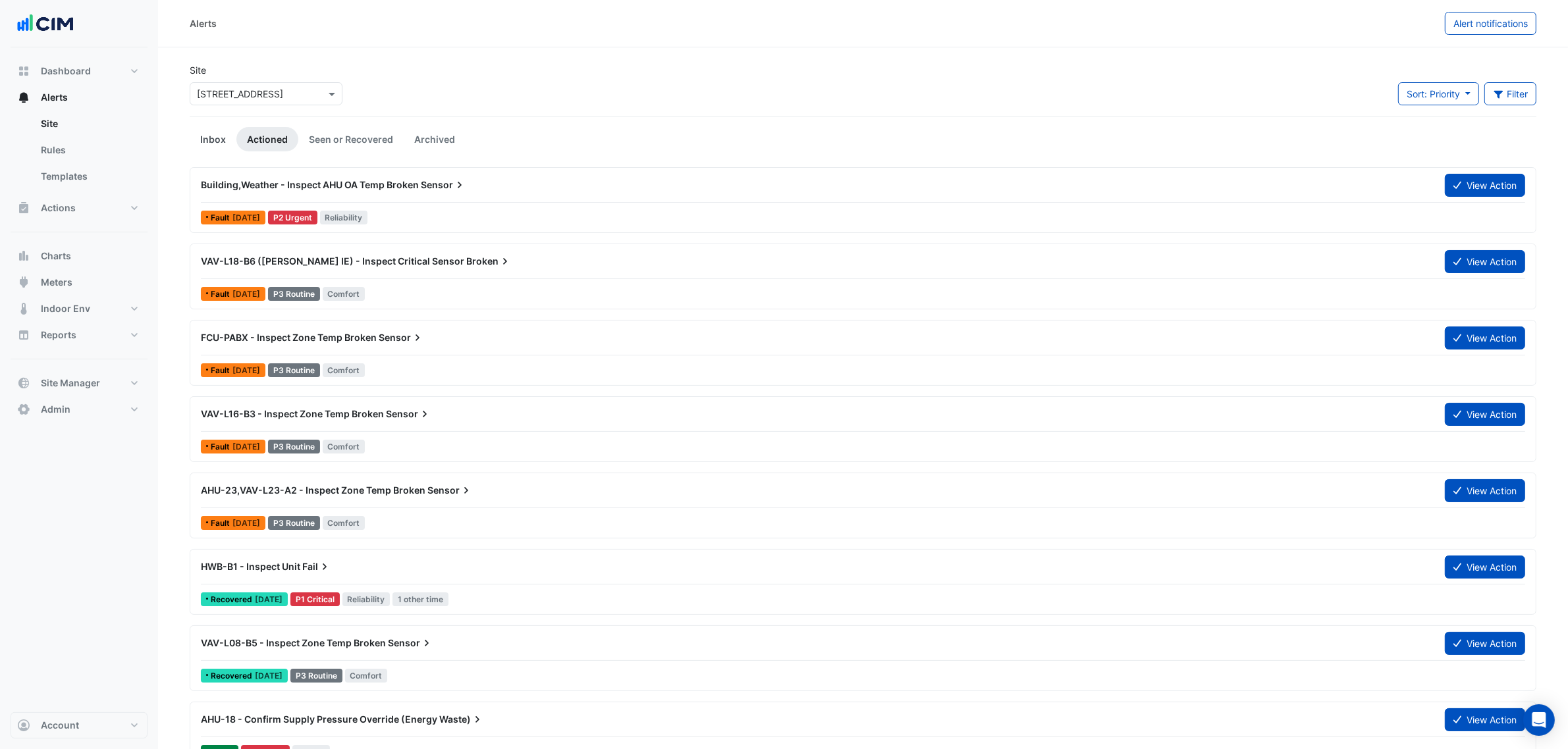
click at [212, 133] on link "Inbox" at bounding box center [213, 140] width 47 height 25
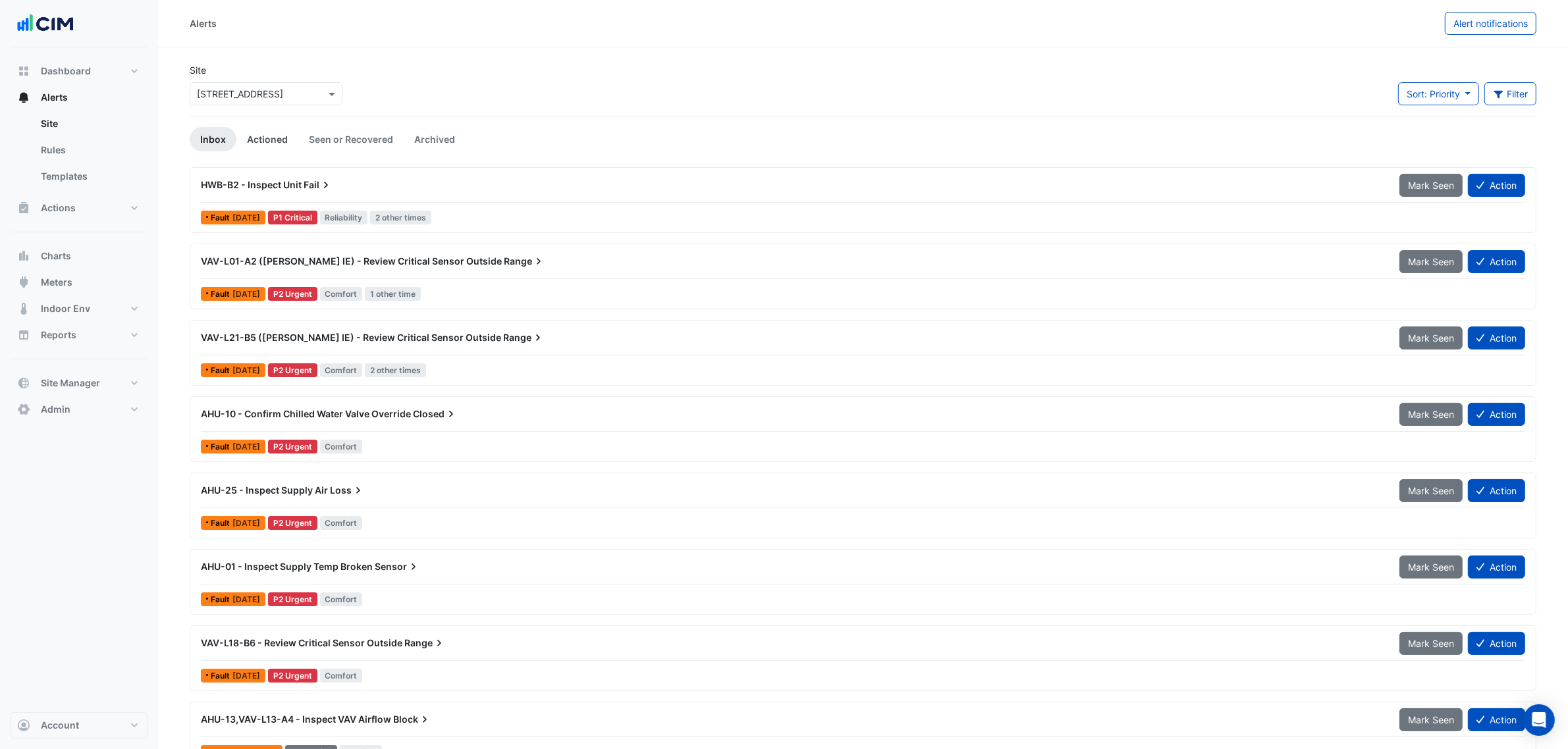
click at [242, 146] on link "Actioned" at bounding box center [267, 140] width 62 height 25
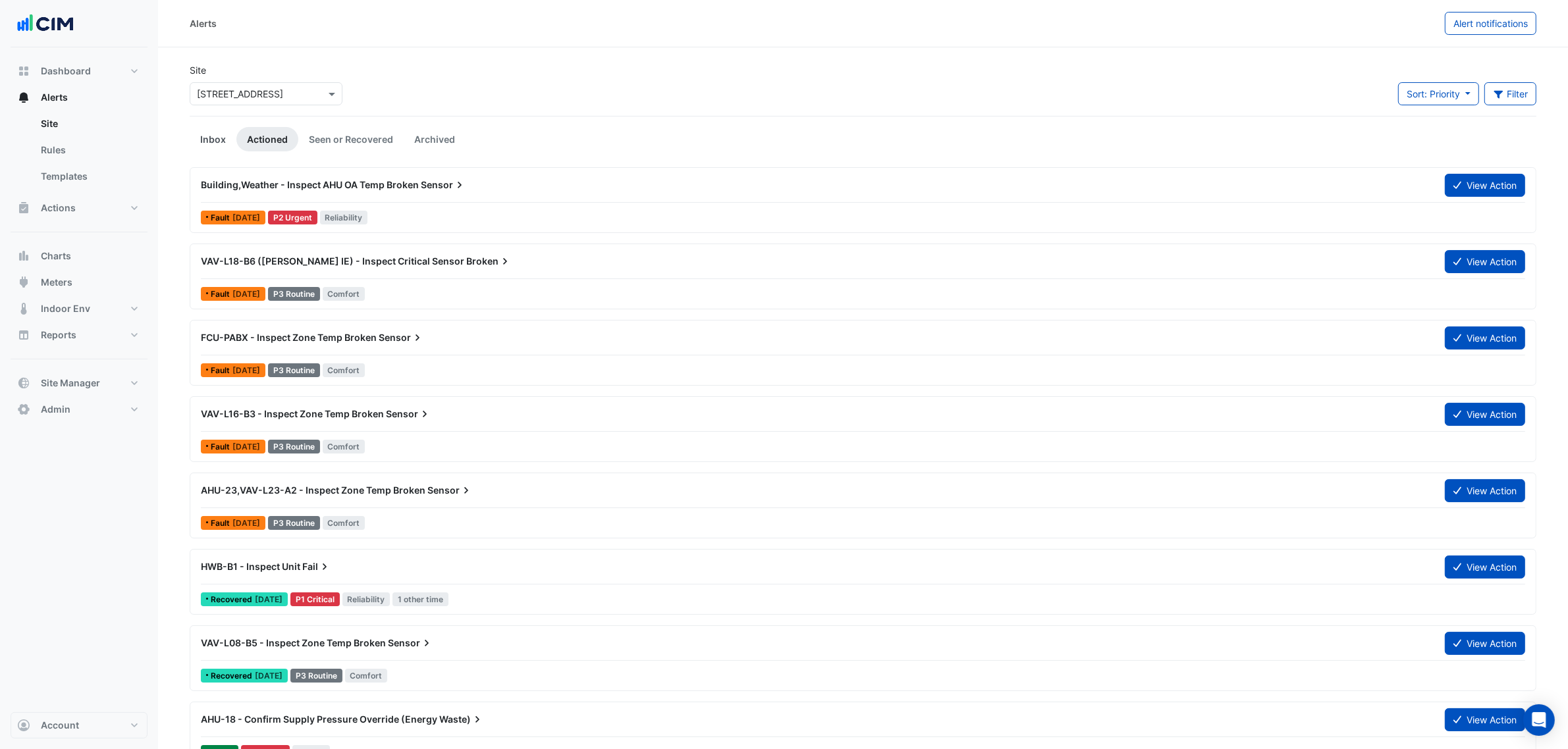
click at [225, 143] on link "Inbox" at bounding box center [213, 140] width 47 height 25
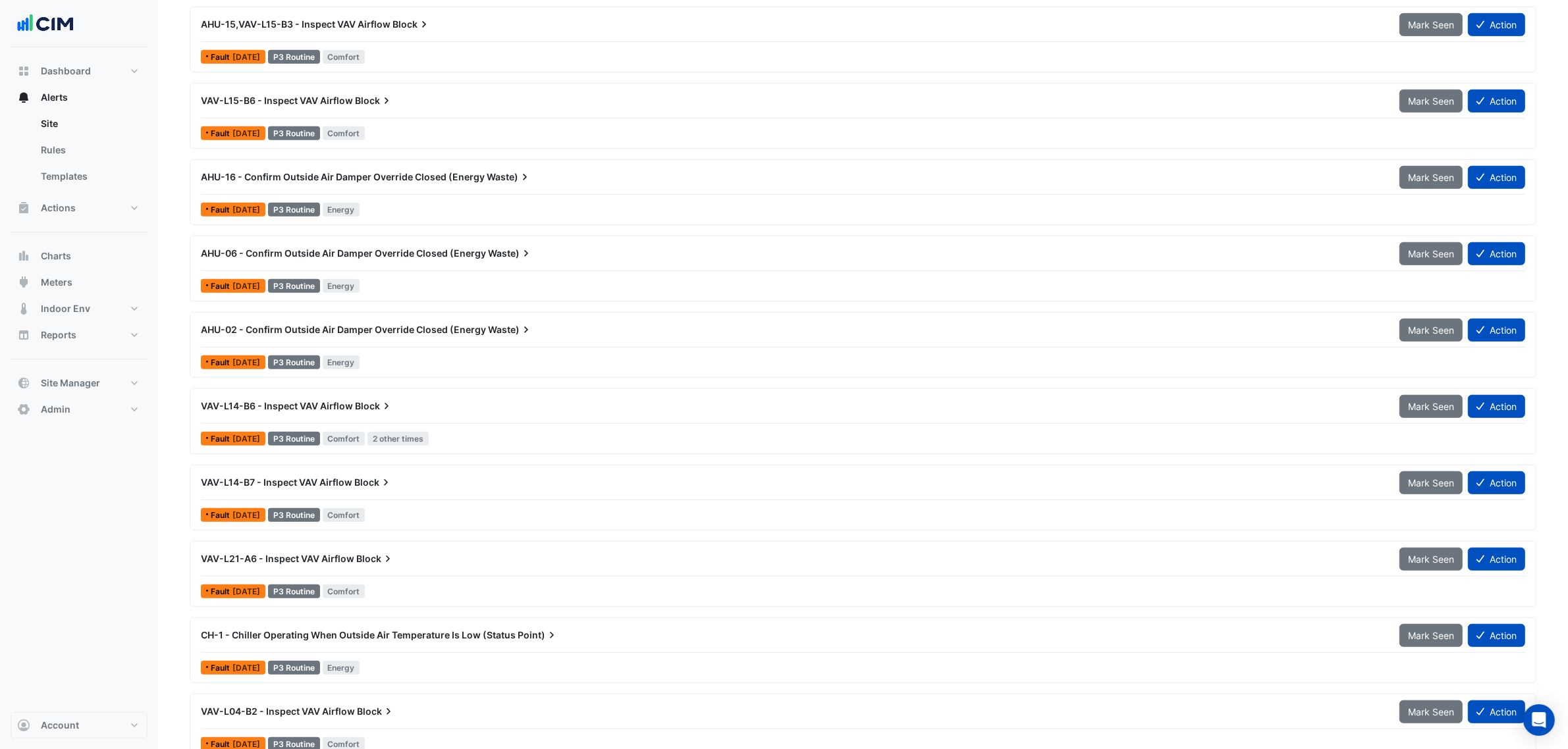
scroll to position [906, 0]
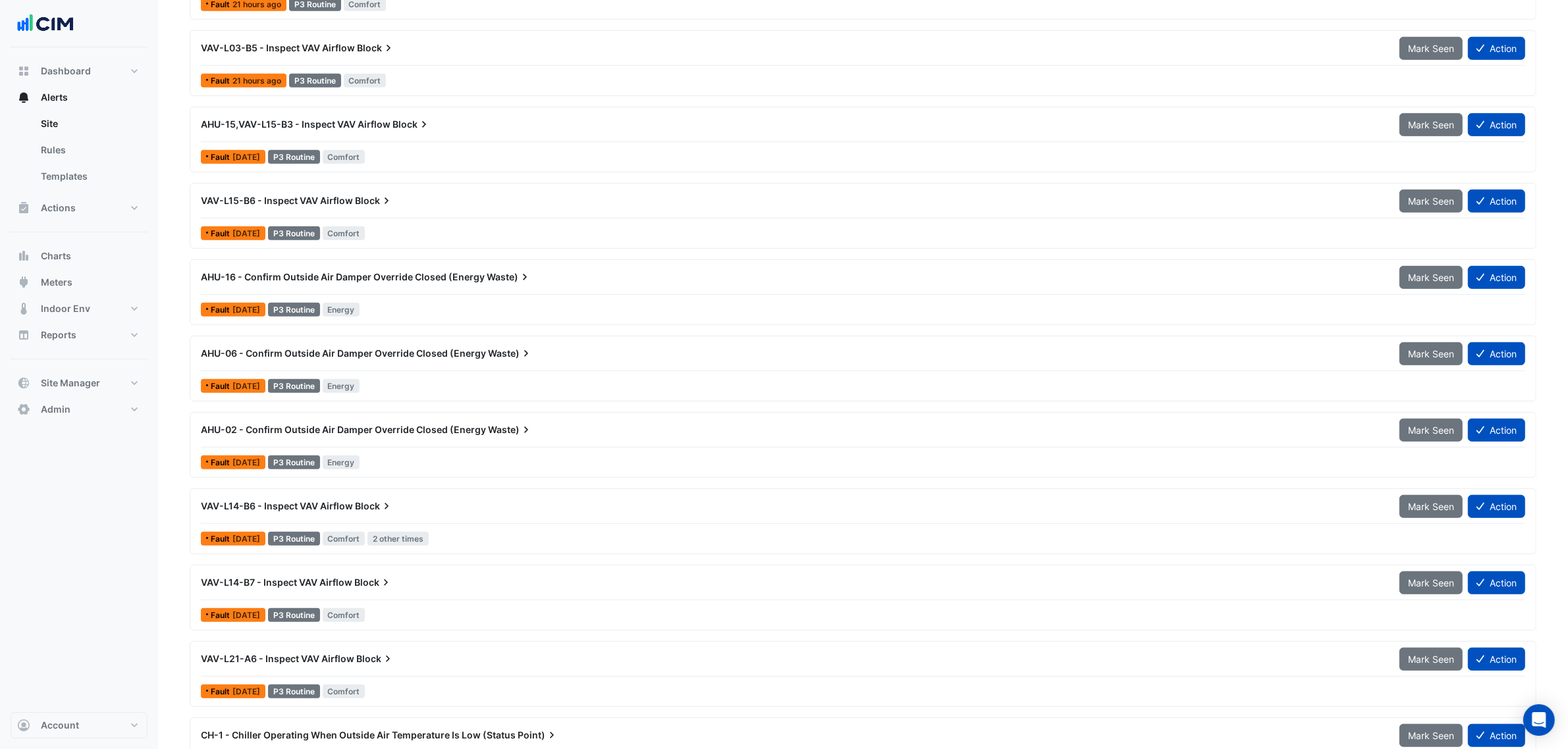
click at [455, 277] on span "AHU-16 - Confirm Outside Air Damper Override Closed (Energy" at bounding box center [343, 277] width 284 height 12
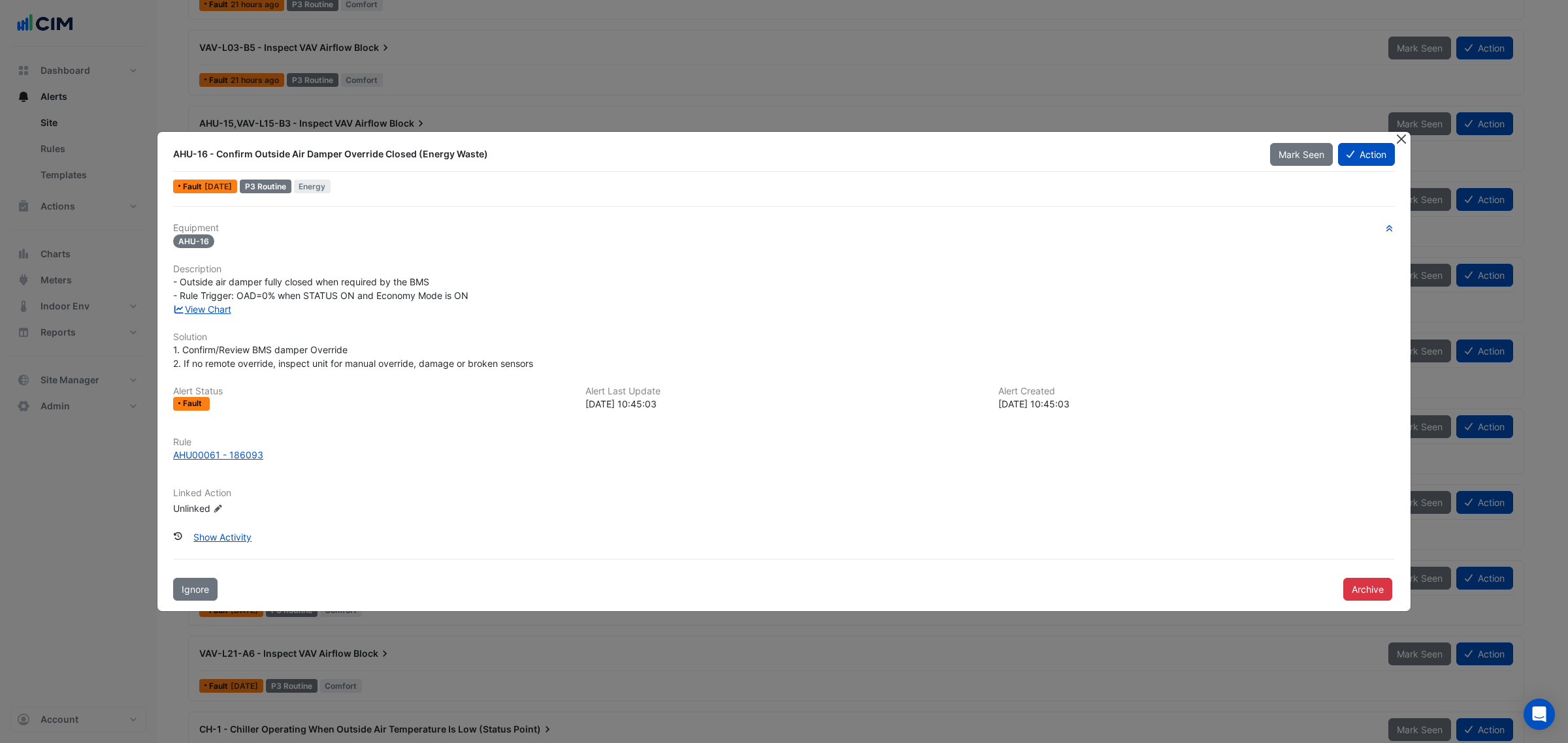
drag, startPoint x: 1390, startPoint y: 132, endPoint x: 1397, endPoint y: 135, distance: 7.6
click at [1390, 132] on div "AHU-16 - Confirm Outside Air Damper Override Closed (Energy Waste) Mark Seen Ac…" at bounding box center [784, 371] width 1253 height 479
click at [1397, 135] on button "Close" at bounding box center [1401, 138] width 14 height 14
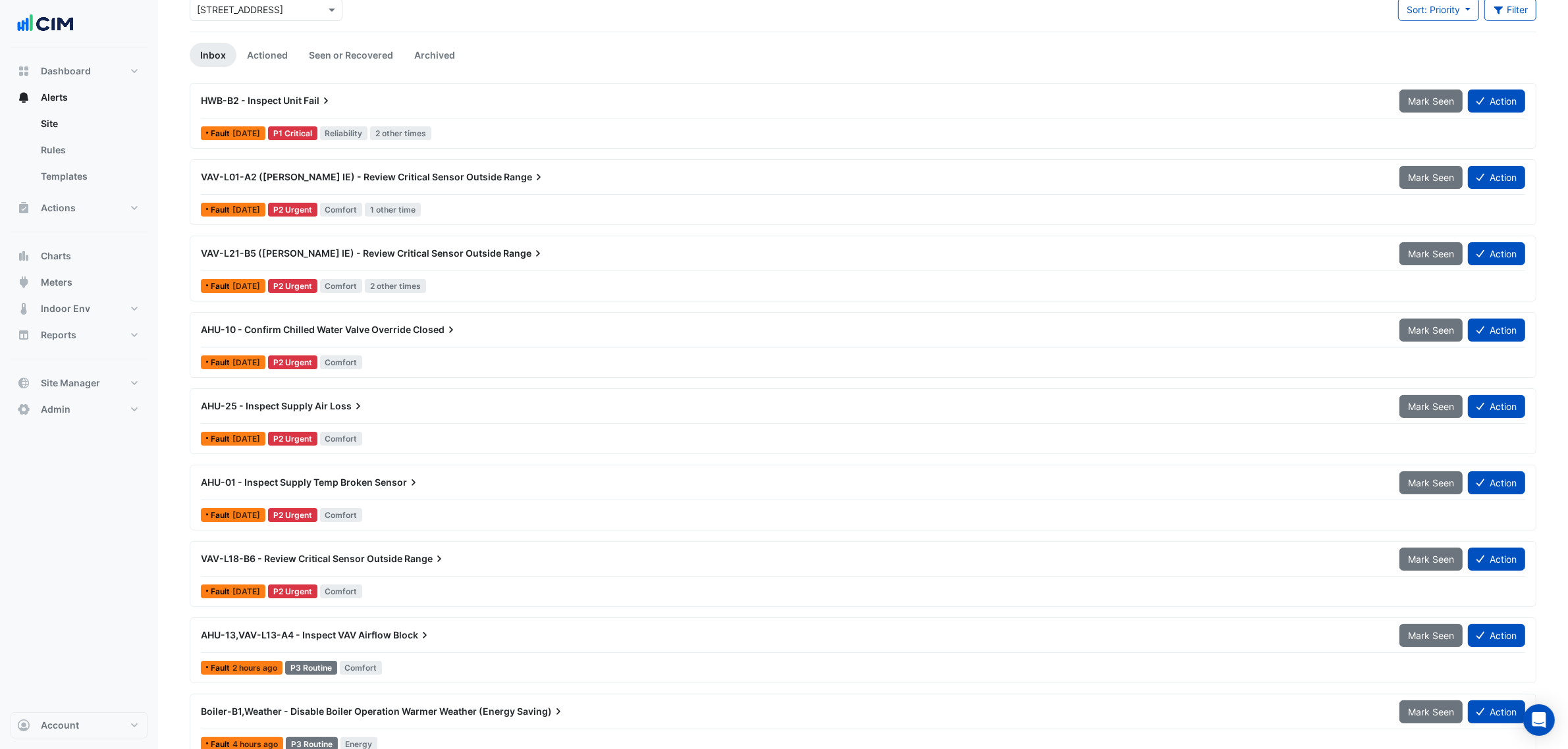
scroll to position [83, 0]
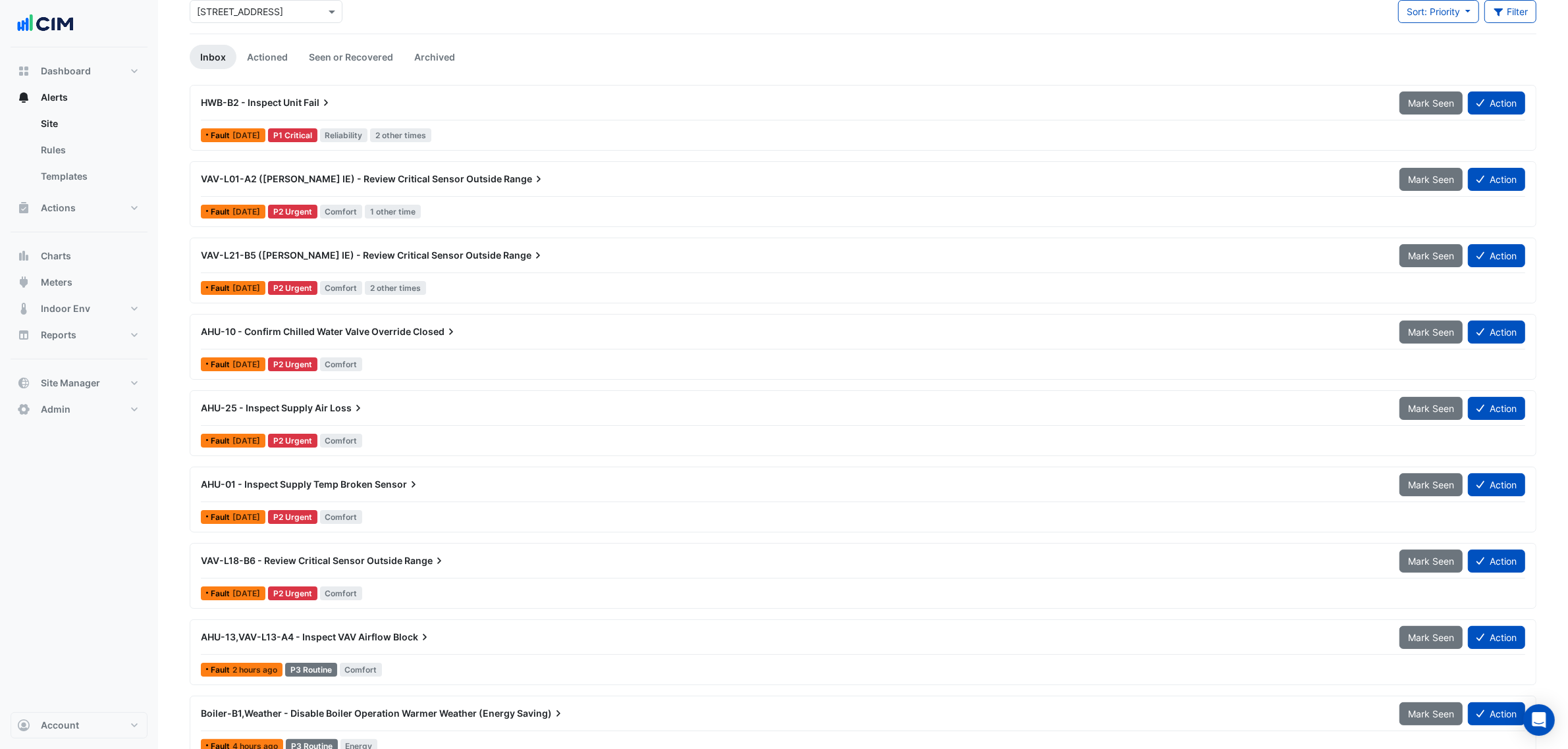
click at [396, 334] on span "AHU-10 - Confirm Chilled Water Valve Override" at bounding box center [306, 331] width 210 height 12
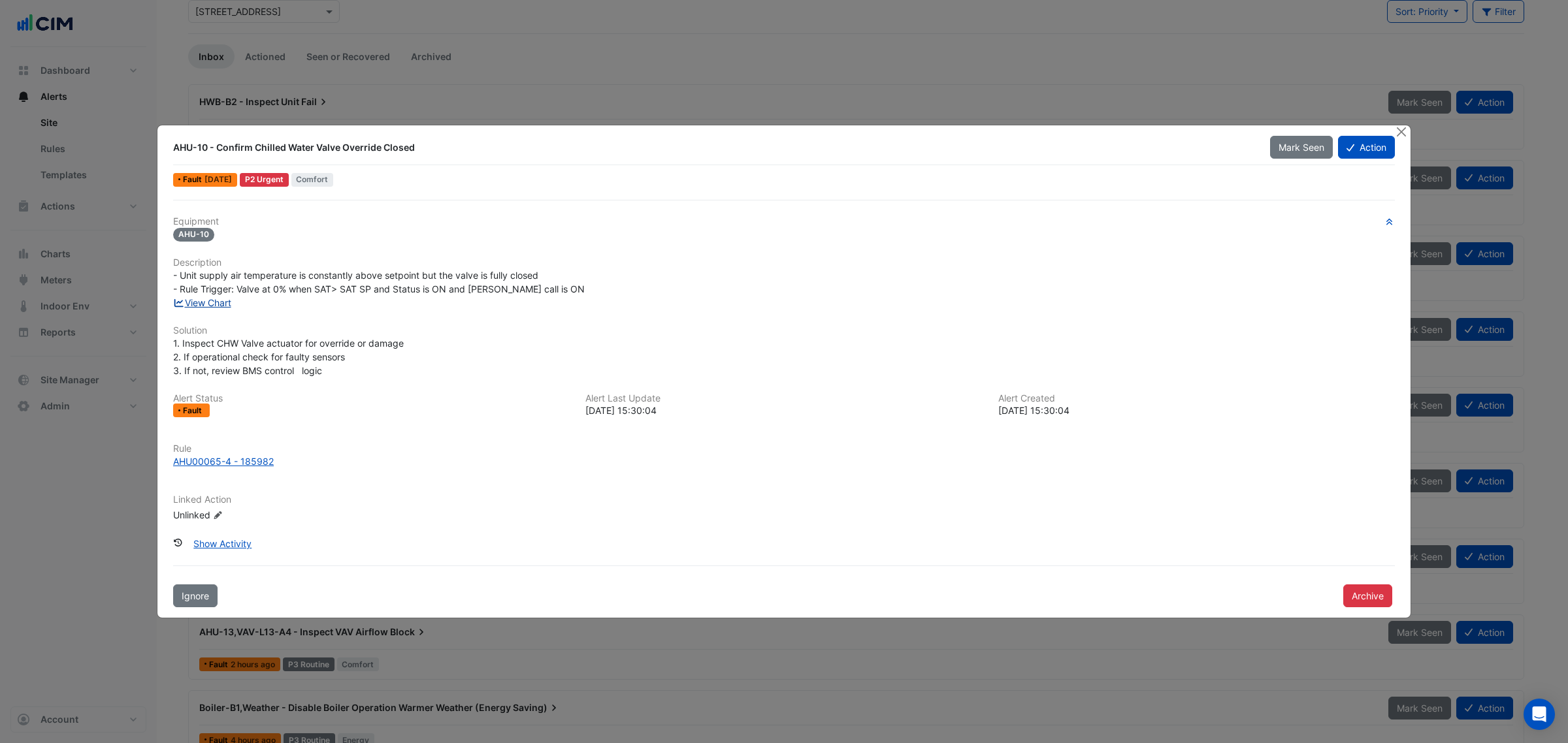
click at [201, 302] on link "View Chart" at bounding box center [202, 302] width 58 height 11
click at [1406, 129] on button "Close" at bounding box center [1401, 132] width 14 height 14
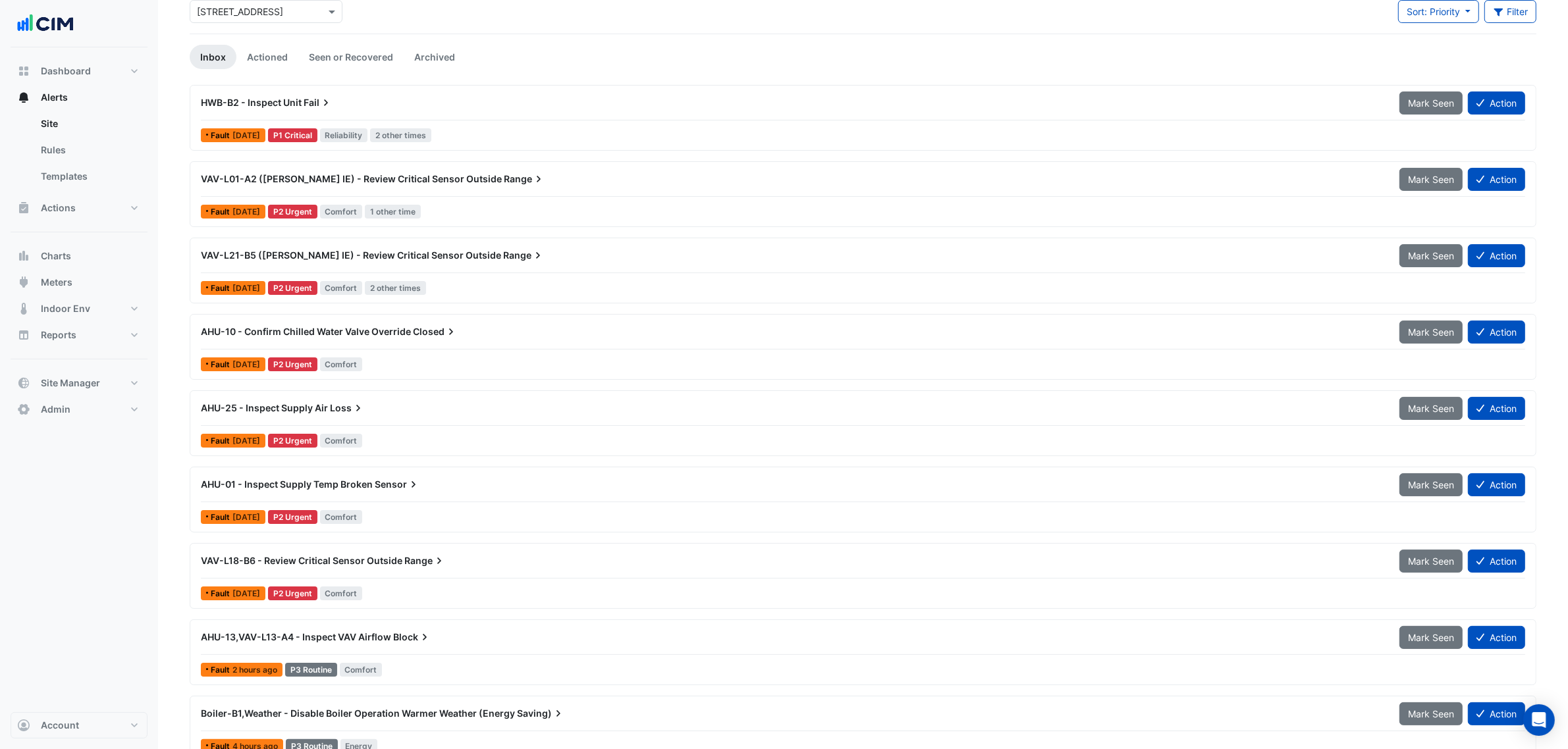
click at [416, 419] on div "AHU-25 - Inspect Supply Air Loss" at bounding box center [792, 408] width 1198 height 24
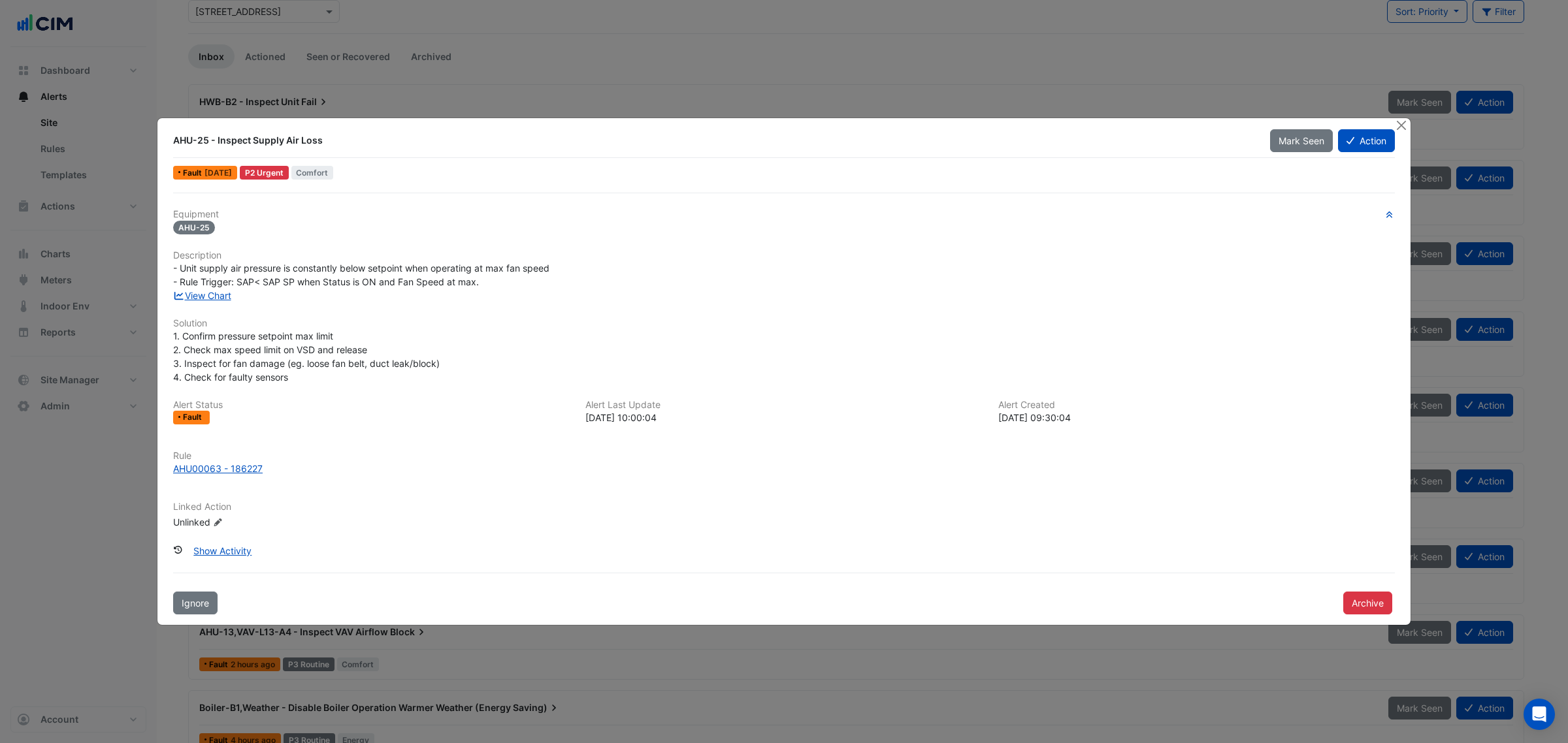
click at [209, 301] on div "View Chart" at bounding box center [784, 295] width 1238 height 14
click at [211, 296] on link "View Chart" at bounding box center [202, 295] width 58 height 11
click at [1406, 121] on button "Close" at bounding box center [1401, 125] width 14 height 14
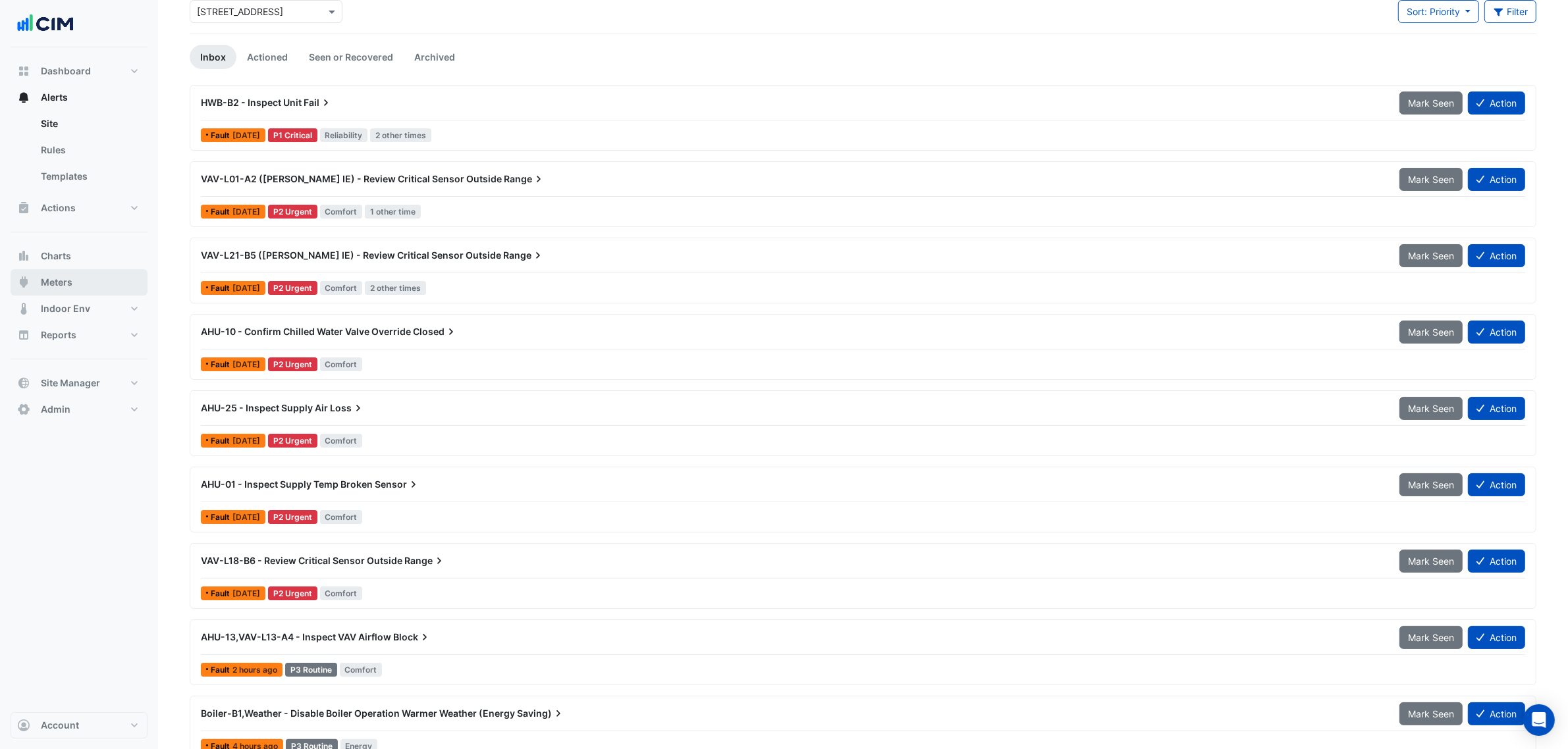
click at [73, 276] on button "Meters" at bounding box center [79, 282] width 137 height 26
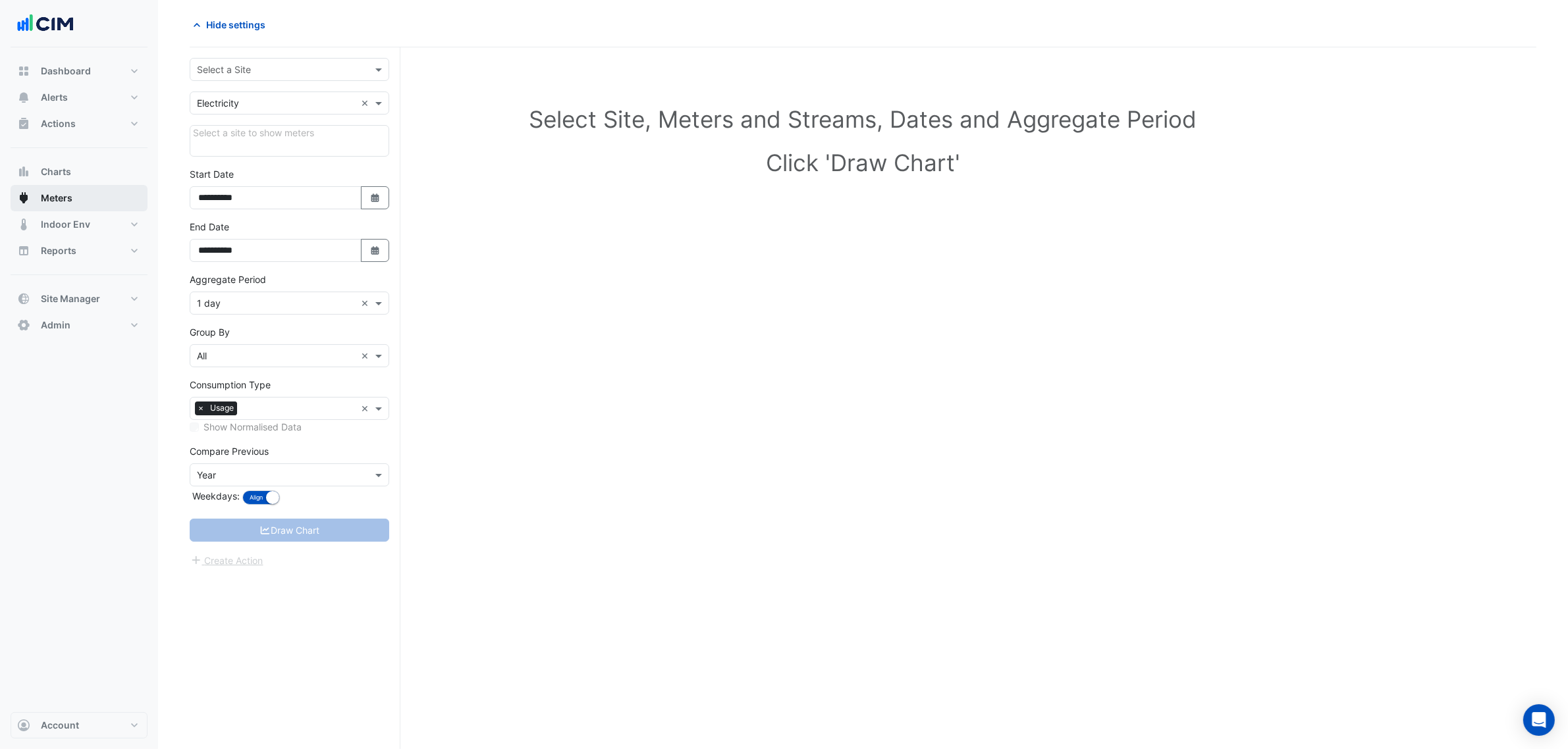
scroll to position [50, 0]
click at [298, 79] on div "Select a Site" at bounding box center [289, 69] width 200 height 23
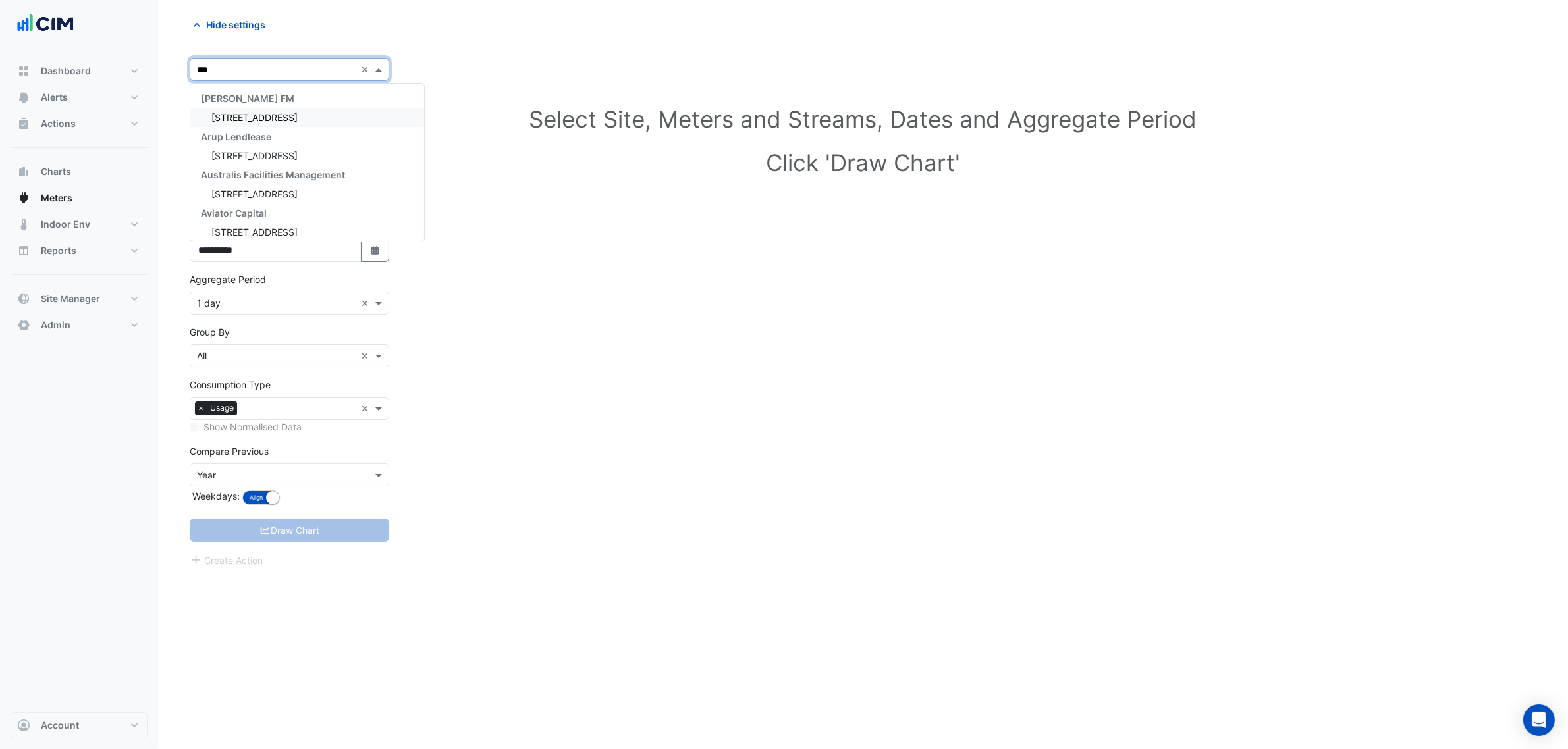
type input "****"
type input "*"
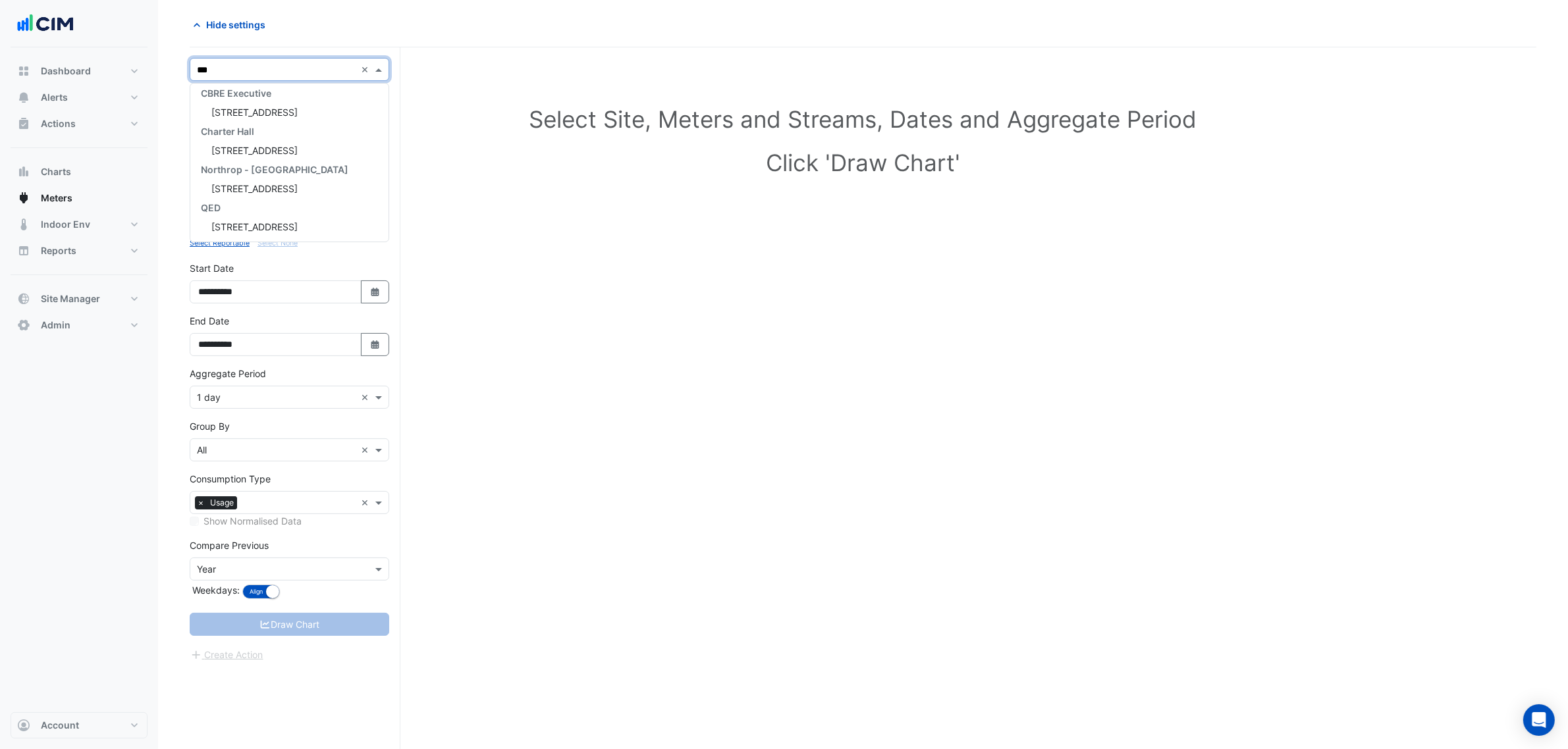
scroll to position [24, 0]
type input "*****"
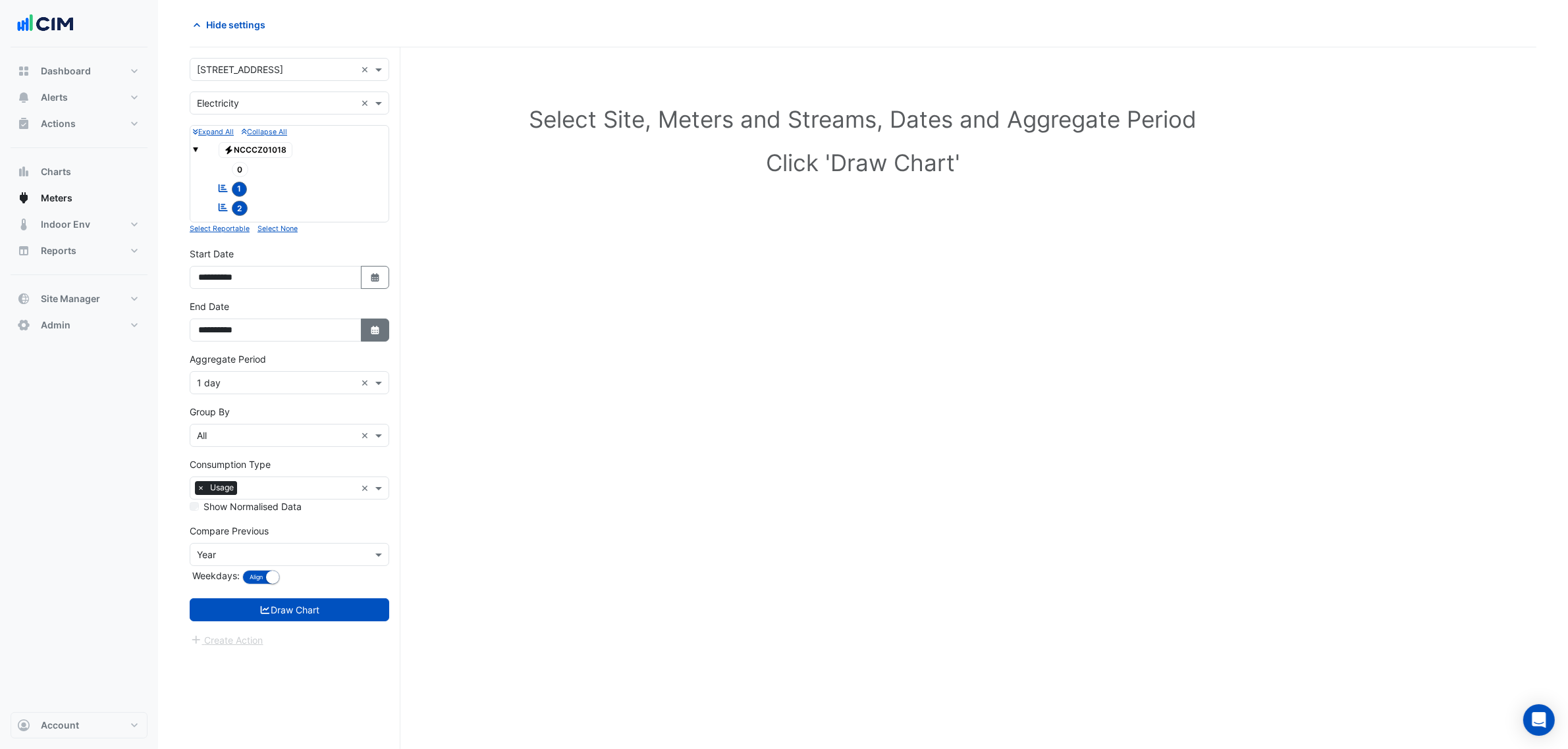
click at [370, 332] on button "Select Date" at bounding box center [376, 330] width 29 height 23
click at [331, 160] on button "Next month" at bounding box center [338, 157] width 15 height 21
select select "*"
drag, startPoint x: 231, startPoint y: 239, endPoint x: 215, endPoint y: 241, distance: 16.1
click at [215, 241] on div "15 16 17 18 19 20 21" at bounding box center [275, 241] width 153 height 21
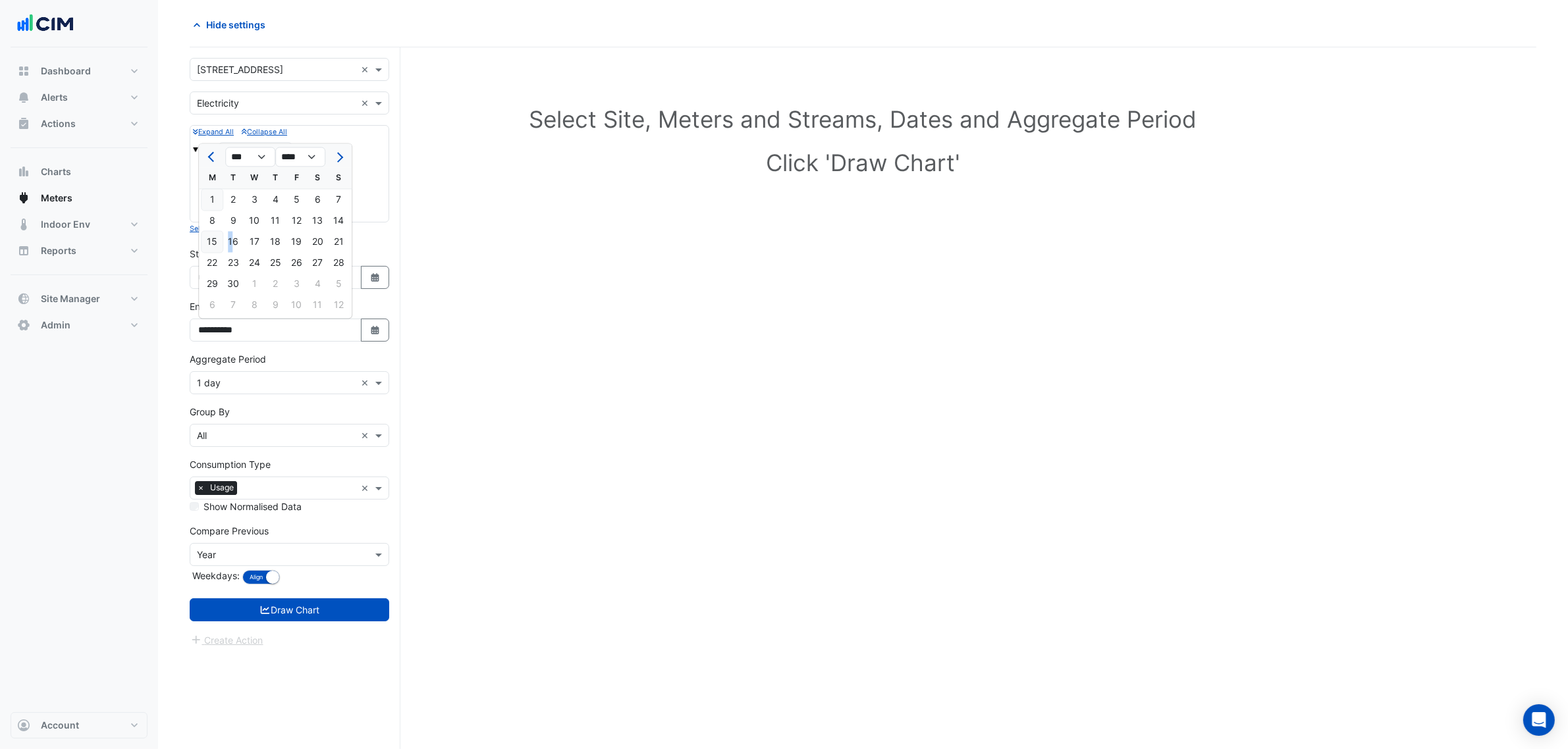
click at [215, 241] on div "15" at bounding box center [211, 241] width 21 height 21
type input "**********"
click at [367, 330] on button "Select Date" at bounding box center [376, 330] width 29 height 23
select select "*"
click at [384, 231] on div "Expand All Collapse All Electricity NCCCZ01018 0 Reportable 1 Reportable 2 Sele…" at bounding box center [289, 181] width 200 height 111
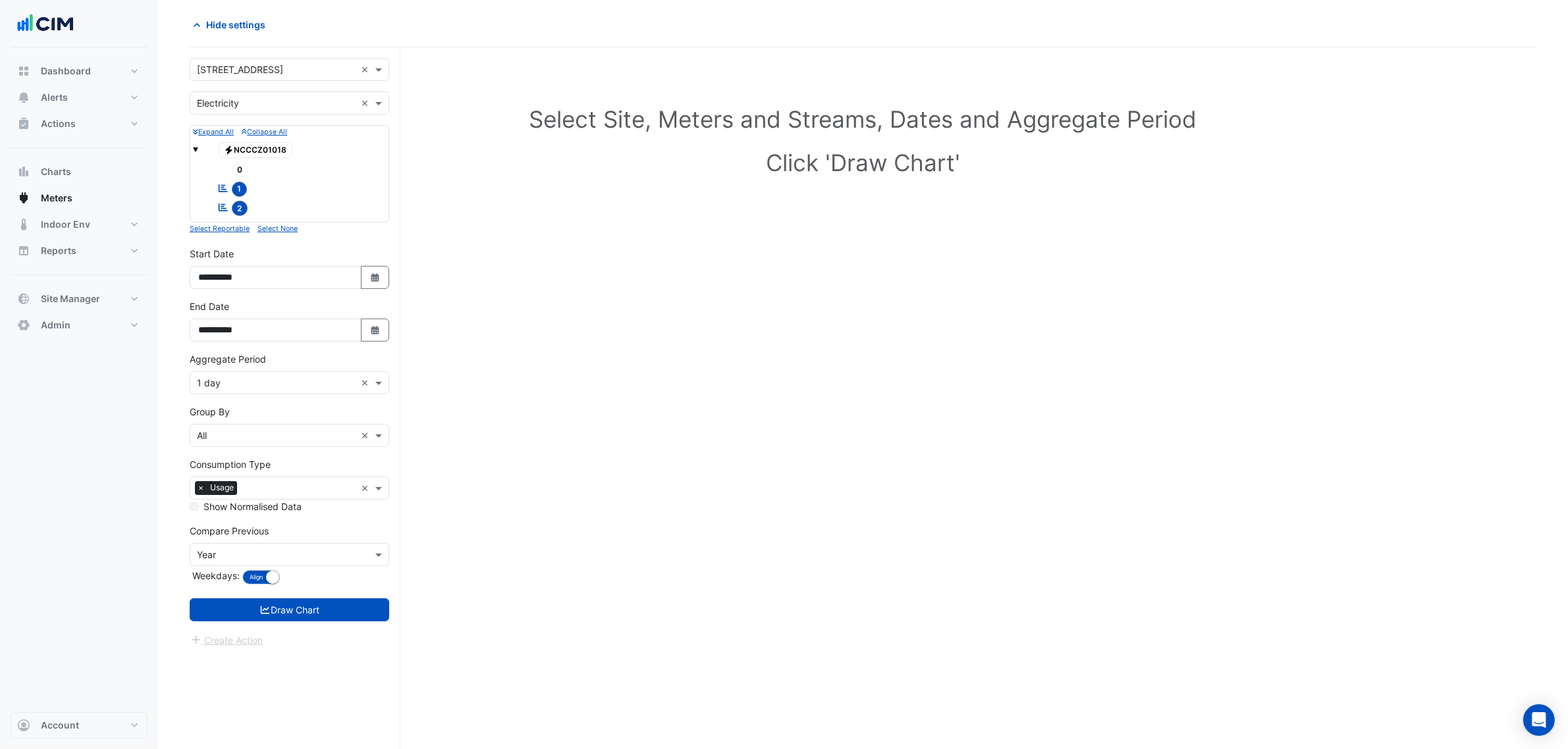
click at [295, 393] on div "× 1 day ×" at bounding box center [289, 383] width 200 height 23
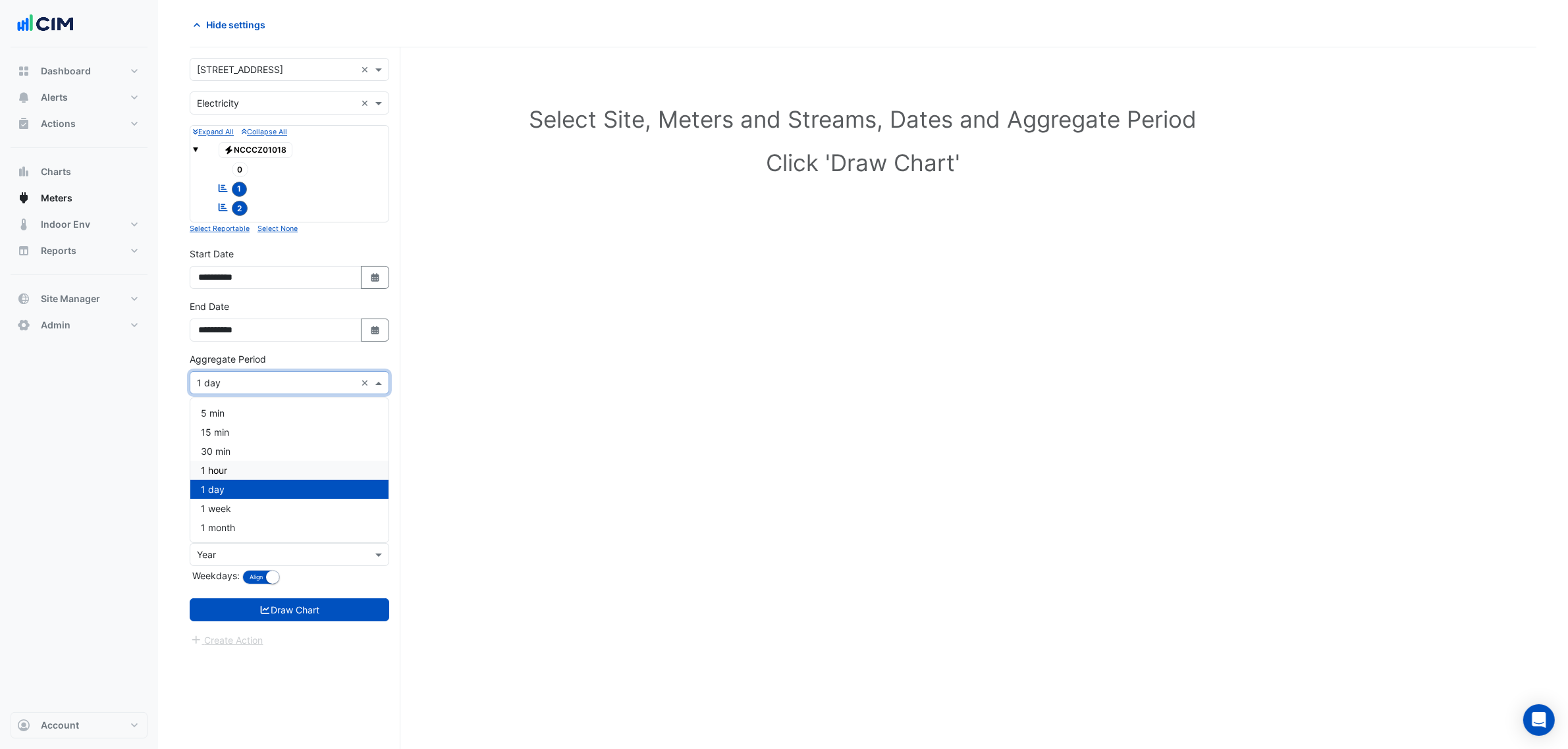
click at [254, 467] on div "1 hour" at bounding box center [289, 470] width 198 height 19
click at [305, 626] on form "× 9 Castlereagh Street × × Electricity × Expand All Collapse All Electricity NC…" at bounding box center [289, 353] width 200 height 590
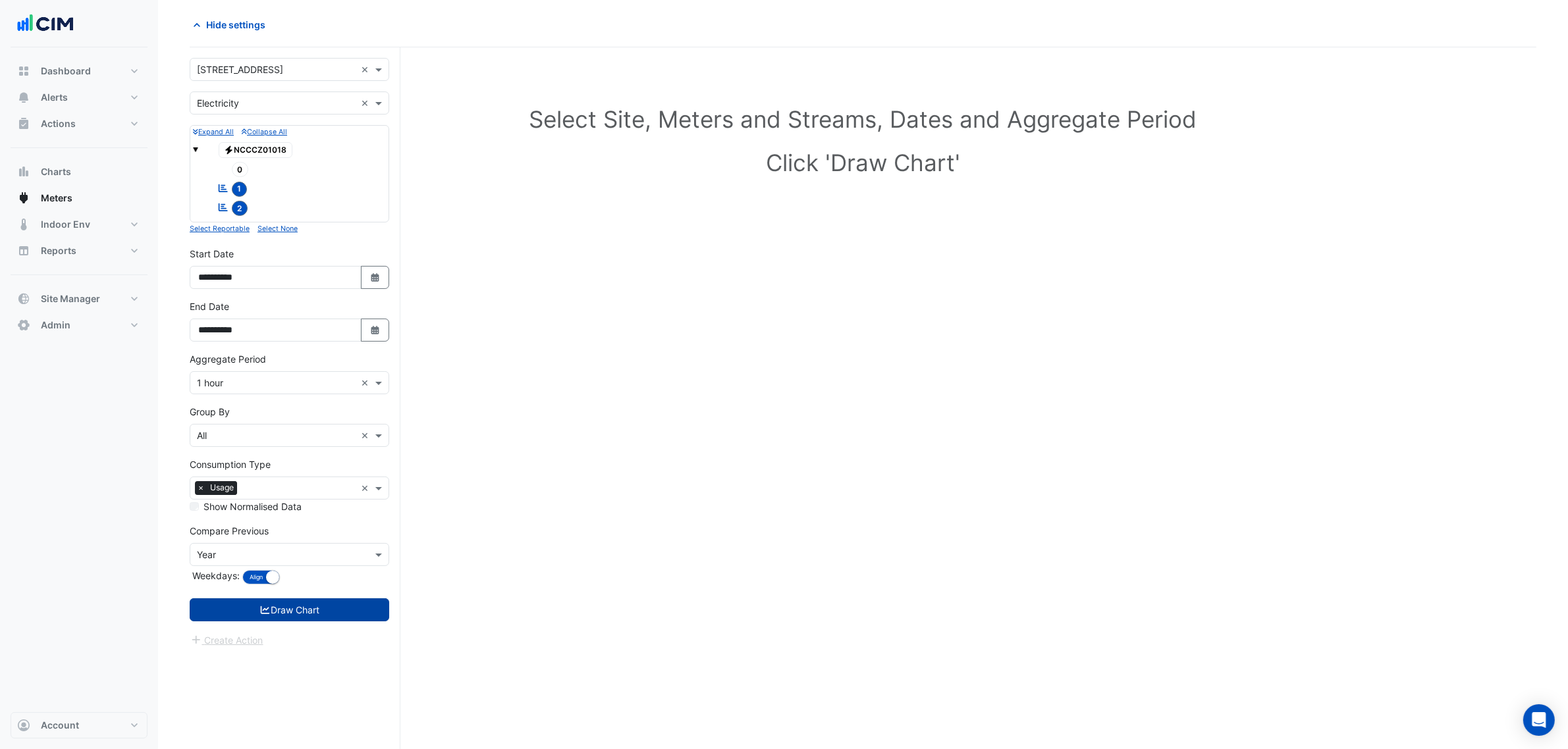
click at [308, 619] on button "Draw Chart" at bounding box center [289, 610] width 200 height 23
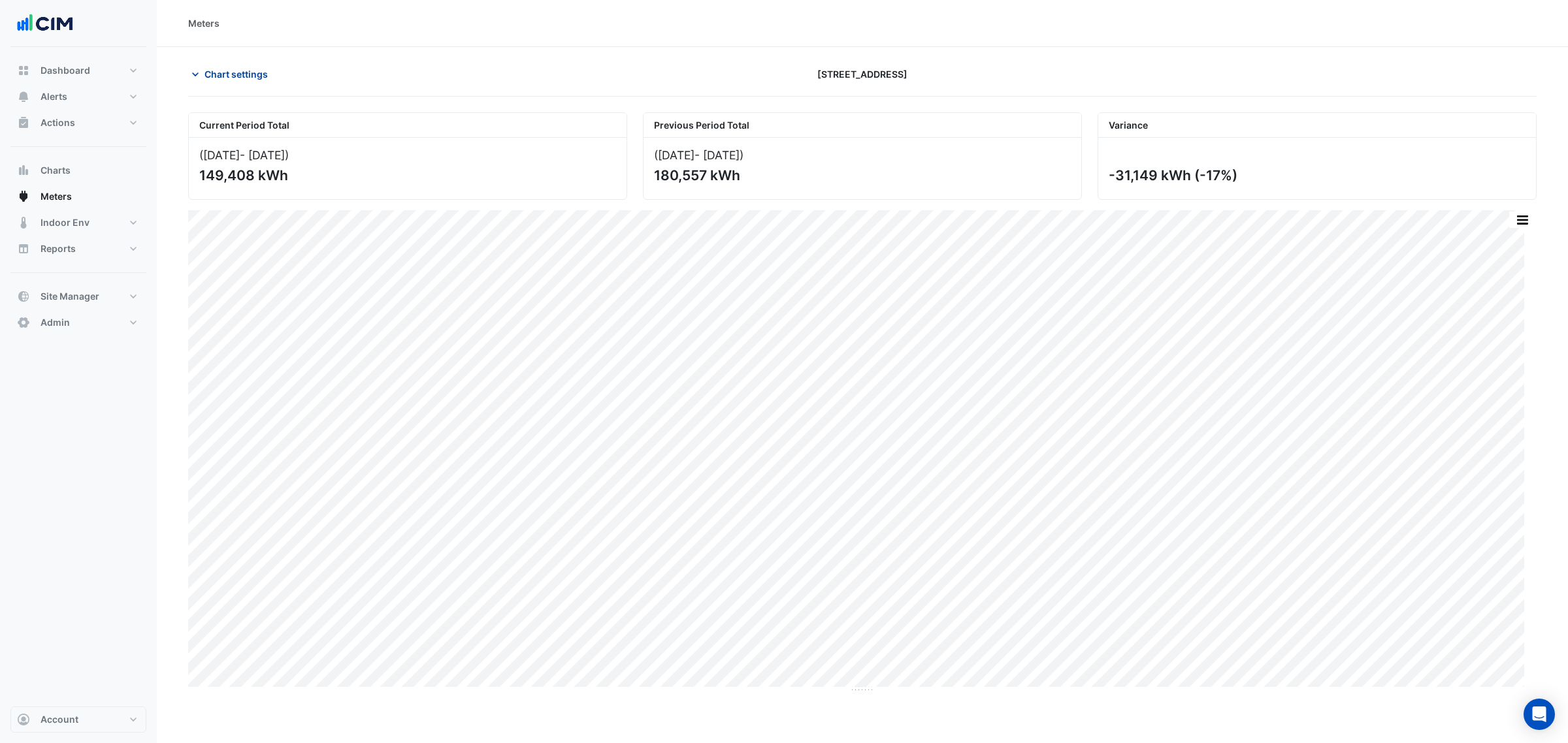
click at [245, 77] on span "Chart settings" at bounding box center [236, 74] width 64 height 14
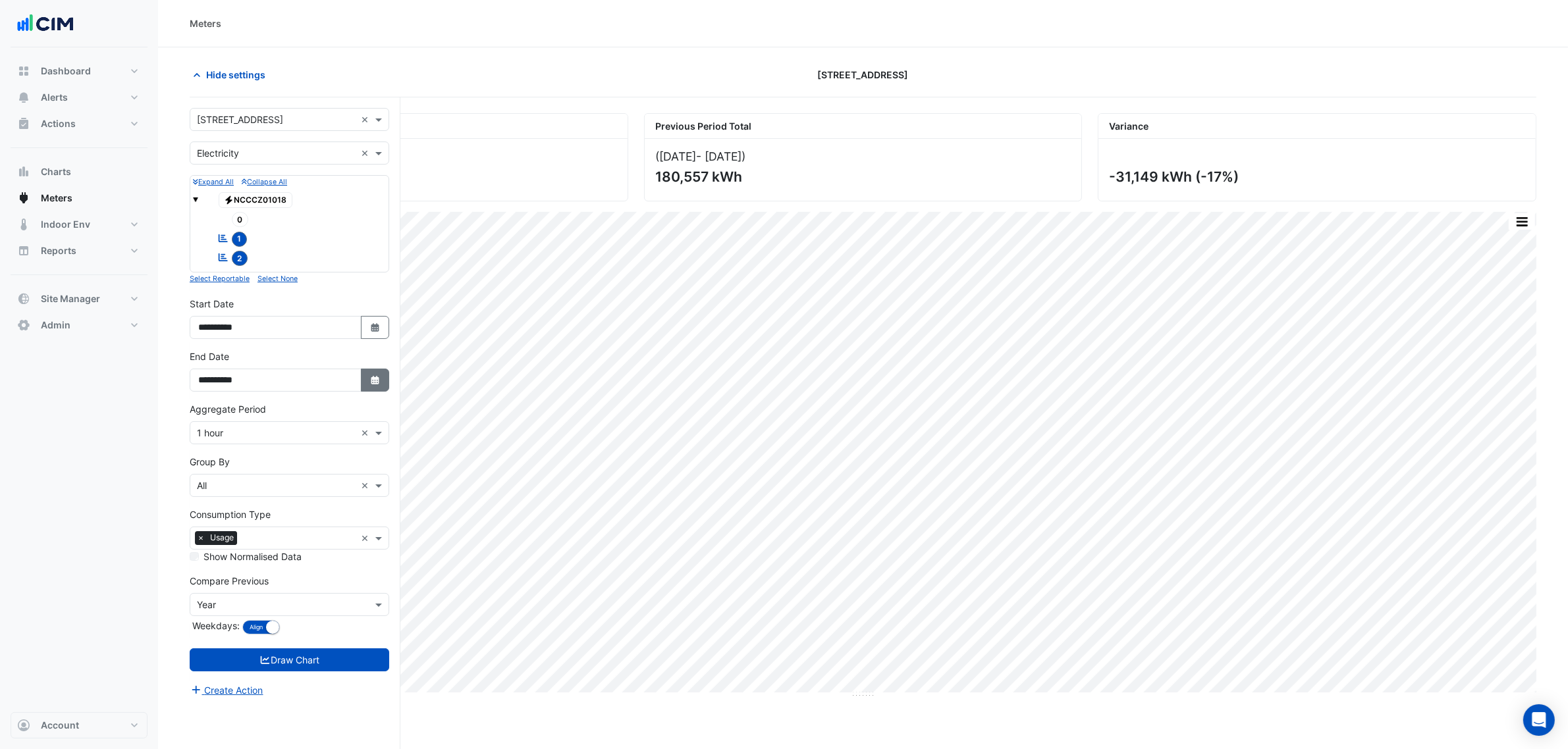
click at [373, 385] on icon "Select Date" at bounding box center [375, 380] width 12 height 9
select select "*"
click at [333, 268] on div "14" at bounding box center [338, 271] width 21 height 21
type input "**********"
click at [349, 662] on button "Draw Chart" at bounding box center [289, 660] width 200 height 23
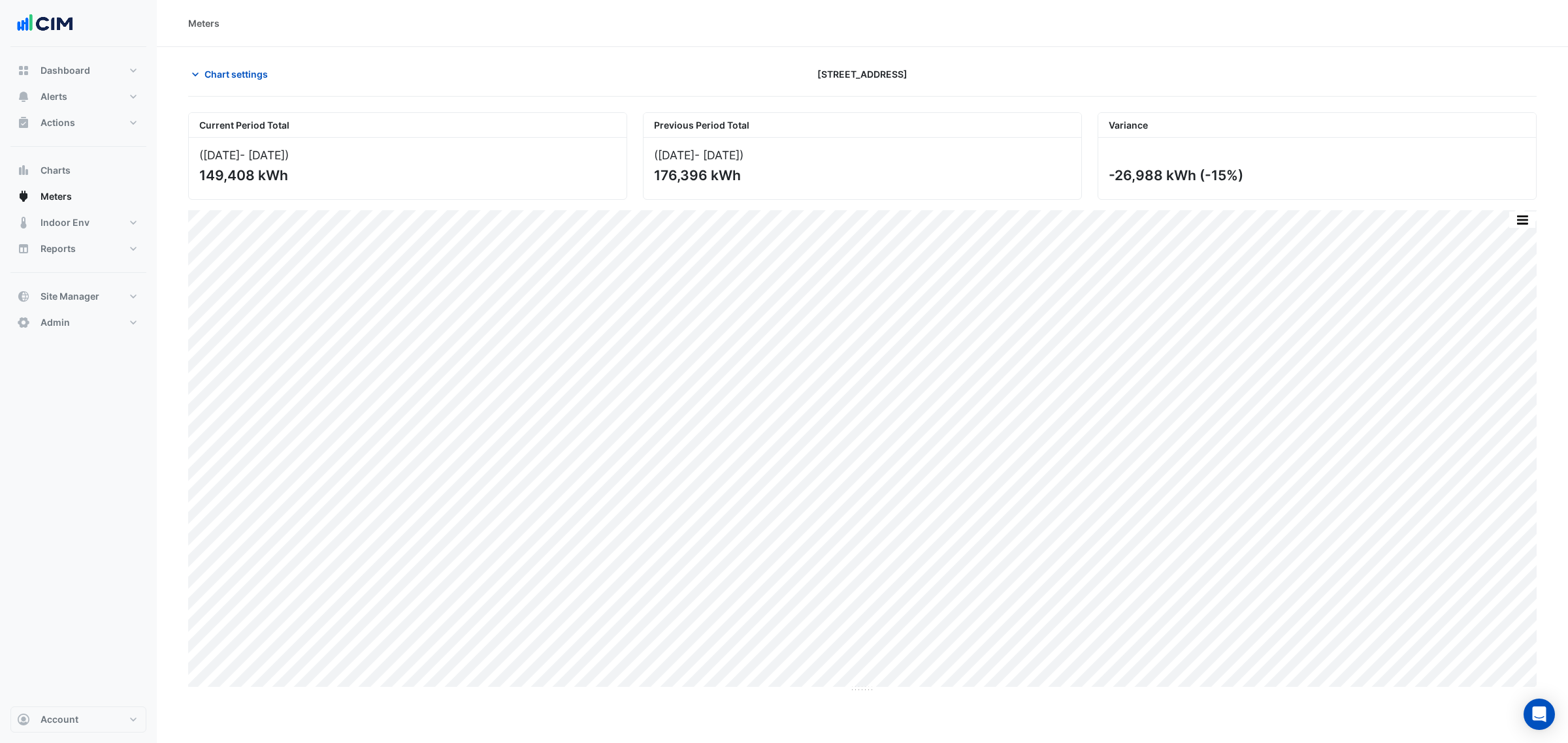
click at [1524, 204] on div "Current Period Total (01 Aug 25 - 14 Sep 25 ) 149,408 kWh Previous Period Total…" at bounding box center [863, 397] width 1349 height 591
click at [1524, 204] on div "Current Period Total (01 Aug 25 - 14 Sep 25 ) 149,408 kWh Previous Period Total…" at bounding box center [863, 397] width 1349 height 591
click at [1521, 217] on button "button" at bounding box center [1523, 220] width 26 height 16
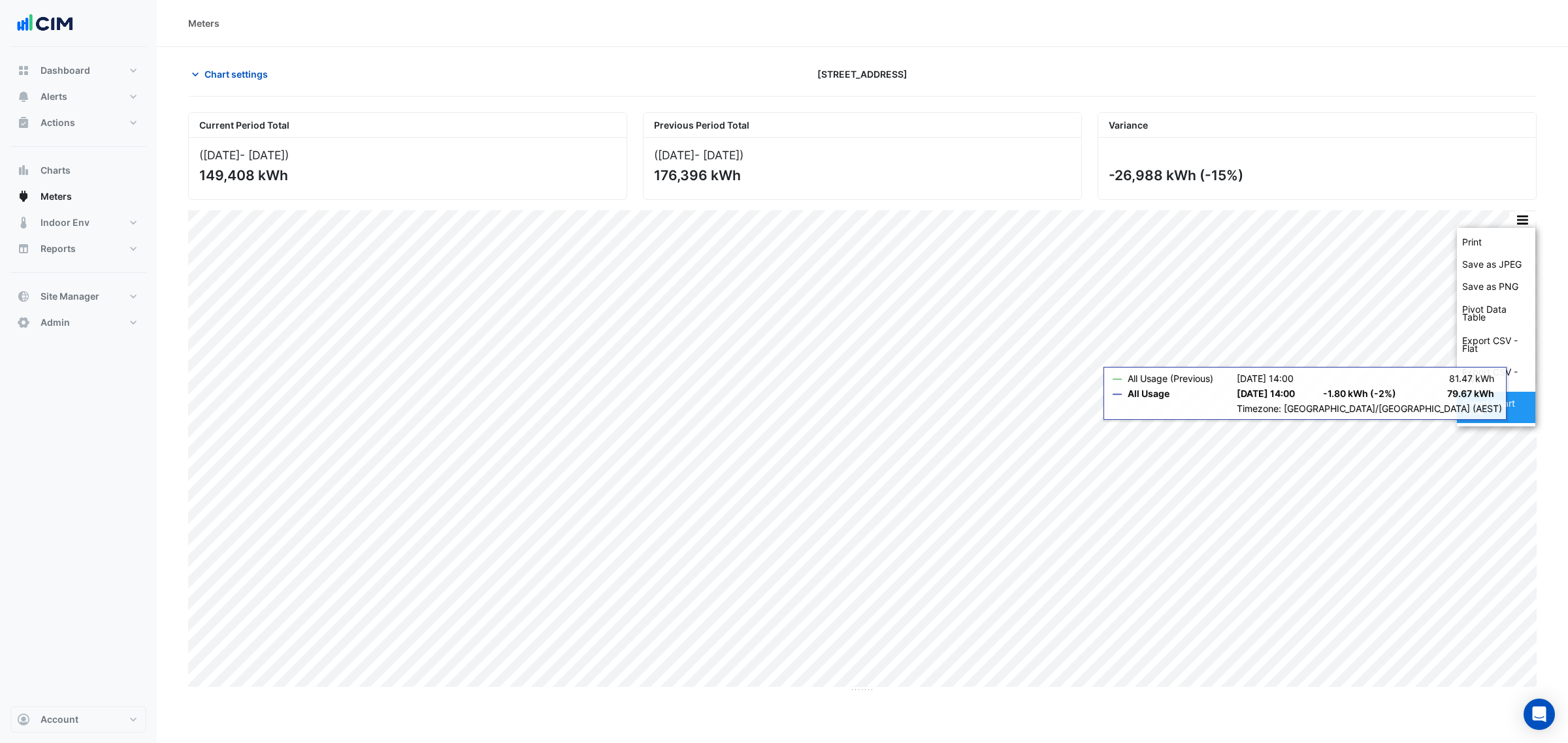
click at [1484, 409] on div "Select Chart Type" at bounding box center [1496, 407] width 78 height 31
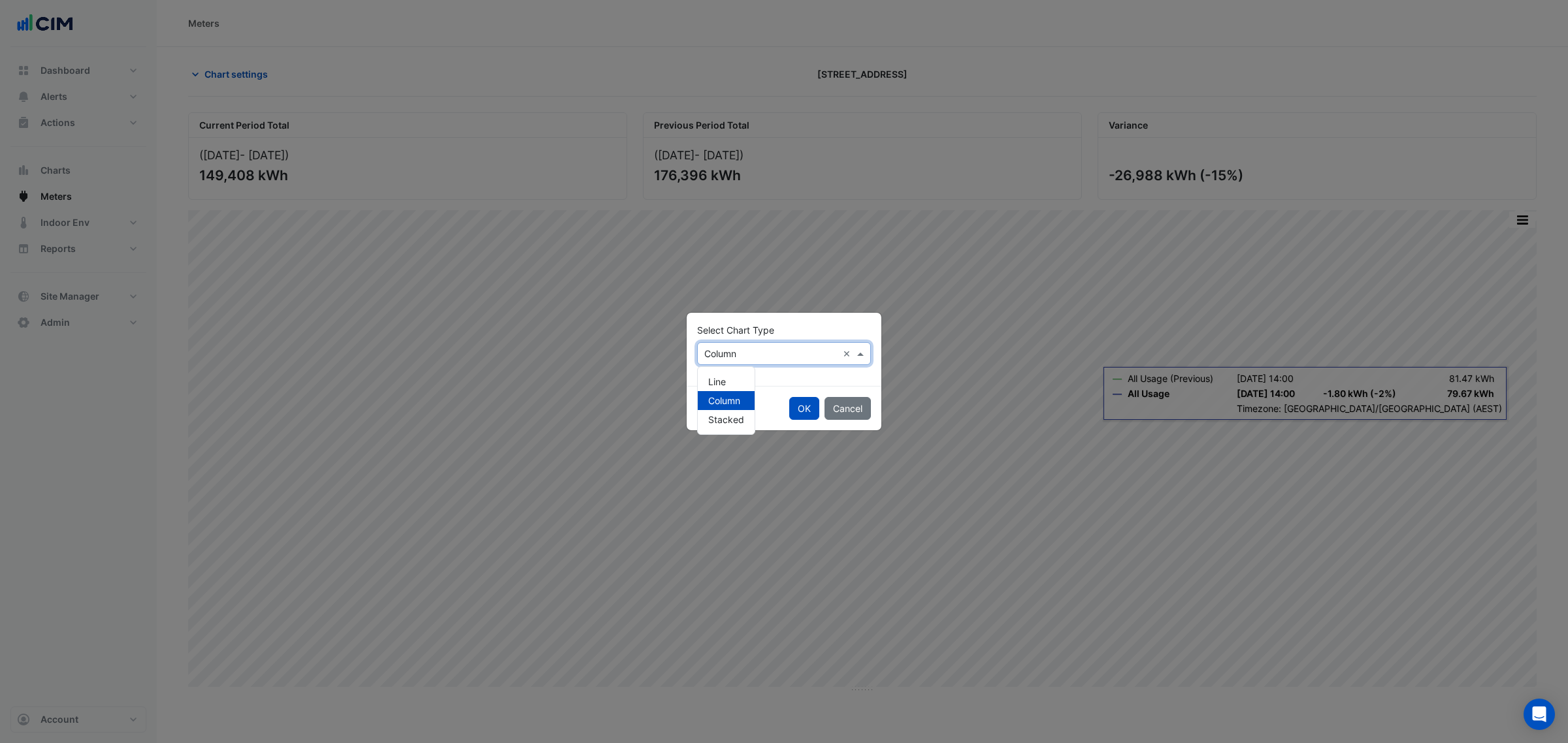
drag, startPoint x: 756, startPoint y: 353, endPoint x: 743, endPoint y: 376, distance: 26.4
click at [756, 353] on input "text" at bounding box center [771, 354] width 133 height 14
click at [742, 376] on div "Line" at bounding box center [727, 381] width 57 height 19
click at [801, 409] on button "OK" at bounding box center [804, 409] width 30 height 23
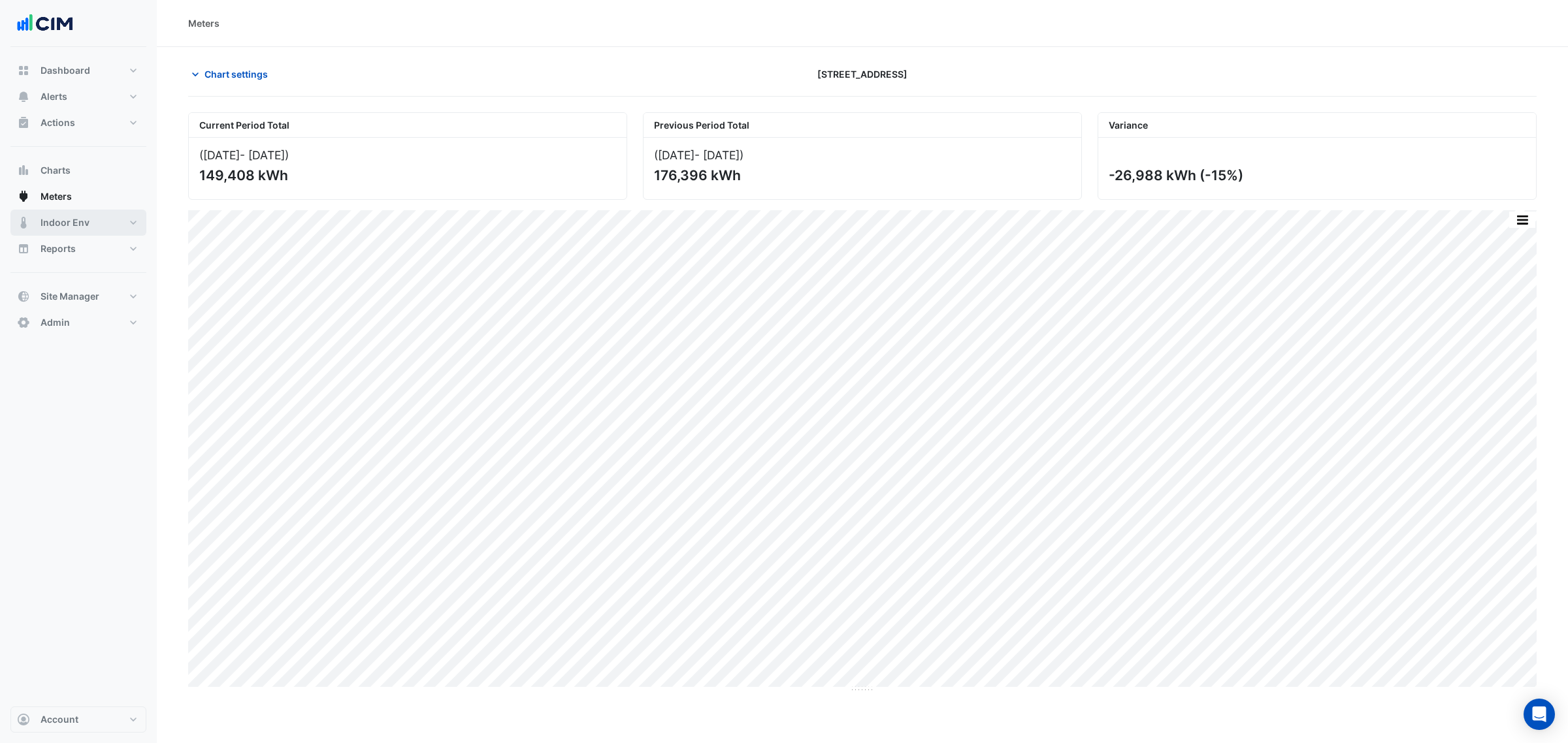
click at [70, 213] on button "Indoor Env" at bounding box center [79, 223] width 136 height 26
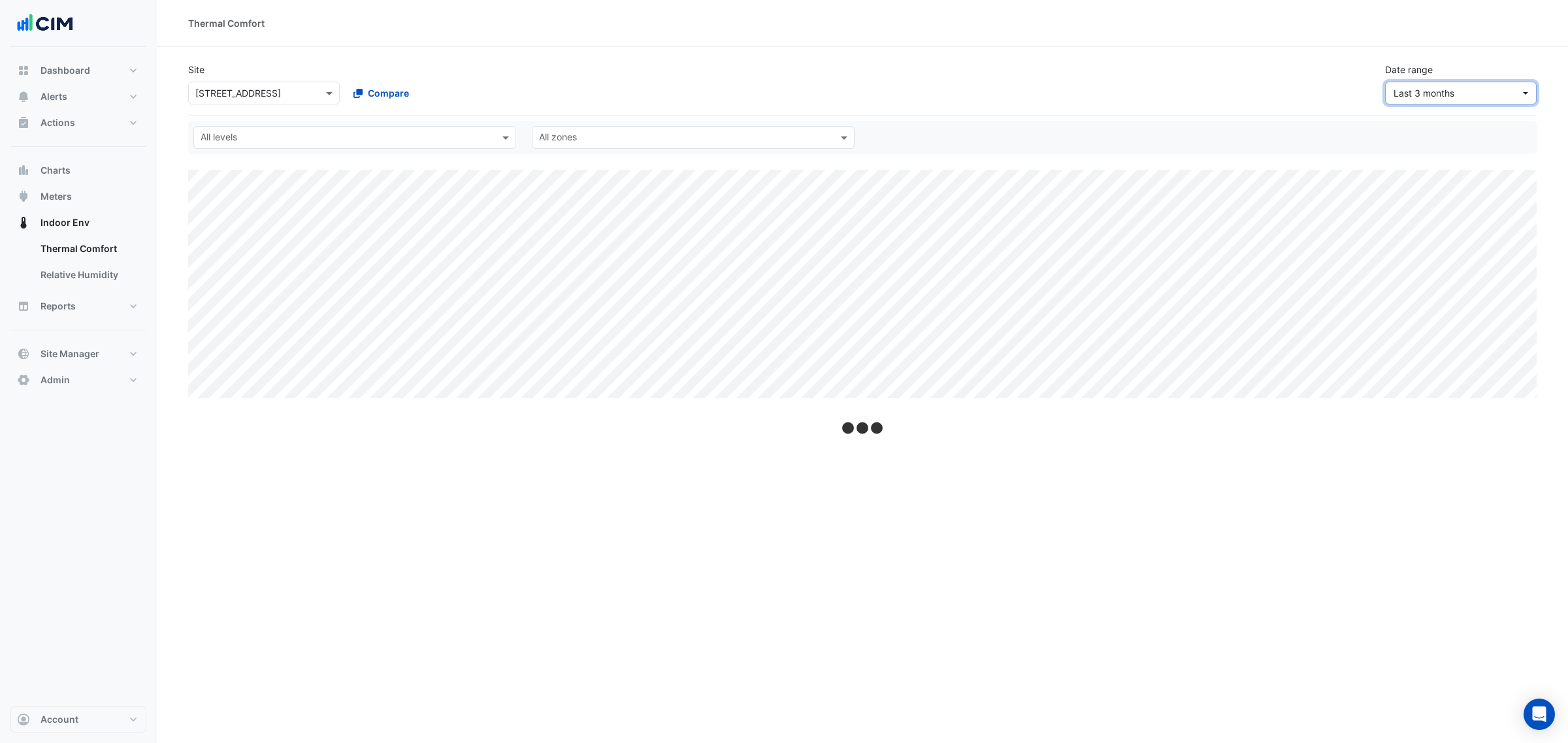
click at [1470, 83] on button "Last 3 months" at bounding box center [1461, 93] width 152 height 23
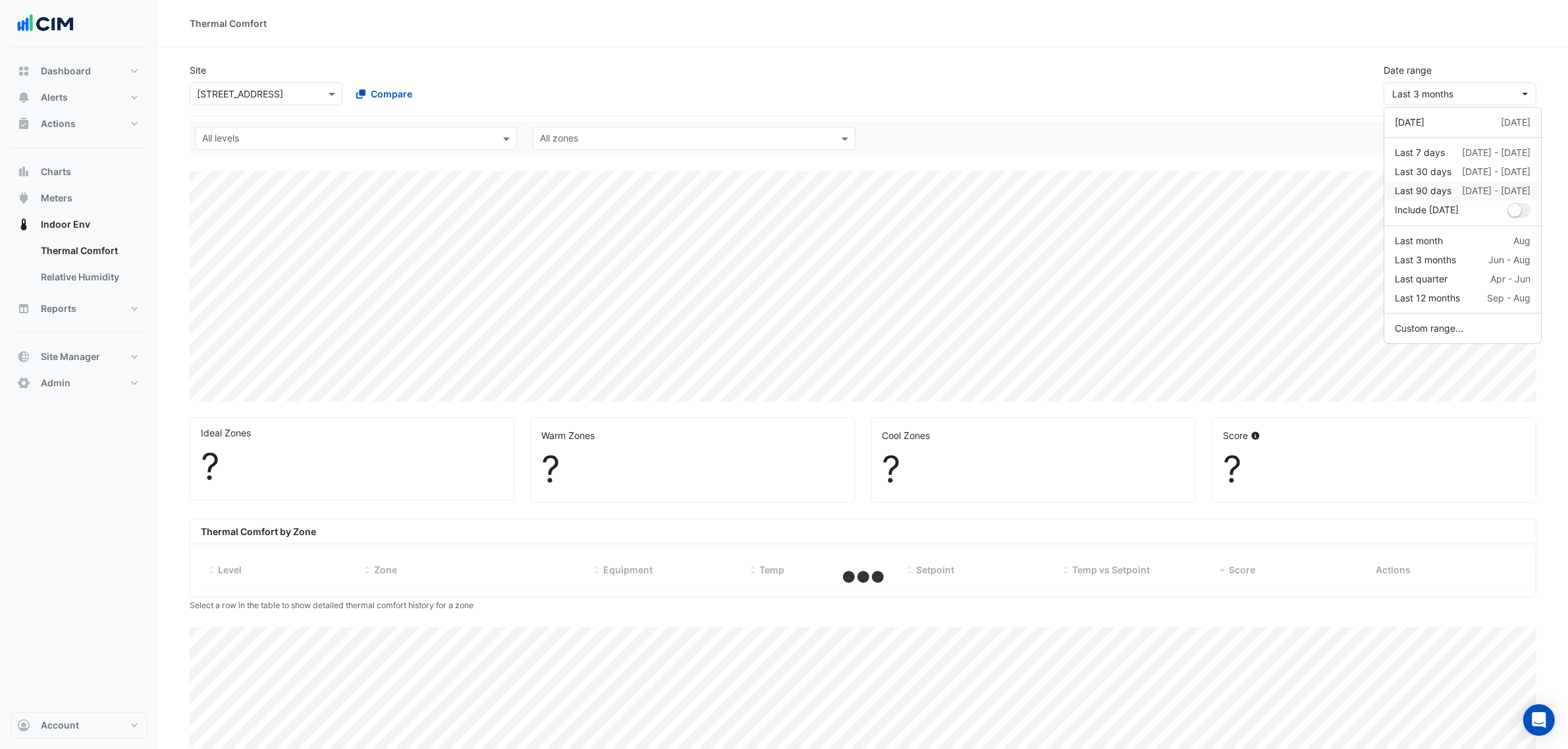
click at [1450, 195] on div "Last 90 days" at bounding box center [1423, 191] width 56 height 14
select select "***"
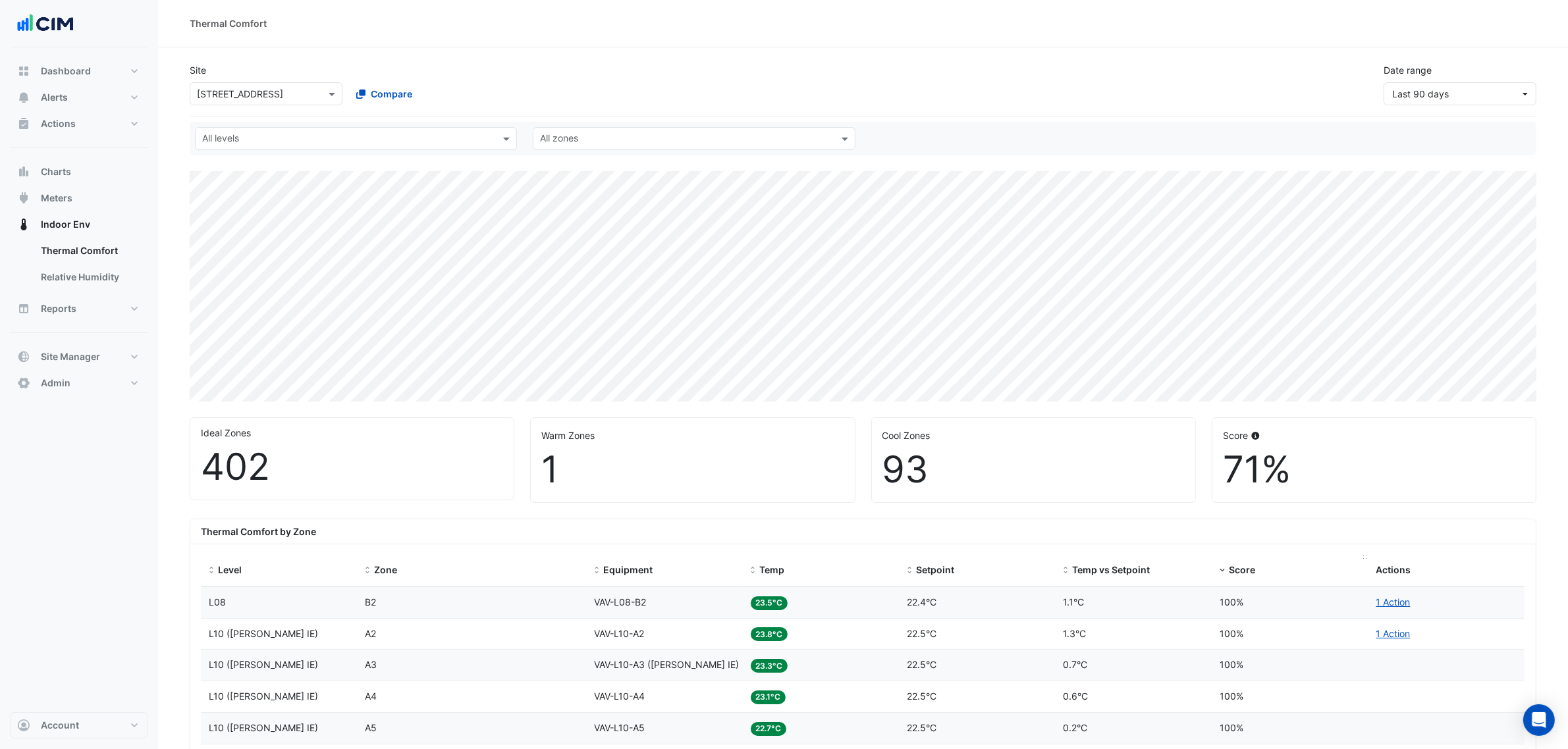
click at [1239, 571] on span "Score" at bounding box center [1242, 569] width 26 height 12
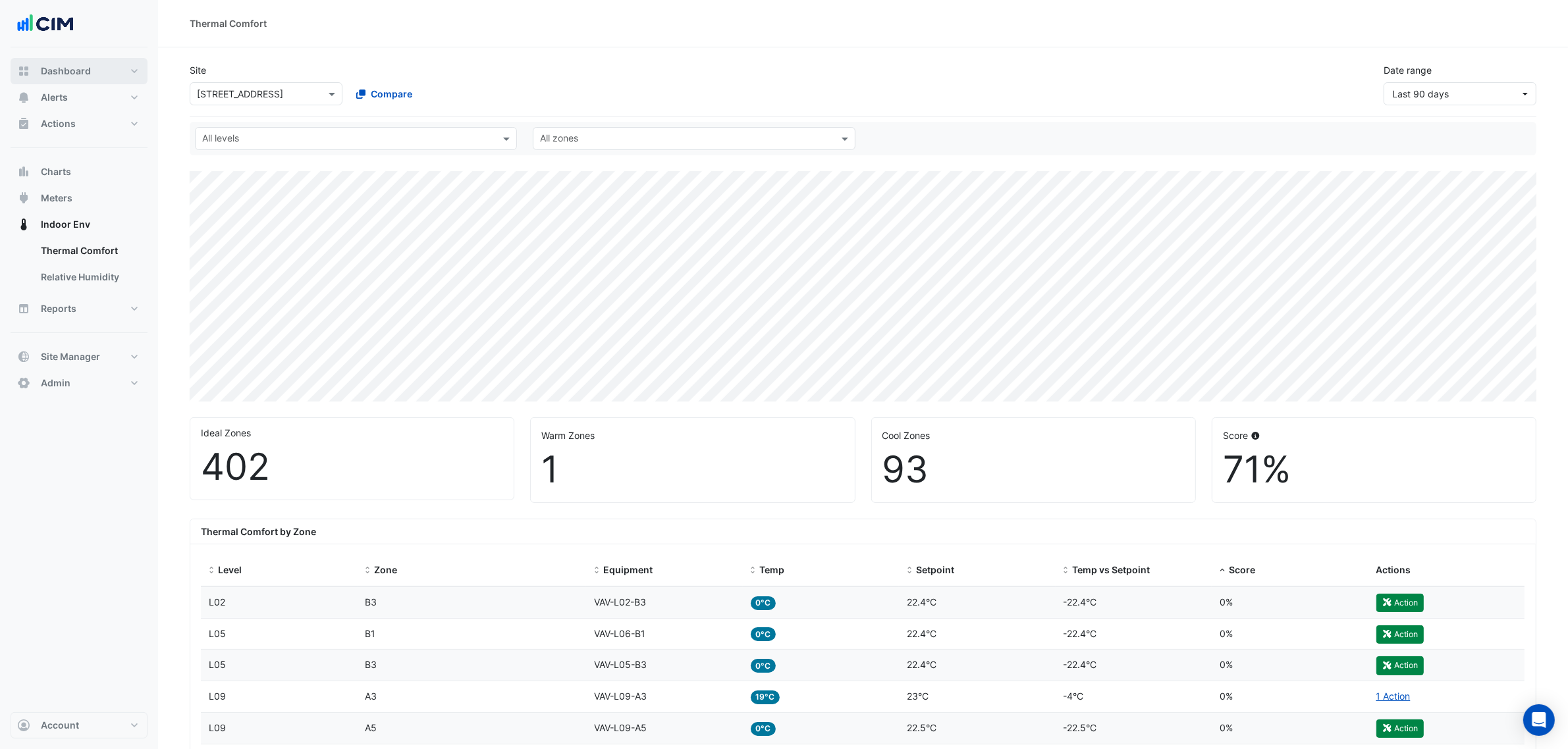
click at [71, 83] on button "Dashboard" at bounding box center [79, 71] width 137 height 26
select select "***"
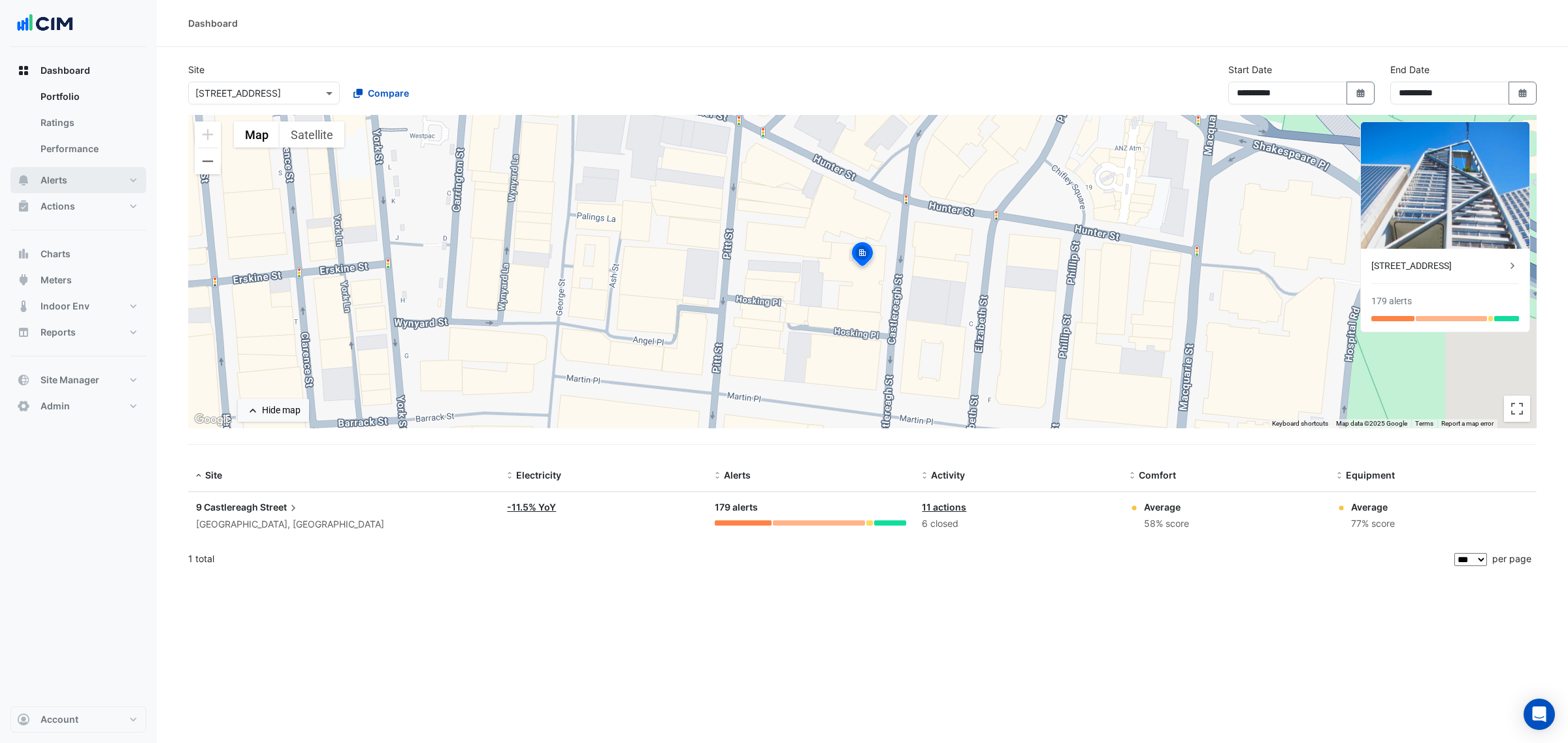
click at [96, 174] on button "Alerts" at bounding box center [79, 180] width 136 height 26
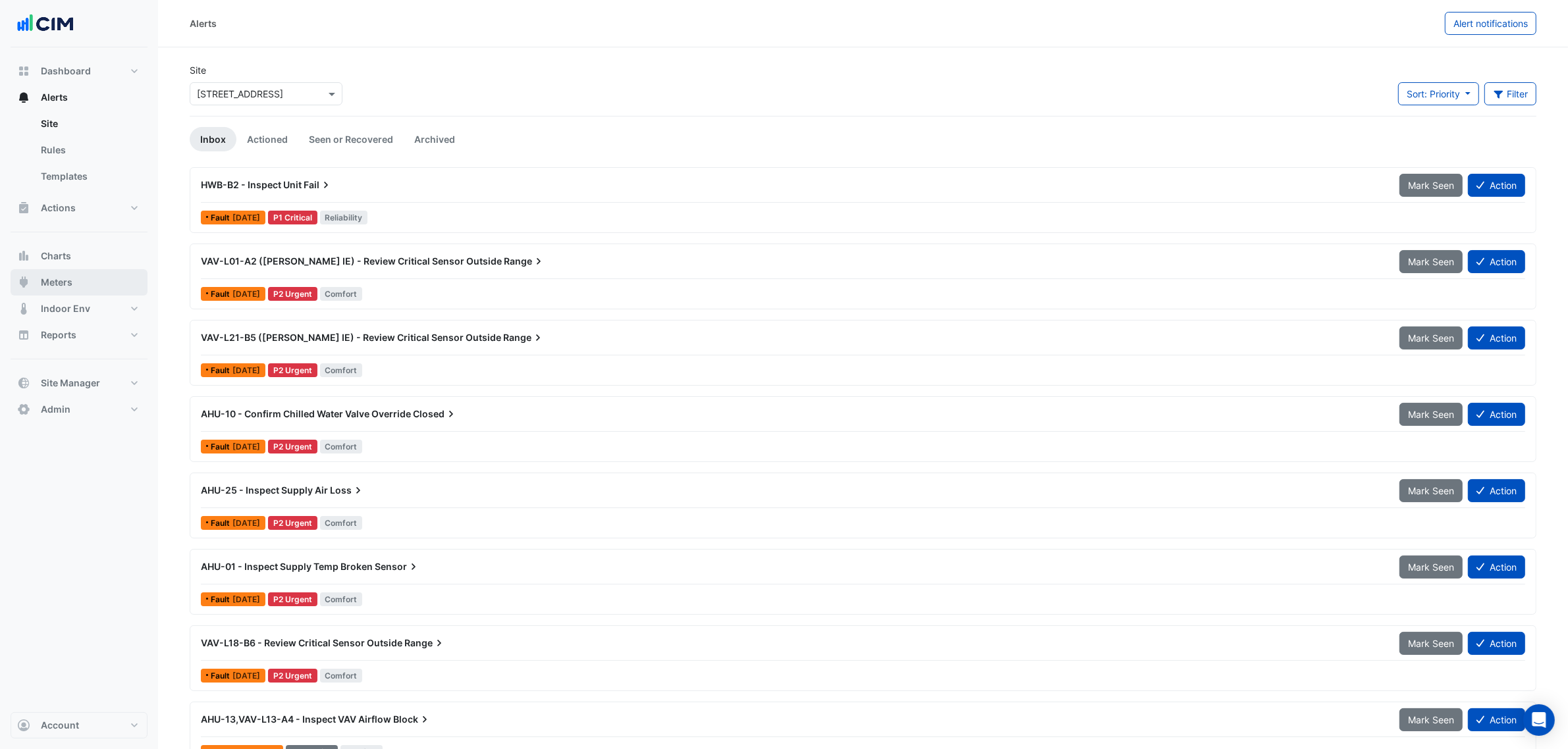
click at [79, 278] on button "Meters" at bounding box center [79, 282] width 137 height 26
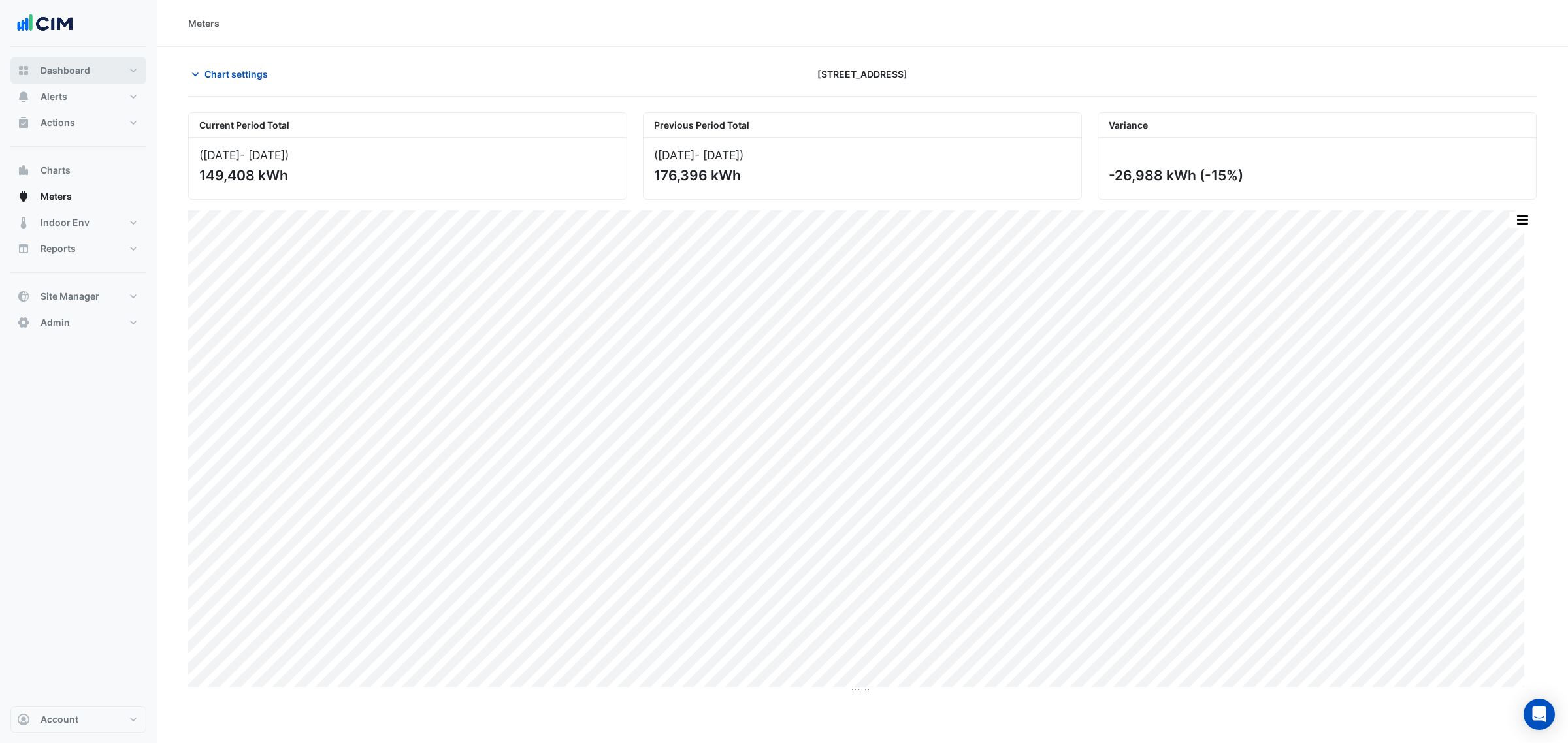
click at [87, 73] on span "Dashboard" at bounding box center [65, 70] width 50 height 13
select select "***"
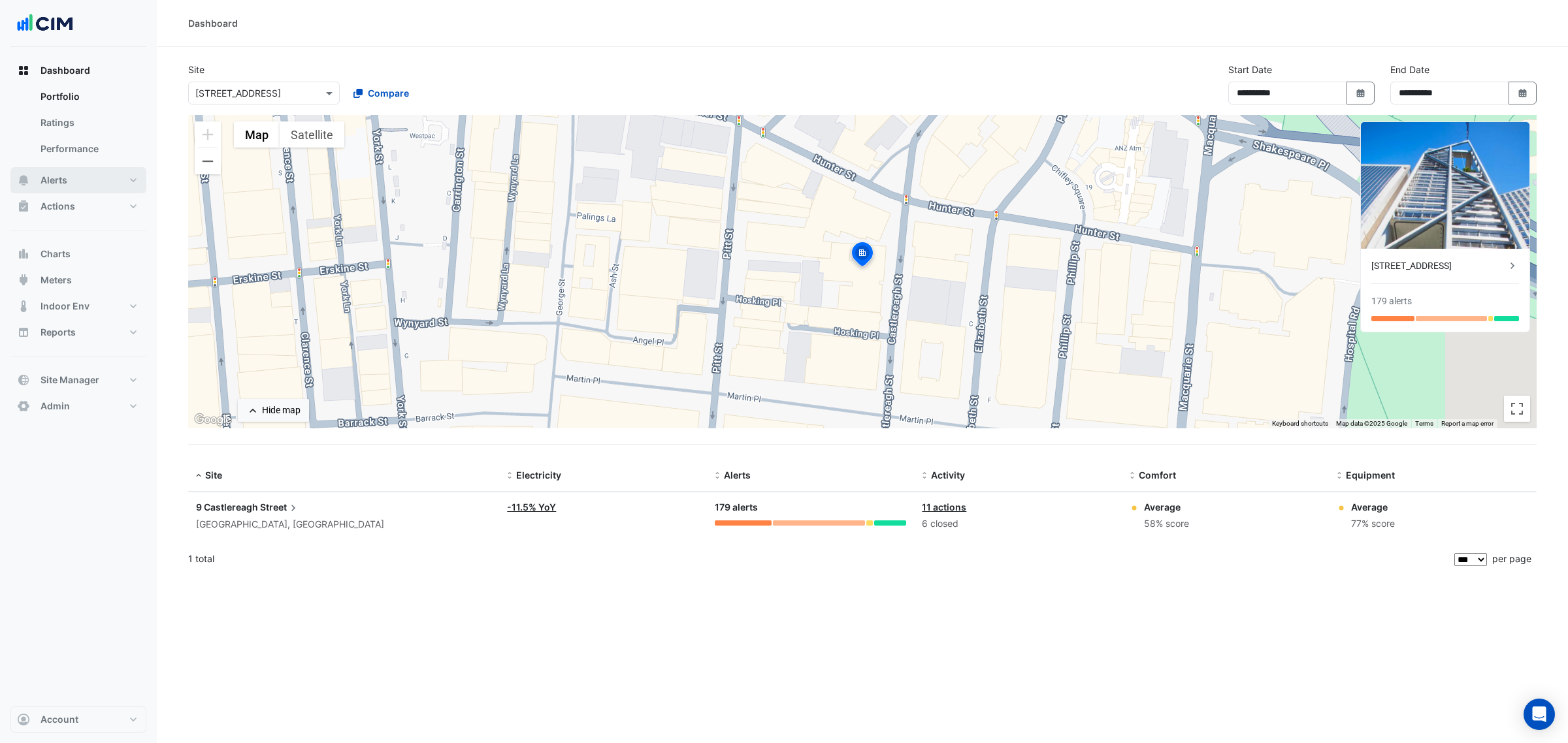
click at [96, 180] on button "Alerts" at bounding box center [79, 180] width 136 height 26
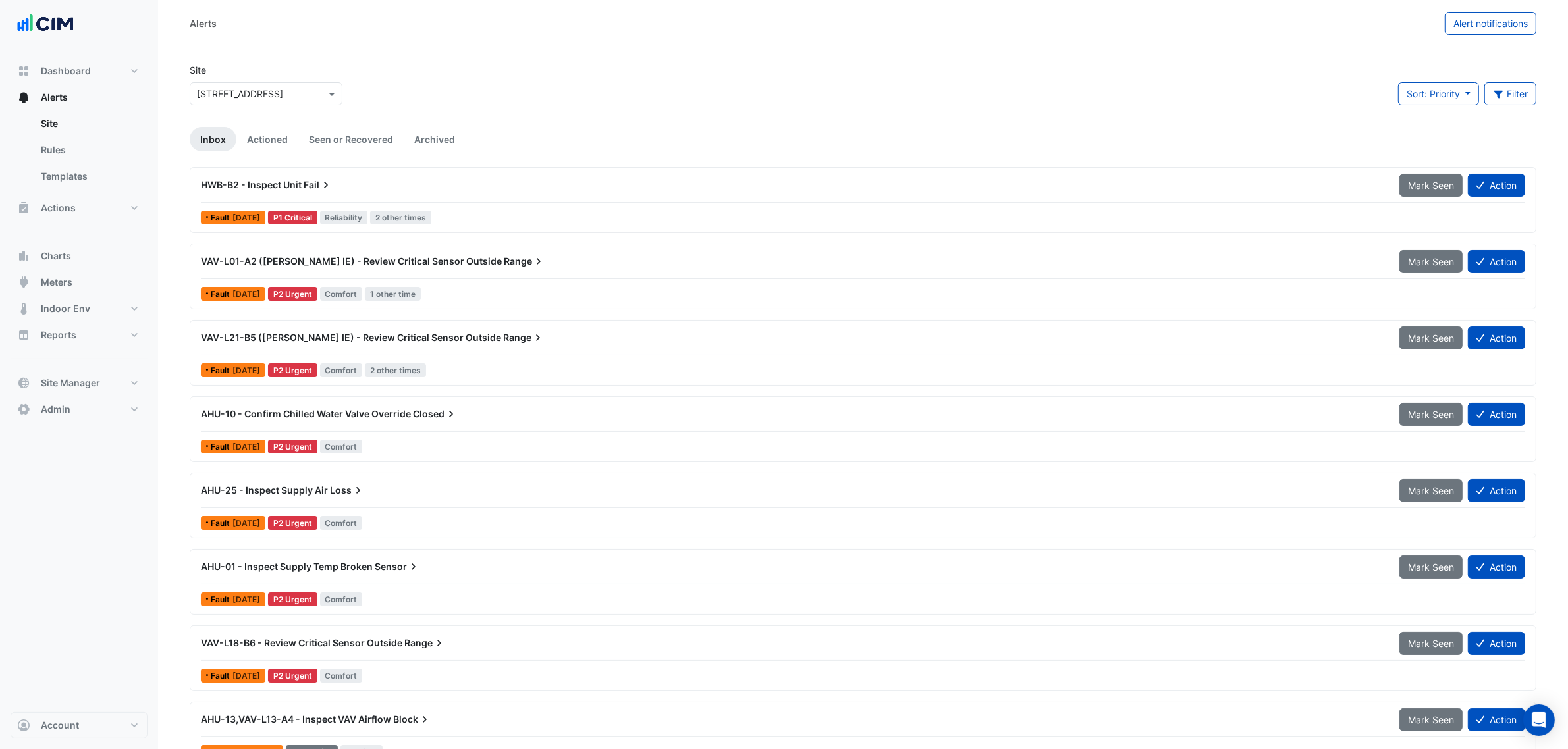
click at [663, 113] on div "Site × 9 Castlereagh Street Sort: Priority Priority Updated Filter Title Priori…" at bounding box center [863, 89] width 1363 height 52
drag, startPoint x: 1494, startPoint y: 20, endPoint x: 890, endPoint y: 167, distance: 621.6
click at [1494, 20] on span "Alert notifications" at bounding box center [1491, 23] width 74 height 12
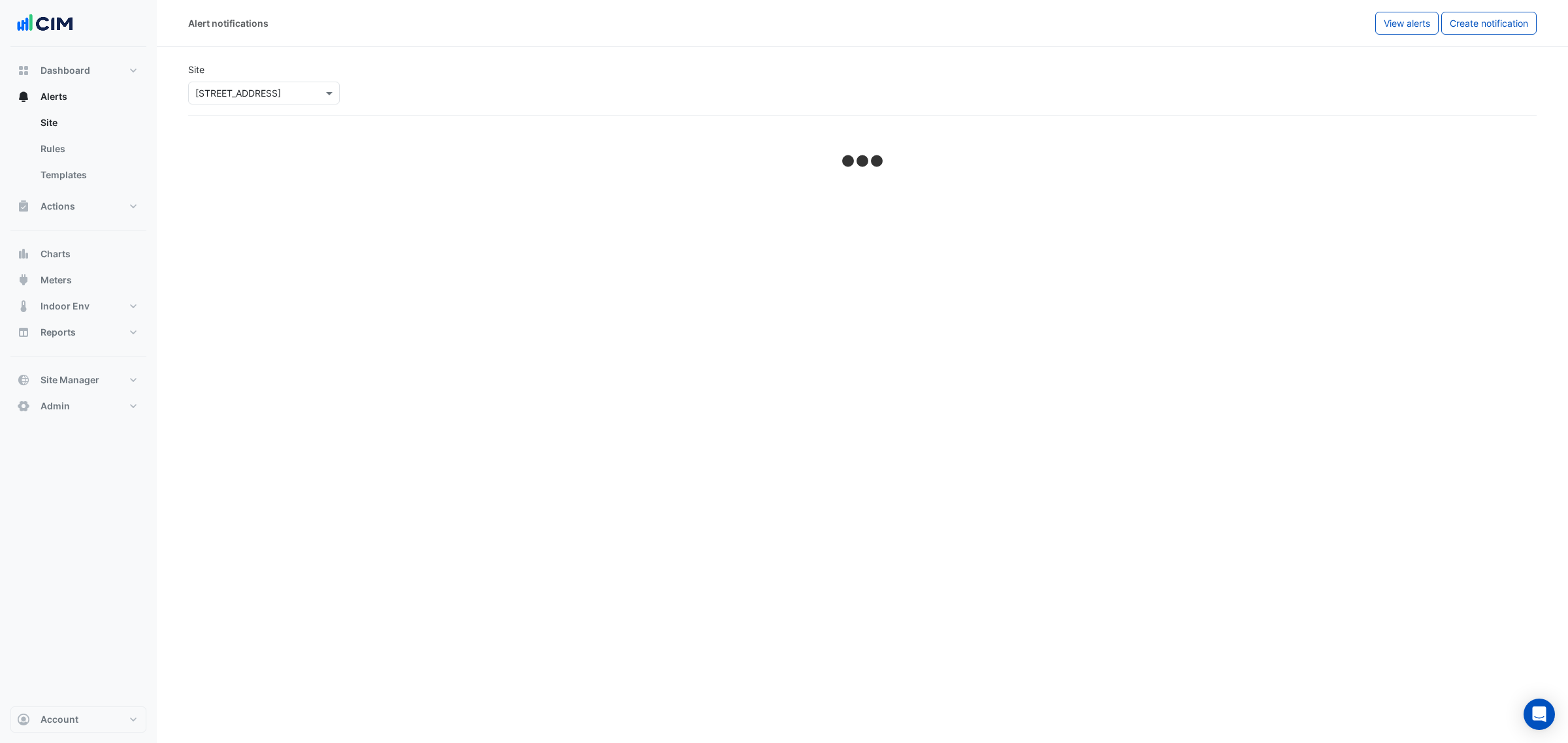
select select "******"
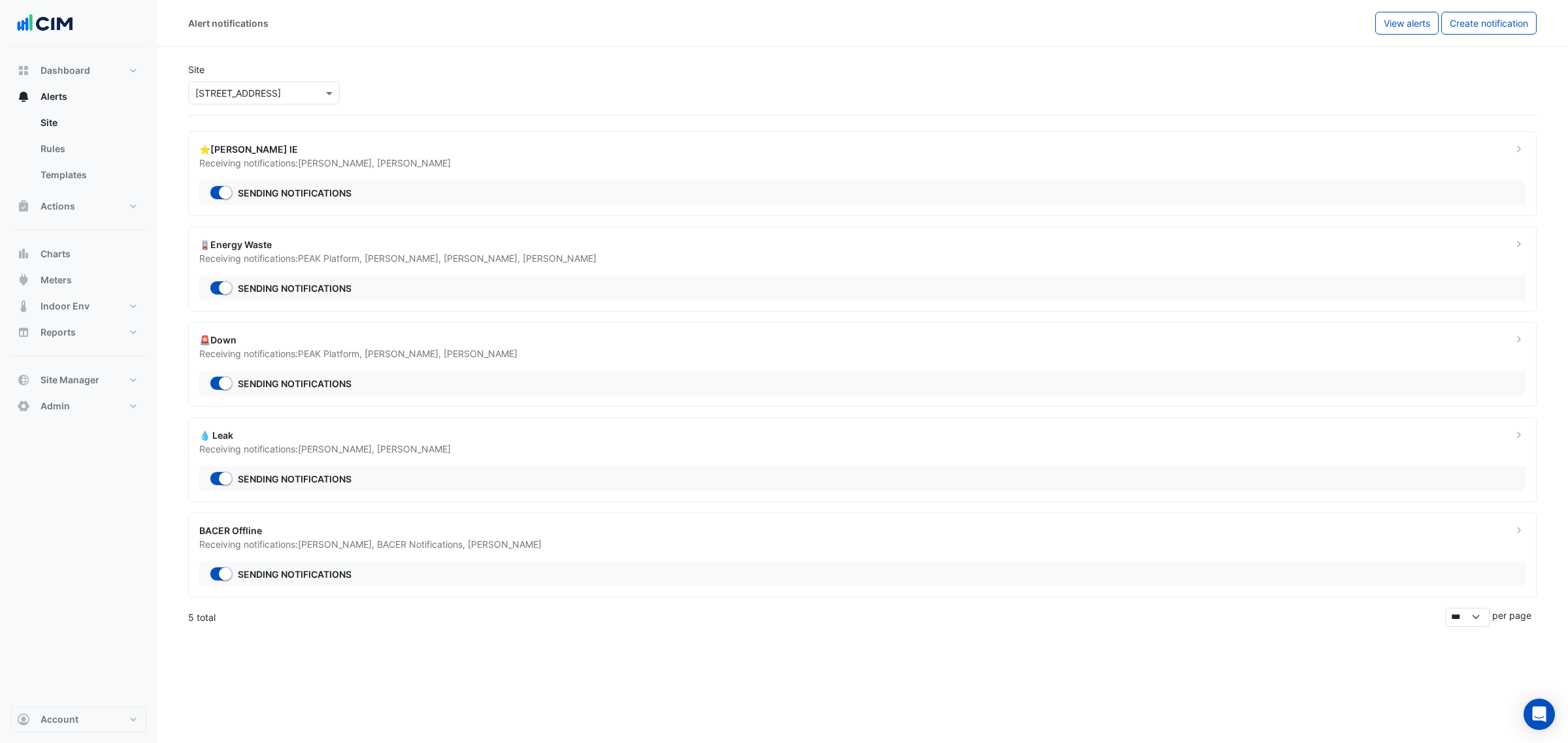
click at [508, 145] on div "⭐NABERS IE" at bounding box center [848, 149] width 1298 height 14
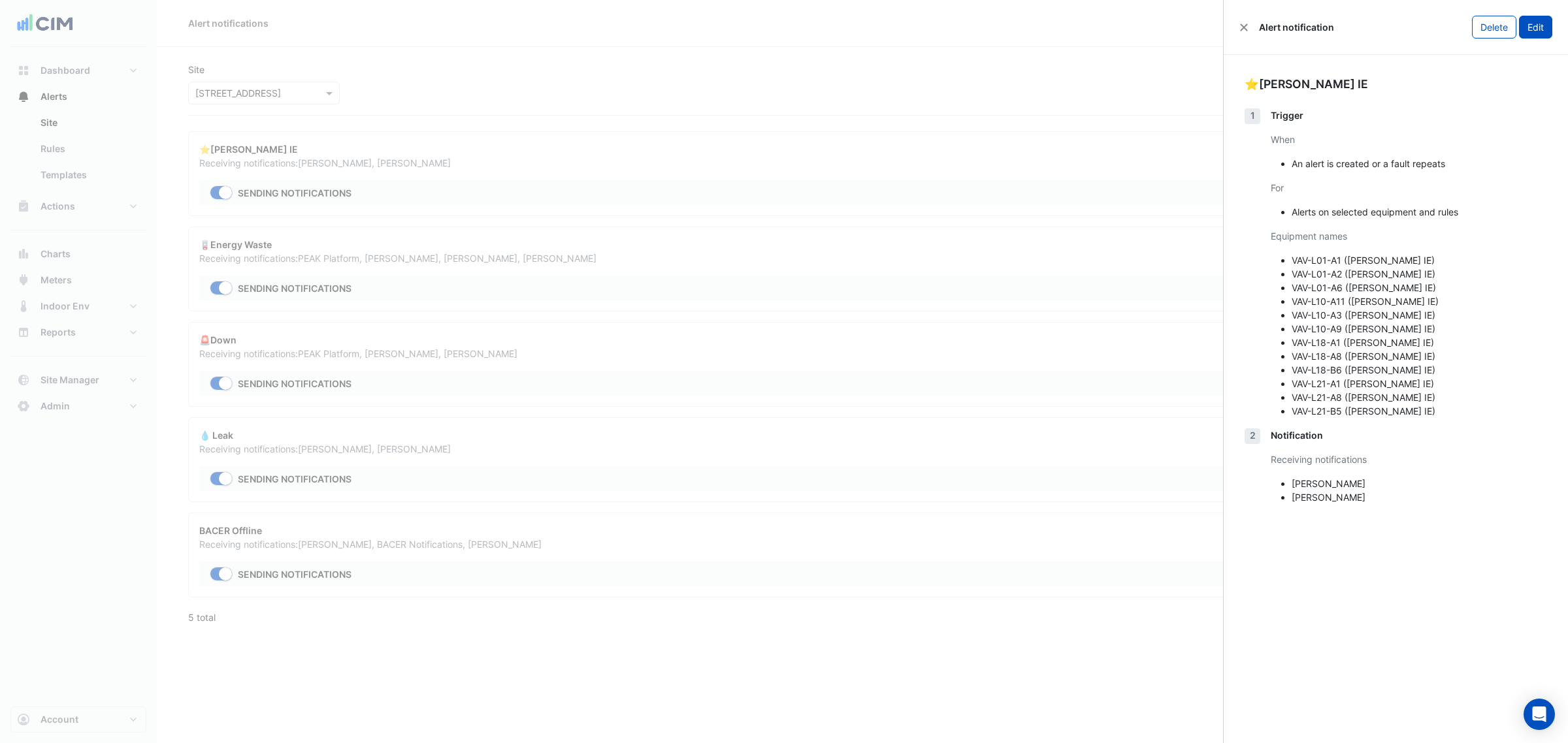
click at [1527, 20] on button "Edit" at bounding box center [1536, 27] width 34 height 23
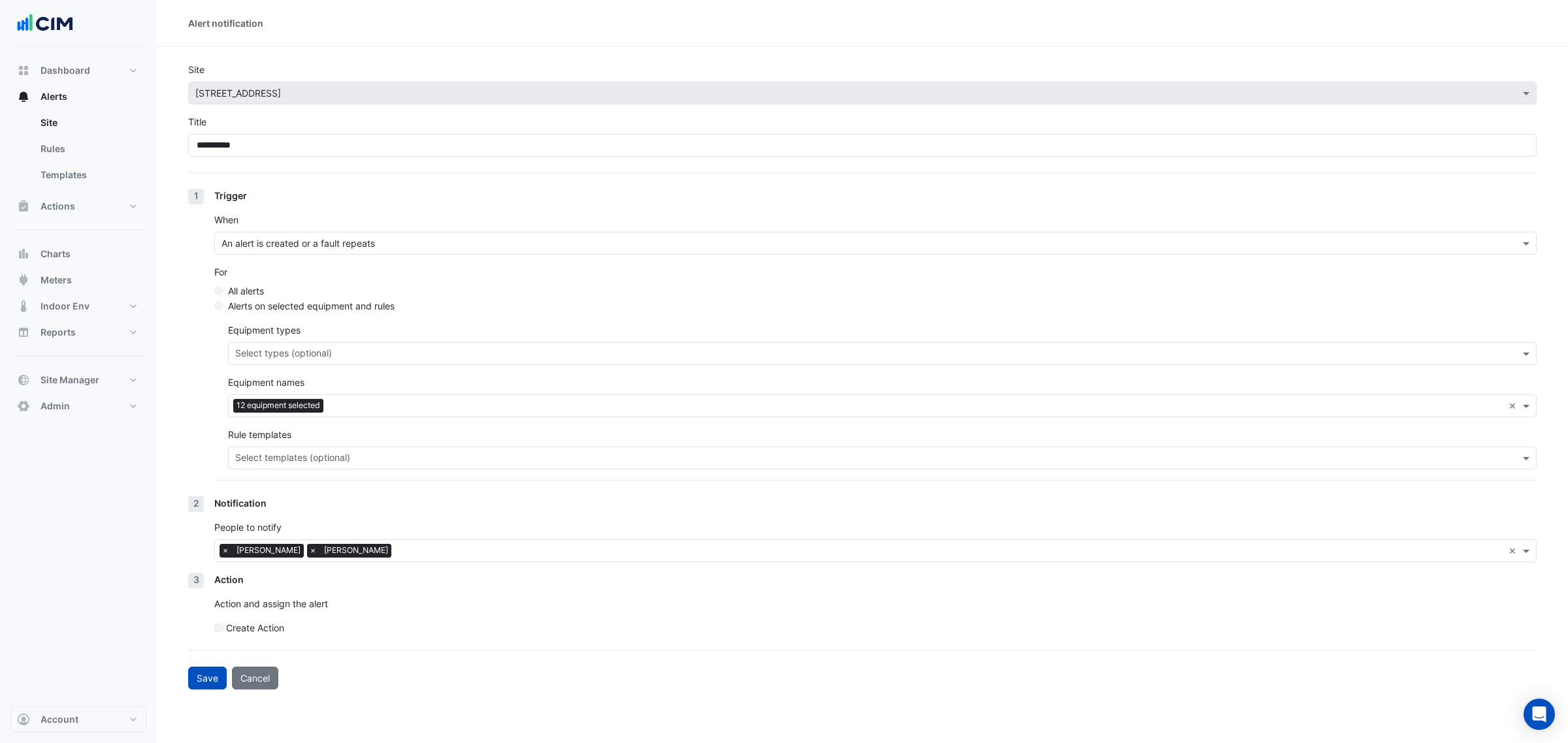
click at [408, 559] on div at bounding box center [949, 552] width 1109 height 17
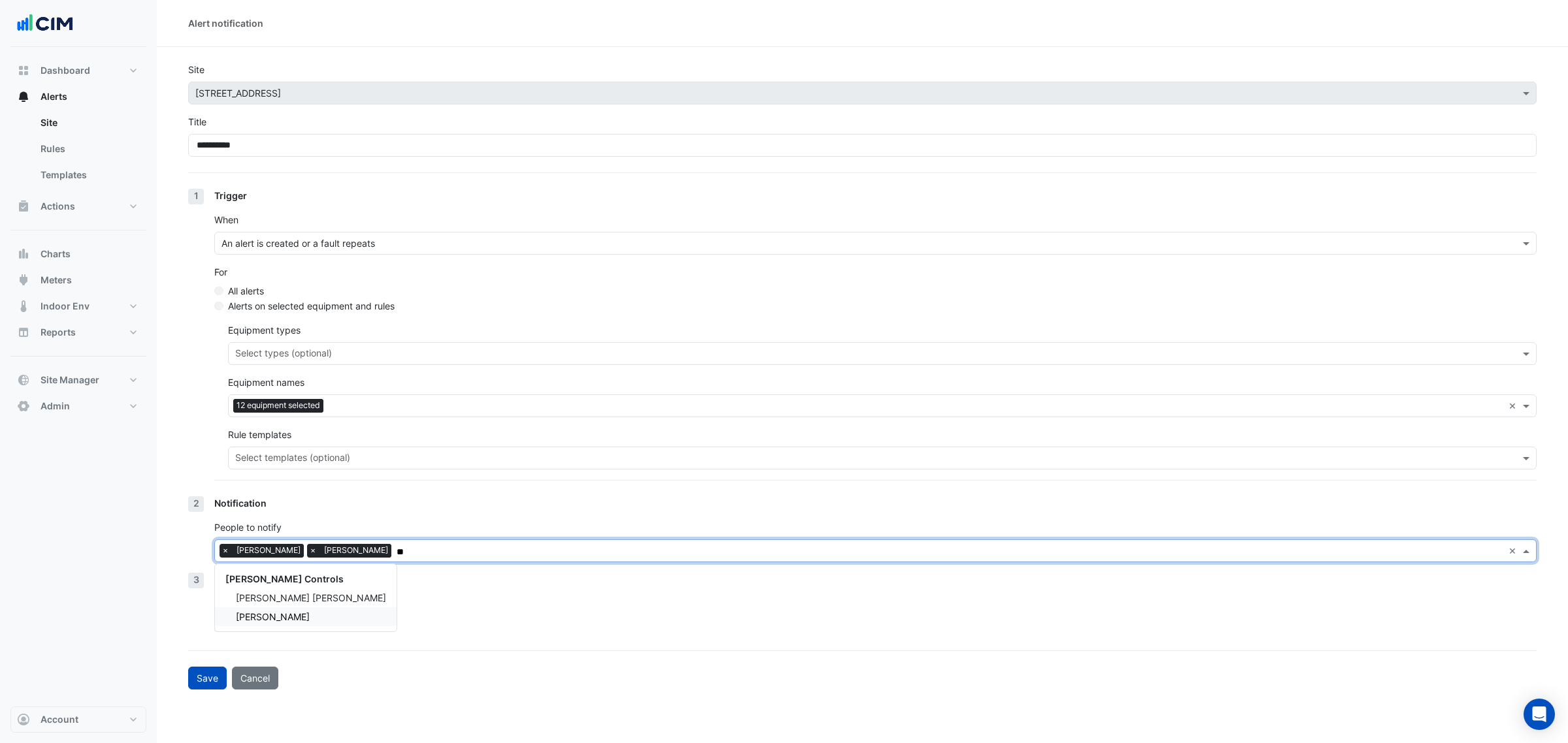
click at [286, 614] on div "Sam Cole" at bounding box center [305, 617] width 181 height 19
type input "**"
click at [217, 683] on button "Save" at bounding box center [207, 678] width 38 height 23
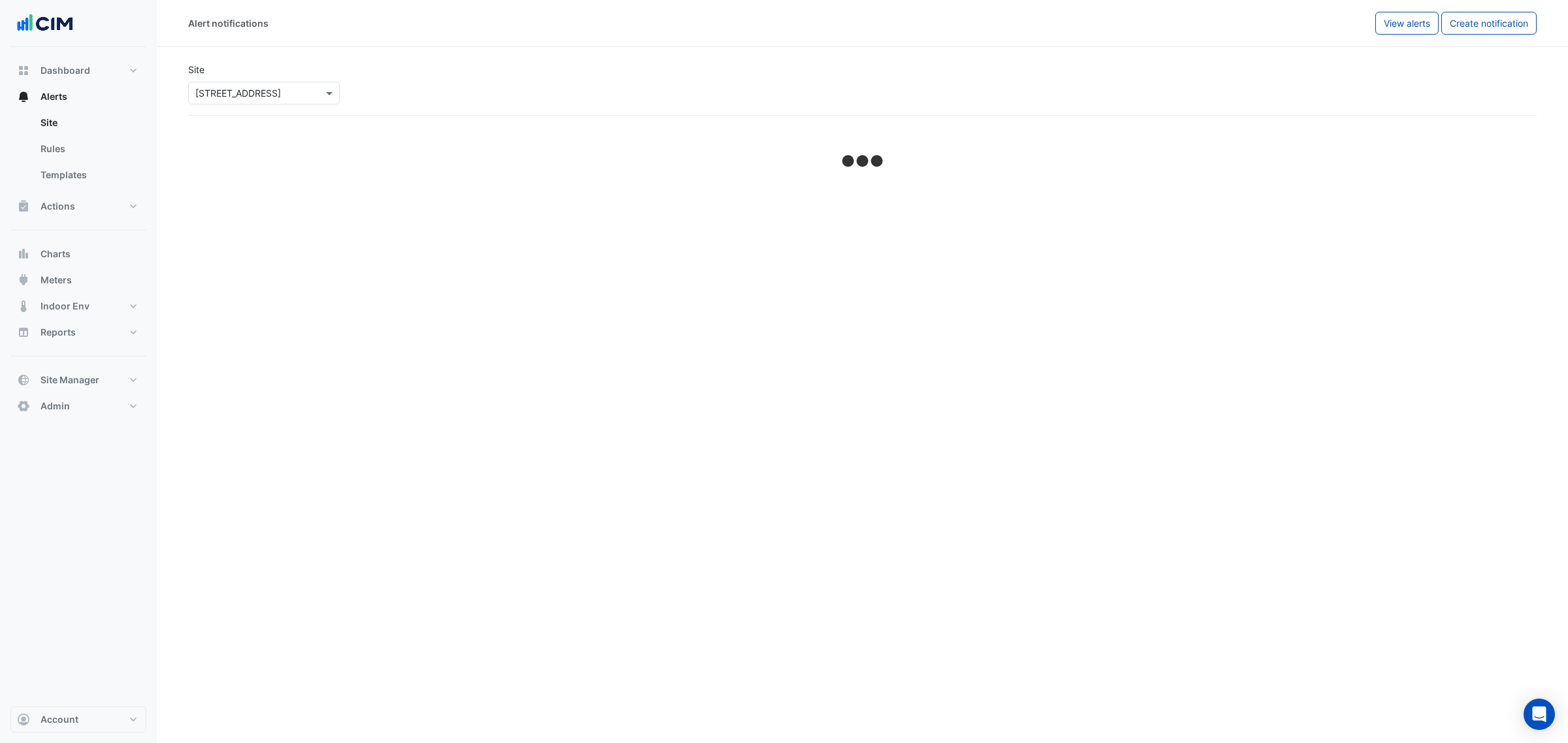
select select "******"
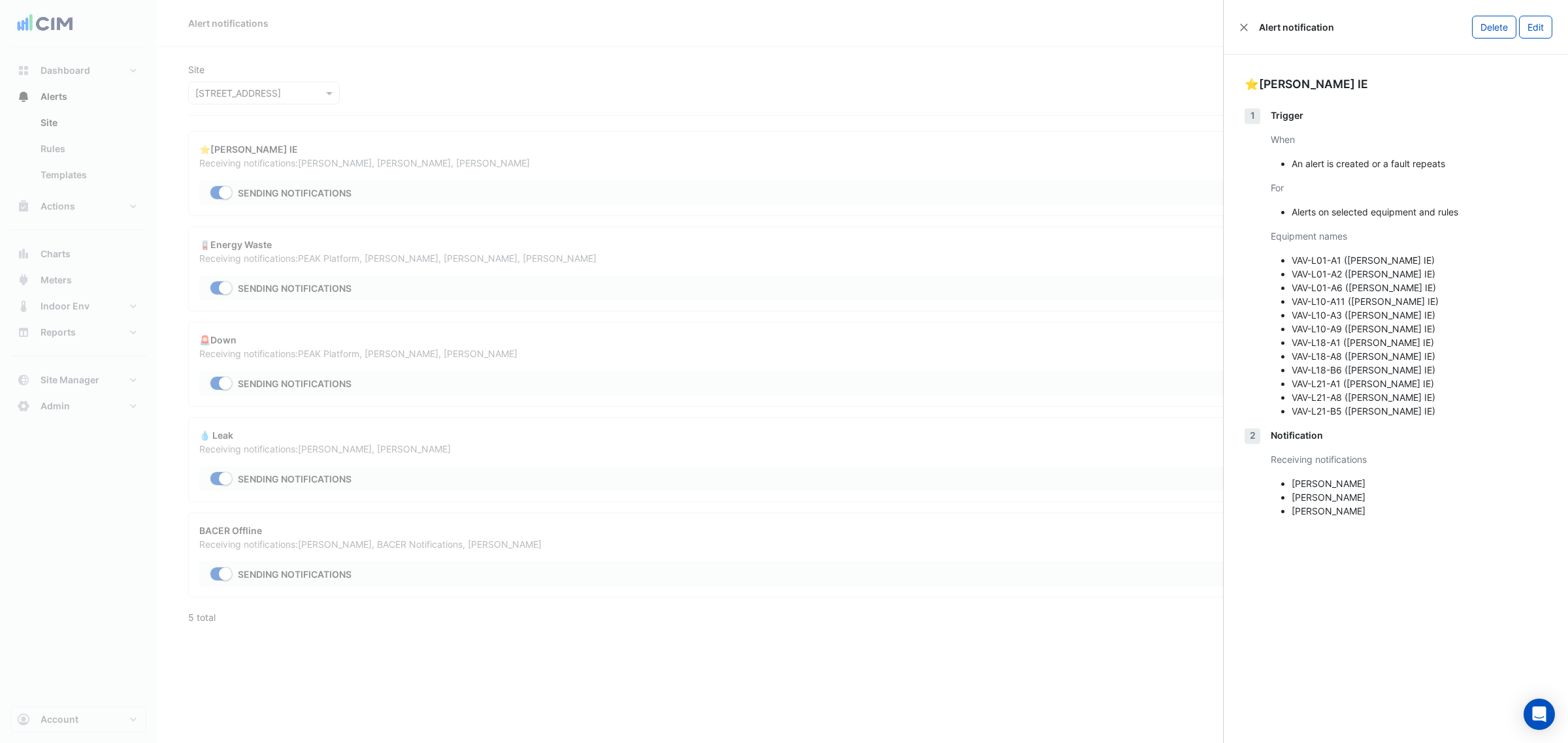
click at [397, 279] on ngb-offcanvas-backdrop at bounding box center [784, 371] width 1568 height 743
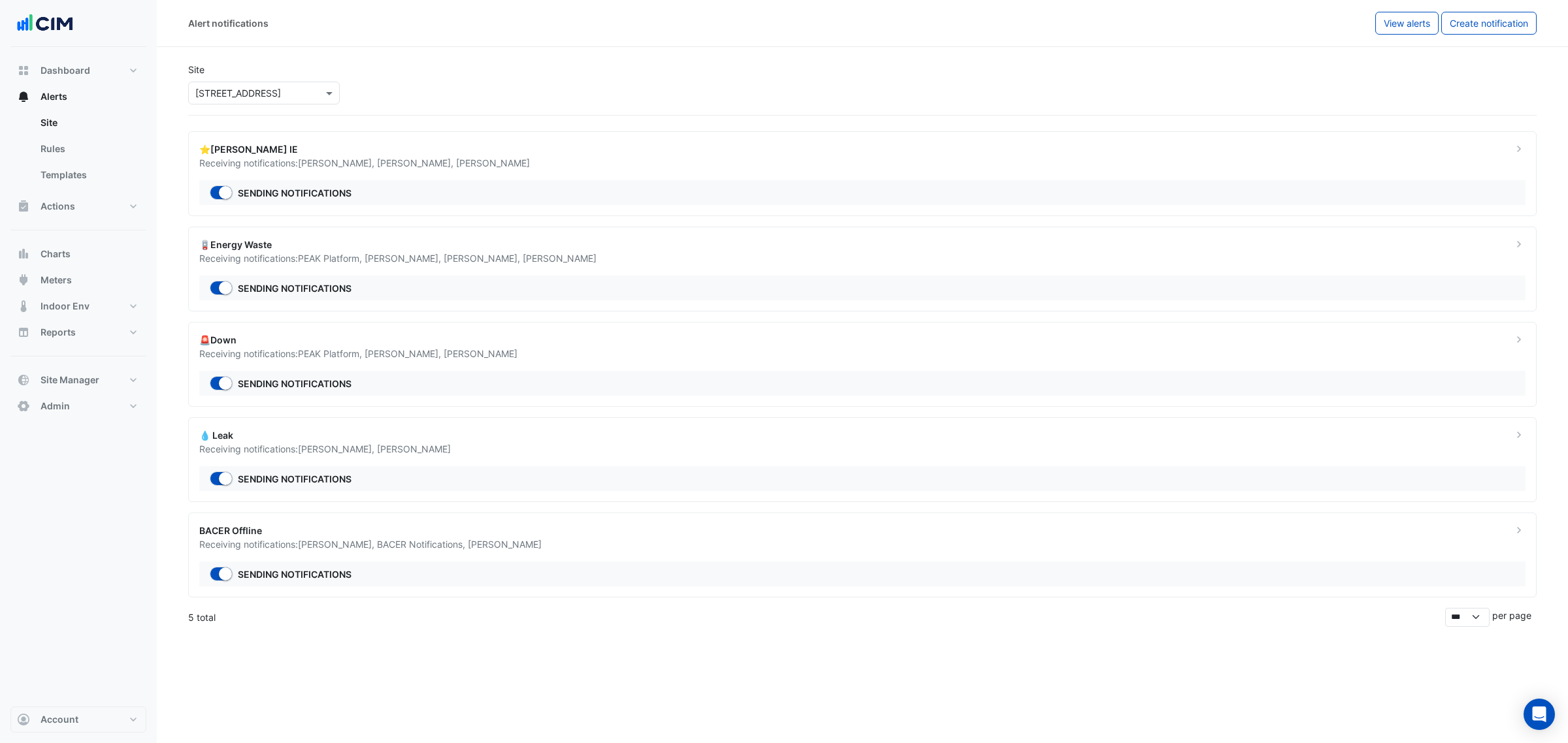
click at [564, 259] on div "Receiving notifications: PEAK Platform , Brian Nguyen , Chris Young , David Tue…" at bounding box center [848, 259] width 1298 height 14
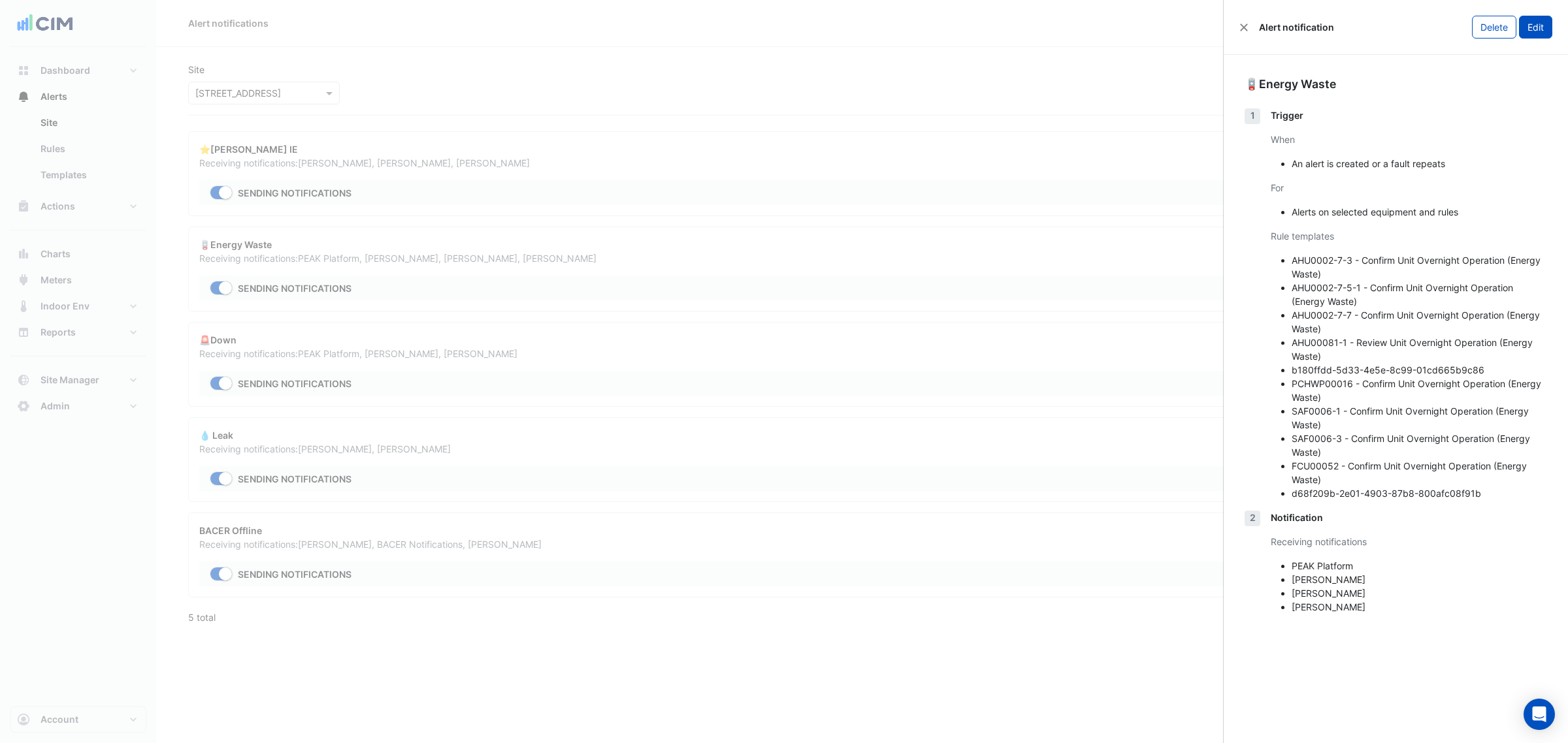
click at [1530, 21] on button "Edit" at bounding box center [1536, 27] width 34 height 23
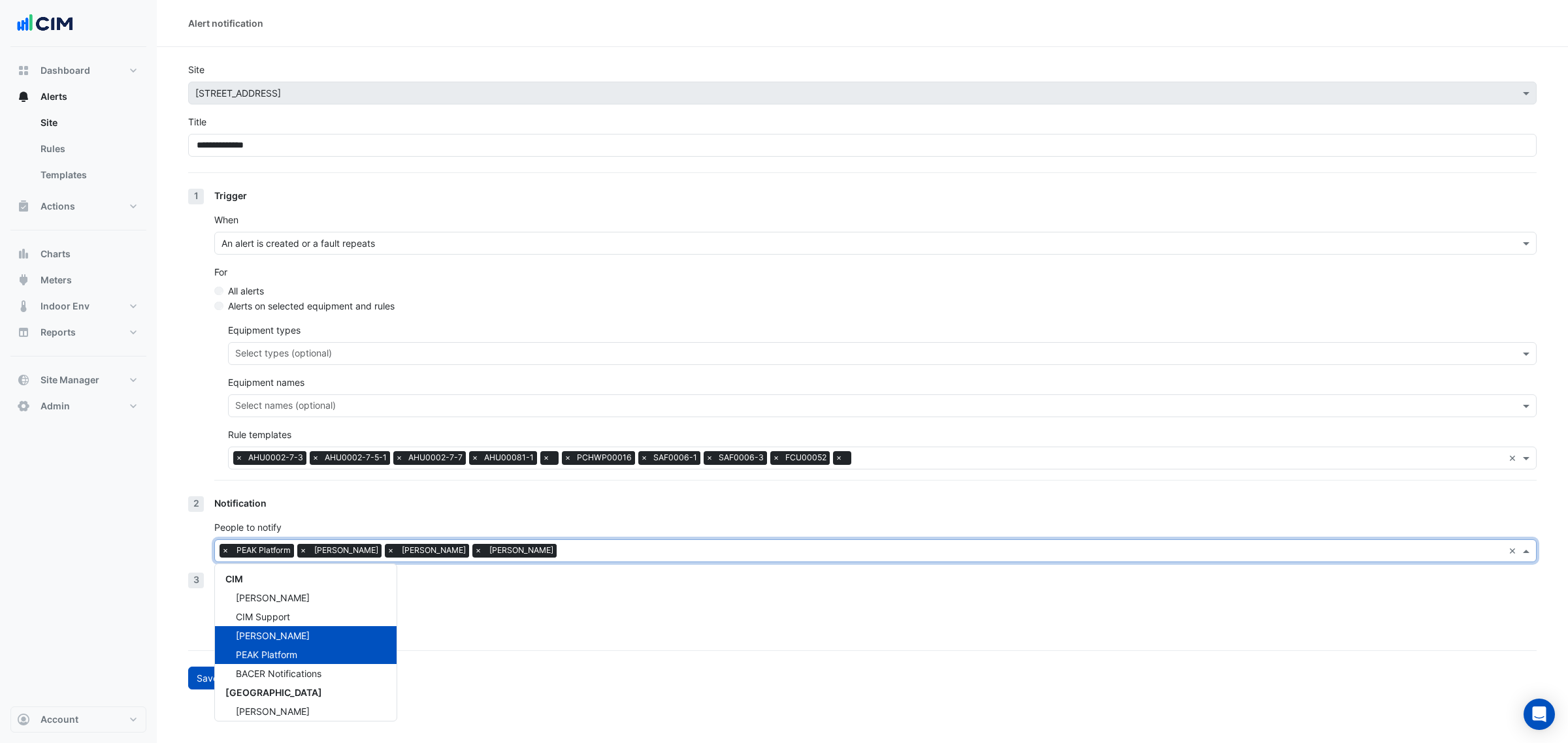
click at [562, 555] on input "text" at bounding box center [1033, 552] width 942 height 14
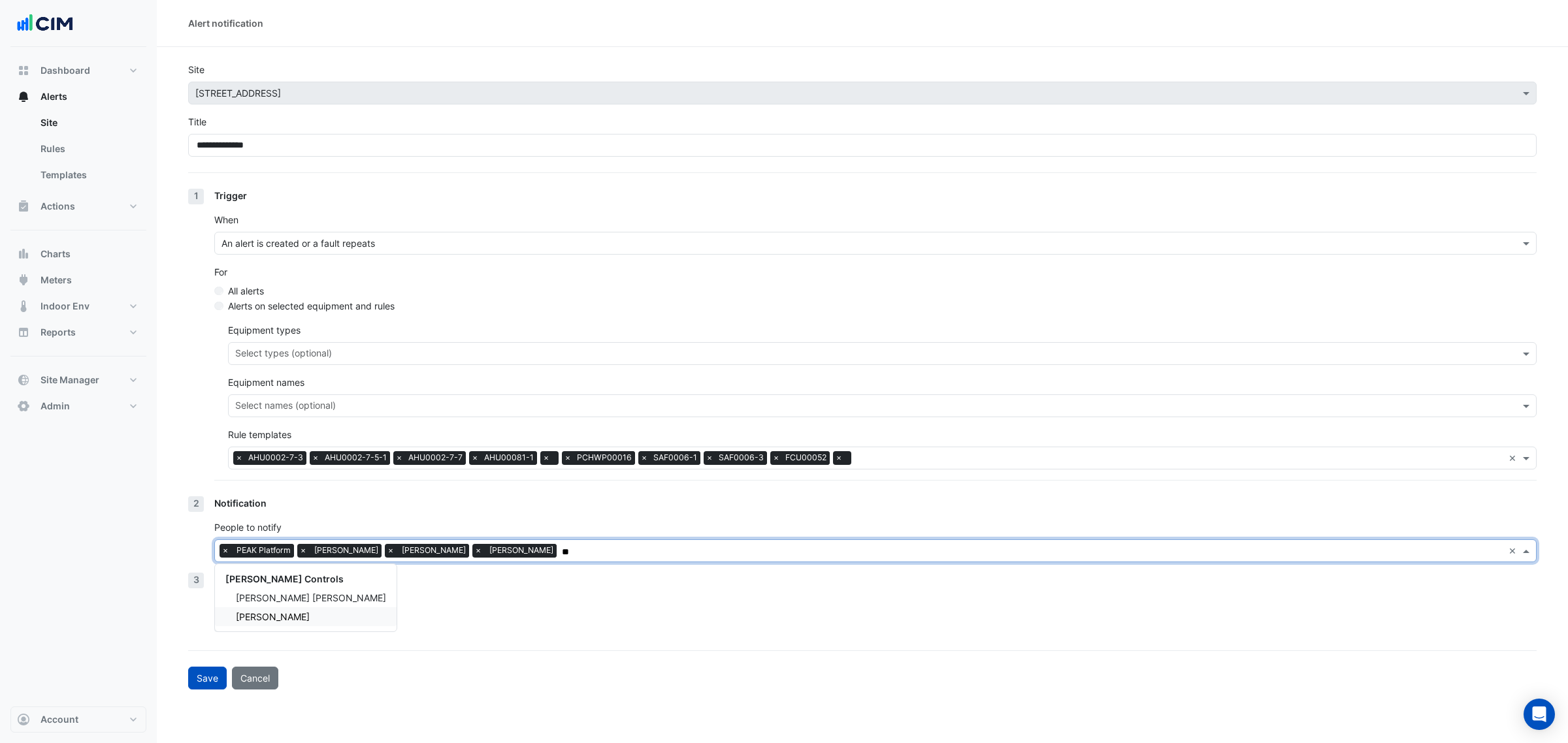
click at [269, 614] on span "Sam Cole" at bounding box center [273, 617] width 74 height 11
type input "**"
click at [217, 679] on button "Save" at bounding box center [207, 678] width 38 height 23
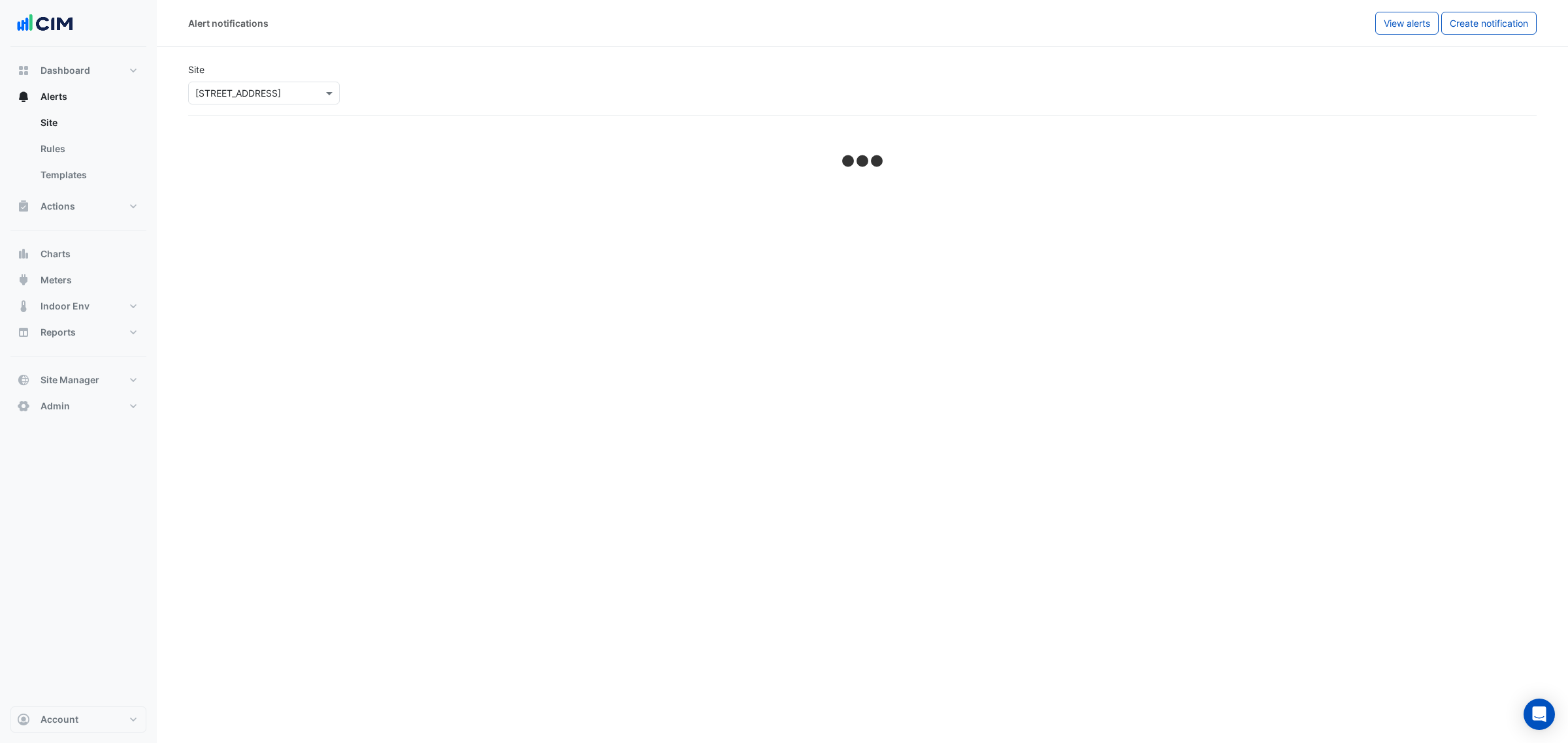
select select "******"
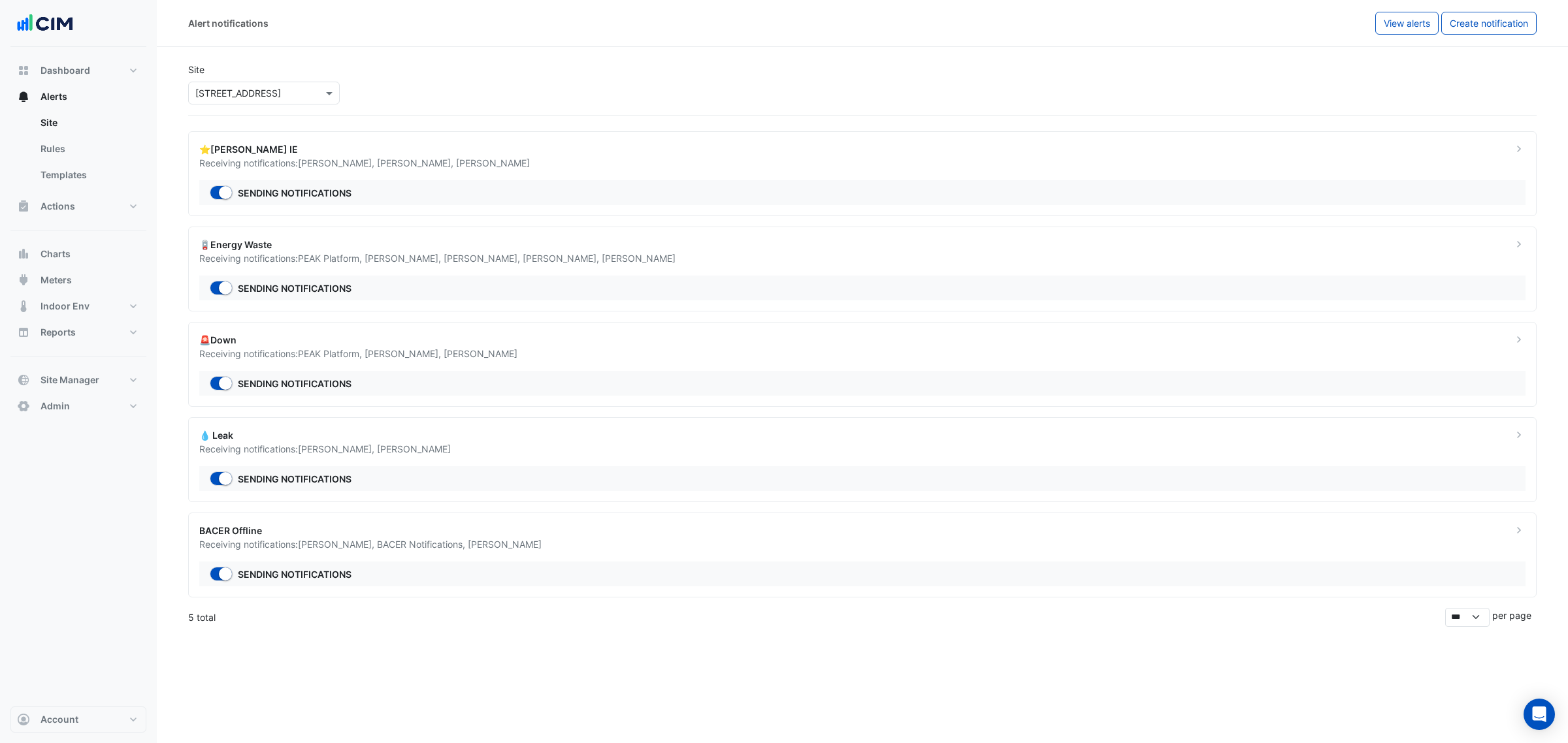
click at [590, 337] on ngb-offcanvas-backdrop at bounding box center [784, 371] width 1568 height 743
click at [626, 357] on div "Receiving notifications: PEAK Platform , Chris Young , David Tuero" at bounding box center [848, 354] width 1298 height 14
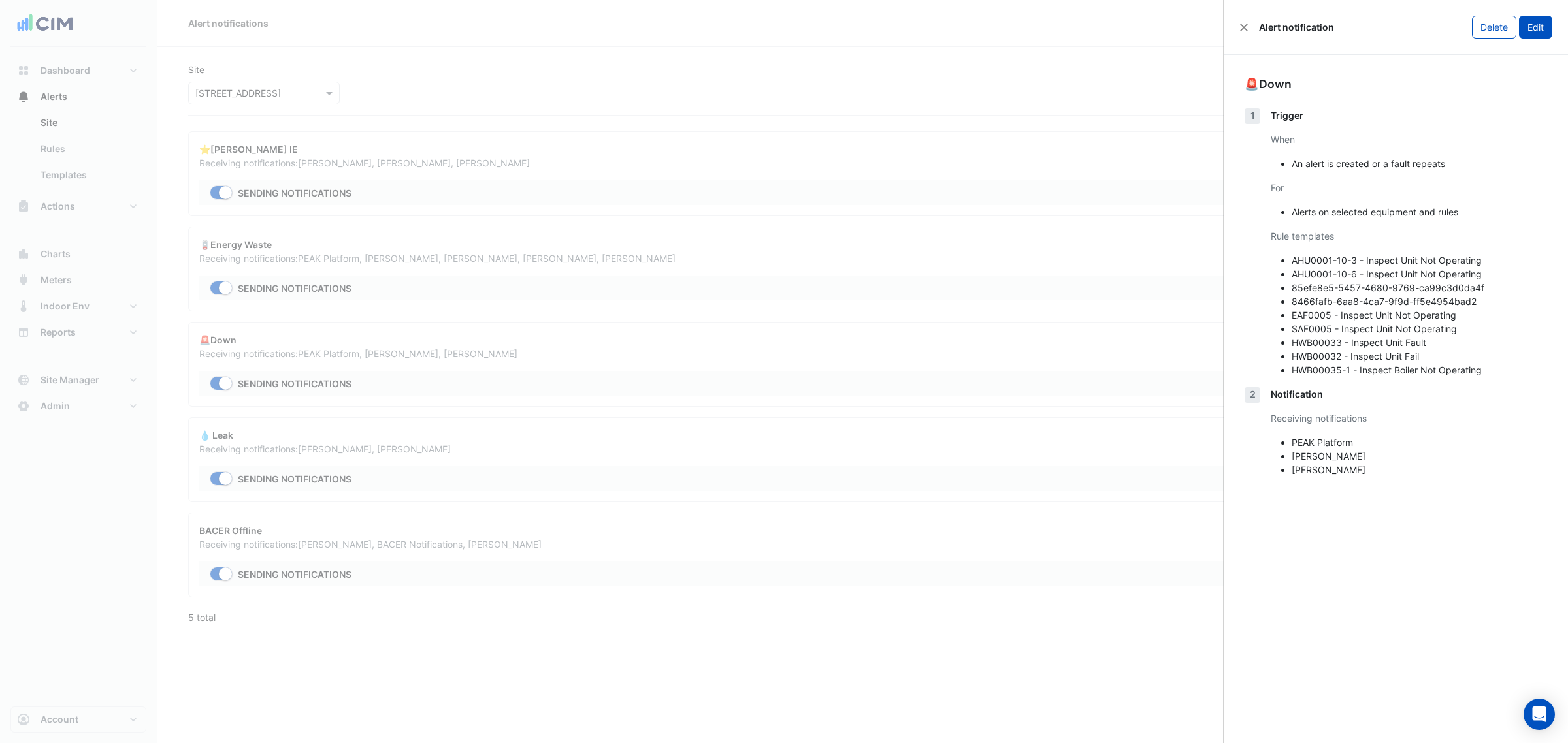
click at [1540, 26] on button "Edit" at bounding box center [1536, 27] width 34 height 23
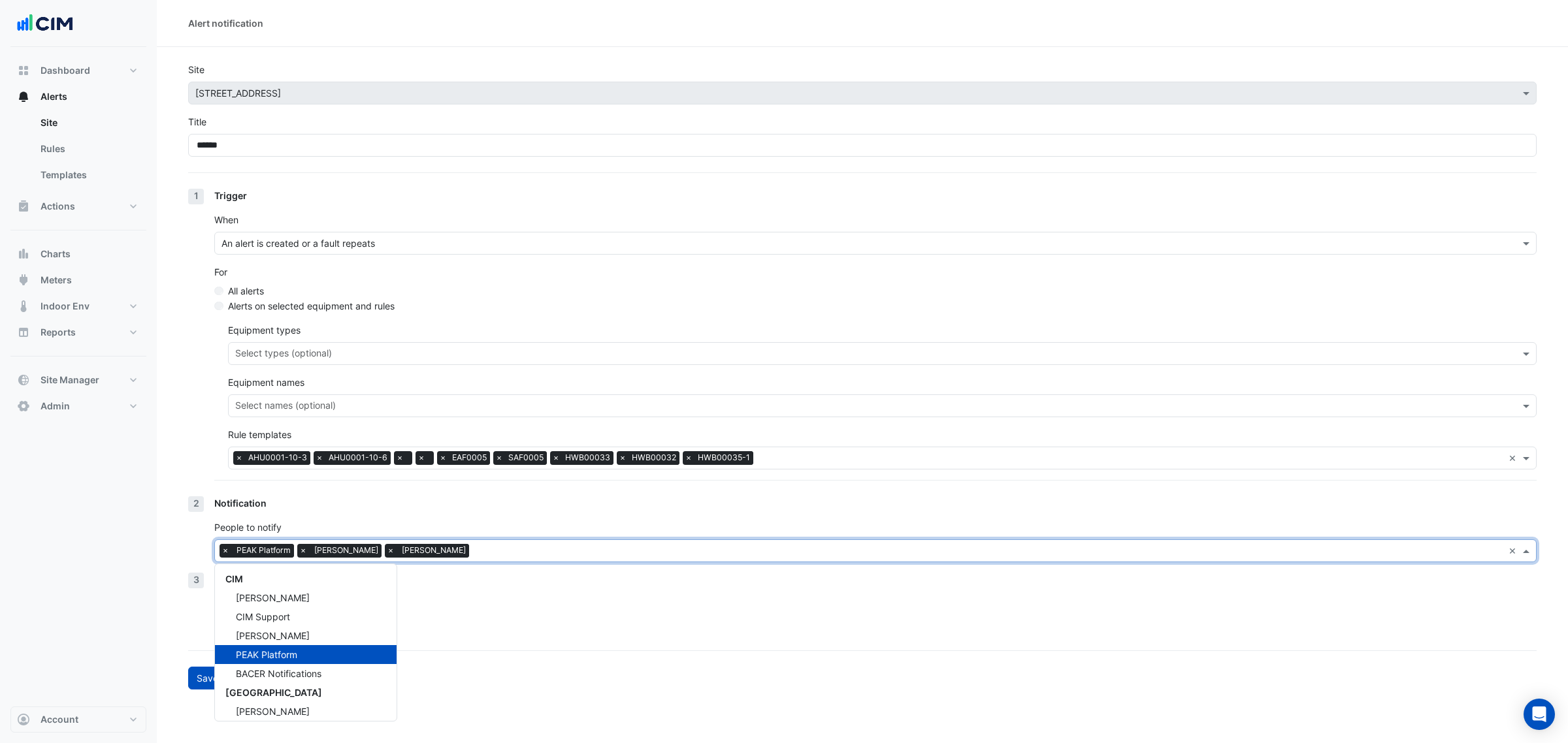
click at [495, 550] on input "text" at bounding box center [989, 552] width 1029 height 14
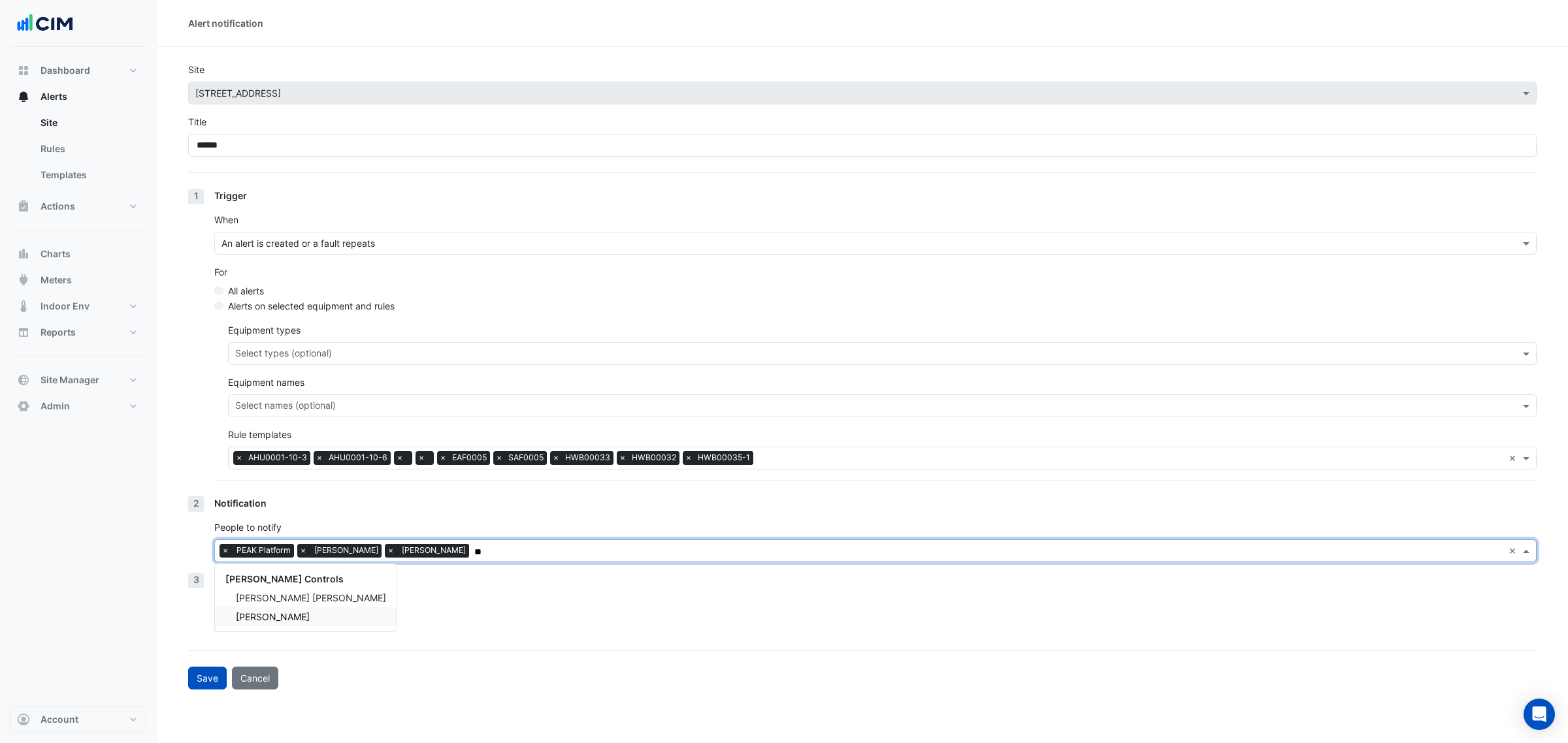
click at [266, 621] on span "Sam Cole" at bounding box center [273, 617] width 74 height 11
type input "**"
click at [220, 676] on button "Save" at bounding box center [207, 678] width 38 height 23
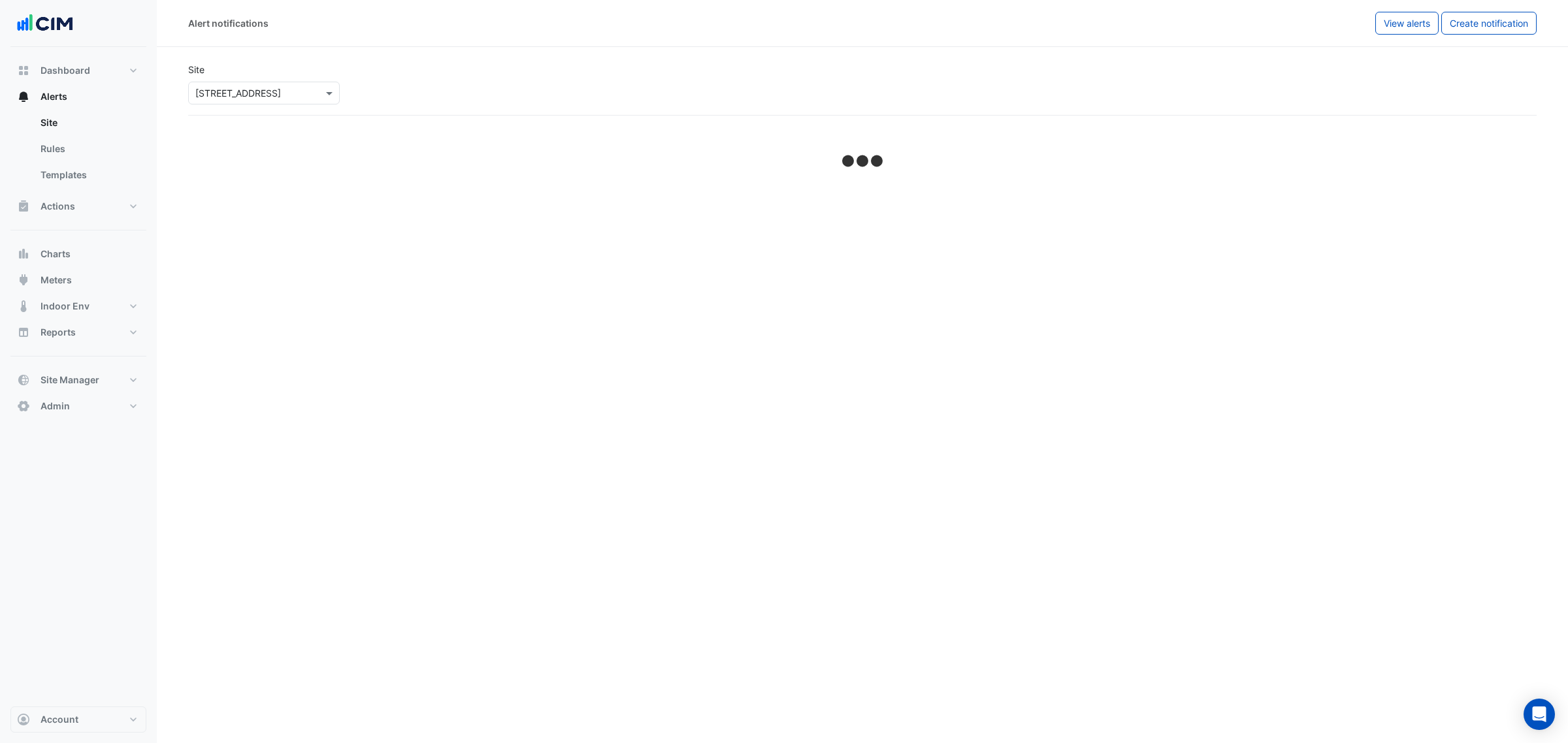
select select "******"
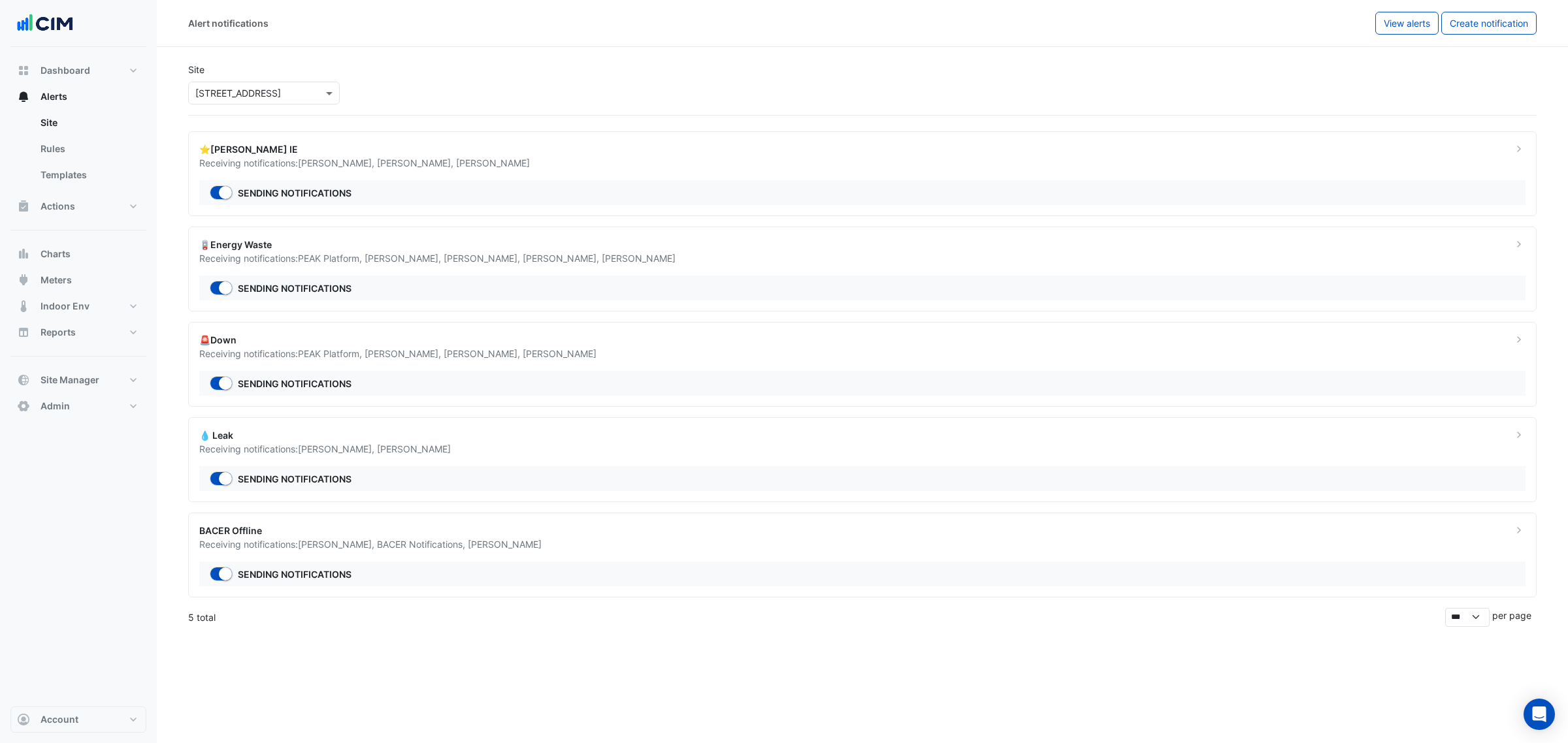
click at [503, 394] on ngb-offcanvas-backdrop at bounding box center [784, 371] width 1568 height 743
click at [1419, 23] on span "View alerts" at bounding box center [1407, 23] width 47 height 11
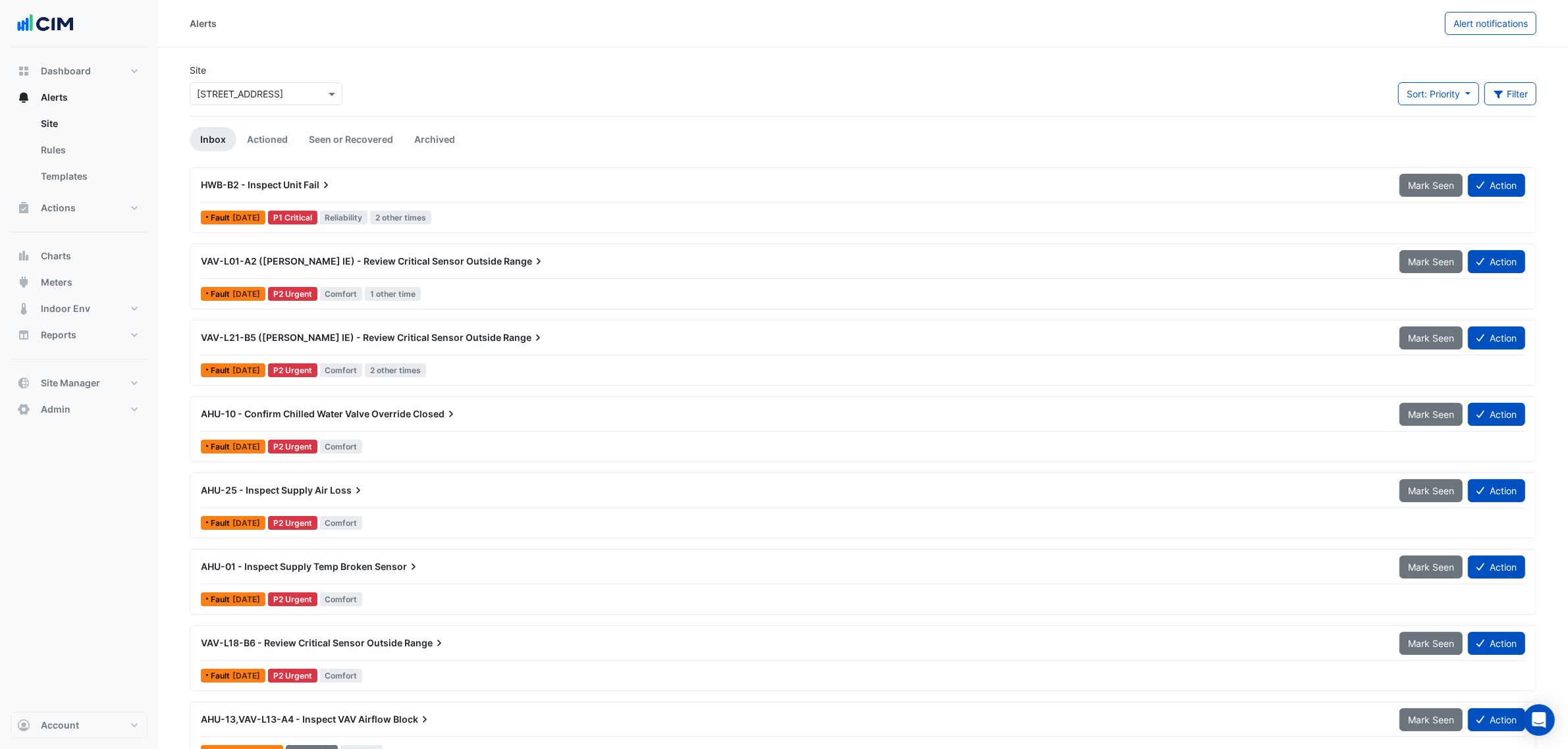
click at [525, 272] on div "VAV-L01-A2 (NABERS IE) - Review Critical Sensor Outside Range" at bounding box center [792, 261] width 1198 height 24
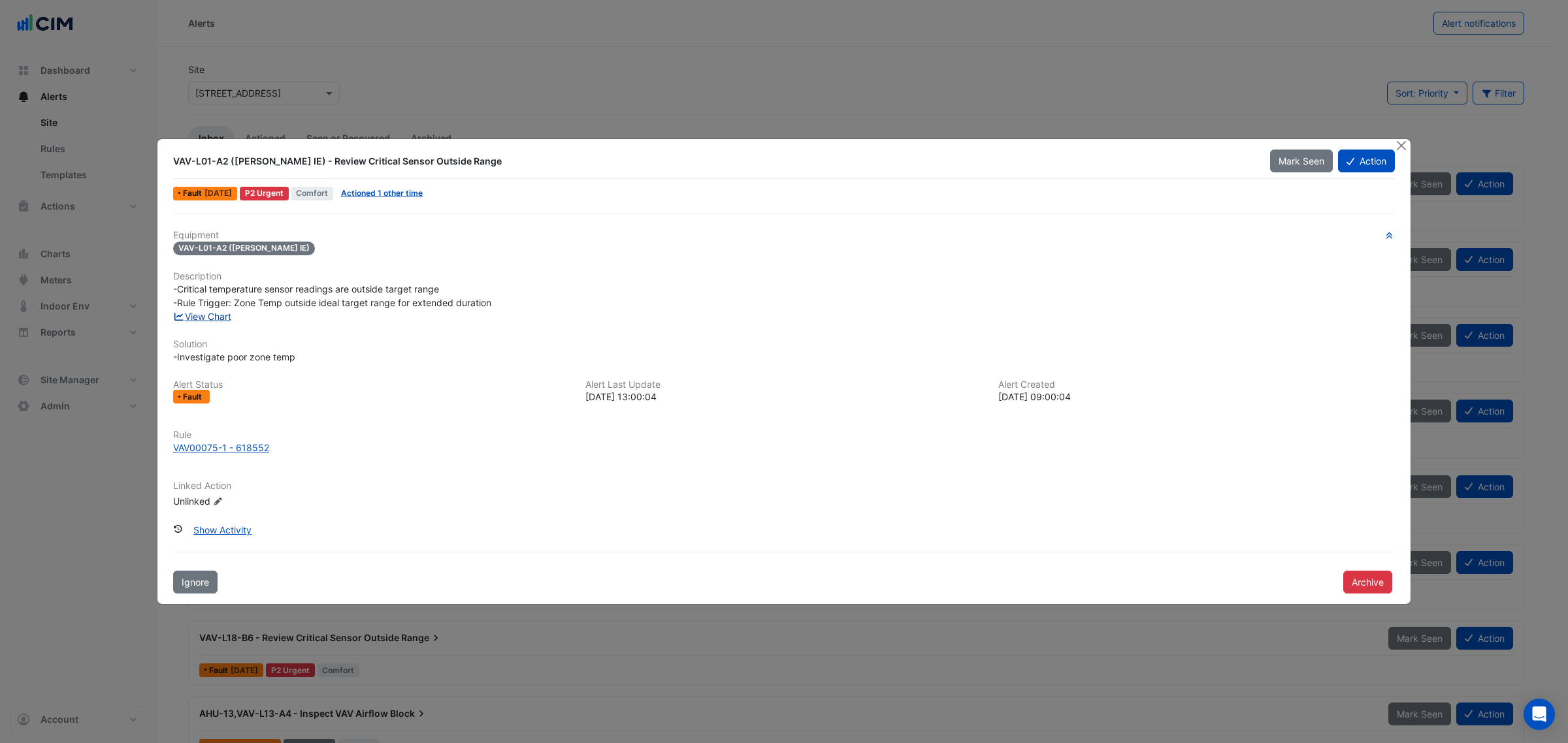
click at [209, 314] on link "View Chart" at bounding box center [202, 316] width 58 height 11
click at [1403, 144] on button "Close" at bounding box center [1401, 146] width 14 height 14
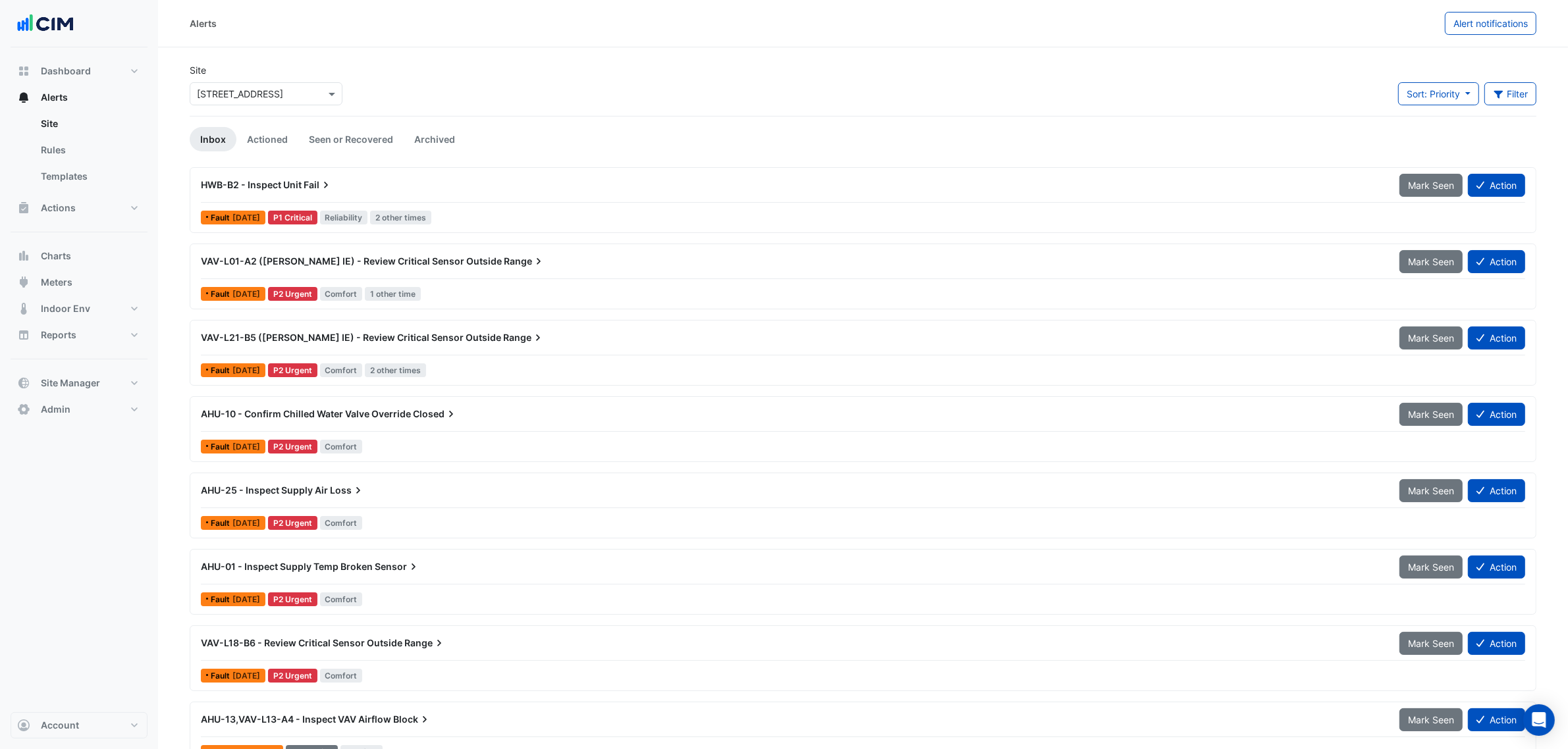
click at [404, 492] on div "AHU-25 - Inspect Supply Air Loss" at bounding box center [792, 490] width 1183 height 13
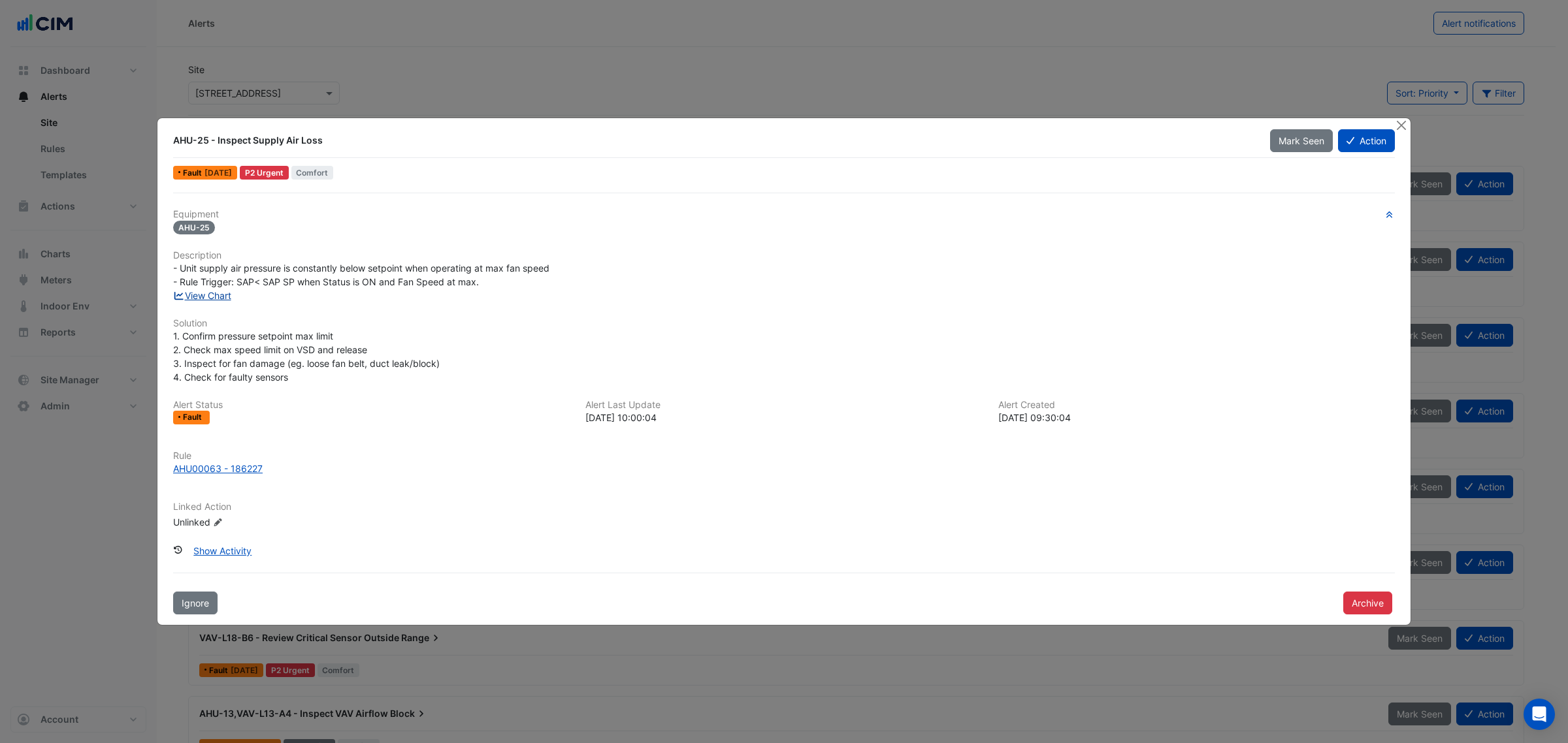
click at [213, 297] on link "View Chart" at bounding box center [202, 295] width 58 height 11
click at [1403, 125] on button "Close" at bounding box center [1401, 125] width 14 height 14
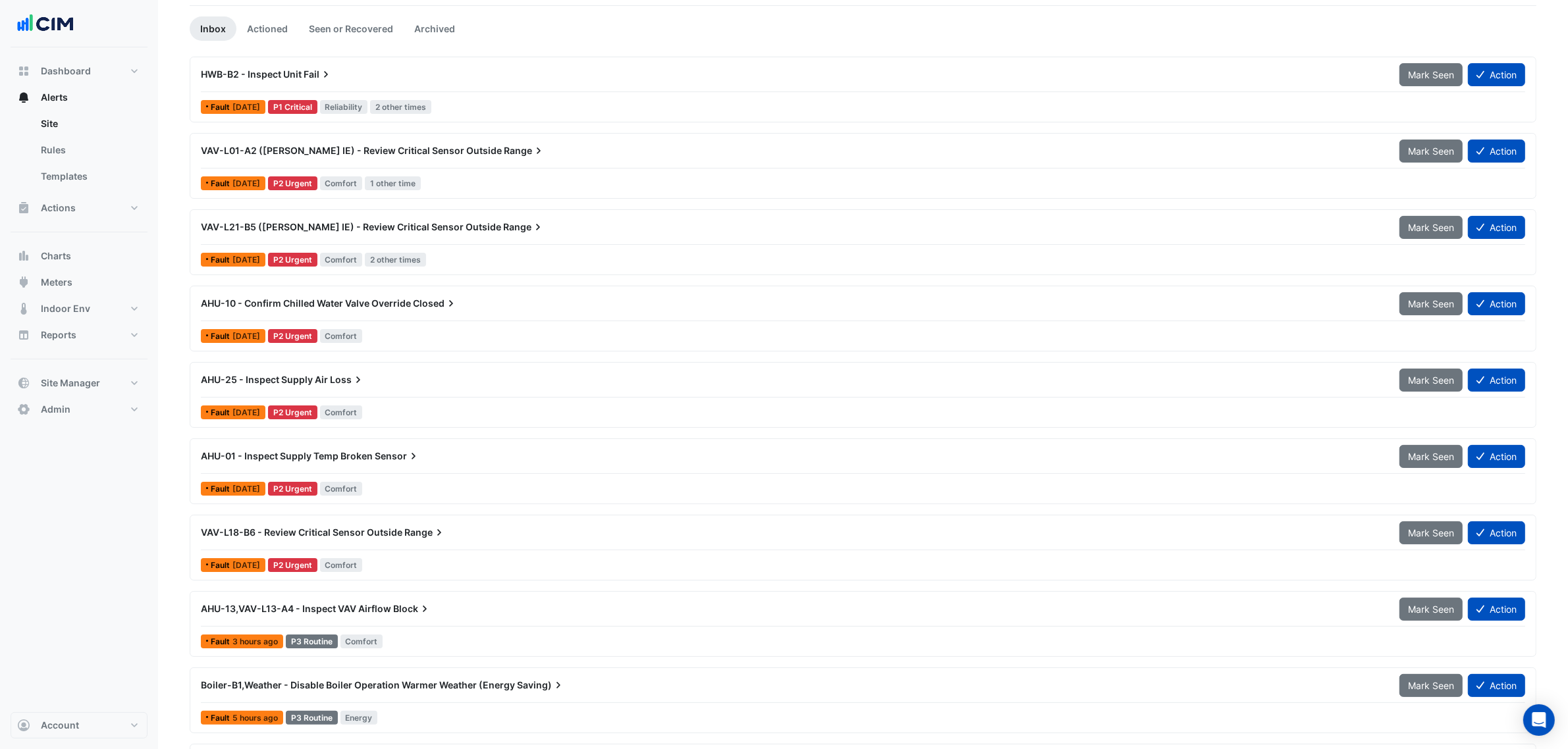
scroll to position [83, 0]
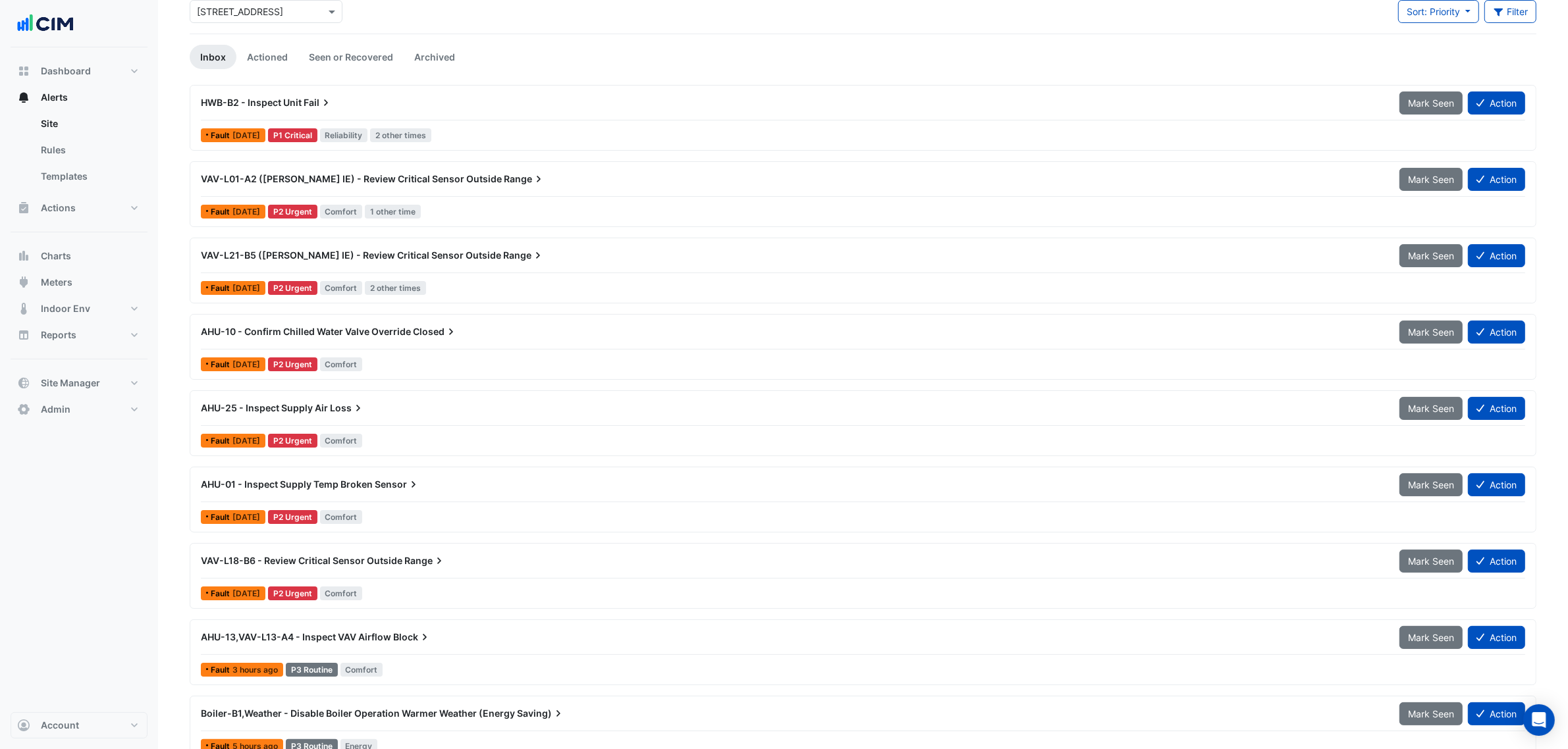
click at [448, 488] on div "AHU-01 - Inspect Supply Temp Broken Sensor" at bounding box center [792, 484] width 1183 height 13
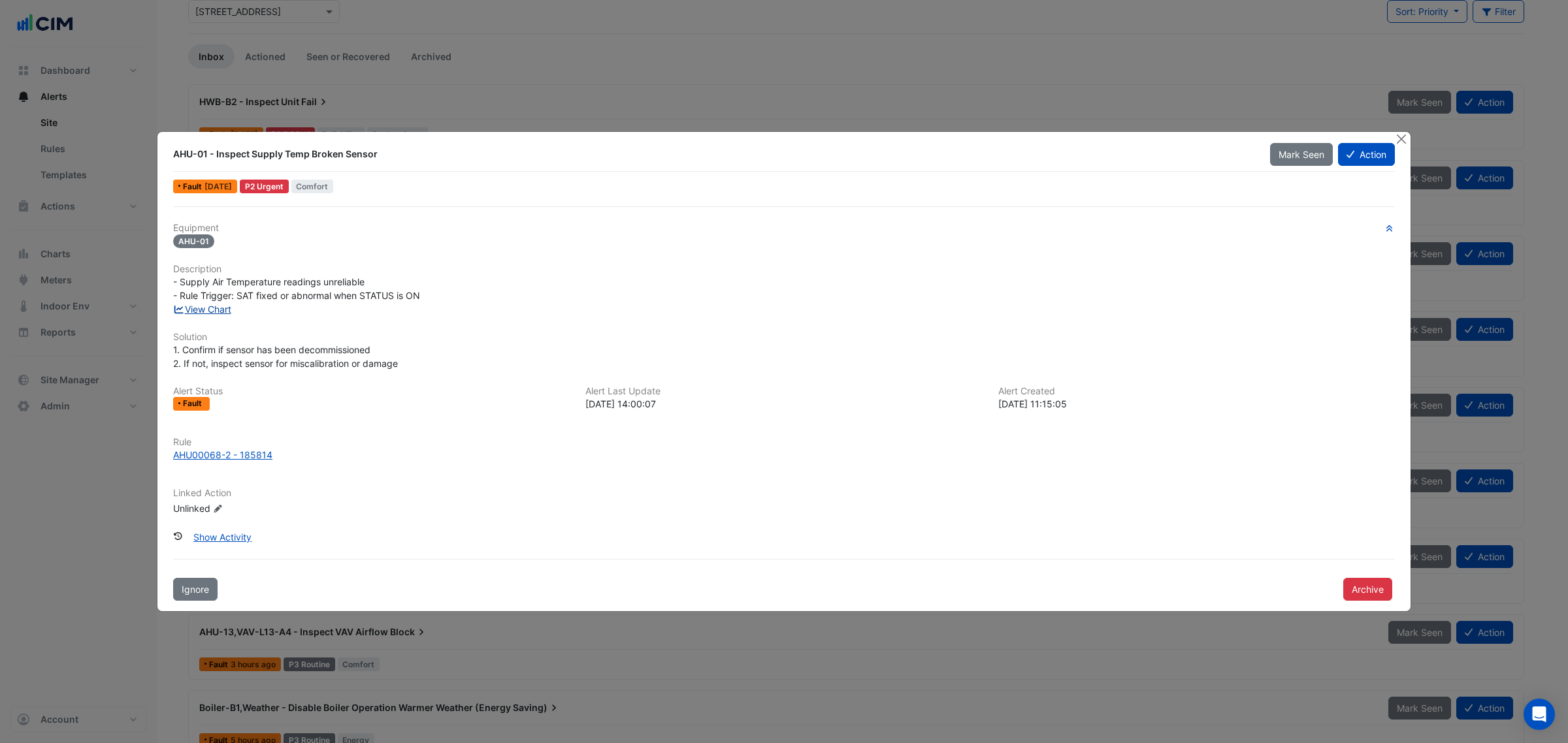
click at [220, 304] on link "View Chart" at bounding box center [202, 309] width 58 height 11
click at [1400, 134] on button "Close" at bounding box center [1401, 138] width 14 height 14
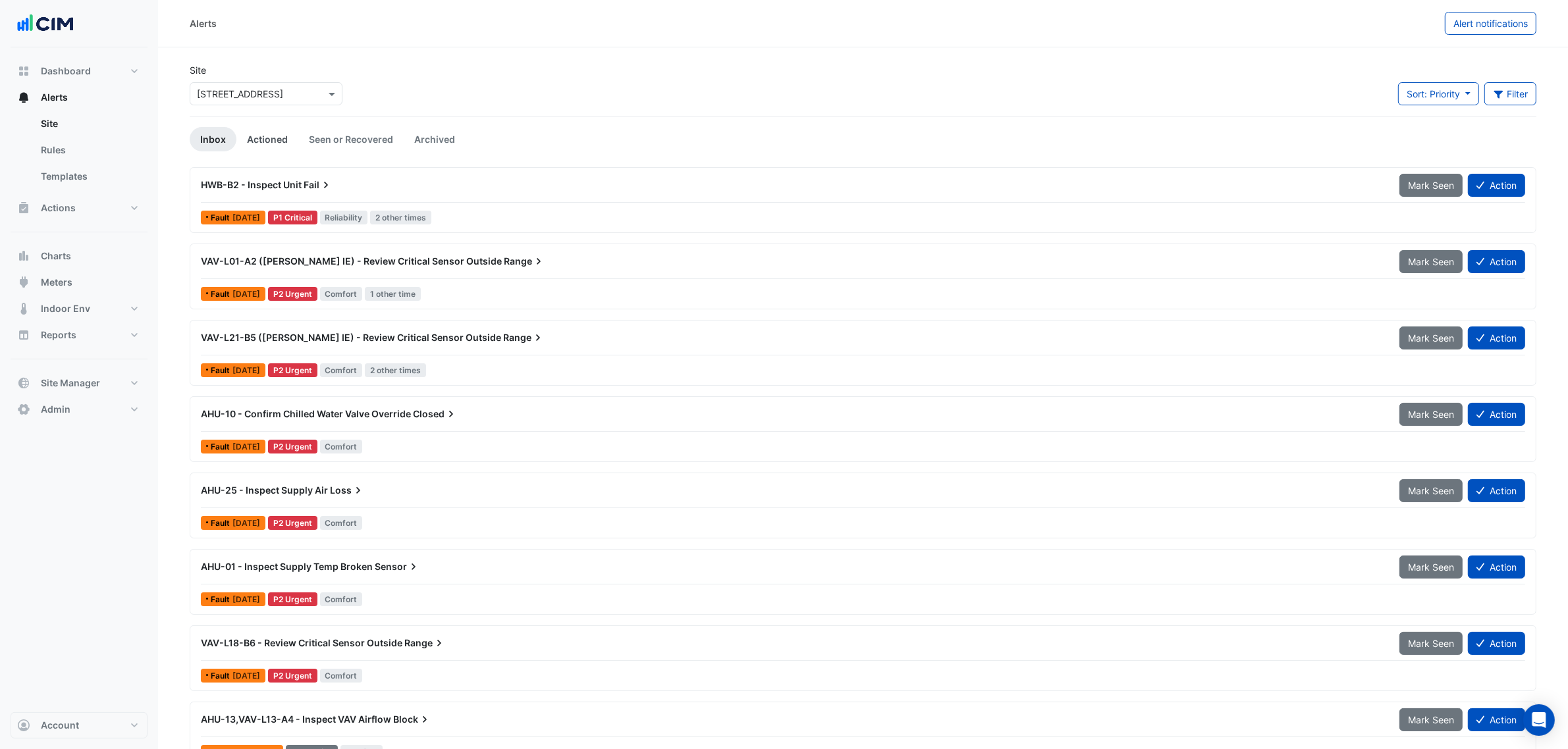
click at [270, 130] on link "Actioned" at bounding box center [267, 140] width 62 height 25
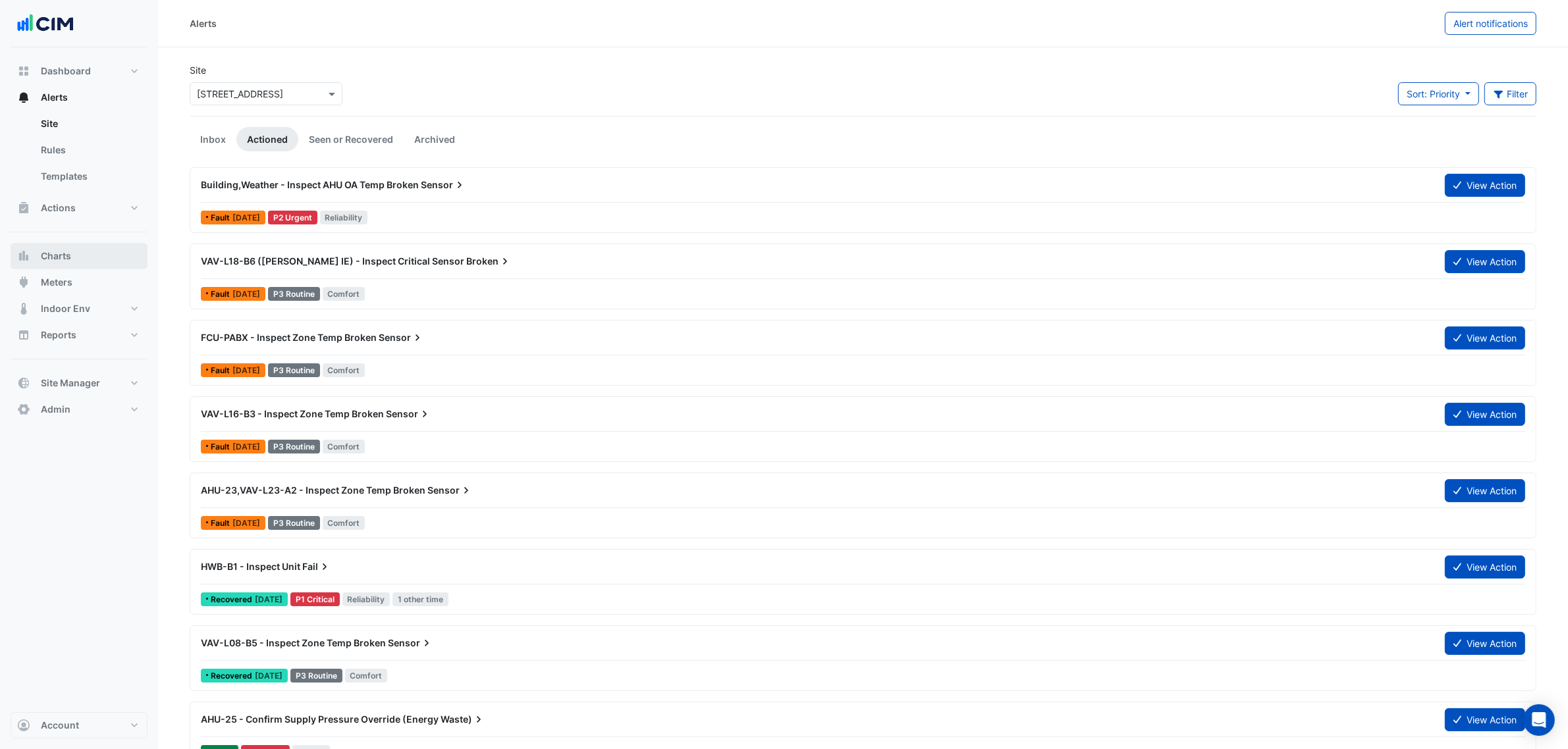
click at [83, 247] on button "Charts" at bounding box center [79, 256] width 137 height 26
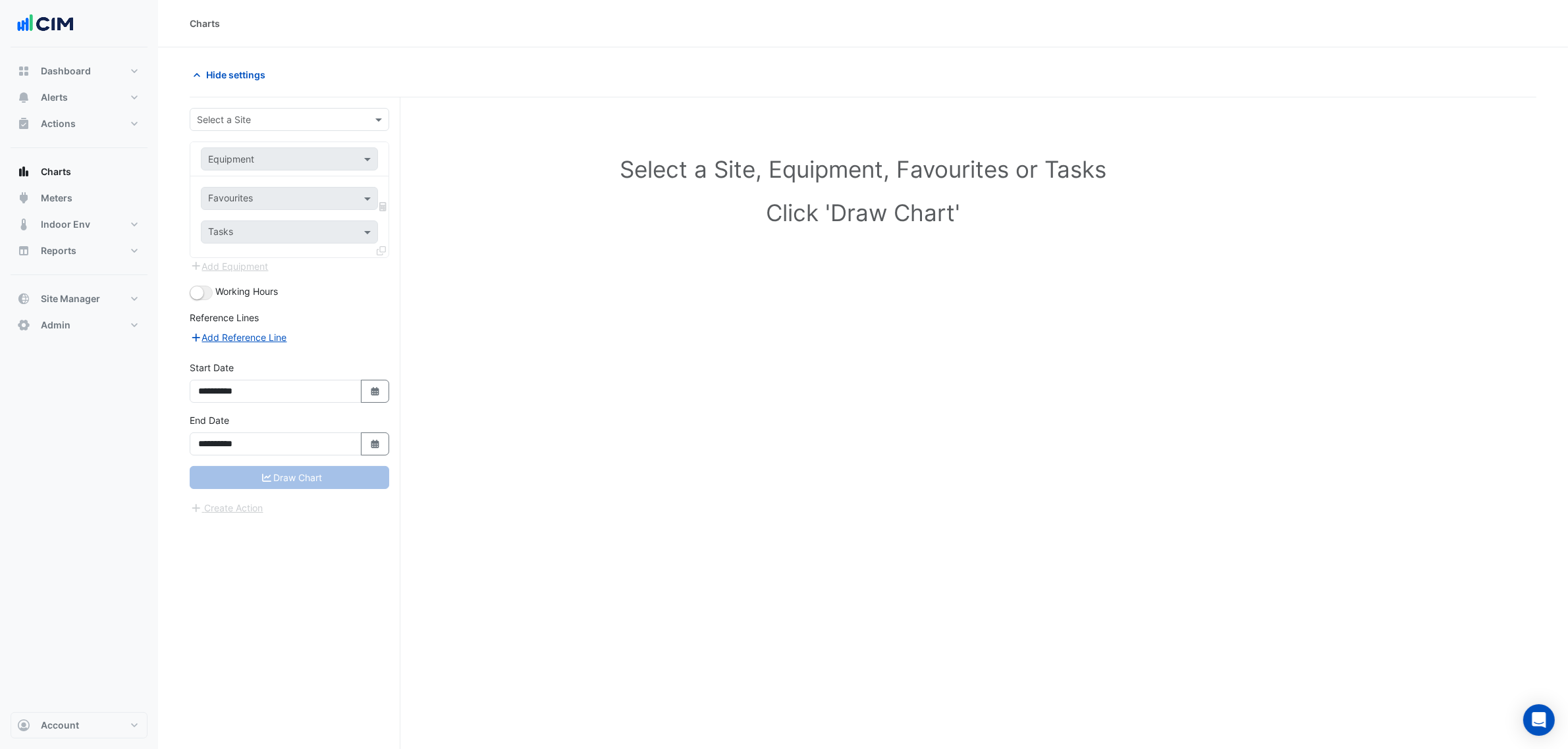
click at [231, 104] on div "**********" at bounding box center [295, 448] width 211 height 702
click at [239, 116] on input "text" at bounding box center [276, 120] width 159 height 14
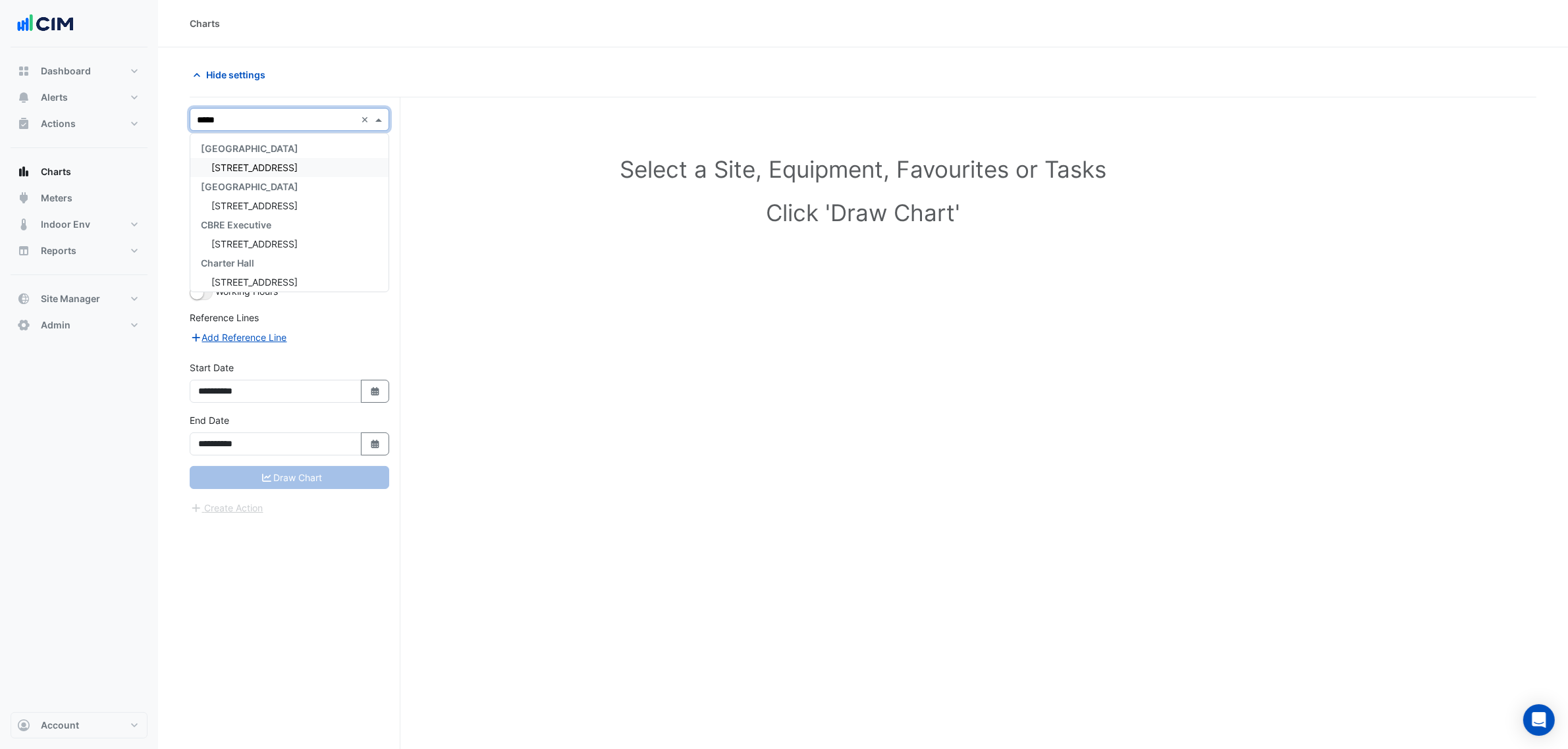
type input "******"
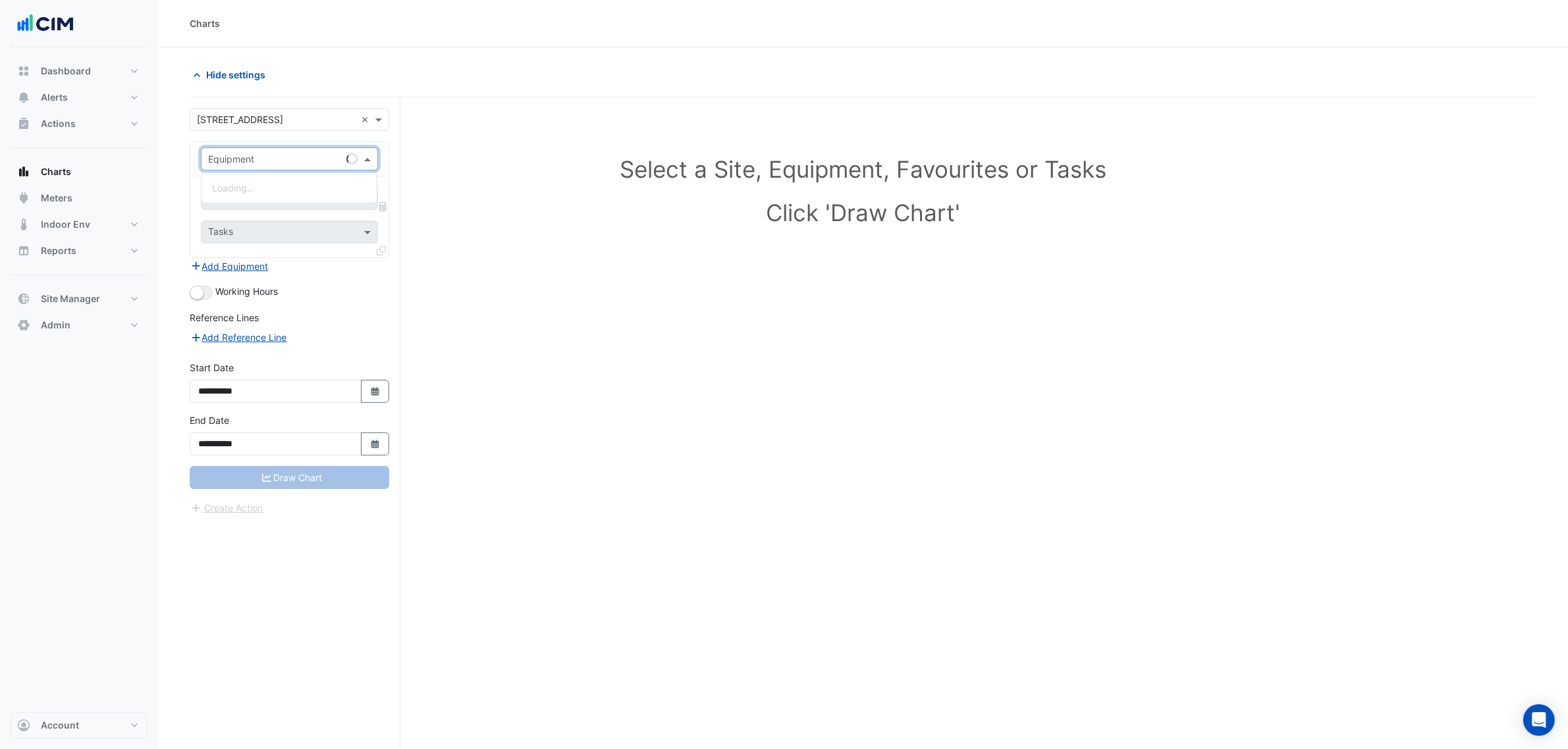
click at [259, 155] on input "text" at bounding box center [276, 160] width 137 height 14
type input "*******"
click at [290, 231] on div "GEF-TOILET-B/1" at bounding box center [289, 226] width 175 height 19
click at [290, 207] on div at bounding box center [273, 200] width 135 height 17
type input "****"
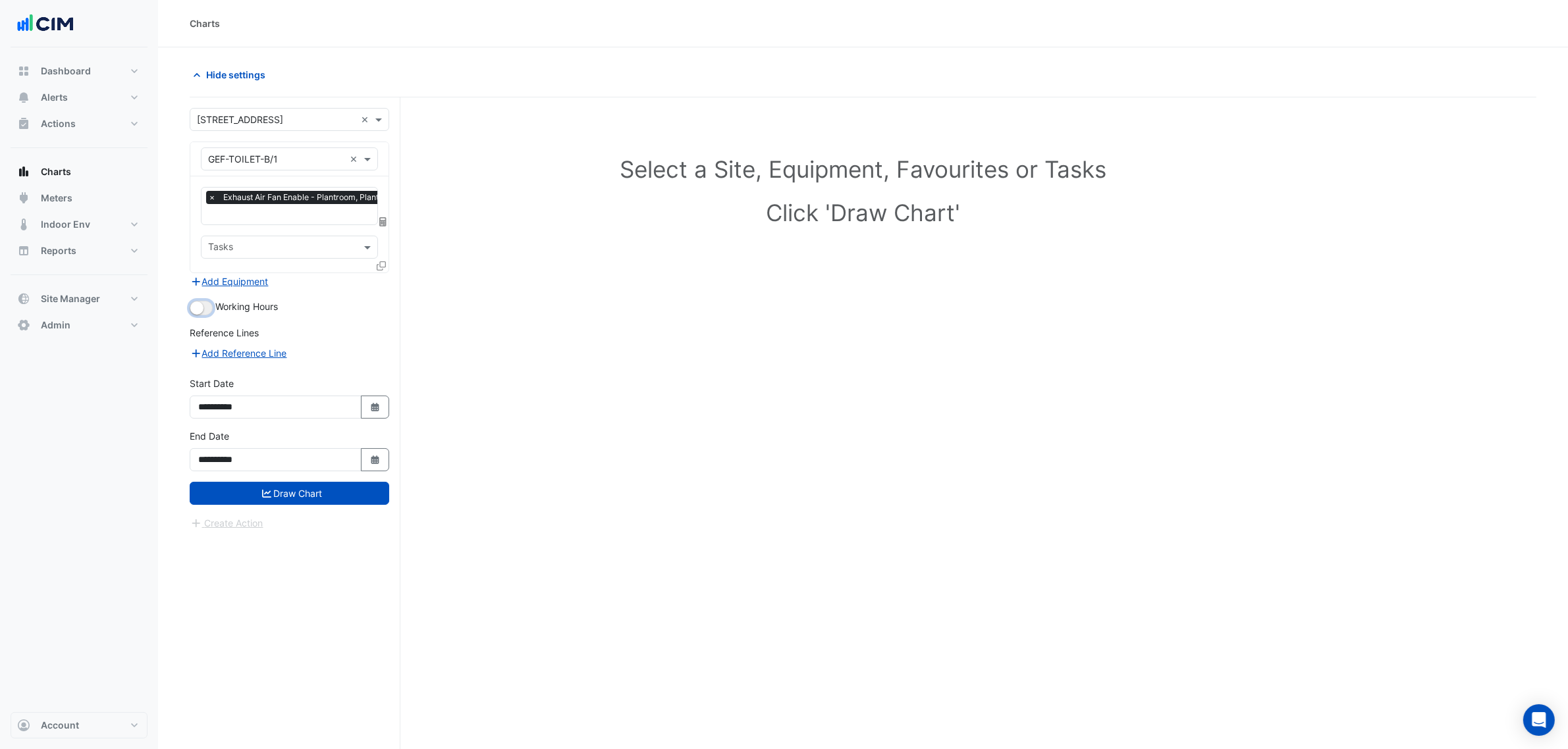
click at [203, 314] on button "button" at bounding box center [201, 308] width 23 height 15
click at [268, 236] on div "Tasks" at bounding box center [289, 248] width 177 height 23
click at [274, 221] on input "text" at bounding box center [306, 216] width 197 height 14
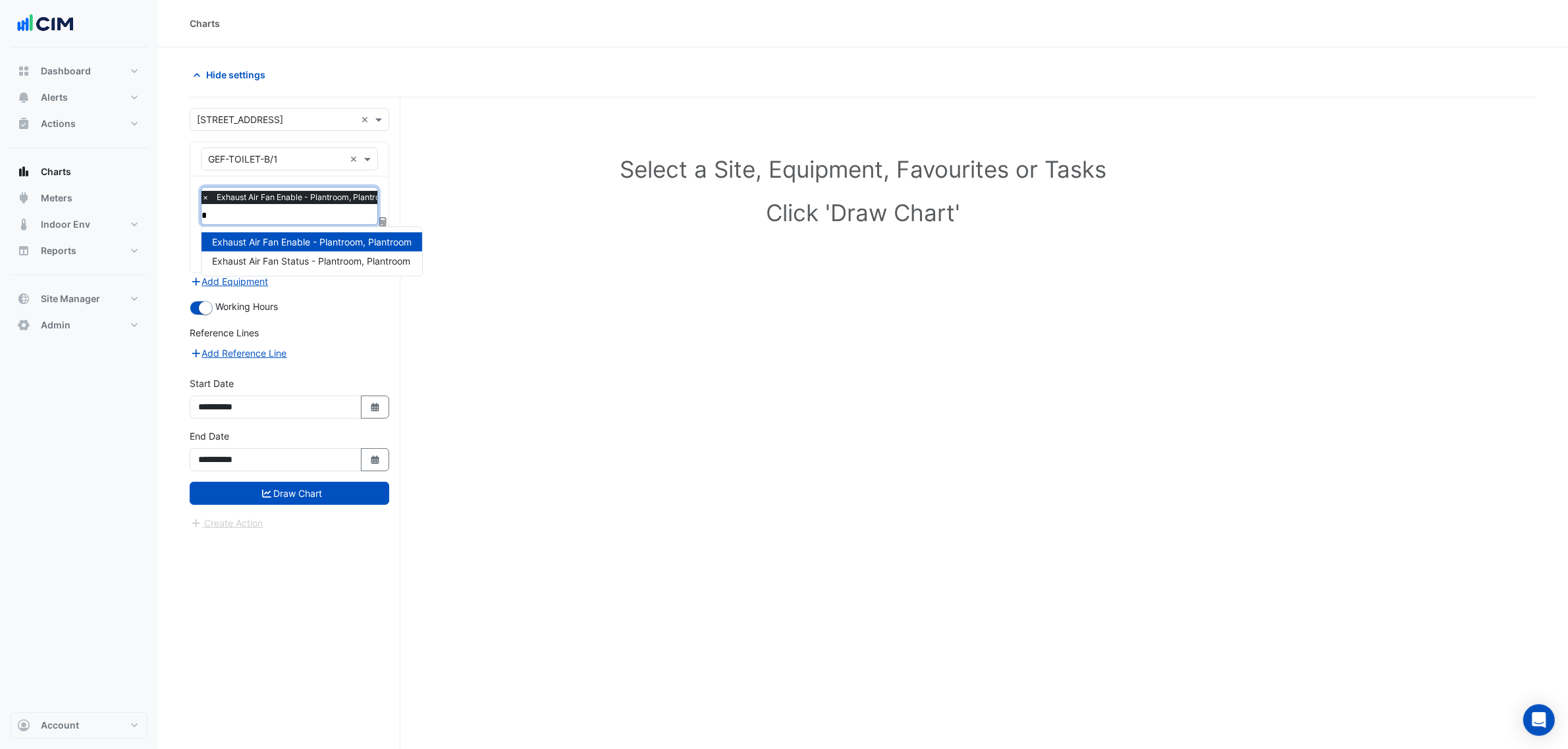
type input "**"
click at [297, 261] on span "Exhaust Air Fan Status - Plantroom, Plantroom" at bounding box center [311, 261] width 198 height 12
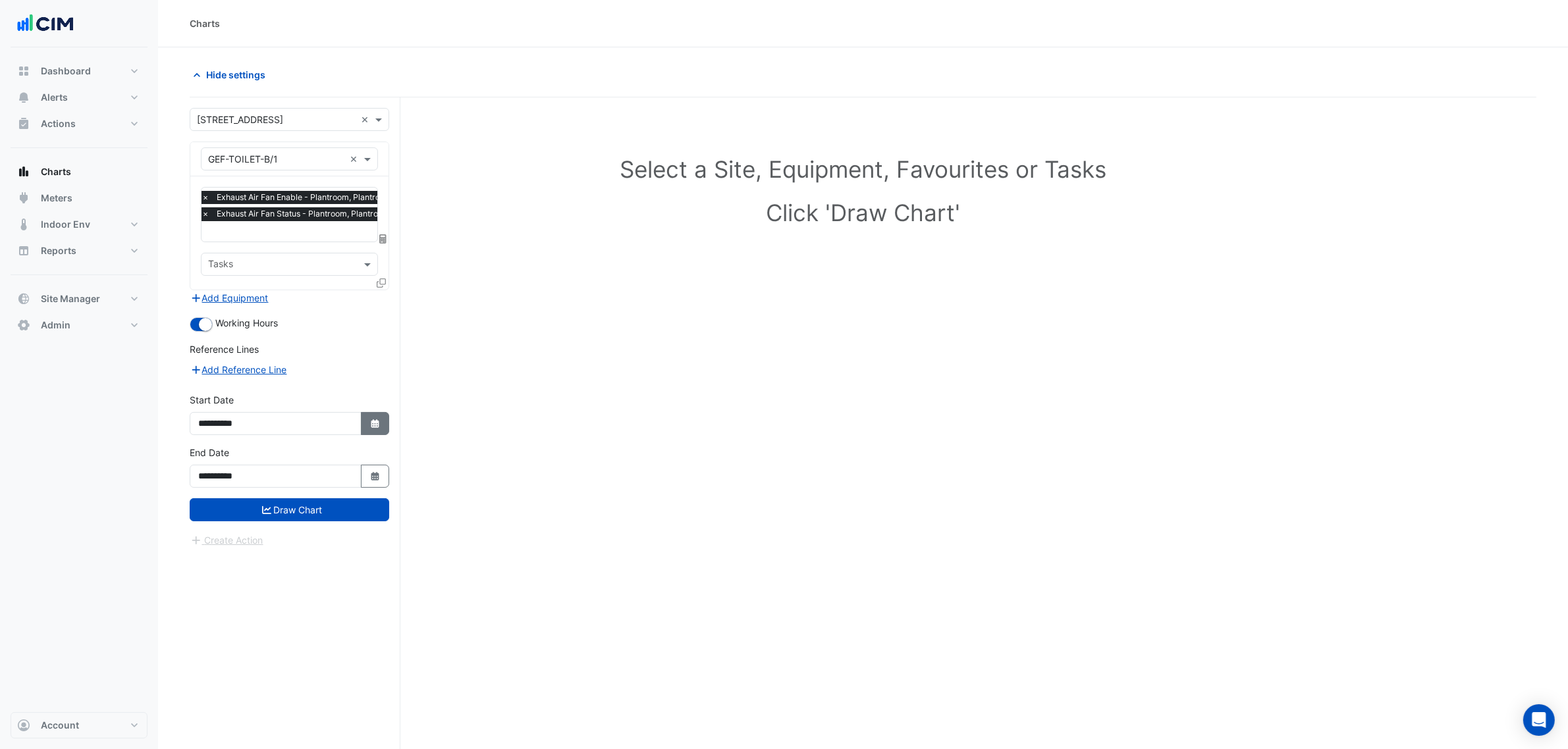
click at [370, 425] on icon "Select Date" at bounding box center [375, 424] width 12 height 9
select select "*"
select select "****"
click at [211, 248] on span "Previous month" at bounding box center [213, 248] width 10 height 10
select select "*"
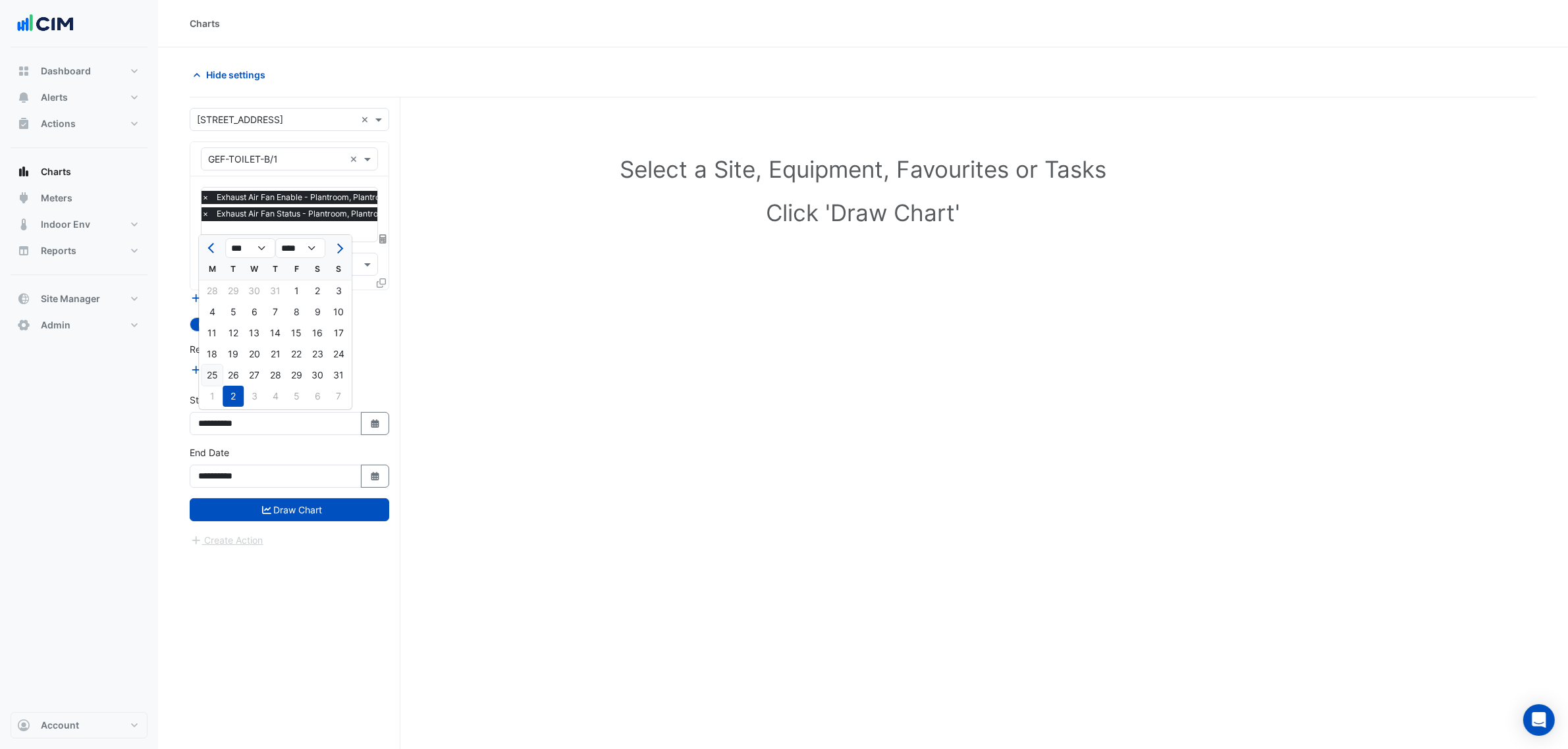
click at [211, 370] on div "25" at bounding box center [211, 375] width 21 height 21
type input "**********"
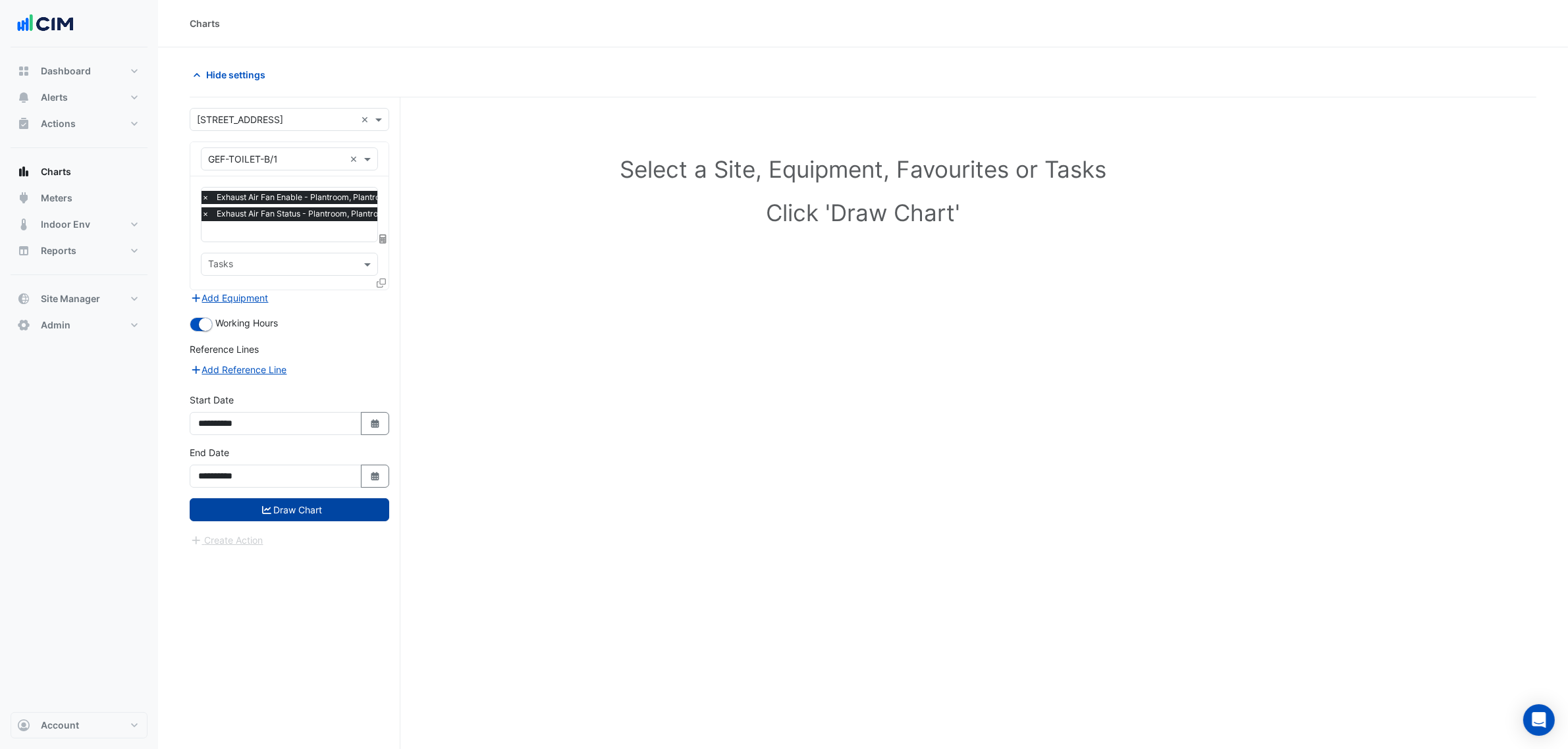
click at [312, 505] on button "Draw Chart" at bounding box center [289, 510] width 200 height 23
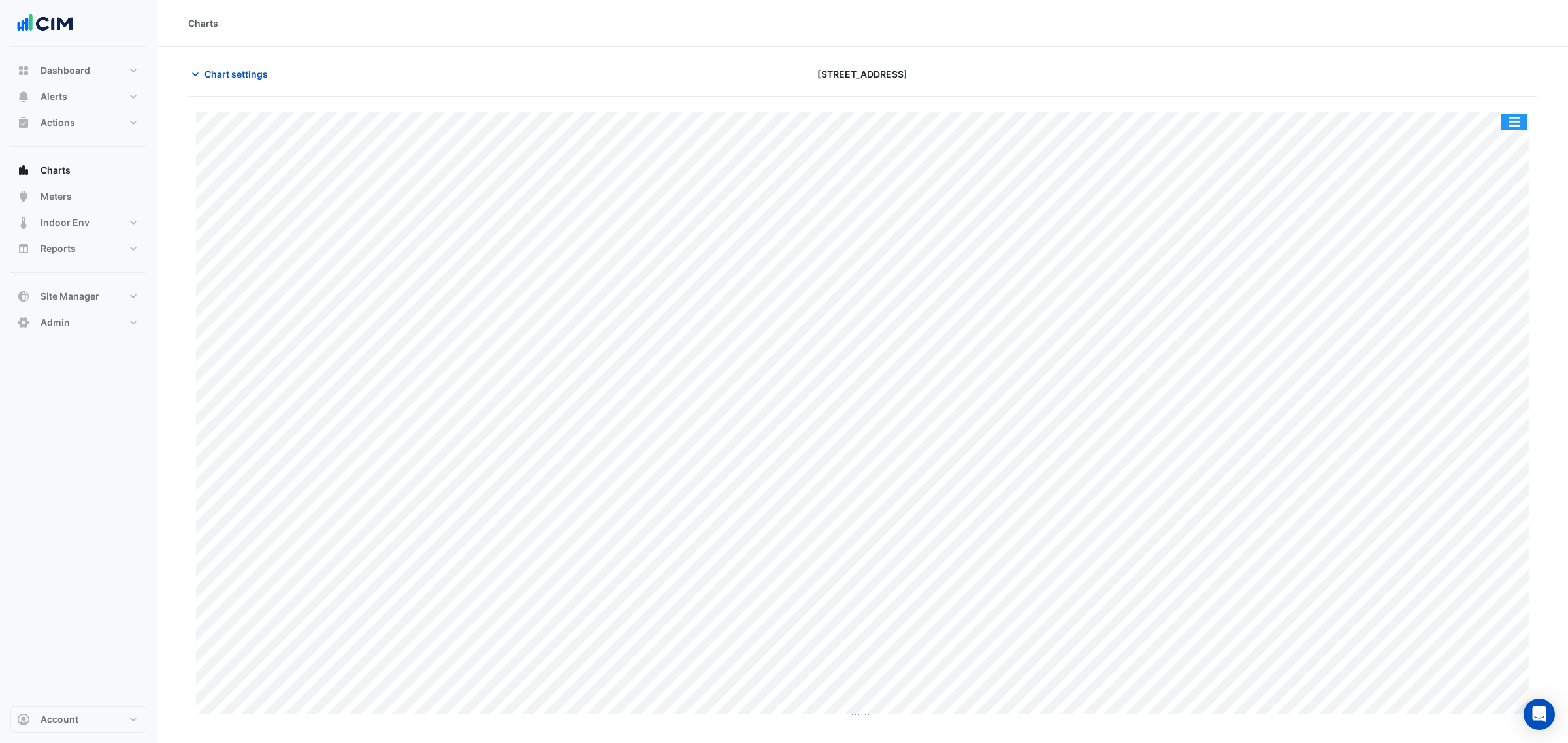
click at [1521, 116] on button "button" at bounding box center [1514, 122] width 26 height 16
click at [1508, 141] on div "Split All" at bounding box center [1488, 145] width 78 height 24
click at [105, 197] on button "Meters" at bounding box center [79, 197] width 136 height 26
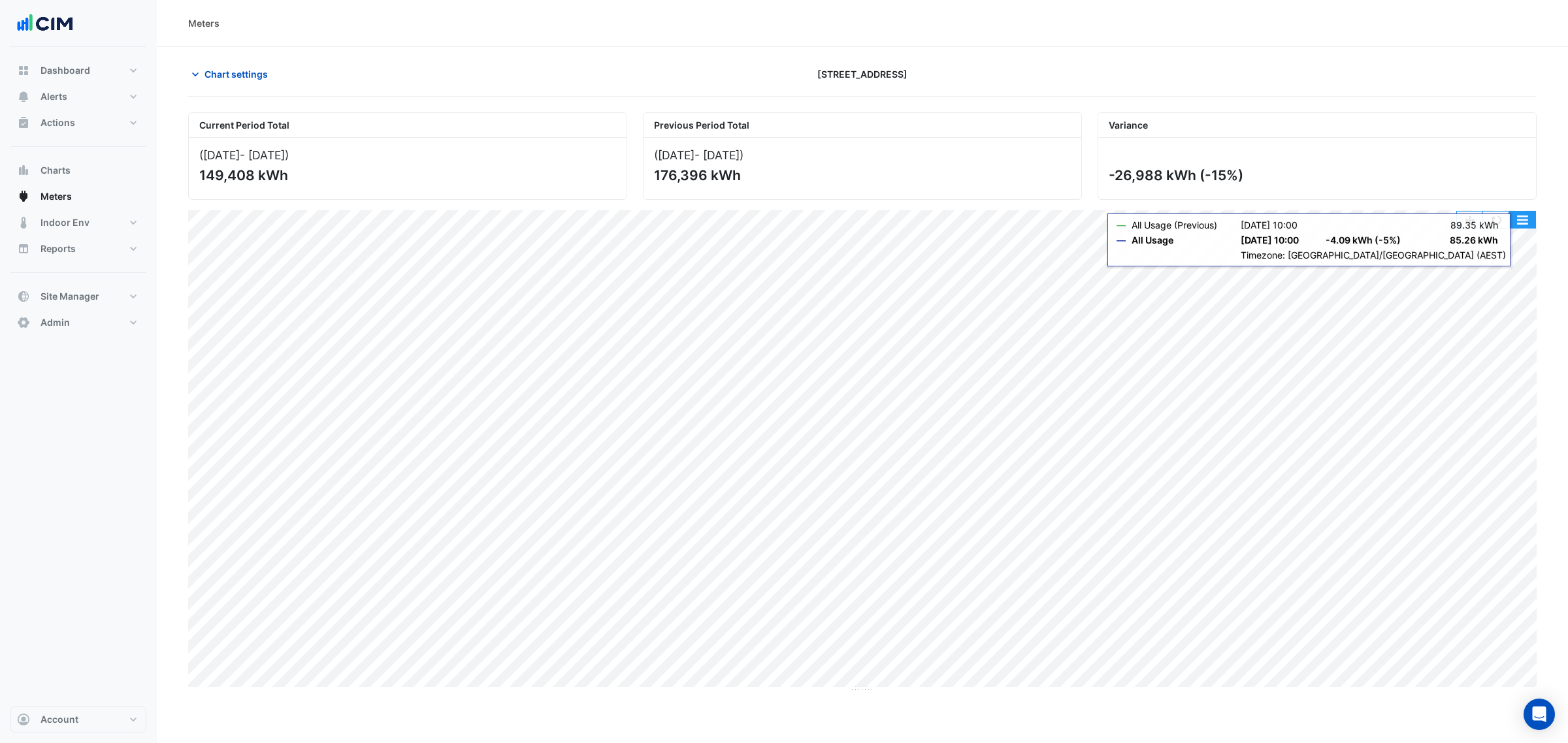
click at [1519, 217] on button "button" at bounding box center [1523, 220] width 26 height 16
click at [1478, 403] on div "Select Chart Type" at bounding box center [1496, 407] width 78 height 31
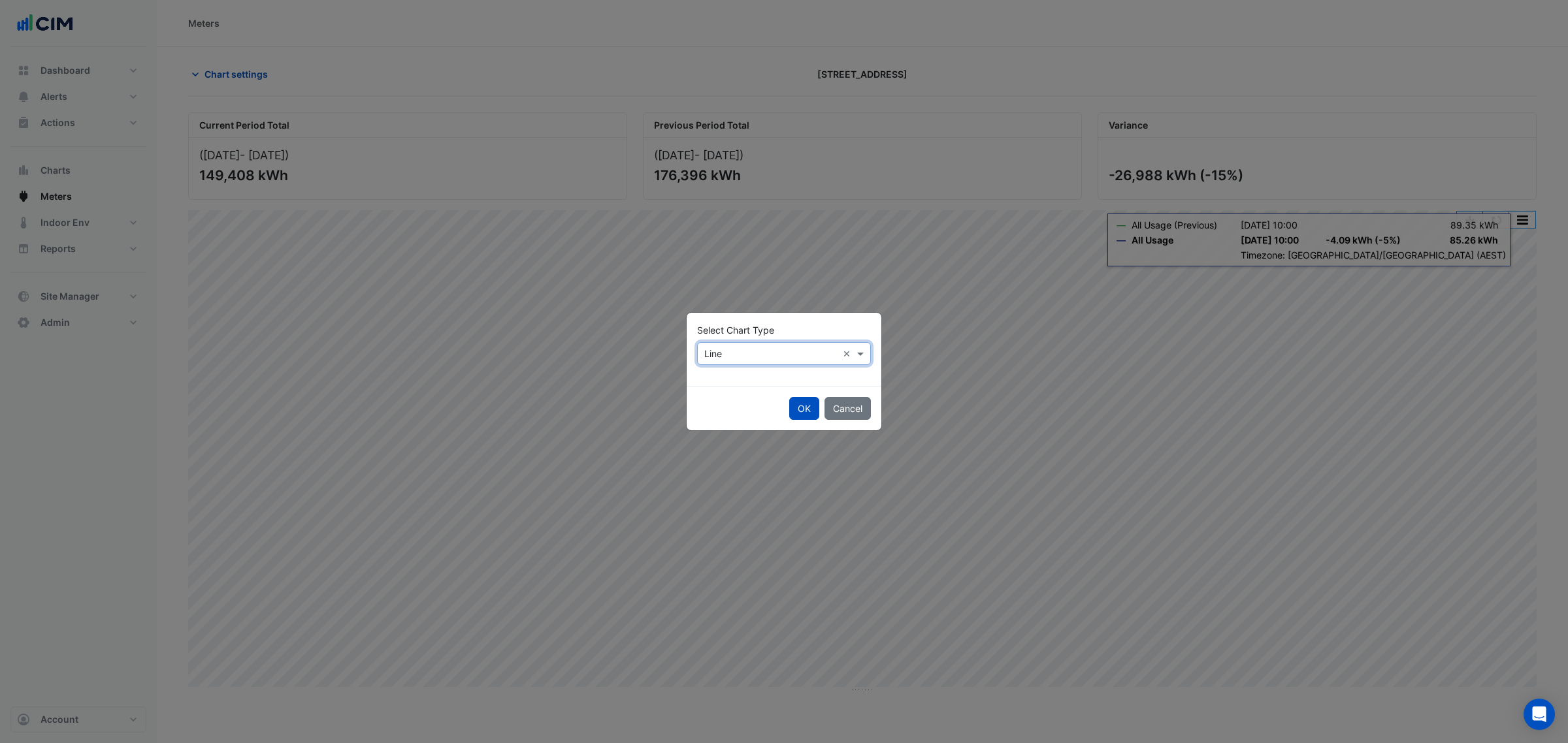
click at [781, 358] on input "text" at bounding box center [771, 354] width 133 height 14
click at [732, 395] on span "Column" at bounding box center [724, 400] width 32 height 11
click at [805, 405] on button "OK" at bounding box center [804, 409] width 30 height 23
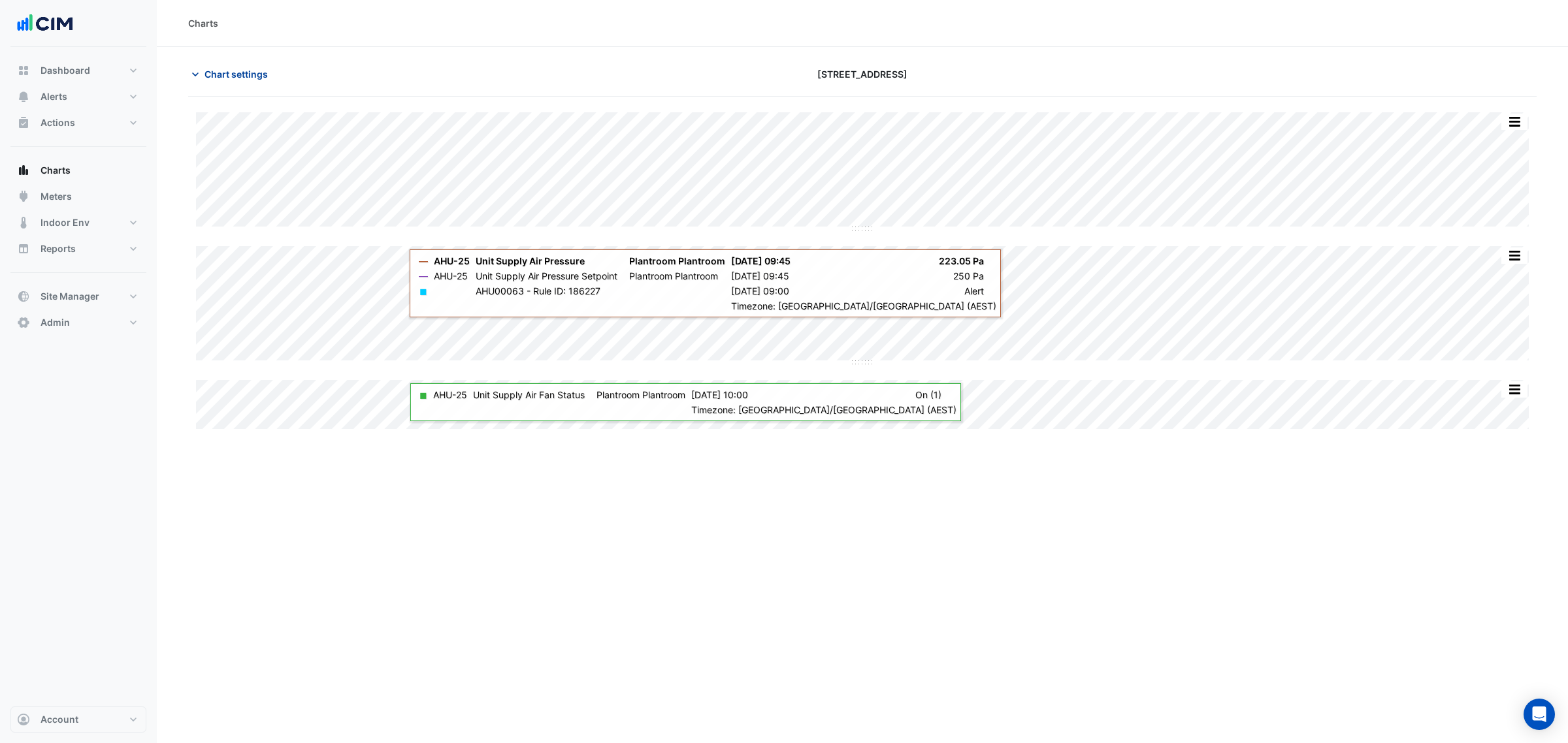
click at [207, 86] on button "Chart settings" at bounding box center [232, 74] width 88 height 23
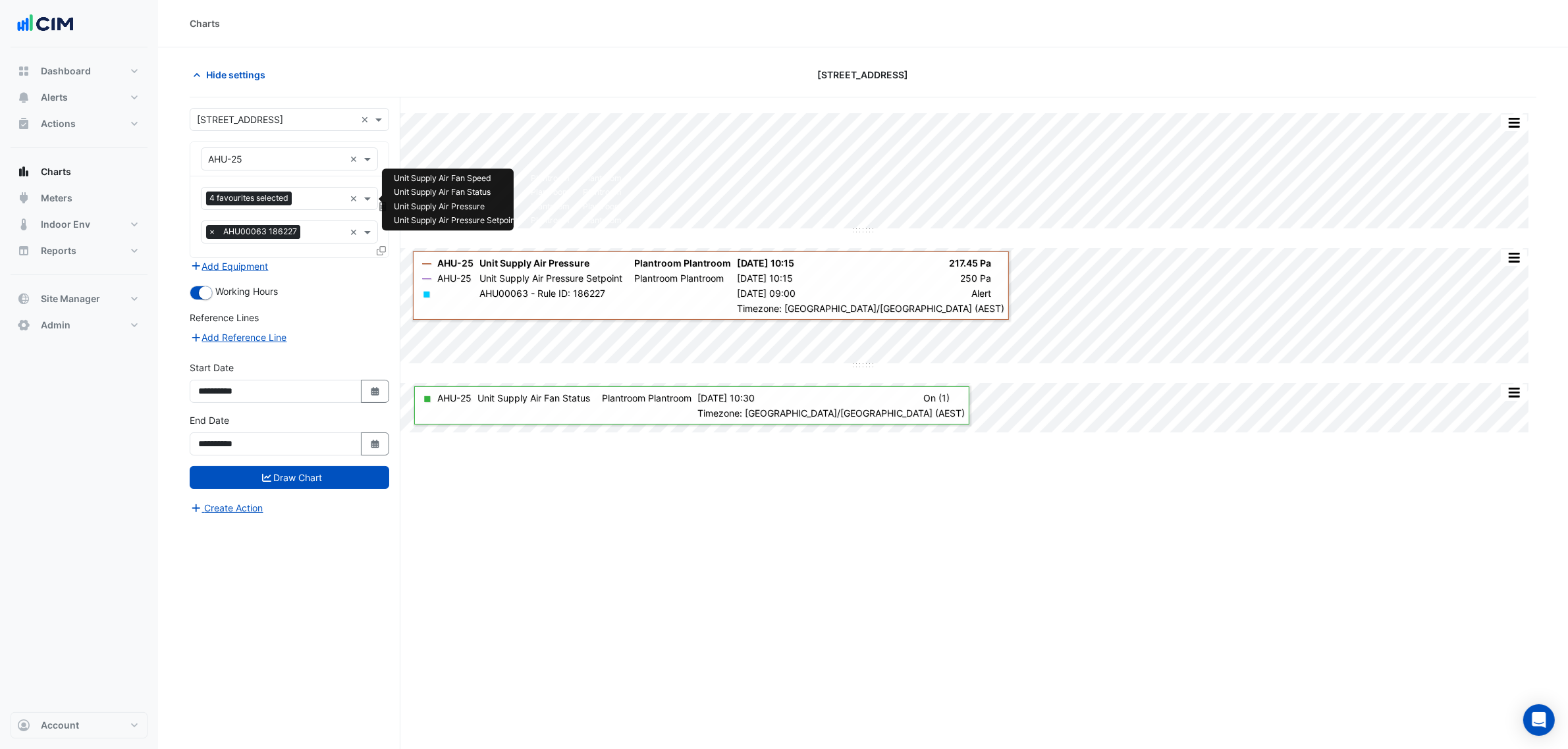
drag, startPoint x: 260, startPoint y: 209, endPoint x: 261, endPoint y: 201, distance: 8.1
click at [260, 209] on div "4 favourites selected ×" at bounding box center [289, 198] width 177 height 23
type input "******"
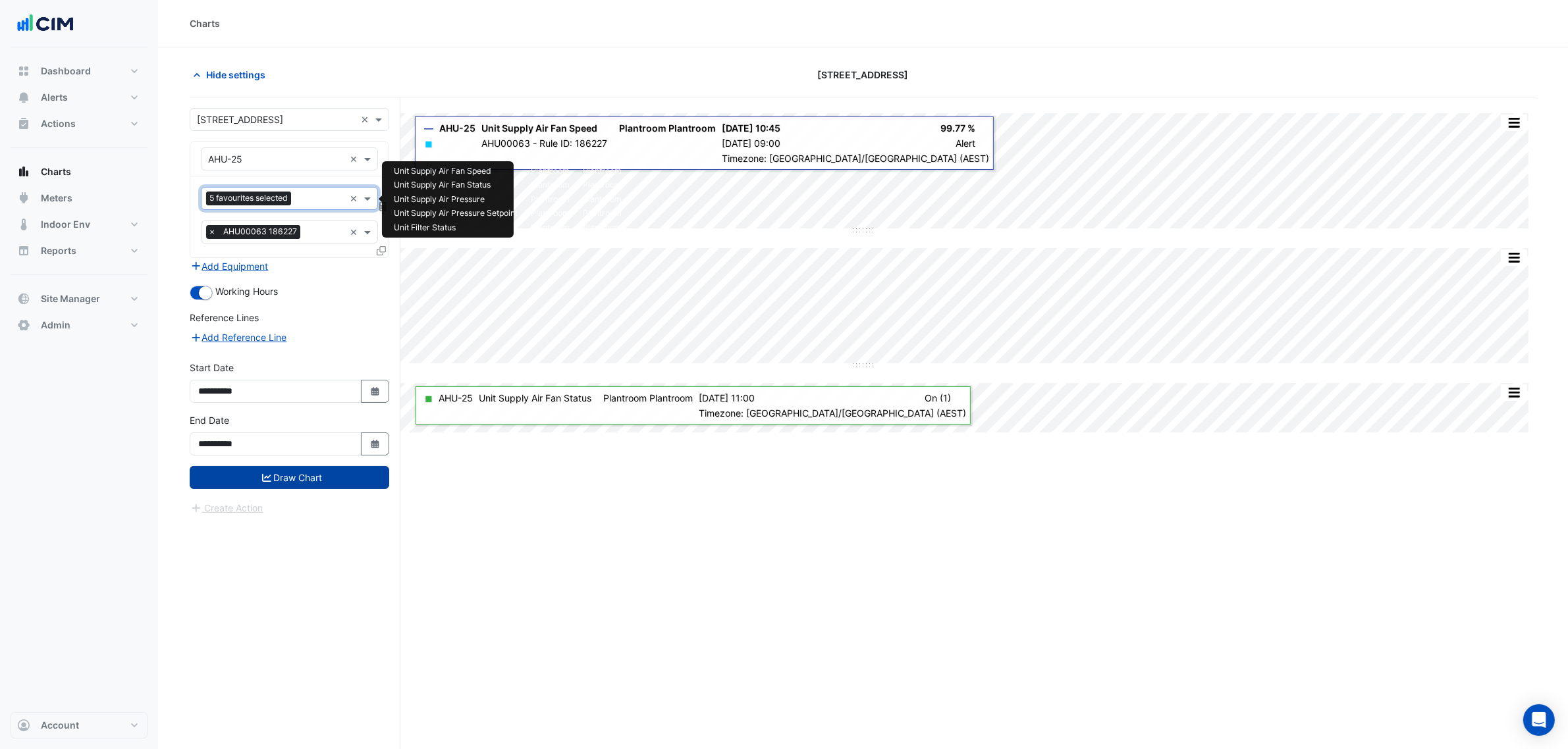
click at [316, 481] on button "Draw Chart" at bounding box center [289, 477] width 200 height 23
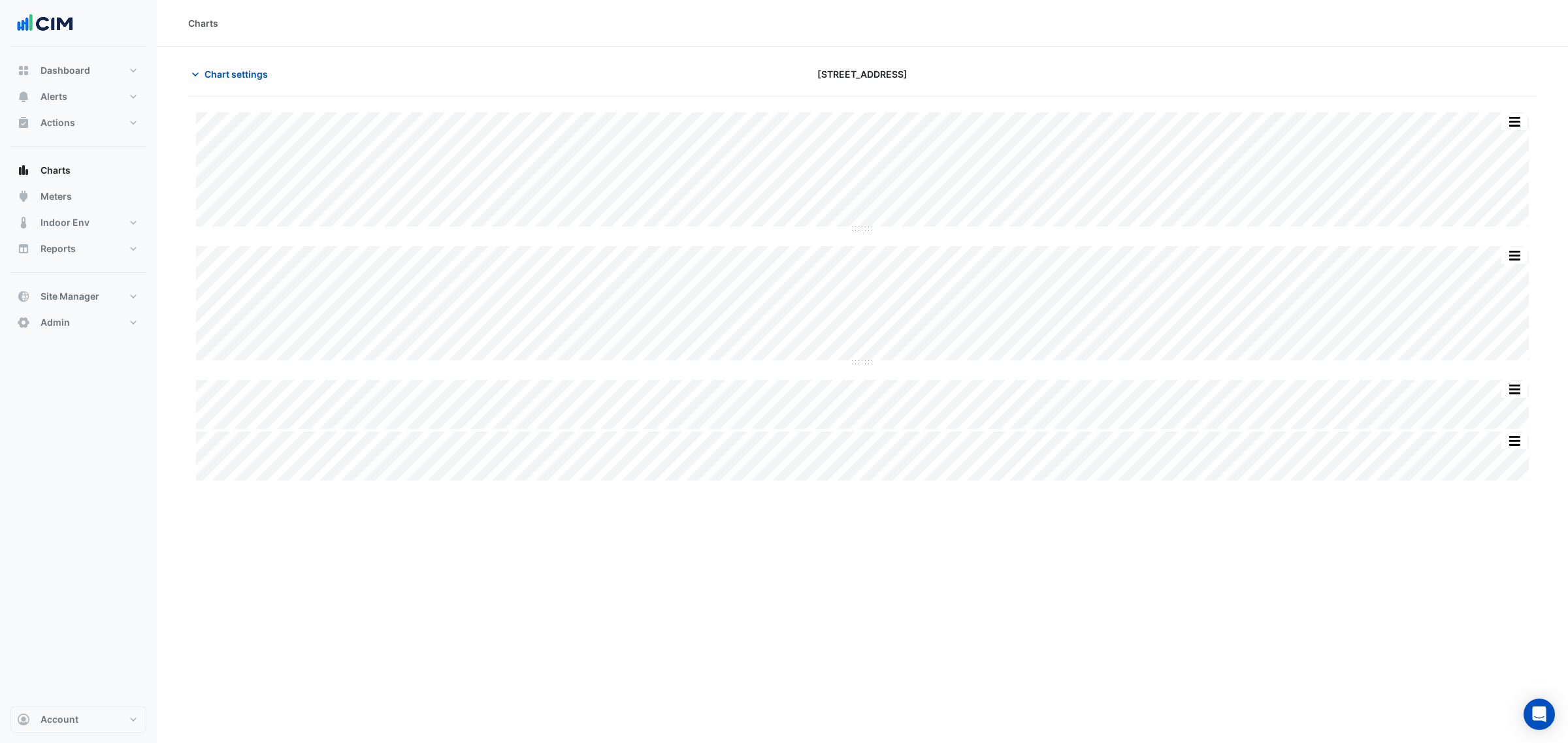
click at [236, 60] on section "Chart settings 9 Castlereagh Street Split All Split None Print Save as JPEG Sav…" at bounding box center [863, 265] width 1412 height 436
click at [240, 69] on span "Chart settings" at bounding box center [236, 74] width 64 height 14
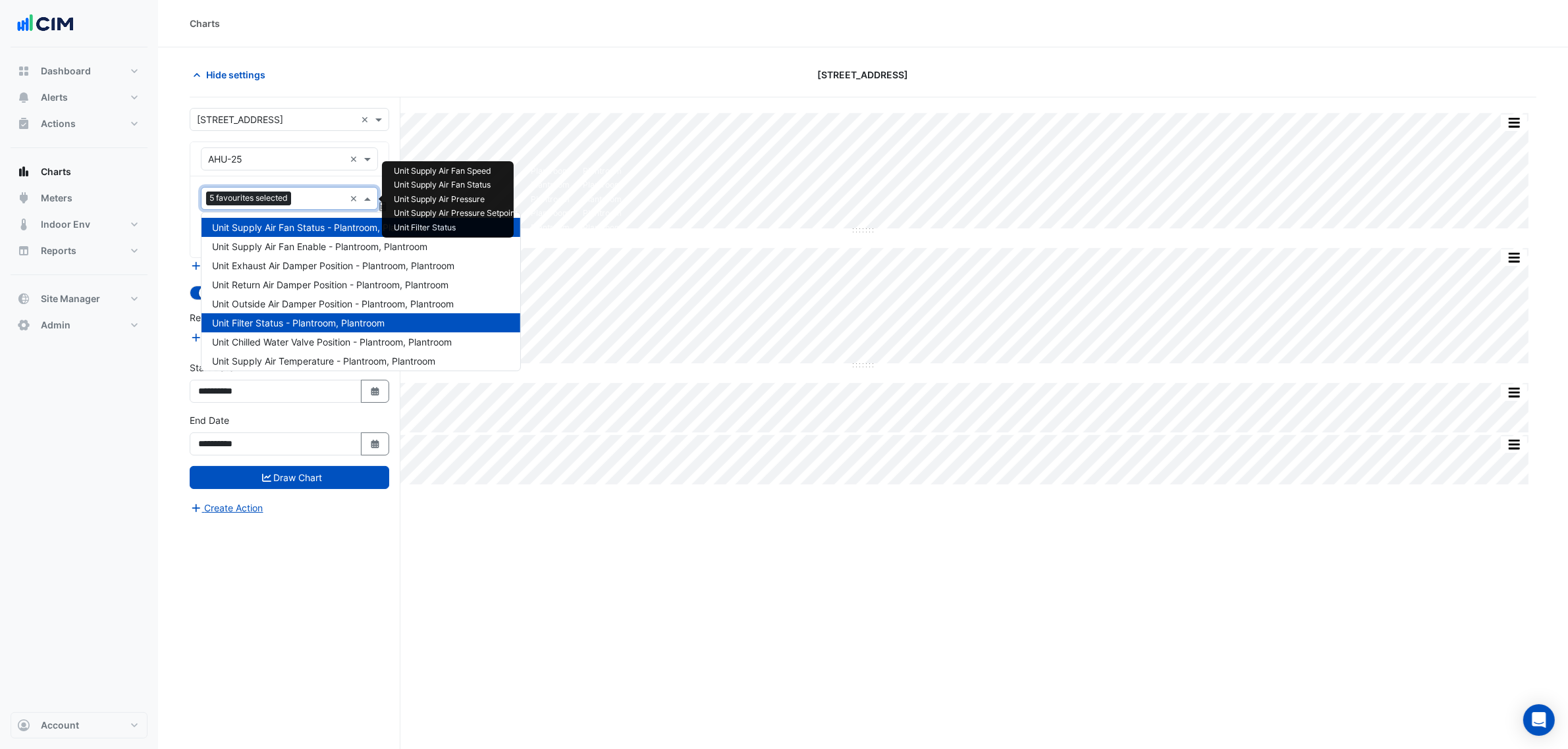
click at [270, 201] on span "5 favourites selected" at bounding box center [248, 197] width 85 height 13
click at [323, 326] on span "Unit Filter Status - Plantroom, Plantroom" at bounding box center [299, 322] width 173 height 12
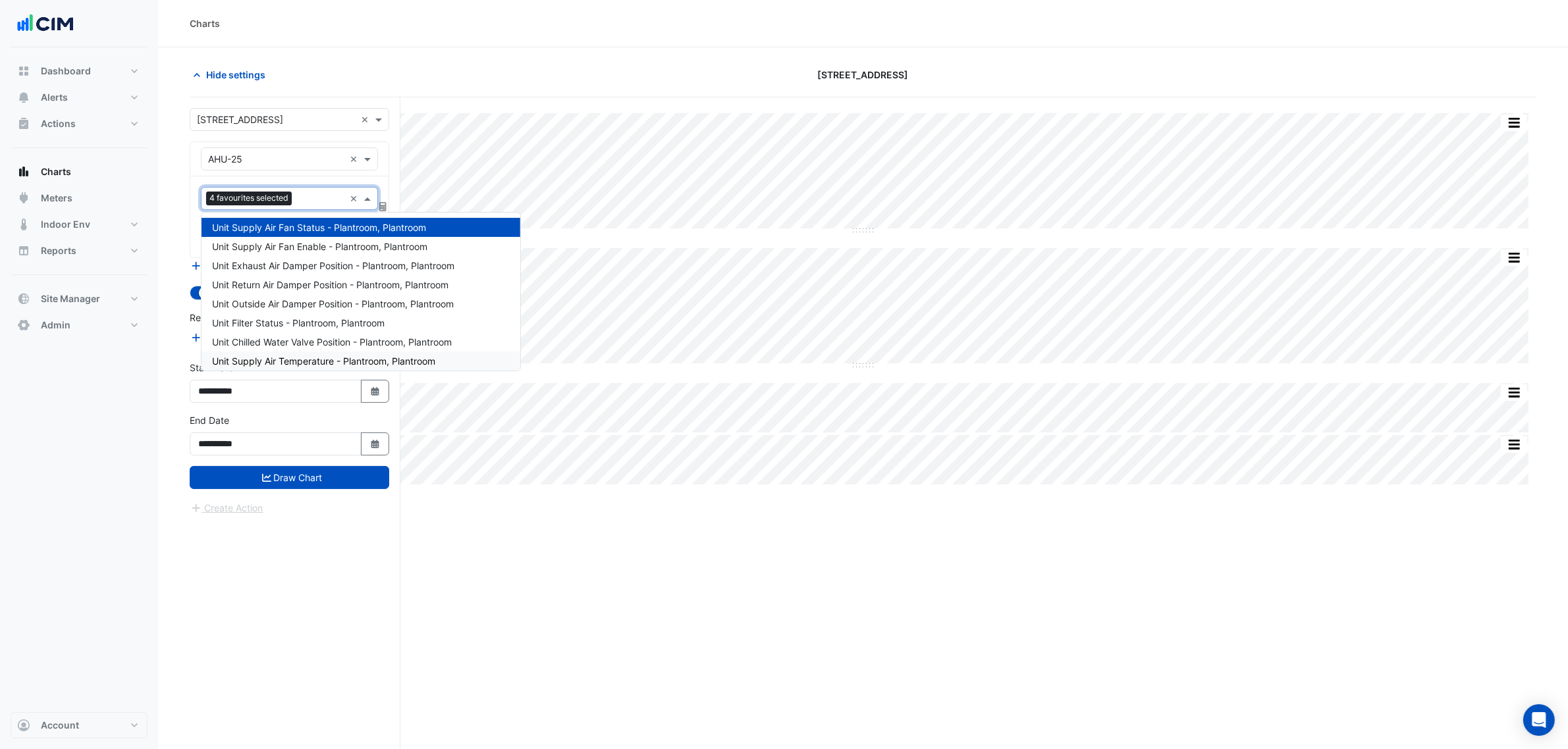
click at [372, 494] on form "**********" at bounding box center [289, 312] width 200 height 407
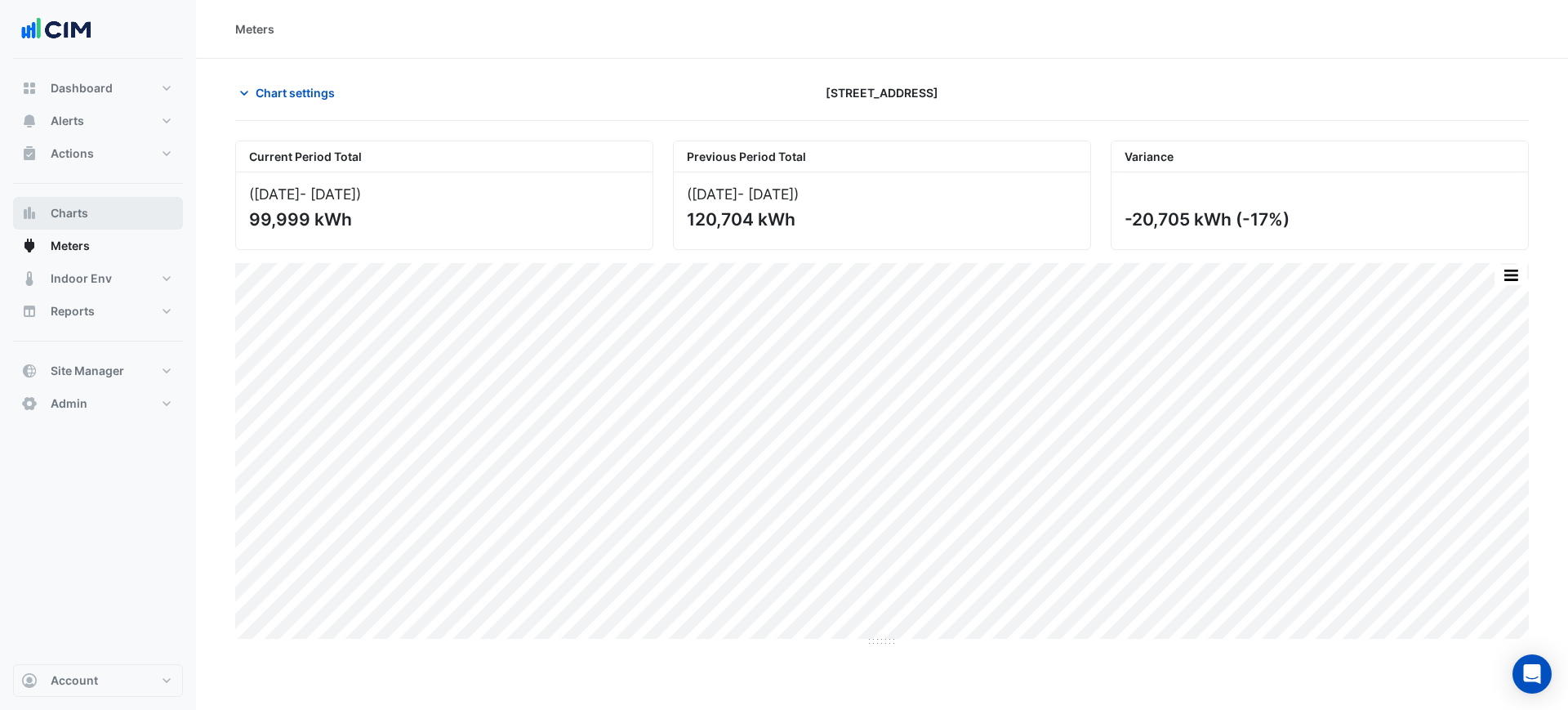
click at [53, 213] on span "Charts" at bounding box center [69, 212] width 37 height 16
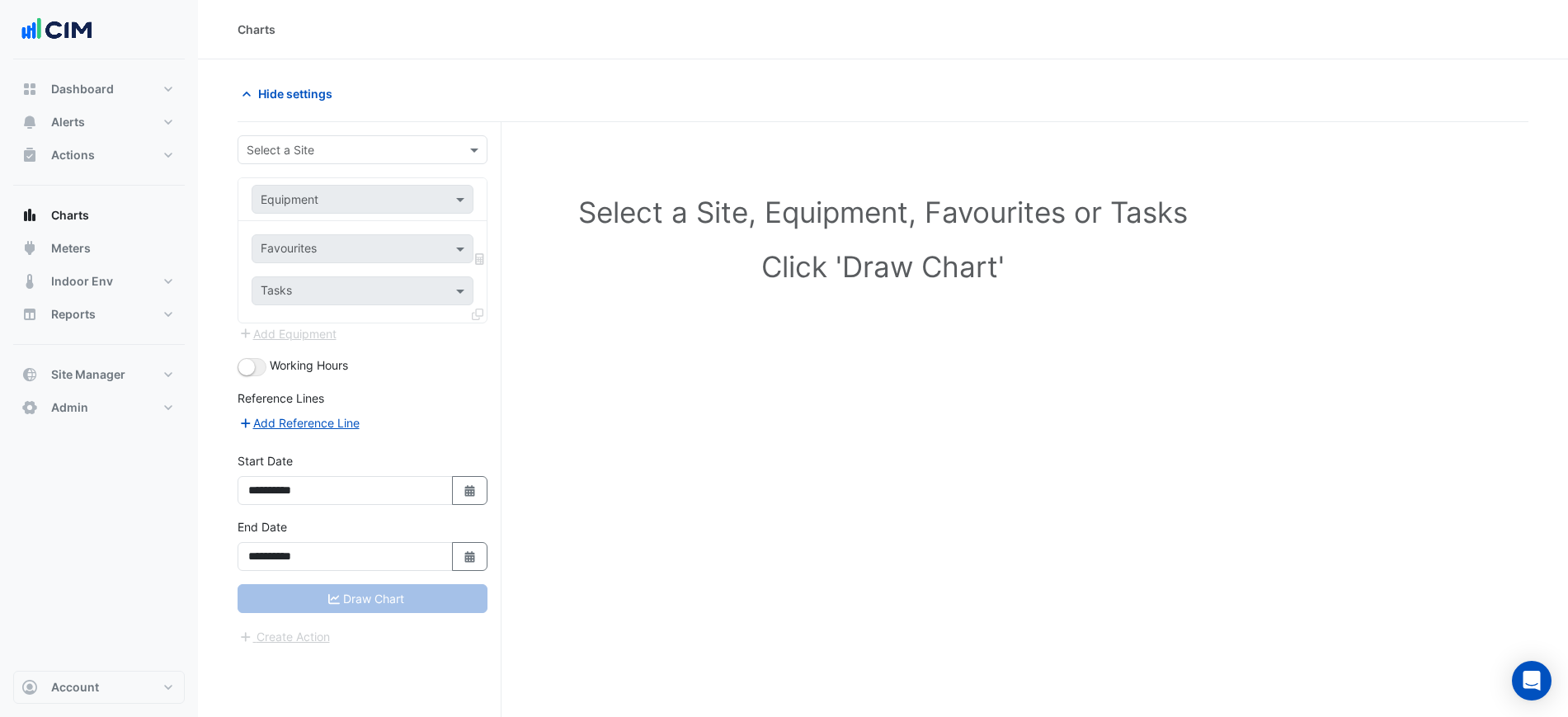
drag, startPoint x: 319, startPoint y: 119, endPoint x: 306, endPoint y: 166, distance: 48.8
click at [319, 119] on div "Hide settings" at bounding box center [884, 100] width 1292 height 43
click at [306, 166] on form "**********" at bounding box center [363, 390] width 250 height 510
click at [356, 149] on input "text" at bounding box center [346, 151] width 199 height 17
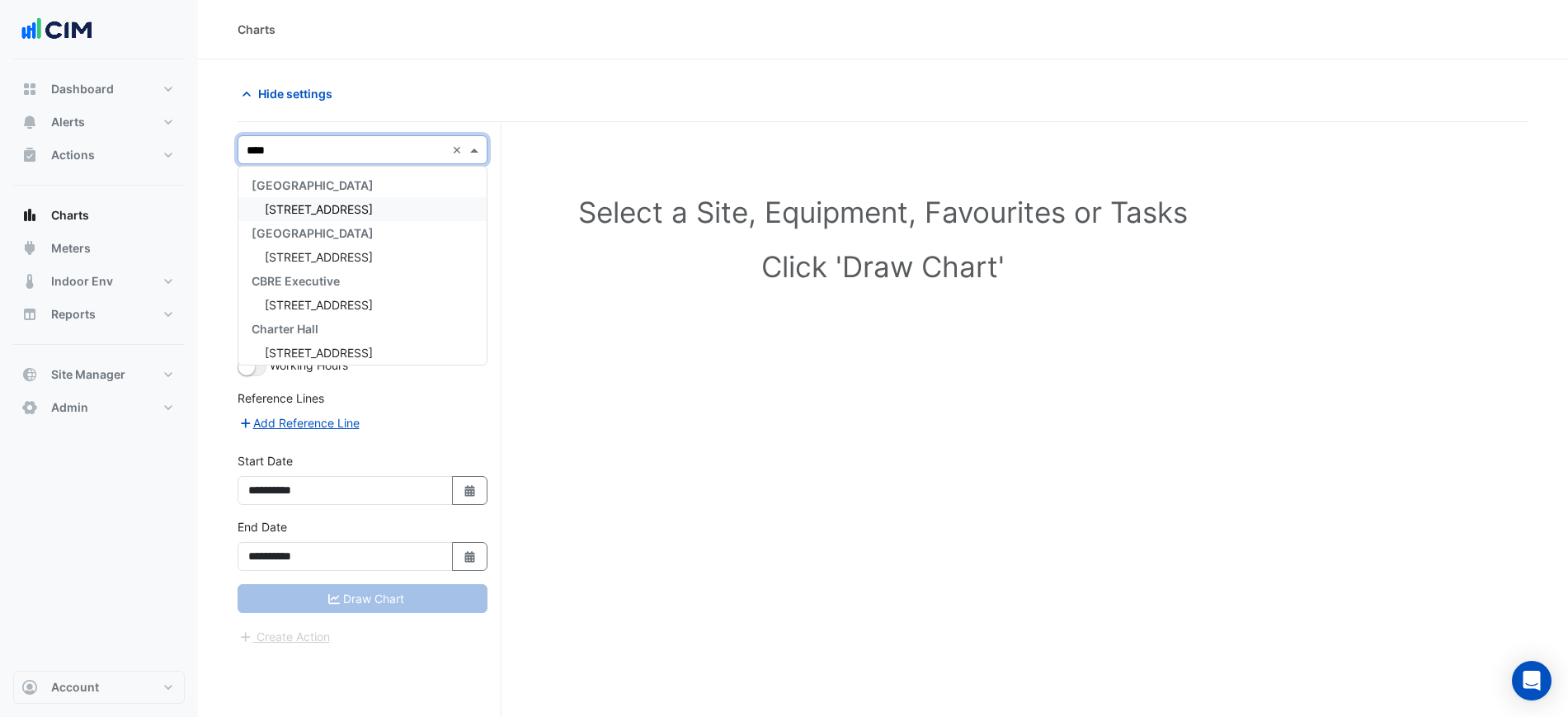
type input "*****"
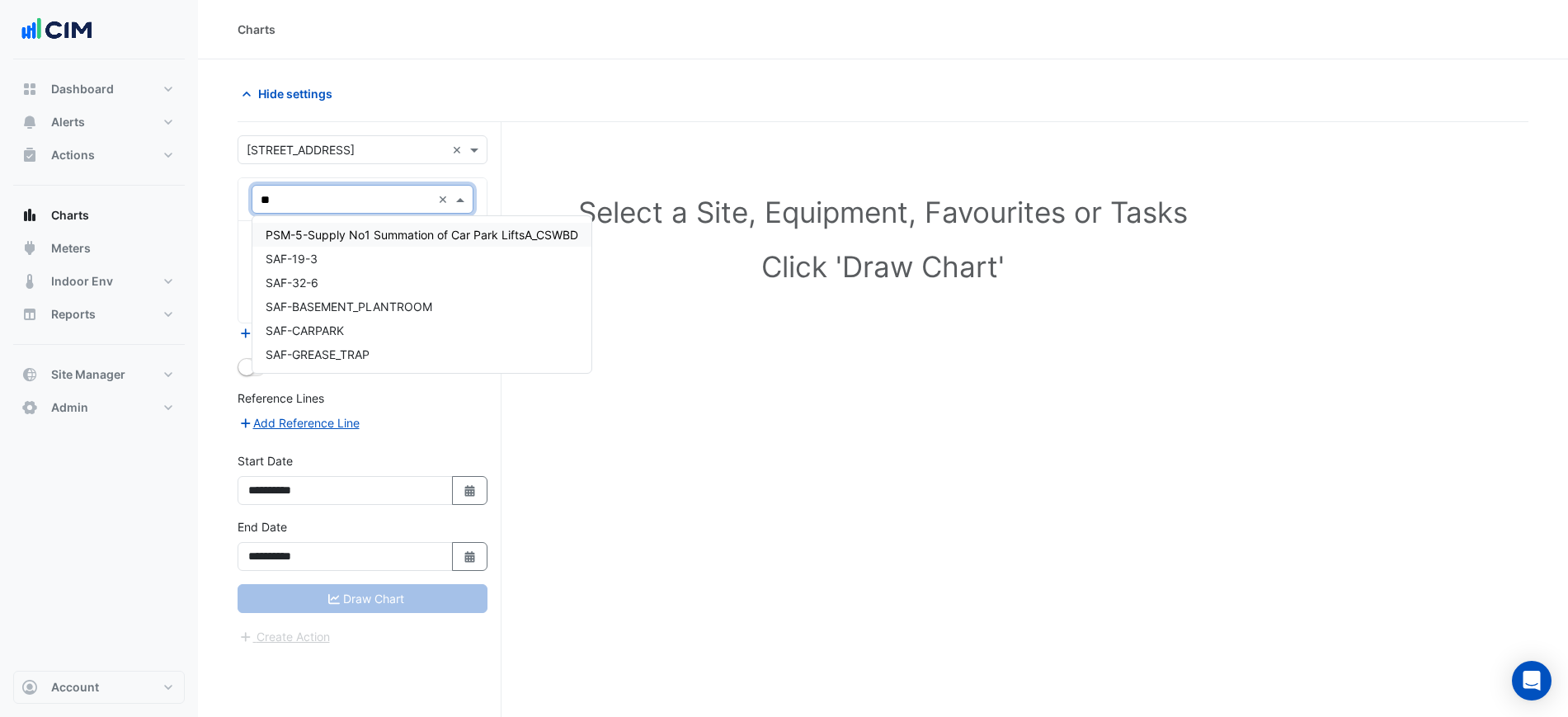
type input "***"
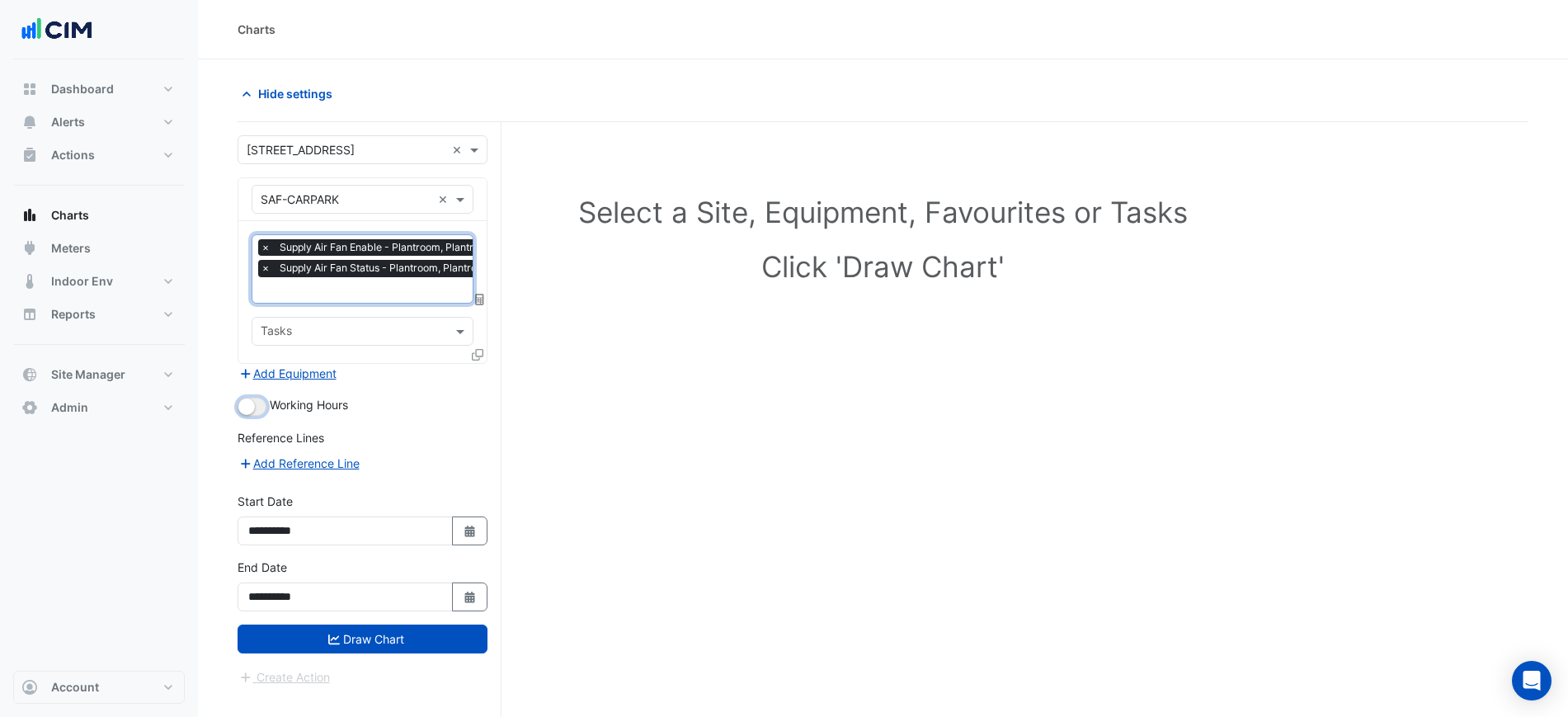
click at [245, 403] on small "button" at bounding box center [247, 406] width 16 height 16
click at [266, 376] on button "Add Equipment" at bounding box center [287, 373] width 100 height 19
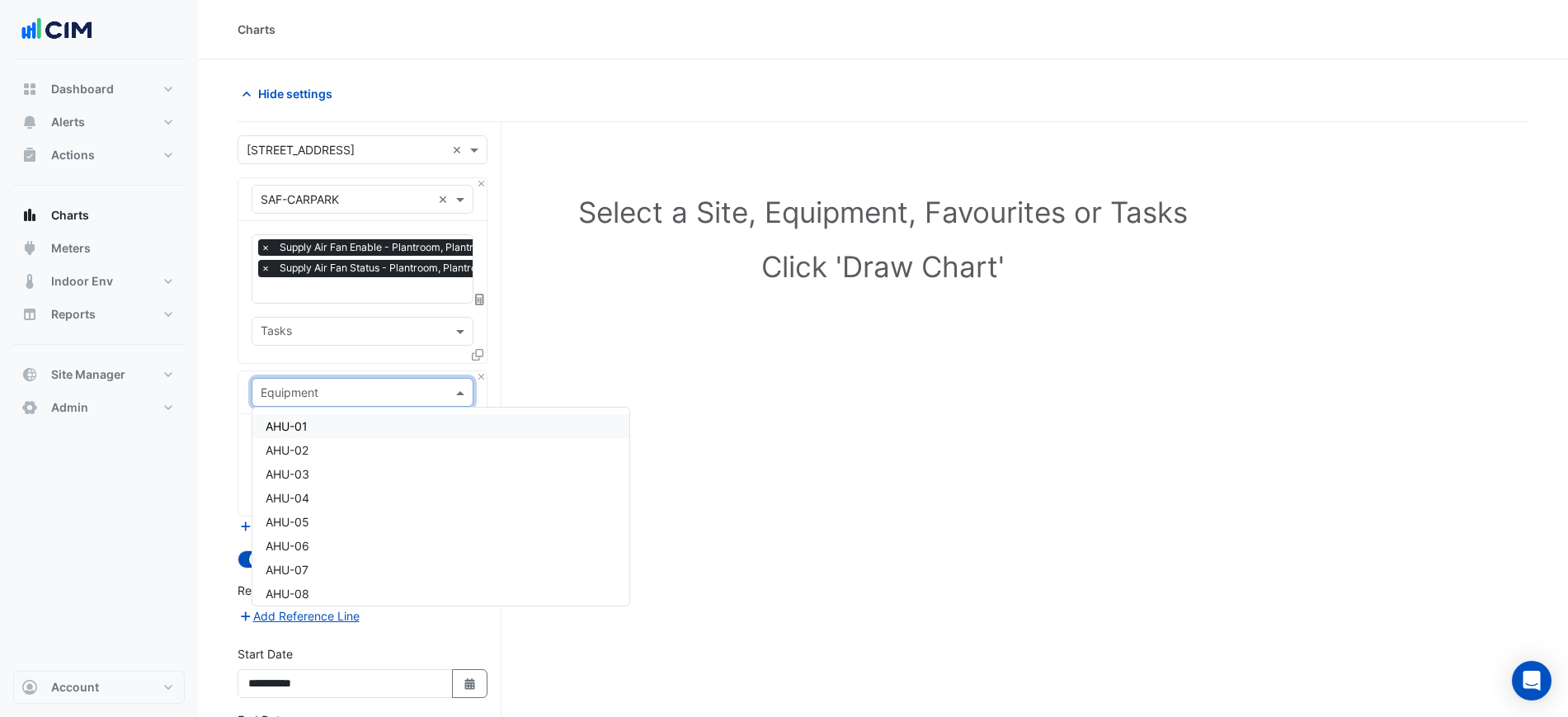
click at [323, 402] on div "Equipment" at bounding box center [363, 392] width 222 height 29
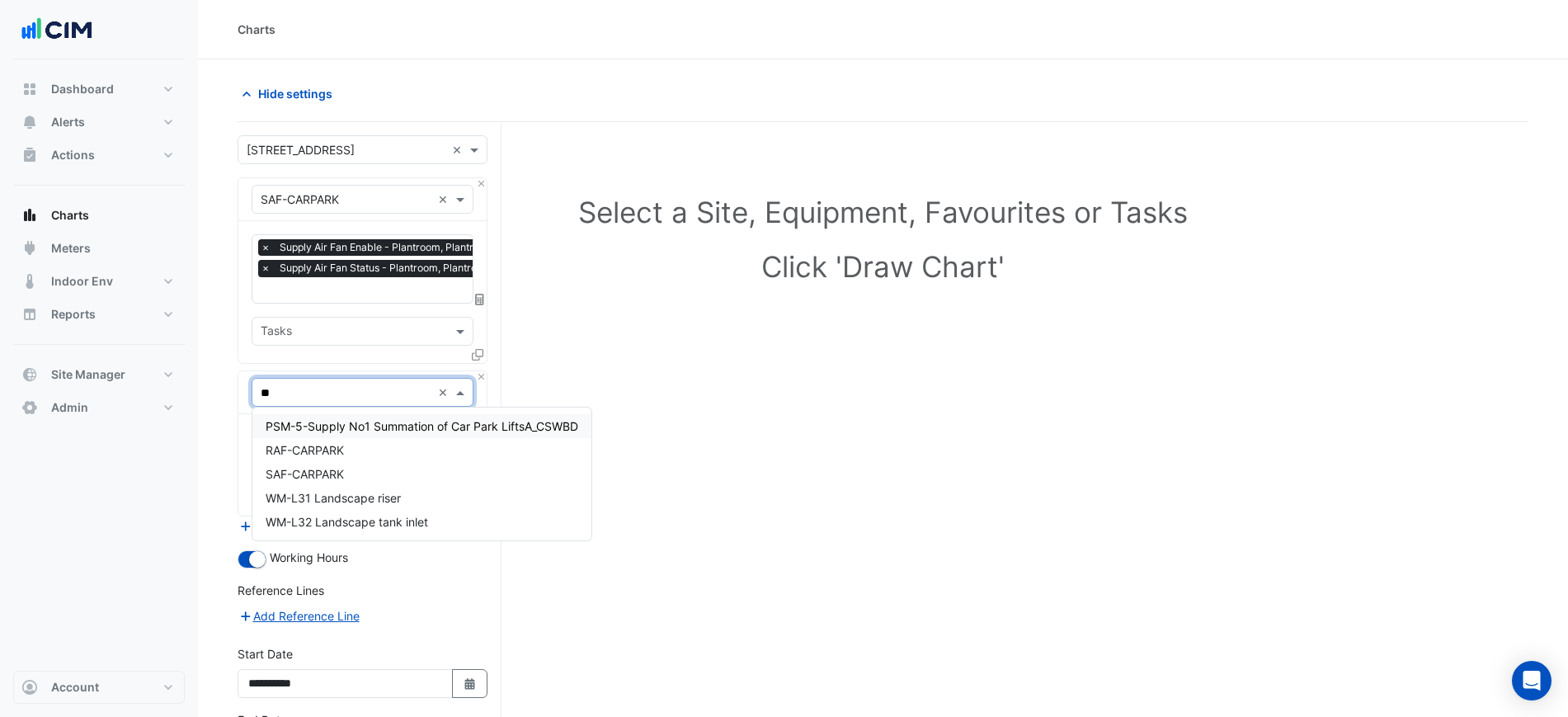
type input "***"
click at [330, 446] on span "RAF-CARPARK" at bounding box center [305, 449] width 78 height 14
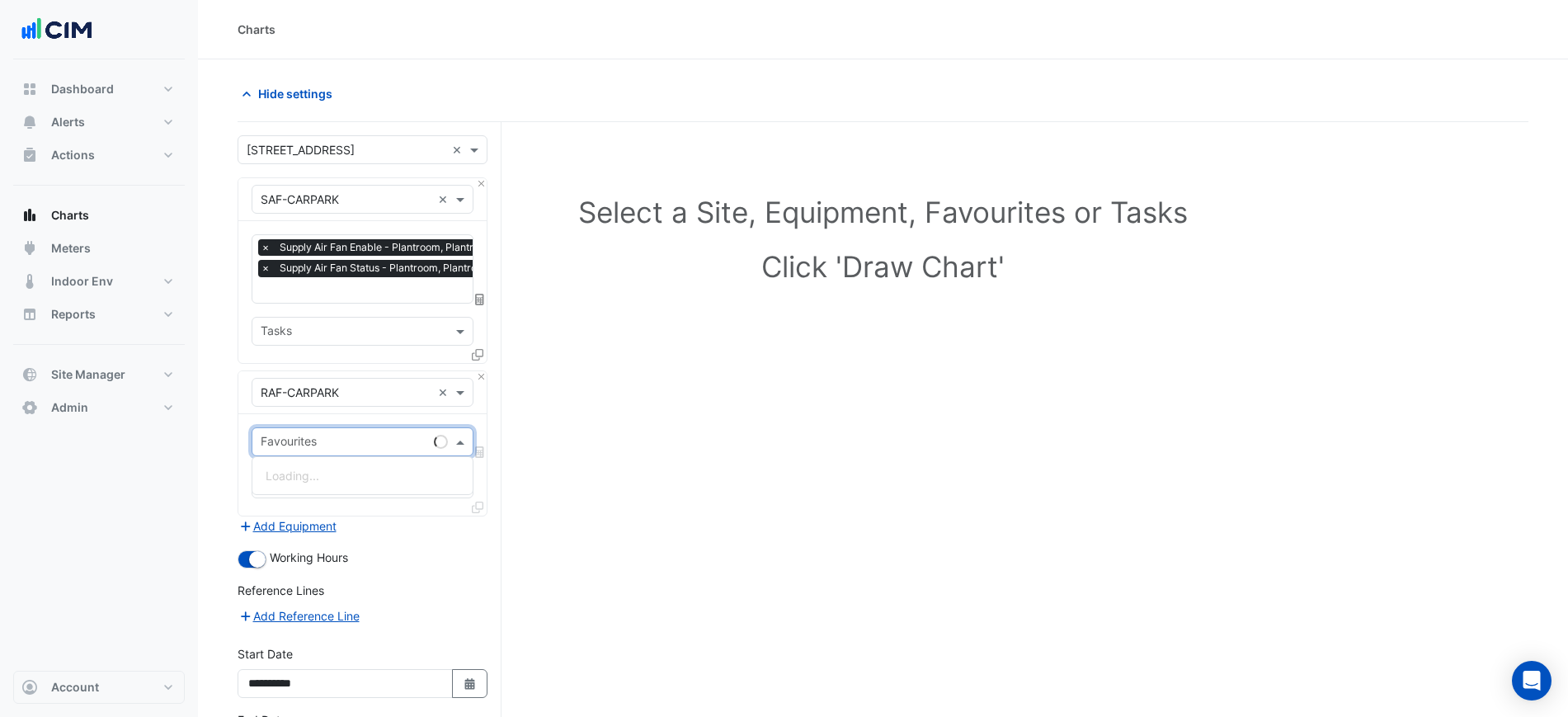
click at [330, 442] on input "text" at bounding box center [344, 444] width 166 height 17
type input "****"
click at [332, 472] on span "Supply Air Fan Status - Plantroom, Plantroom" at bounding box center [388, 475] width 244 height 14
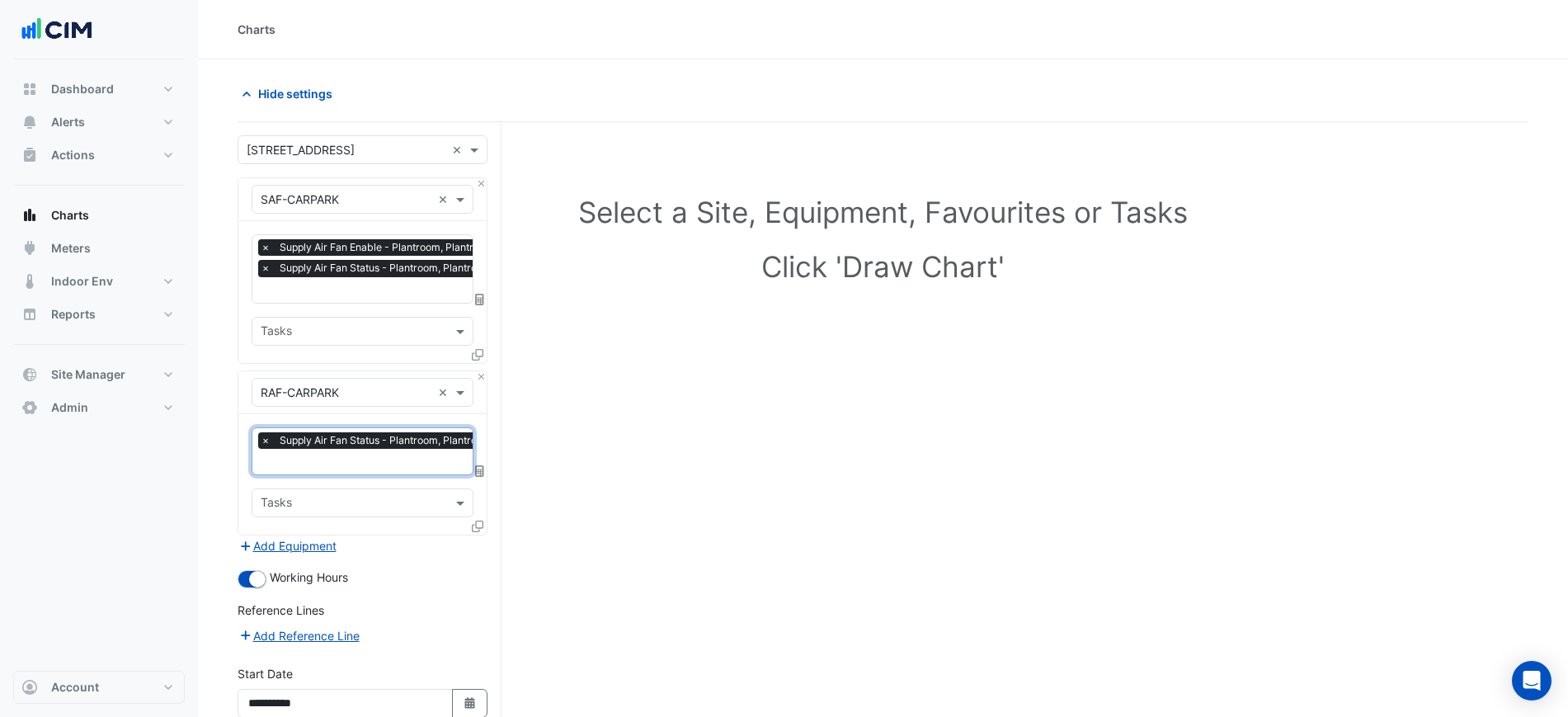
type input "*"
drag, startPoint x: 351, startPoint y: 494, endPoint x: 357, endPoint y: 543, distance: 49.4
click at [351, 495] on span "Supply Air Fan Enable - Plantroom, Plantroom" at bounding box center [388, 493] width 245 height 14
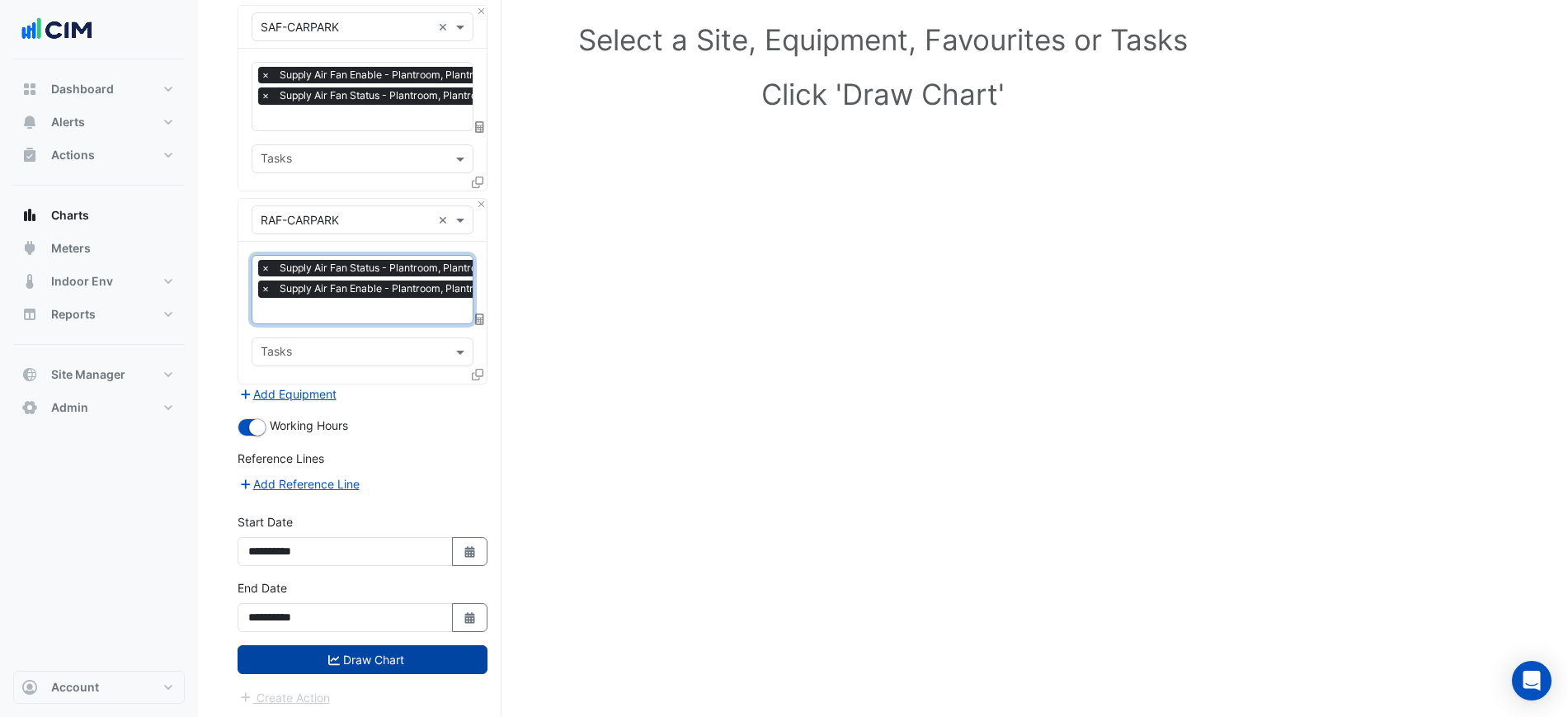
click at [412, 658] on button "Draw Chart" at bounding box center [363, 659] width 250 height 29
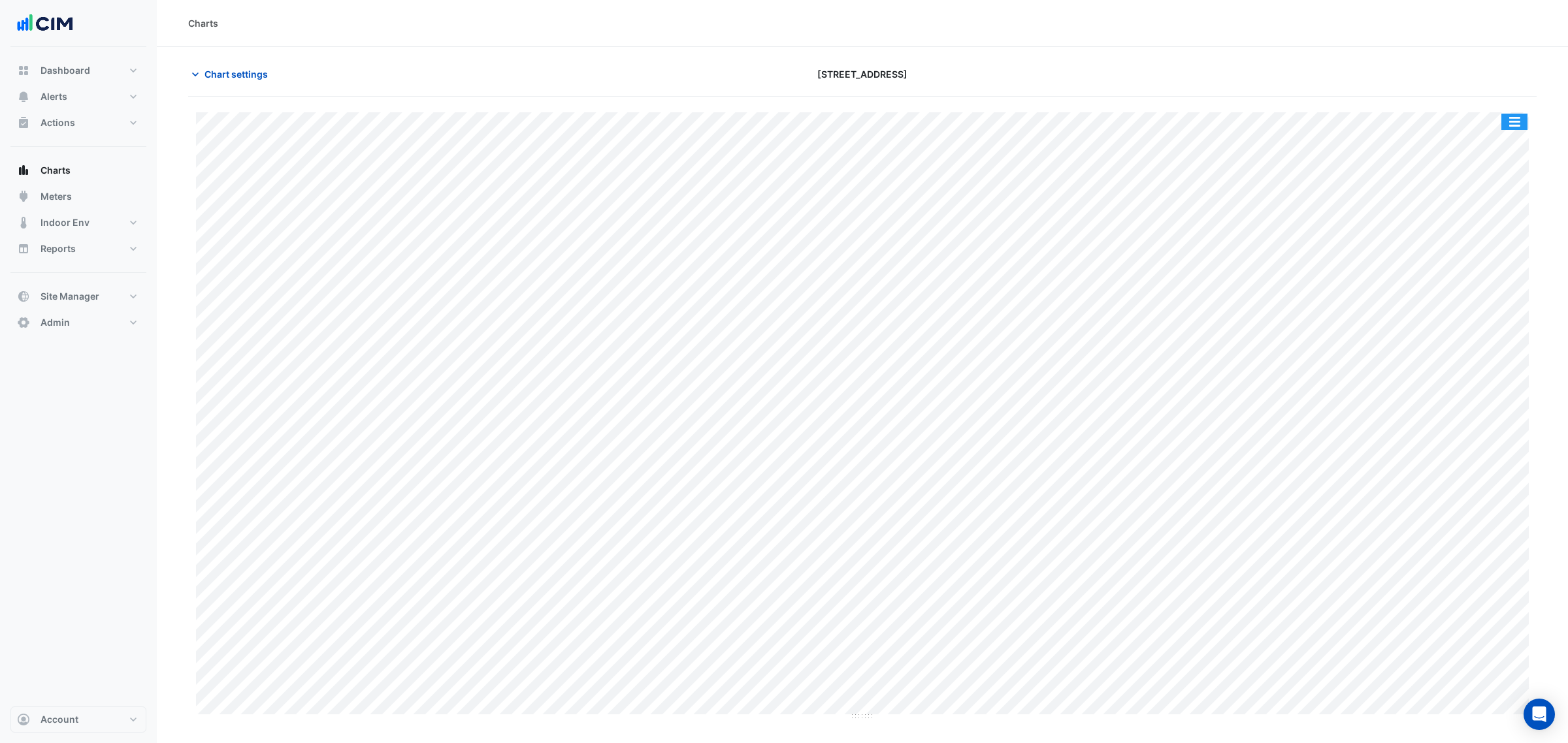
click at [1254, 121] on div "Split by Equip Split All Print Save as JPEG Save as PNG Pivot Data Table Export…" at bounding box center [862, 413] width 1333 height 602
click at [1254, 126] on button "button" at bounding box center [1514, 122] width 26 height 16
click at [1254, 138] on div "Split by Equip" at bounding box center [1488, 145] width 78 height 24
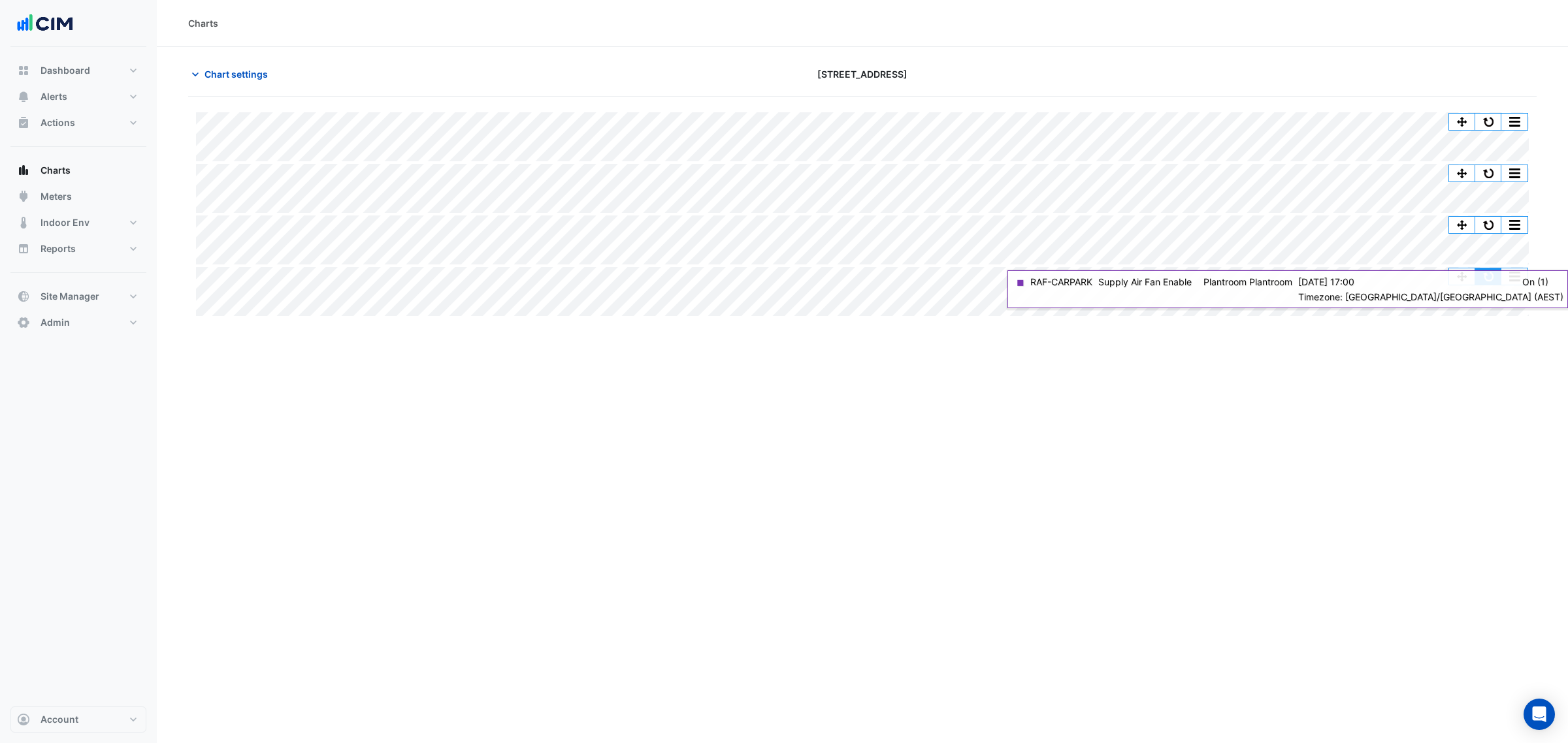
click at [1254, 271] on button "button" at bounding box center [1488, 276] width 26 height 16
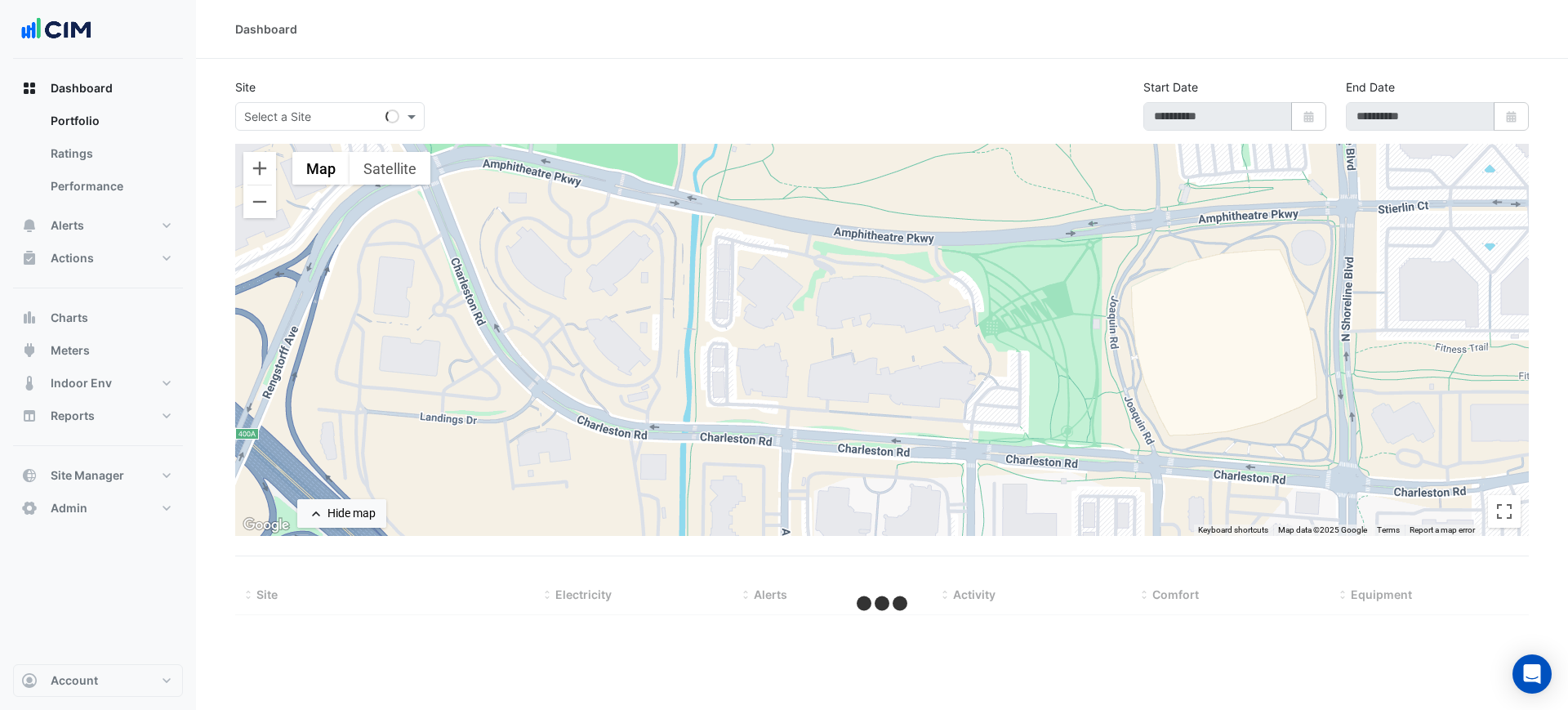
type input "**********"
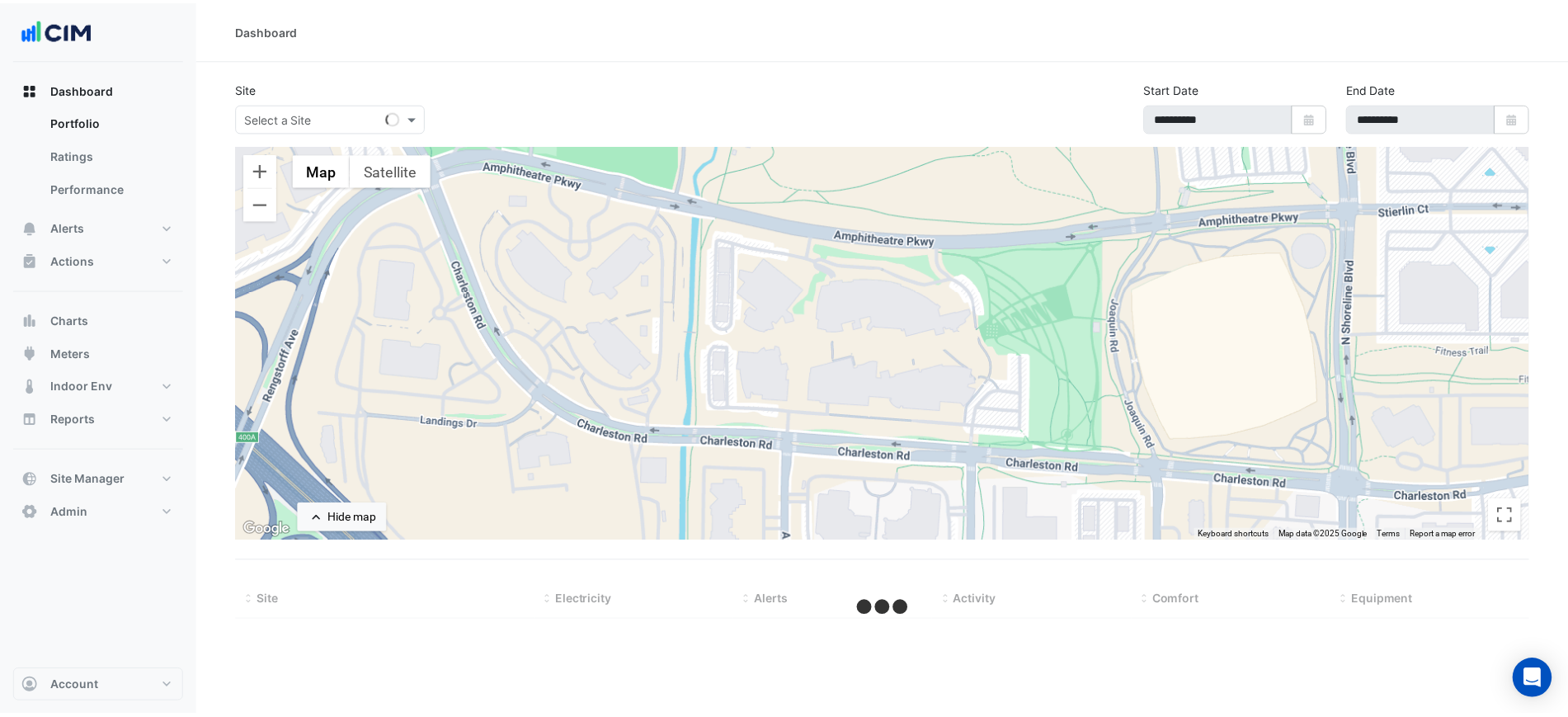
select select "***"
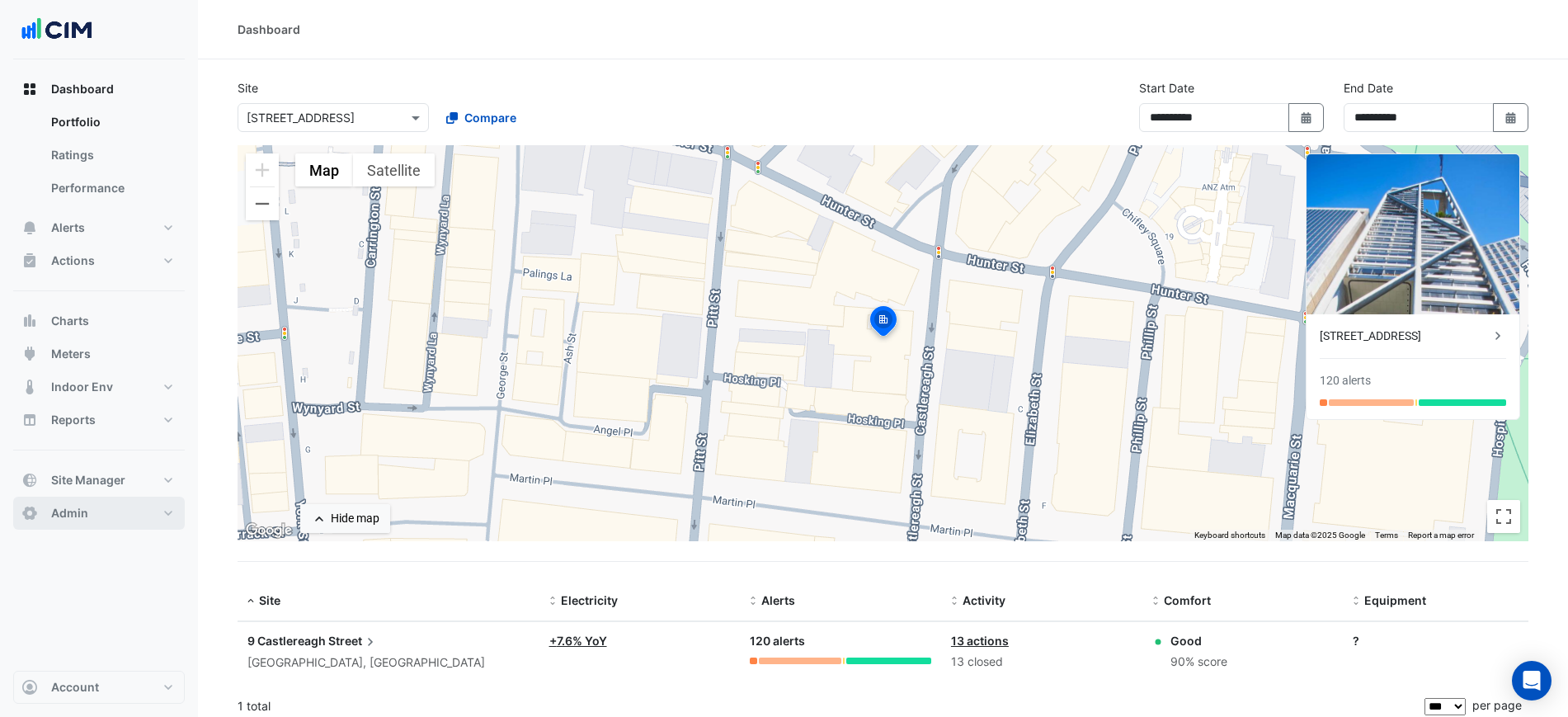
click at [89, 505] on button "Admin" at bounding box center [100, 513] width 172 height 33
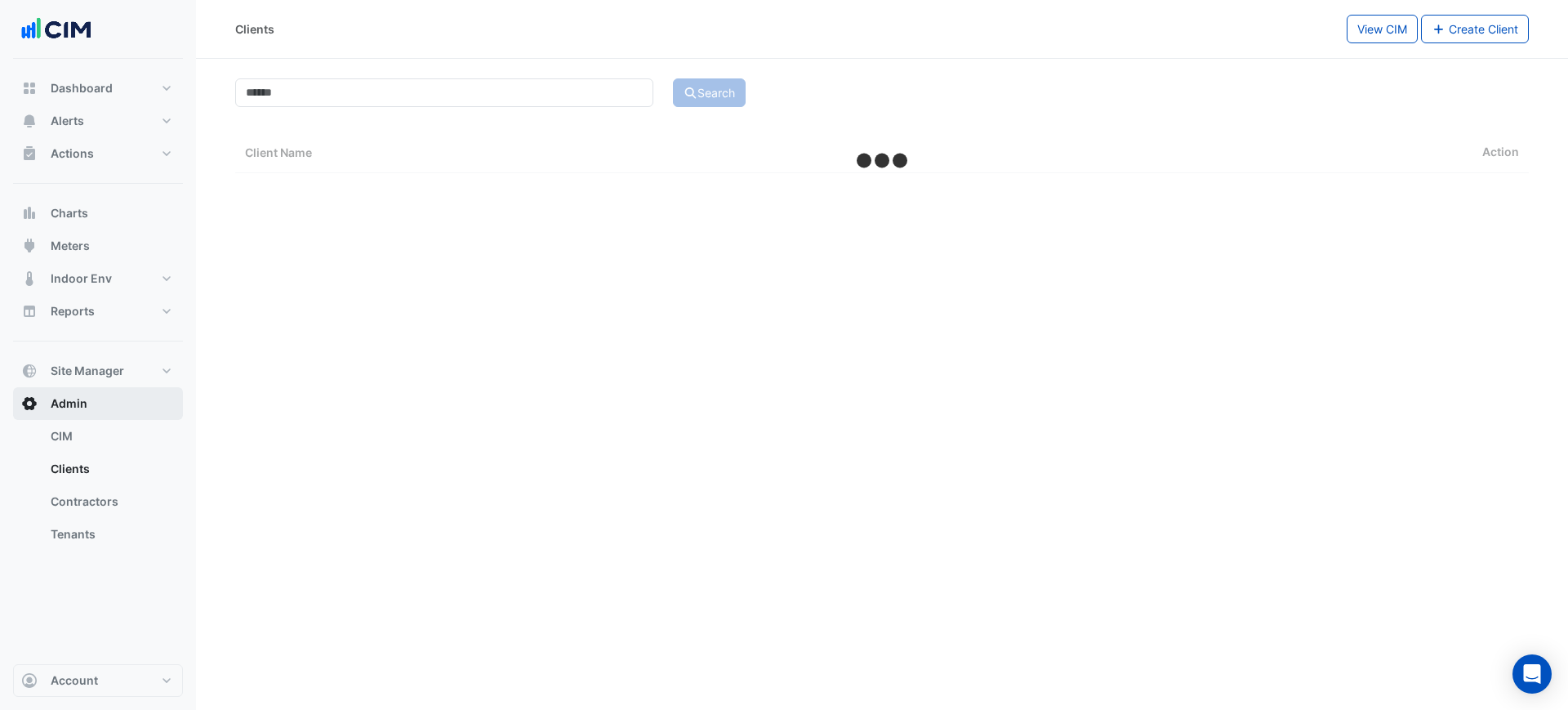
click at [98, 471] on ul "CIM Clients Contractors Tenants" at bounding box center [99, 488] width 170 height 137
select select "***"
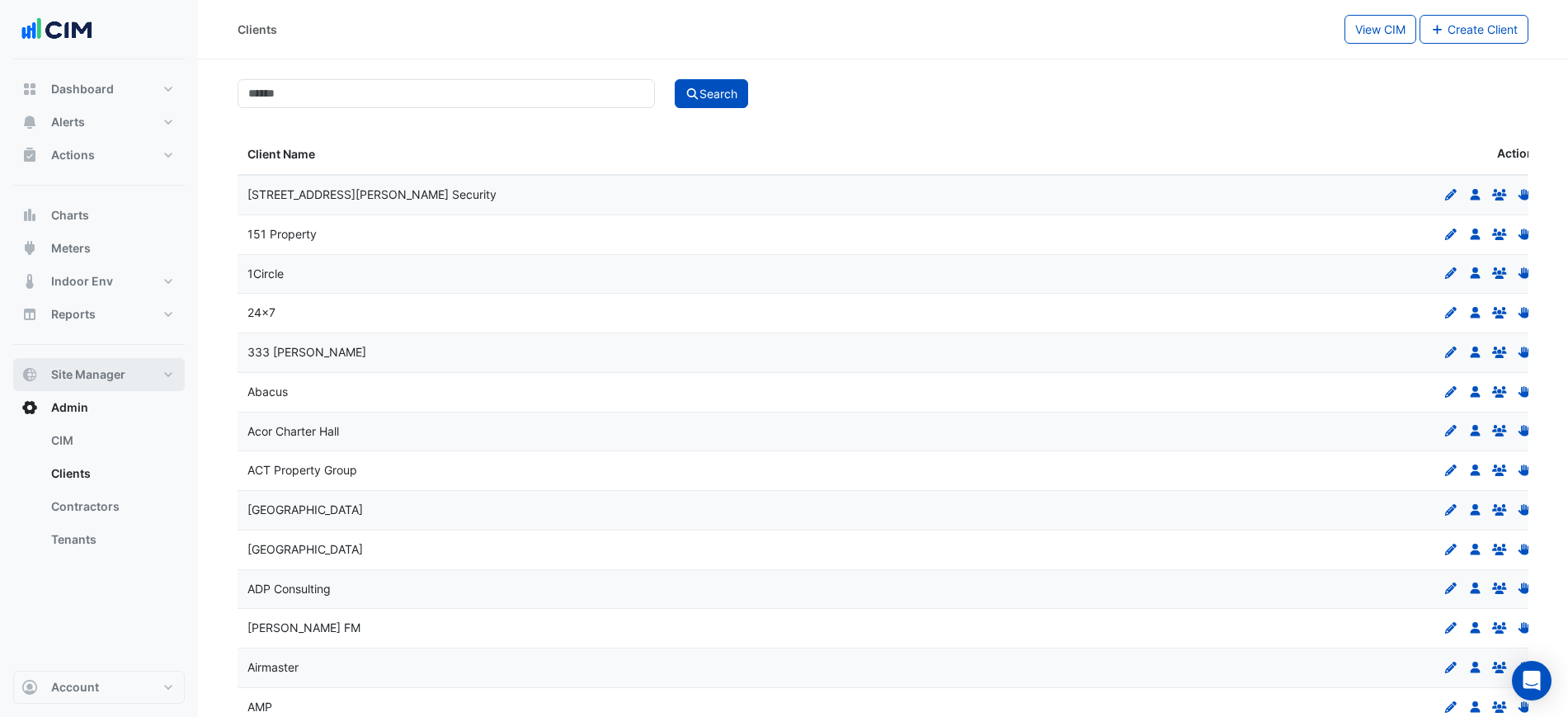
click at [110, 370] on span "Site Manager" at bounding box center [88, 374] width 74 height 16
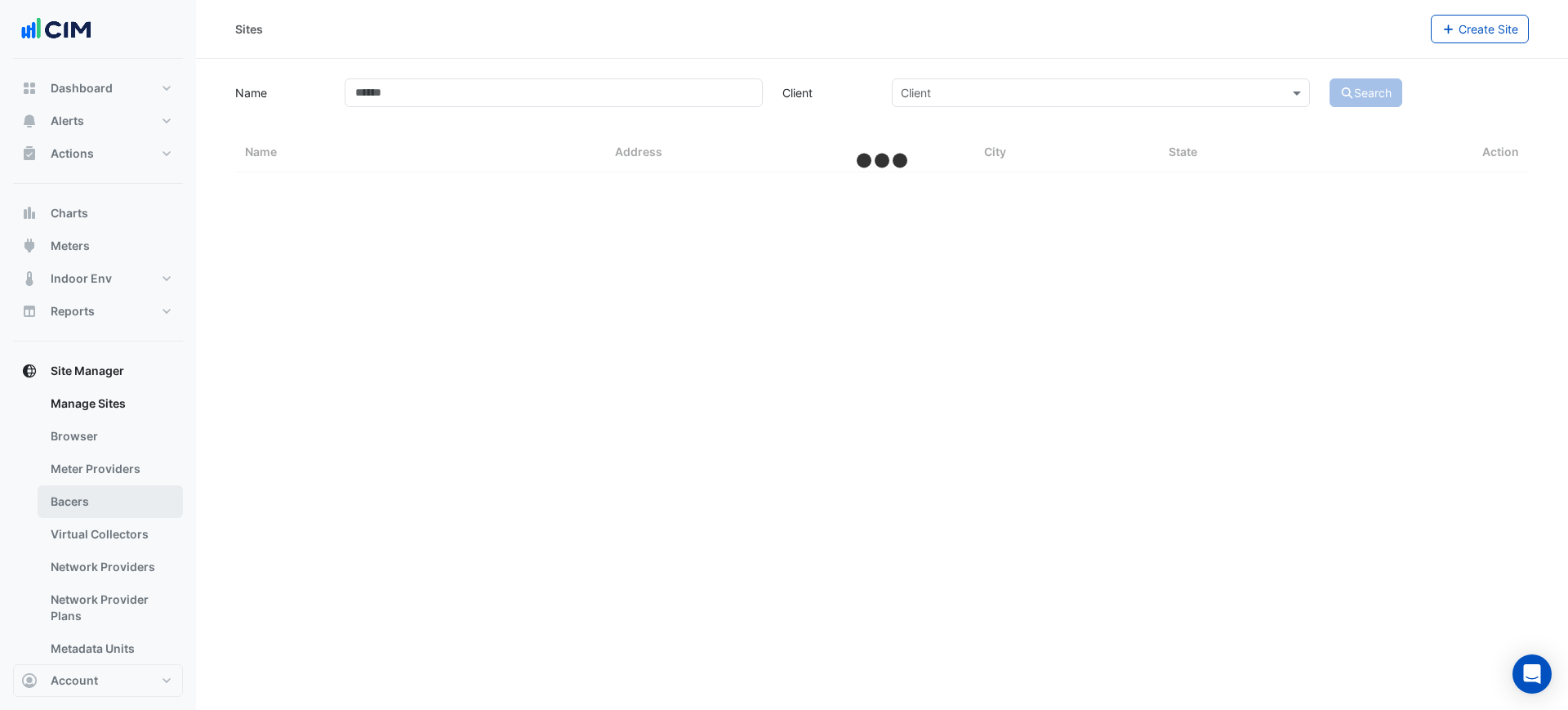
click at [100, 504] on link "Bacers" at bounding box center [110, 501] width 145 height 33
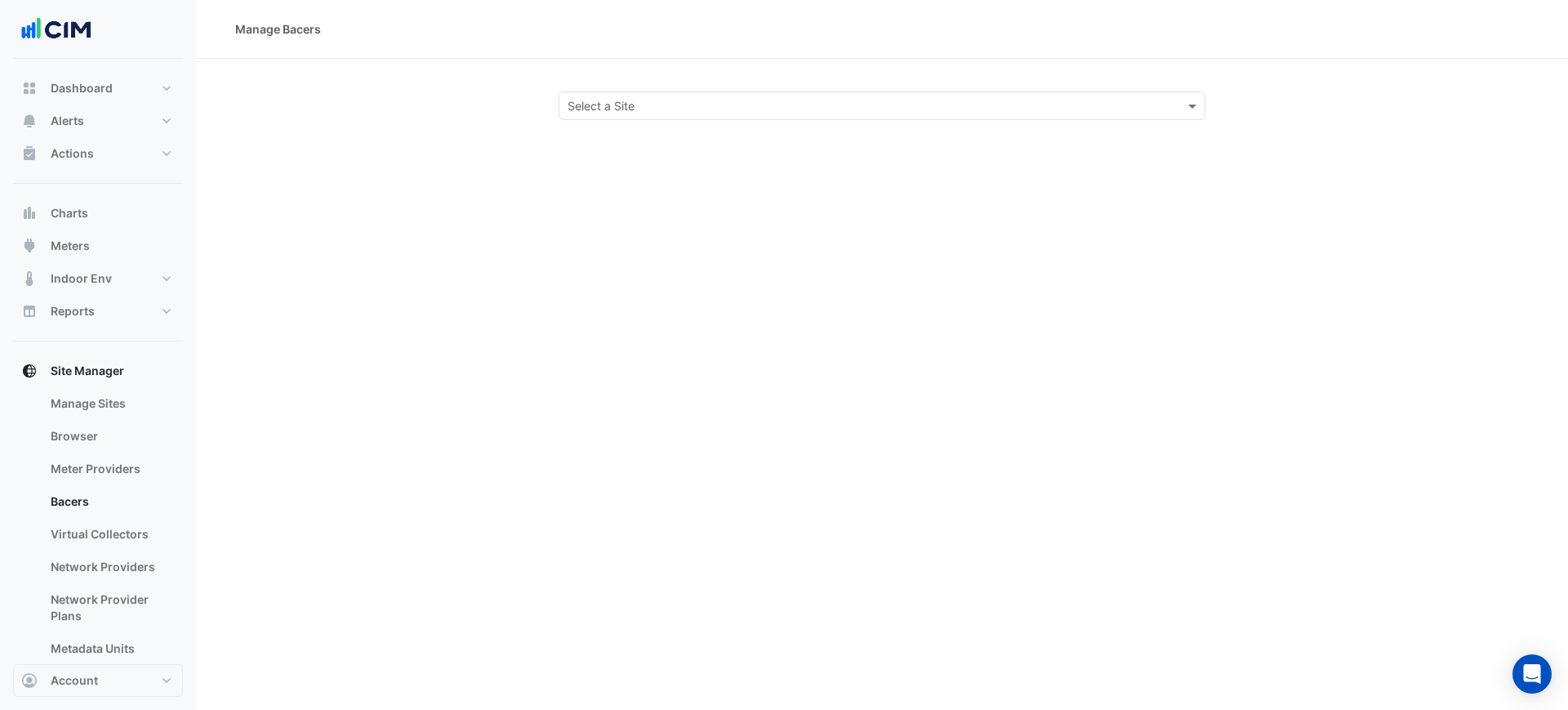
click at [677, 114] on div "Select a Site" at bounding box center [882, 106] width 647 height 29
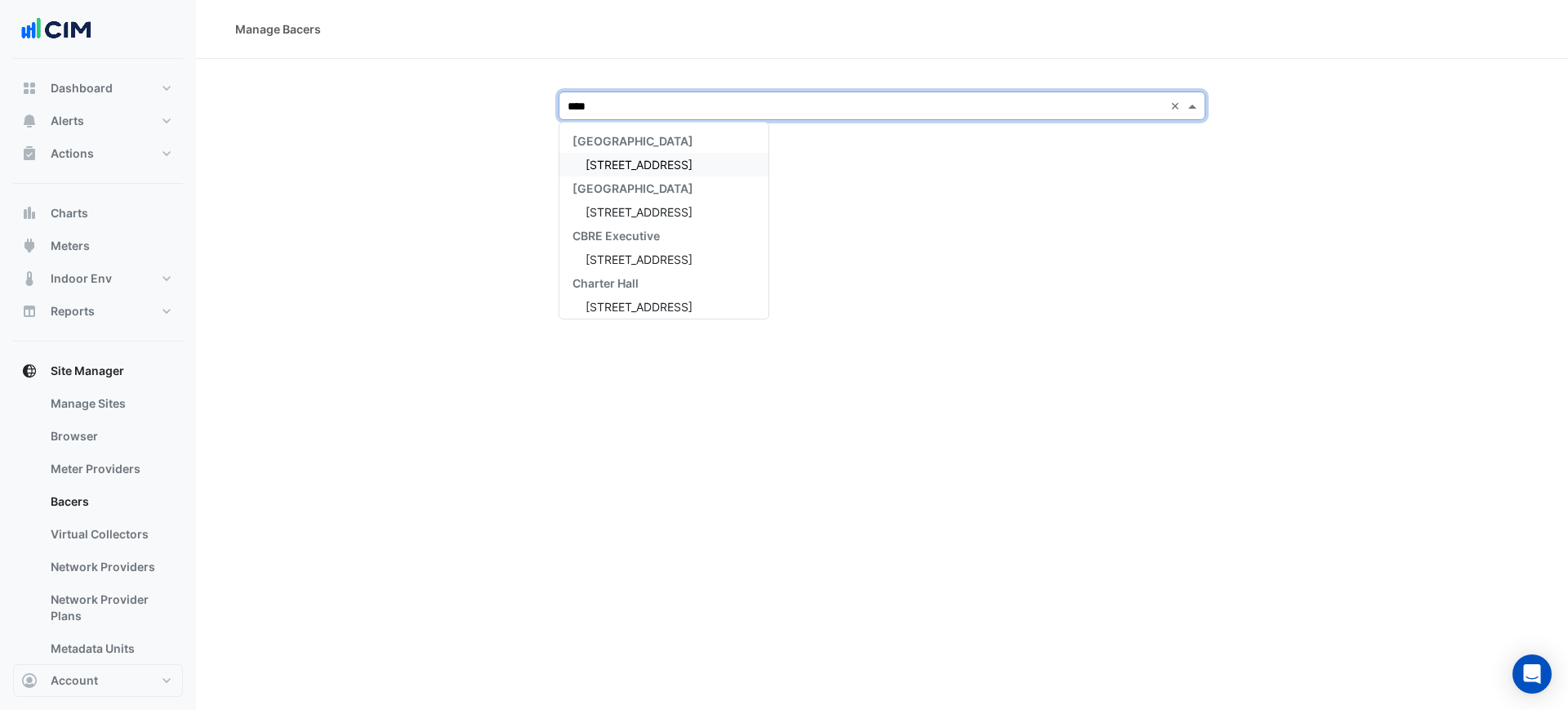
type input "*****"
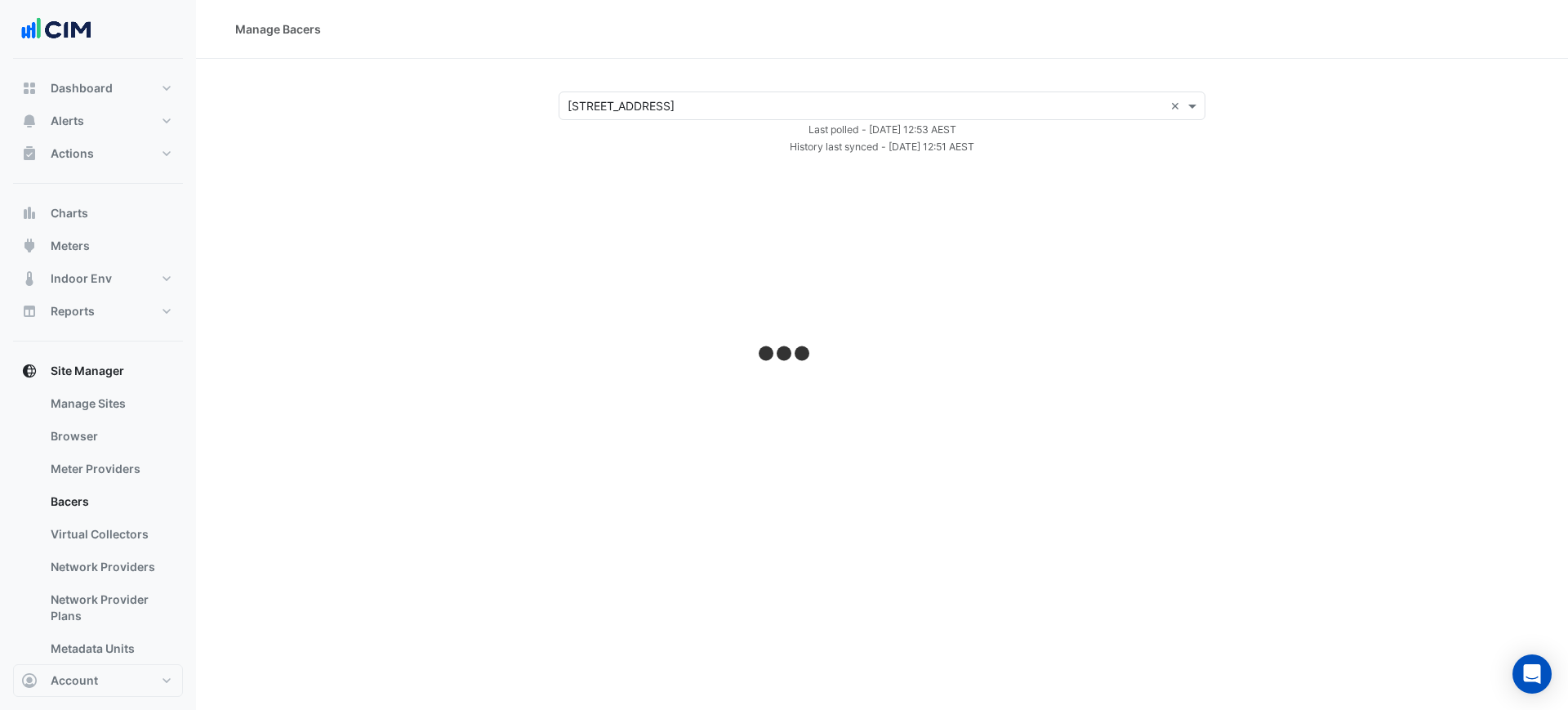
select select "***"
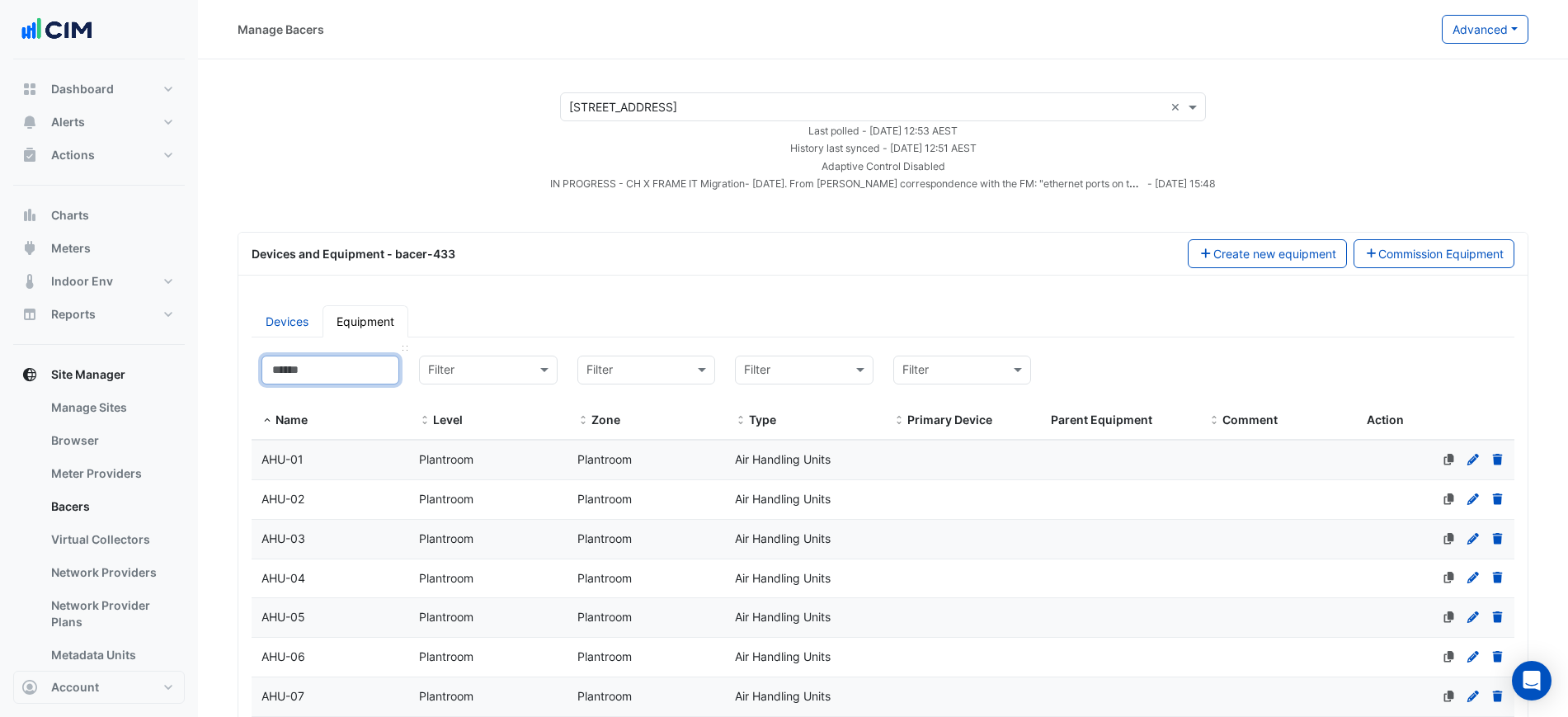
click at [328, 376] on input at bounding box center [331, 370] width 138 height 29
click at [305, 327] on link "Devices" at bounding box center [286, 321] width 71 height 32
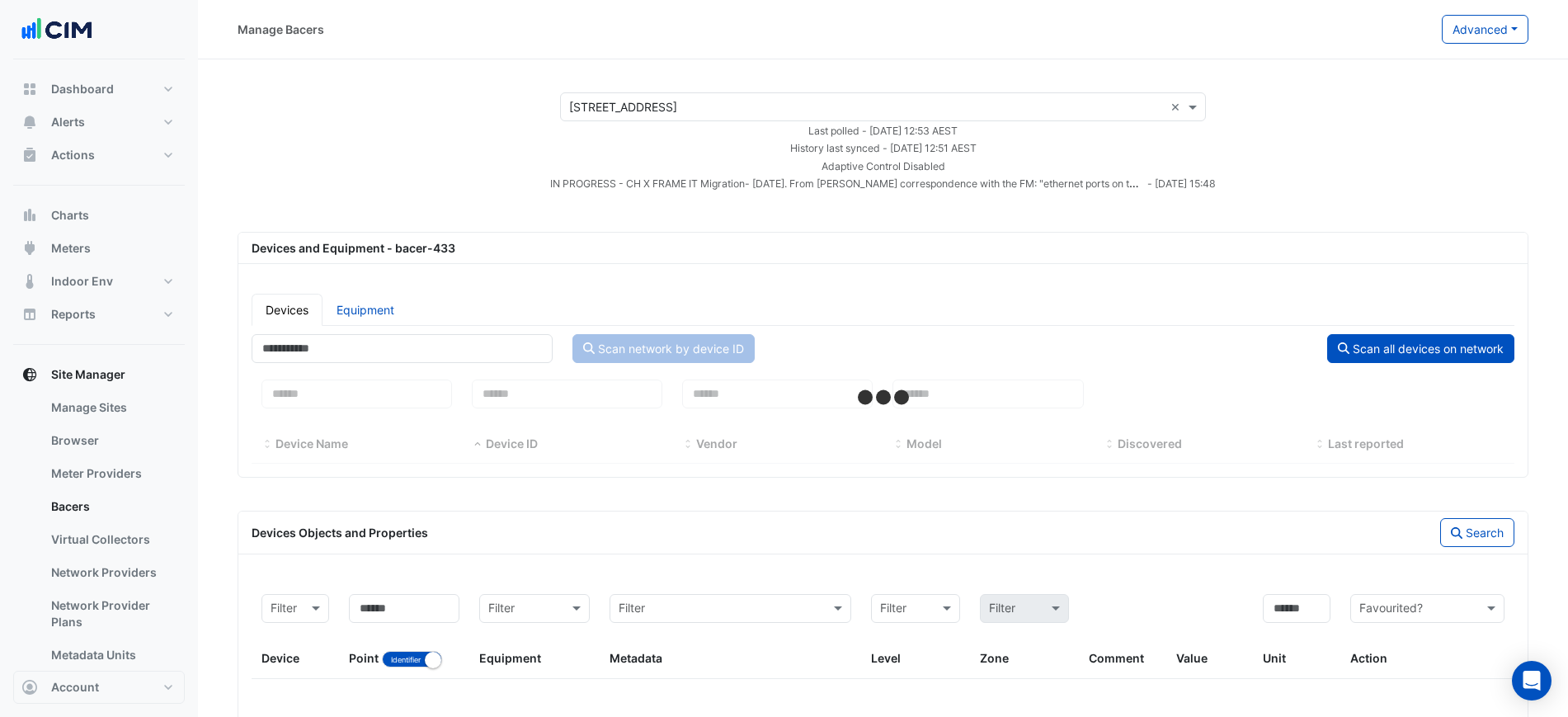
select select "***"
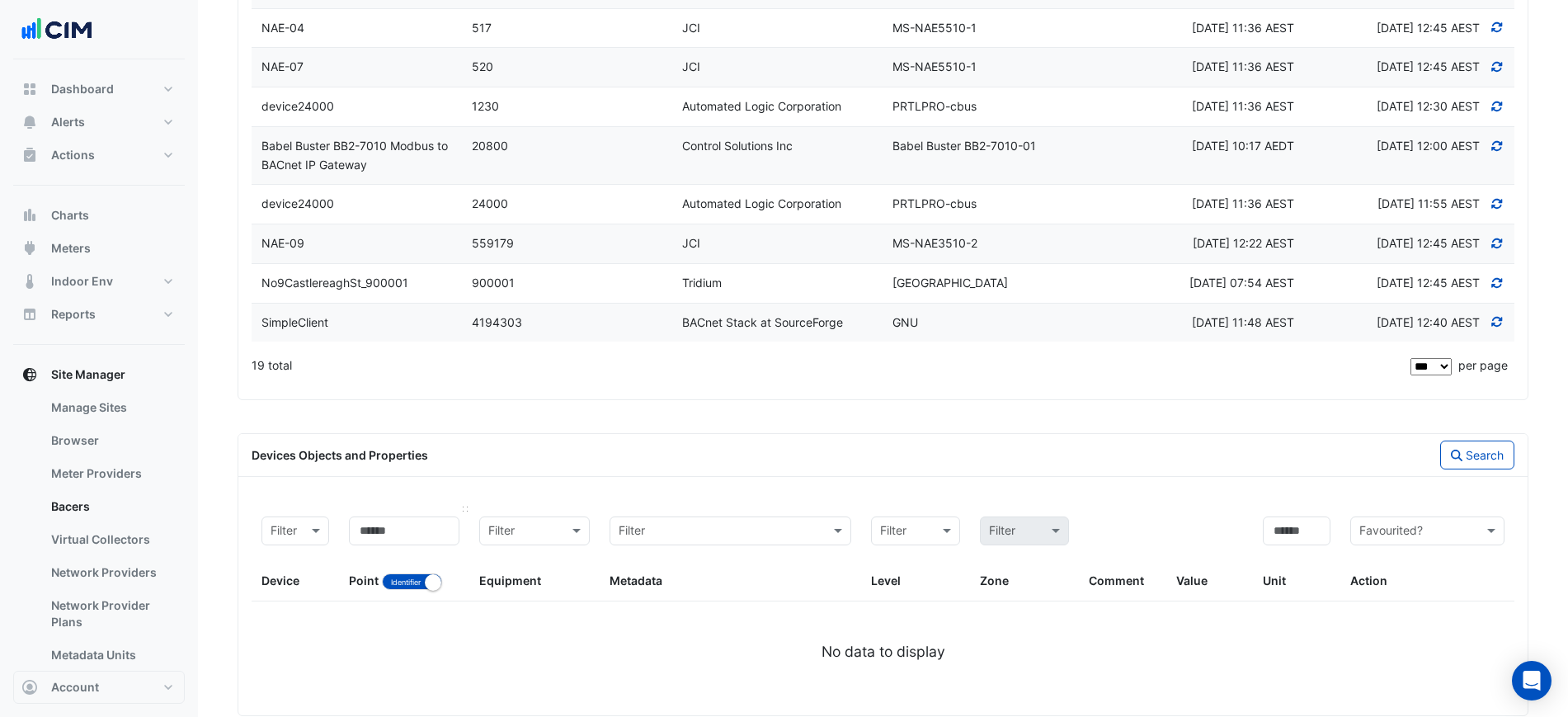
scroll to position [921, 0]
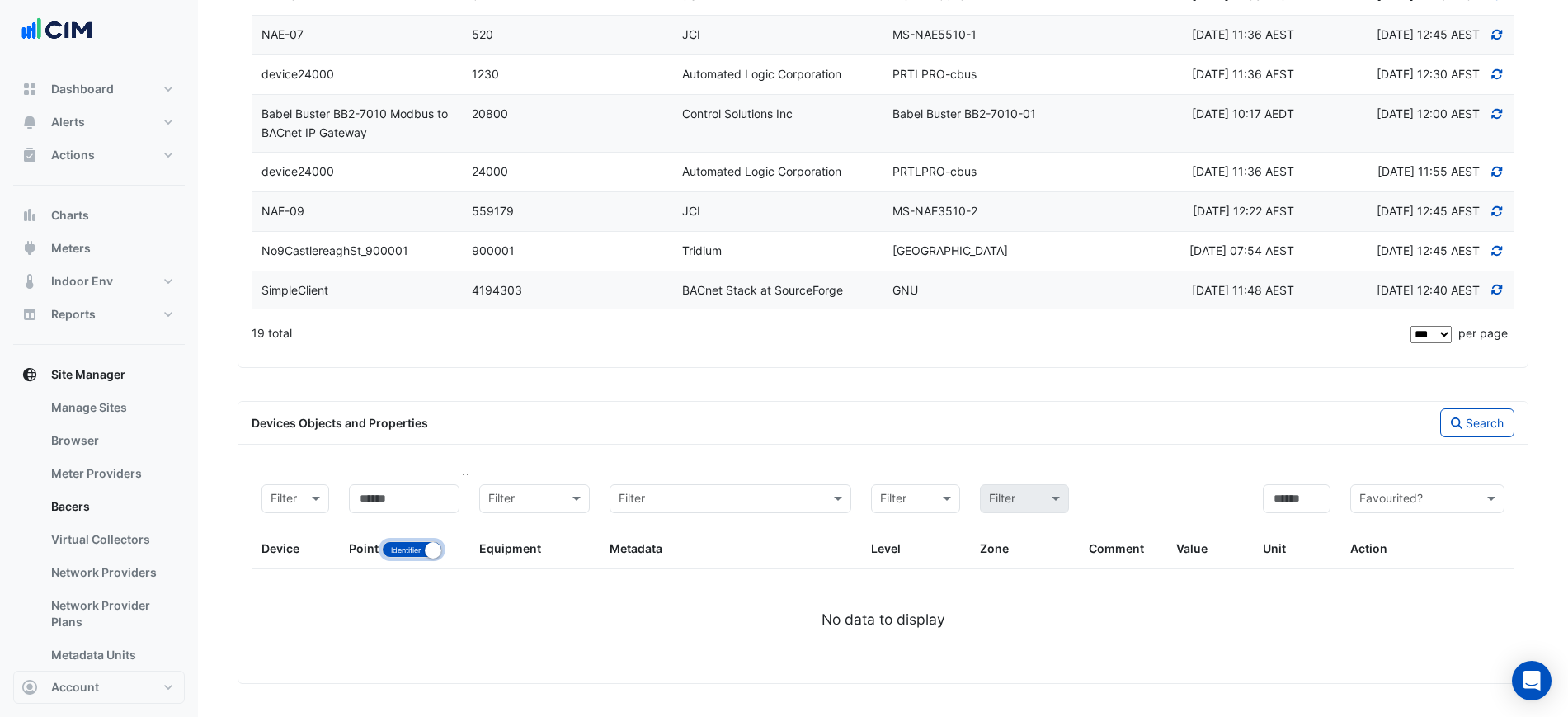
click at [405, 543] on button "Identifier Name" at bounding box center [412, 549] width 60 height 16
click at [404, 503] on input at bounding box center [404, 499] width 110 height 29
type input "***"
click at [1477, 414] on button "Search" at bounding box center [1477, 422] width 74 height 29
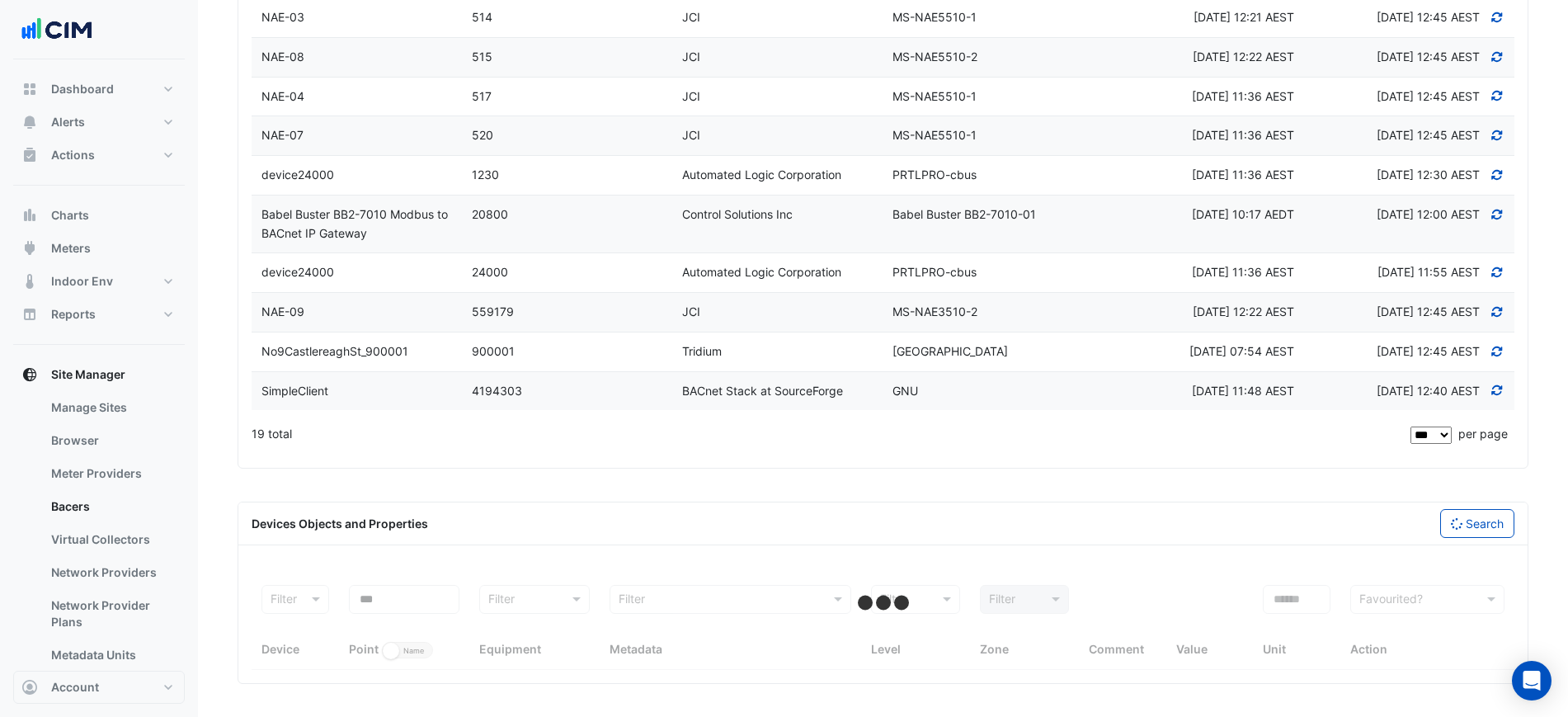
select select "***"
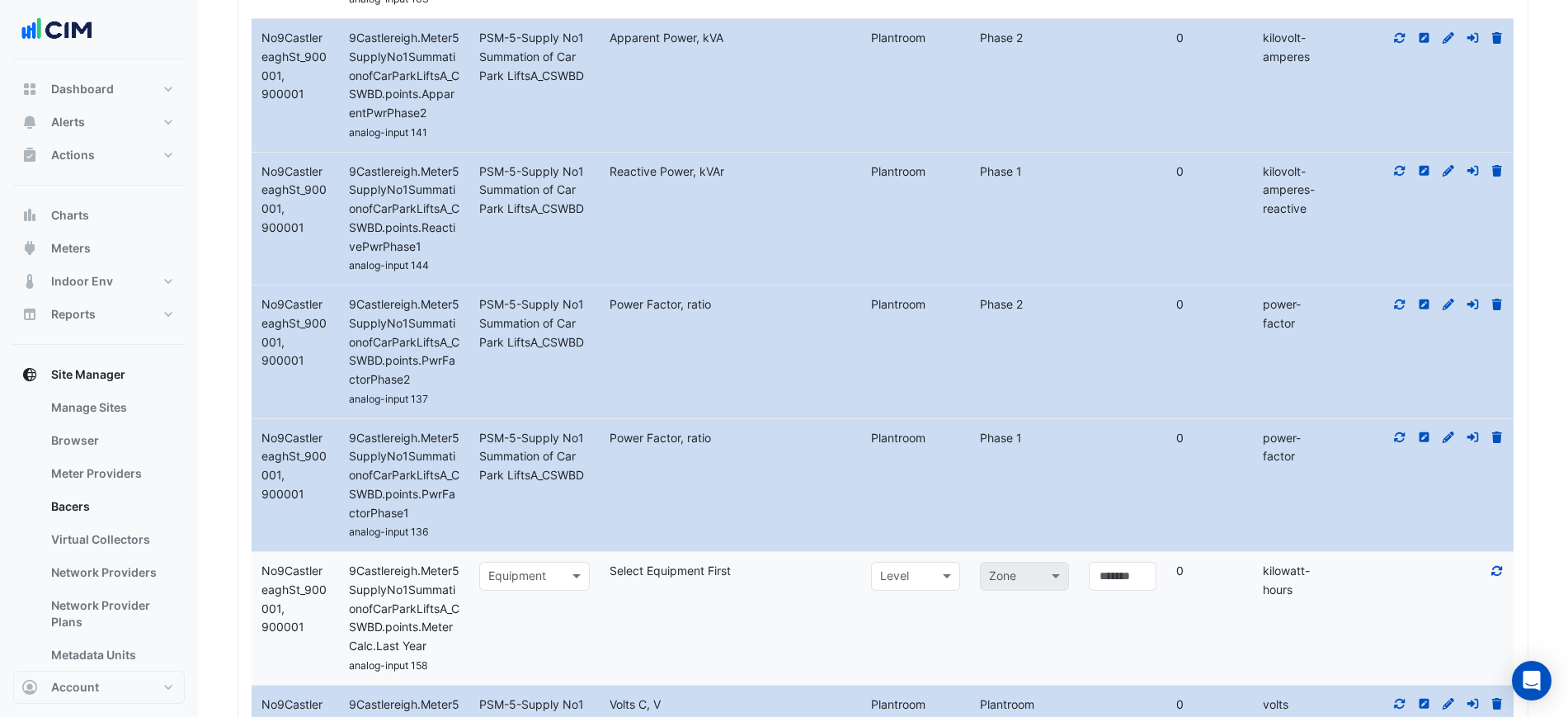
scroll to position [1128, 0]
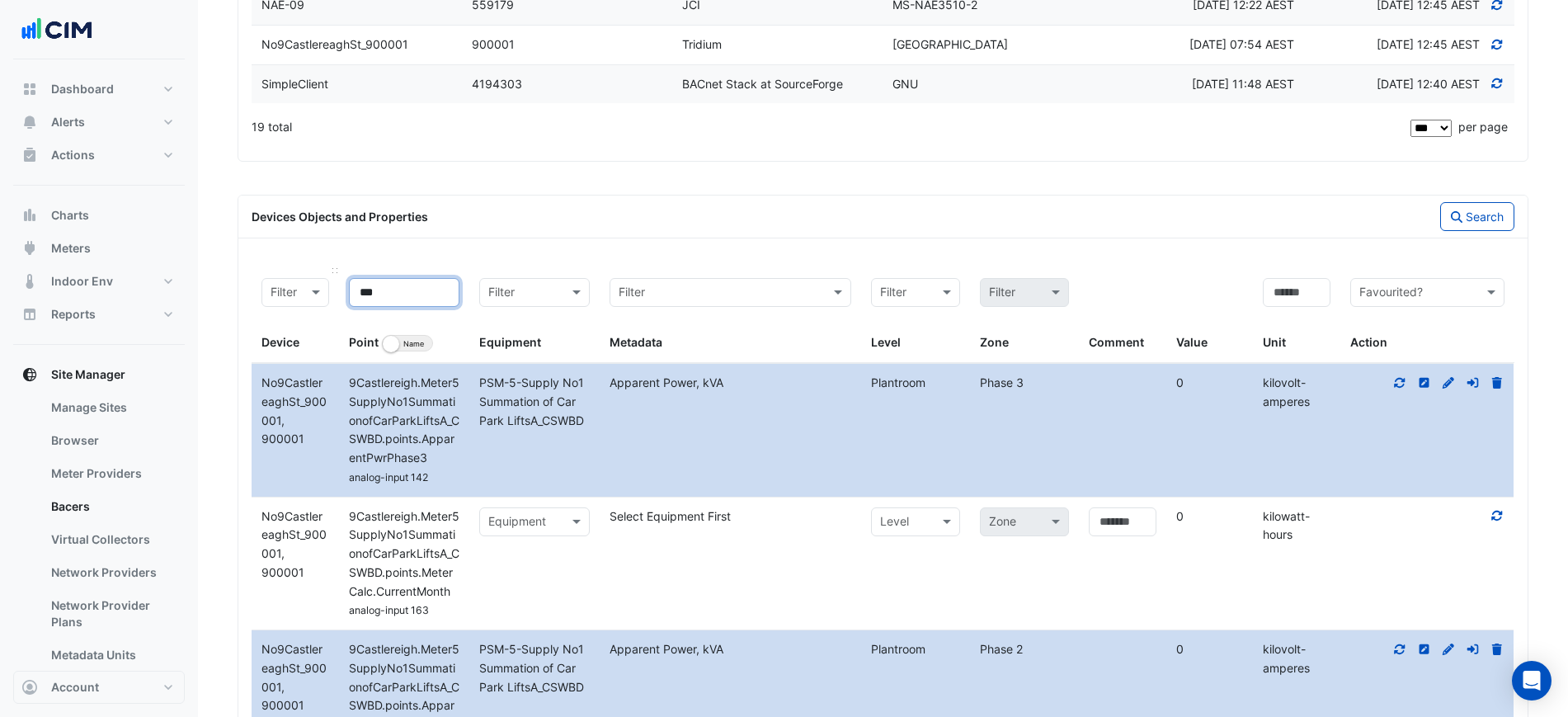
drag, startPoint x: 356, startPoint y: 291, endPoint x: 306, endPoint y: 281, distance: 51.0
click at [316, 284] on div "Filter Device *** Point Identifier Name Filter Equipment Filter Metadata Filter…" at bounding box center [883, 315] width 1263 height 95
type input "**"
click at [1464, 214] on button "Search" at bounding box center [1477, 216] width 74 height 29
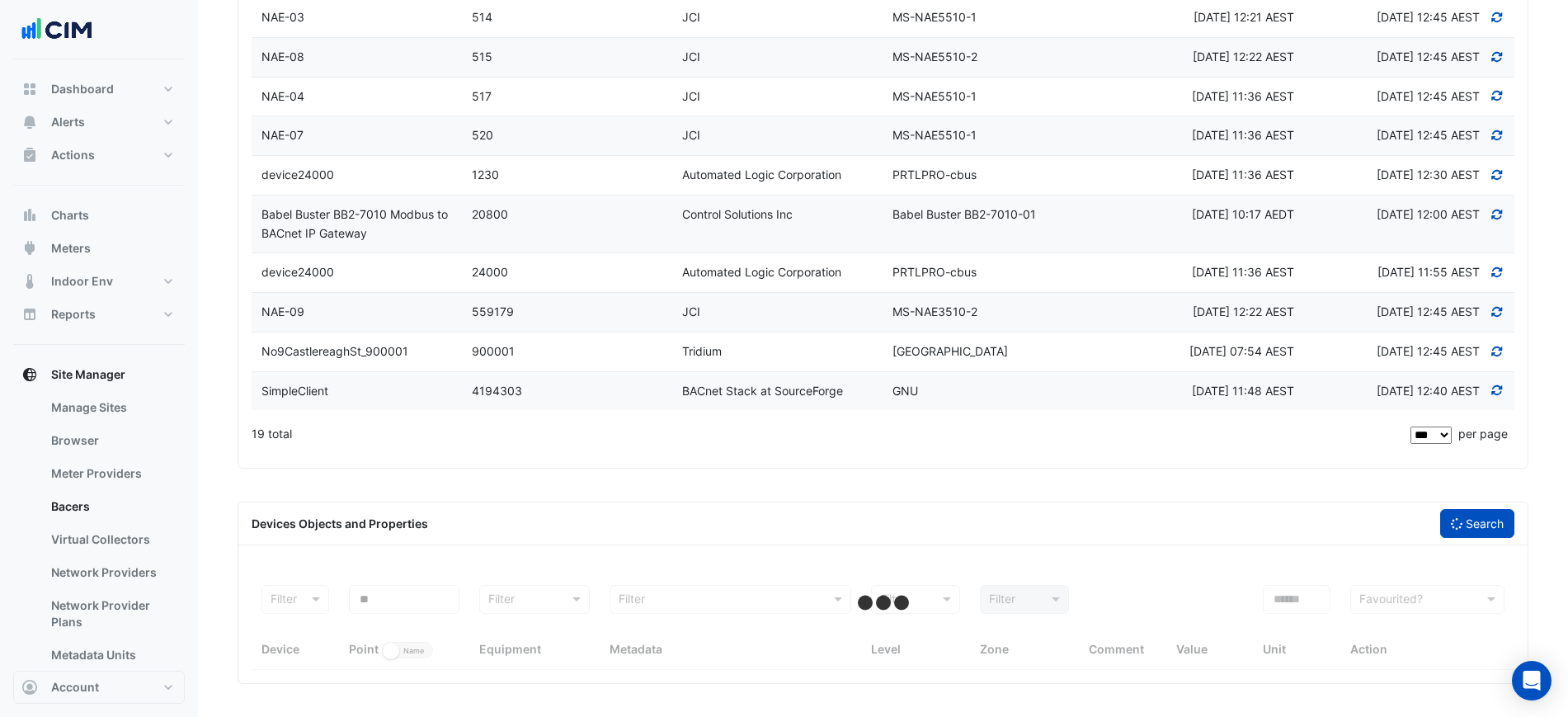
scroll to position [820, 0]
select select "***"
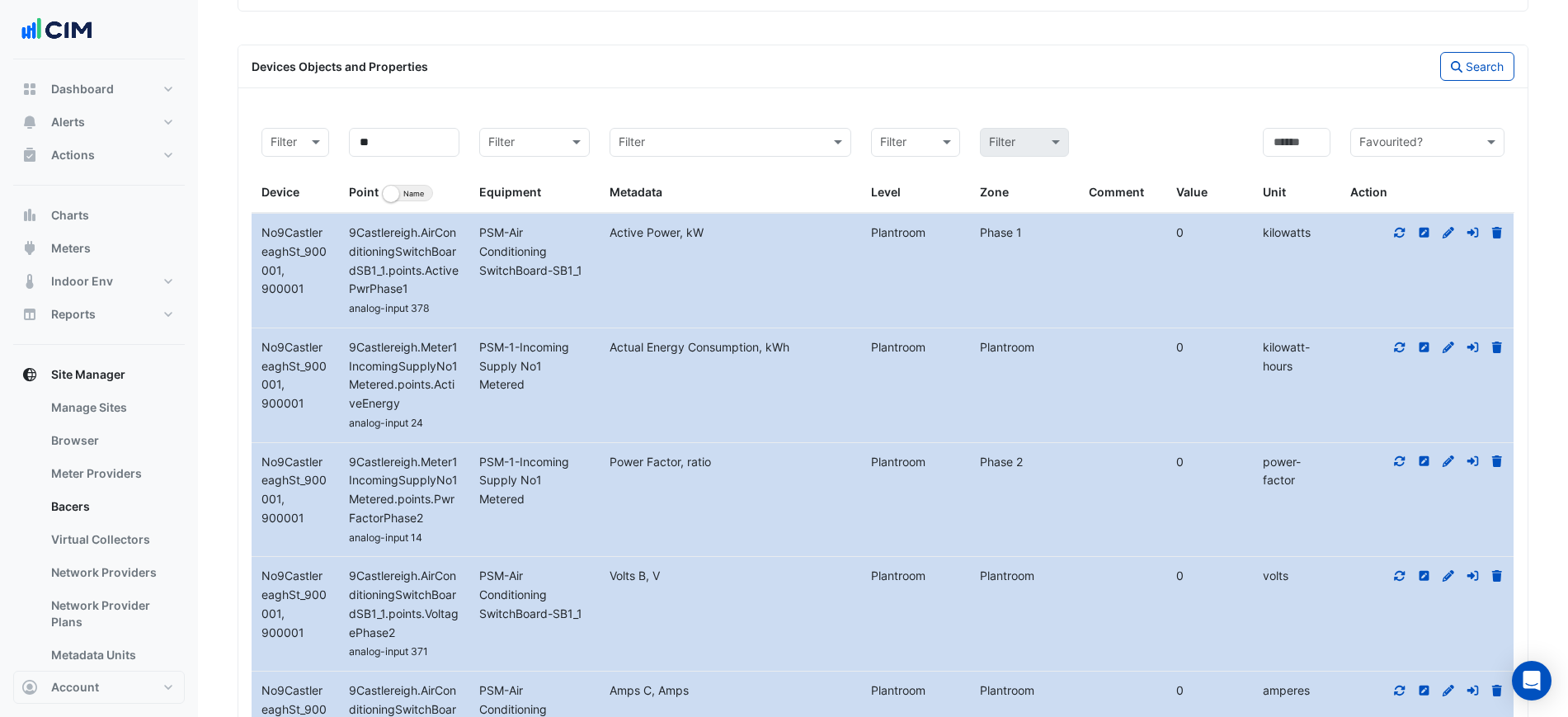
scroll to position [1134, 0]
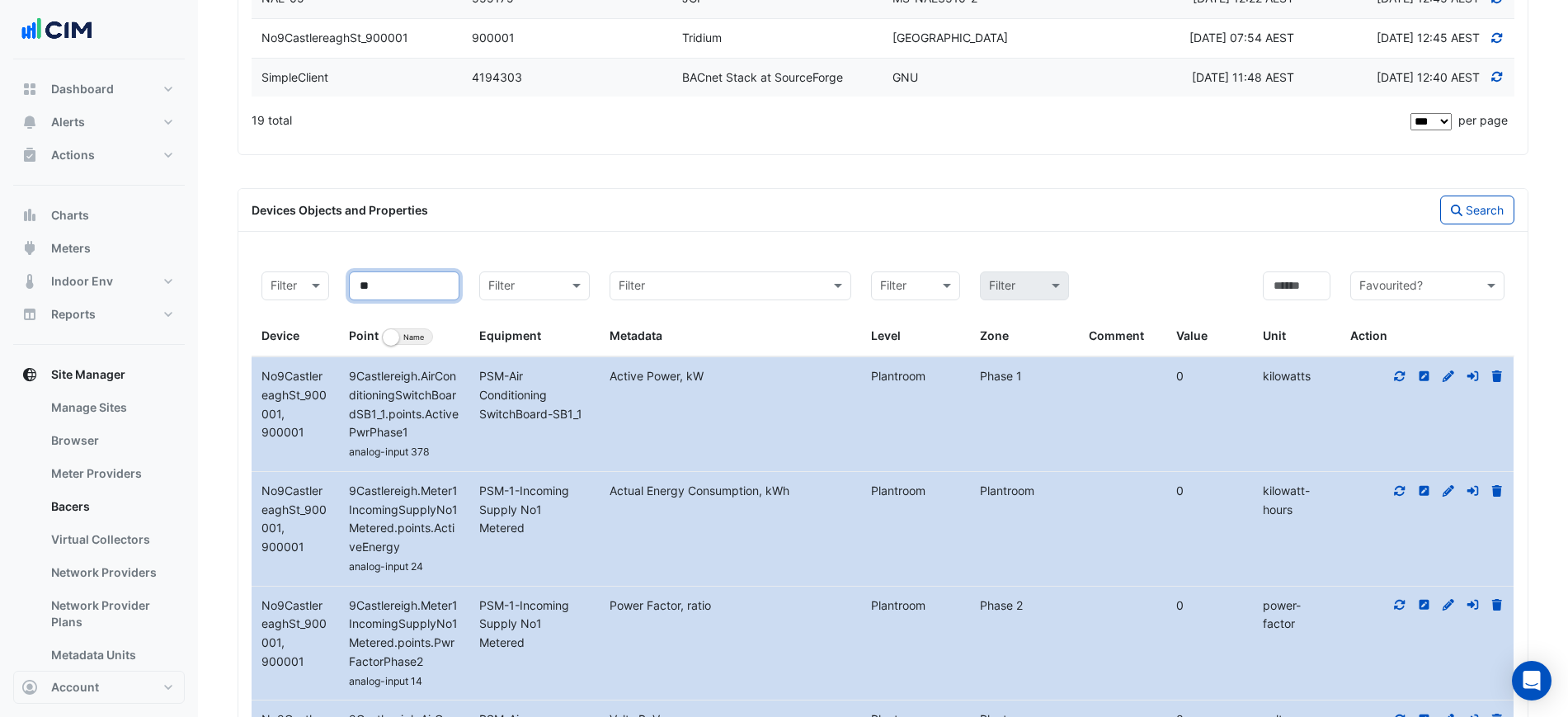
drag, startPoint x: 409, startPoint y: 290, endPoint x: 246, endPoint y: 272, distance: 164.0
type input "***"
click at [1444, 215] on button "Search" at bounding box center [1477, 210] width 74 height 29
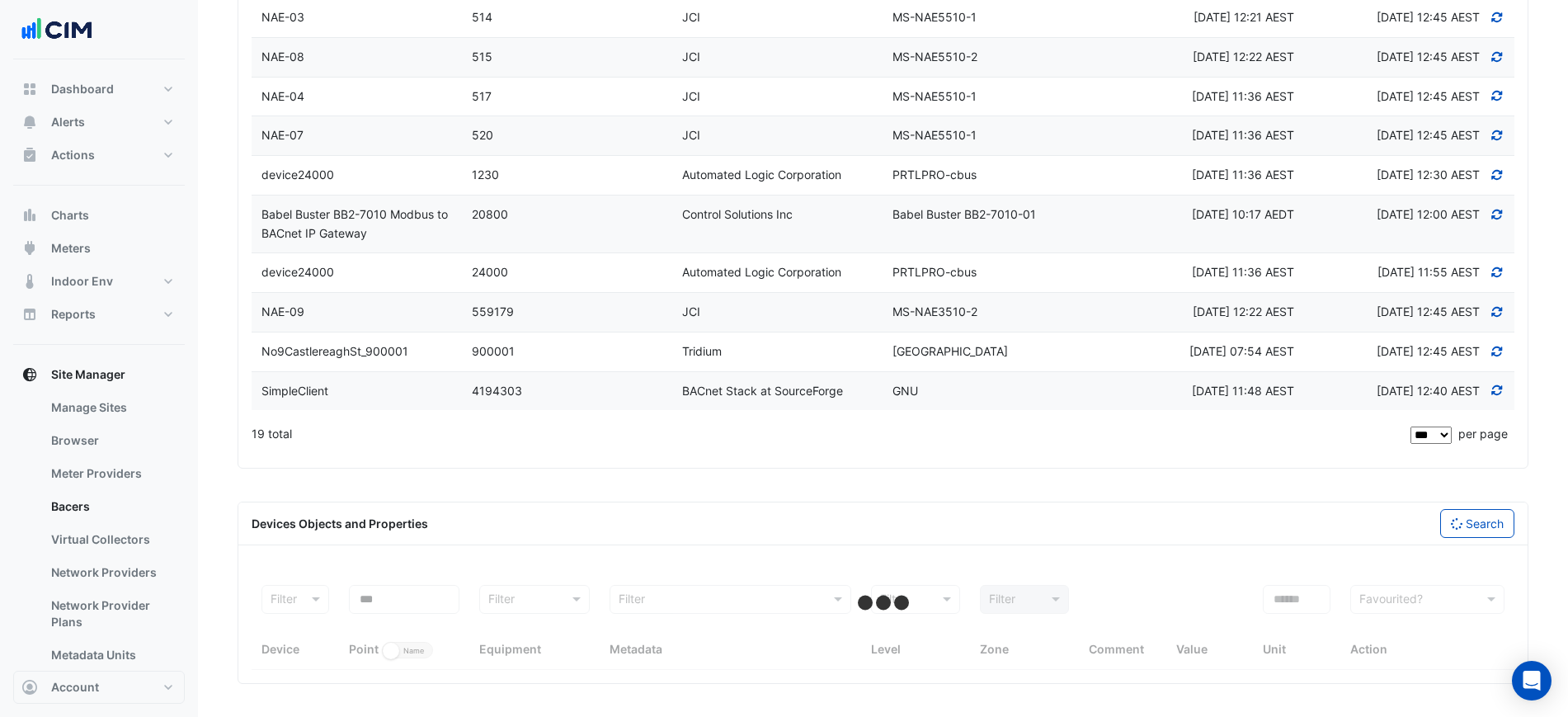
select select "***"
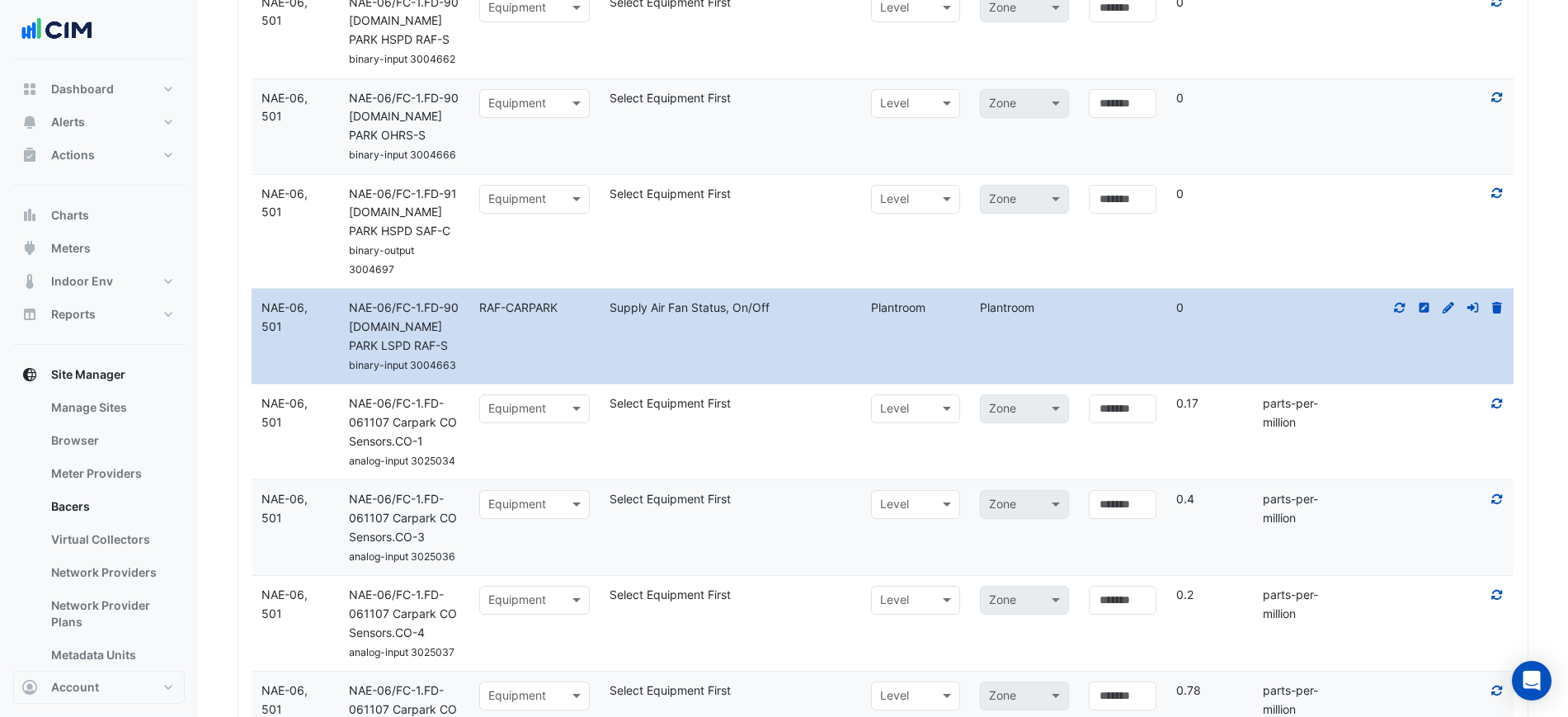
scroll to position [7320, 0]
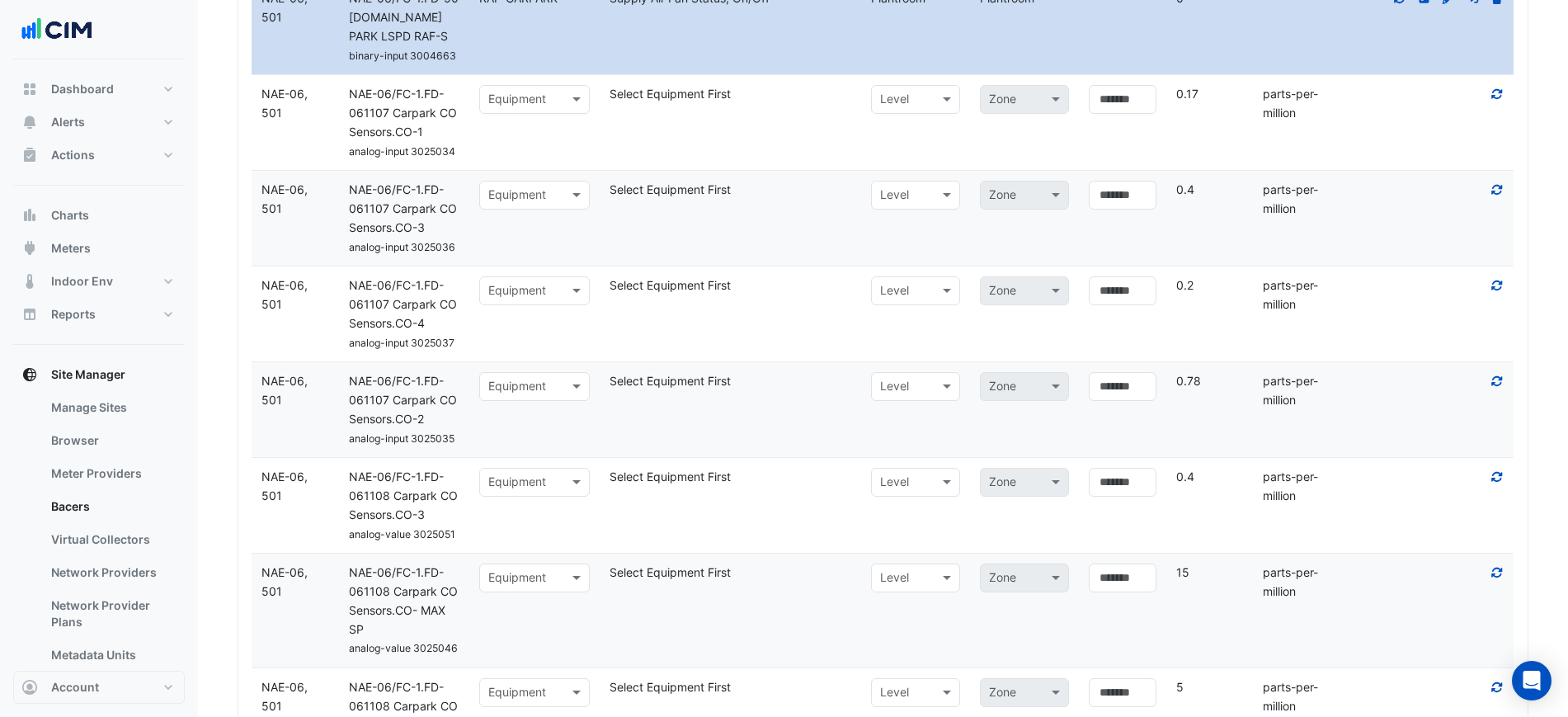
click at [534, 100] on datatable-body-cell "Select equipment Equipment" at bounding box center [535, 123] width 131 height 95
click at [541, 85] on div "Equipment" at bounding box center [535, 100] width 110 height 29
click at [643, 85] on div "Select Equipment First" at bounding box center [730, 95] width 262 height 19
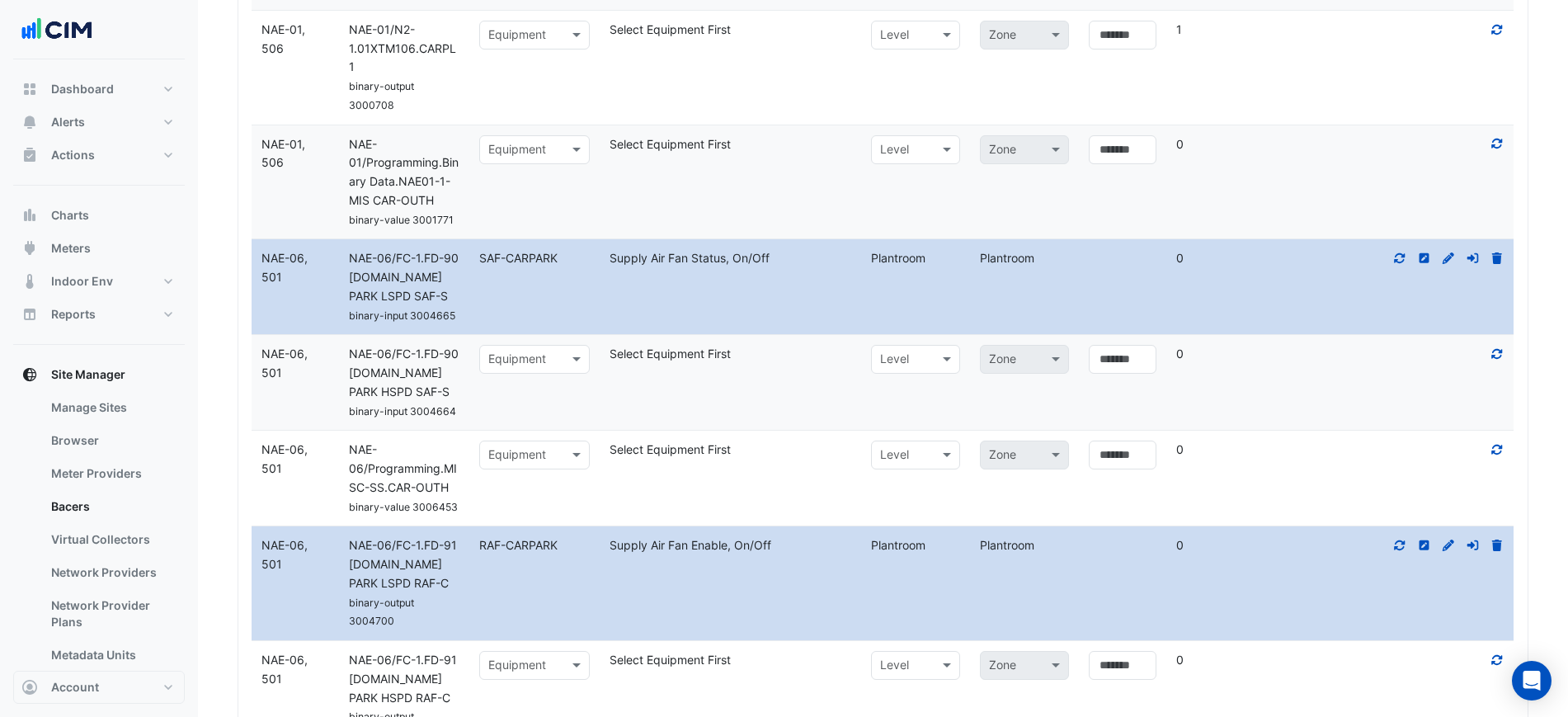
scroll to position [6313, 0]
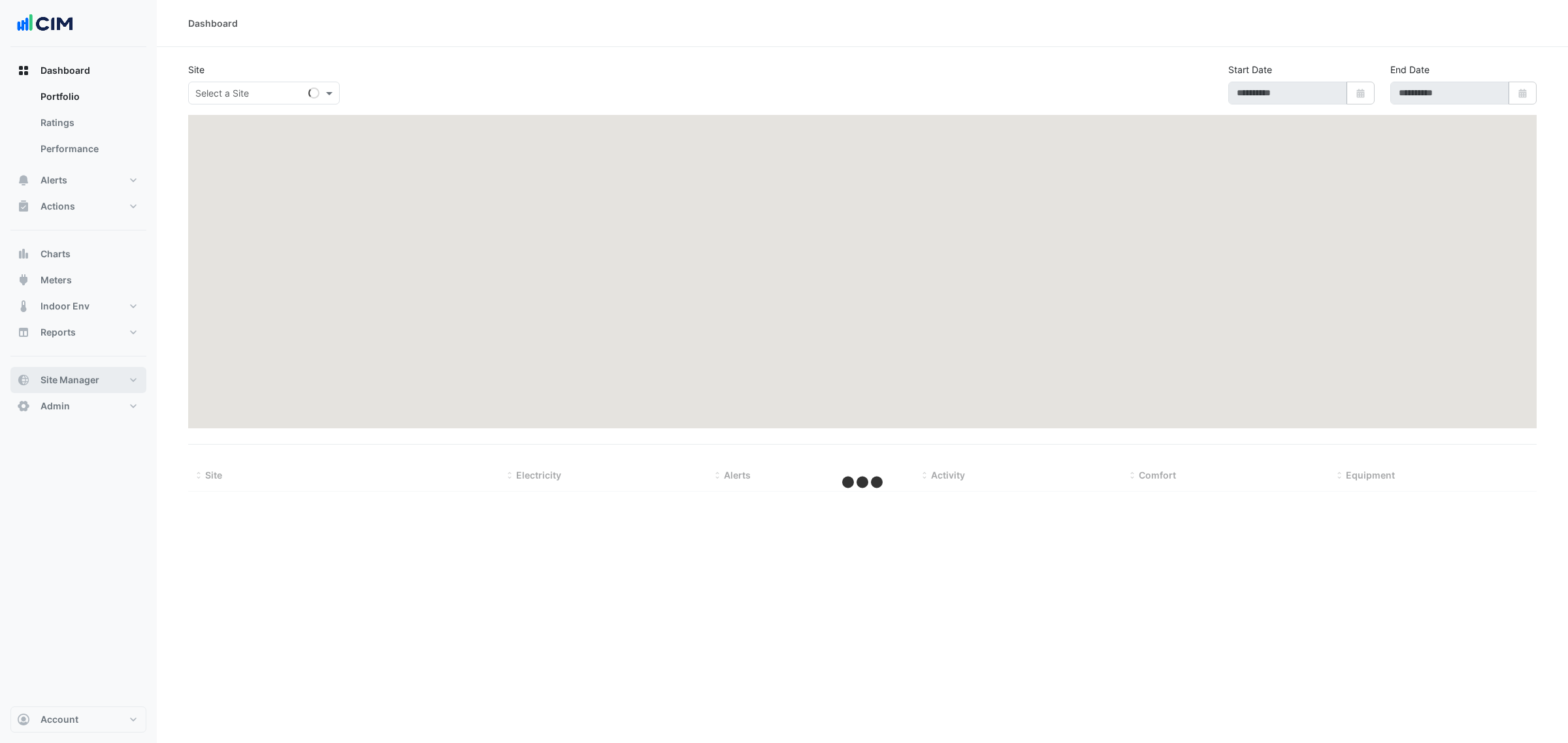
click at [92, 383] on span "Site Manager" at bounding box center [70, 380] width 59 height 13
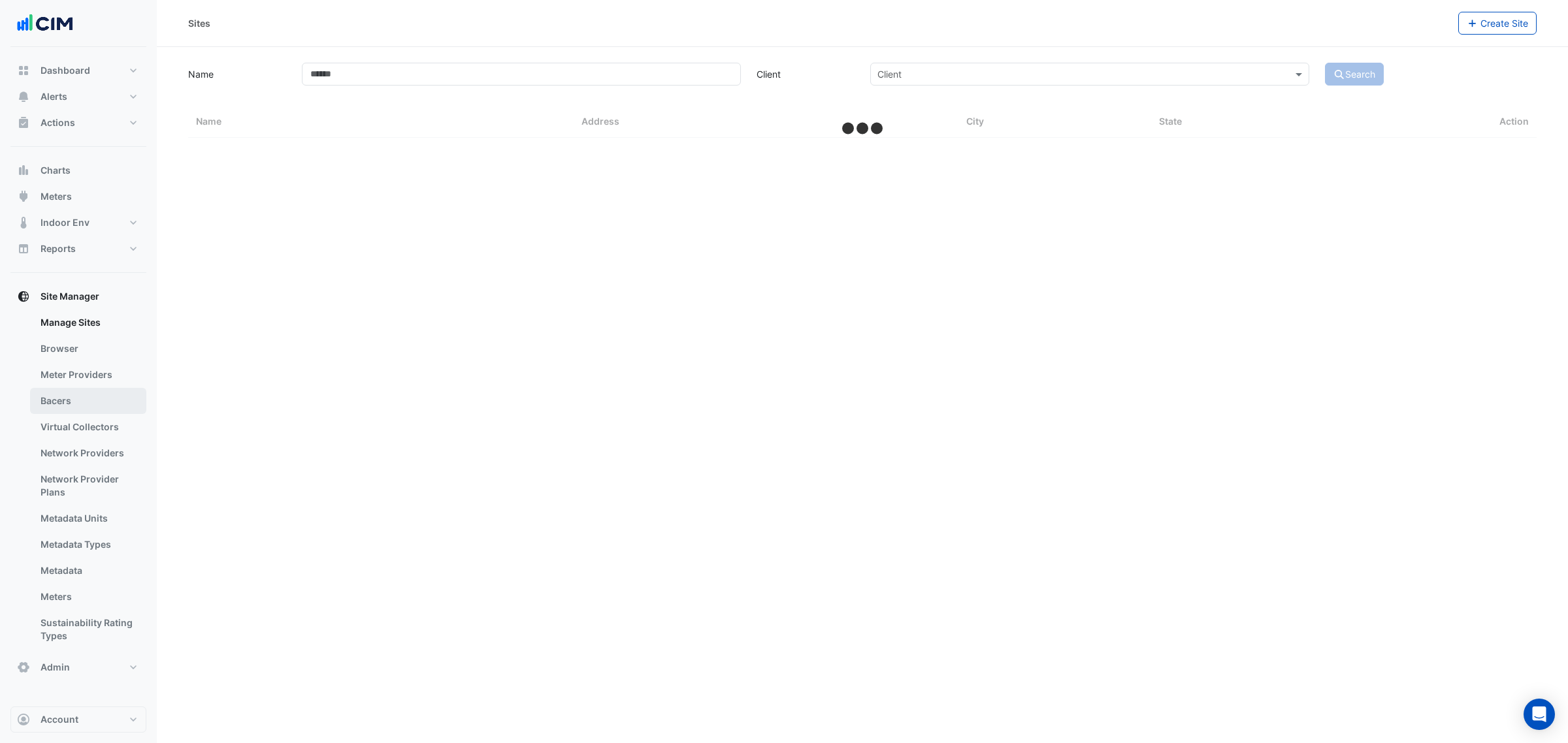
click at [83, 403] on link "Bacers" at bounding box center [88, 401] width 116 height 26
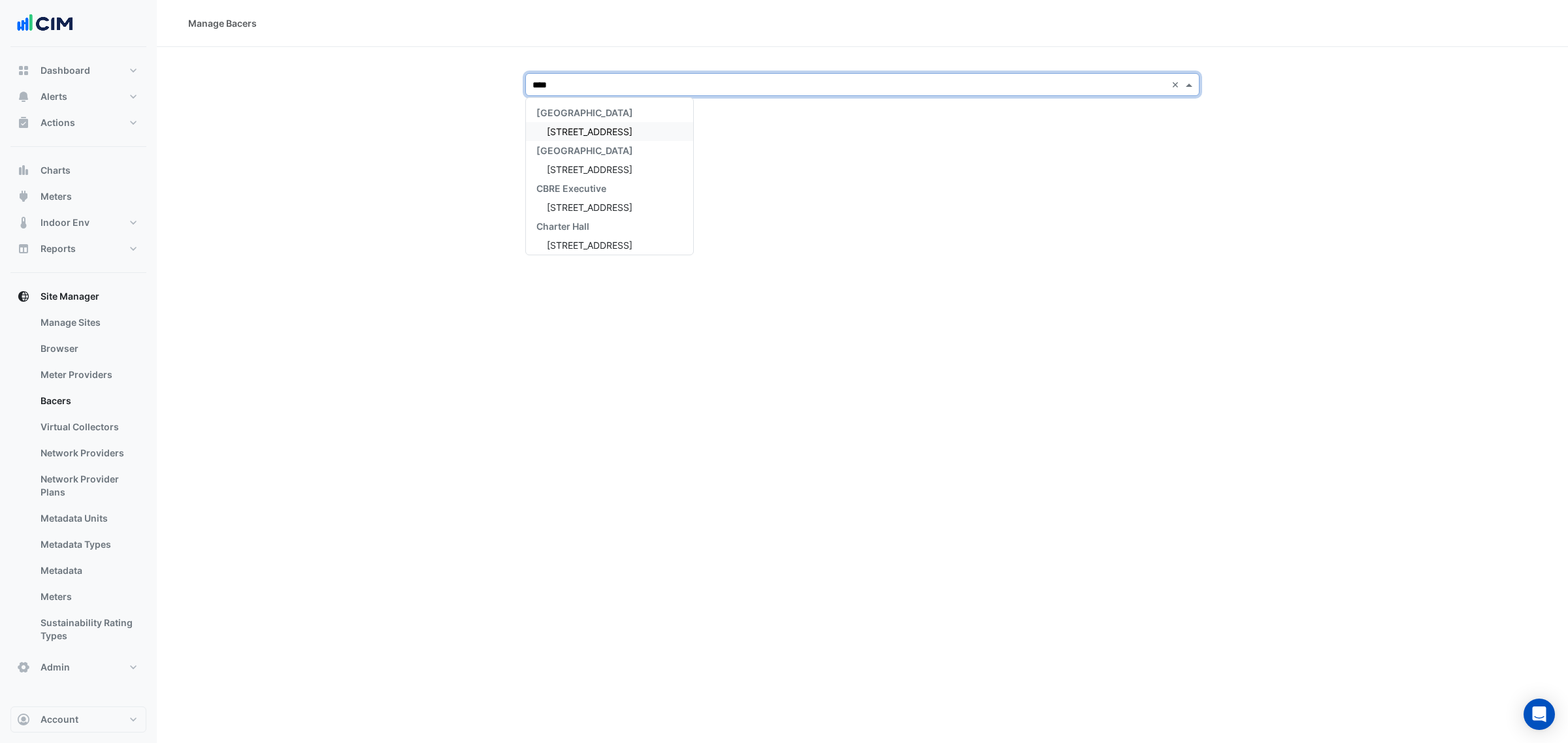
type input "*****"
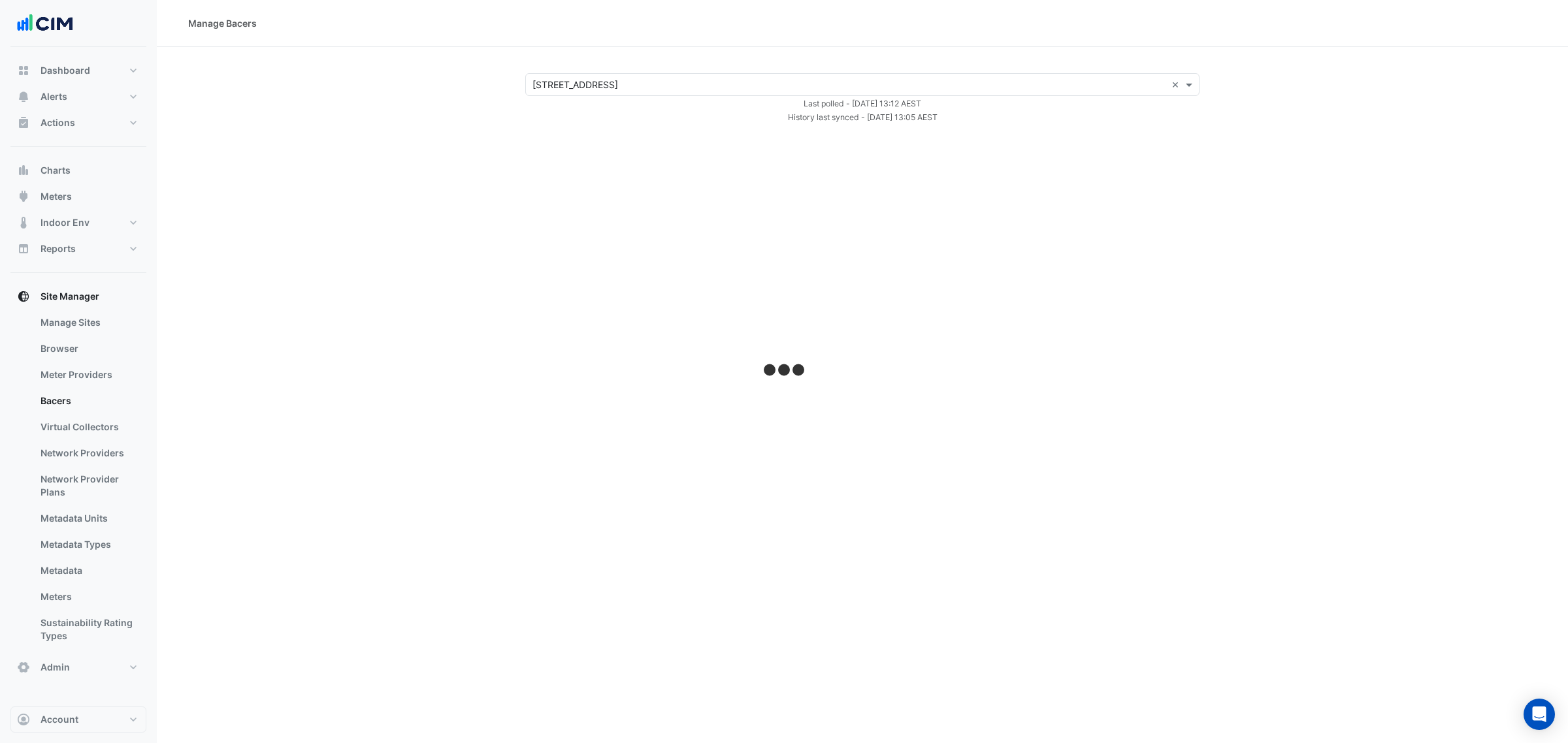
select select "***"
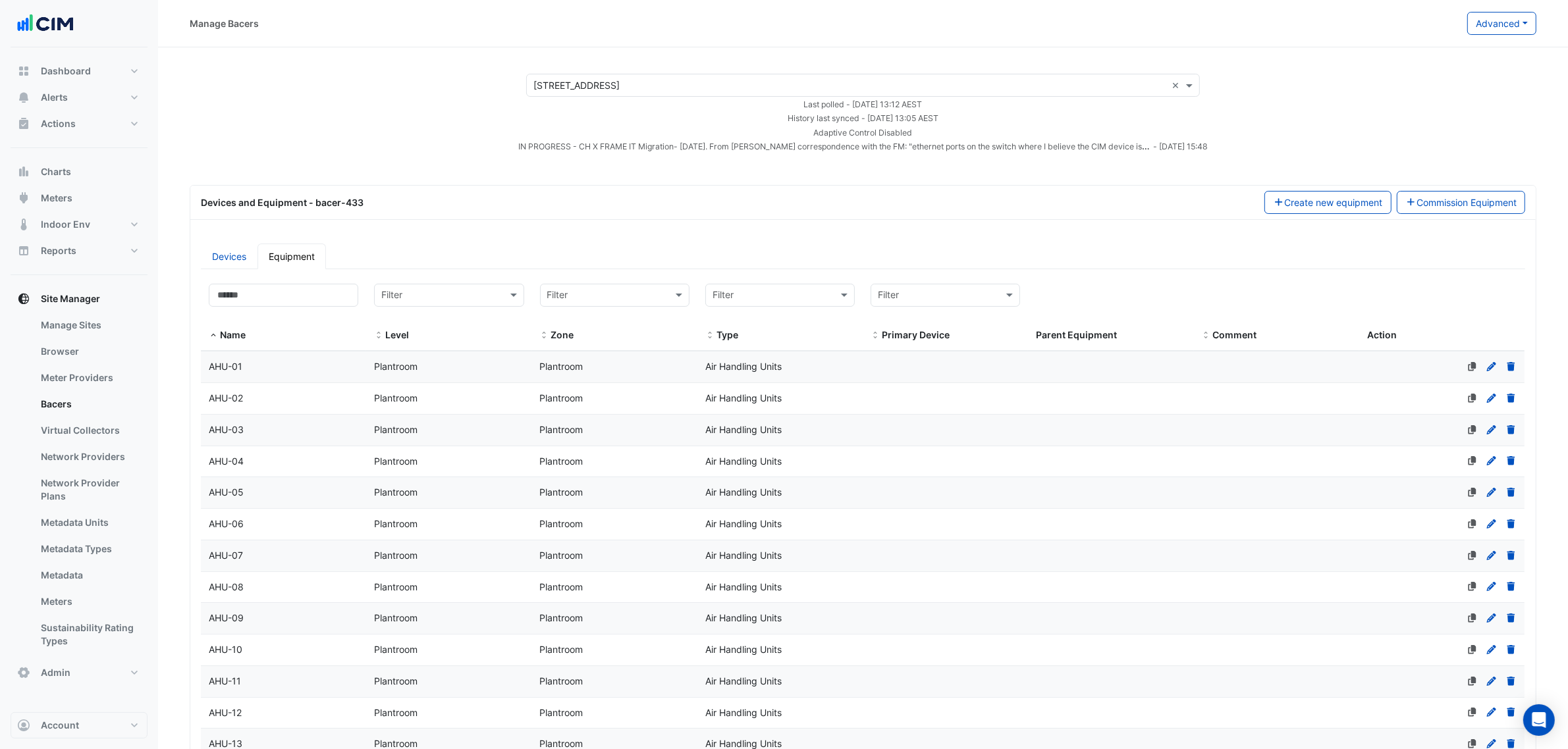
click at [1485, 35] on div "Manage Bacers Advanced View Collector Notes View scan history View Metadata Pre…" at bounding box center [863, 23] width 1410 height 47
click at [1486, 20] on button "Advanced" at bounding box center [1502, 23] width 69 height 23
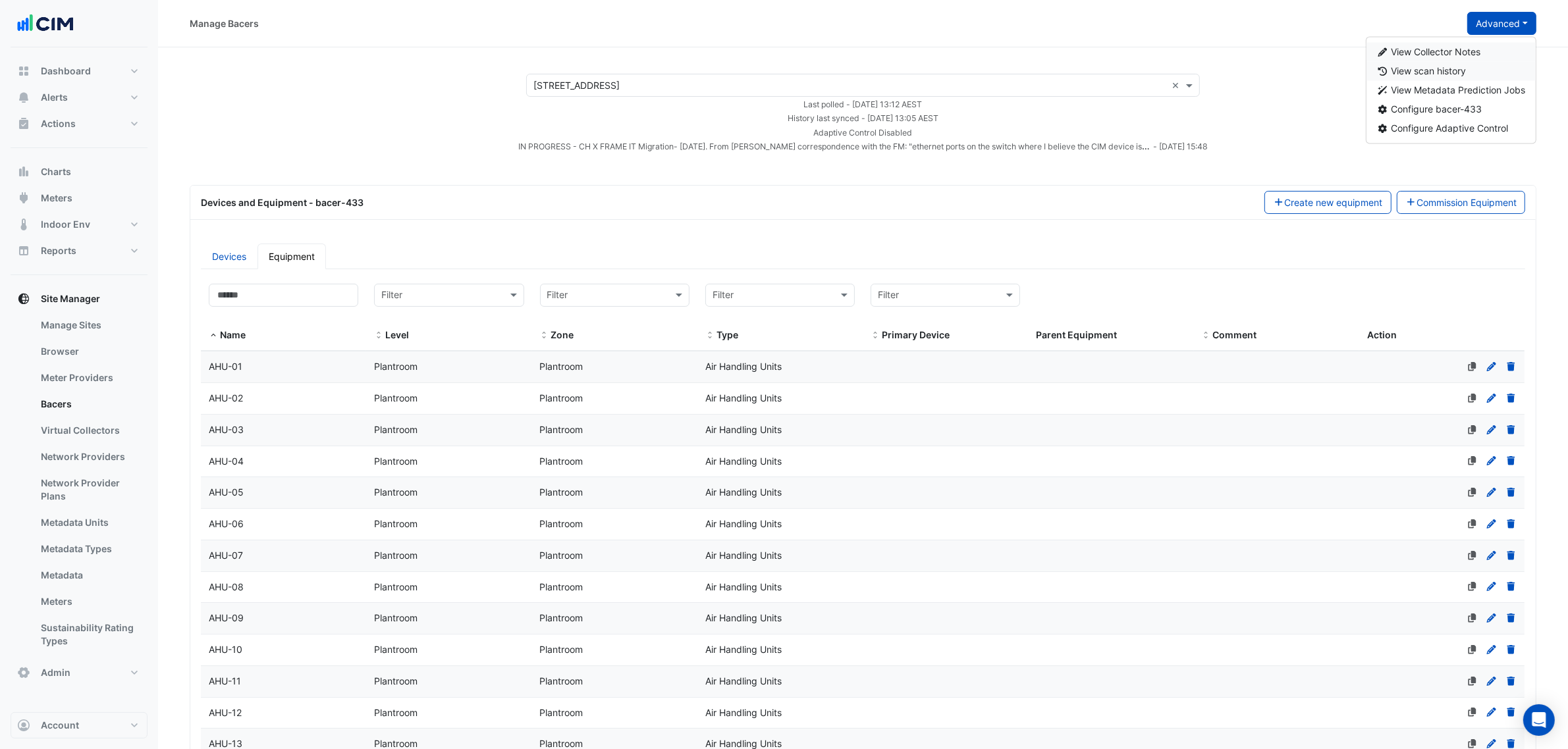
drag, startPoint x: 1458, startPoint y: 50, endPoint x: 1457, endPoint y: 69, distance: 19.0
click at [1457, 69] on div "View Collector Notes View scan history View Metadata Prediction Jobs Configure …" at bounding box center [1451, 90] width 171 height 107
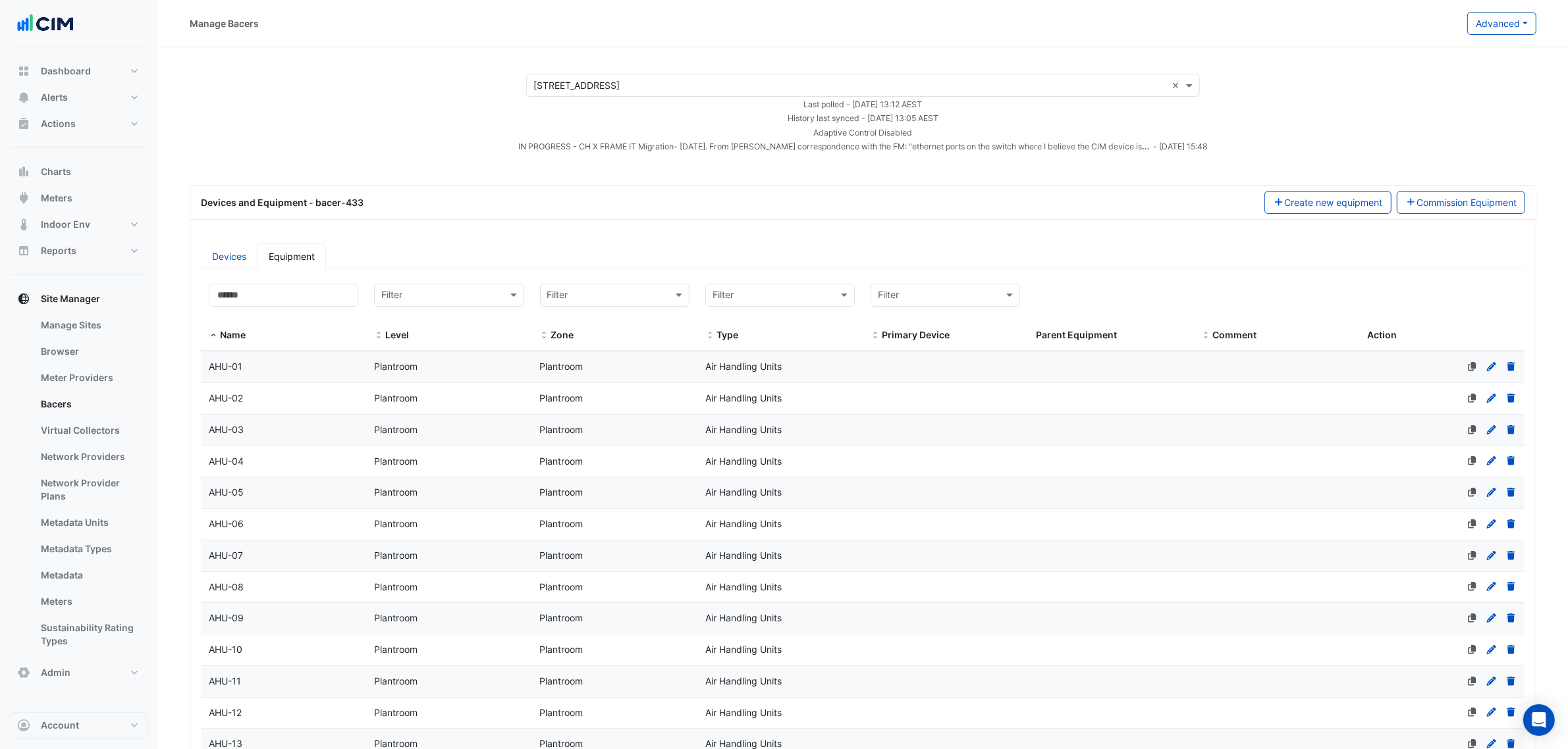
click at [1493, 17] on button "Advanced" at bounding box center [1502, 23] width 69 height 23
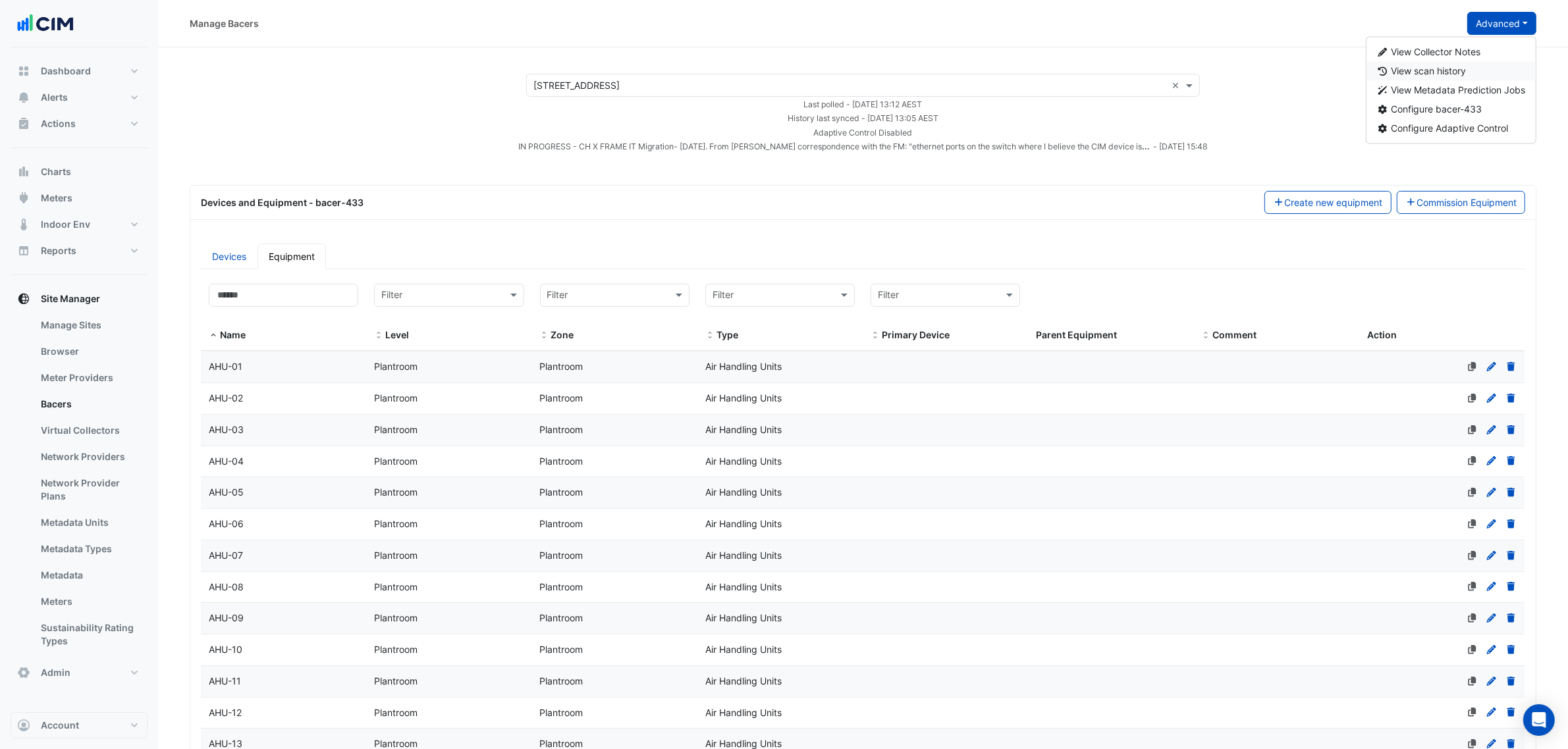
click at [1472, 66] on button "View scan history" at bounding box center [1451, 71] width 170 height 19
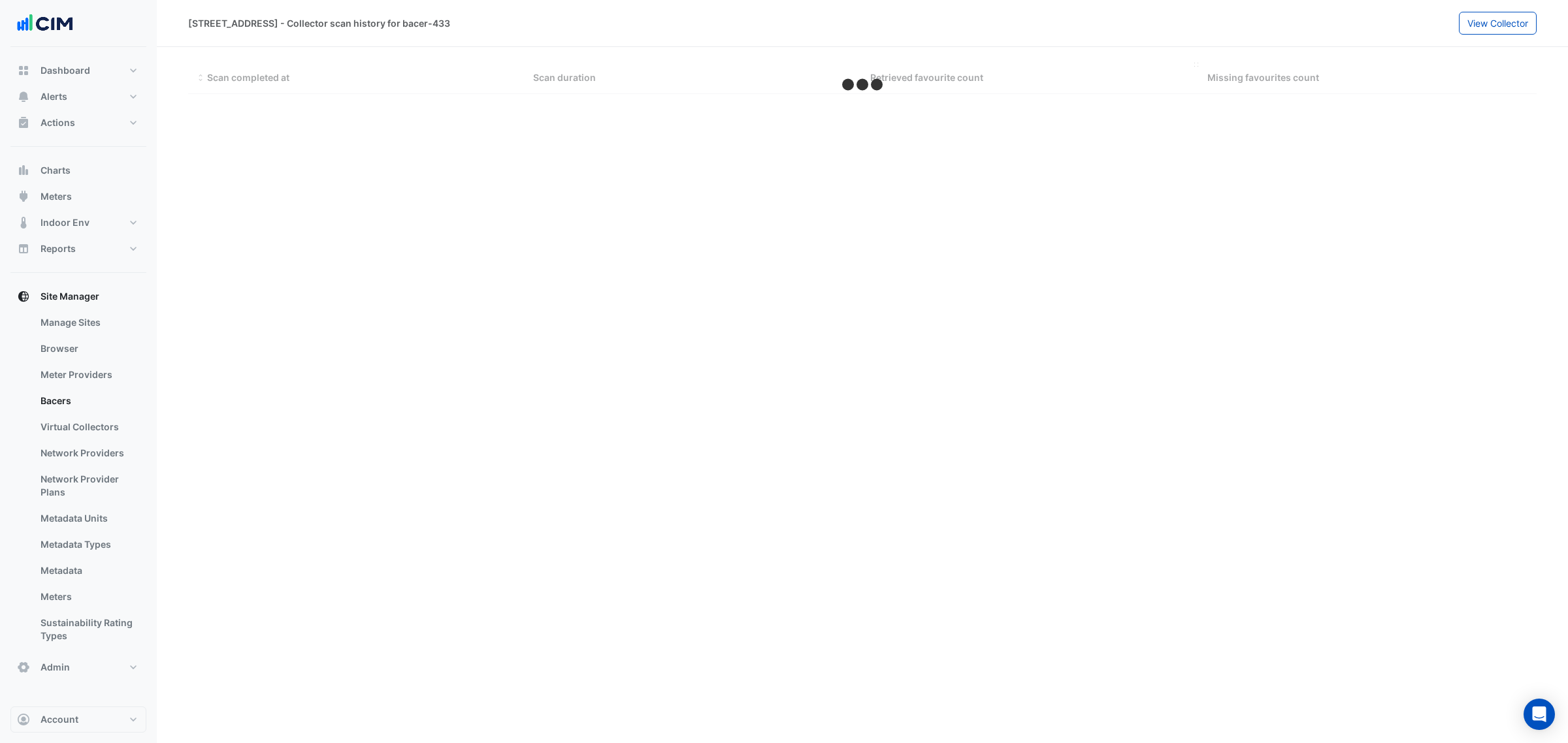
select select "***"
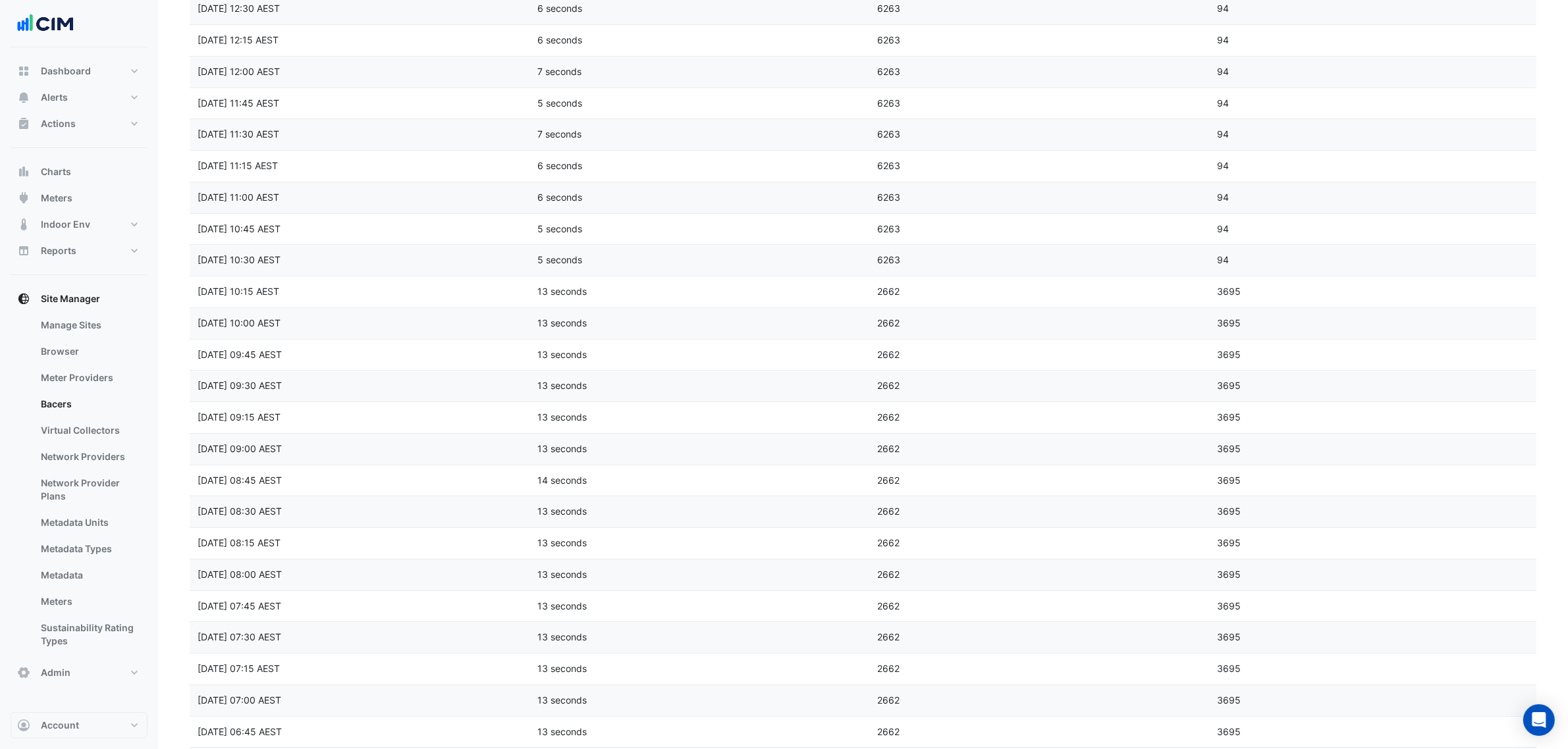
scroll to position [83, 0]
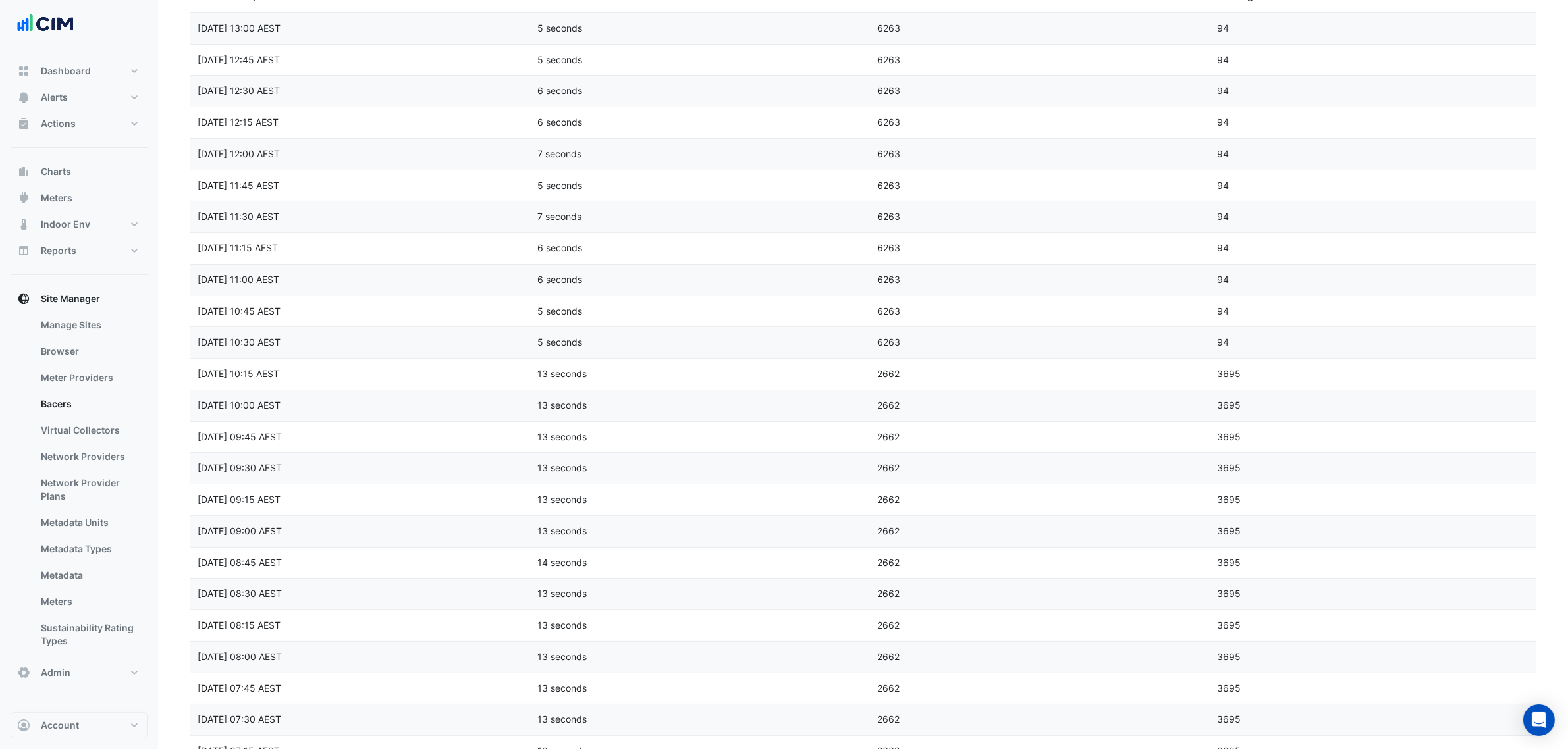
drag, startPoint x: 923, startPoint y: 373, endPoint x: 850, endPoint y: 376, distance: 73.1
click at [850, 376] on div "Scan completed at Tue 16-Sep-2025 10:15 AEST Scan duration 13 seconds Retrieved…" at bounding box center [870, 374] width 1360 height 31
click at [847, 376] on div "13 seconds" at bounding box center [699, 374] width 340 height 15
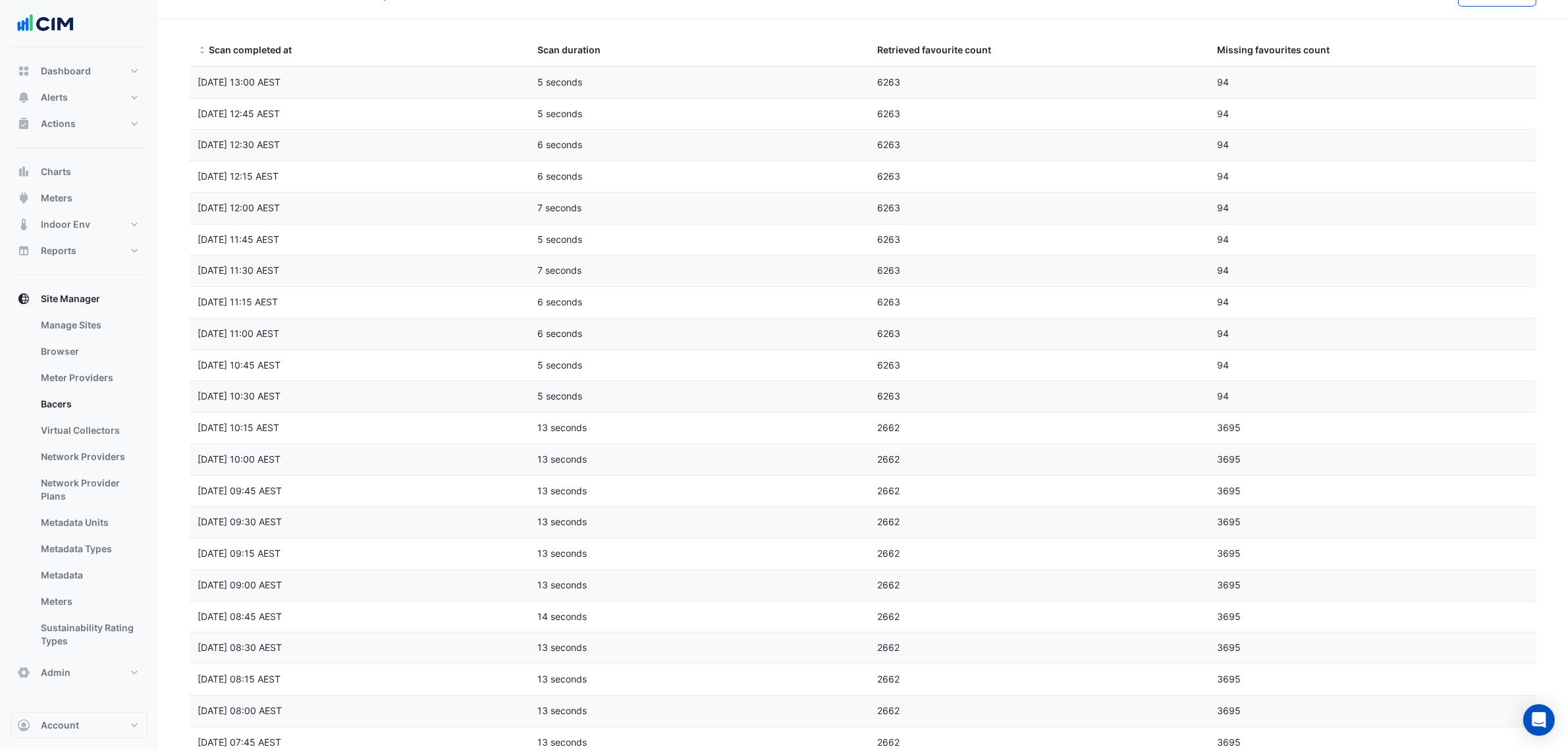
scroll to position [0, 0]
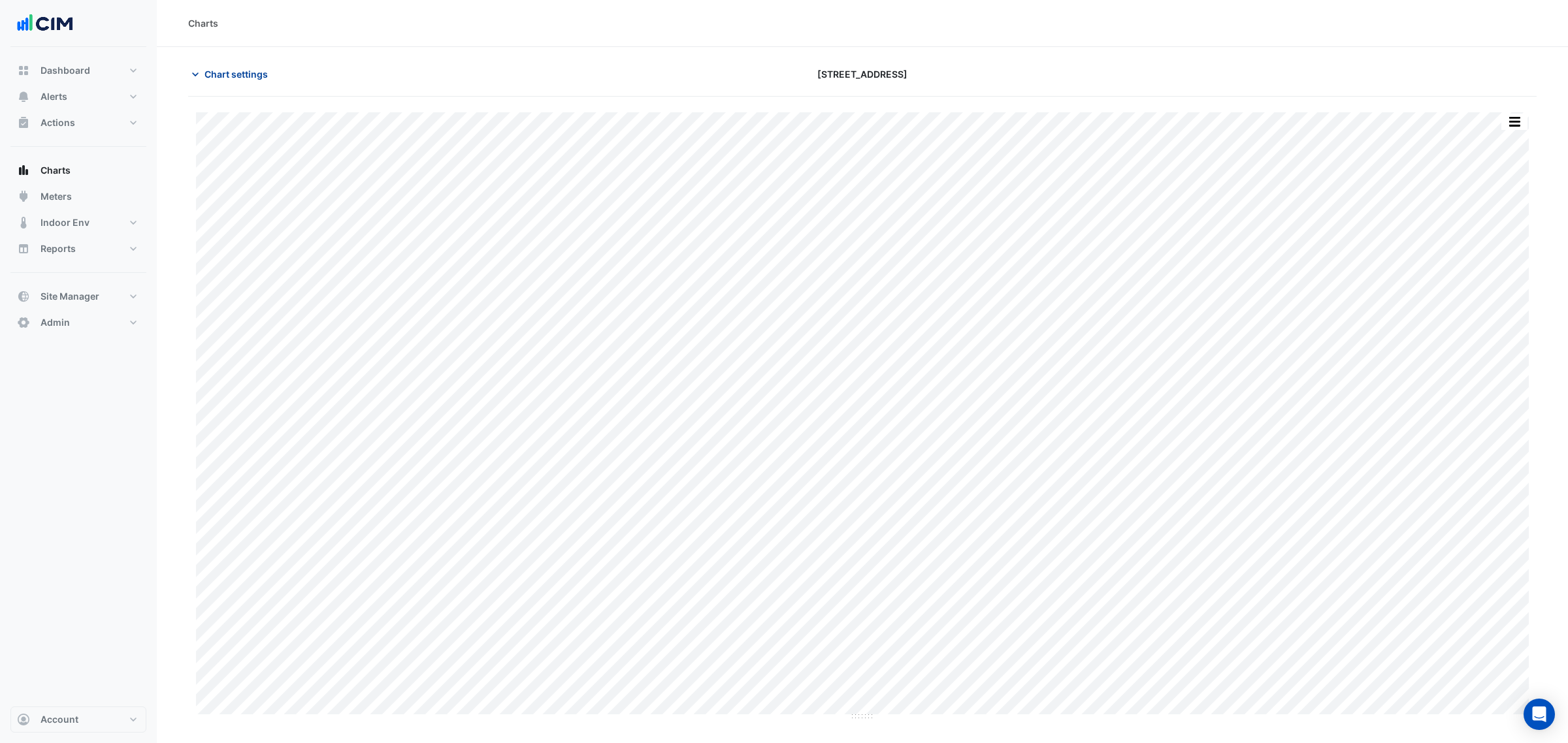
click at [222, 70] on span "Chart settings" at bounding box center [236, 74] width 64 height 14
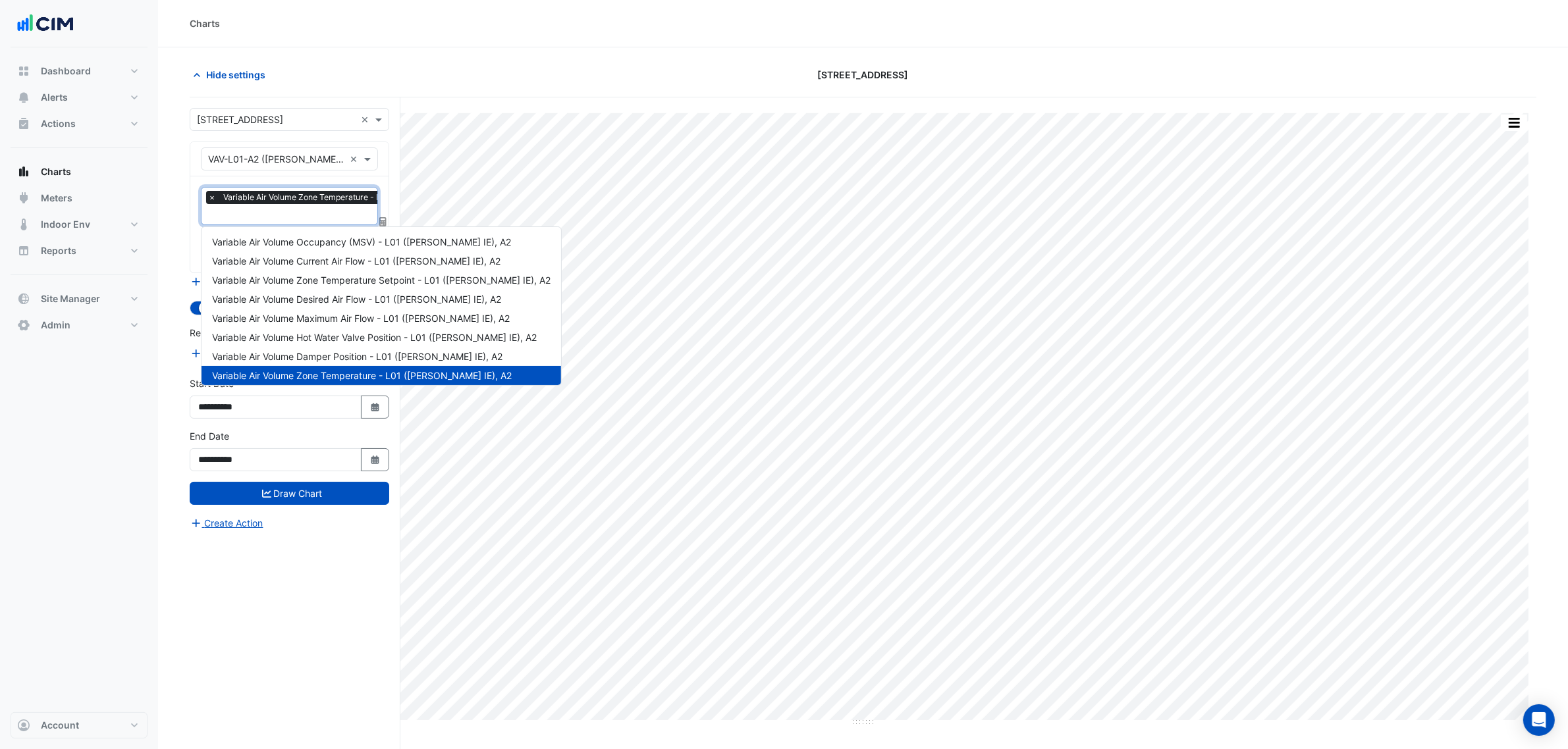
click at [255, 214] on input "text" at bounding box center [350, 216] width 282 height 14
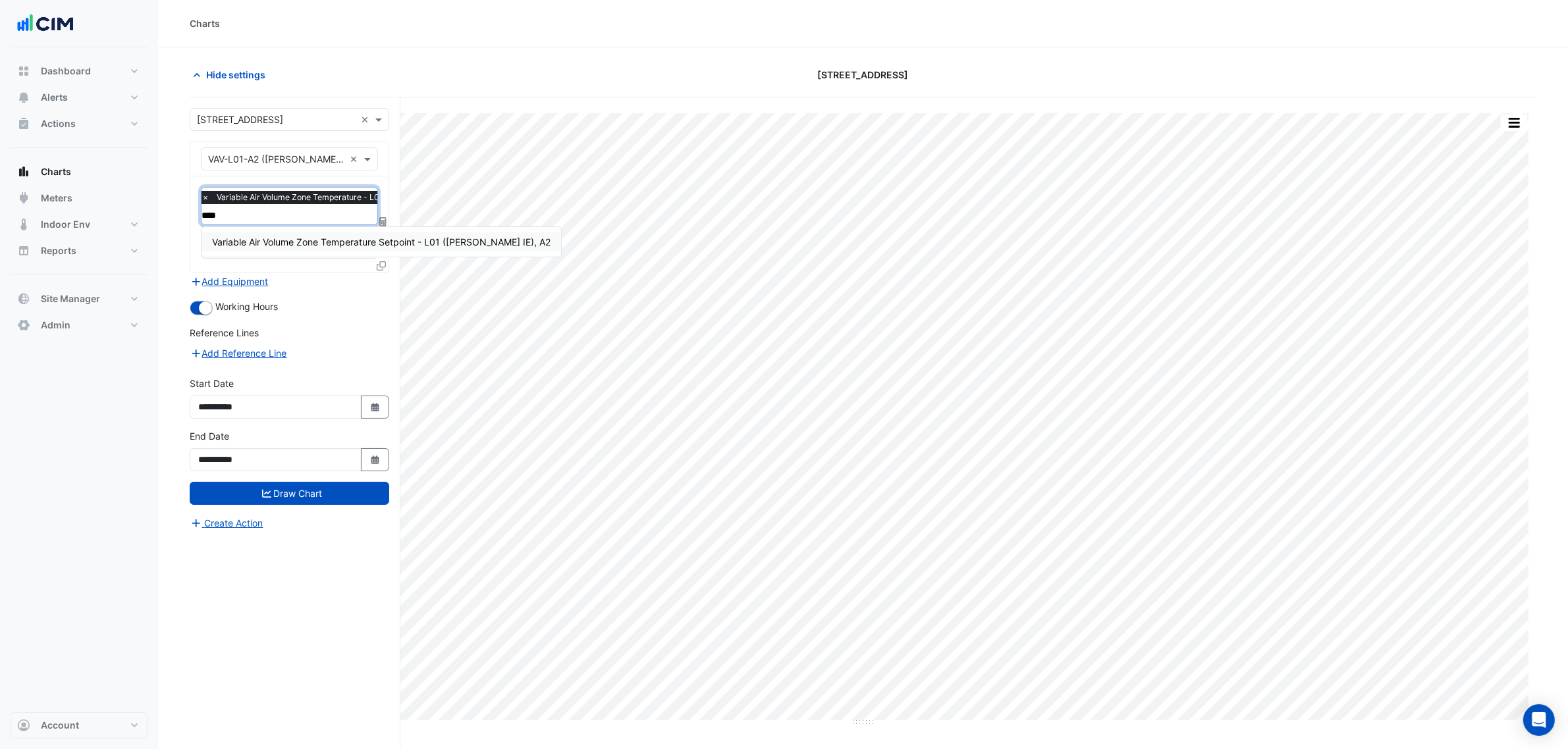
type input "*****"
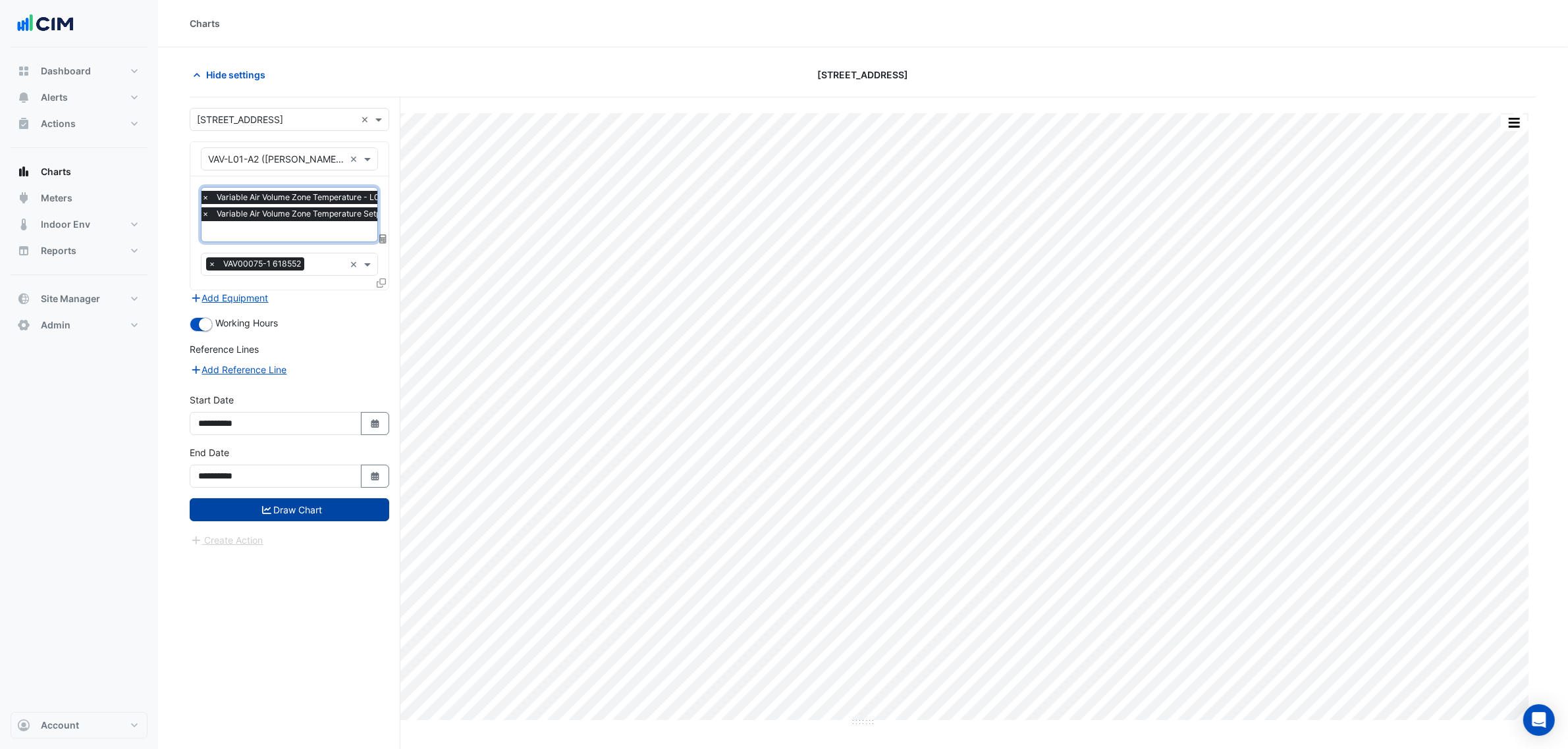
click at [288, 498] on button "Draw Chart" at bounding box center [289, 510] width 200 height 23
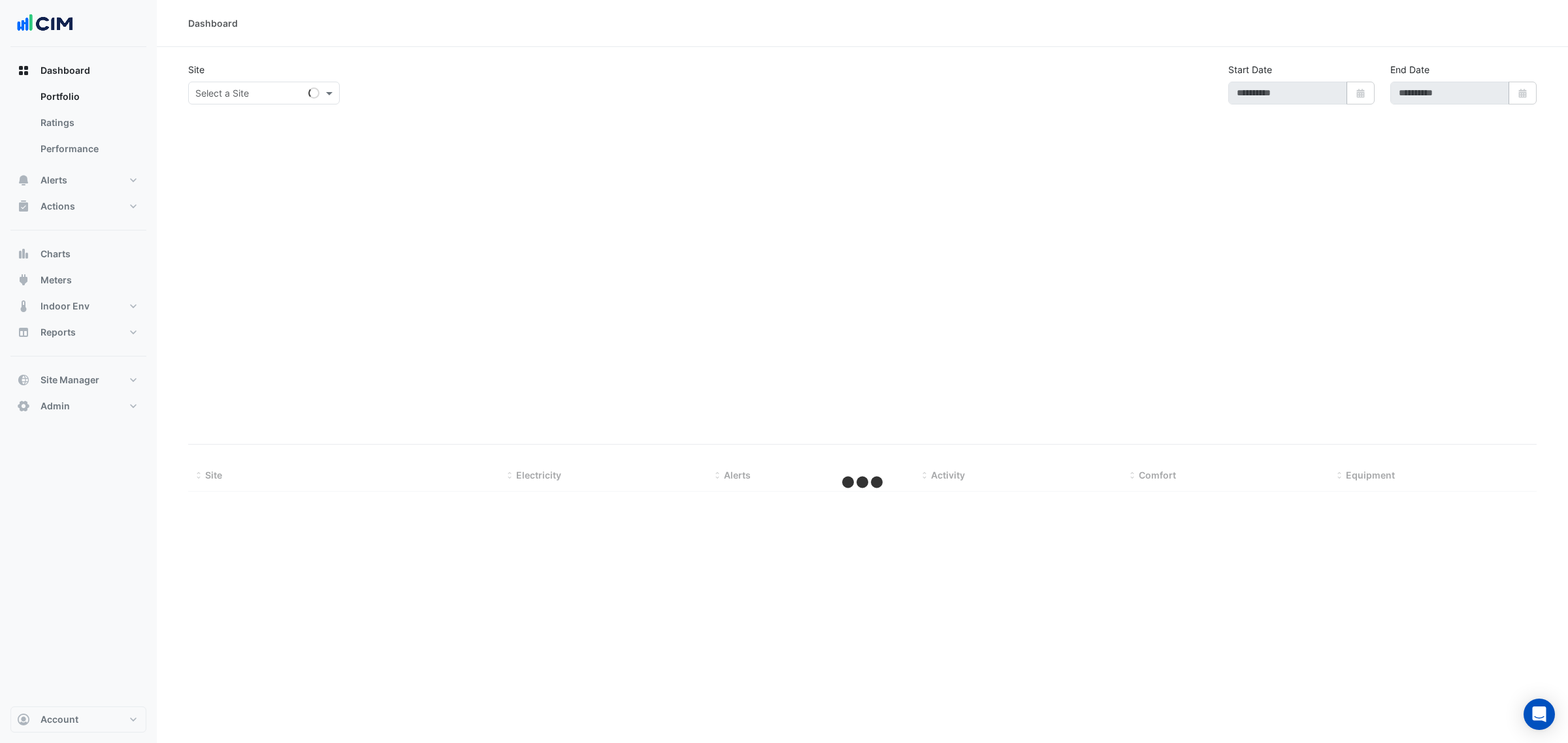
type input "**********"
select select "***"
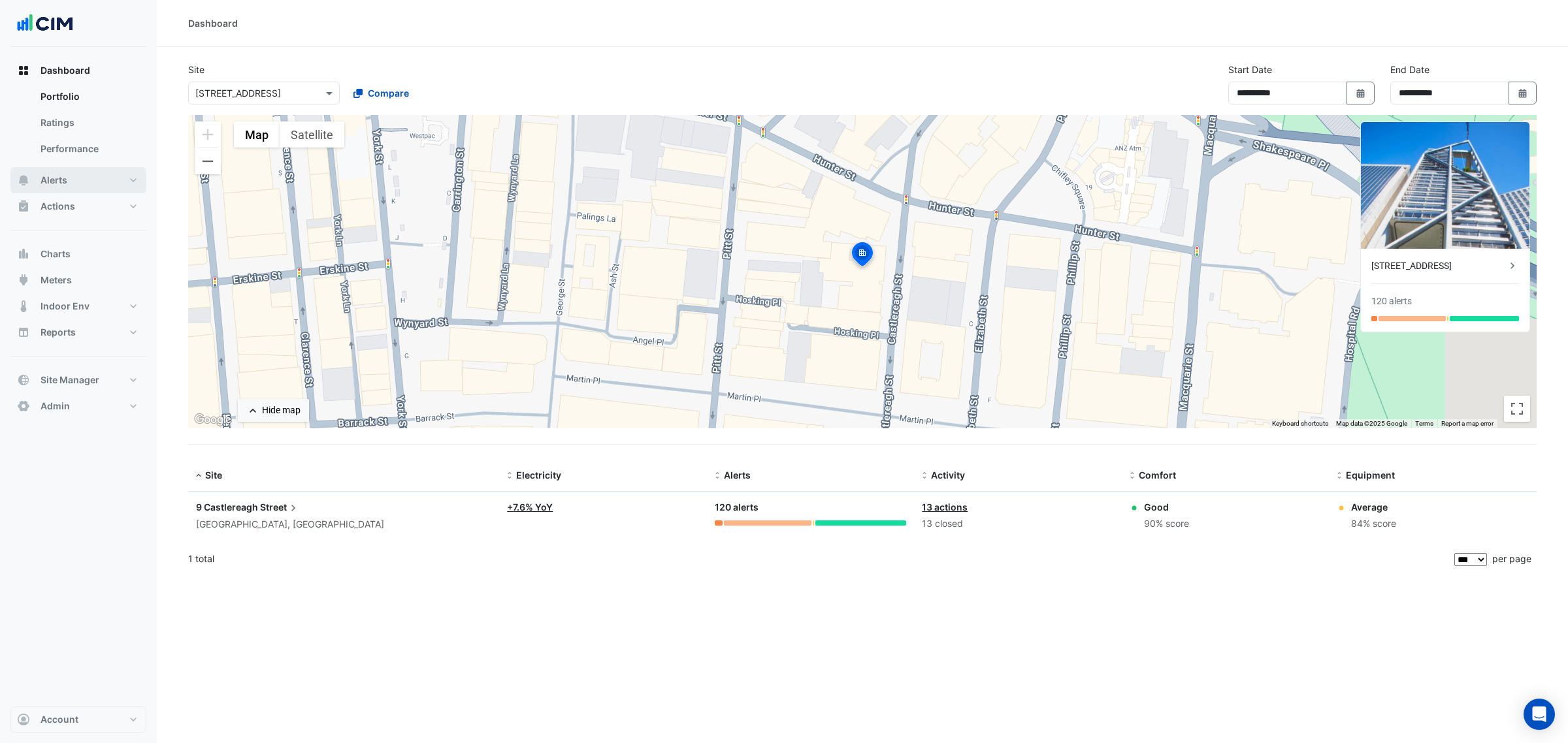
click at [87, 167] on button "Alerts" at bounding box center [79, 180] width 136 height 26
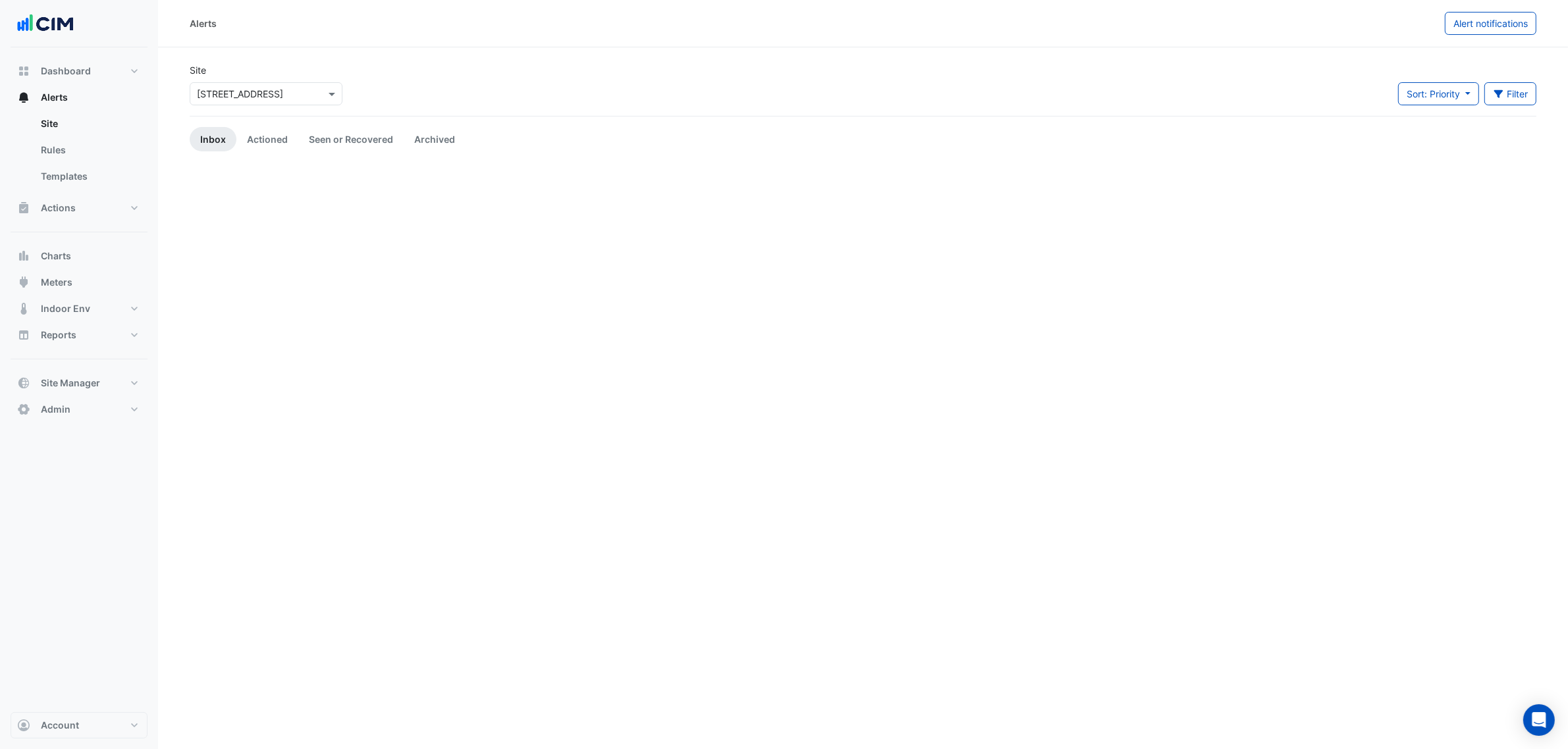
click at [204, 88] on input "text" at bounding box center [252, 95] width 112 height 14
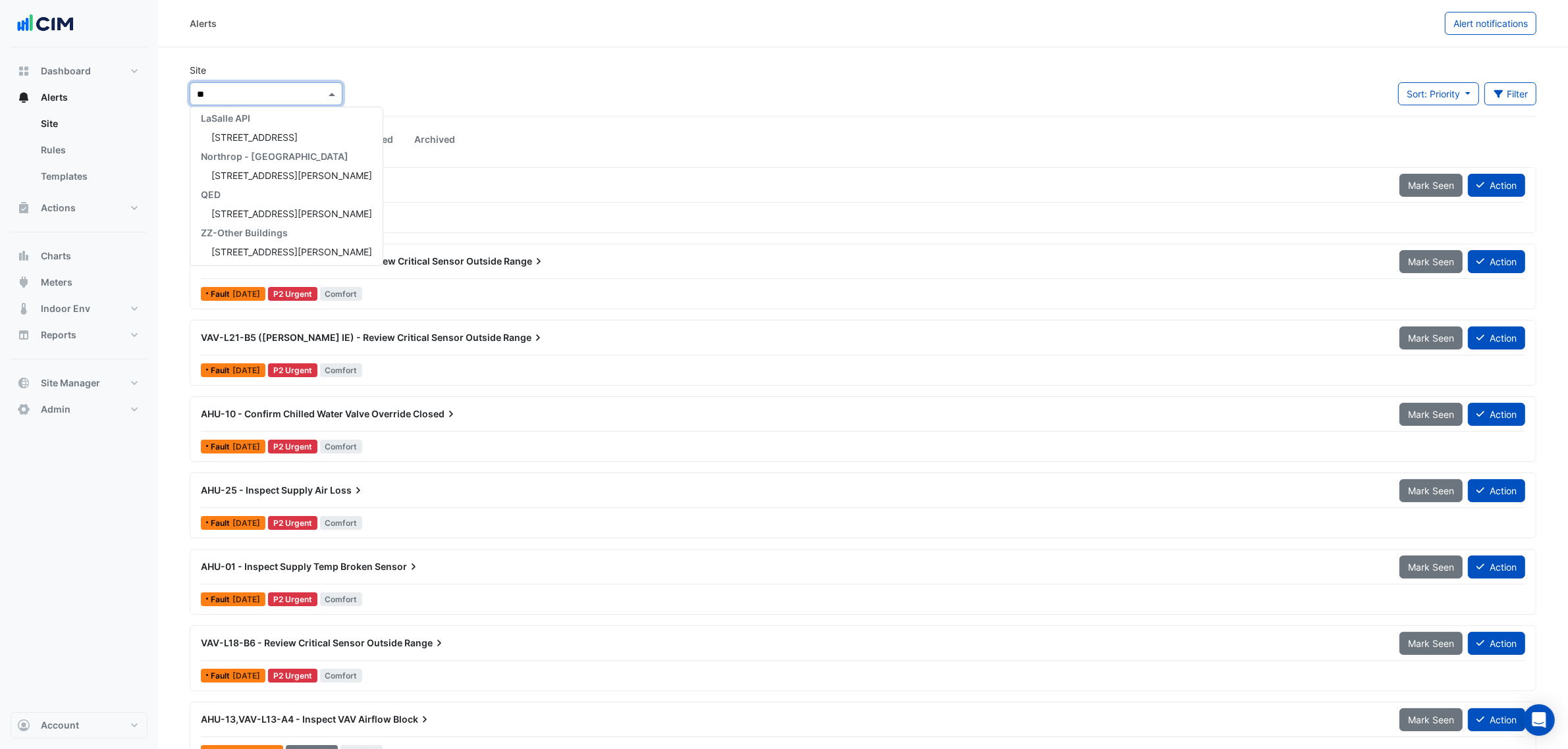
type input "***"
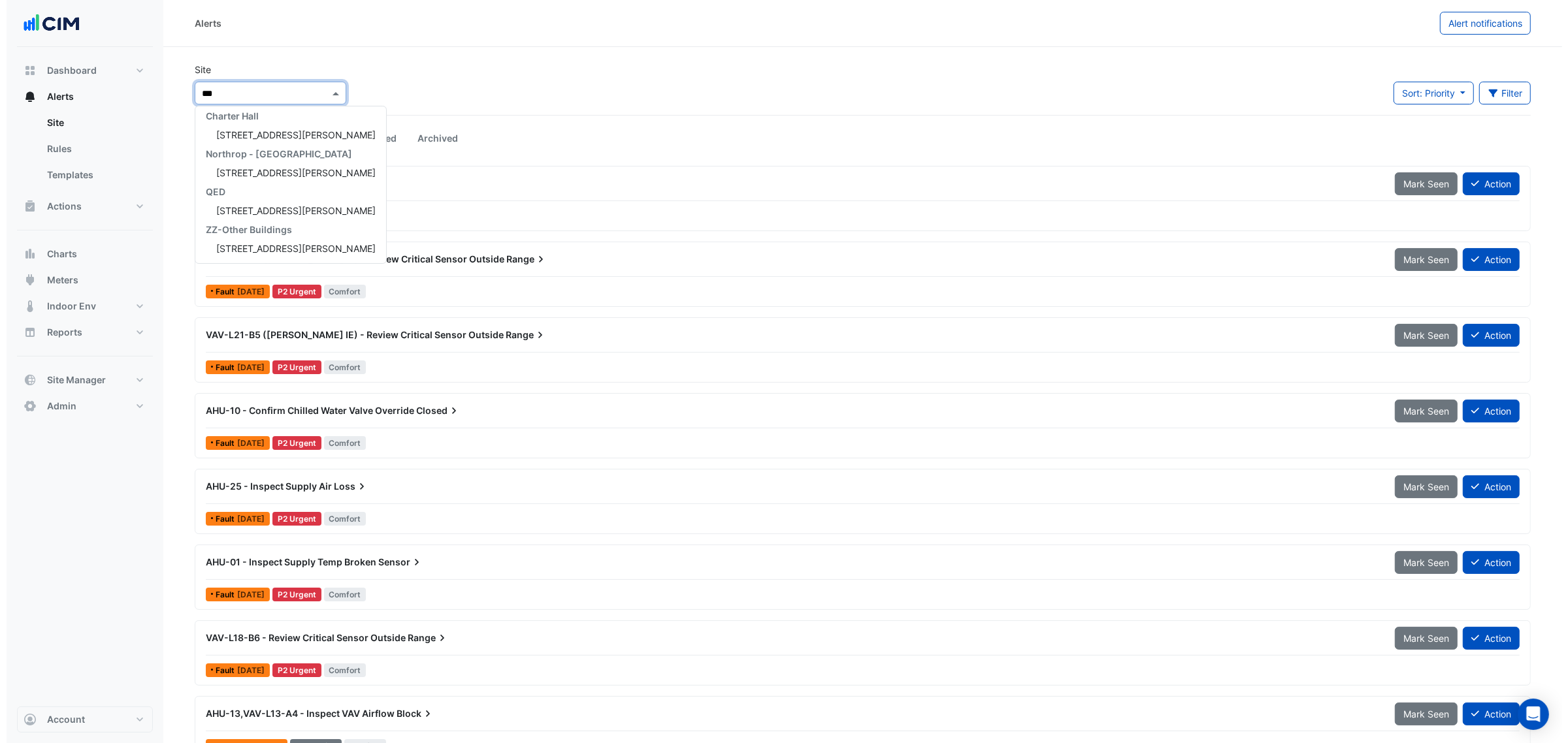
scroll to position [118, 0]
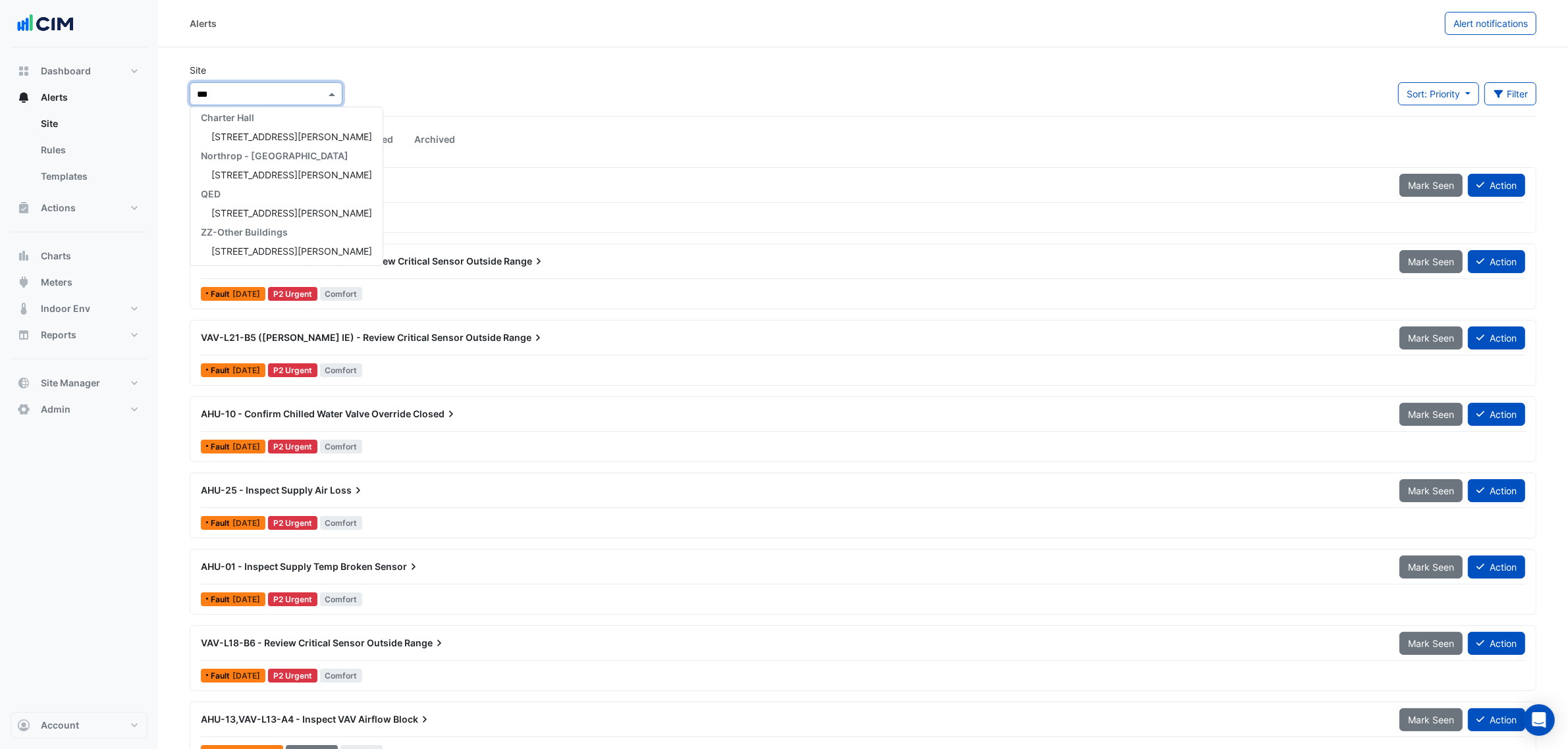
click at [245, 131] on span "[STREET_ADDRESS][PERSON_NAME]" at bounding box center [292, 137] width 161 height 12
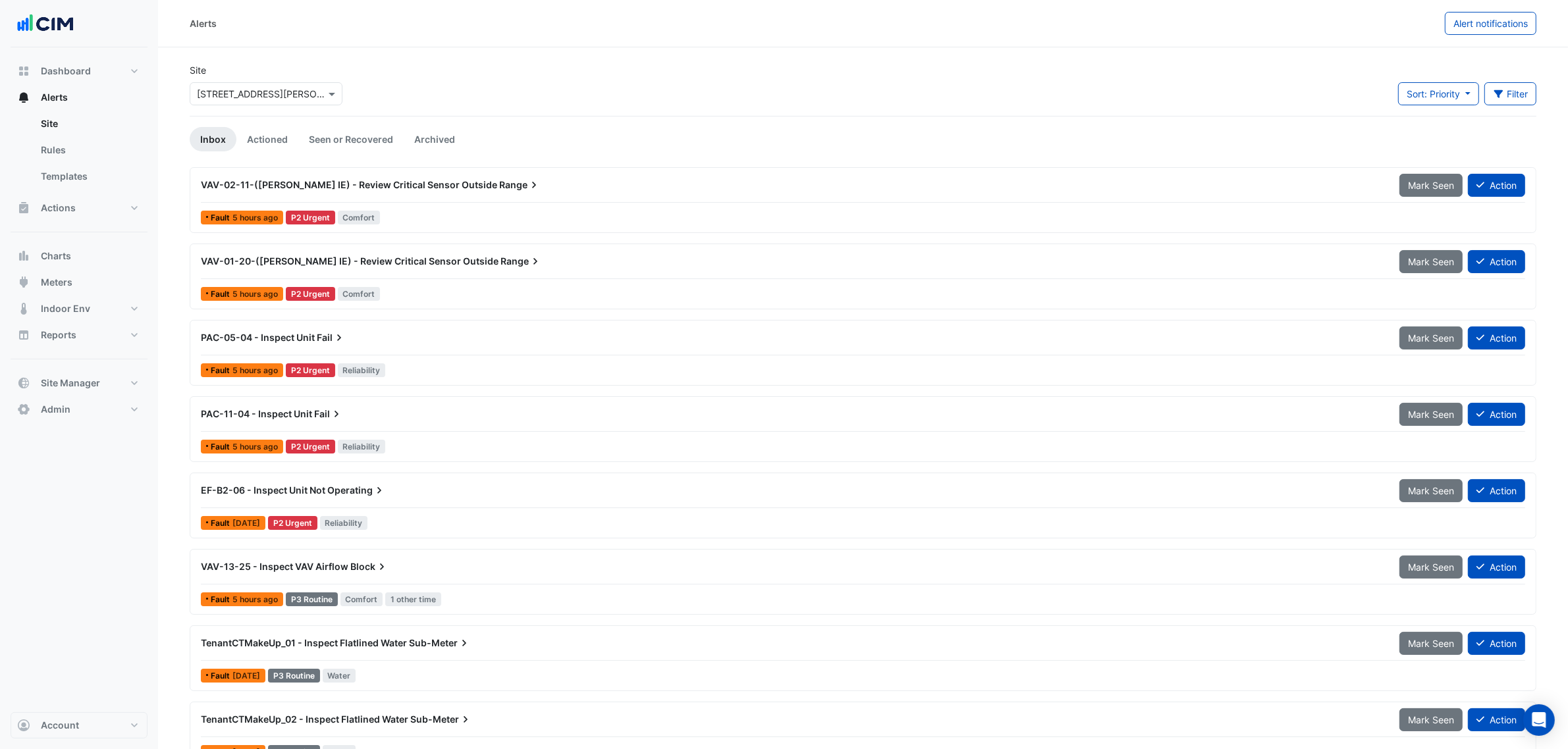
click at [525, 195] on div "VAV-02-11-([PERSON_NAME] IE) - Review Critical Sensor Outside Range" at bounding box center [792, 184] width 1198 height 24
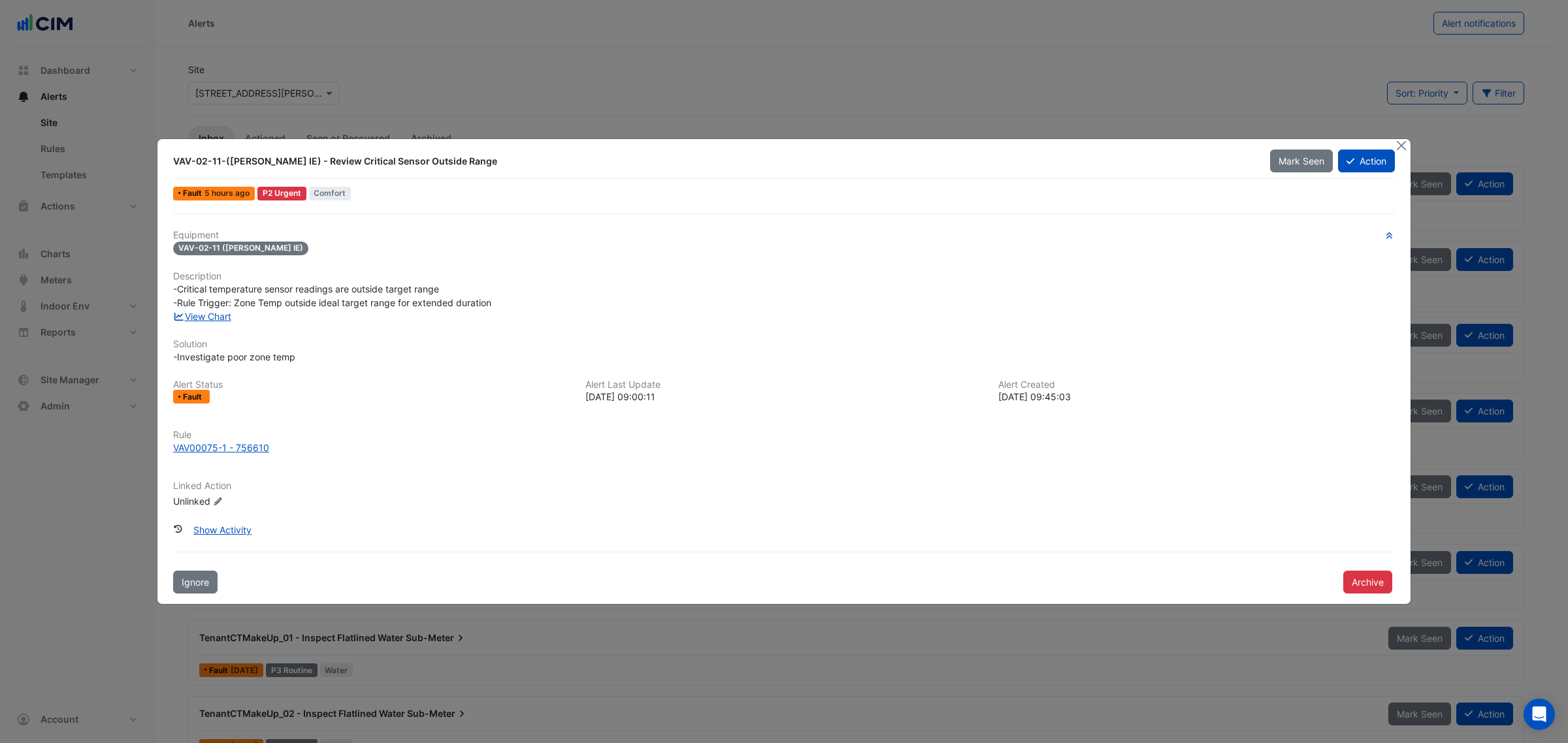
click at [227, 308] on div "-Critical temperature sensor readings are outside target range -Rule Trigger: Z…" at bounding box center [784, 296] width 1222 height 28
click at [226, 311] on link "View Chart" at bounding box center [202, 316] width 58 height 11
click at [225, 533] on button "Show Activity" at bounding box center [223, 530] width 75 height 23
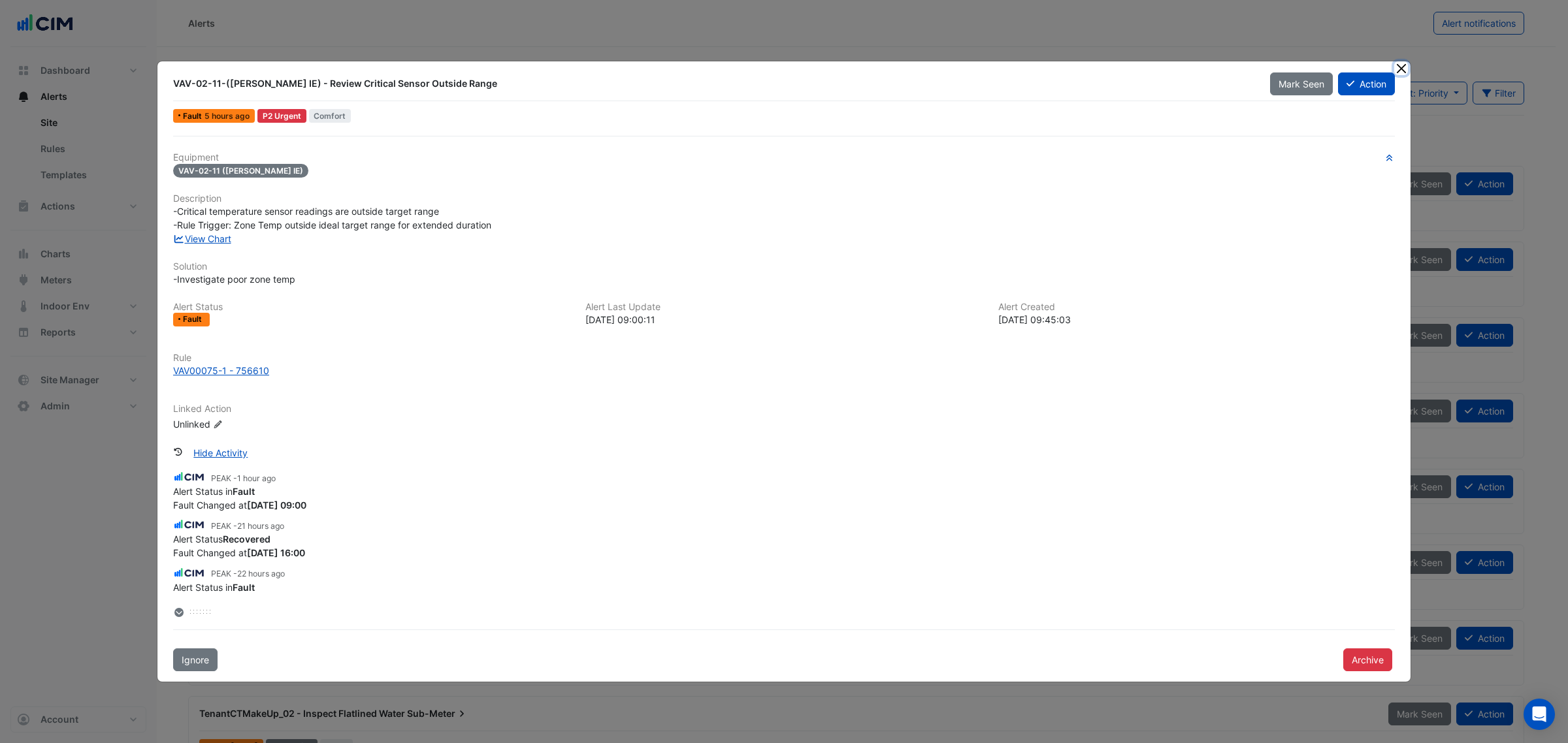
click at [1403, 66] on button "Close" at bounding box center [1401, 68] width 14 height 14
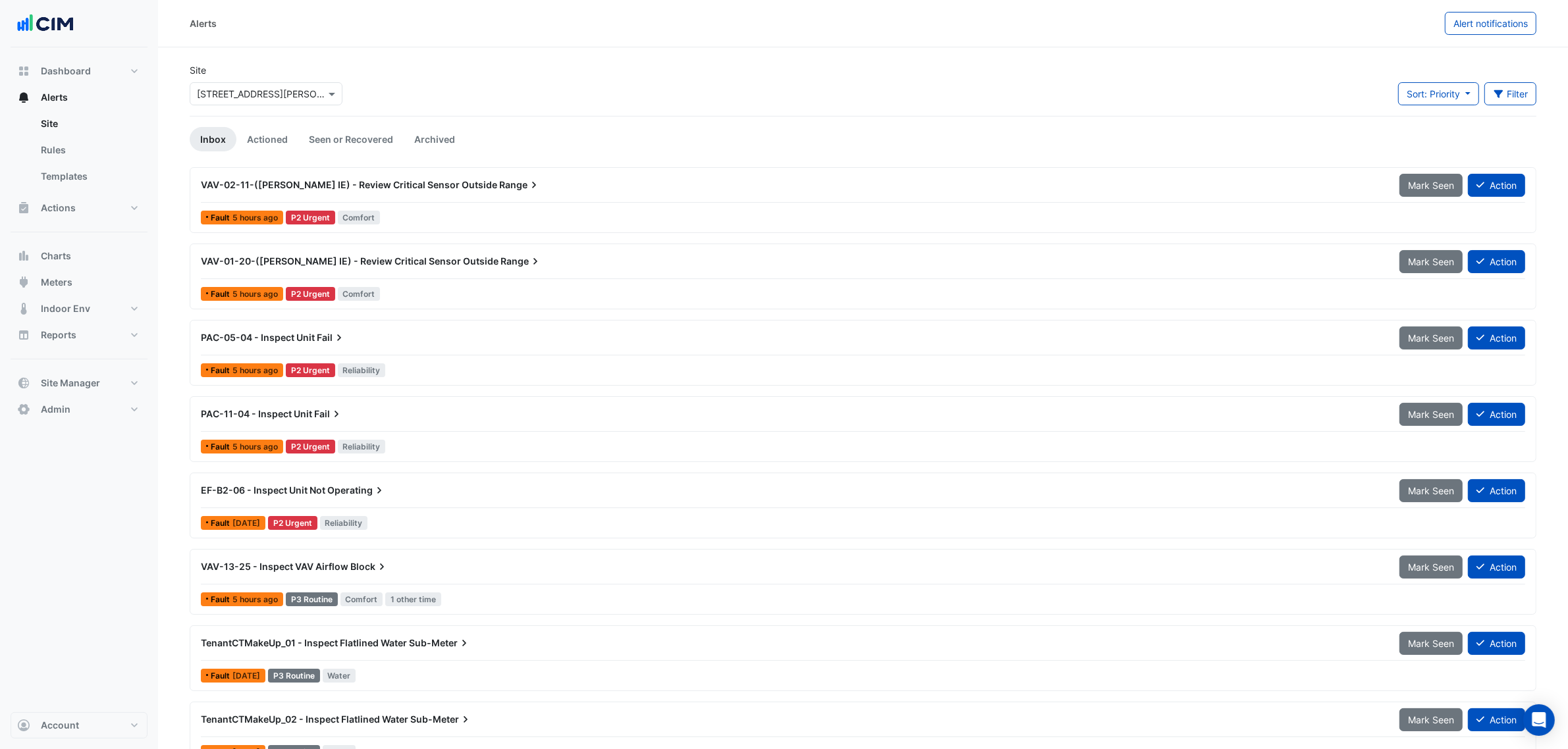
click at [313, 326] on div "PAC-05-04 - Inspect Unit Fail" at bounding box center [792, 337] width 1198 height 24
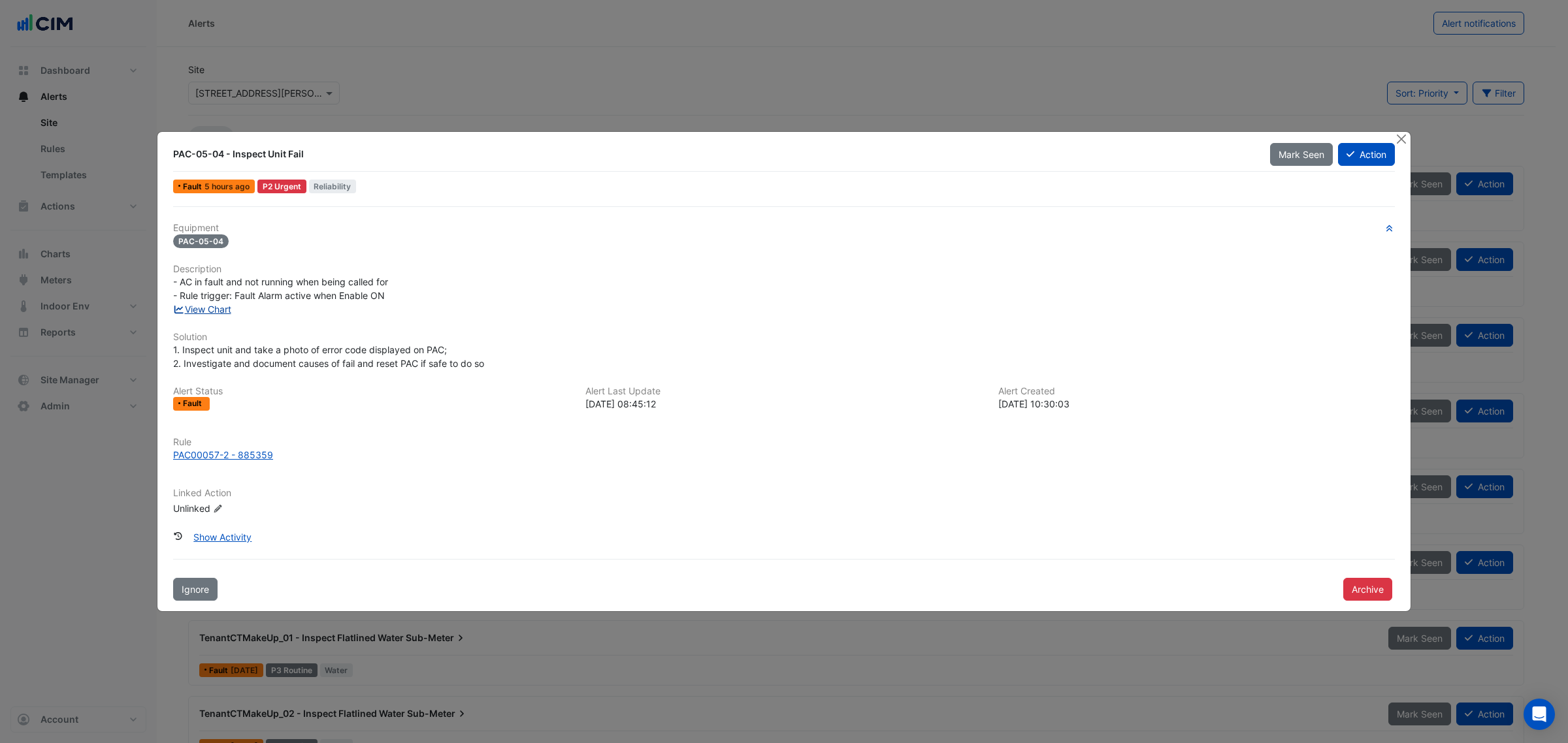
click at [219, 311] on link "View Chart" at bounding box center [202, 309] width 58 height 11
click at [1406, 132] on button "Close" at bounding box center [1401, 138] width 14 height 14
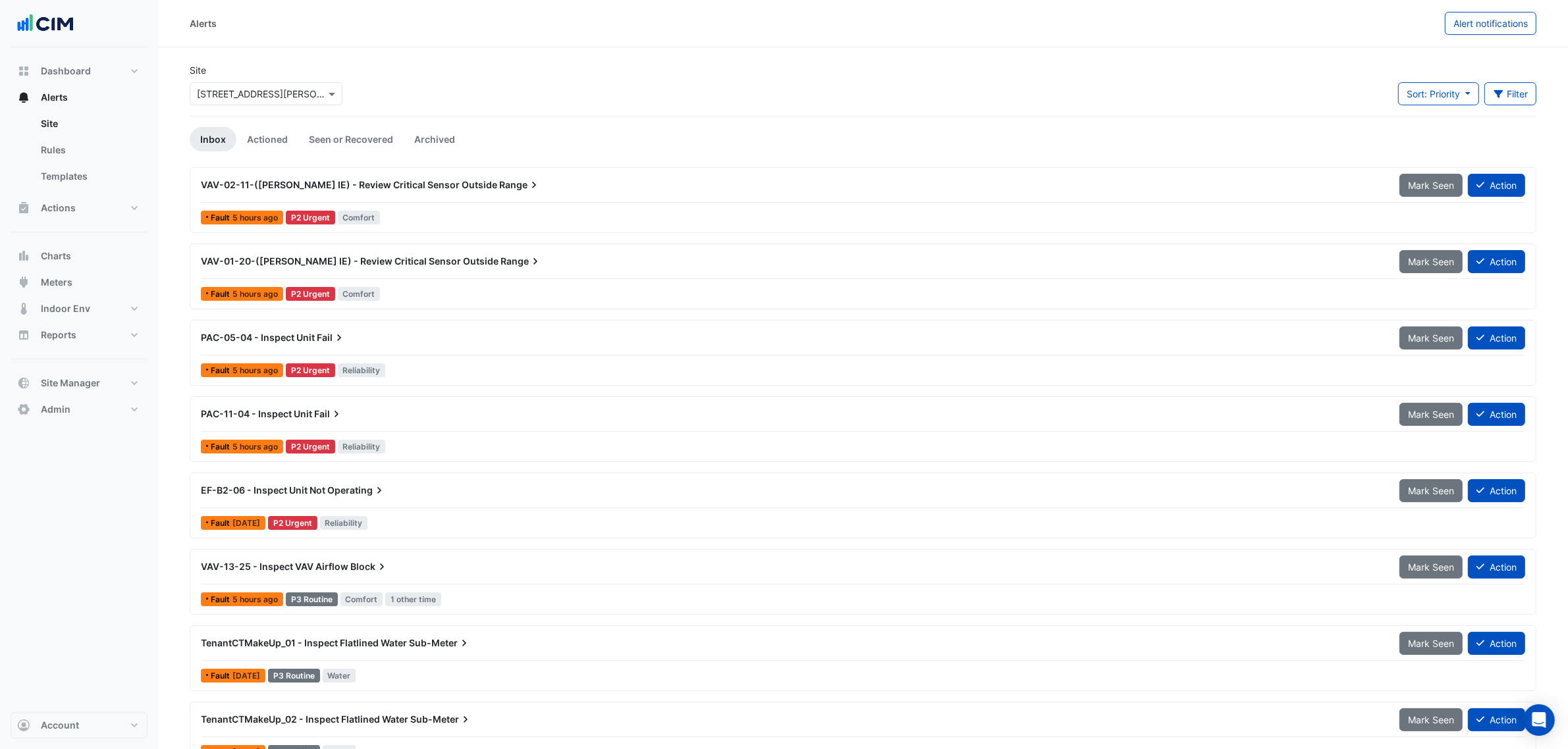
click at [366, 416] on div "PAC-11-04 - Inspect Unit Fail" at bounding box center [792, 413] width 1183 height 13
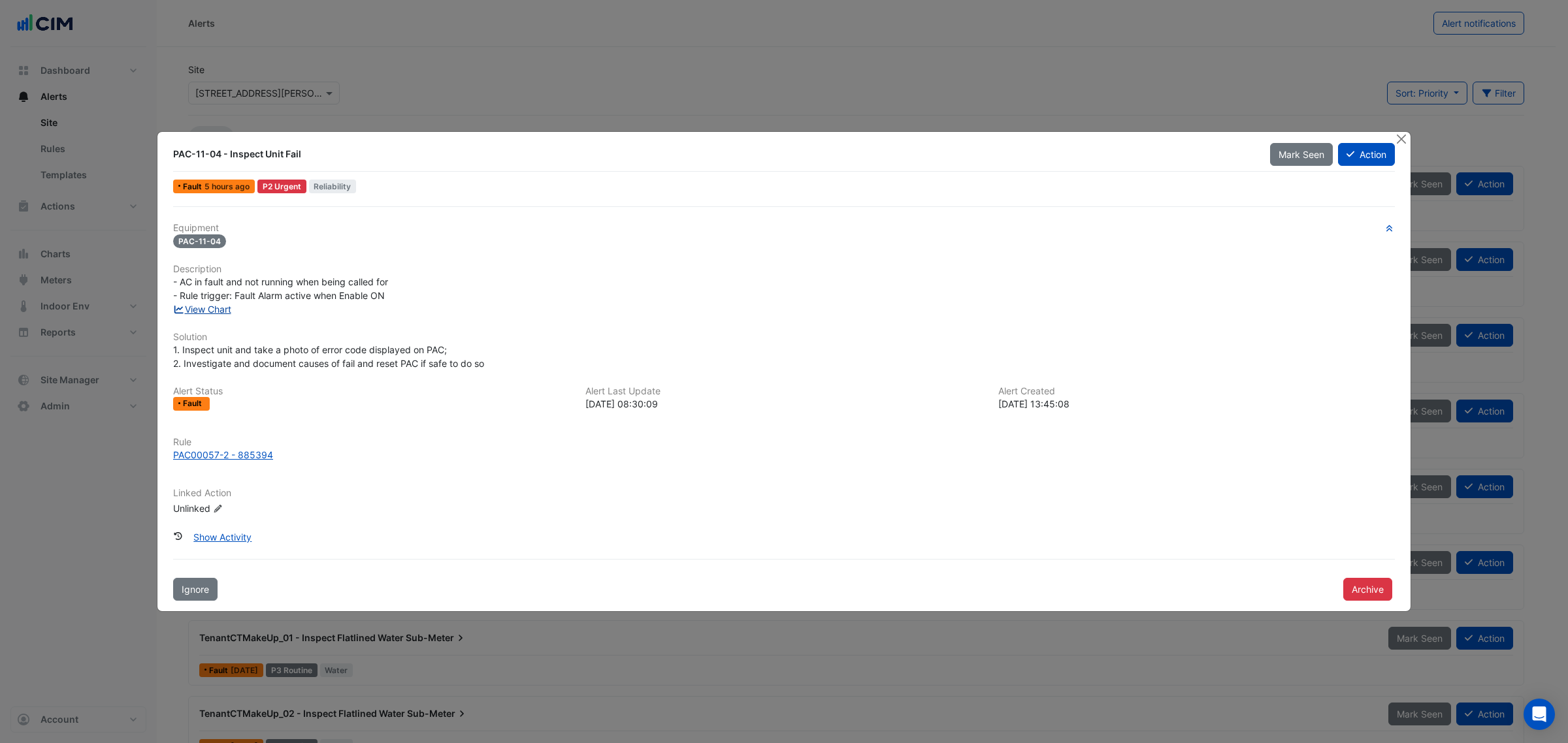
click at [230, 314] on link "View Chart" at bounding box center [202, 309] width 58 height 11
click at [1403, 134] on button "Close" at bounding box center [1401, 138] width 14 height 14
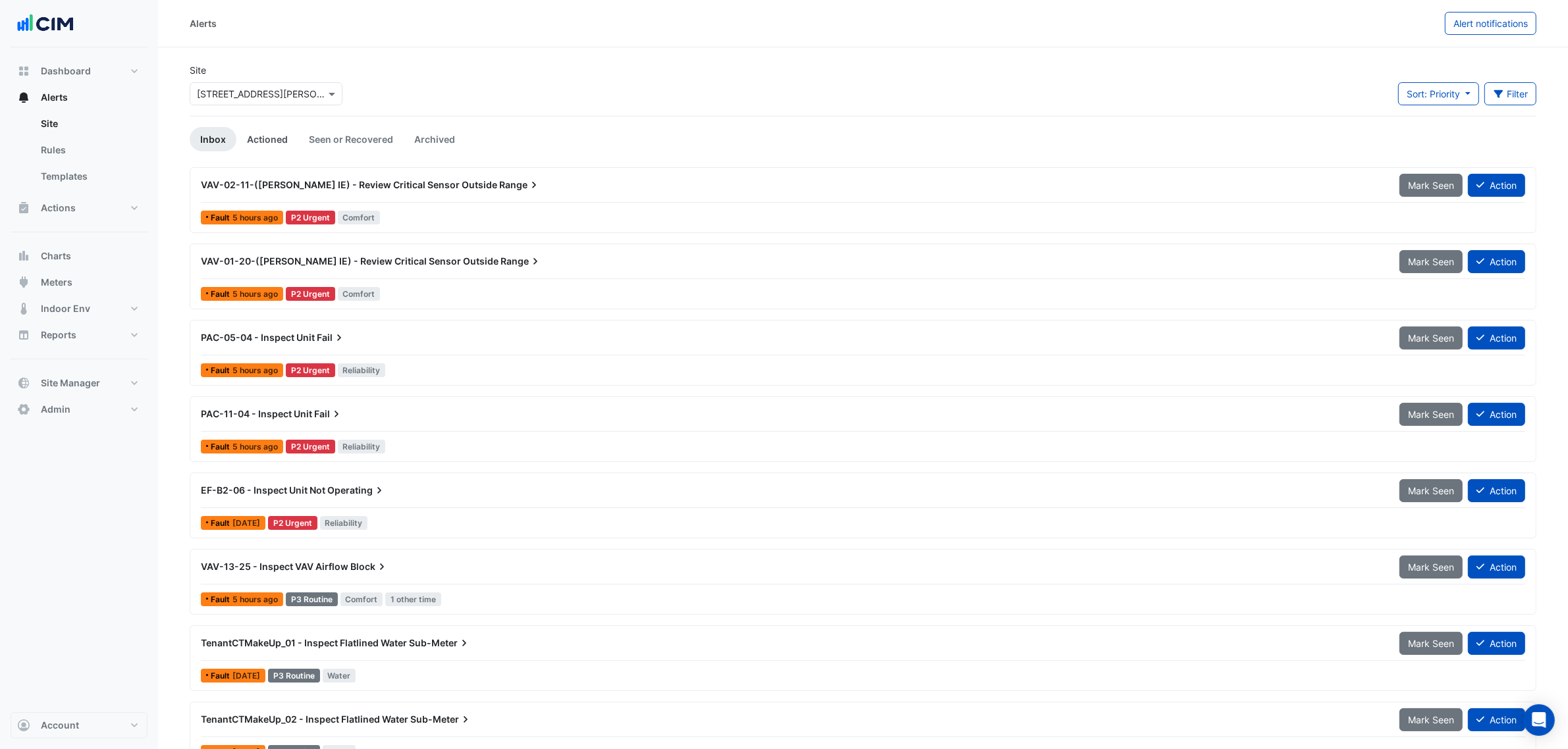
click at [275, 133] on link "Actioned" at bounding box center [267, 140] width 62 height 25
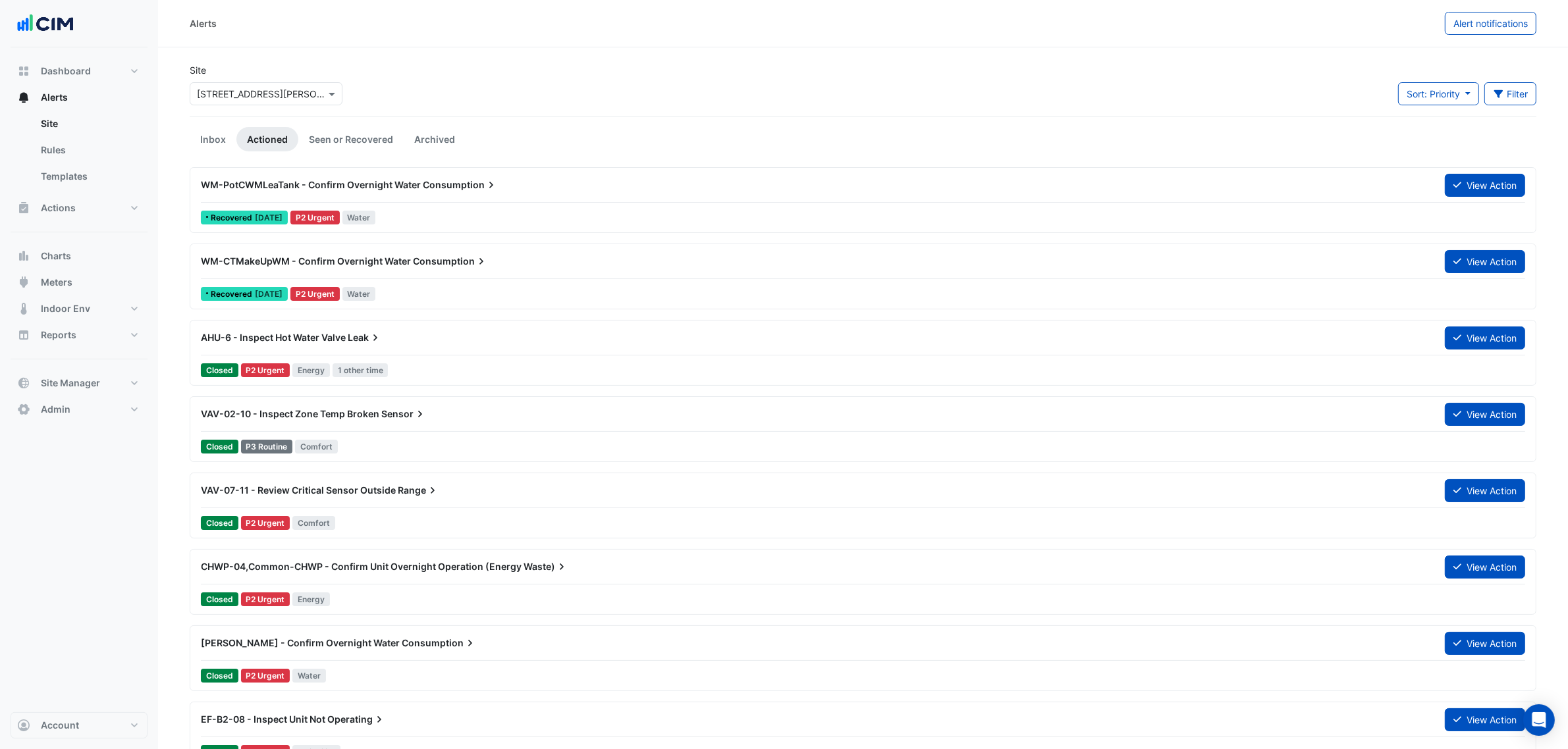
click at [573, 188] on div "WM-PotCWMLeaTank - Confirm Overnight Water Consumption" at bounding box center [815, 184] width 1228 height 13
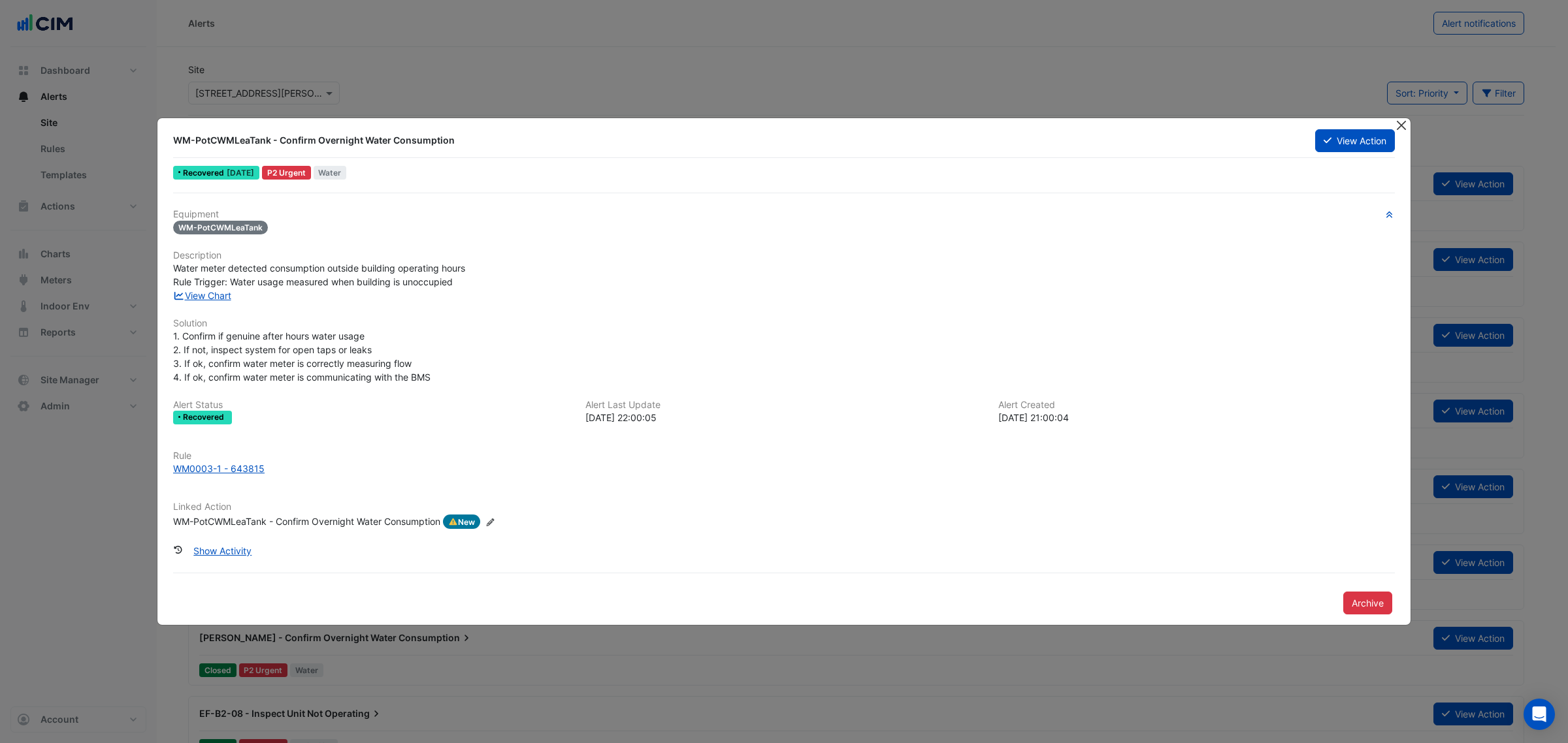
click at [1403, 128] on button "Close" at bounding box center [1401, 125] width 14 height 14
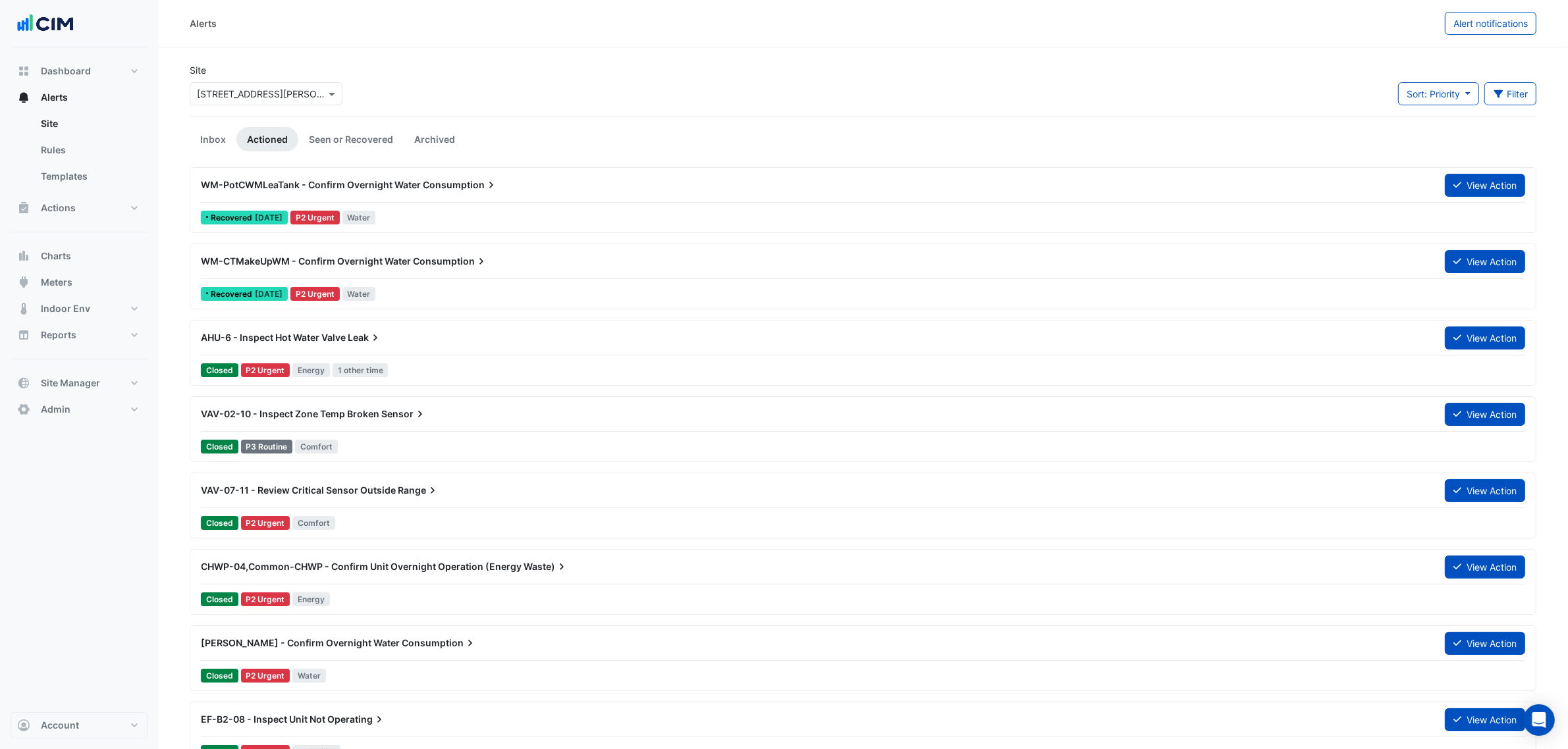
click at [433, 187] on span "Consumption" at bounding box center [460, 184] width 75 height 13
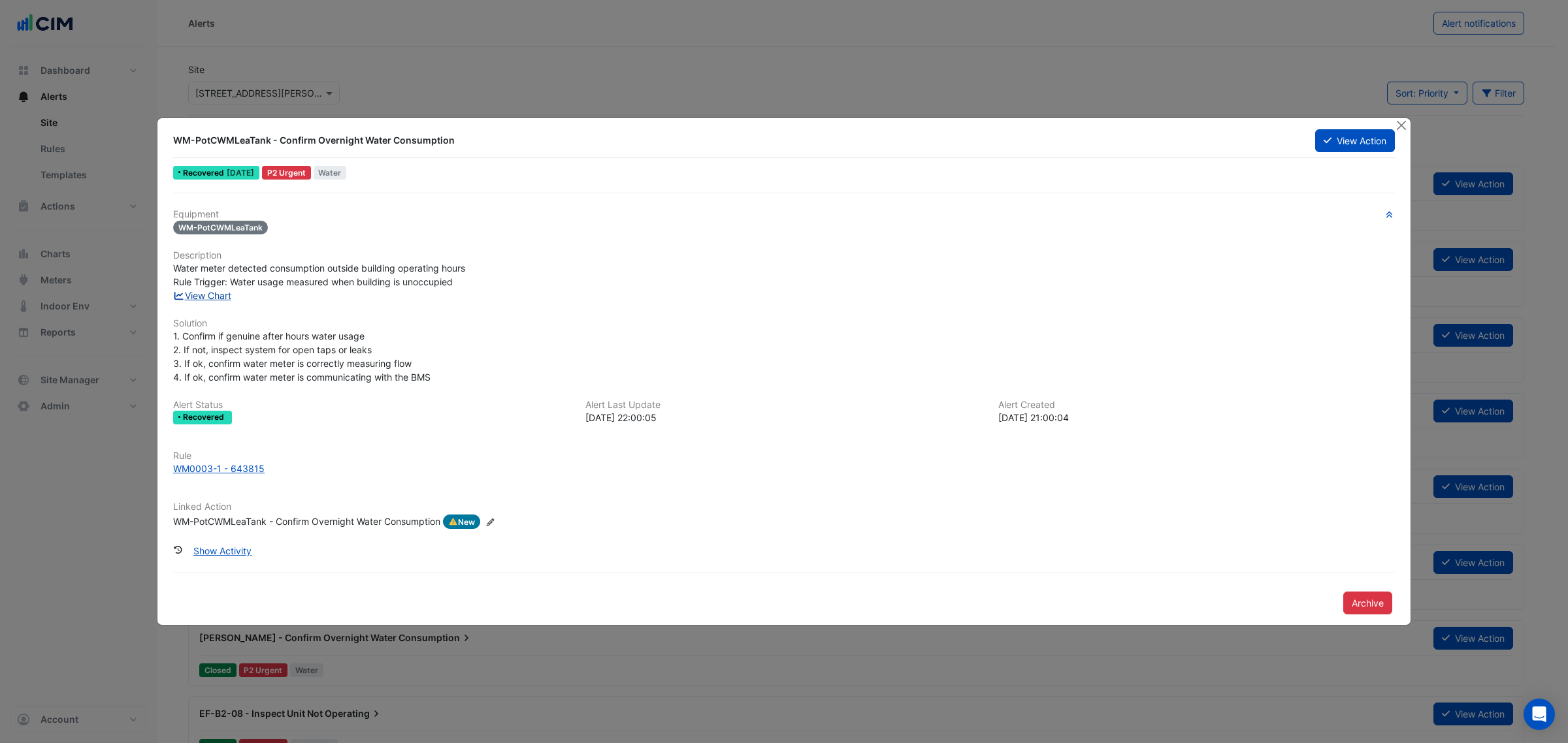
click at [216, 292] on link "View Chart" at bounding box center [202, 295] width 58 height 11
click at [1344, 142] on button "View Action" at bounding box center [1355, 141] width 80 height 23
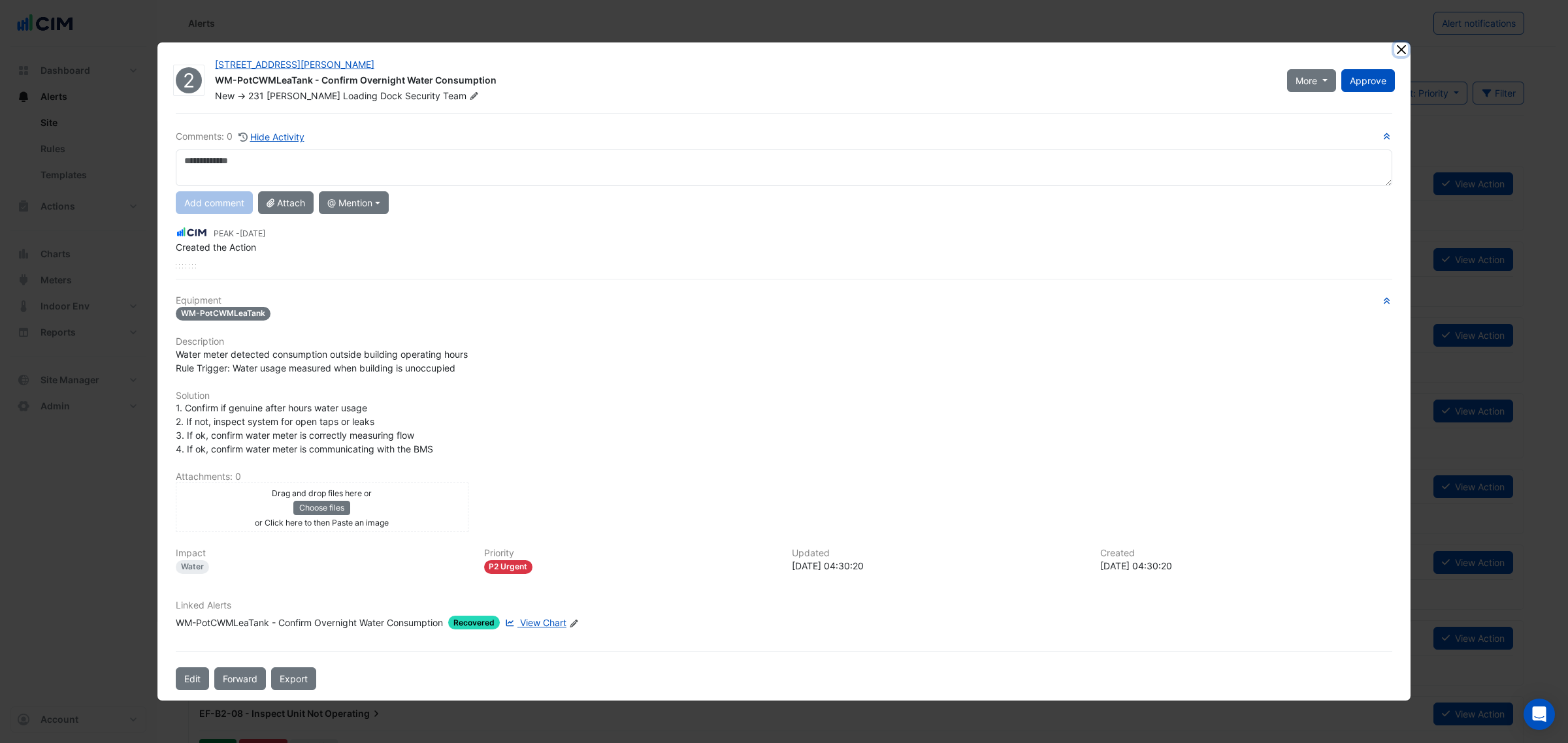
click at [1397, 54] on button "Close" at bounding box center [1401, 49] width 14 height 14
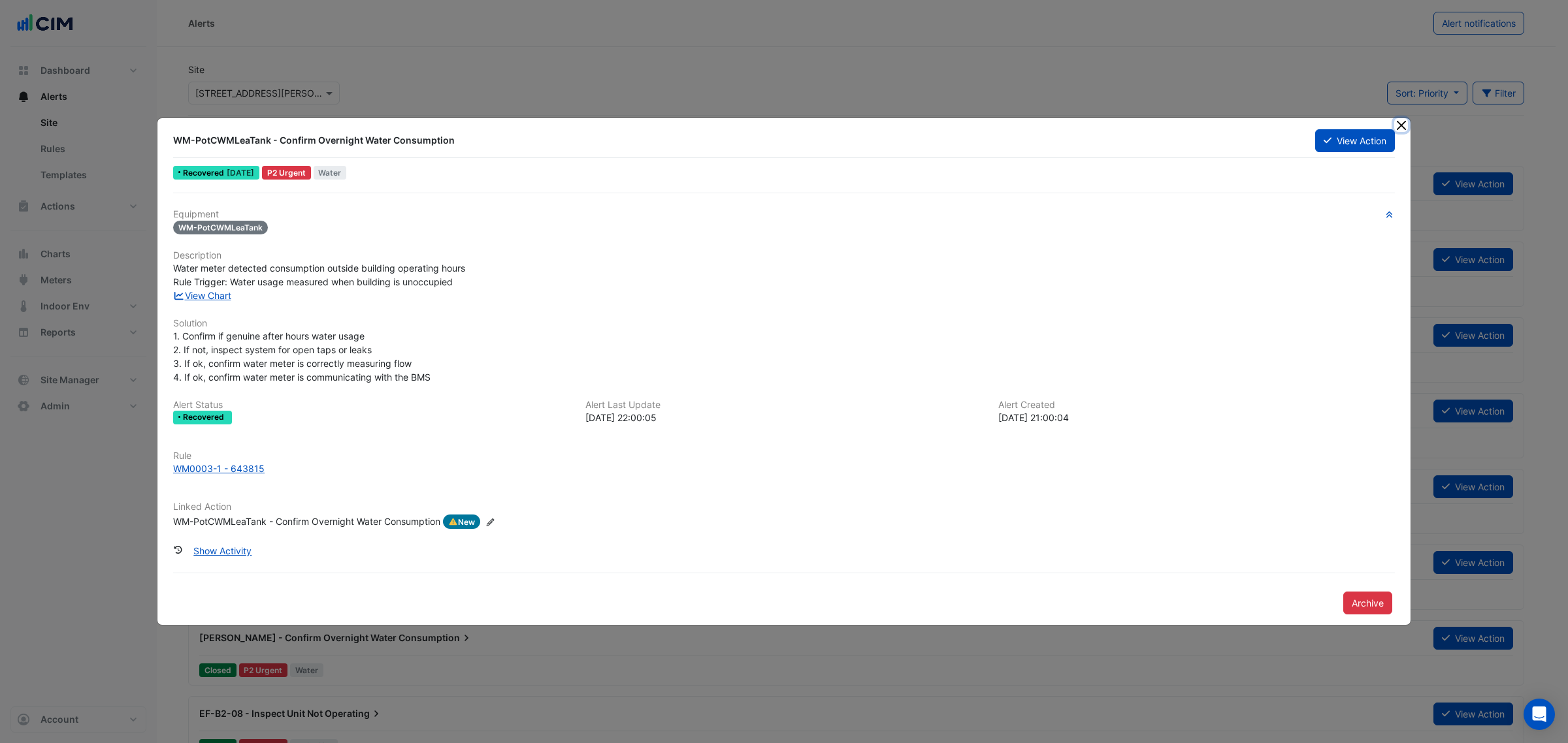
click at [1400, 122] on button "Close" at bounding box center [1401, 125] width 14 height 14
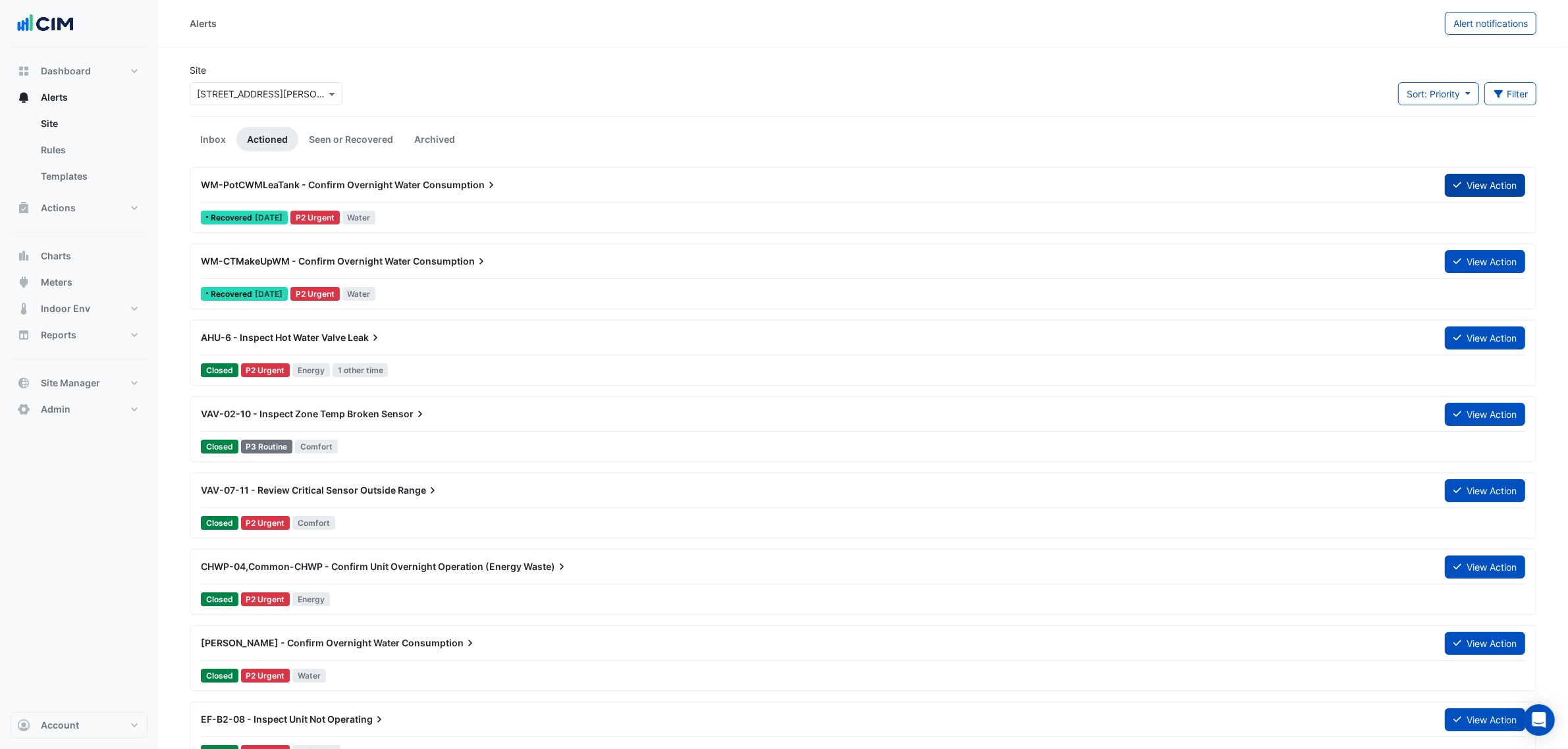
click at [1454, 186] on icon at bounding box center [1458, 185] width 8 height 6
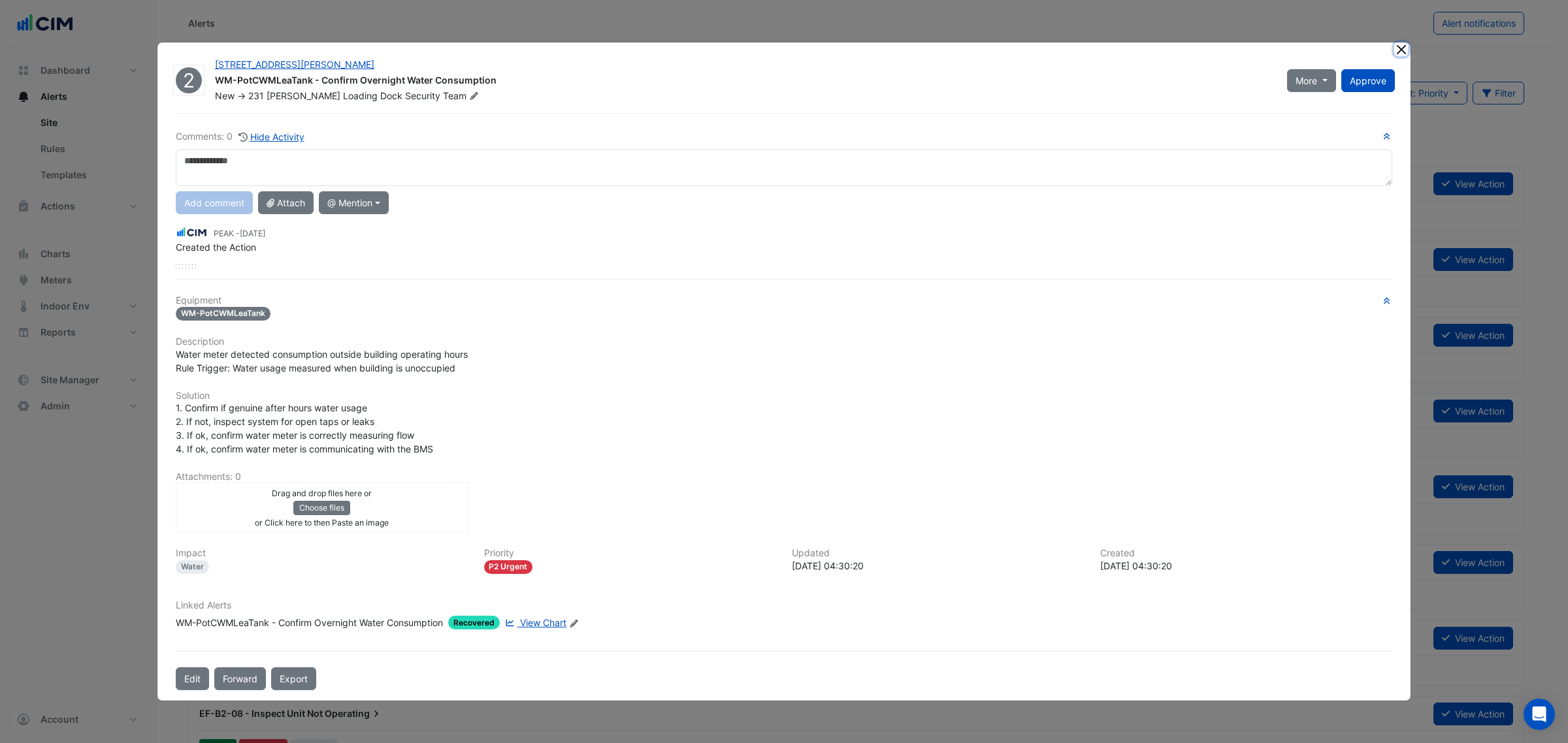
click at [1400, 54] on button "Close" at bounding box center [1401, 49] width 14 height 14
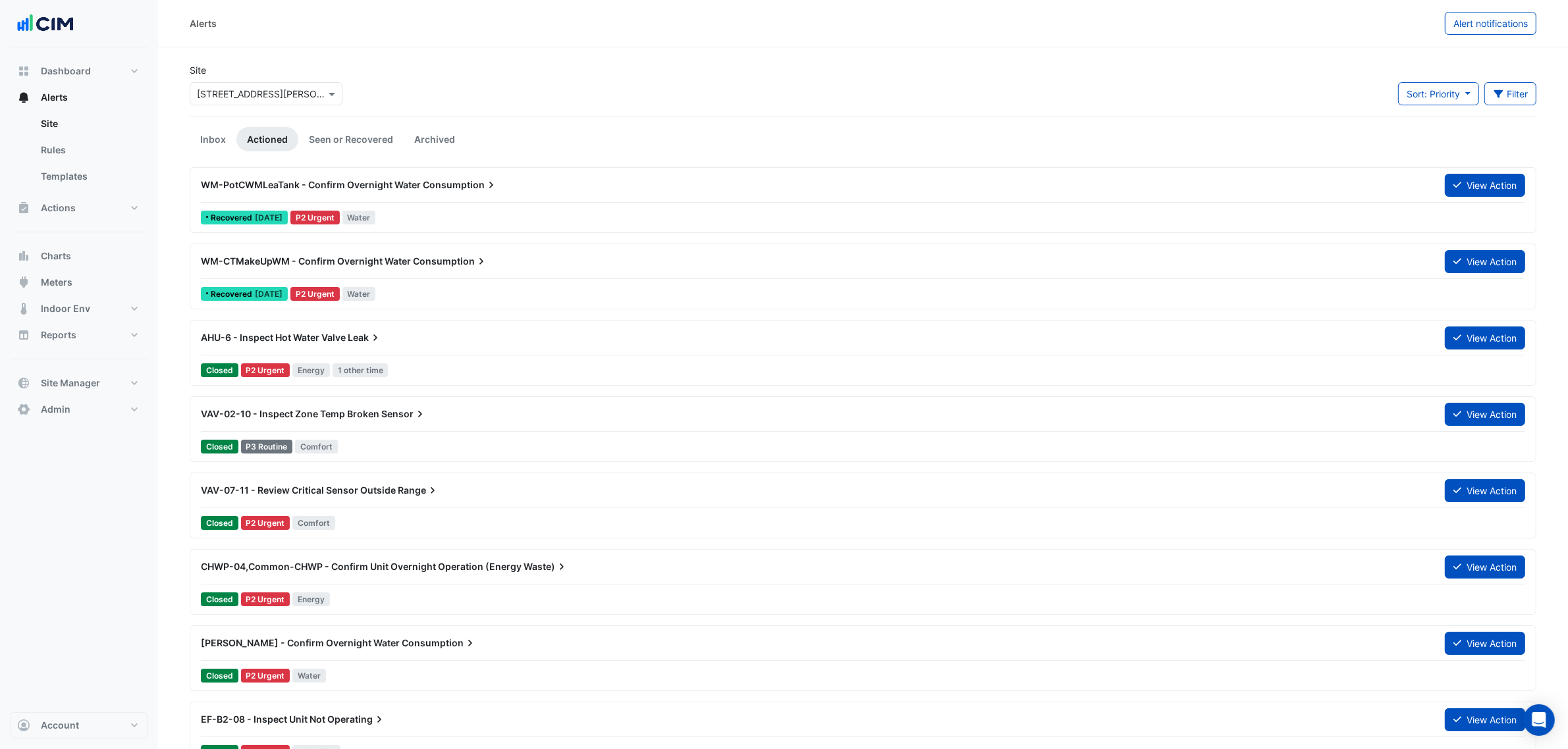
click at [432, 263] on span "Consumption" at bounding box center [450, 261] width 75 height 13
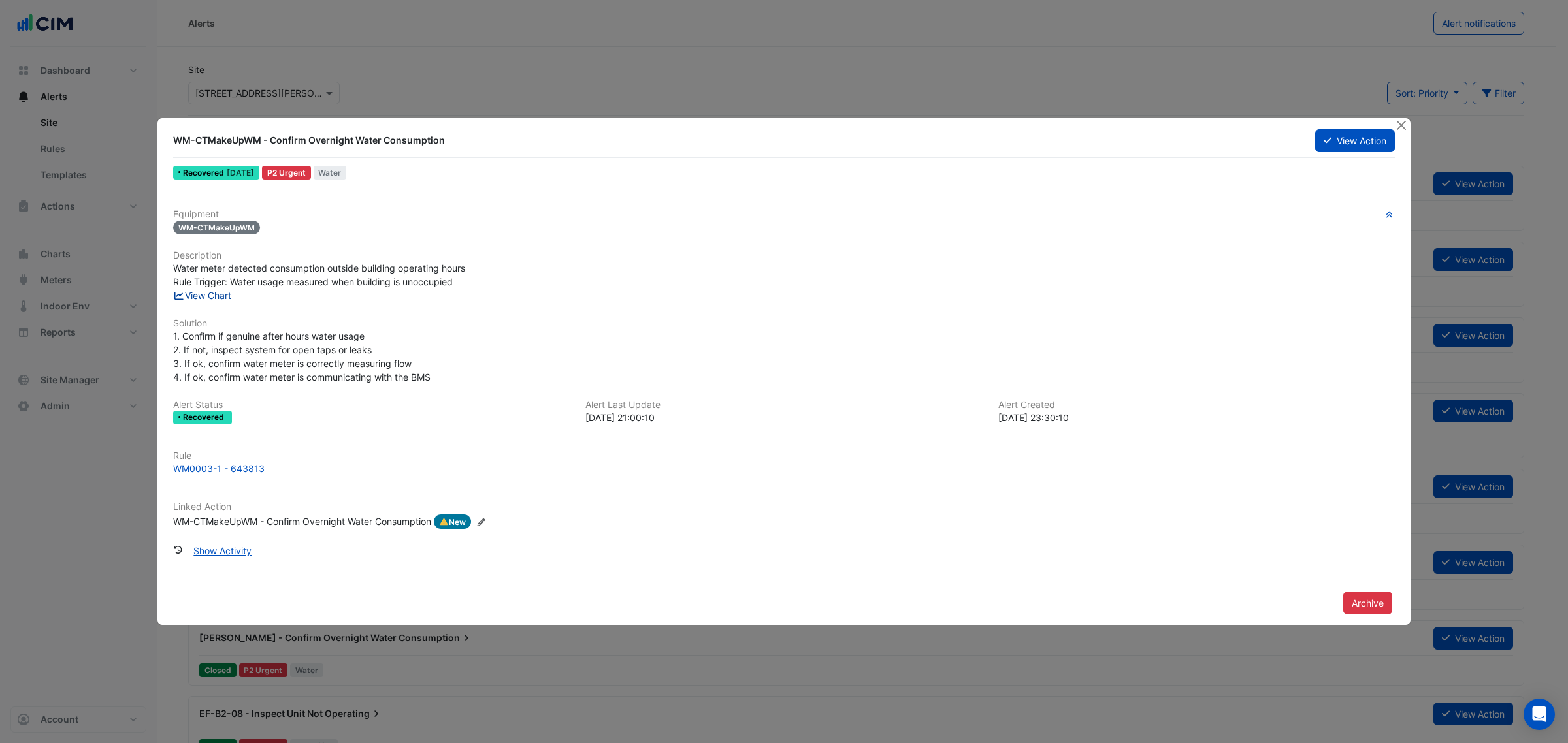
click at [217, 292] on link "View Chart" at bounding box center [202, 295] width 58 height 11
click at [1397, 122] on button "Close" at bounding box center [1401, 125] width 14 height 14
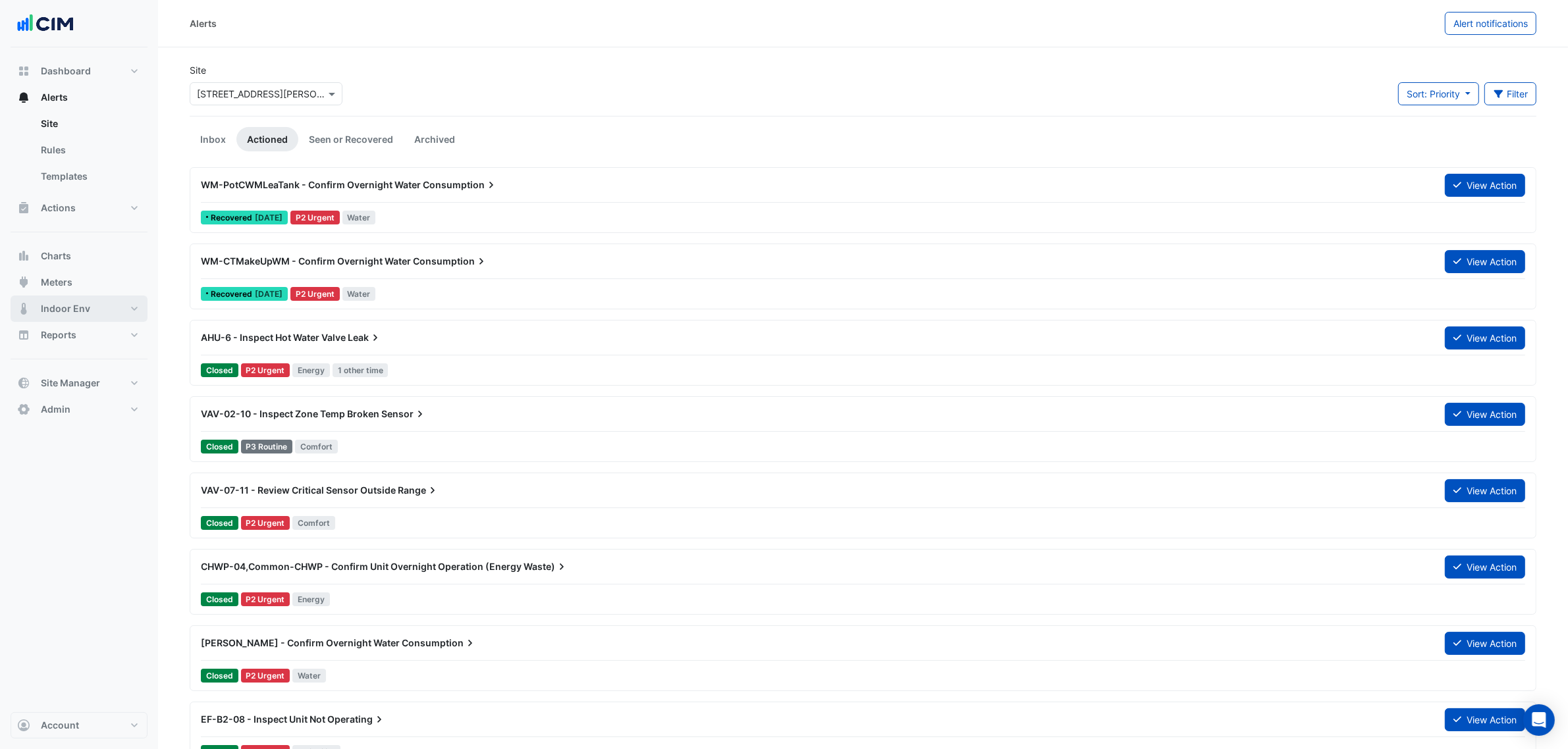
click at [86, 299] on button "Indoor Env" at bounding box center [79, 309] width 137 height 26
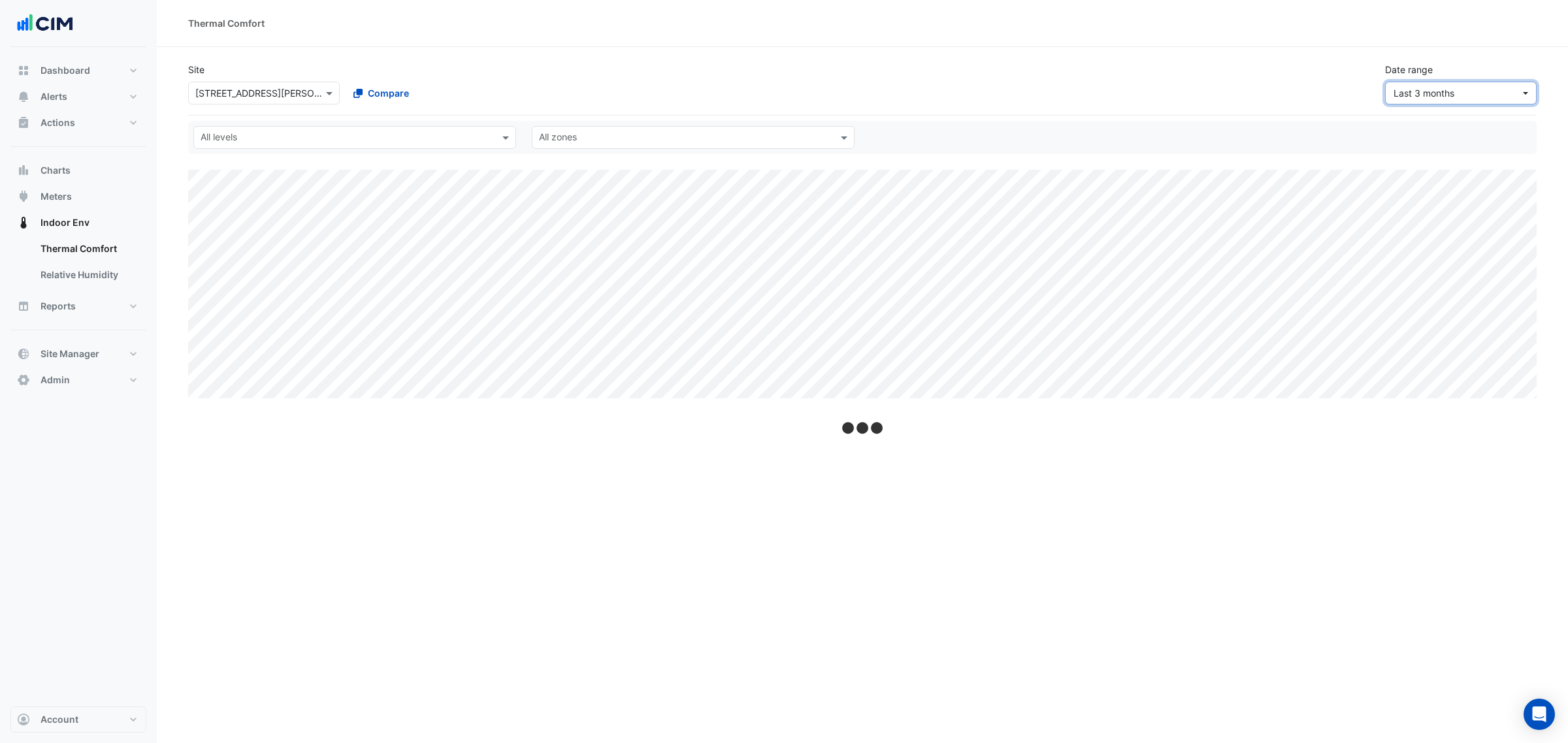
click at [1426, 90] on span "Last 3 months" at bounding box center [1423, 93] width 60 height 11
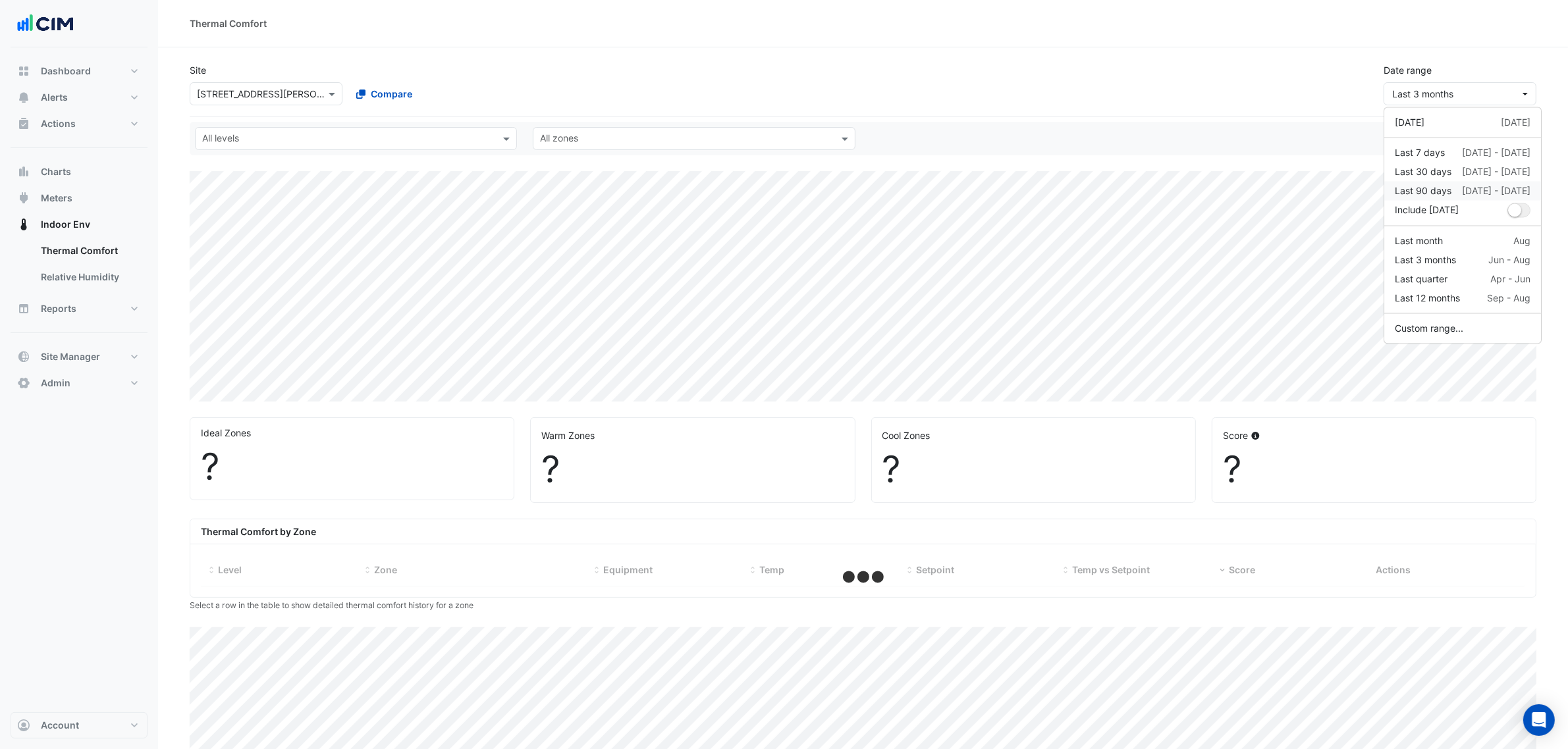
click at [1440, 193] on div "Last 90 days" at bounding box center [1423, 191] width 56 height 14
select select "***"
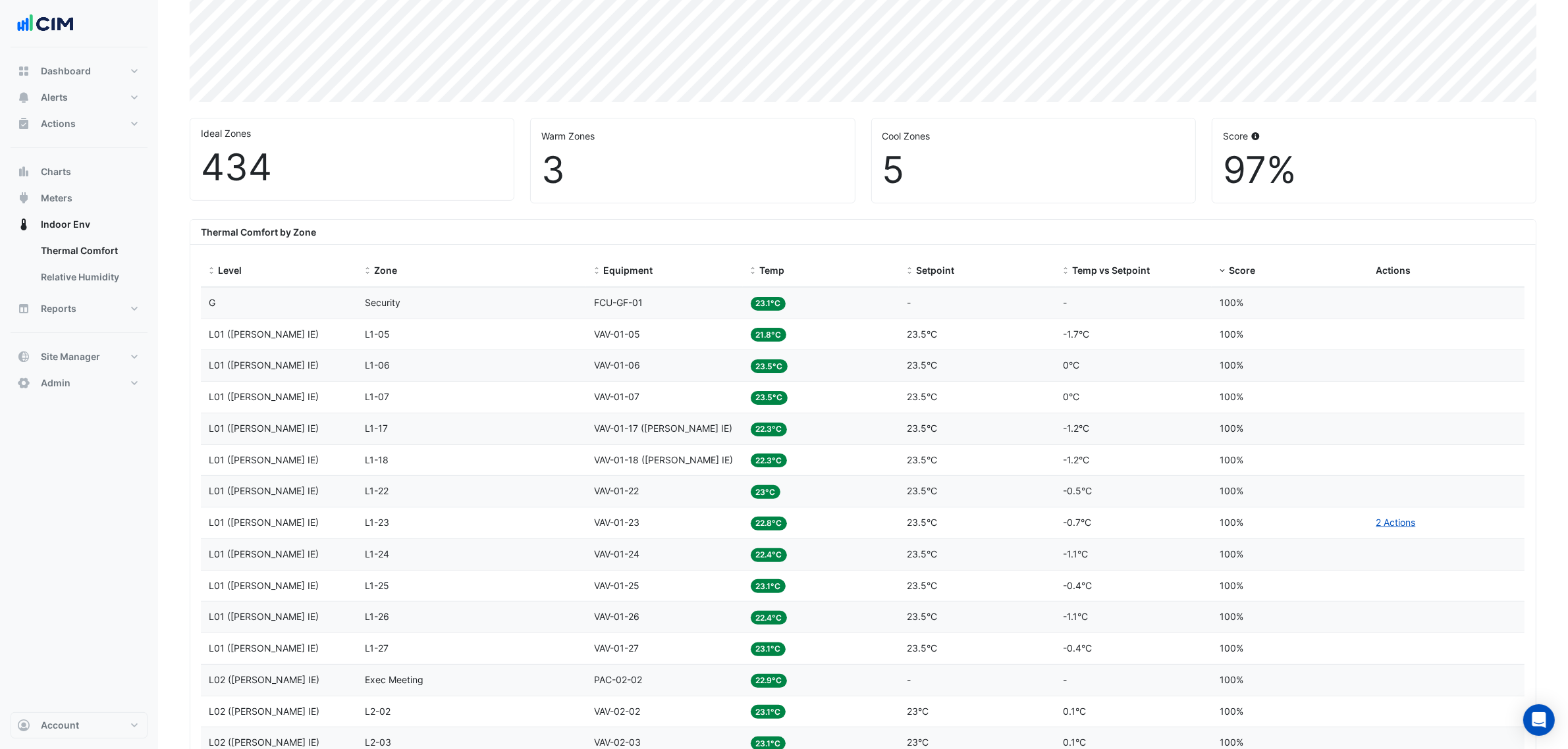
scroll to position [329, 0]
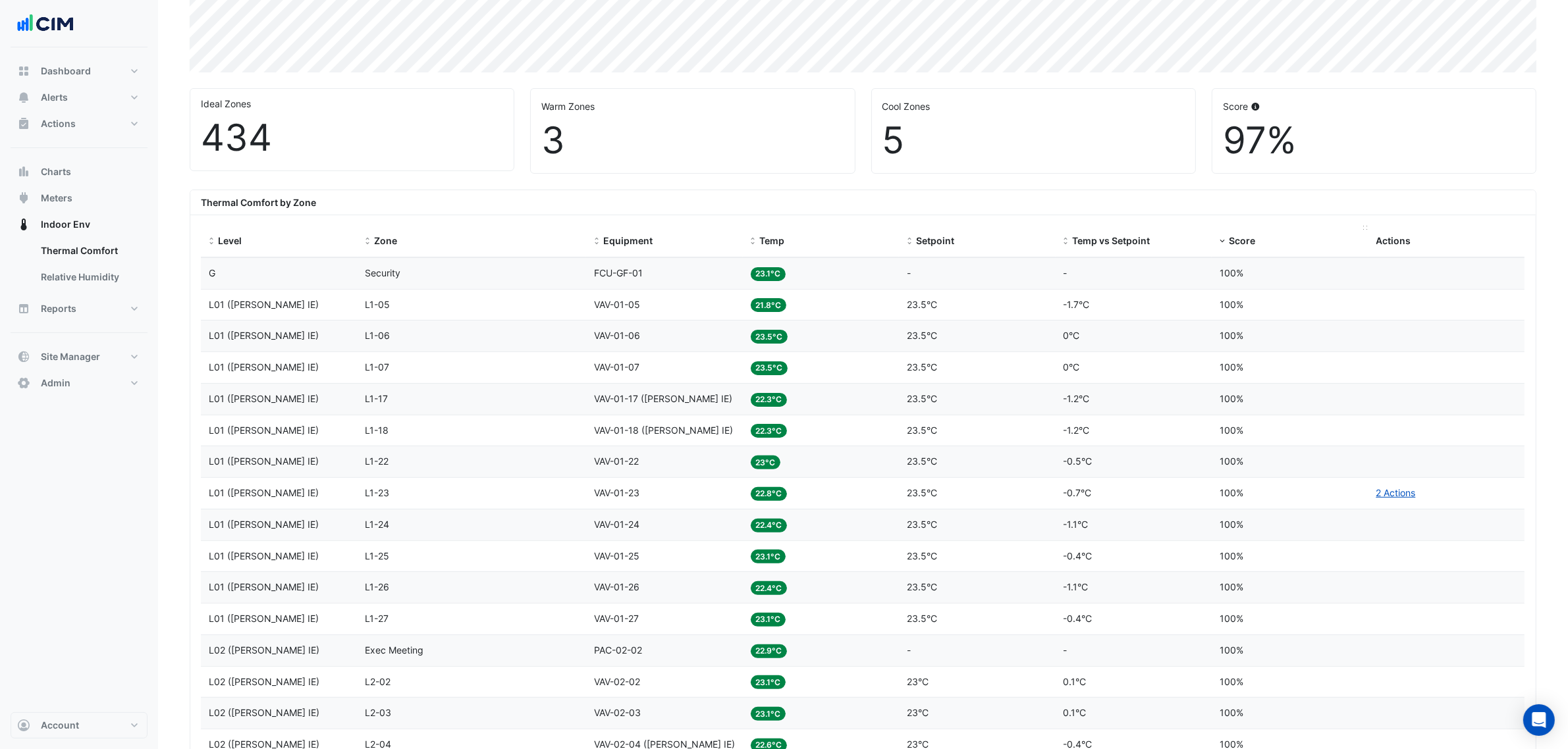
click at [1232, 241] on span "Score" at bounding box center [1242, 241] width 26 height 12
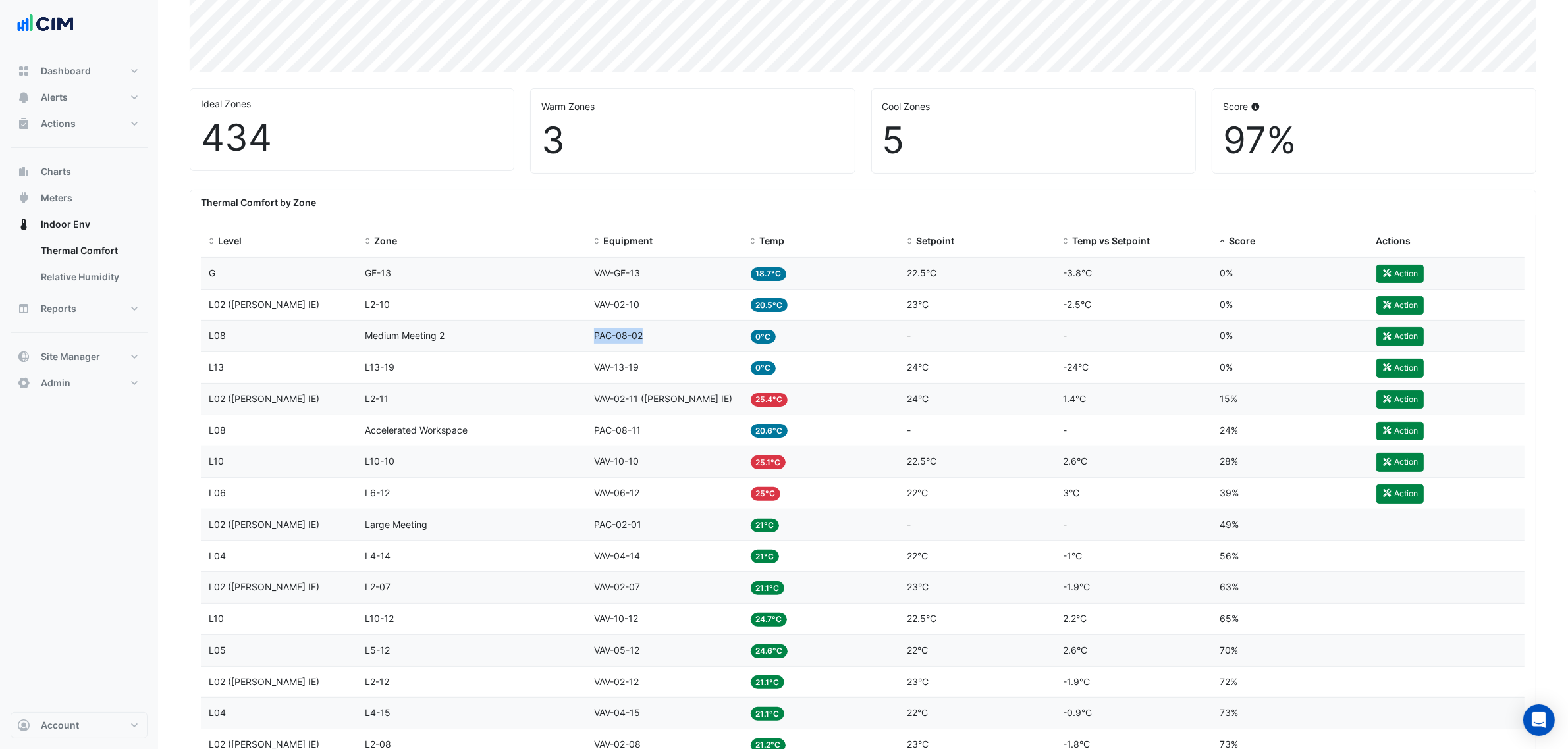
drag, startPoint x: 654, startPoint y: 339, endPoint x: 582, endPoint y: 337, distance: 72.0
click at [582, 337] on div "Level L08 Zone Medium Meeting 2 Equipment PAC-08-02 Temp 0°C Setpoint - Temp vs…" at bounding box center [863, 336] width 1324 height 31
click at [670, 341] on div "Equipment PAC-08-02" at bounding box center [664, 336] width 141 height 15
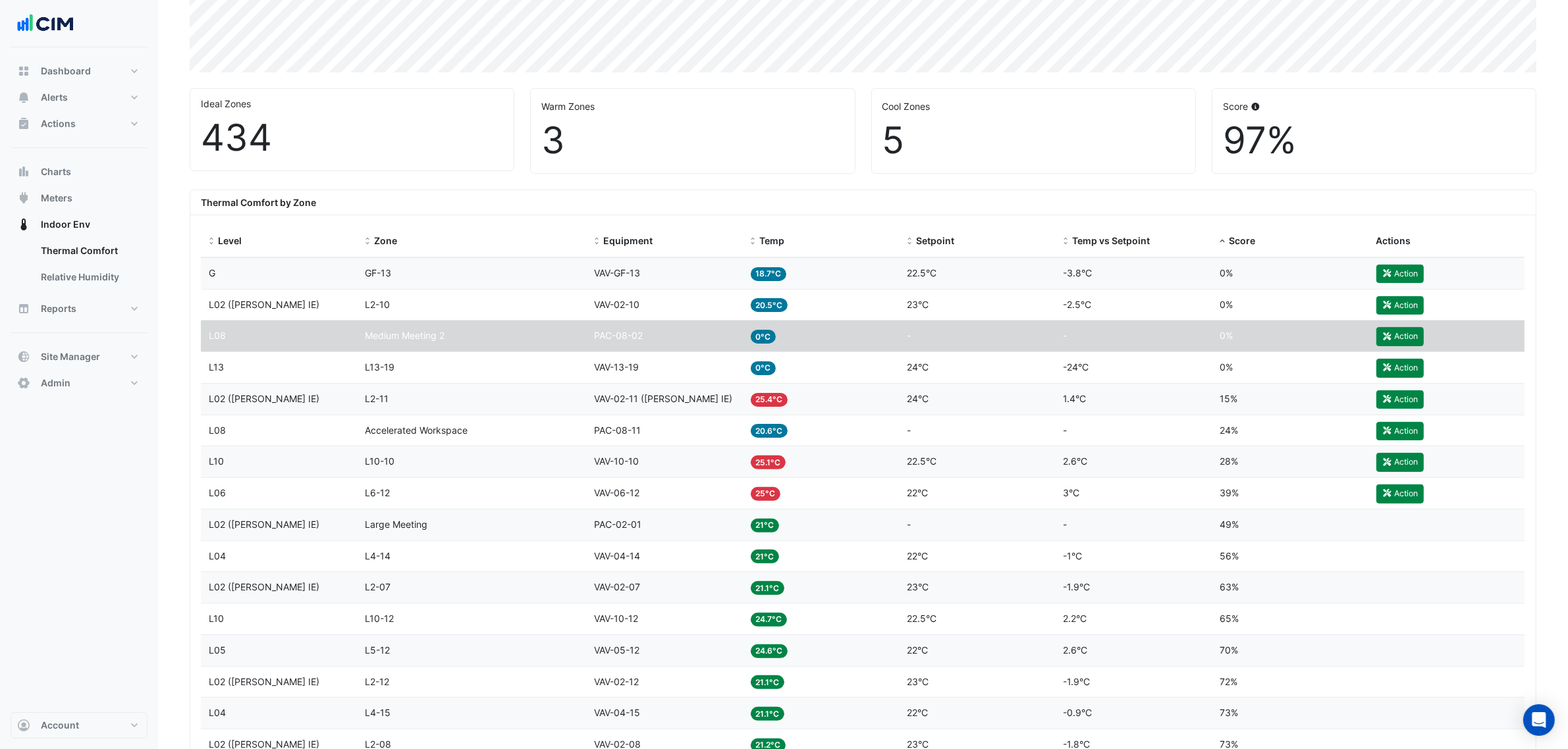
click at [664, 344] on div "Equipment PAC-08-02" at bounding box center [664, 336] width 141 height 15
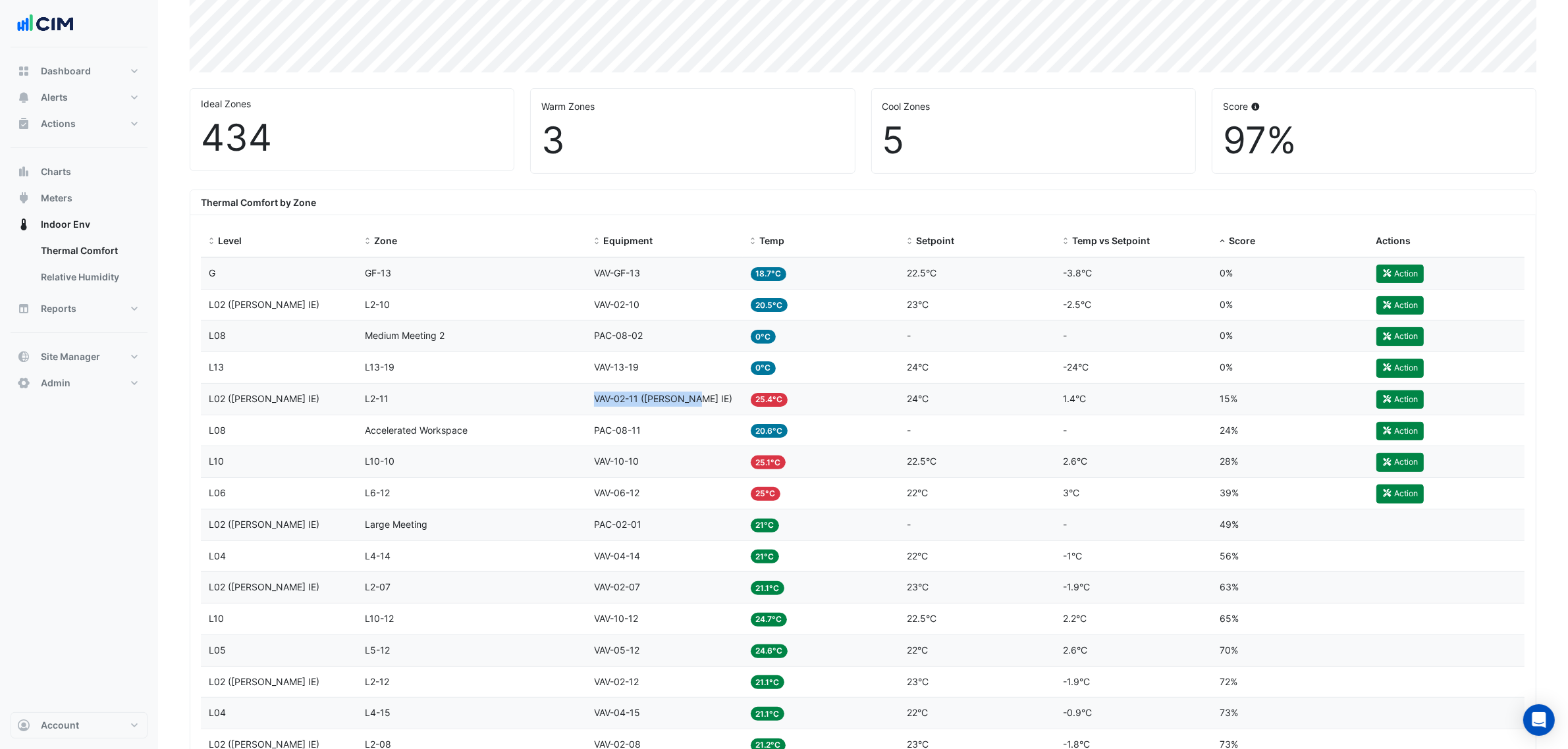
drag, startPoint x: 604, startPoint y: 403, endPoint x: 700, endPoint y: 407, distance: 96.1
click at [700, 407] on datatable-body-cell "Equipment VAV-02-11 (NABERS IE)" at bounding box center [664, 400] width 157 height 31
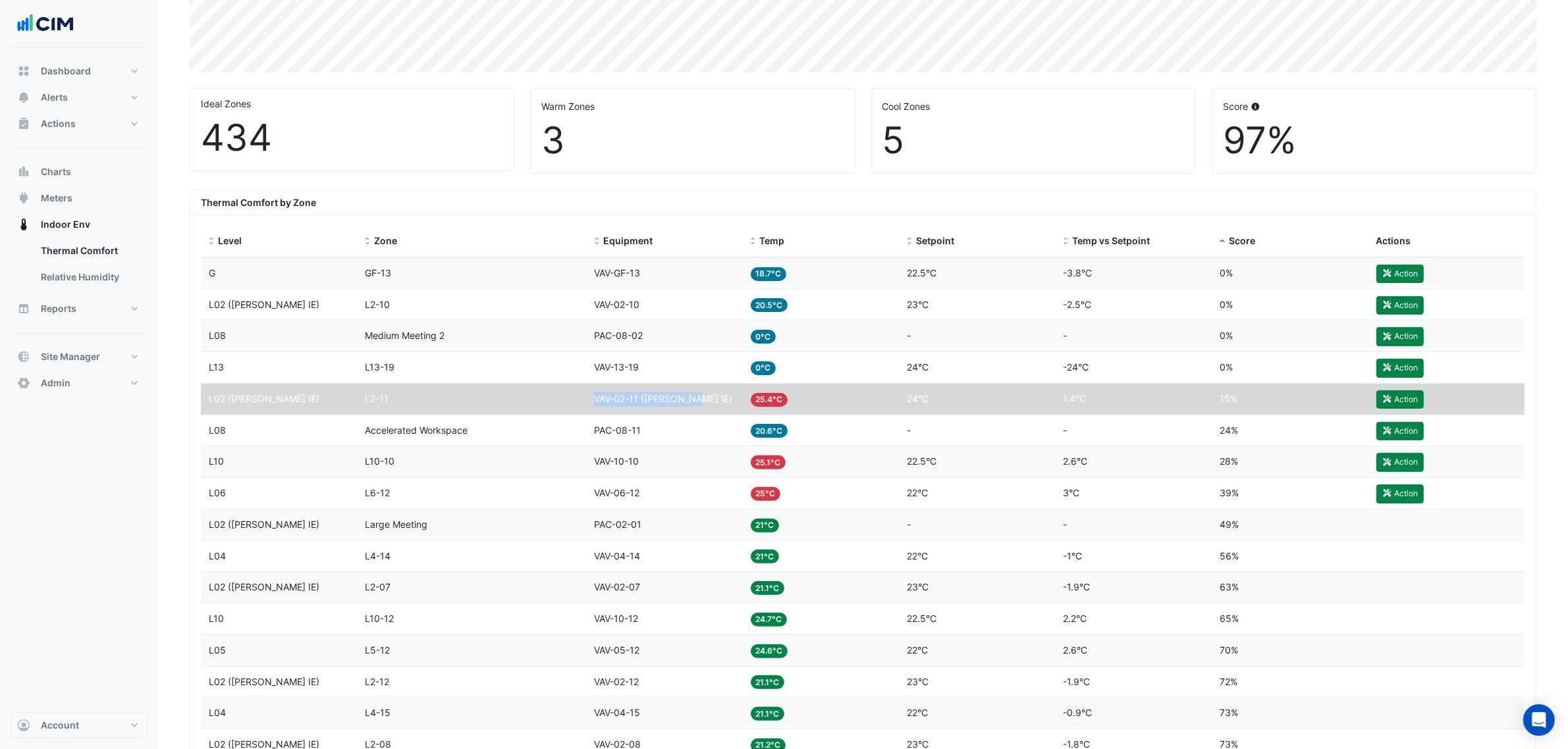
copy span "VAV-02-11 (NABERS IE)"
click at [965, 398] on div "Setpoint 24°C" at bounding box center [977, 400] width 141 height 15
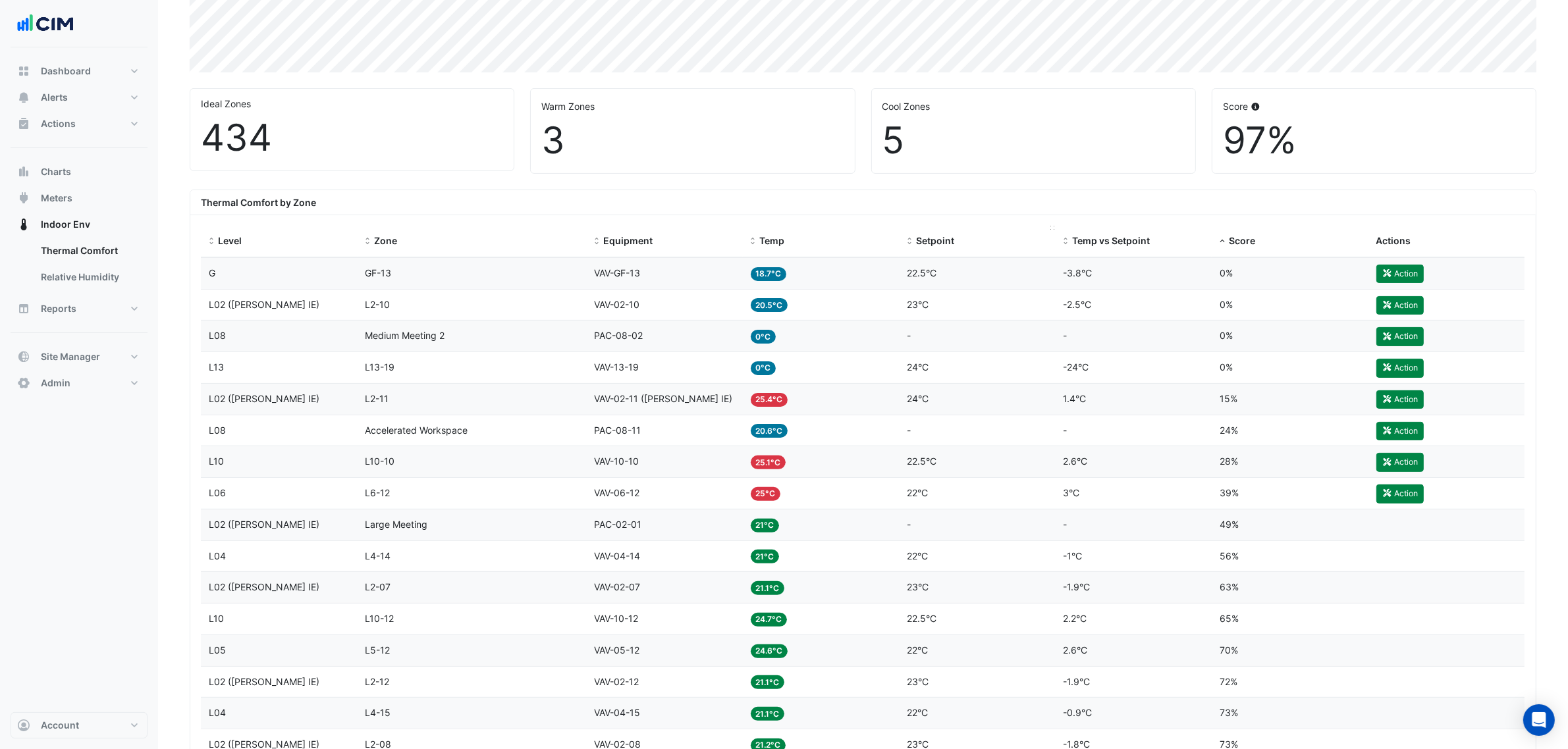
click at [914, 245] on div "Setpoint" at bounding box center [977, 241] width 141 height 15
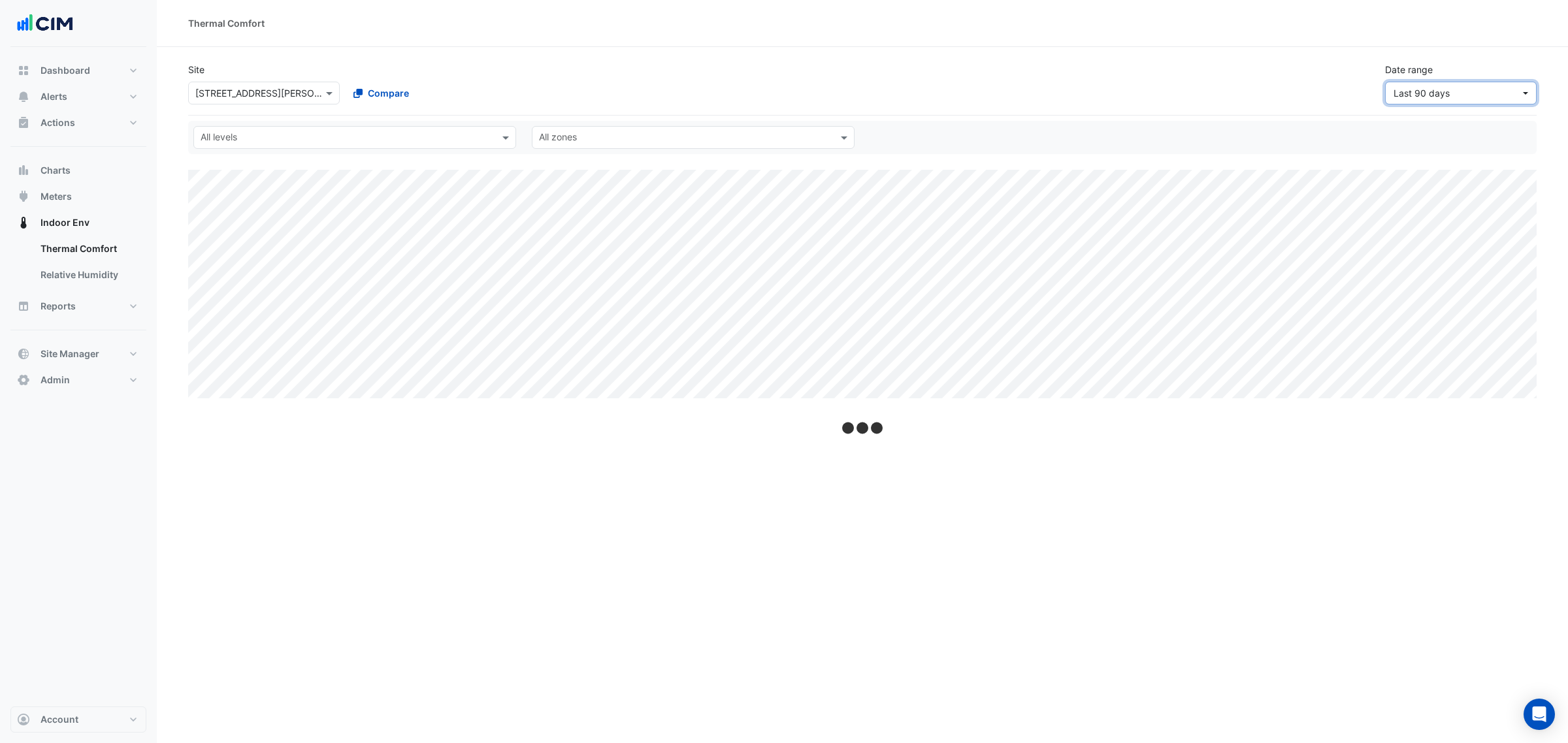
click at [1435, 82] on button "Last 90 days" at bounding box center [1461, 93] width 152 height 23
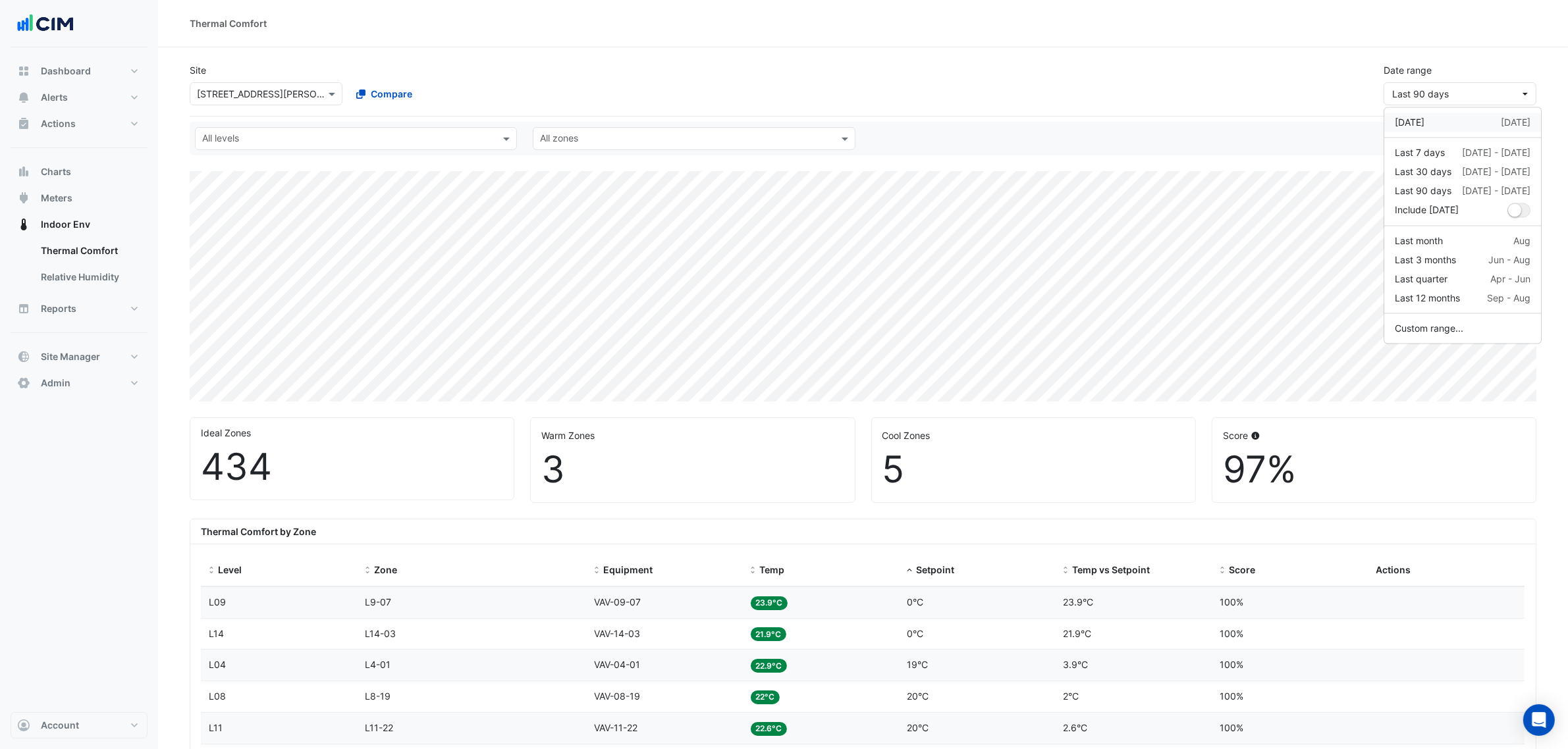
click at [1445, 119] on div "Yesterday 15 Sep" at bounding box center [1463, 123] width 136 height 14
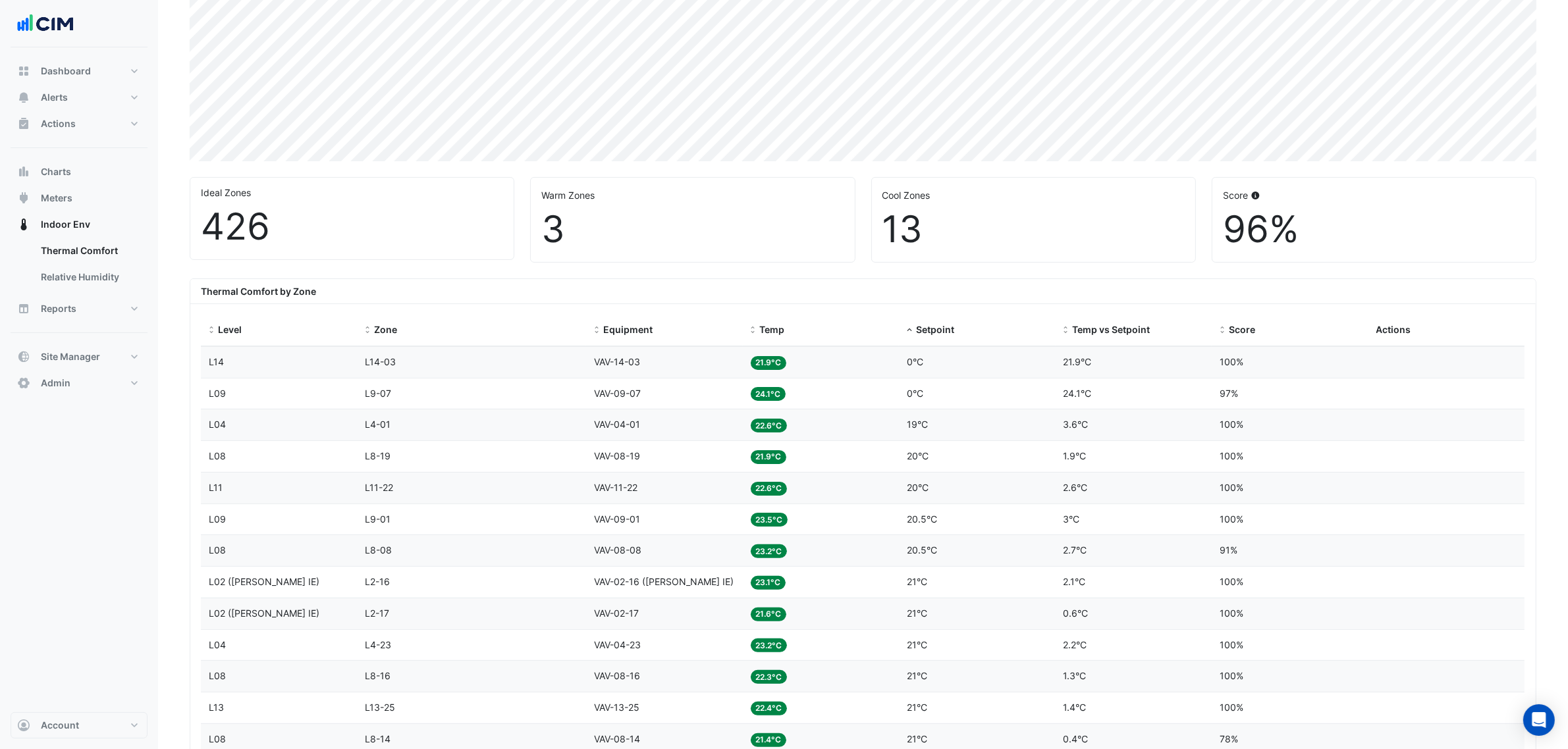
scroll to position [247, 0]
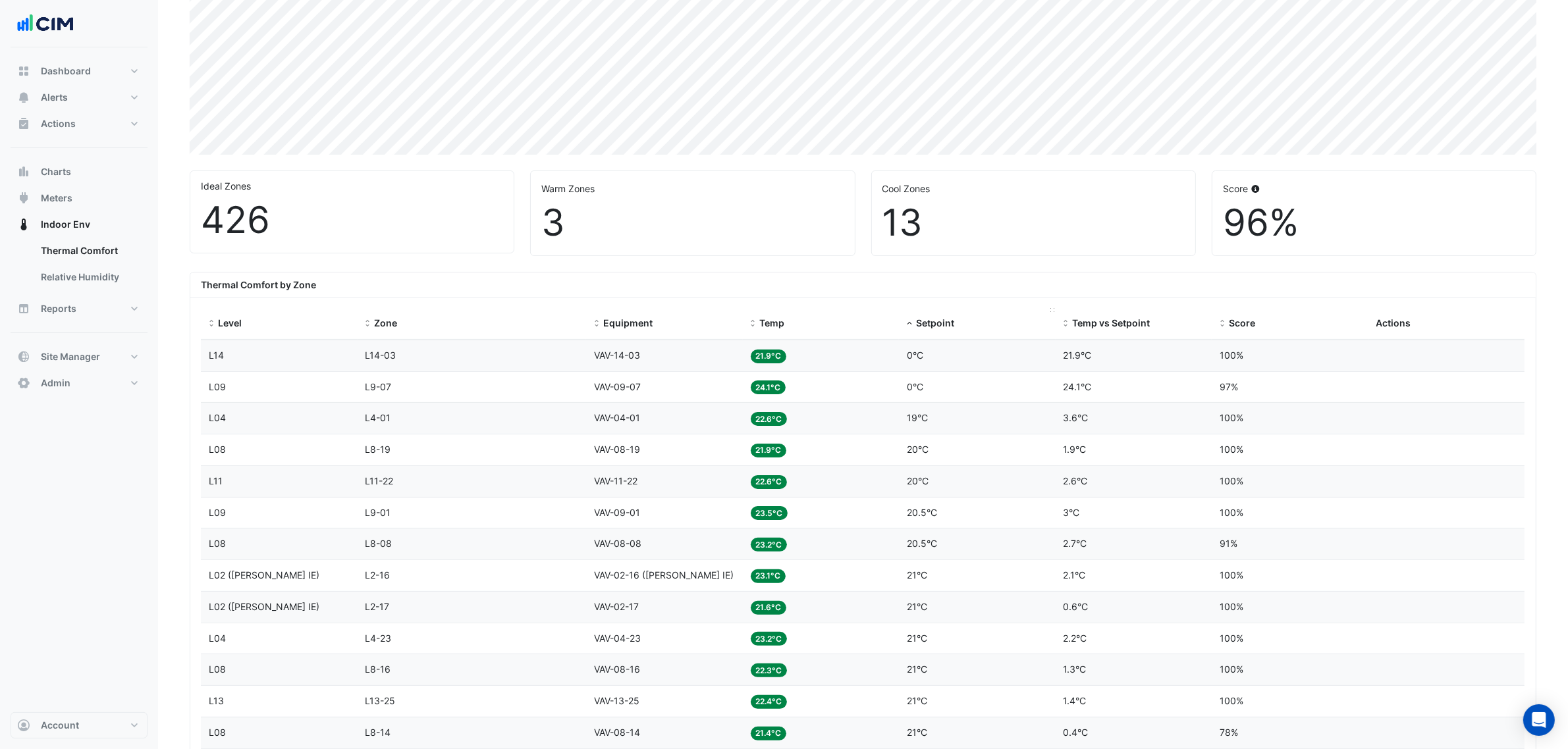
click at [931, 325] on span "Setpoint" at bounding box center [935, 322] width 39 height 12
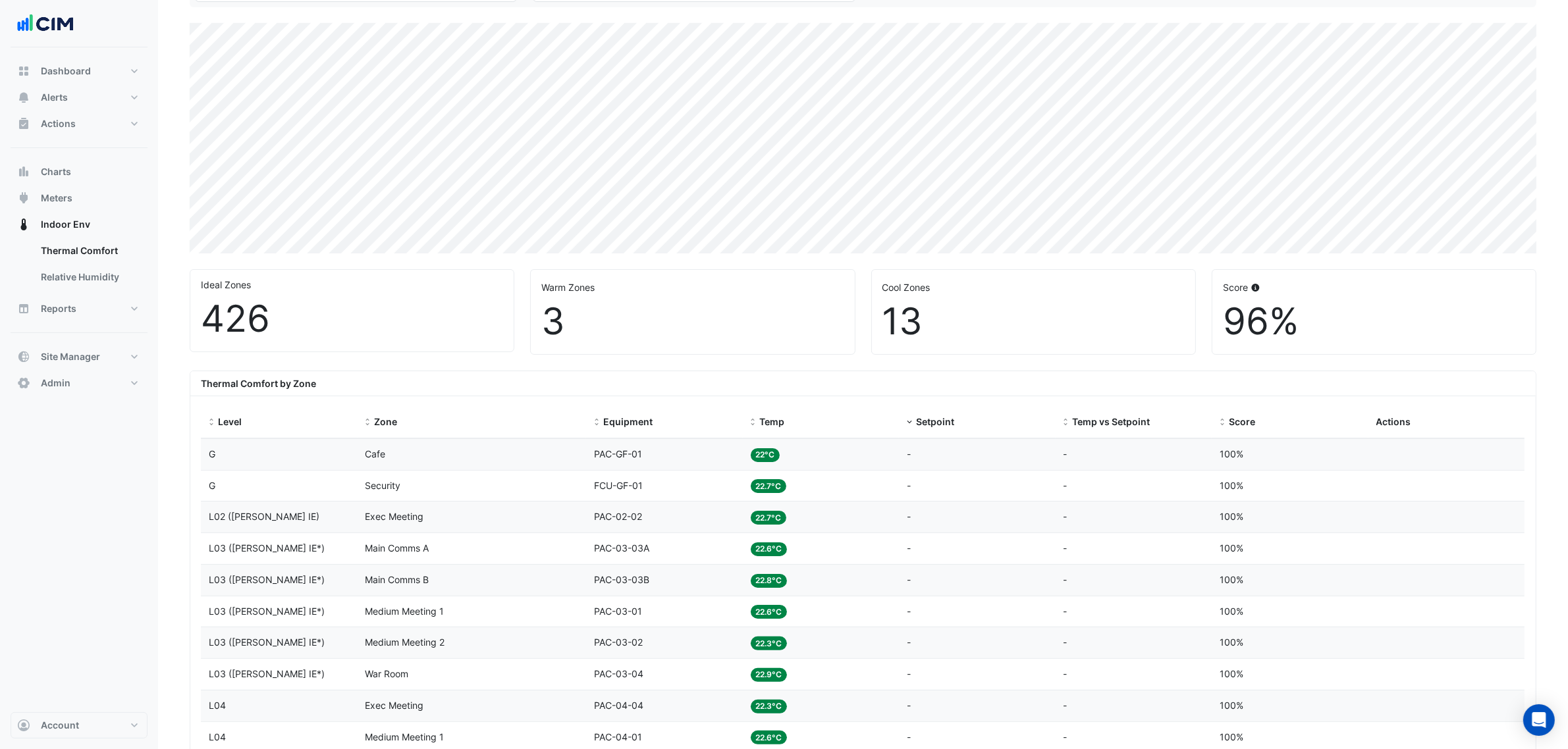
scroll to position [83, 0]
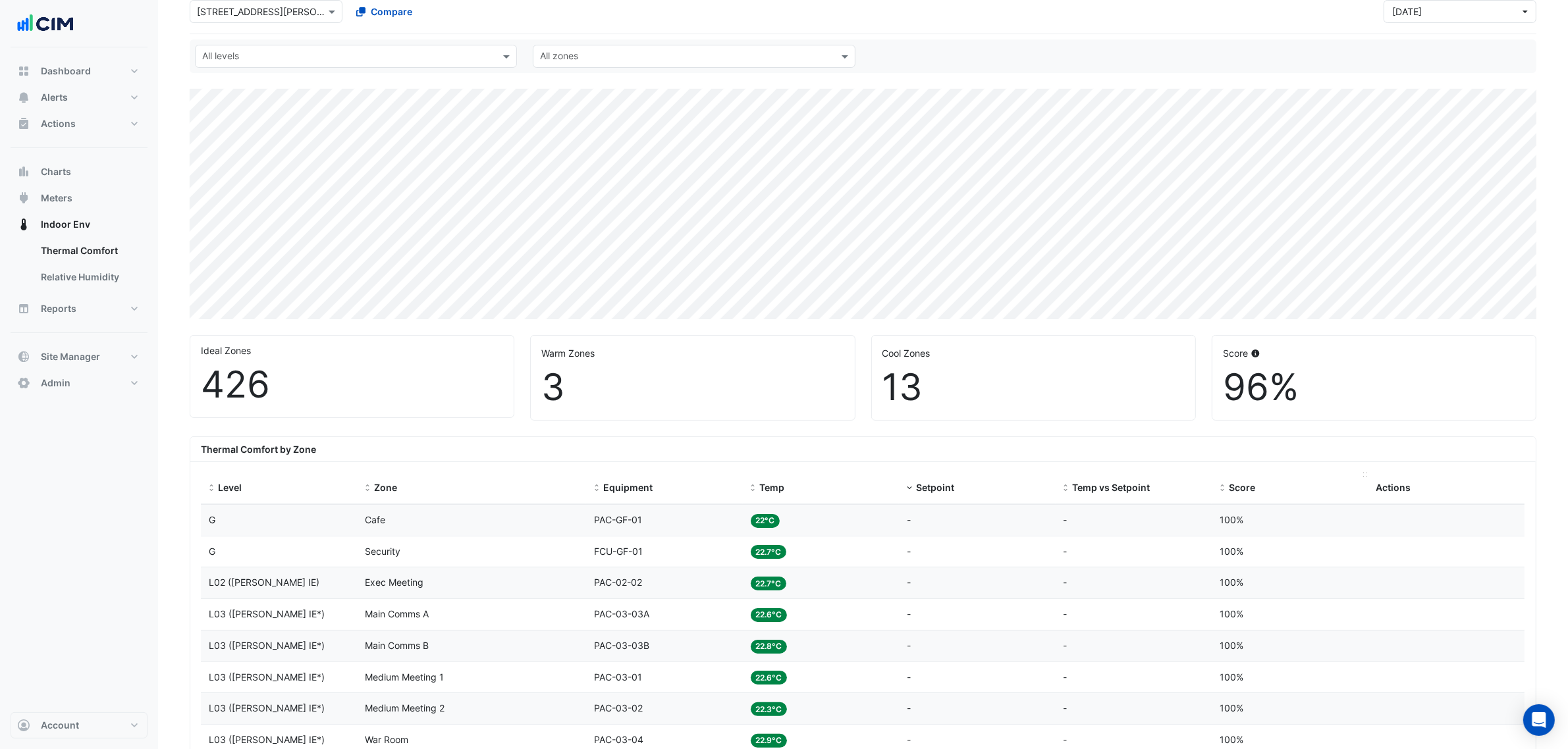
click at [1239, 486] on span "Score" at bounding box center [1242, 488] width 26 height 12
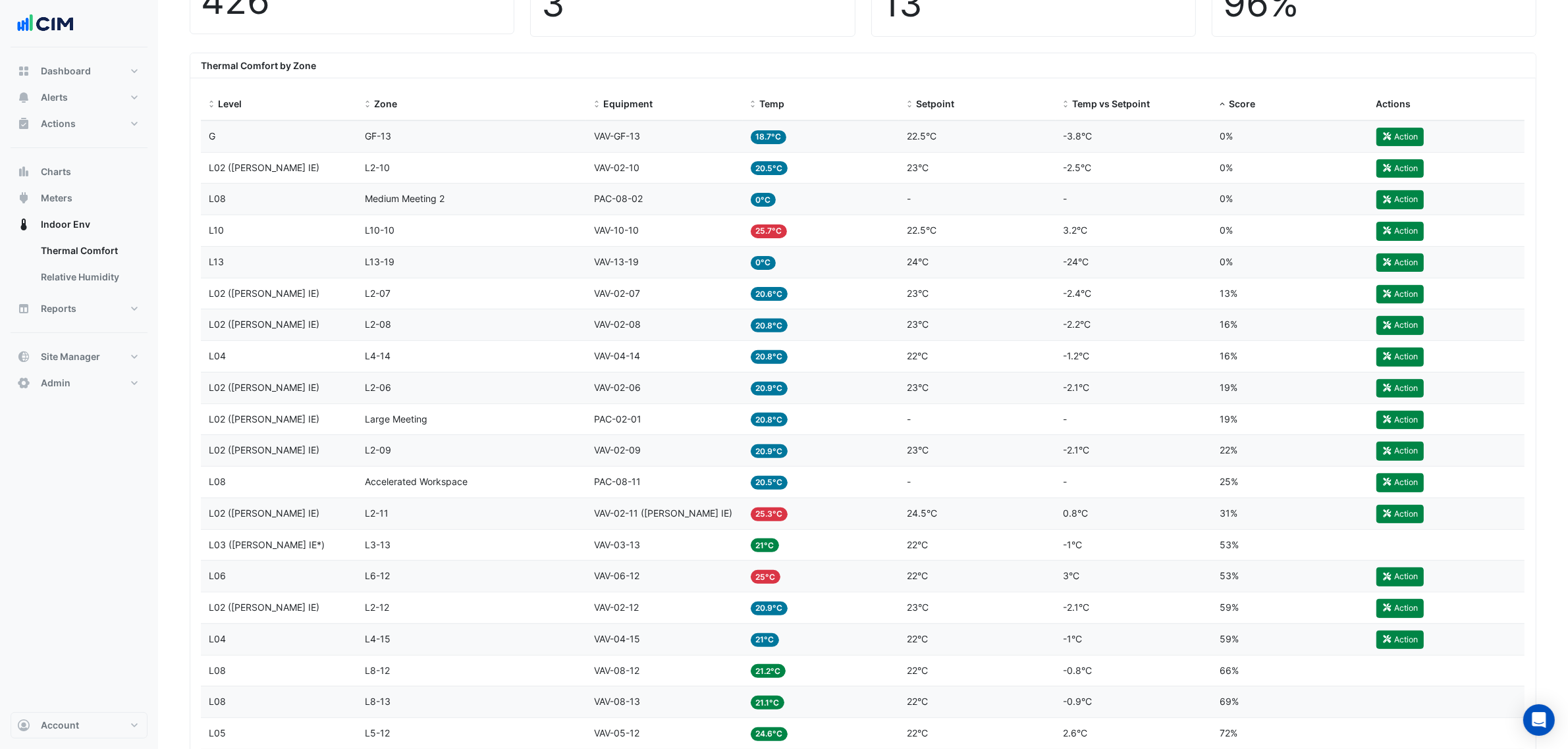
scroll to position [494, 0]
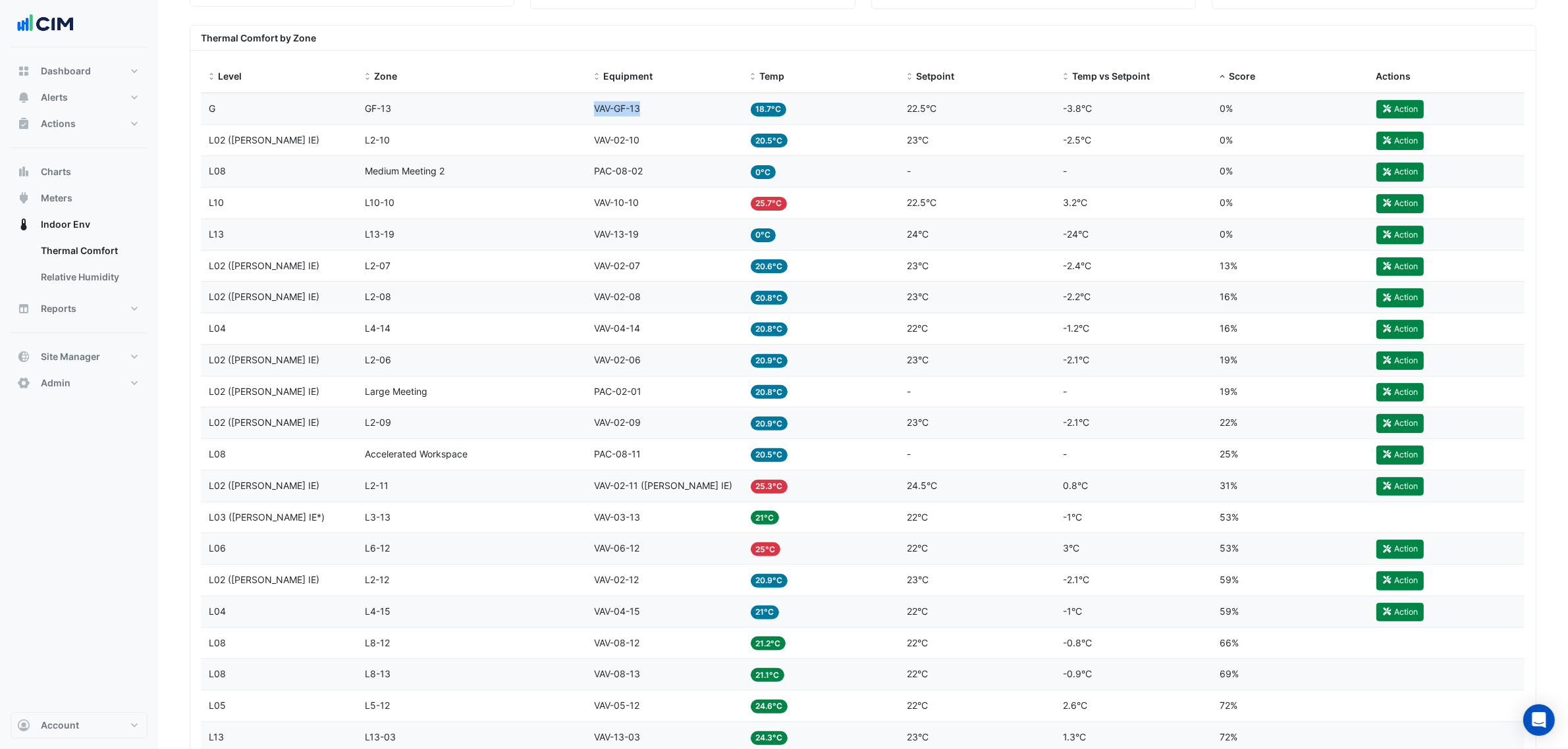
drag, startPoint x: 639, startPoint y: 113, endPoint x: 573, endPoint y: 117, distance: 66.1
click at [573, 117] on div "Level G Zone GF-13 Equipment VAV-GF-13 Temp 18.7°C Setpoint 22.5°C Temp vs Setp…" at bounding box center [863, 109] width 1324 height 31
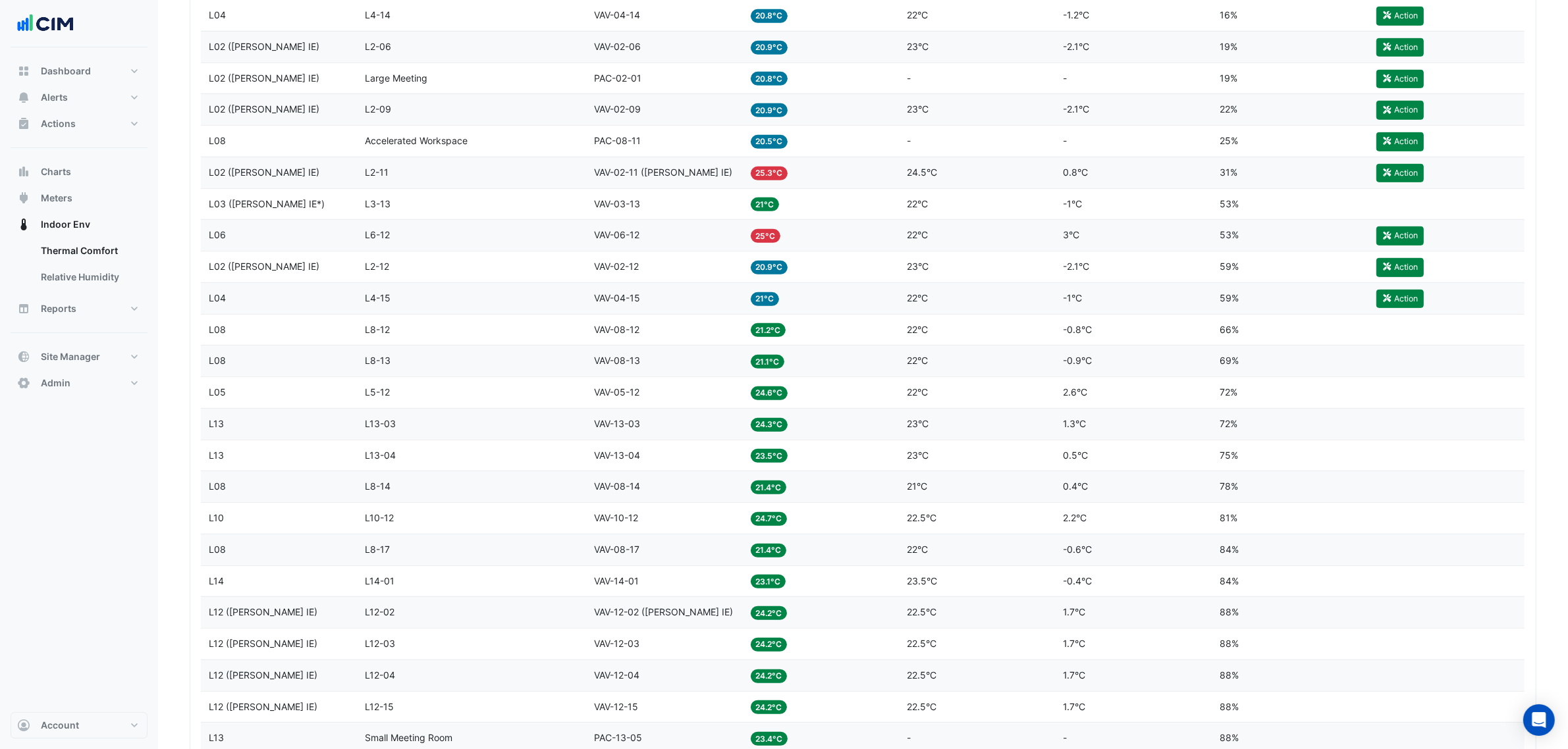
scroll to position [576, 0]
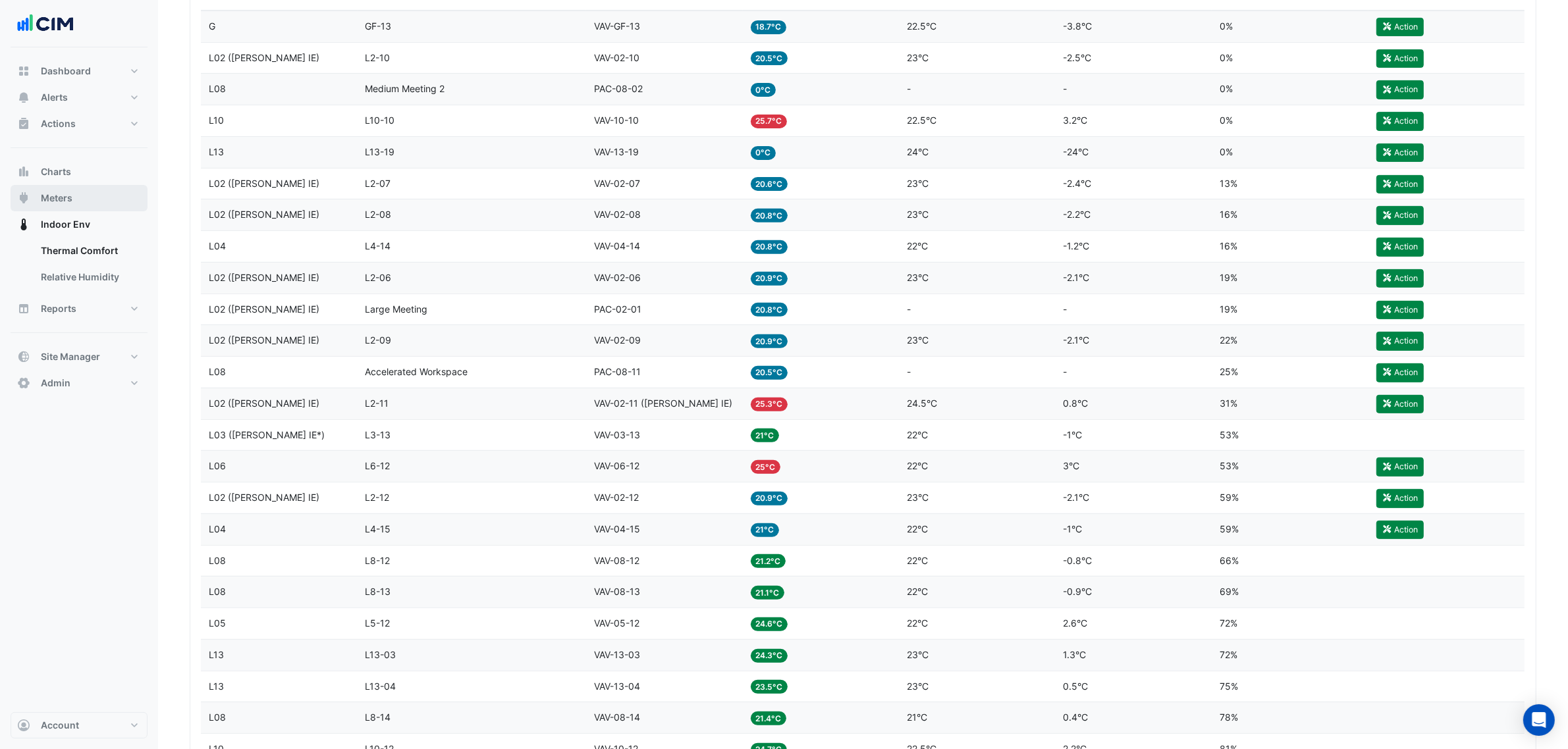
click at [97, 196] on button "Meters" at bounding box center [79, 198] width 137 height 26
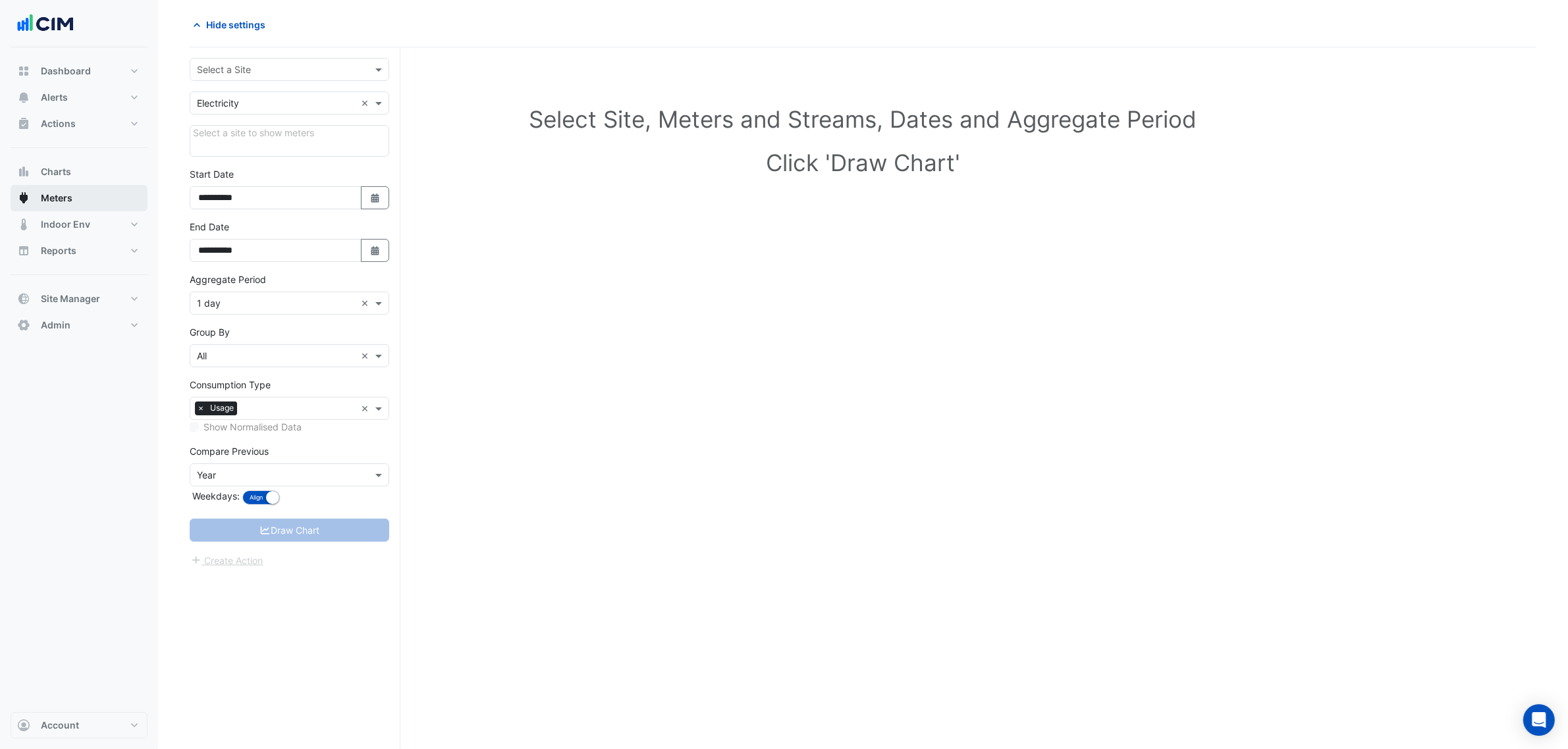
scroll to position [50, 0]
click at [303, 69] on div "Select a Site" at bounding box center [289, 69] width 200 height 23
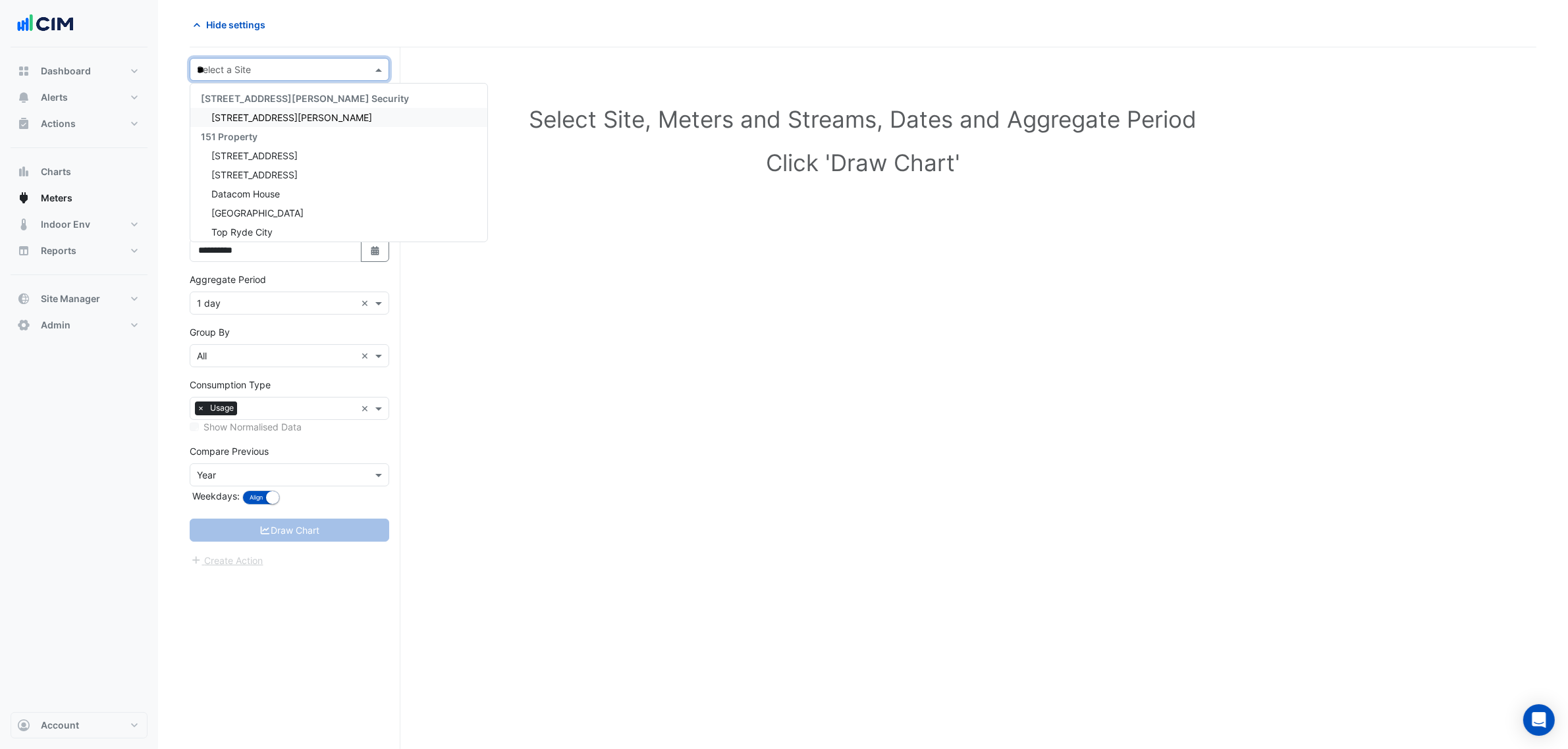
type input "***"
click at [265, 127] on div "[GEOGRAPHIC_DATA]" at bounding box center [289, 137] width 198 height 19
click at [267, 117] on span "[STREET_ADDRESS][PERSON_NAME]" at bounding box center [292, 117] width 161 height 12
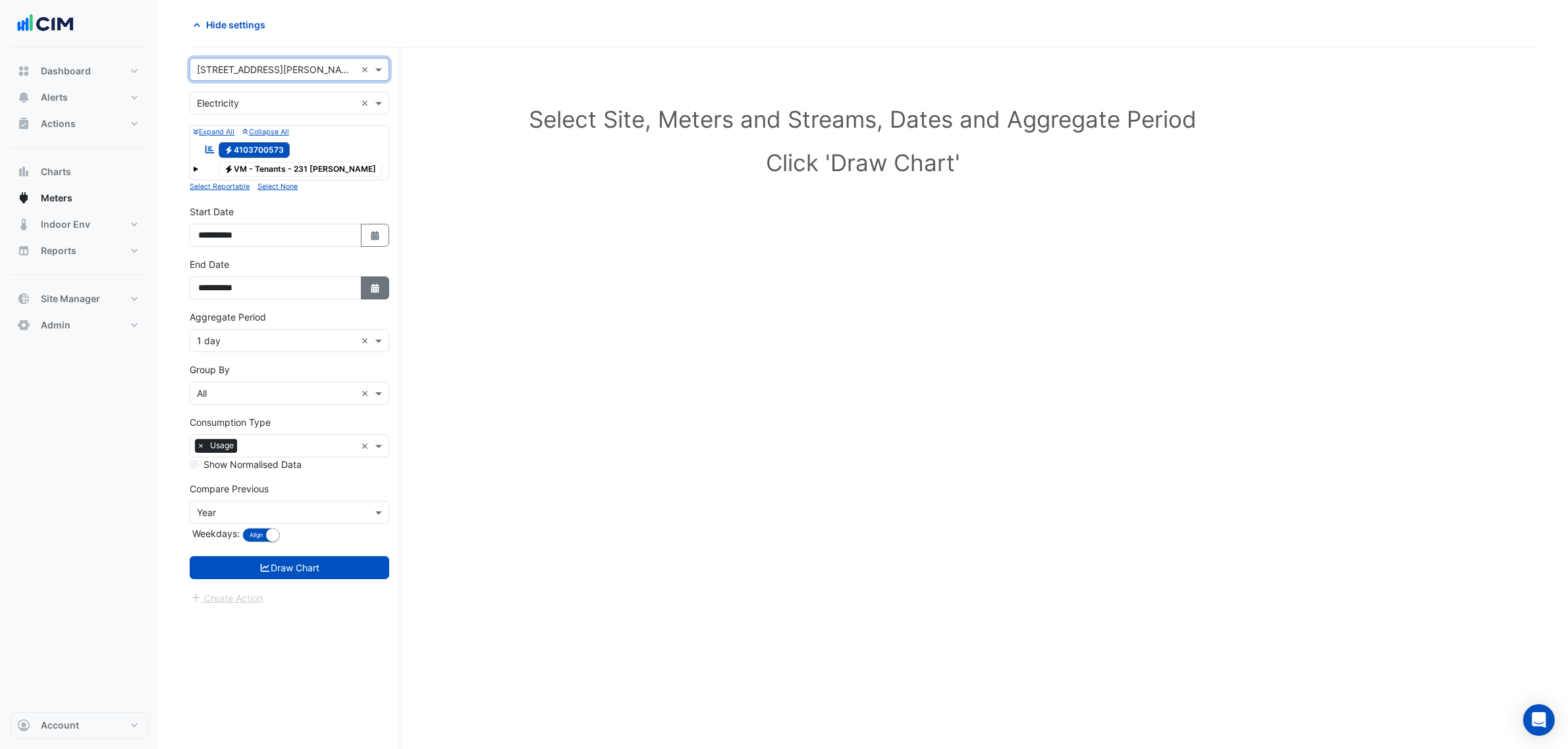
click at [367, 287] on button "Select Date" at bounding box center [376, 288] width 29 height 23
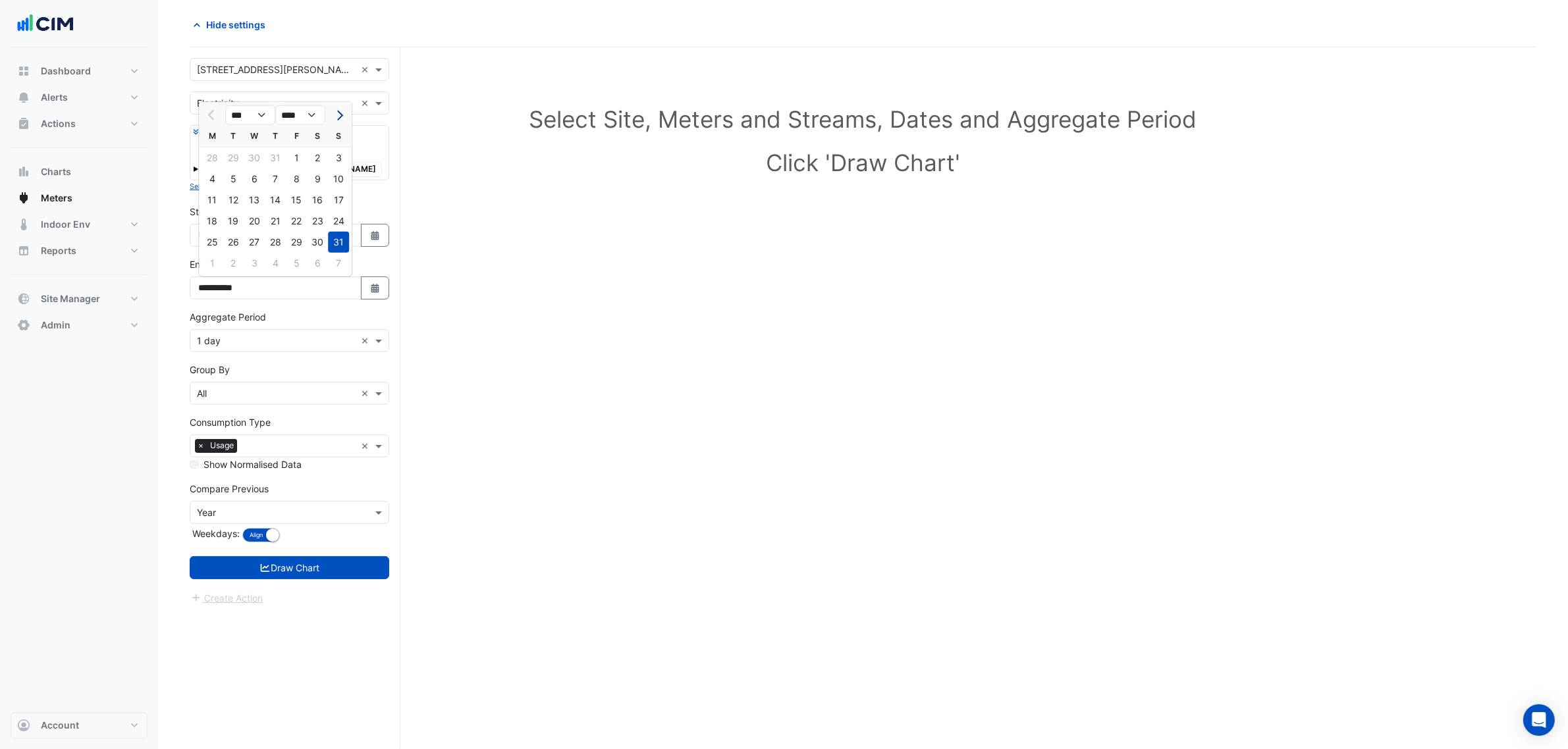
click at [335, 110] on button "Next month" at bounding box center [338, 115] width 15 height 21
select select "*"
click at [340, 177] on div "14" at bounding box center [338, 178] width 21 height 21
type input "**********"
drag, startPoint x: 245, startPoint y: 336, endPoint x: 245, endPoint y: 353, distance: 17.0
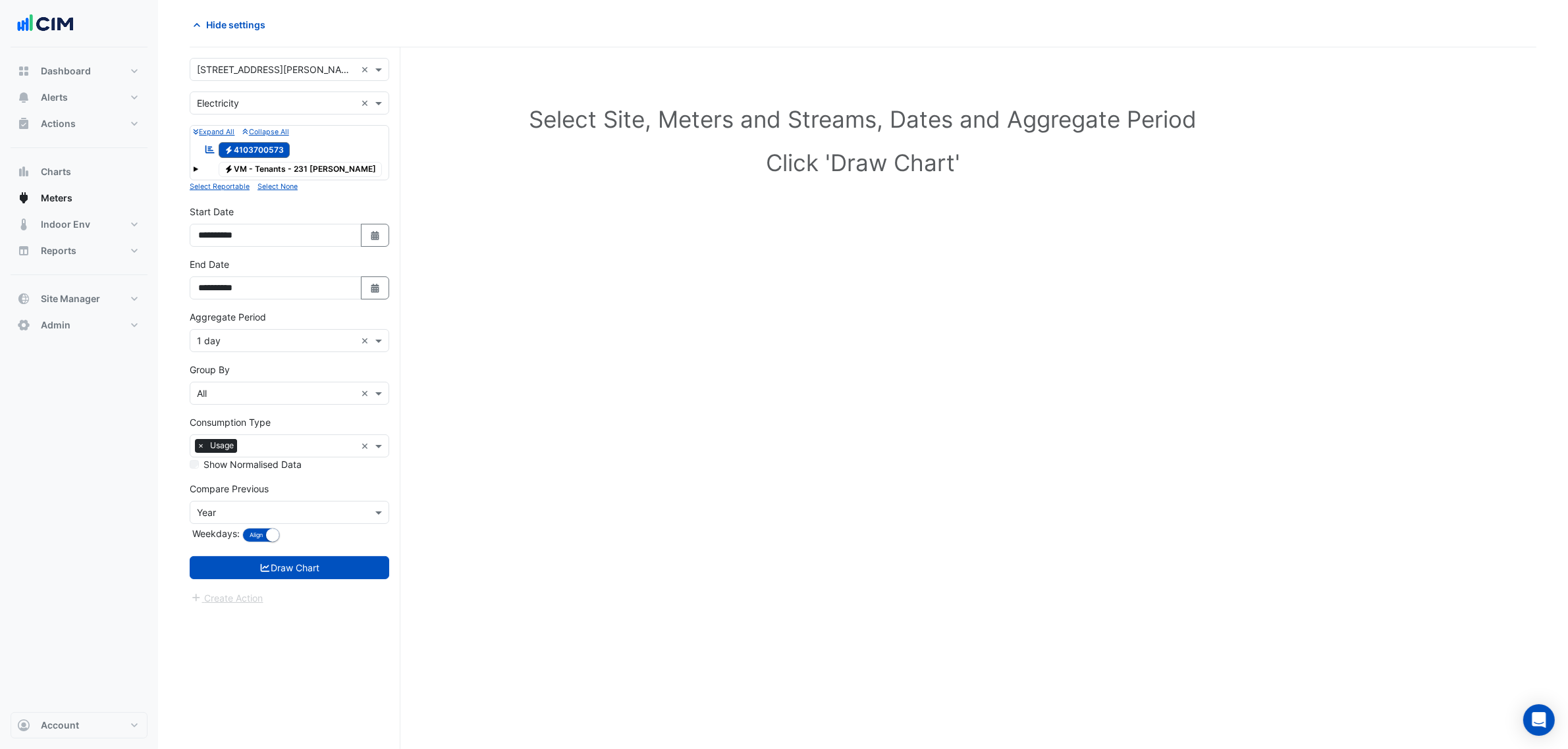
click at [245, 336] on input "text" at bounding box center [276, 342] width 159 height 14
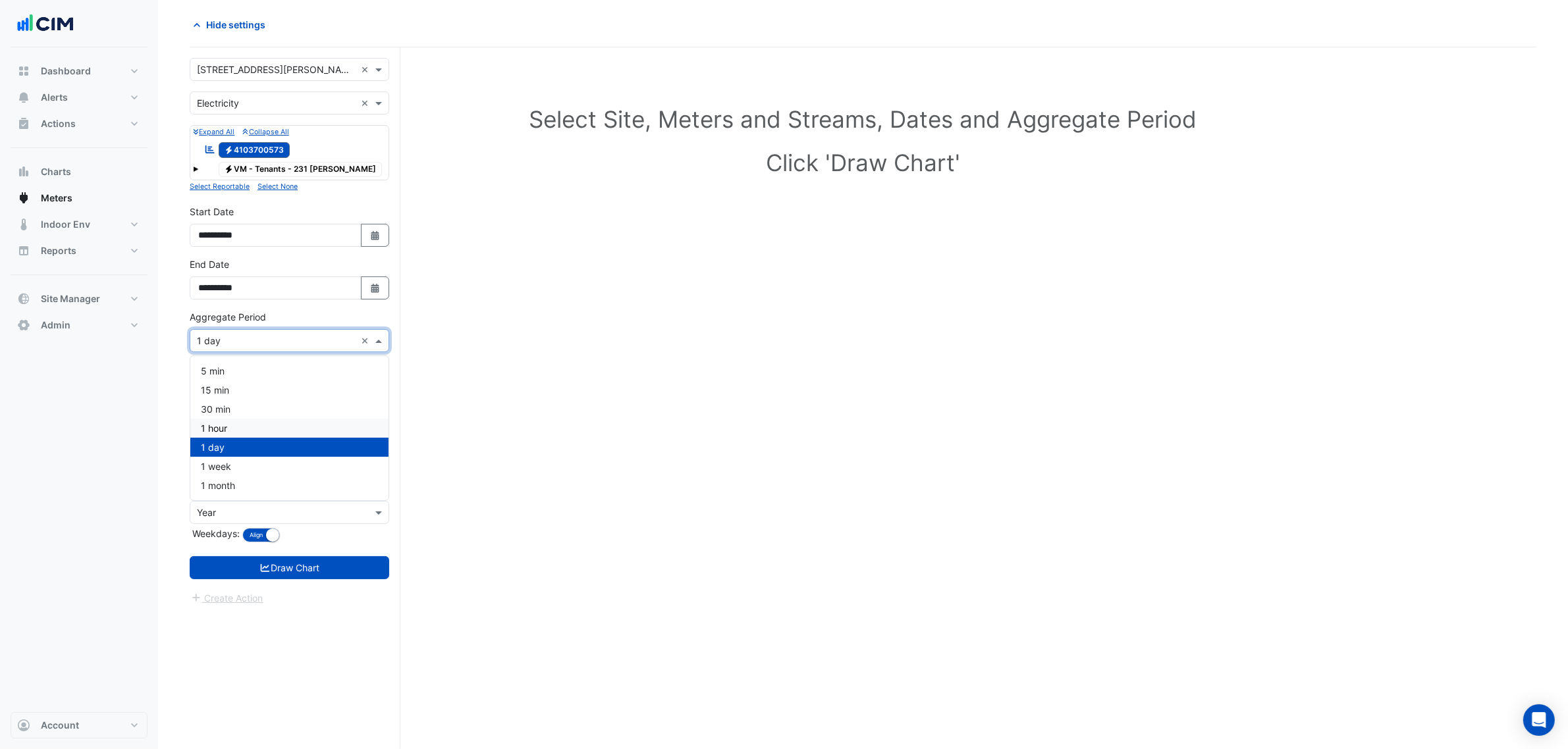
drag, startPoint x: 232, startPoint y: 425, endPoint x: 297, endPoint y: 554, distance: 144.5
click at [232, 426] on div "1 hour" at bounding box center [289, 428] width 198 height 19
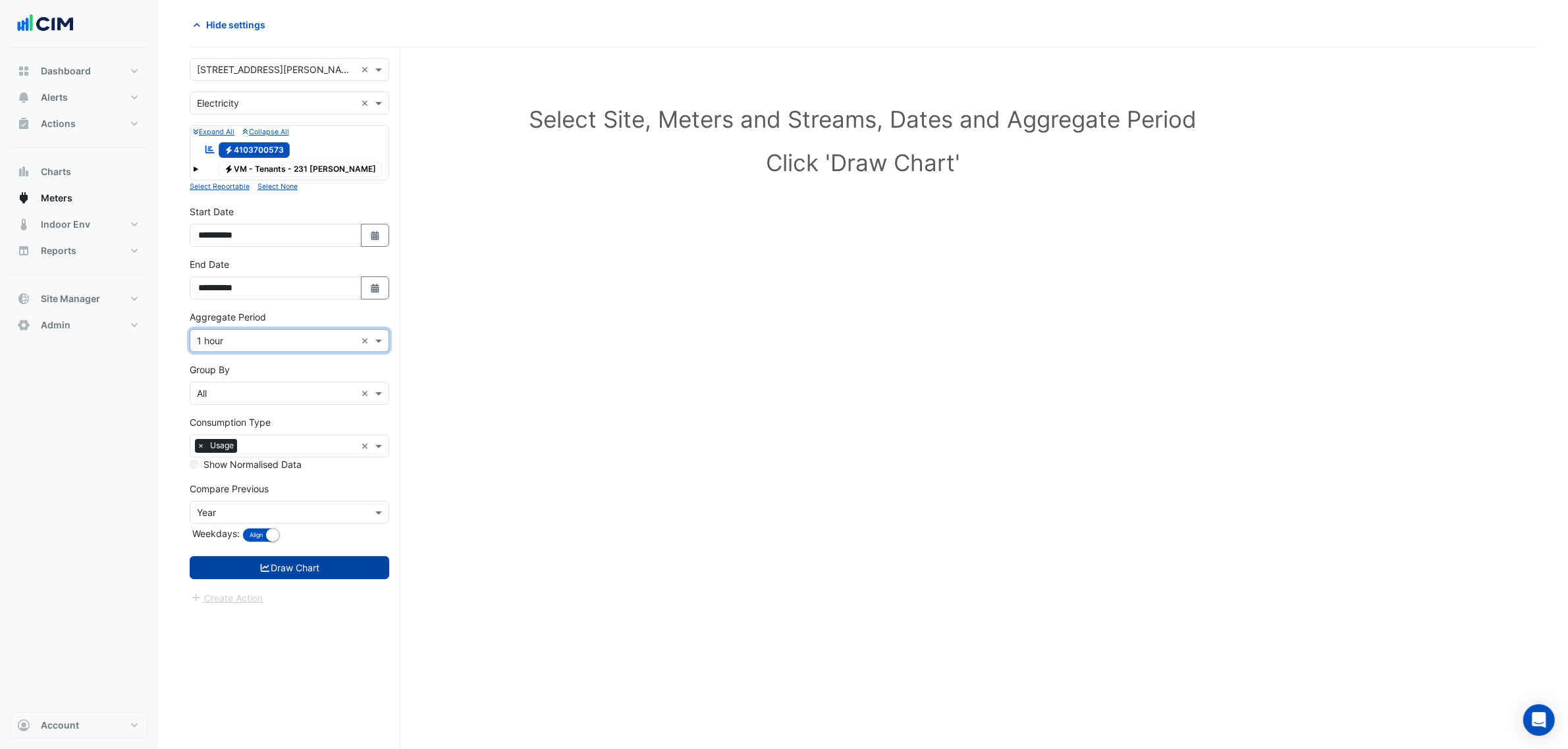
click at [308, 571] on button "Draw Chart" at bounding box center [289, 568] width 200 height 23
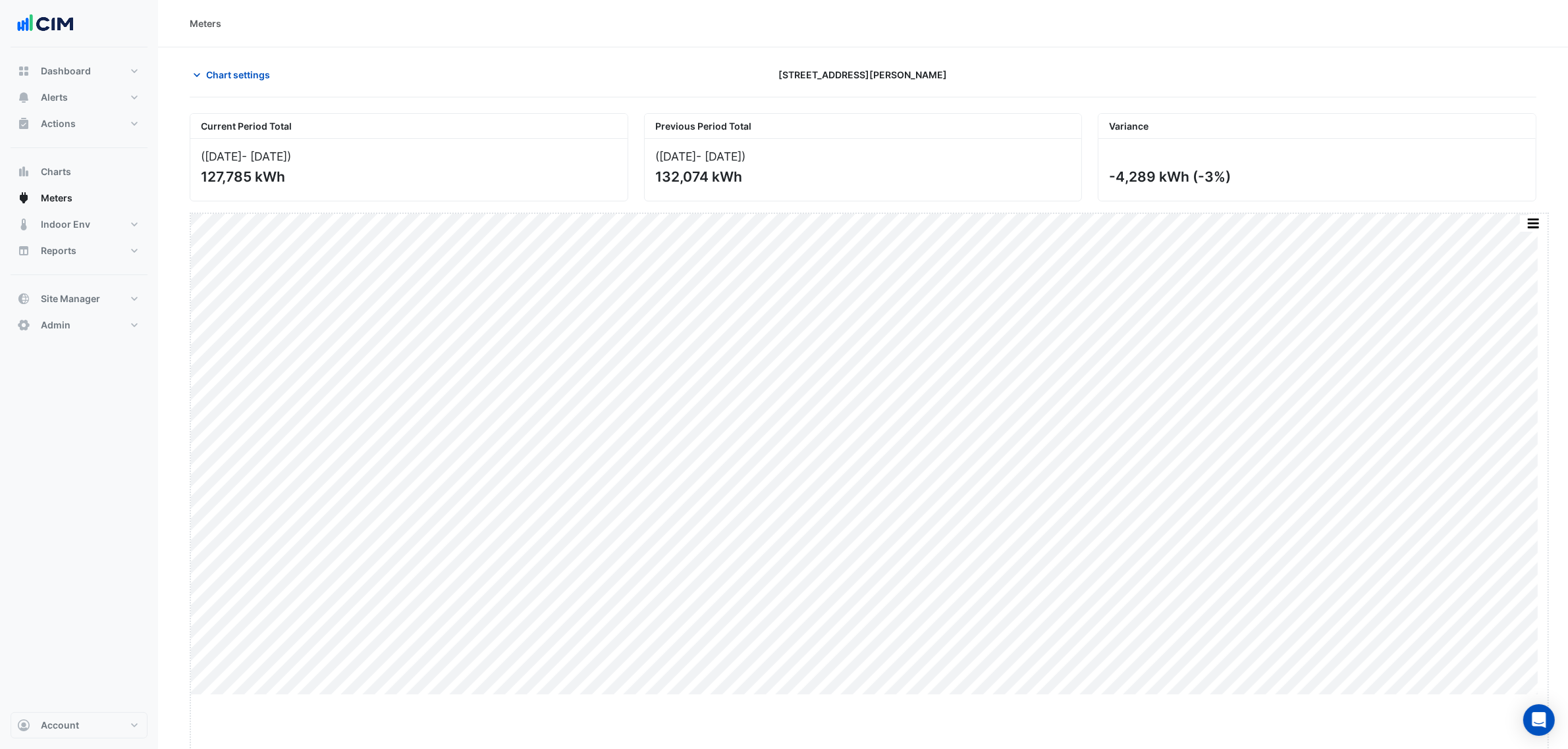
drag, startPoint x: 868, startPoint y: 694, endPoint x: 866, endPoint y: 765, distance: 71.0
click at [866, 748] on html "Meters Chart settings 231 Elizabeth St Current Period Total (01 Aug 25 - 14 Sep…" at bounding box center [784, 374] width 1568 height 749
click at [1512, 222] on button "button" at bounding box center [1522, 221] width 26 height 16
click at [1472, 438] on div "Select Chart Type" at bounding box center [1495, 434] width 79 height 32
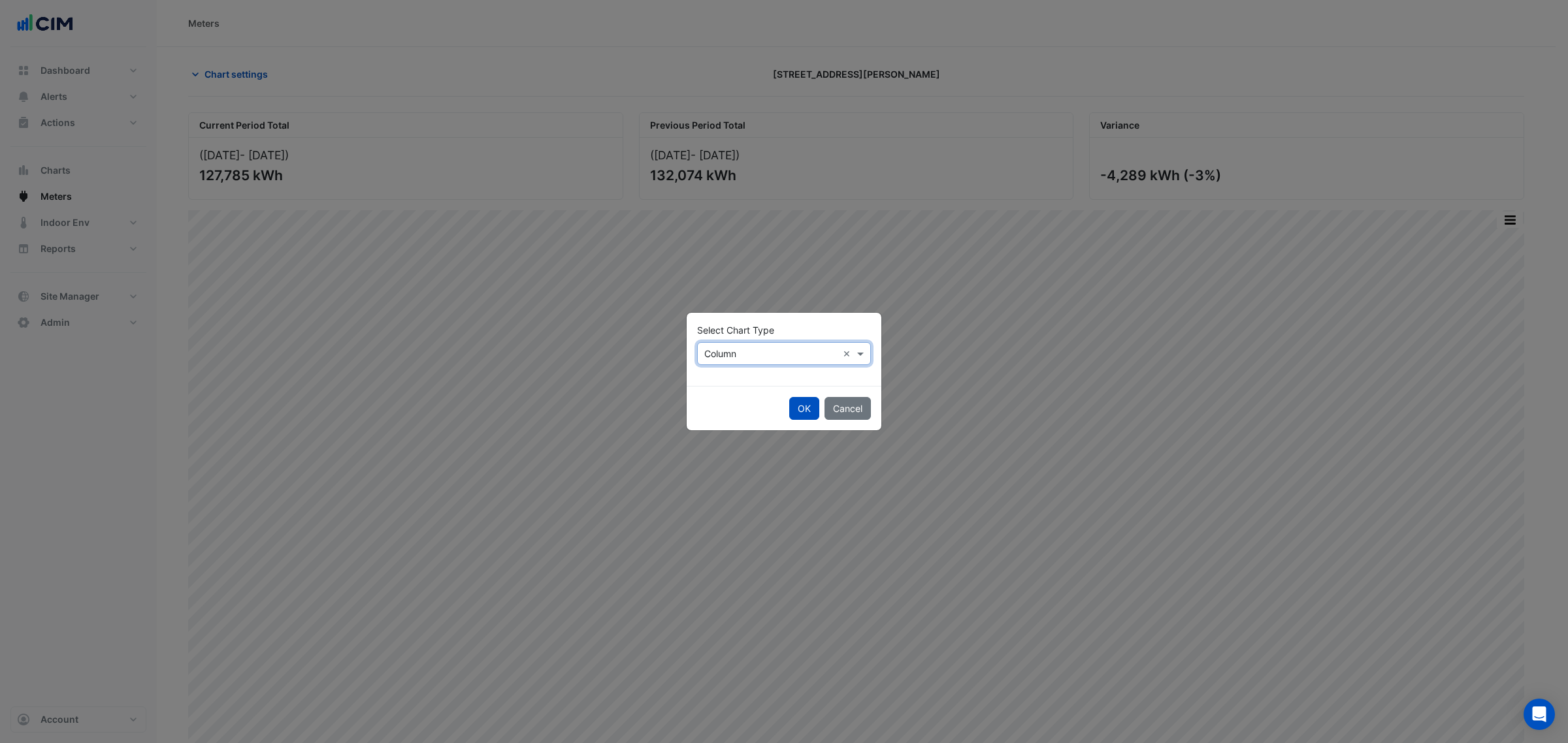
click at [709, 358] on input "text" at bounding box center [771, 354] width 133 height 14
click at [719, 383] on span "Line" at bounding box center [717, 382] width 18 height 11
click at [804, 402] on button "OK" at bounding box center [804, 409] width 30 height 23
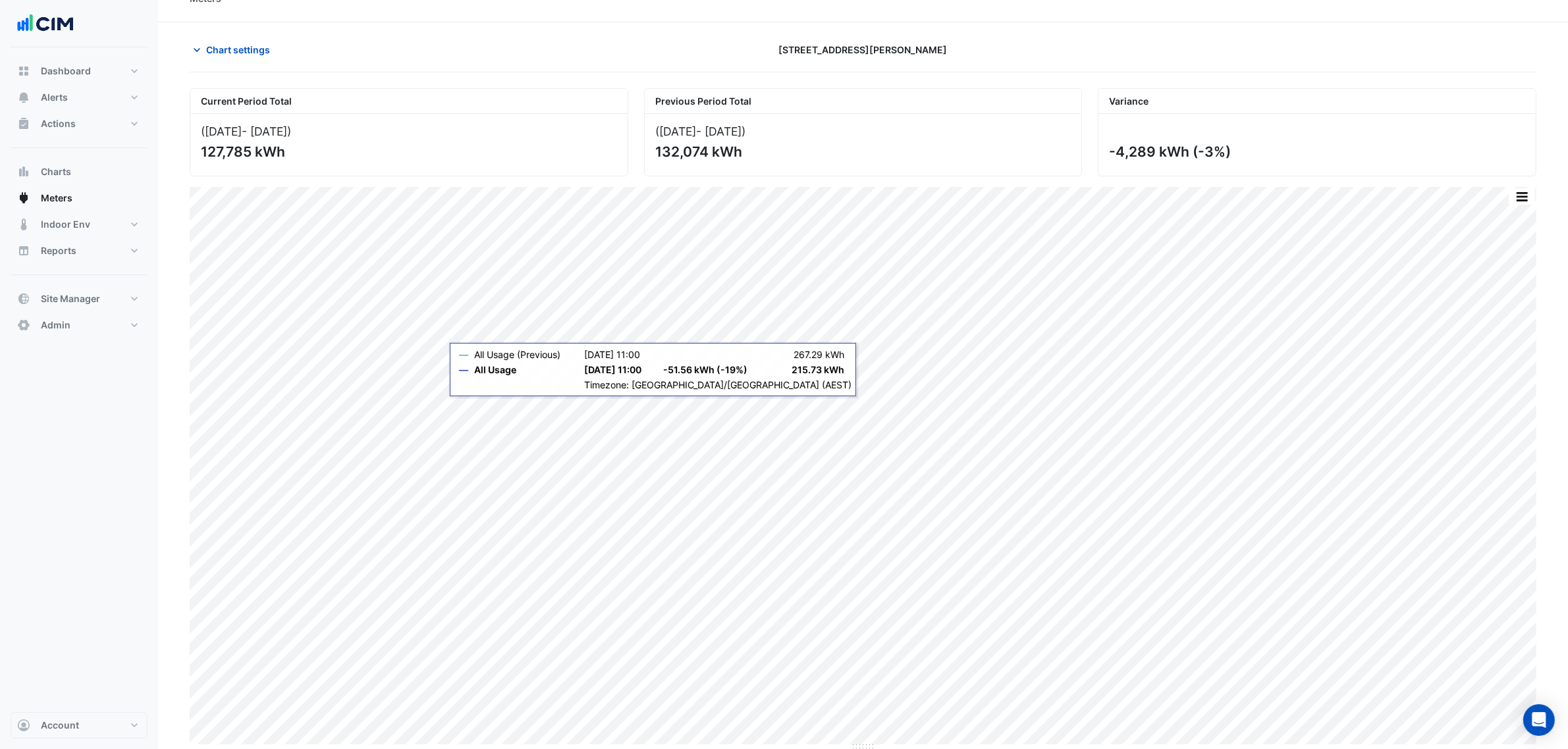
scroll to position [27, 0]
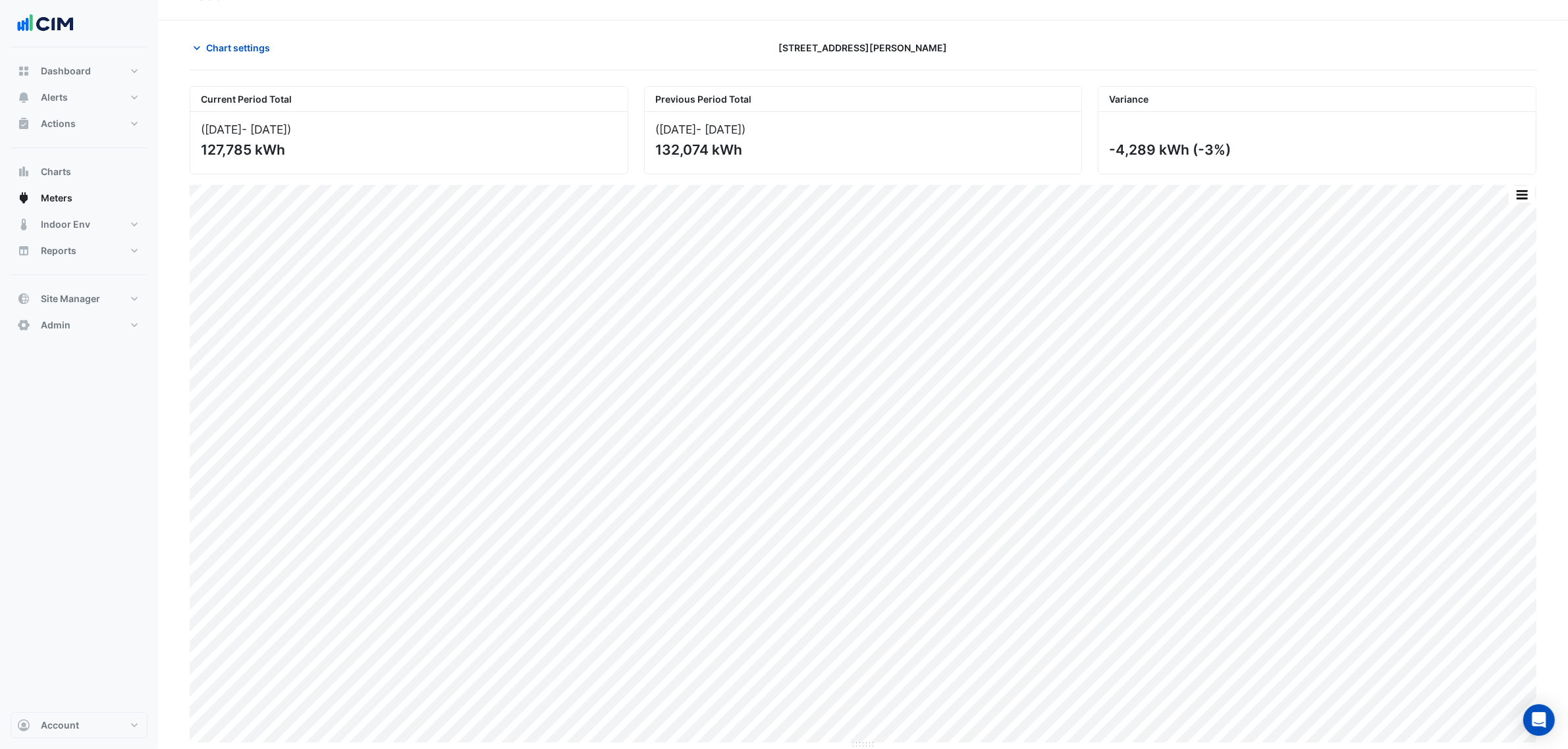
drag, startPoint x: 1252, startPoint y: 146, endPoint x: 1199, endPoint y: 150, distance: 53.2
click at [1199, 150] on div "-4,289 kWh (-3%)" at bounding box center [1316, 150] width 414 height 16
click at [1272, 150] on div "-4,289 kWh (-3%)" at bounding box center [1316, 150] width 414 height 16
click at [222, 64] on div "Chart settings 231 Elizabeth St" at bounding box center [863, 53] width 1347 height 34
click at [225, 58] on button "Chart settings" at bounding box center [234, 48] width 89 height 23
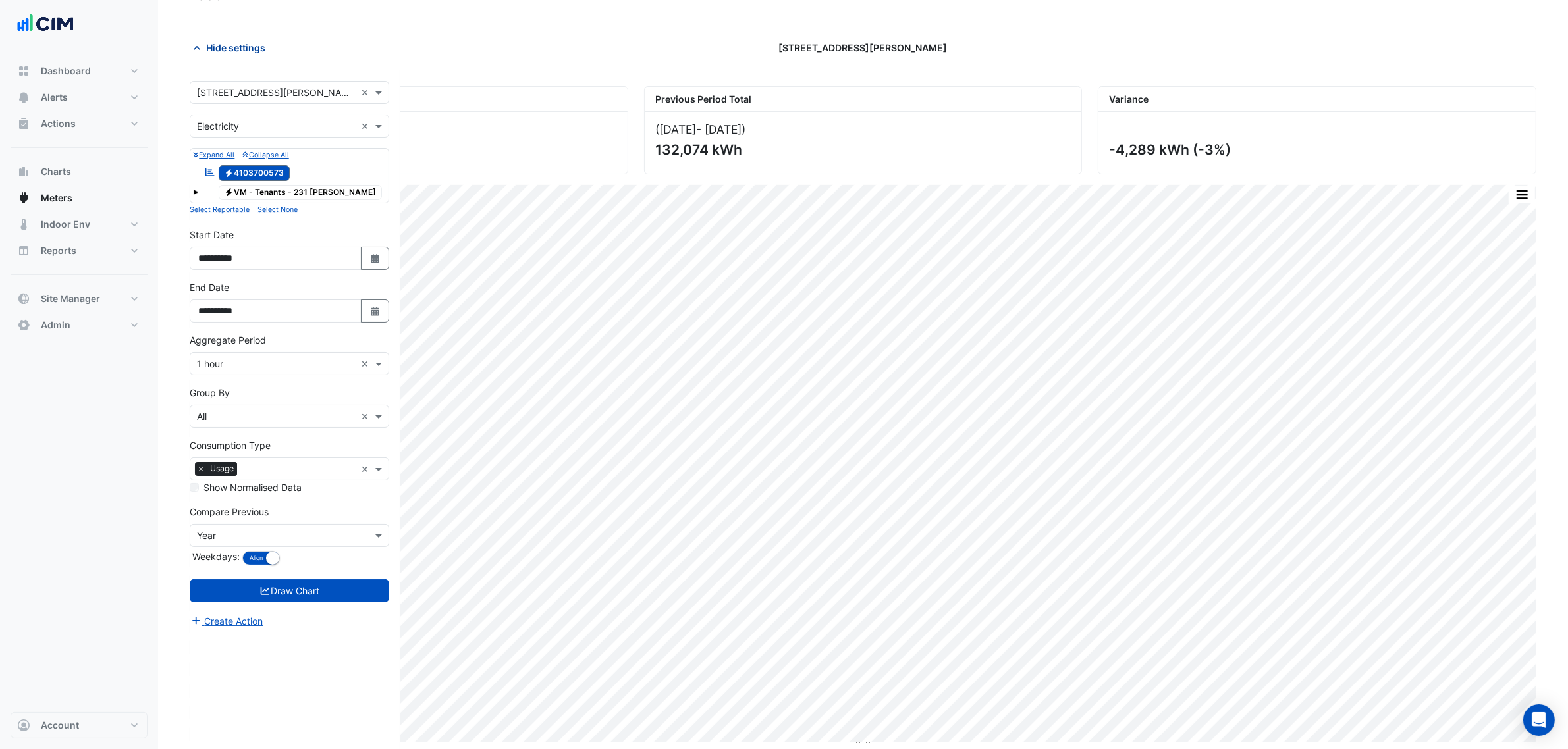
click at [226, 47] on span "Hide settings" at bounding box center [235, 48] width 59 height 14
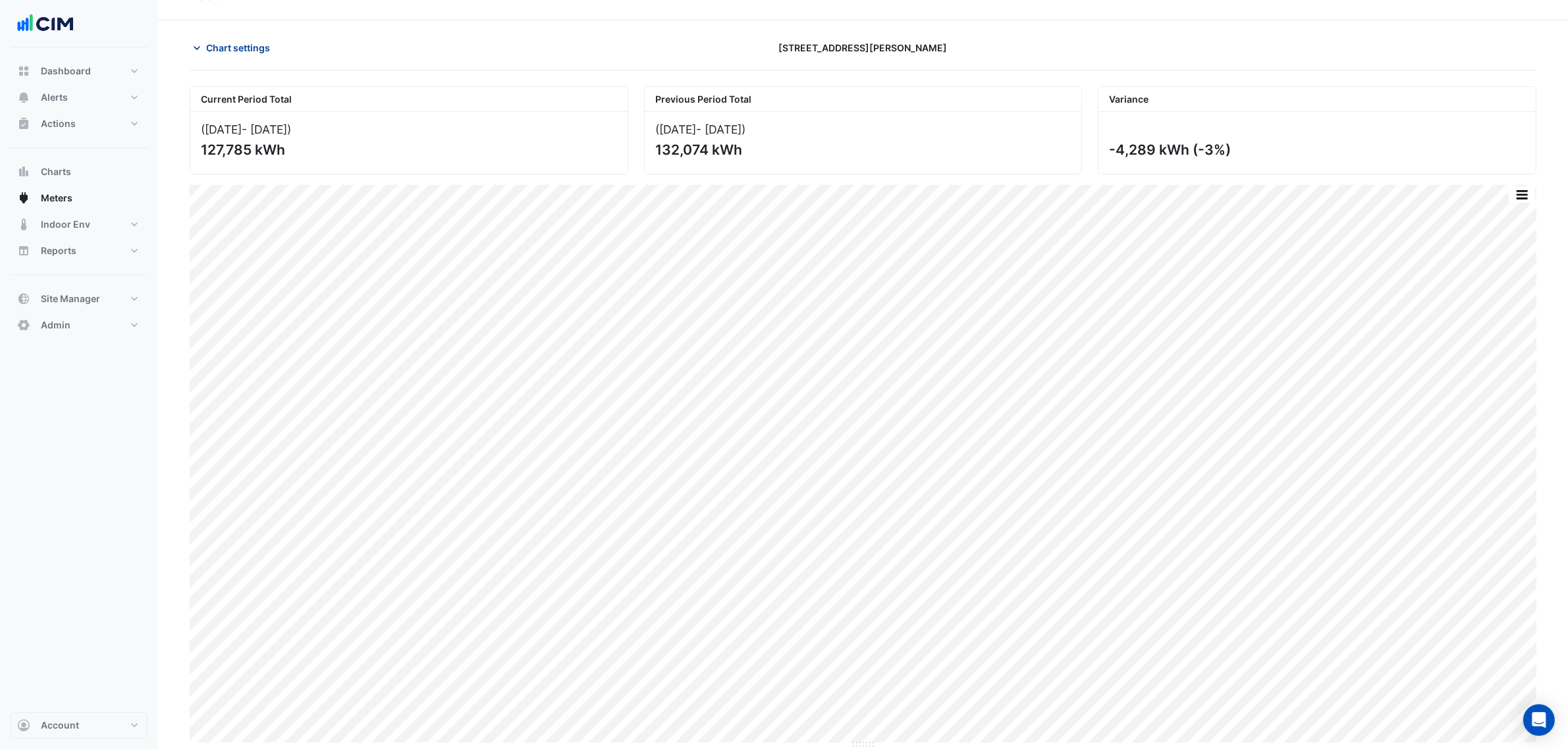
click at [226, 48] on span "Chart settings" at bounding box center [238, 48] width 64 height 14
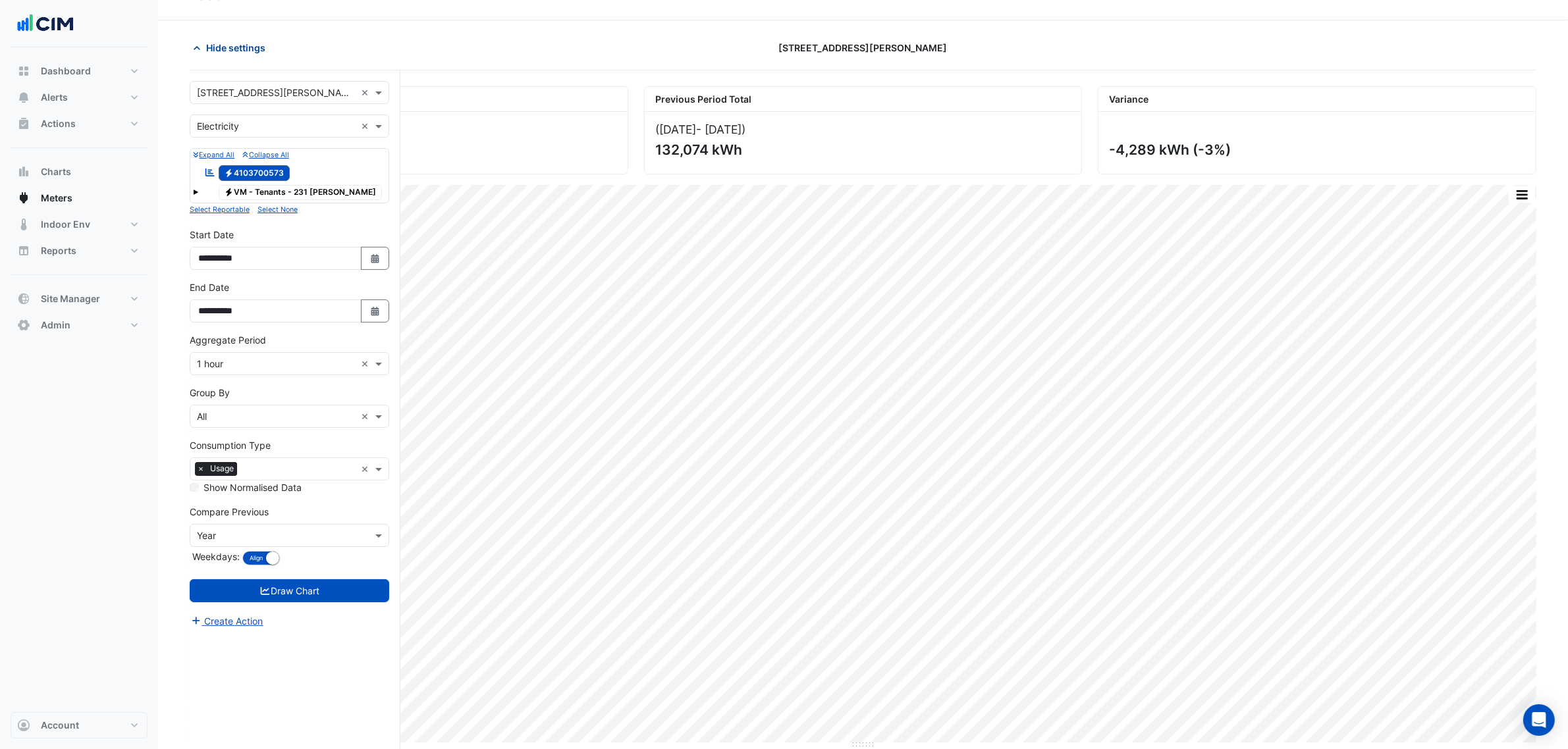
click at [238, 50] on span "Hide settings" at bounding box center [235, 48] width 59 height 14
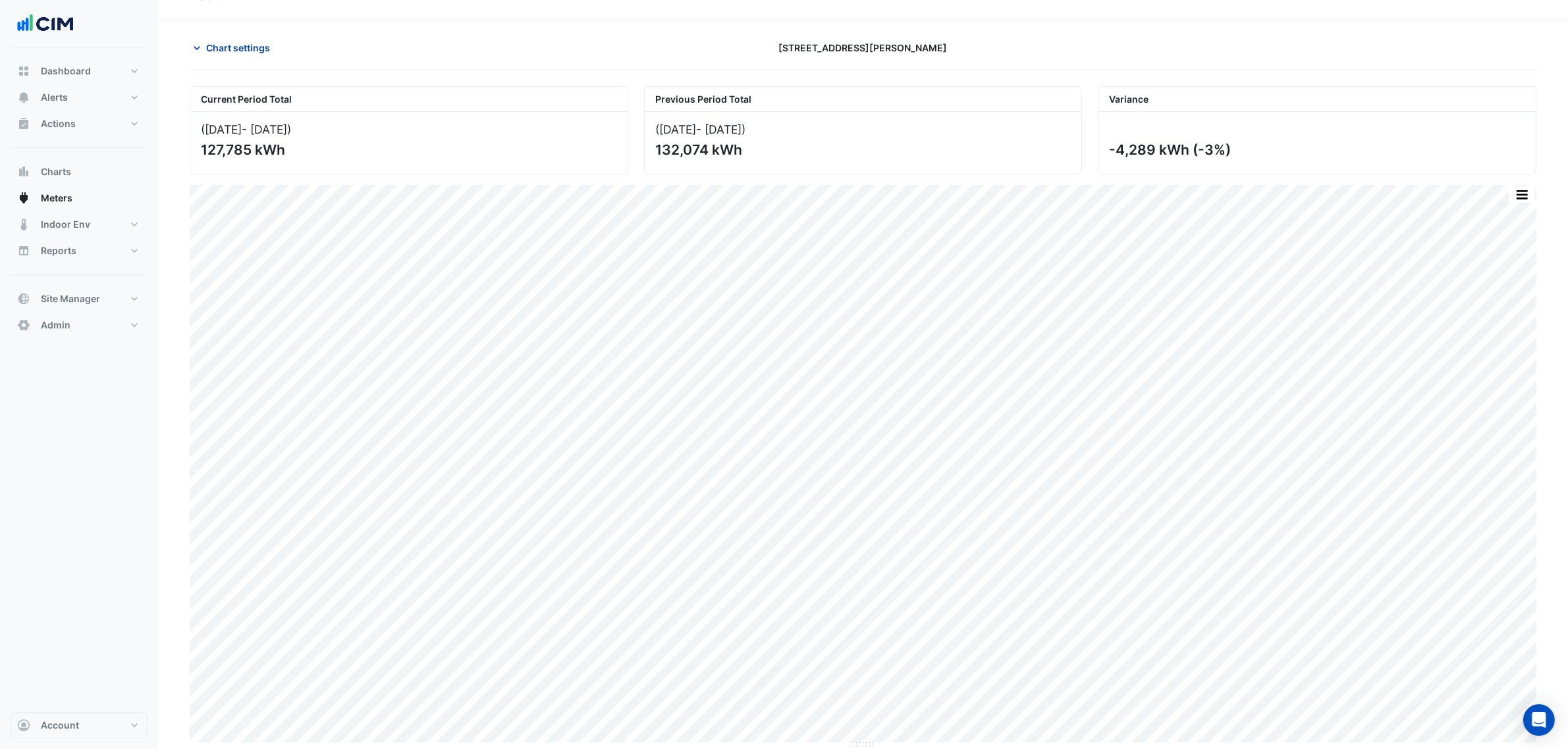
click at [258, 57] on button "Chart settings" at bounding box center [234, 48] width 89 height 23
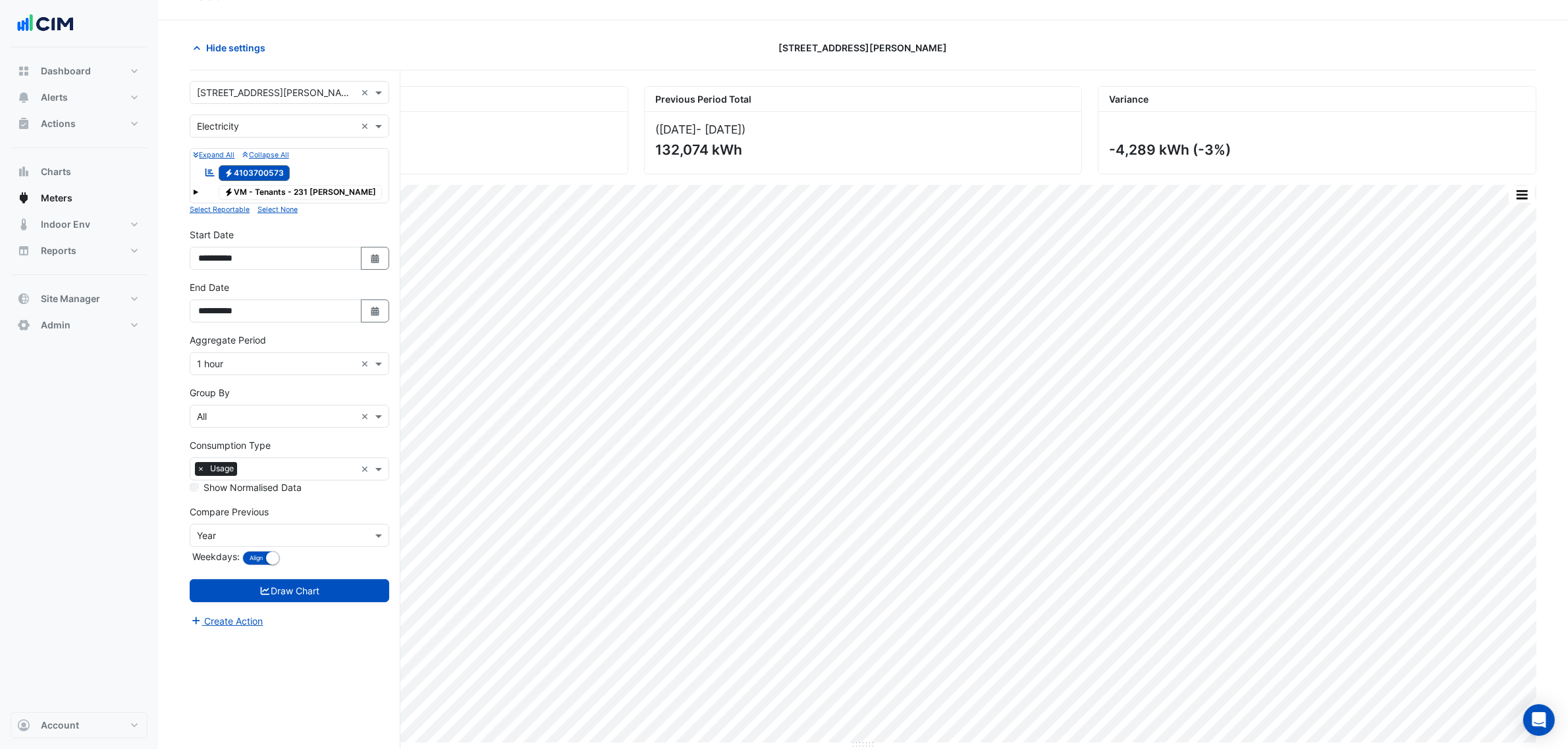
click at [373, 245] on div "**********" at bounding box center [289, 248] width 200 height 42
click at [372, 249] on button "Select Date" at bounding box center [376, 258] width 29 height 23
select select "*"
select select "****"
click at [245, 83] on select "*** *** *** *** *** *** *** *** ***" at bounding box center [250, 85] width 50 height 20
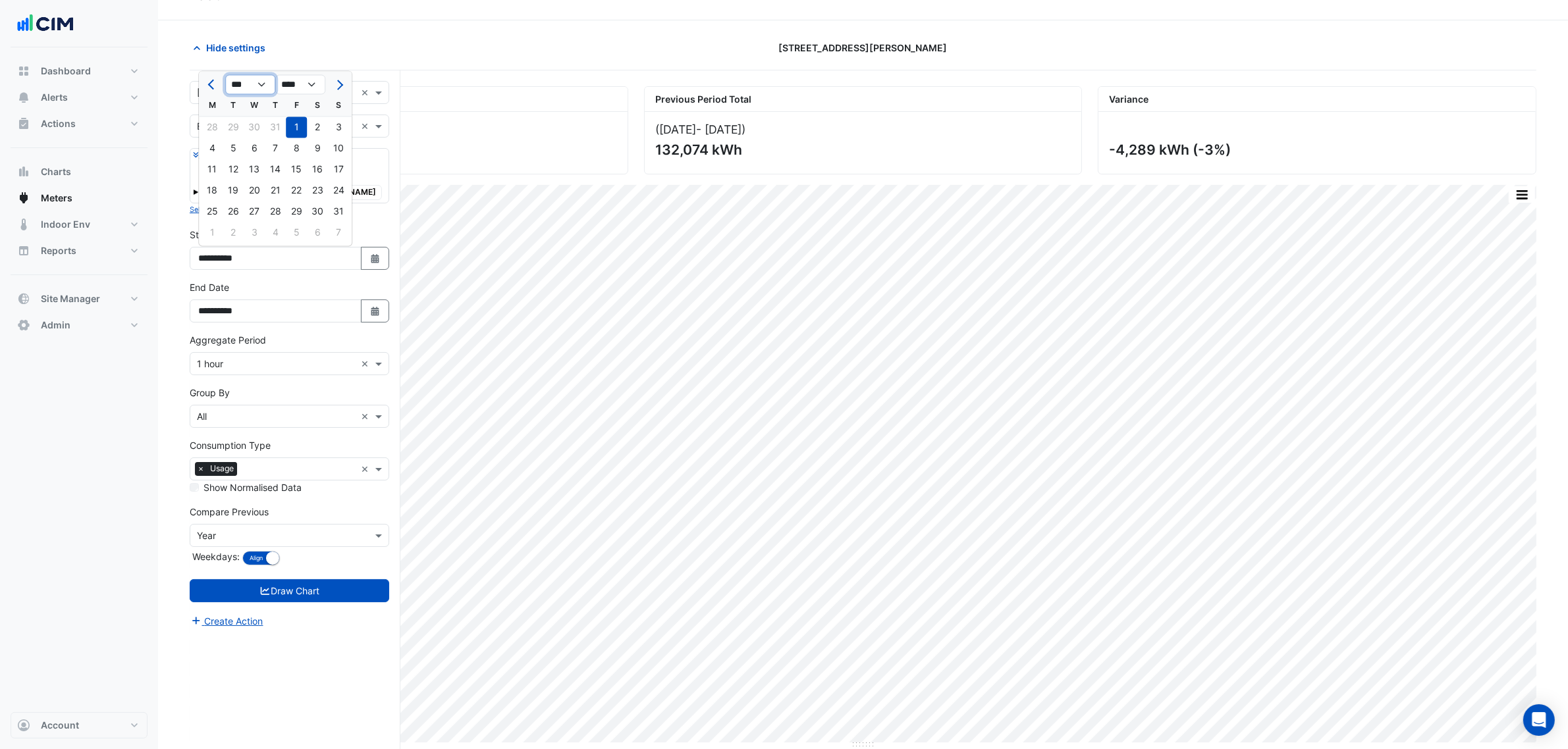
select select "*"
click at [225, 75] on select "*** *** *** *** *** *** *** *** ***" at bounding box center [250, 85] width 50 height 20
click at [259, 129] on div "1" at bounding box center [254, 127] width 21 height 21
type input "**********"
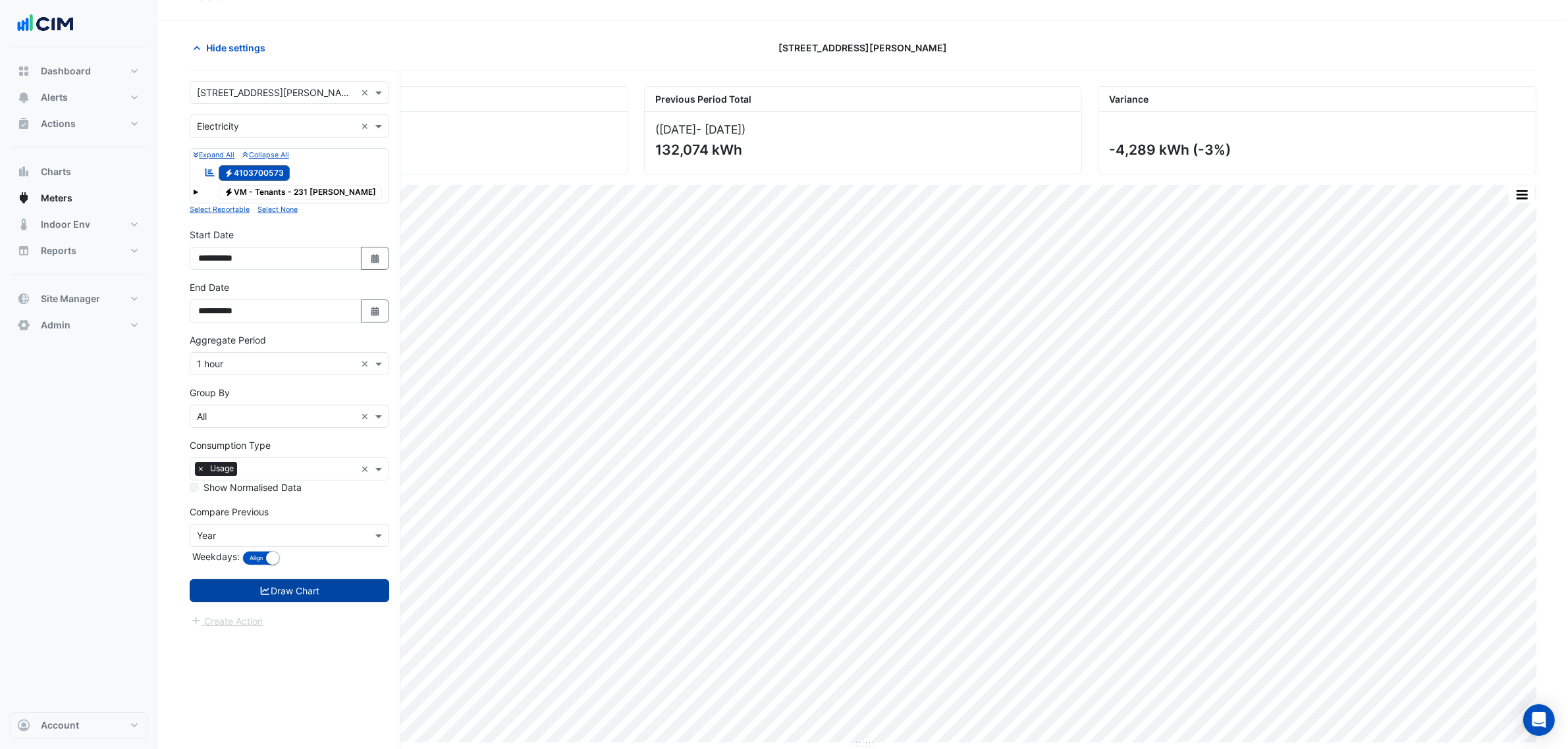
click at [303, 587] on button "Draw Chart" at bounding box center [289, 591] width 200 height 23
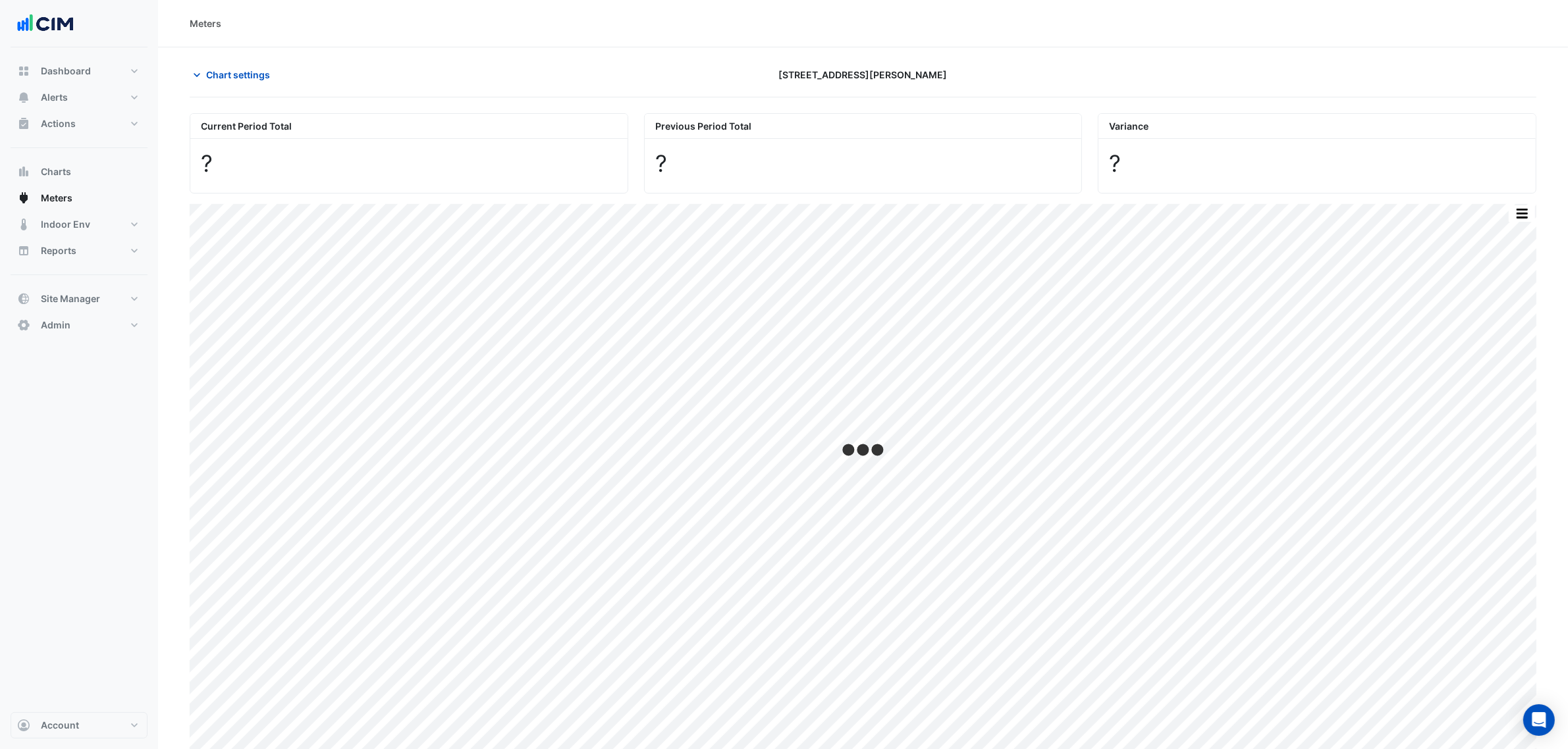
click at [699, 100] on div "Current Period Total ? Previous Period Total ? Variance ? Print Save as JPEG Sa…" at bounding box center [863, 433] width 1347 height 671
drag, startPoint x: 799, startPoint y: 83, endPoint x: 897, endPoint y: 76, distance: 98.2
click at [897, 76] on div "[STREET_ADDRESS][PERSON_NAME]" at bounding box center [863, 75] width 455 height 23
click at [914, 74] on div "[STREET_ADDRESS][PERSON_NAME]" at bounding box center [863, 75] width 455 height 23
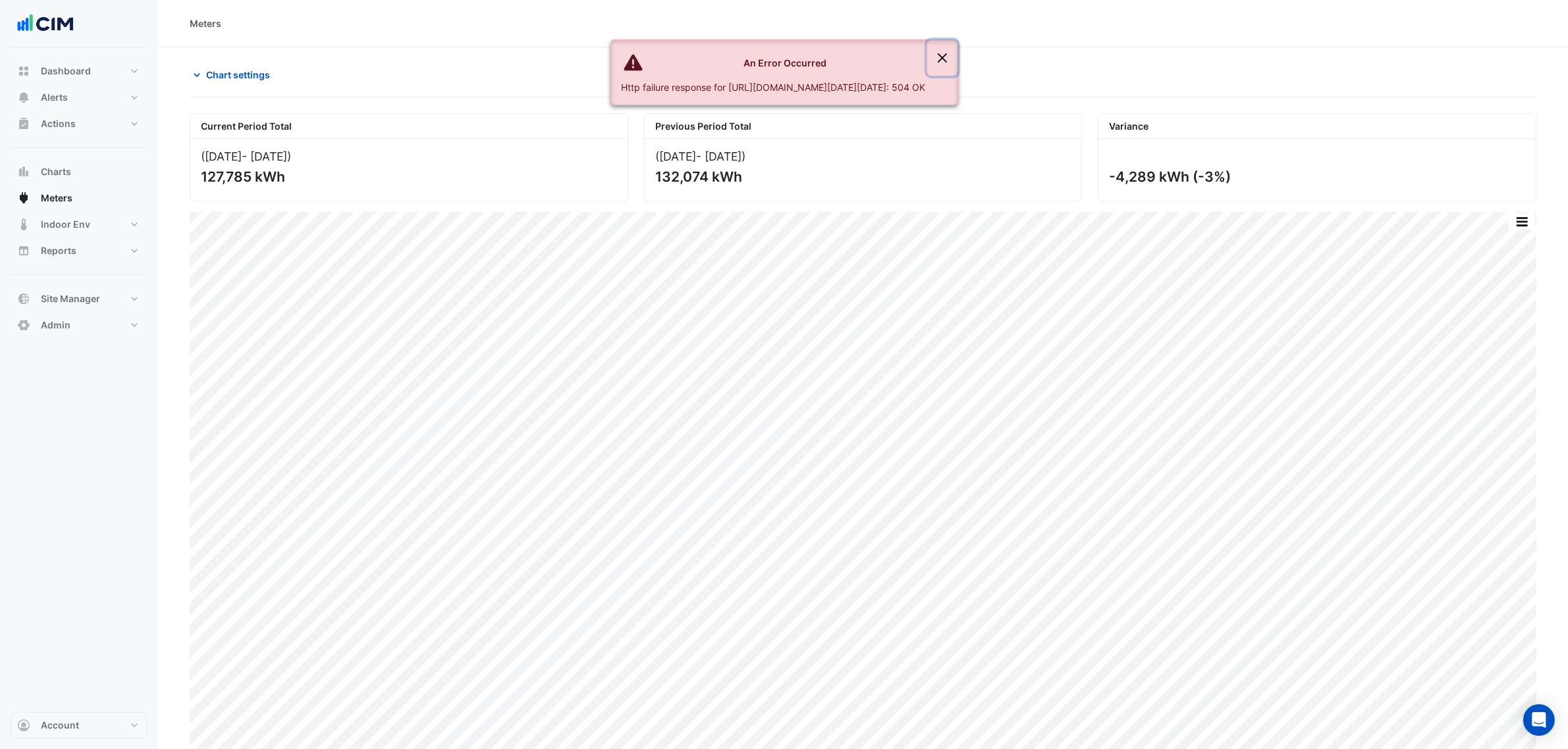
click at [958, 52] on button "Close" at bounding box center [942, 58] width 30 height 35
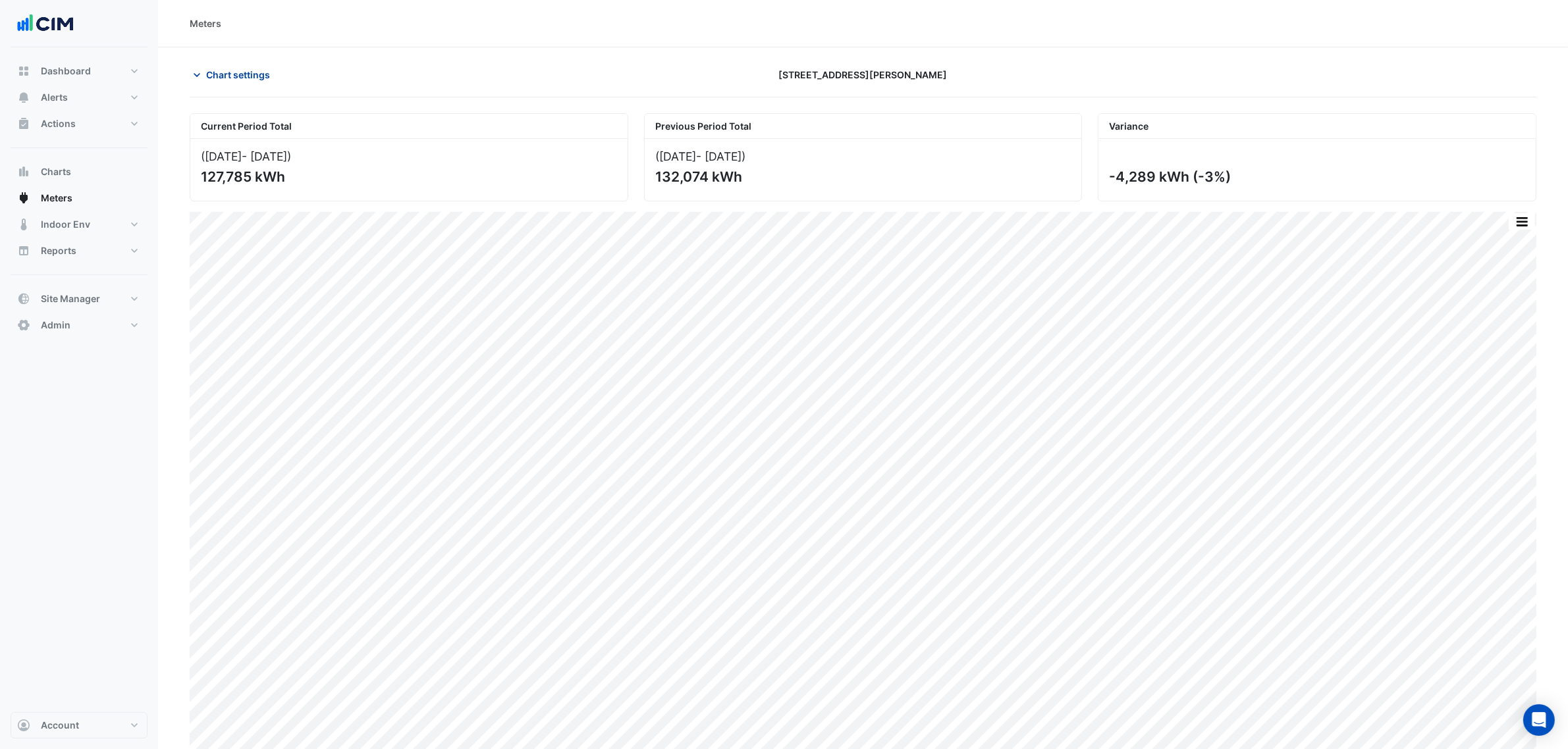
click at [249, 69] on span "Chart settings" at bounding box center [238, 75] width 64 height 14
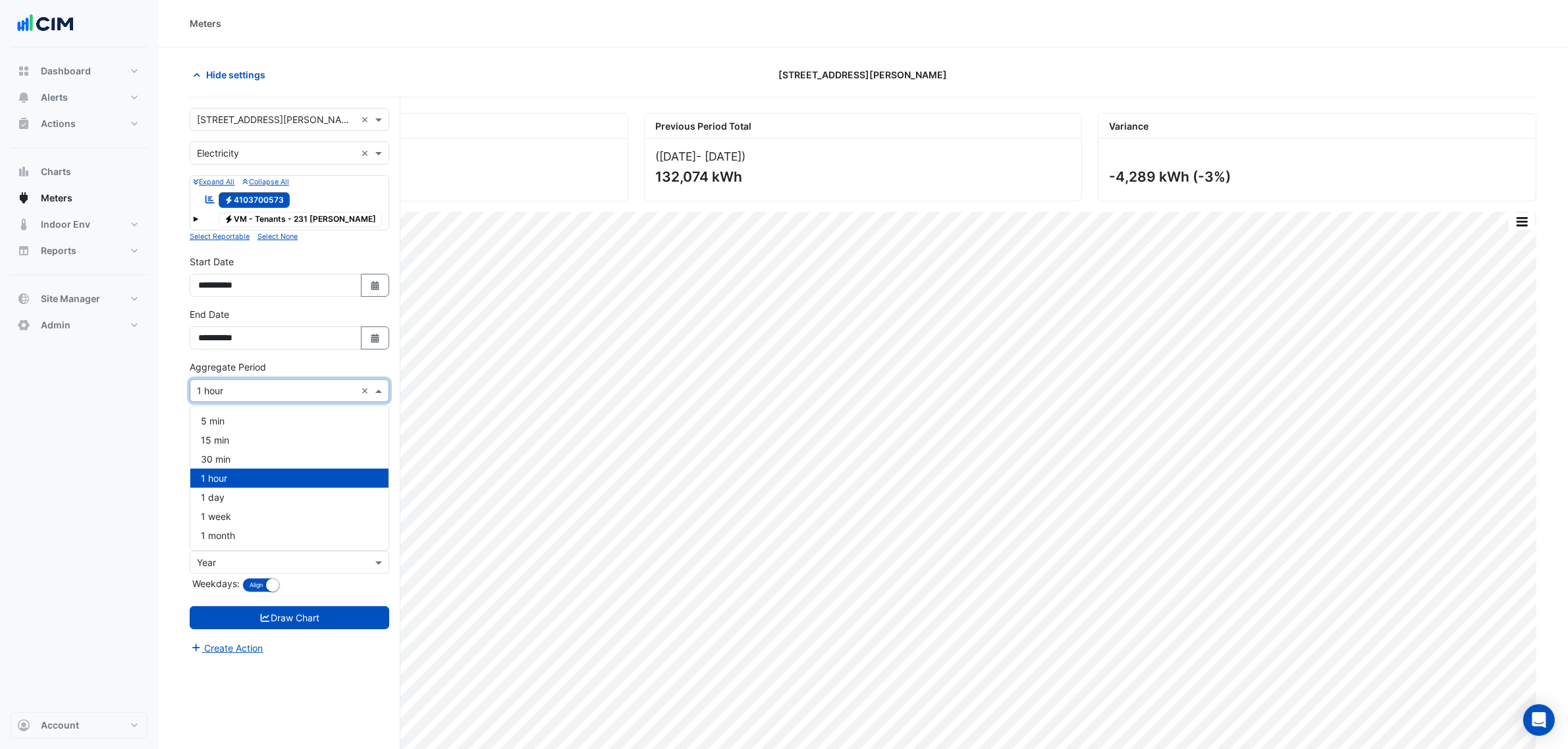
click at [279, 397] on input "text" at bounding box center [276, 391] width 159 height 14
click at [241, 478] on div "1 hour" at bounding box center [289, 478] width 198 height 19
click at [363, 342] on button "Select Date" at bounding box center [376, 338] width 29 height 23
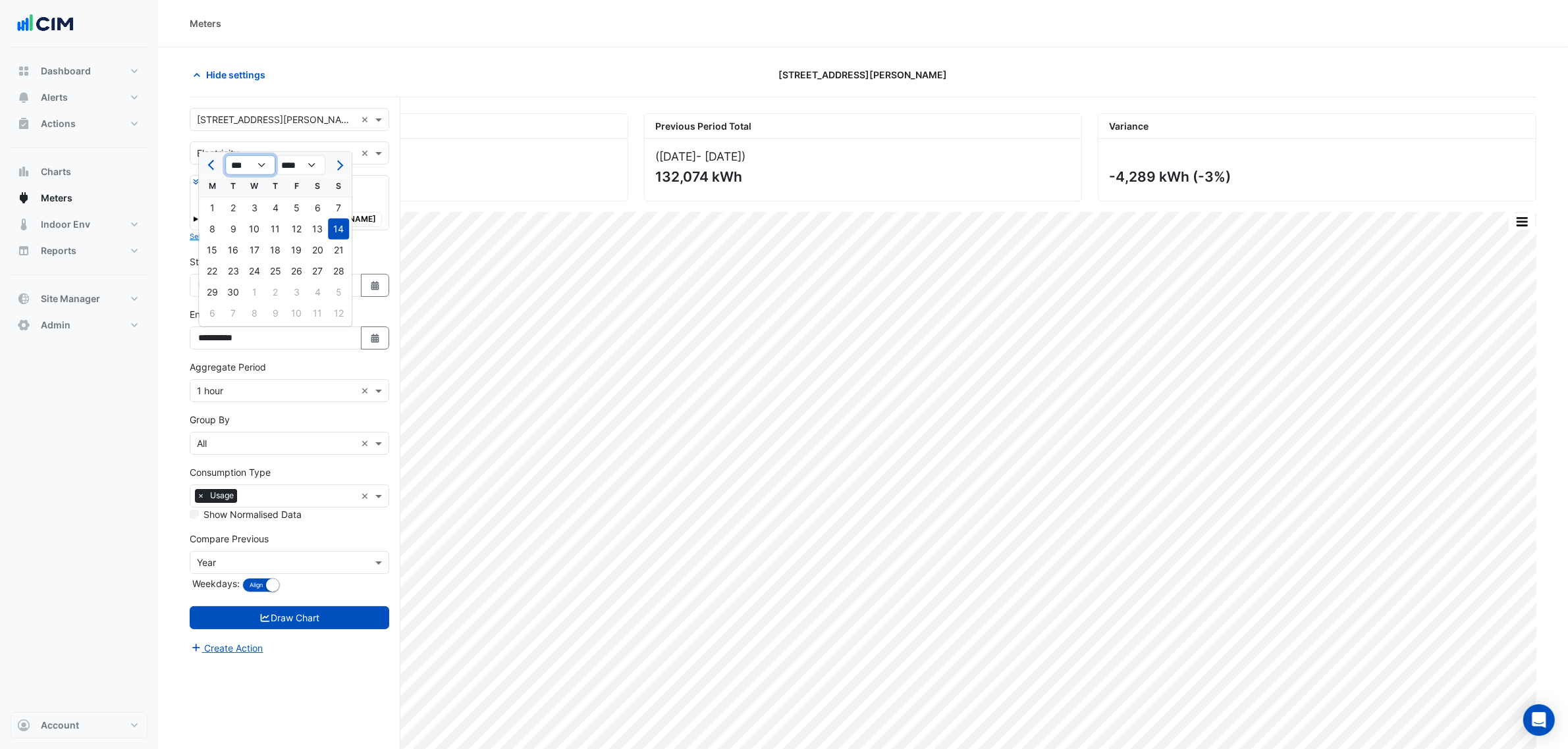
drag, startPoint x: 232, startPoint y: 160, endPoint x: 235, endPoint y: 174, distance: 14.3
click at [232, 160] on select "*** *** *** *** *** *** *** *** *** *** *** ***" at bounding box center [250, 165] width 50 height 20
select select "*"
click at [225, 155] on select "*** *** *** *** *** *** *** *** *** *** *** ***" at bounding box center [250, 165] width 50 height 20
click at [274, 201] on div "1" at bounding box center [275, 207] width 21 height 21
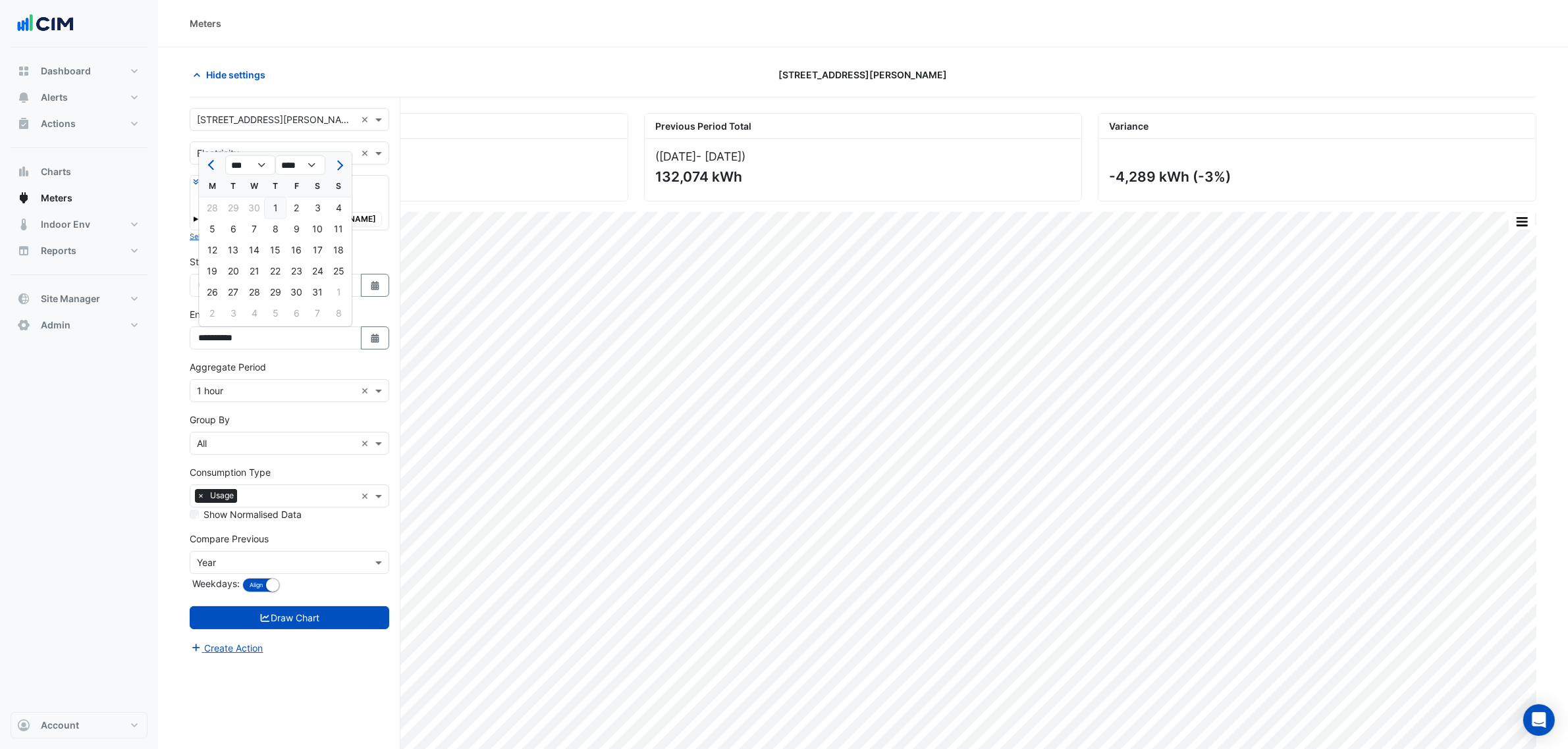
type input "**********"
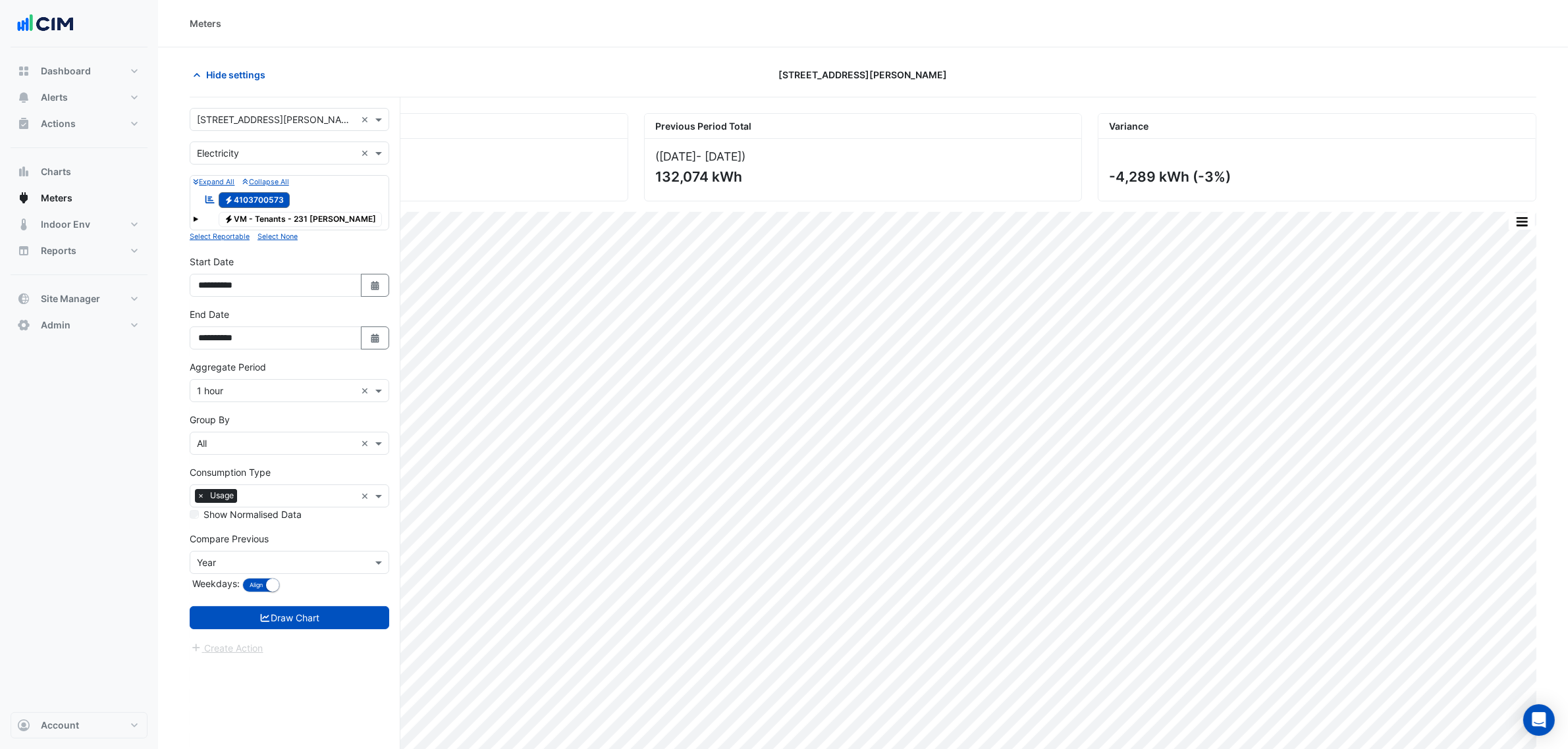
click at [327, 604] on form "**********" at bounding box center [289, 382] width 200 height 548
click at [330, 618] on button "Draw Chart" at bounding box center [289, 618] width 200 height 23
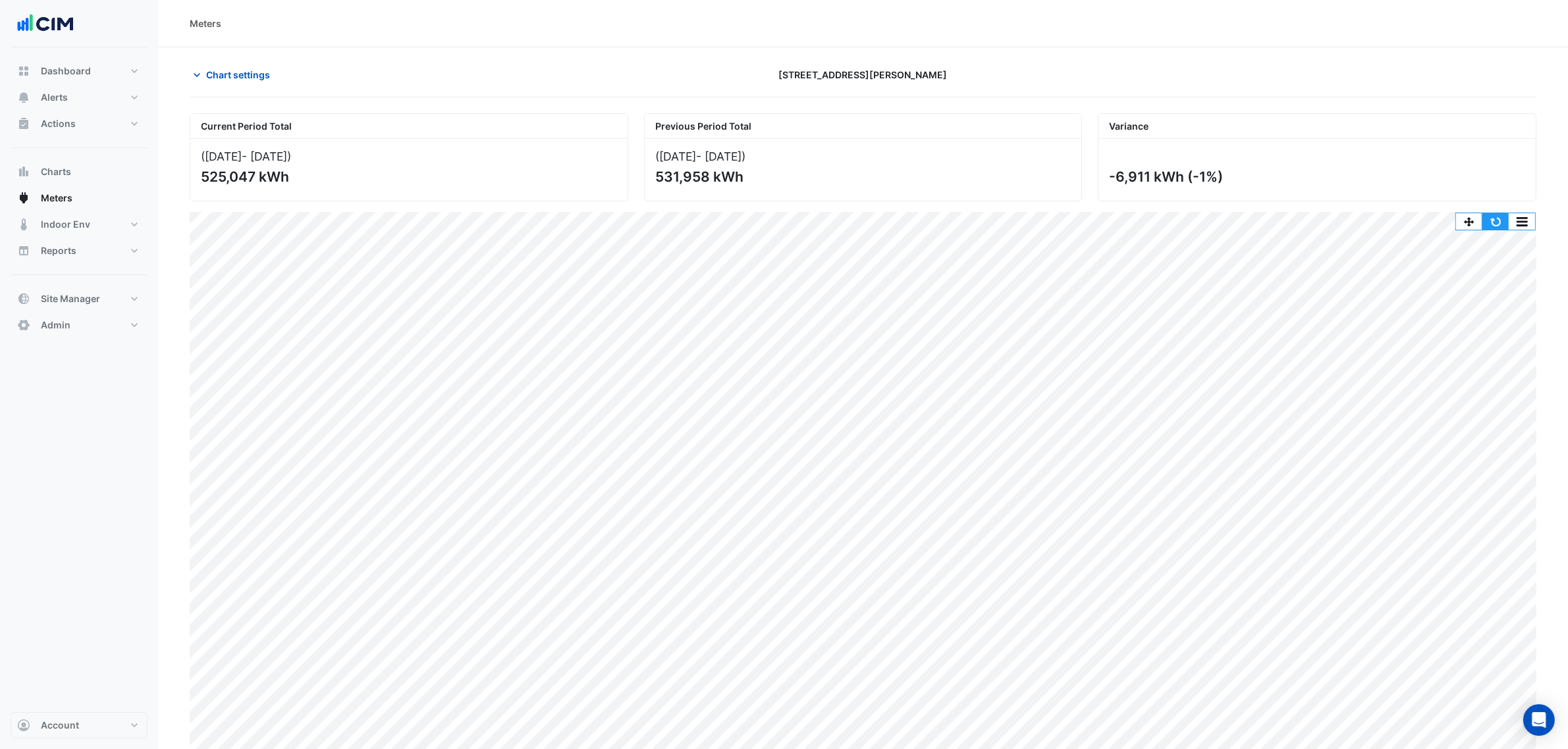
click at [1492, 222] on button "button" at bounding box center [1495, 221] width 26 height 16
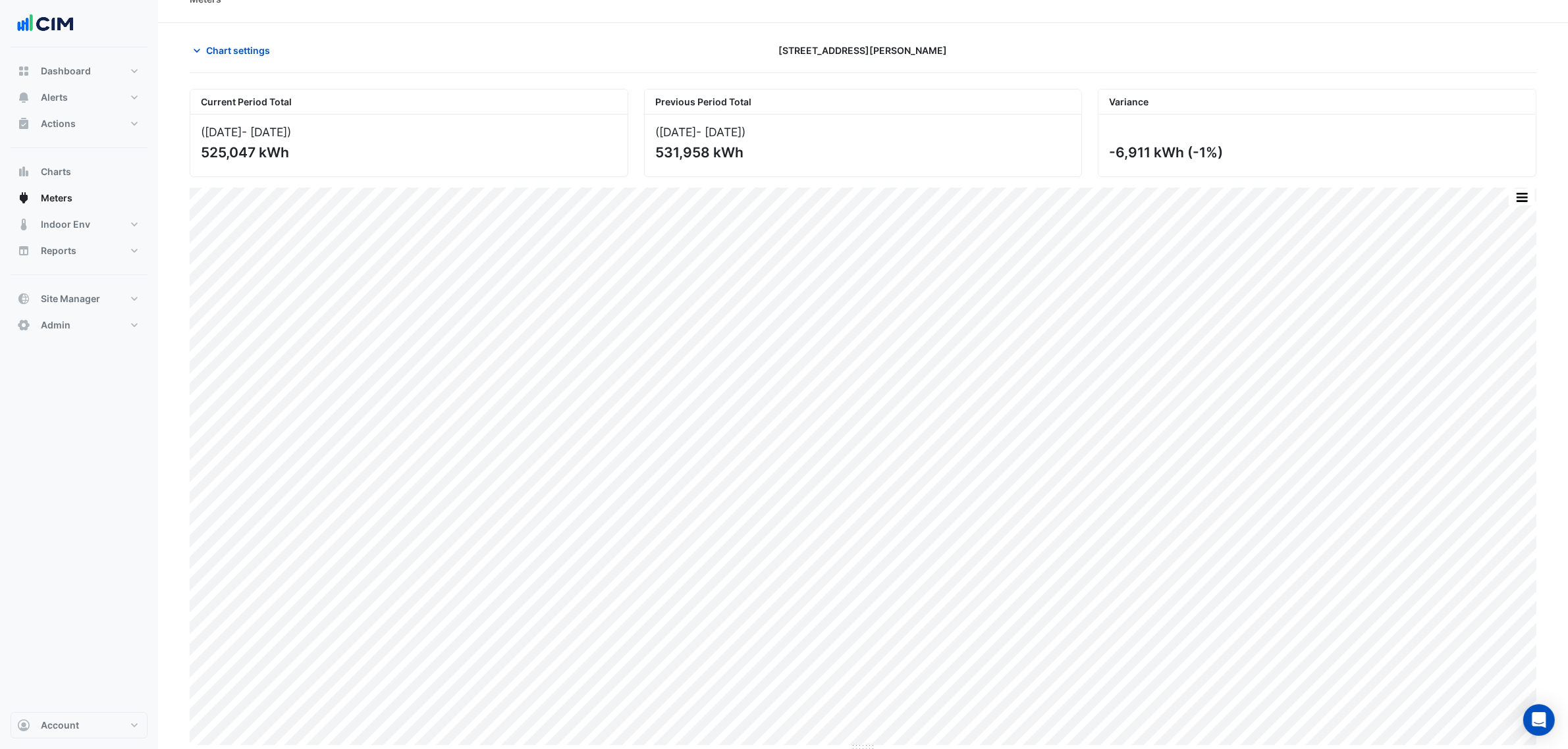
scroll to position [27, 0]
drag, startPoint x: 861, startPoint y: 747, endPoint x: 848, endPoint y: 815, distance: 69.2
click at [848, 745] on html "Meters Chart settings 231 Elizabeth St Current Period Total (01 Jan 25 - 01 May…" at bounding box center [784, 359] width 1568 height 772
click at [1495, 192] on button "button" at bounding box center [1495, 194] width 26 height 16
click at [1464, 187] on button "button" at bounding box center [1469, 194] width 26 height 16
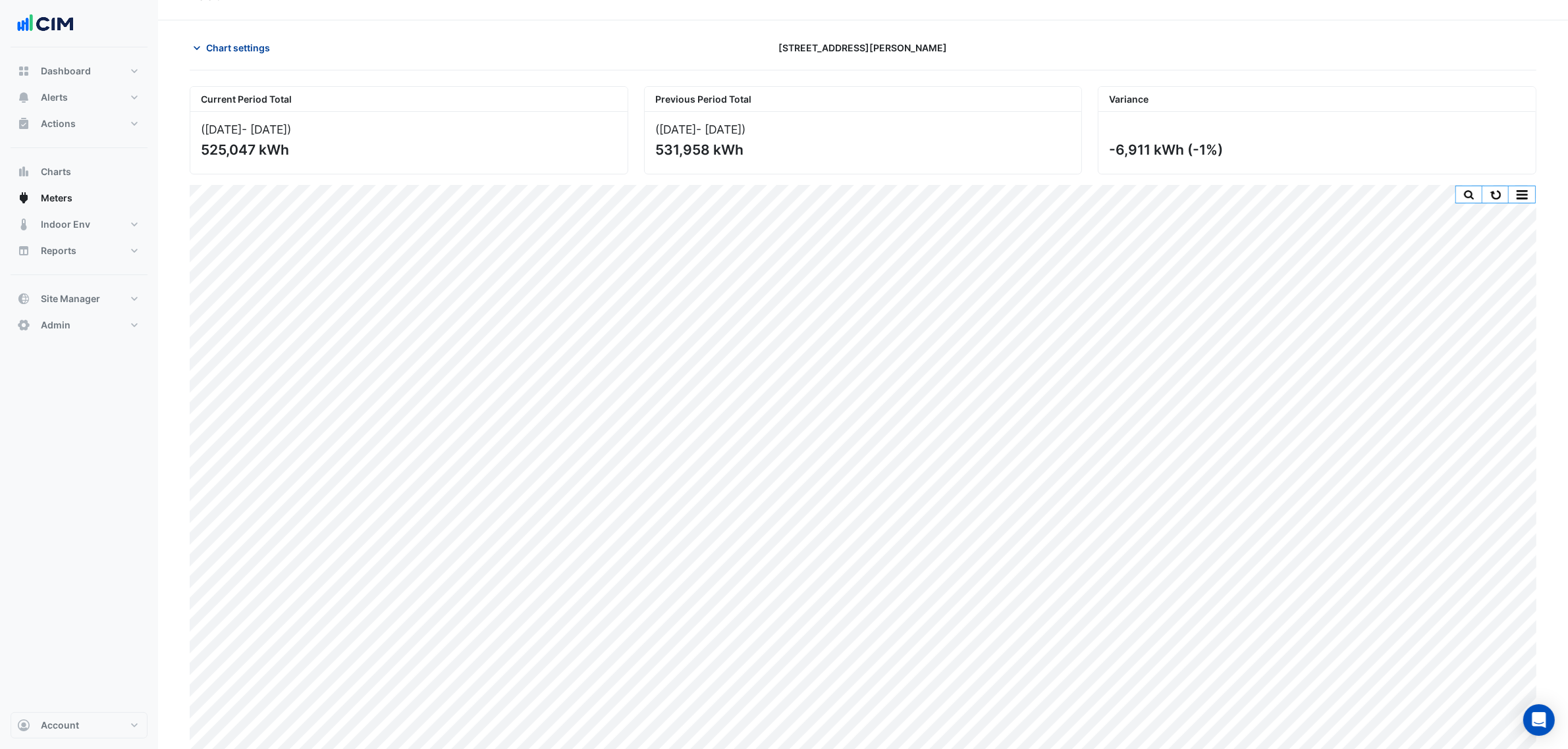
click at [249, 43] on span "Chart settings" at bounding box center [238, 48] width 64 height 14
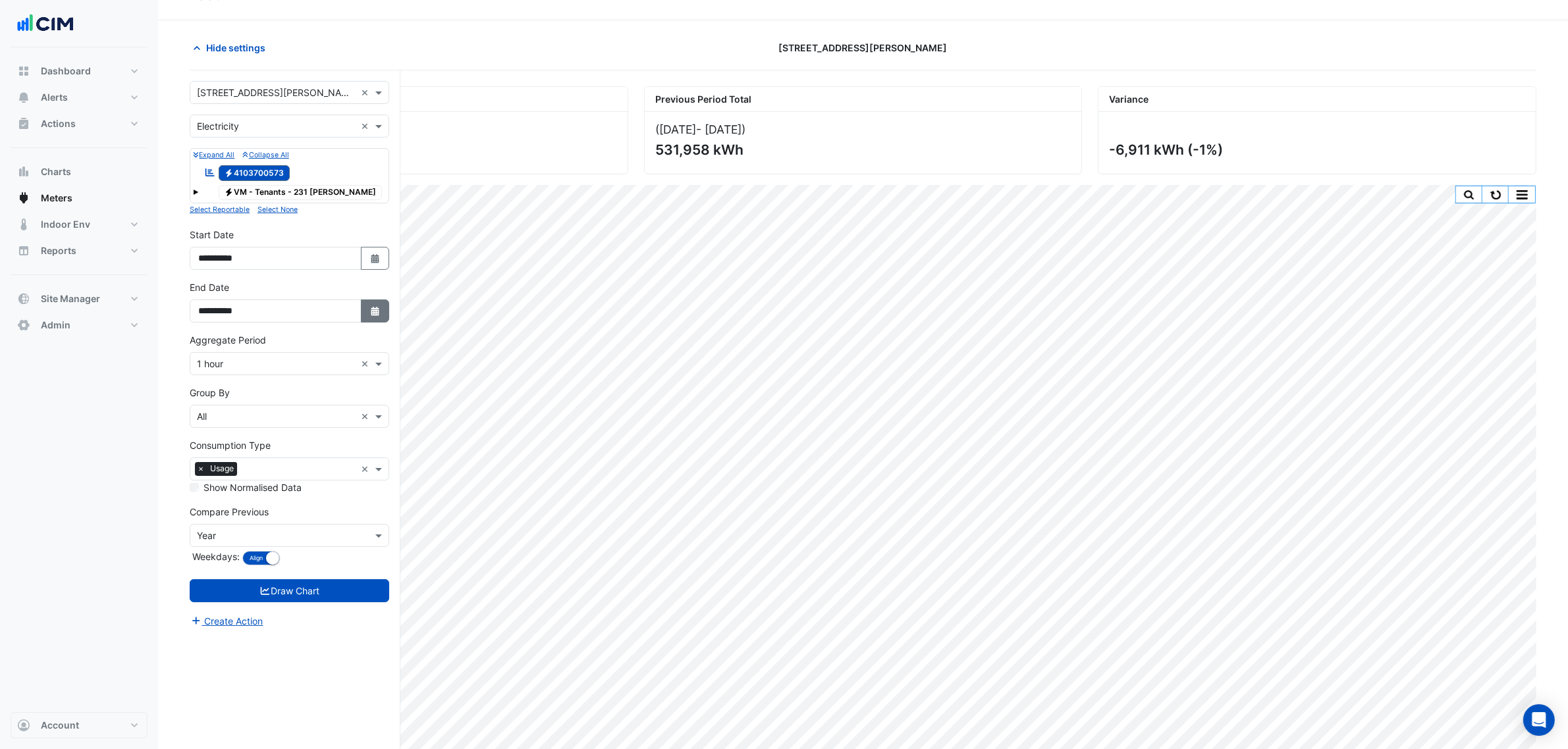
click at [373, 314] on icon "button" at bounding box center [375, 312] width 8 height 9
click at [341, 133] on button "Next month" at bounding box center [338, 138] width 15 height 21
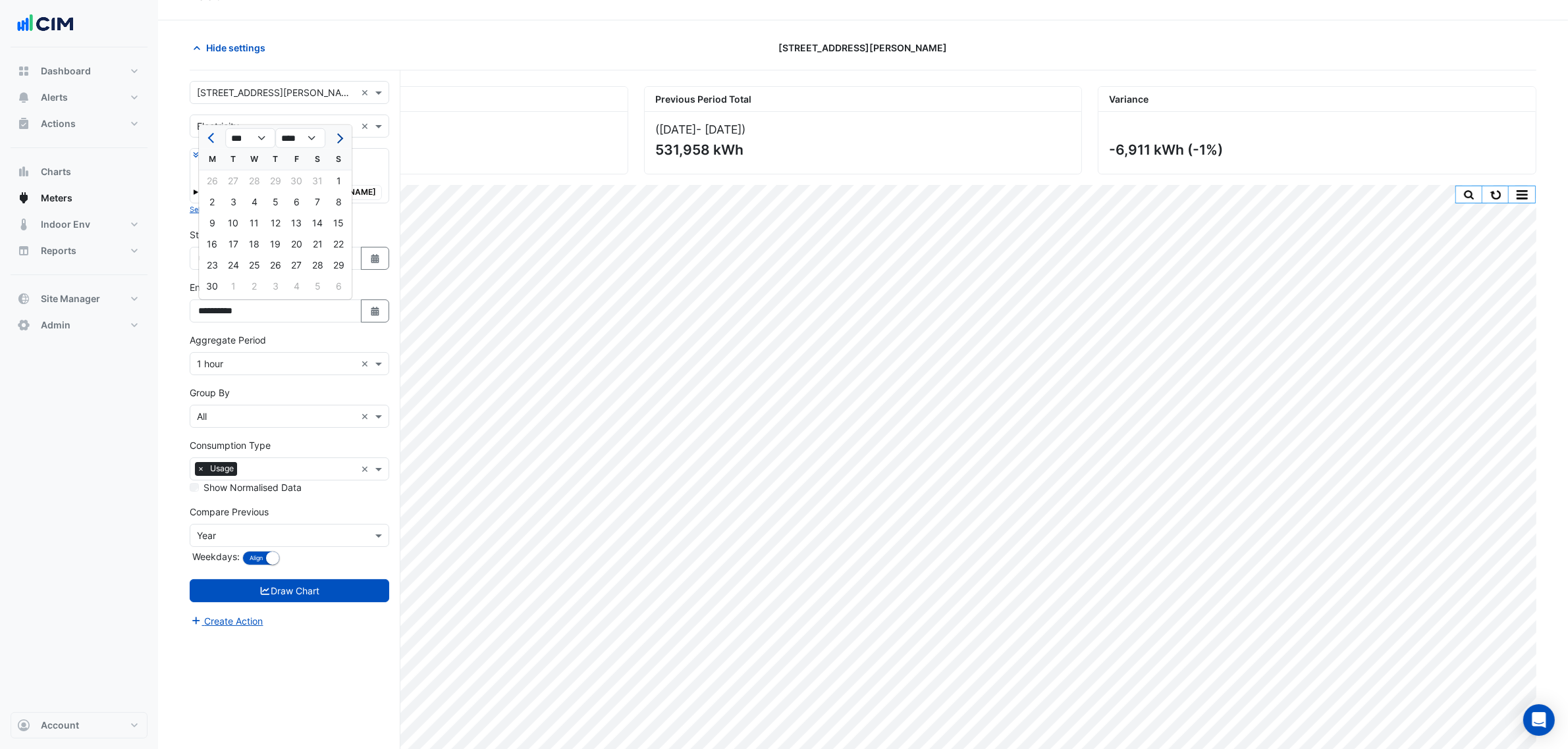
click at [340, 140] on span "Next month" at bounding box center [338, 138] width 10 height 10
select select "*"
click at [275, 267] on div "31" at bounding box center [275, 265] width 21 height 21
type input "**********"
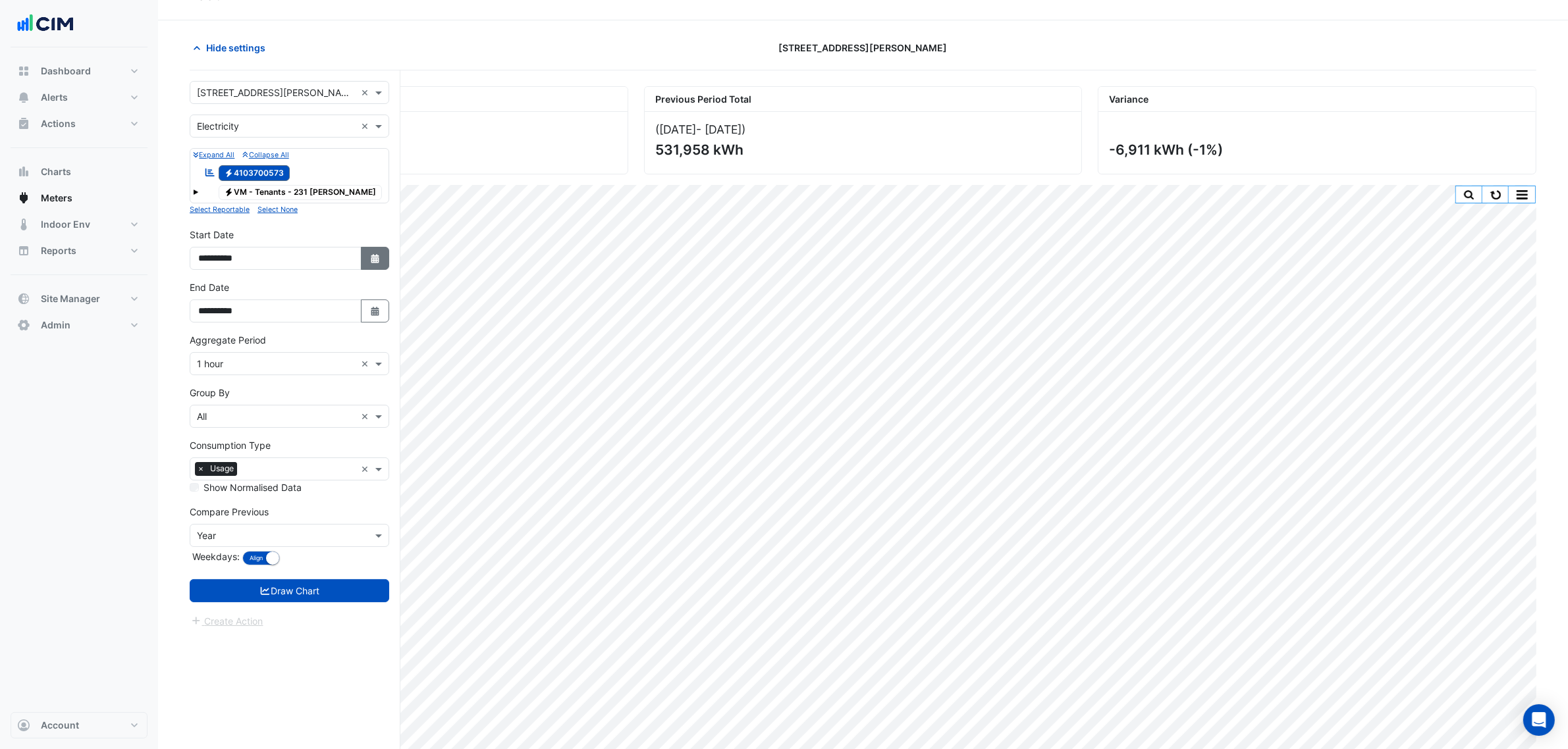
click at [375, 258] on icon "Select Date" at bounding box center [375, 258] width 12 height 9
select select "****"
click at [343, 79] on button "Next month" at bounding box center [338, 84] width 15 height 21
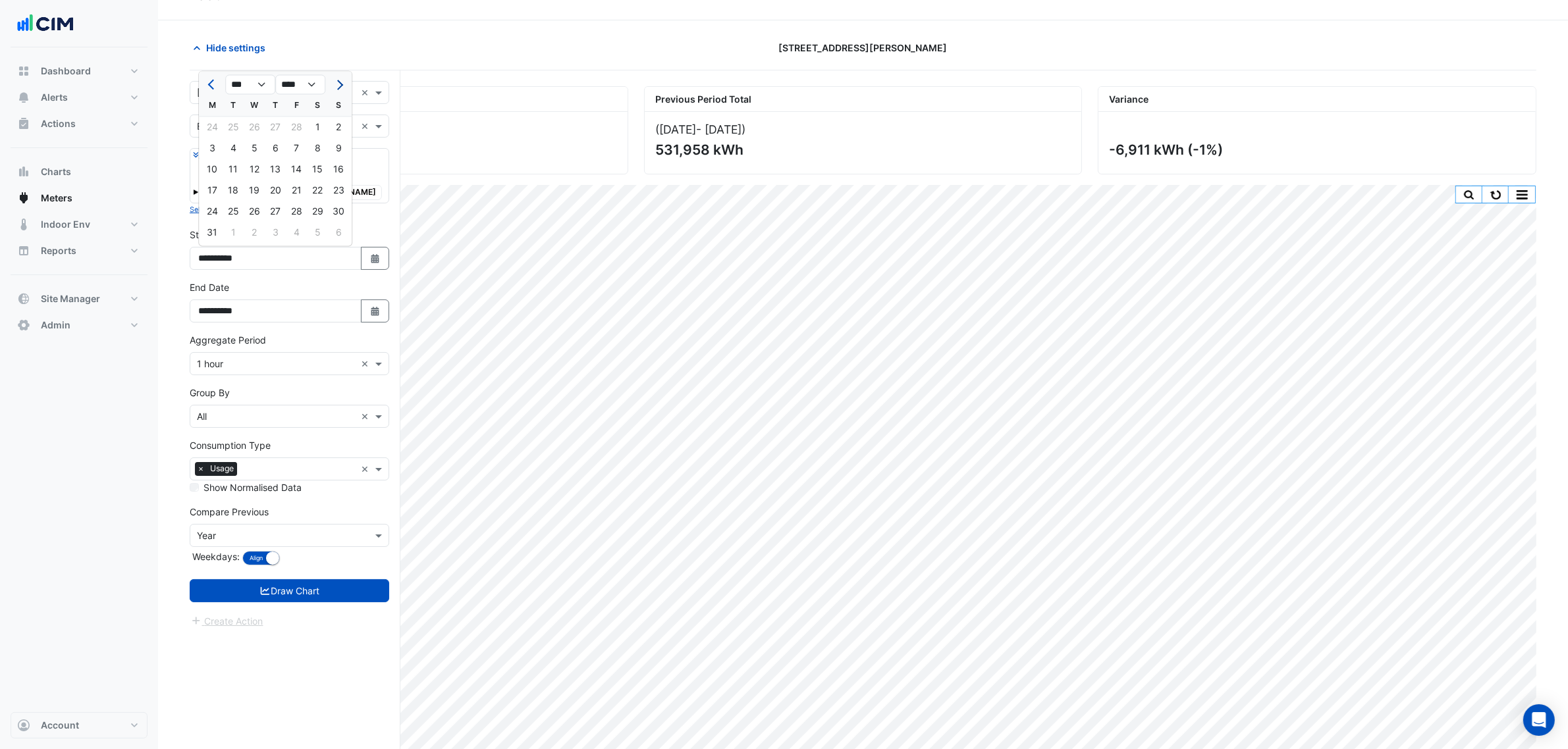
select select "*"
click at [237, 128] on div "1" at bounding box center [232, 127] width 21 height 21
type input "**********"
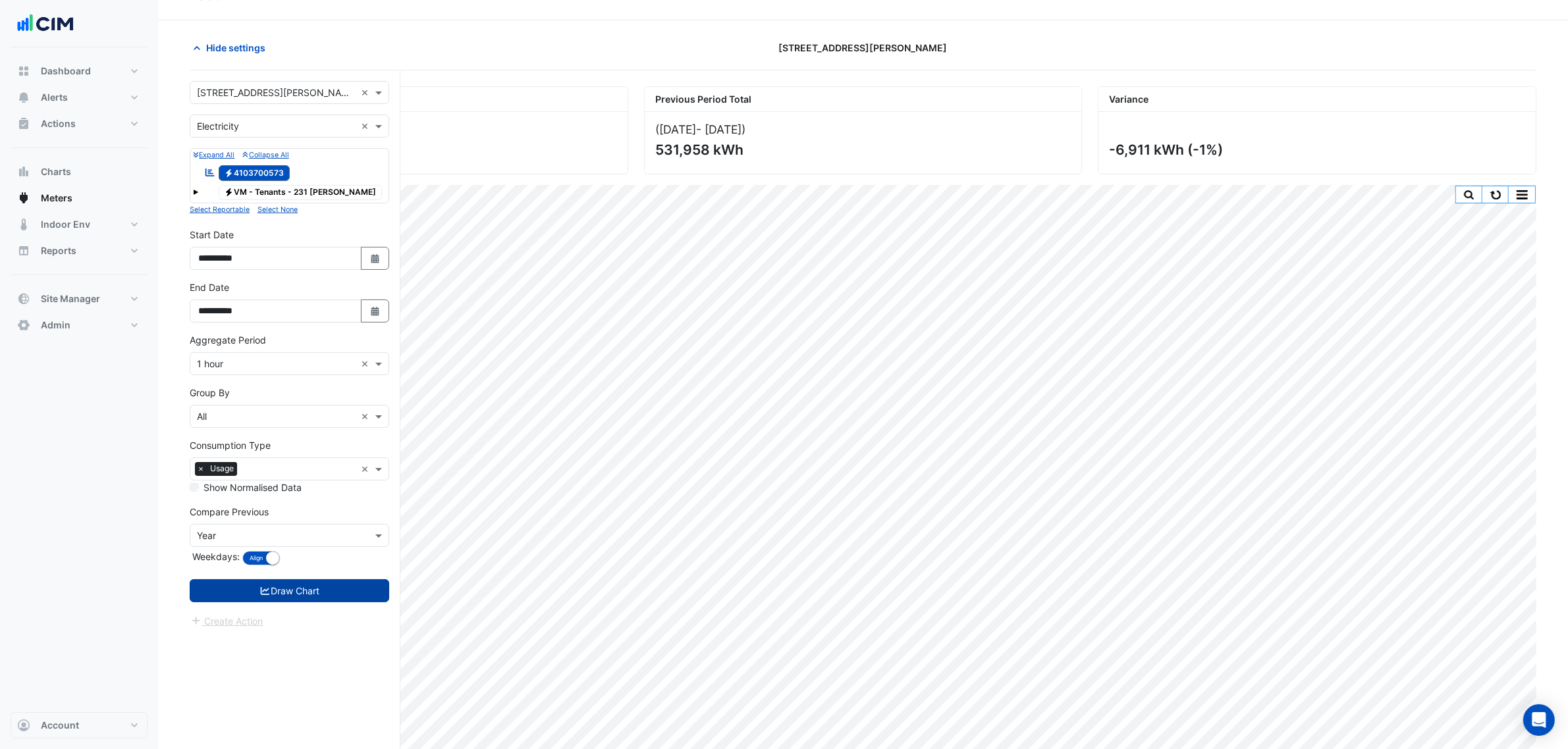
click at [333, 595] on button "Draw Chart" at bounding box center [289, 591] width 200 height 23
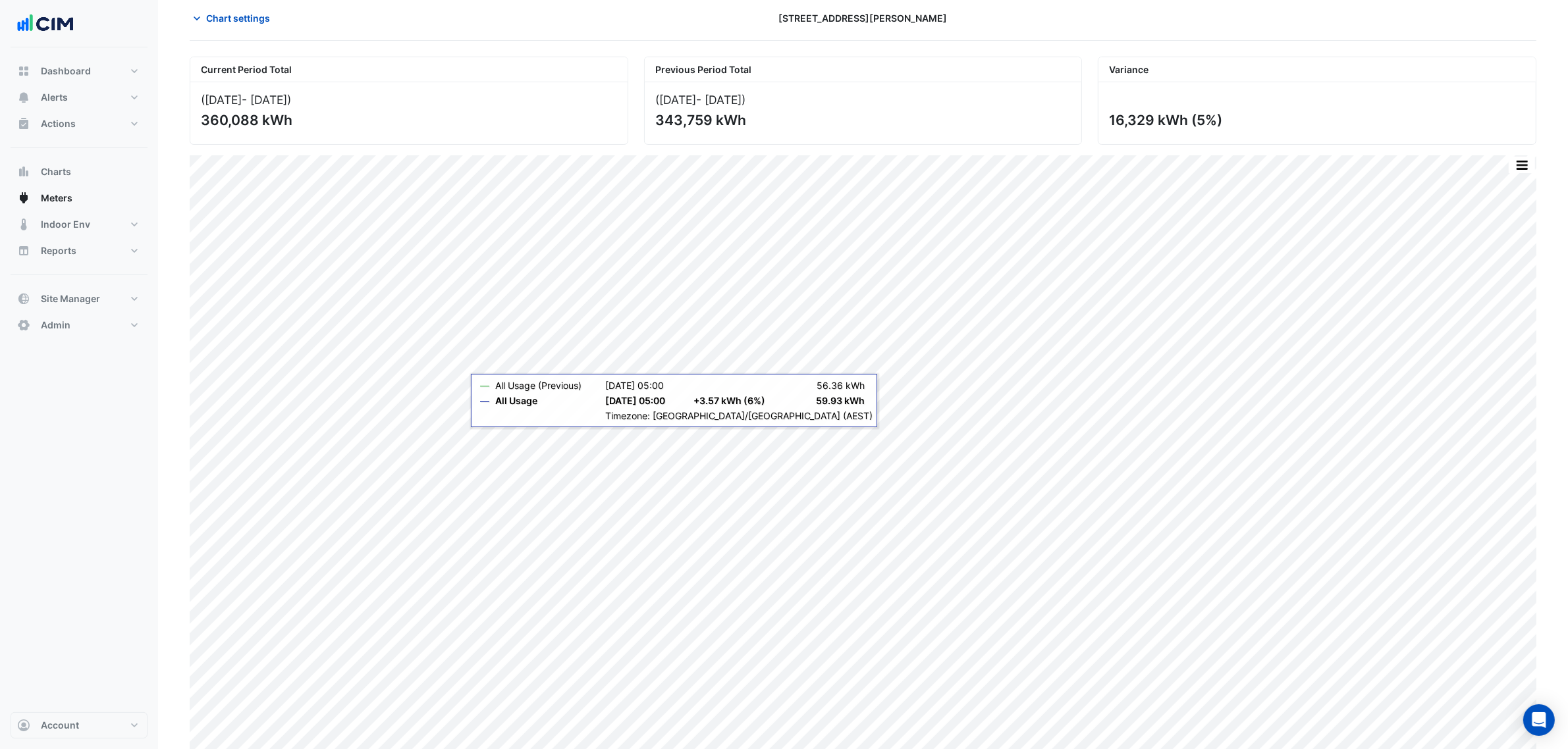
scroll to position [83, 0]
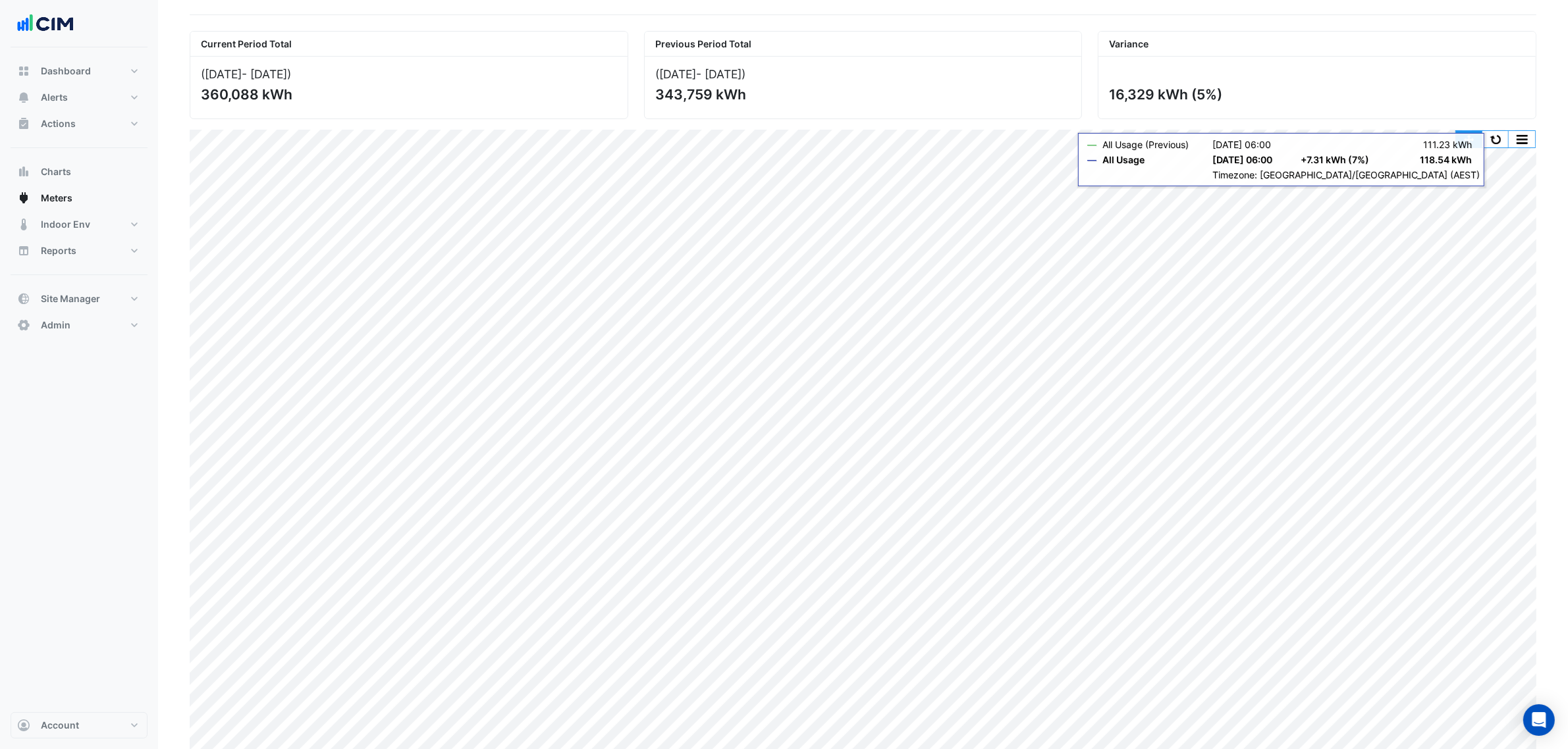
click at [1463, 140] on button "button" at bounding box center [1469, 139] width 26 height 16
click at [1490, 140] on button "button" at bounding box center [1495, 139] width 26 height 16
click at [1465, 135] on button "button" at bounding box center [1469, 139] width 26 height 16
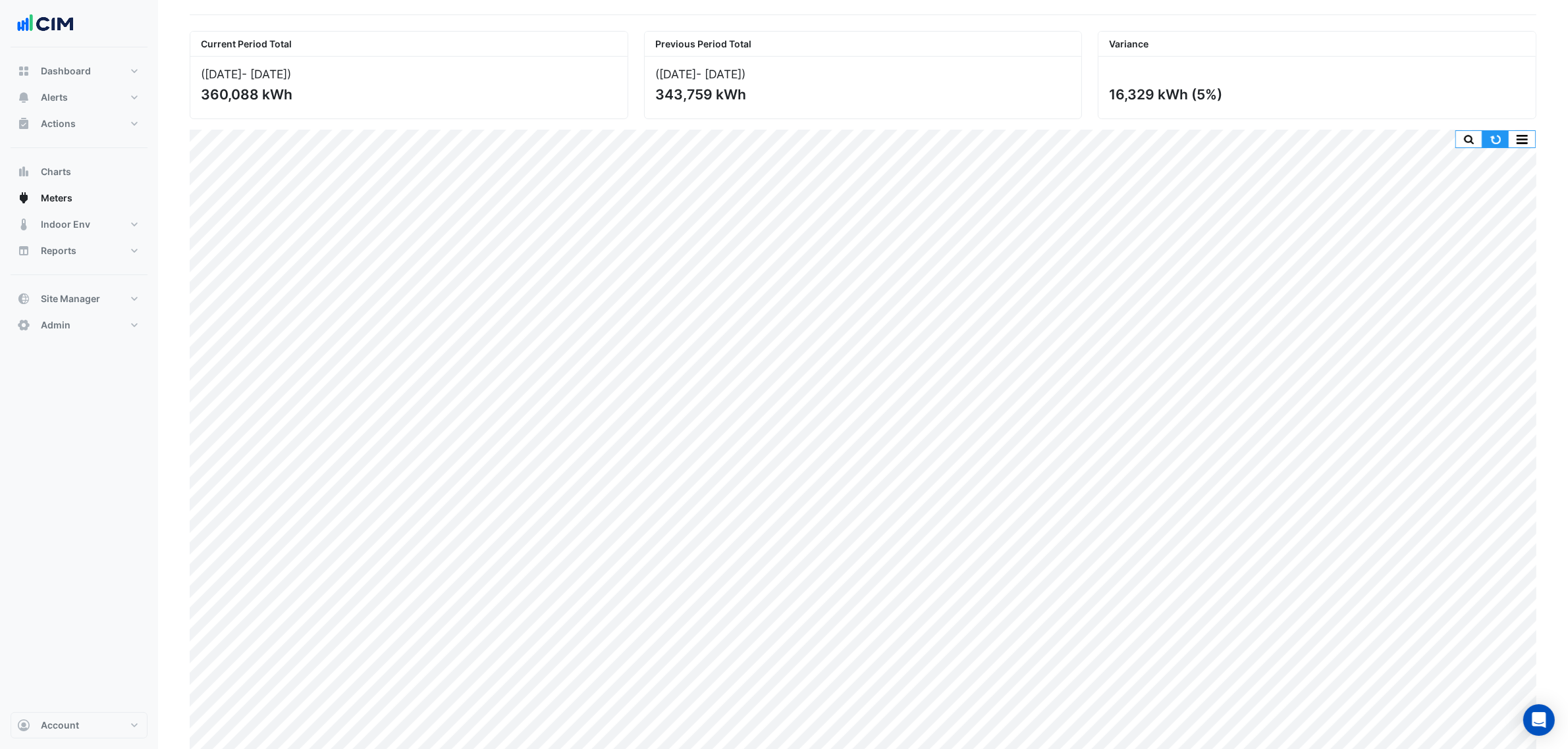
click at [1493, 137] on button "button" at bounding box center [1495, 139] width 26 height 16
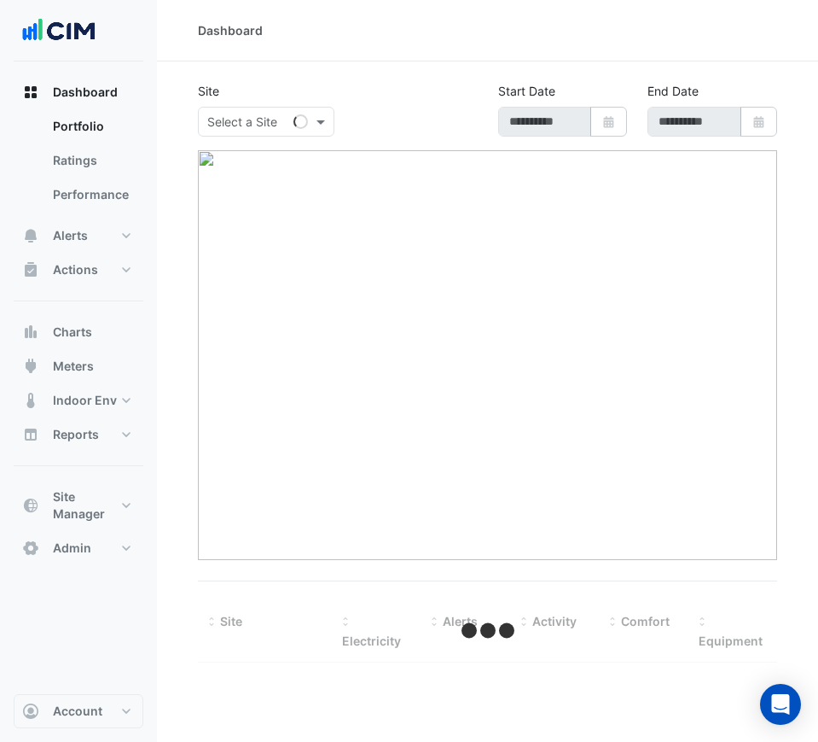
select select "***"
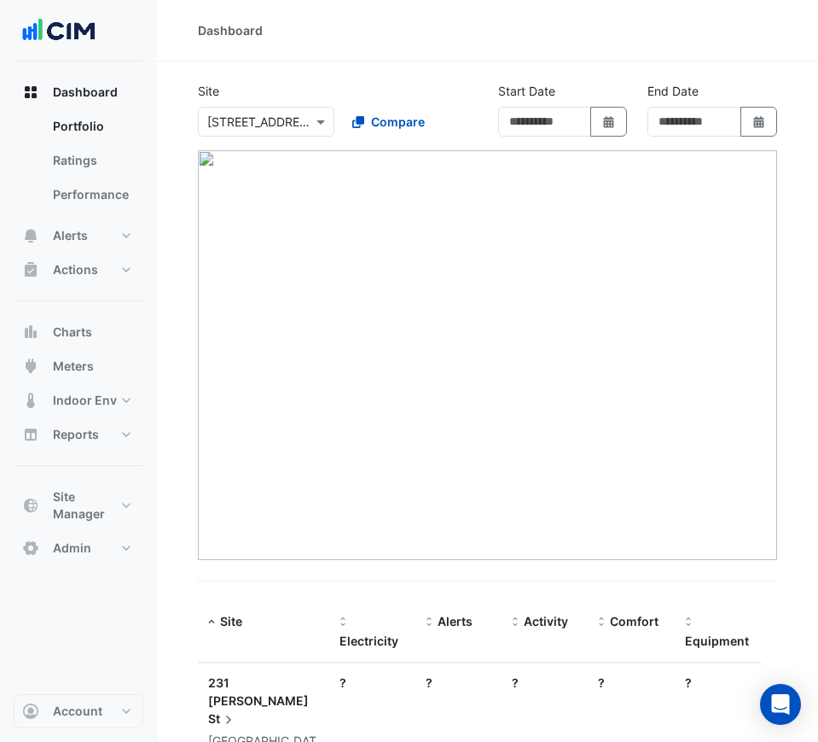
type input "**********"
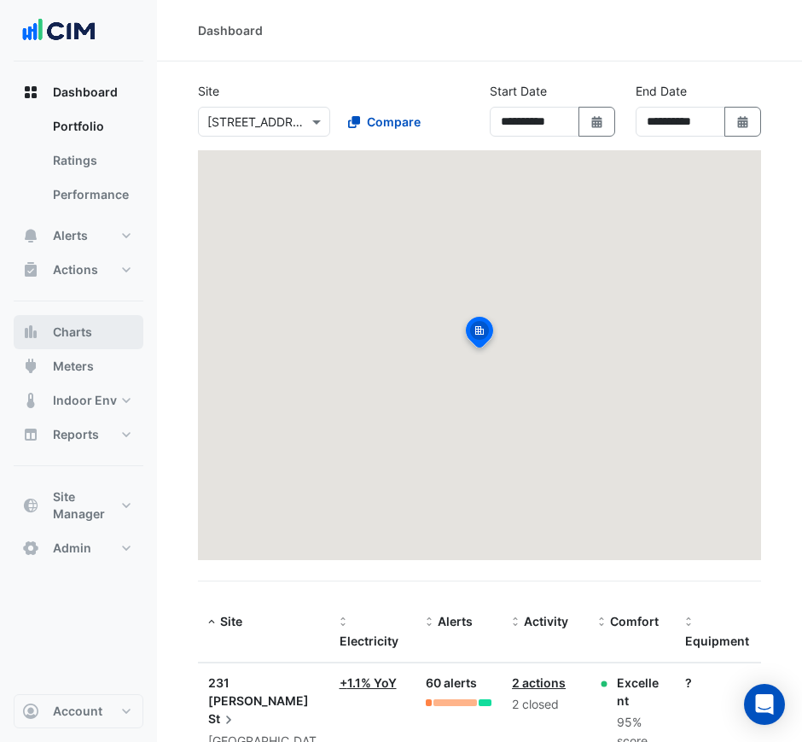
click at [103, 339] on button "Charts" at bounding box center [79, 332] width 130 height 34
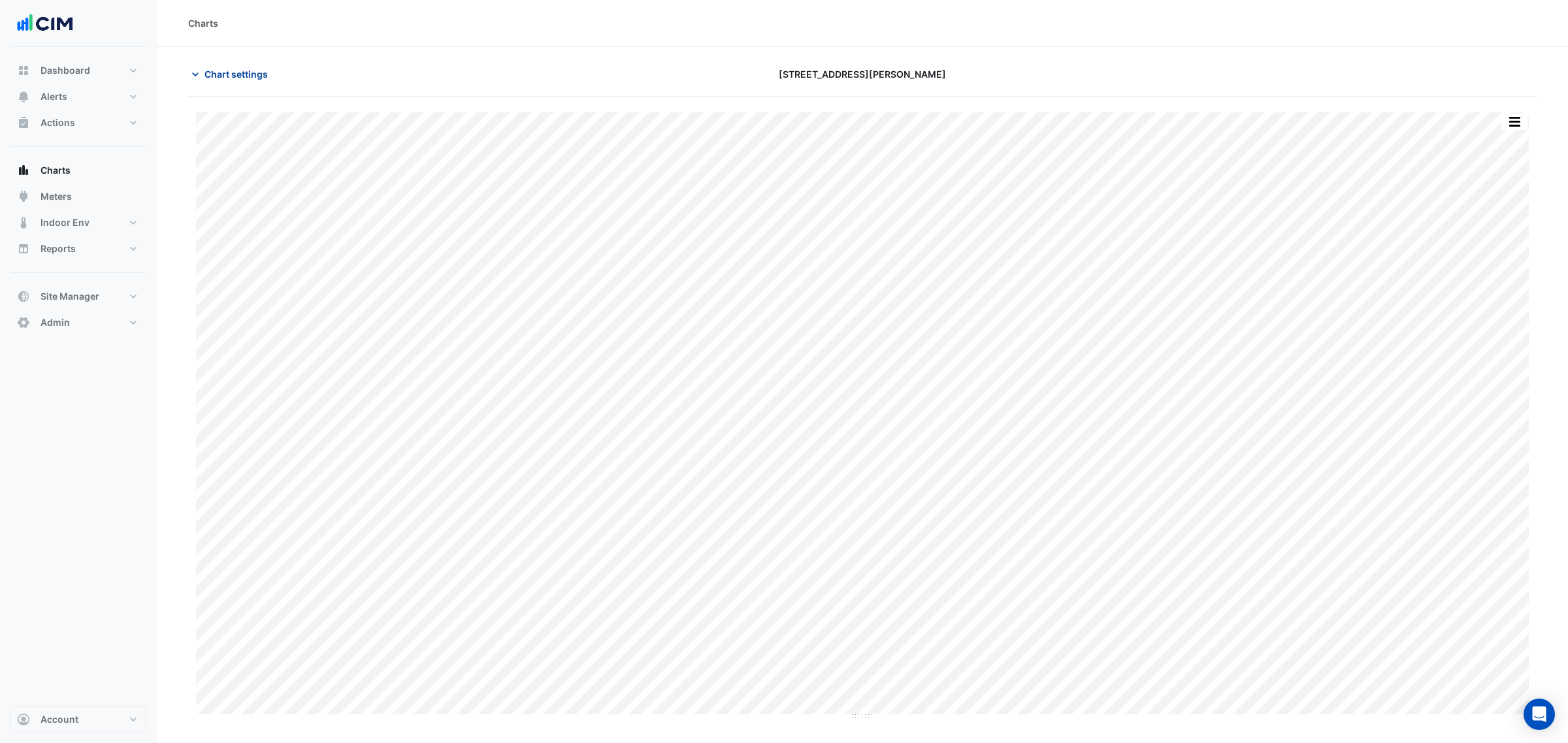
click at [255, 64] on button "Chart settings" at bounding box center [232, 74] width 88 height 23
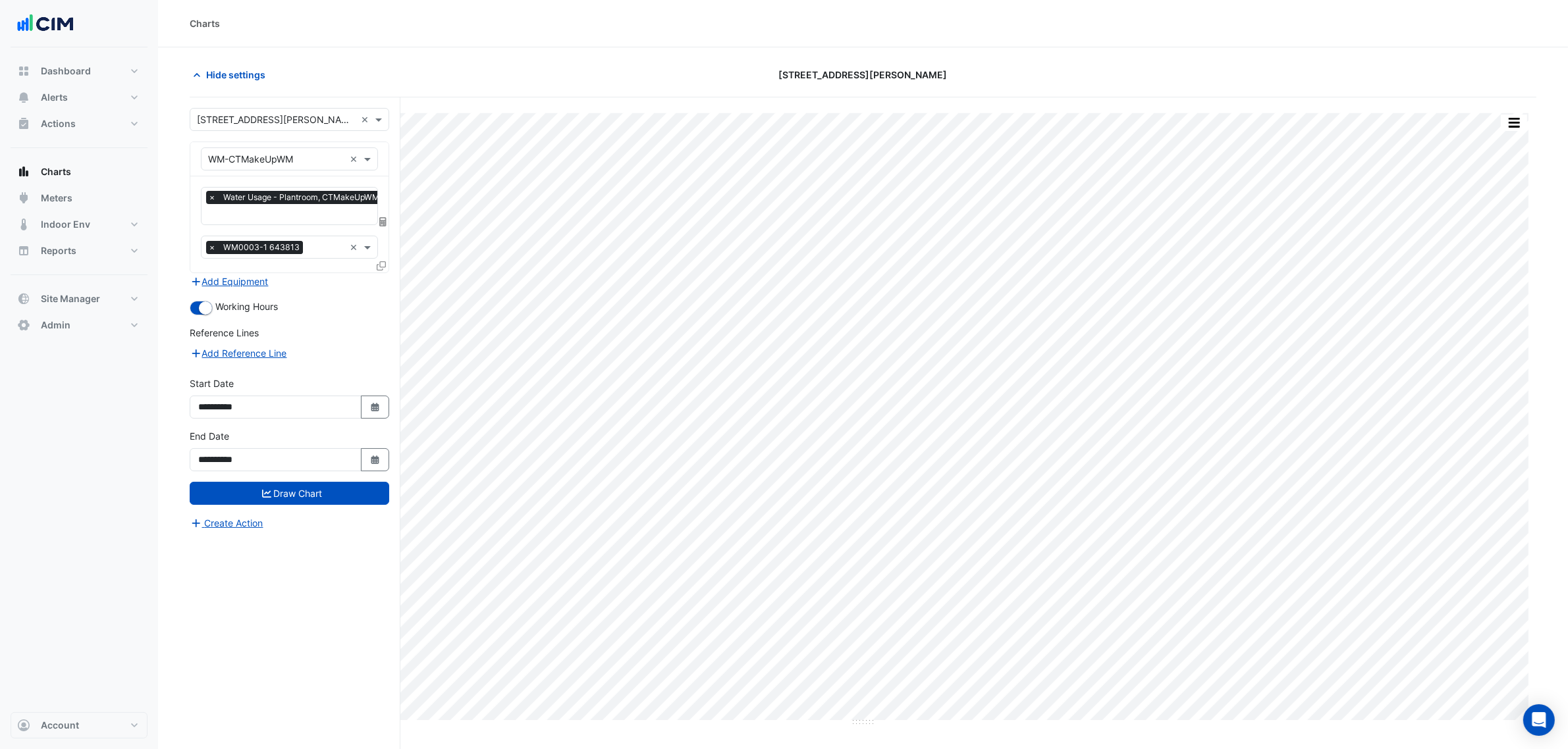
click at [267, 114] on input "text" at bounding box center [276, 120] width 159 height 14
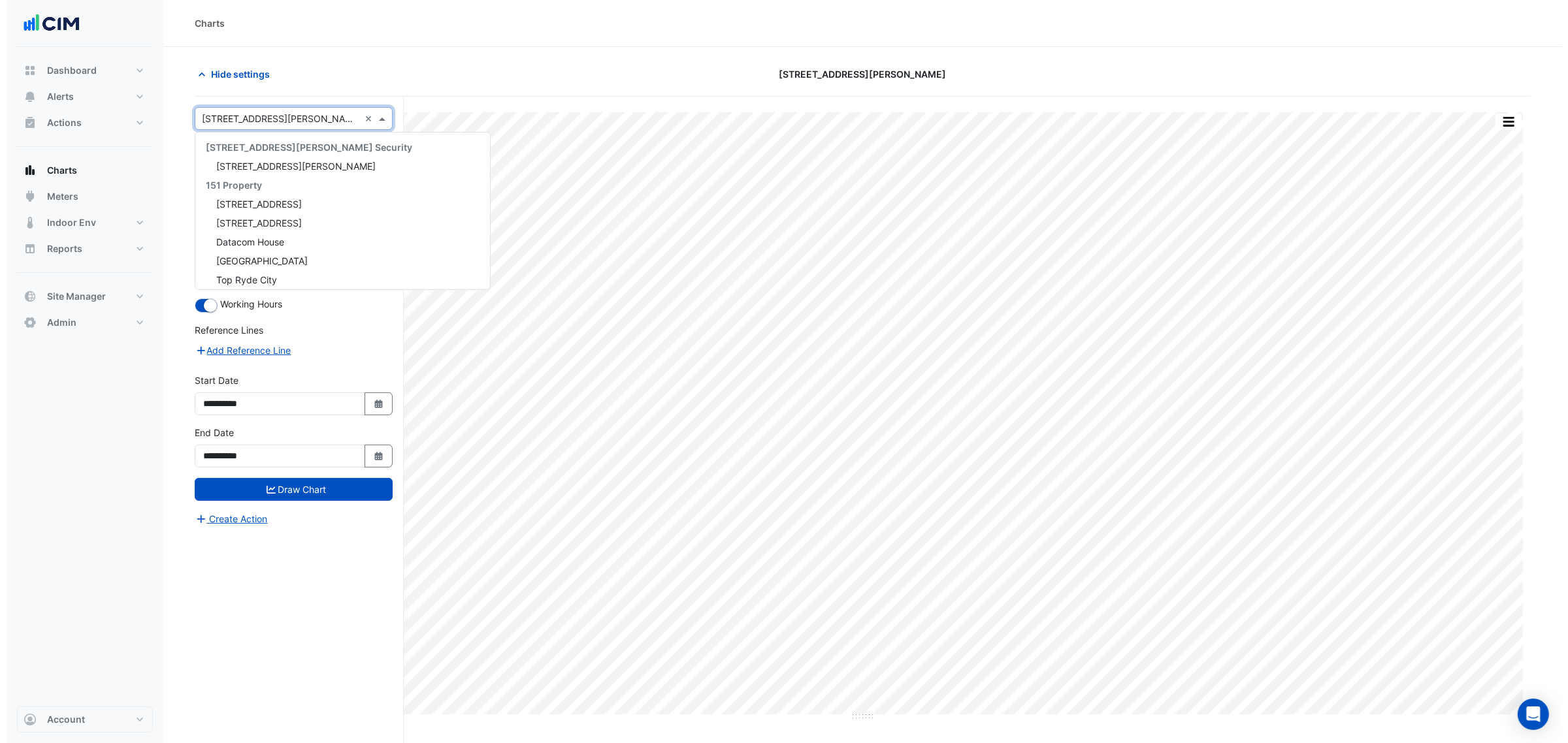
scroll to position [2957, 0]
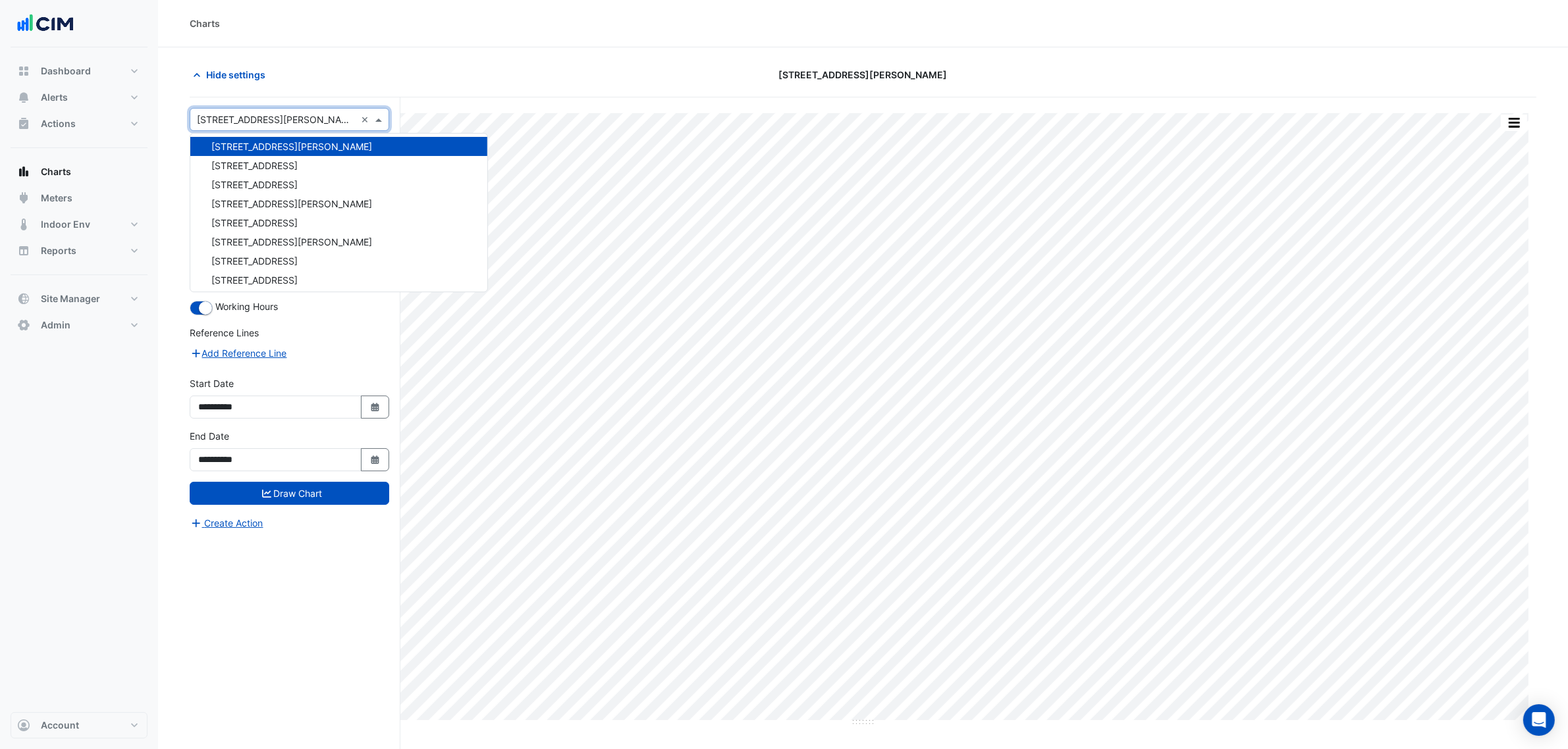
click at [364, 31] on div "Charts" at bounding box center [863, 23] width 1410 height 47
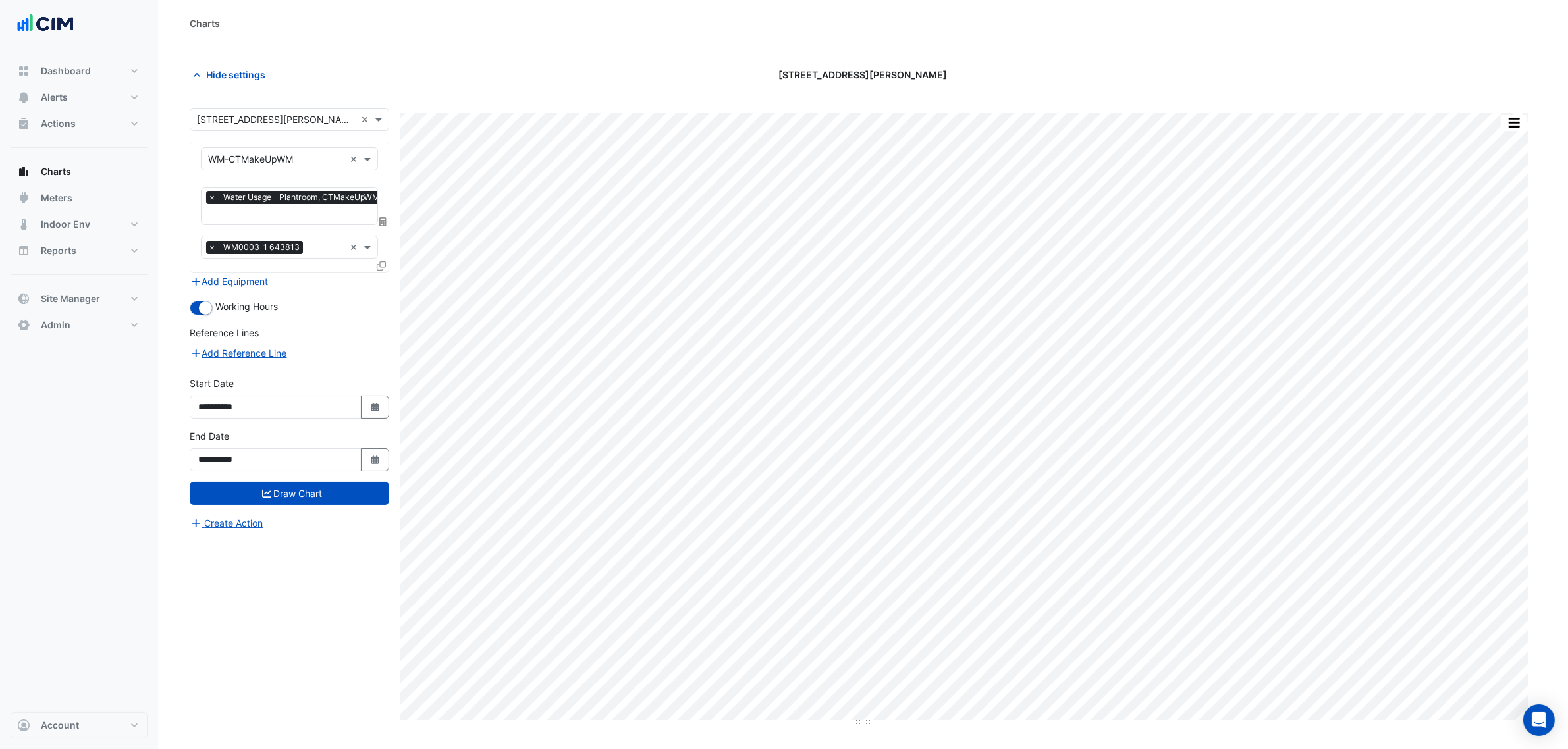
click at [274, 180] on div "× Water Usage - Plantroom, CTMakeUpWM × × WM0003-1 643813 ×" at bounding box center [289, 224] width 198 height 96
click at [286, 160] on input "text" at bounding box center [276, 160] width 137 height 14
paste input "**********"
type input "**********"
click at [259, 187] on span "VAV-02-11 ([PERSON_NAME] IE)" at bounding box center [281, 187] width 138 height 12
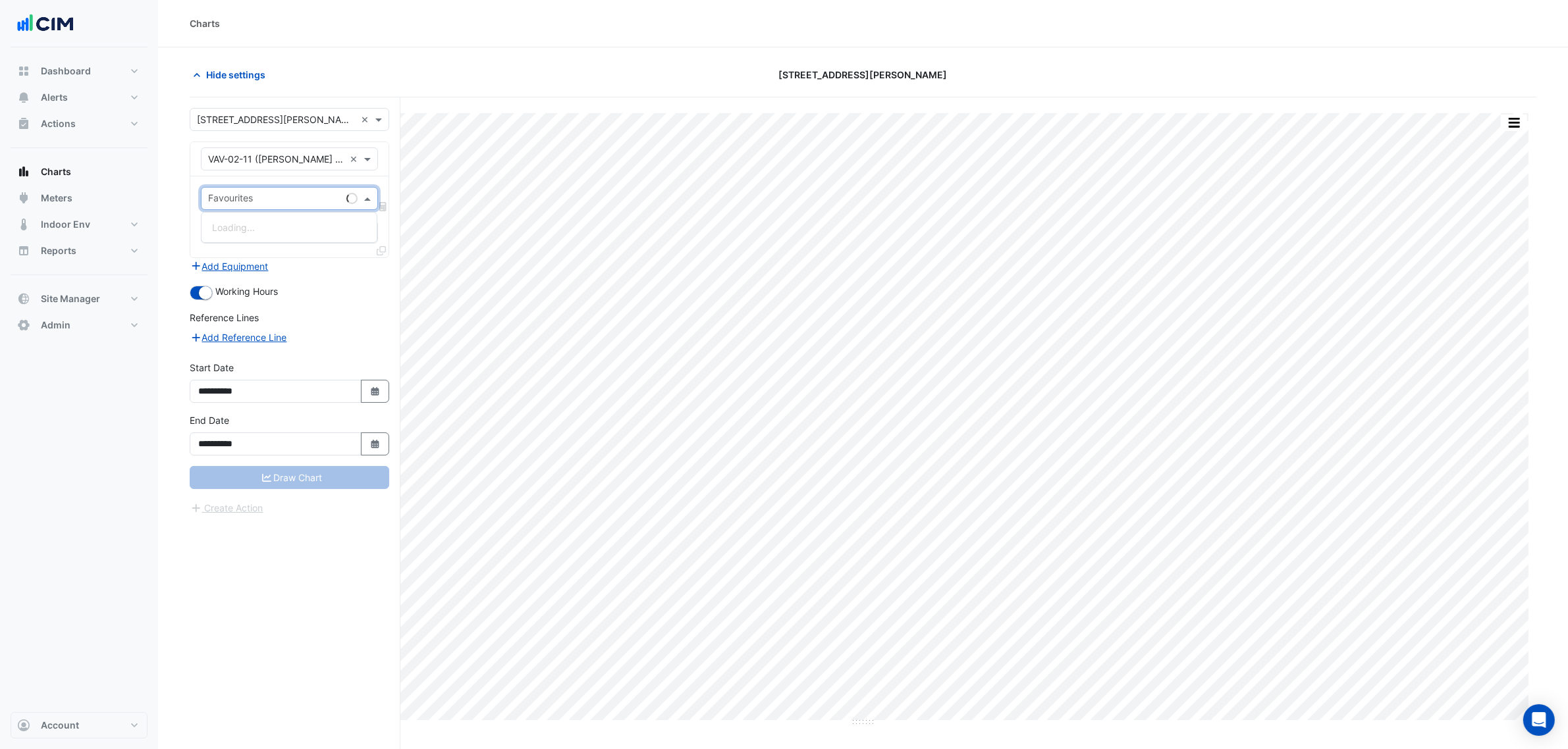
click at [259, 207] on div at bounding box center [273, 200] width 135 height 17
type input "*********"
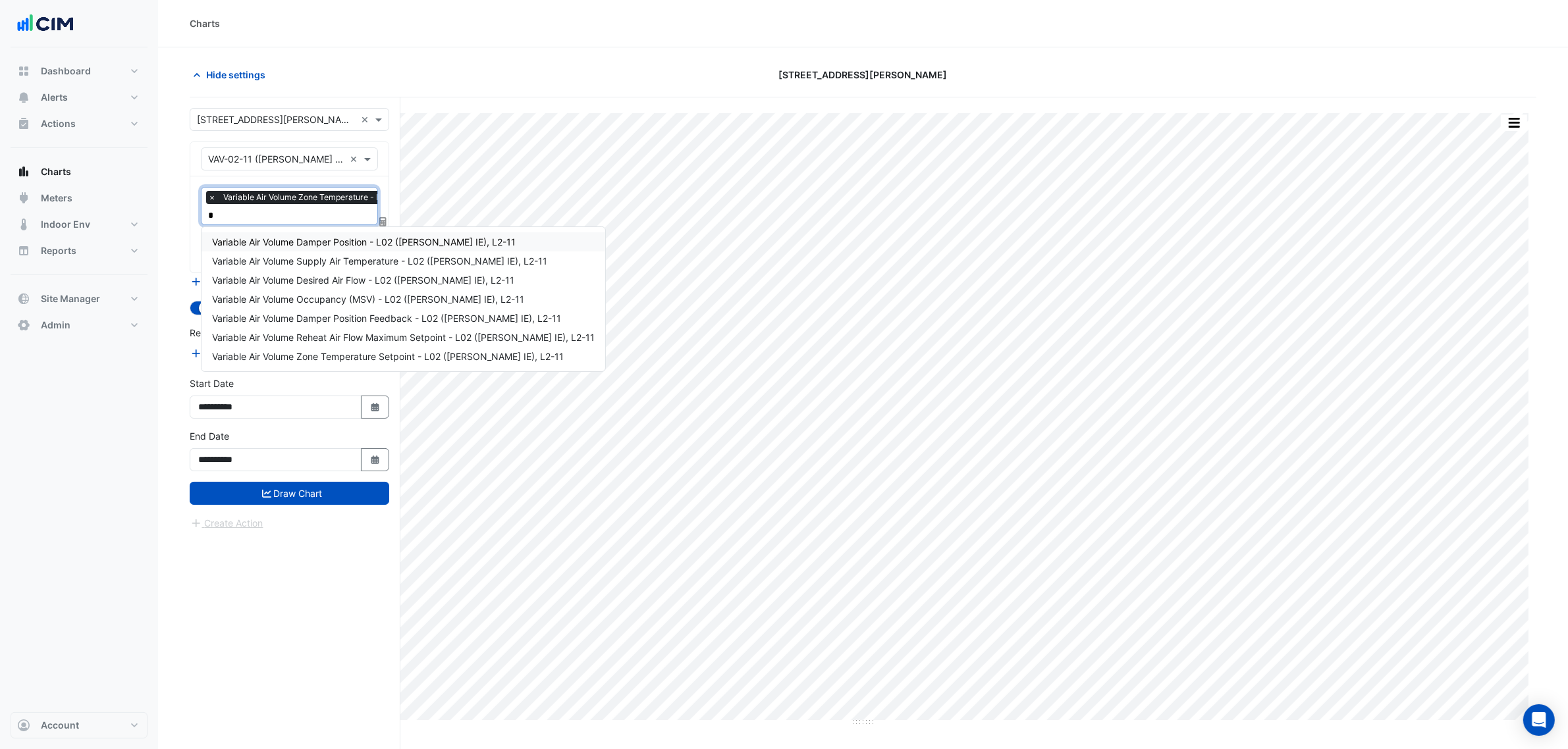
type input "**"
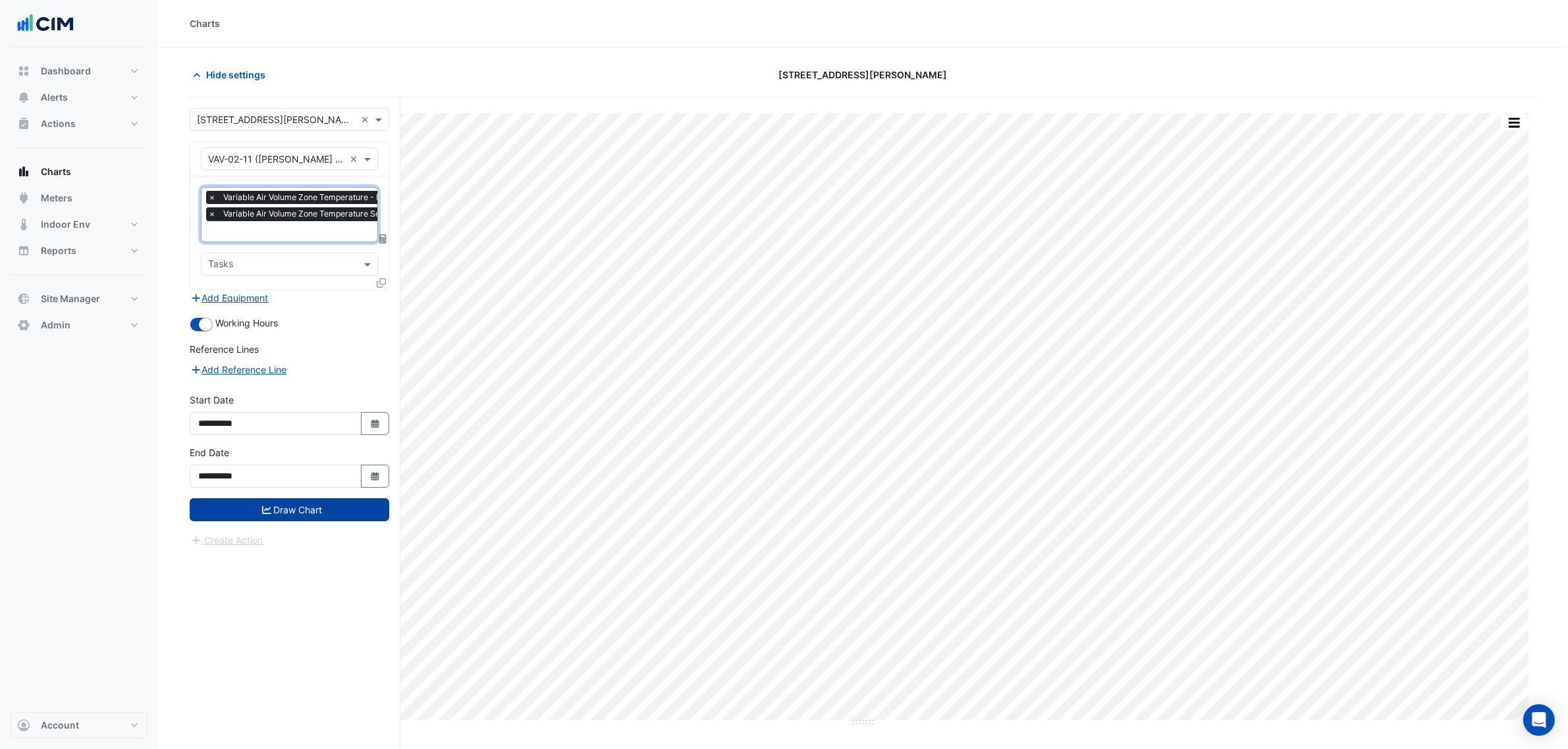
click at [362, 507] on button "Draw Chart" at bounding box center [289, 510] width 200 height 23
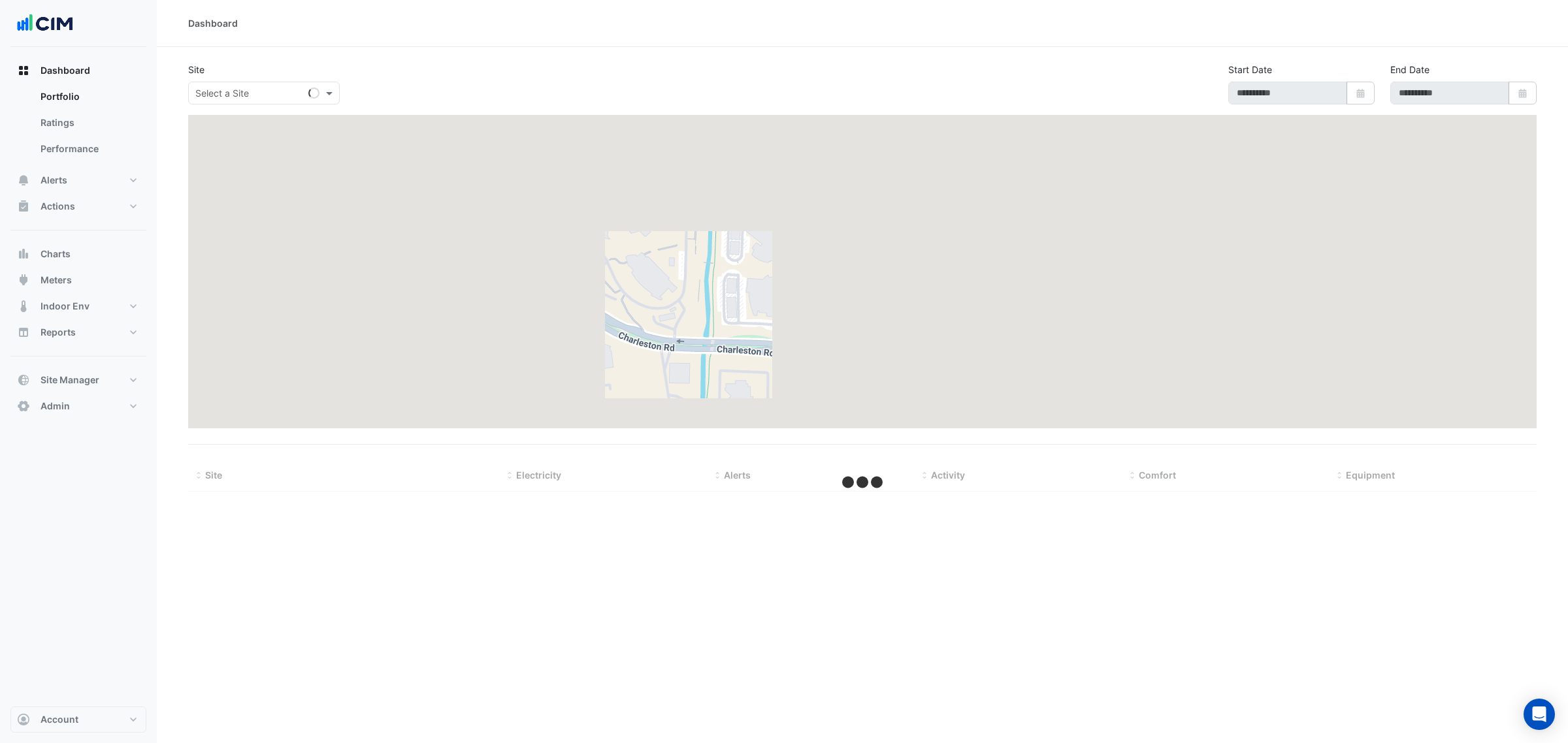
select select "***"
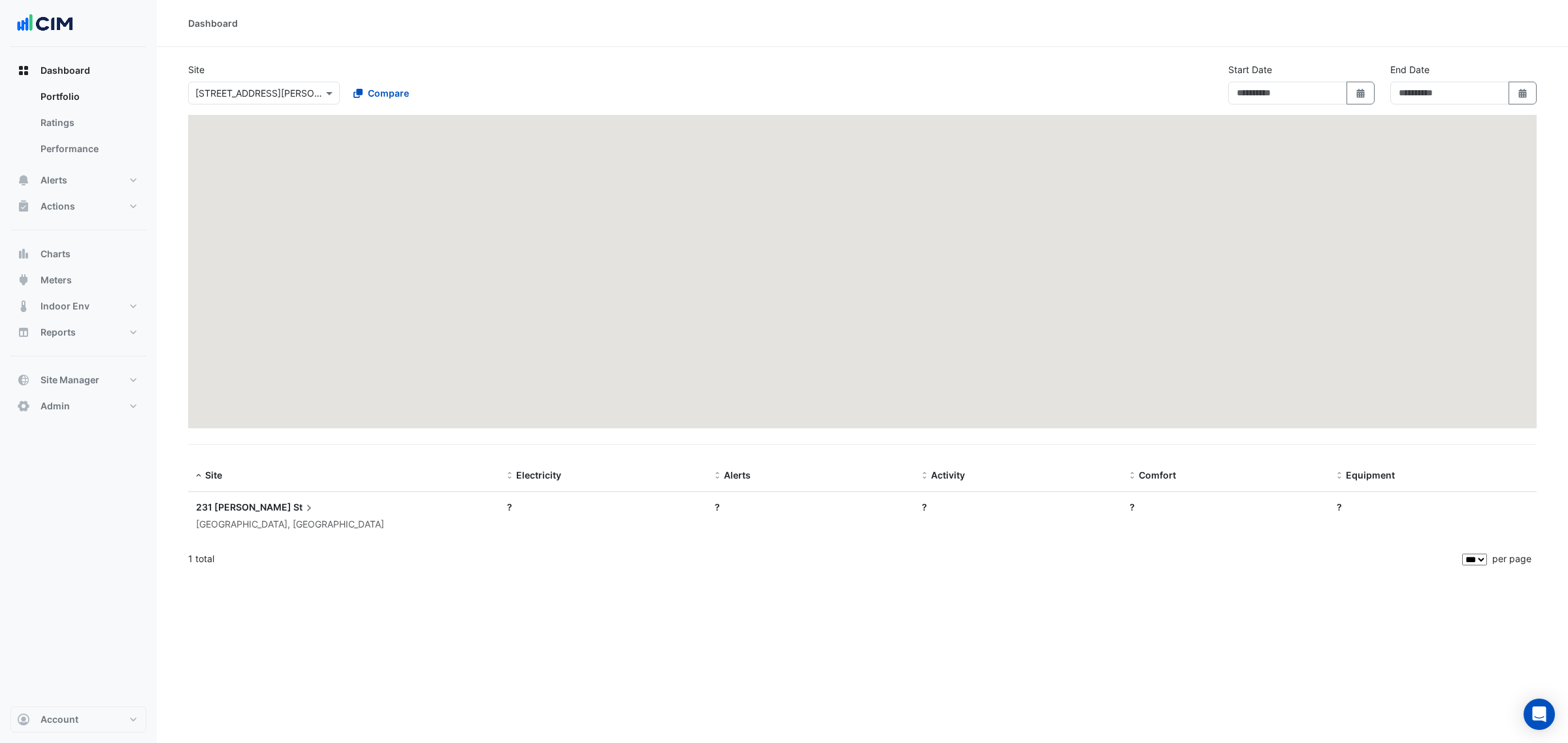
type input "**********"
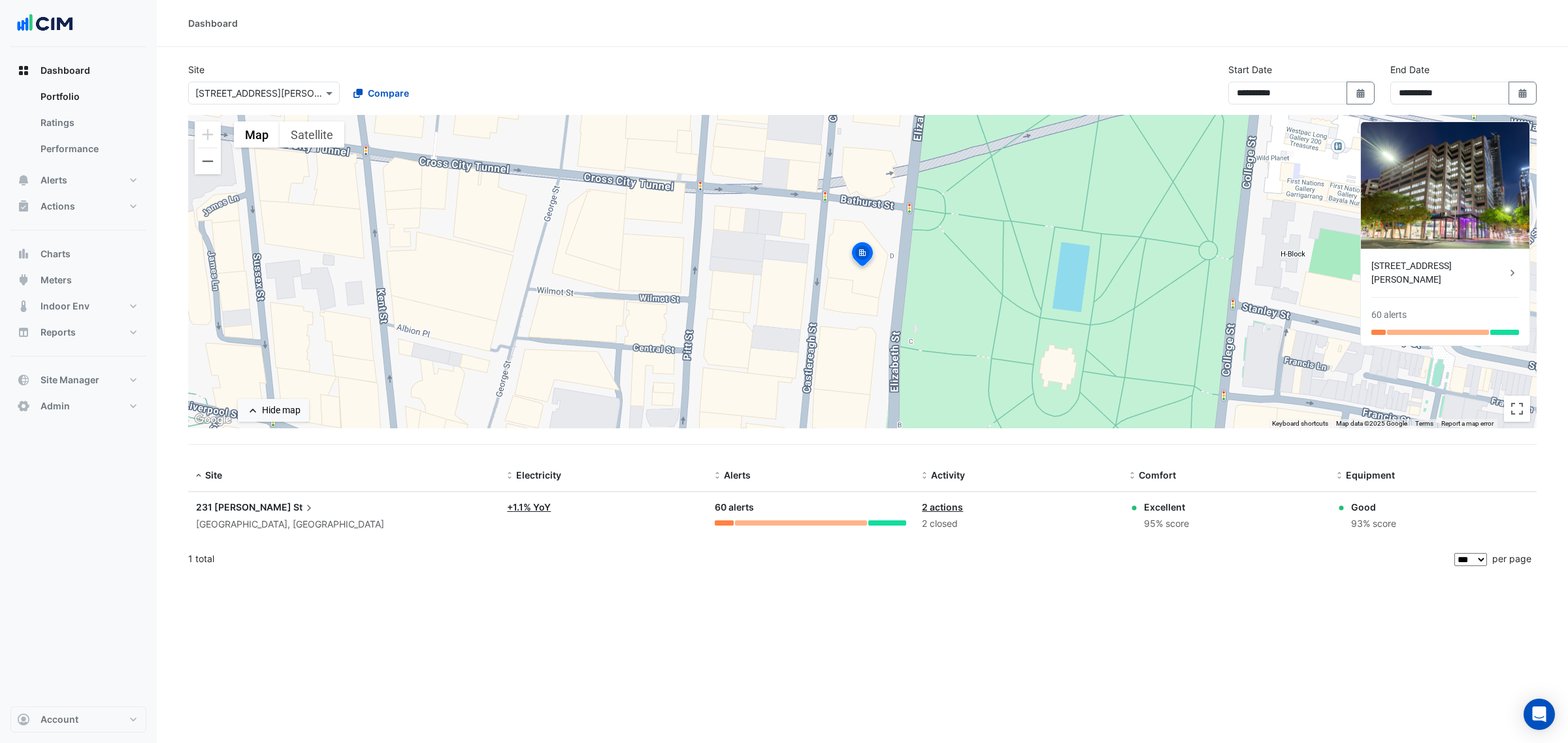
click at [220, 96] on input "text" at bounding box center [250, 94] width 111 height 14
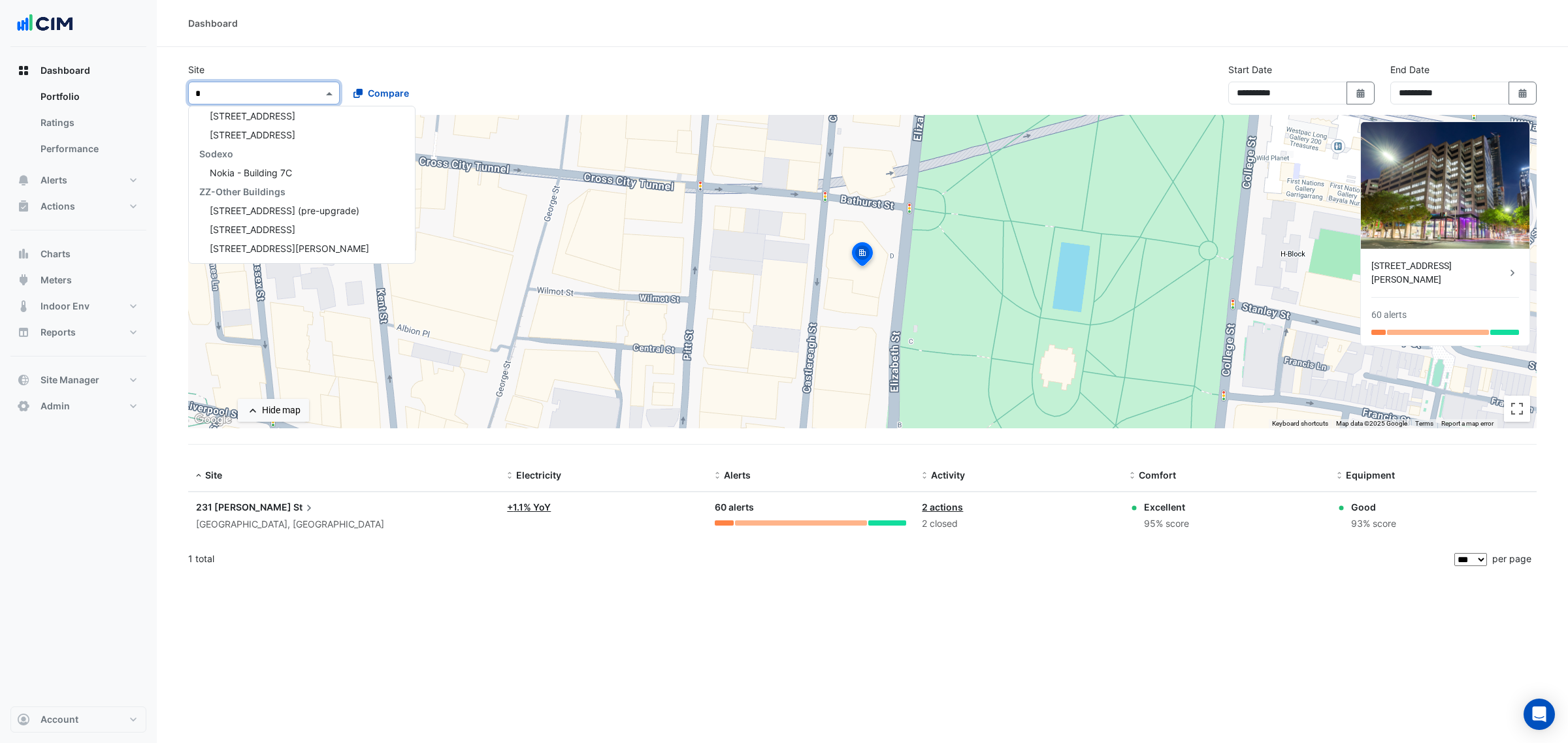
scroll to position [536, 0]
type input "**"
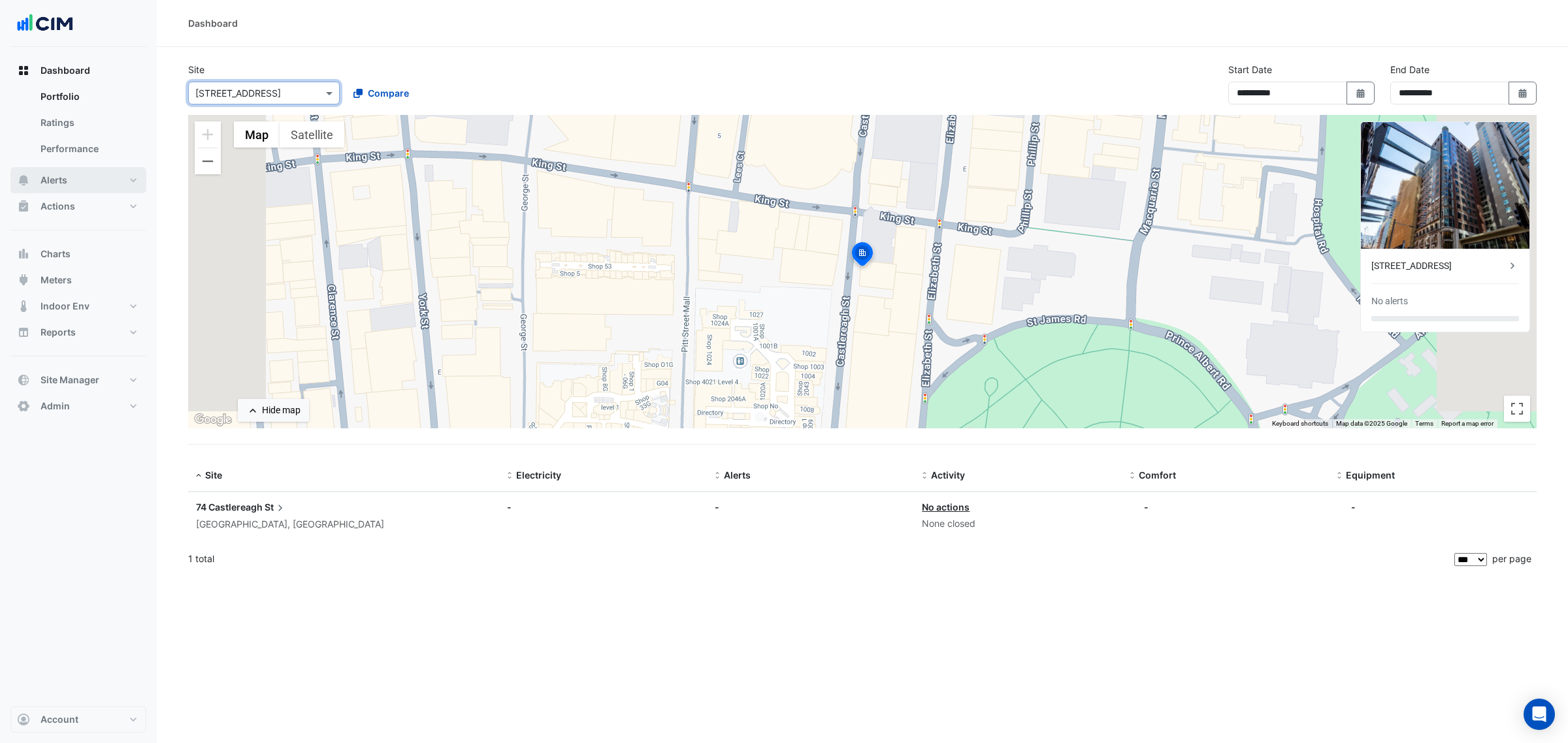
click at [119, 184] on button "Alerts" at bounding box center [79, 180] width 136 height 26
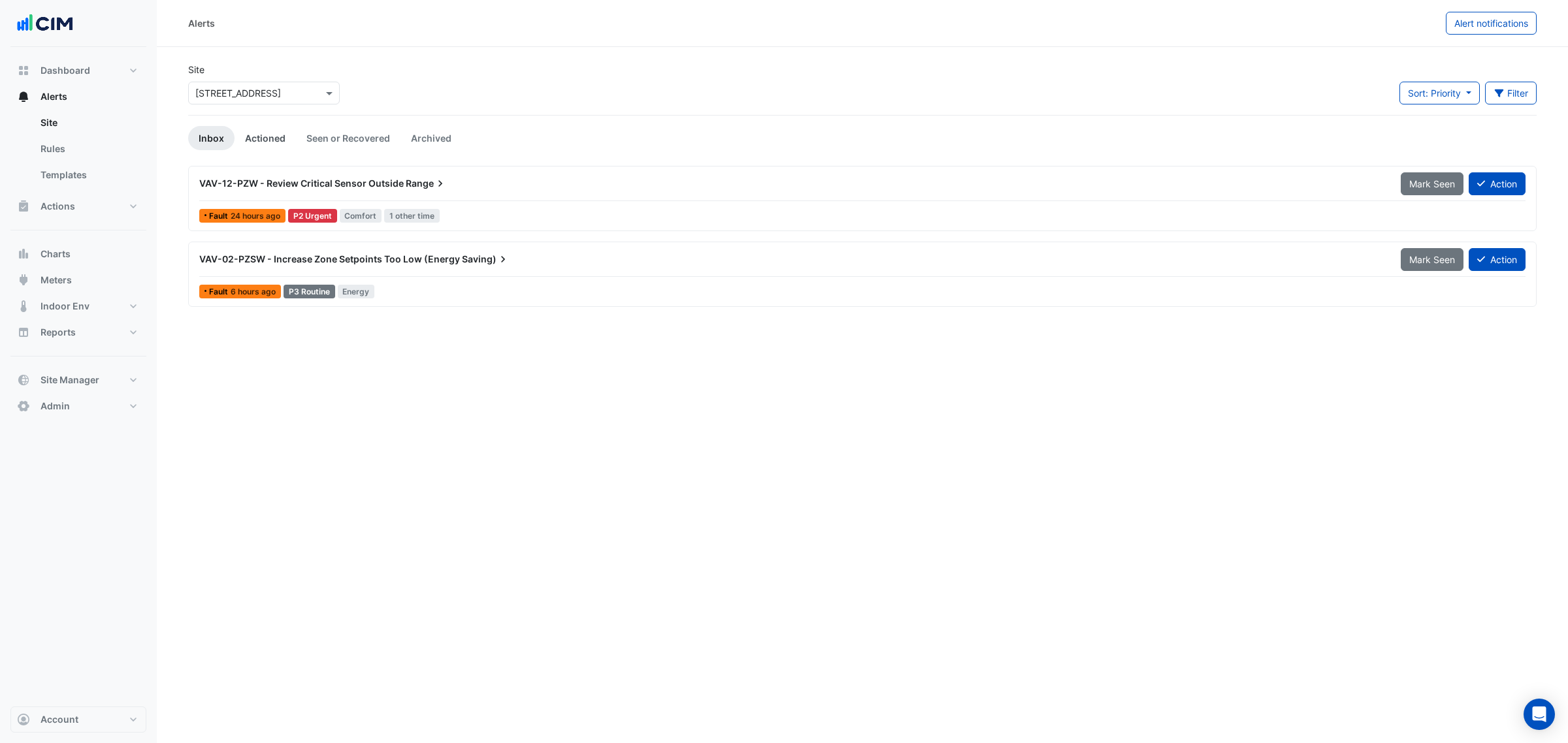
click at [268, 141] on link "Actioned" at bounding box center [265, 138] width 61 height 24
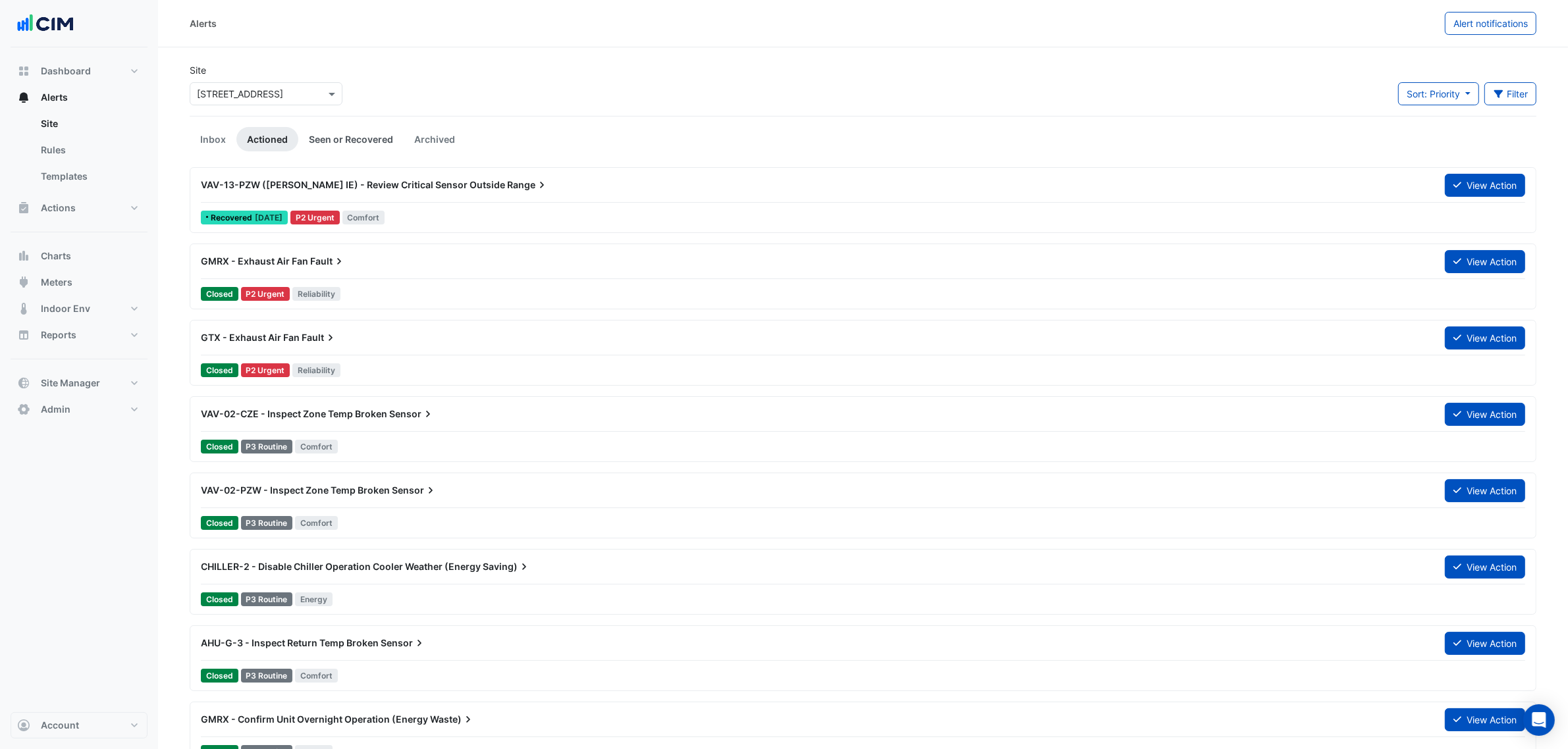
click at [359, 137] on link "Seen or Recovered" at bounding box center [351, 140] width 106 height 25
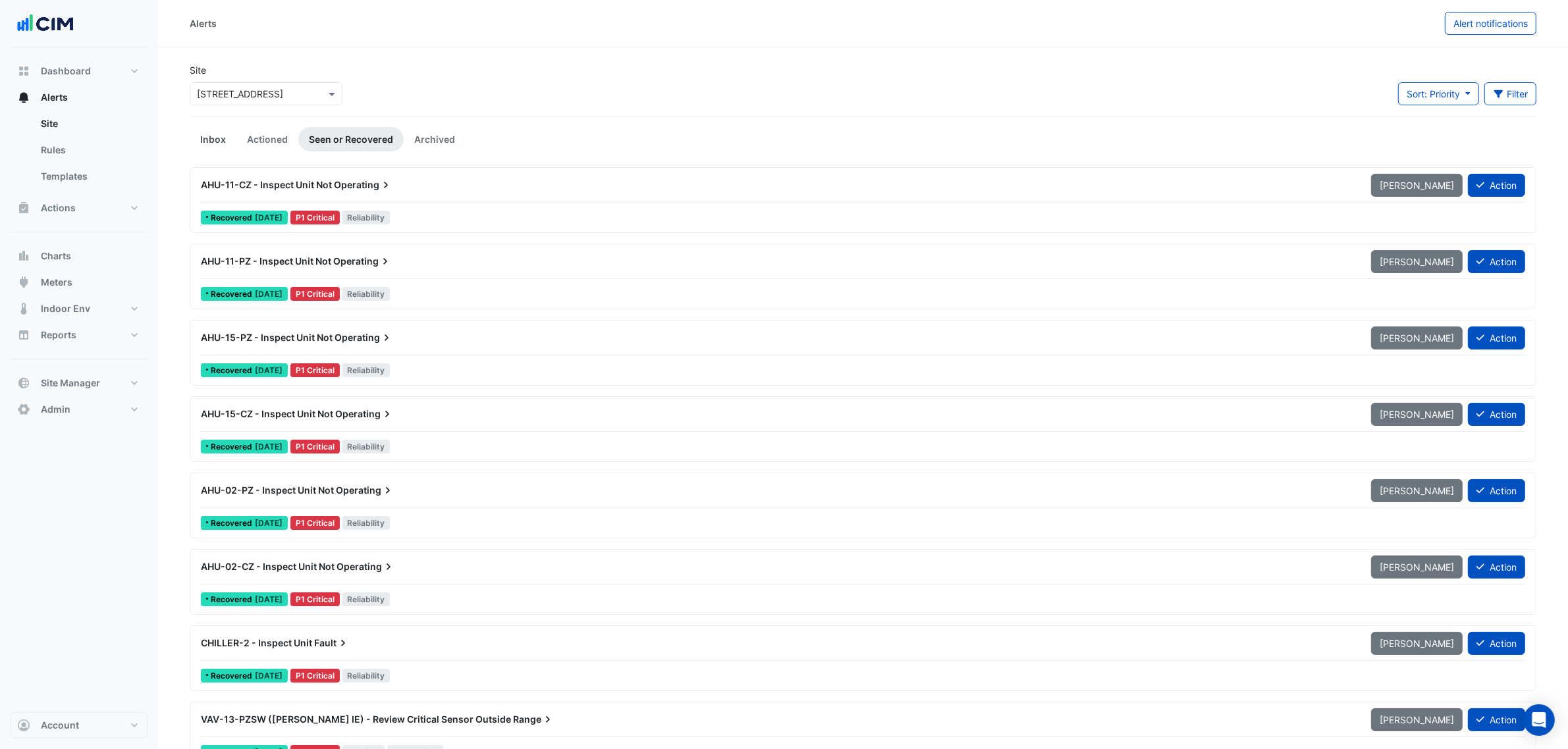
click at [212, 140] on link "Inbox" at bounding box center [213, 140] width 47 height 25
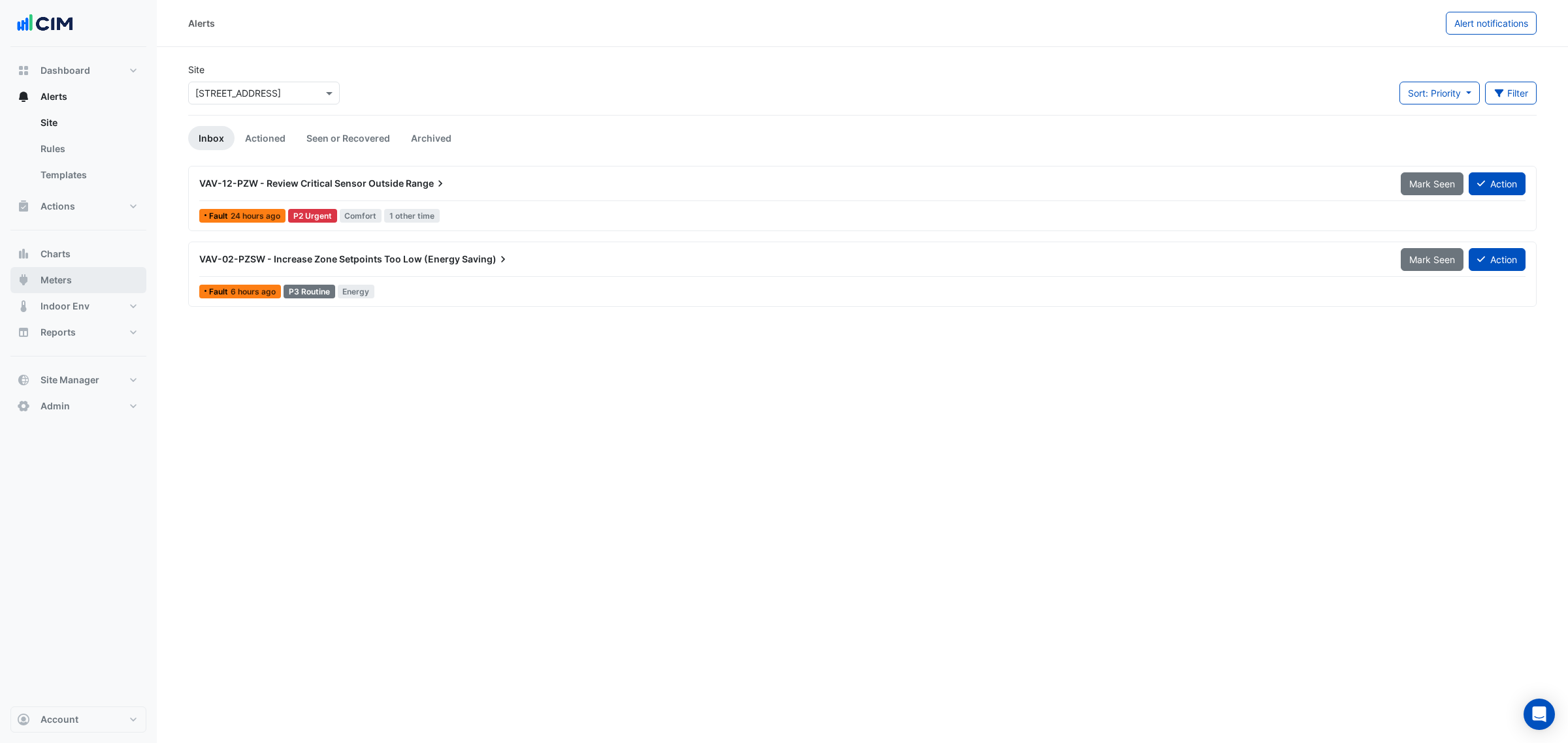
click at [63, 275] on span "Meters" at bounding box center [56, 280] width 31 height 13
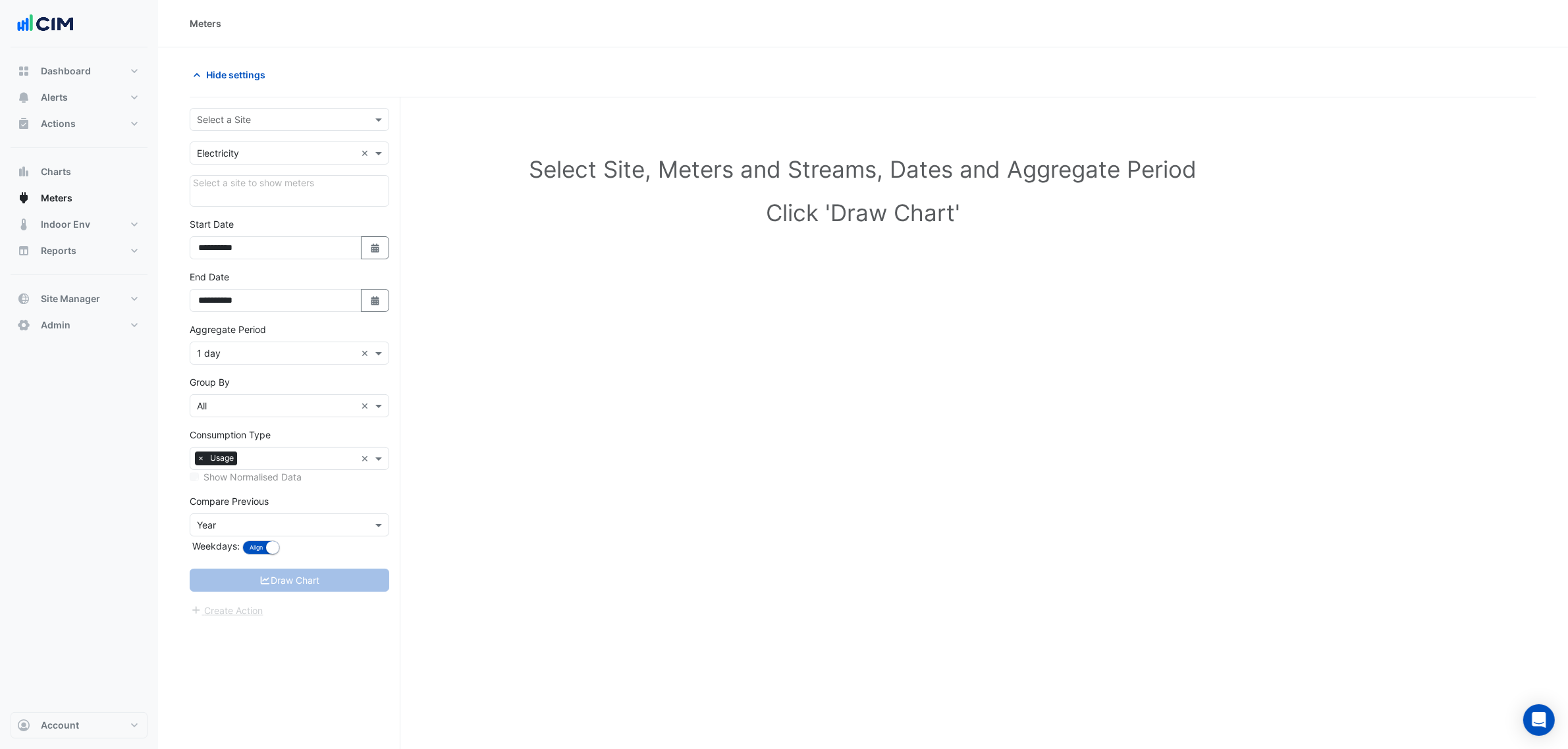
click at [221, 122] on input "text" at bounding box center [276, 120] width 159 height 14
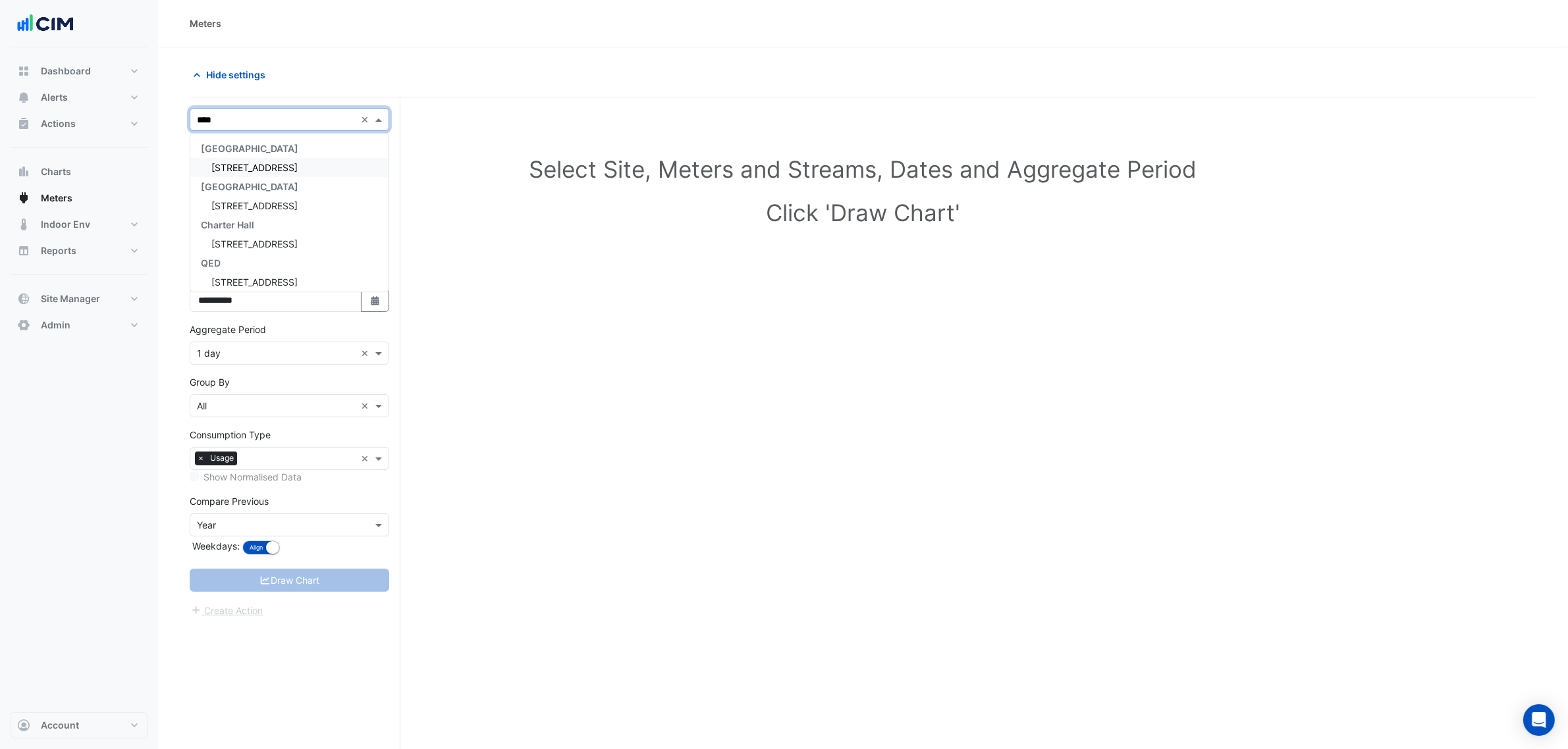
type input "*****"
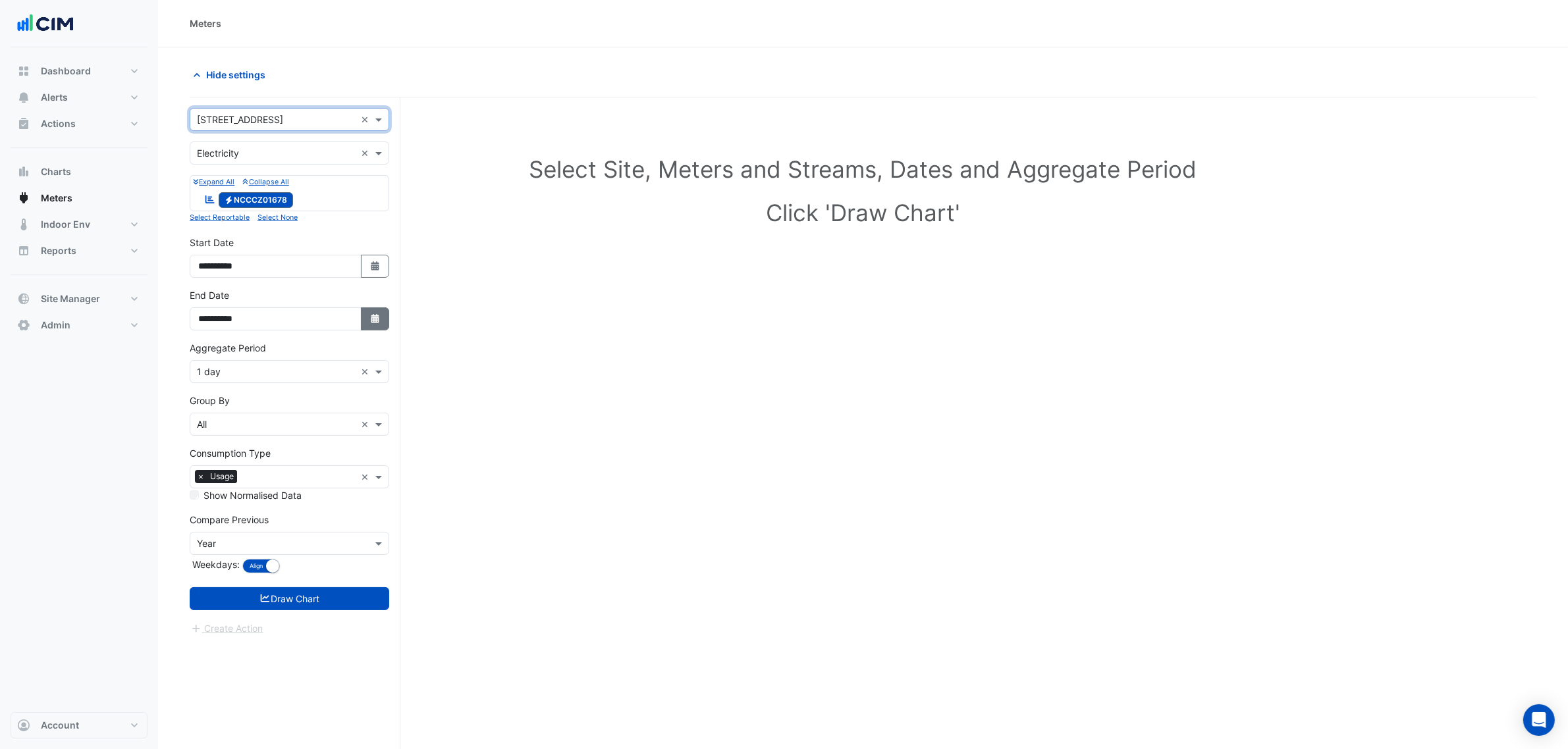
click at [364, 326] on button "Select Date" at bounding box center [376, 319] width 29 height 23
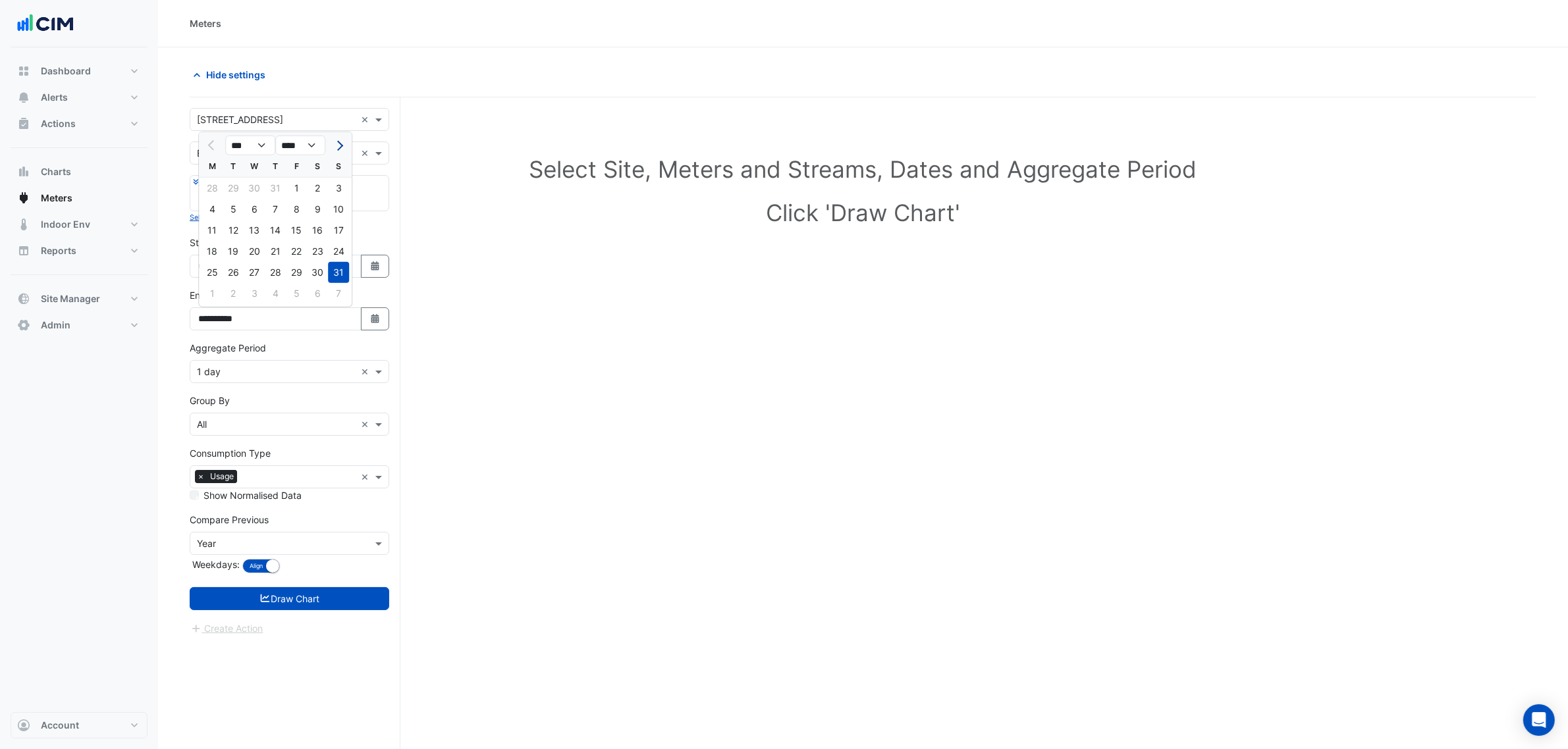
click at [337, 146] on span "Next month" at bounding box center [338, 146] width 10 height 10
select select "*"
click at [218, 229] on div "15" at bounding box center [211, 230] width 21 height 21
type input "**********"
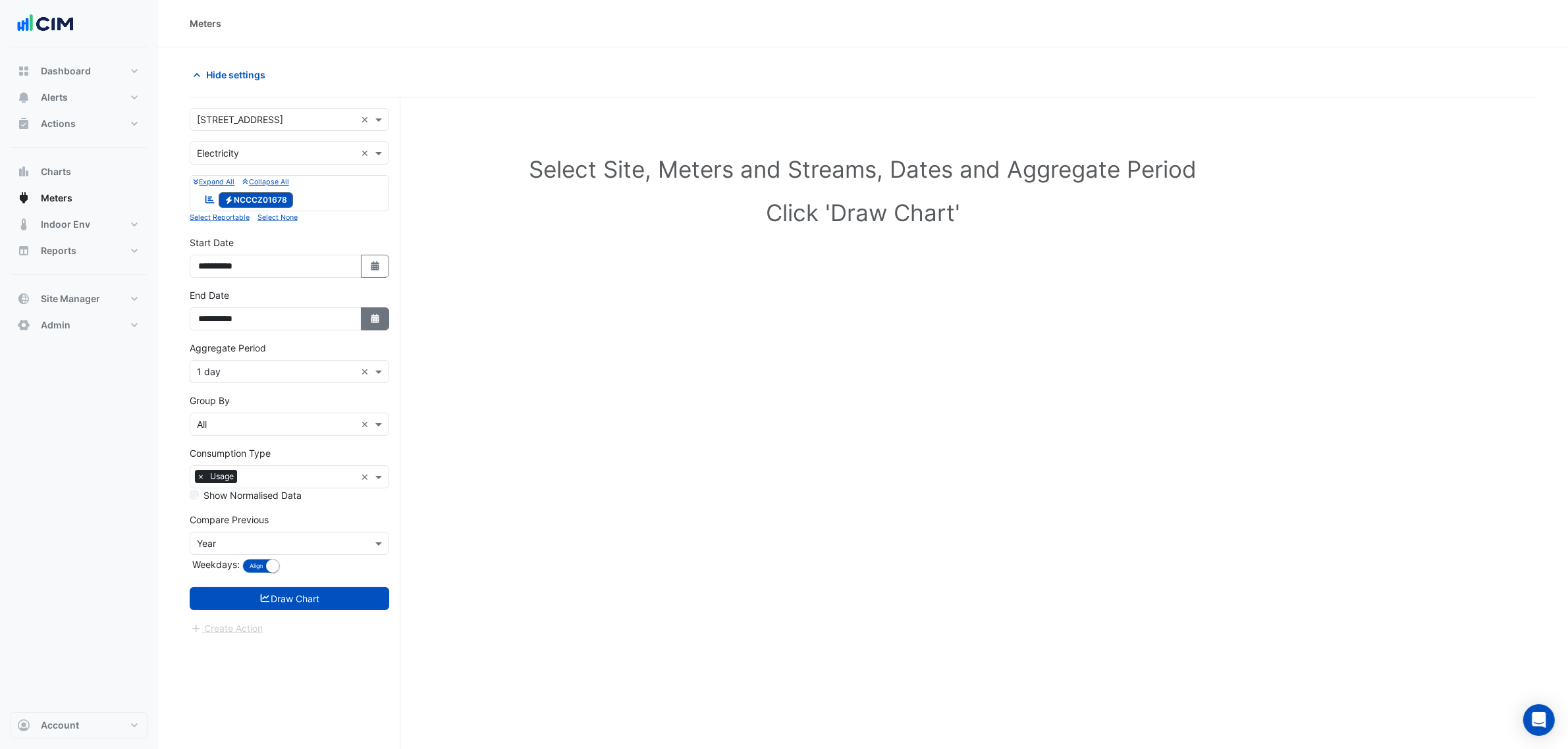
click at [373, 318] on icon "Select Date" at bounding box center [375, 319] width 12 height 9
select select "*"
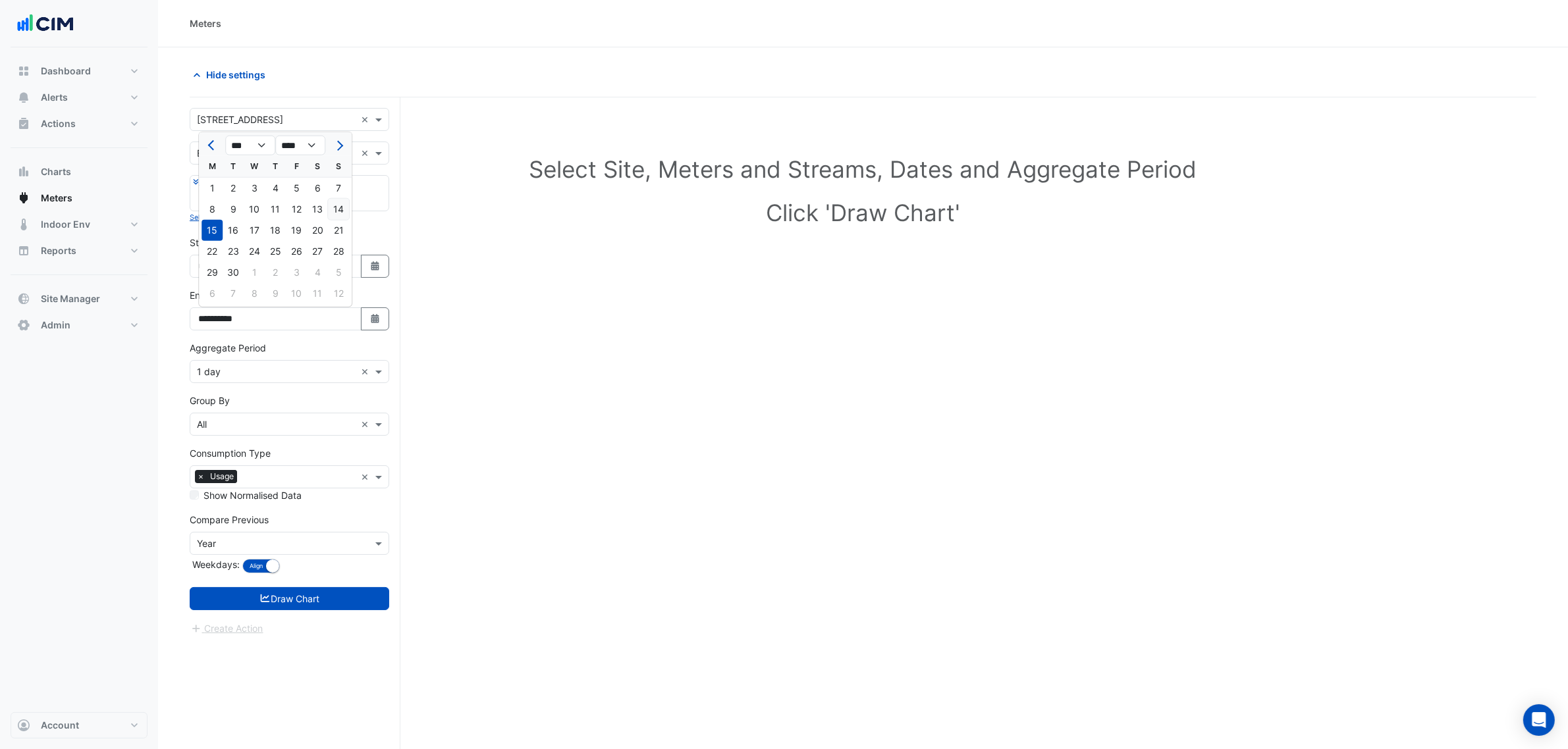
click at [341, 211] on div "14" at bounding box center [338, 209] width 21 height 21
type input "**********"
click at [245, 372] on input "text" at bounding box center [276, 373] width 159 height 14
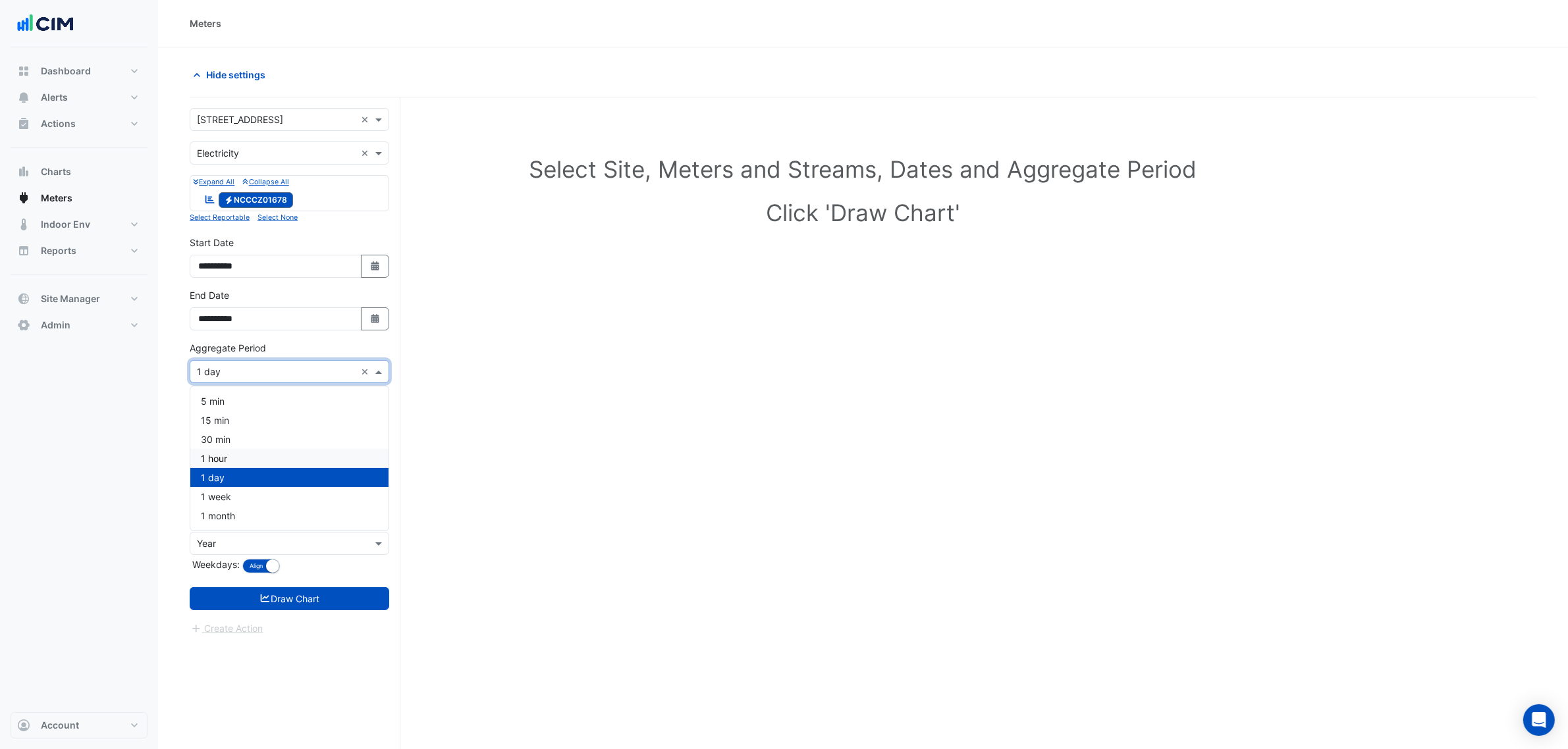
click at [222, 456] on span "1 hour" at bounding box center [214, 458] width 26 height 12
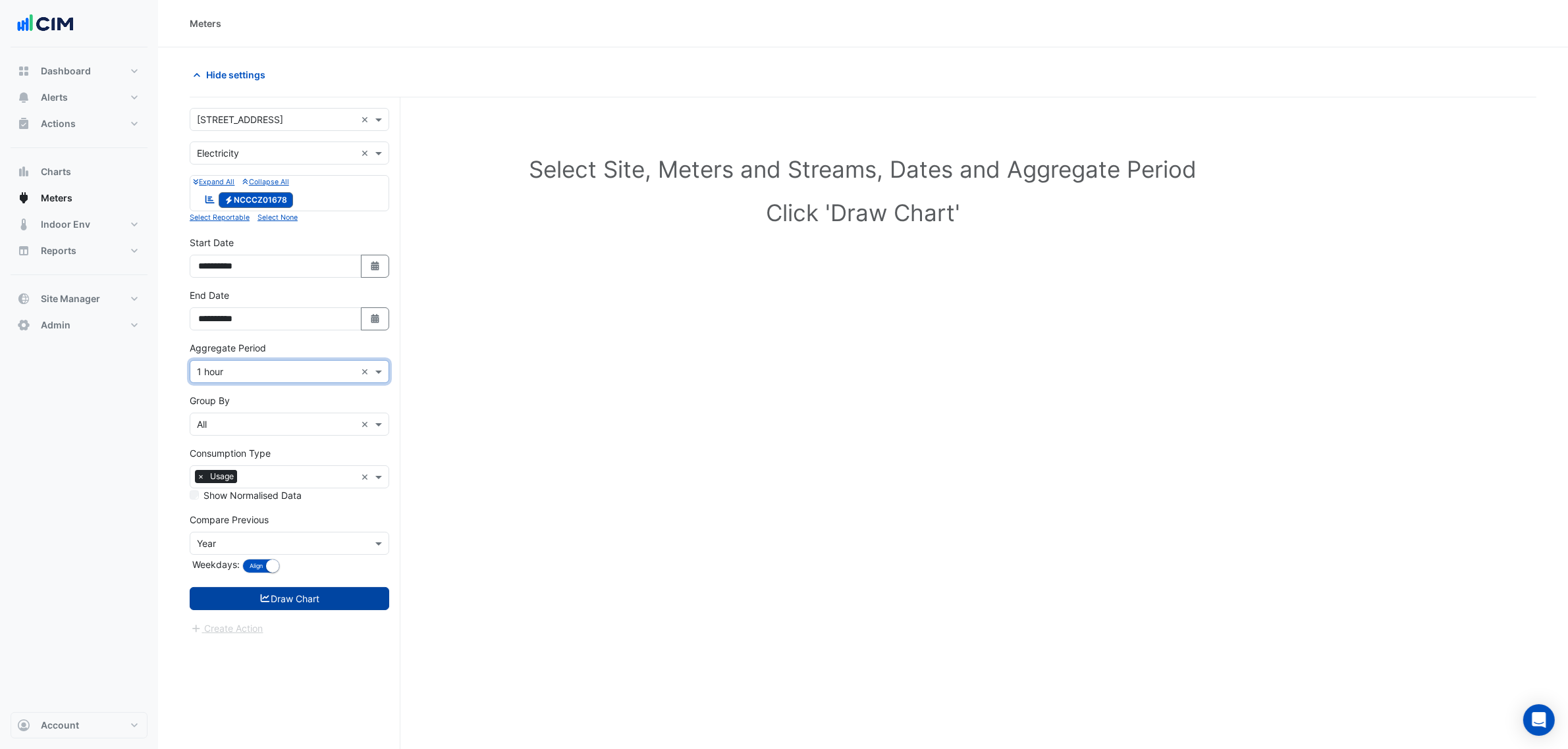
click at [282, 588] on button "Draw Chart" at bounding box center [289, 599] width 200 height 23
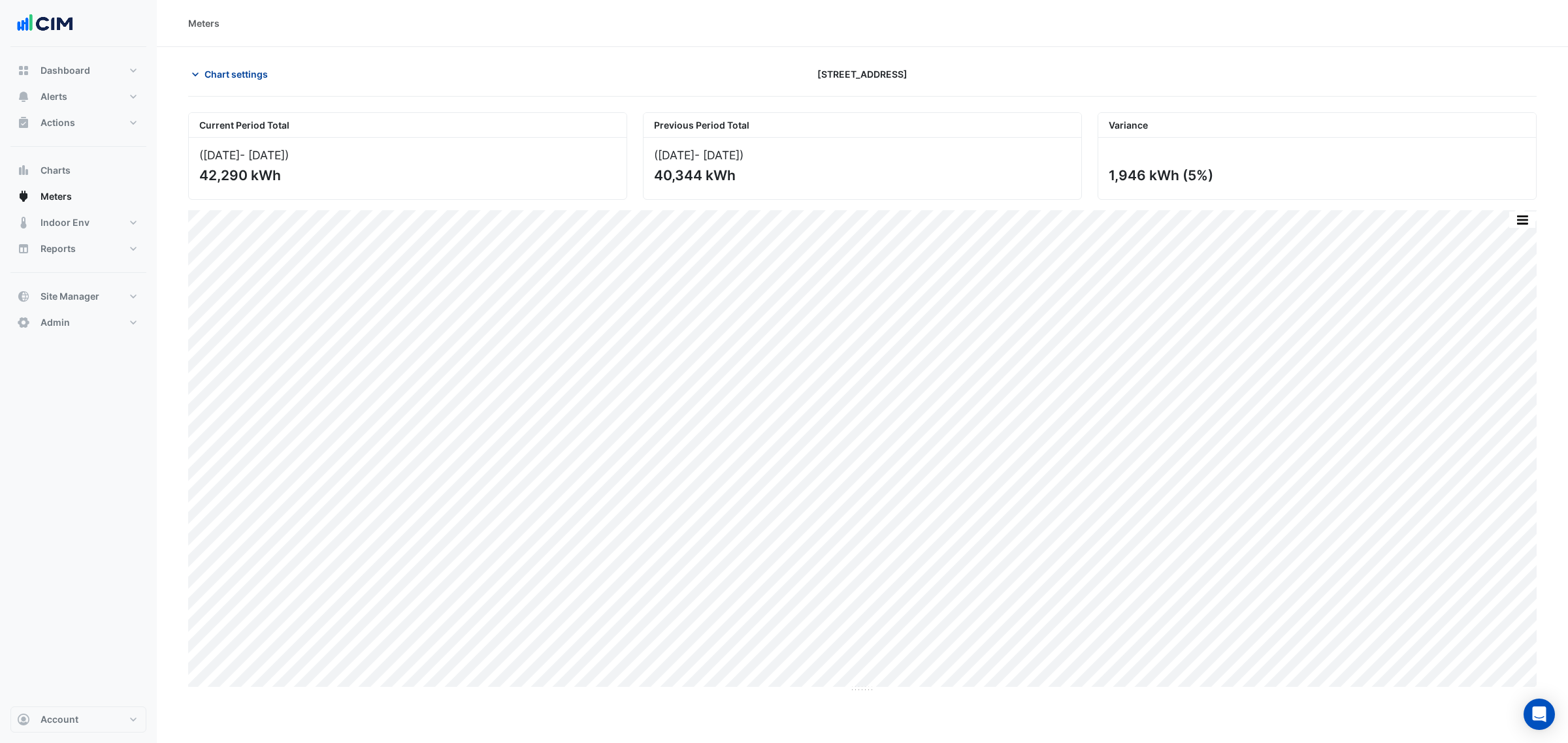
click at [214, 64] on button "Chart settings" at bounding box center [232, 74] width 88 height 23
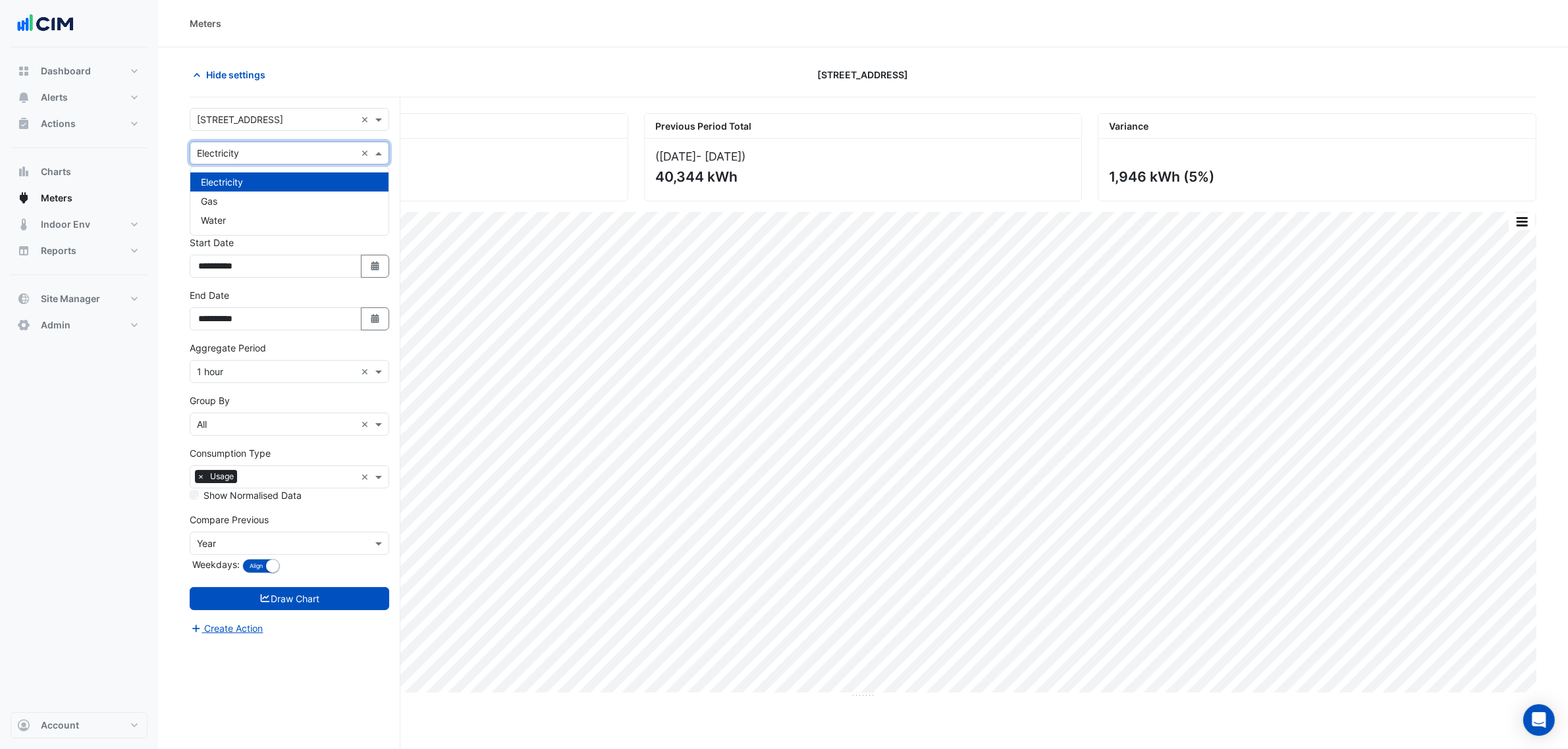
drag, startPoint x: 264, startPoint y: 148, endPoint x: 247, endPoint y: 200, distance: 54.7
click at [263, 149] on input "text" at bounding box center [276, 154] width 159 height 14
click at [245, 201] on div "Gas" at bounding box center [289, 201] width 198 height 19
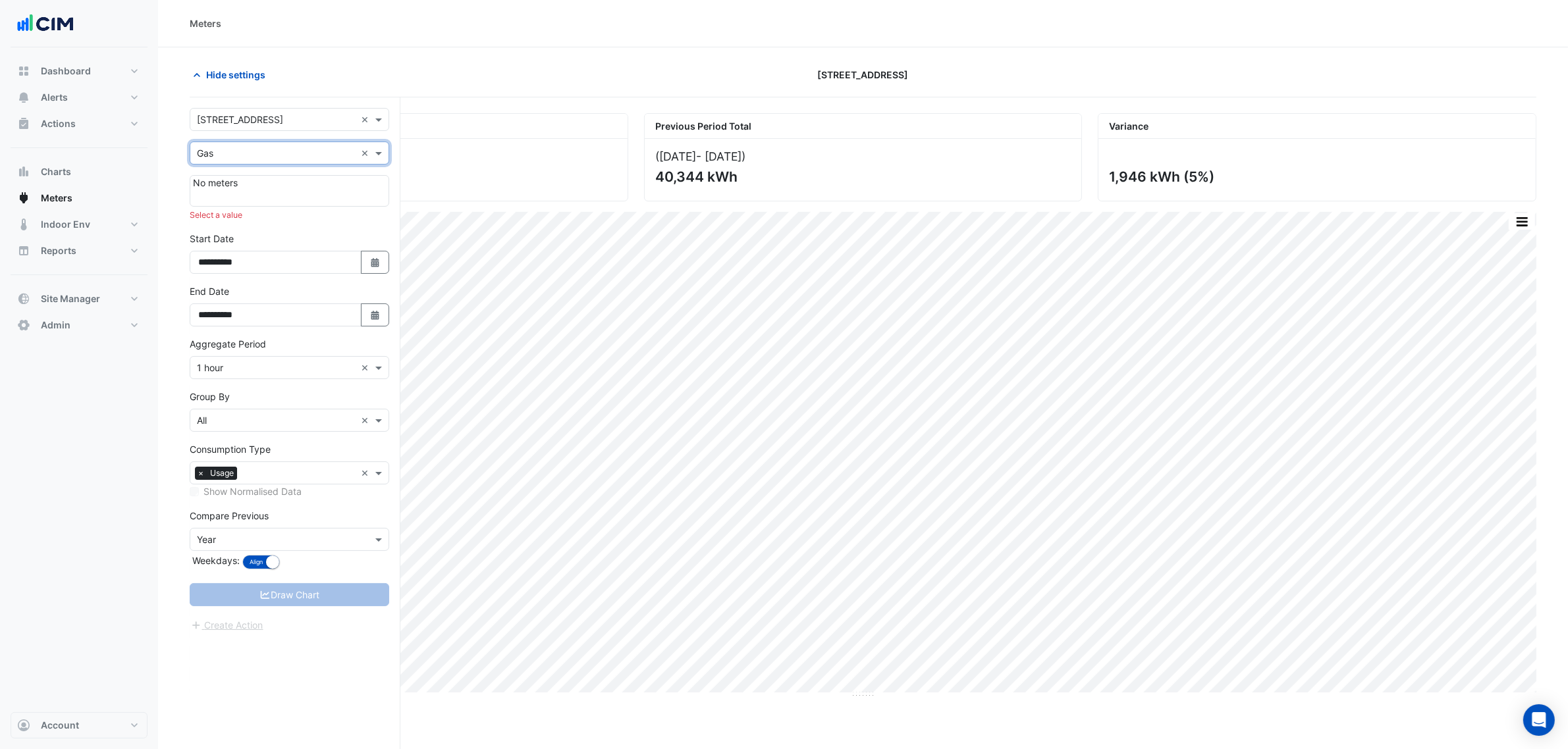
click at [251, 154] on input "text" at bounding box center [276, 154] width 159 height 14
click at [250, 221] on div "Water" at bounding box center [289, 220] width 198 height 19
click at [259, 158] on input "text" at bounding box center [276, 154] width 159 height 14
click at [255, 186] on div "Electricity" at bounding box center [289, 182] width 198 height 19
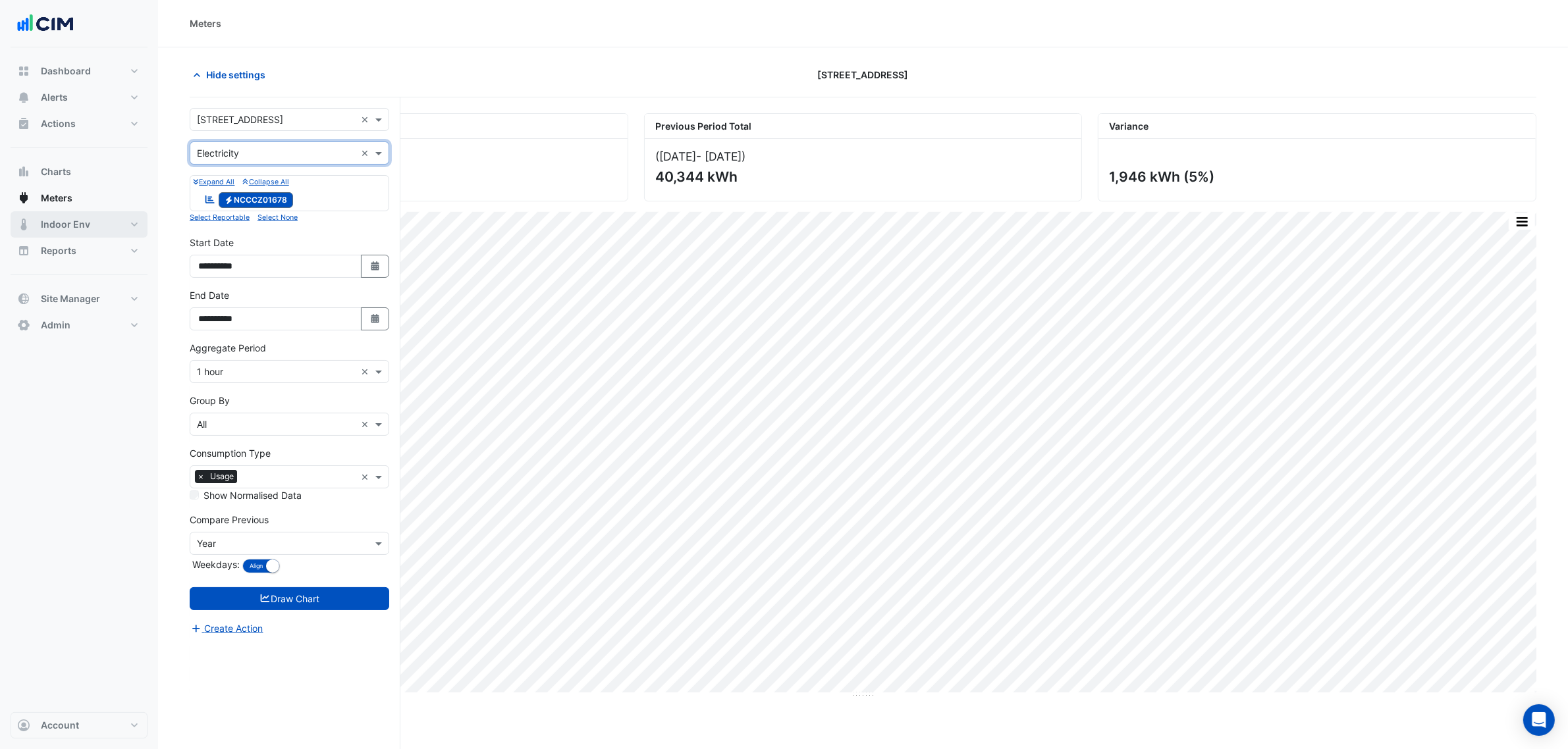
click at [92, 222] on button "Indoor Env" at bounding box center [79, 224] width 137 height 26
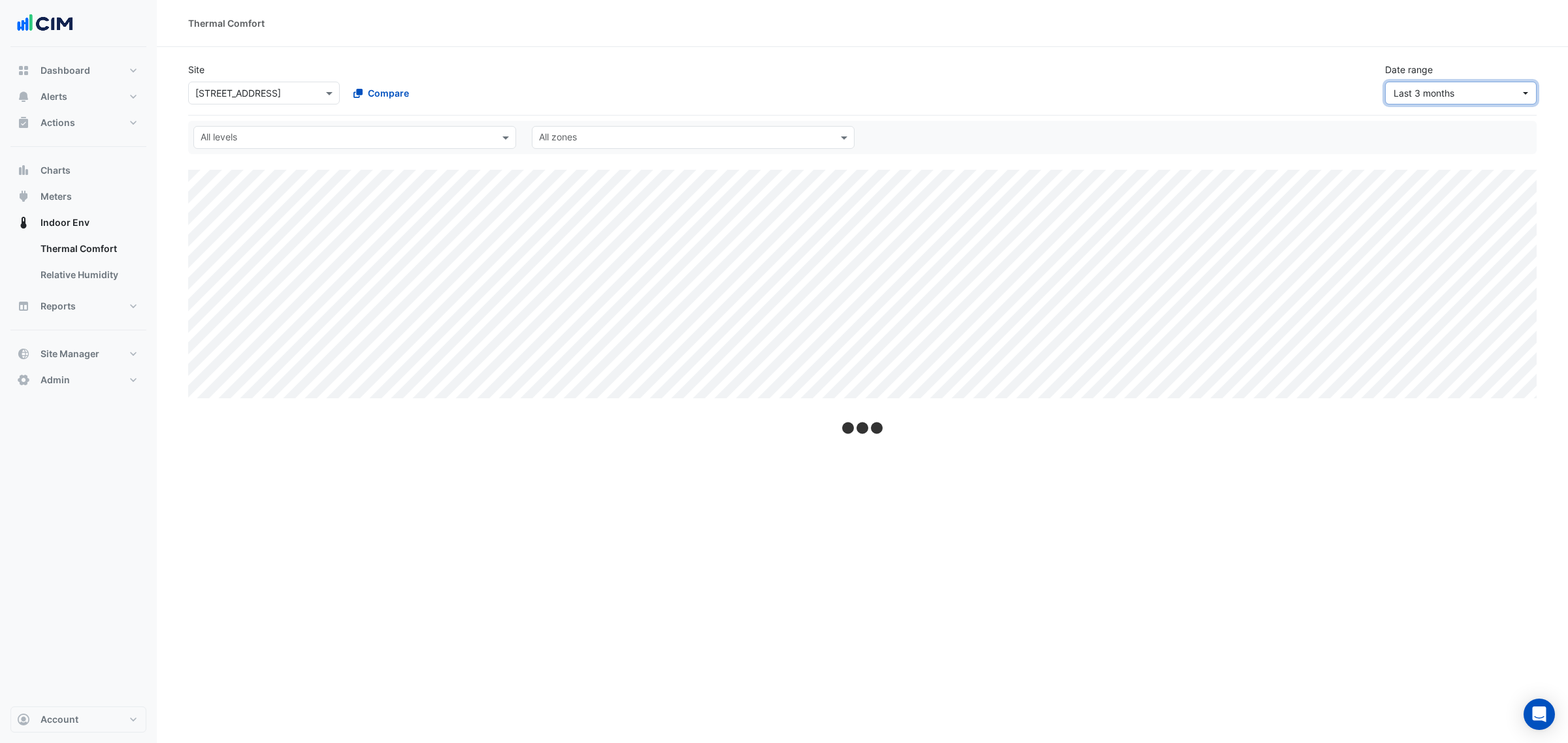
click at [1446, 96] on span "Last 3 months" at bounding box center [1423, 93] width 60 height 11
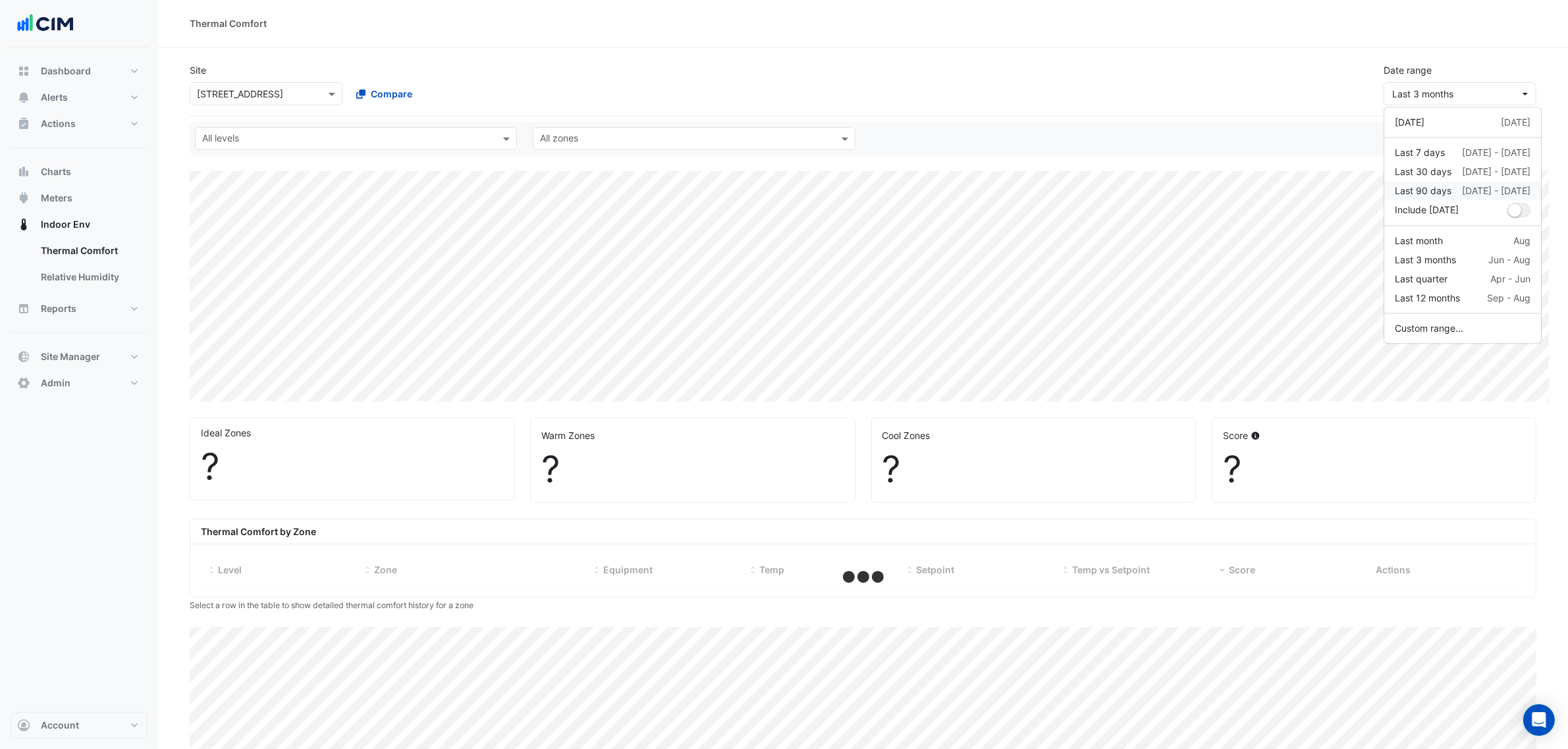
click at [1438, 195] on div "Last 90 days" at bounding box center [1423, 191] width 56 height 14
select select "***"
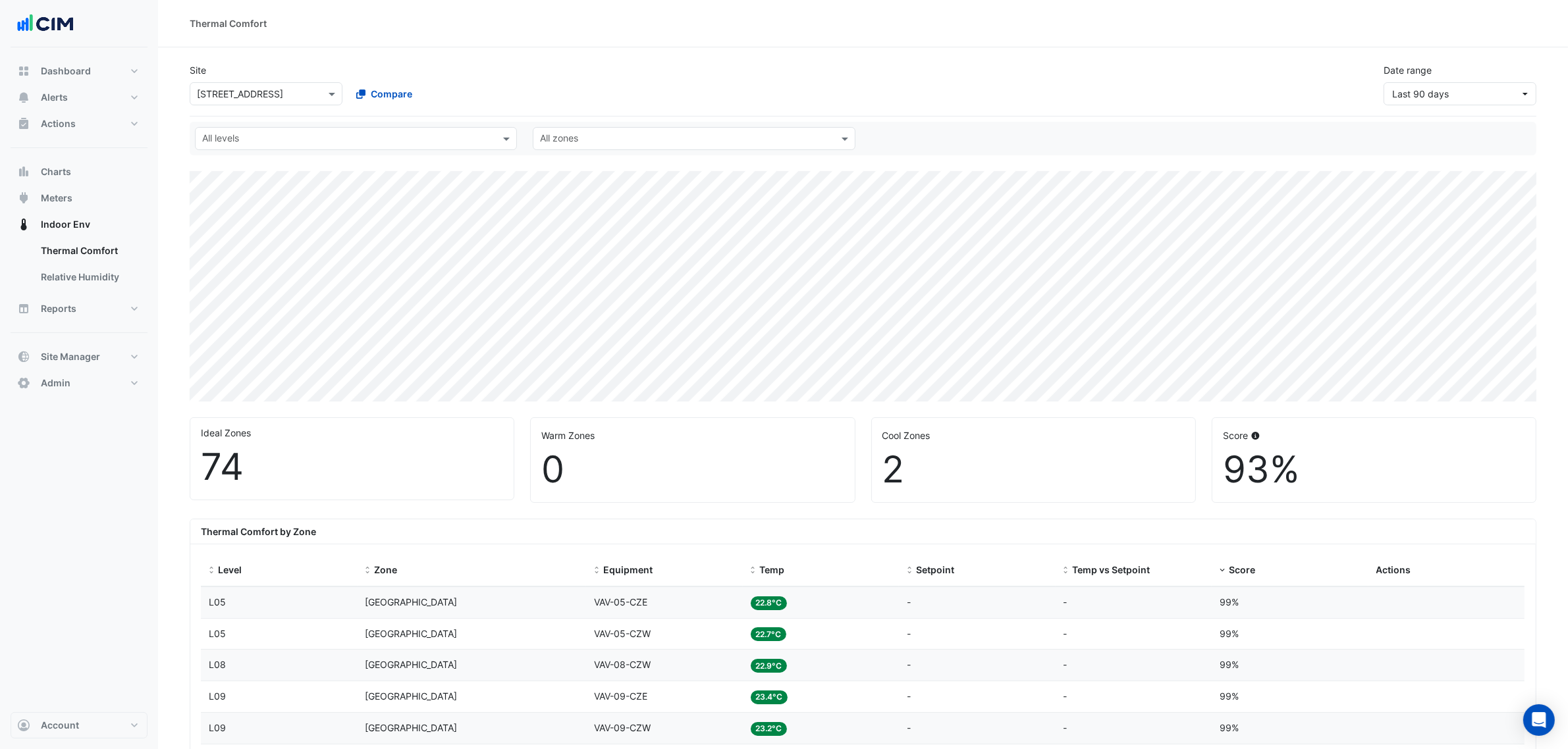
scroll to position [411, 0]
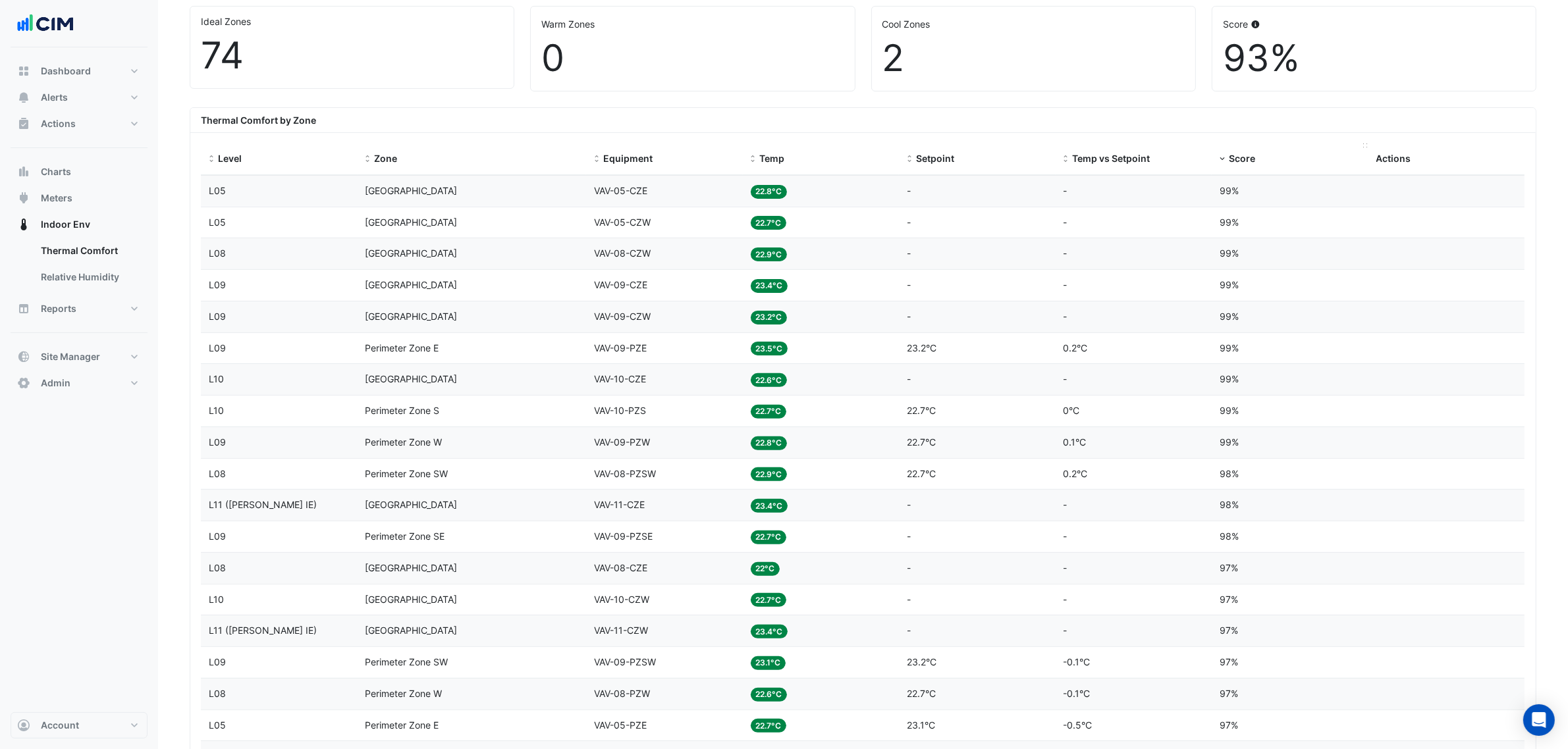
click at [1245, 155] on span "Score" at bounding box center [1242, 158] width 26 height 12
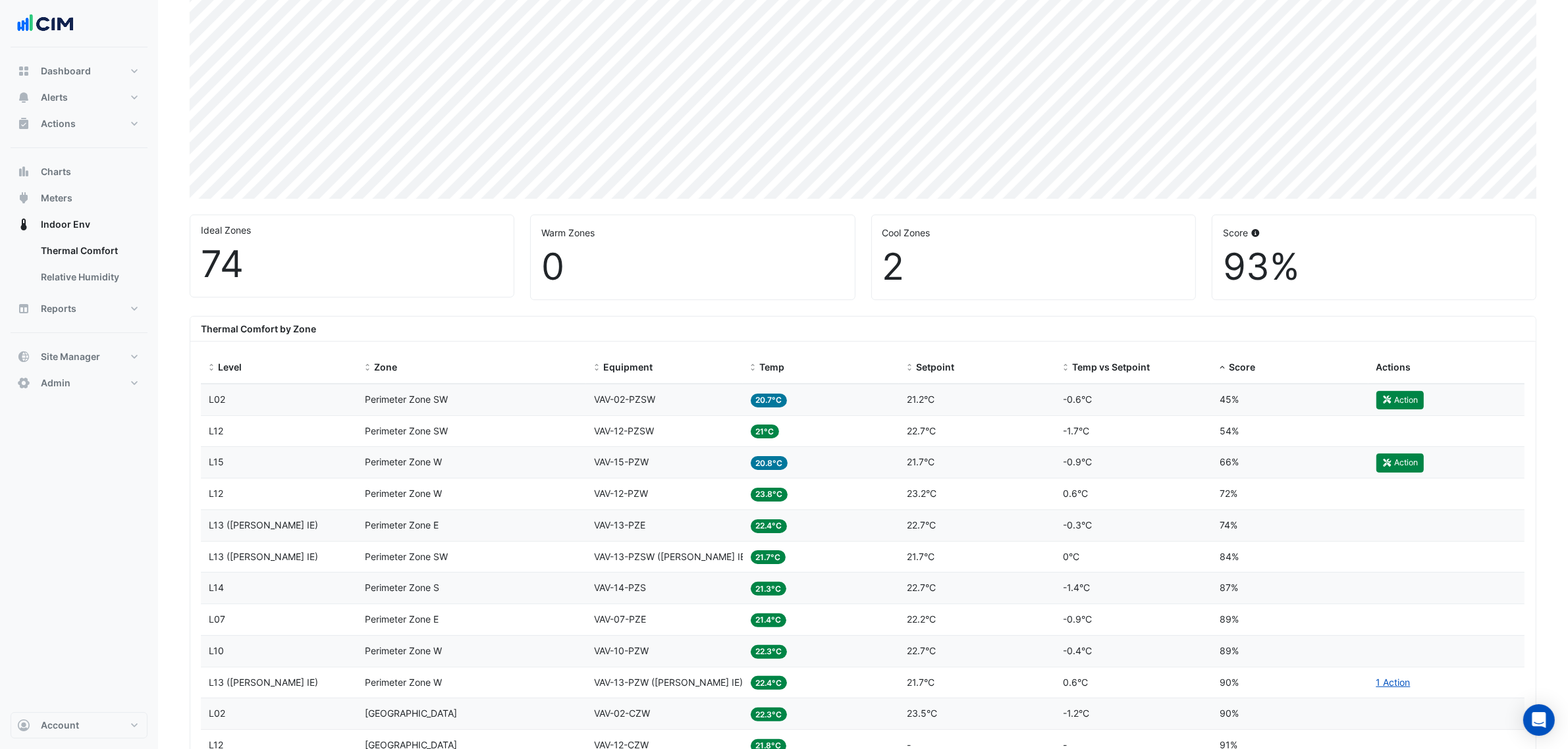
scroll to position [83, 0]
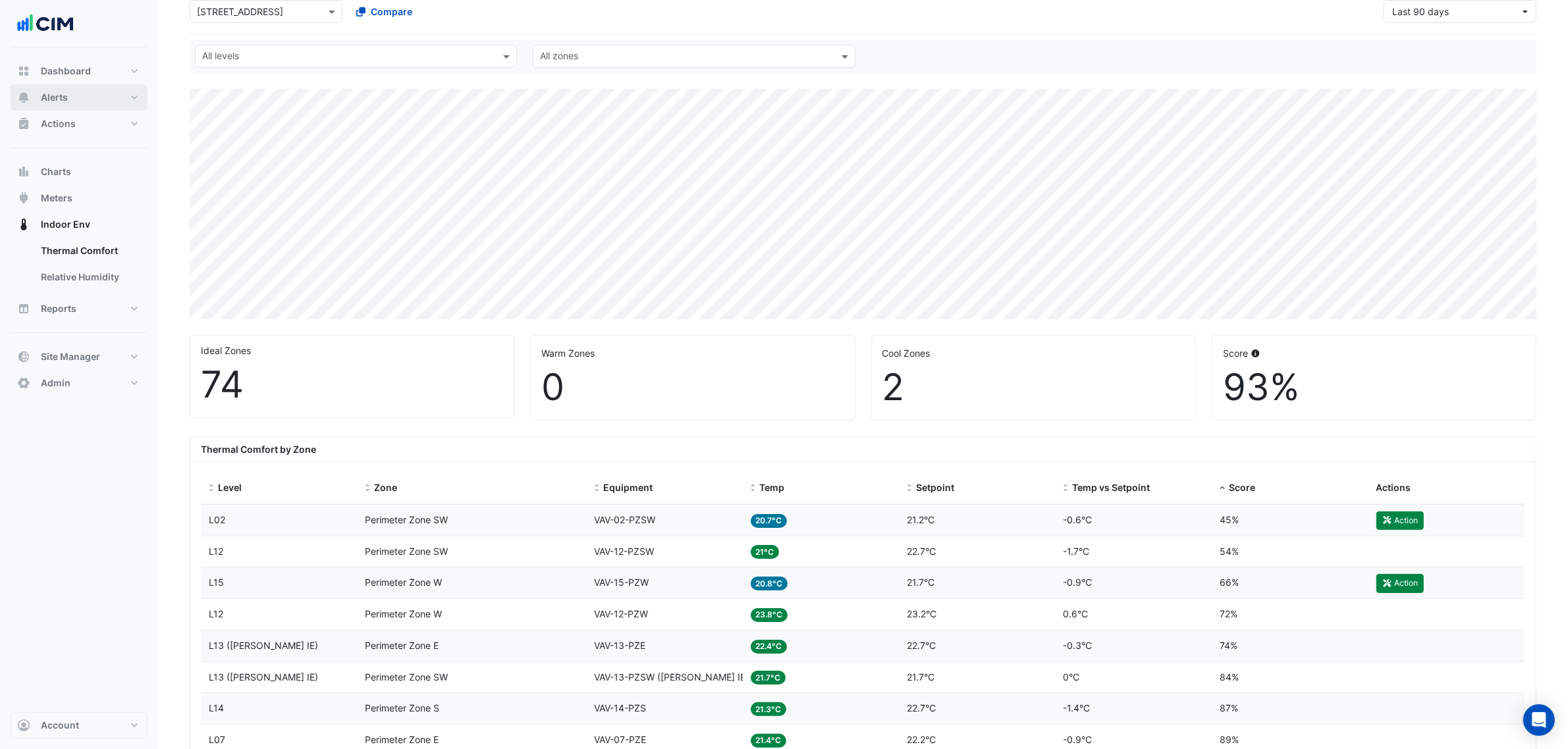
click at [67, 91] on span "Alerts" at bounding box center [54, 97] width 27 height 13
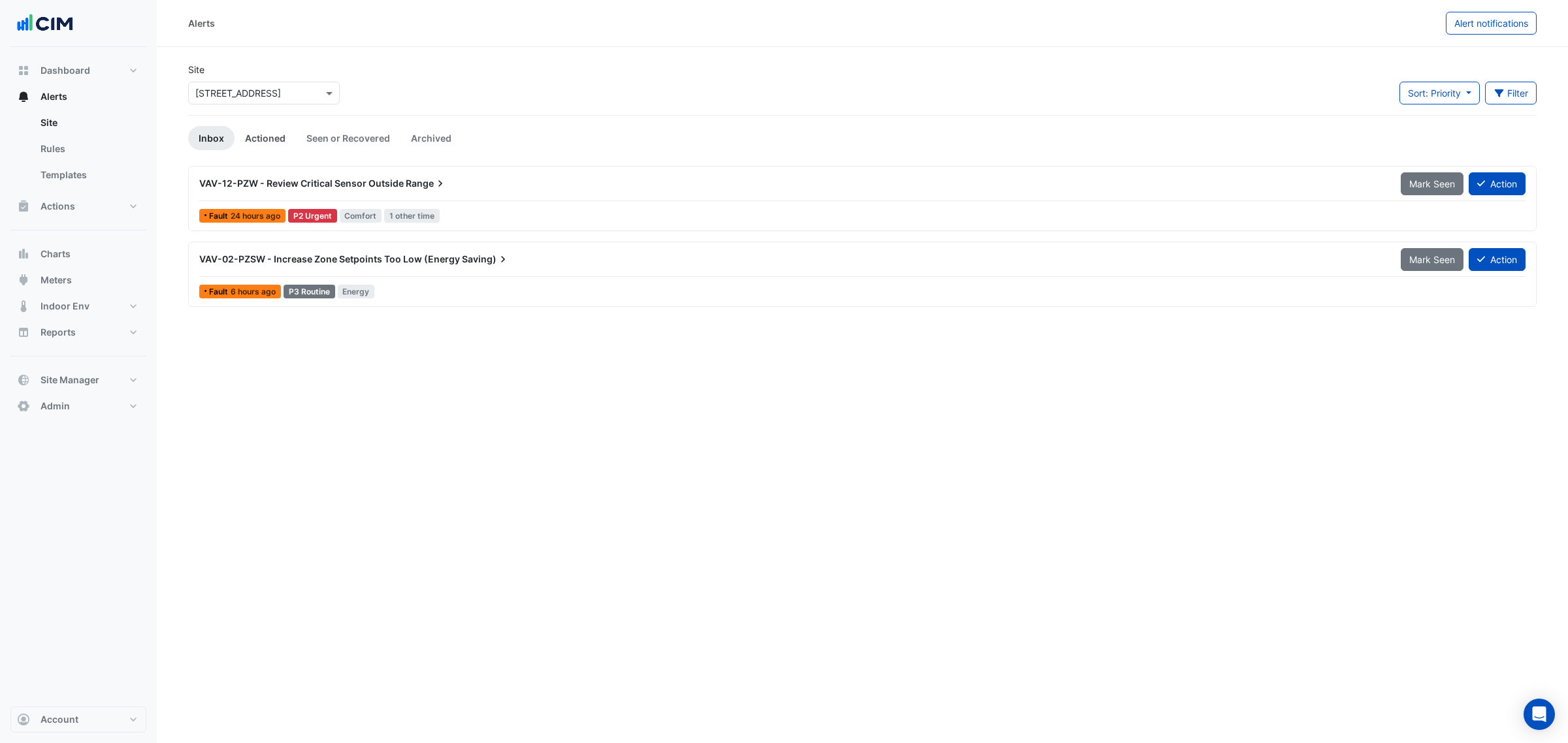
click at [262, 141] on link "Actioned" at bounding box center [265, 138] width 61 height 24
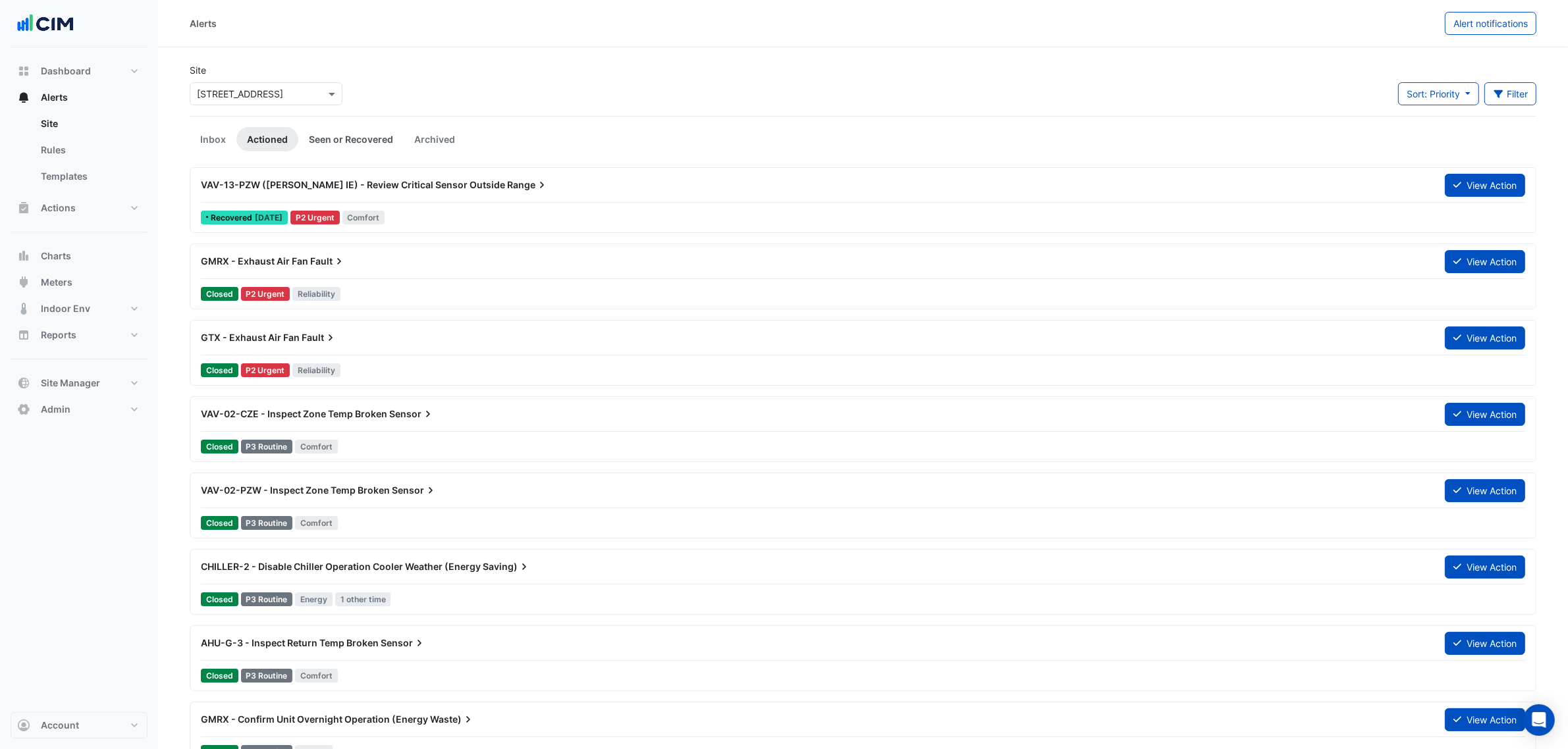
click at [335, 133] on link "Seen or Recovered" at bounding box center [351, 140] width 106 height 25
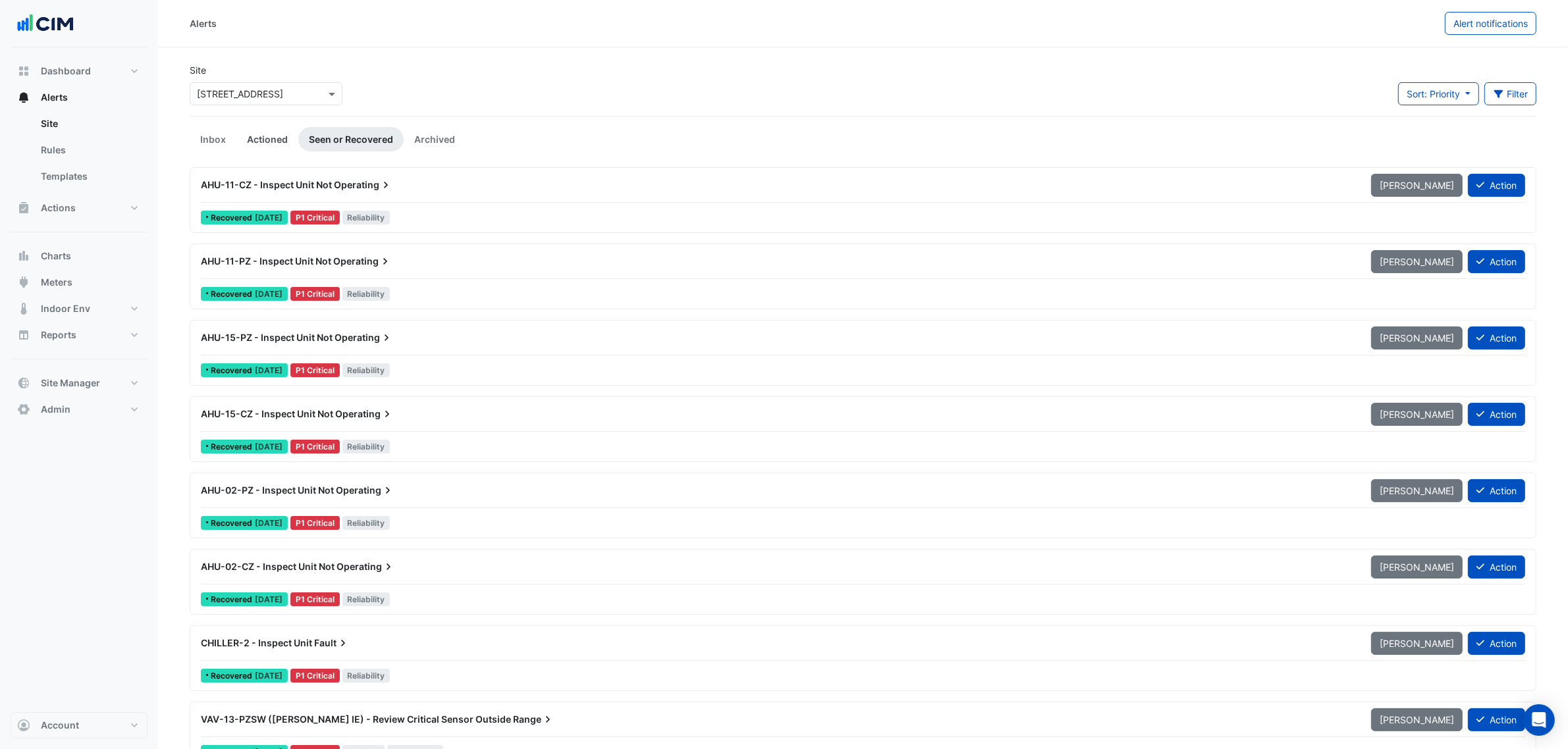
click at [276, 133] on link "Actioned" at bounding box center [267, 140] width 62 height 25
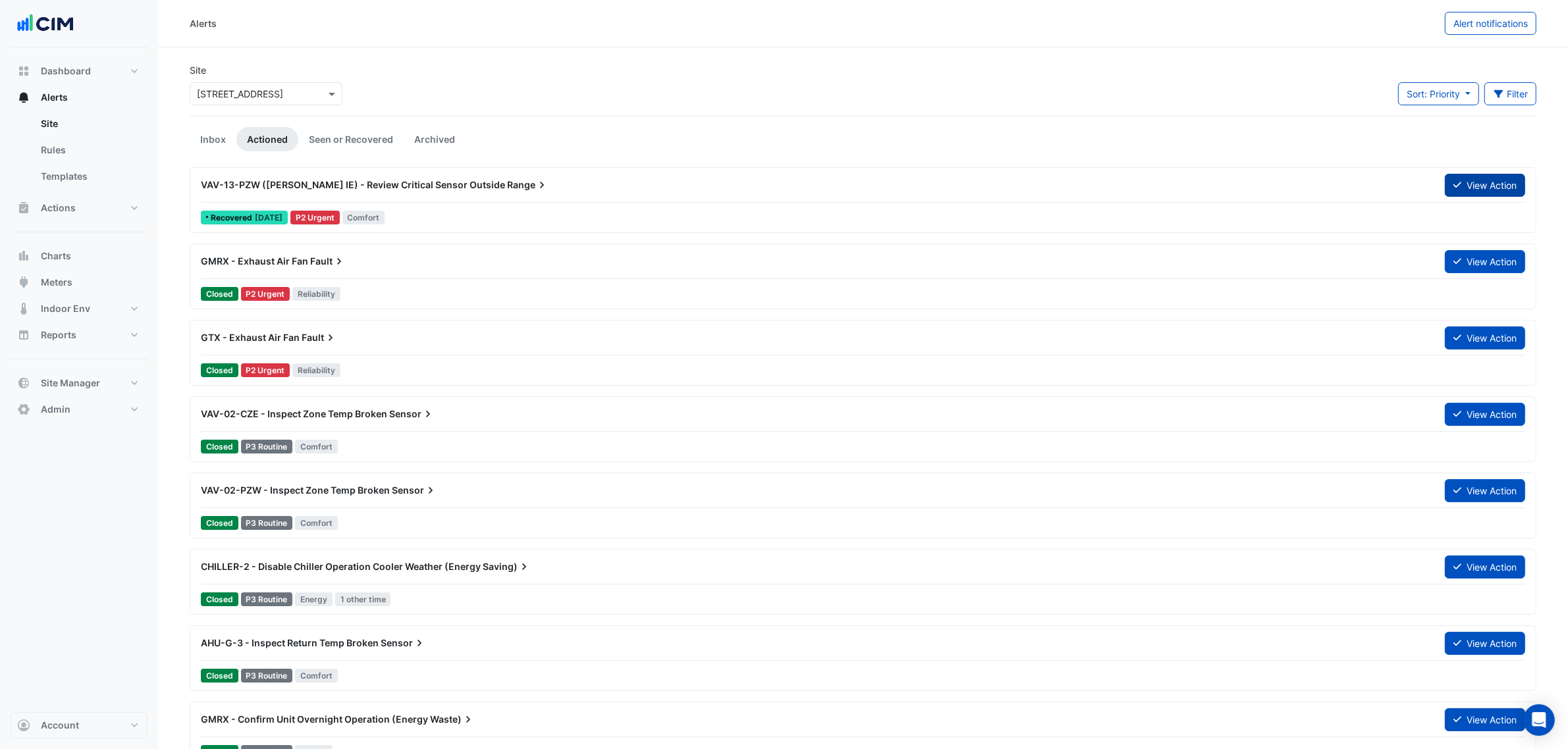
click at [1467, 183] on button "View Action" at bounding box center [1485, 185] width 80 height 23
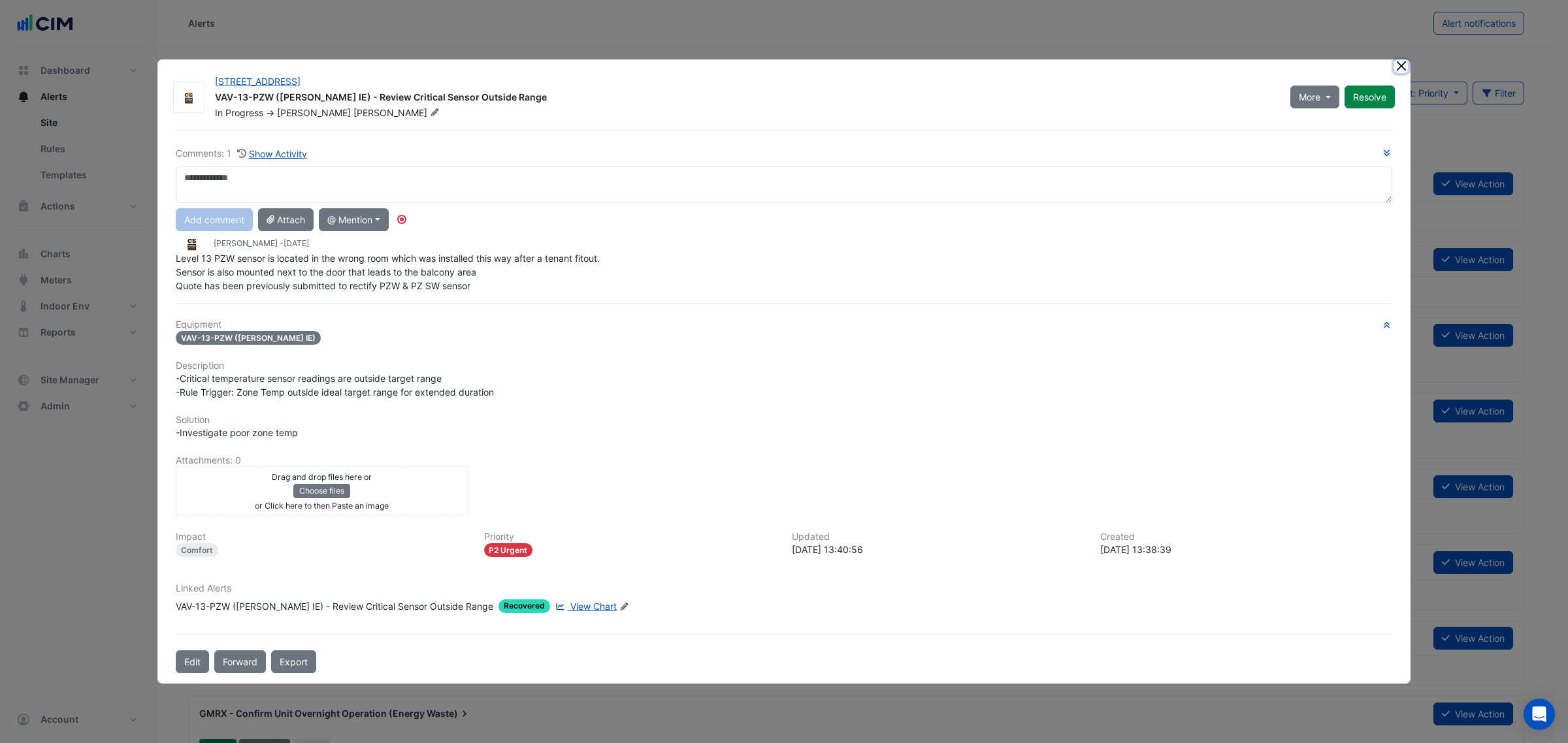
click at [1407, 66] on button "Close" at bounding box center [1401, 67] width 14 height 14
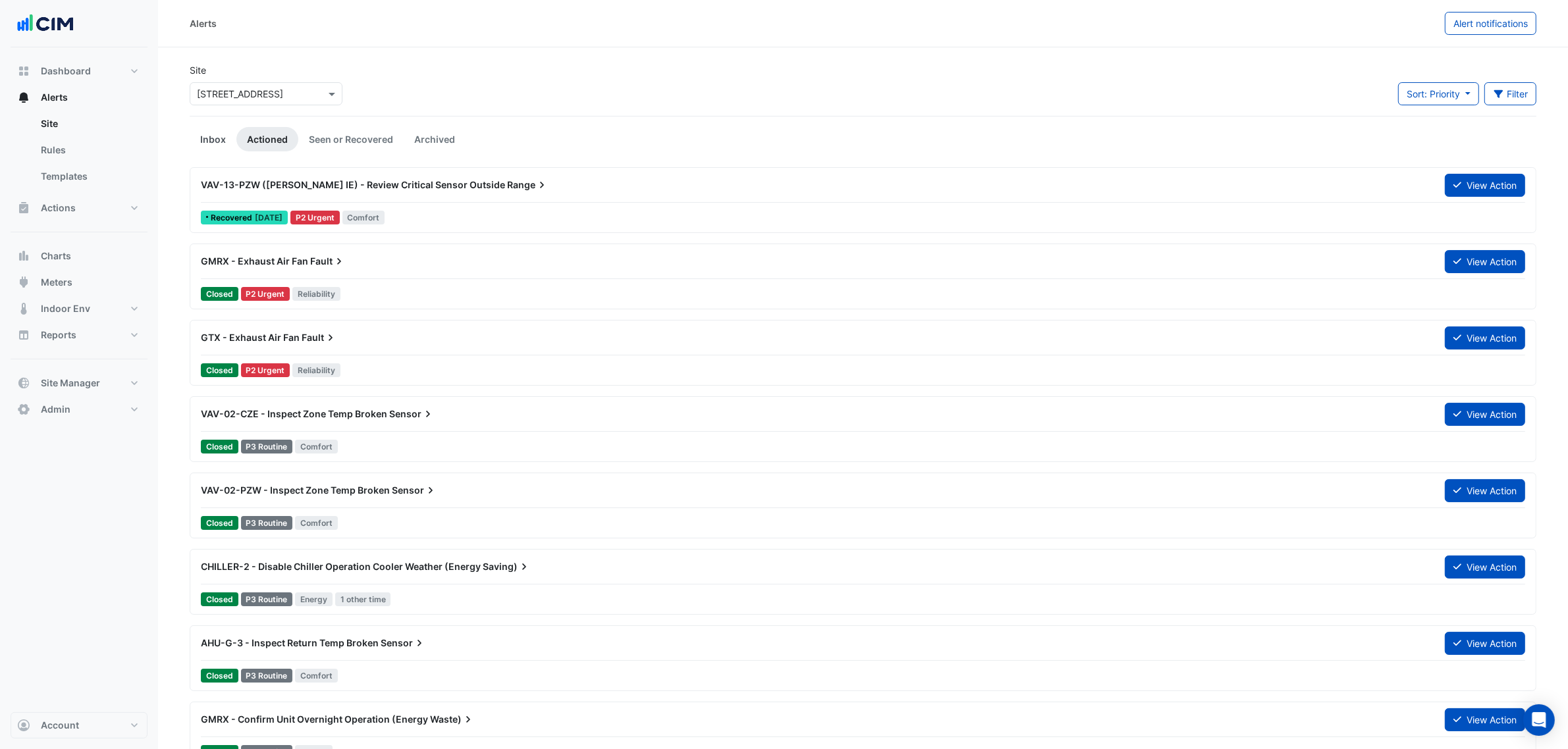
click at [215, 133] on link "Inbox" at bounding box center [213, 140] width 47 height 25
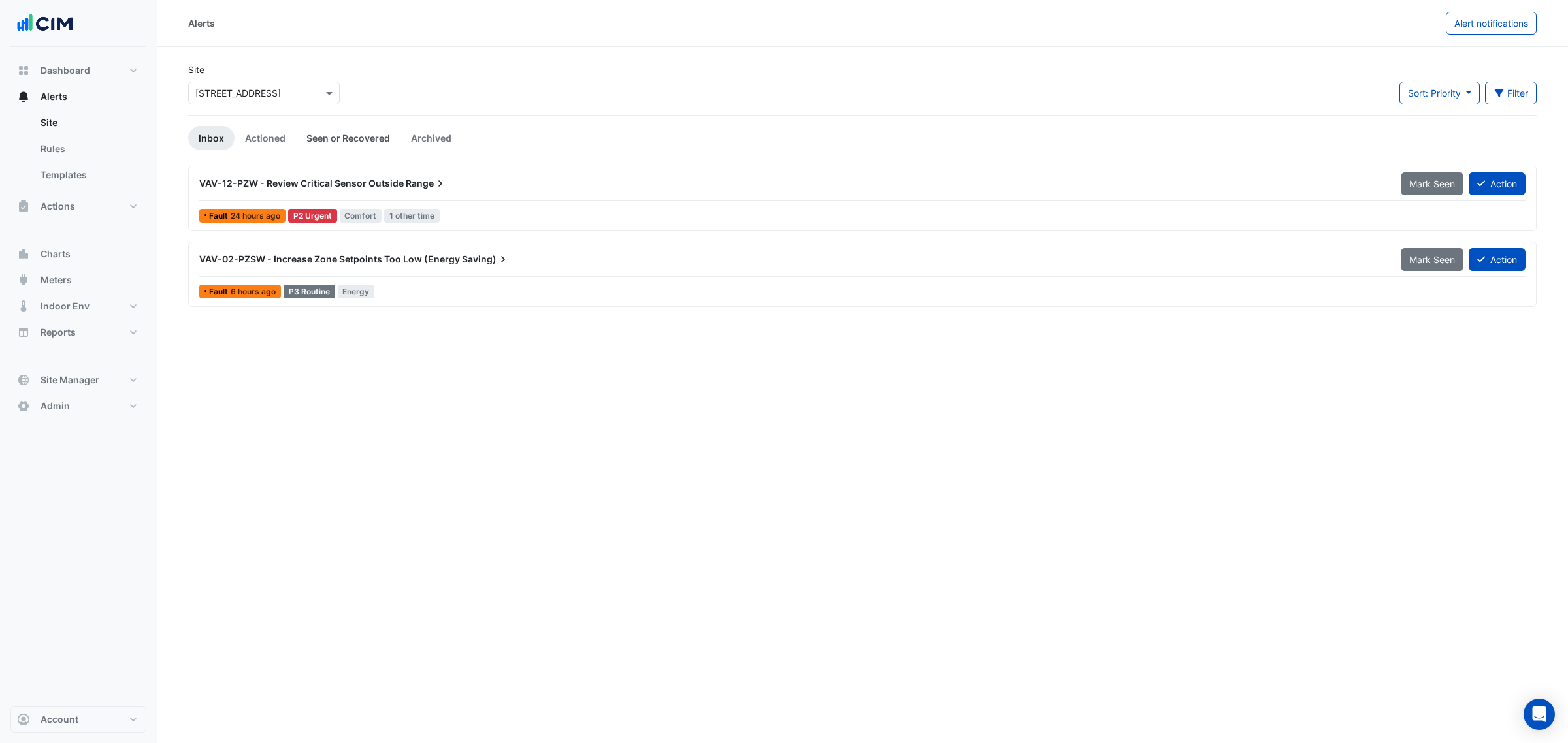
click at [312, 129] on link "Seen or Recovered" at bounding box center [348, 138] width 105 height 24
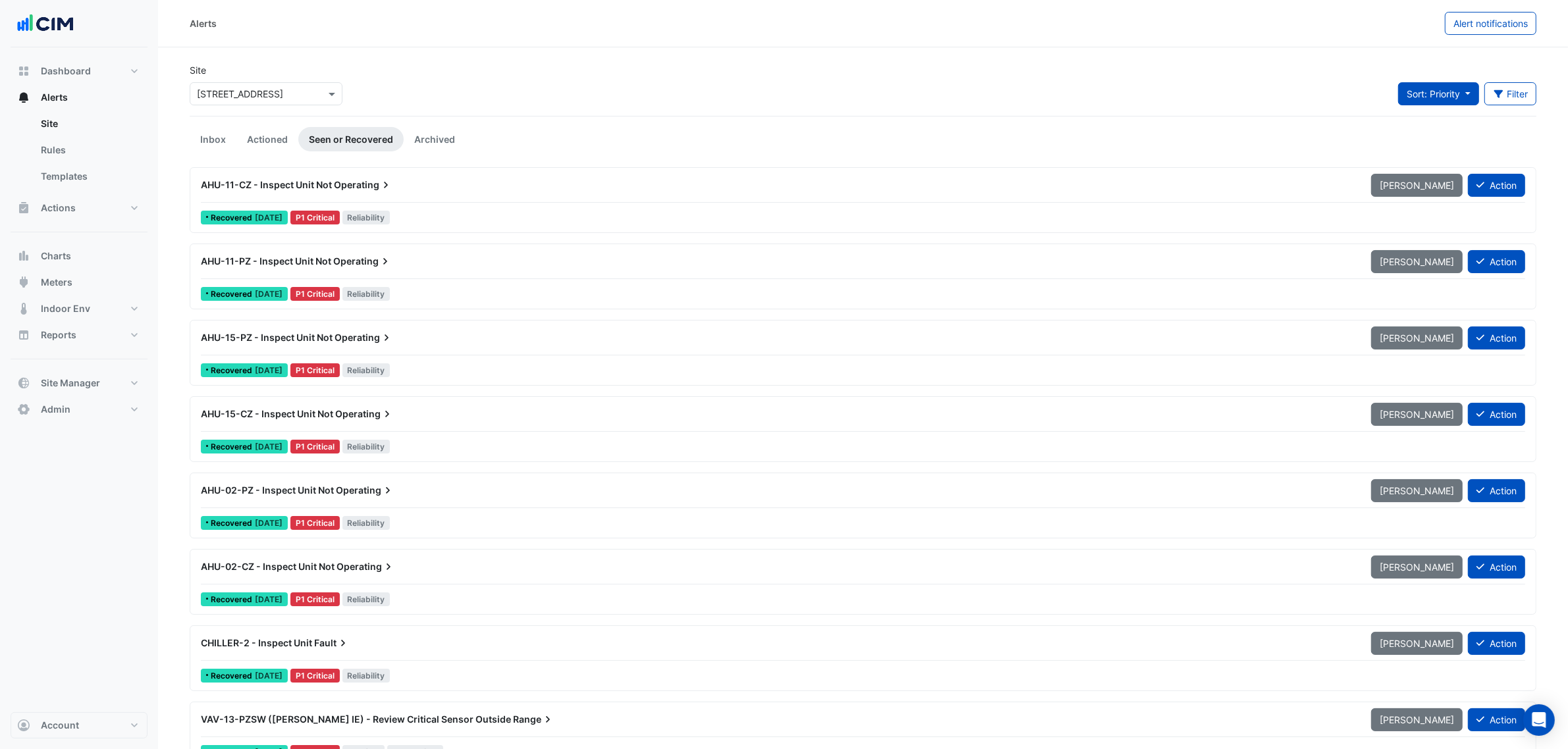
click at [1421, 88] on span "Sort: Priority" at bounding box center [1433, 93] width 53 height 12
click at [1423, 140] on li "Updated" at bounding box center [1448, 142] width 104 height 19
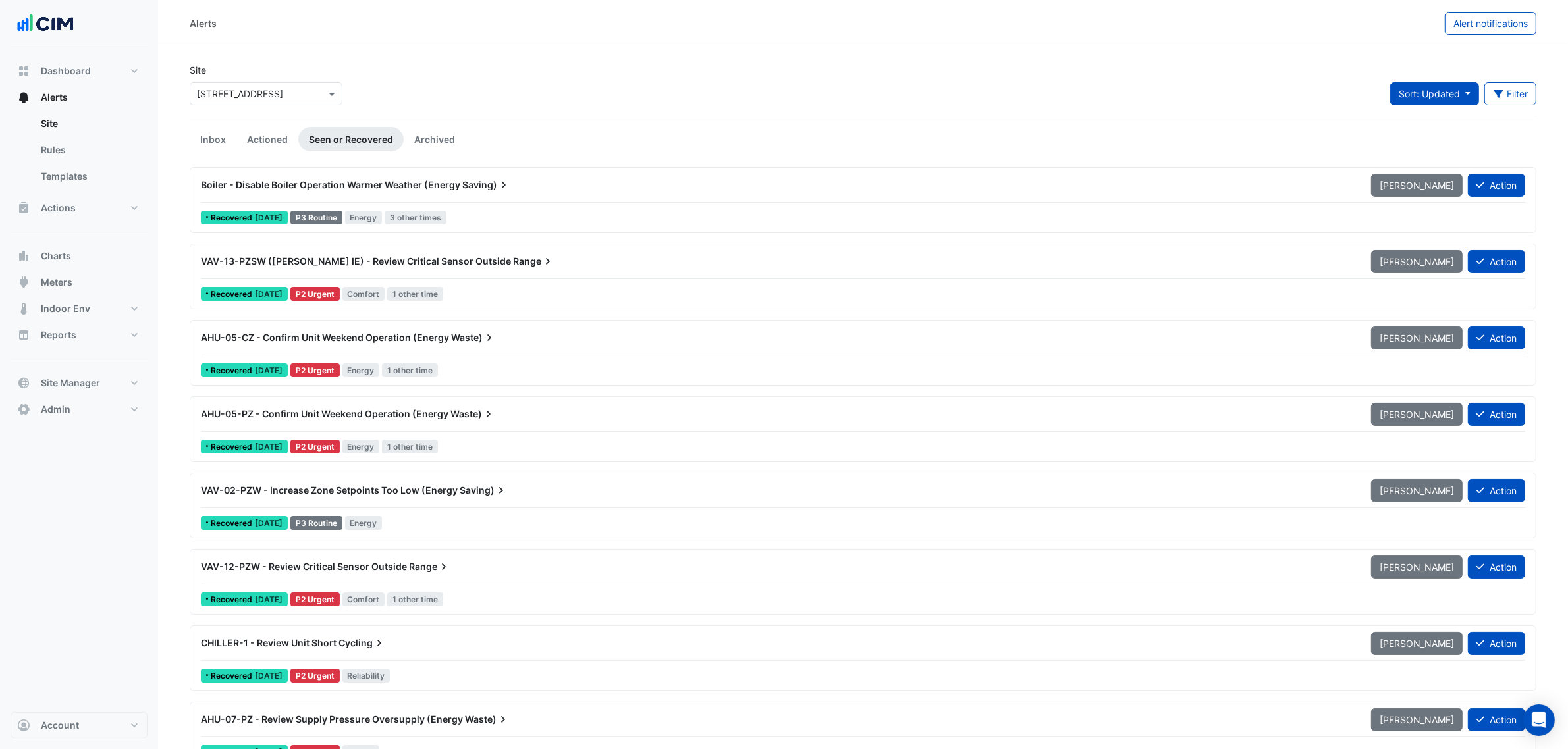
click at [1456, 91] on span "Sort: Updated" at bounding box center [1429, 93] width 61 height 12
click at [1442, 113] on li "Priority" at bounding box center [1442, 123] width 104 height 19
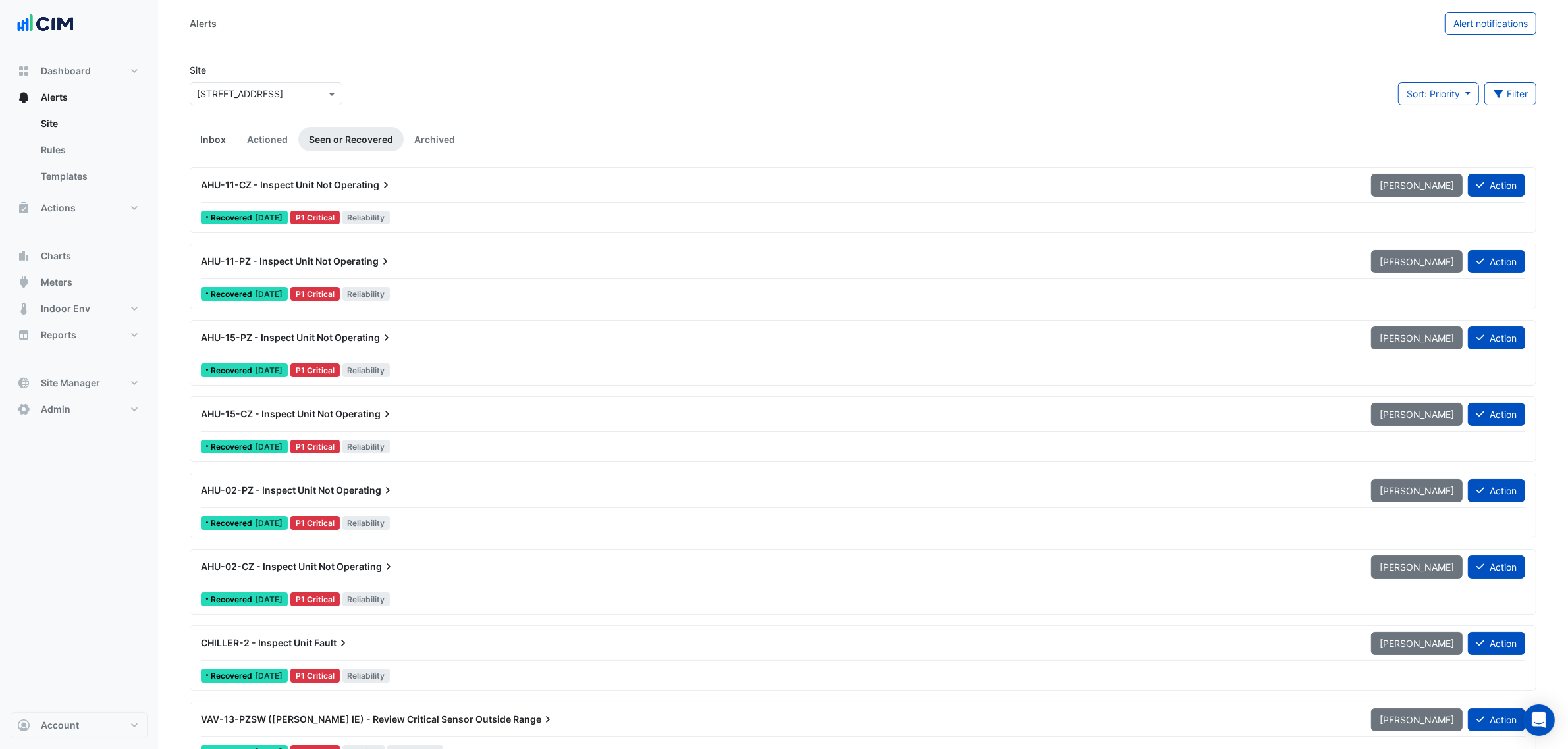
click at [226, 142] on link "Inbox" at bounding box center [213, 140] width 47 height 25
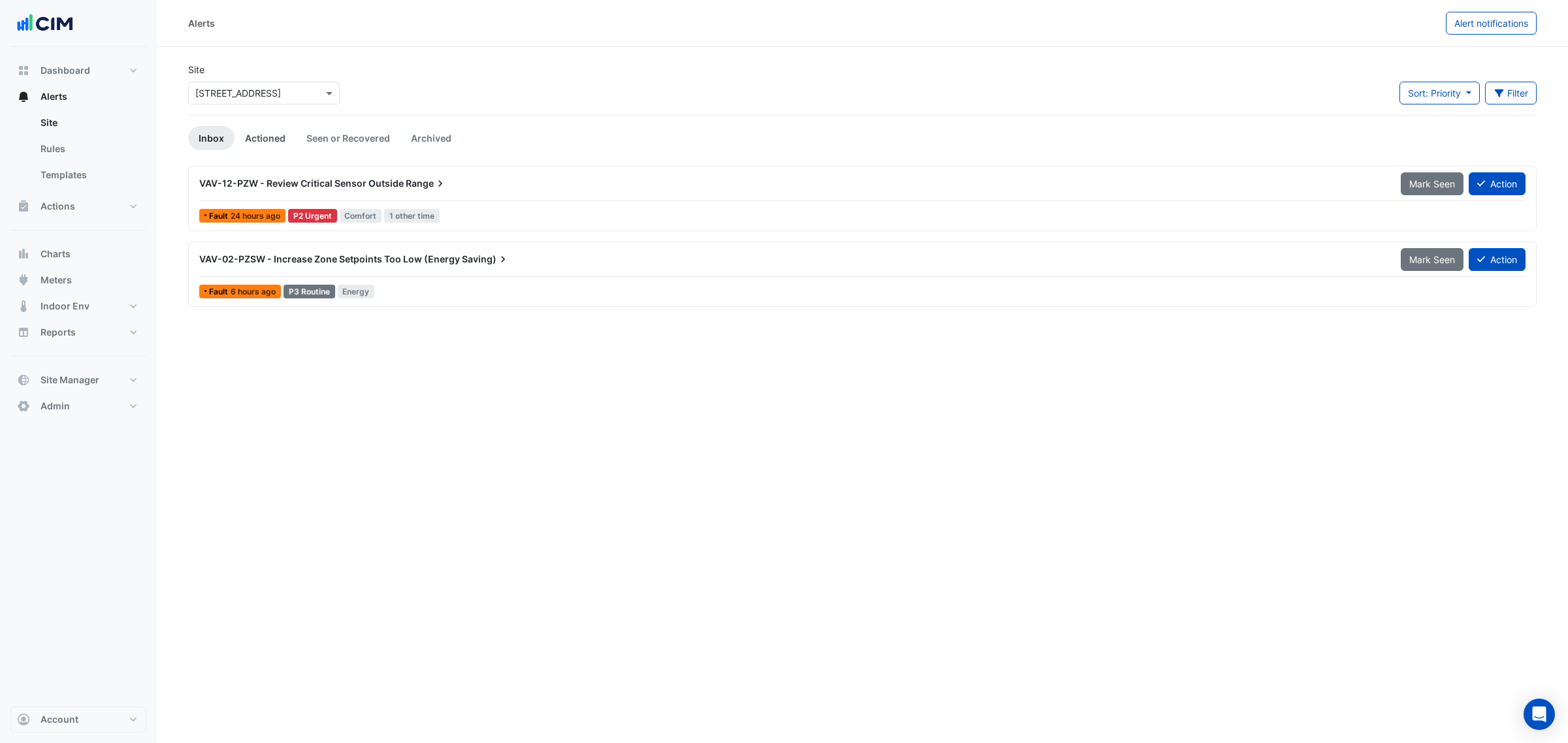
drag, startPoint x: 243, startPoint y: 137, endPoint x: 256, endPoint y: 139, distance: 13.2
click at [246, 137] on link "Actioned" at bounding box center [265, 138] width 61 height 24
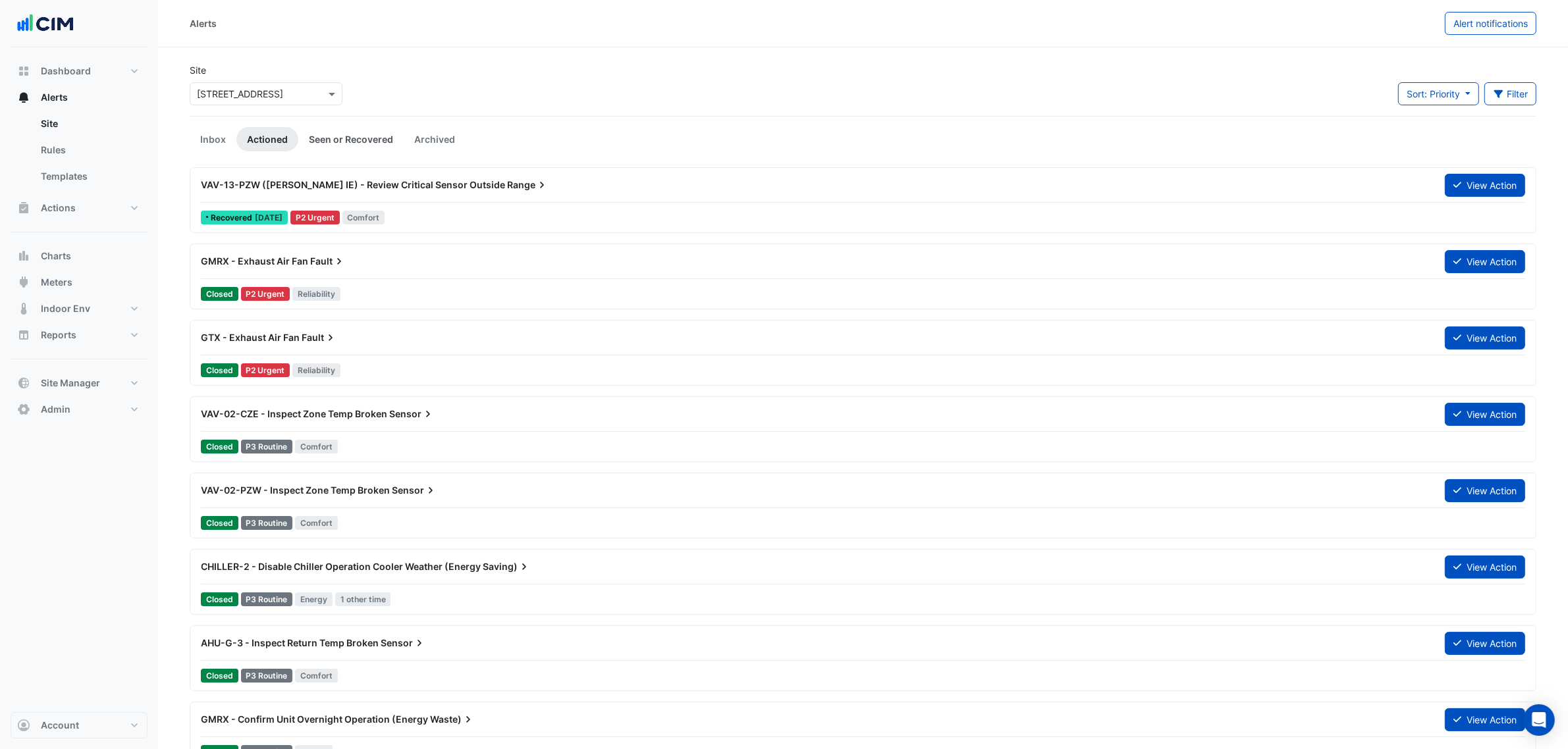
click at [309, 142] on link "Seen or Recovered" at bounding box center [351, 140] width 106 height 25
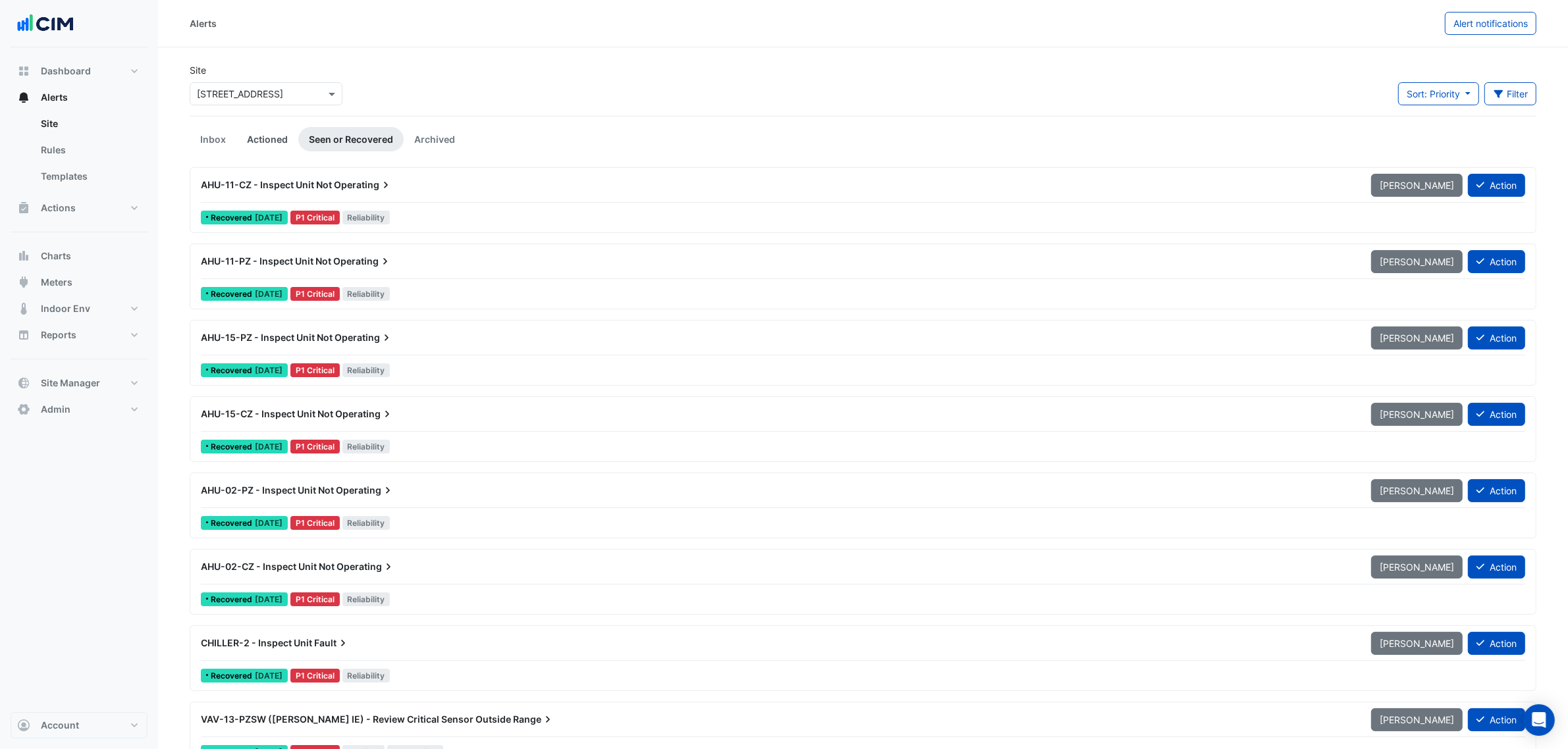
click at [255, 140] on link "Actioned" at bounding box center [267, 140] width 62 height 25
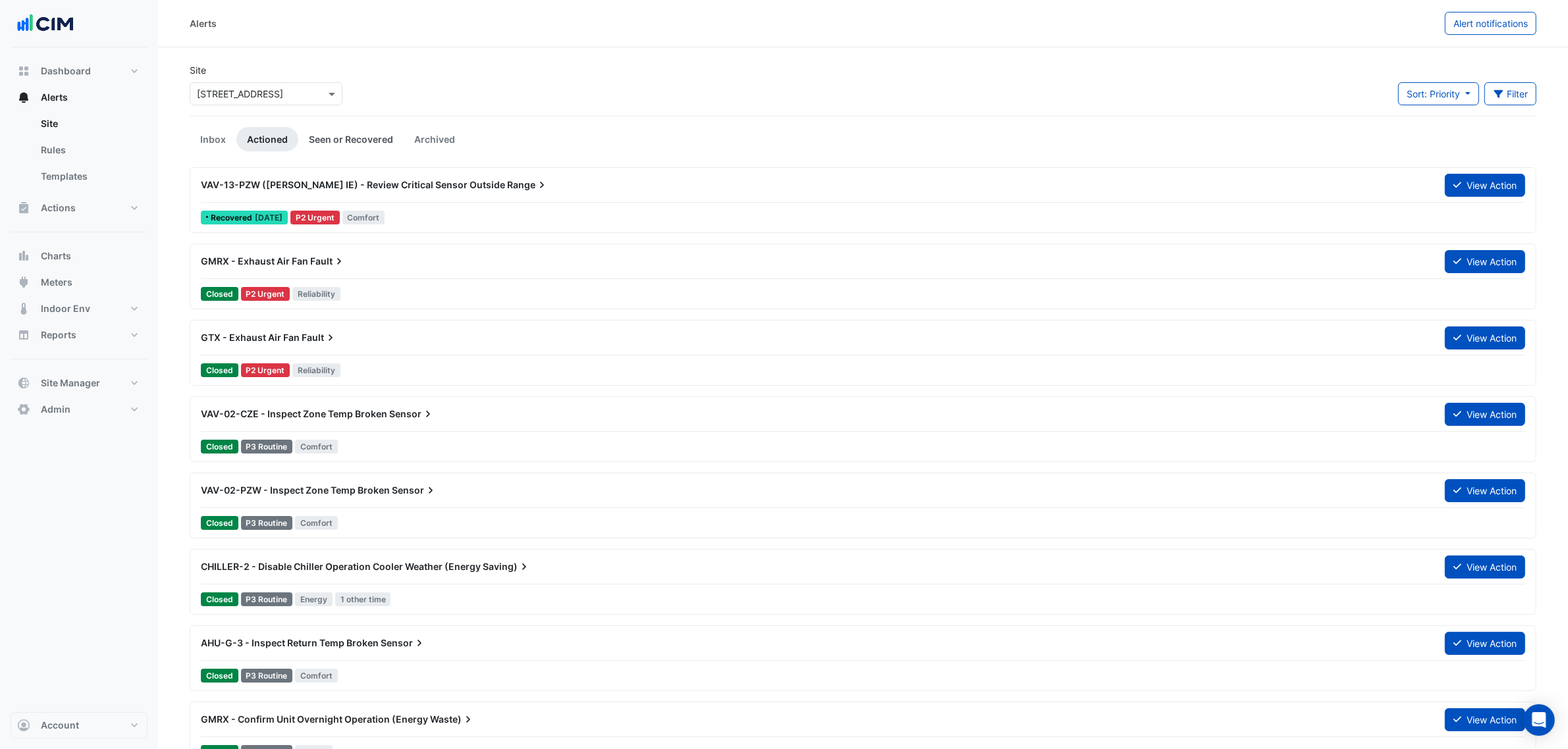
click at [326, 142] on link "Seen or Recovered" at bounding box center [351, 140] width 106 height 25
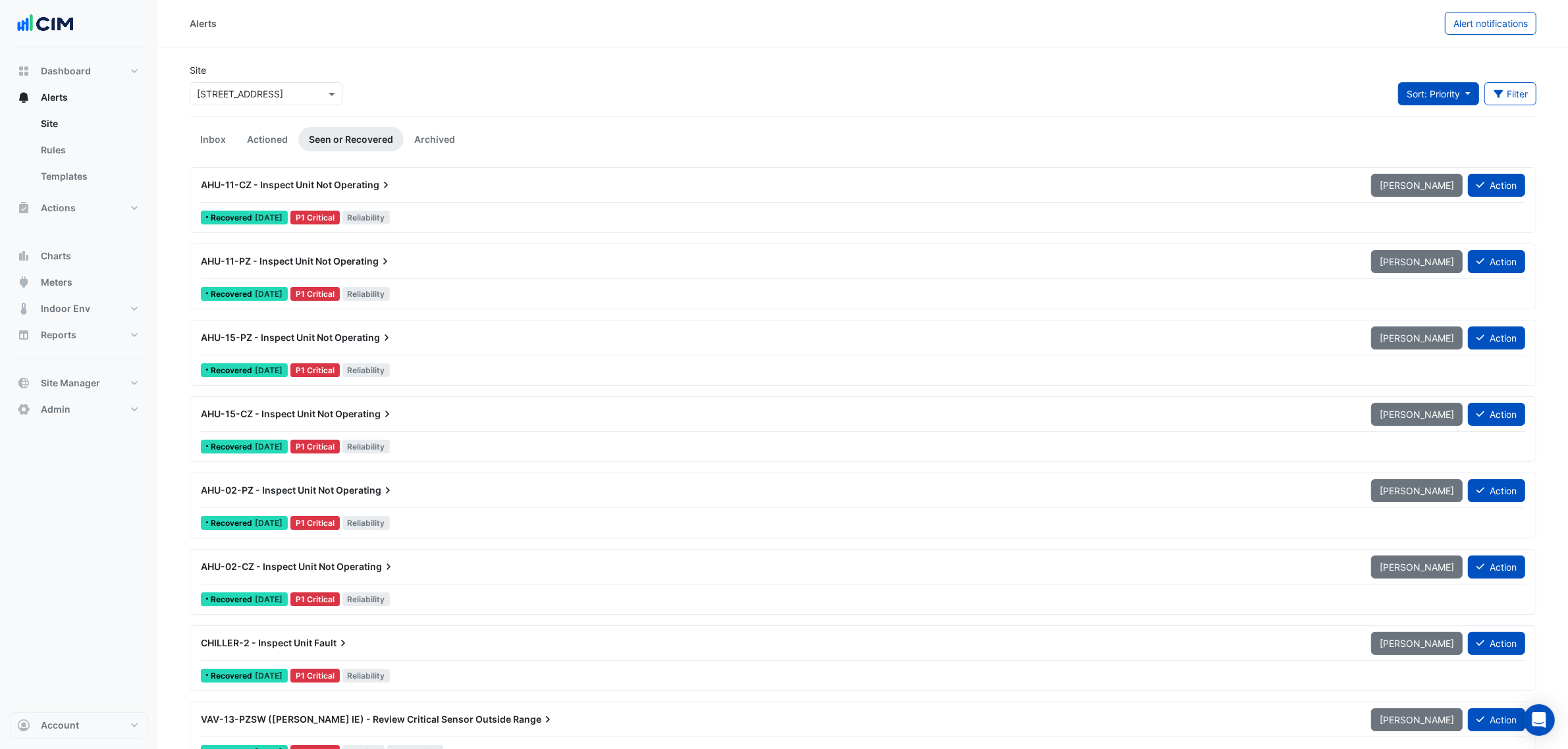
click at [1433, 94] on span "Sort: Priority" at bounding box center [1433, 93] width 53 height 12
click at [1427, 137] on li "Updated" at bounding box center [1448, 142] width 104 height 19
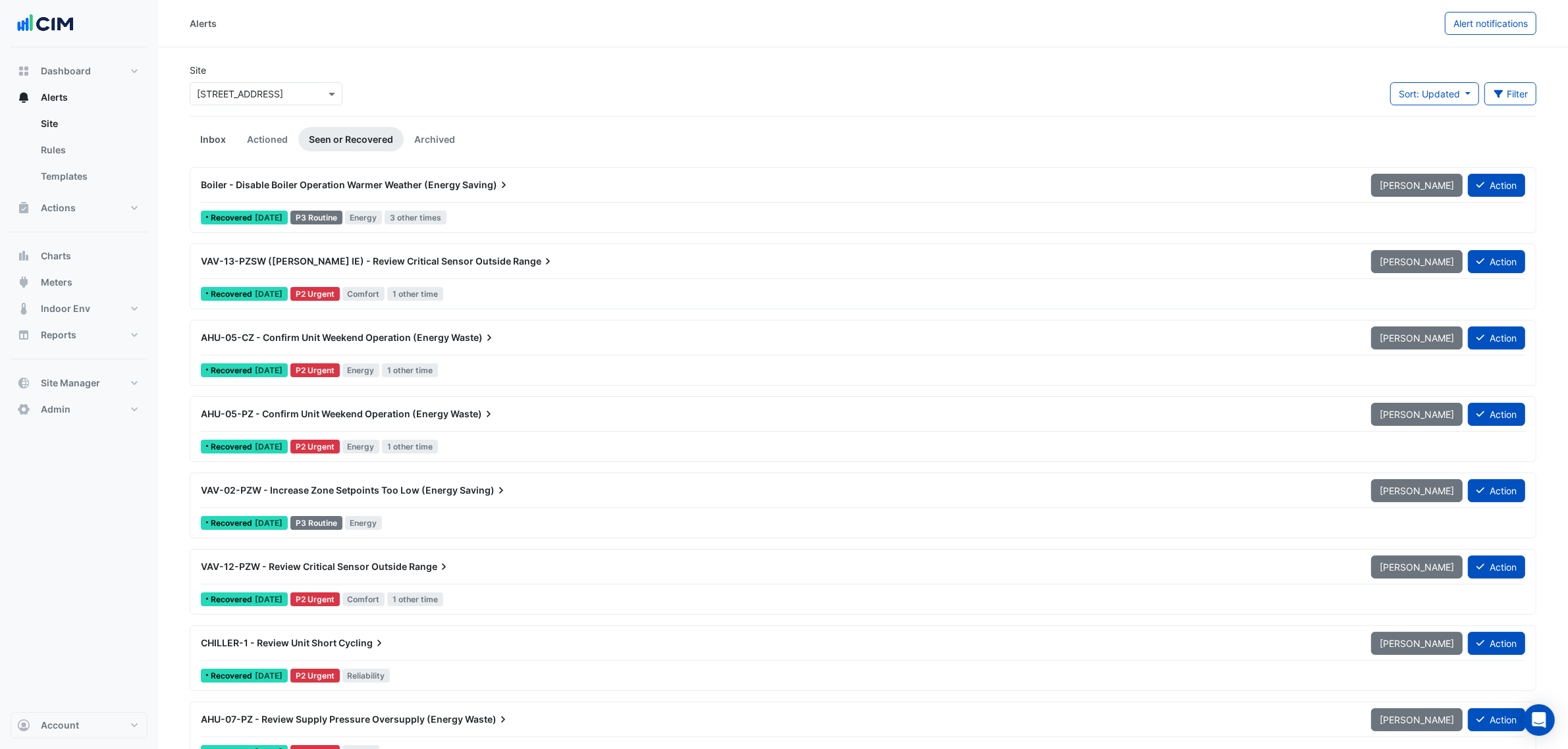
click at [231, 139] on link "Inbox" at bounding box center [213, 140] width 47 height 25
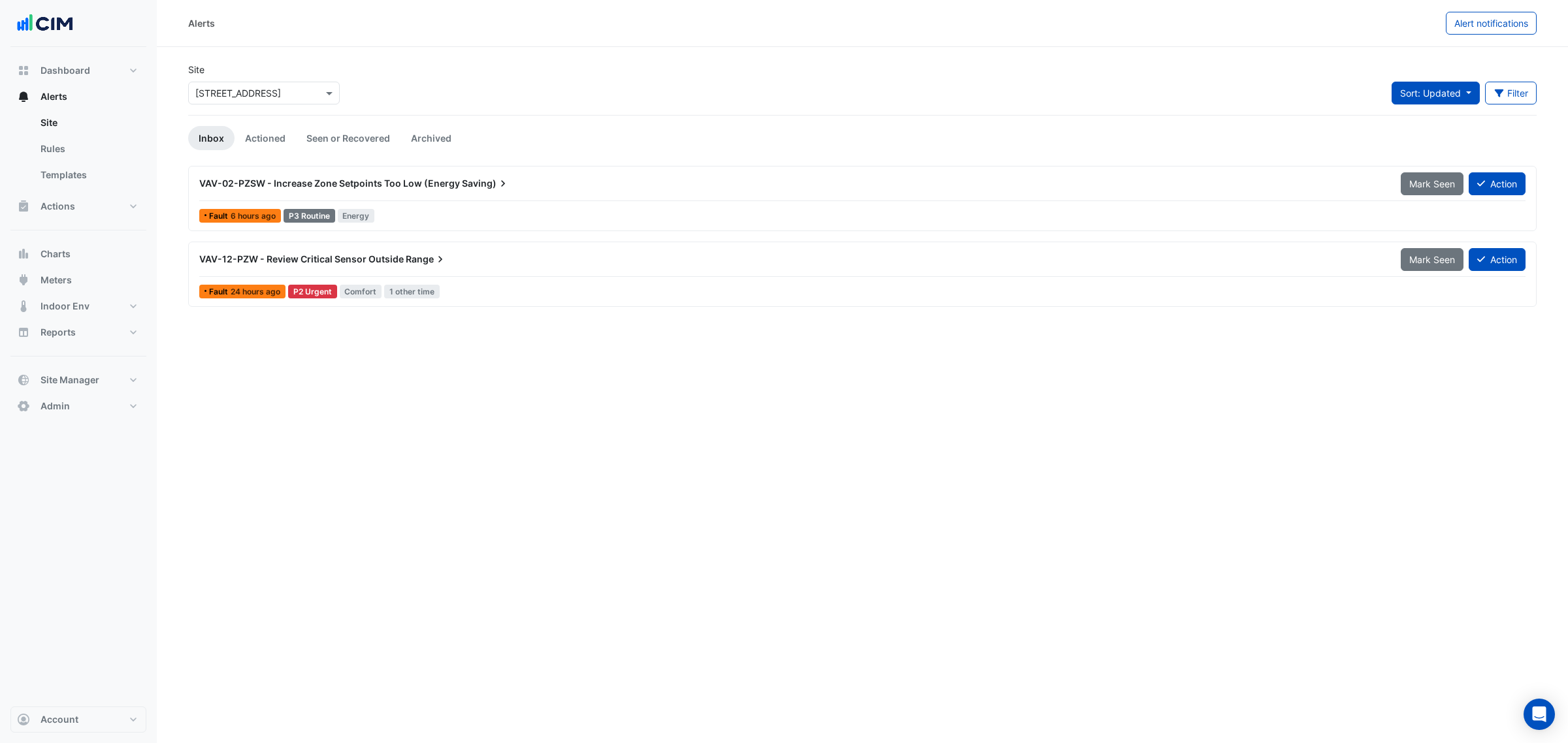
click at [1419, 98] on span "Sort: Updated" at bounding box center [1430, 93] width 60 height 11
click at [1419, 112] on li "Priority" at bounding box center [1443, 122] width 103 height 19
click at [328, 136] on link "Seen or Recovered" at bounding box center [348, 138] width 105 height 24
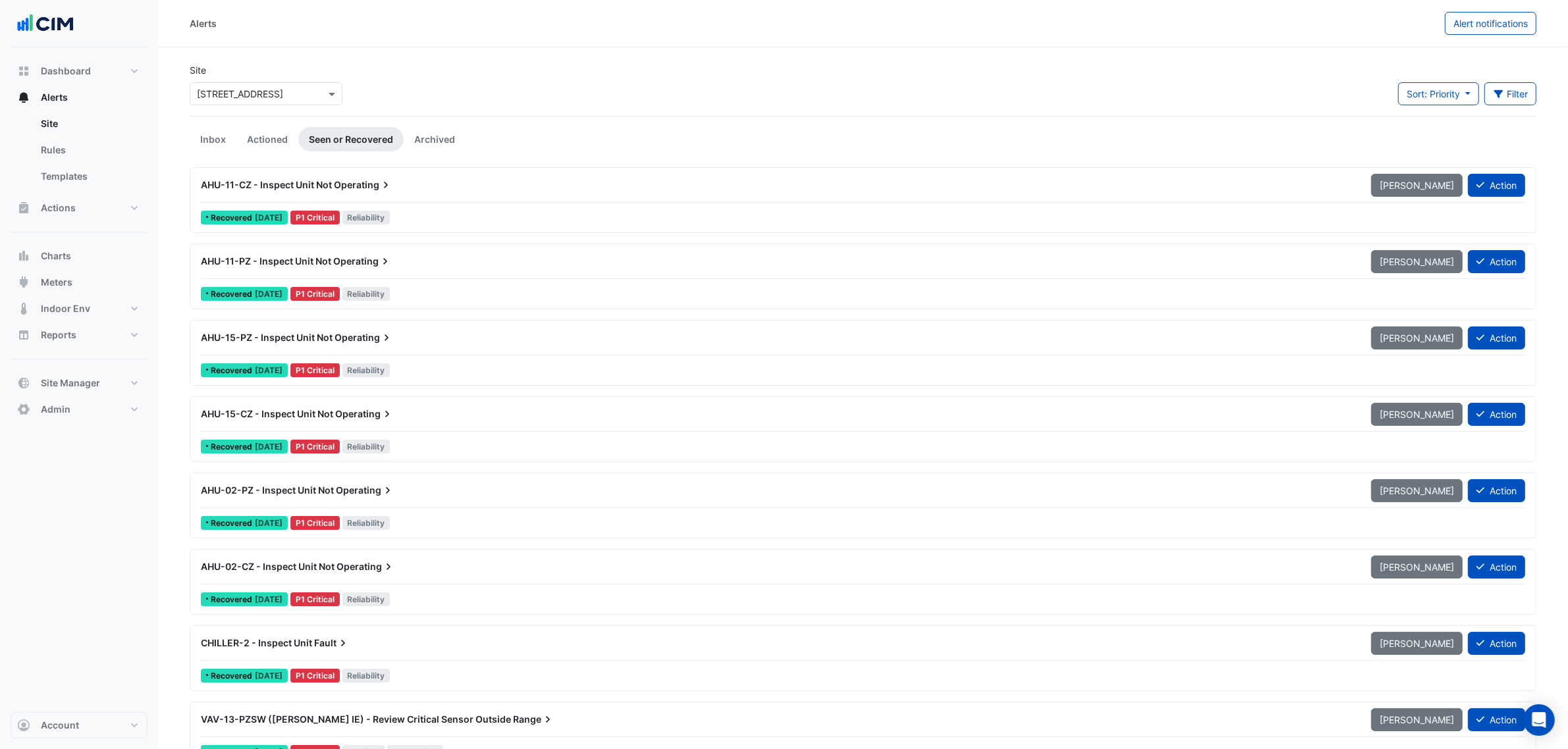
drag, startPoint x: 1418, startPoint y: 86, endPoint x: 1420, endPoint y: 123, distance: 37.1
click at [1418, 86] on button "Sort: Priority" at bounding box center [1438, 94] width 81 height 23
click at [1421, 136] on li "Updated" at bounding box center [1448, 142] width 104 height 19
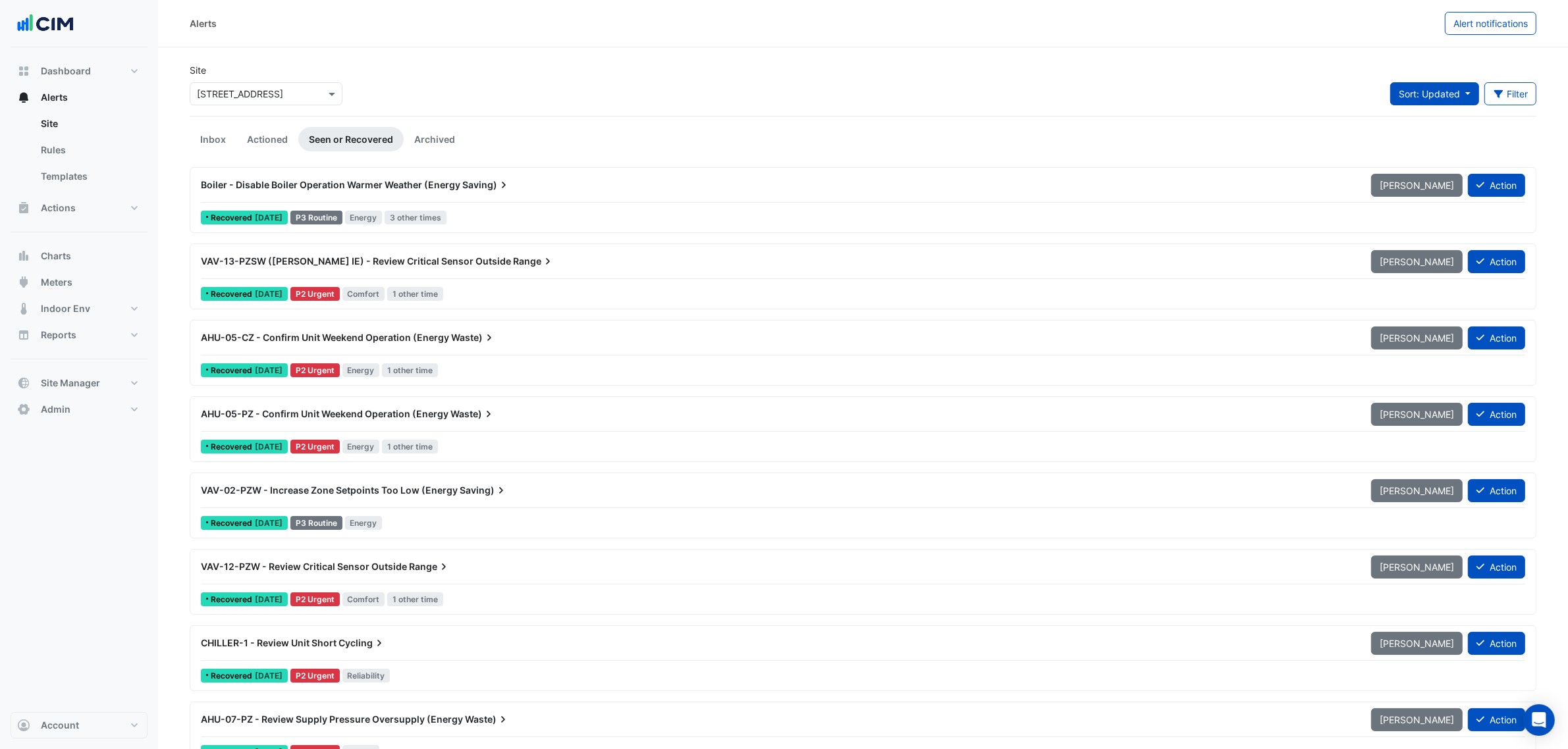
click at [1449, 93] on span "Sort: Updated" at bounding box center [1429, 93] width 61 height 12
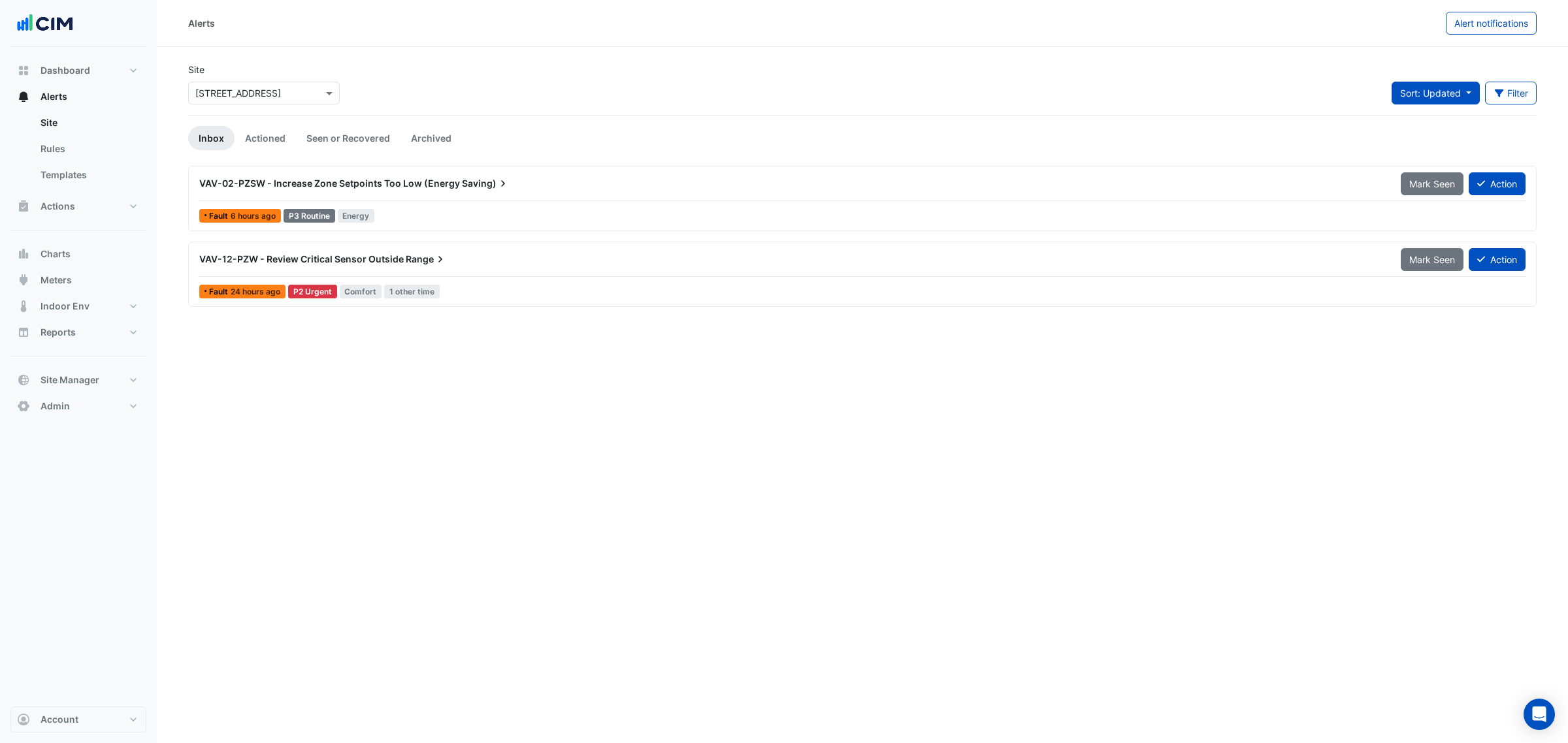
click at [1452, 95] on span "Sort: Updated" at bounding box center [1430, 93] width 60 height 11
click at [1432, 122] on li "Priority" at bounding box center [1443, 122] width 103 height 19
click at [534, 181] on div "VAV-12-PZW - Review Critical Sensor Outside Range" at bounding box center [792, 183] width 1186 height 13
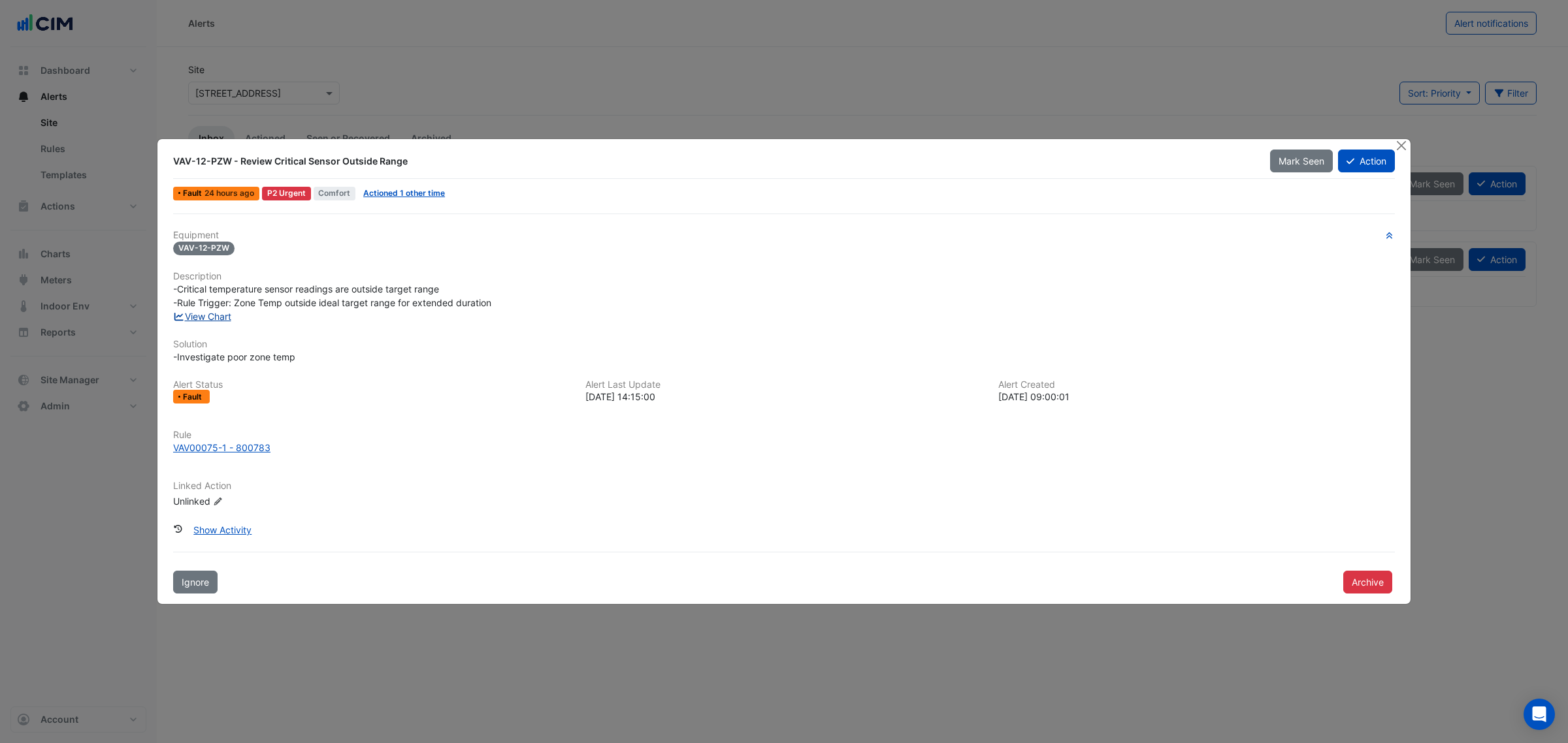
click at [216, 318] on link "View Chart" at bounding box center [202, 316] width 58 height 11
click at [1405, 145] on button "Close" at bounding box center [1401, 146] width 14 height 14
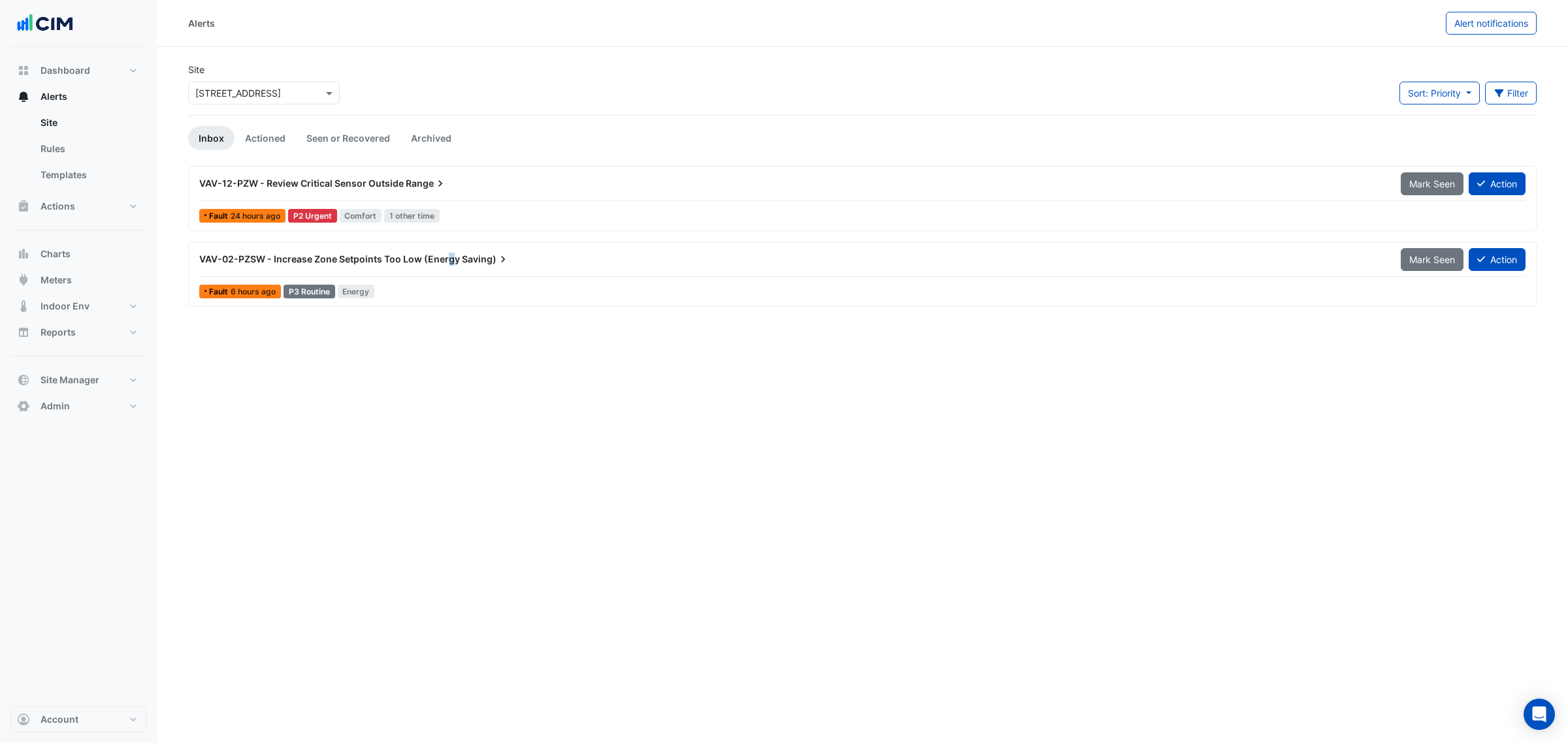
click at [448, 256] on span "VAV-02-PZSW - Increase Zone Setpoints Too Low (Energy" at bounding box center [329, 259] width 261 height 11
click at [294, 272] on div "VAV-02-PZSW - Increase Zone Setpoints Too Low (Energy Saving) Mark Seen Action" at bounding box center [862, 262] width 1327 height 29
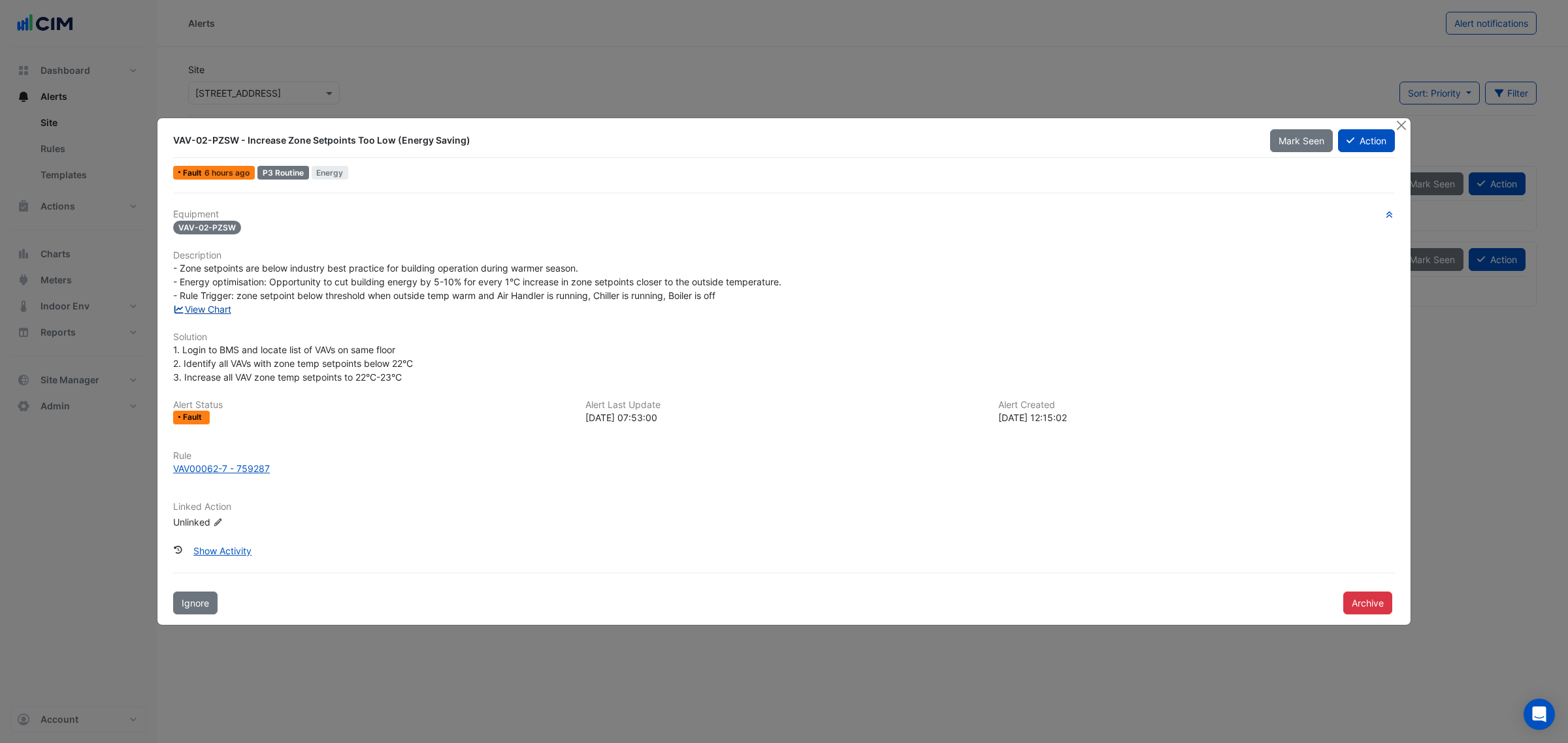
click at [224, 305] on link "View Chart" at bounding box center [202, 309] width 58 height 11
click at [1398, 116] on ngb-modal-window "VAV-02-PZSW - Increase Zone Setpoints Too Low (Energy Saving) Mark Seen Action …" at bounding box center [784, 371] width 1568 height 743
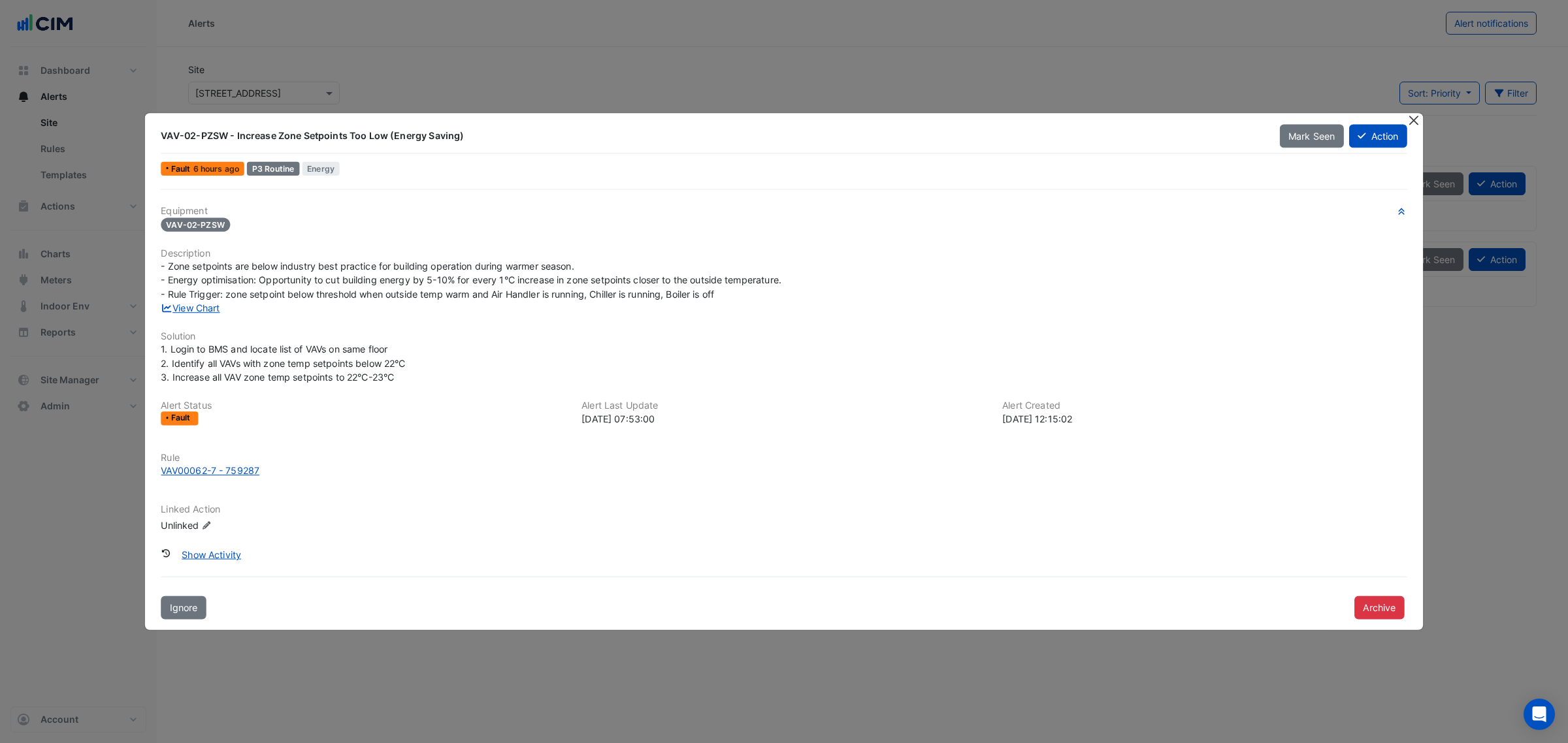
click at [1399, 119] on app-alert-ticket-details-modal "VAV-02-PZSW - Increase Zone Setpoints Too Low (Energy Saving) Mark Seen Action …" at bounding box center [783, 371] width 1278 height 517
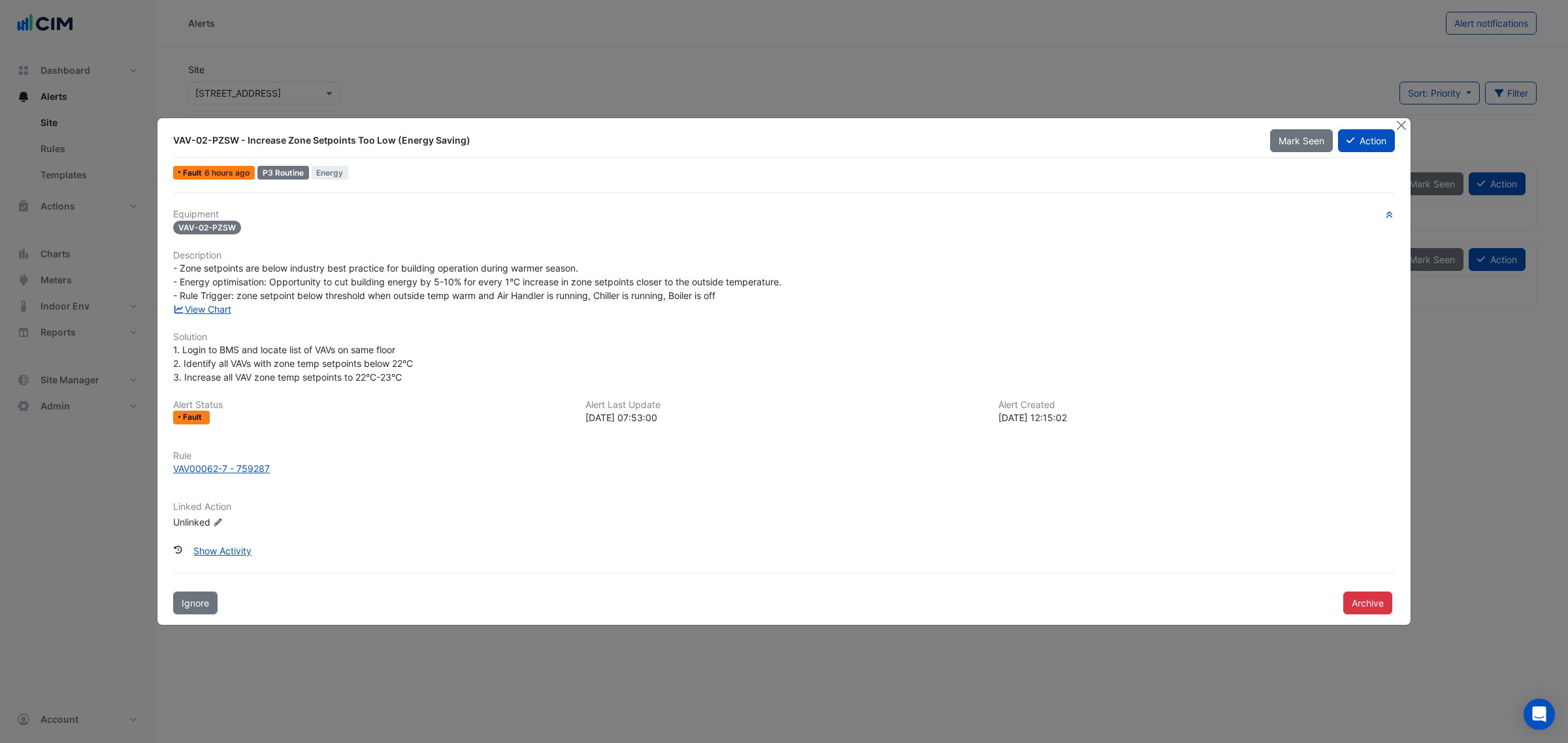
click at [1409, 118] on div "VAV-02-PZSW - Increase Zone Setpoints Too Low (Energy Saving) Mark Seen Action …" at bounding box center [784, 372] width 1255 height 508
click at [1402, 122] on button "Close" at bounding box center [1401, 125] width 14 height 14
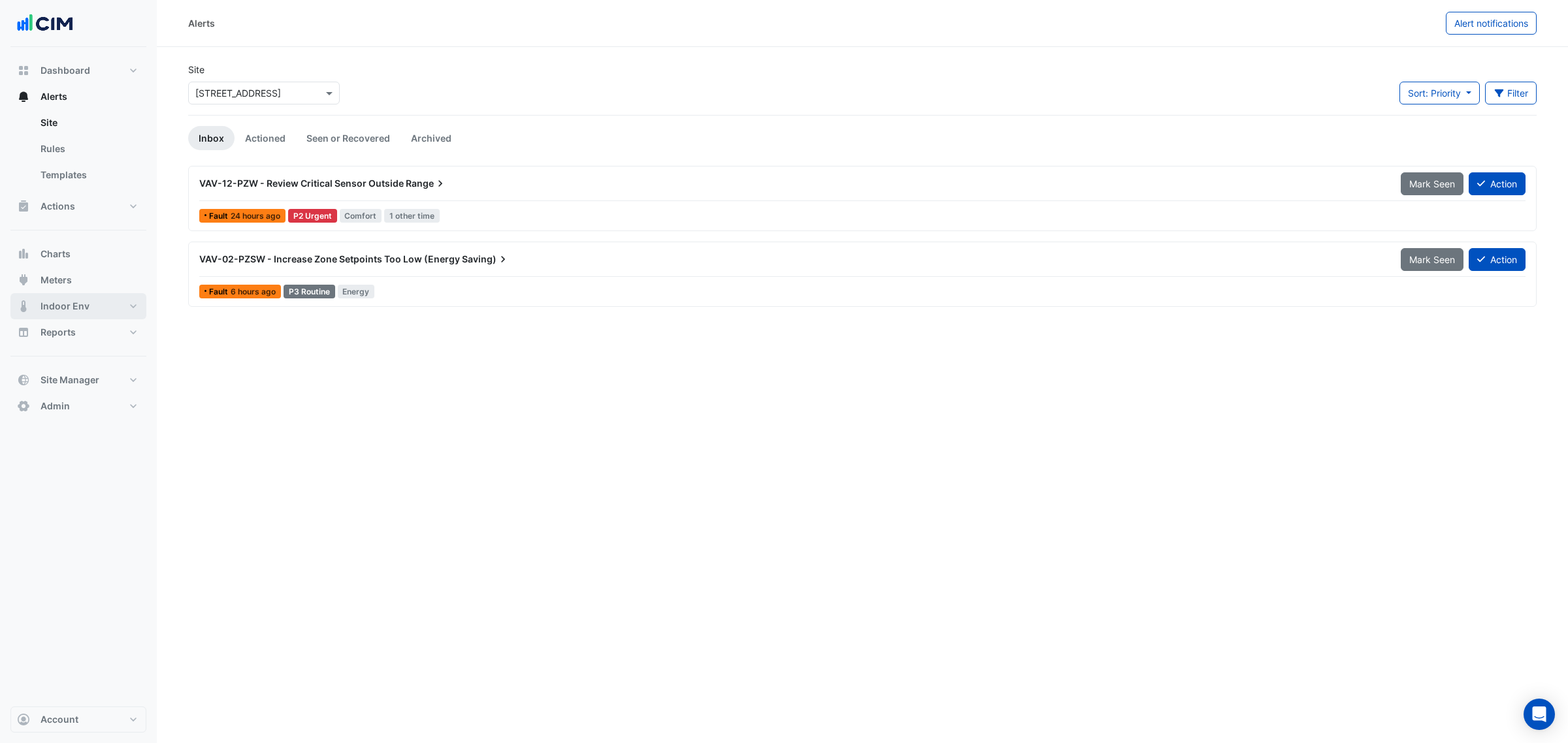
click at [41, 301] on span "Indoor Env" at bounding box center [65, 306] width 49 height 13
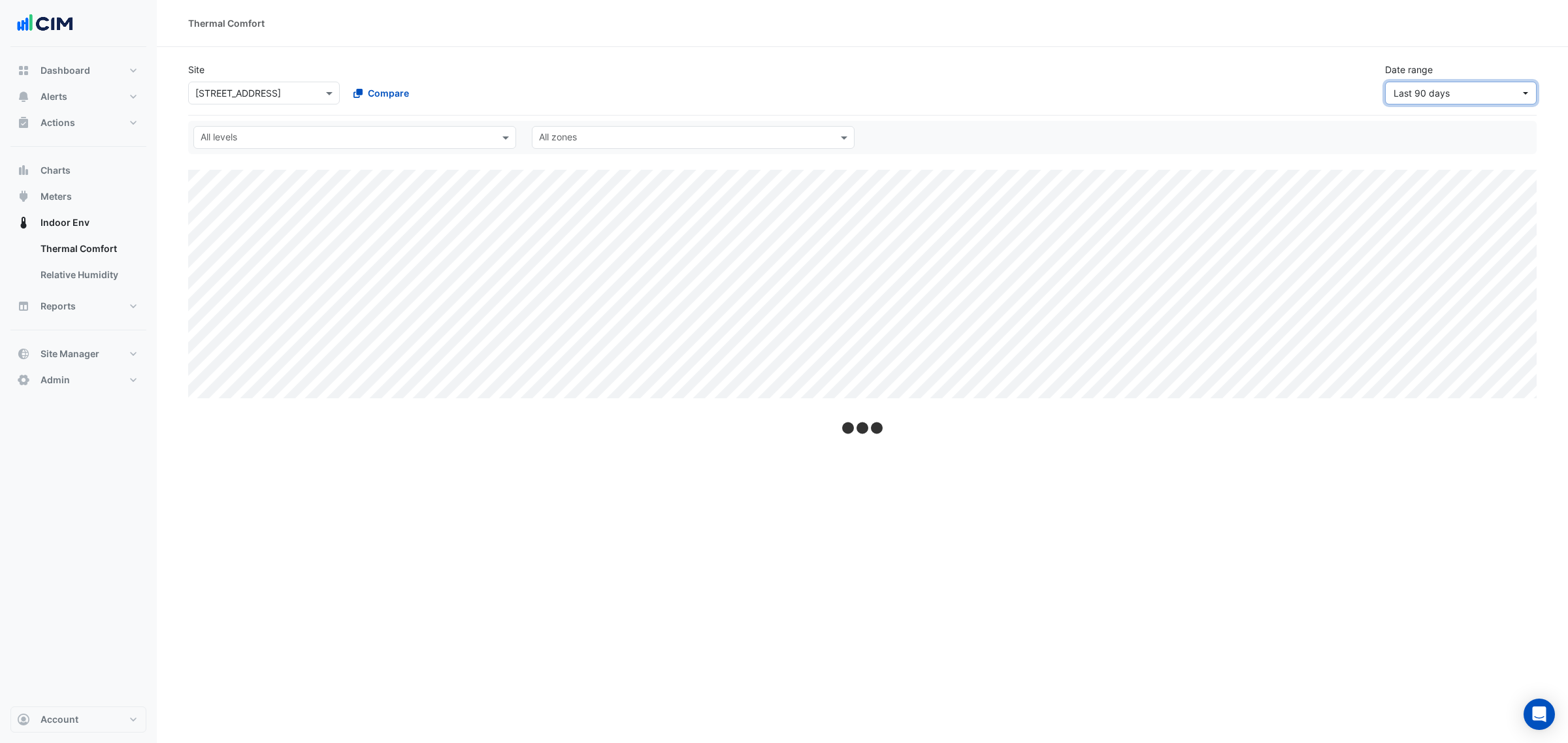
drag, startPoint x: 1439, startPoint y: 83, endPoint x: 1429, endPoint y: 88, distance: 11.2
click at [1435, 83] on button "Last 90 days" at bounding box center [1461, 93] width 152 height 23
drag, startPoint x: 1304, startPoint y: 50, endPoint x: 1390, endPoint y: 164, distance: 142.8
click at [1305, 52] on section "Site Select a Site × 74 Castlereagh St Compare Date range Last 90 days All leve…" at bounding box center [863, 222] width 1412 height 351
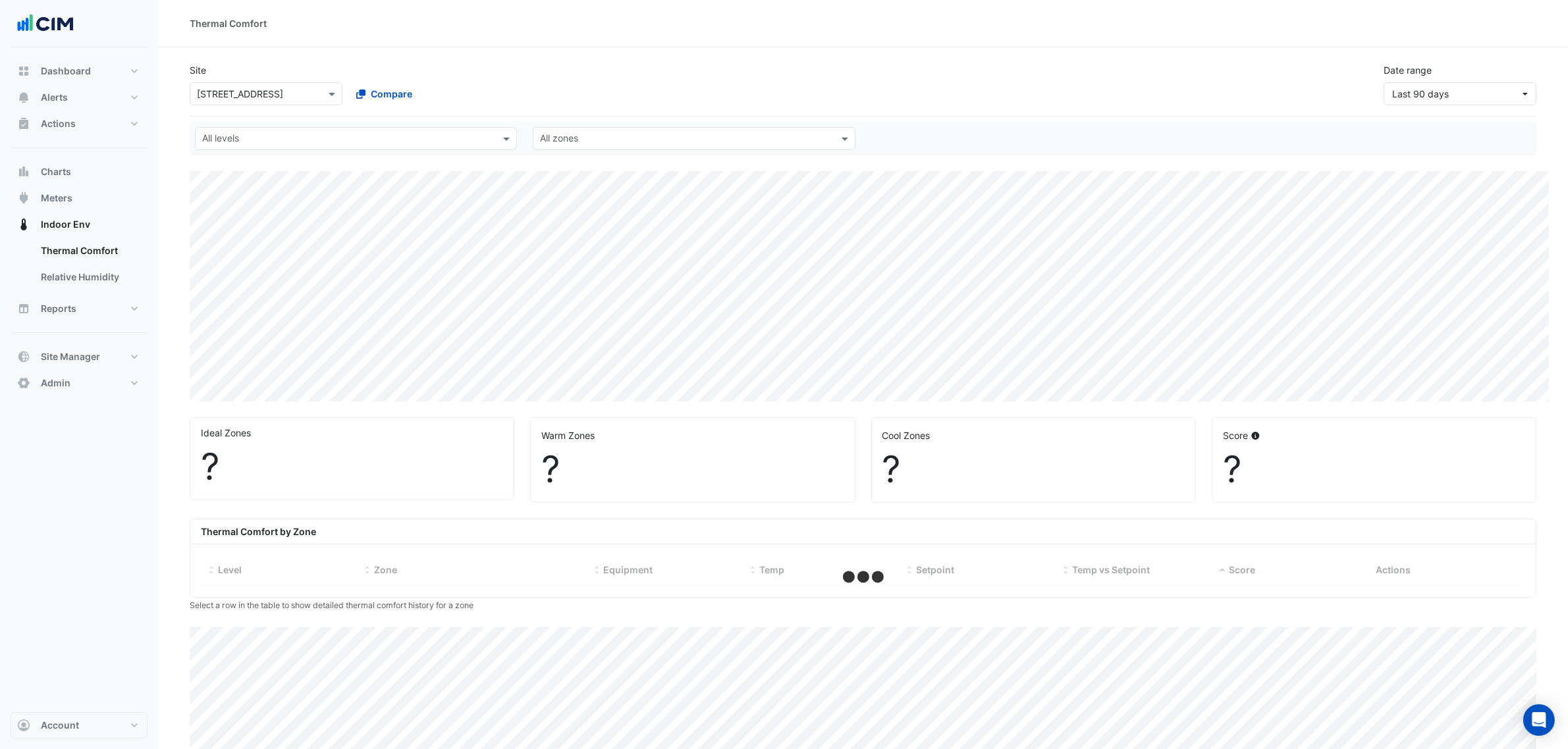
select select "***"
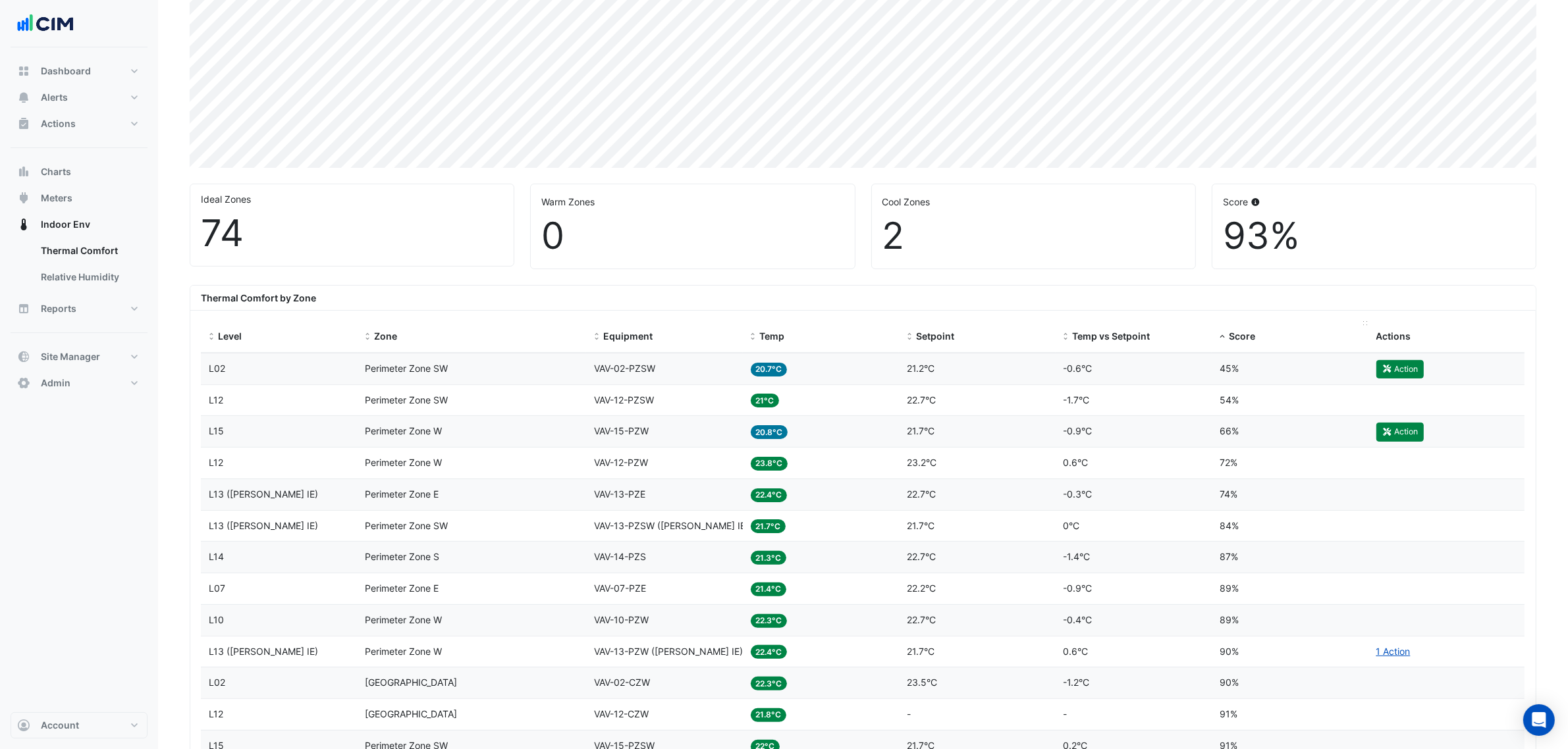
scroll to position [247, 0]
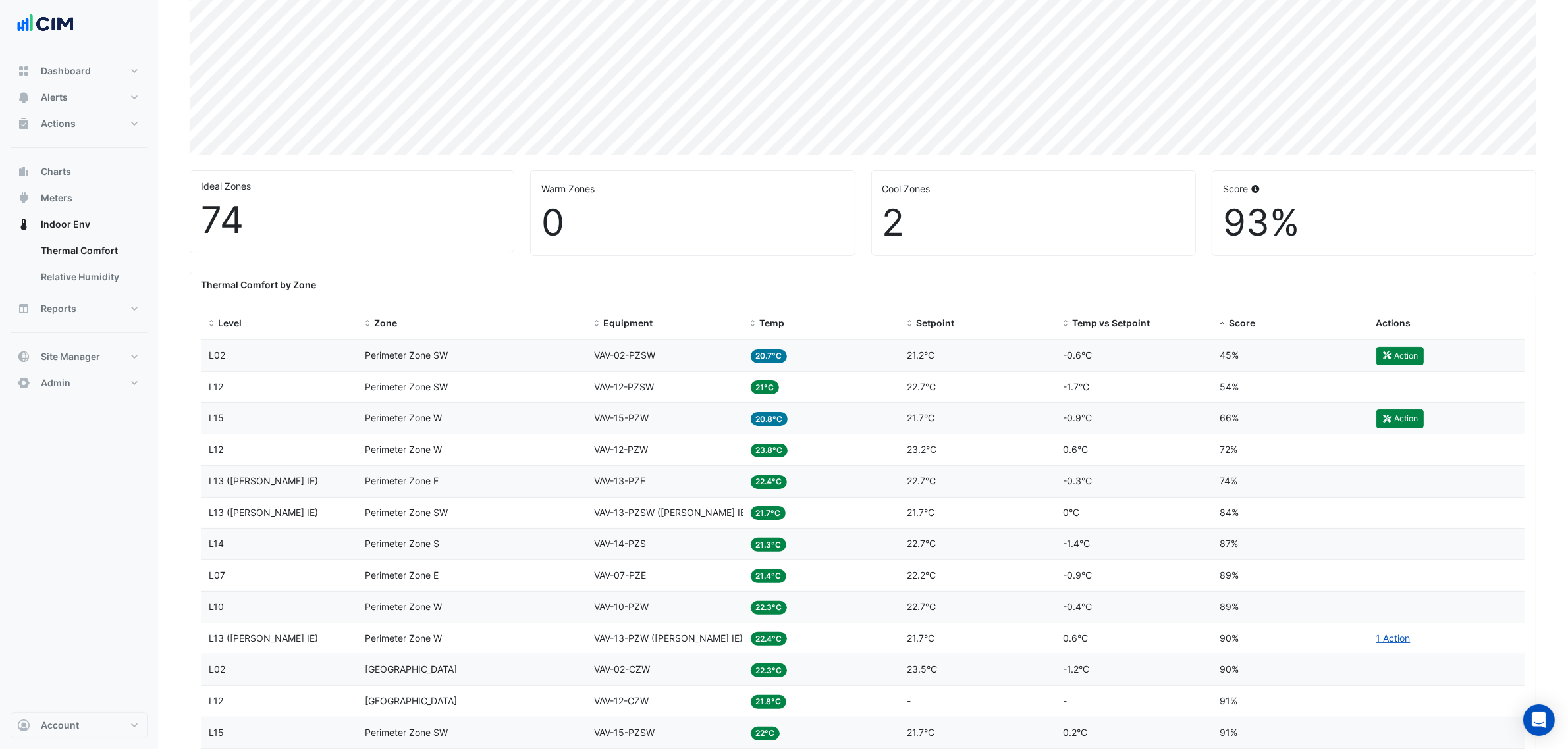
drag, startPoint x: 1271, startPoint y: 218, endPoint x: 1212, endPoint y: 218, distance: 59.0
click at [1212, 218] on div "Score 93%" at bounding box center [1374, 213] width 323 height 84
click at [63, 89] on button "Alerts" at bounding box center [79, 97] width 137 height 26
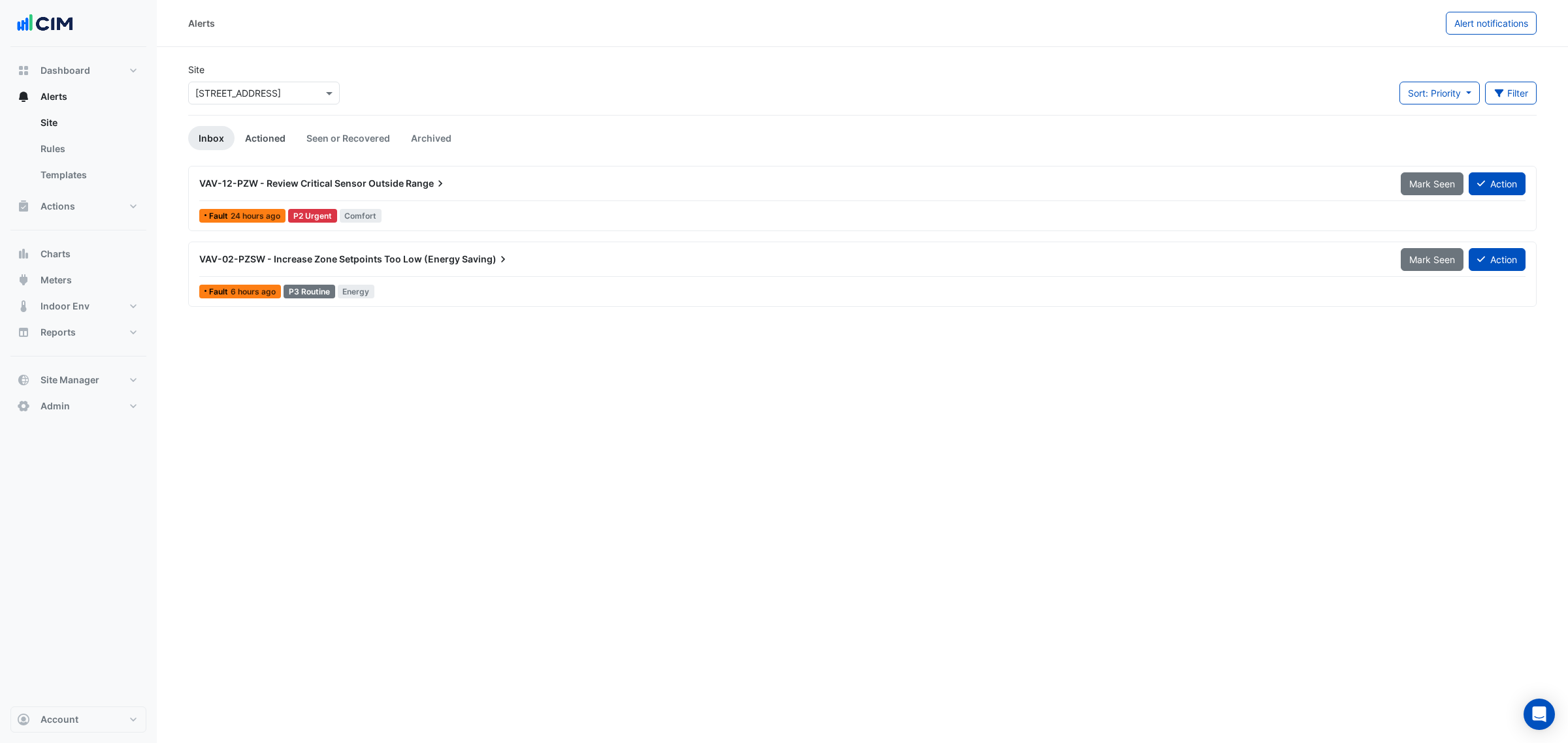
click at [266, 132] on link "Actioned" at bounding box center [265, 138] width 61 height 24
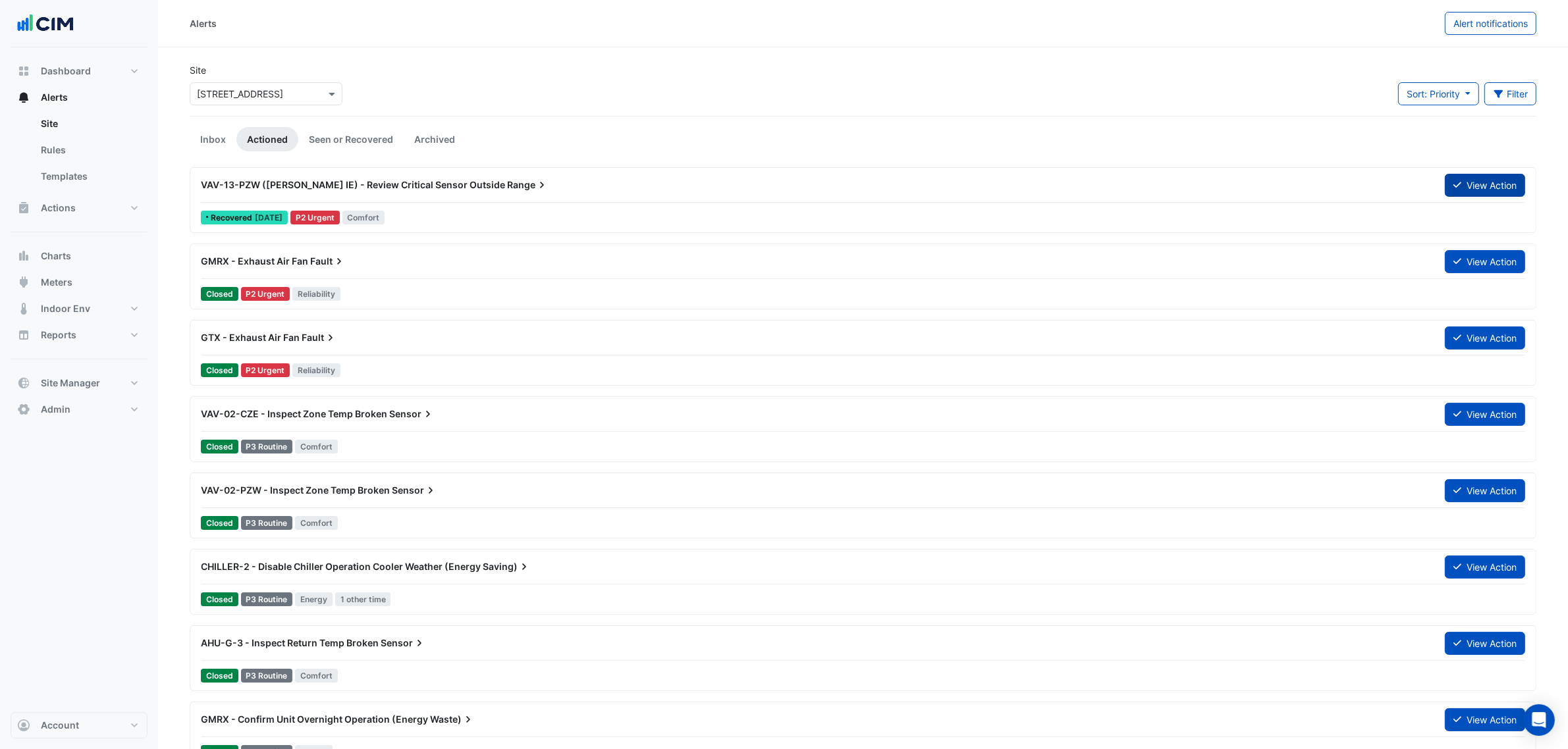
click at [1461, 184] on button "View Action" at bounding box center [1485, 185] width 80 height 23
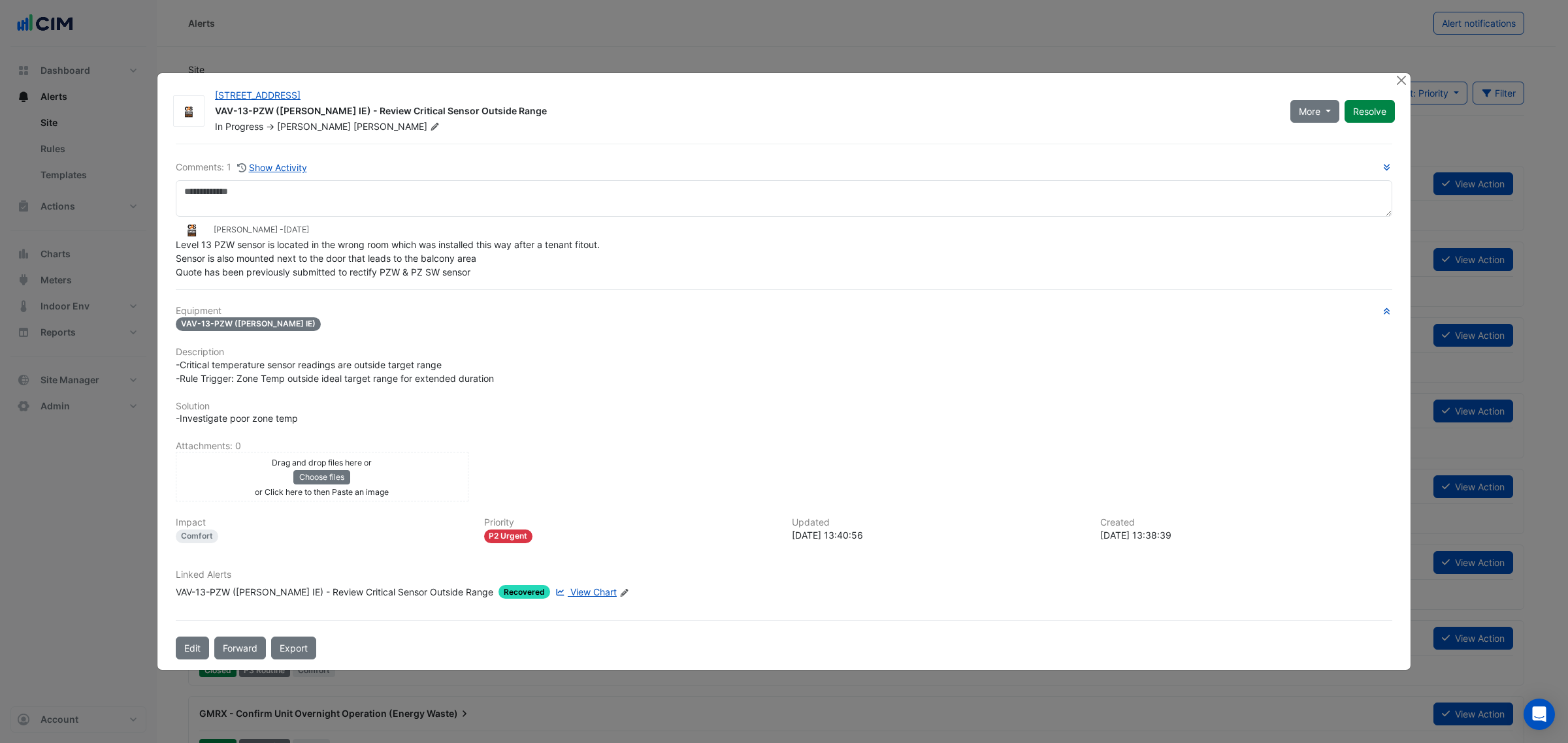
click at [553, 593] on link "View Chart" at bounding box center [585, 592] width 64 height 14
click at [1398, 80] on button "Close" at bounding box center [1401, 80] width 14 height 14
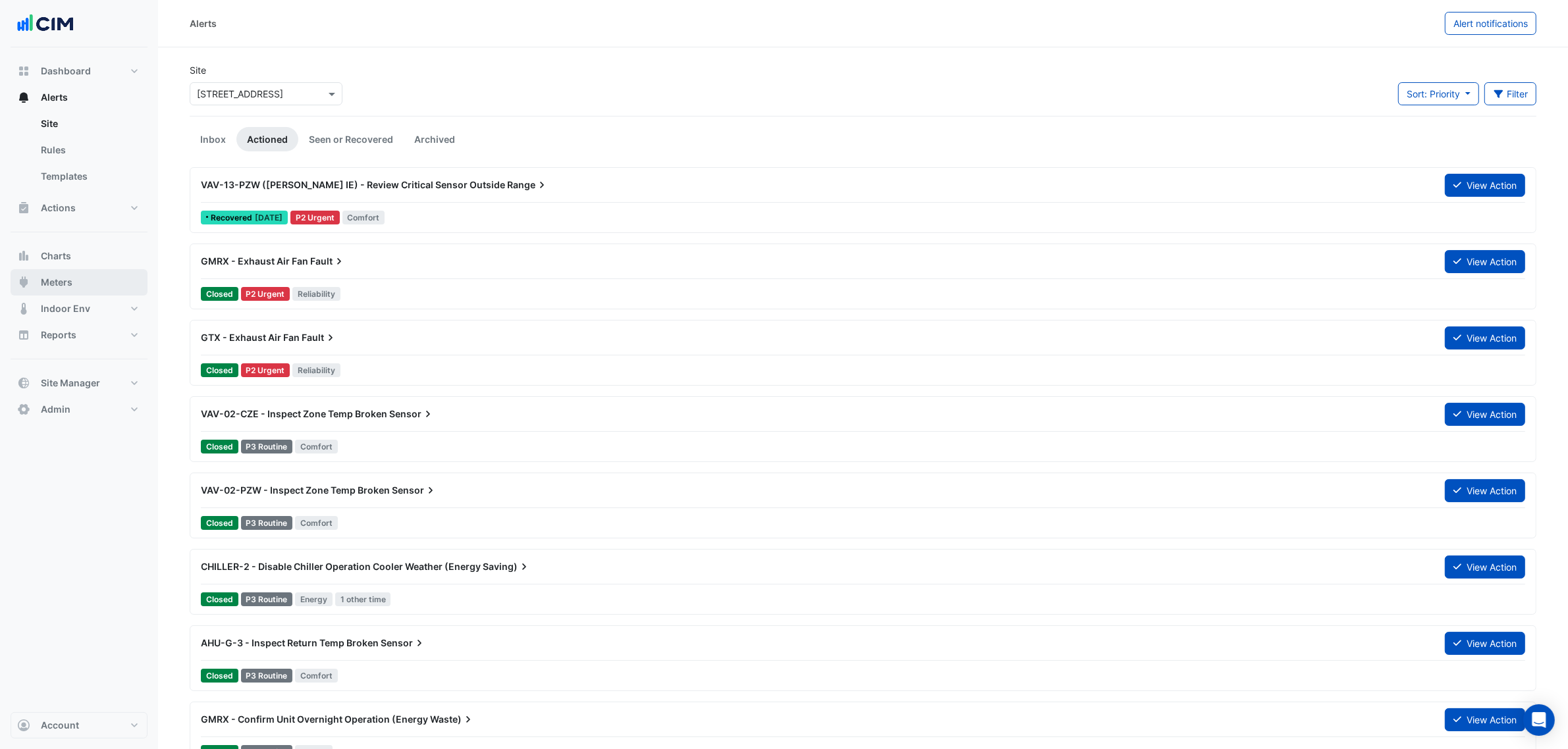
click at [93, 280] on button "Meters" at bounding box center [79, 282] width 137 height 26
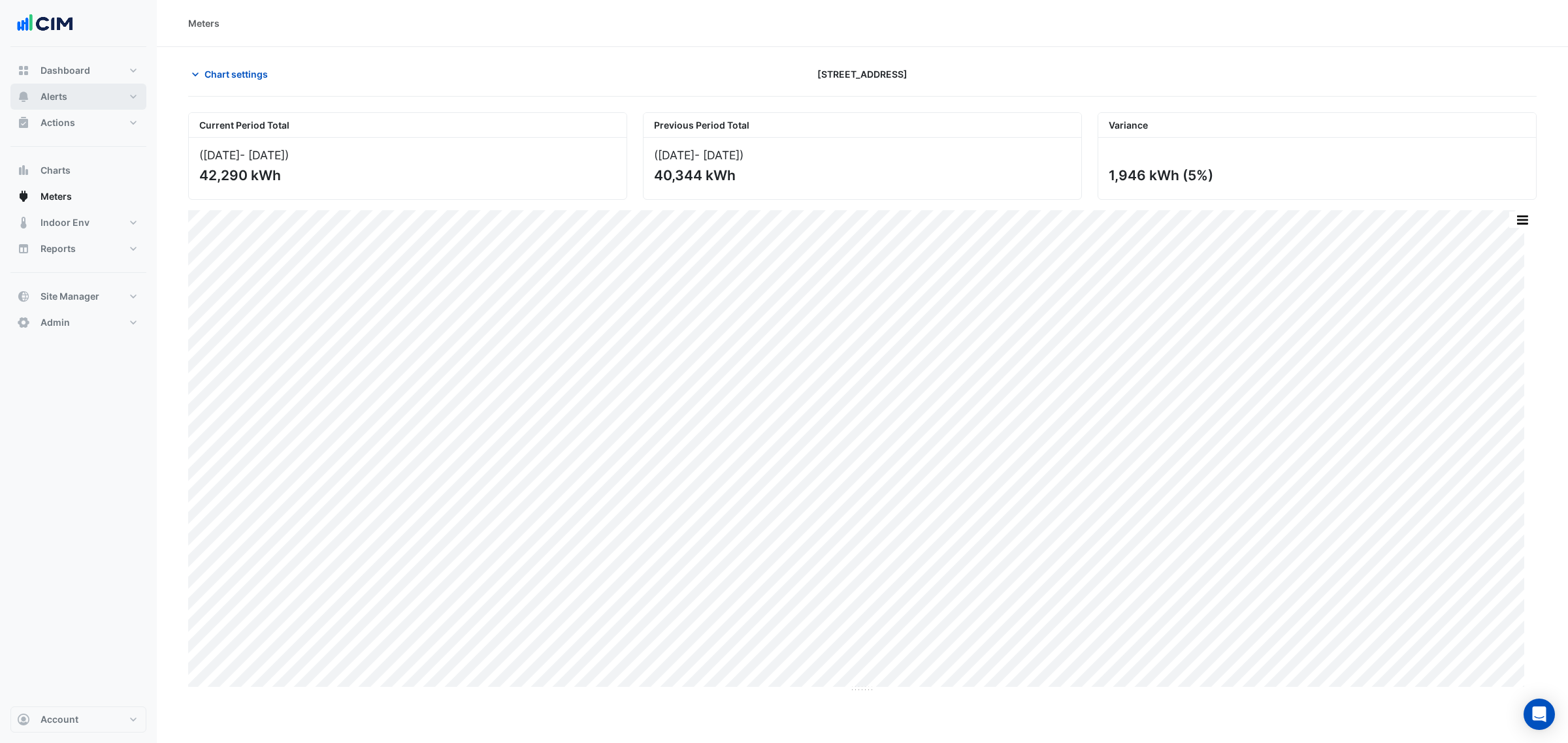
click at [82, 99] on button "Alerts" at bounding box center [79, 96] width 136 height 26
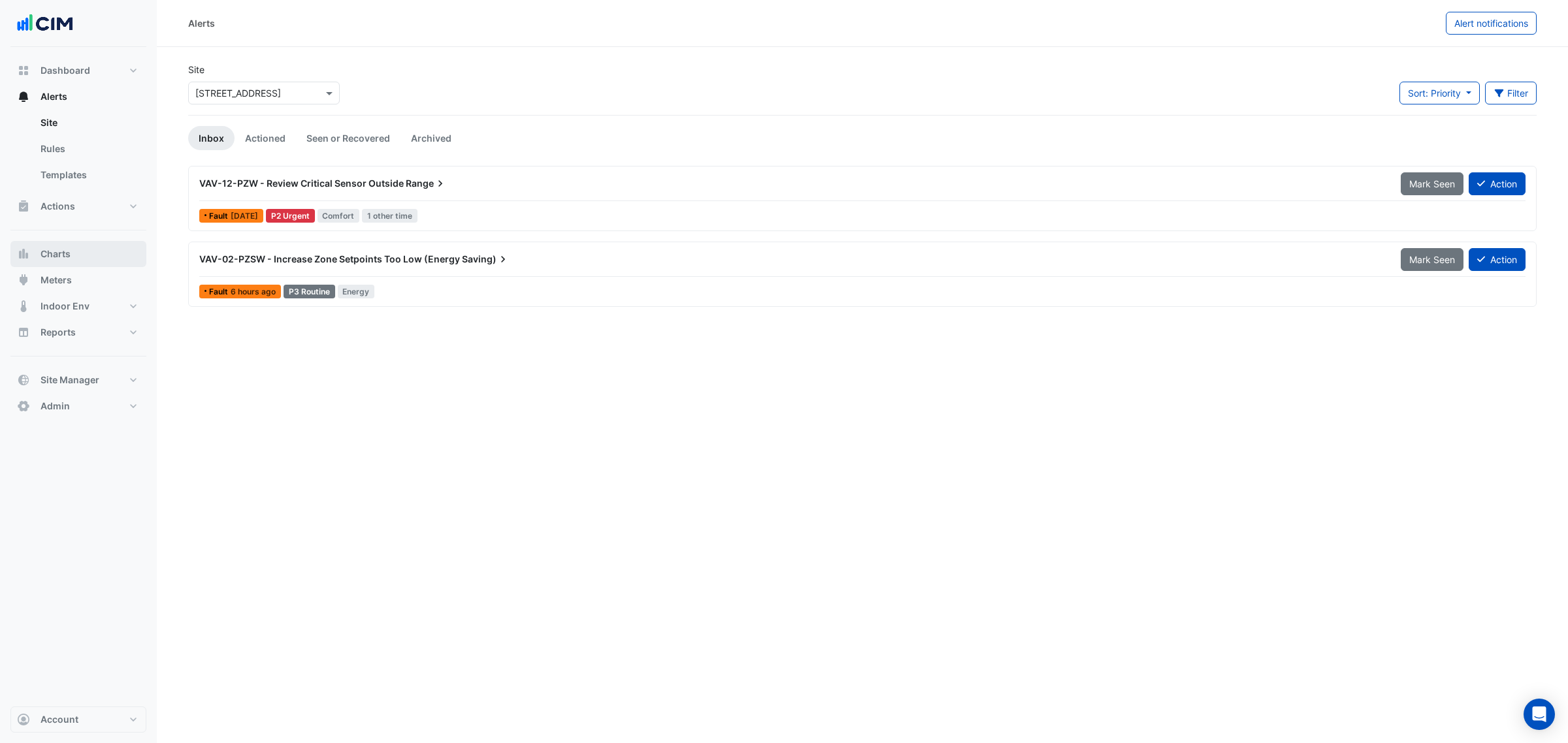
click at [64, 246] on button "Charts" at bounding box center [79, 254] width 136 height 26
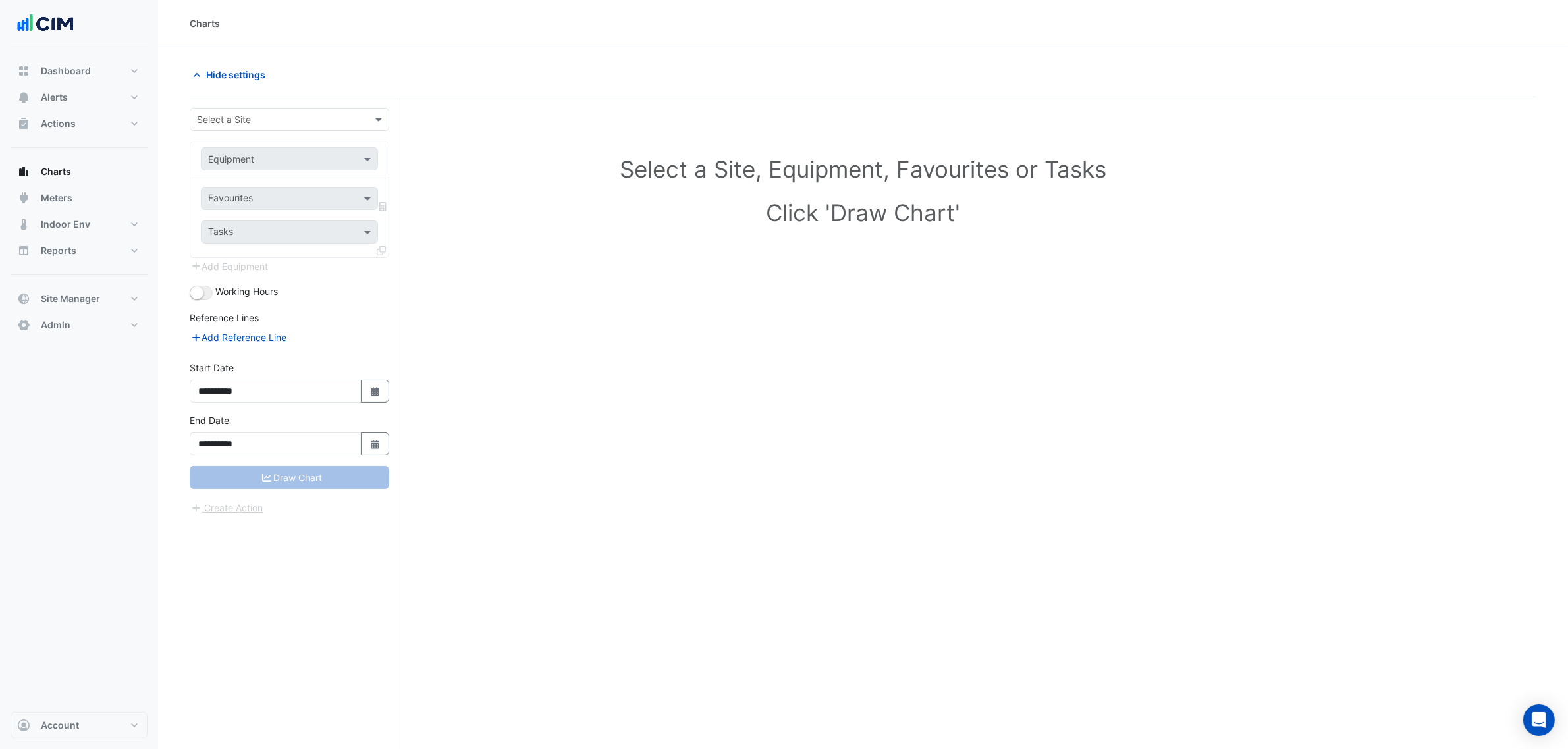
click at [231, 116] on input "text" at bounding box center [276, 120] width 159 height 14
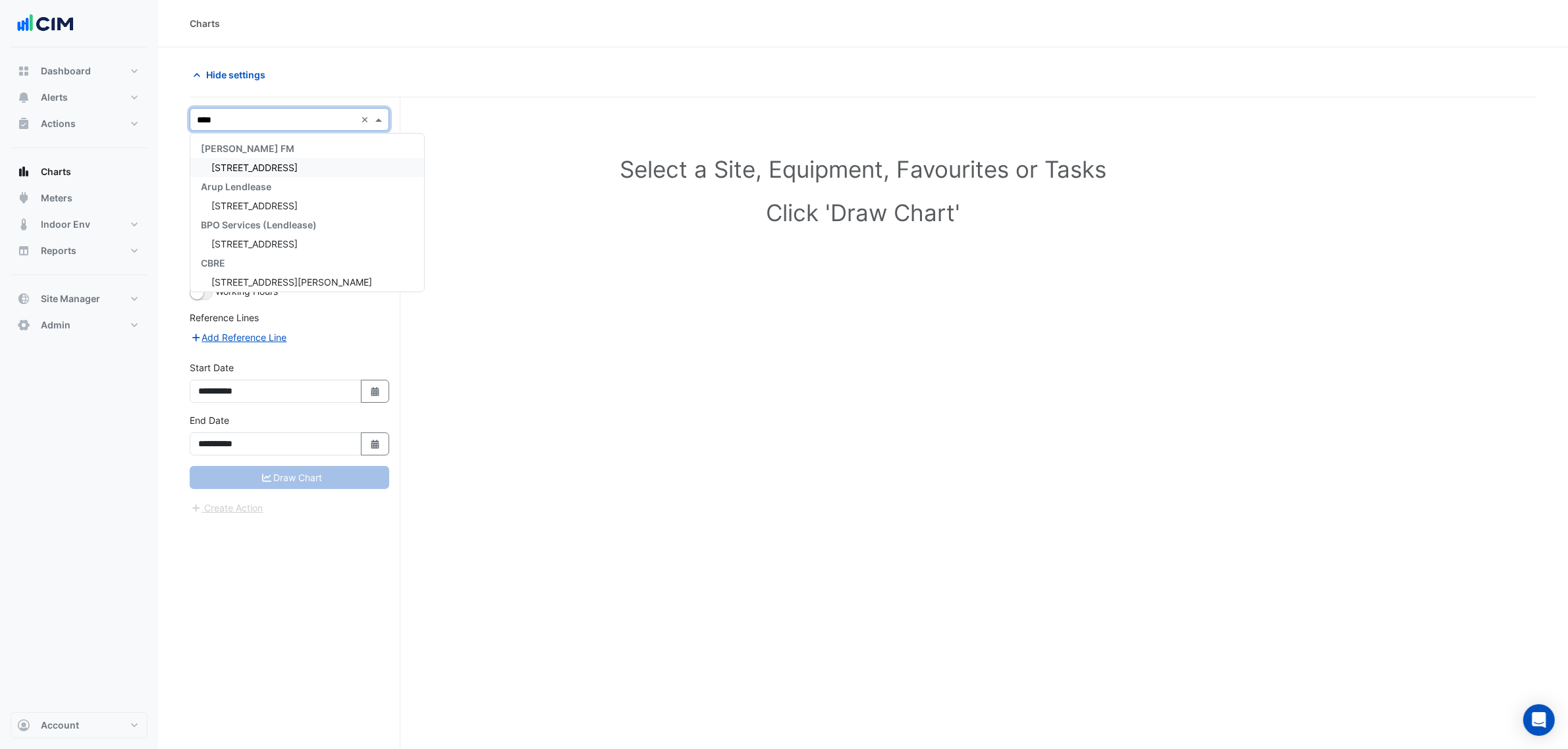
type input "*****"
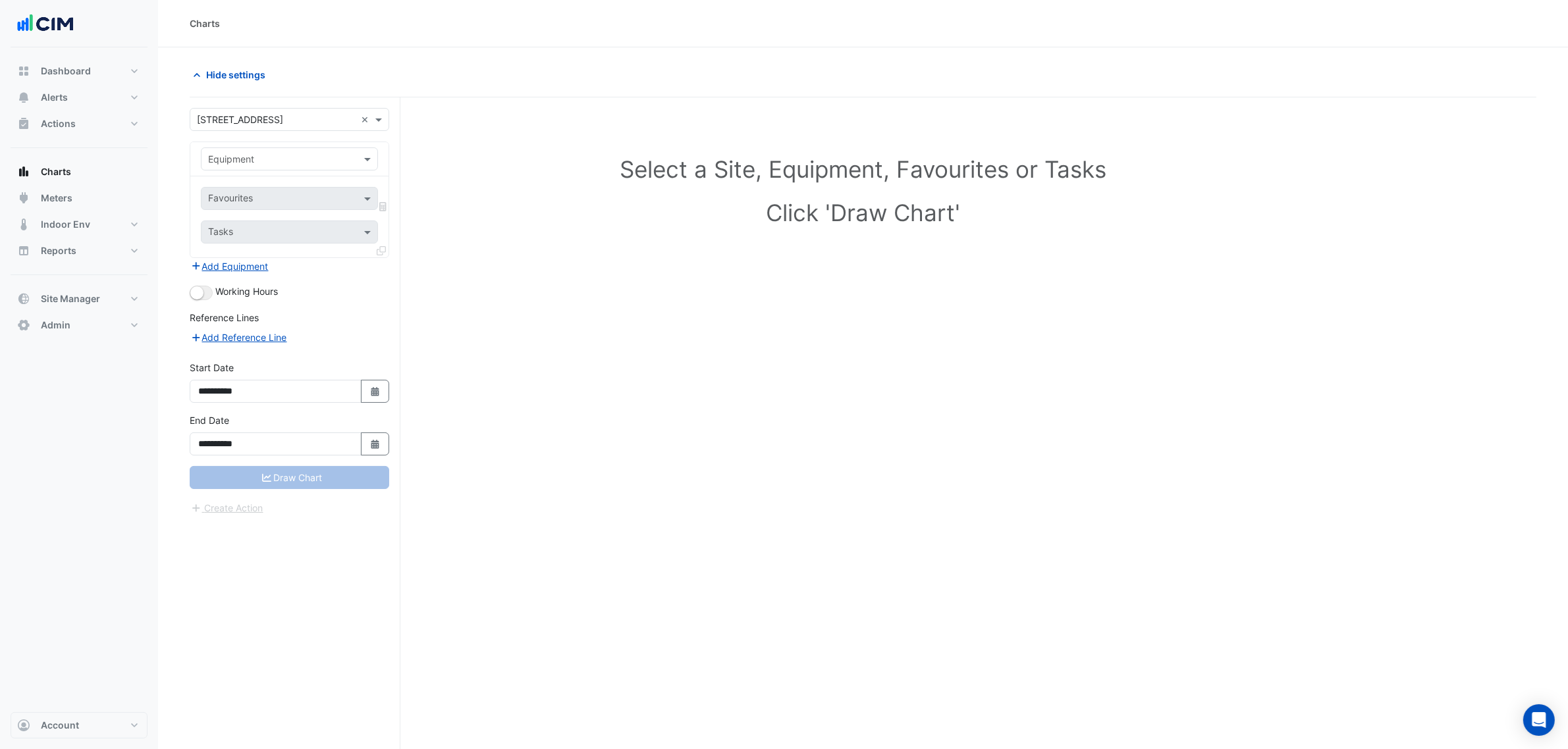
click at [279, 142] on div "Equipment" at bounding box center [289, 159] width 198 height 34
click at [267, 116] on input "text" at bounding box center [276, 120] width 159 height 14
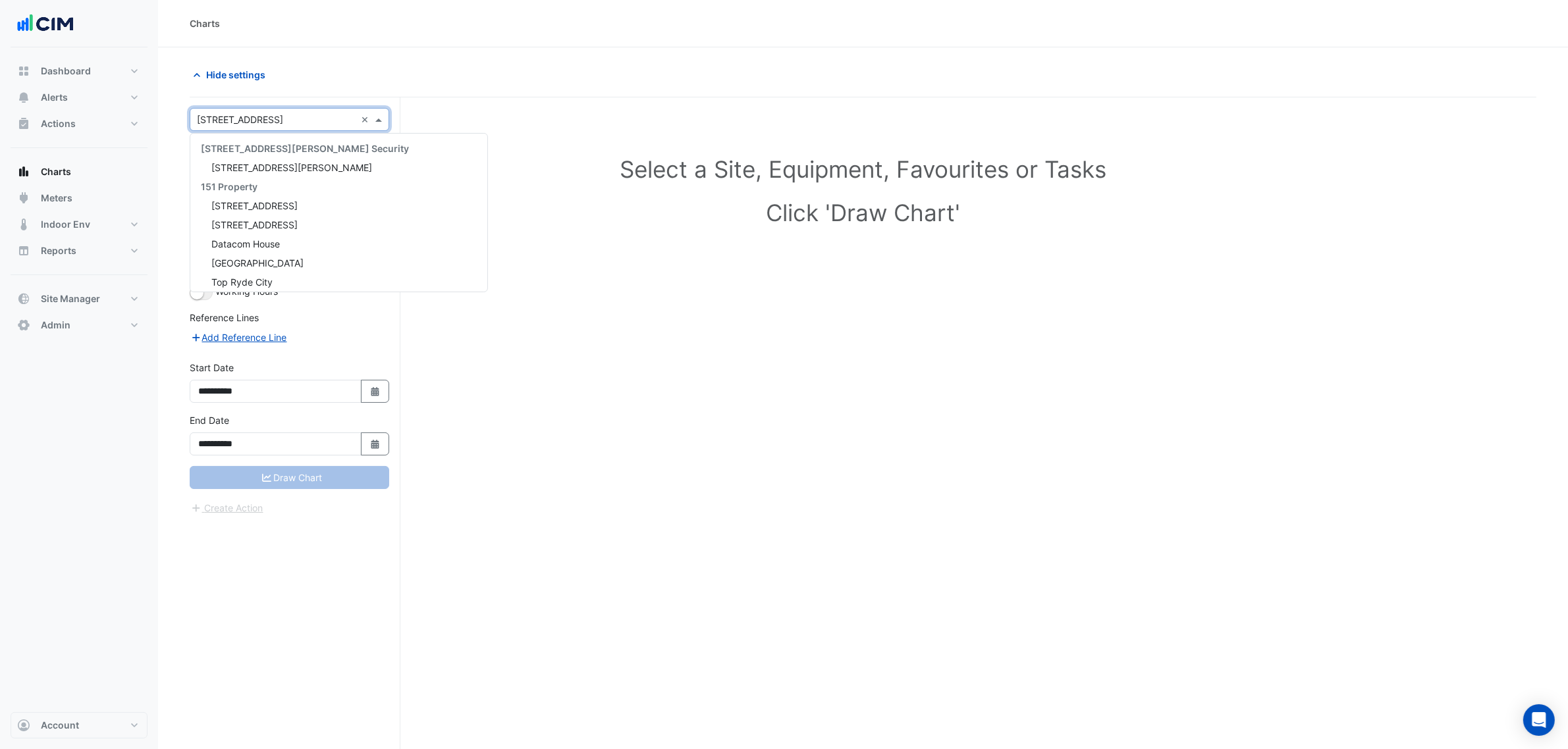
scroll to position [3570, 0]
click at [320, 76] on div "Hide settings" at bounding box center [522, 75] width 681 height 23
click at [290, 157] on input "text" at bounding box center [276, 160] width 137 height 14
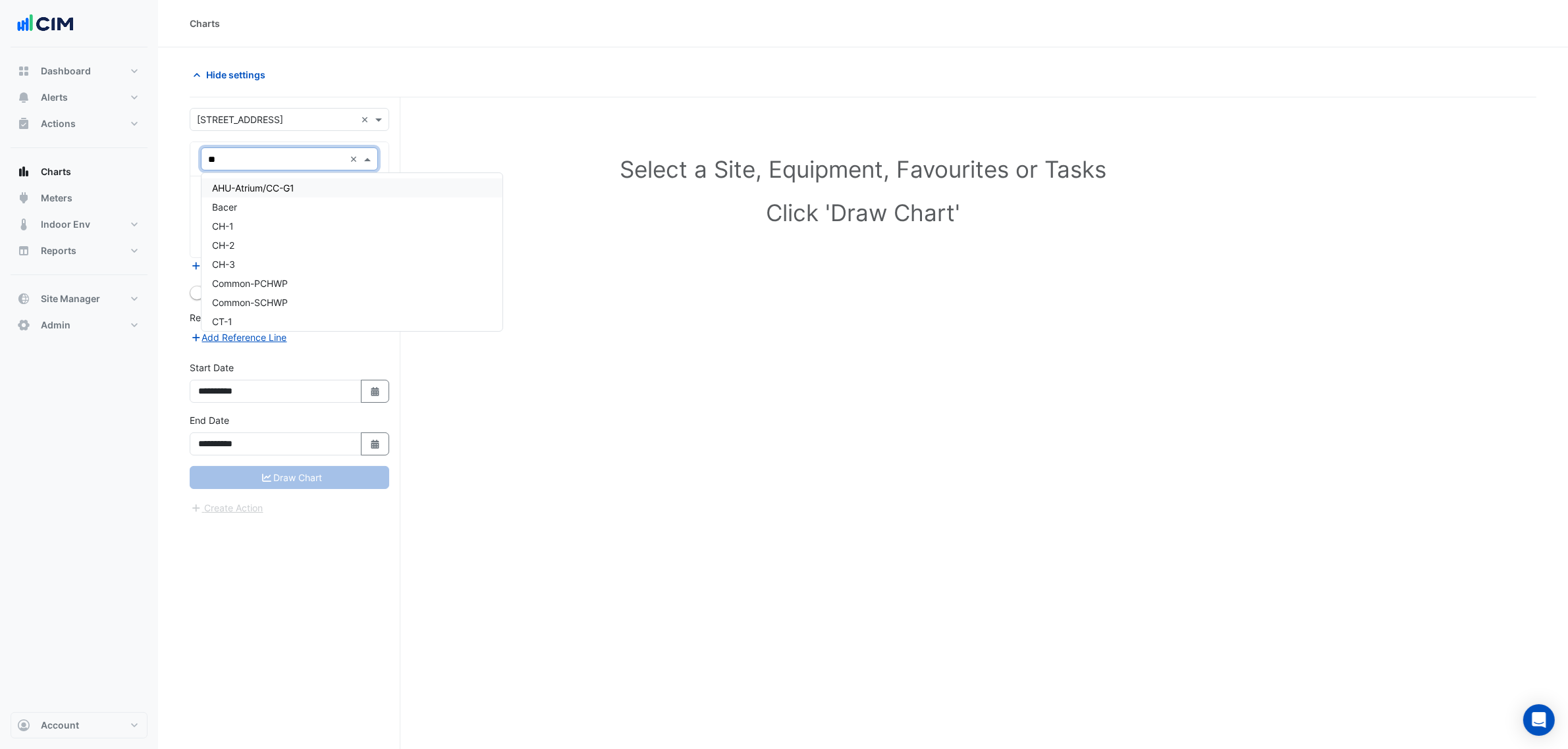
type input "***"
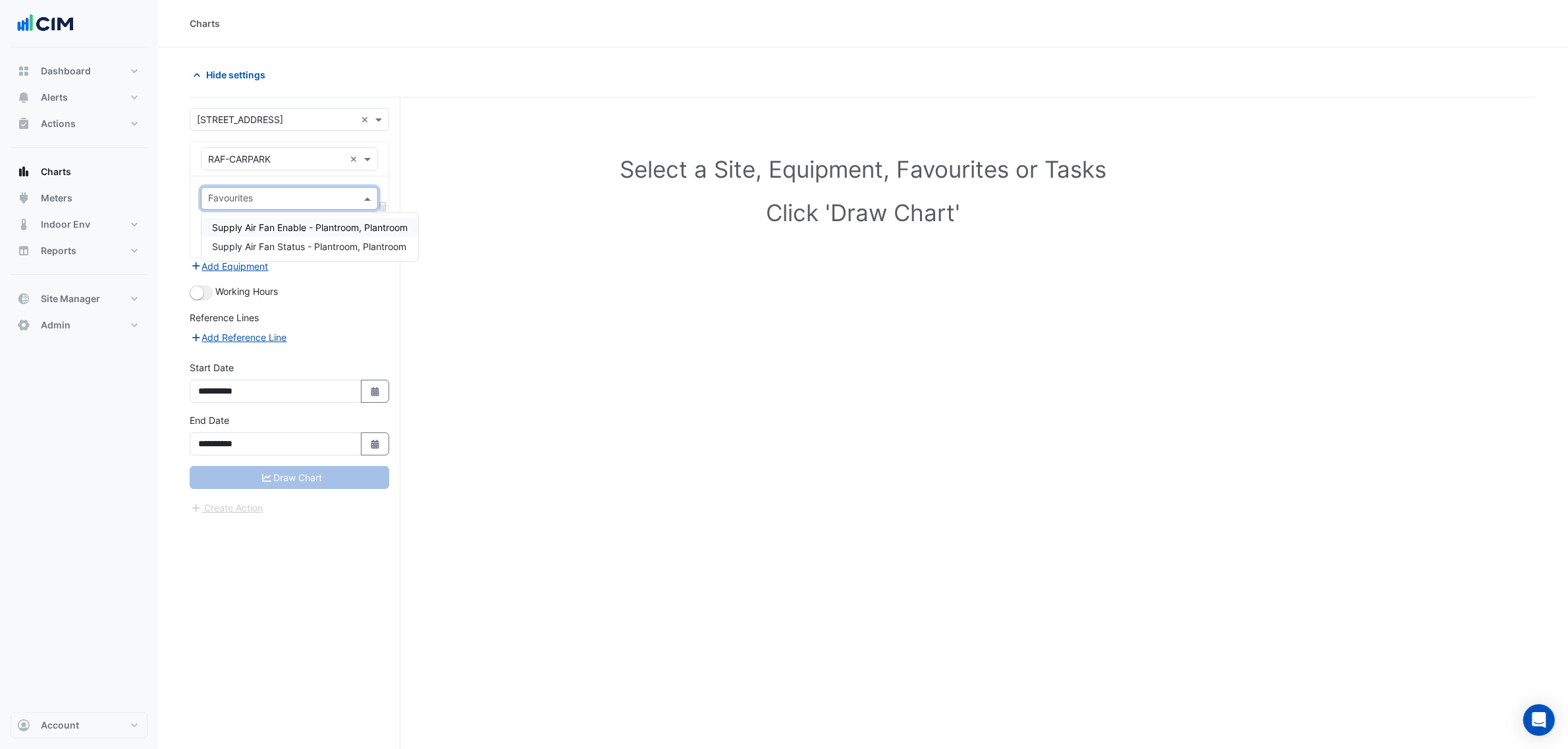
click at [296, 231] on div "Supply Air Fan Enable - Plantroom, Plantroom" at bounding box center [309, 228] width 217 height 19
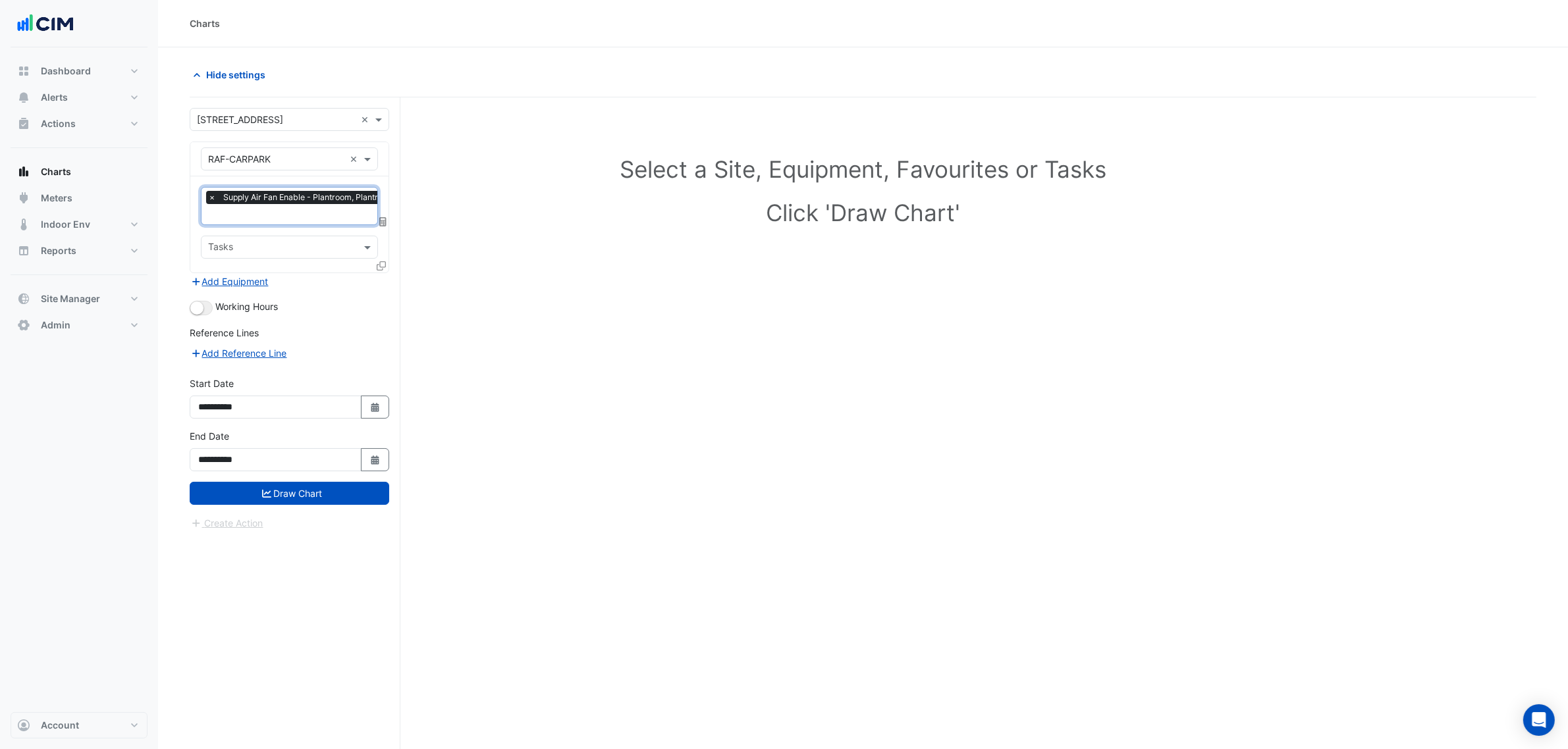
click at [302, 221] on input "text" at bounding box center [305, 216] width 193 height 14
click at [313, 255] on span "Supply Air Fan Status - Plantroom, Plantroom" at bounding box center [309, 261] width 194 height 12
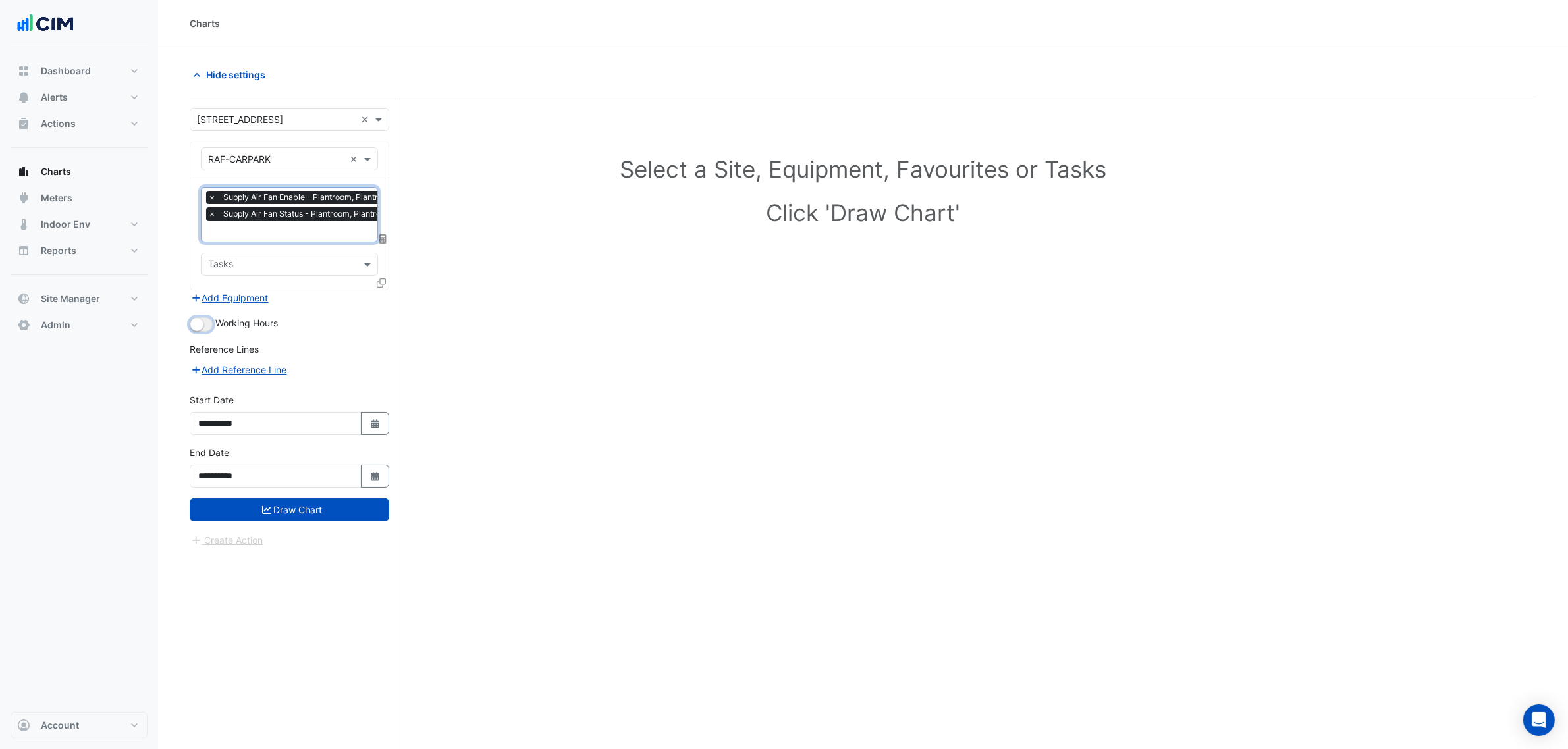
click at [195, 318] on small "button" at bounding box center [197, 324] width 13 height 13
click at [377, 323] on div "Working Hours" at bounding box center [289, 324] width 200 height 15
click at [248, 293] on button "Add Equipment" at bounding box center [229, 298] width 79 height 15
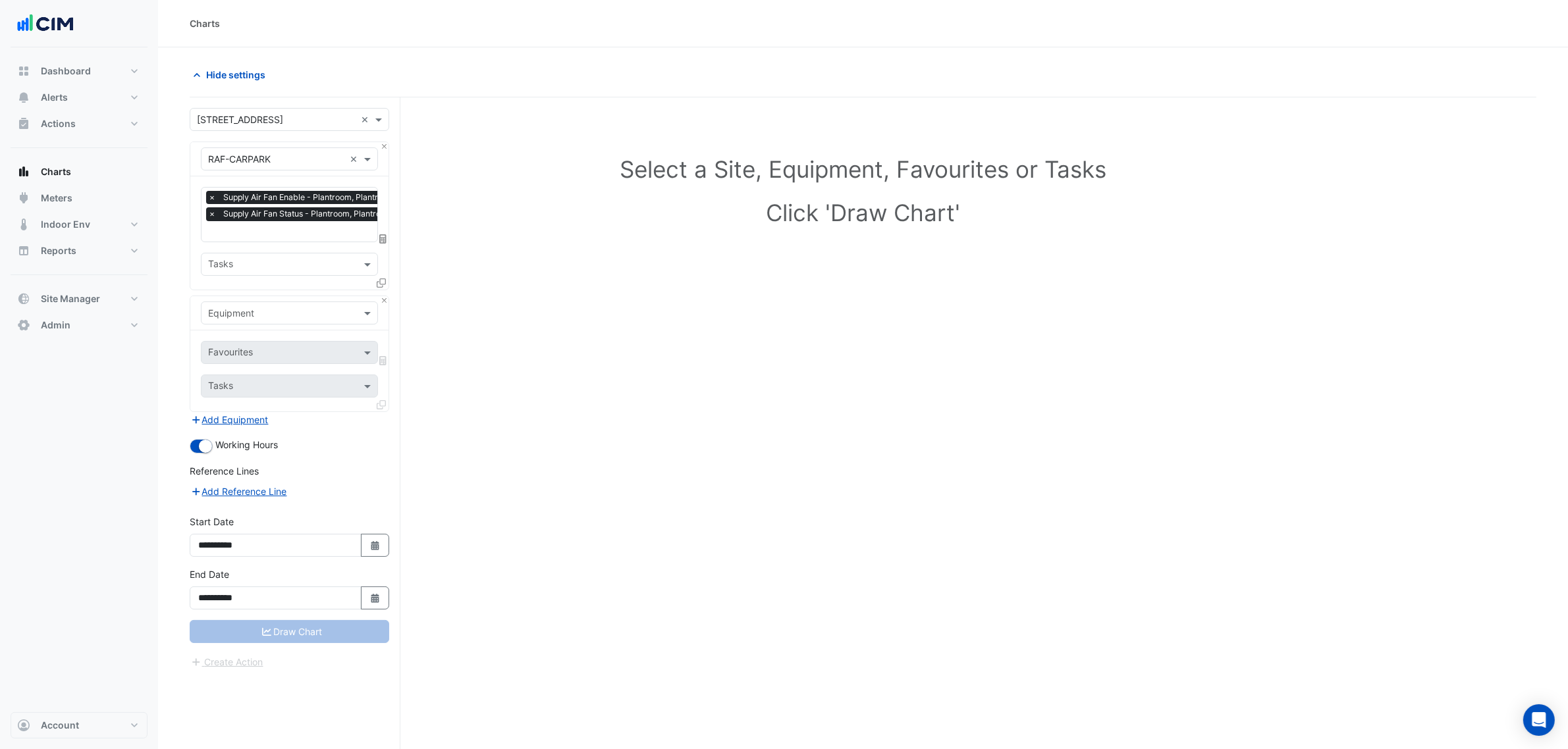
click at [252, 313] on input "text" at bounding box center [276, 314] width 137 height 14
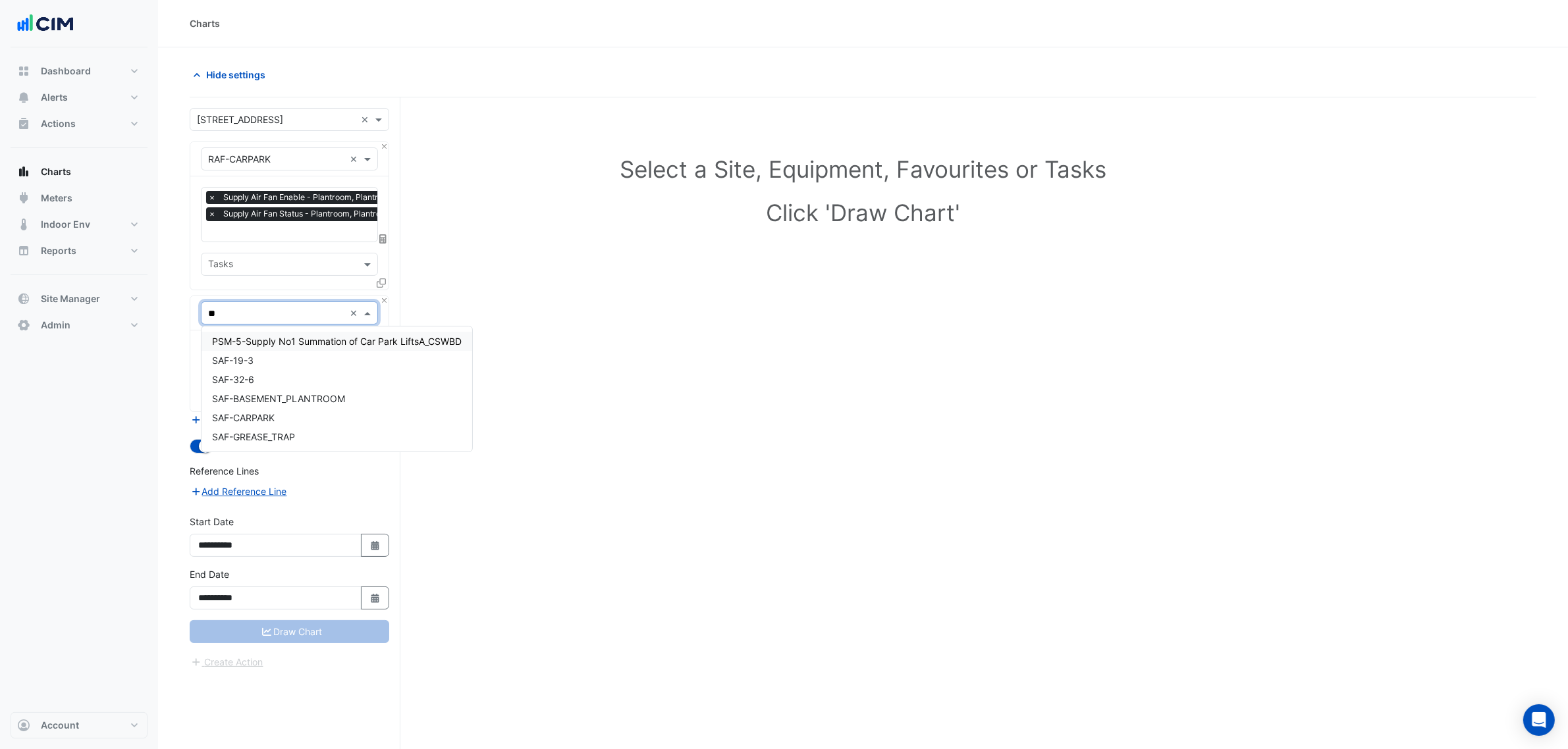
type input "***"
click at [295, 402] on div "SAF-CARPARK" at bounding box center [289, 398] width 175 height 19
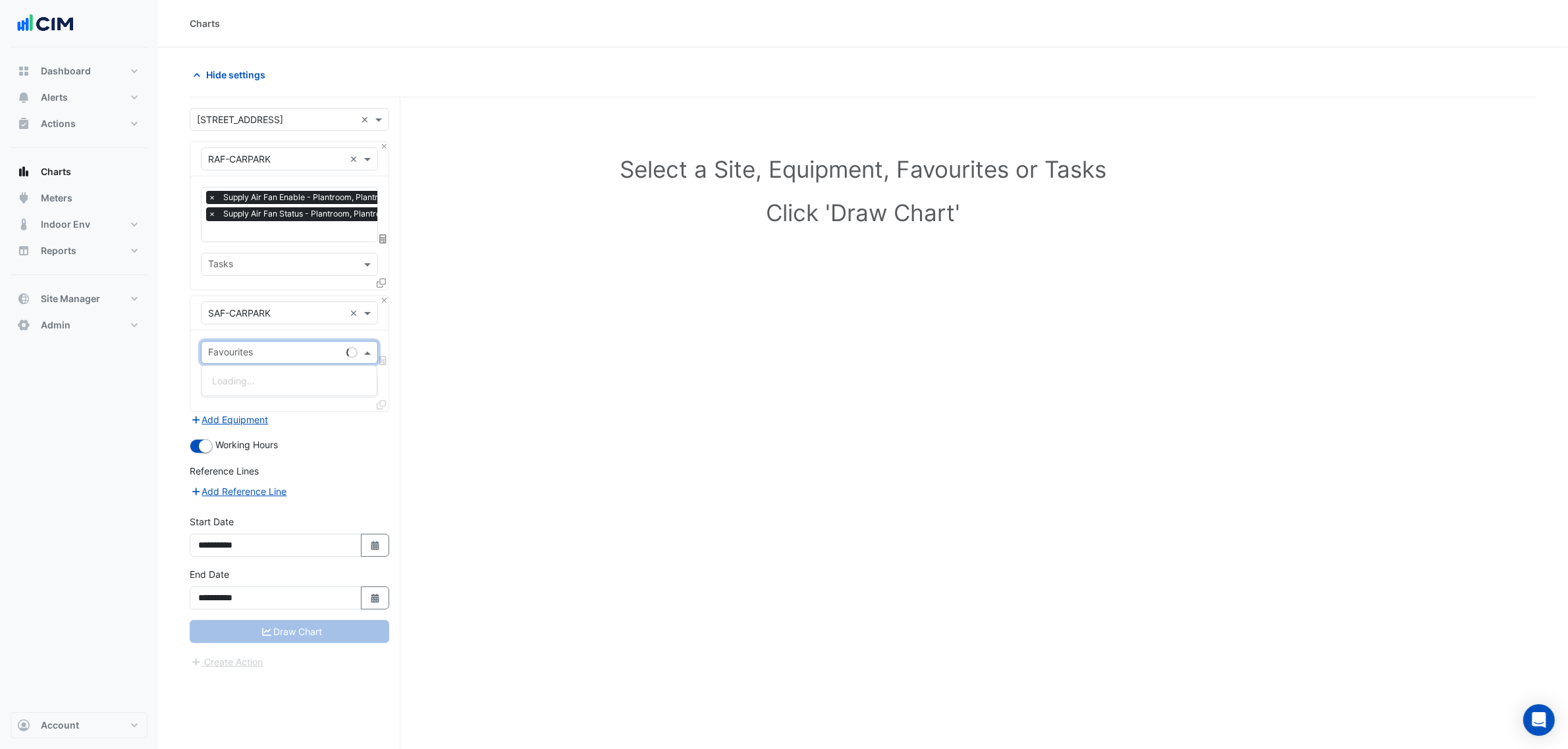
click at [271, 351] on input "text" at bounding box center [275, 354] width 133 height 14
click at [273, 380] on div "Loading..." at bounding box center [289, 380] width 175 height 19
click at [273, 380] on span "Supply Air Fan Enable - Plantroom, Plantroom" at bounding box center [309, 380] width 195 height 12
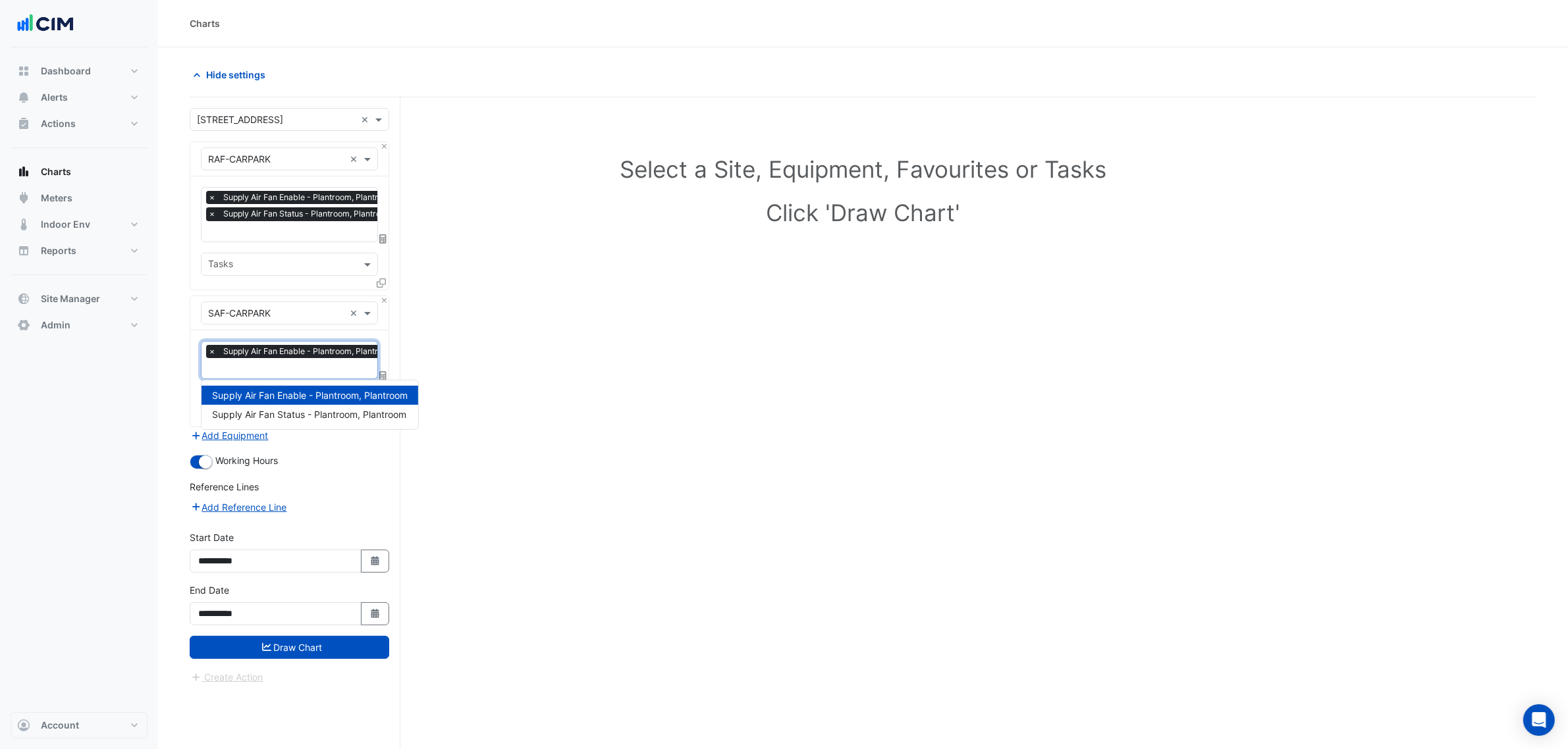
click at [273, 375] on input "text" at bounding box center [305, 369] width 193 height 14
click at [285, 413] on span "Supply Air Fan Status - Plantroom, Plantroom" at bounding box center [309, 414] width 194 height 12
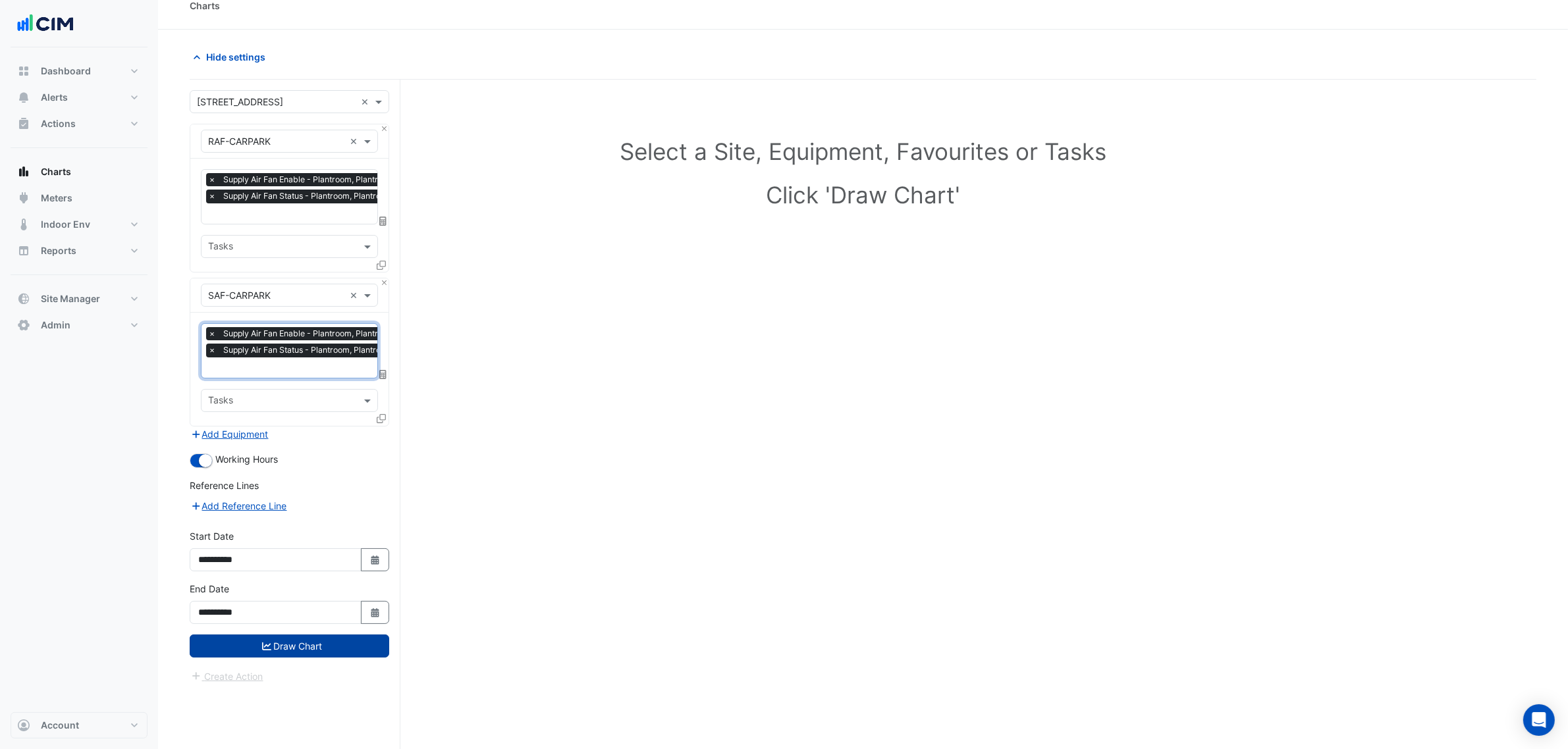
scroll to position [50, 0]
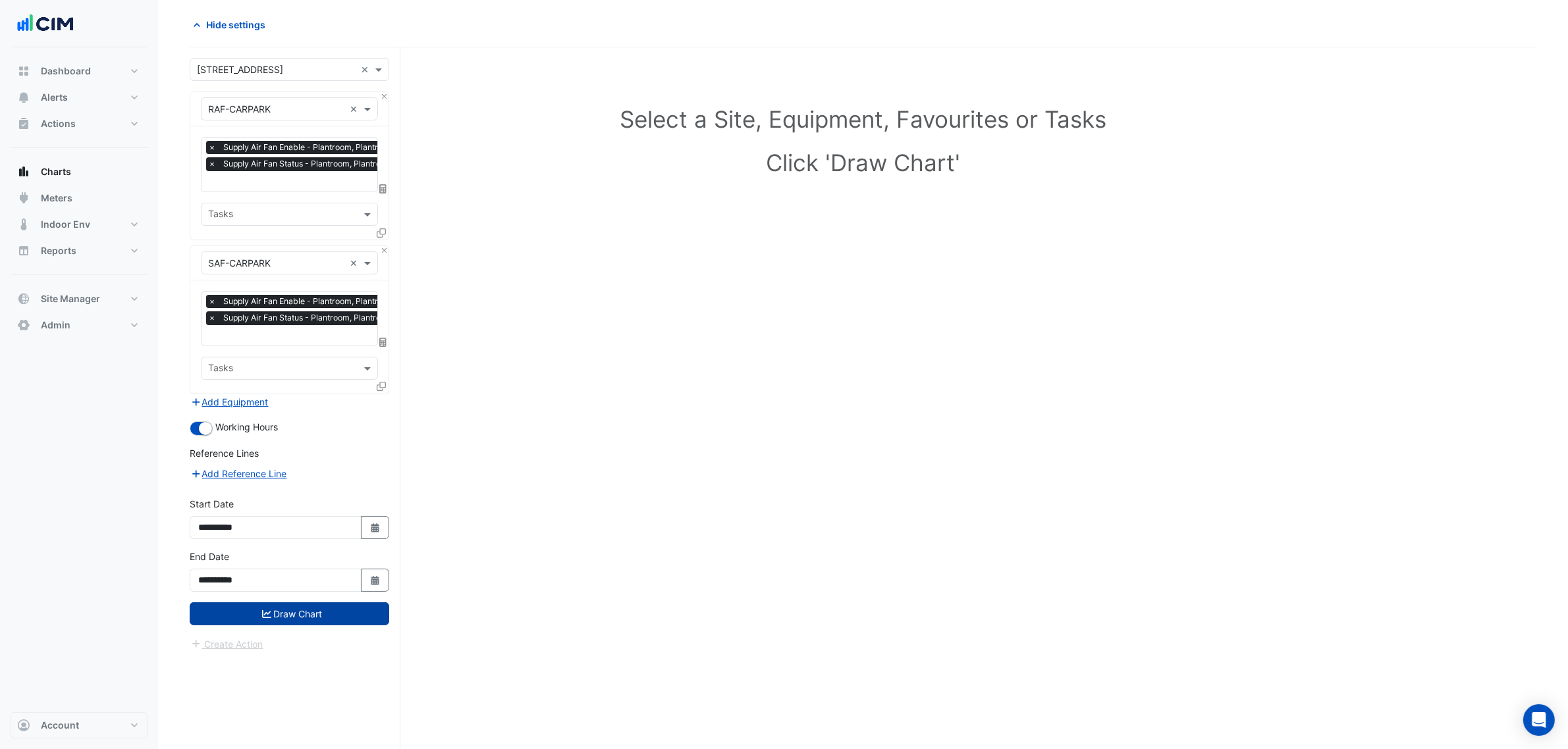
click at [347, 618] on button "Draw Chart" at bounding box center [289, 614] width 200 height 23
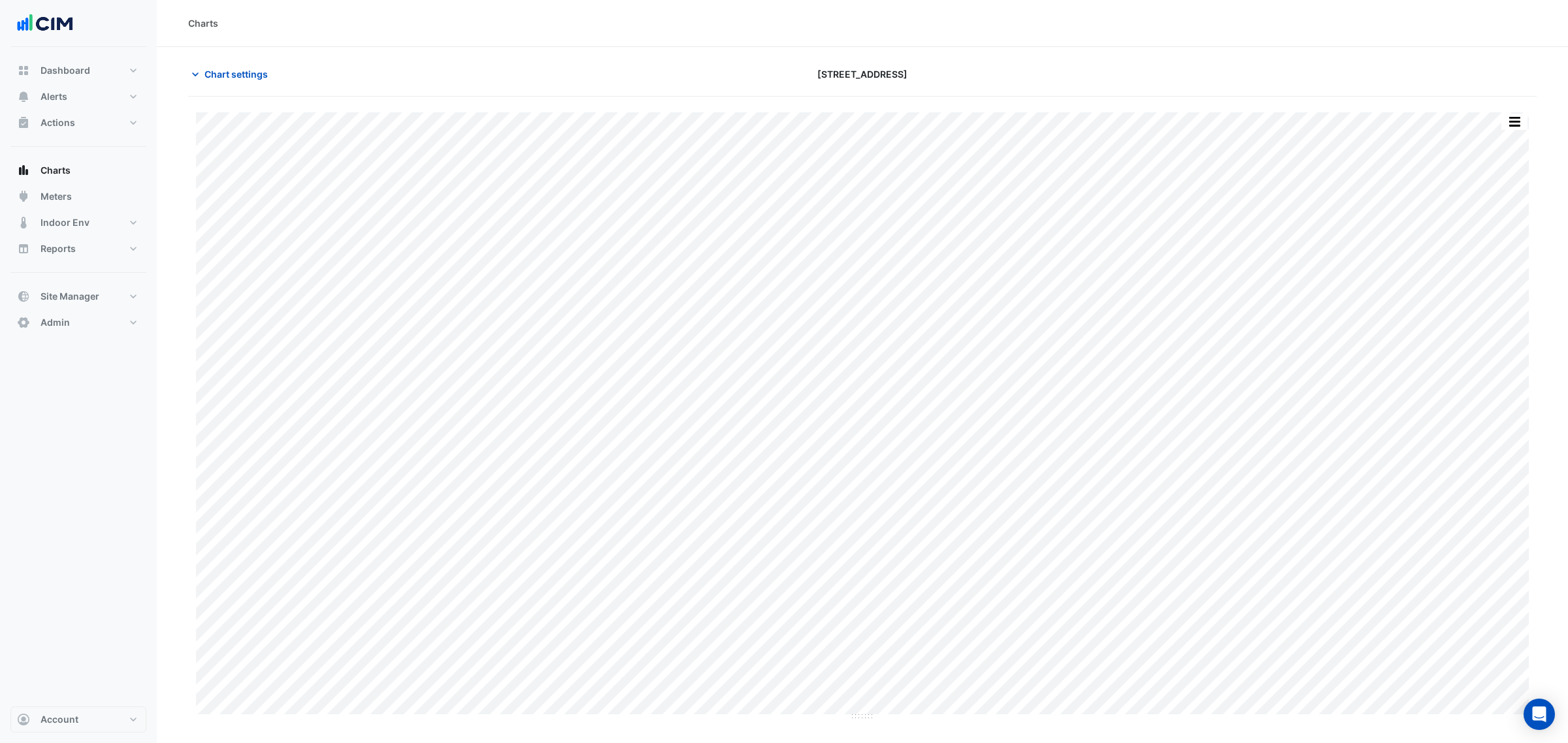
click at [1507, 119] on button "button" at bounding box center [1514, 122] width 26 height 16
click at [1508, 132] on div "Split by Equip Split All Print Save as JPEG Save as PNG Pivot Data Table Export…" at bounding box center [1488, 269] width 78 height 277
click at [1503, 141] on div "Split by Equip" at bounding box center [1488, 145] width 78 height 24
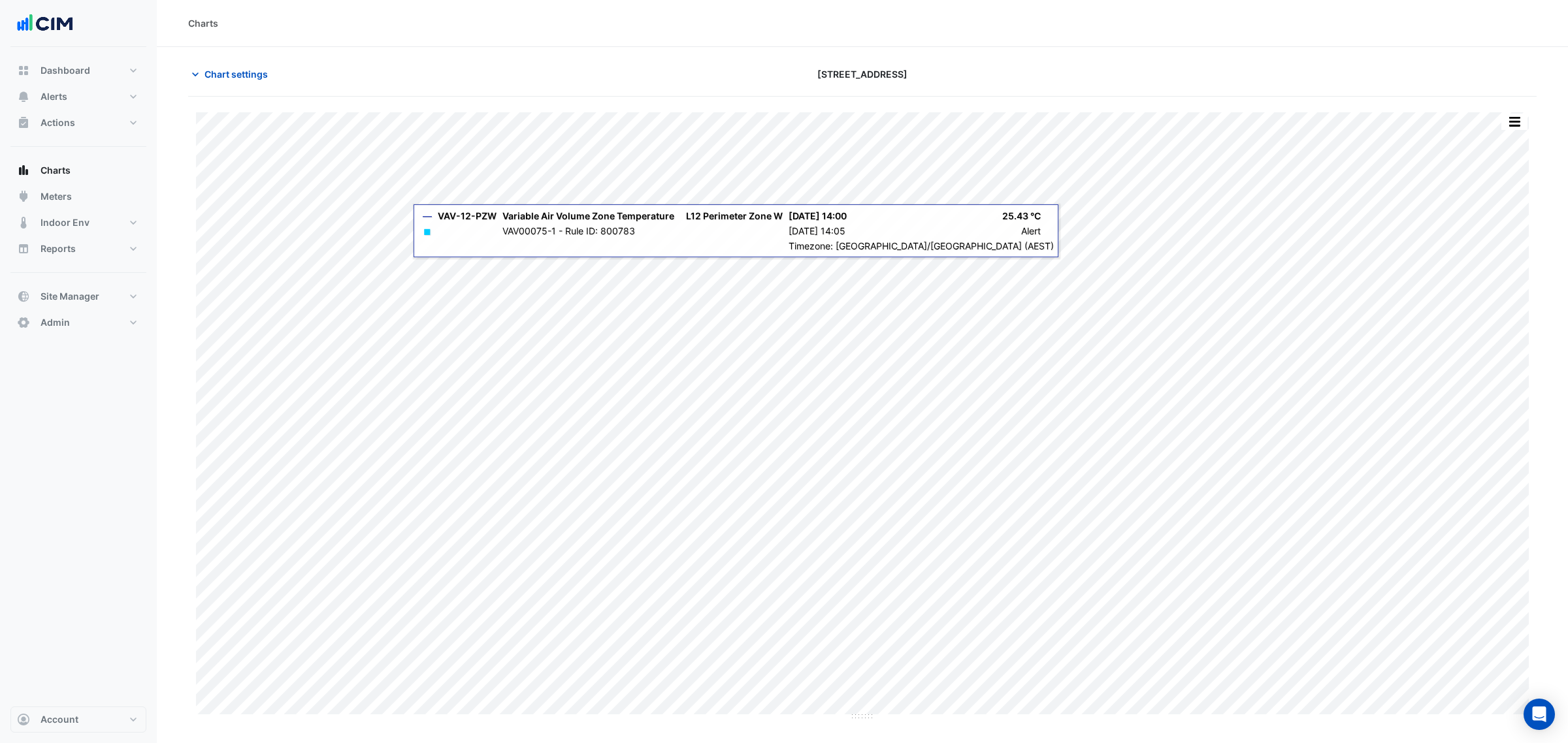
type input "**********"
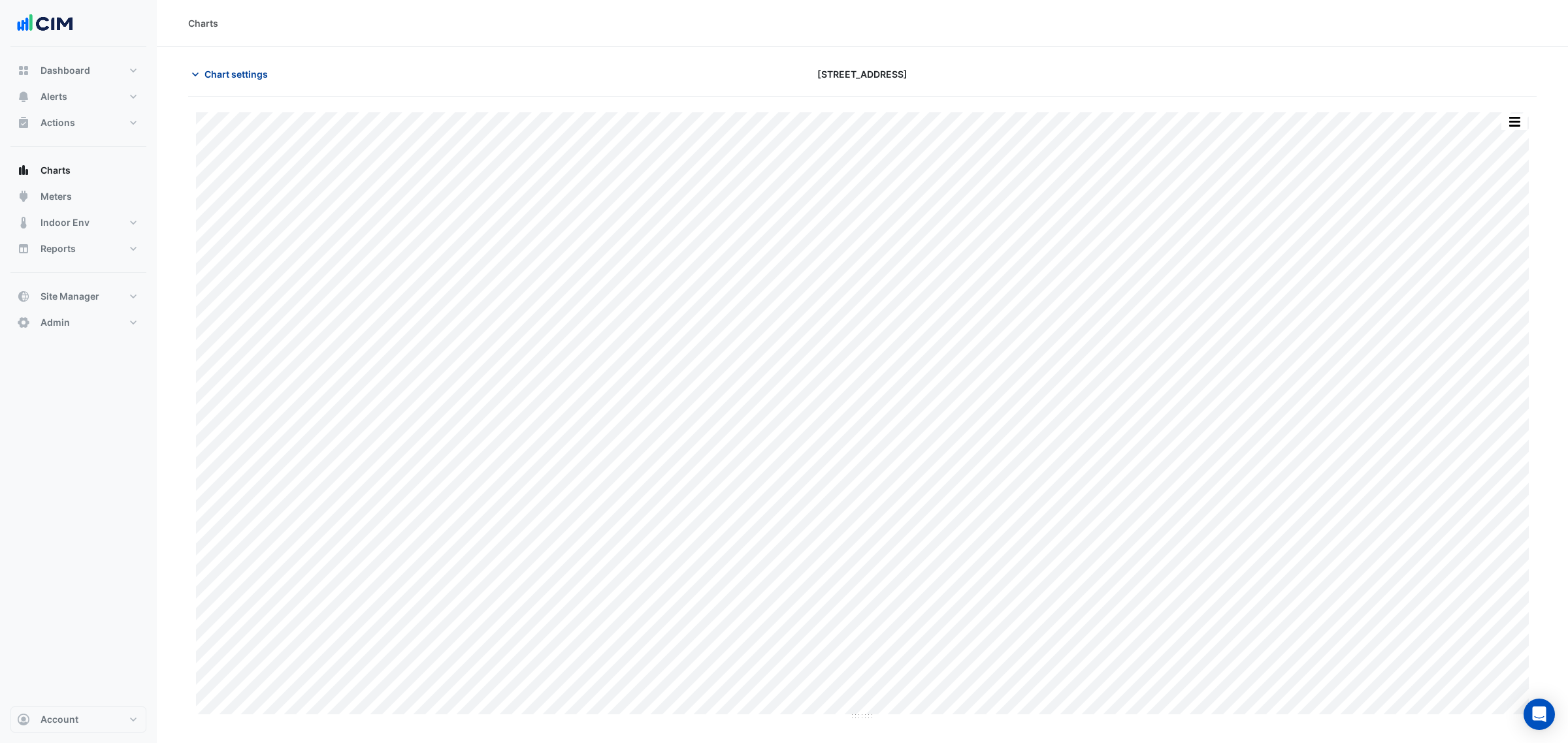
click at [243, 69] on span "Chart settings" at bounding box center [236, 74] width 64 height 14
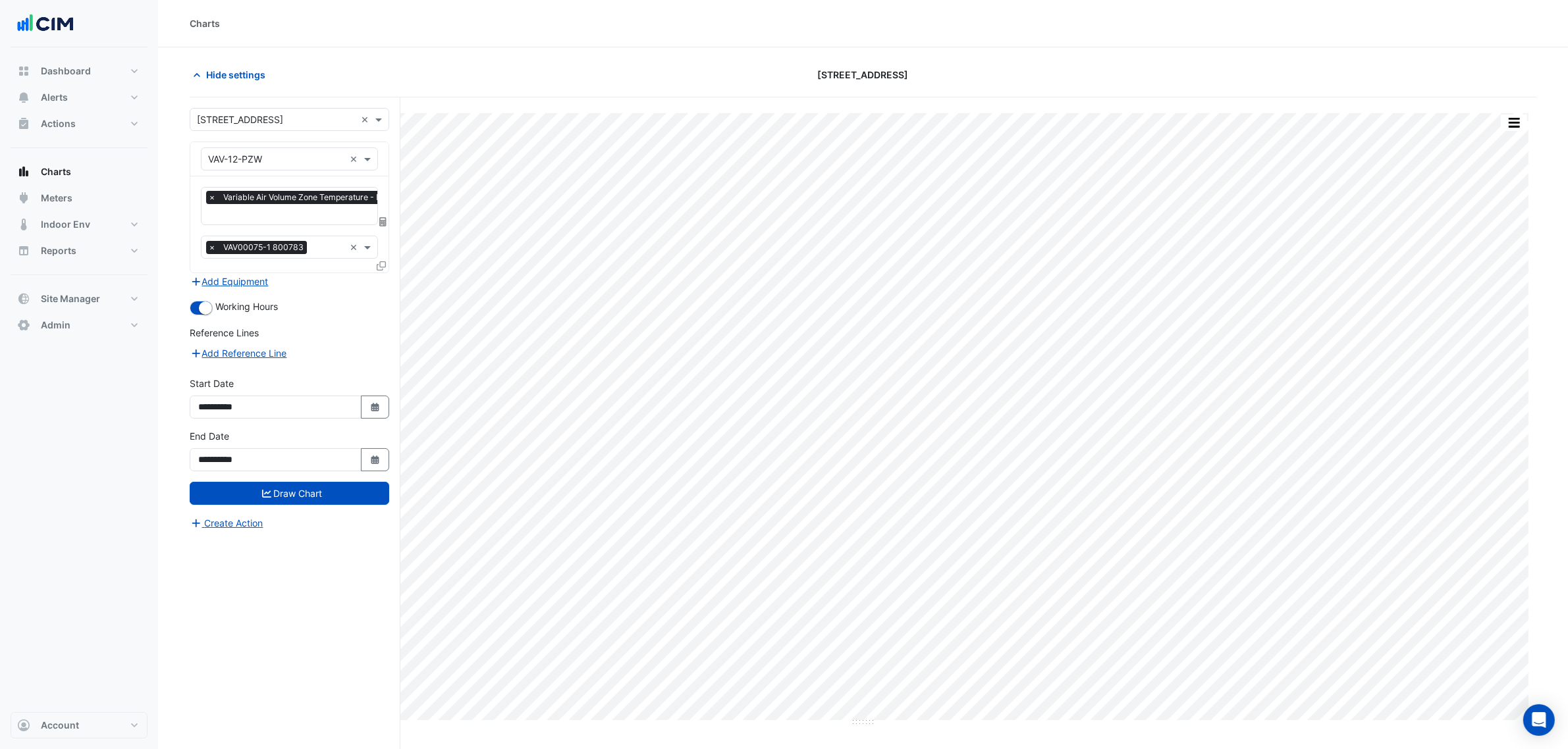
click at [269, 212] on input "text" at bounding box center [338, 216] width 259 height 14
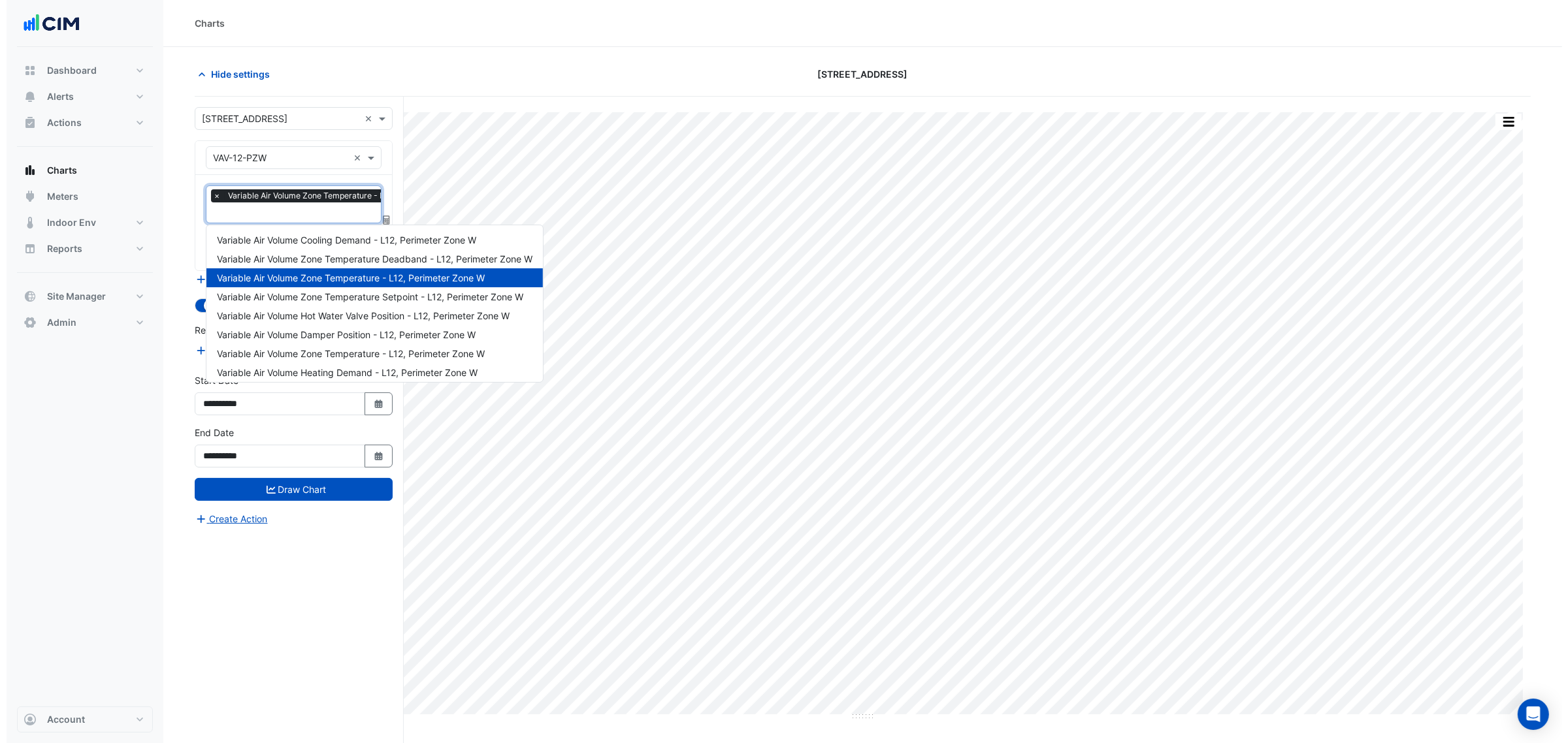
scroll to position [0, 7]
click at [332, 298] on span "Variable Air Volume Zone Temperature Setpoint - L12, Perimeter Zone W" at bounding box center [364, 297] width 306 height 11
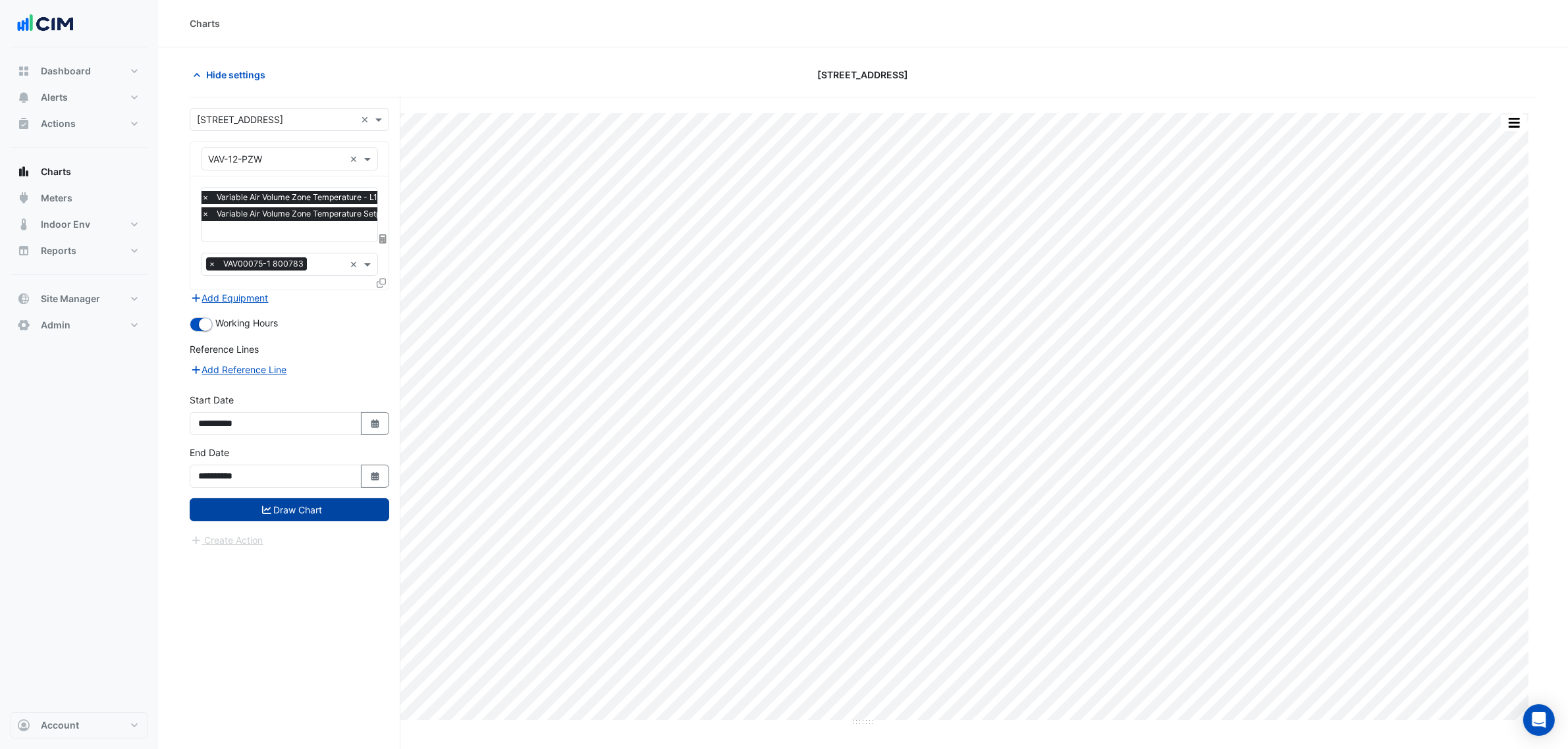
click at [336, 511] on button "Draw Chart" at bounding box center [289, 510] width 200 height 23
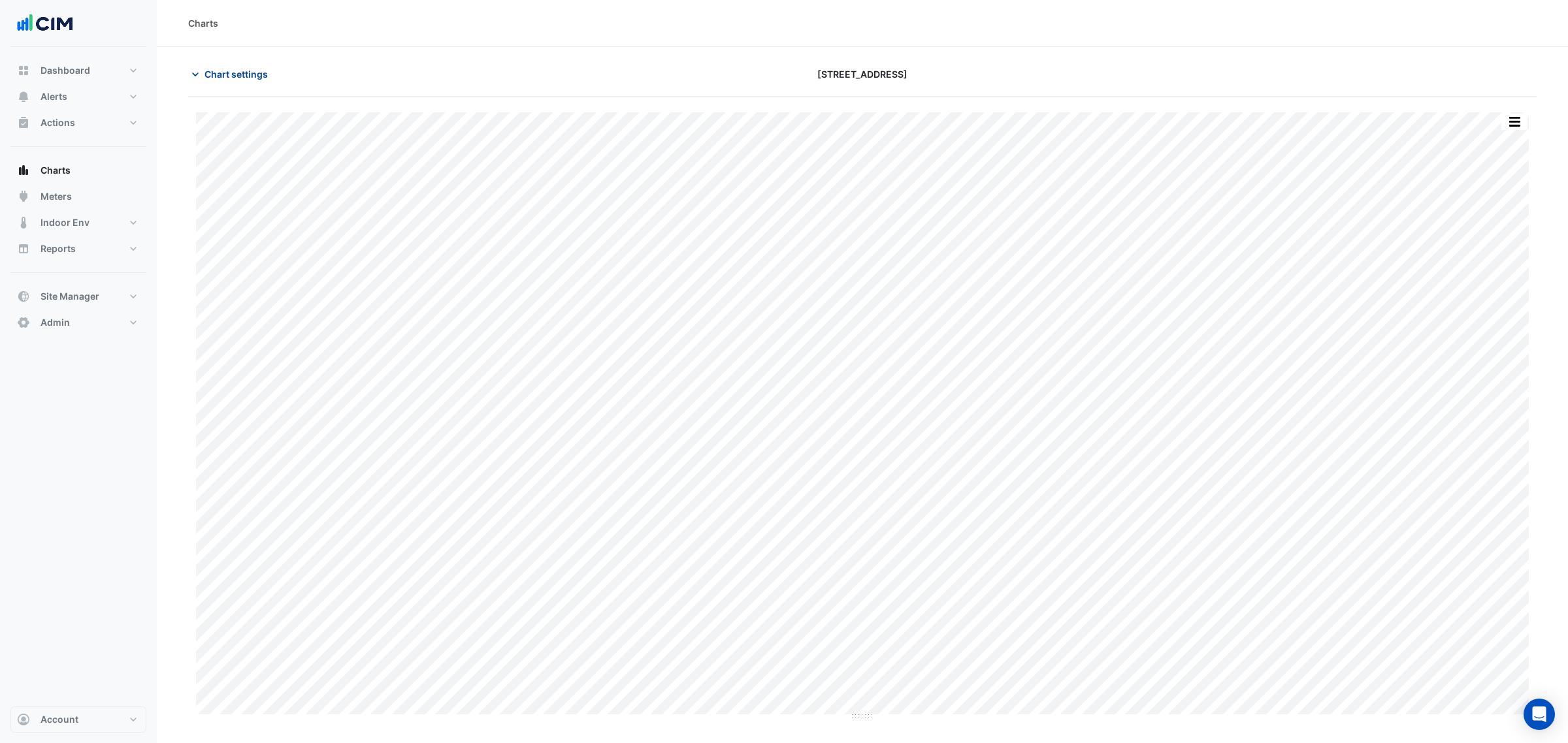
click at [219, 80] on span "Chart settings" at bounding box center [236, 74] width 64 height 14
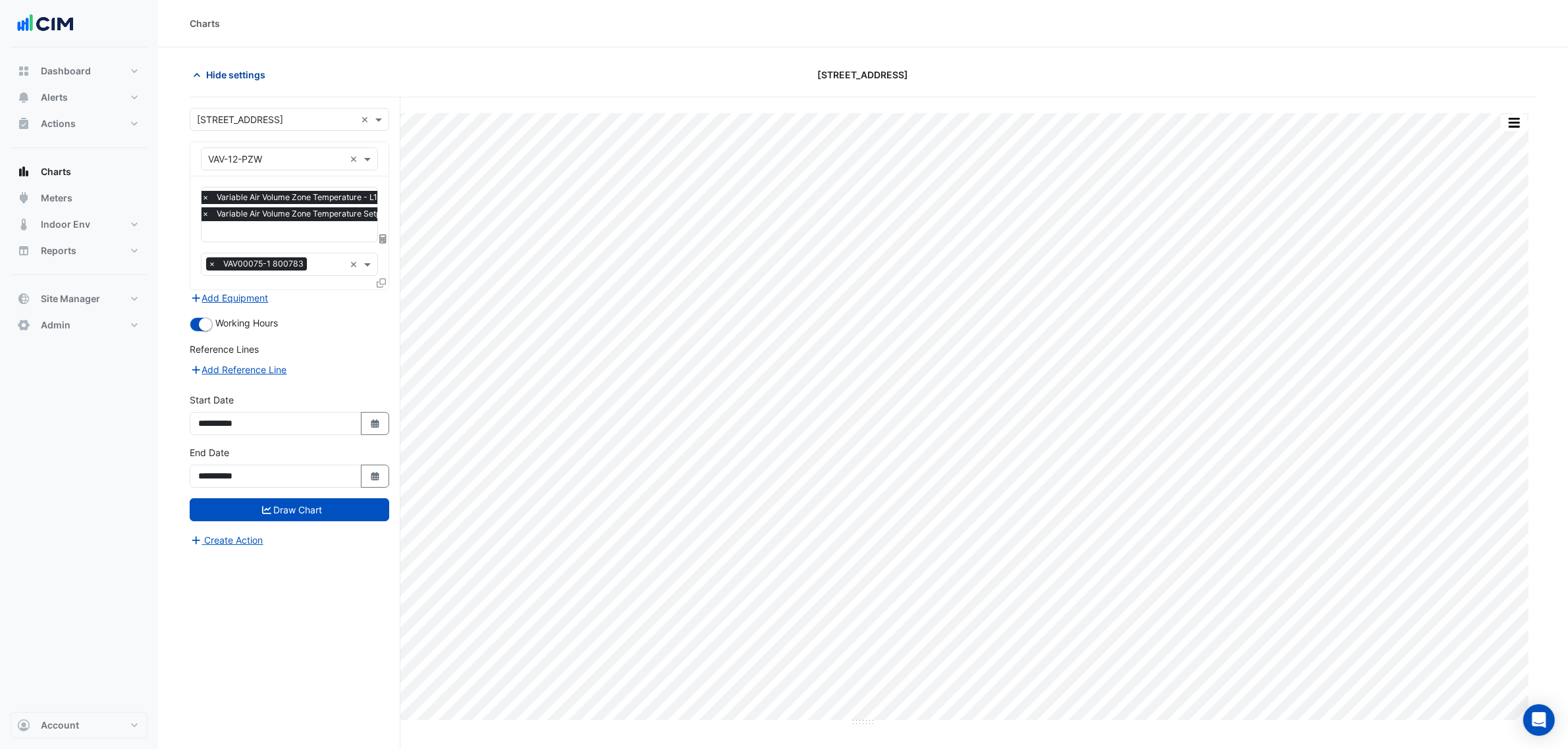
click at [225, 79] on span "Hide settings" at bounding box center [235, 75] width 59 height 14
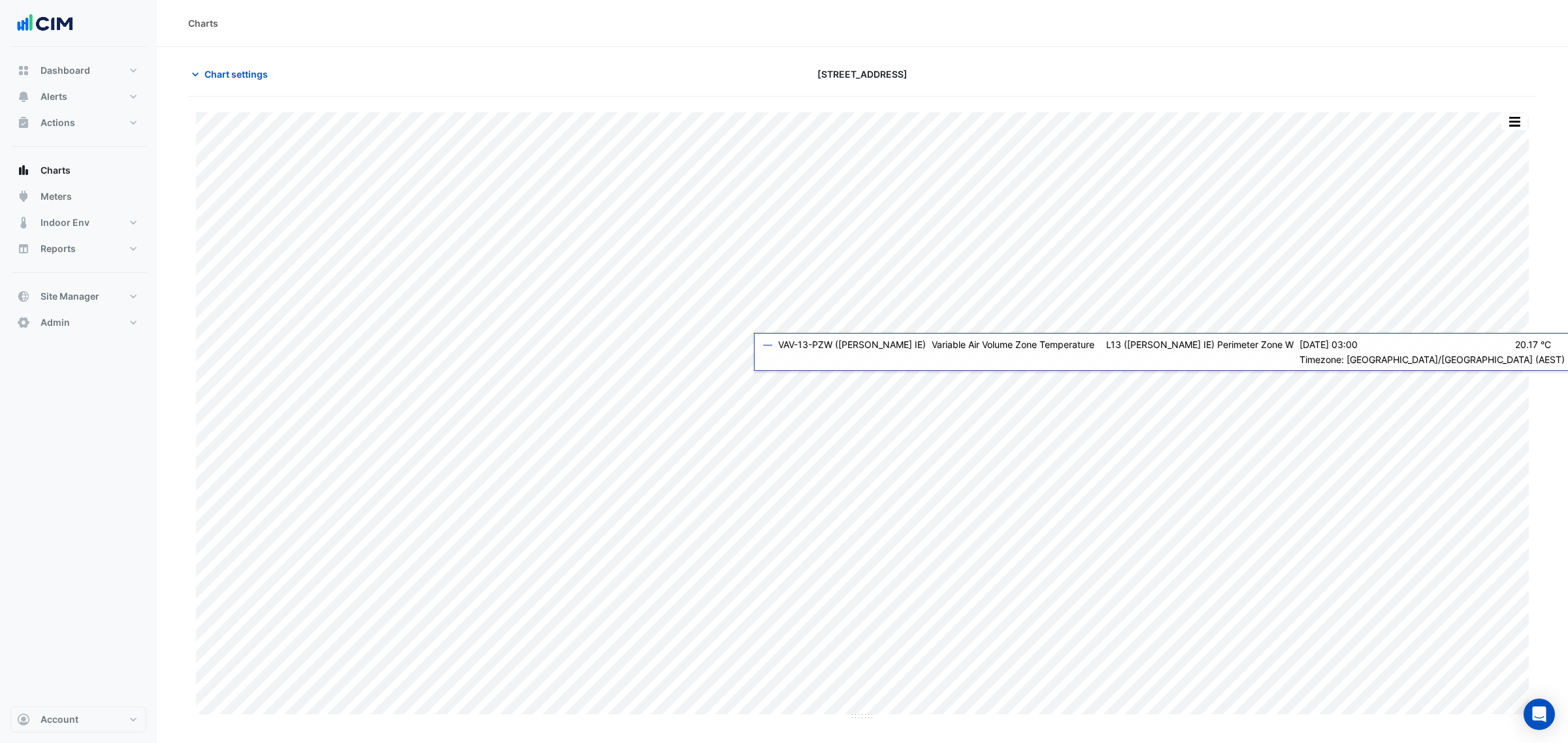
type input "**********"
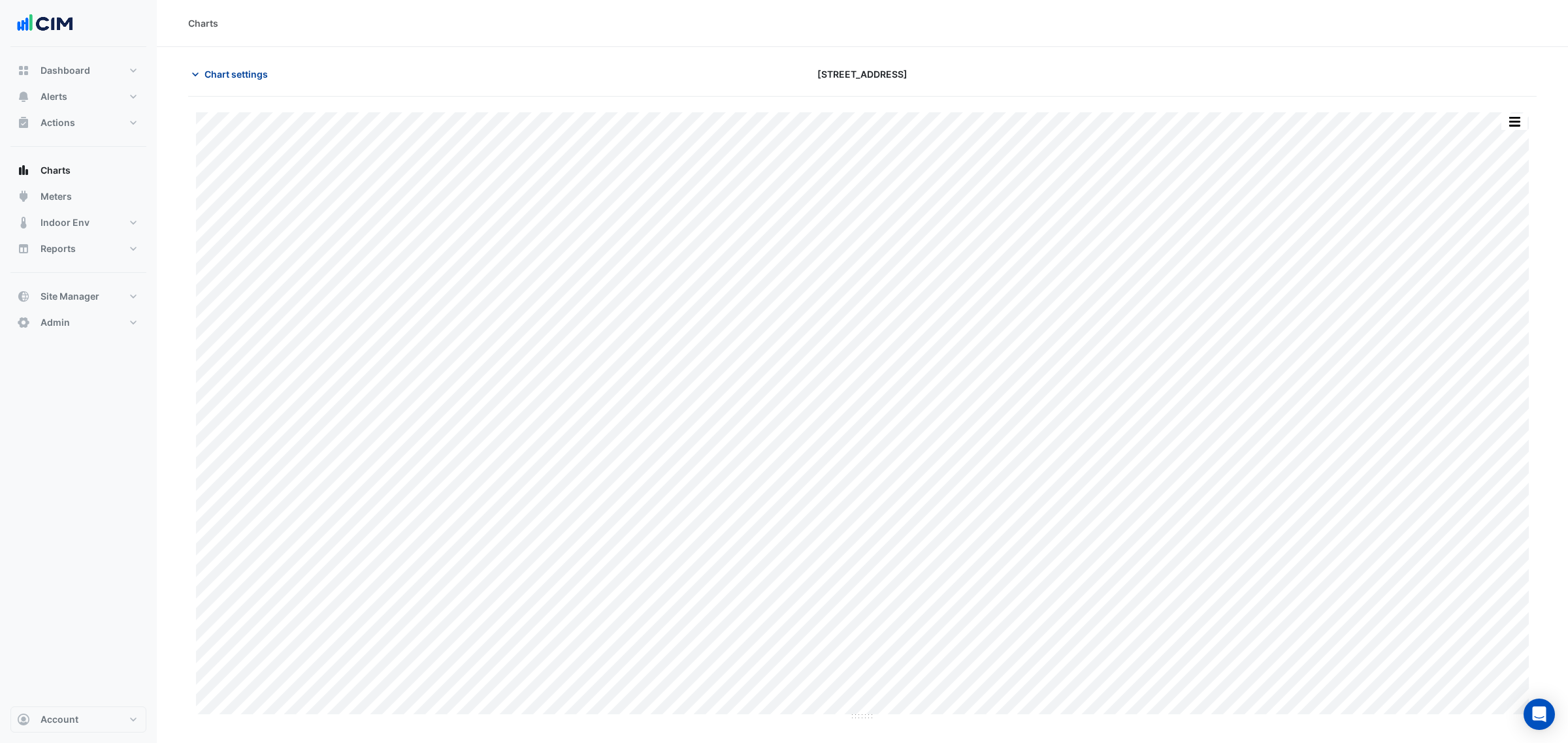
click at [249, 70] on span "Chart settings" at bounding box center [236, 74] width 64 height 14
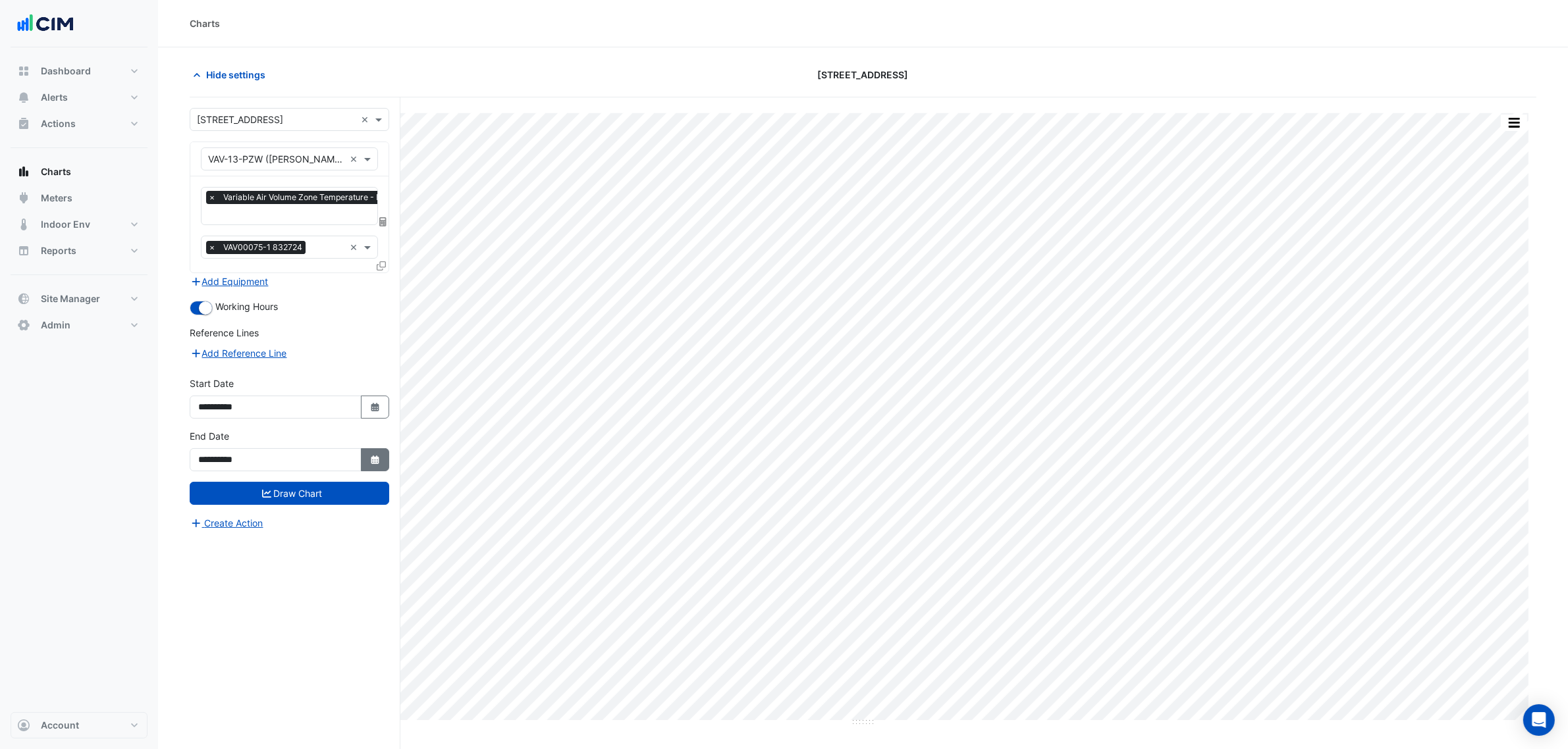
click at [367, 456] on button "Select Date" at bounding box center [376, 460] width 29 height 23
click at [334, 284] on span "Next month" at bounding box center [338, 285] width 10 height 10
select select "*"
click at [260, 369] on div "17" at bounding box center [254, 369] width 21 height 21
type input "**********"
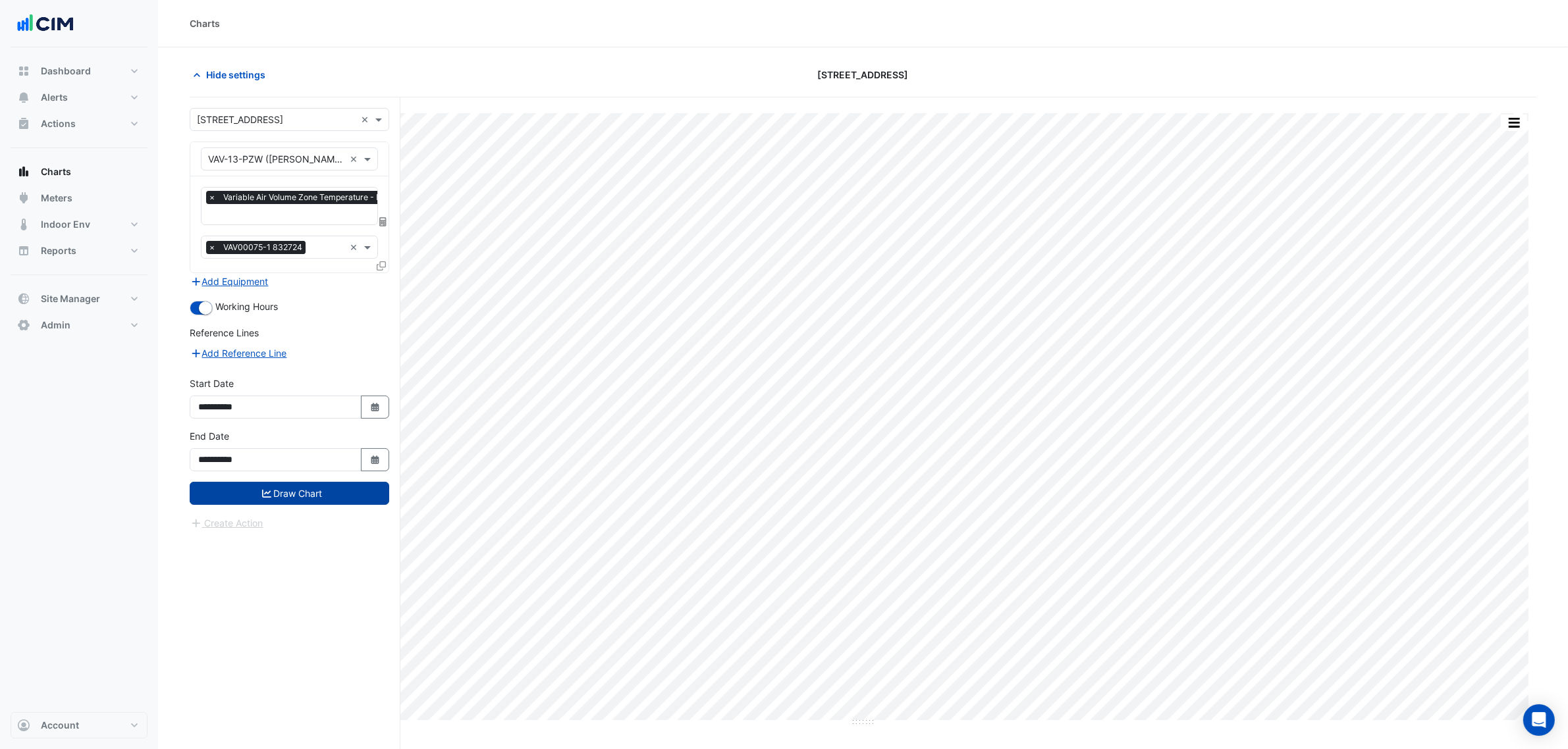
click at [321, 494] on button "Draw Chart" at bounding box center [289, 494] width 200 height 23
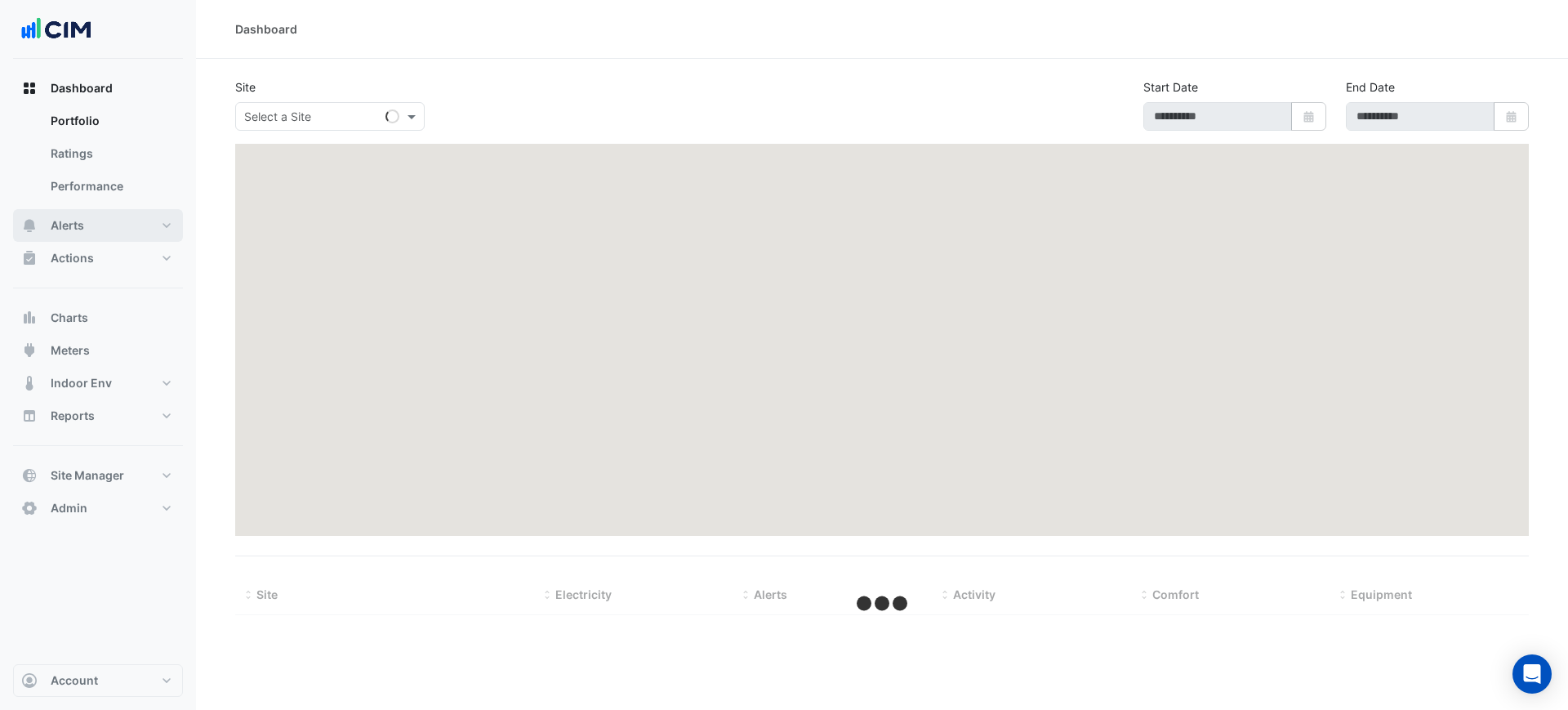
click at [80, 224] on span "Alerts" at bounding box center [67, 225] width 33 height 16
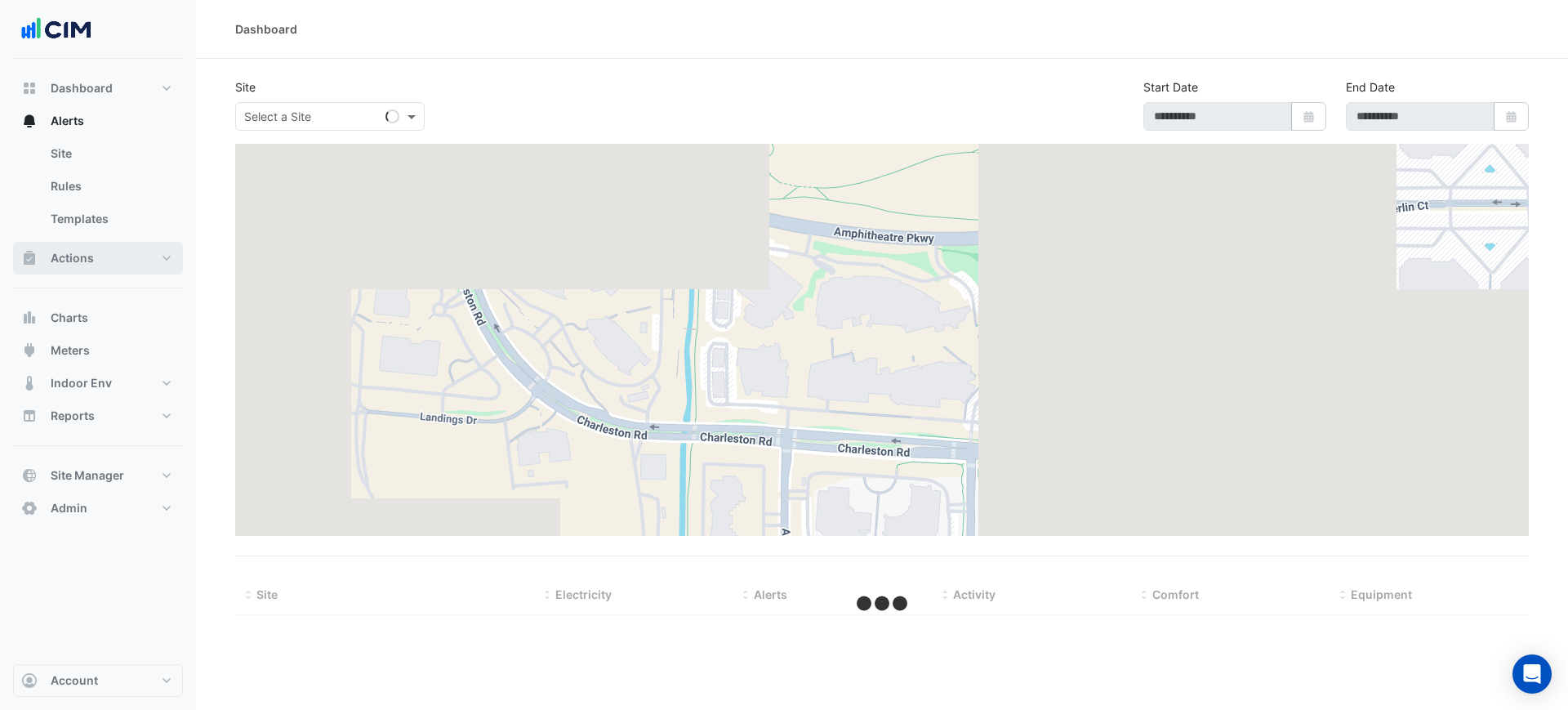
click at [86, 255] on span "Actions" at bounding box center [72, 257] width 43 height 16
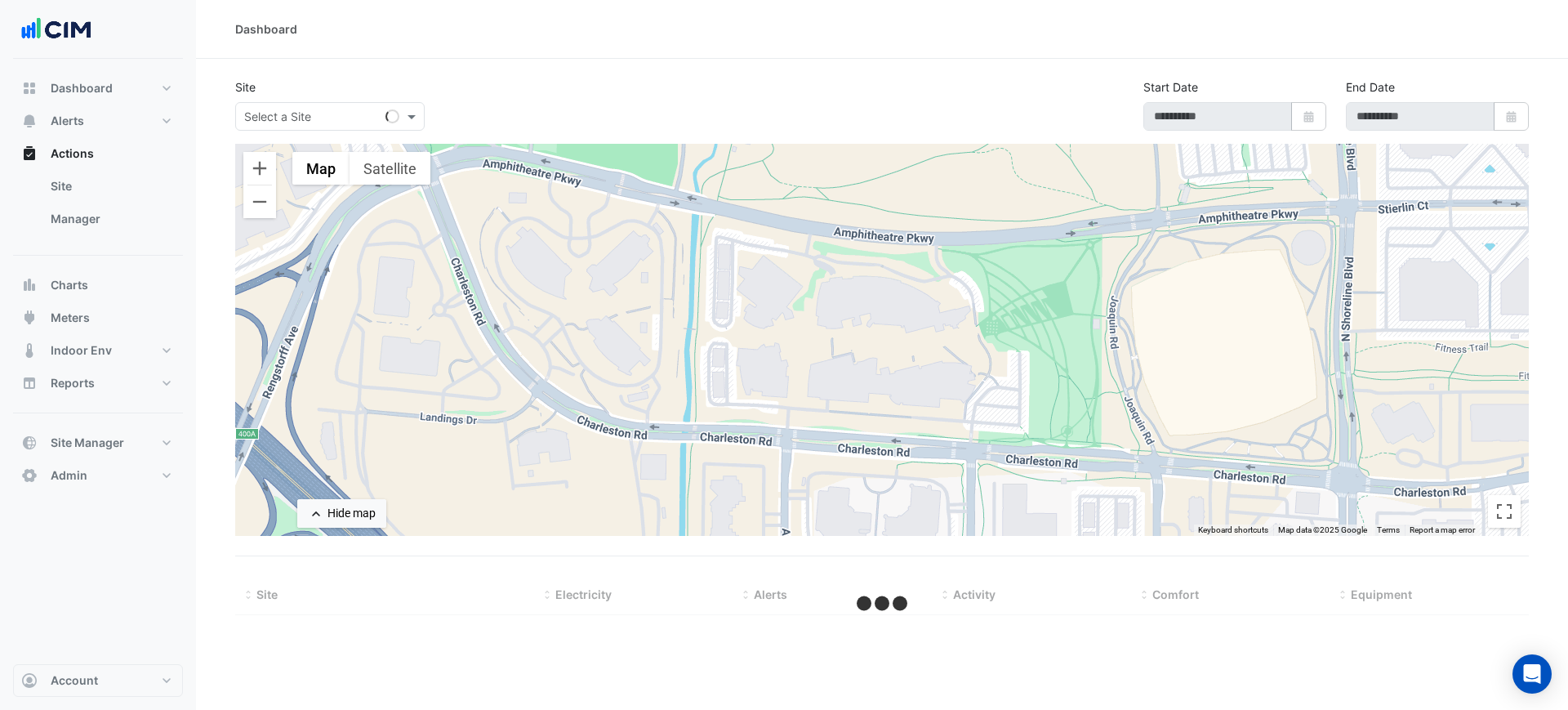
click at [291, 113] on input "text" at bounding box center [313, 118] width 139 height 17
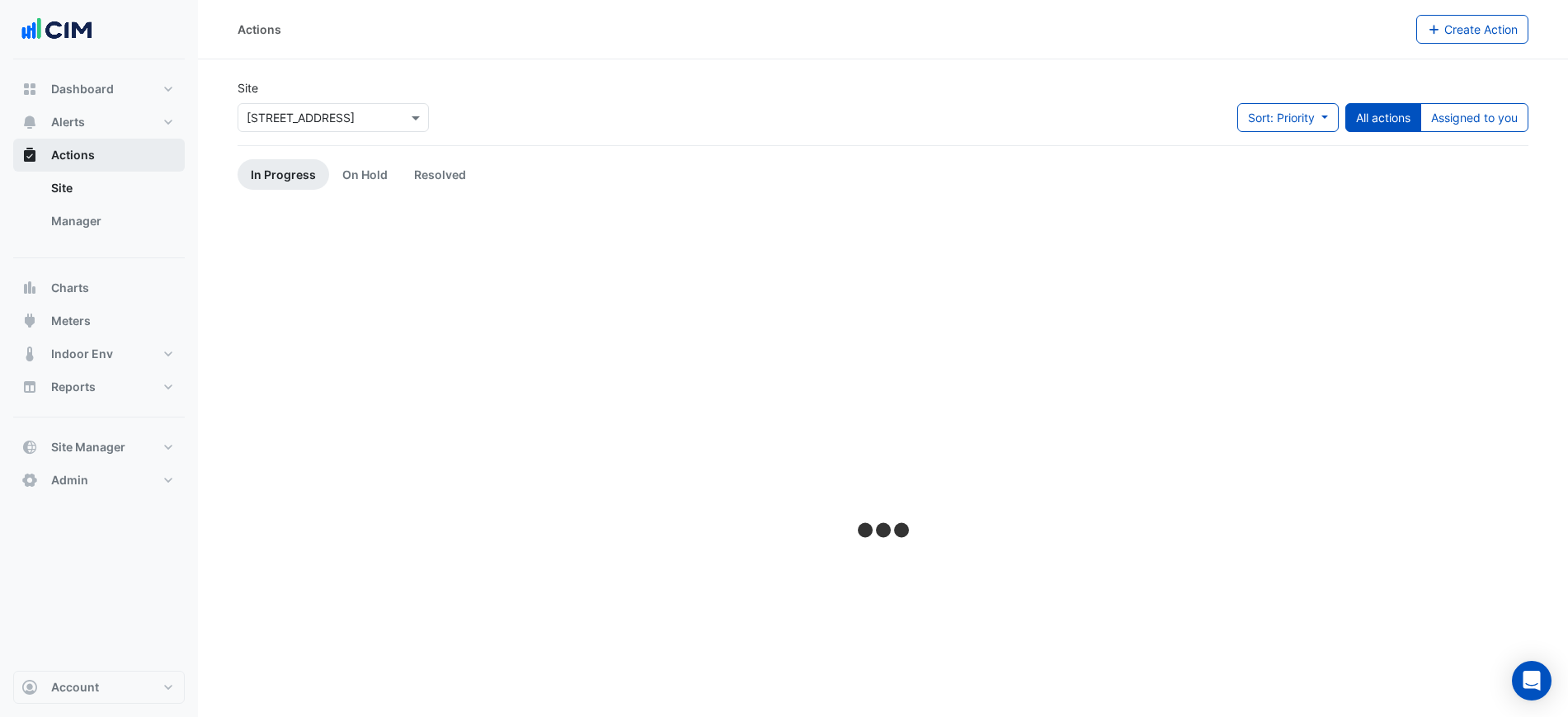
click at [102, 156] on button "Actions" at bounding box center [100, 155] width 172 height 33
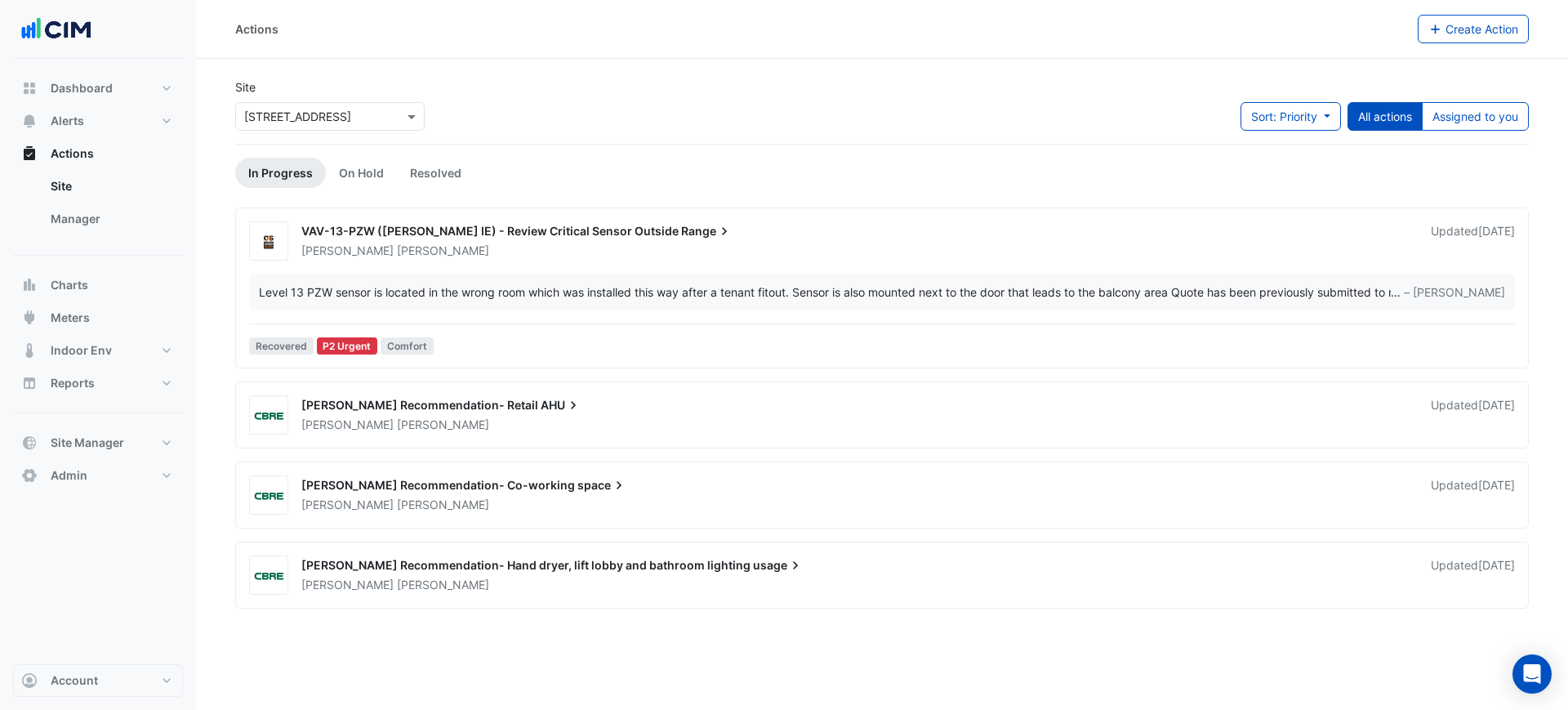
click at [314, 122] on input "text" at bounding box center [313, 118] width 139 height 17
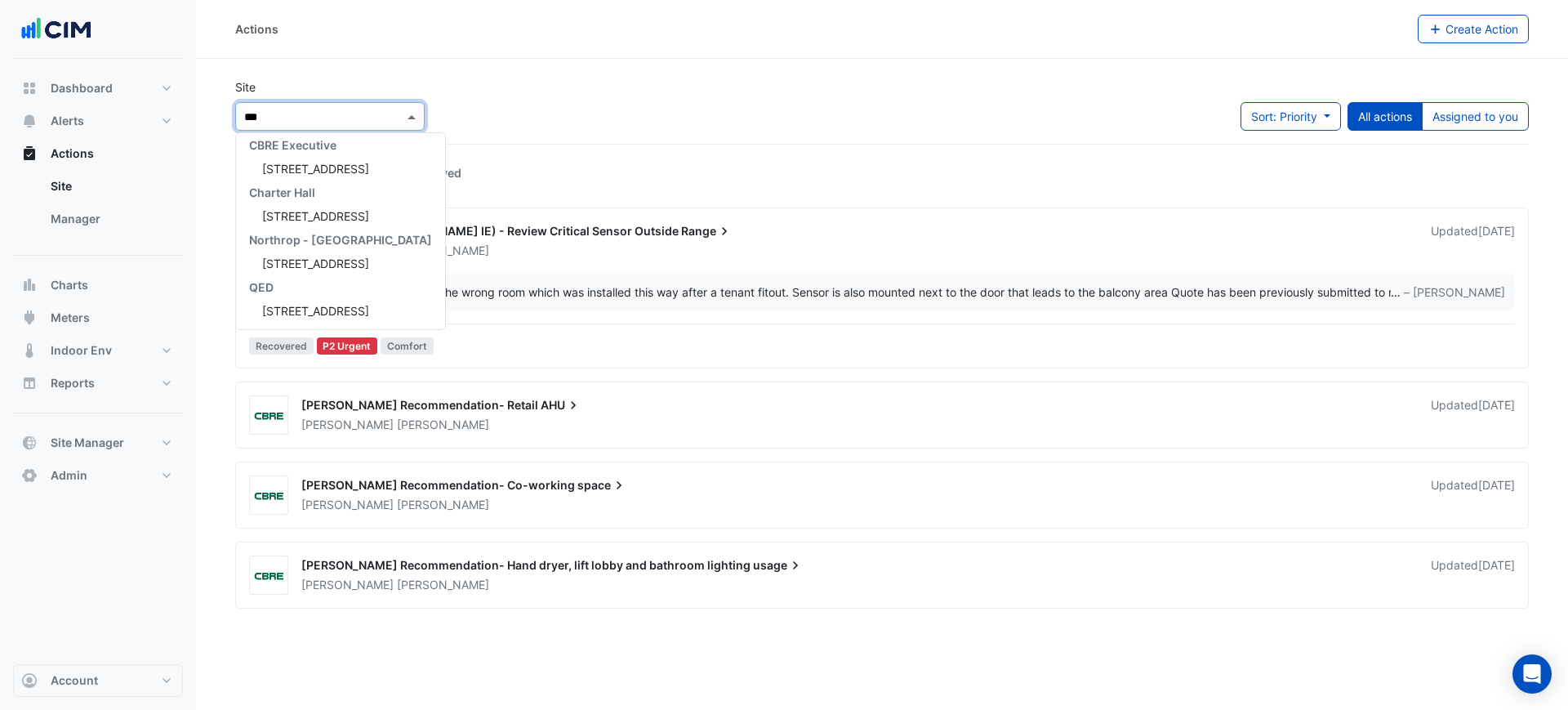
scroll to position [7, 0]
type input "*****"
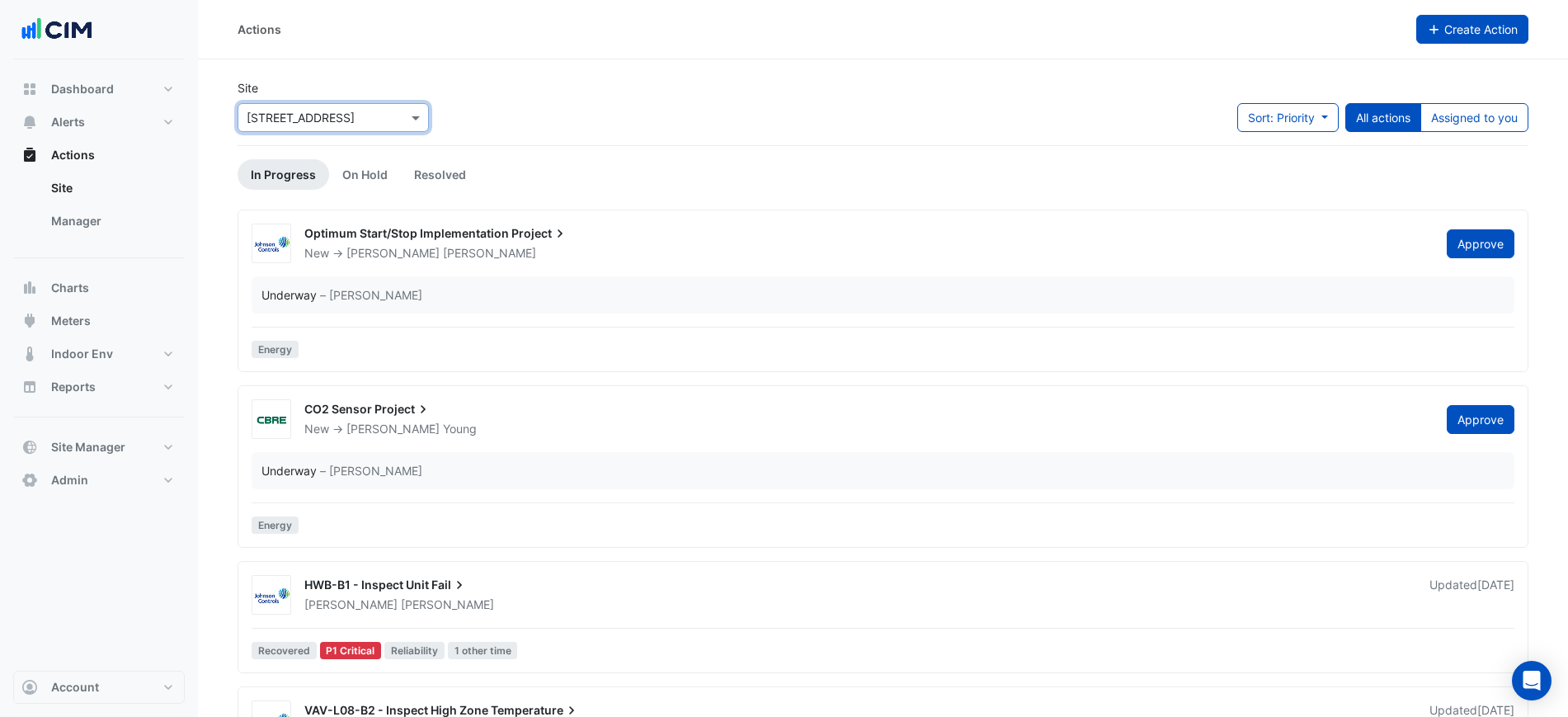
click at [1455, 25] on span "Create Action" at bounding box center [1481, 29] width 73 height 14
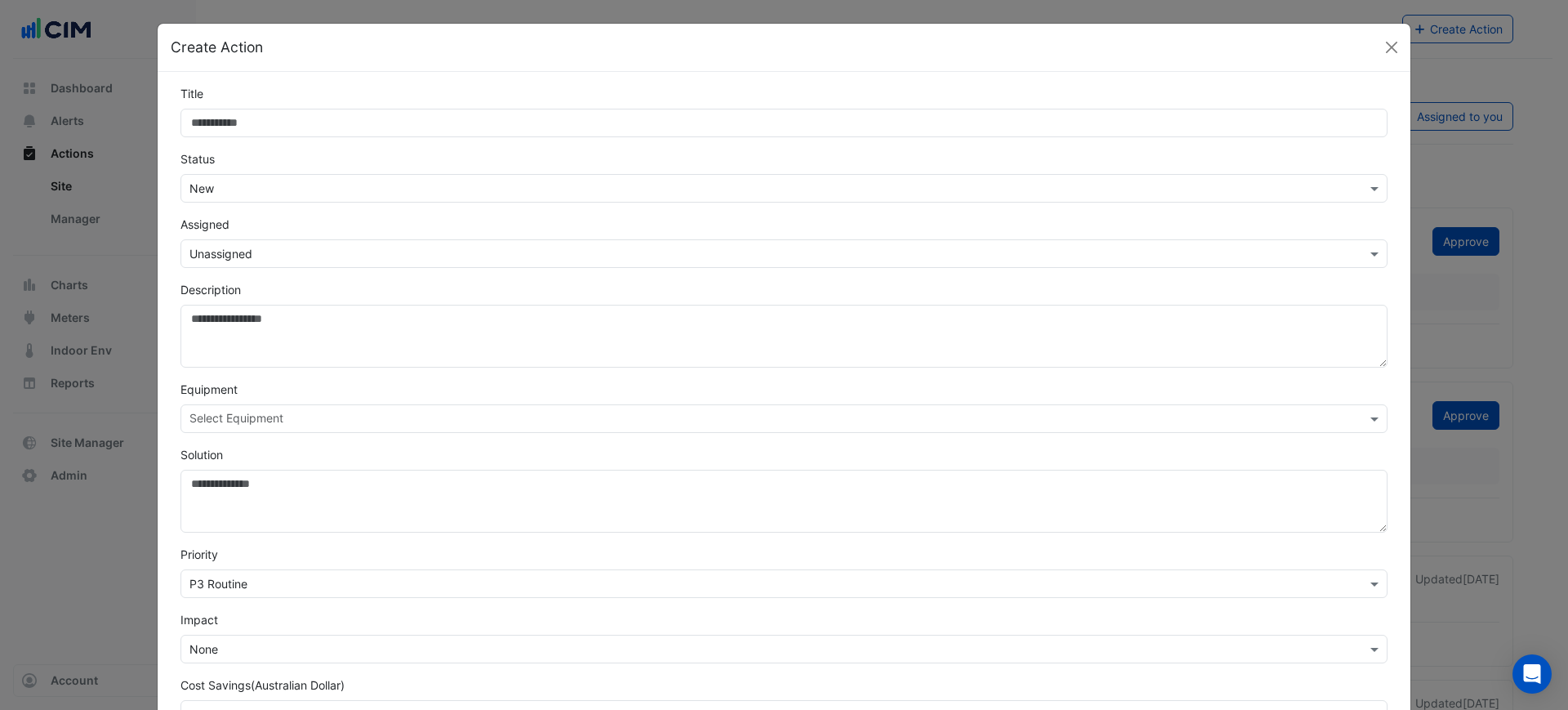
click at [443, 126] on input "Title" at bounding box center [784, 123] width 1206 height 29
type input "*"
type input "**********"
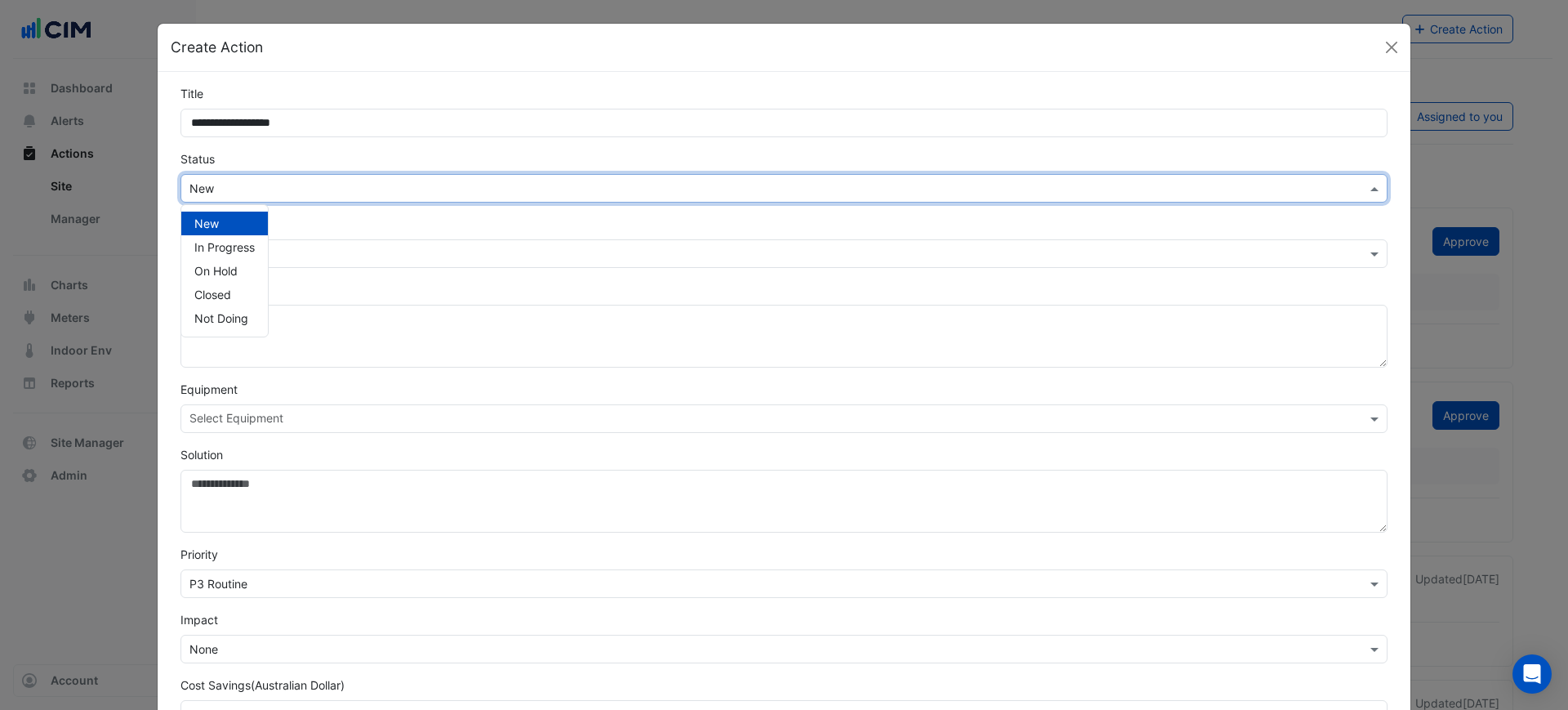
click at [330, 177] on div "Select Status × New" at bounding box center [784, 189] width 1206 height 29
click at [216, 240] on span "In Progress" at bounding box center [224, 247] width 60 height 14
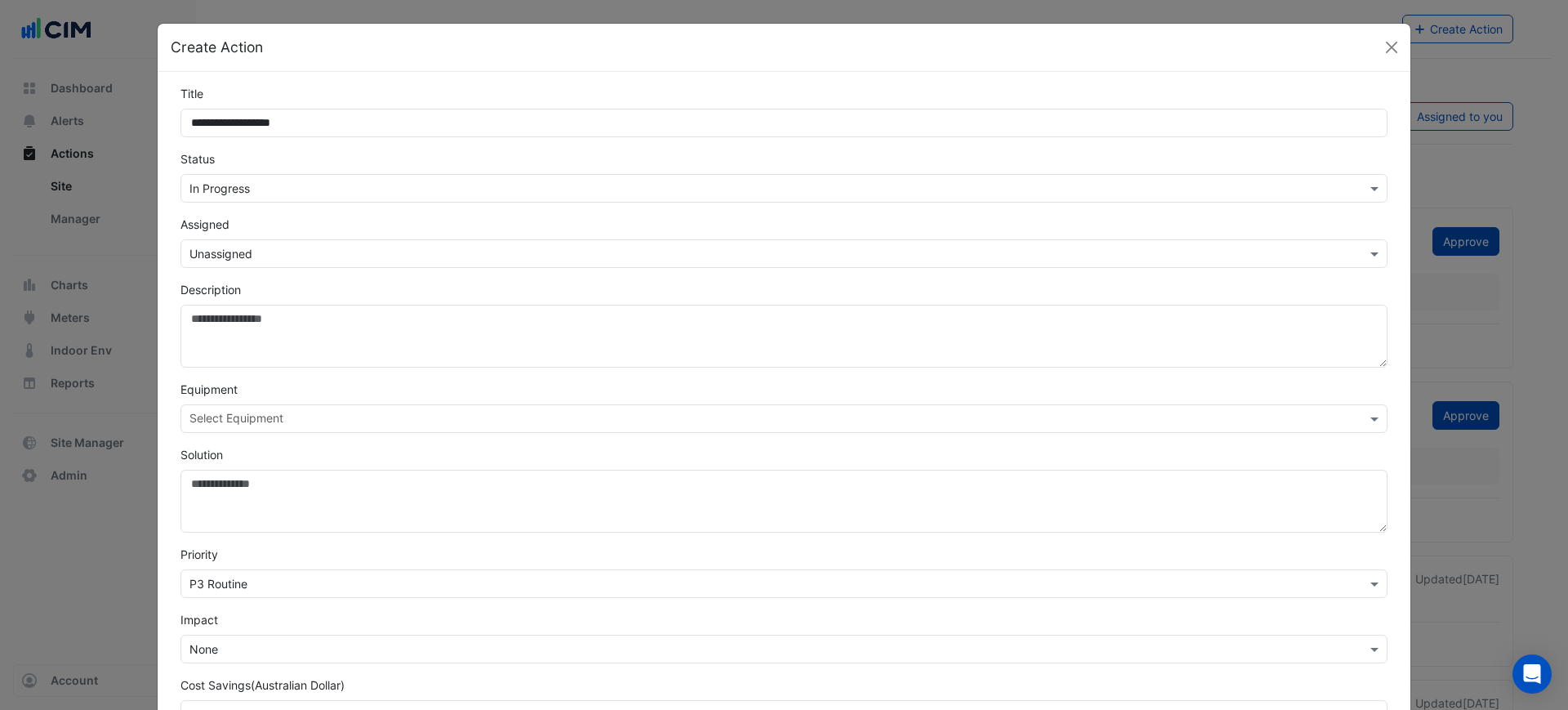
click at [230, 232] on div "Assigned Select Assignee × Unassigned" at bounding box center [784, 241] width 1226 height 53
click at [232, 241] on div "Select Assignee × Unassigned" at bounding box center [784, 254] width 1206 height 29
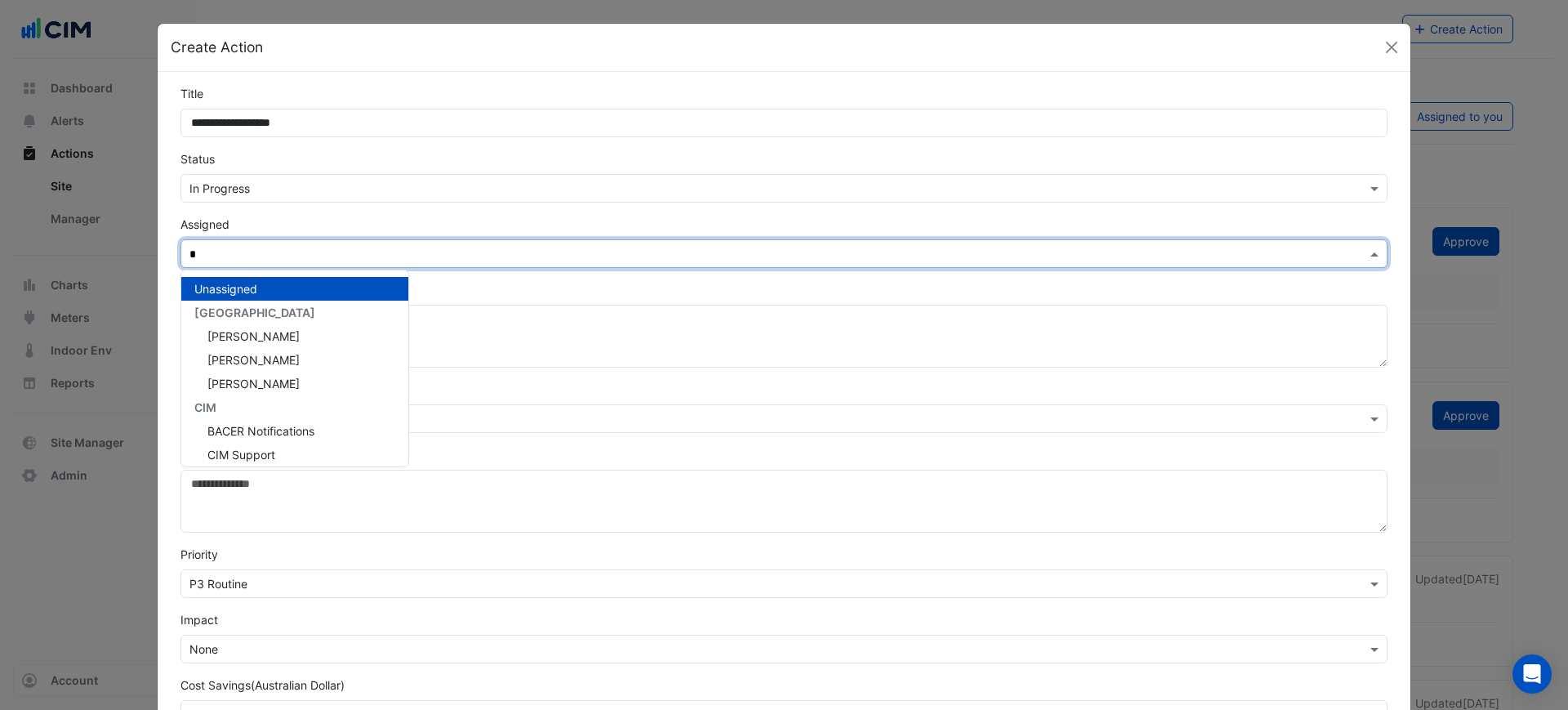
type input "**"
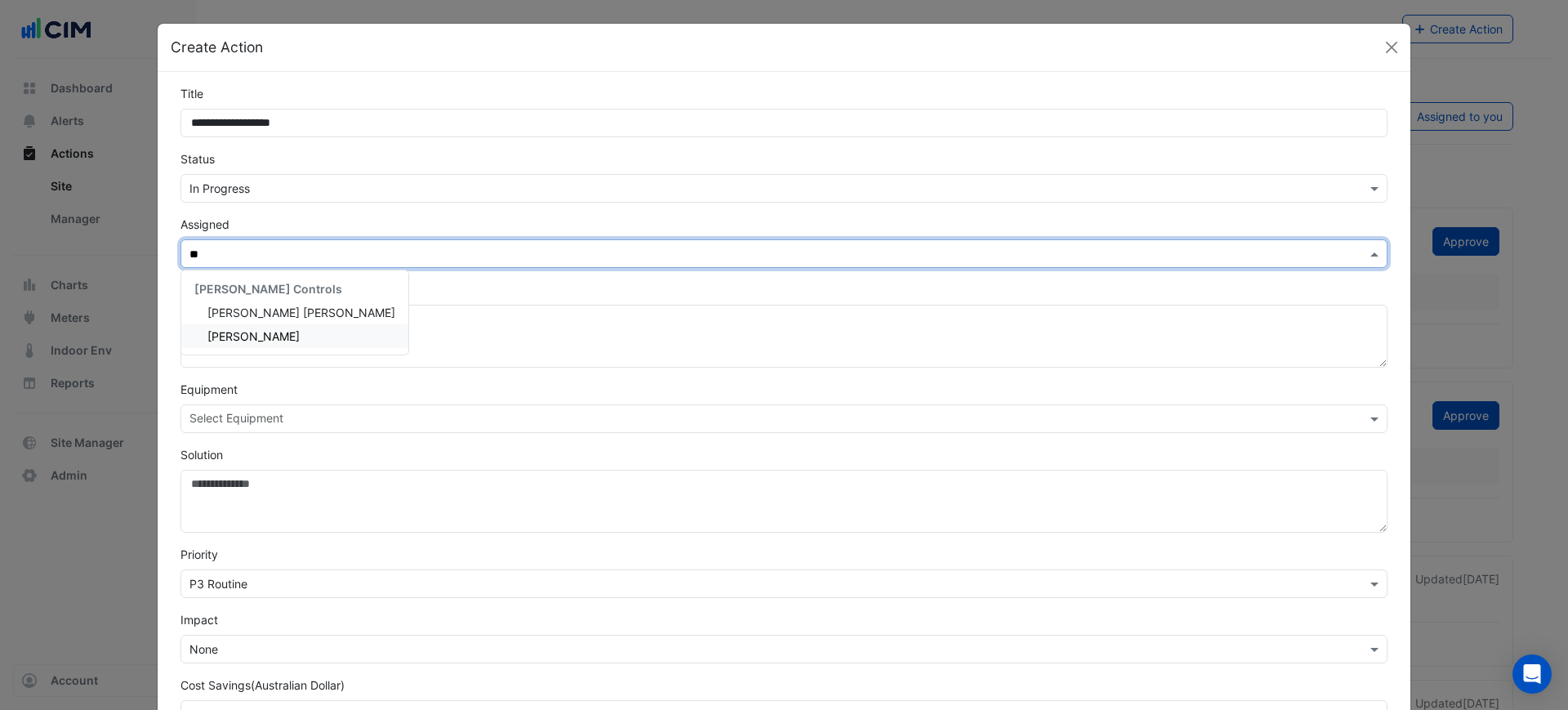
click at [231, 336] on span "[PERSON_NAME]" at bounding box center [254, 336] width 92 height 14
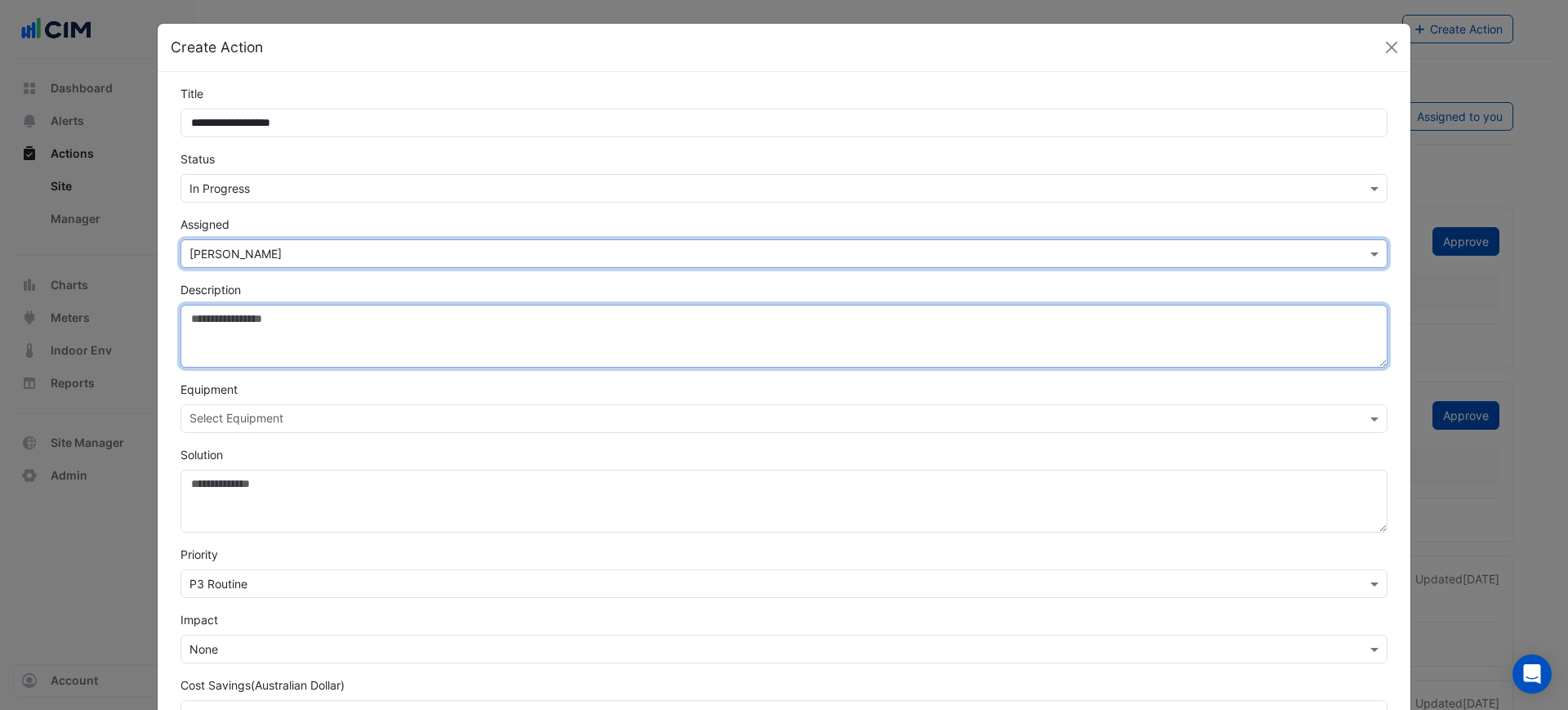
click at [232, 336] on textarea "Description" at bounding box center [784, 336] width 1206 height 63
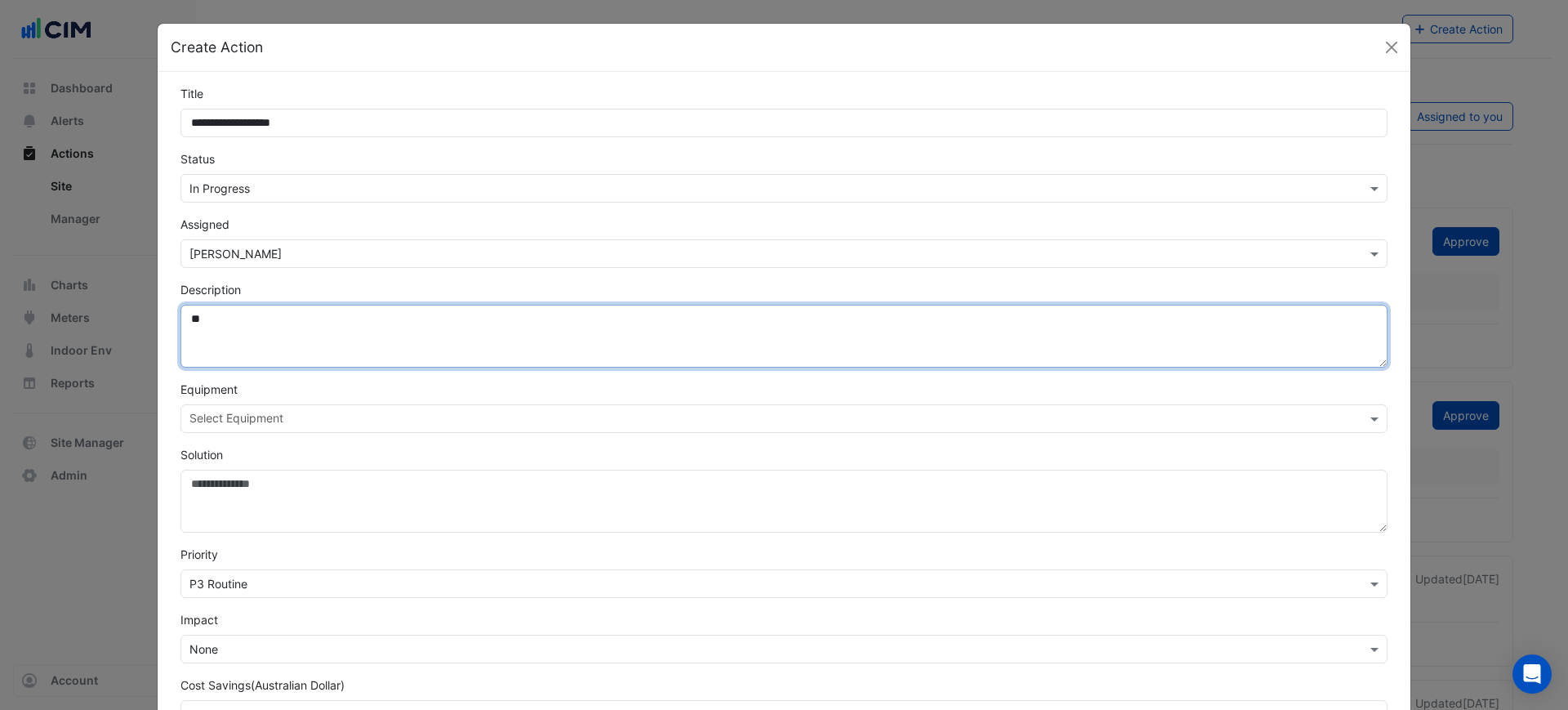
type textarea "*"
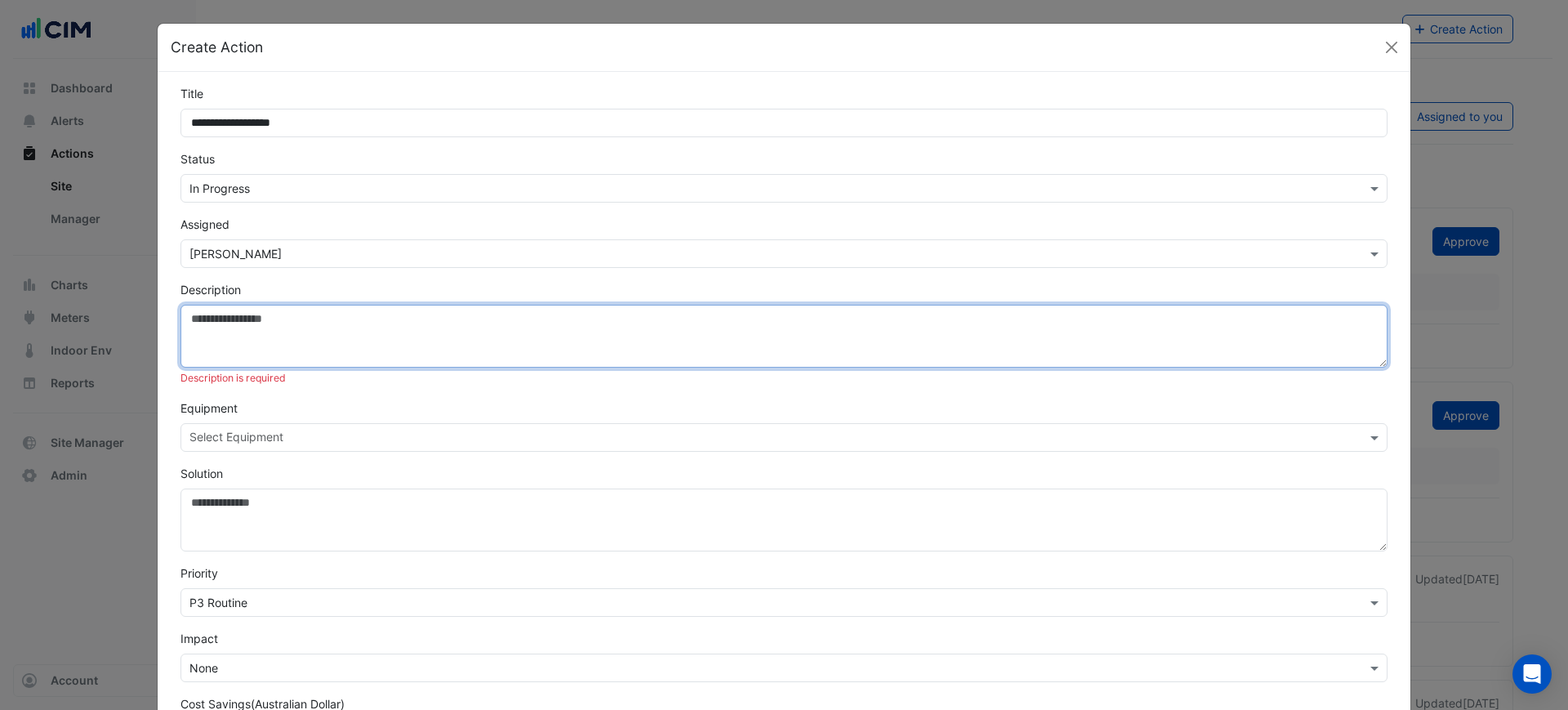
click at [246, 345] on textarea "Description" at bounding box center [784, 336] width 1206 height 63
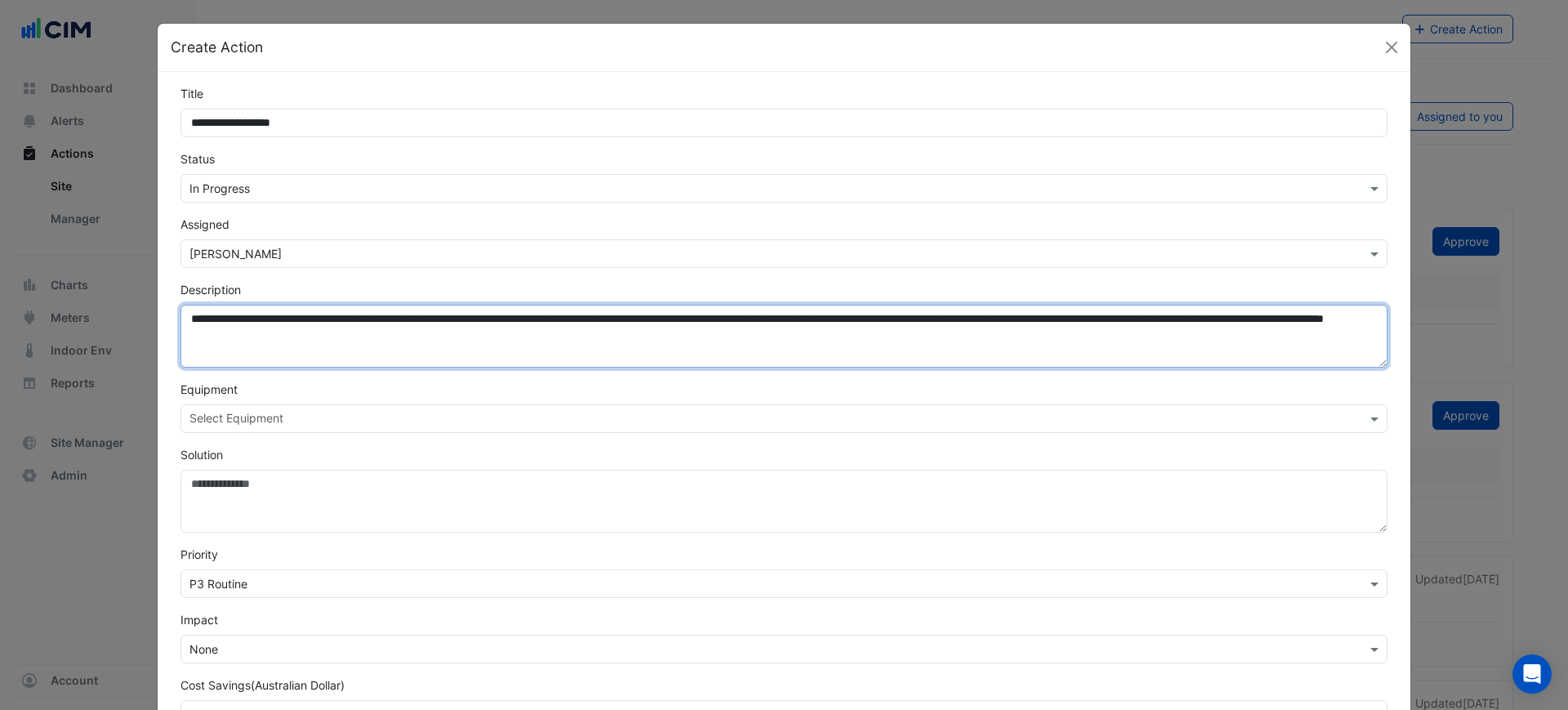
type textarea "**********"
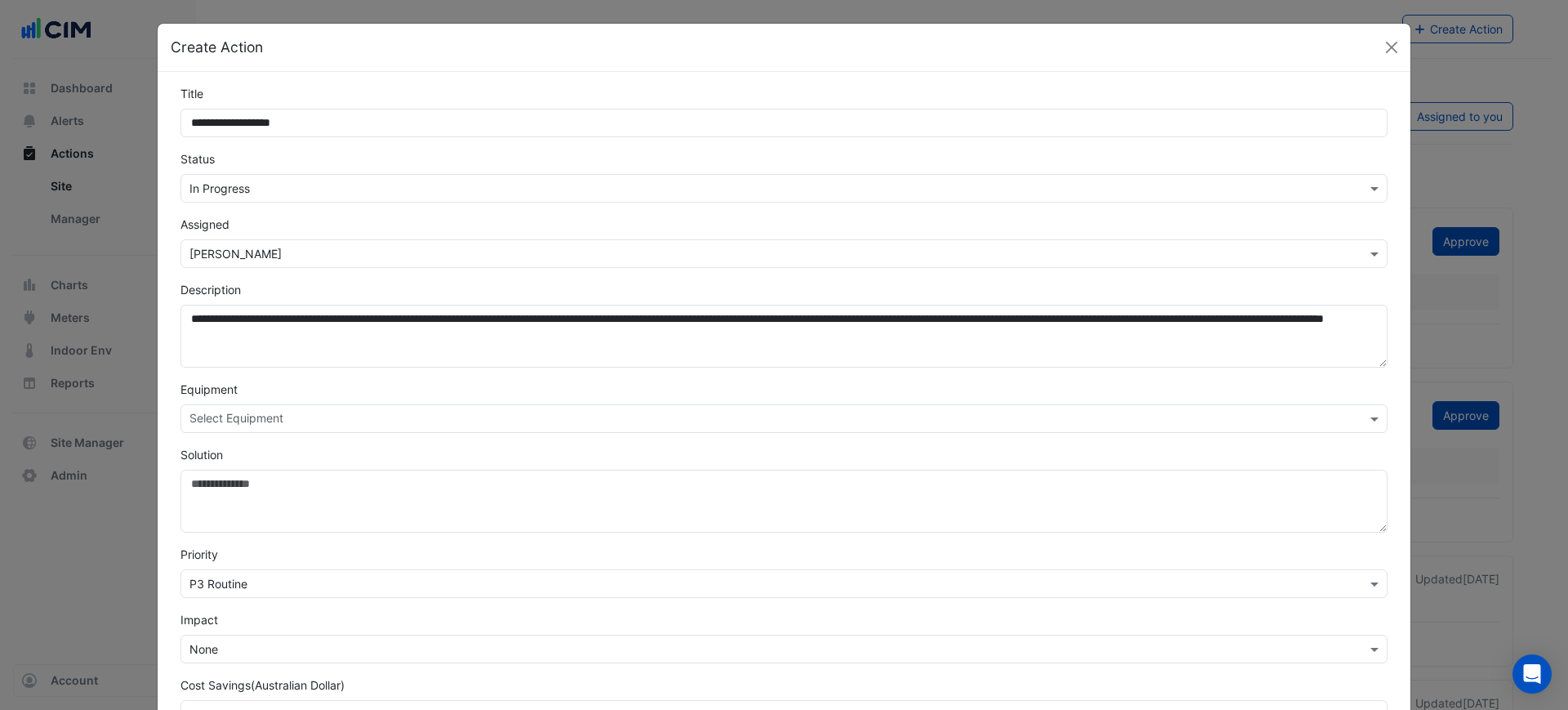
click at [296, 413] on input "text" at bounding box center [774, 420] width 1170 height 17
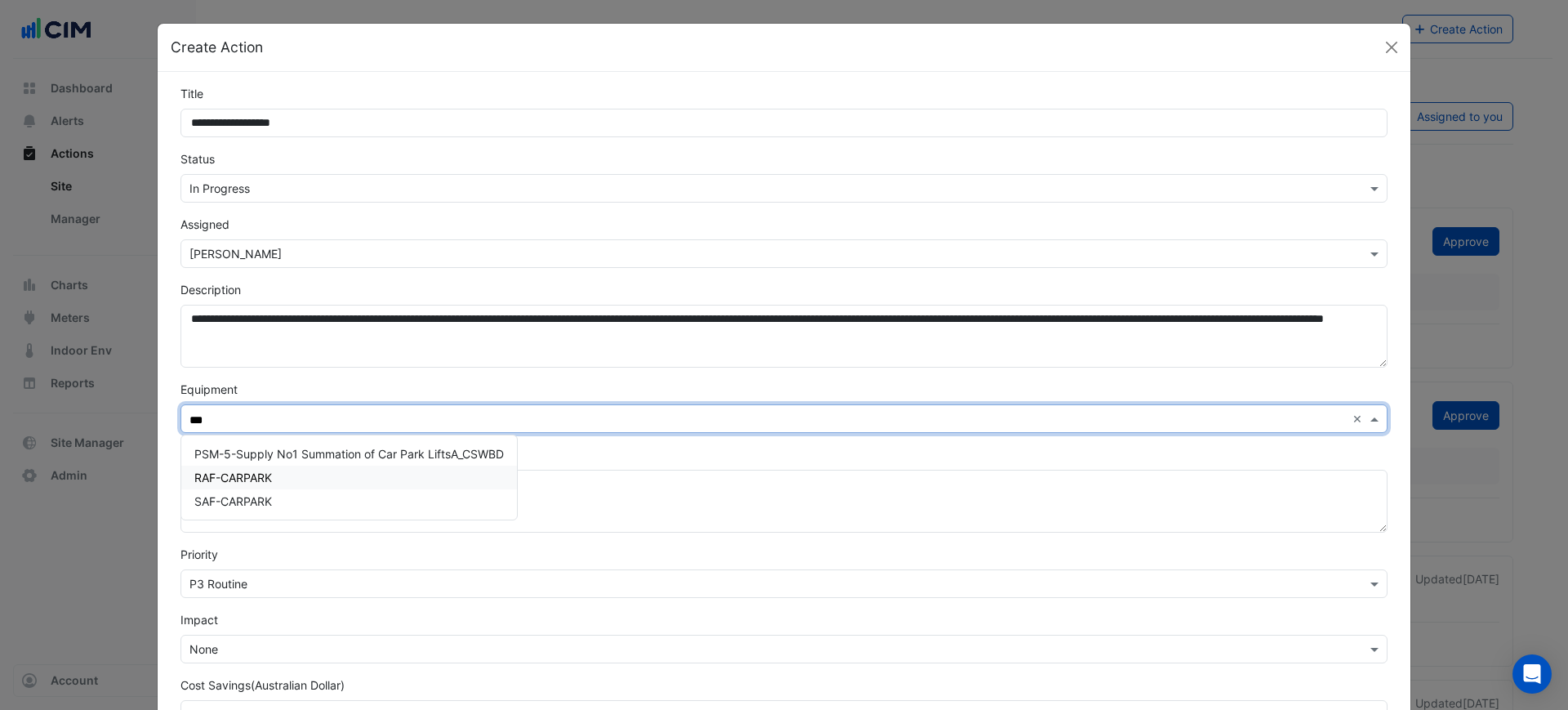
click at [286, 474] on div "RAF-CARPARK" at bounding box center [348, 477] width 336 height 24
type input "*****"
click at [323, 440] on form "**********" at bounding box center [784, 439] width 1206 height 709
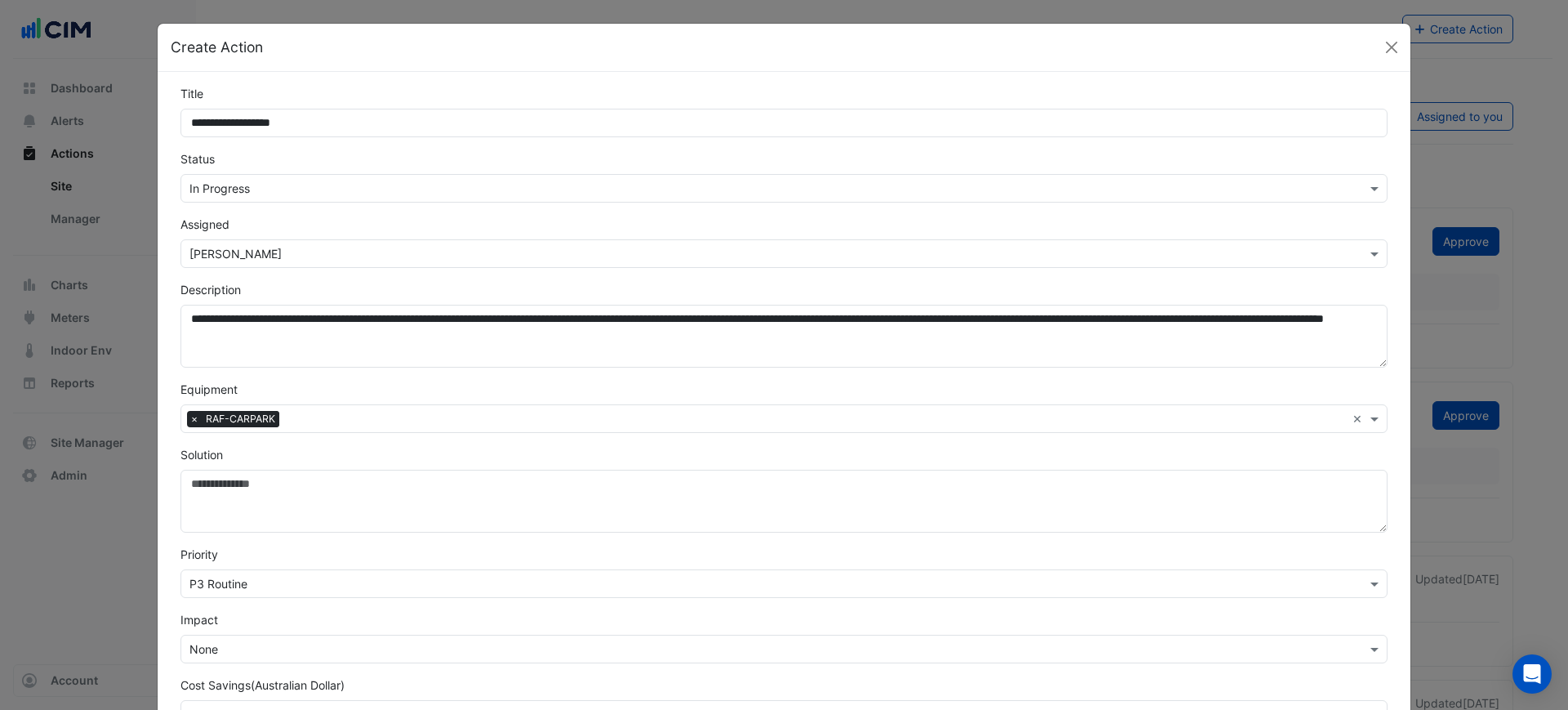
click at [323, 440] on form "**********" at bounding box center [784, 439] width 1206 height 709
click at [311, 417] on input "text" at bounding box center [816, 420] width 1060 height 17
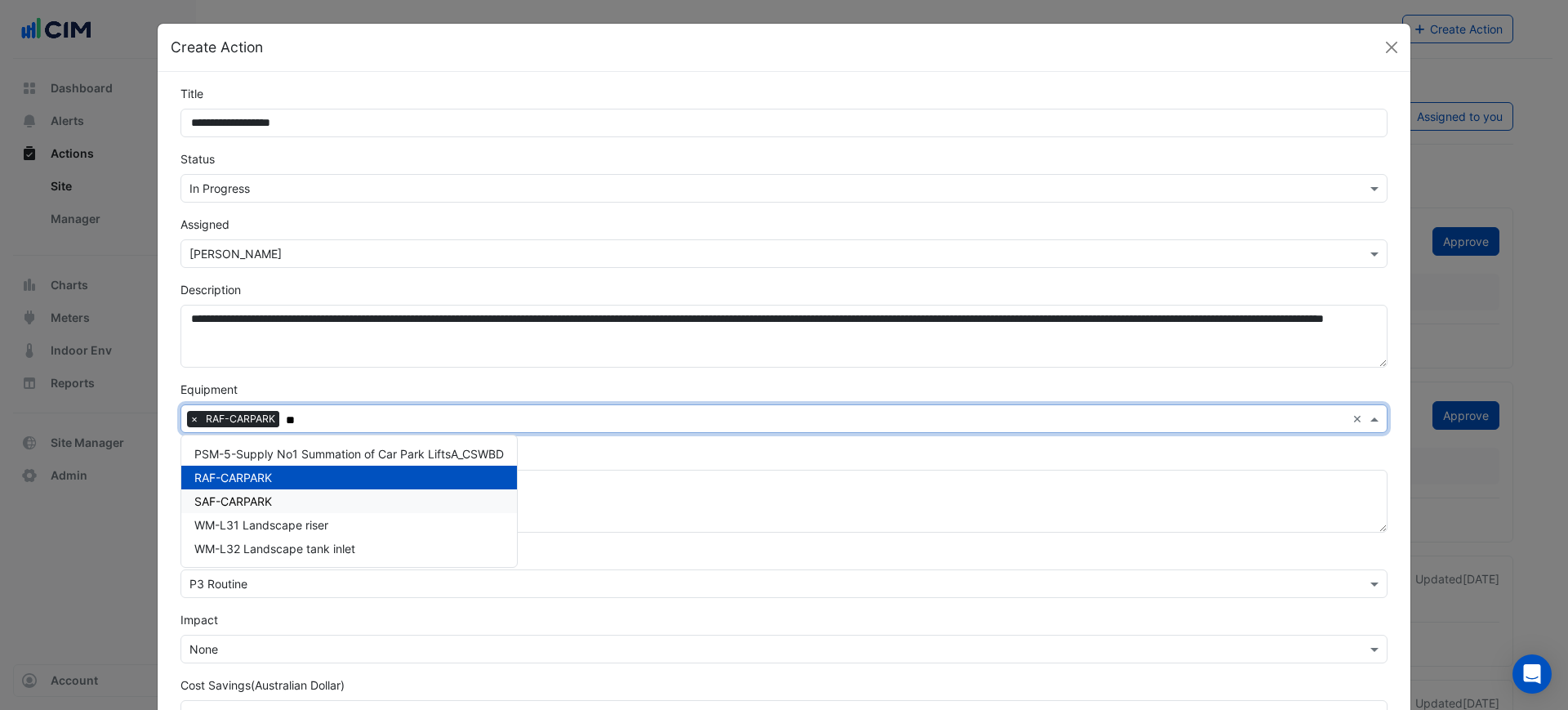
click at [279, 504] on div "SAF-CARPARK" at bounding box center [348, 500] width 336 height 24
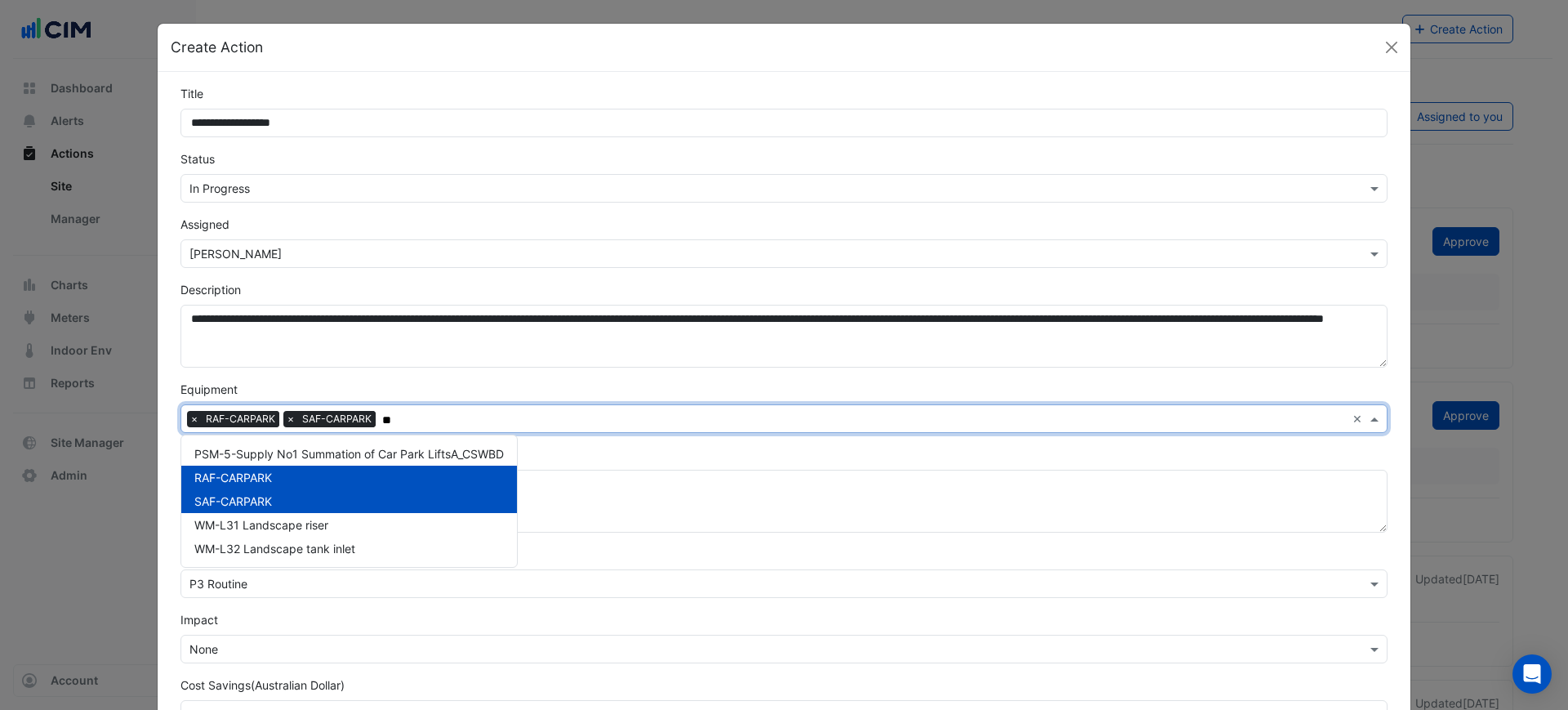
click at [276, 495] on div "SAF-CARPARK" at bounding box center [348, 500] width 336 height 24
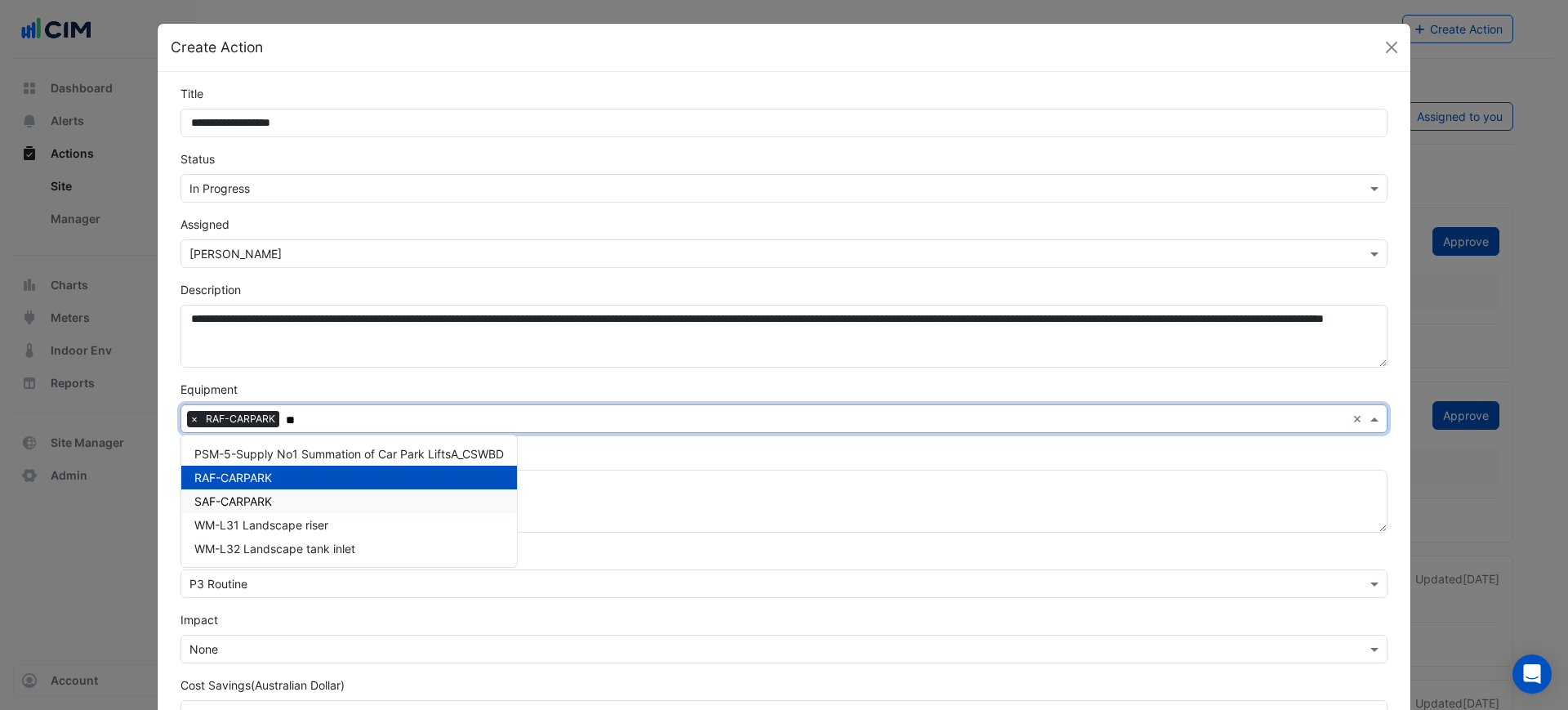
click at [300, 496] on div "SAF-CARPARK" at bounding box center [348, 500] width 336 height 24
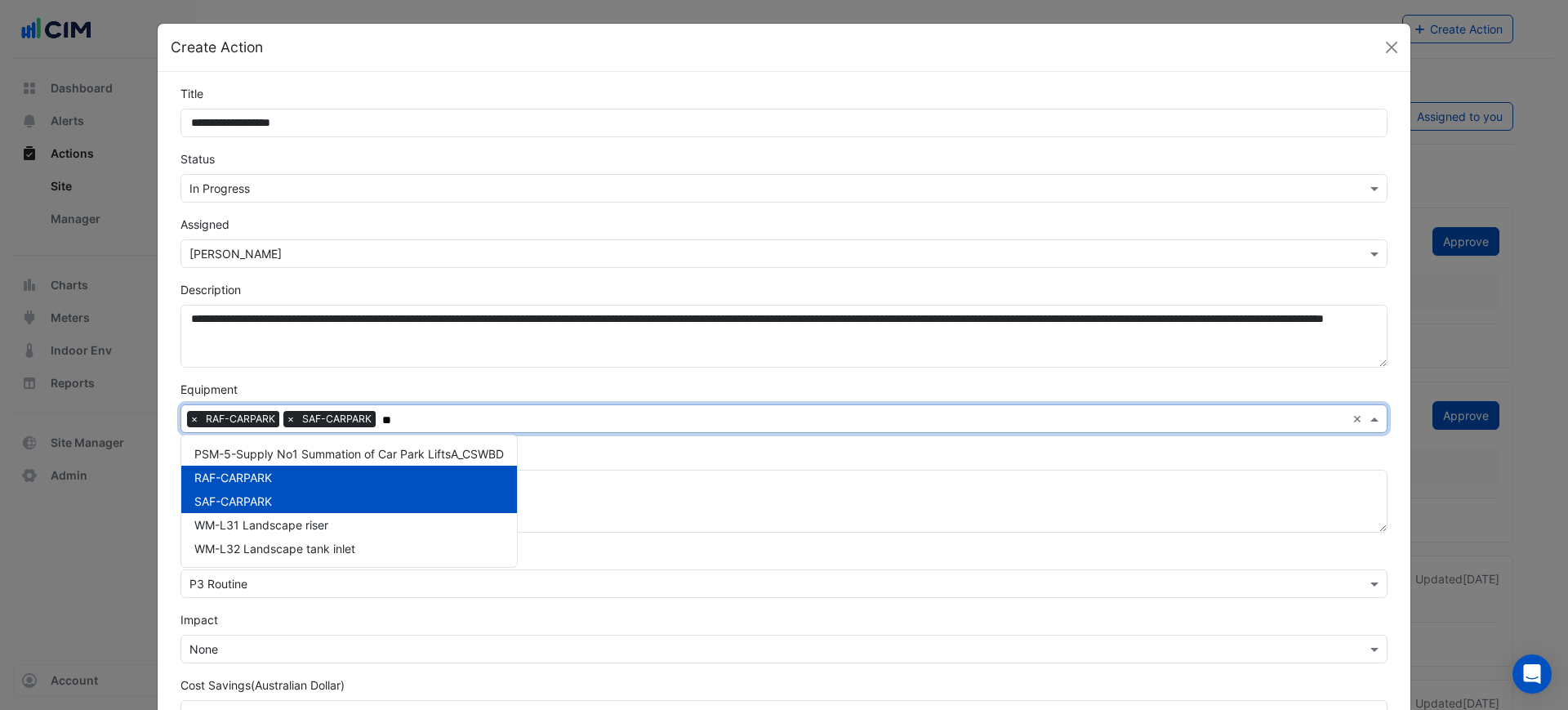
type input "**"
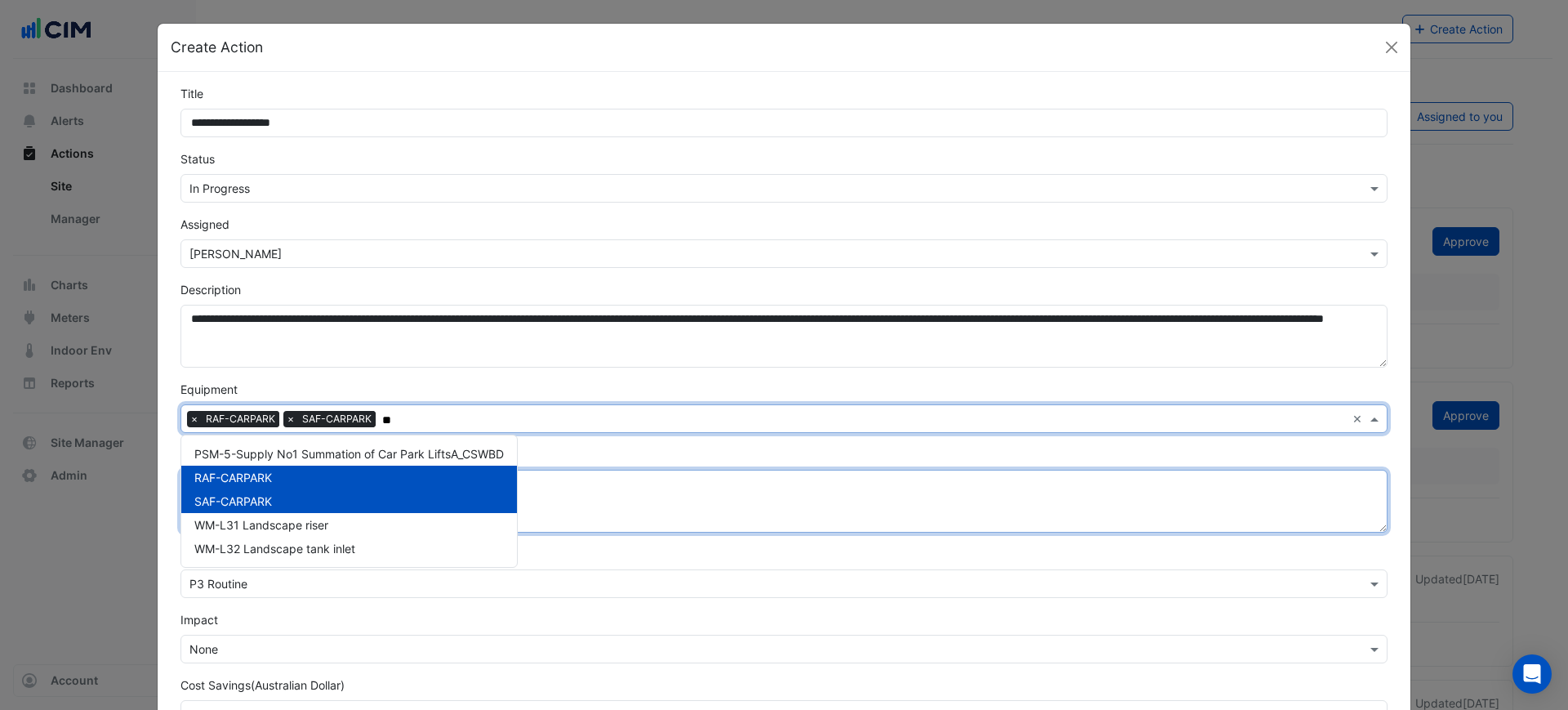
click at [694, 488] on textarea "Solution" at bounding box center [784, 501] width 1206 height 63
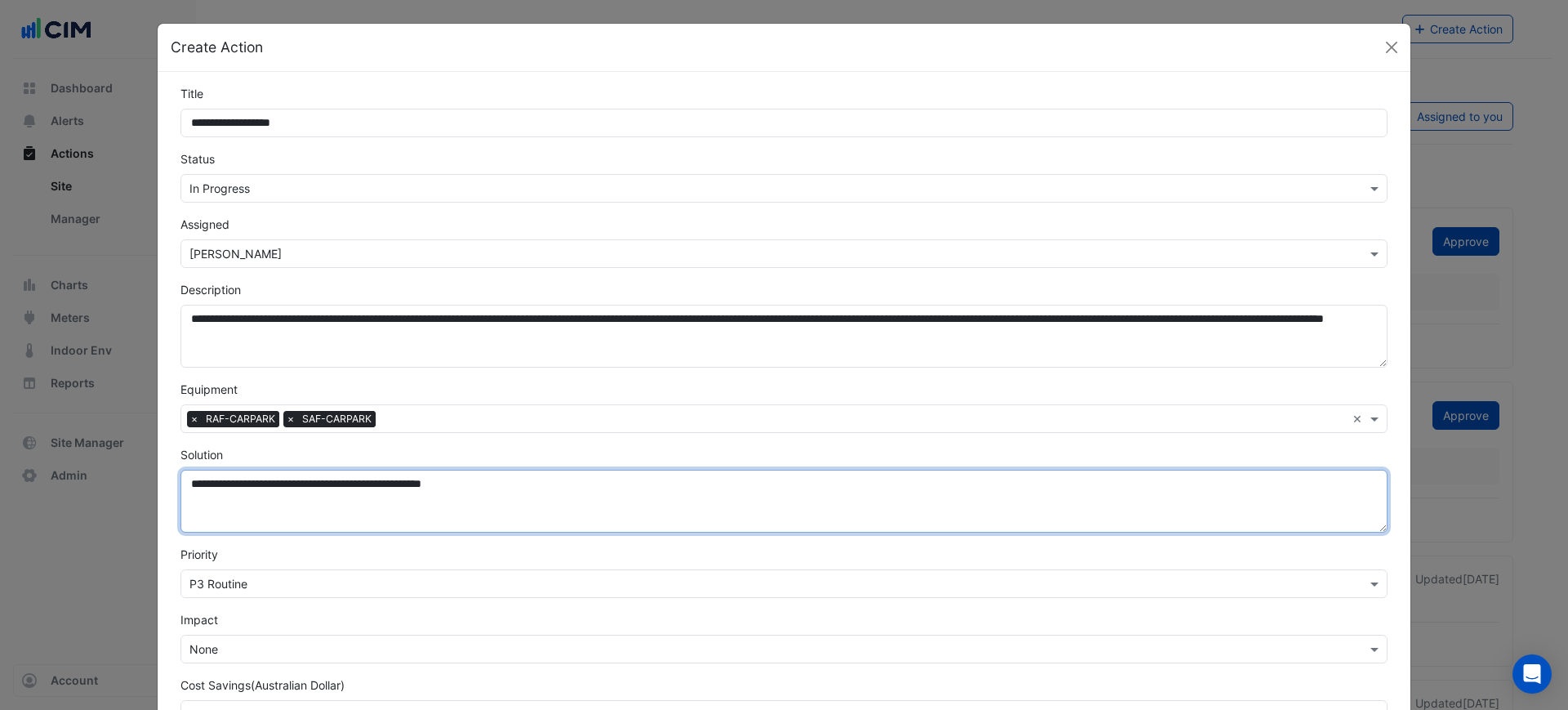
scroll to position [102, 0]
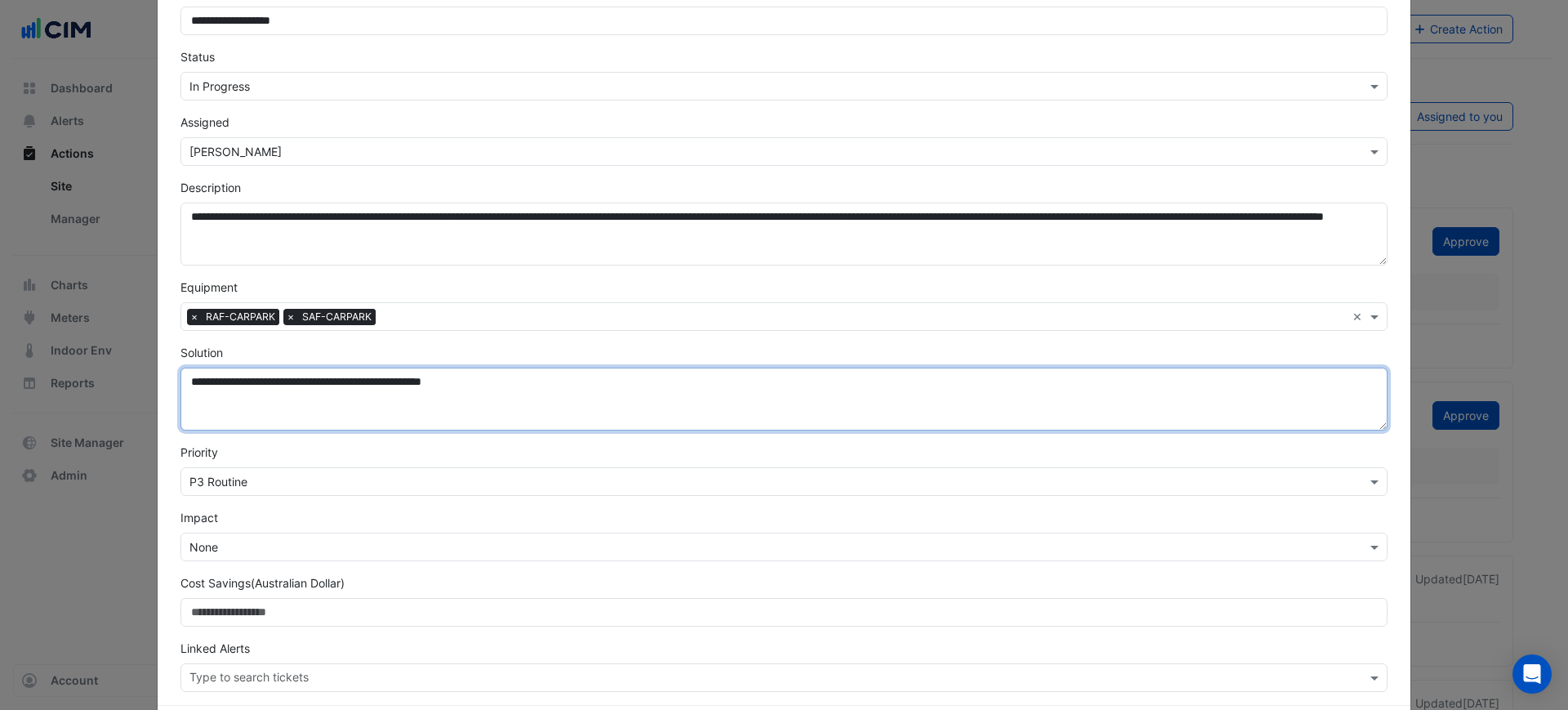
type textarea "**********"
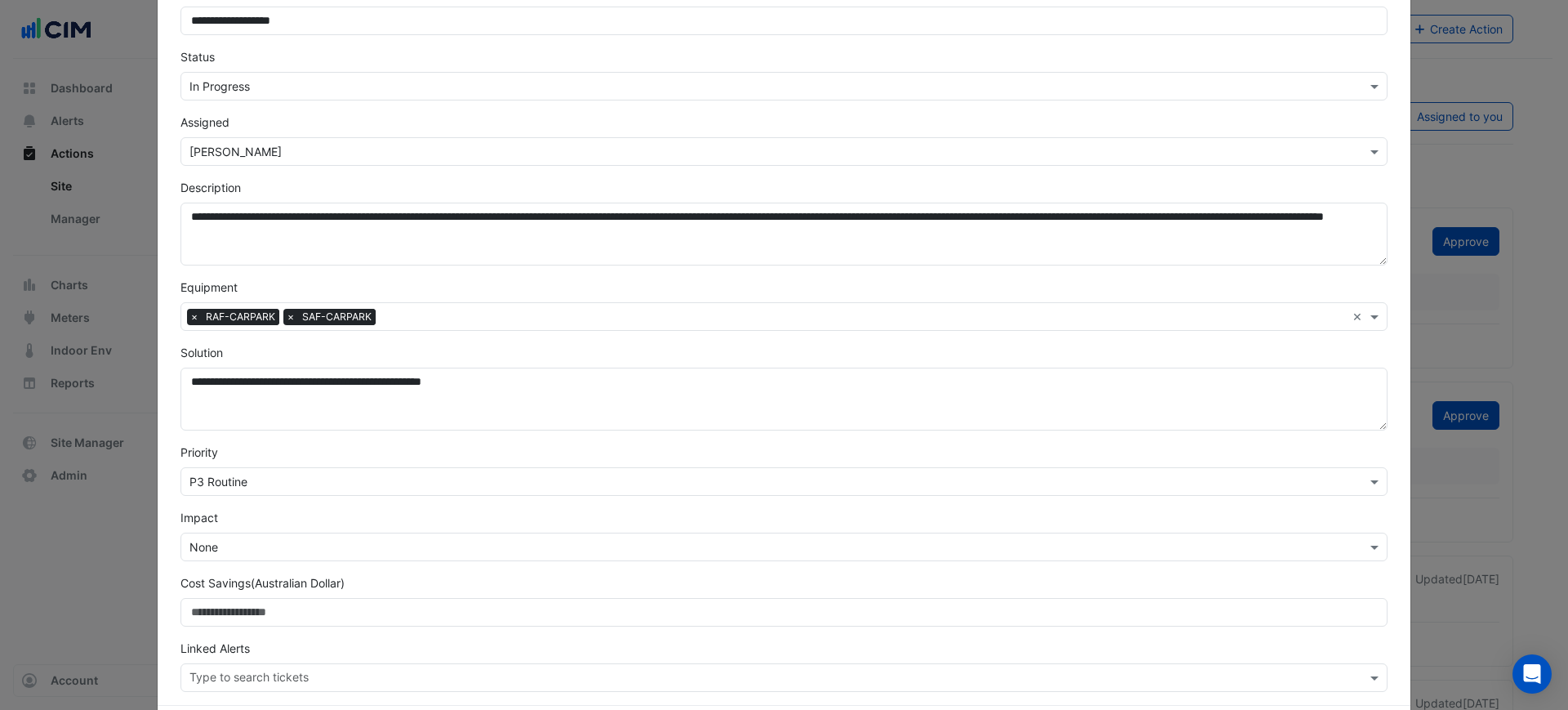
drag, startPoint x: 313, startPoint y: 483, endPoint x: 266, endPoint y: 499, distance: 49.6
click at [313, 483] on input "text" at bounding box center [767, 482] width 1157 height 17
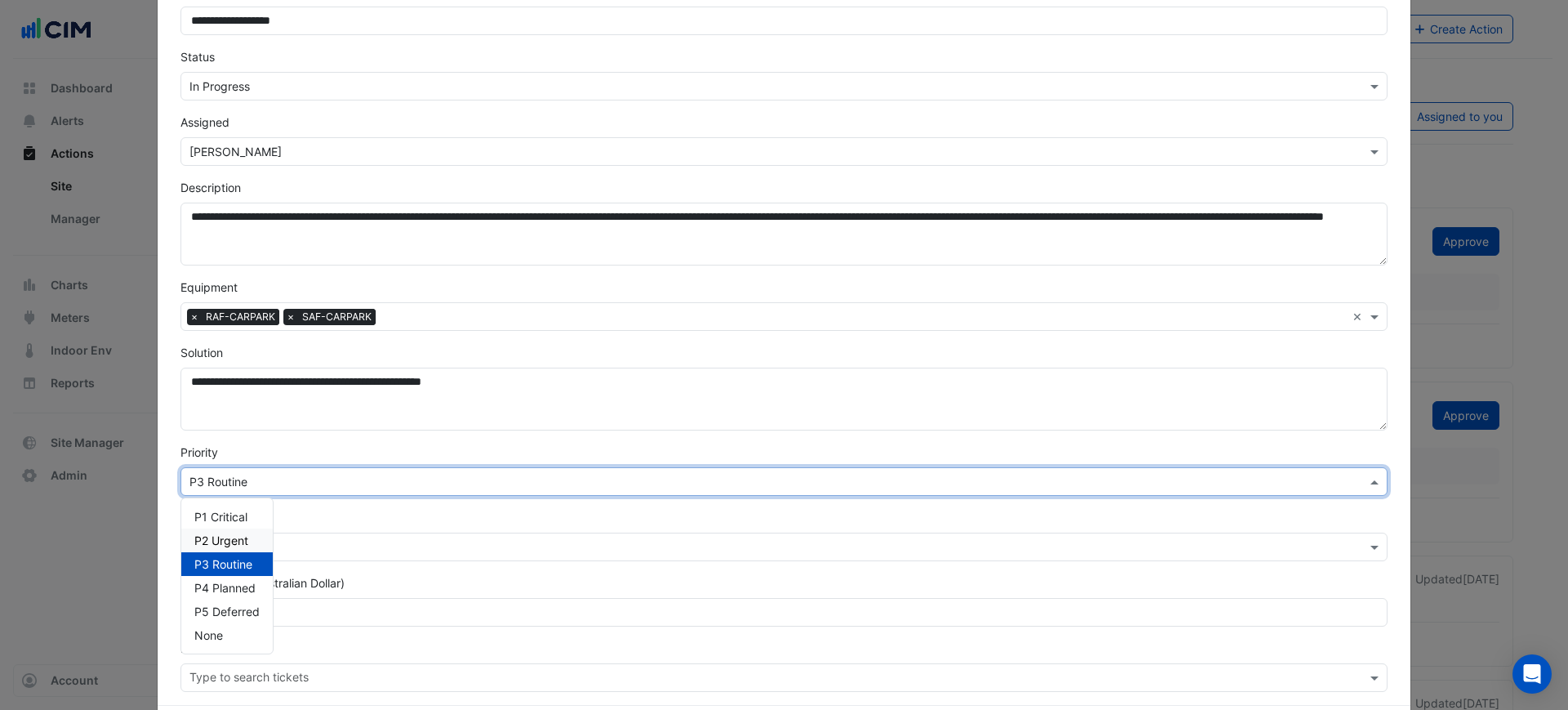
click at [215, 530] on div "P2 Urgent" at bounding box center [227, 540] width 92 height 24
click at [317, 503] on form "**********" at bounding box center [784, 337] width 1206 height 709
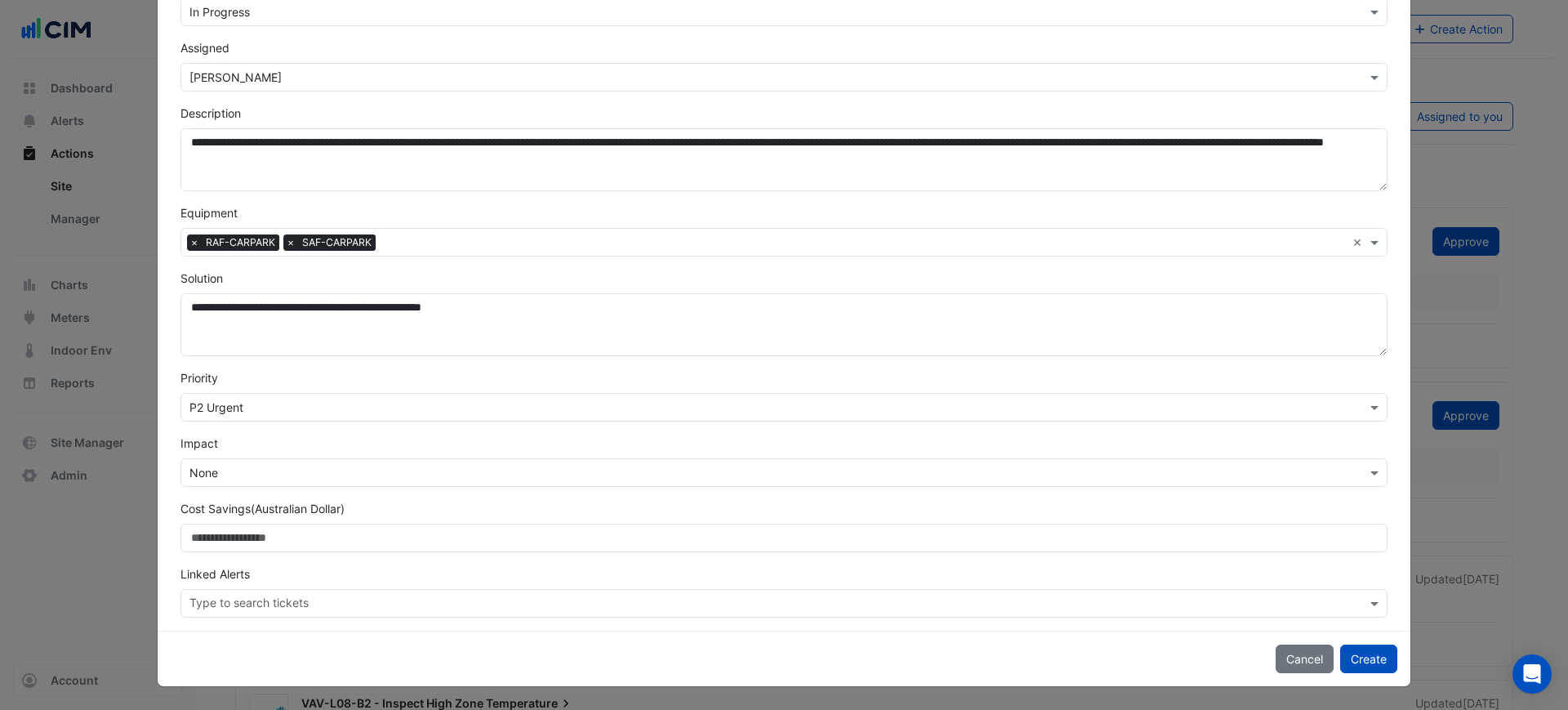
scroll to position [0, 0]
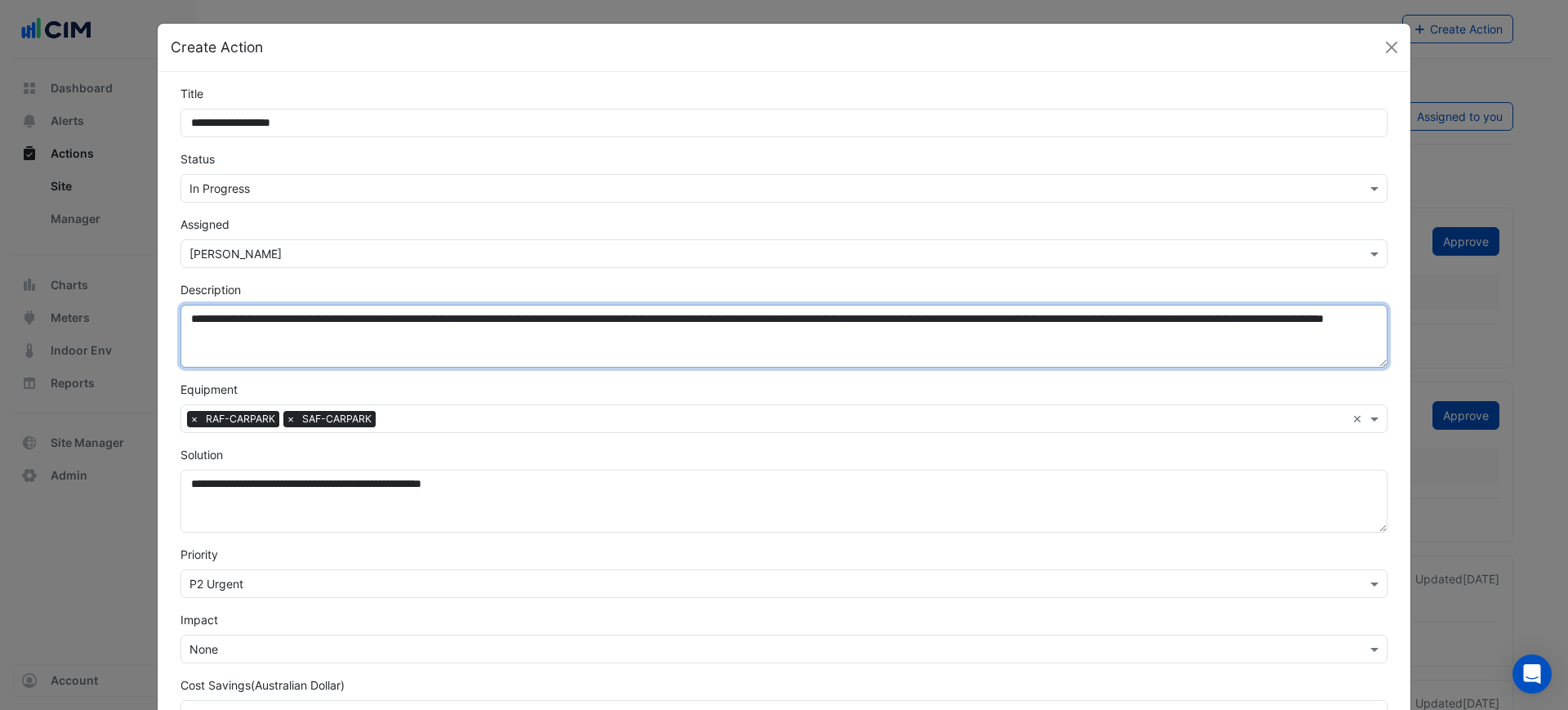
click at [353, 357] on textarea "**********" at bounding box center [784, 336] width 1206 height 63
drag, startPoint x: 434, startPoint y: 356, endPoint x: 467, endPoint y: 354, distance: 33.1
click at [435, 356] on textarea "**********" at bounding box center [784, 336] width 1206 height 63
click at [549, 351] on textarea "**********" at bounding box center [784, 336] width 1206 height 63
paste textarea "**********"
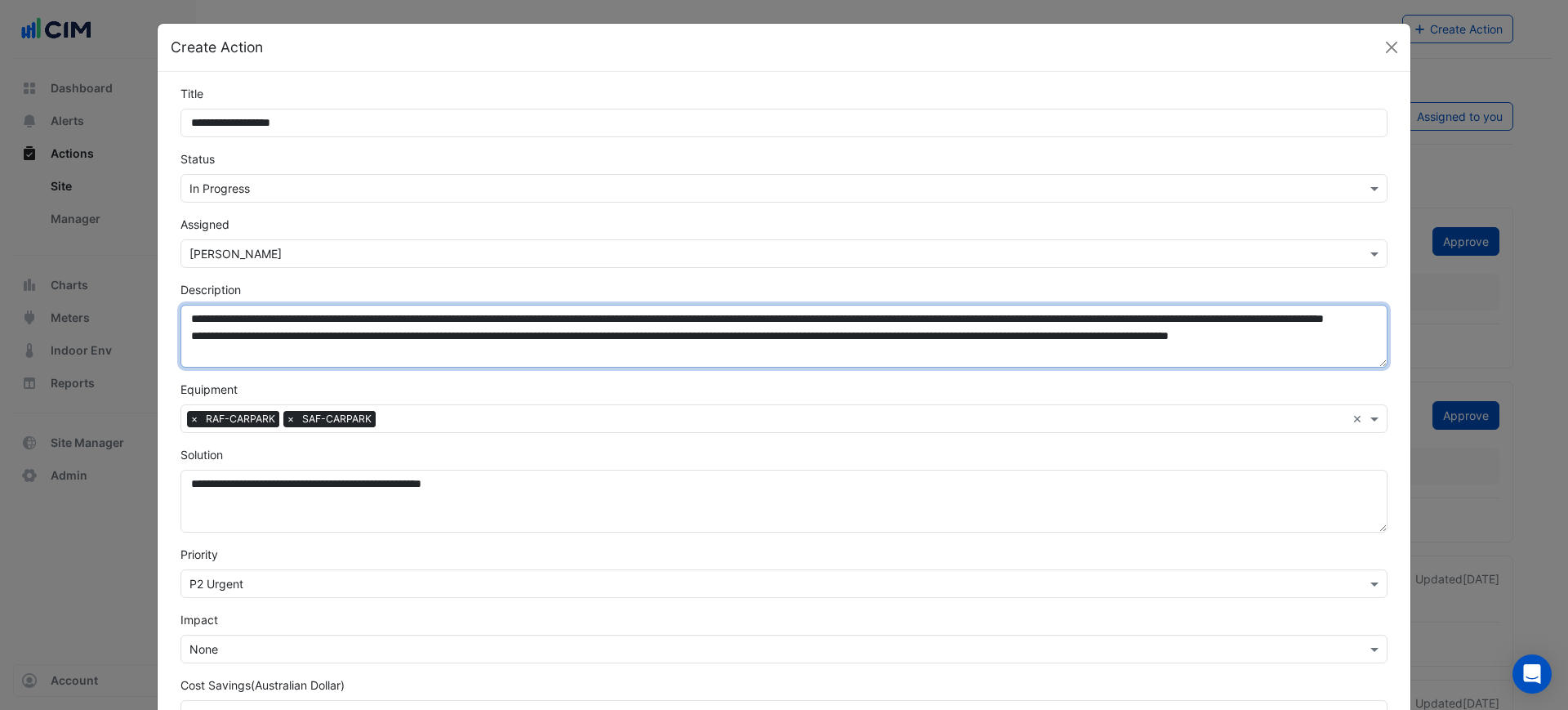
scroll to position [11, 0]
type textarea "**********"
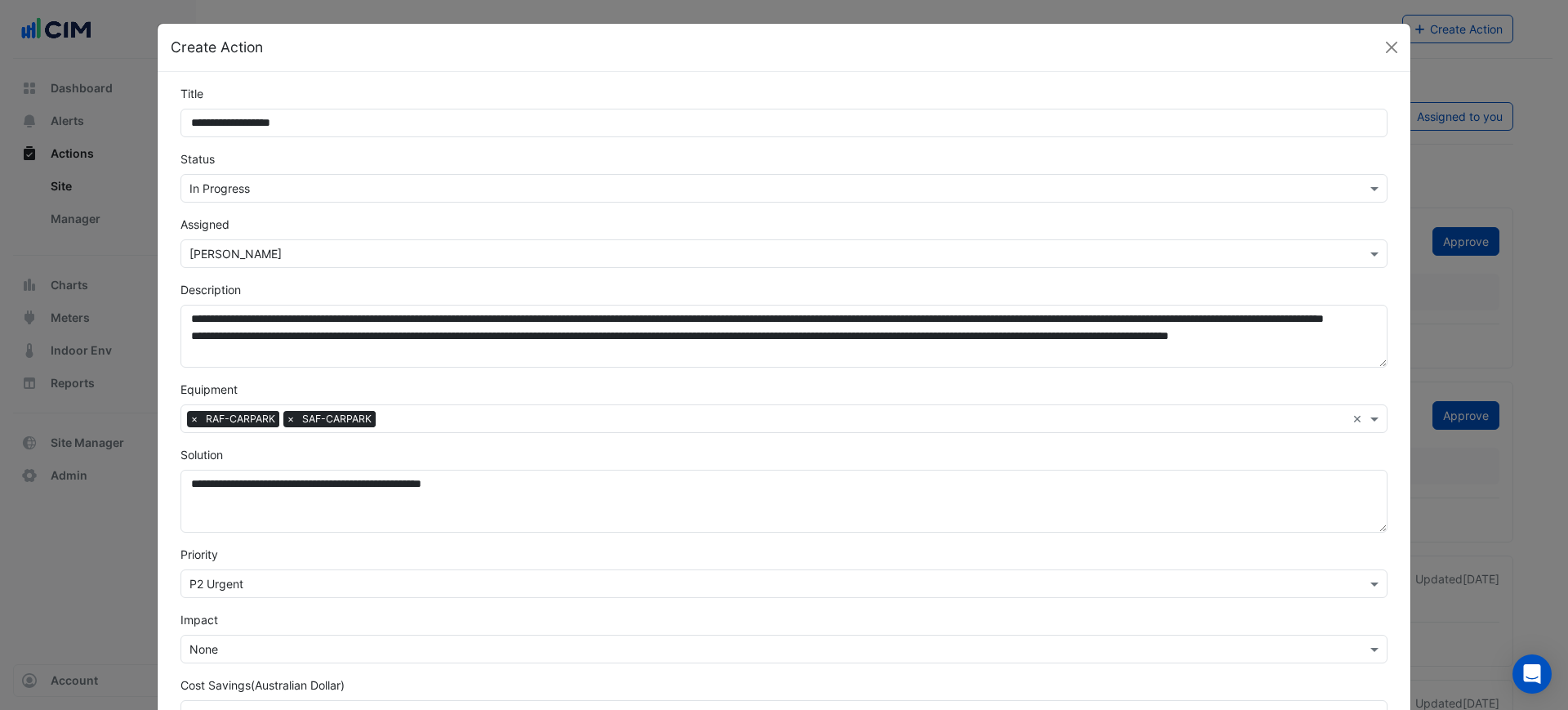
click at [893, 377] on form "**********" at bounding box center [784, 439] width 1206 height 709
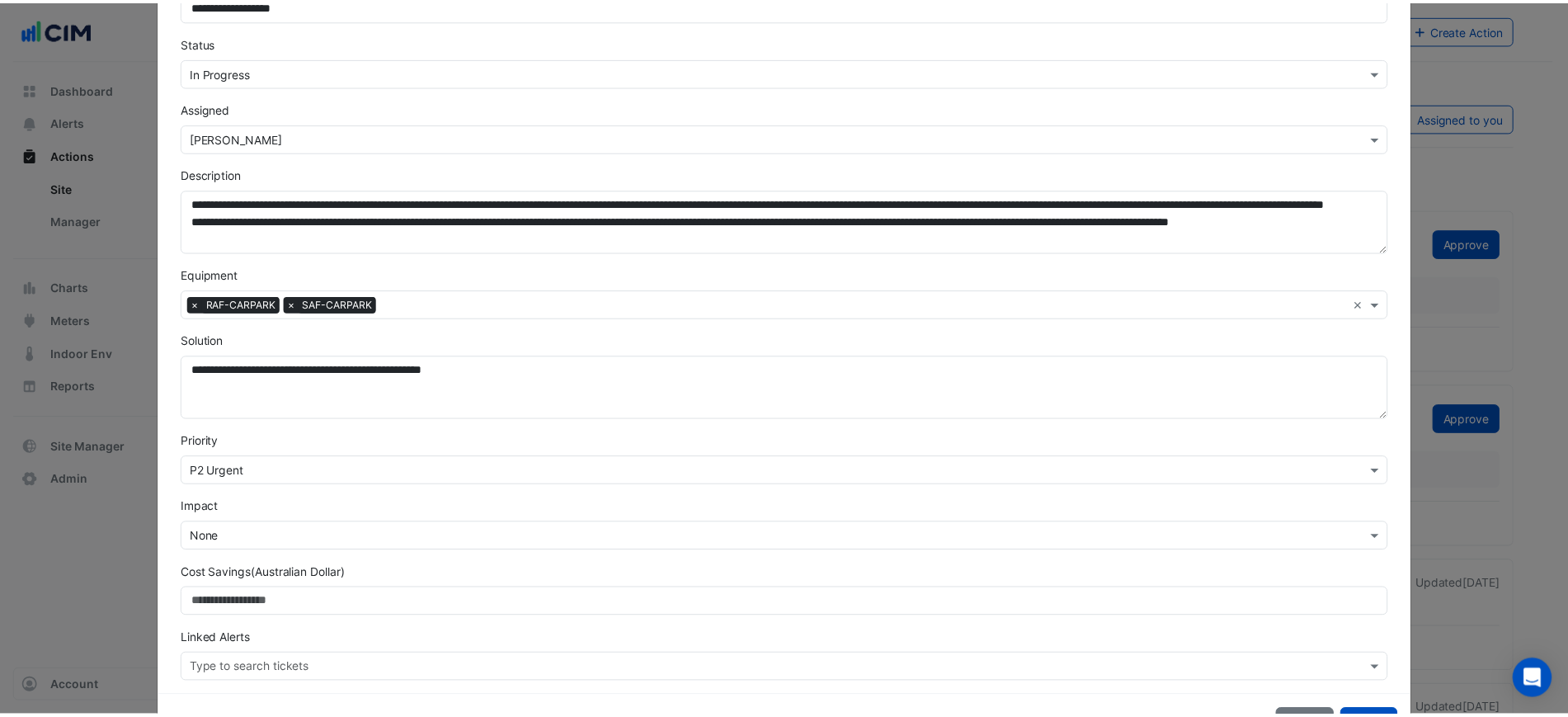
scroll to position [178, 0]
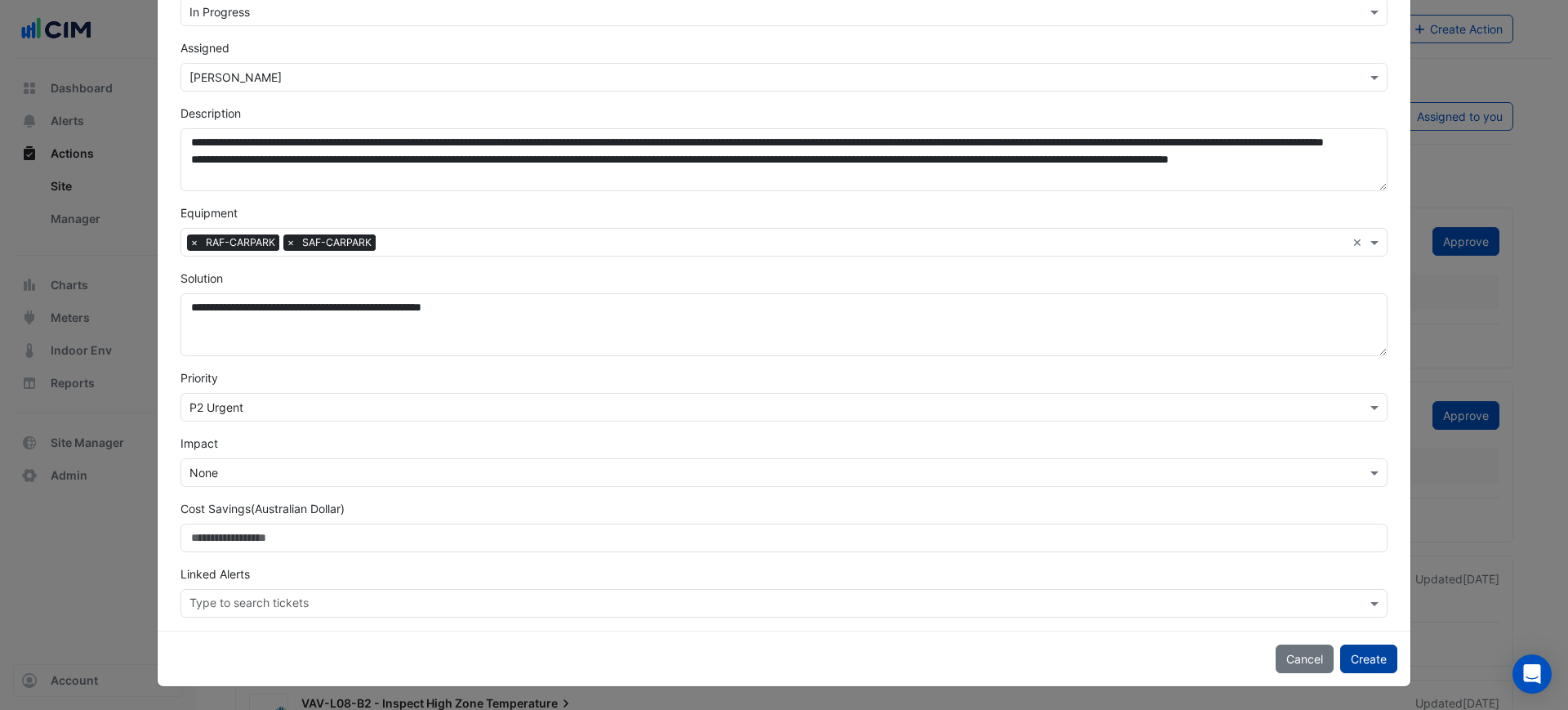
click at [1376, 658] on button "Create" at bounding box center [1369, 658] width 57 height 29
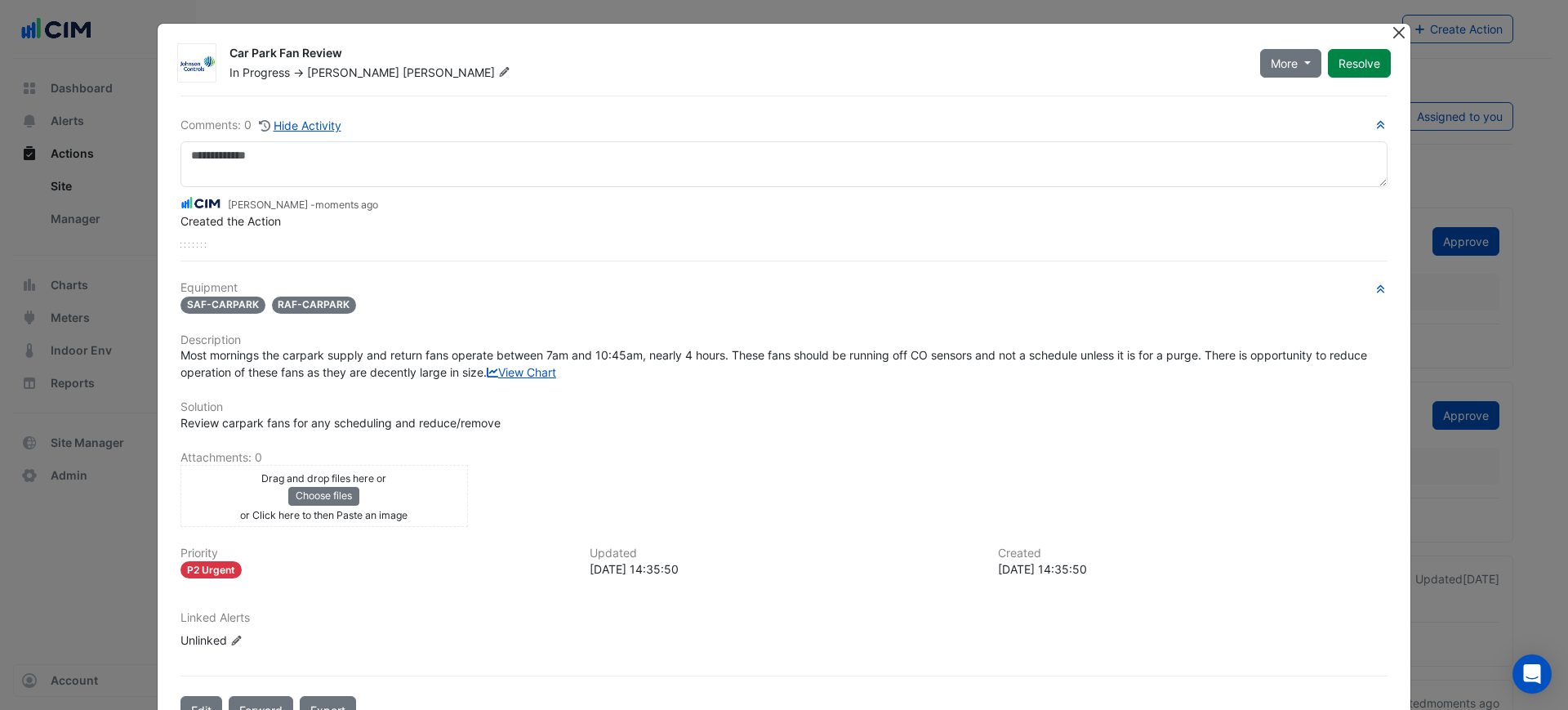
click at [1399, 30] on div at bounding box center [1400, 33] width 20 height 19
click at [1394, 30] on button "Close" at bounding box center [1399, 33] width 17 height 17
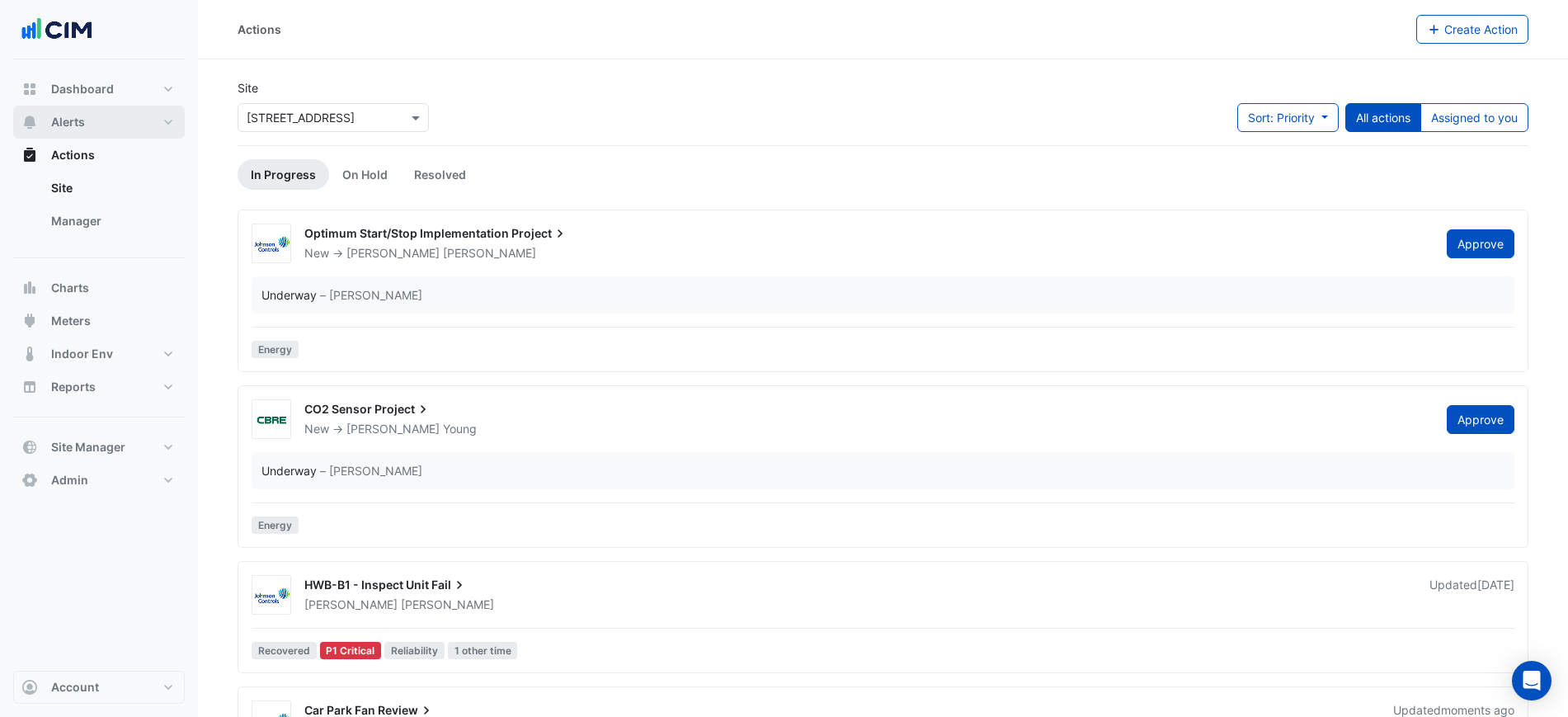
click at [49, 118] on button "Alerts" at bounding box center [100, 122] width 172 height 33
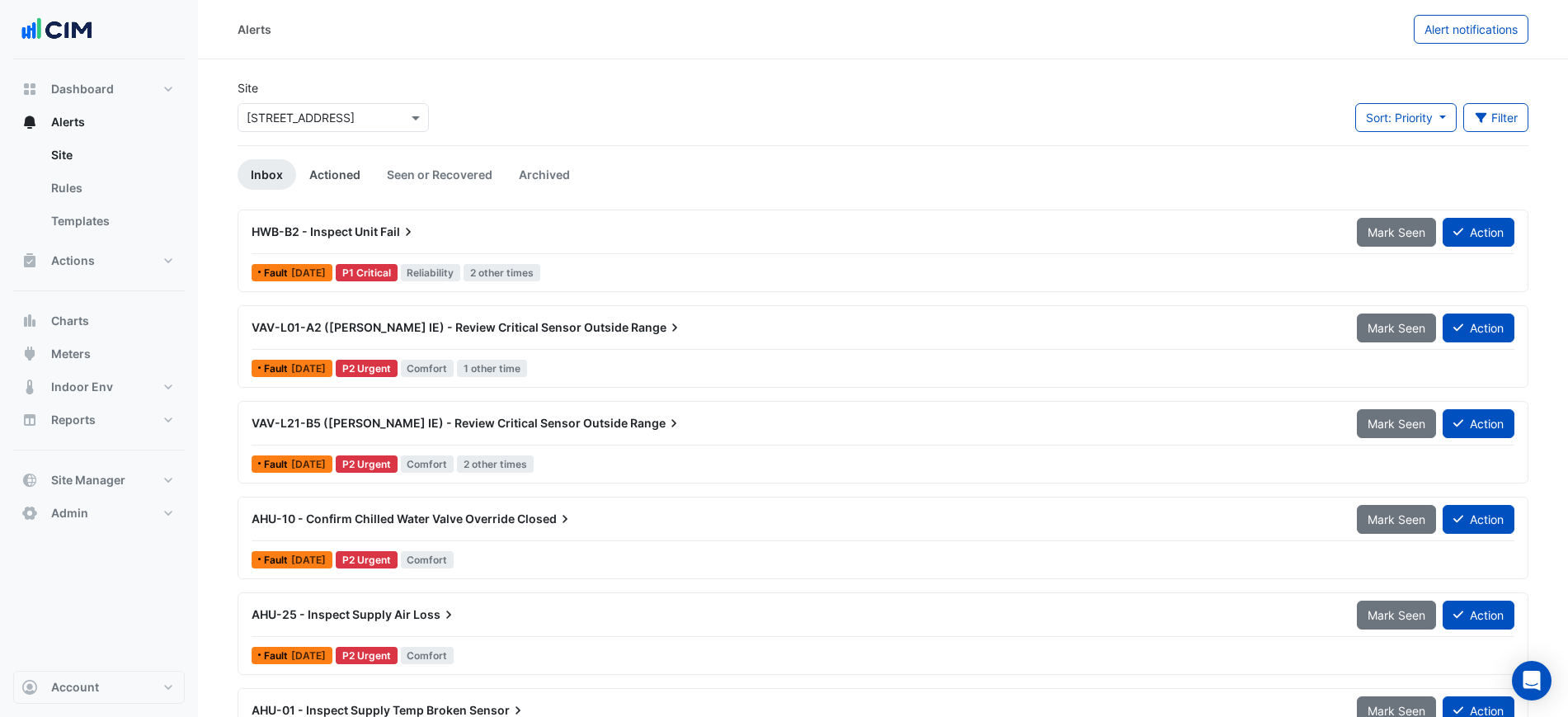
click at [332, 175] on link "Actioned" at bounding box center [334, 175] width 77 height 31
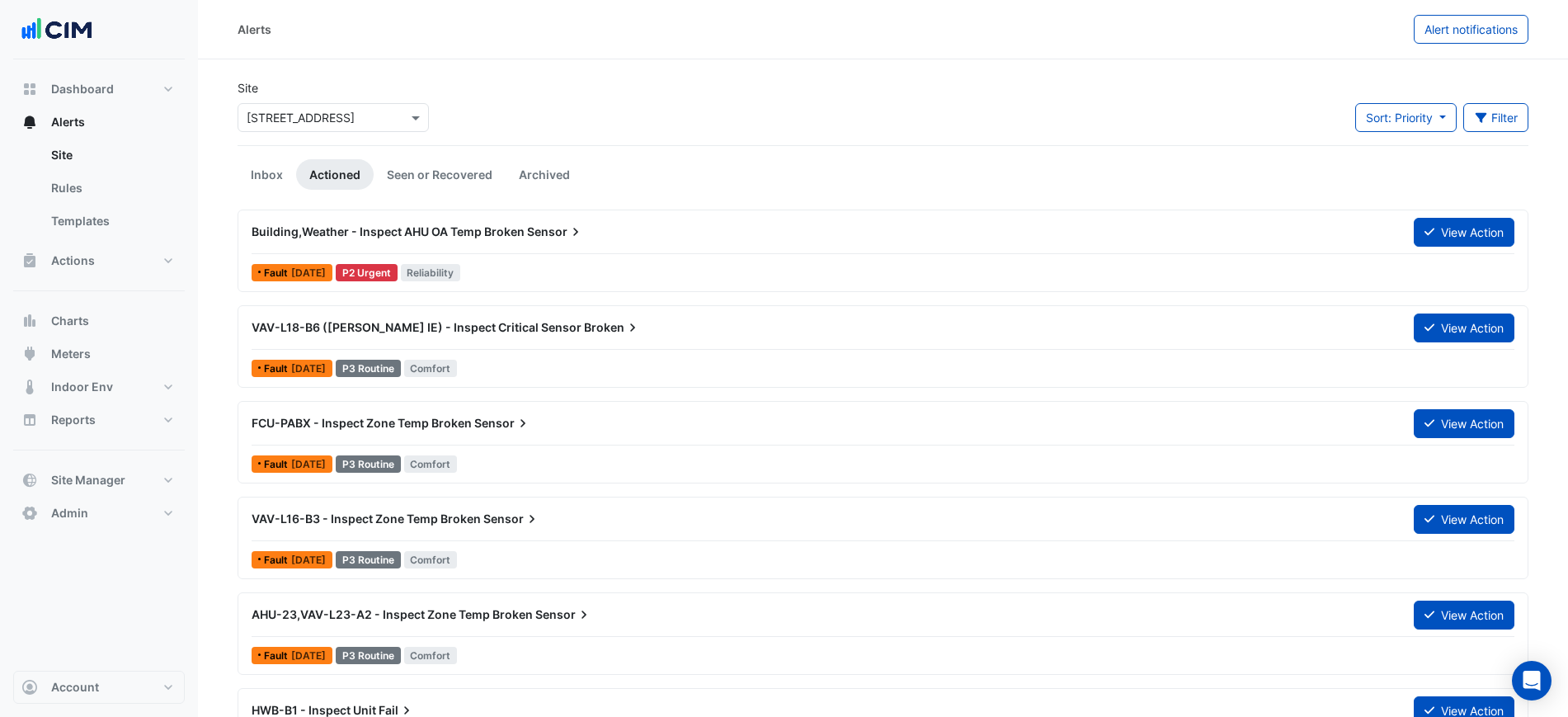
click at [550, 240] on div "Building,Weather - Inspect AHU OA Temp Broken Sensor" at bounding box center [823, 231] width 1163 height 30
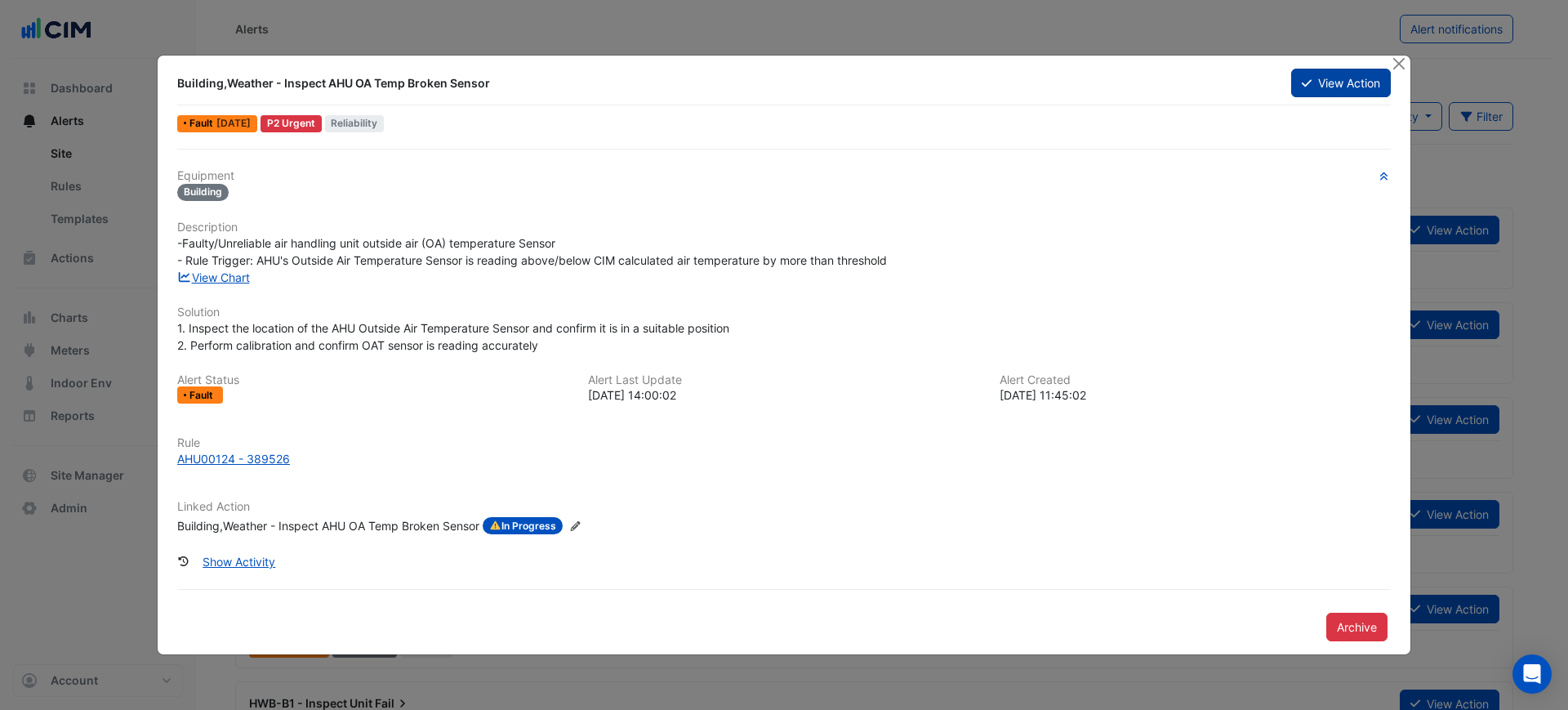
click at [1316, 75] on button "View Action" at bounding box center [1340, 83] width 99 height 29
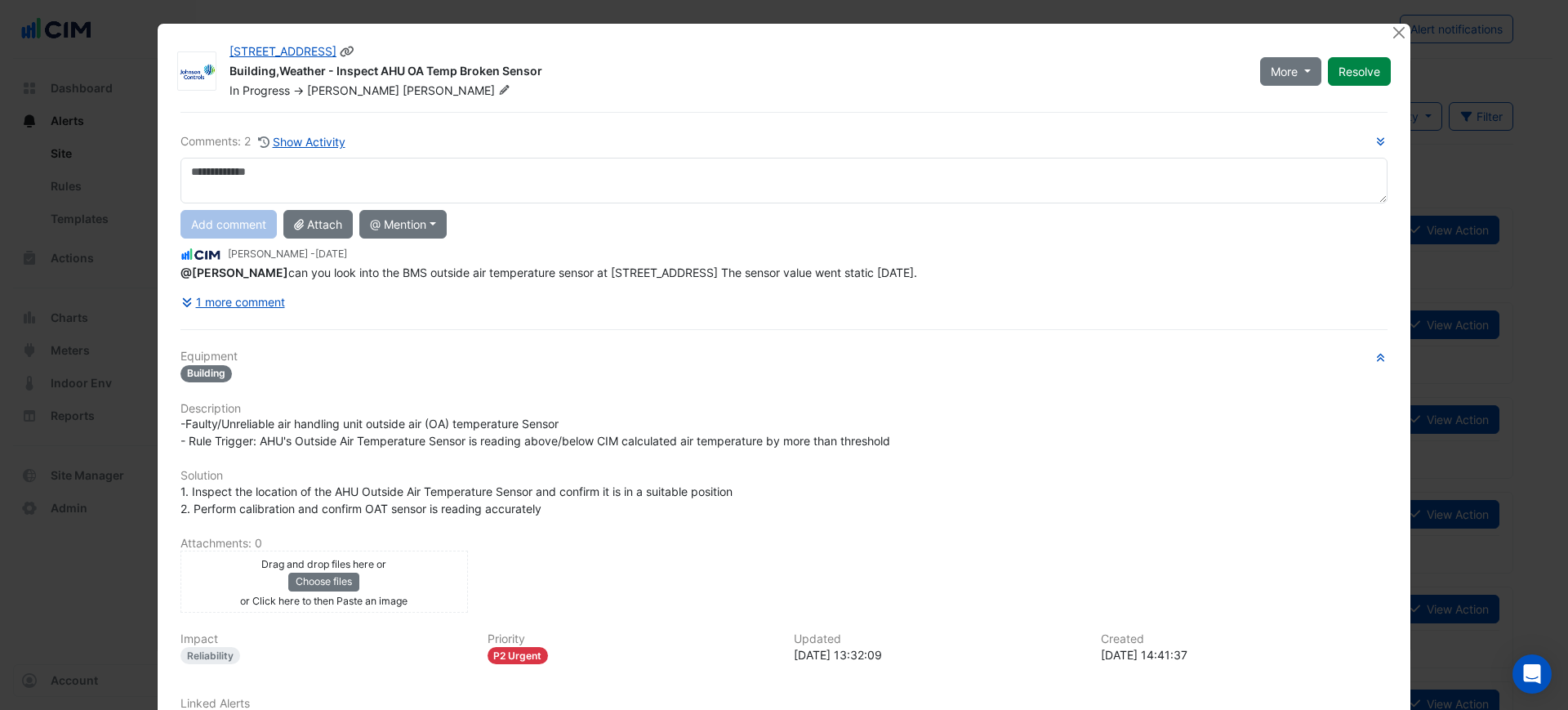
click at [498, 90] on icon at bounding box center [504, 90] width 12 height 10
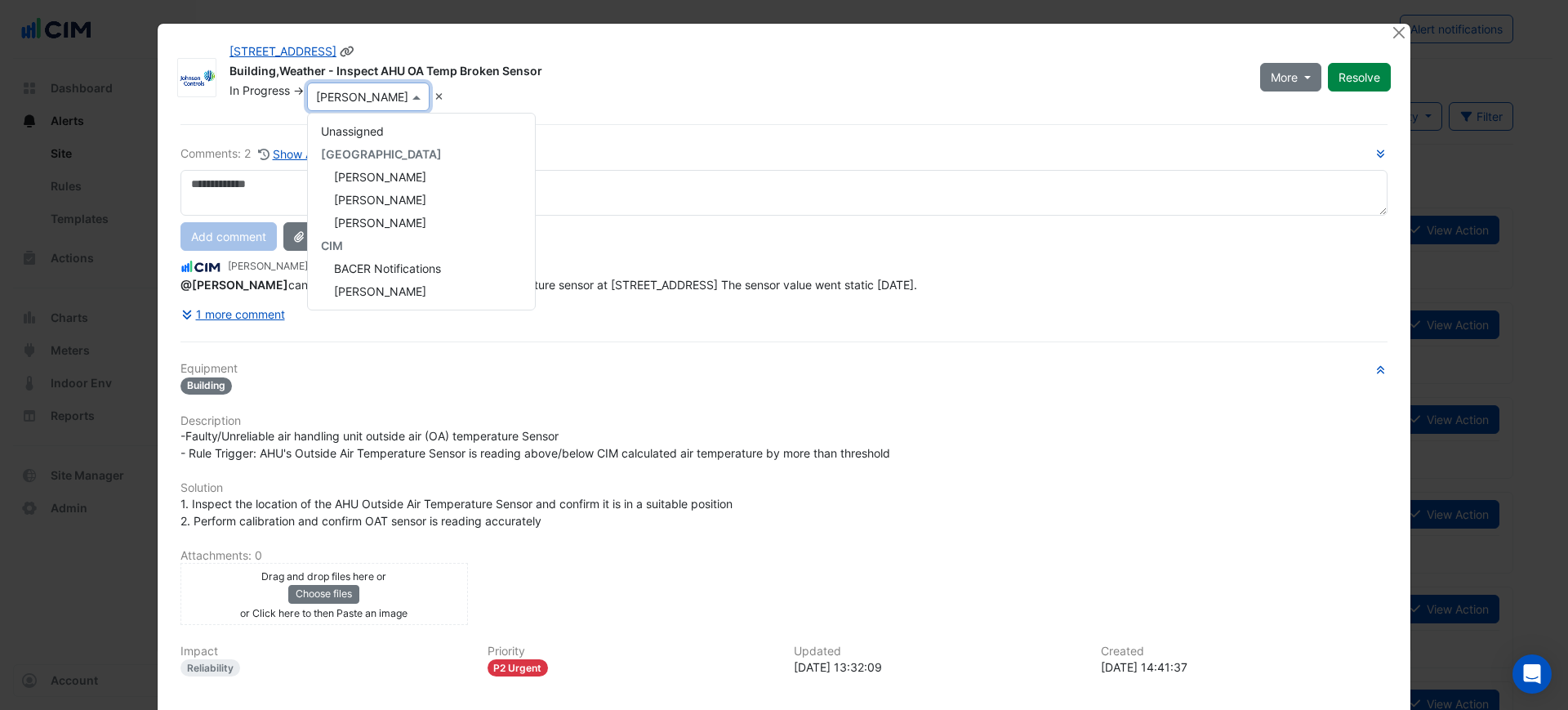
scroll to position [206, 0]
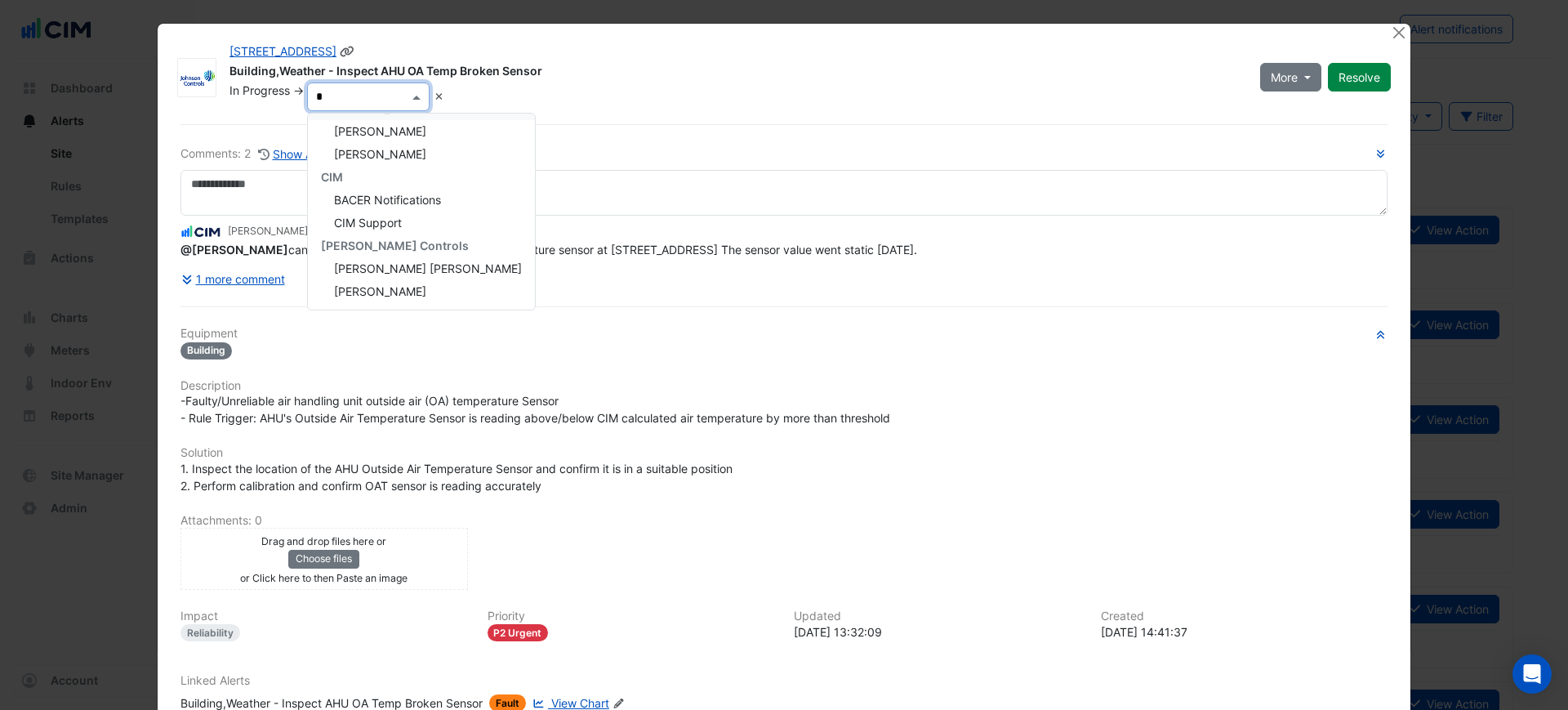
type input "**"
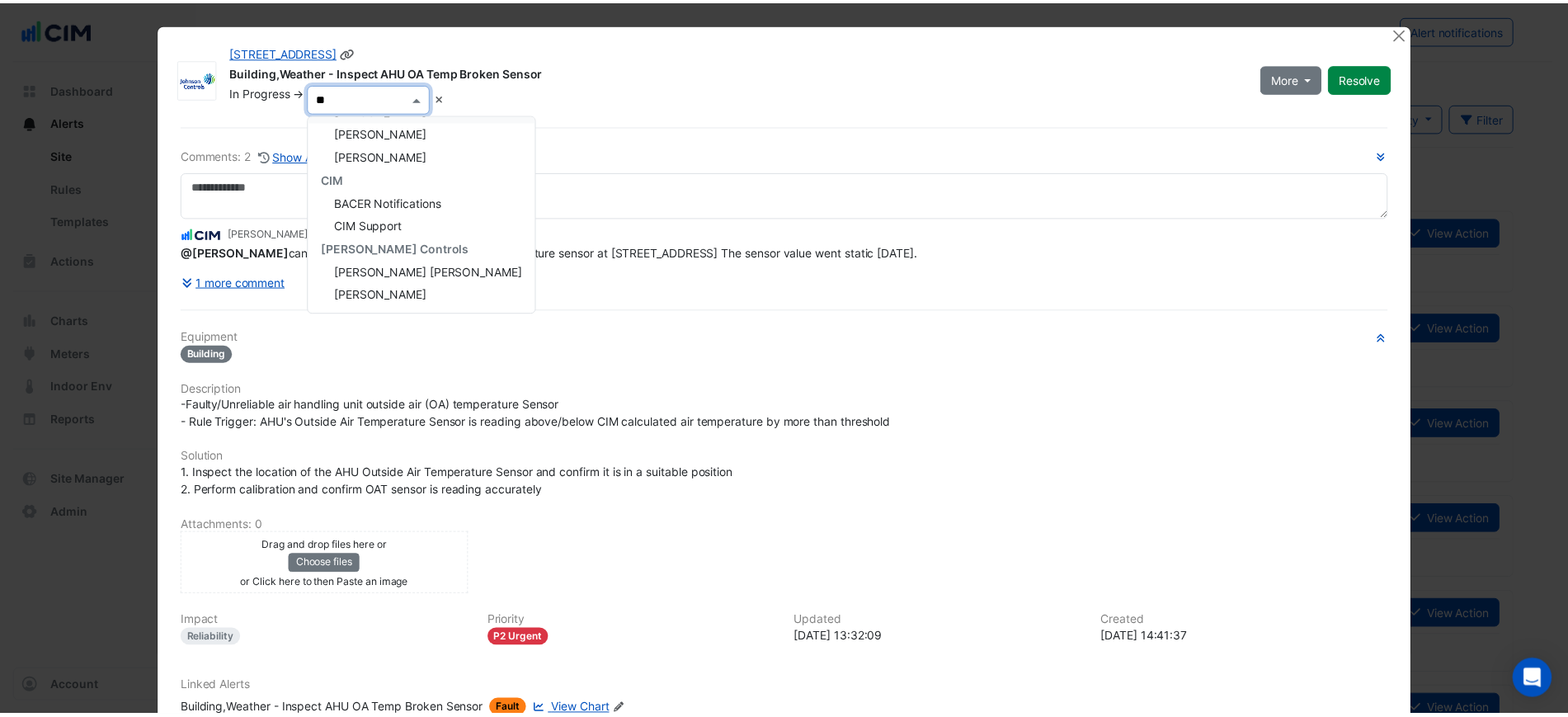
scroll to position [0, 0]
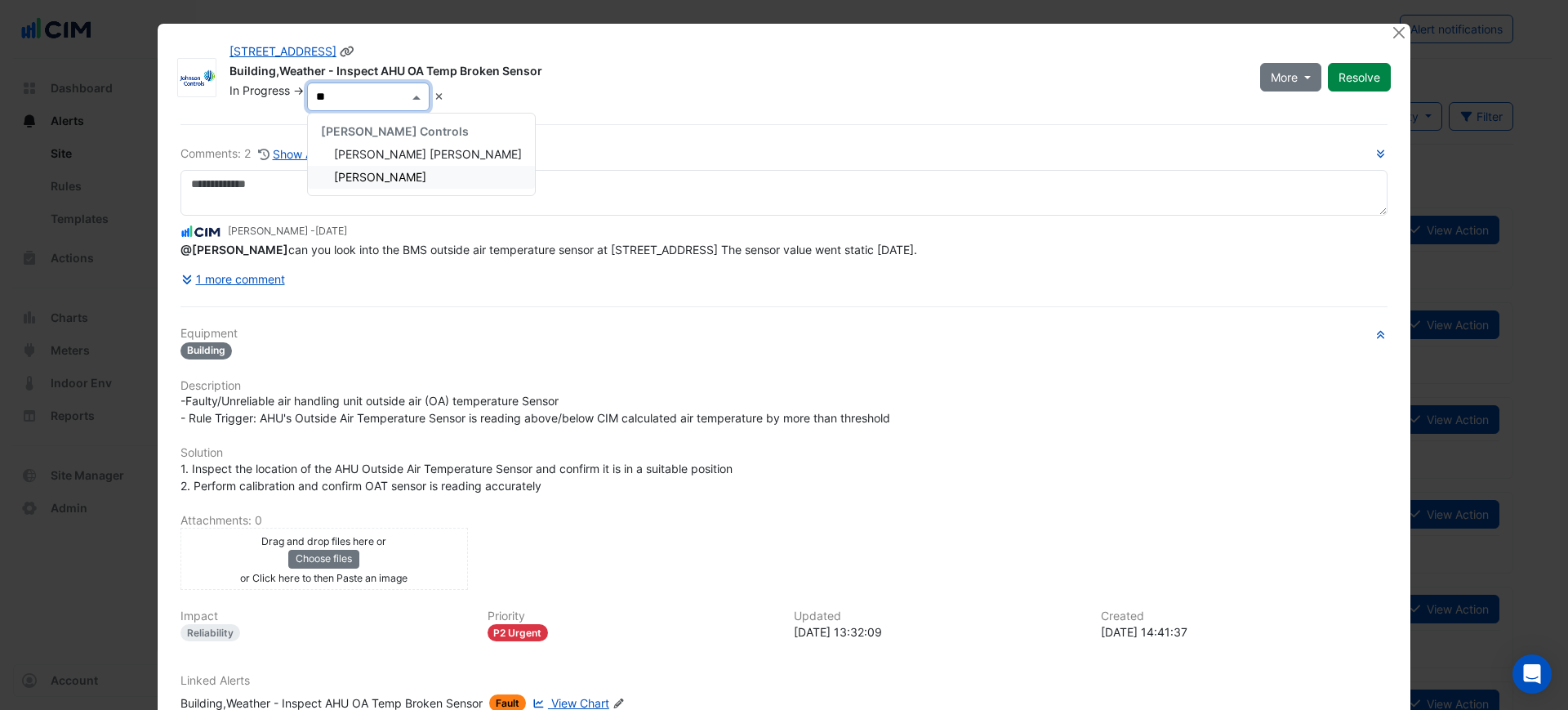
click at [376, 172] on span "[PERSON_NAME]" at bounding box center [380, 177] width 92 height 14
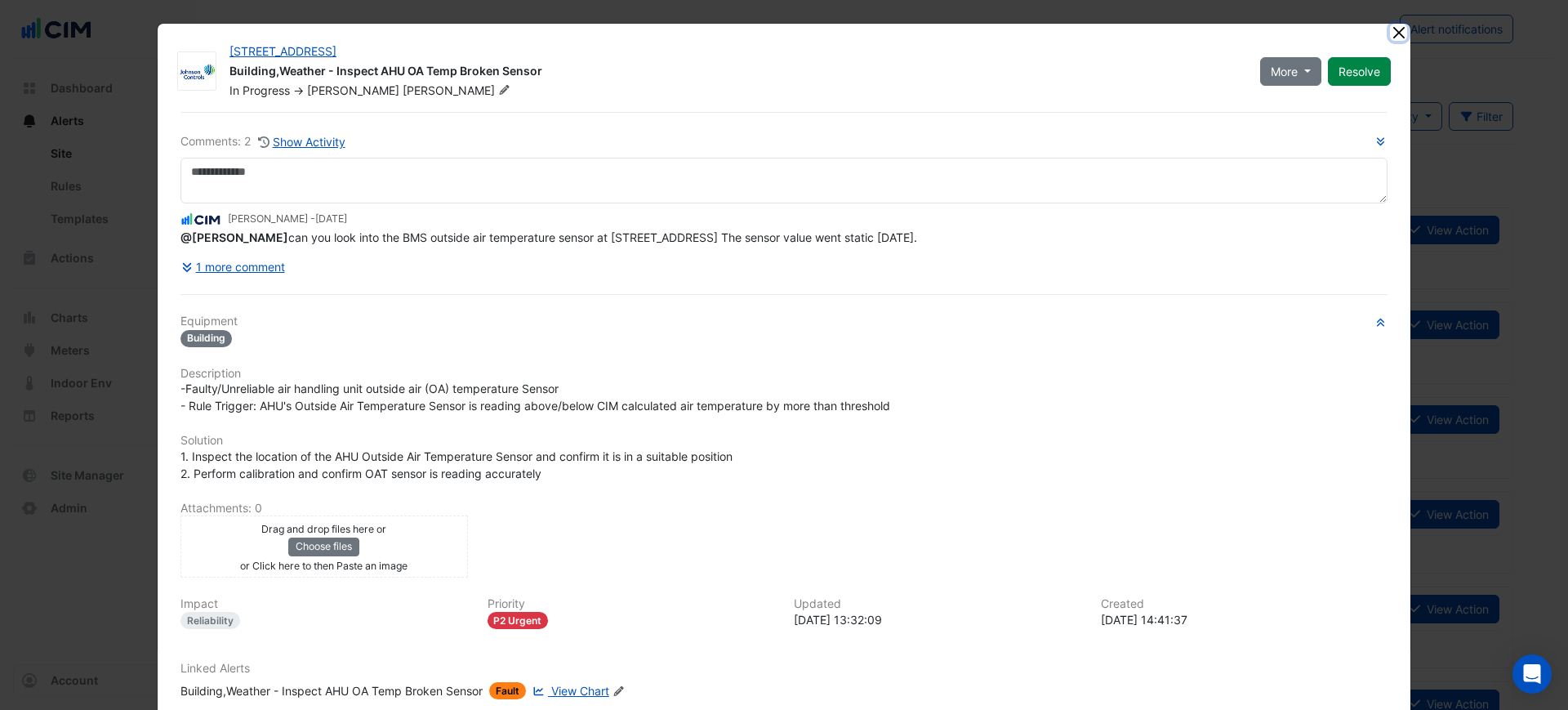
click at [1390, 35] on button "Close" at bounding box center [1399, 33] width 17 height 17
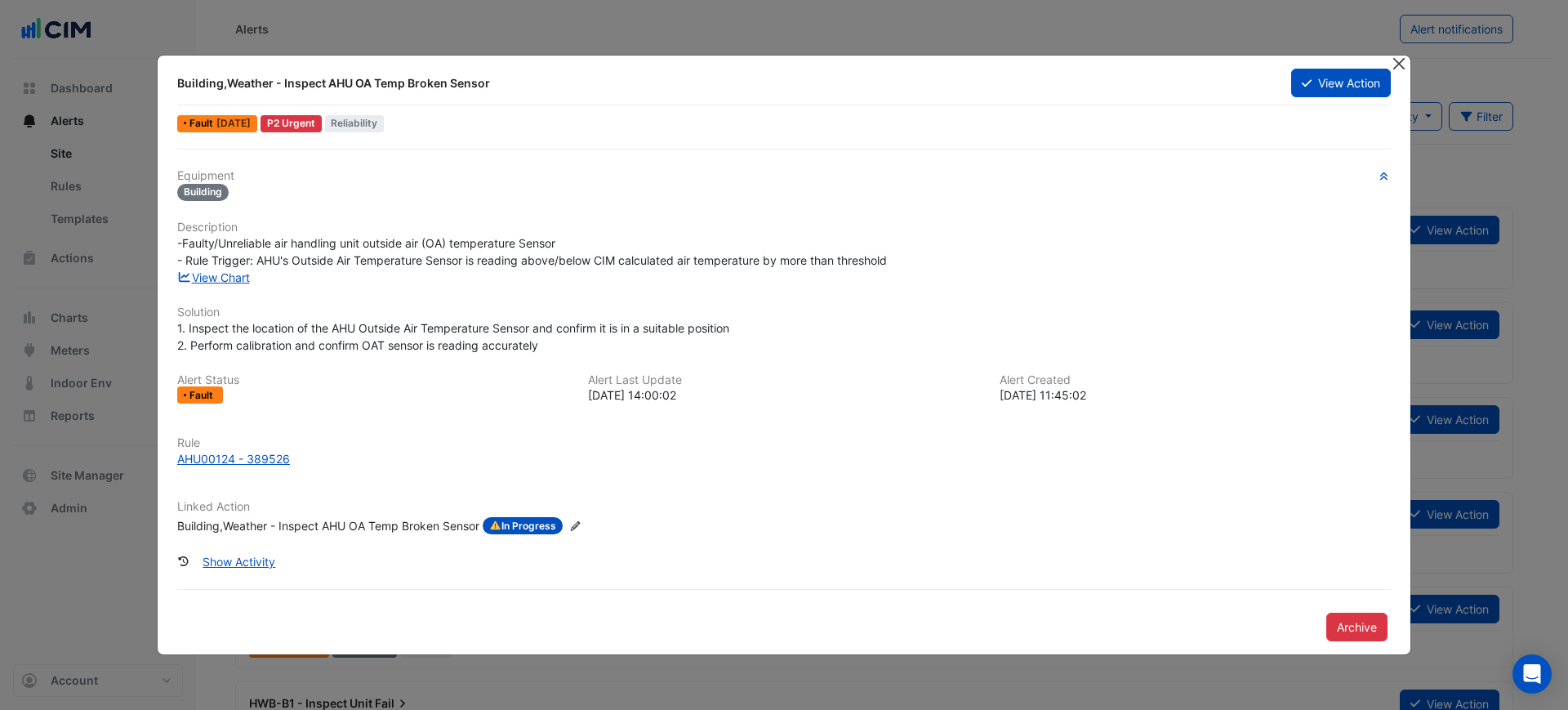
drag, startPoint x: 1404, startPoint y: 52, endPoint x: 1400, endPoint y: 60, distance: 8.9
click at [1402, 58] on ngb-modal-window "Building,Weather - Inspect AHU OA Temp Broken Sensor View Action Fault [DATE] P…" at bounding box center [784, 355] width 1568 height 710
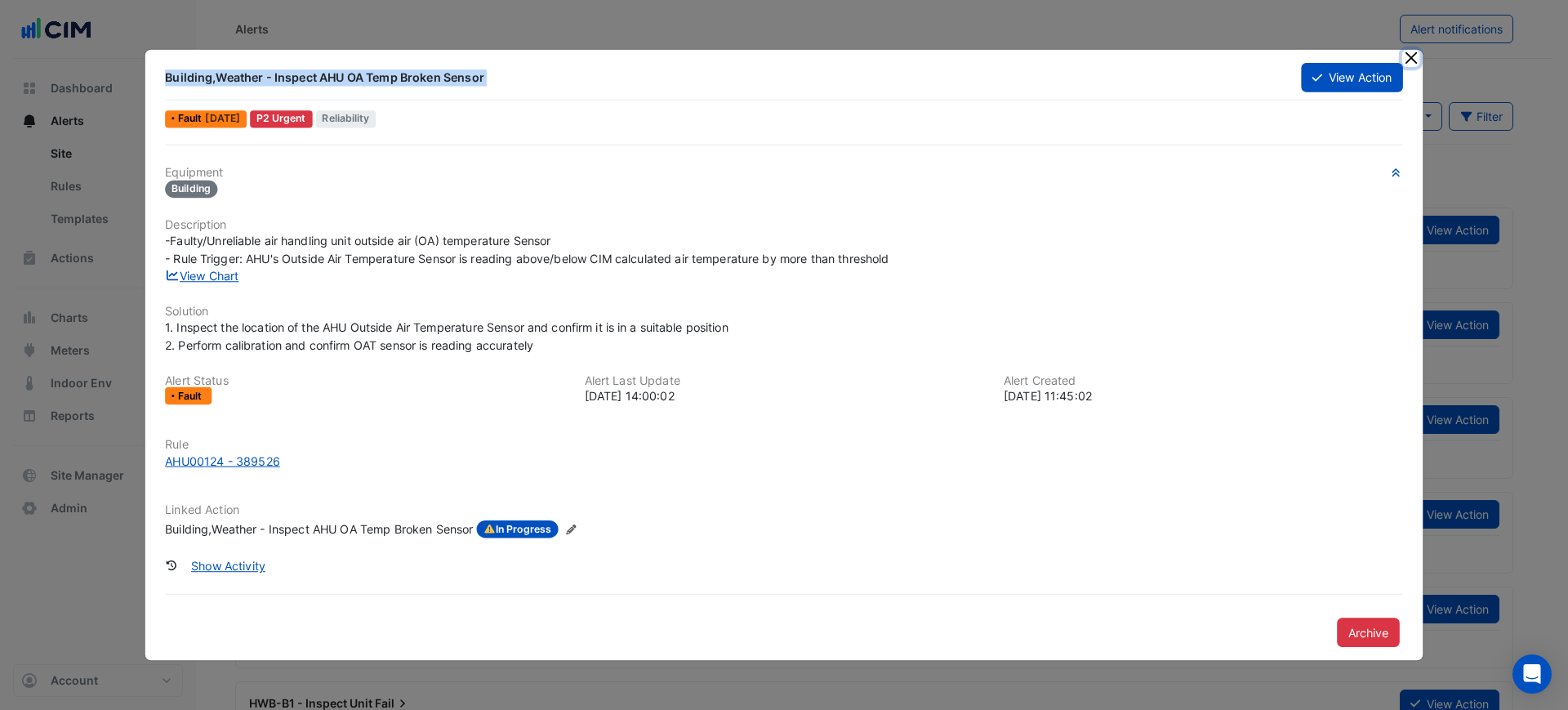
click at [1402, 62] on button "Close" at bounding box center [1410, 57] width 17 height 17
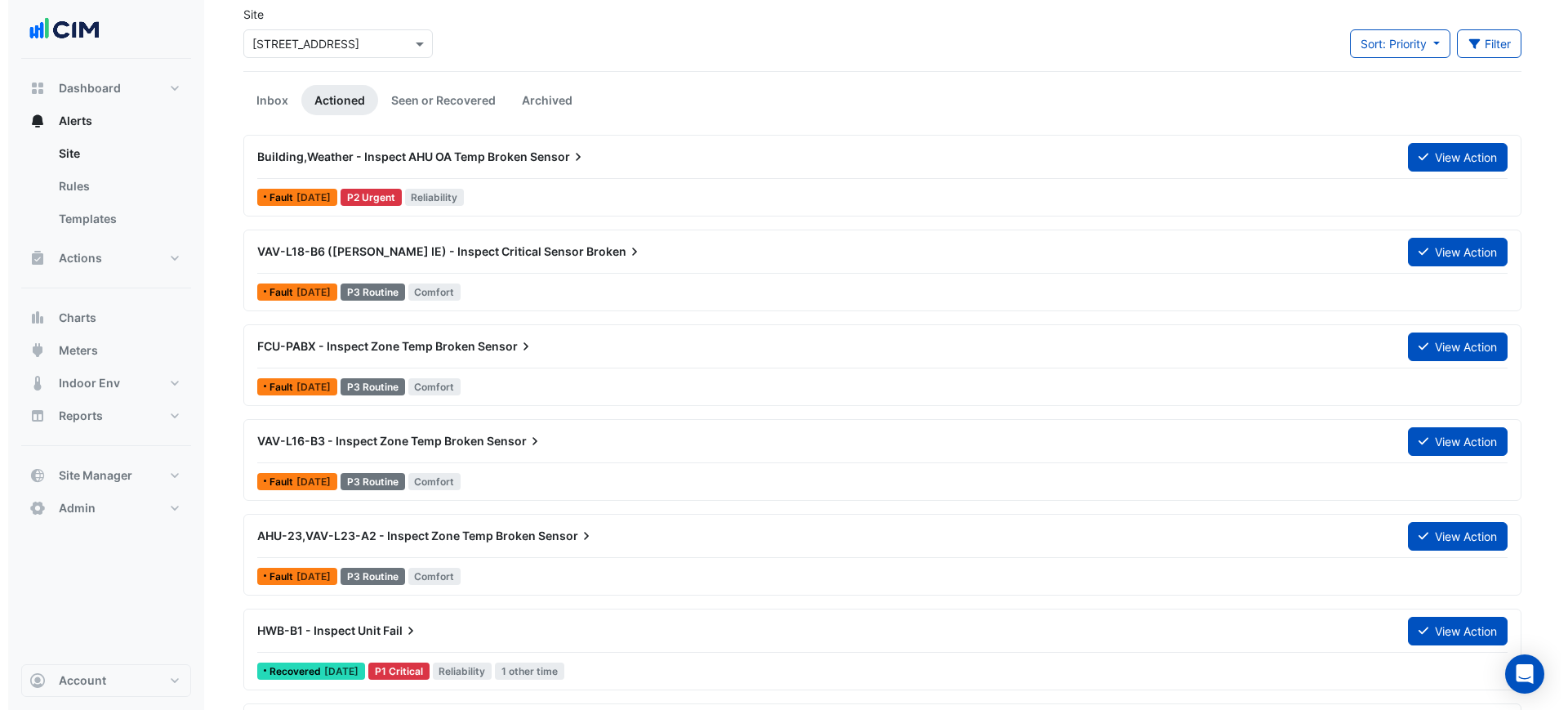
scroll to position [102, 0]
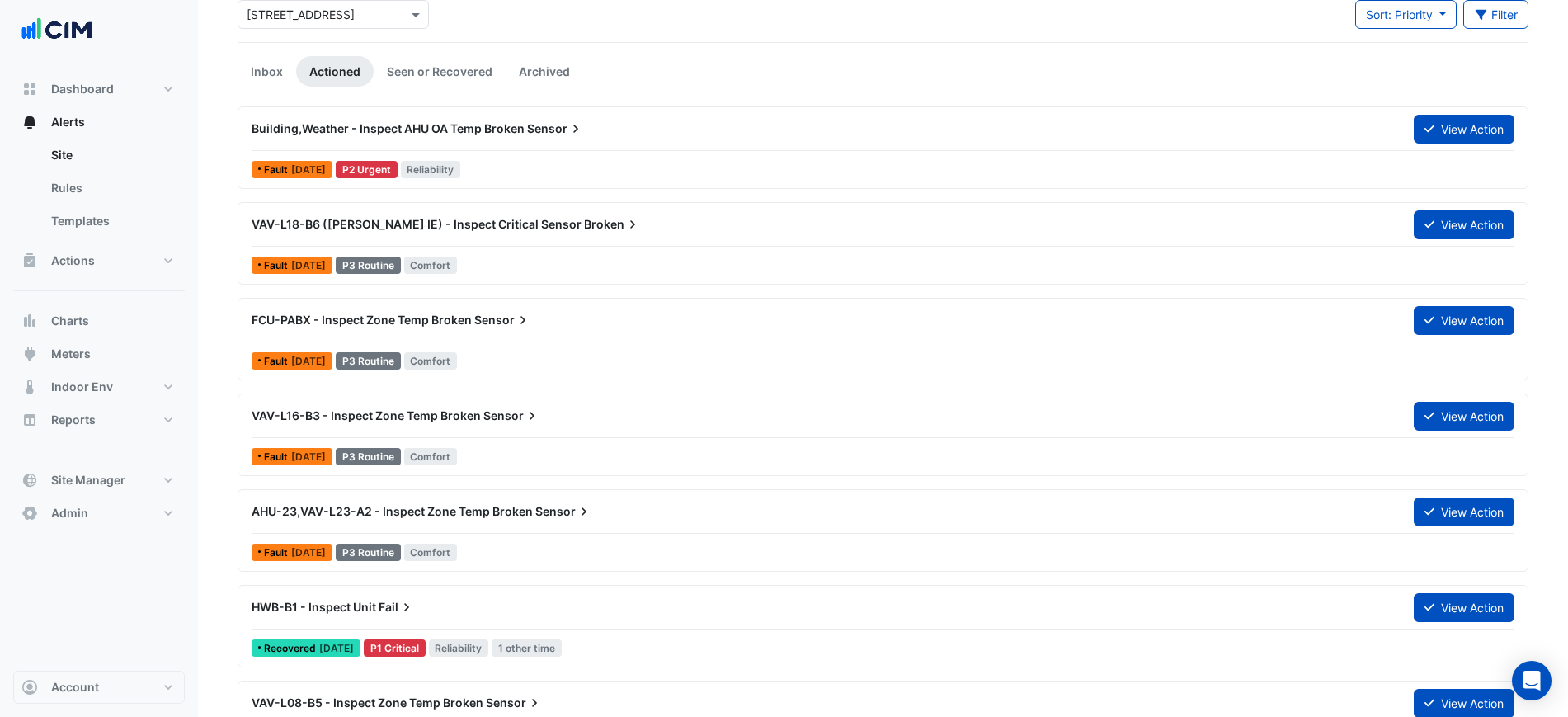
click at [618, 309] on div "FCU-PABX - Inspect Zone Temp Broken Sensor" at bounding box center [823, 320] width 1163 height 30
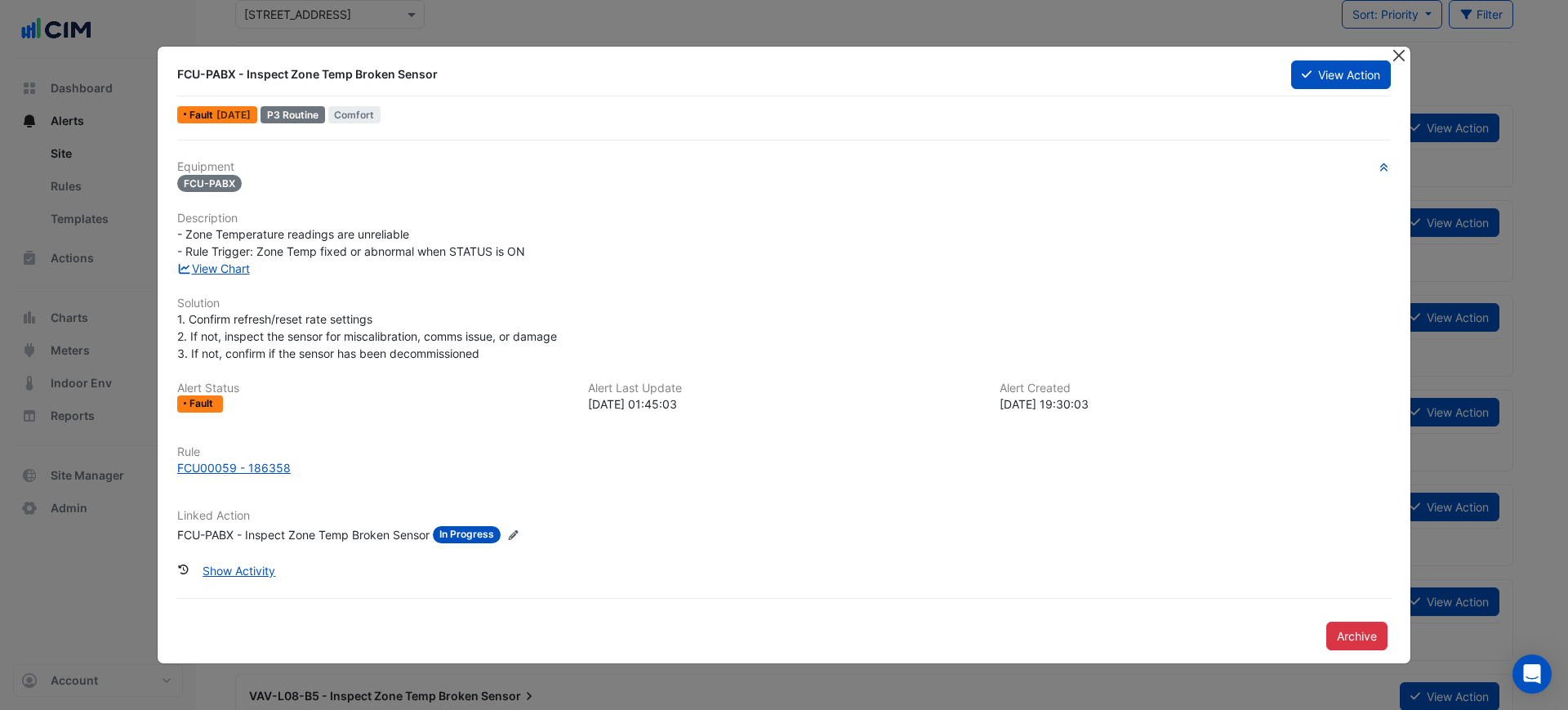
click at [1392, 52] on button "Close" at bounding box center [1399, 55] width 17 height 17
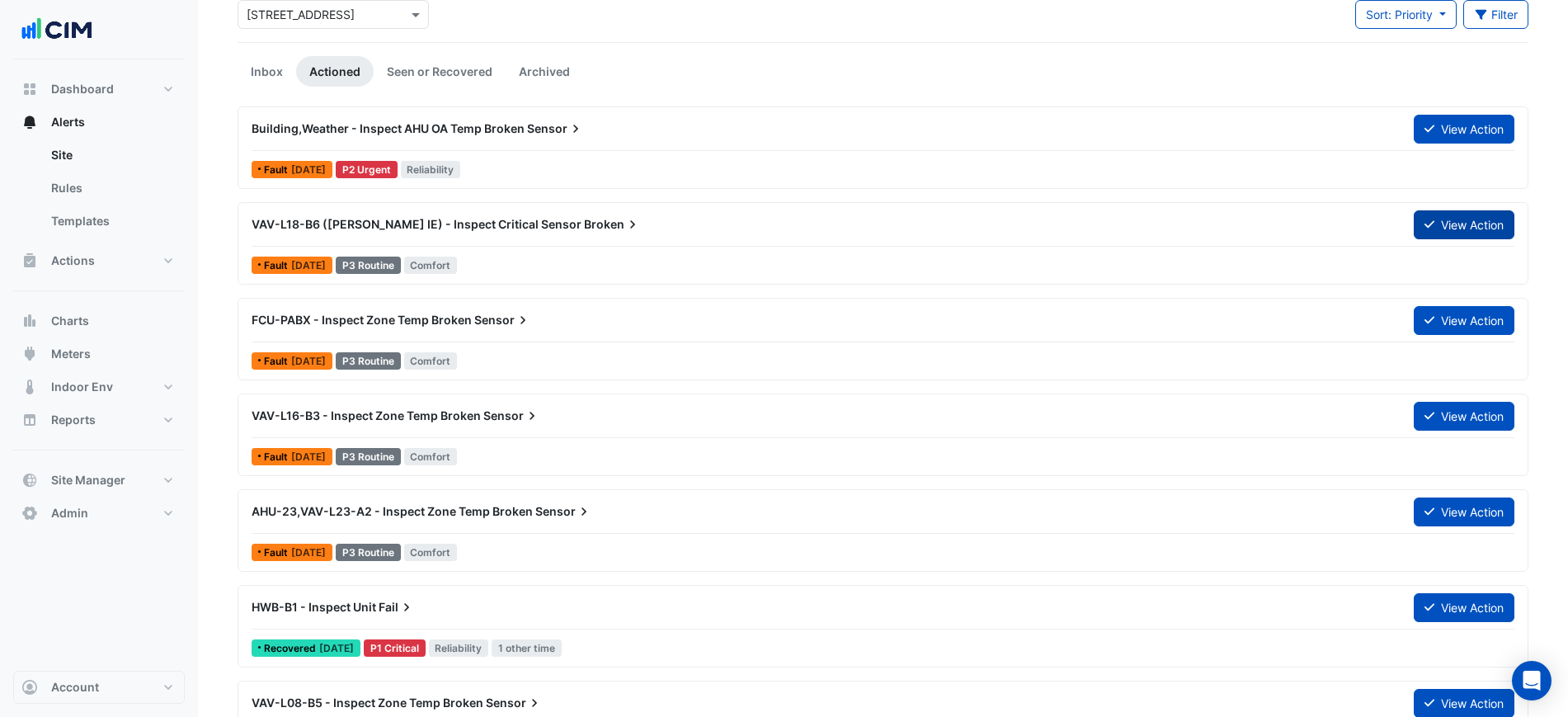
click at [1435, 219] on button "View Action" at bounding box center [1465, 225] width 101 height 29
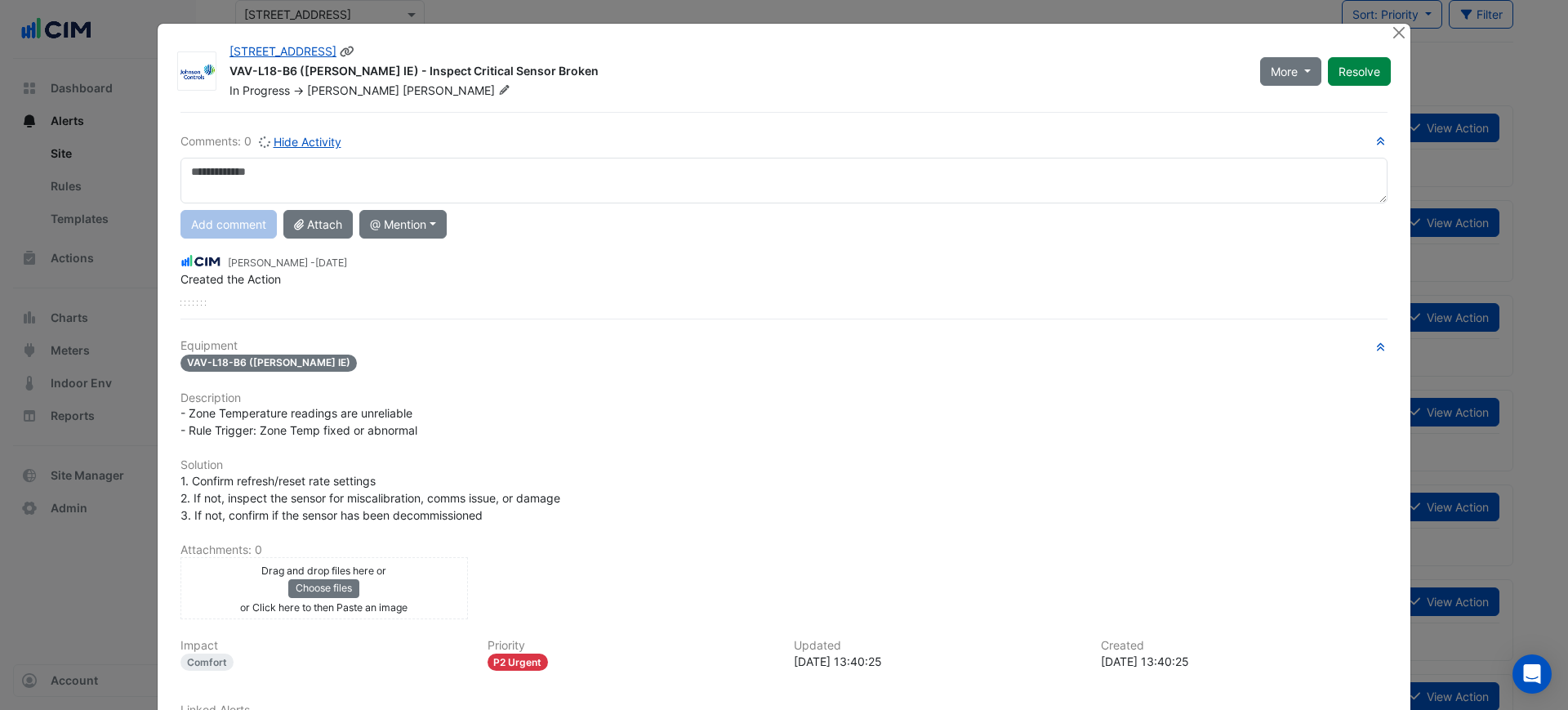
click at [403, 90] on span "[PERSON_NAME]" at bounding box center [458, 90] width 111 height 16
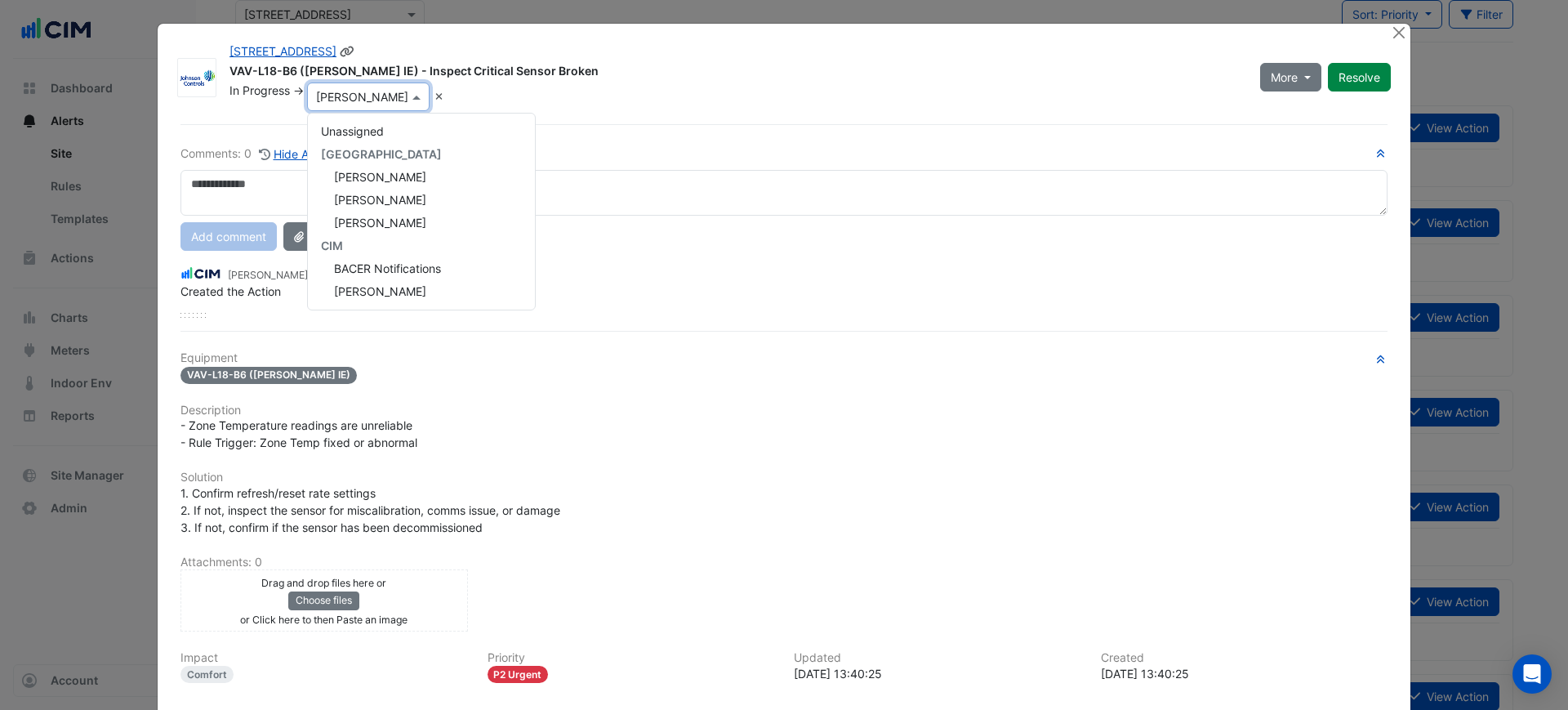
scroll to position [206, 0]
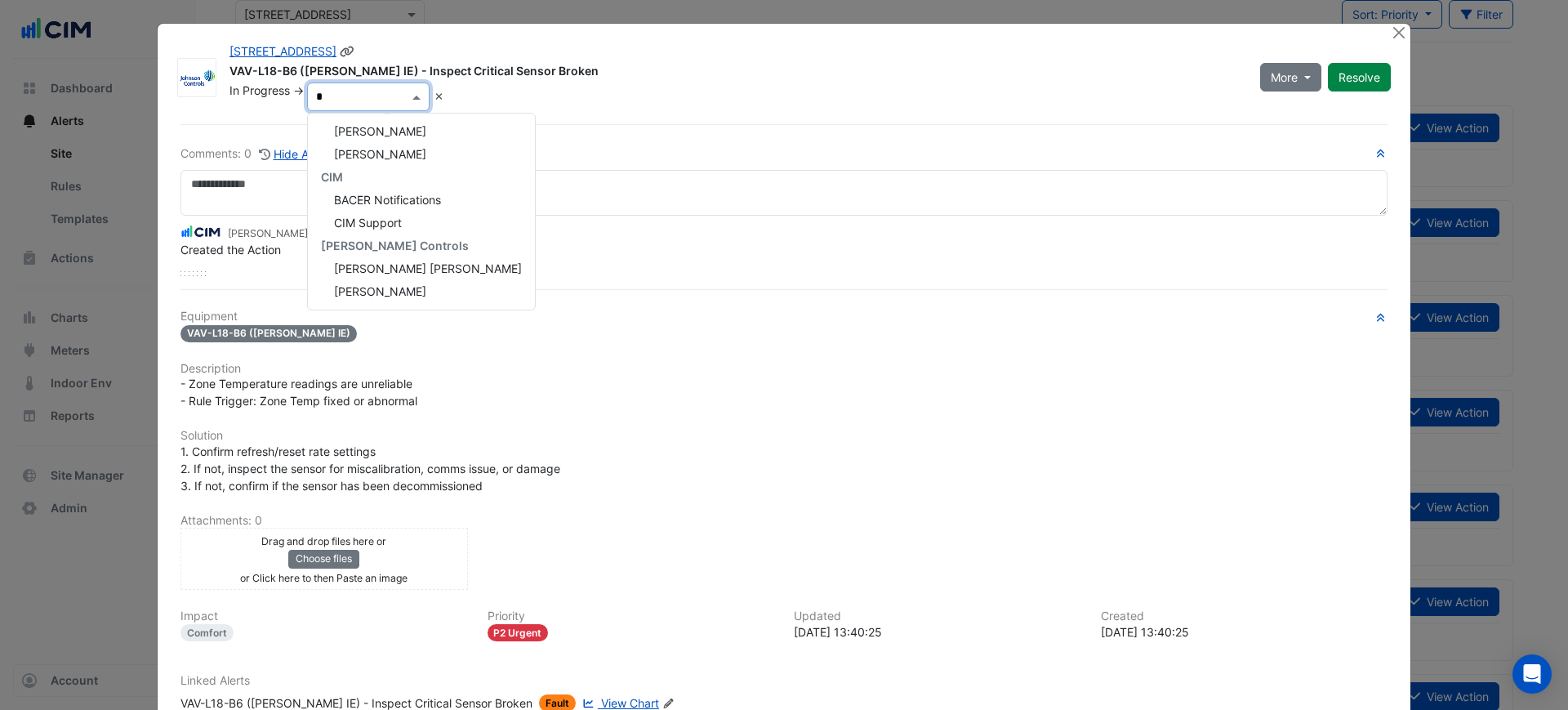
type input "**"
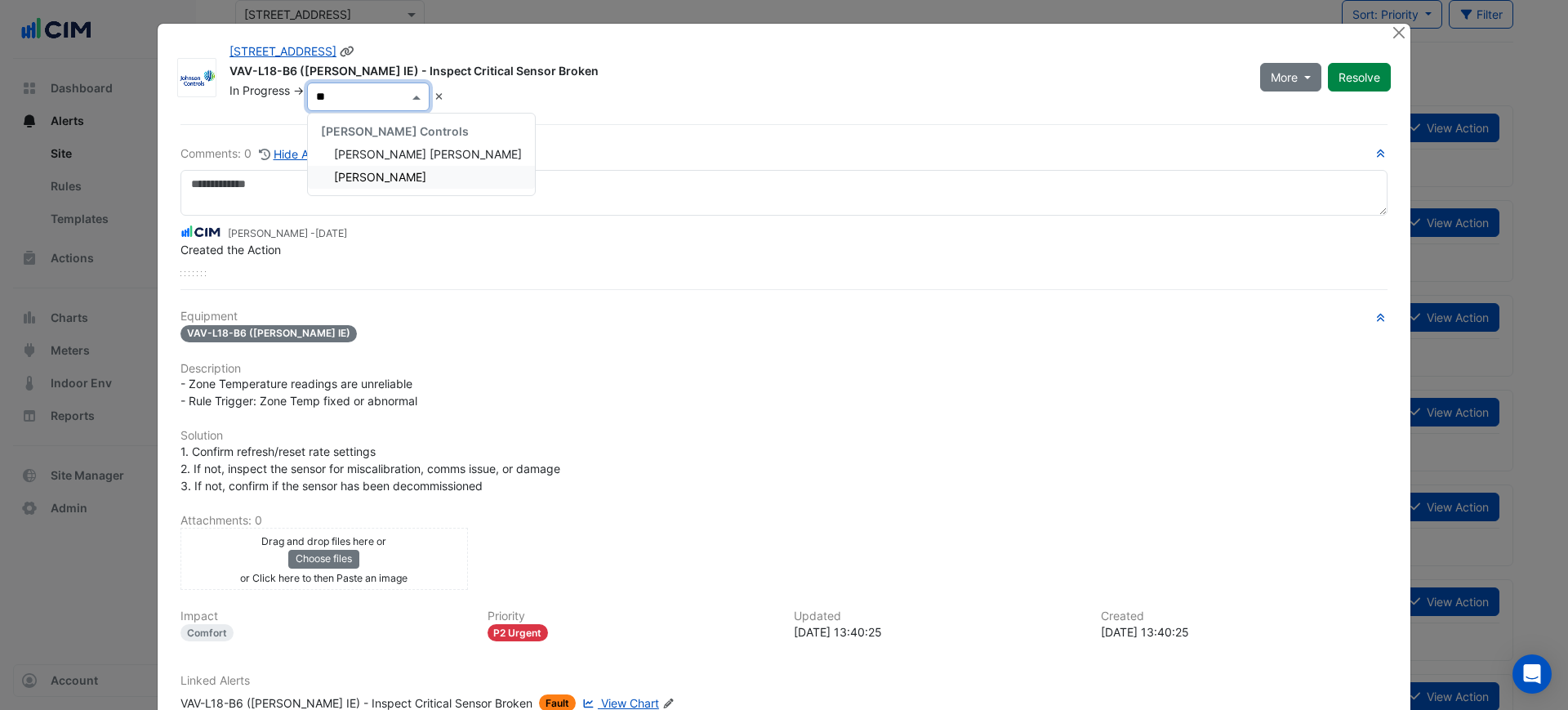
click at [358, 176] on span "[PERSON_NAME]" at bounding box center [380, 177] width 92 height 14
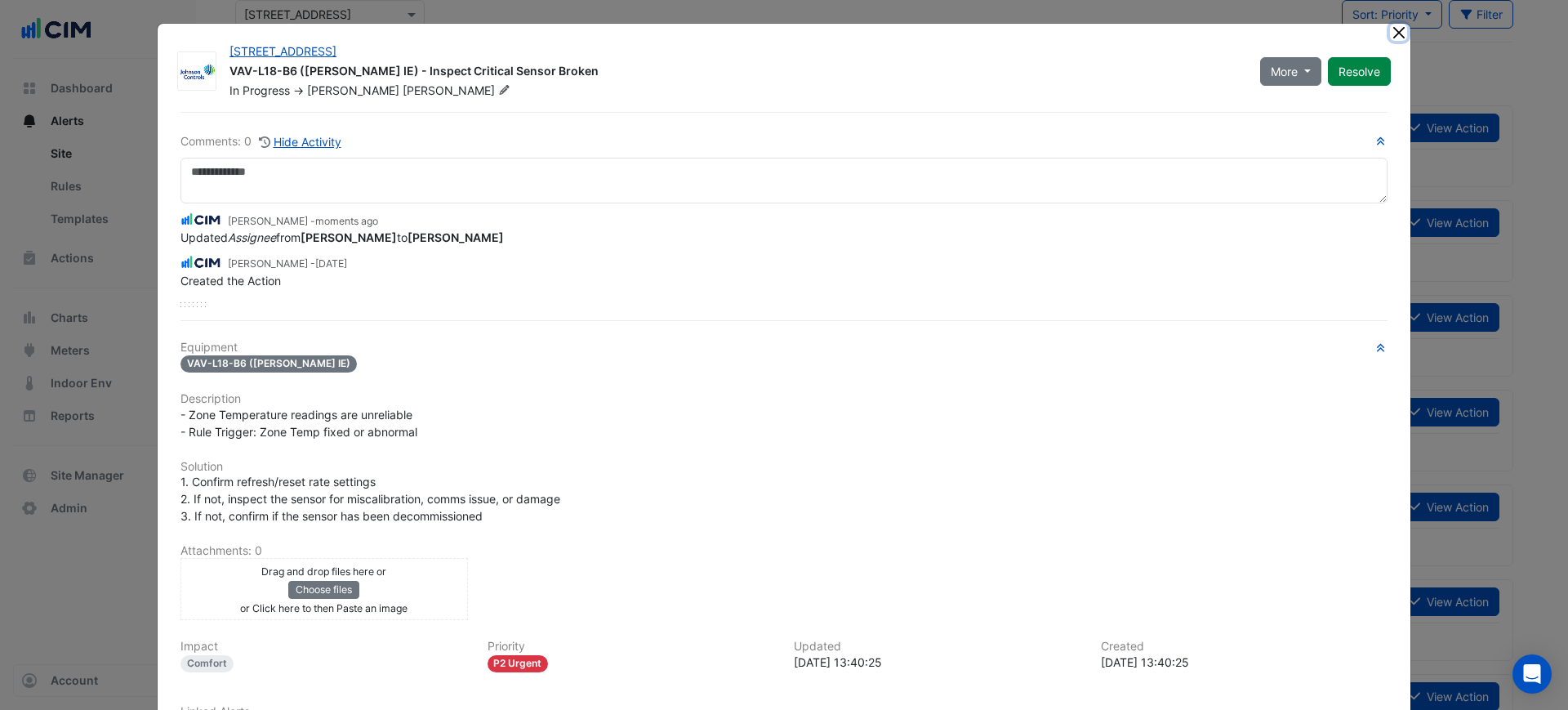
click at [1391, 32] on button "Close" at bounding box center [1399, 33] width 17 height 17
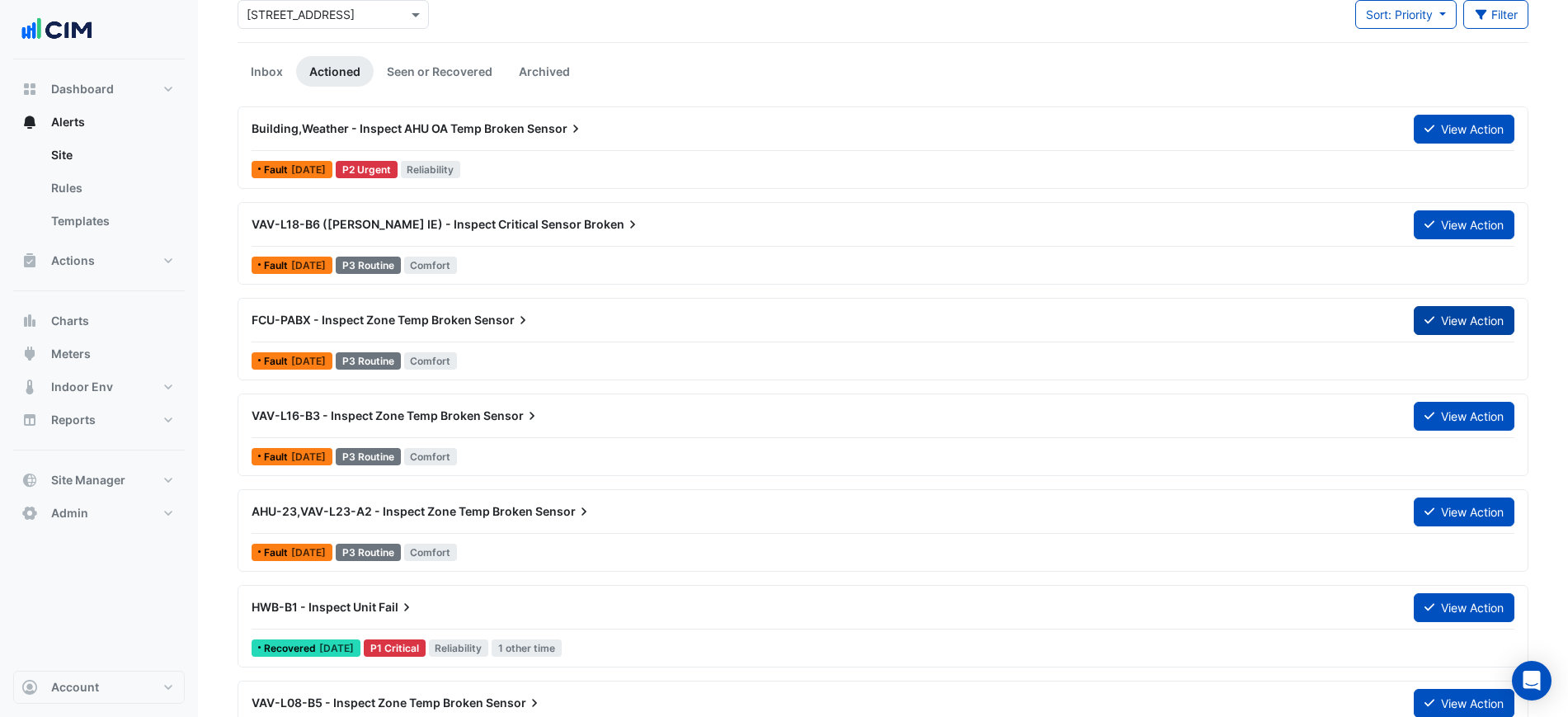
click at [1453, 323] on button "View Action" at bounding box center [1465, 321] width 101 height 29
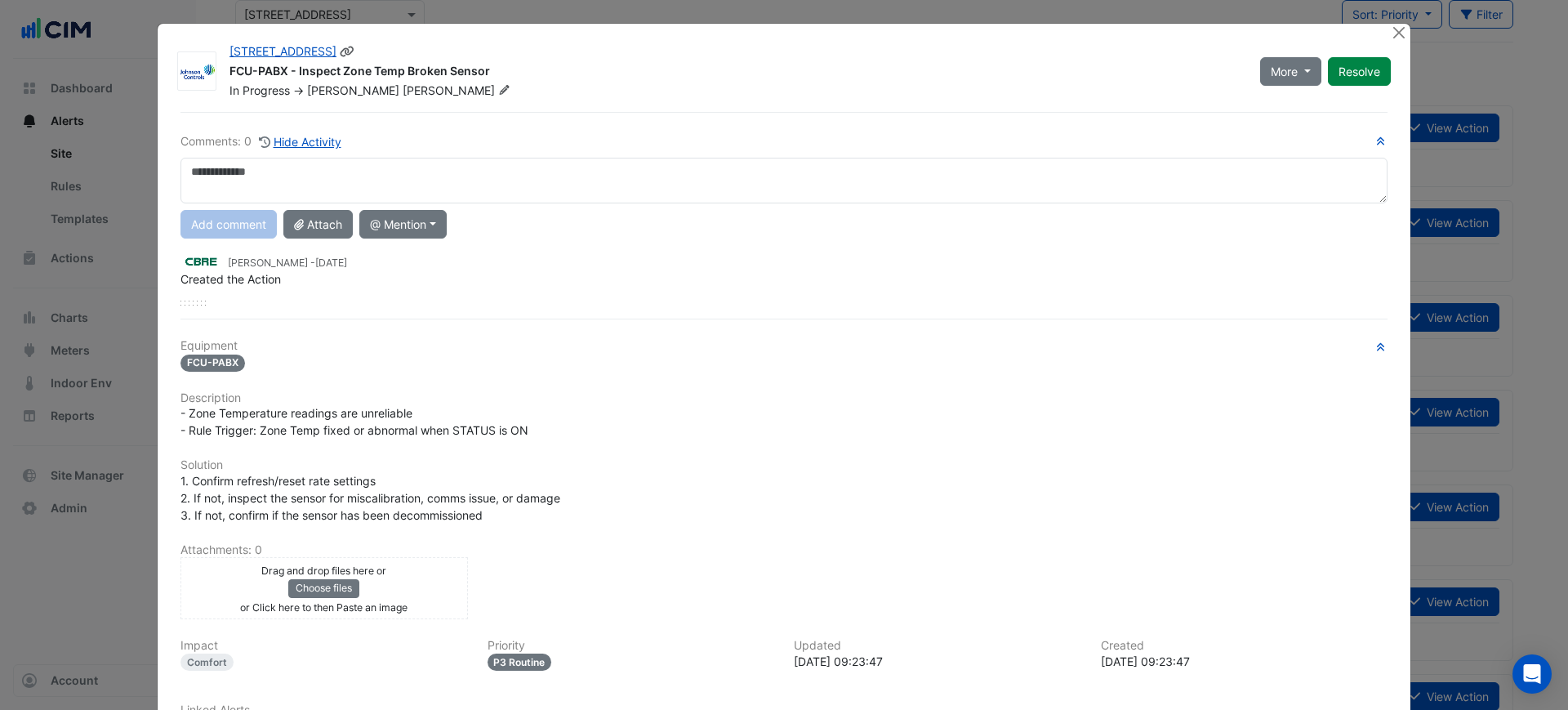
click at [498, 93] on icon at bounding box center [504, 90] width 12 height 10
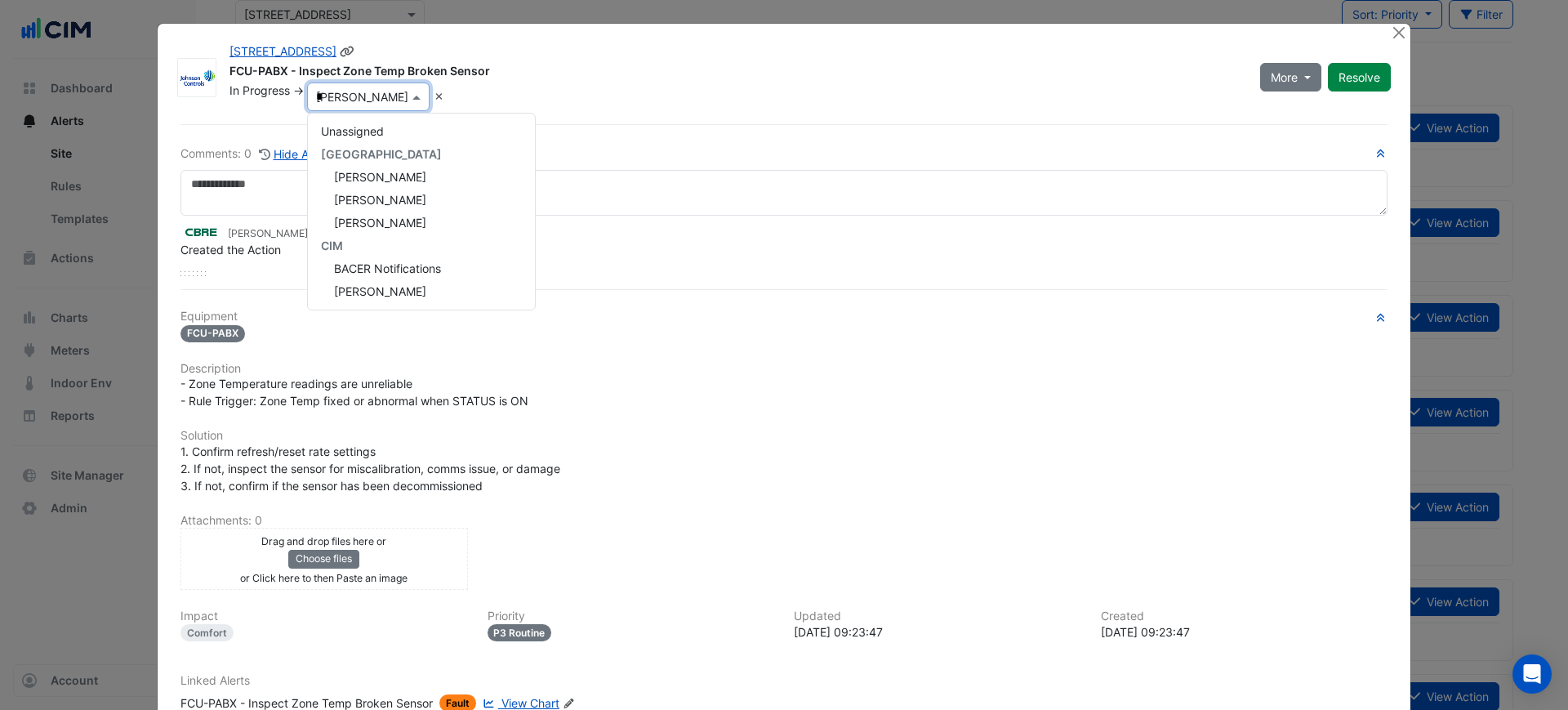
scroll to position [69, 0]
type input "**"
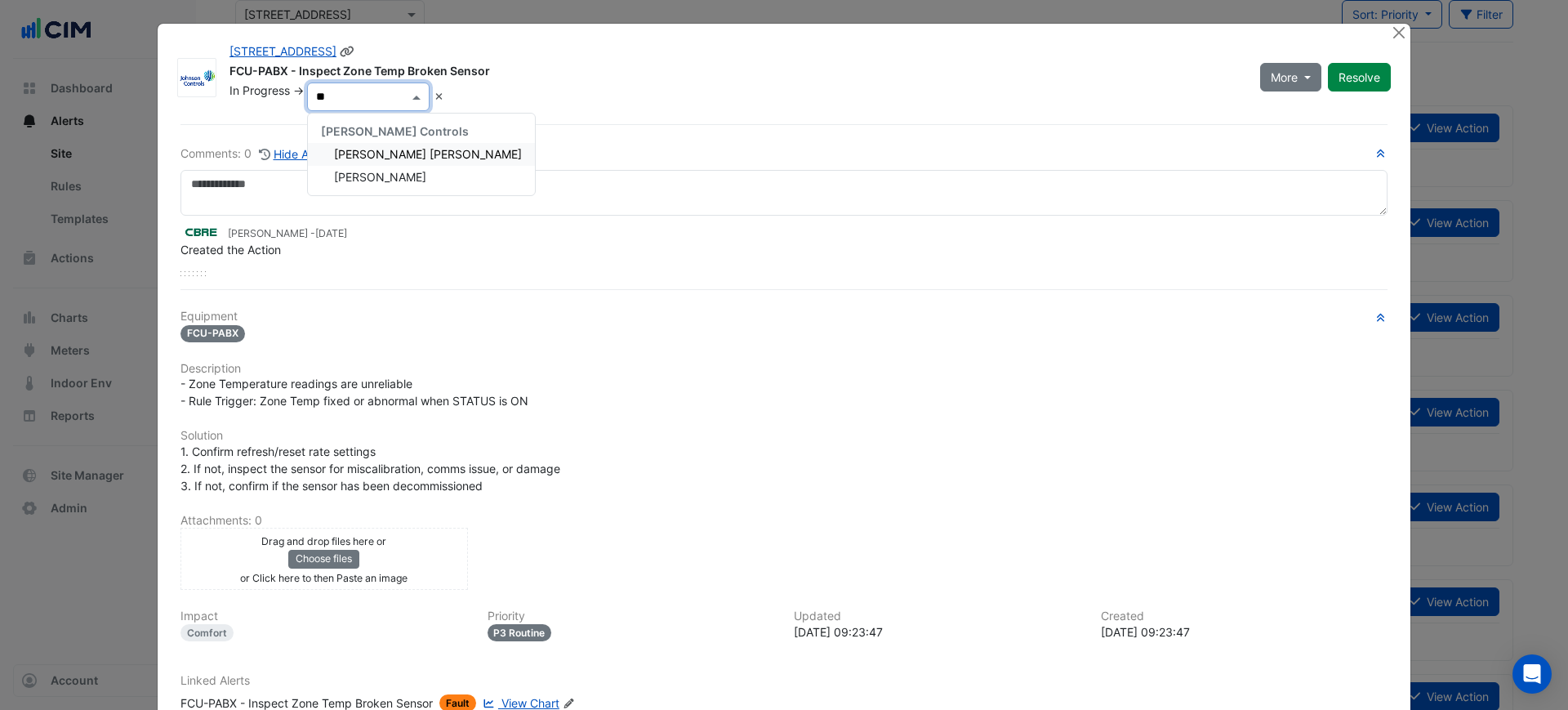
scroll to position [0, 0]
click at [365, 177] on span "[PERSON_NAME]" at bounding box center [380, 177] width 92 height 14
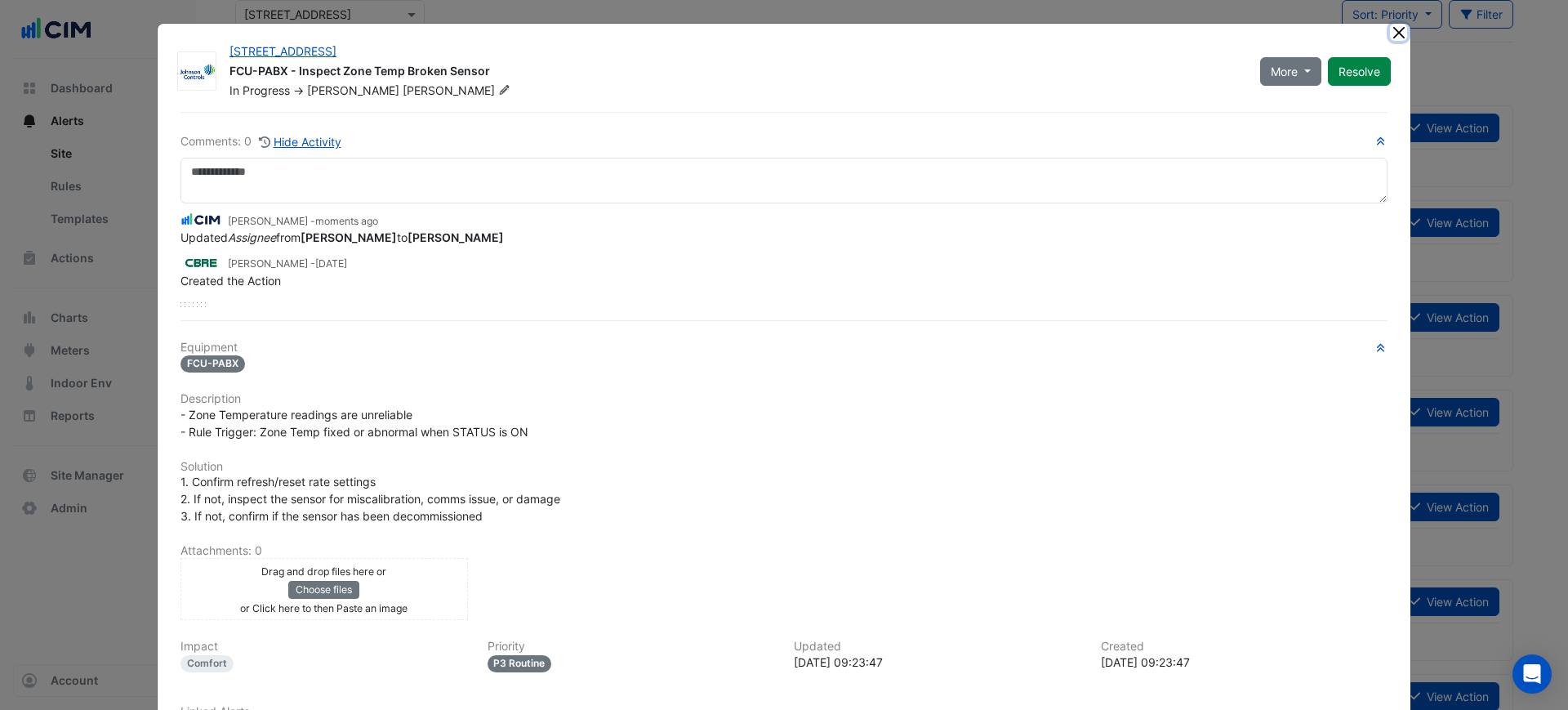
click at [1397, 33] on button "Close" at bounding box center [1399, 33] width 17 height 17
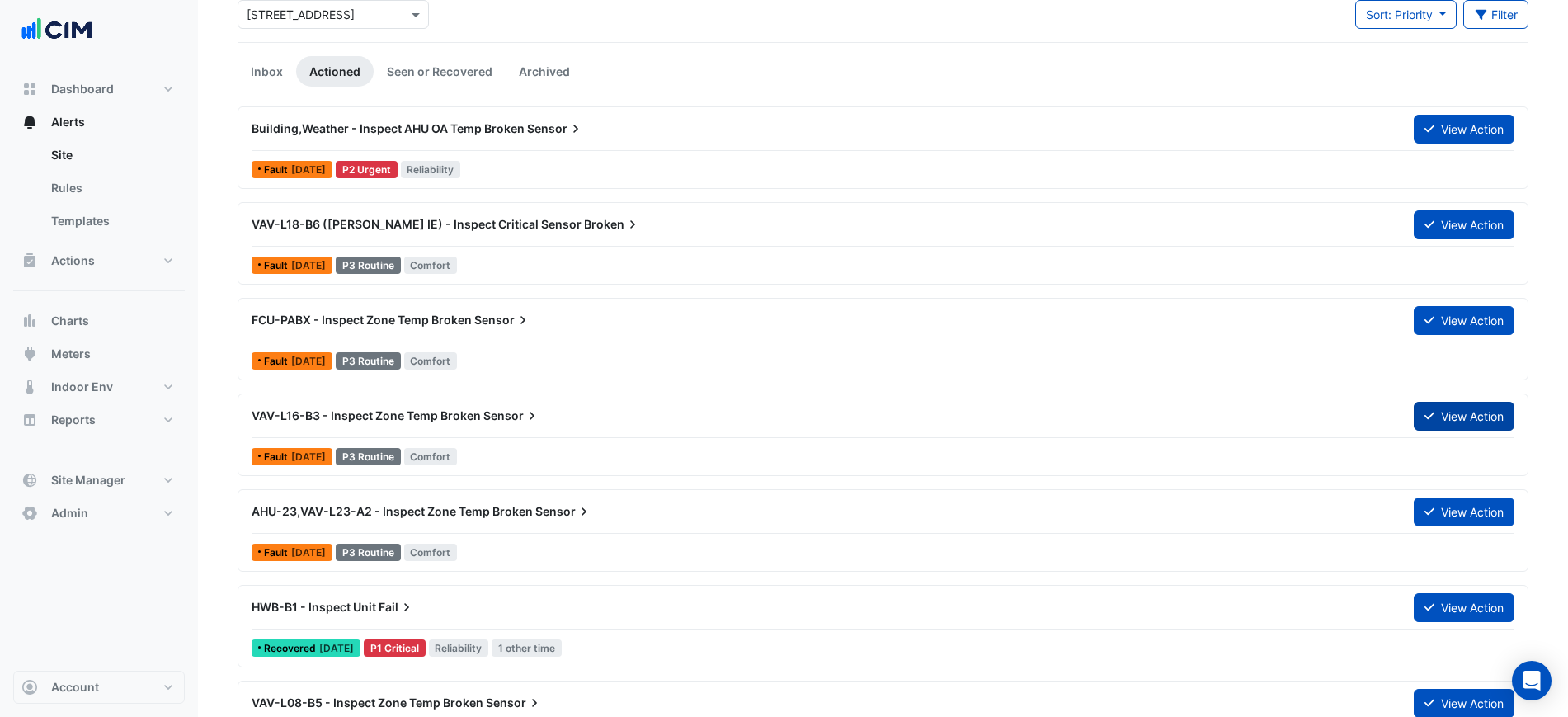
click at [1443, 421] on button "View Action" at bounding box center [1465, 416] width 101 height 29
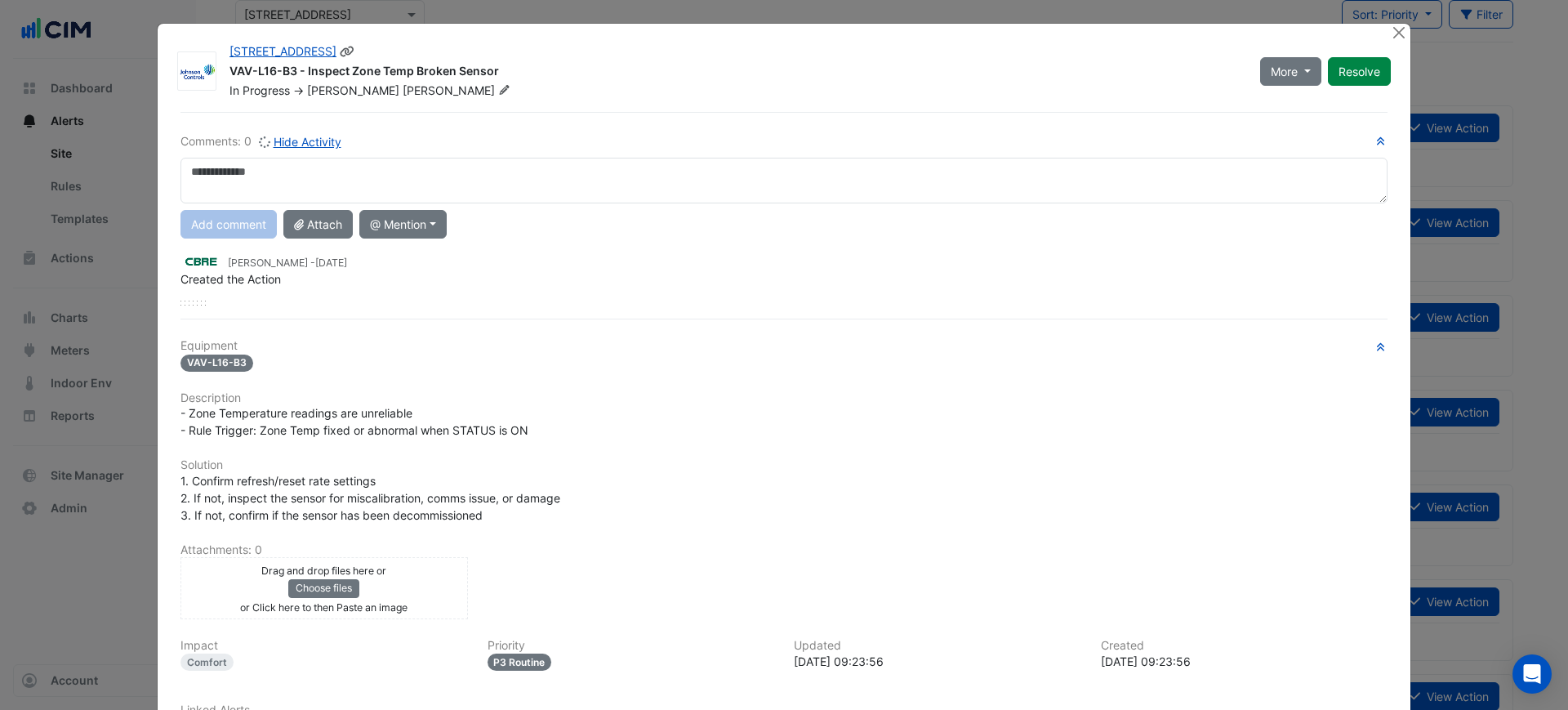
click at [382, 86] on div "In Progress -> [PERSON_NAME]" at bounding box center [735, 90] width 1014 height 16
click at [498, 86] on icon at bounding box center [504, 90] width 12 height 10
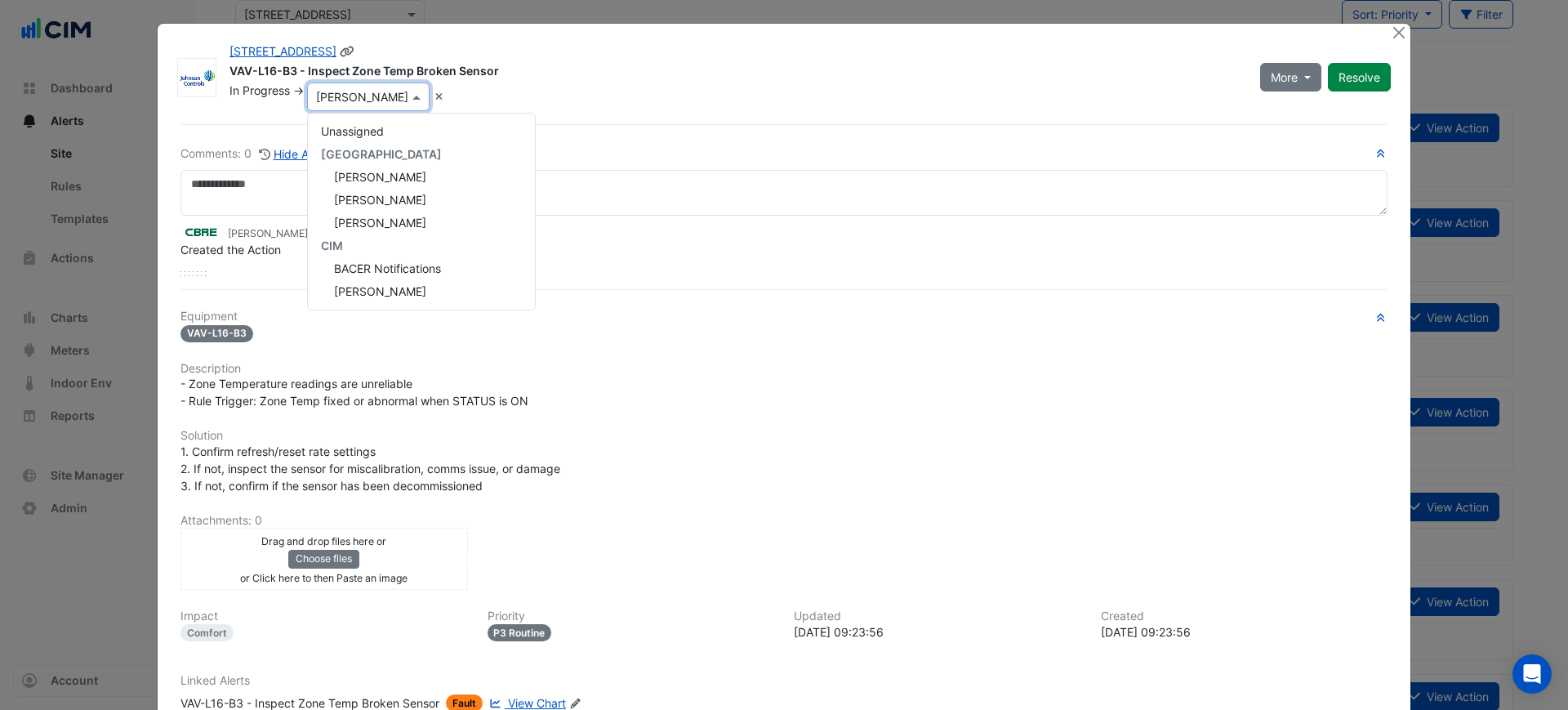
scroll to position [206, 0]
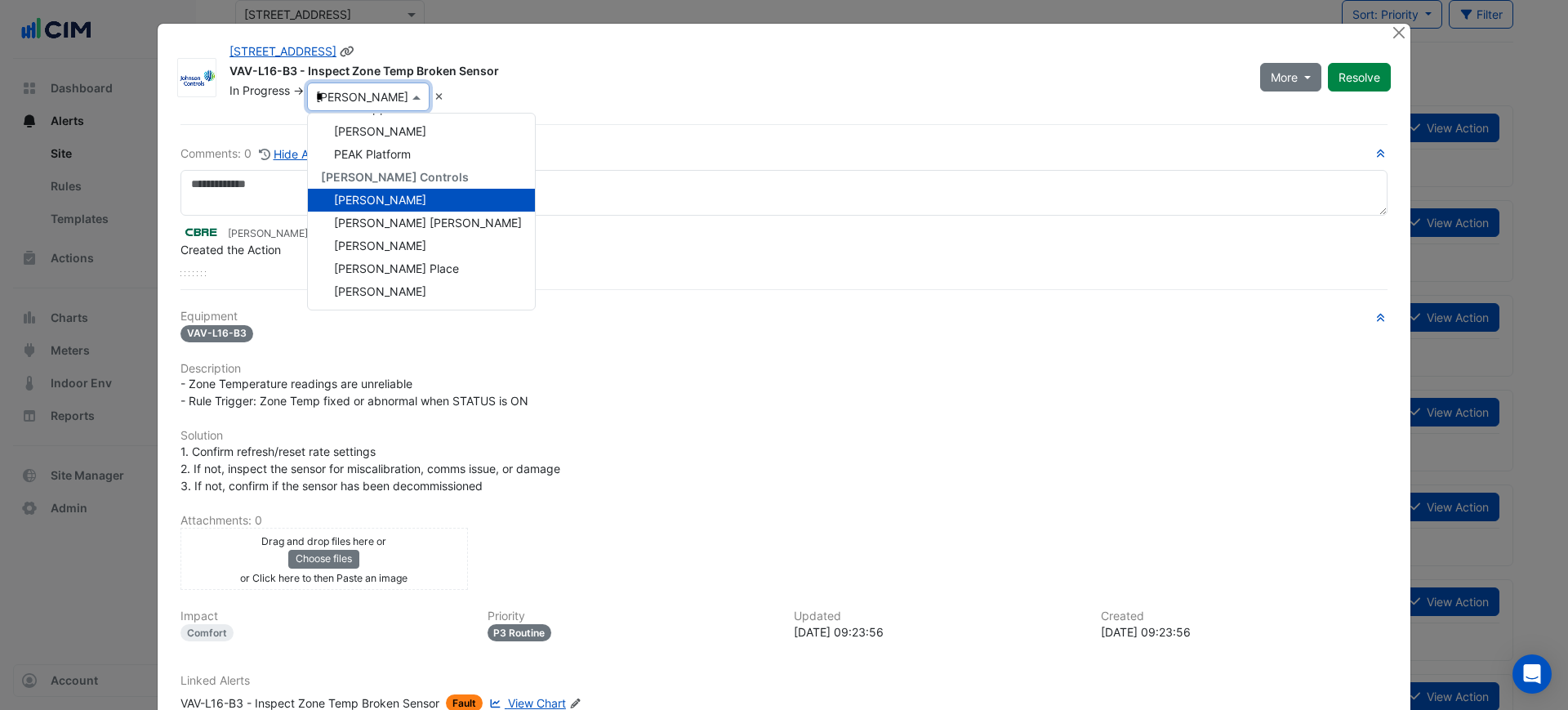
type input "**"
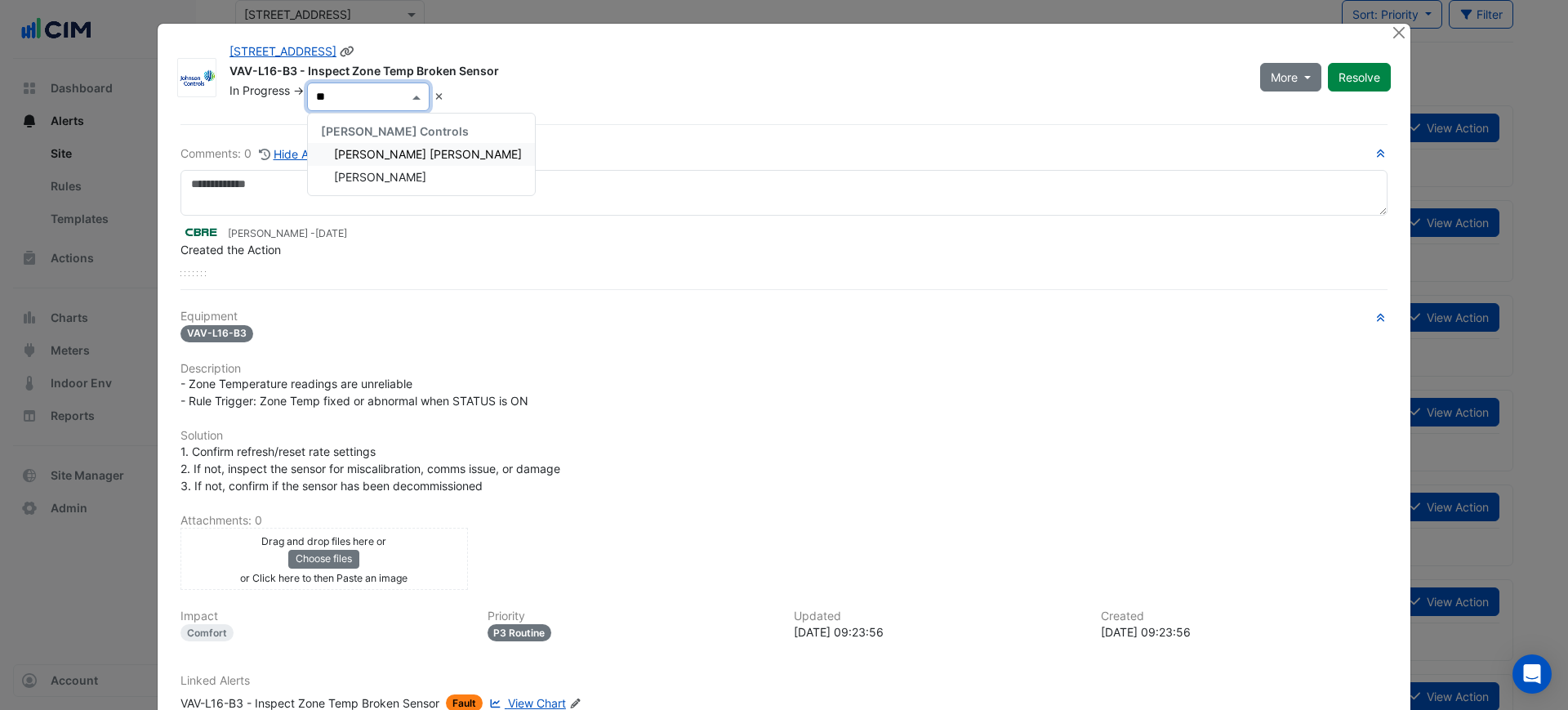
scroll to position [0, 0]
click at [372, 175] on span "[PERSON_NAME]" at bounding box center [380, 177] width 92 height 14
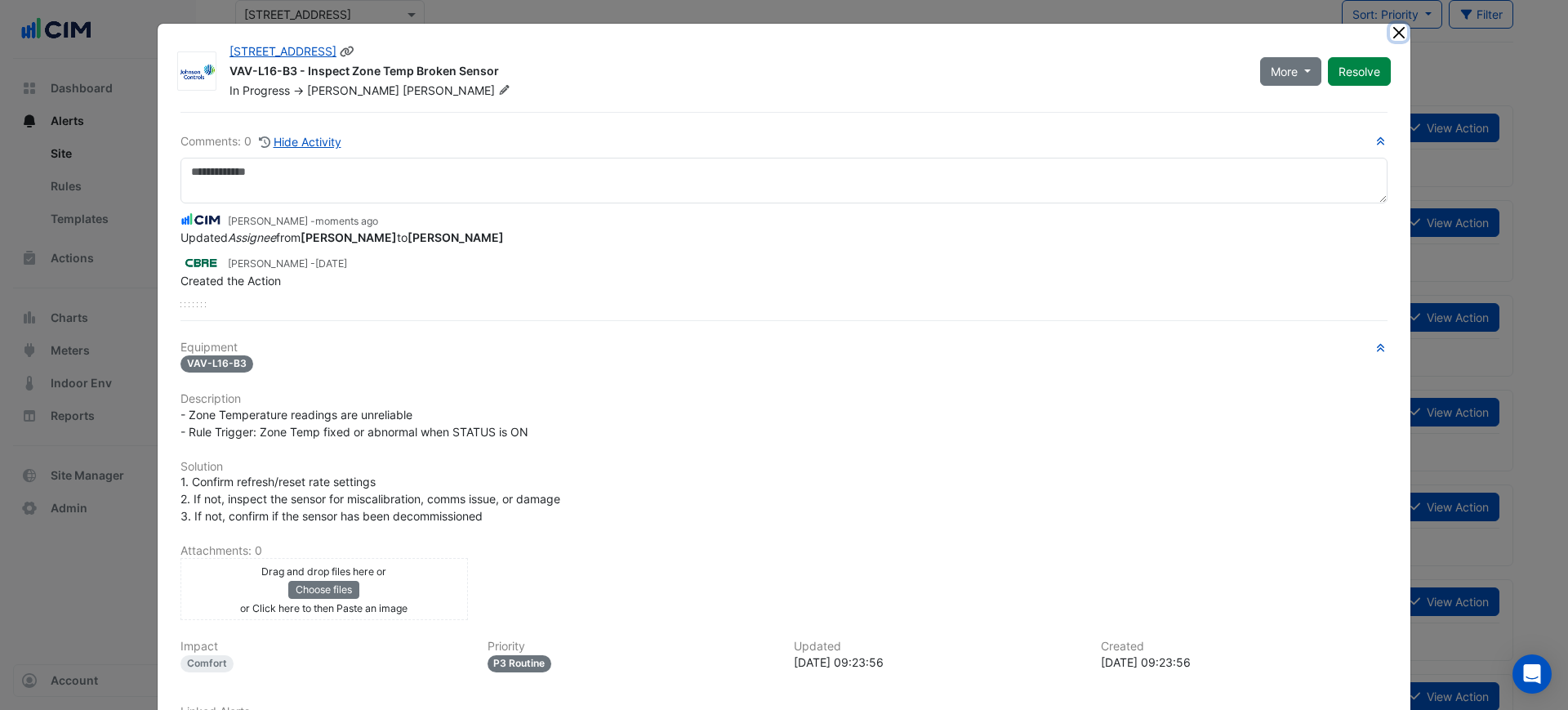
click at [1390, 32] on button "Close" at bounding box center [1399, 33] width 17 height 17
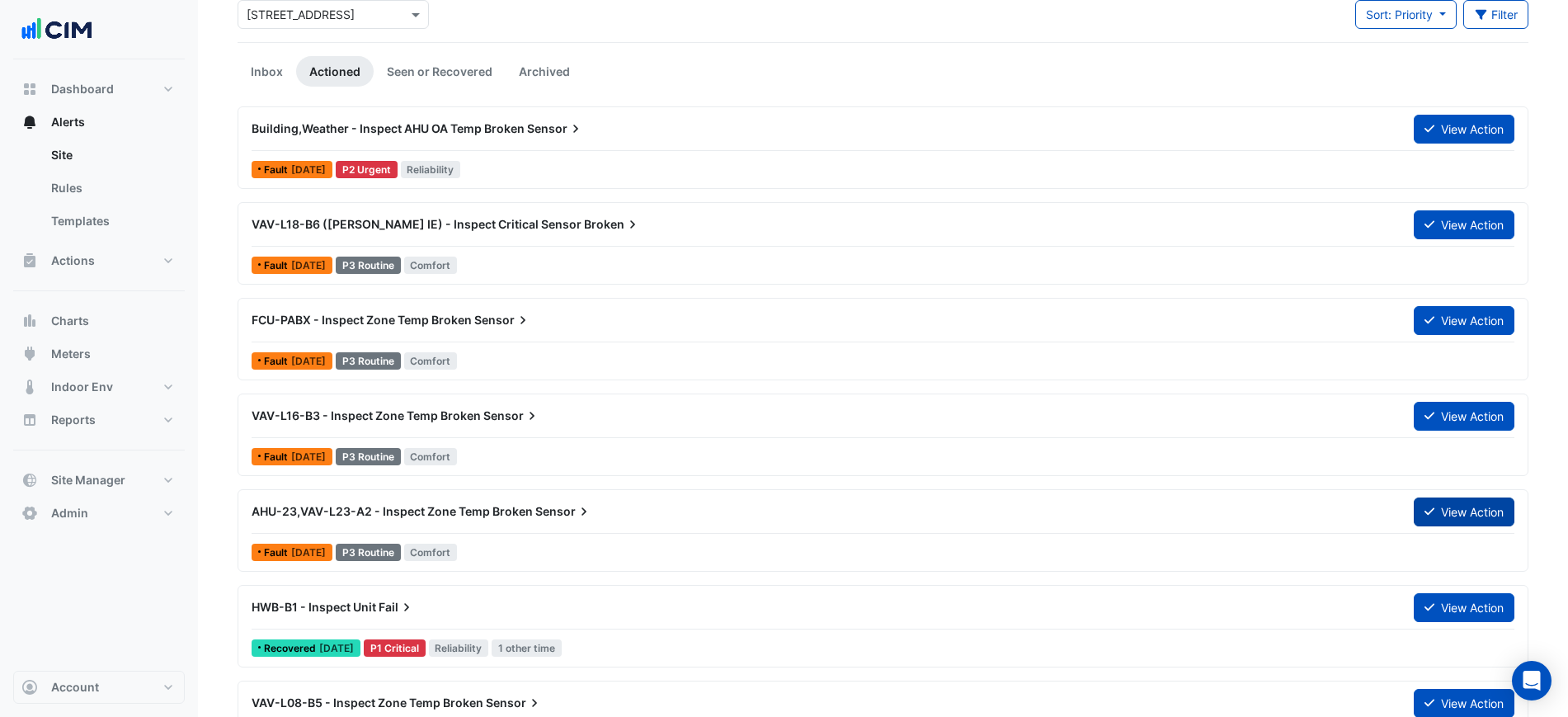
click at [1467, 514] on button "View Action" at bounding box center [1465, 512] width 101 height 29
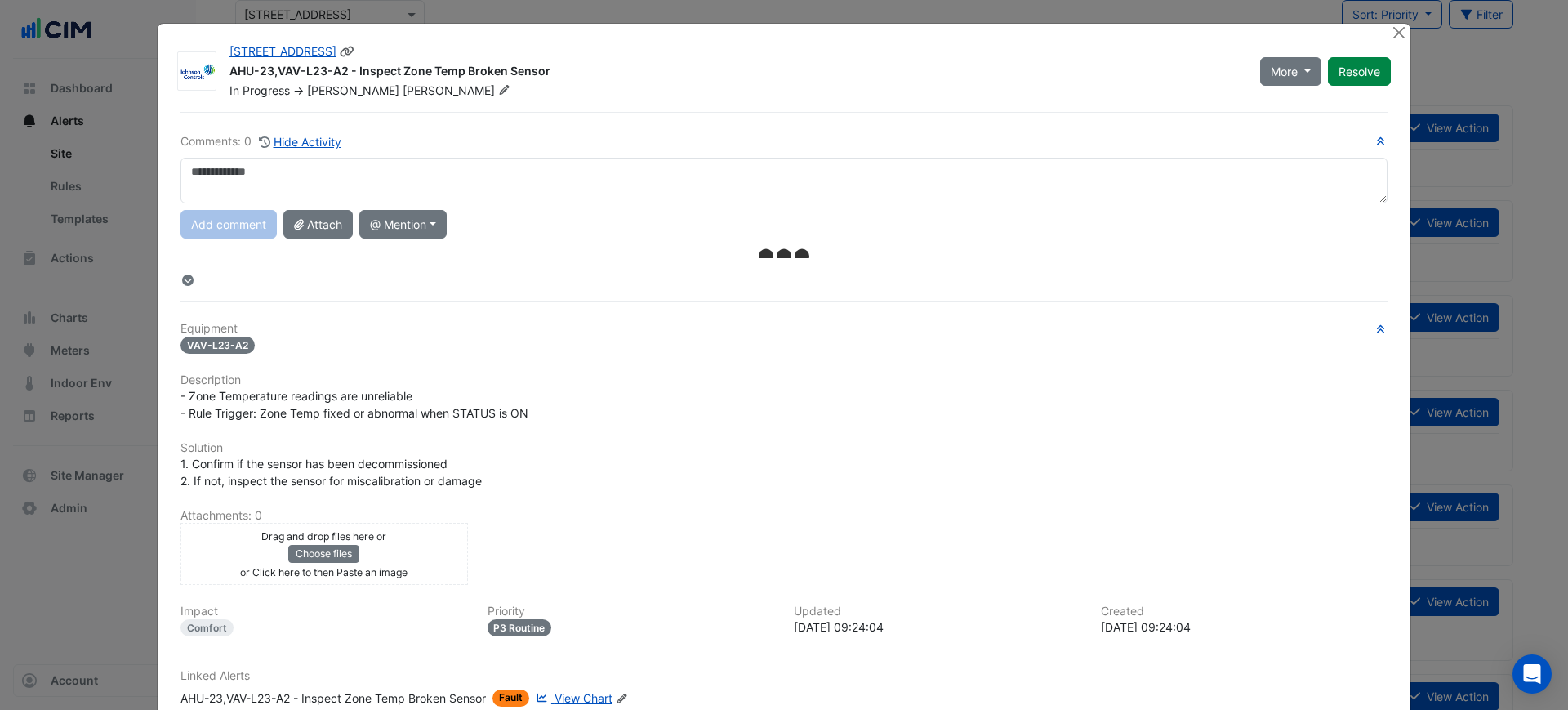
click at [498, 93] on icon at bounding box center [504, 90] width 12 height 10
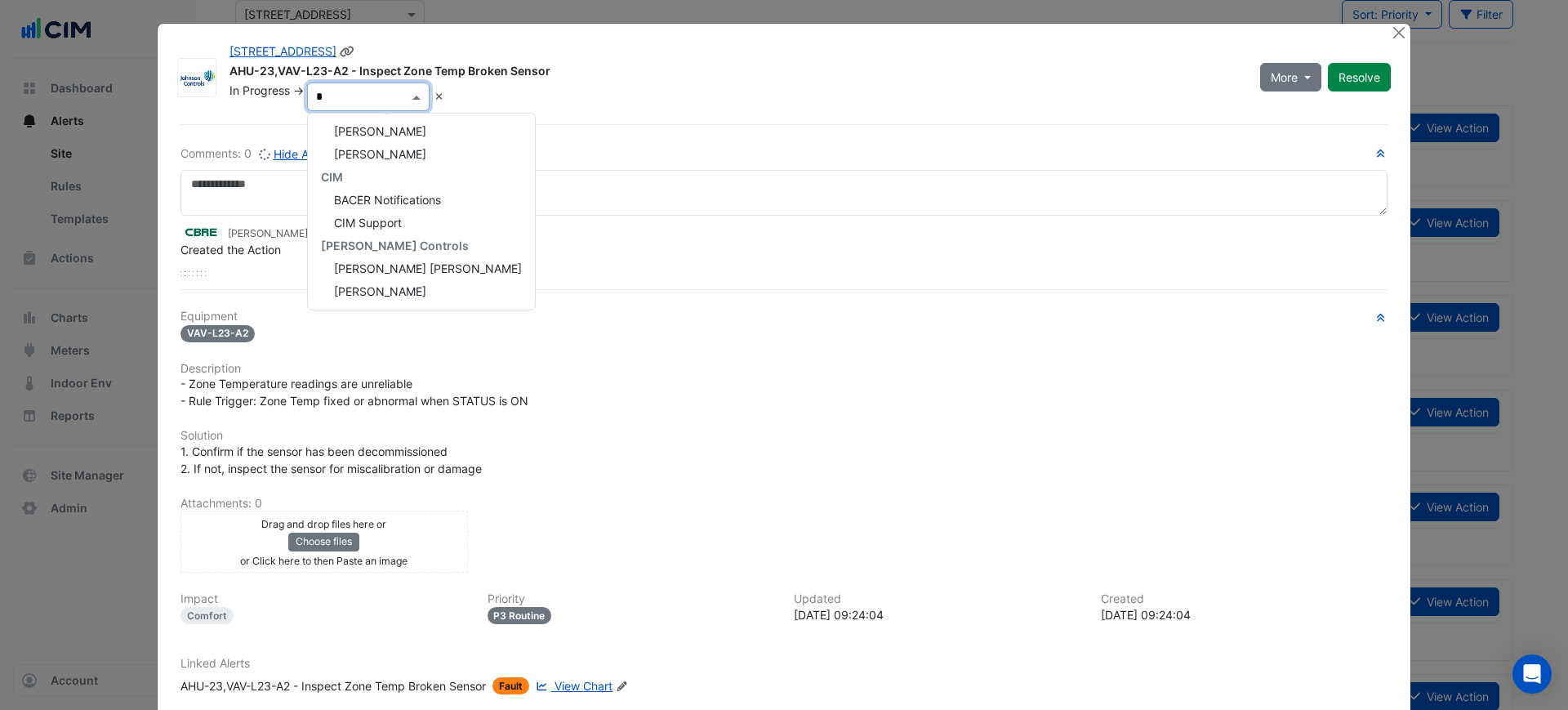
type input "**"
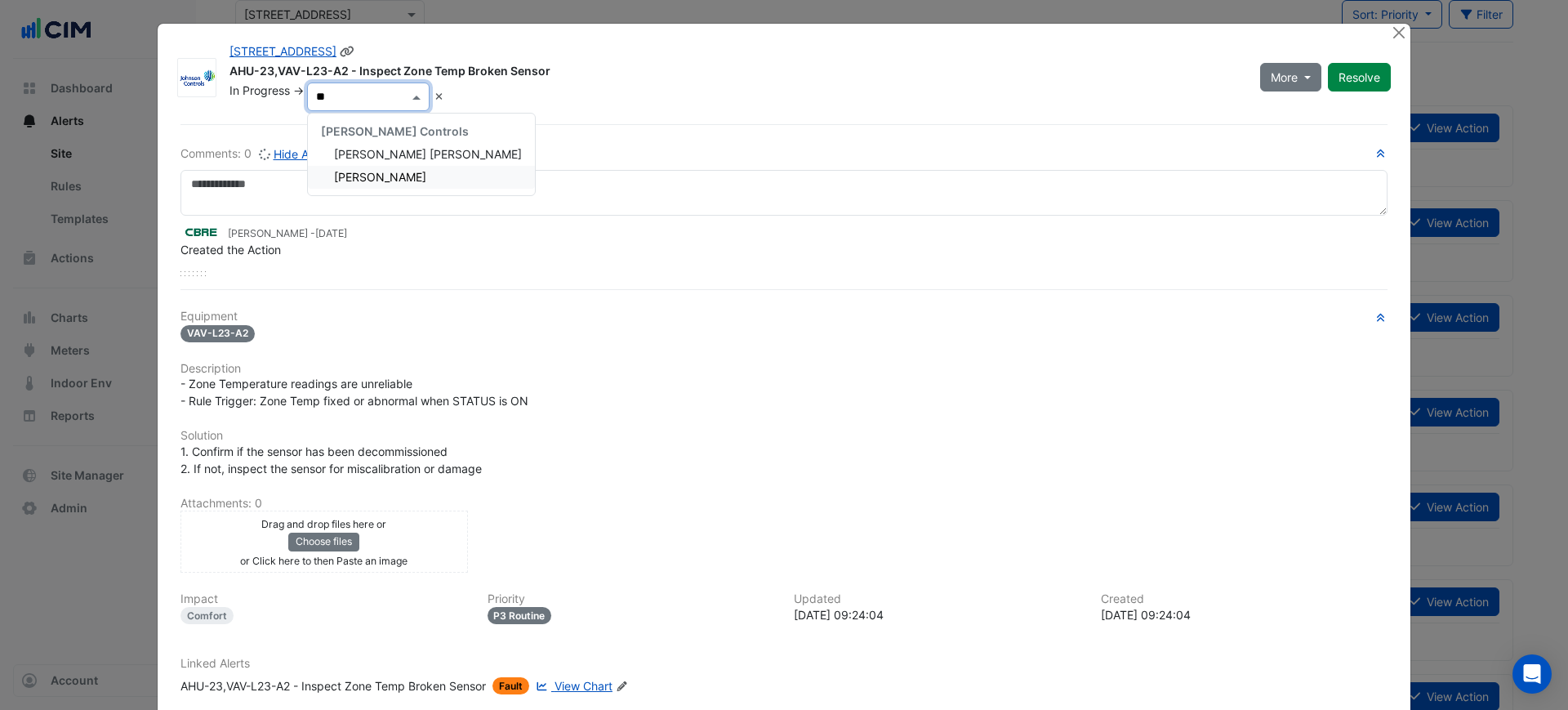
click at [364, 170] on span "[PERSON_NAME]" at bounding box center [380, 177] width 92 height 14
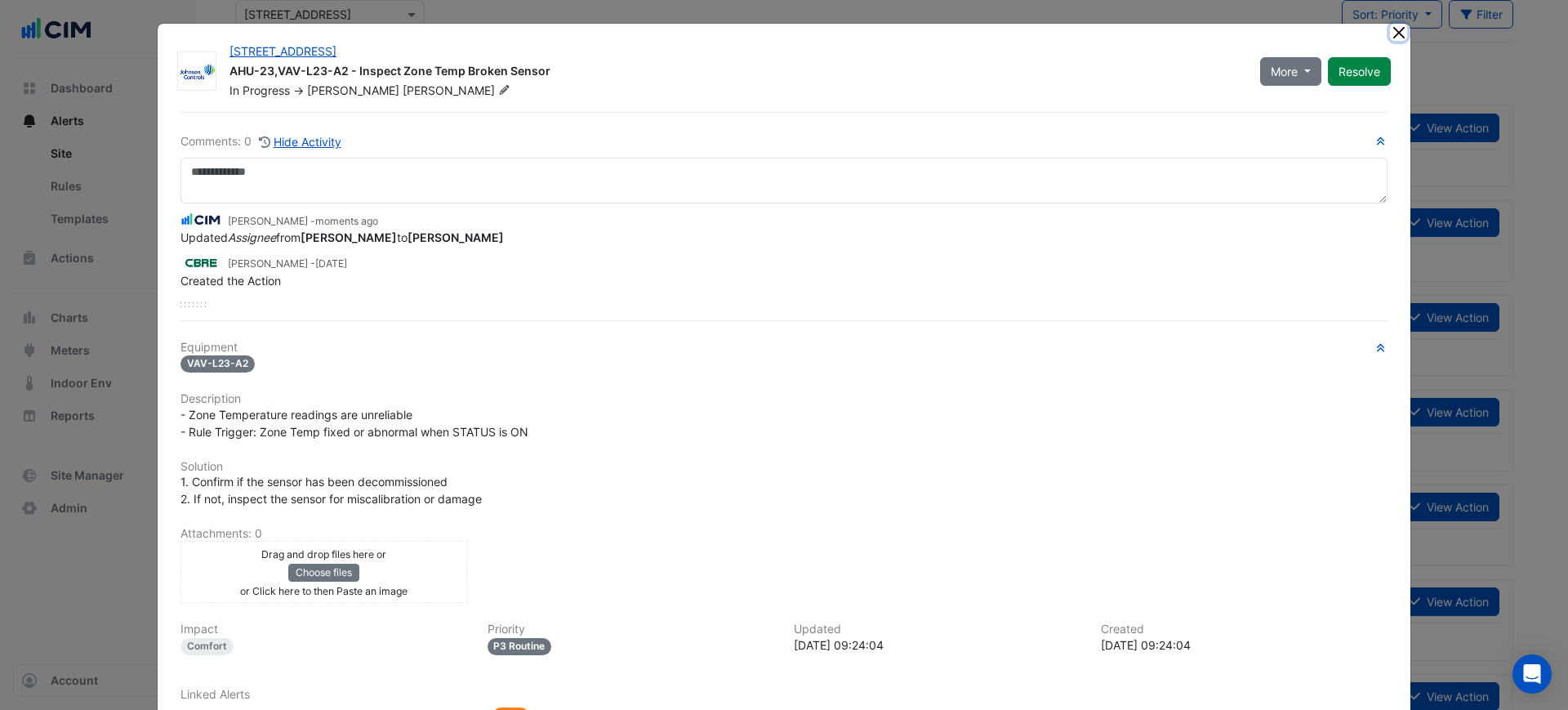
click at [1390, 32] on button "Close" at bounding box center [1399, 33] width 17 height 17
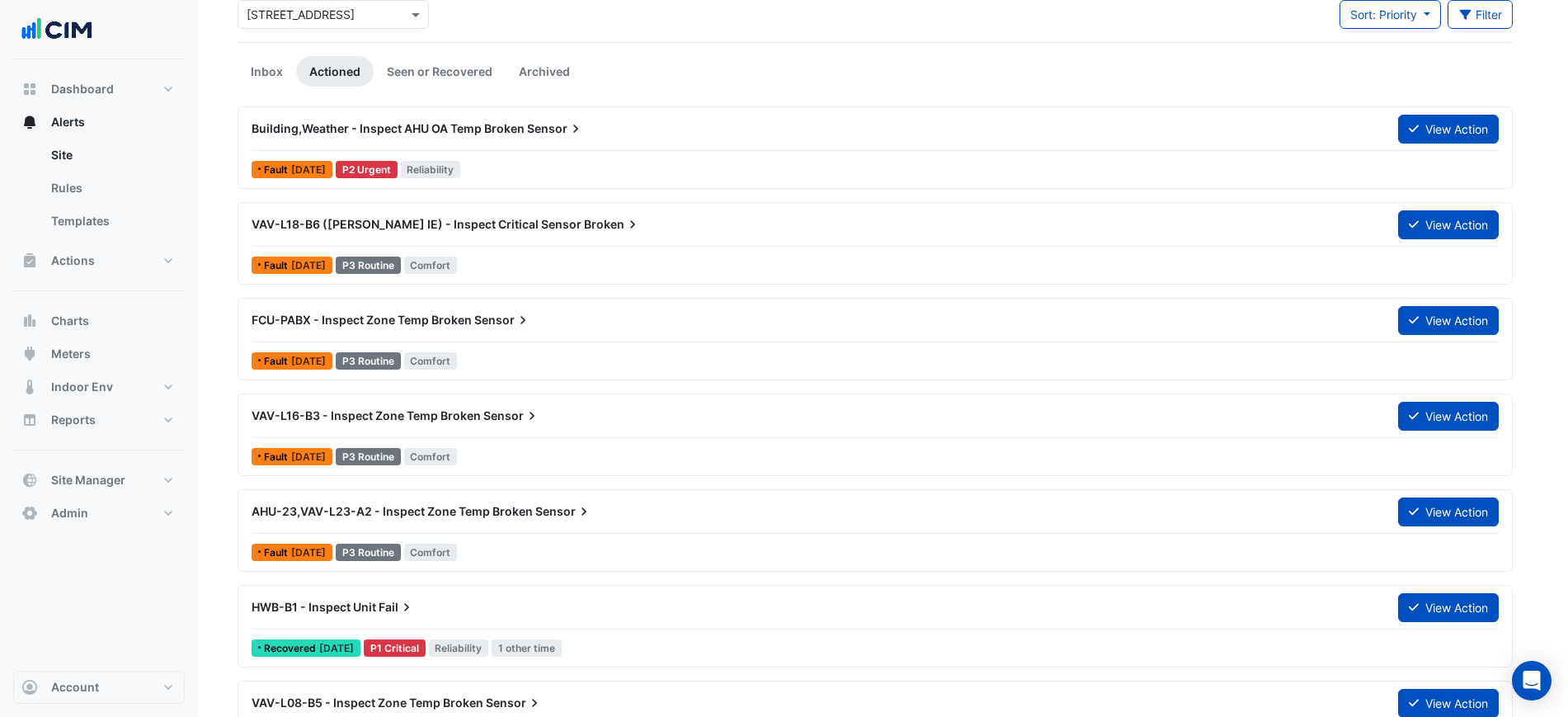
click at [1216, 36] on div "Site Select a Site × [STREET_ADDRESS] Sort: Priority Priority Updated Filter Ti…" at bounding box center [876, 9] width 1295 height 66
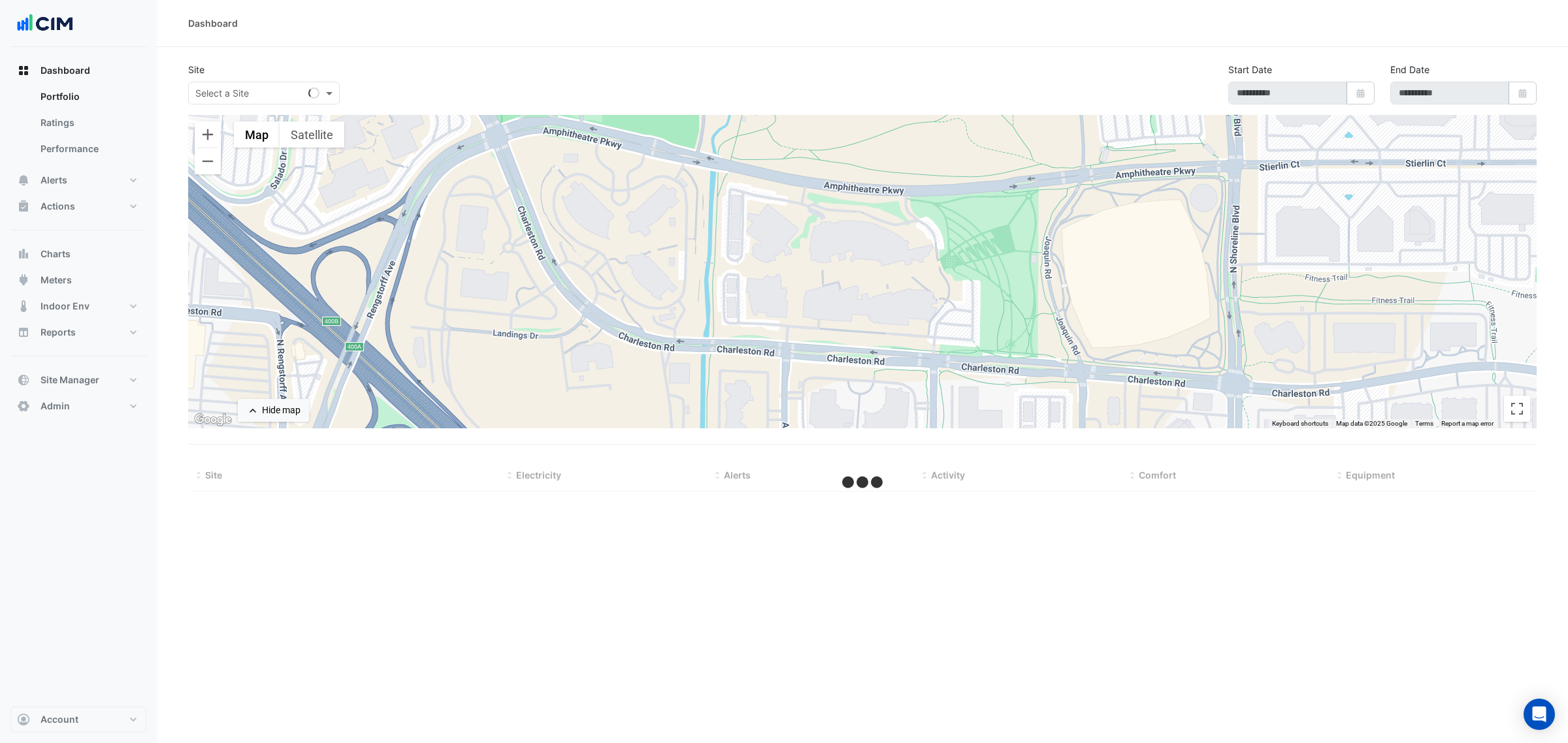
type input "**********"
select select "***"
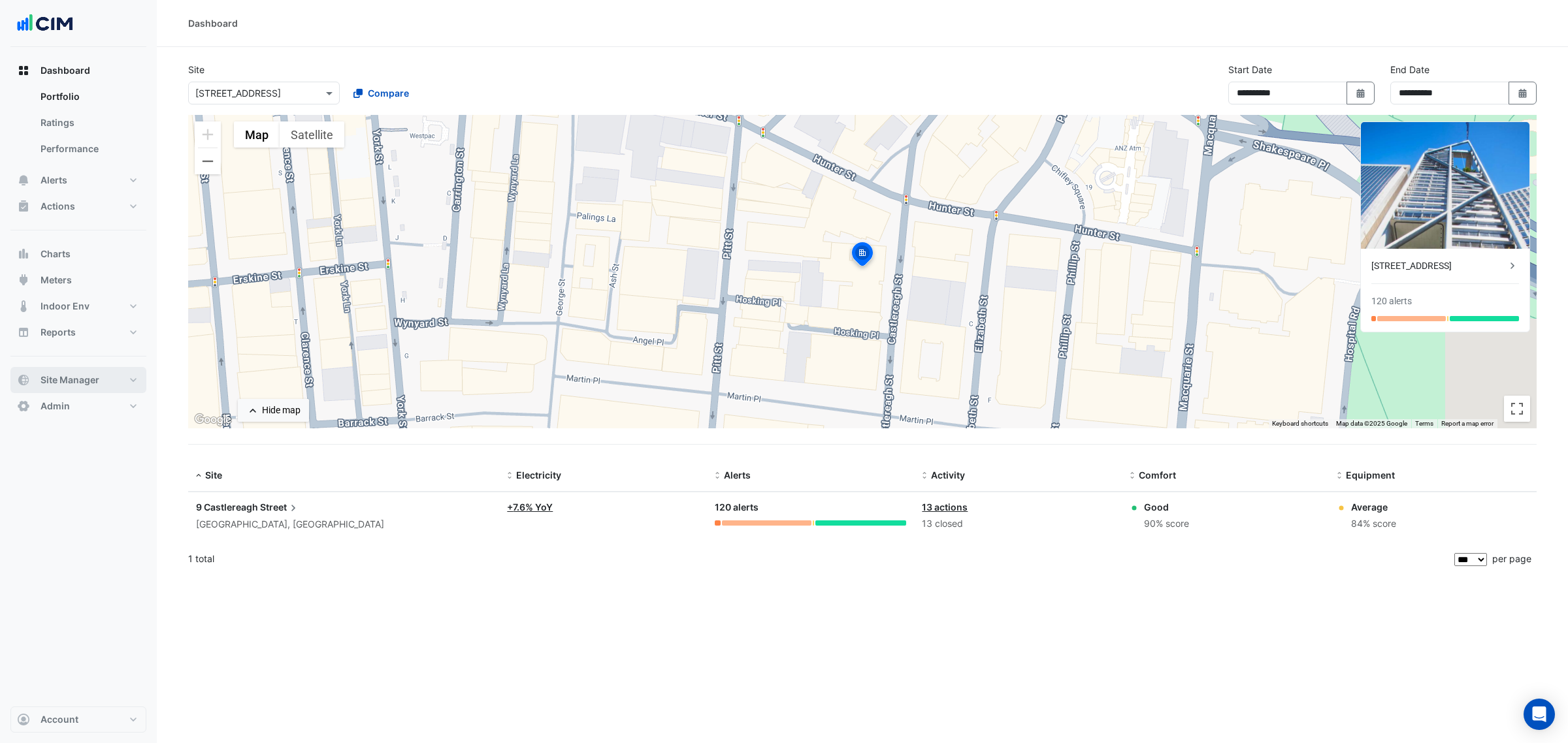
click at [65, 376] on span "Site Manager" at bounding box center [70, 380] width 59 height 13
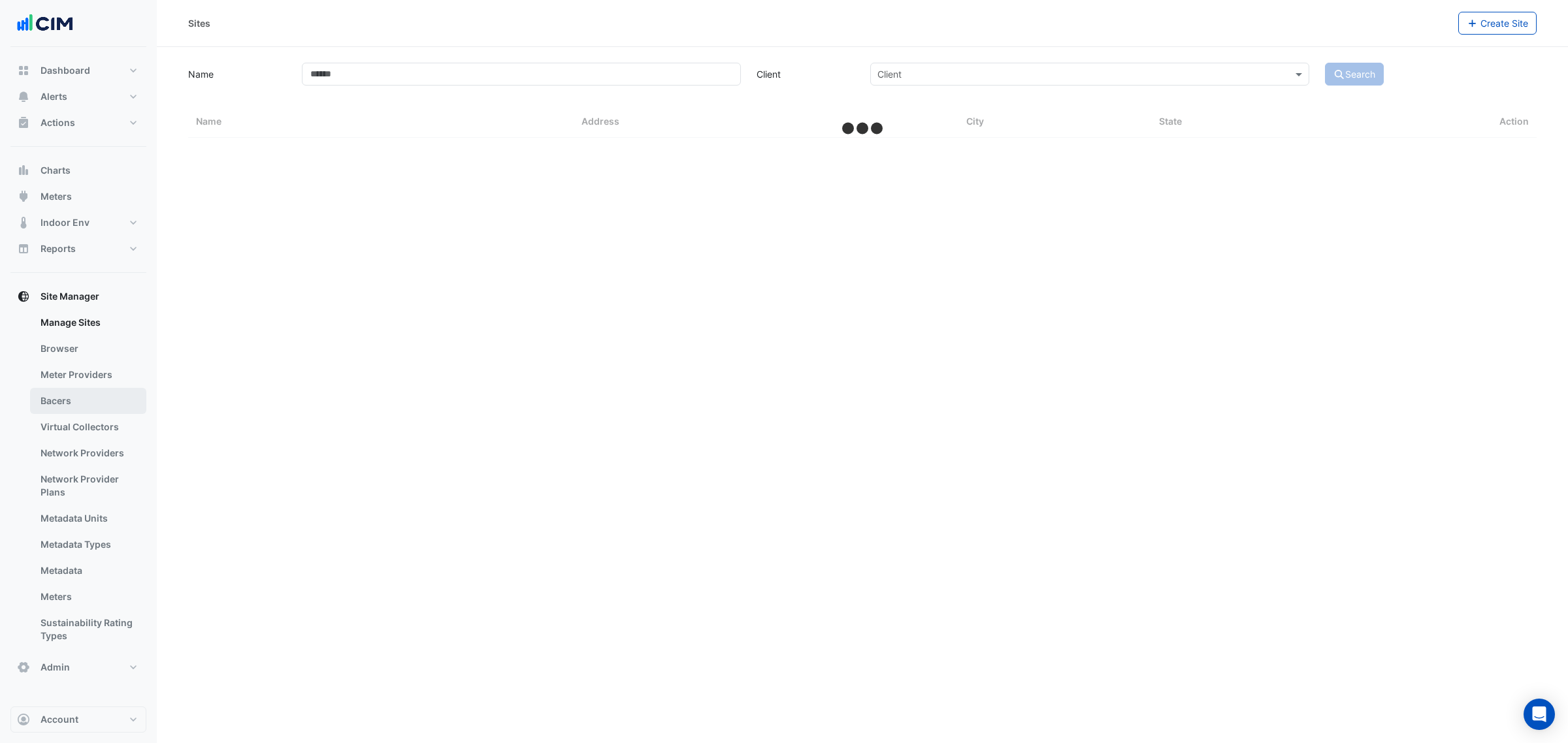
click at [75, 405] on link "Bacers" at bounding box center [88, 401] width 116 height 26
click at [559, 70] on section "Select a Site" at bounding box center [863, 71] width 1412 height 49
click at [560, 83] on input "text" at bounding box center [850, 85] width 634 height 14
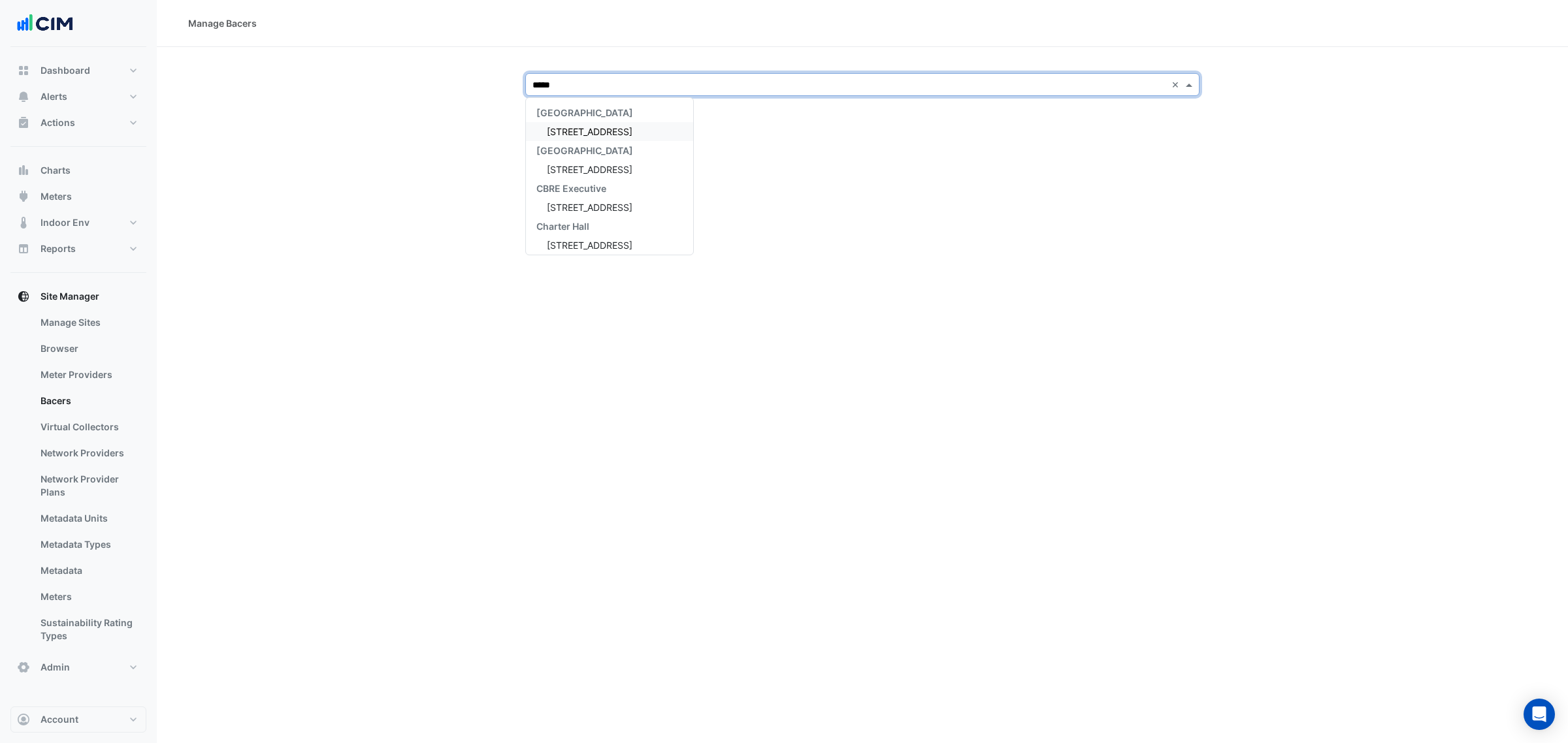
type input "******"
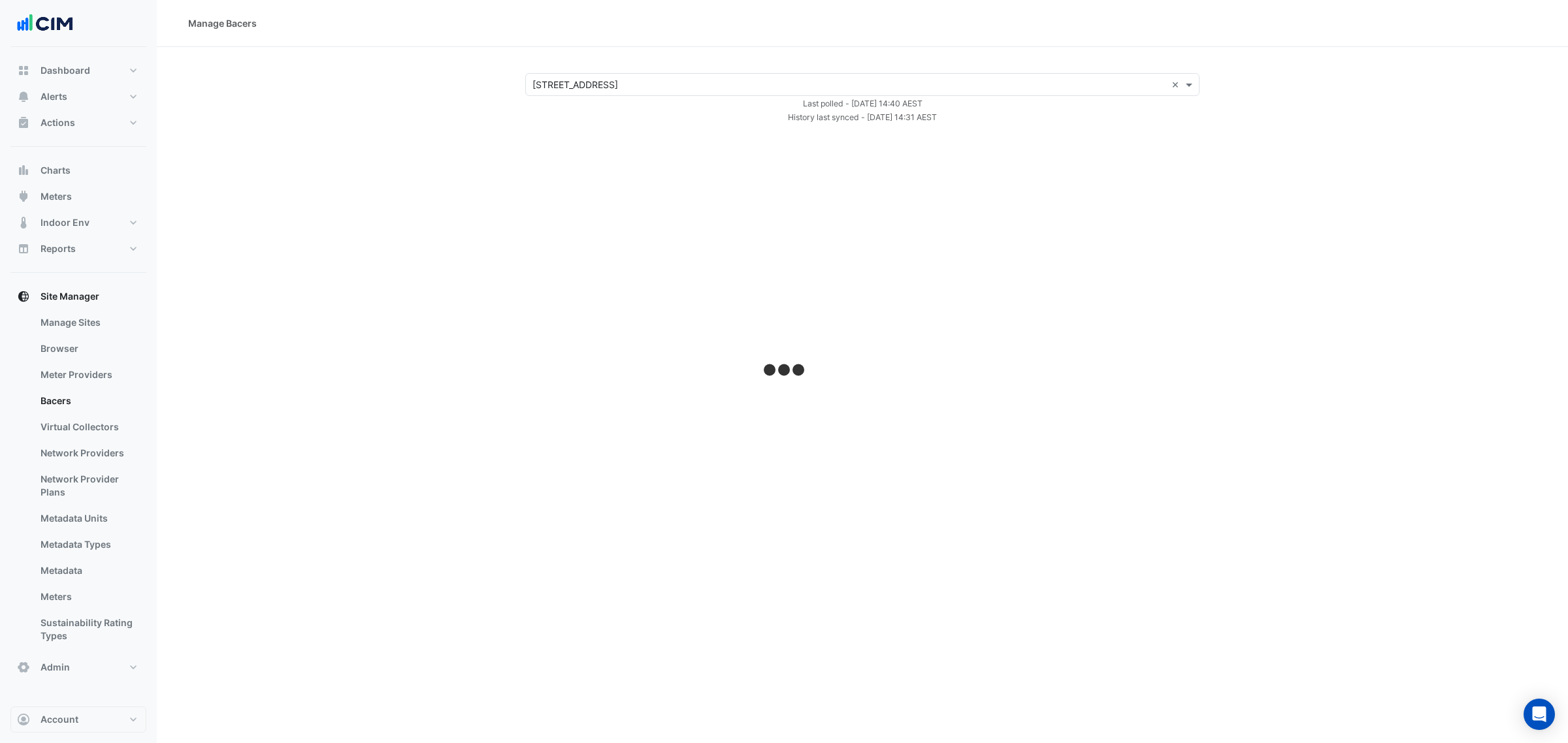
select select "***"
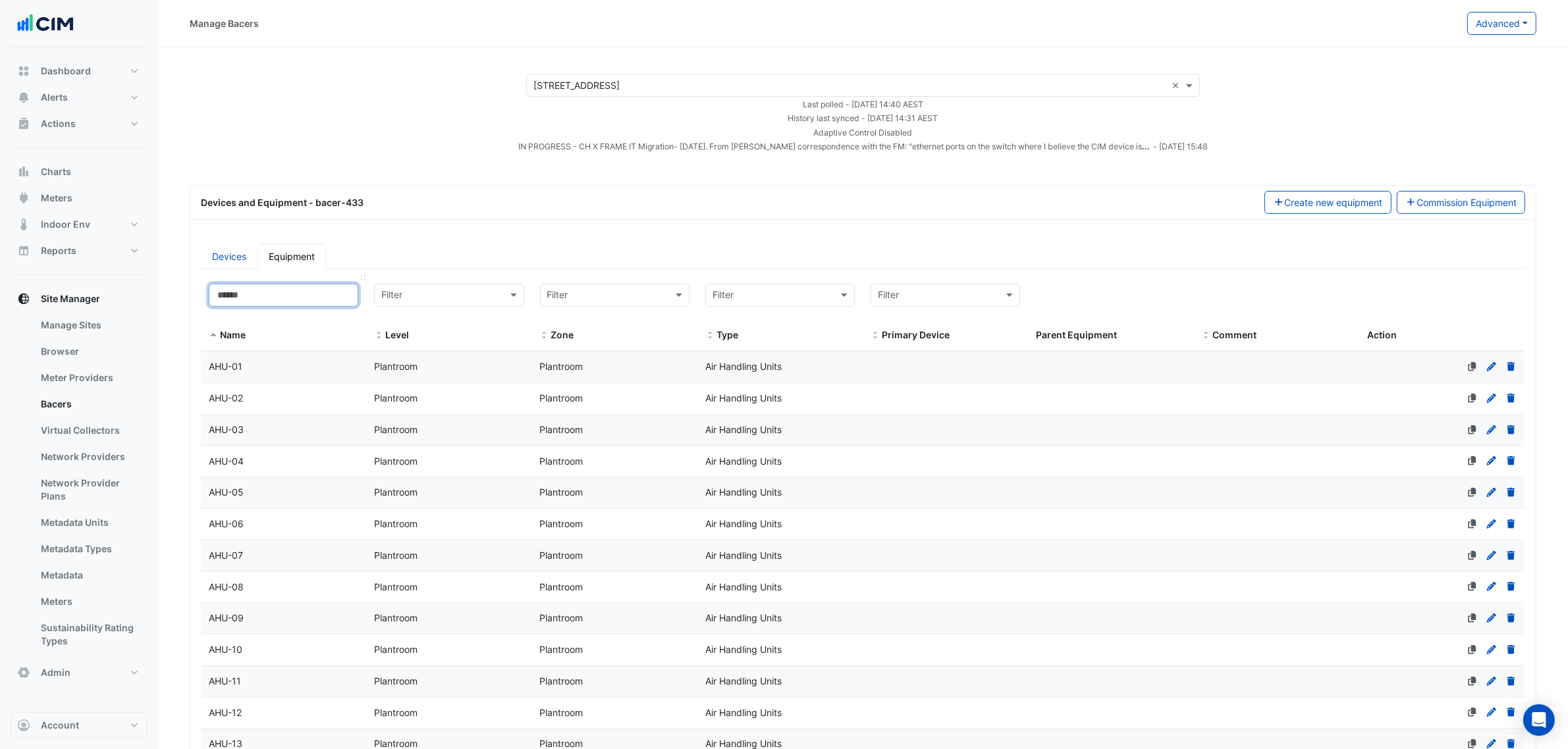
click at [268, 305] on input at bounding box center [284, 295] width 150 height 23
click at [241, 257] on link "Devices" at bounding box center [228, 256] width 56 height 25
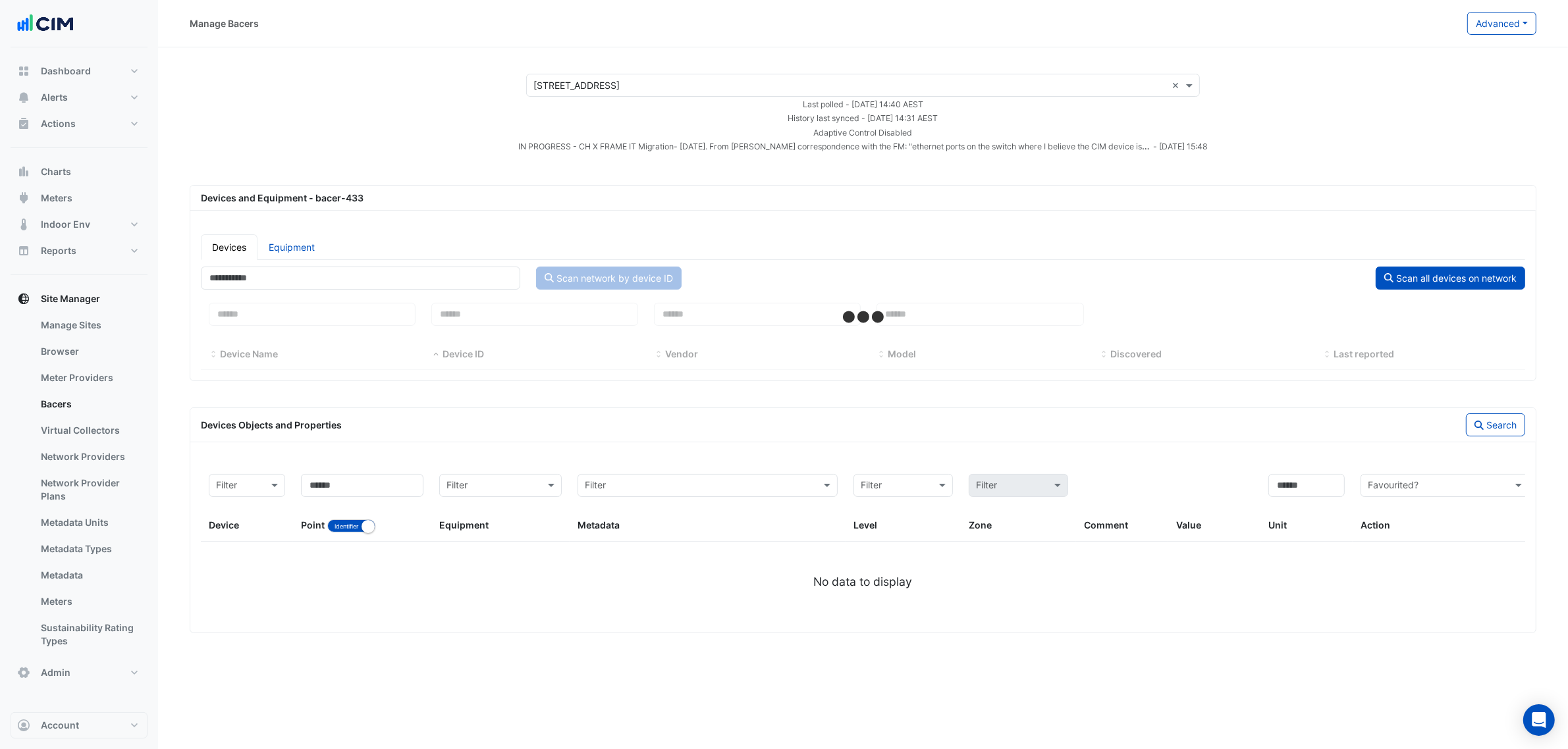
select select "***"
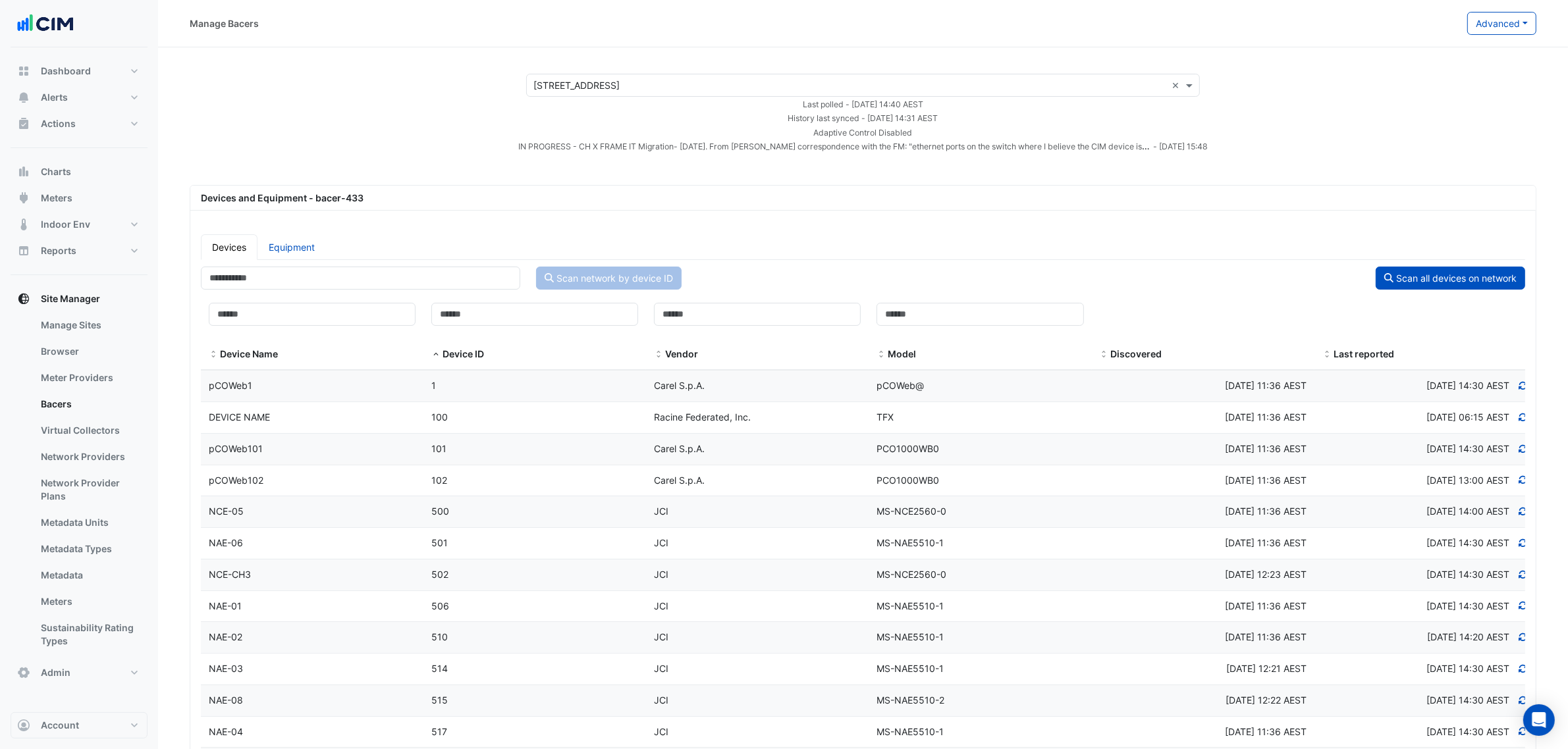
scroll to position [564, 0]
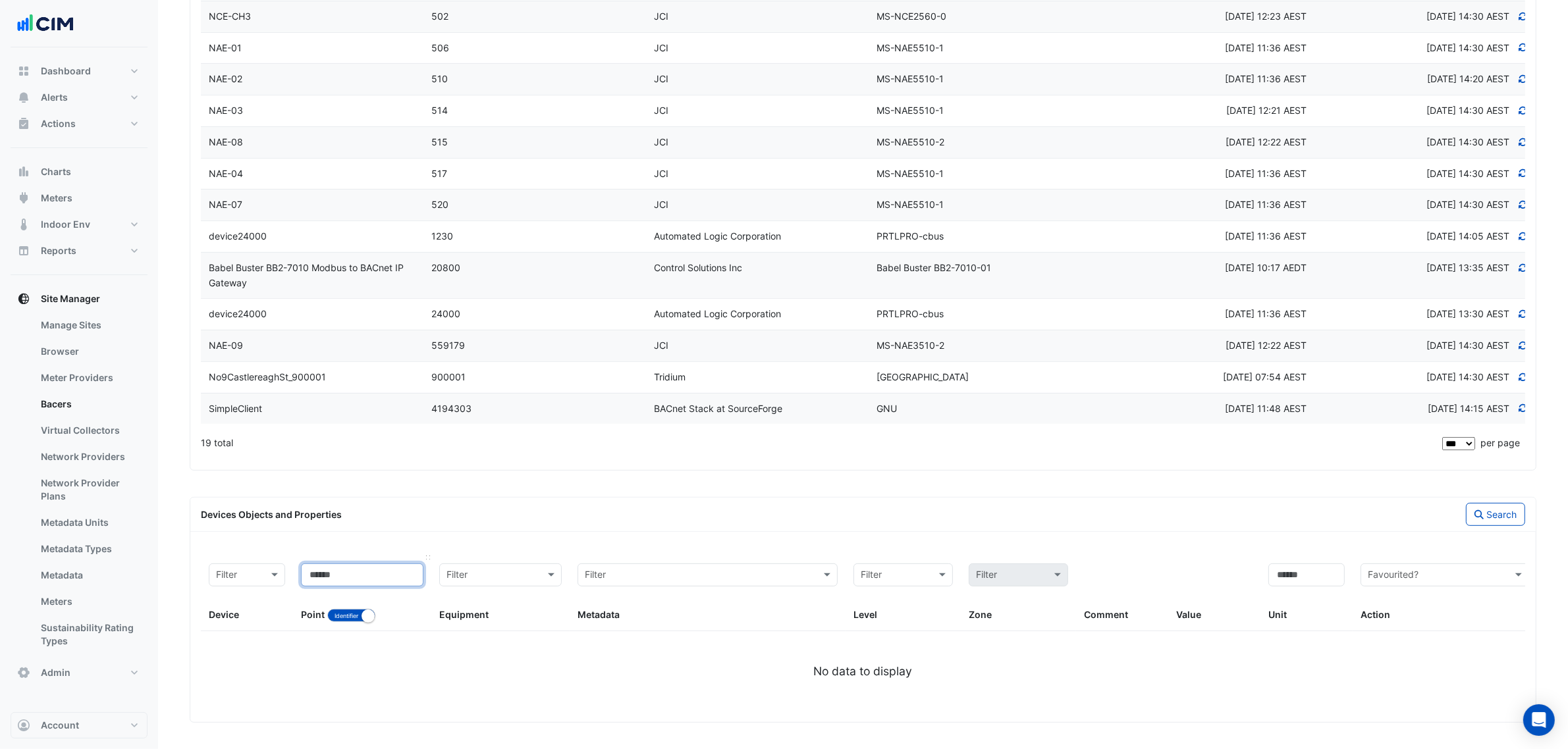
click at [356, 564] on input at bounding box center [362, 575] width 123 height 23
click at [370, 610] on small "button" at bounding box center [368, 616] width 13 height 13
click at [366, 577] on input at bounding box center [362, 575] width 123 height 23
type input "*********"
click at [1513, 514] on button "Search" at bounding box center [1495, 515] width 59 height 23
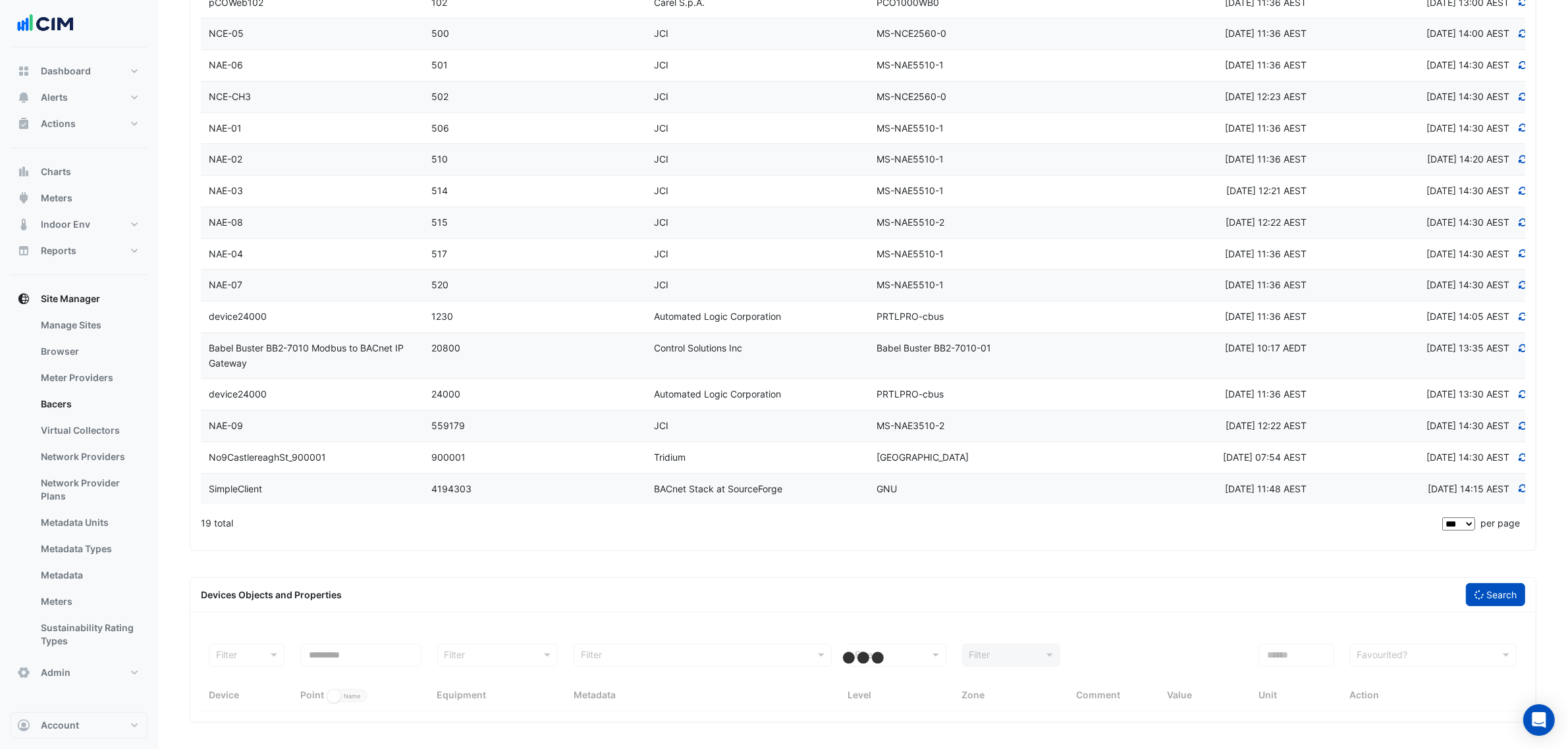
scroll to position [483, 0]
select select "***"
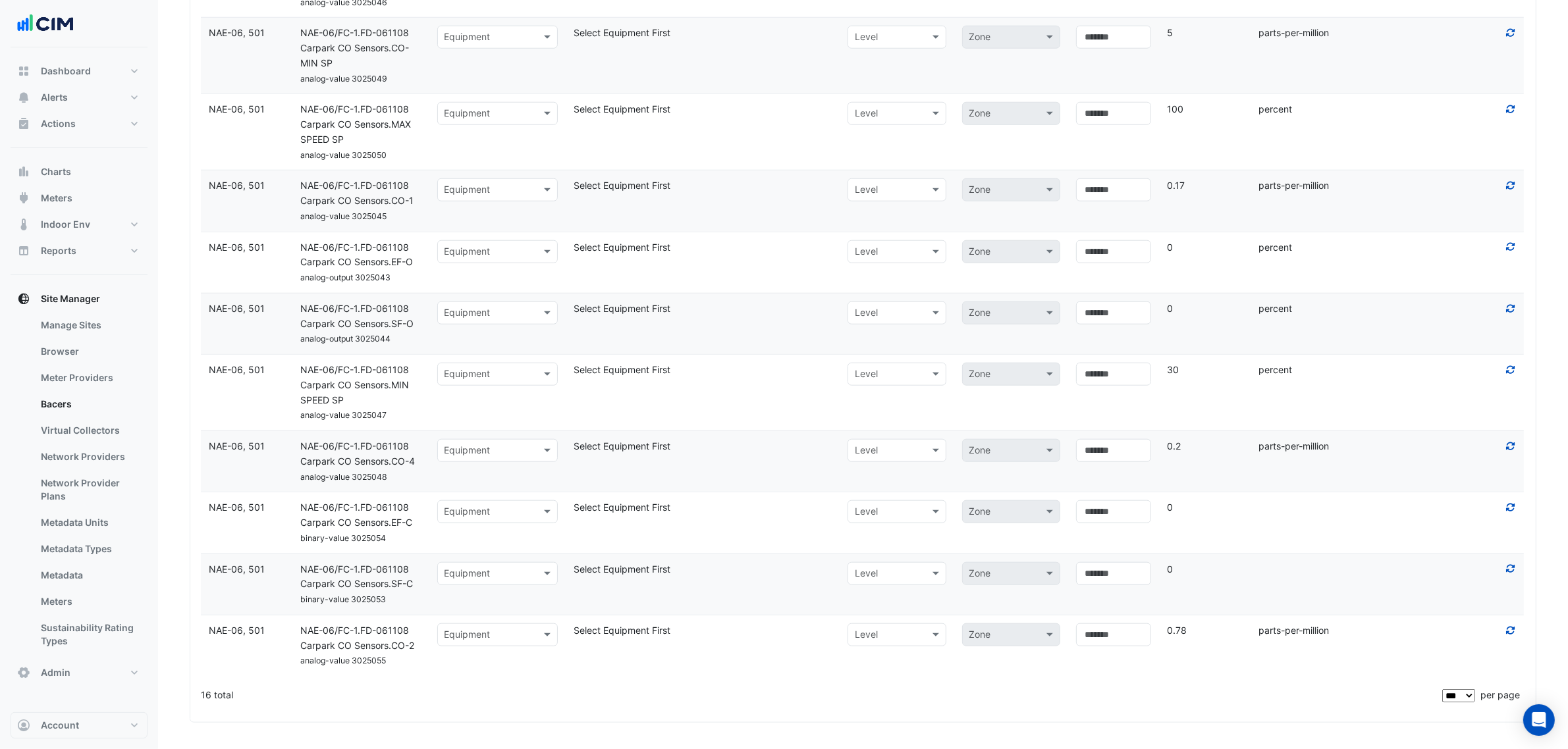
scroll to position [1564, 0]
drag, startPoint x: 387, startPoint y: 461, endPoint x: 294, endPoint y: 460, distance: 93.0
click at [294, 460] on div "NAE-06/FC-1.FD-061108 Carpark CO Sensors.CO-4" at bounding box center [361, 454] width 137 height 30
copy span "Carpark CO Sensors"
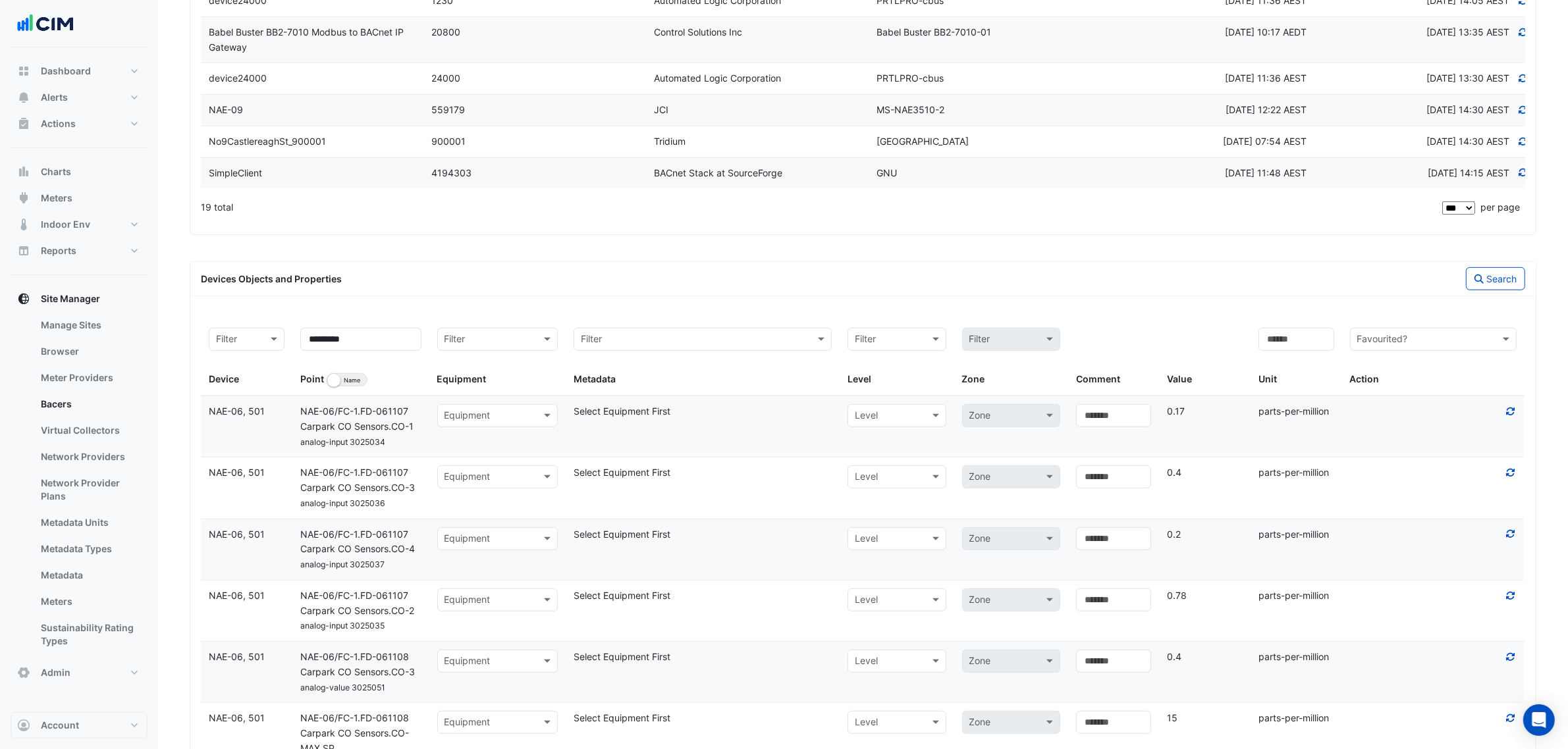
scroll to position [494, 0]
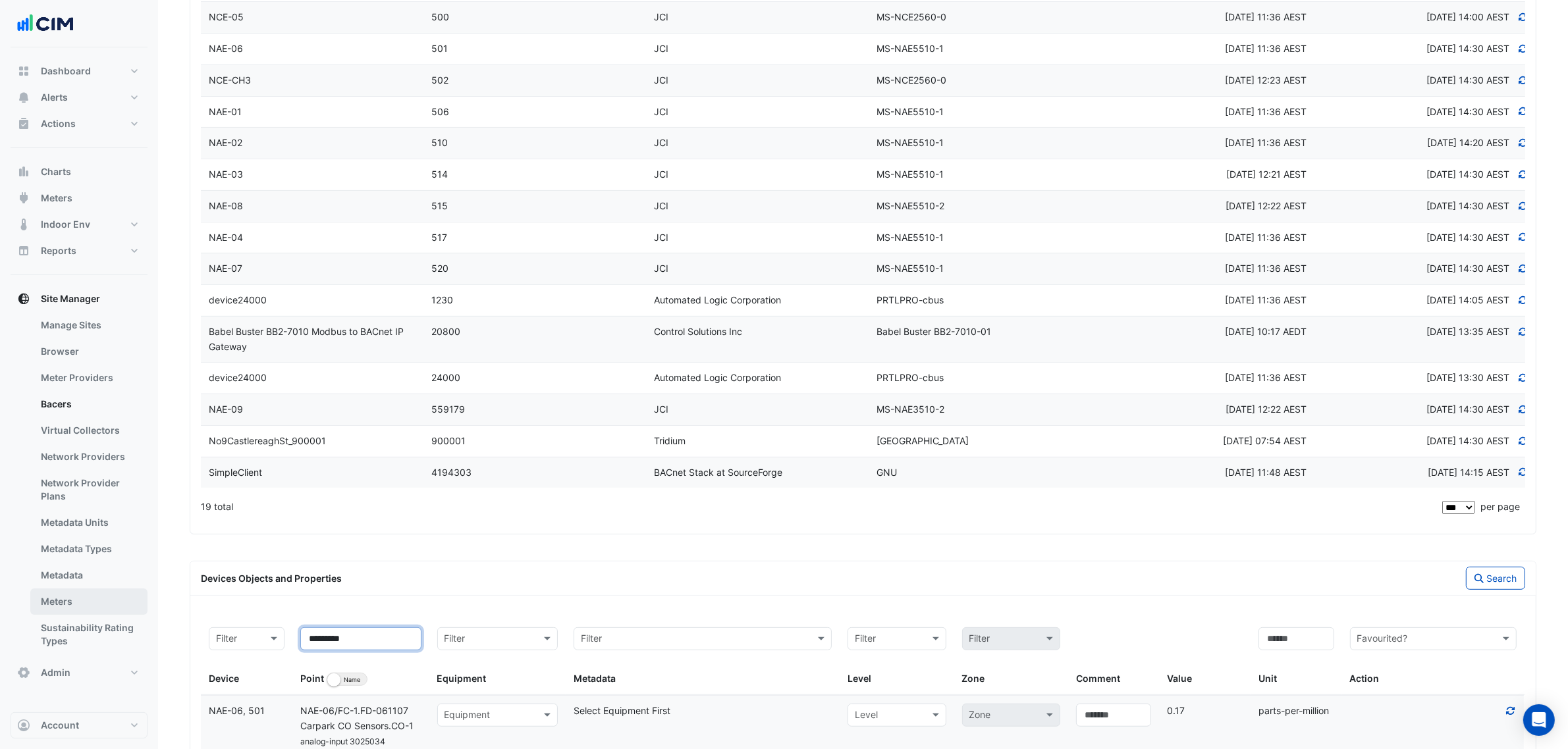
drag, startPoint x: 387, startPoint y: 643, endPoint x: 142, endPoint y: 612, distance: 247.0
click at [144, 614] on div "Manage Bacers Advanced View Collector Notes View scan history View Metadata Pre…" at bounding box center [784, 658] width 1568 height 2305
paste input "*********"
type input "**********"
click at [1475, 579] on icon "button" at bounding box center [1479, 579] width 9 height 9
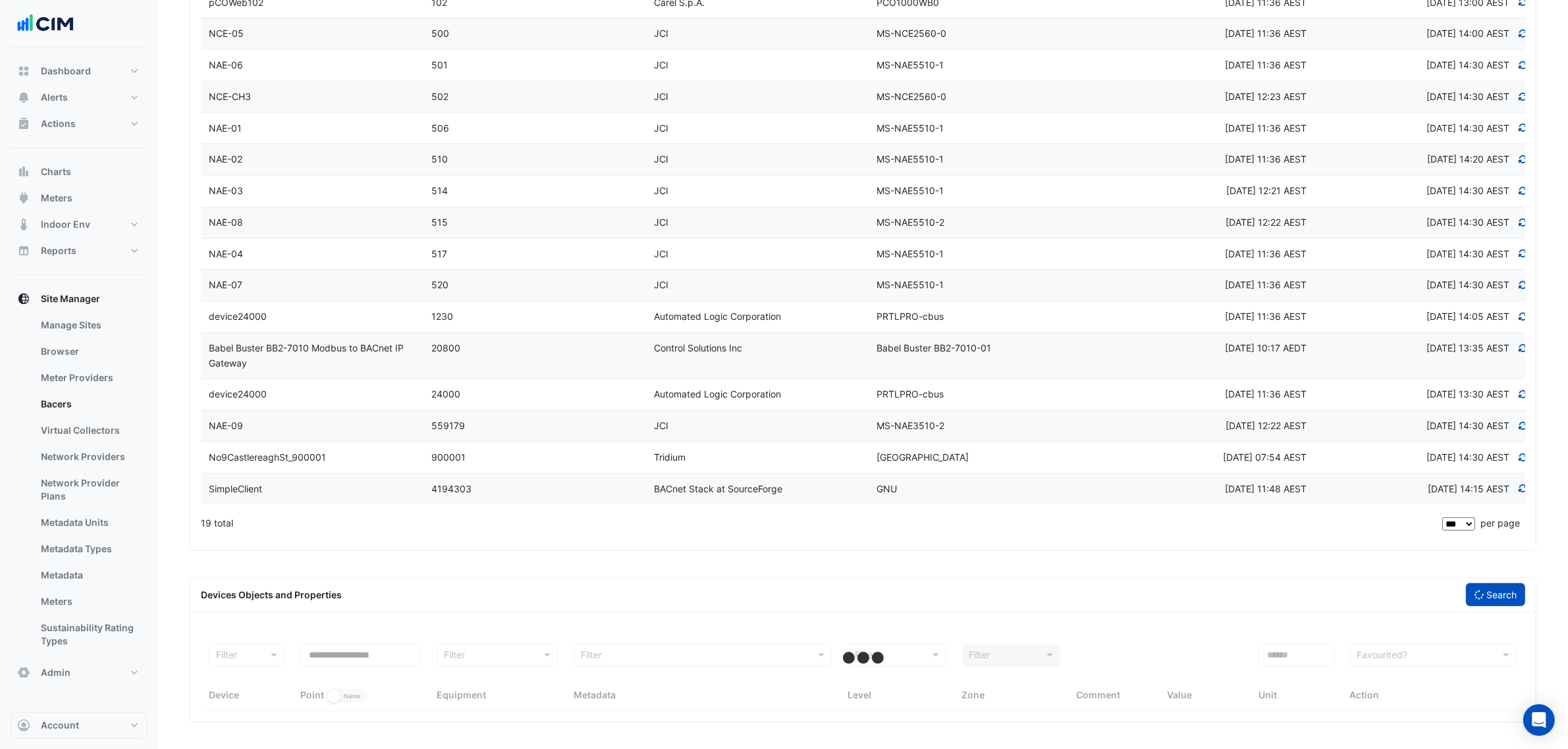
select select "***"
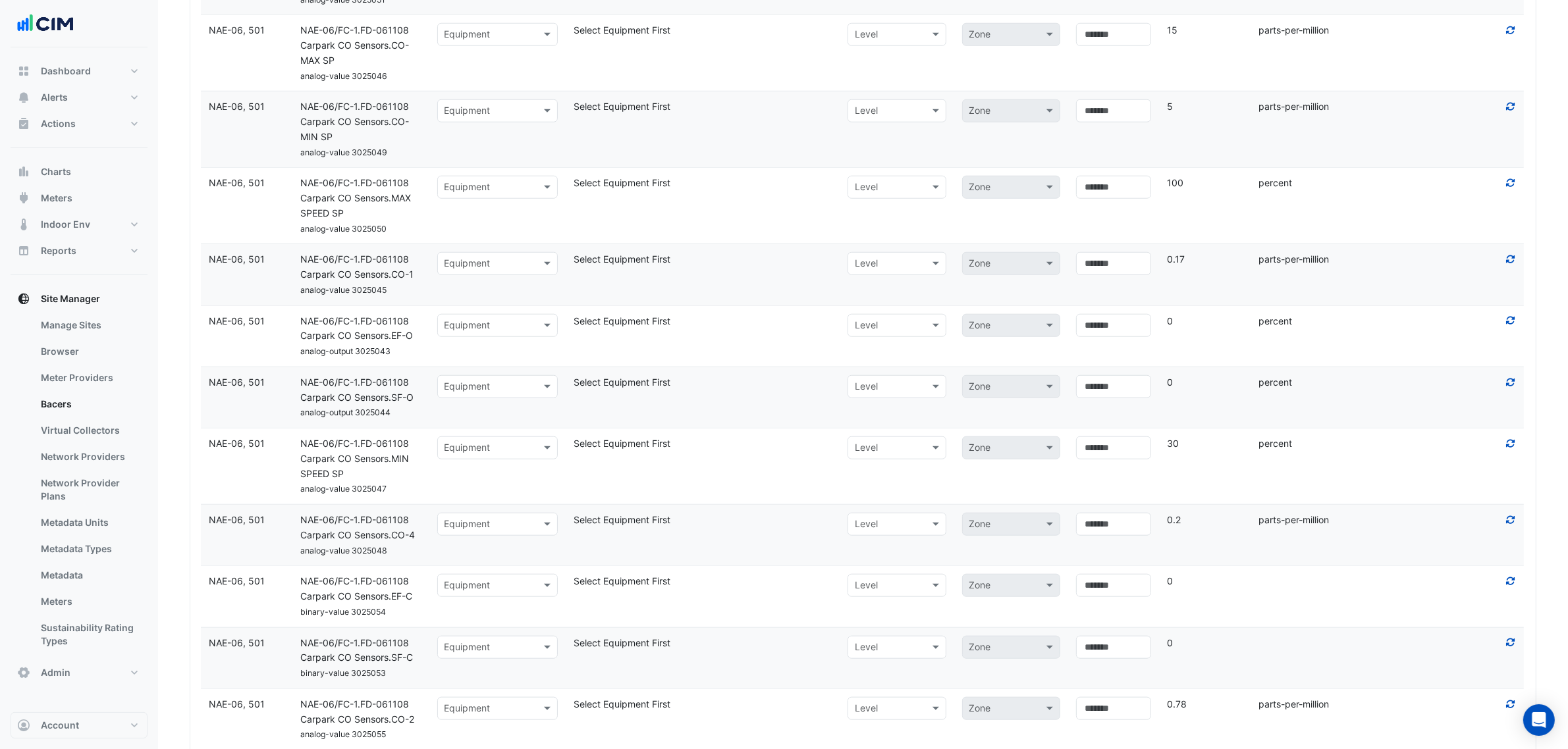
scroll to position [1564, 0]
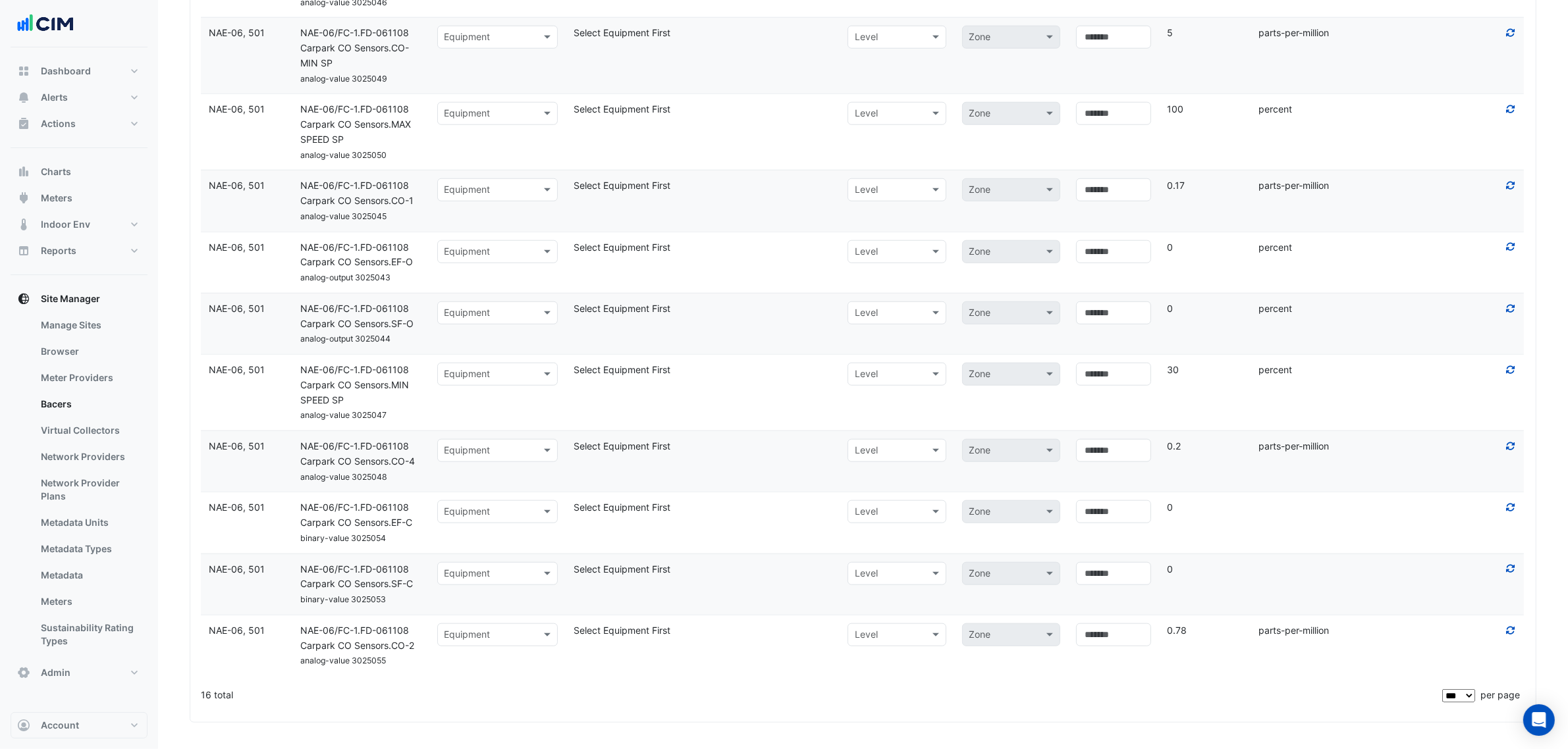
click at [519, 375] on input "text" at bounding box center [485, 375] width 80 height 15
click at [739, 372] on div "Select Equipment First" at bounding box center [702, 370] width 274 height 15
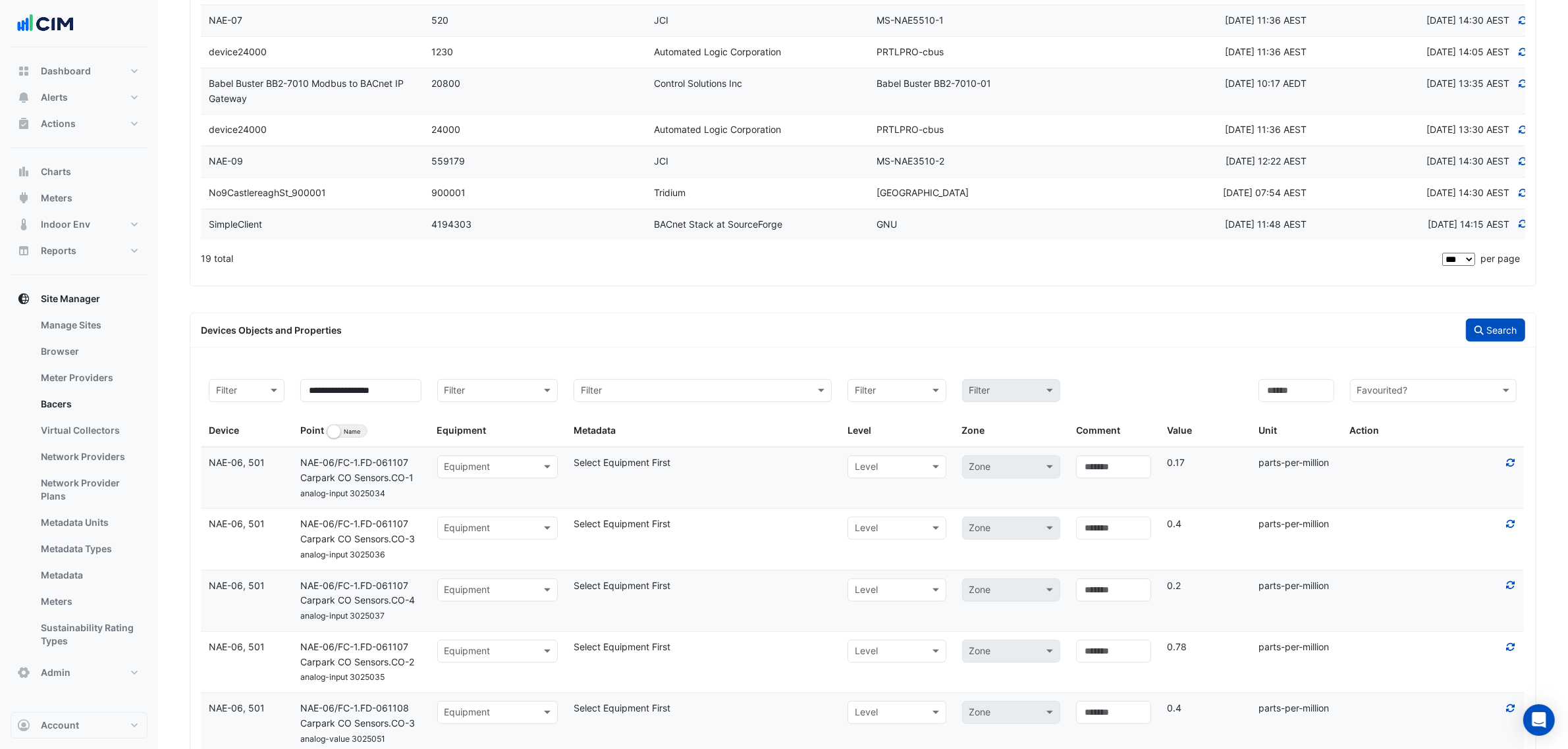
scroll to position [741, 0]
click at [1268, 398] on input at bounding box center [1296, 392] width 76 height 23
drag, startPoint x: 1341, startPoint y: 471, endPoint x: 1236, endPoint y: 471, distance: 105.0
click at [1236, 471] on div "Device NAE-06, 501 Name NAE-06/FC-1.FD-061107 Carpark CO Sensors.CO-1 analog-in…" at bounding box center [863, 479] width 1324 height 61
copy div "Units parts-per-million"
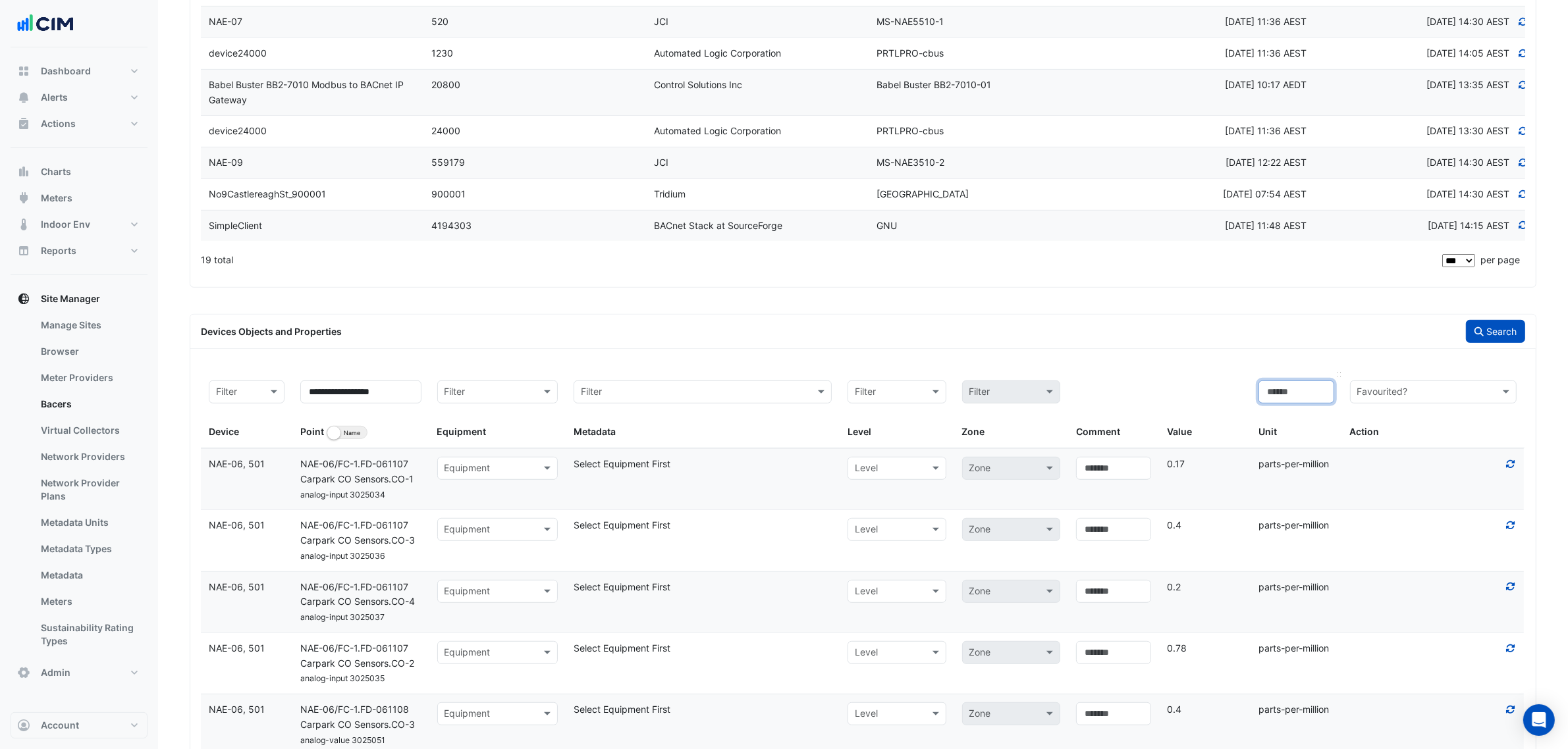
click at [1302, 389] on input at bounding box center [1296, 392] width 76 height 23
paste input "**********"
click at [1466, 339] on button "Search" at bounding box center [1495, 332] width 59 height 23
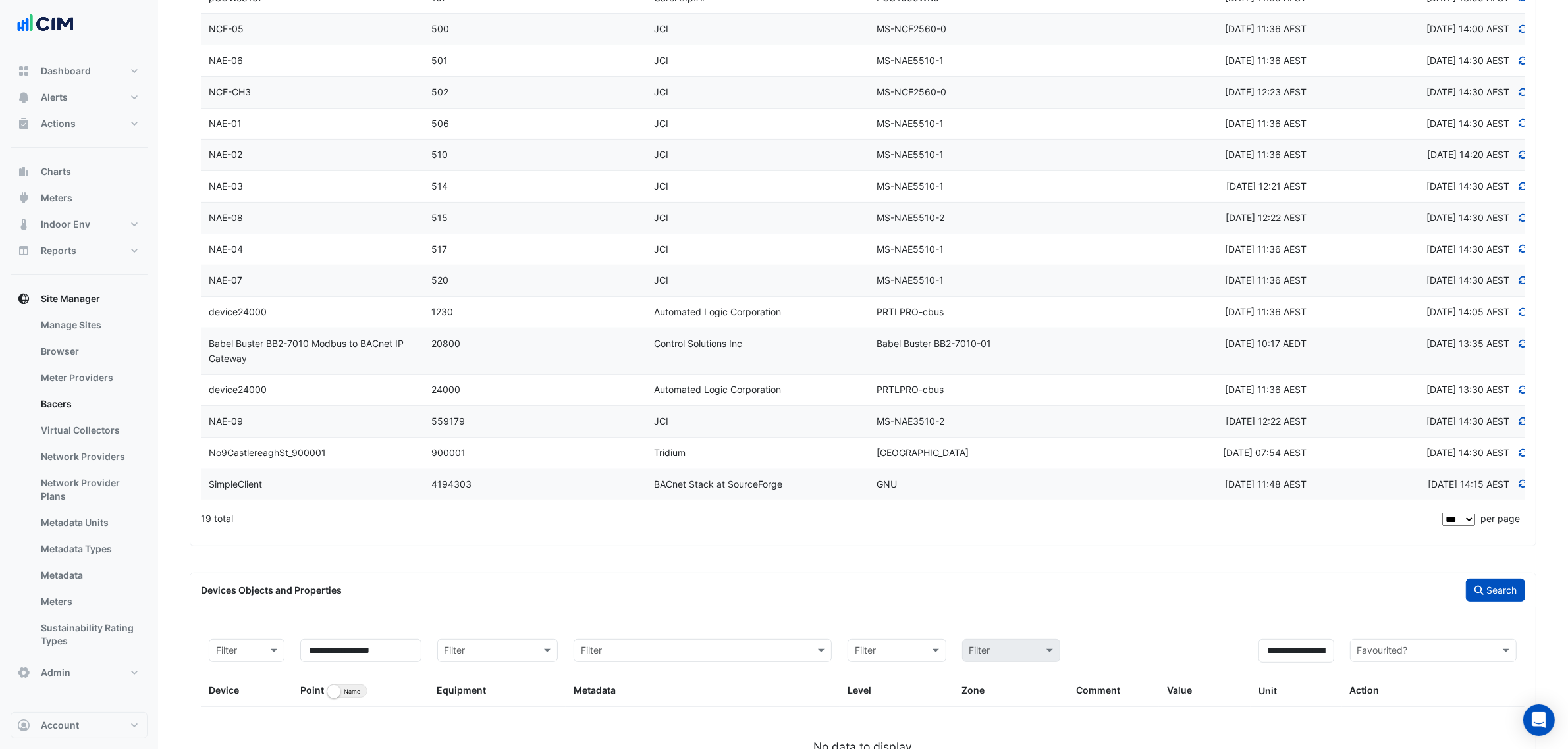
scroll to position [564, 0]
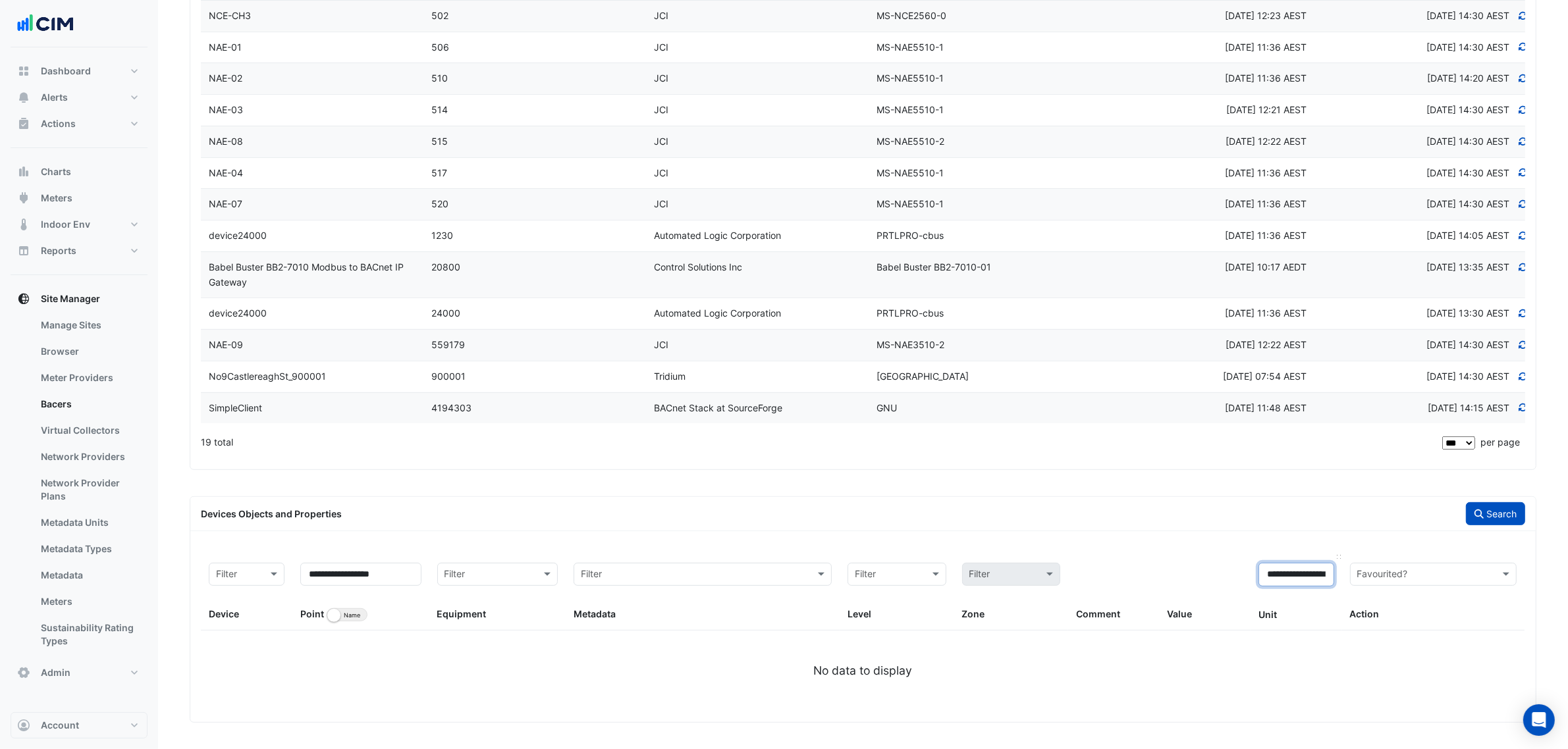
click at [1289, 573] on input "**********" at bounding box center [1296, 575] width 76 height 23
type input "**********"
click at [1489, 517] on button "Search" at bounding box center [1495, 514] width 59 height 23
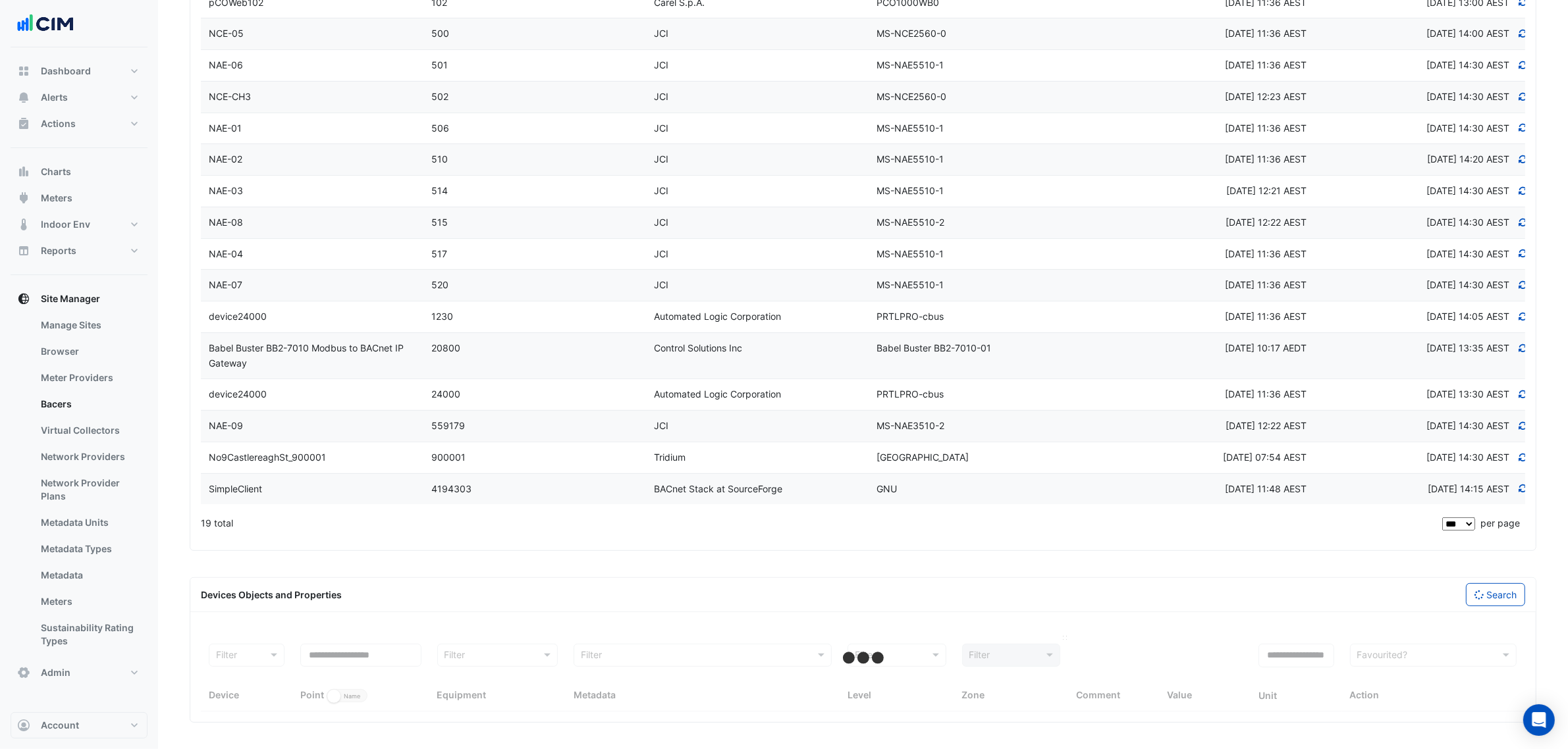
select select "***"
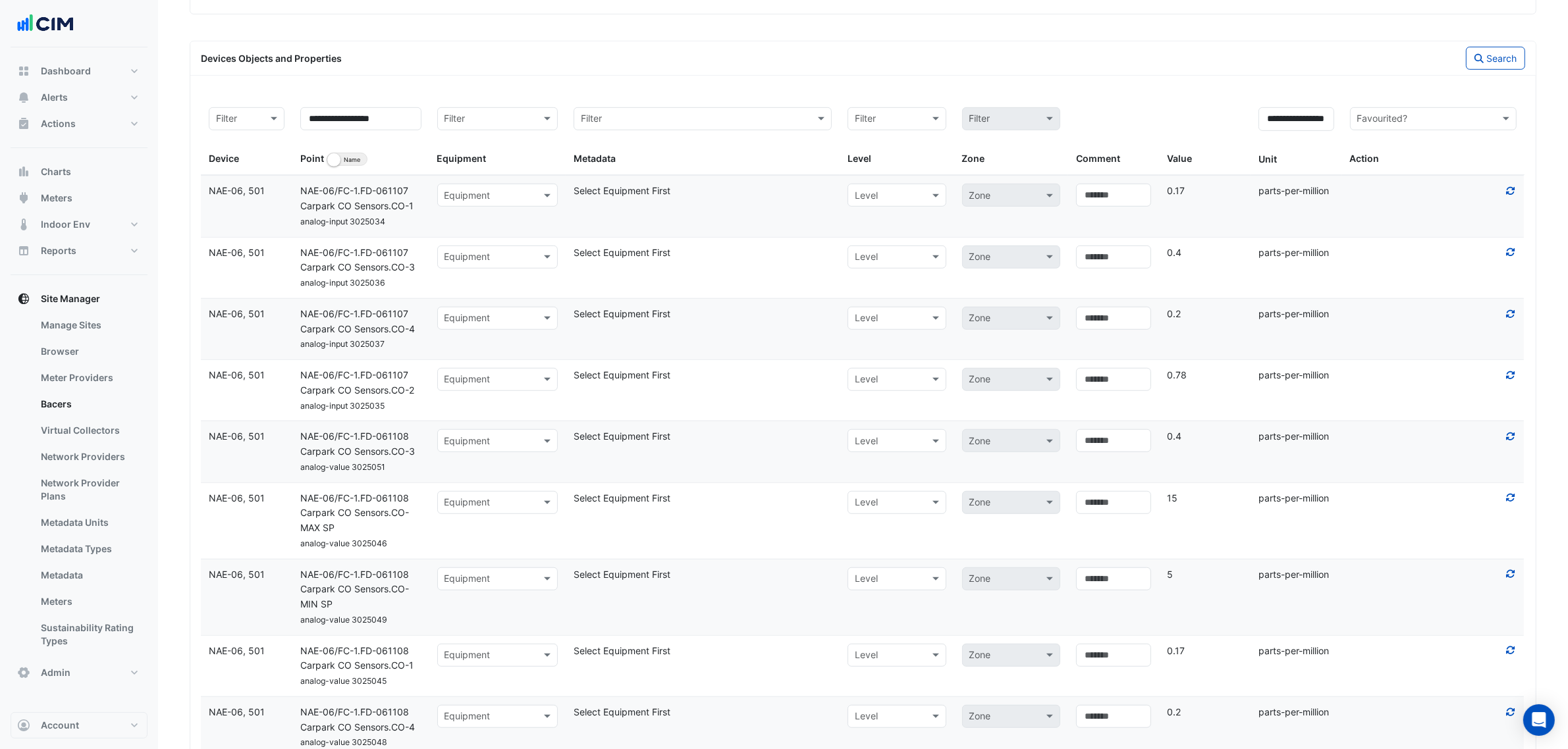
scroll to position [1000, 0]
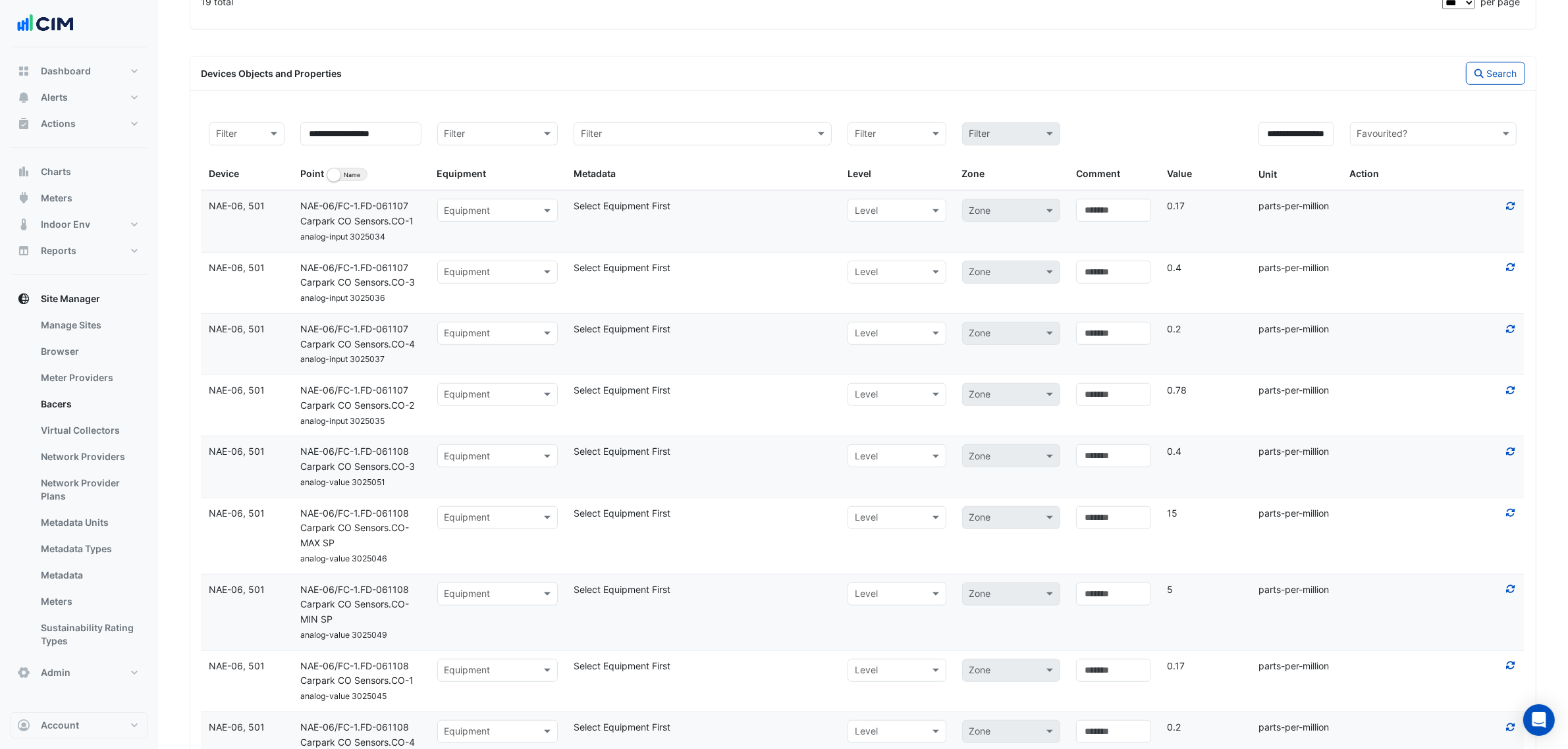
click at [376, 316] on datatable-scroller "Device NAE-06, 501 Name NAE-06/FC-1.FD-061107 Carpark CO Sensors.CO-1 analog-in…" at bounding box center [862, 512] width 1323 height 644
click at [452, 222] on div "Equipment" at bounding box center [498, 211] width 121 height 23
click at [399, 229] on div "NAE-06/FC-1.FD-061107 Carpark CO Sensors.CO-1" at bounding box center [361, 214] width 137 height 30
click at [486, 218] on input "text" at bounding box center [485, 211] width 80 height 15
type input "***"
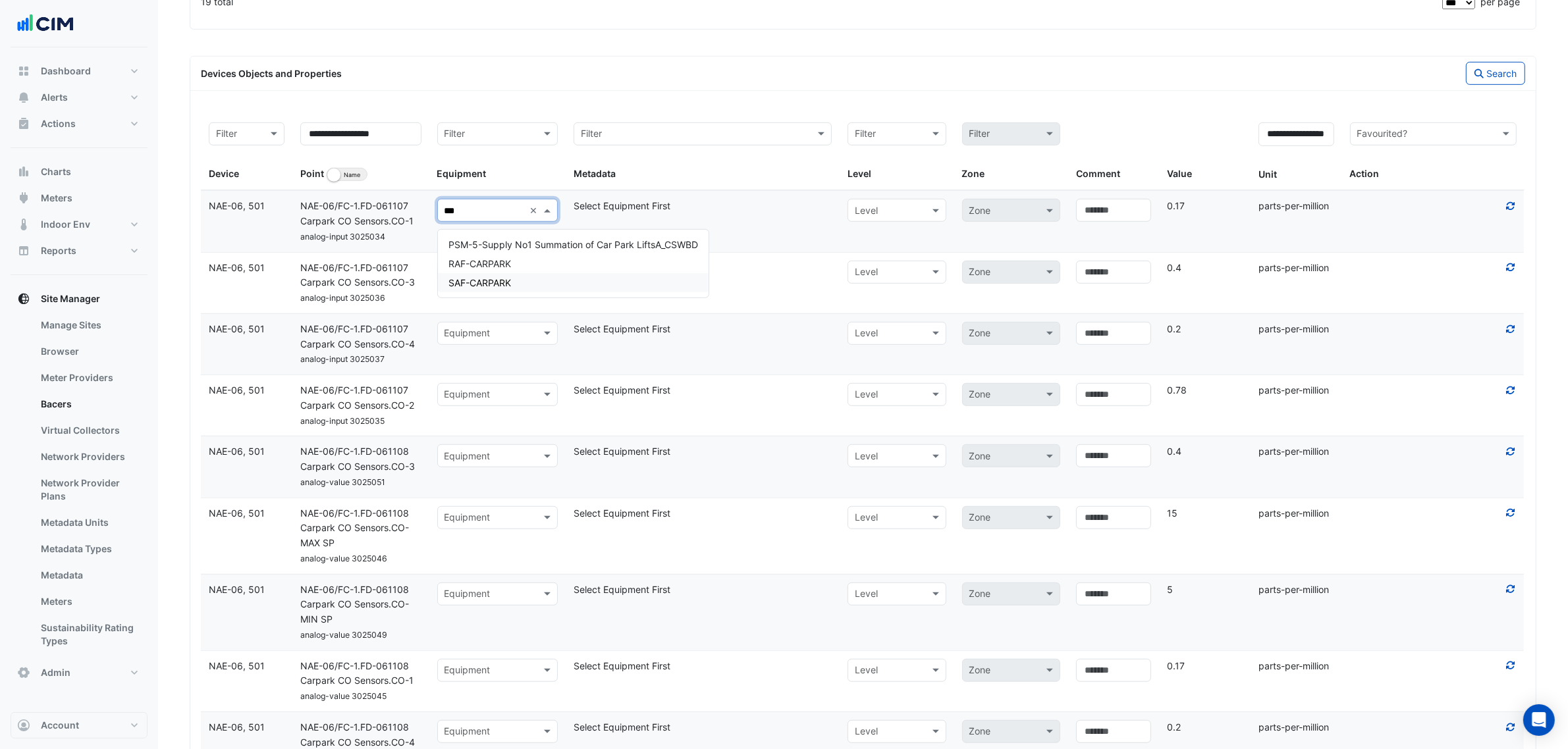
click at [511, 284] on span "SAF-CARPARK" at bounding box center [479, 282] width 63 height 12
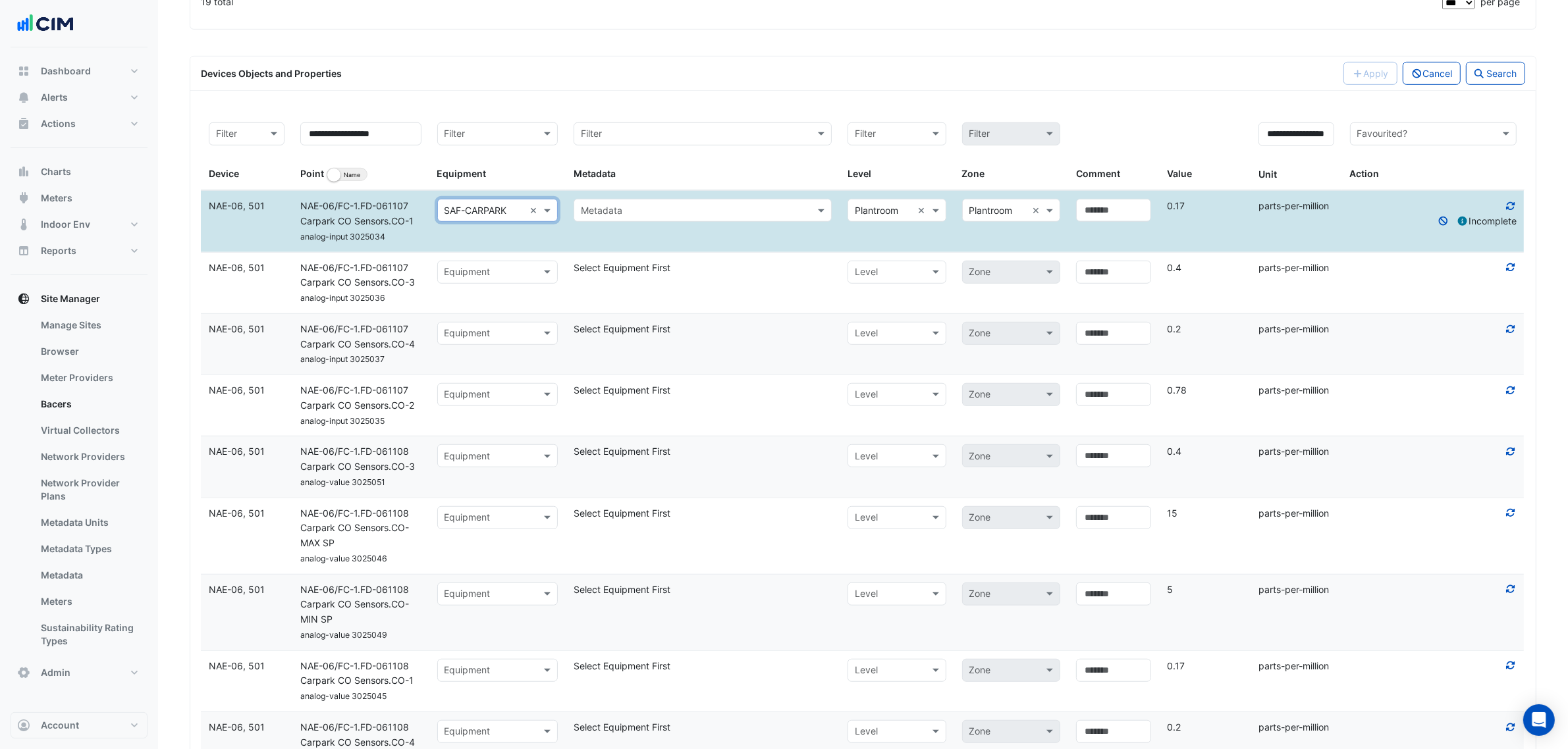
click at [495, 327] on div "Equipment" at bounding box center [498, 333] width 121 height 23
click at [495, 275] on input "text" at bounding box center [485, 273] width 80 height 15
type input "**"
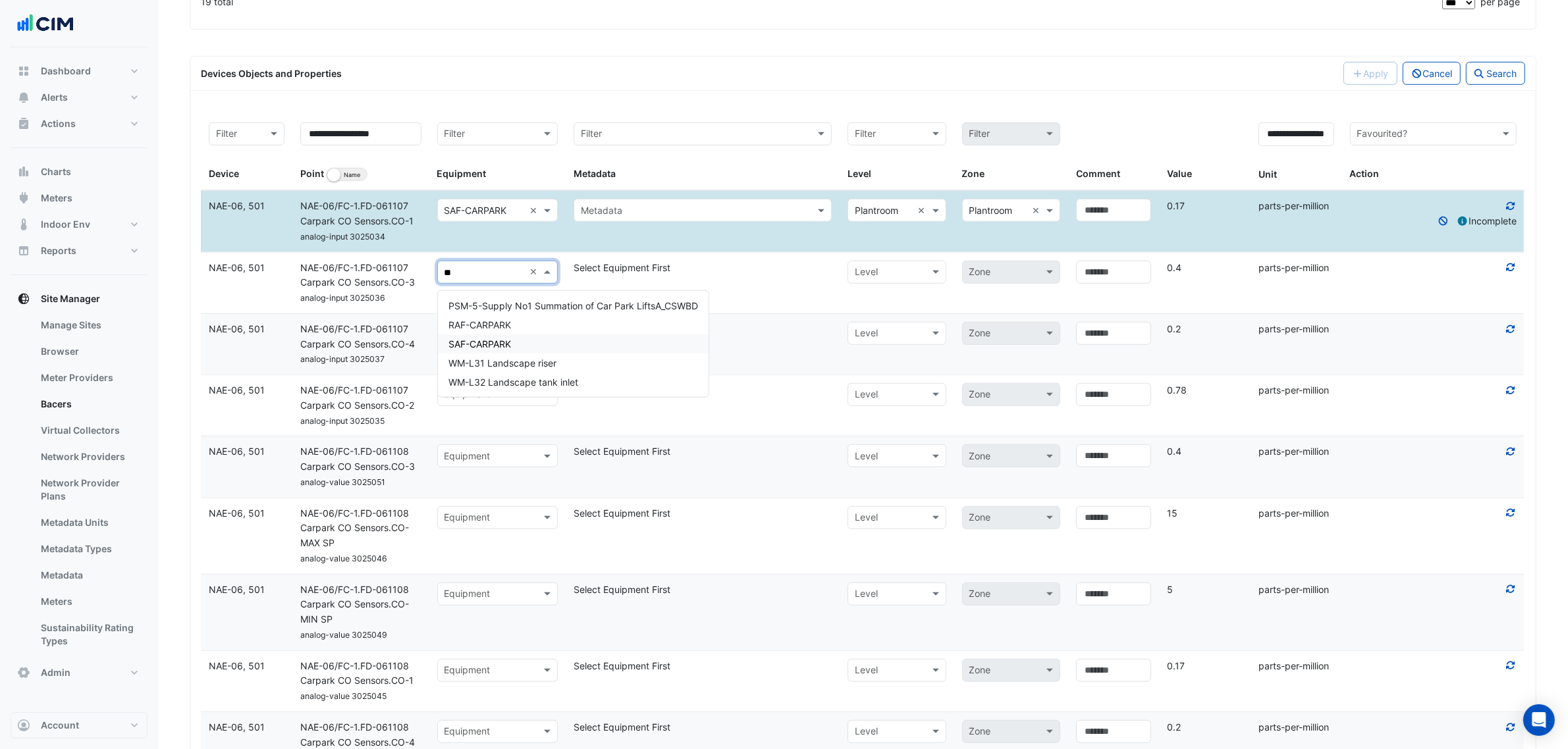
click at [488, 340] on span "SAF-CARPARK" at bounding box center [479, 344] width 63 height 12
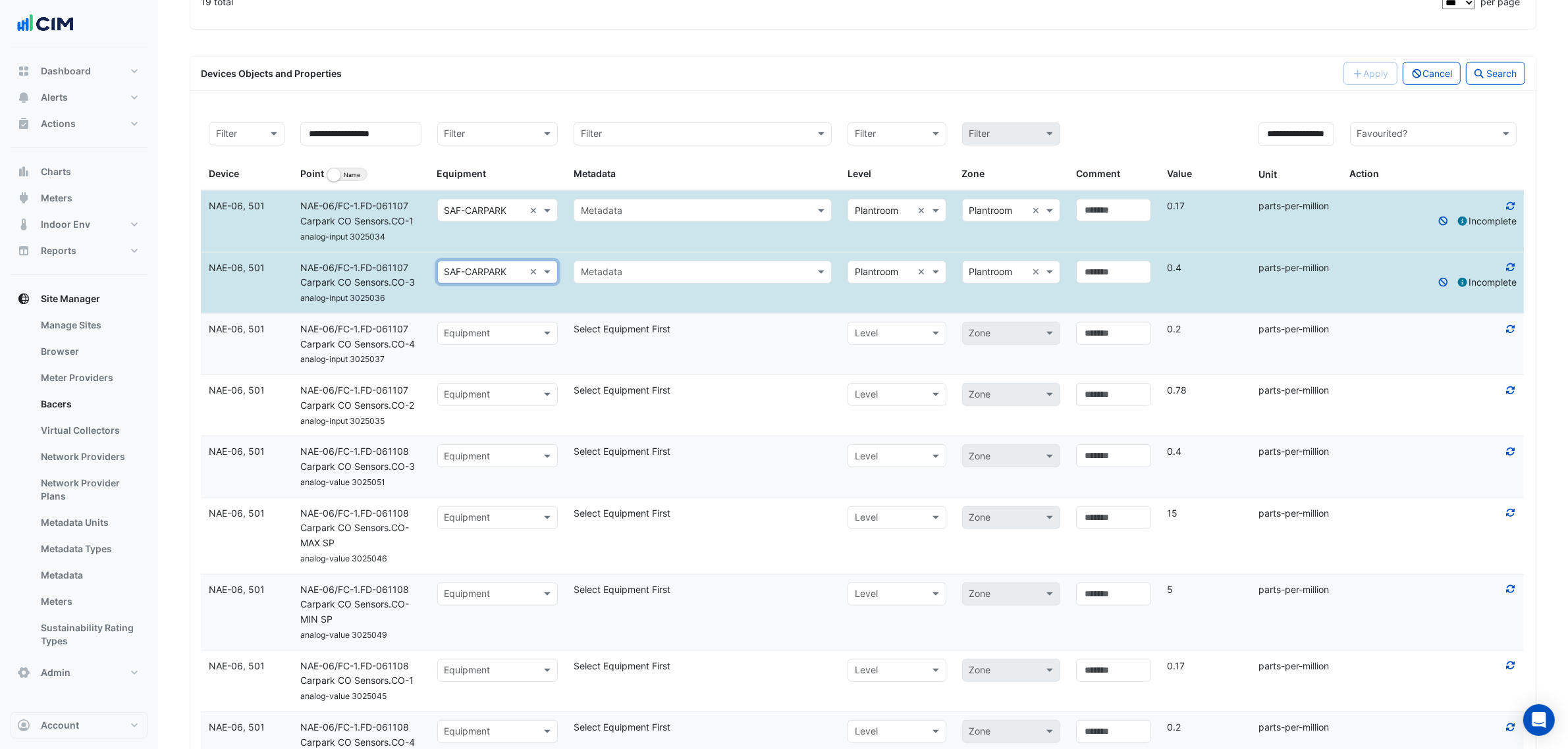
click at [486, 345] on div "Equipment" at bounding box center [498, 333] width 121 height 23
type input "**"
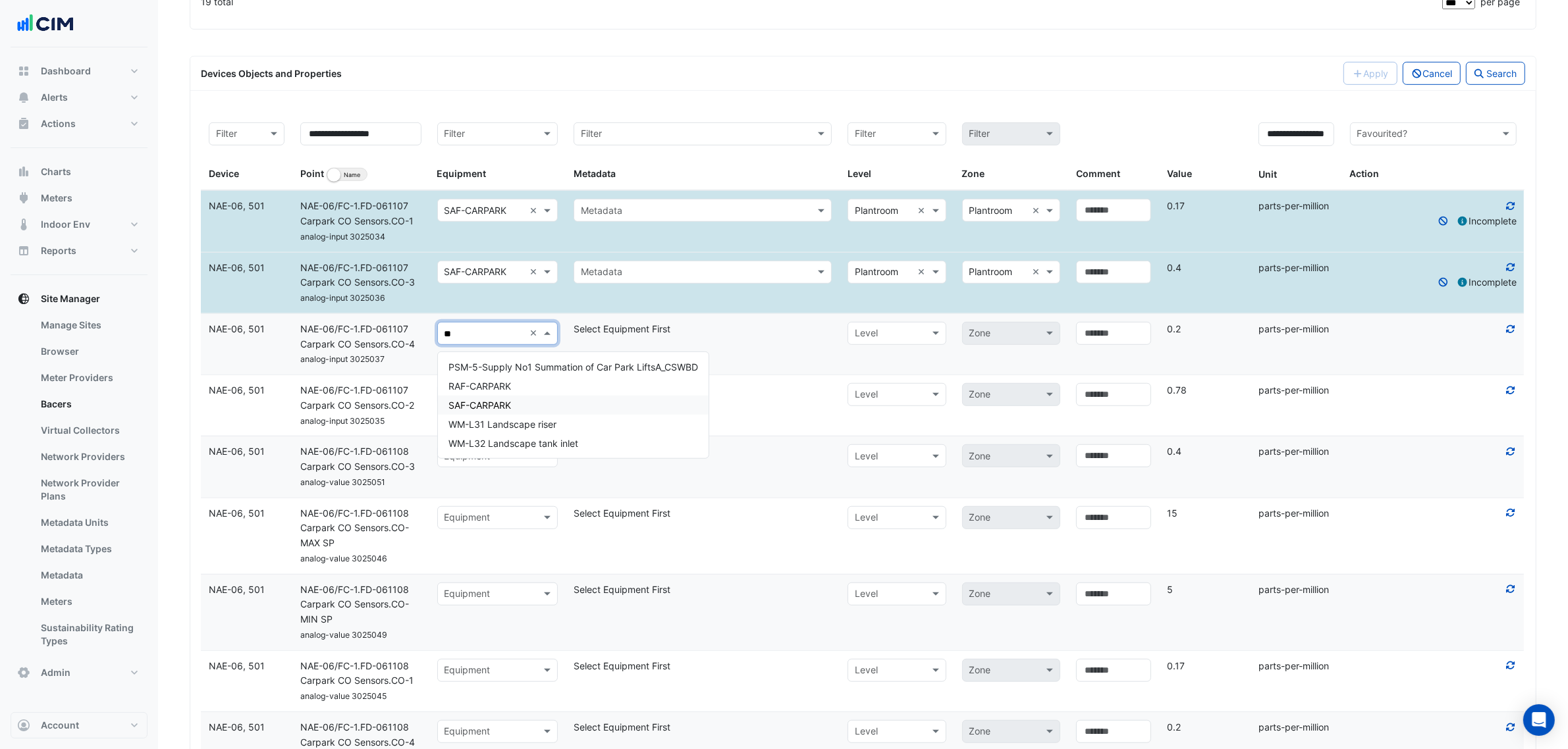
click at [492, 407] on span "SAF-CARPARK" at bounding box center [479, 405] width 63 height 12
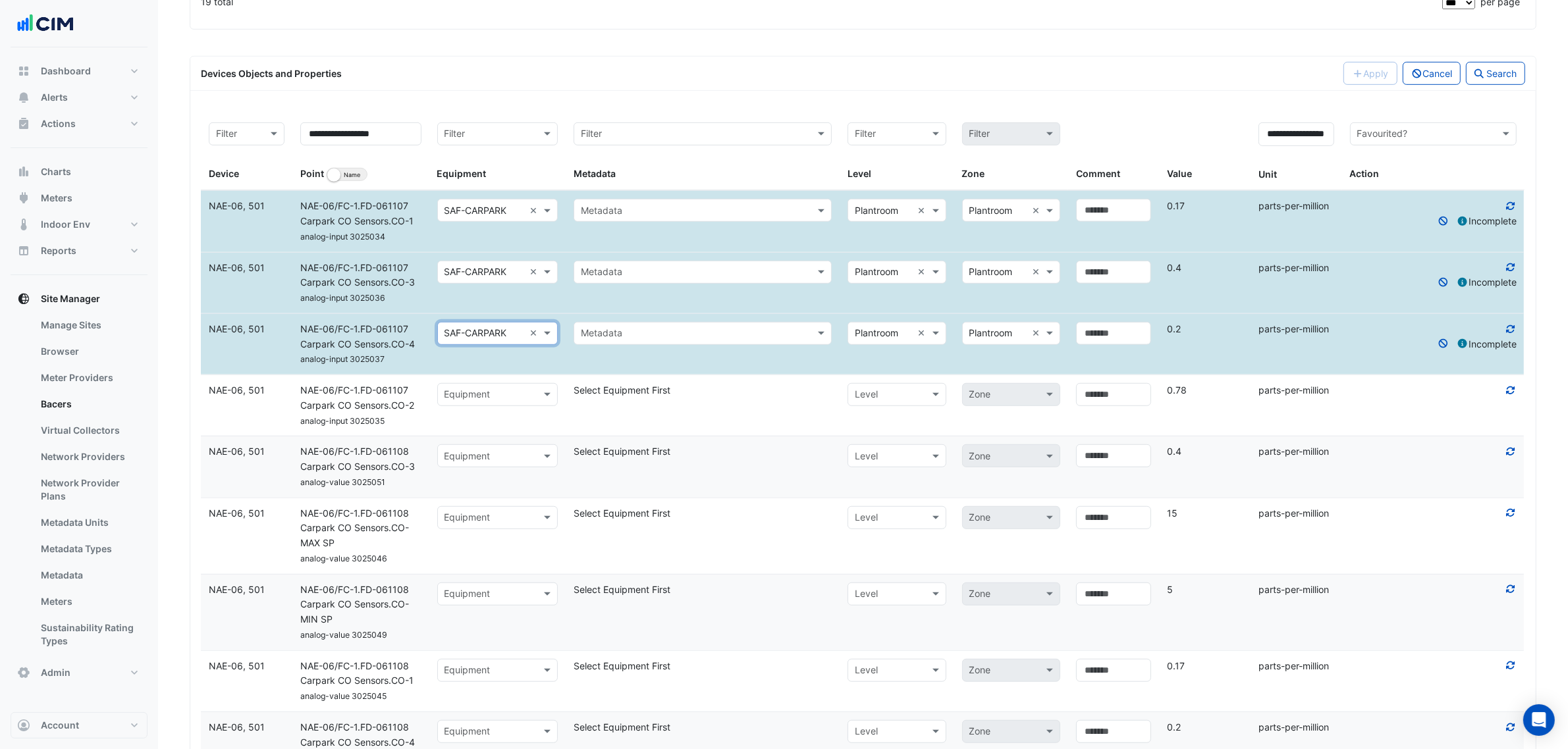
click at [492, 407] on div "Equipment" at bounding box center [498, 395] width 121 height 23
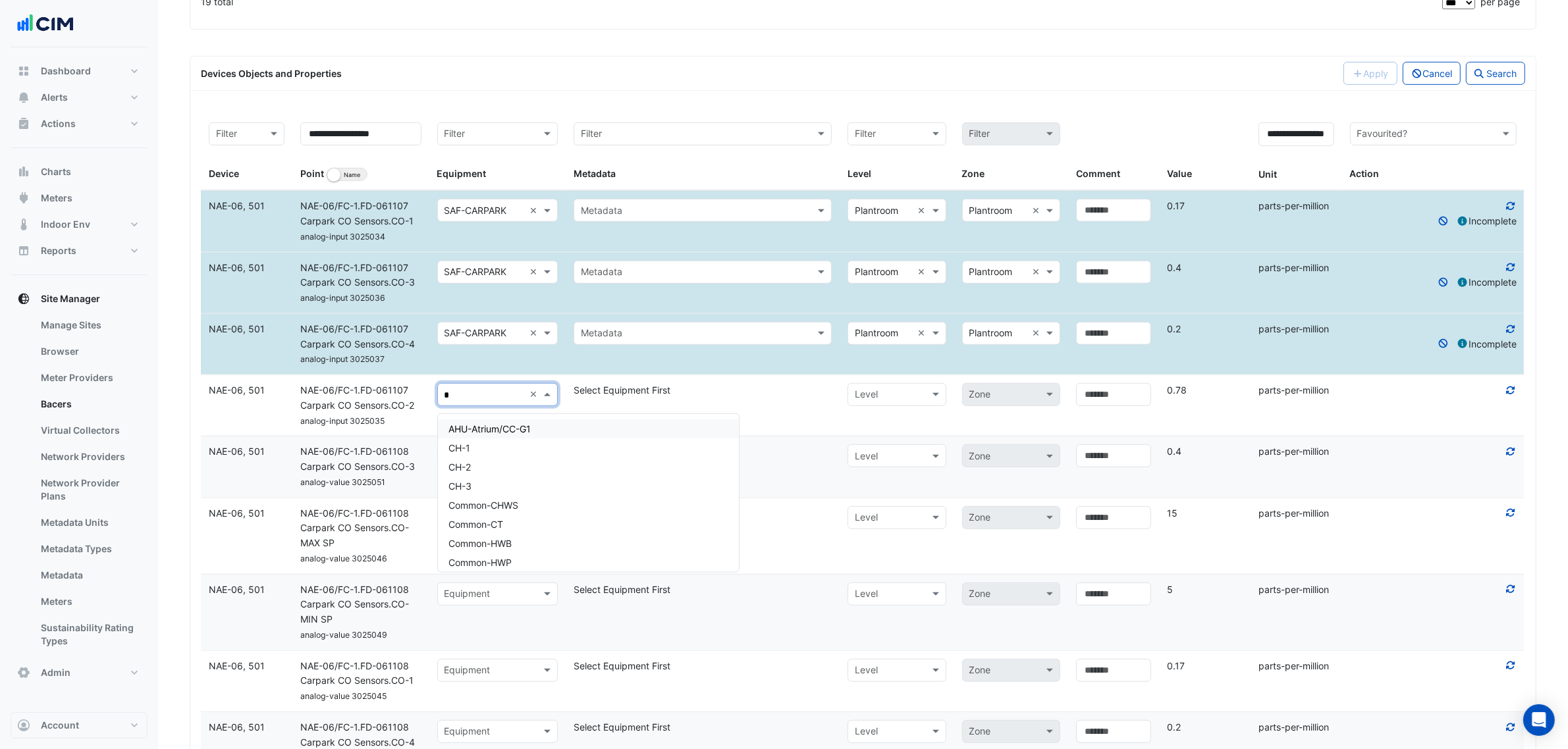
type input "**"
click at [488, 467] on span "SAF-CARPARK" at bounding box center [479, 467] width 63 height 12
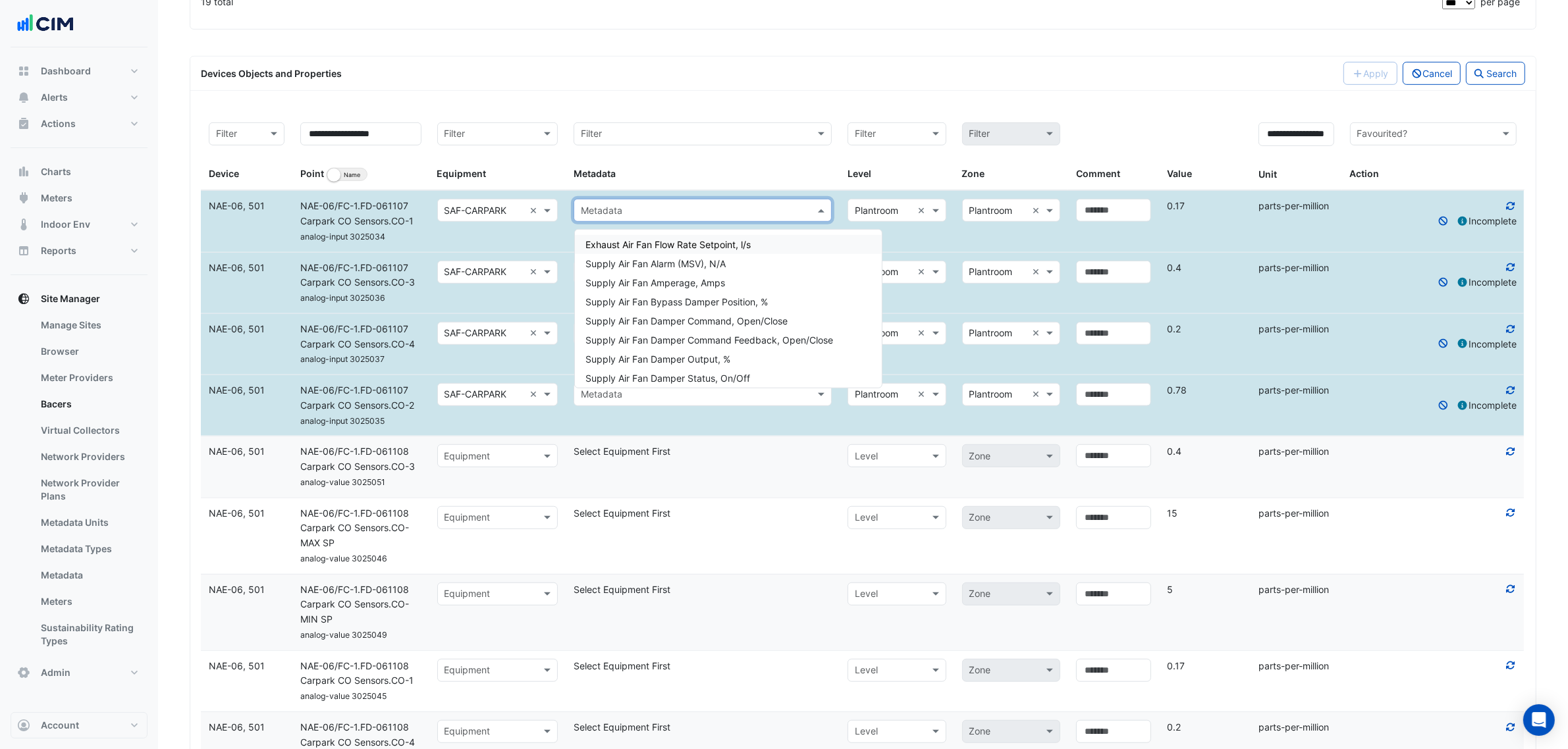
click at [627, 204] on div "Metadata" at bounding box center [702, 211] width 259 height 23
type input "**"
click at [742, 367] on div "Supply Air Fan Zone CO2, PPM" at bounding box center [728, 372] width 307 height 19
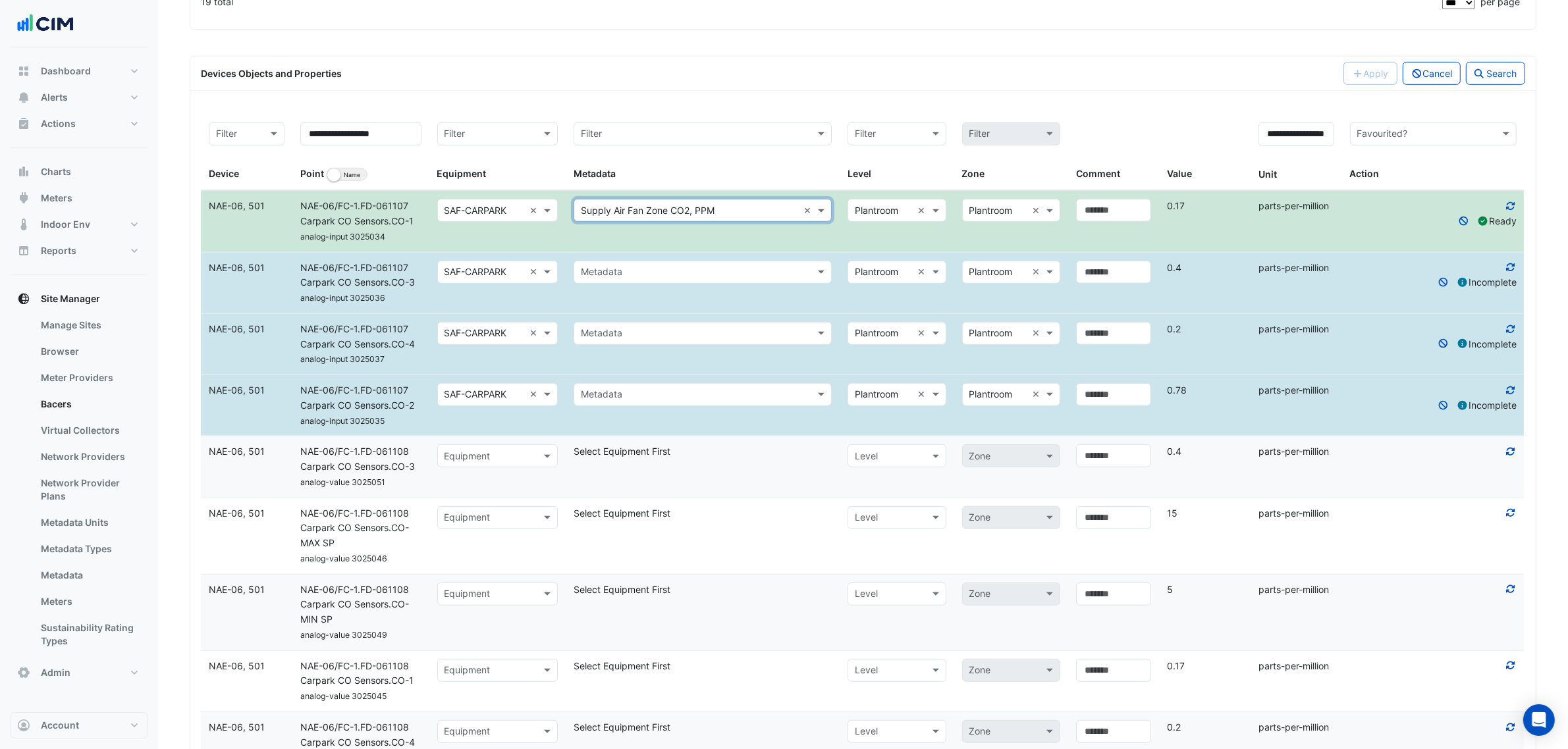
click at [708, 281] on input "text" at bounding box center [690, 273] width 218 height 15
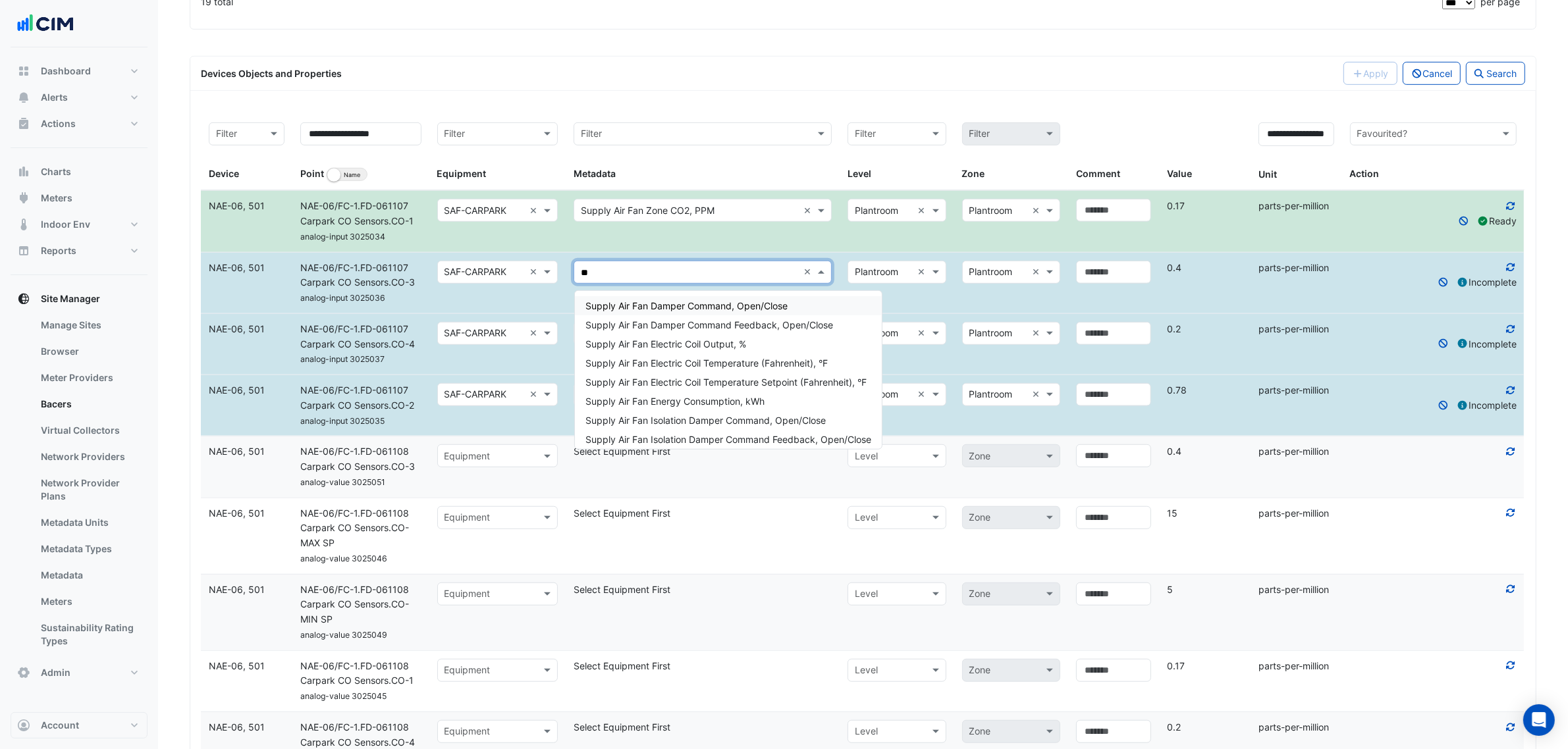
type input "***"
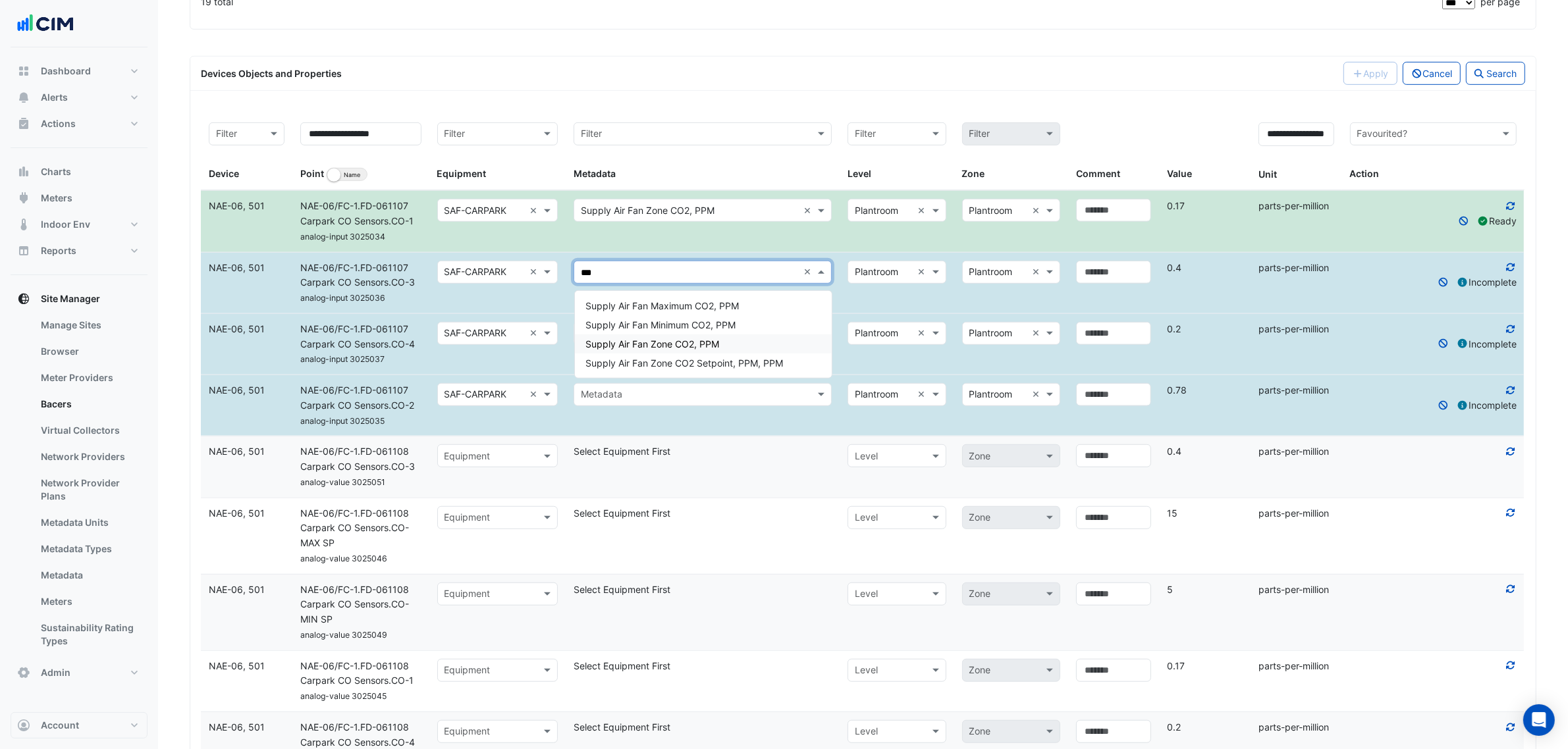
click at [713, 339] on span "Supply Air Fan Zone CO2, PPM" at bounding box center [652, 344] width 133 height 12
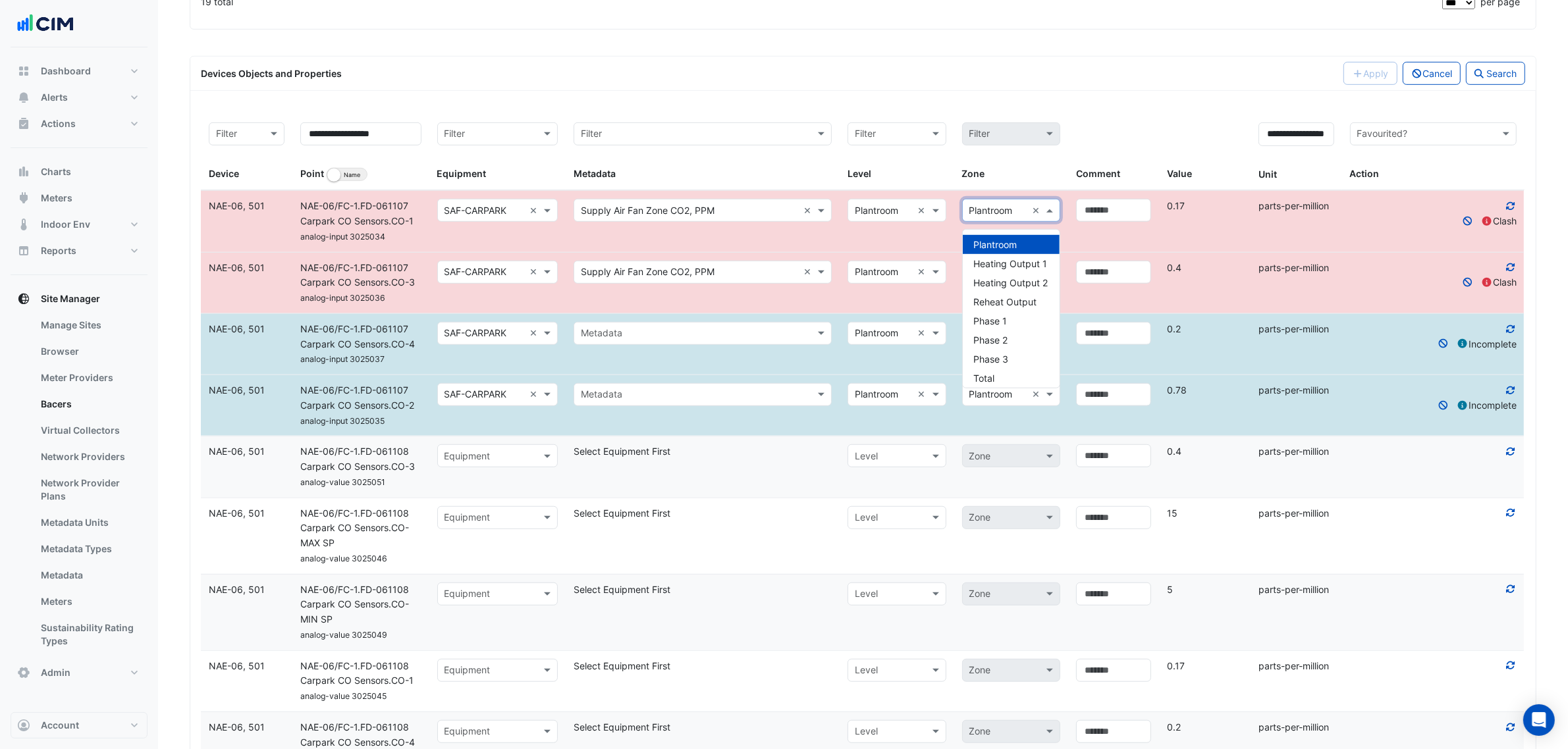
click at [995, 213] on input "text" at bounding box center [998, 211] width 57 height 15
type input "*"
click at [902, 247] on datatable-body-cell "Select level Level × Plantroom × Zone × Plantroom * ×" at bounding box center [954, 221] width 228 height 61
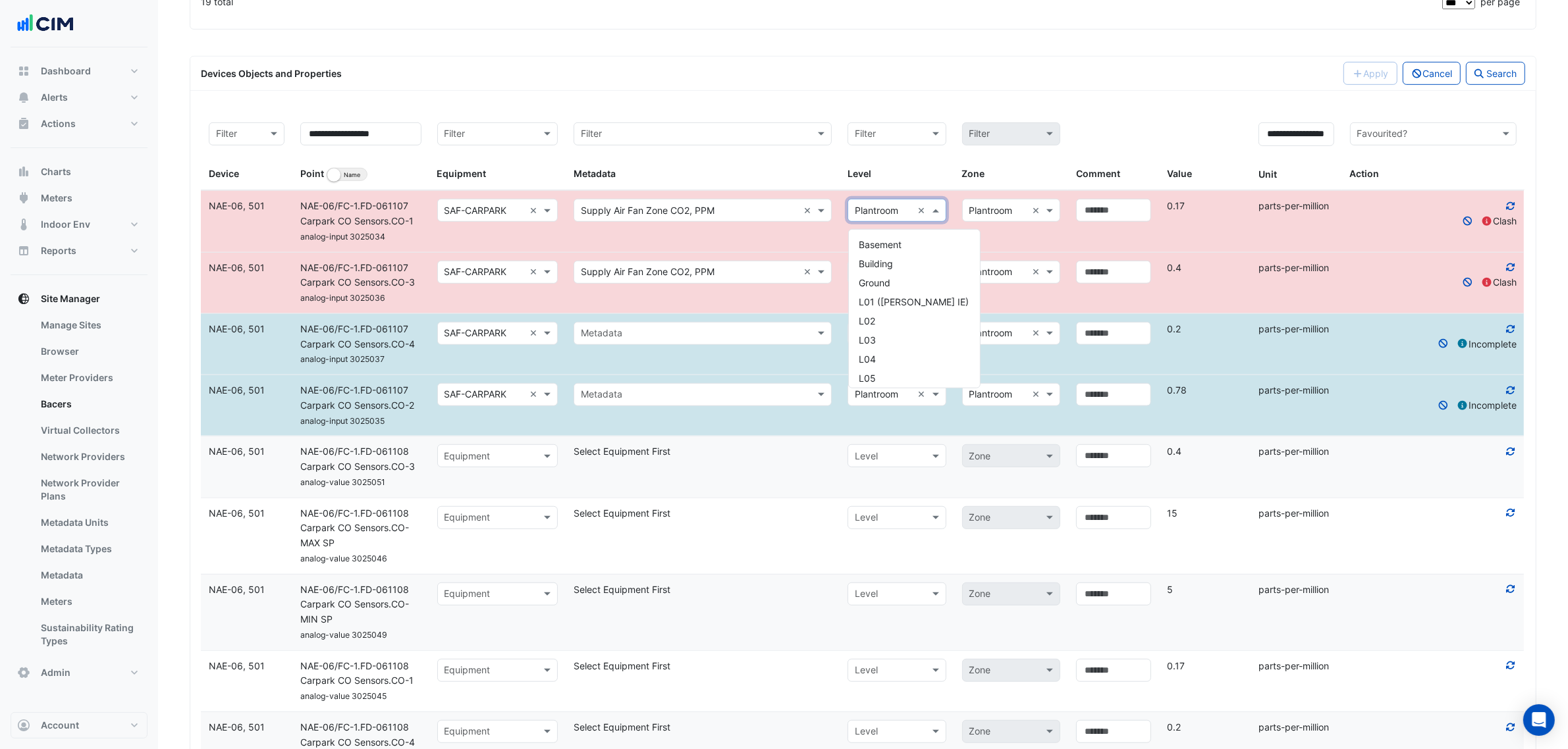
click at [879, 209] on input "text" at bounding box center [884, 211] width 57 height 15
click at [900, 245] on span "Basement" at bounding box center [880, 245] width 42 height 12
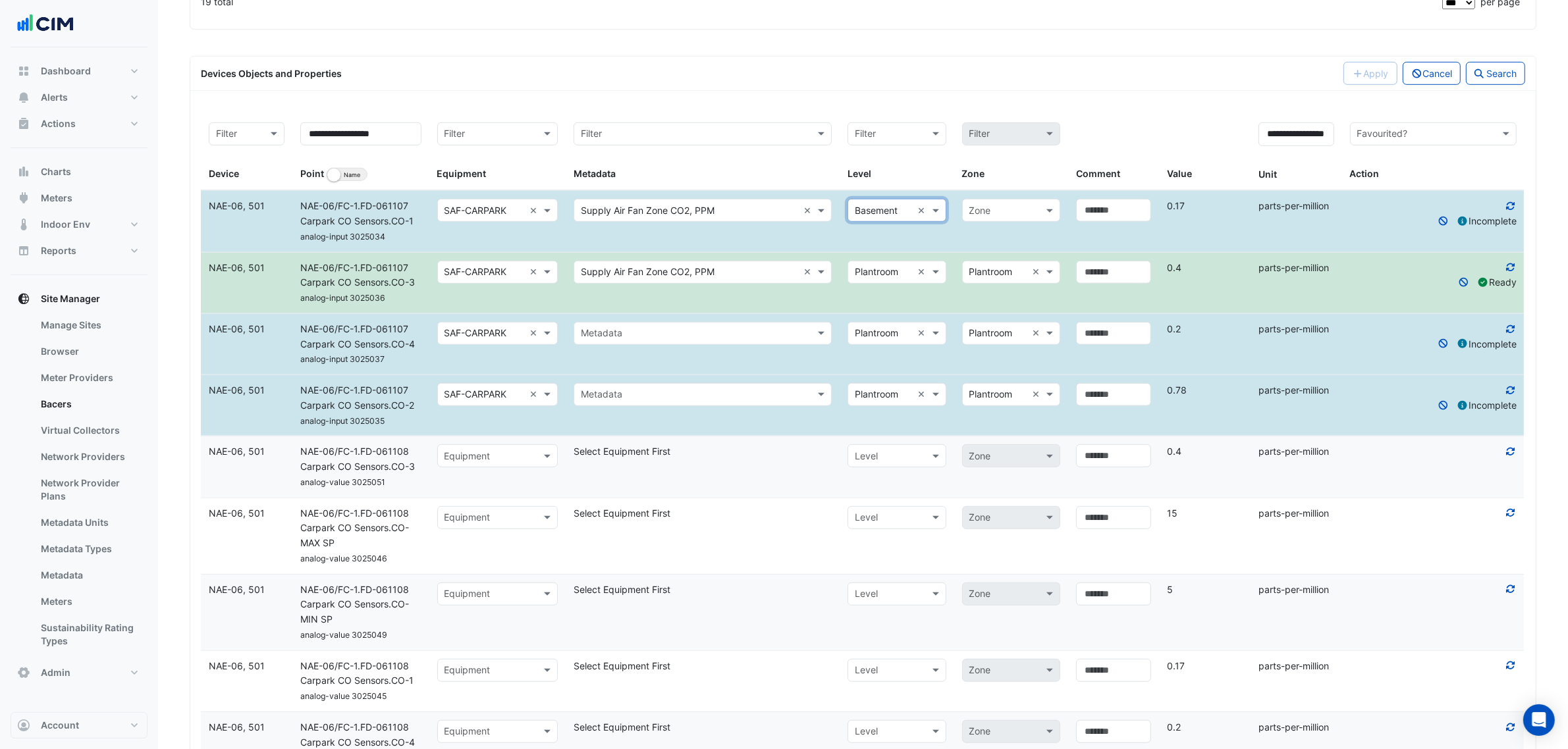
click at [1005, 204] on div "Zone" at bounding box center [1011, 211] width 98 height 23
click at [932, 242] on datatable-body-cell "Select level Level × Basement × Zone" at bounding box center [954, 221] width 228 height 61
click at [870, 272] on input "text" at bounding box center [884, 273] width 57 height 15
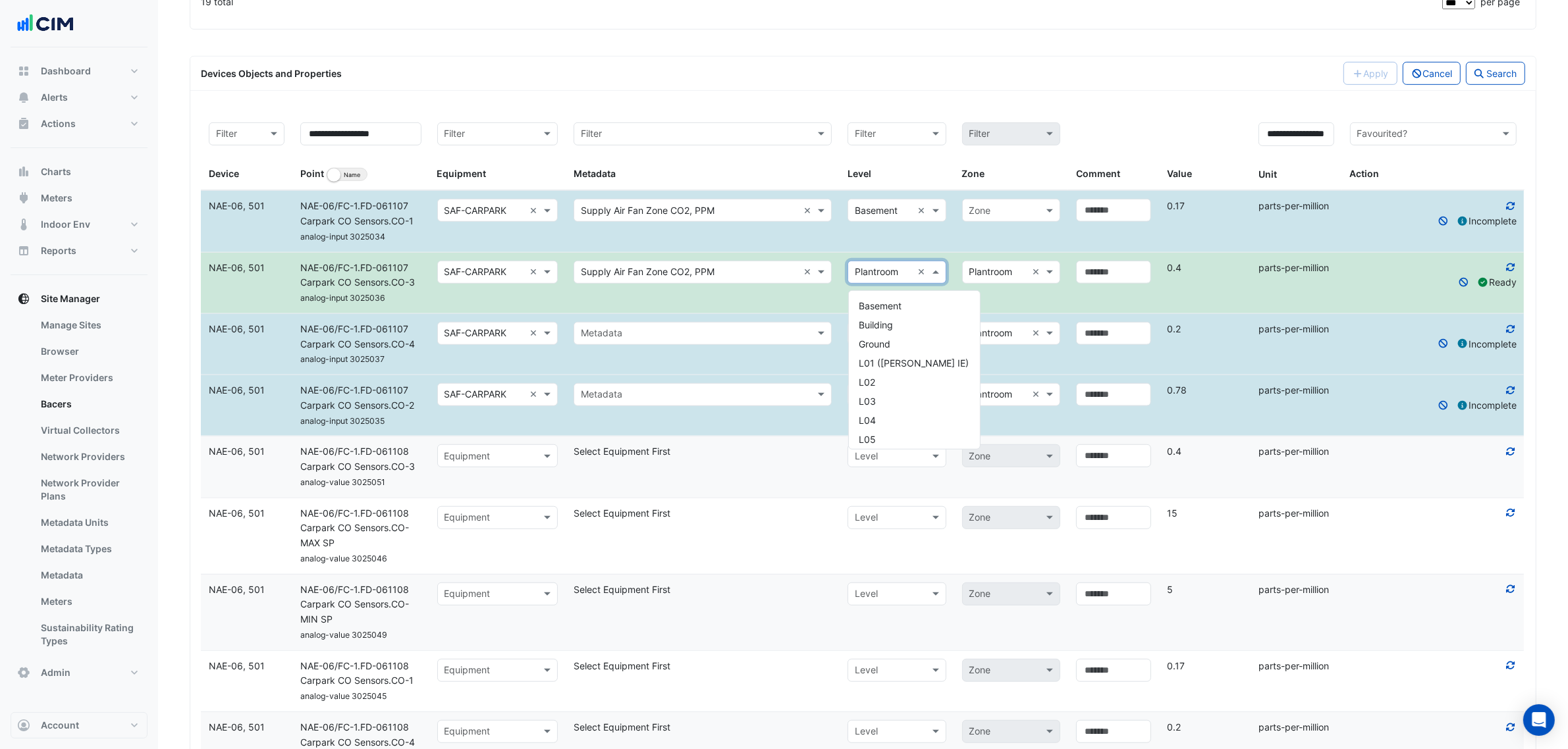
scroll to position [558, 0]
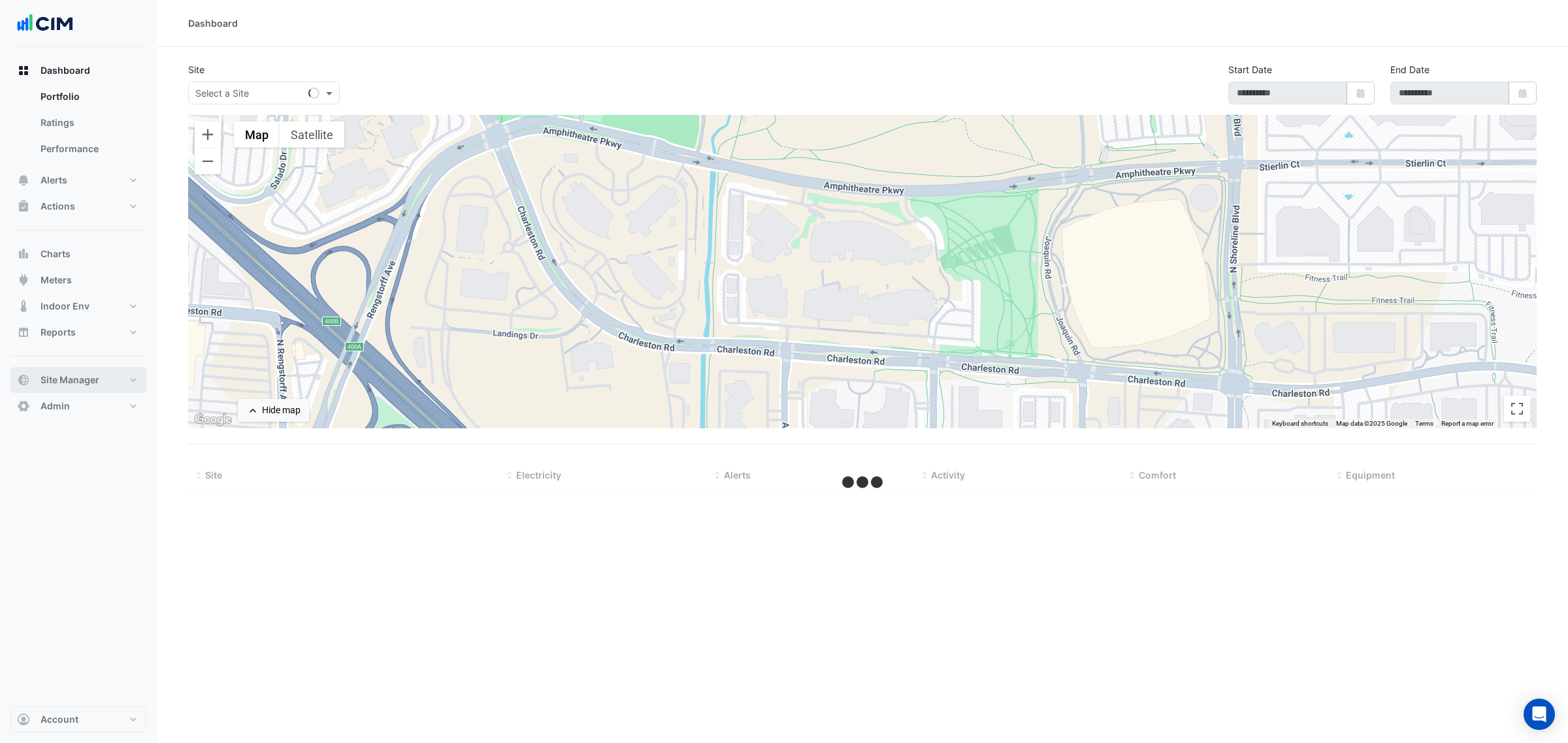
click at [102, 373] on button "Site Manager" at bounding box center [79, 380] width 136 height 26
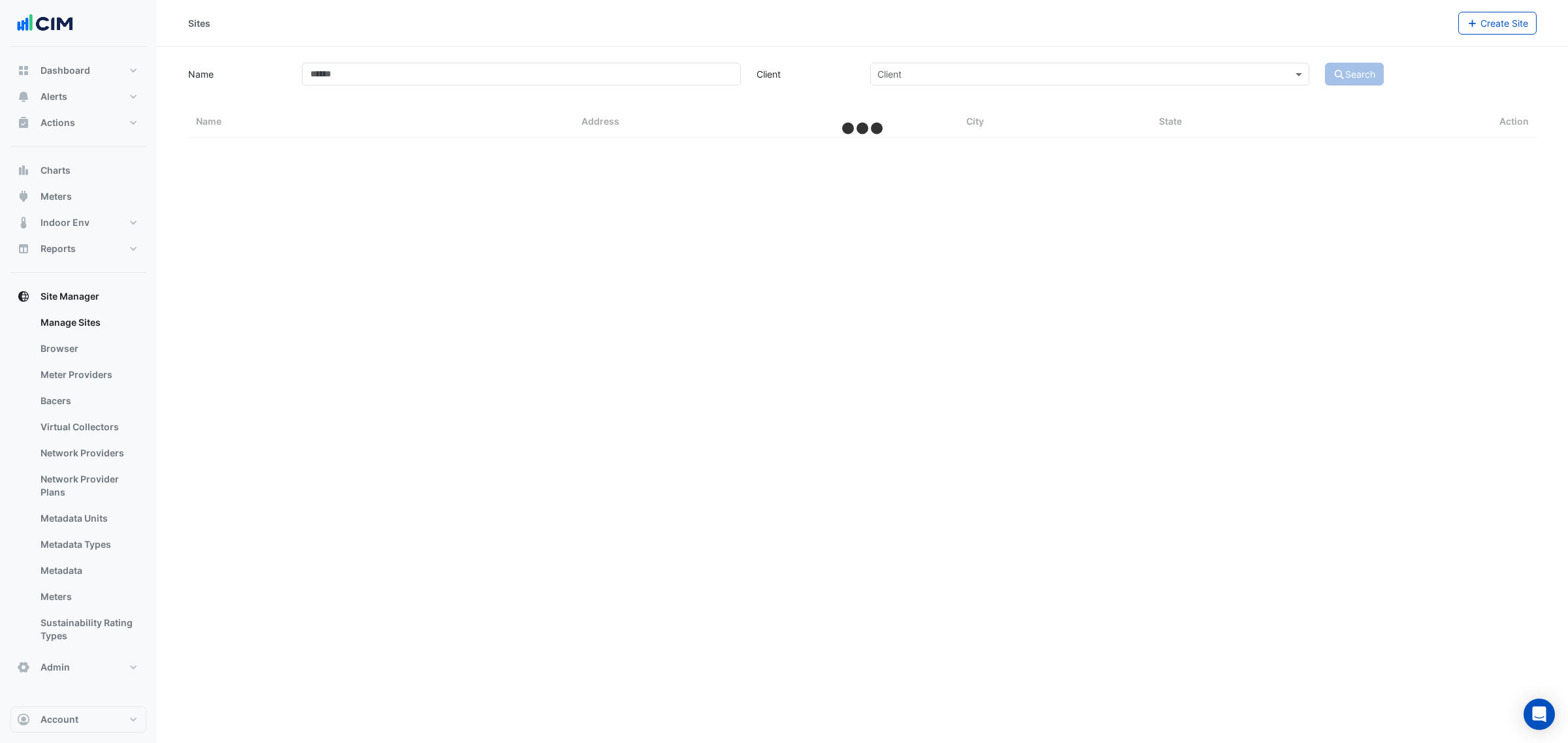
select select "***"
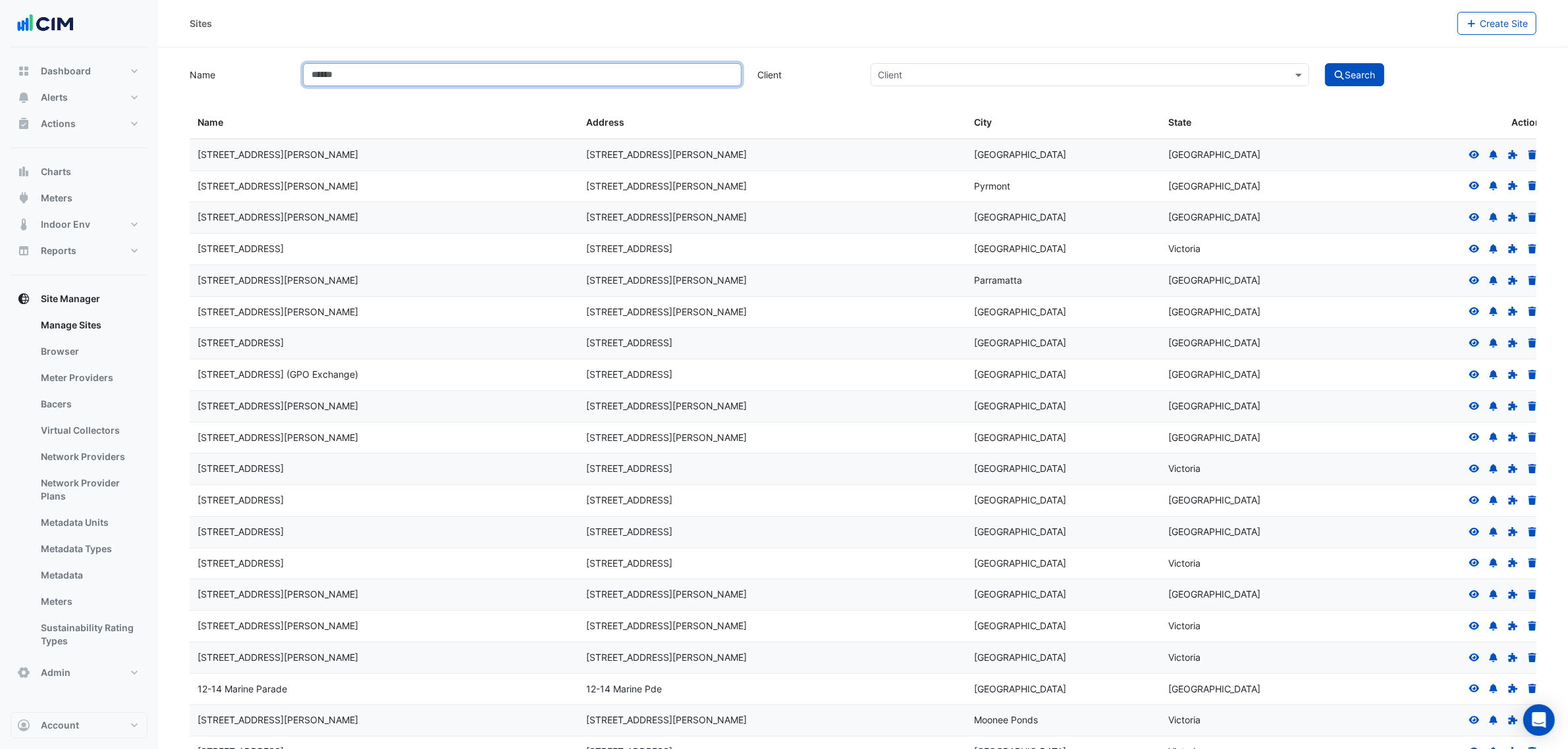
click at [373, 69] on input "Name" at bounding box center [522, 75] width 438 height 23
type input "********"
click at [1325, 63] on button "Search" at bounding box center [1354, 75] width 59 height 23
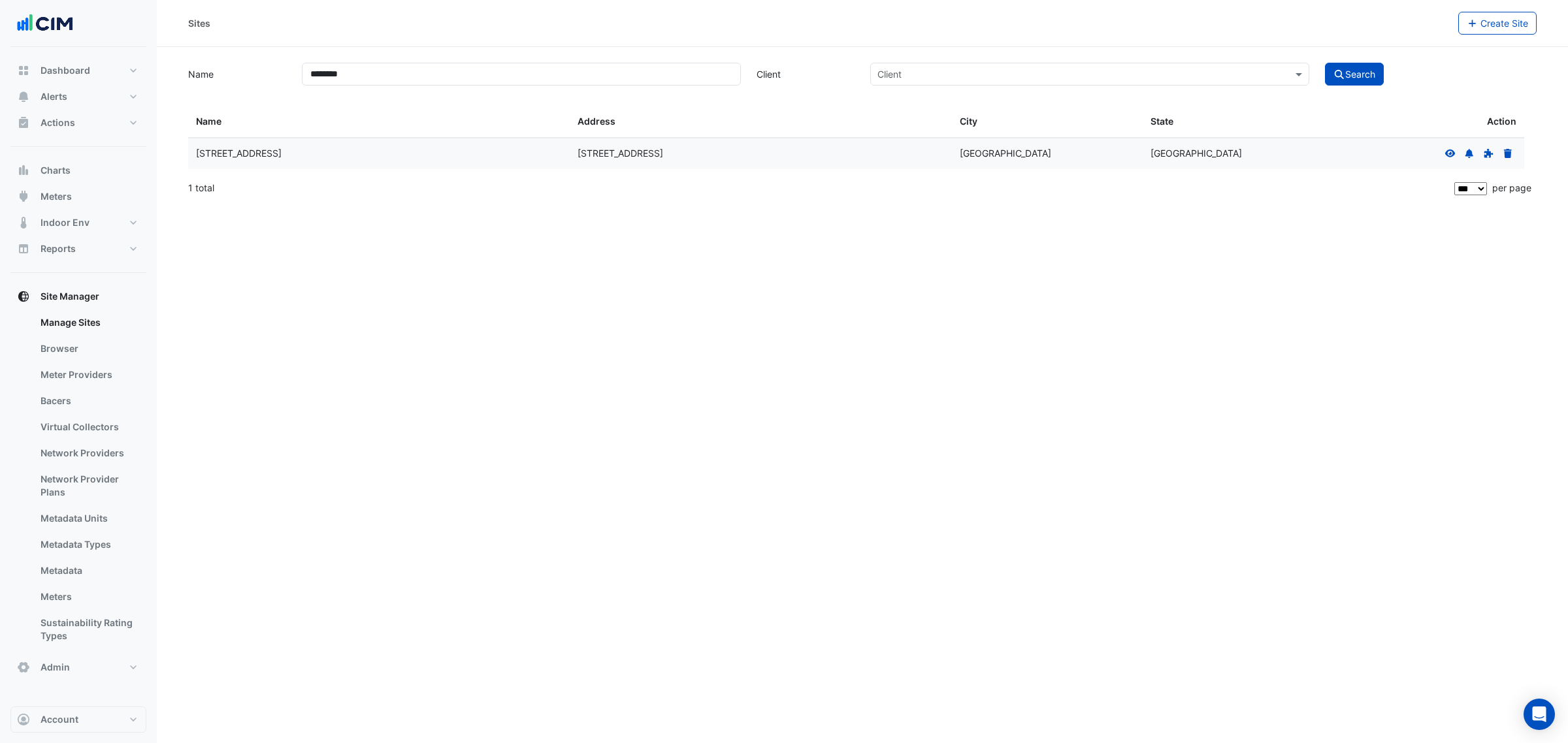
click at [1449, 157] on icon at bounding box center [1451, 153] width 11 height 8
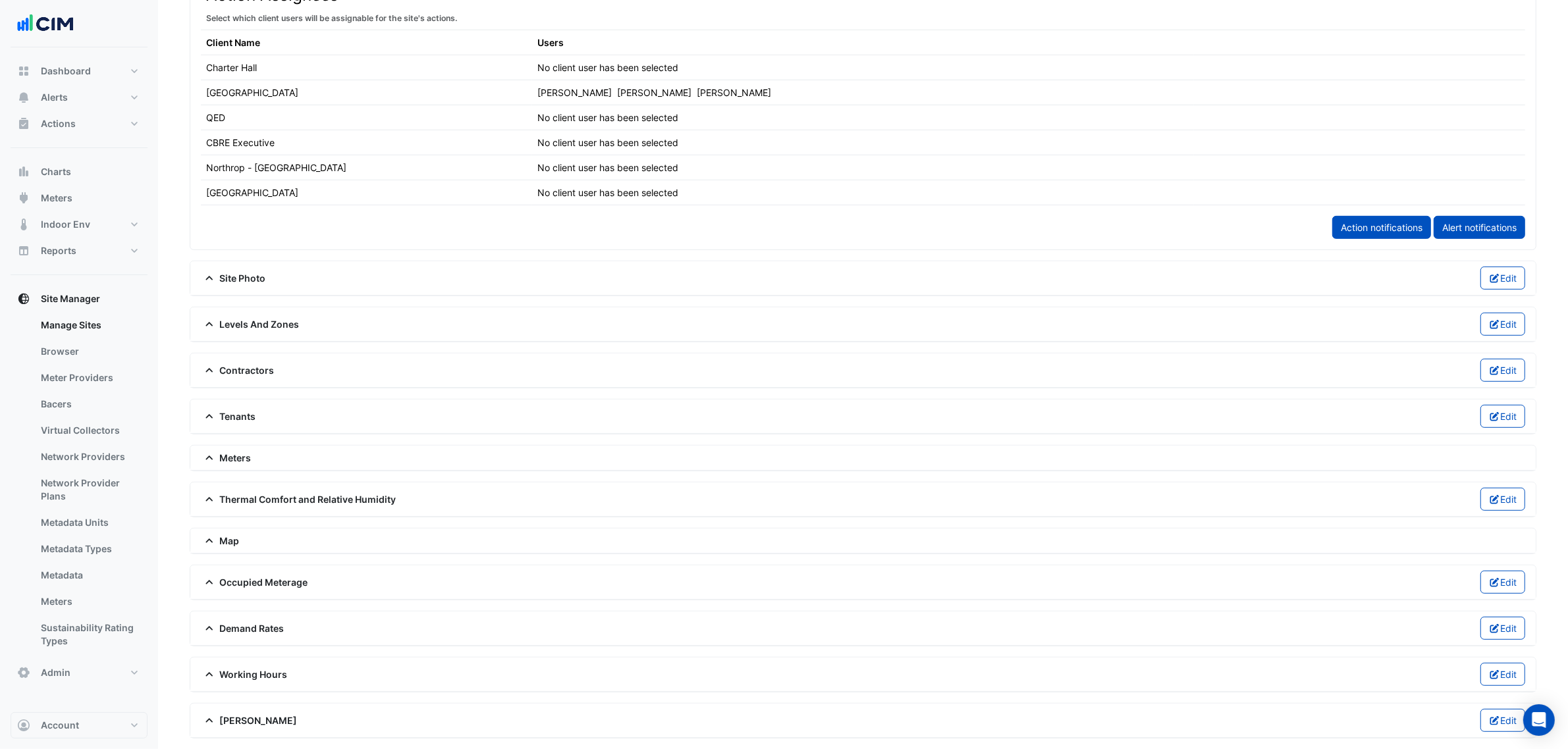
scroll to position [734, 0]
click at [238, 317] on span "Levels And Zones" at bounding box center [250, 324] width 99 height 14
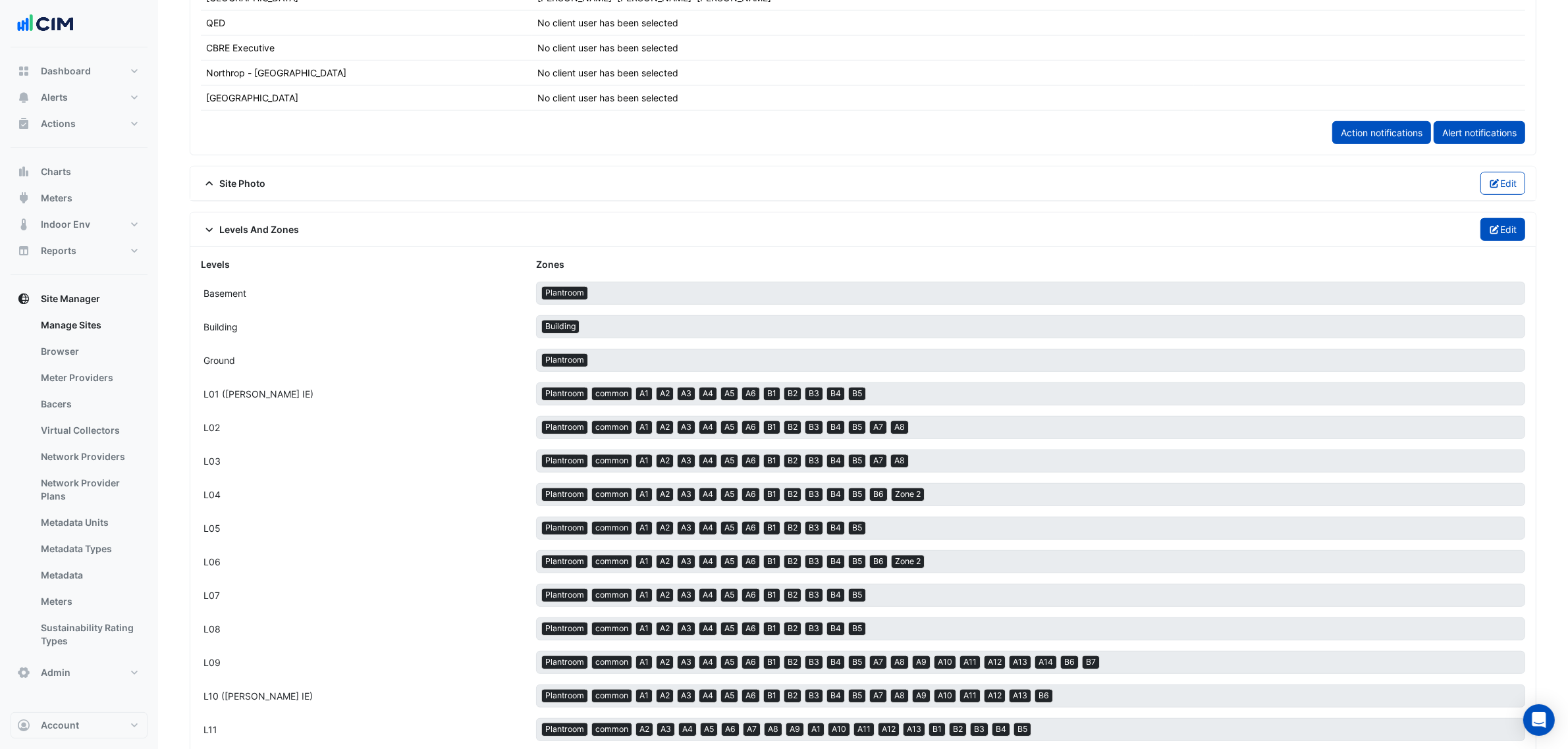
click at [1482, 234] on button "Edit" at bounding box center [1503, 230] width 46 height 23
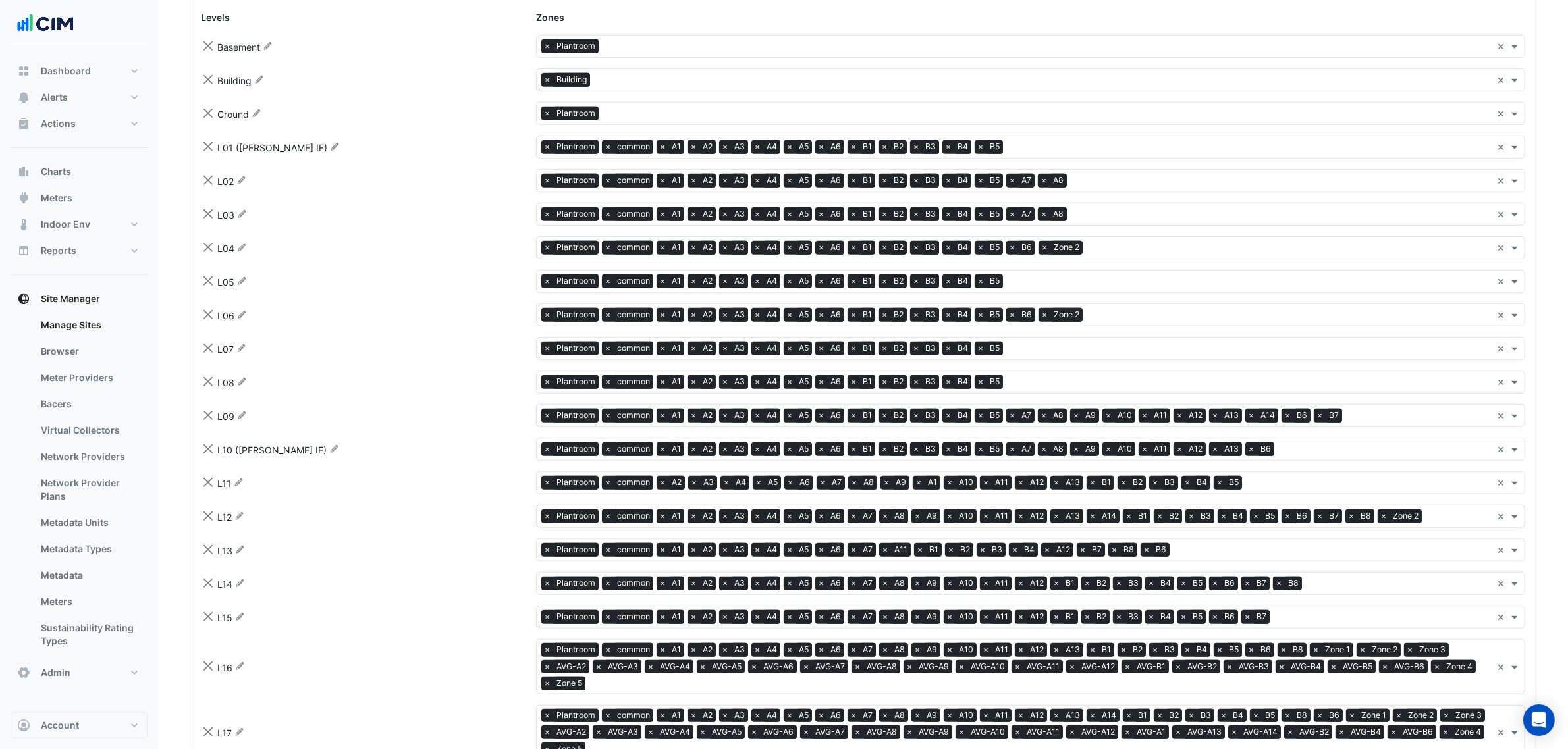
scroll to position [981, 0]
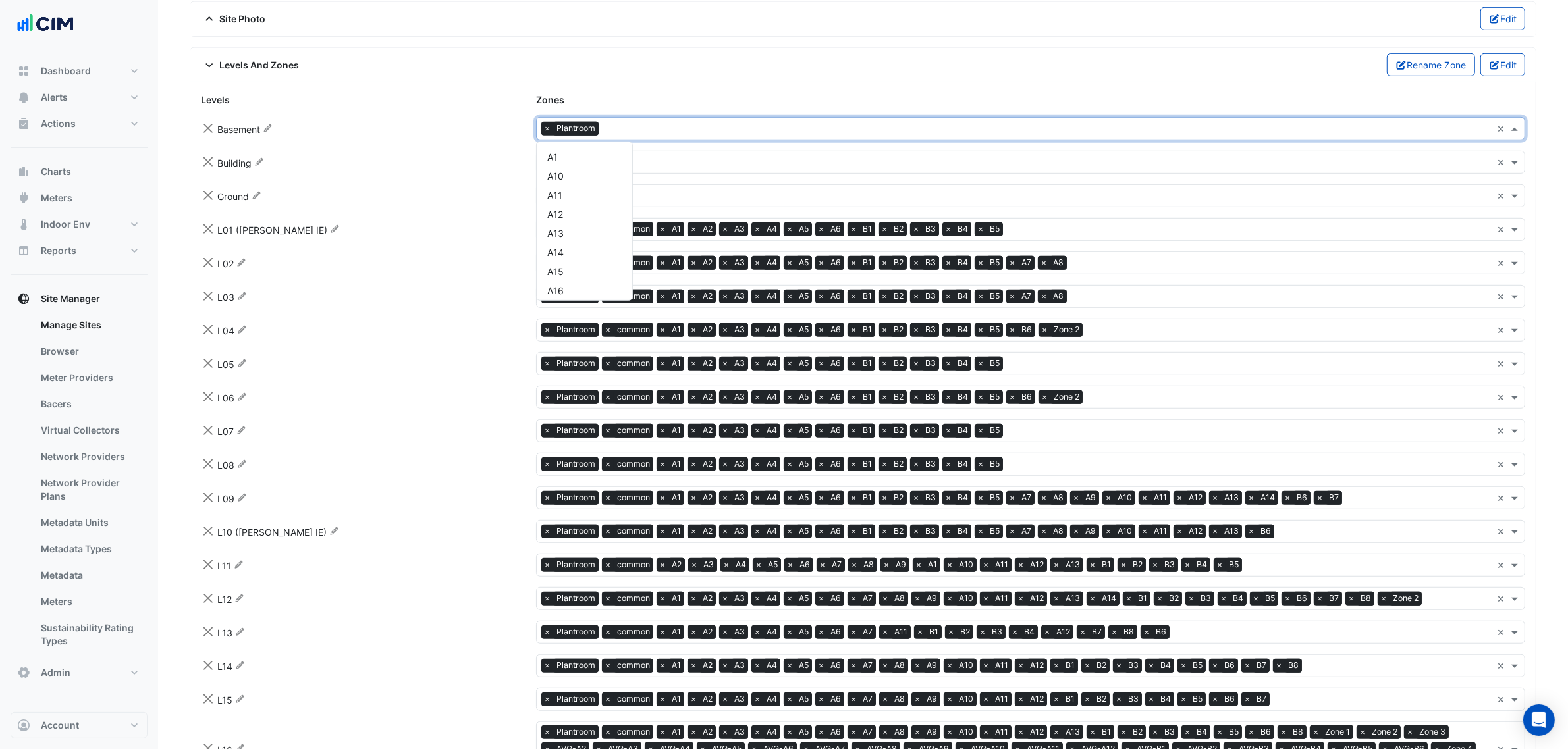
click at [645, 137] on input "text" at bounding box center [1048, 130] width 888 height 14
type input "*"
click at [590, 158] on span "Add item "1"" at bounding box center [566, 152] width 50 height 12
click at [595, 163] on div "Add item "2"" at bounding box center [585, 152] width 96 height 21
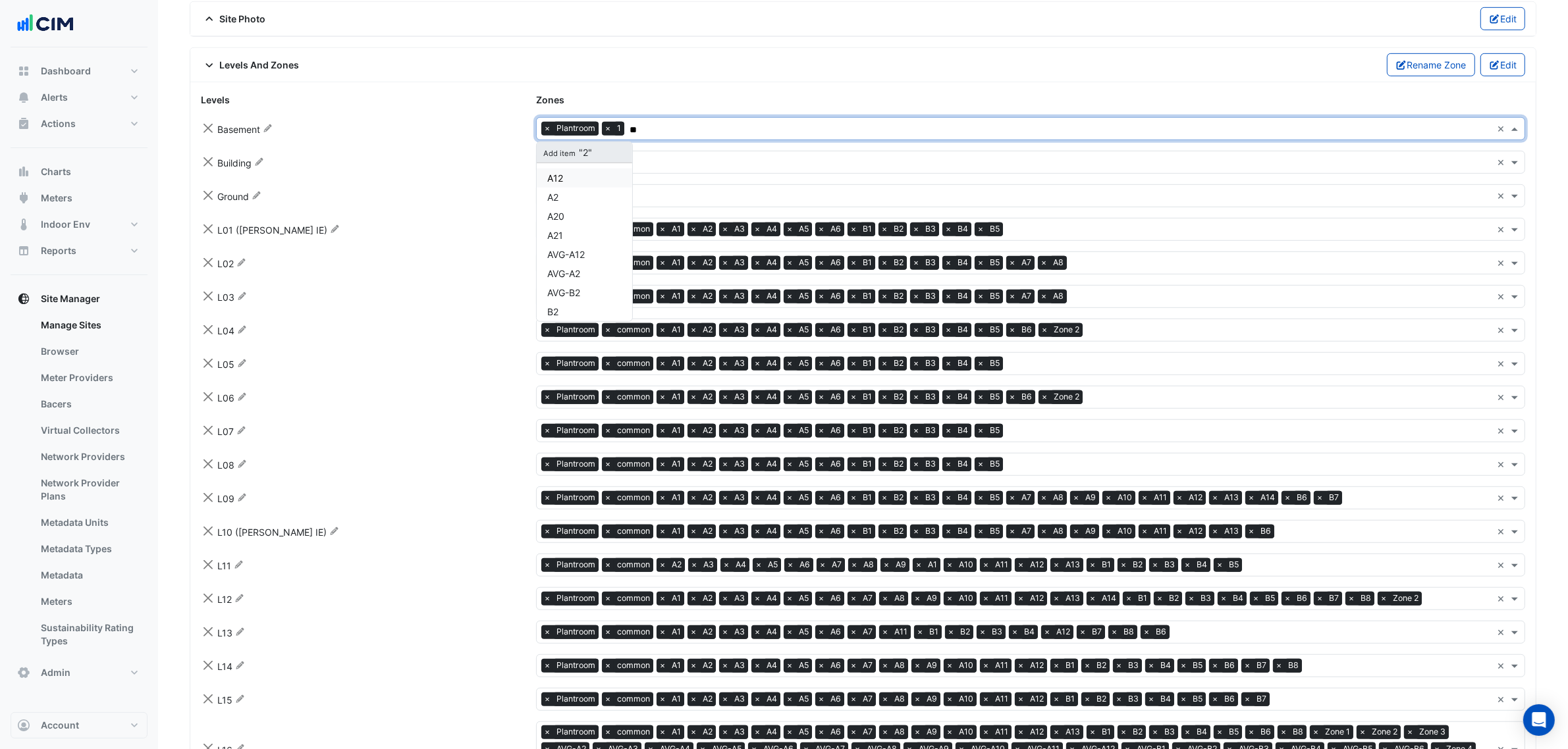
click at [600, 160] on div "Add item "2"" at bounding box center [585, 152] width 96 height 21
type input "*"
click at [595, 158] on div "Add item "2"" at bounding box center [585, 152] width 96 height 21
click at [565, 154] on span "Add item "2"" at bounding box center [567, 152] width 51 height 12
type input "*"
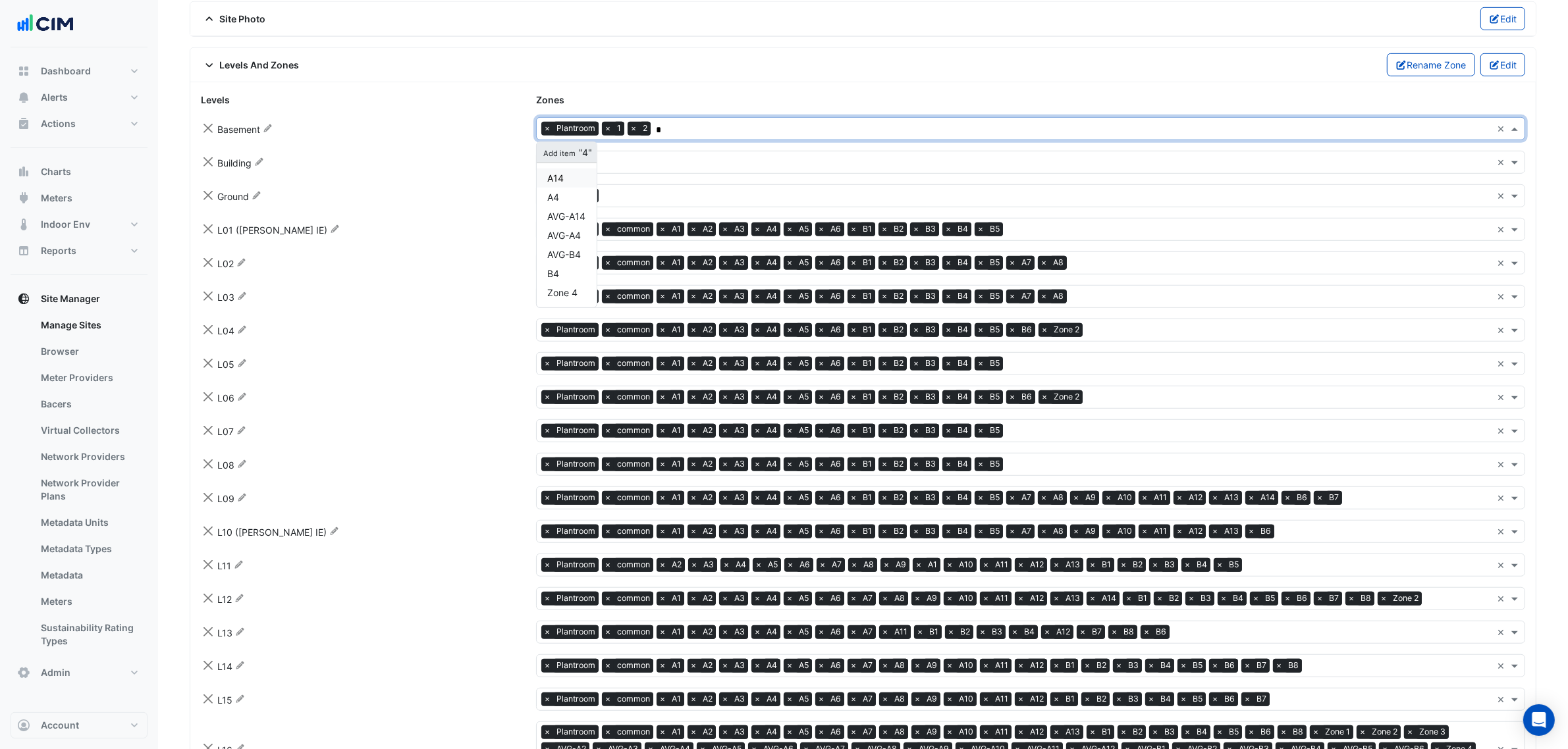
click at [565, 157] on span "Add item" at bounding box center [560, 154] width 38 height 9
type input "*"
click at [559, 158] on span "Add item" at bounding box center [560, 154] width 38 height 9
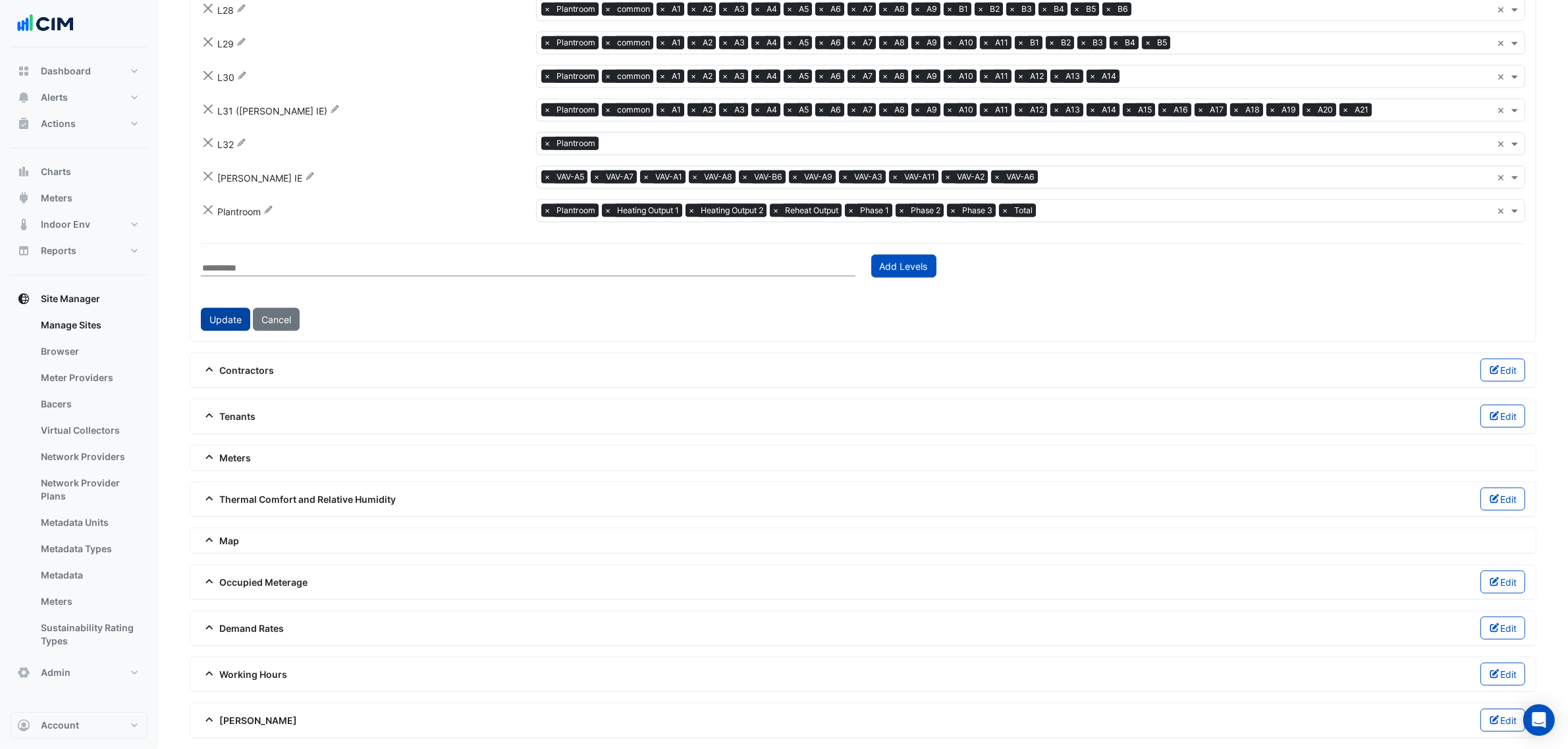
click at [242, 317] on button "Update" at bounding box center [225, 319] width 49 height 23
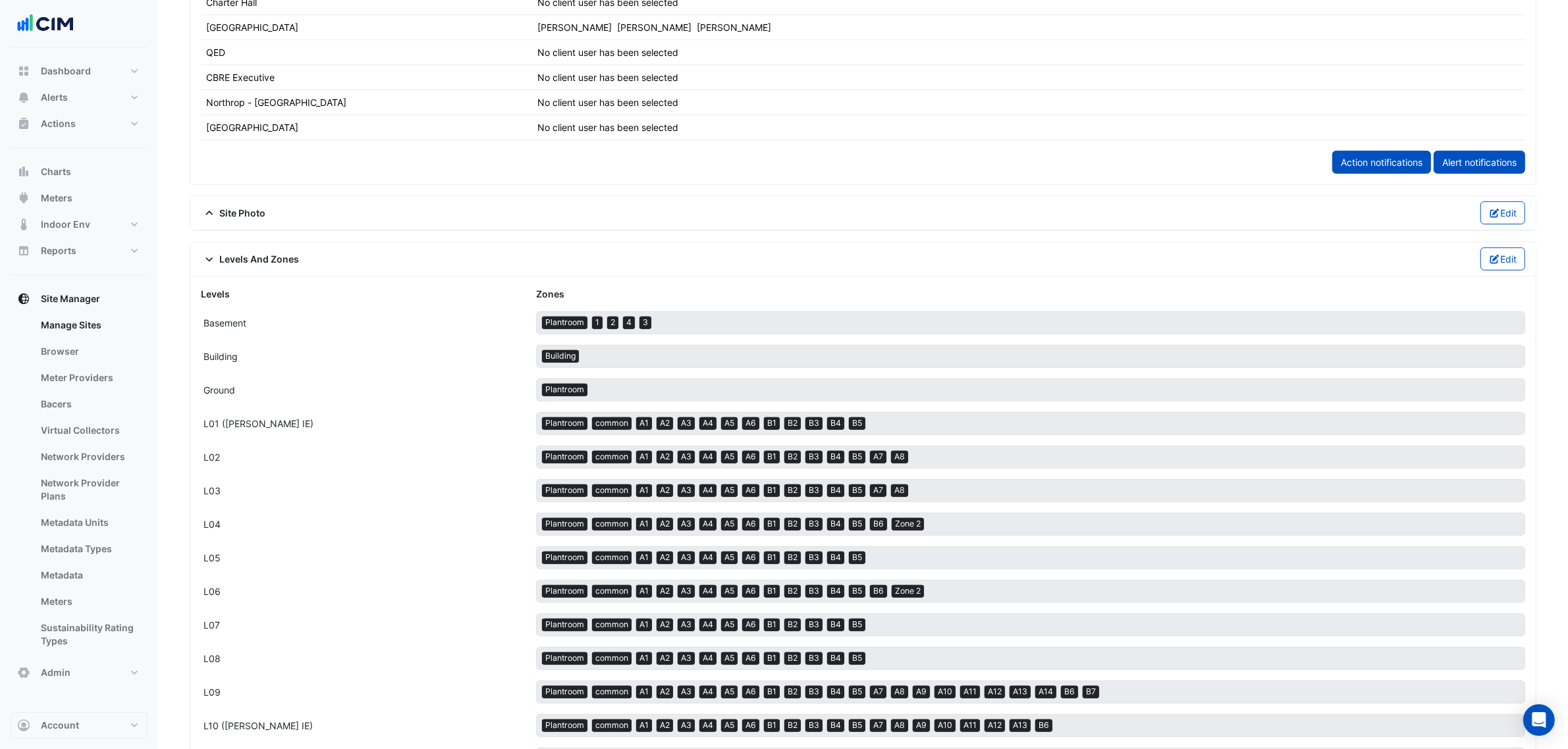
scroll to position [2053, 0]
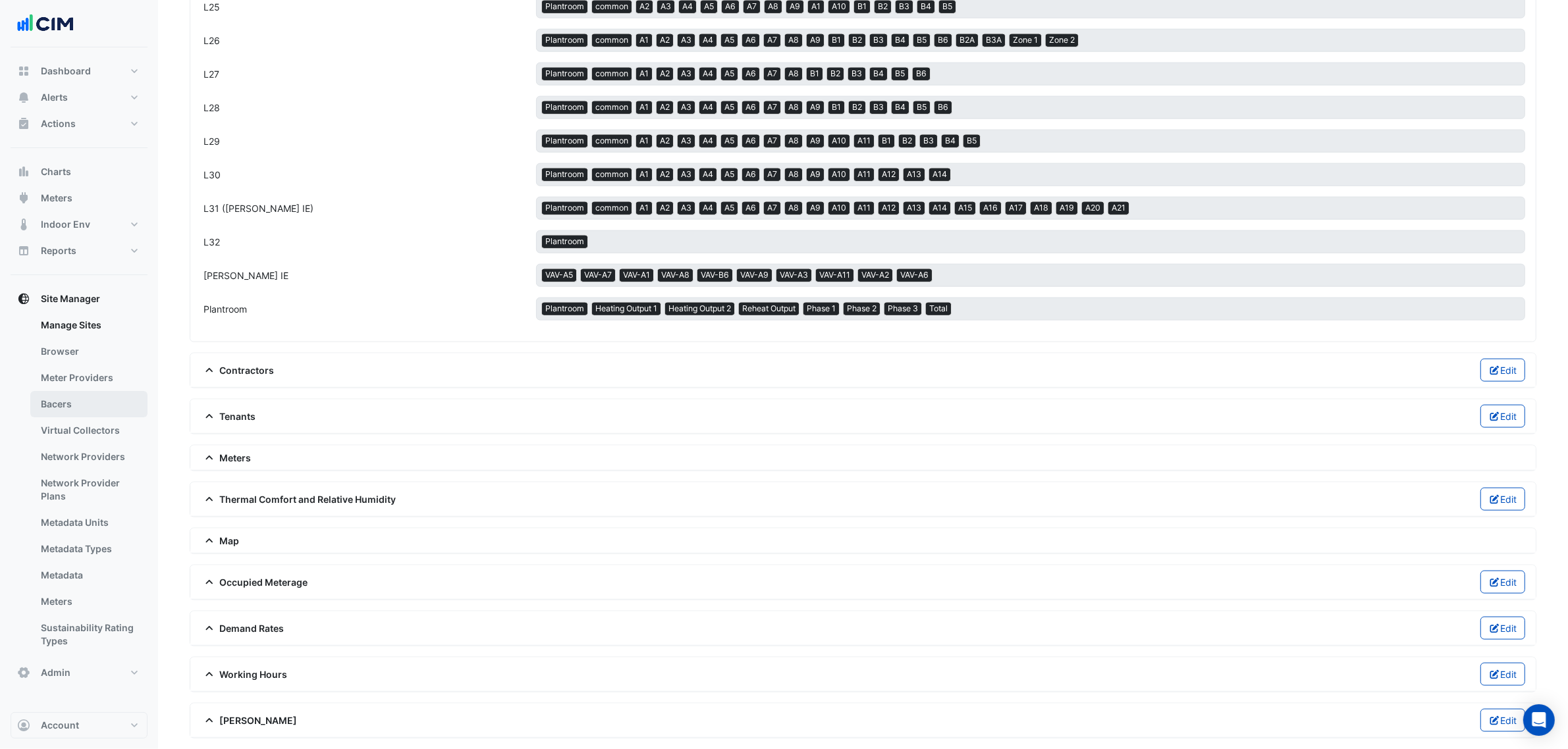
click at [93, 402] on link "Bacers" at bounding box center [89, 404] width 117 height 26
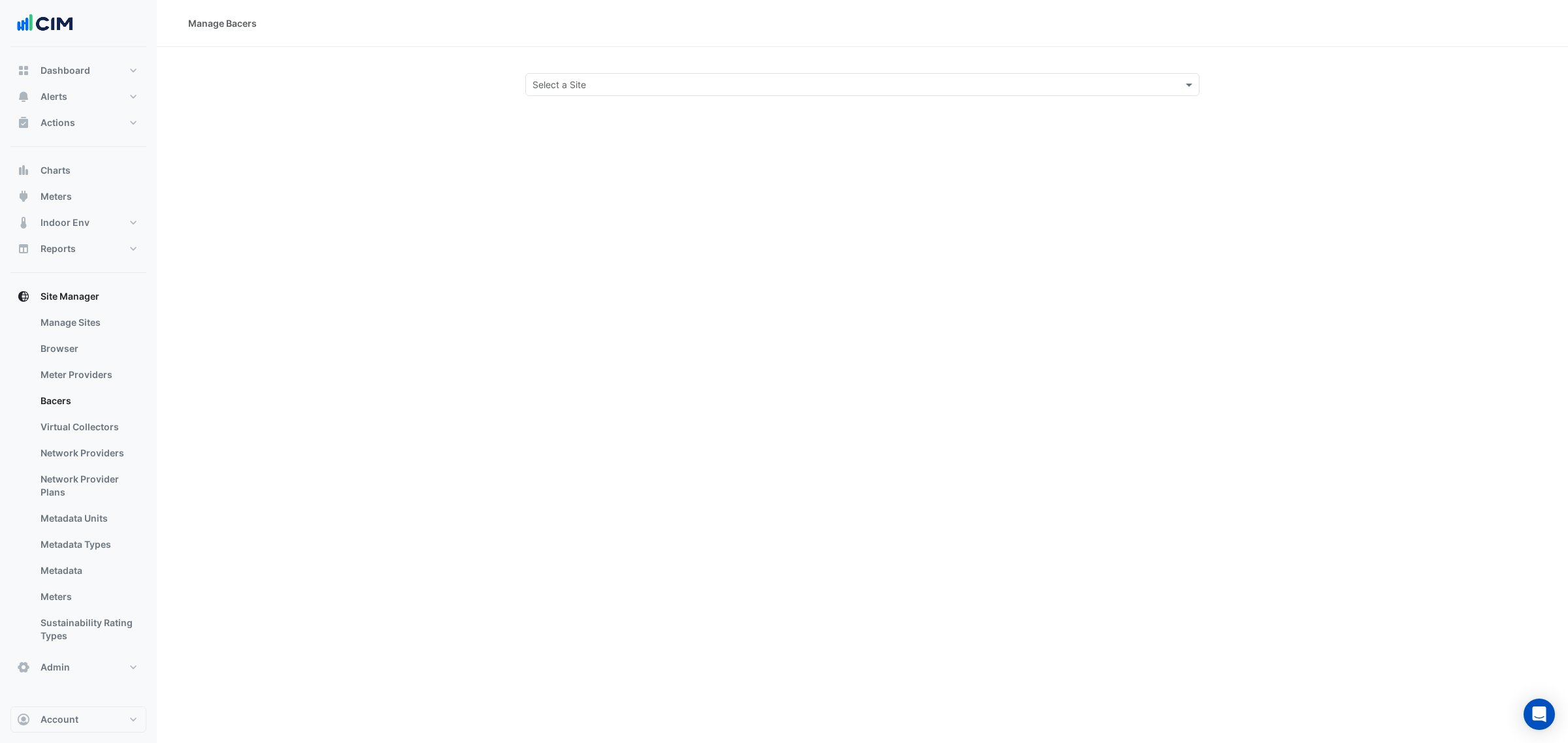
click at [596, 85] on input "text" at bounding box center [850, 85] width 634 height 14
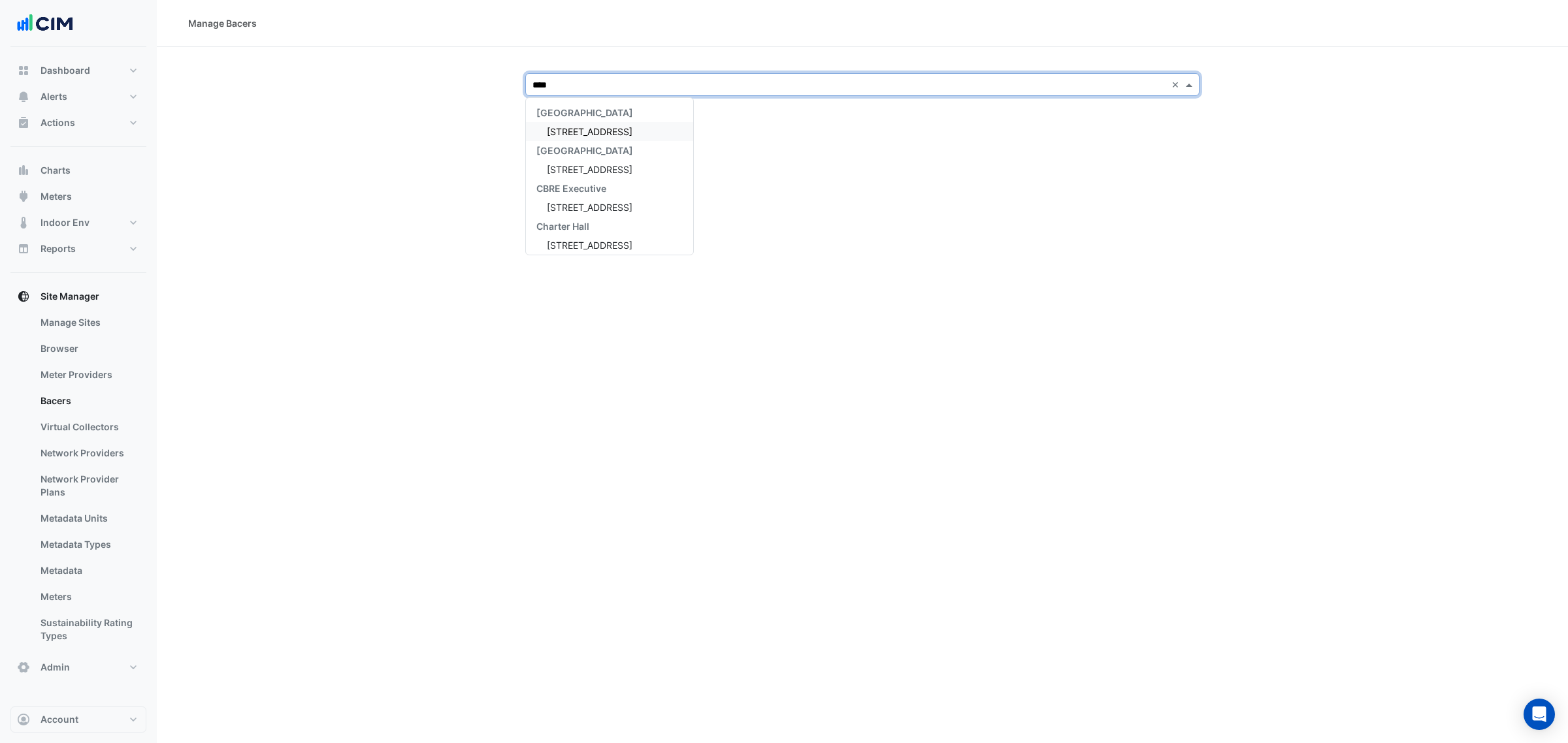
type input "*****"
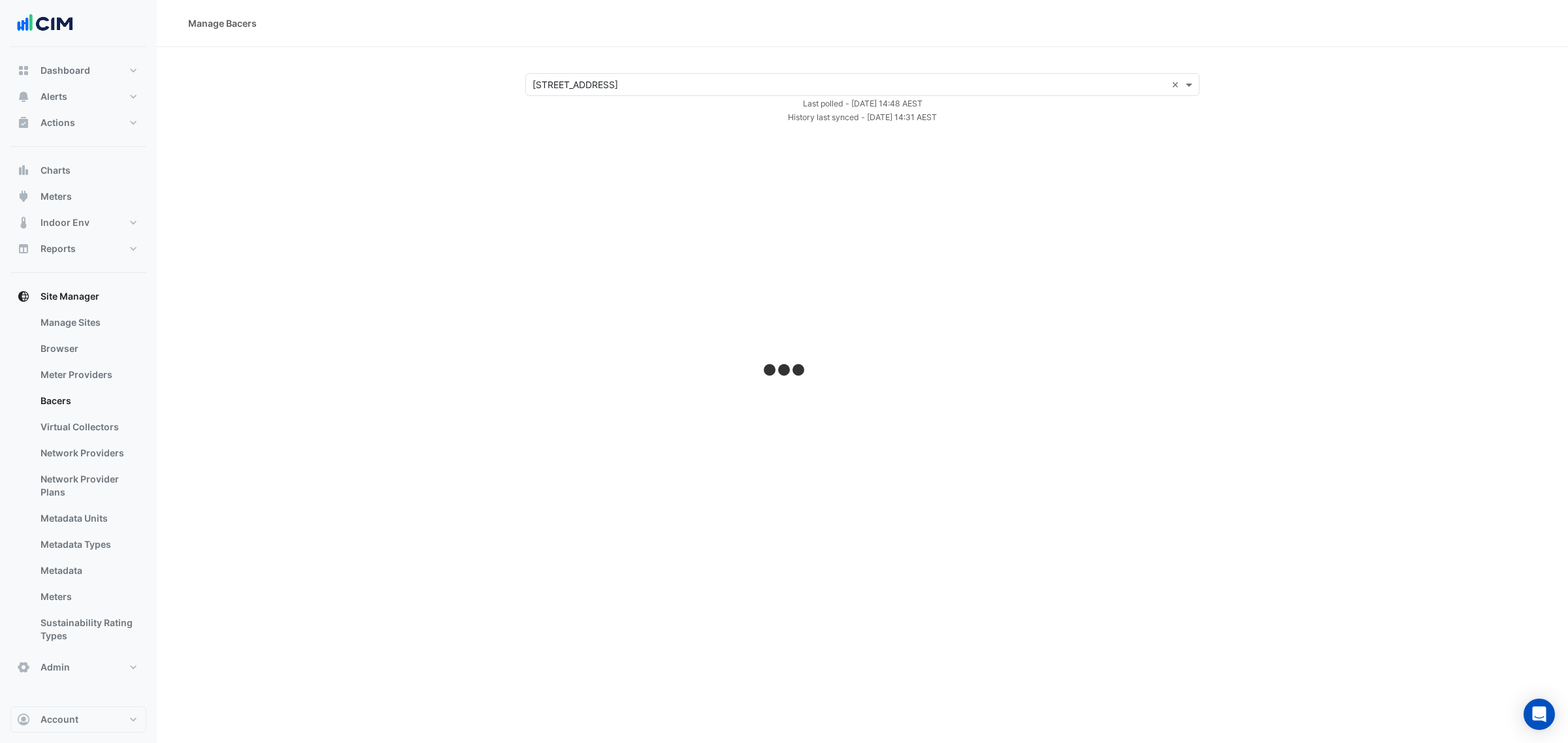
select select "***"
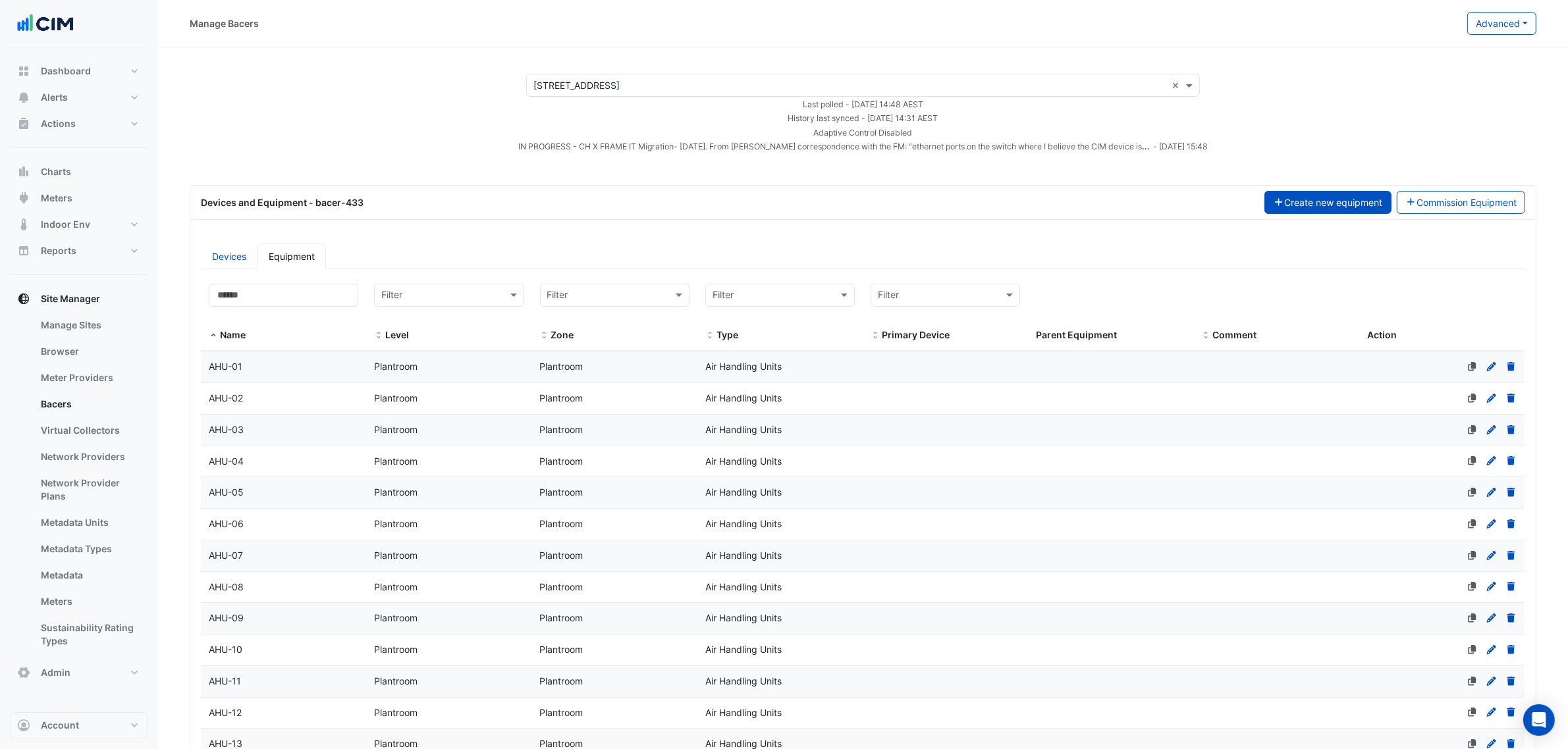
click at [1333, 207] on button "Create new equipment" at bounding box center [1328, 203] width 127 height 23
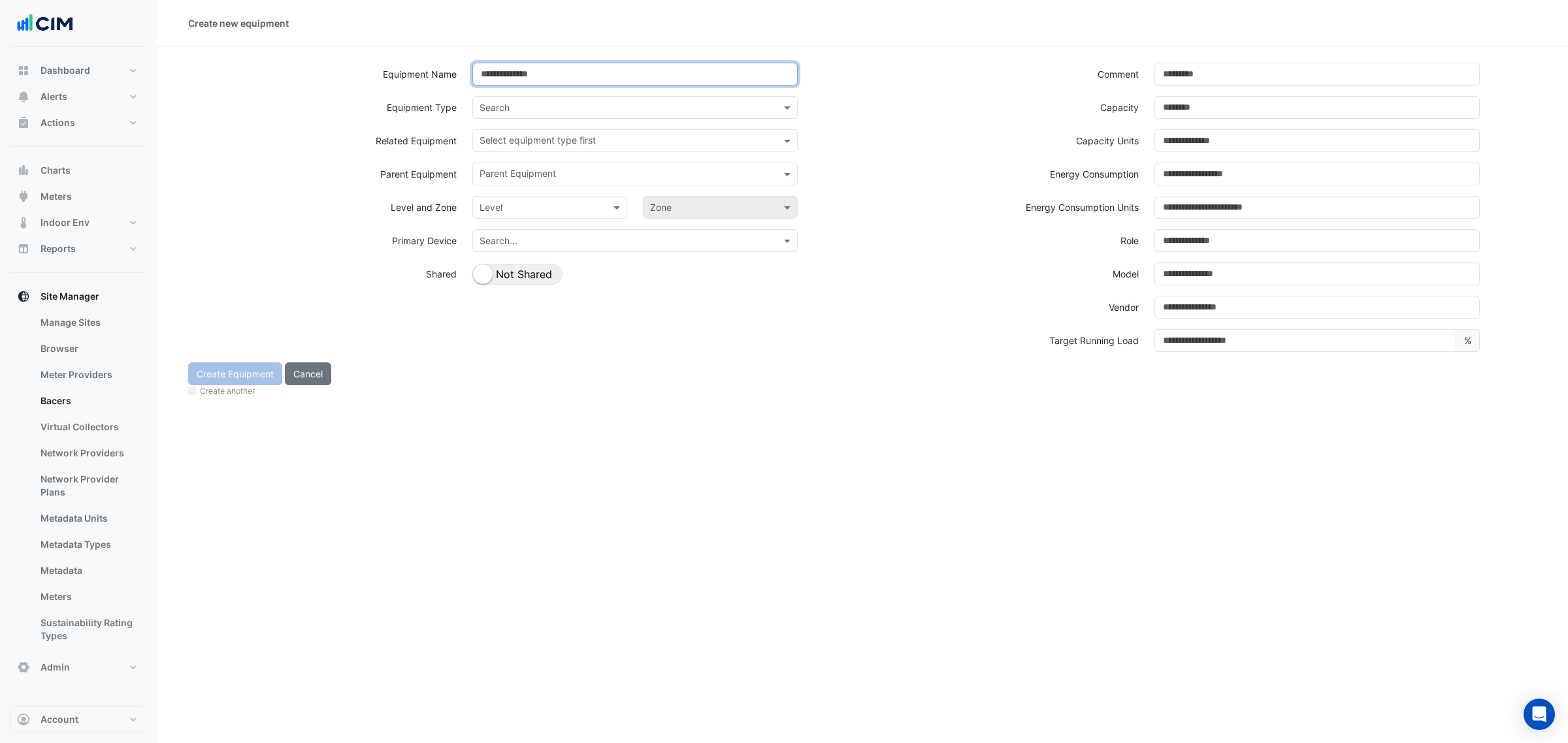
click at [518, 80] on input at bounding box center [635, 74] width 325 height 23
type input "**********"
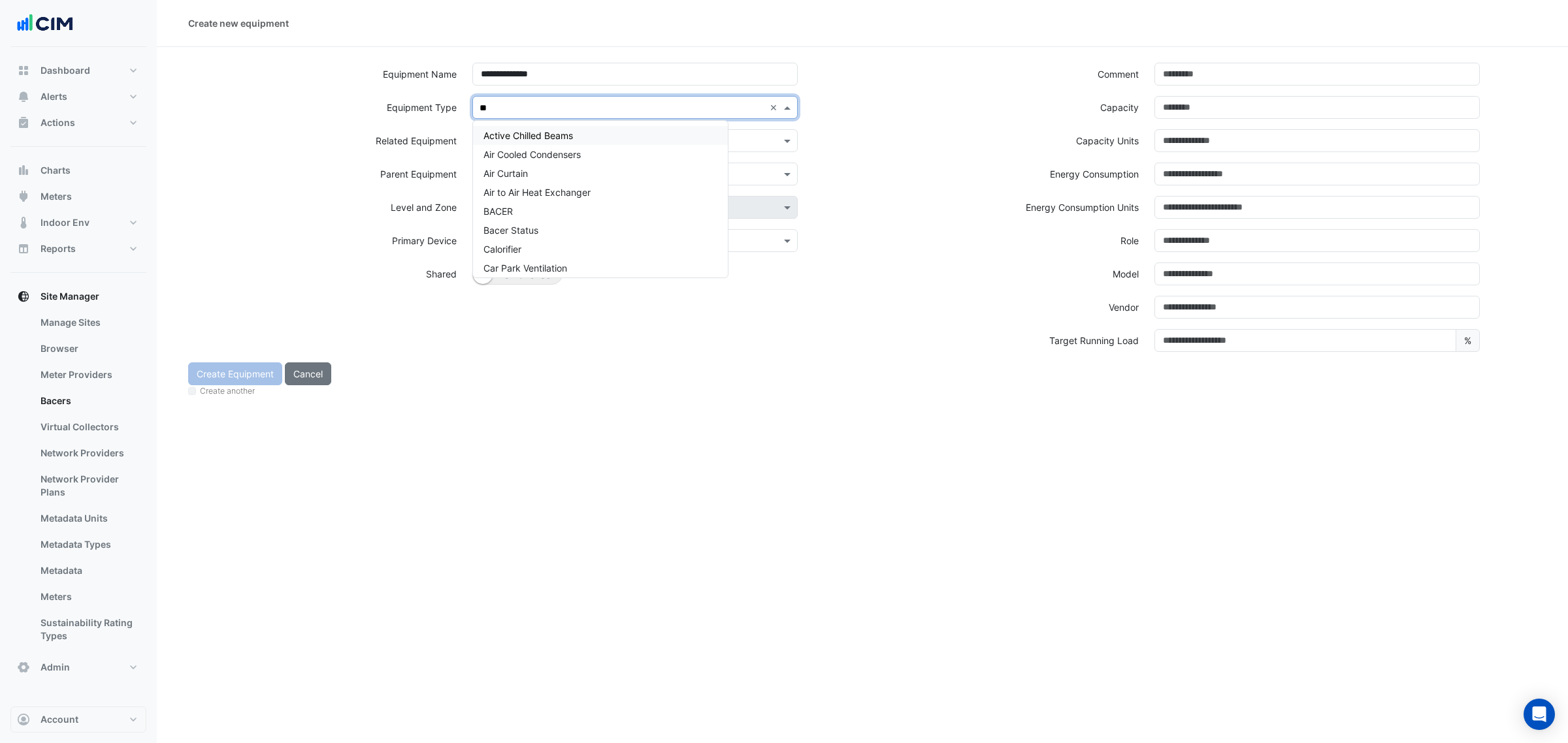
type input "***"
click at [537, 145] on div "Car Park Ventilation" at bounding box center [525, 135] width 105 height 29
click at [541, 142] on div "Car Park Ventilation" at bounding box center [525, 135] width 105 height 19
click at [541, 142] on input "text" at bounding box center [627, 142] width 296 height 14
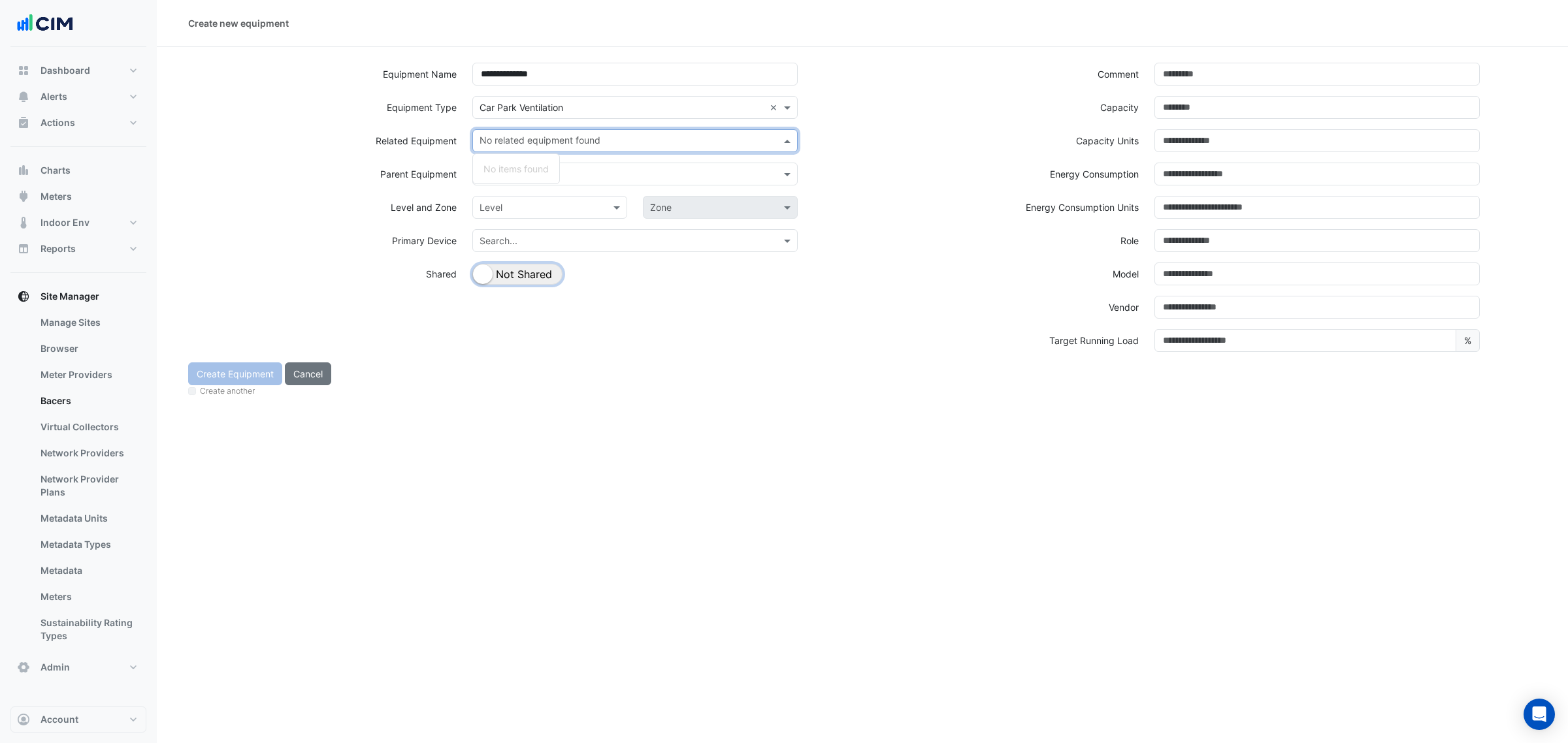
click at [505, 273] on button "Shared Not Shared" at bounding box center [518, 274] width 90 height 21
click at [573, 142] on input "text" at bounding box center [627, 142] width 296 height 14
type input "***"
click at [572, 115] on div "Search × Car Park Ventilation ×" at bounding box center [635, 107] width 325 height 23
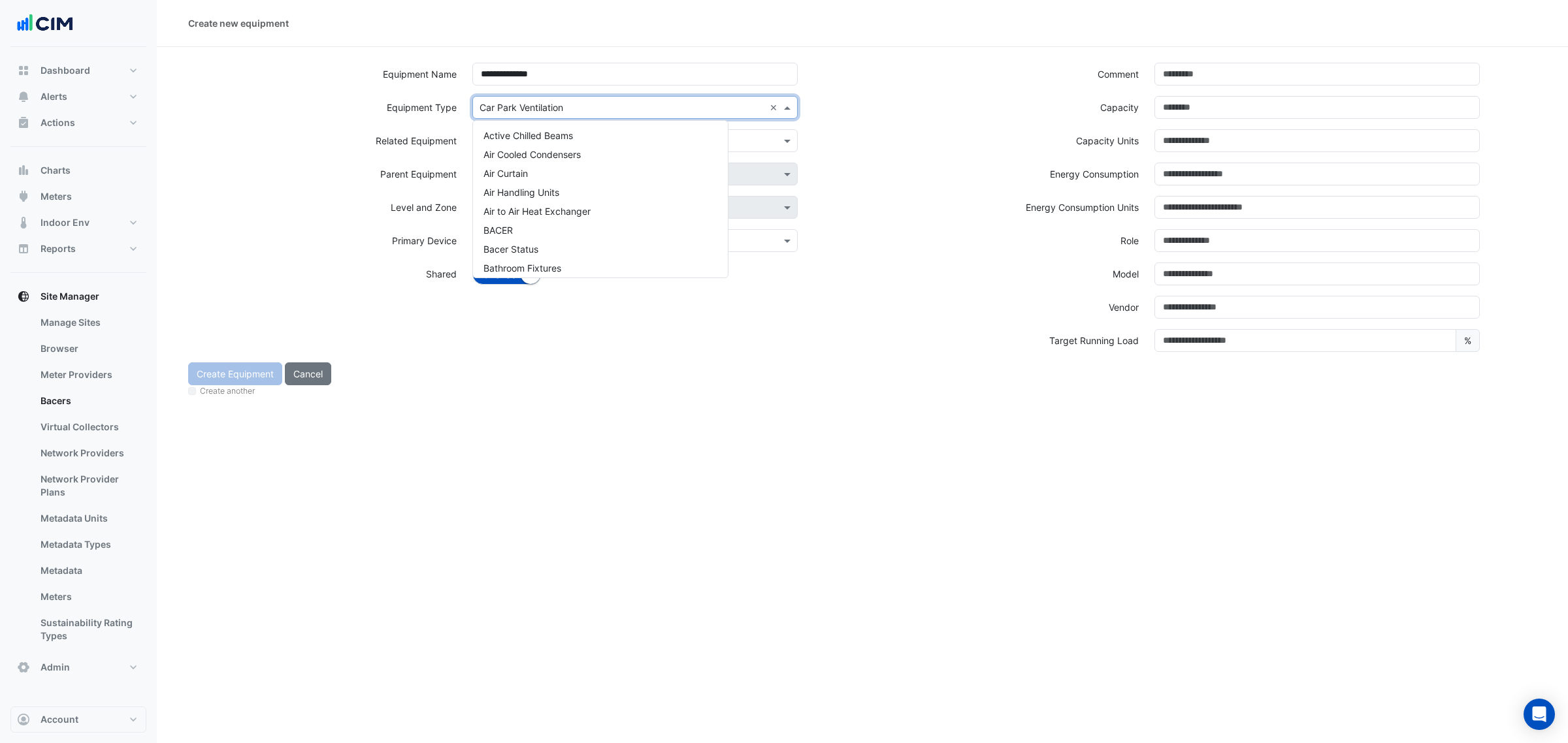
scroll to position [233, 0]
drag, startPoint x: 431, startPoint y: 122, endPoint x: 498, endPoint y: 116, distance: 67.3
click at [431, 122] on div "Equipment Type Search × Car Park Ventilation × Active Chilled Beams Air Cooled …" at bounding box center [521, 112] width 682 height 34
click at [513, 109] on input "text" at bounding box center [622, 108] width 285 height 14
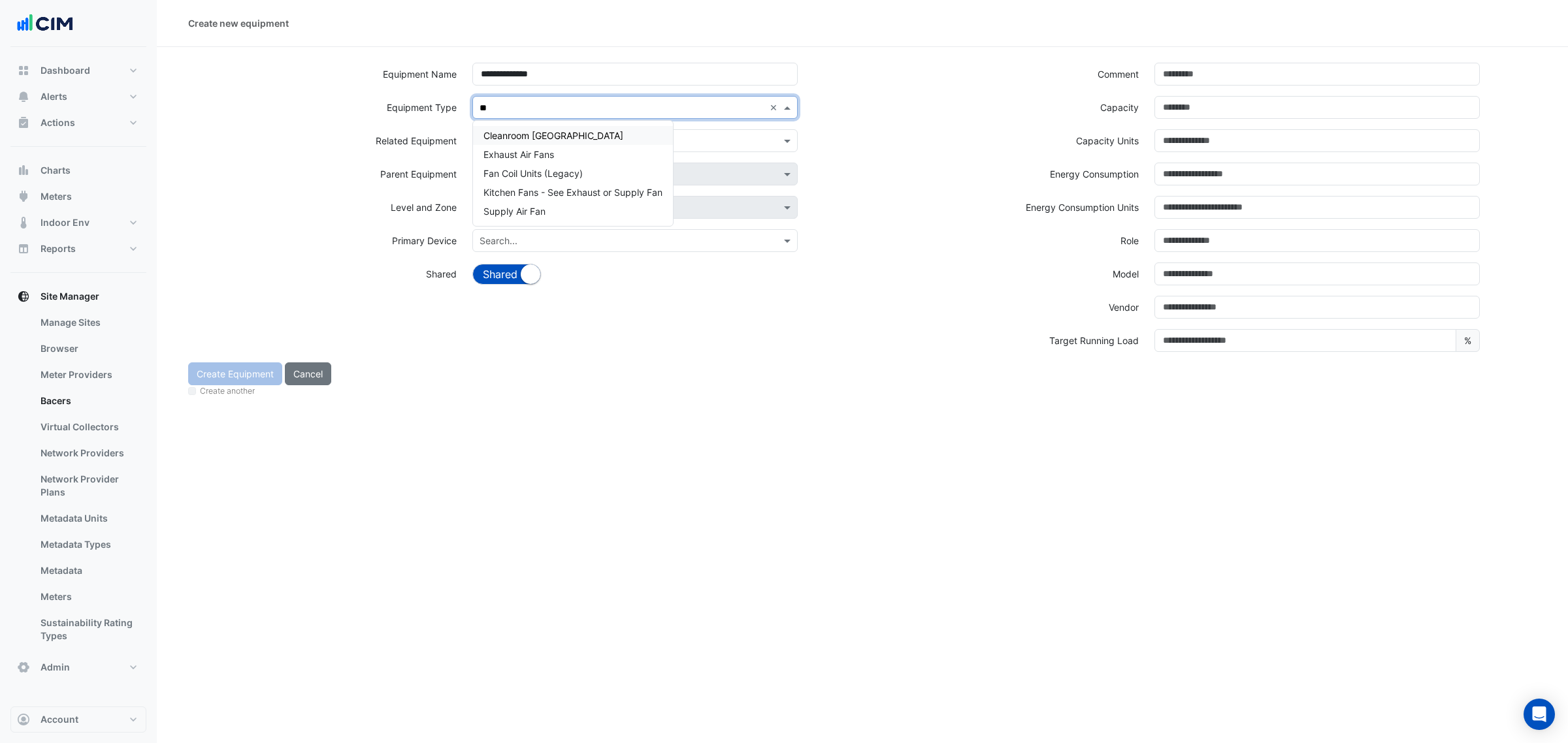
type input "***"
click at [546, 155] on span "Exhaust Air Fans" at bounding box center [519, 155] width 70 height 11
click at [546, 150] on div "Search Related Equipment" at bounding box center [535, 142] width 116 height 17
type input "***"
click at [541, 114] on div "Search × Exhaust Air Fans ×" at bounding box center [635, 107] width 325 height 23
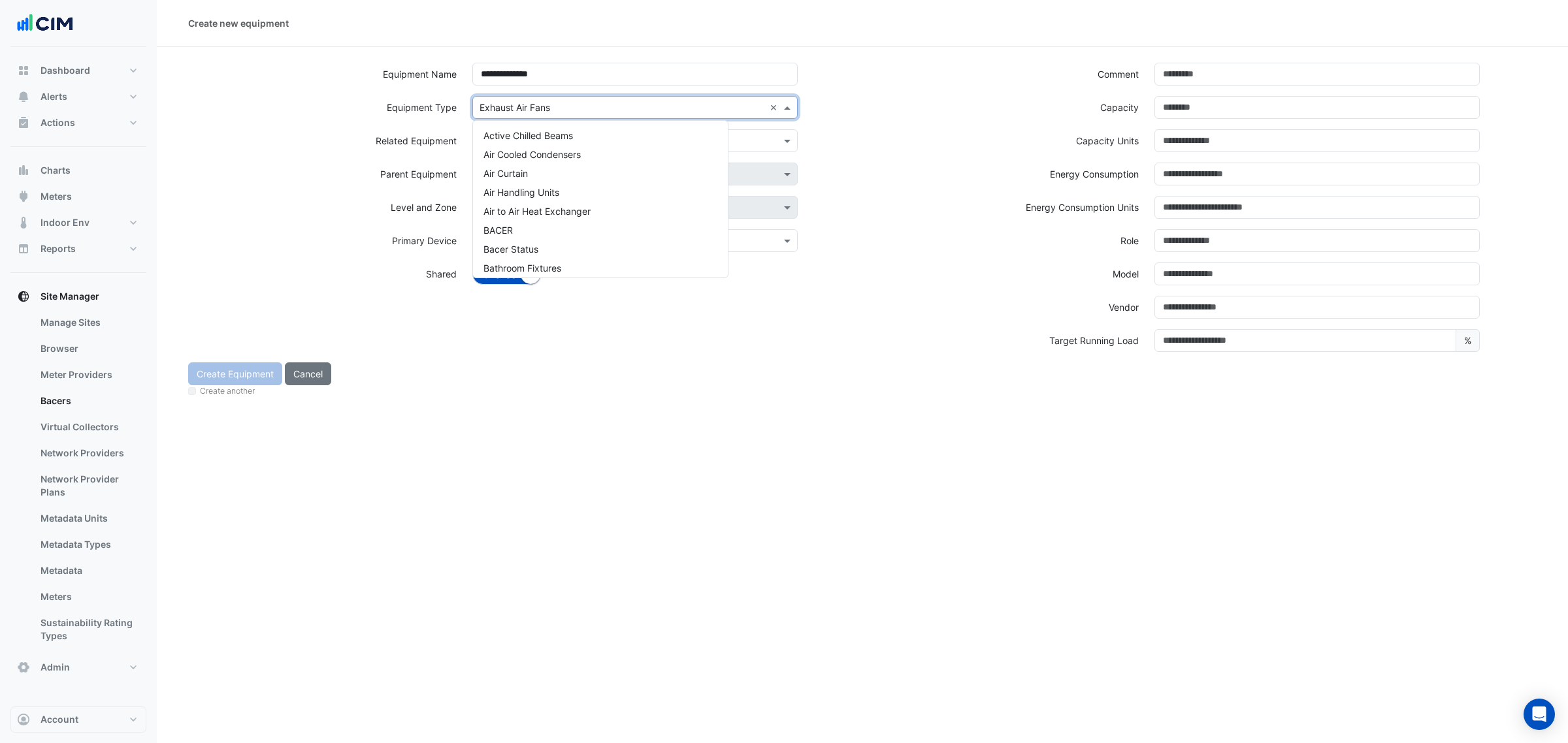
scroll to position [611, 0]
click at [524, 102] on input "text" at bounding box center [622, 108] width 285 height 14
type input "***"
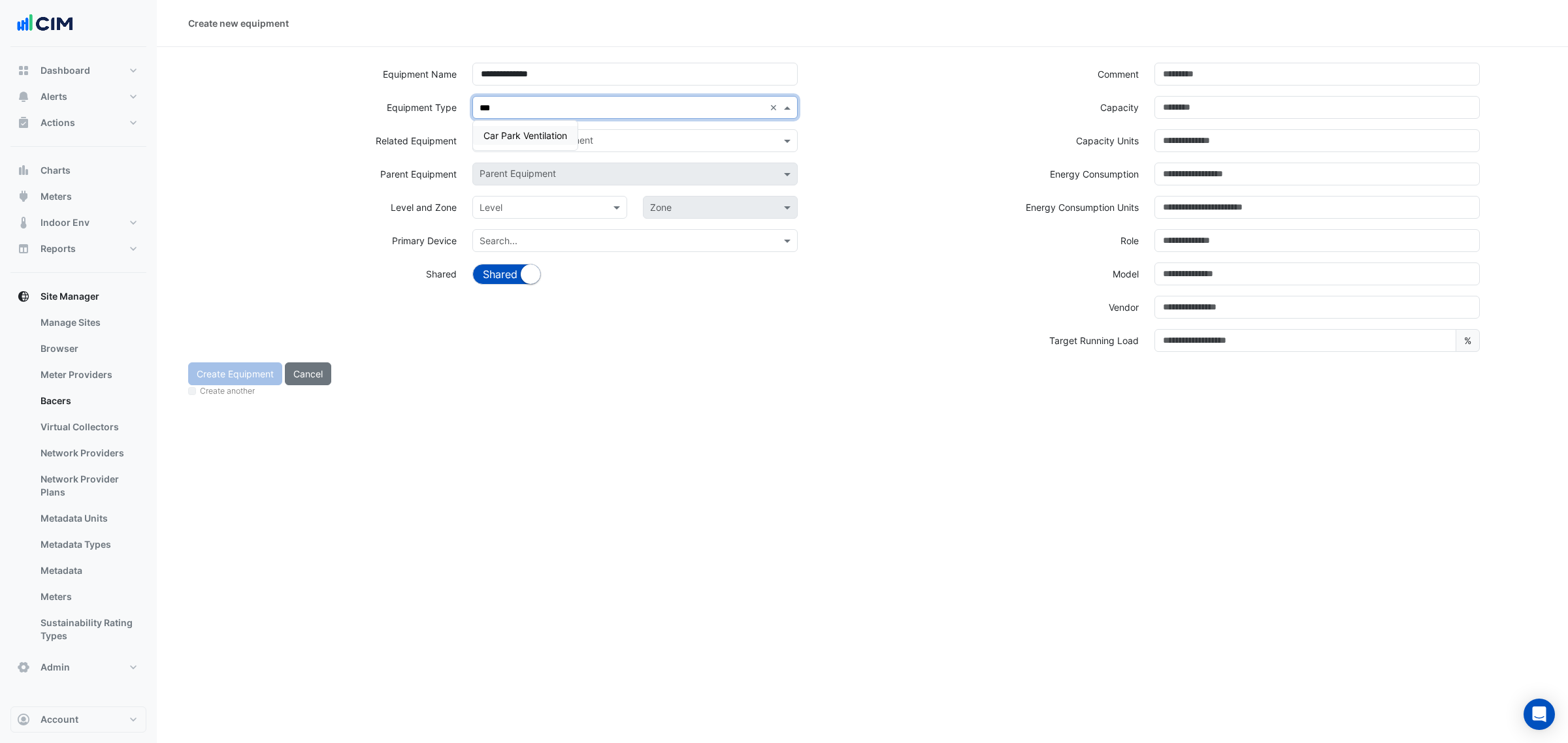
click at [526, 132] on span "Car Park Ventilation" at bounding box center [525, 135] width 83 height 11
click at [526, 142] on input "text" at bounding box center [627, 142] width 296 height 14
click at [871, 181] on div "Energy Consumption" at bounding box center [1004, 174] width 284 height 23
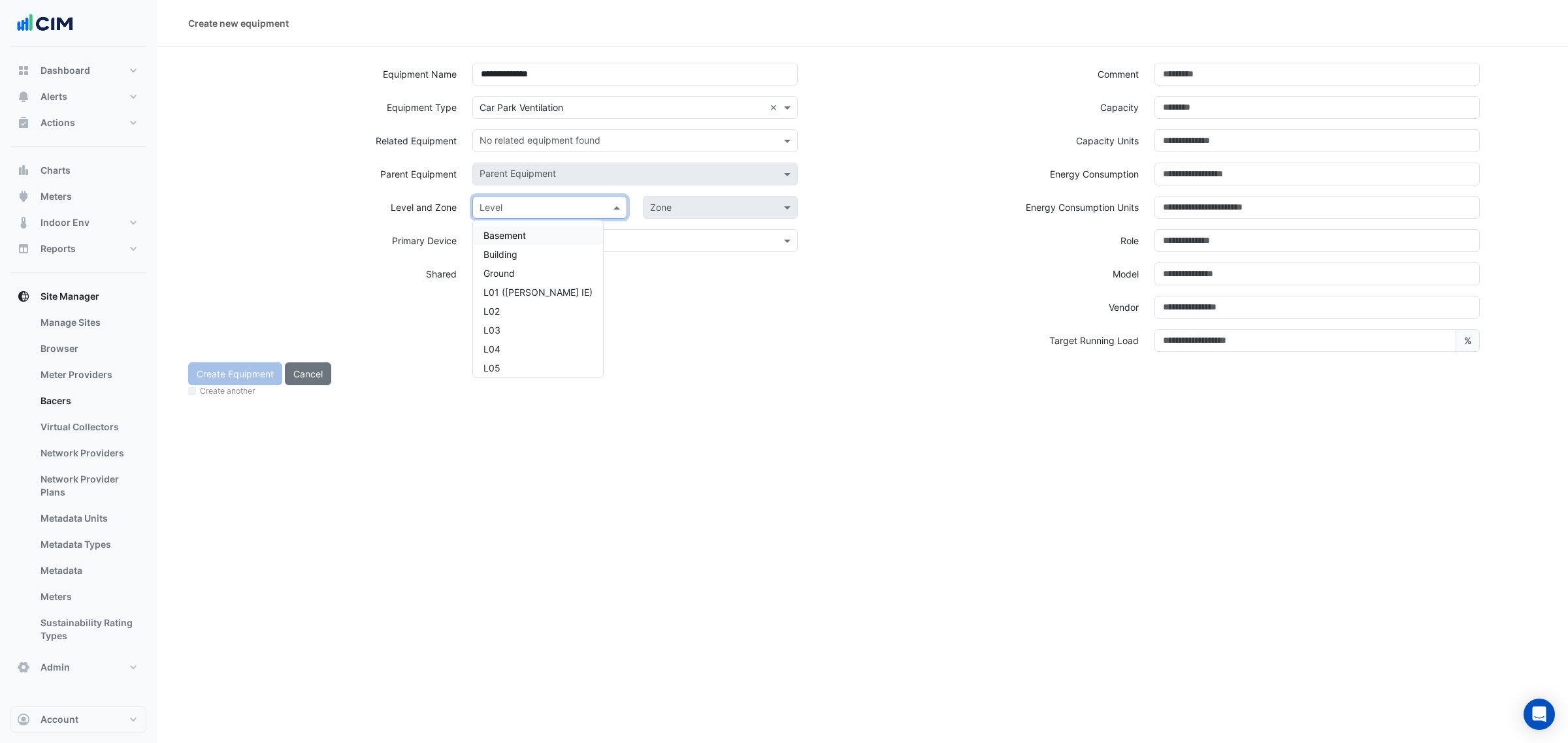
click at [559, 203] on input "text" at bounding box center [536, 208] width 114 height 14
click at [541, 229] on div "Basement" at bounding box center [538, 235] width 130 height 19
click at [577, 210] on input "text" at bounding box center [536, 208] width 114 height 14
click at [644, 206] on div at bounding box center [720, 207] width 154 height 15
click at [657, 226] on div "Plantroom" at bounding box center [676, 235] width 64 height 19
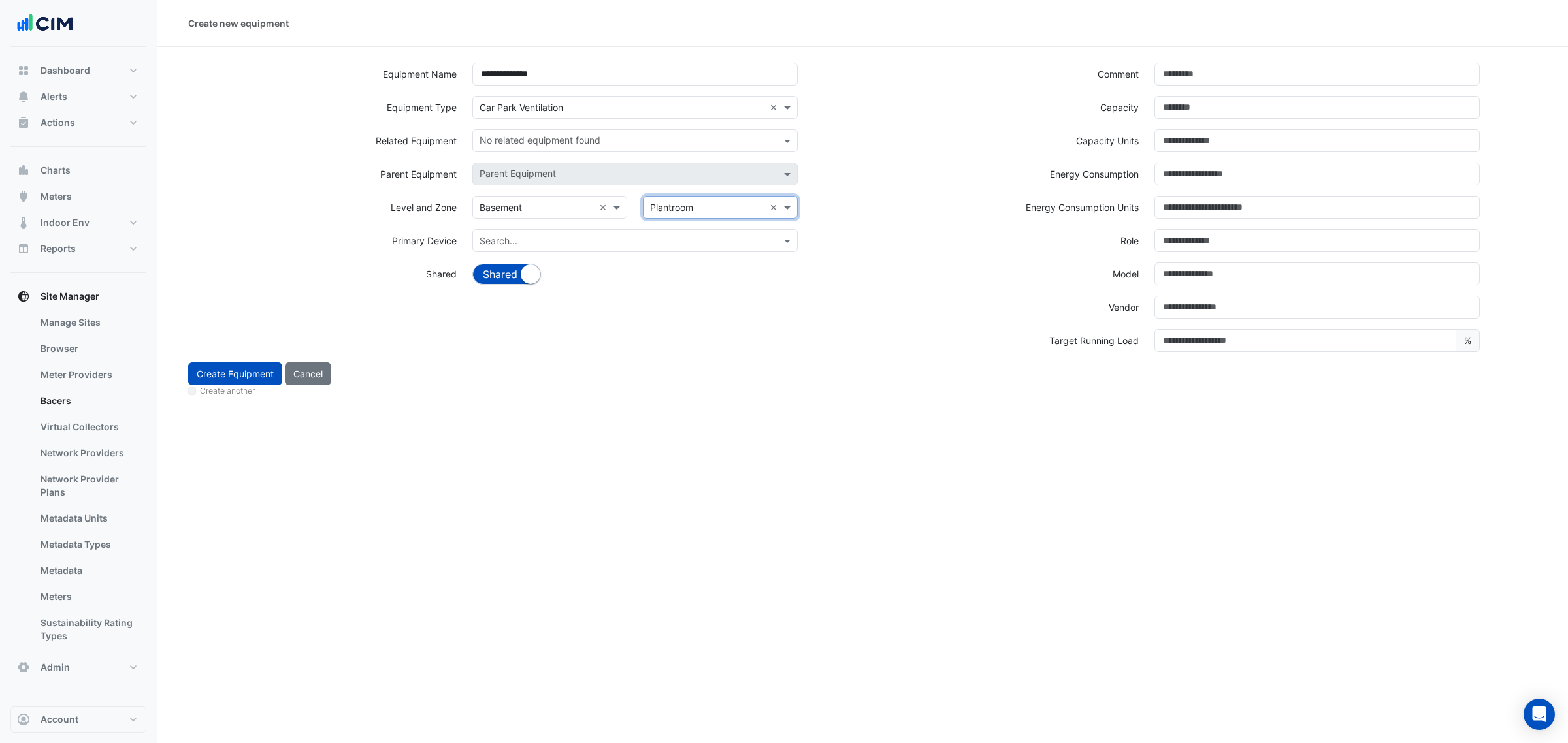
click at [586, 235] on input "text" at bounding box center [622, 241] width 285 height 14
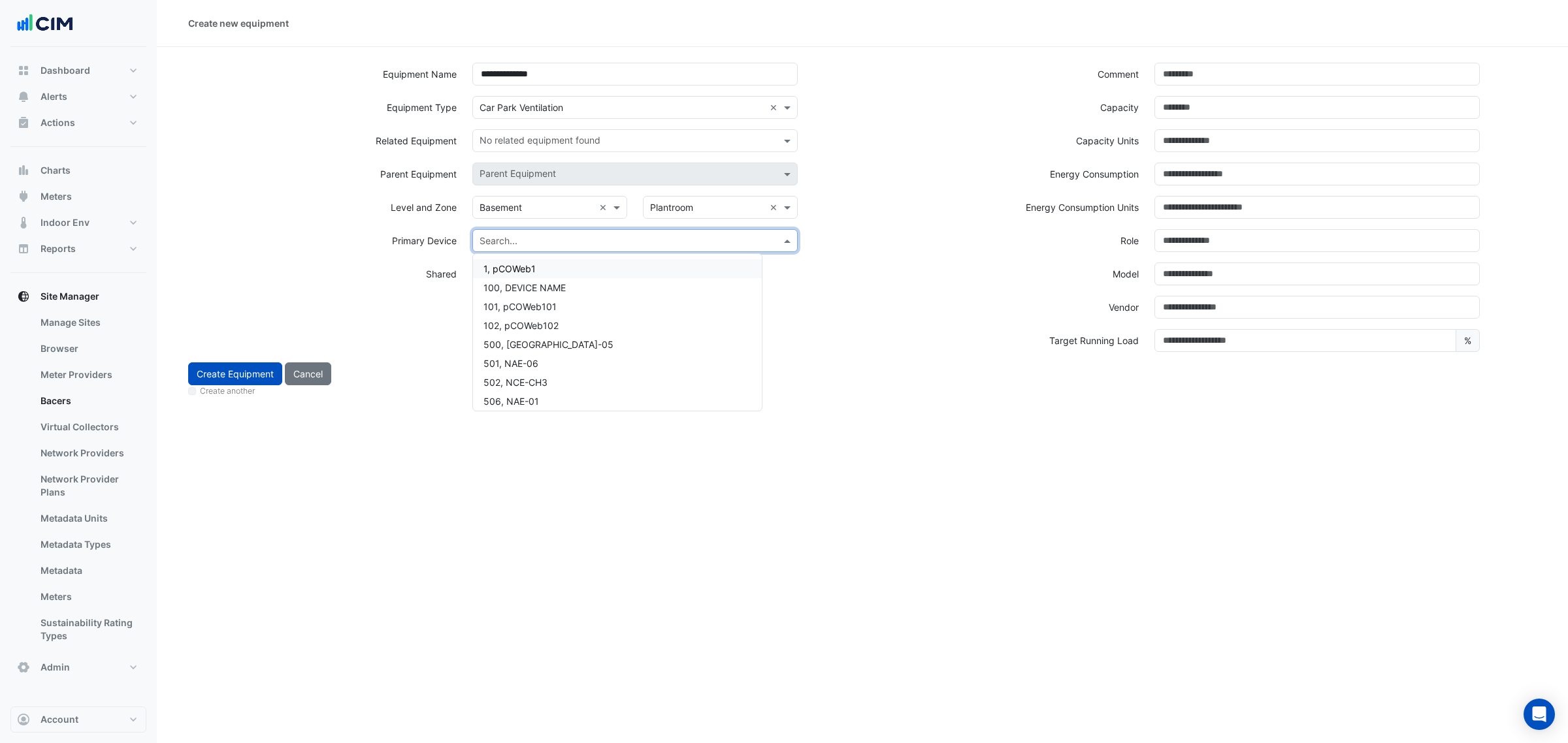
click at [534, 145] on input "text" at bounding box center [627, 142] width 296 height 14
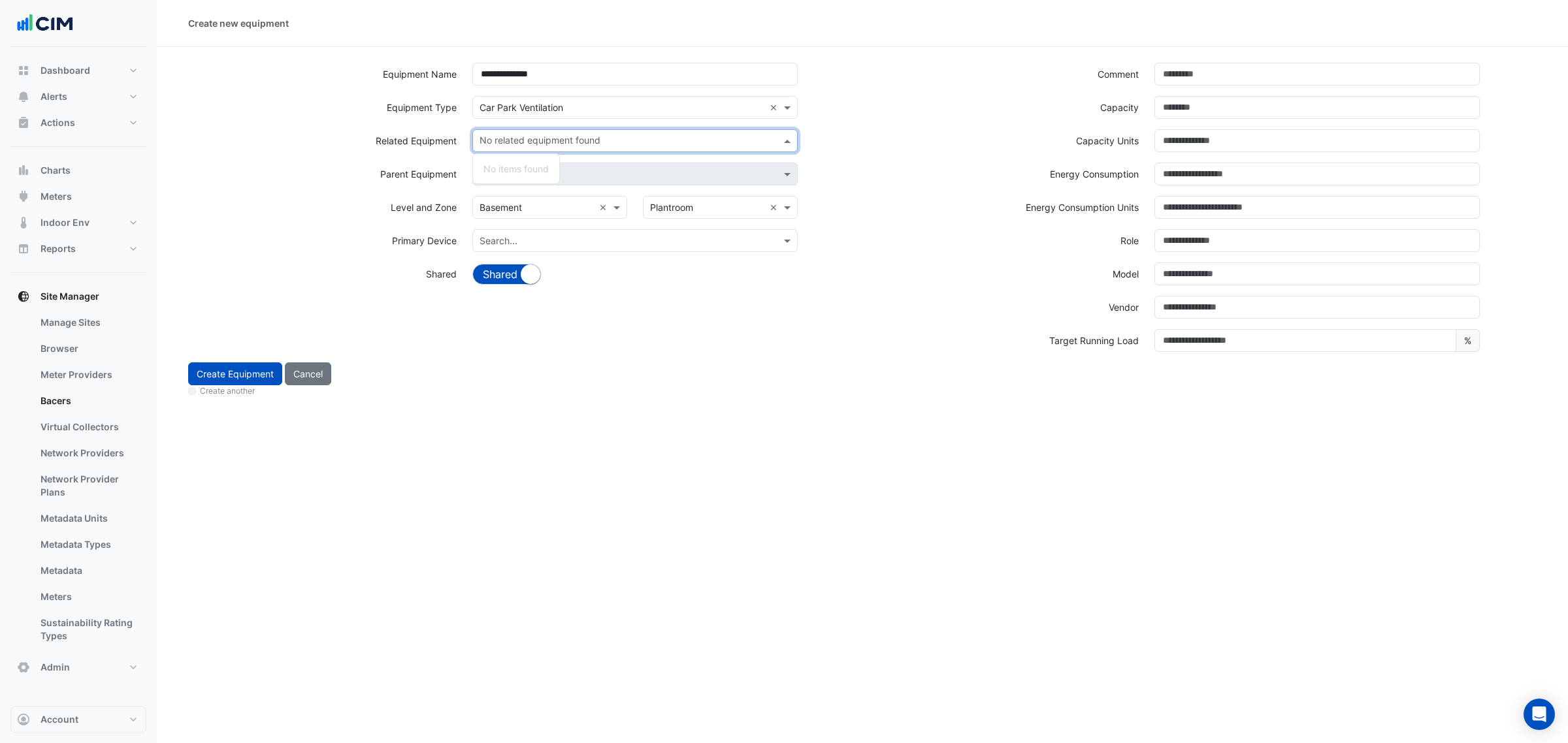
click at [508, 145] on input "text" at bounding box center [627, 142] width 296 height 14
click at [393, 154] on div "Related Equipment No related equipment found No items found" at bounding box center [521, 146] width 682 height 34
click at [520, 124] on div "Search × Car Park Ventilation ×" at bounding box center [635, 112] width 341 height 34
click at [524, 138] on input "text" at bounding box center [627, 142] width 296 height 14
click at [844, 154] on div "Related Equipment No related equipment found No items found" at bounding box center [521, 146] width 682 height 34
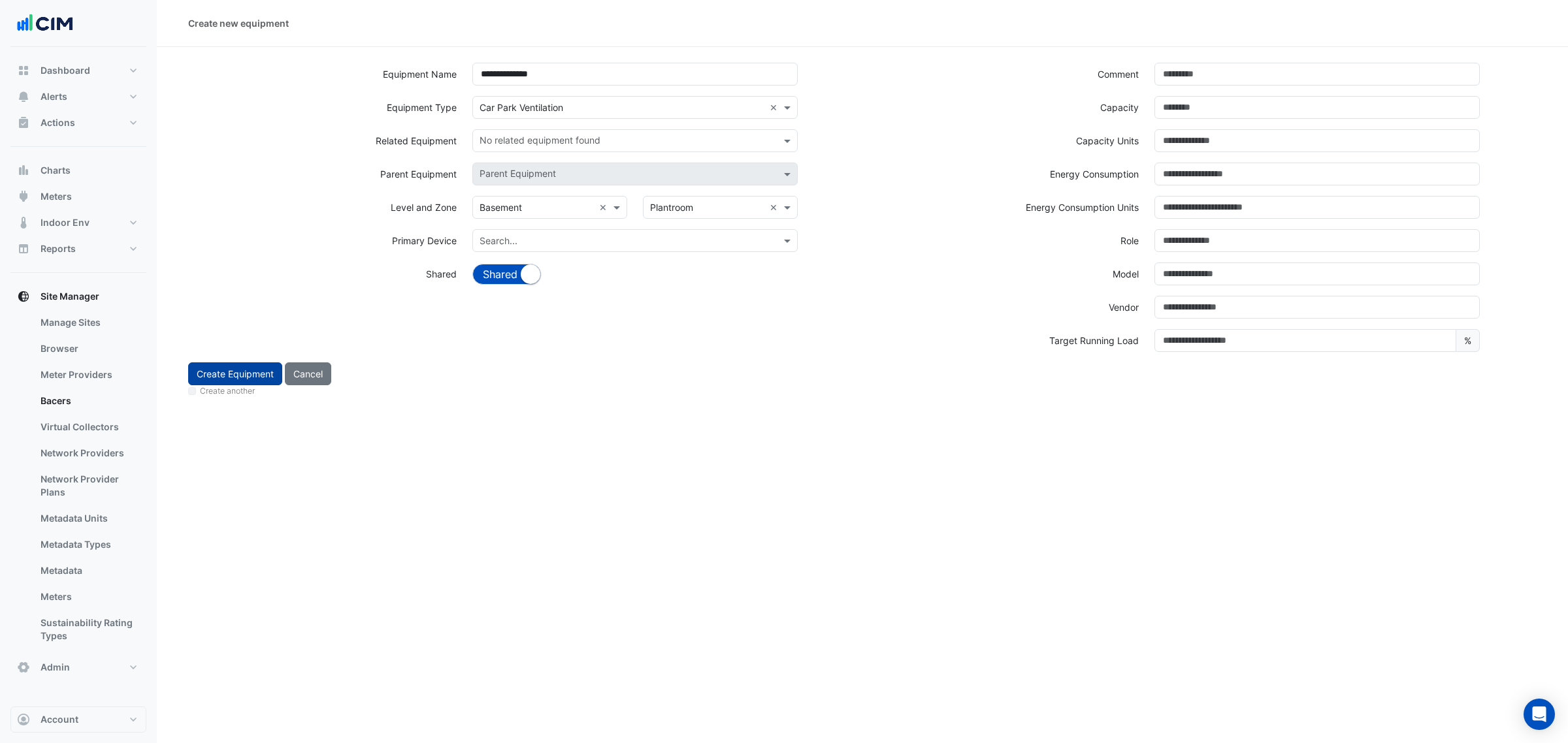
click at [263, 364] on button "Create Equipment" at bounding box center [235, 374] width 94 height 23
select select "***"
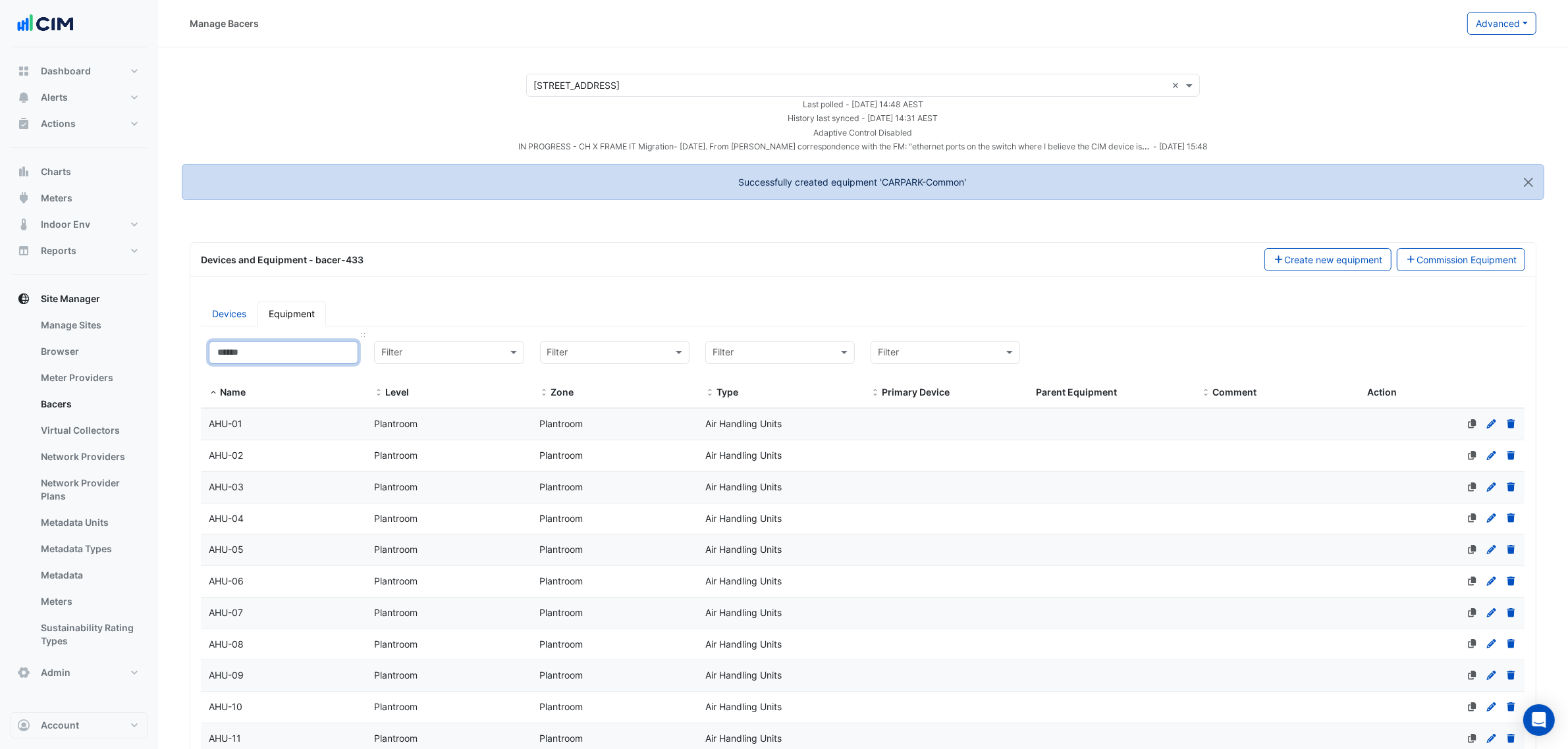
click at [271, 357] on input at bounding box center [284, 353] width 150 height 23
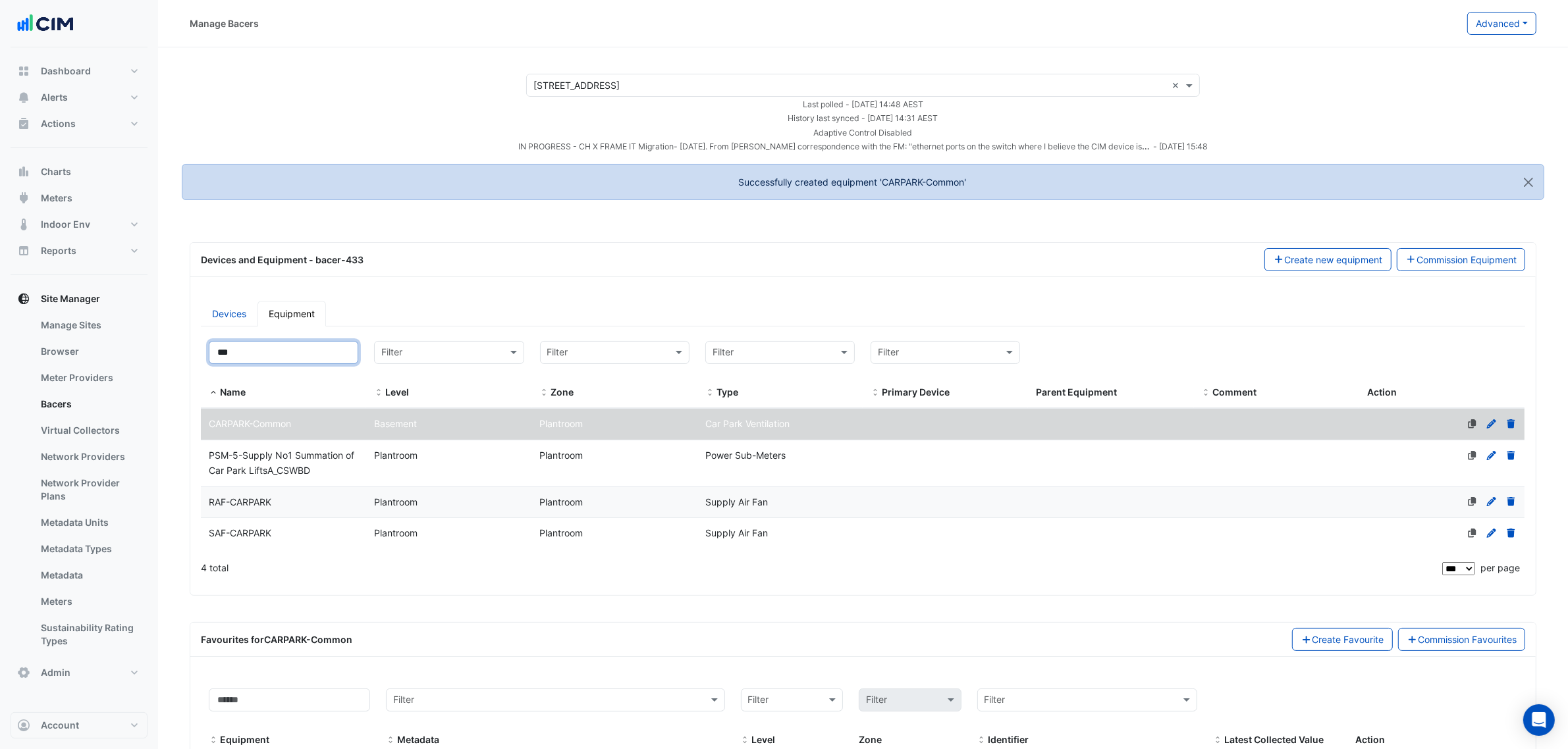
type input "***"
click at [310, 505] on div "RAF-CARPARK" at bounding box center [283, 503] width 165 height 15
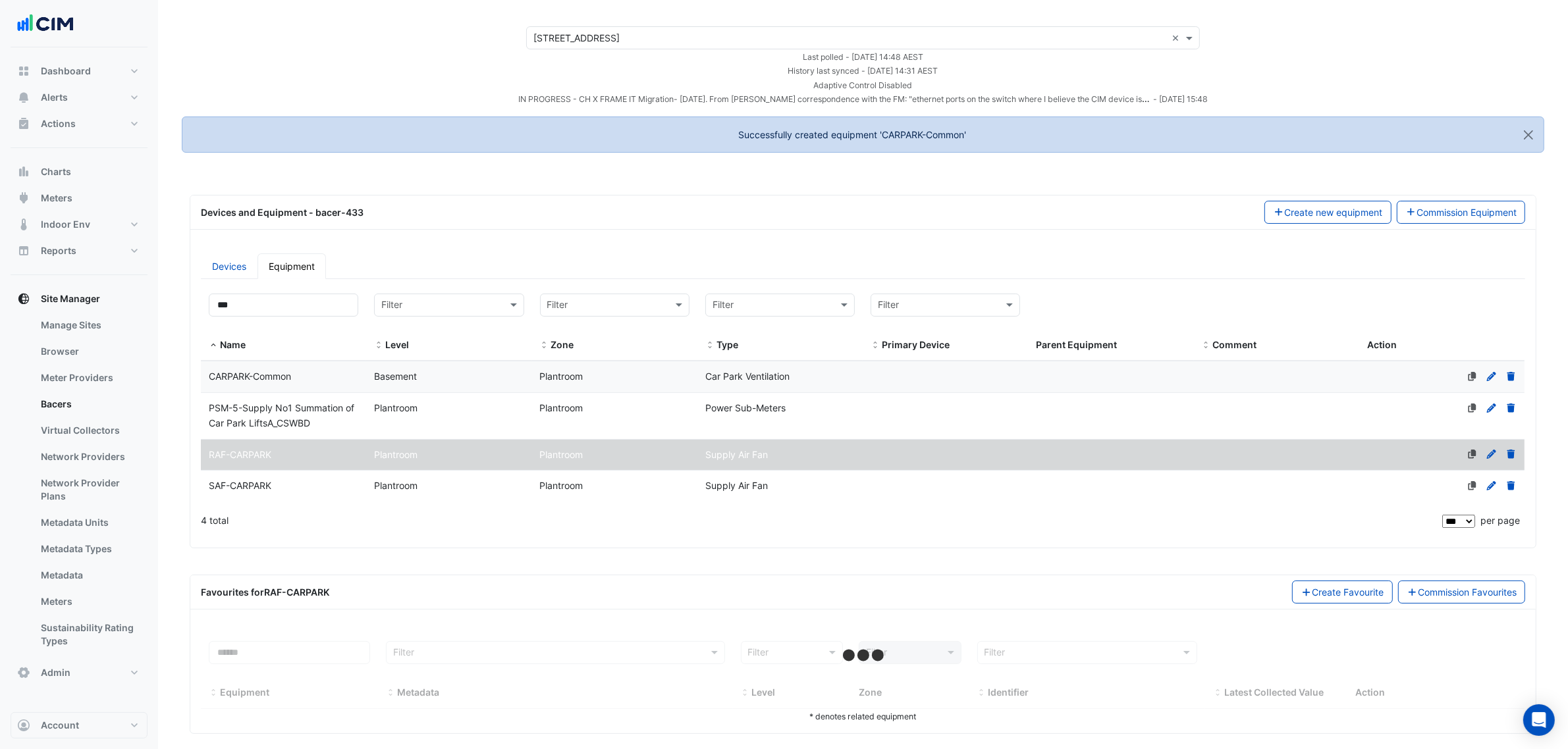
scroll to position [61, 0]
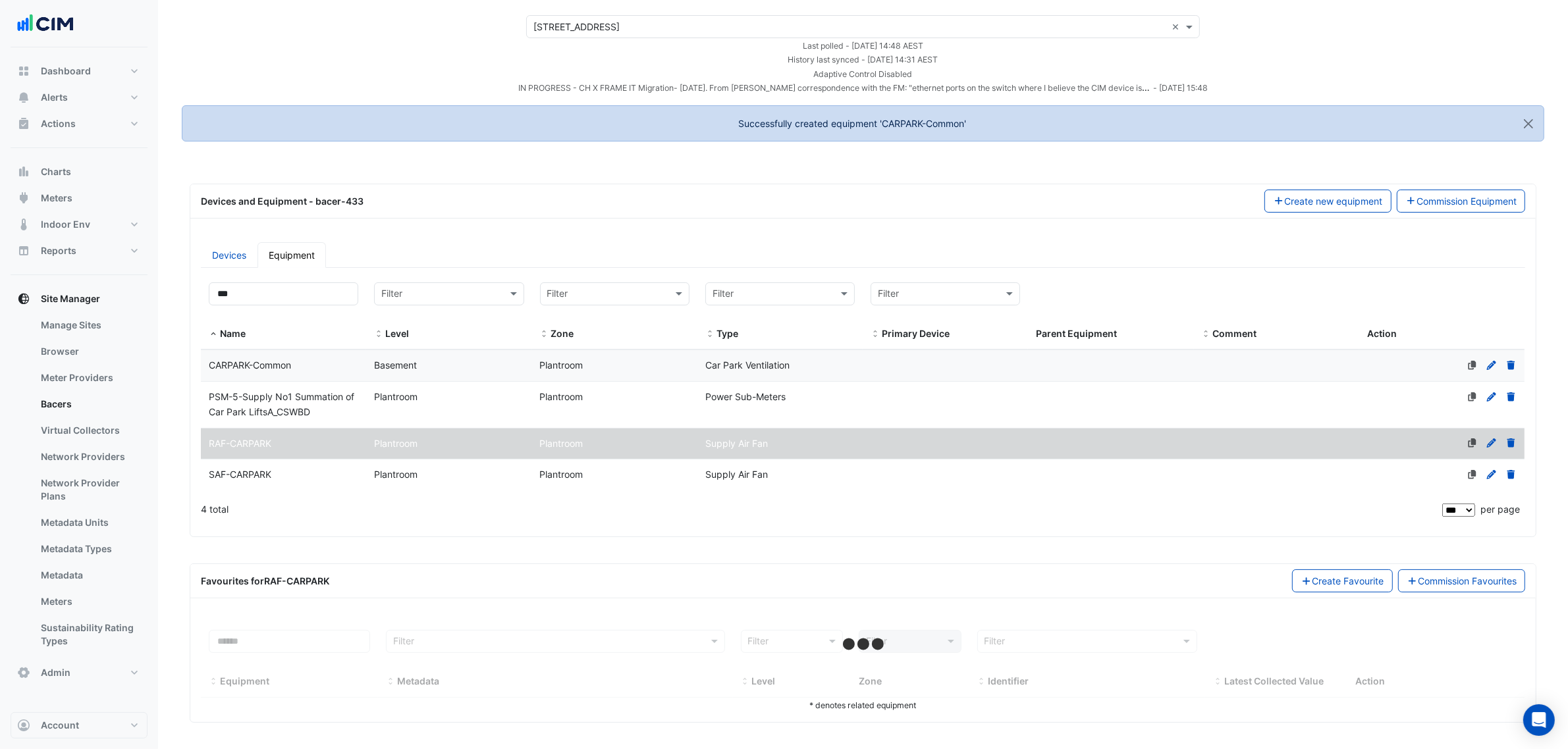
click at [1396, 366] on div at bounding box center [1442, 366] width 165 height 15
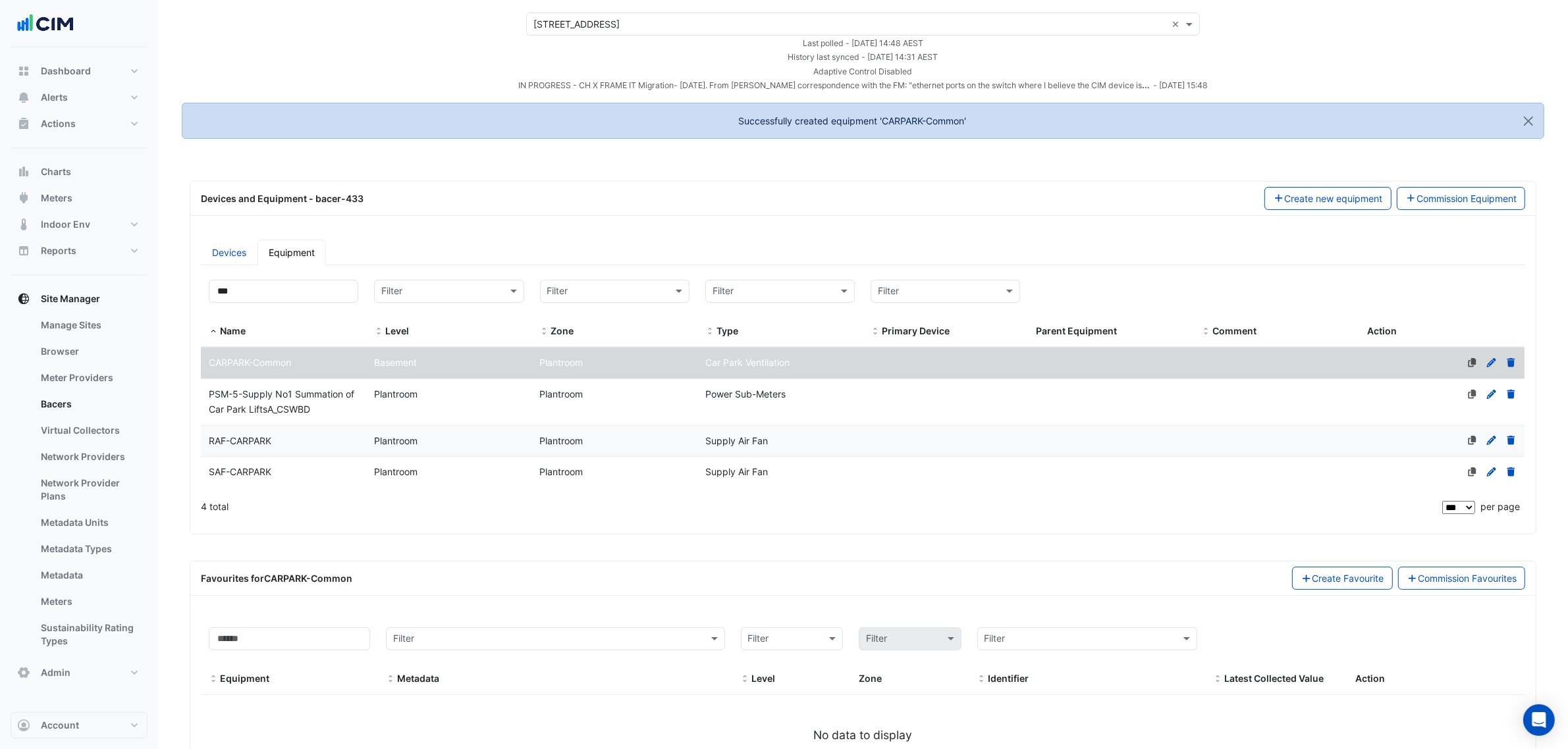
click at [1494, 362] on icon at bounding box center [1491, 363] width 12 height 9
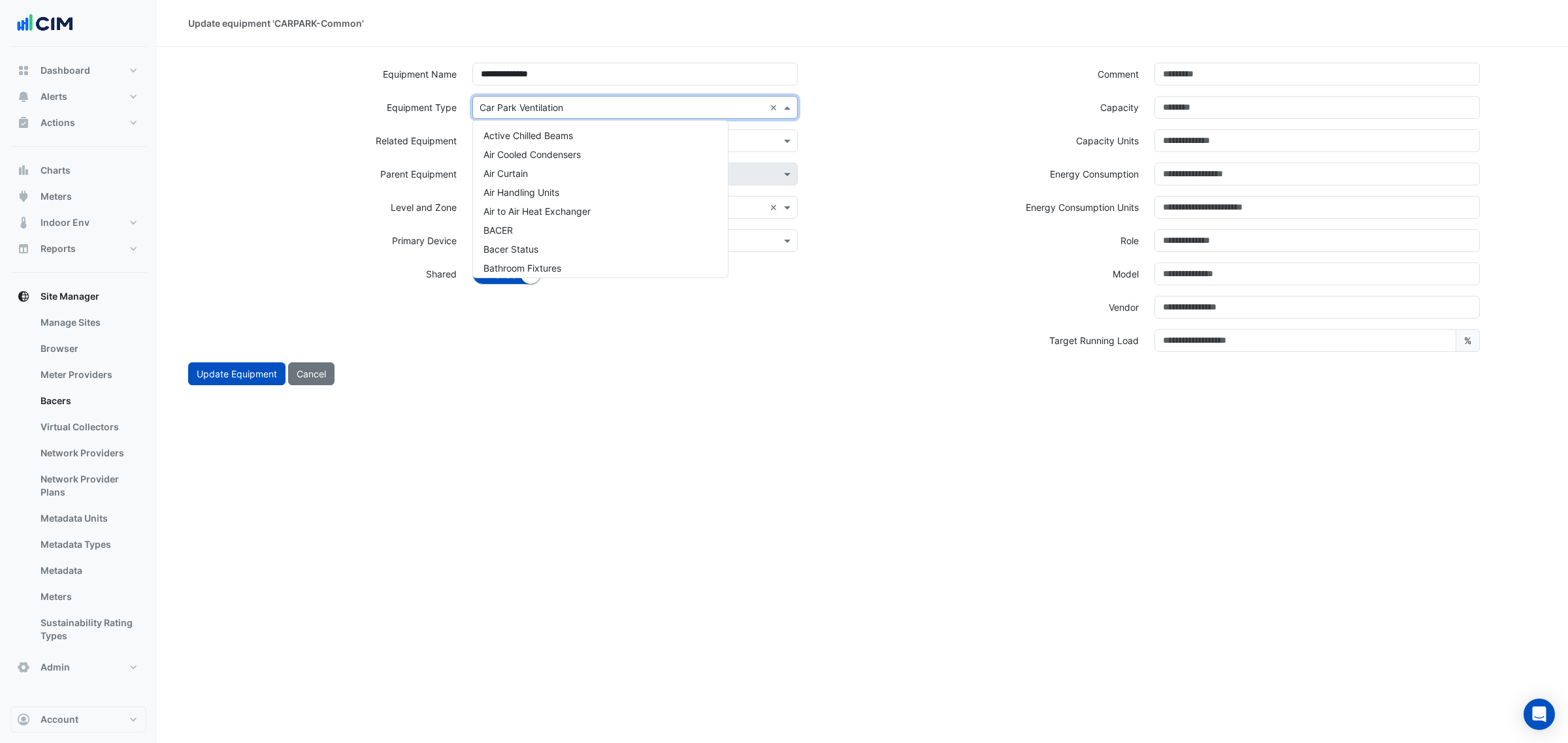
click at [555, 109] on input "text" at bounding box center [622, 108] width 285 height 14
type input "****"
click at [547, 149] on div "Supply Air Fan" at bounding box center [573, 154] width 200 height 19
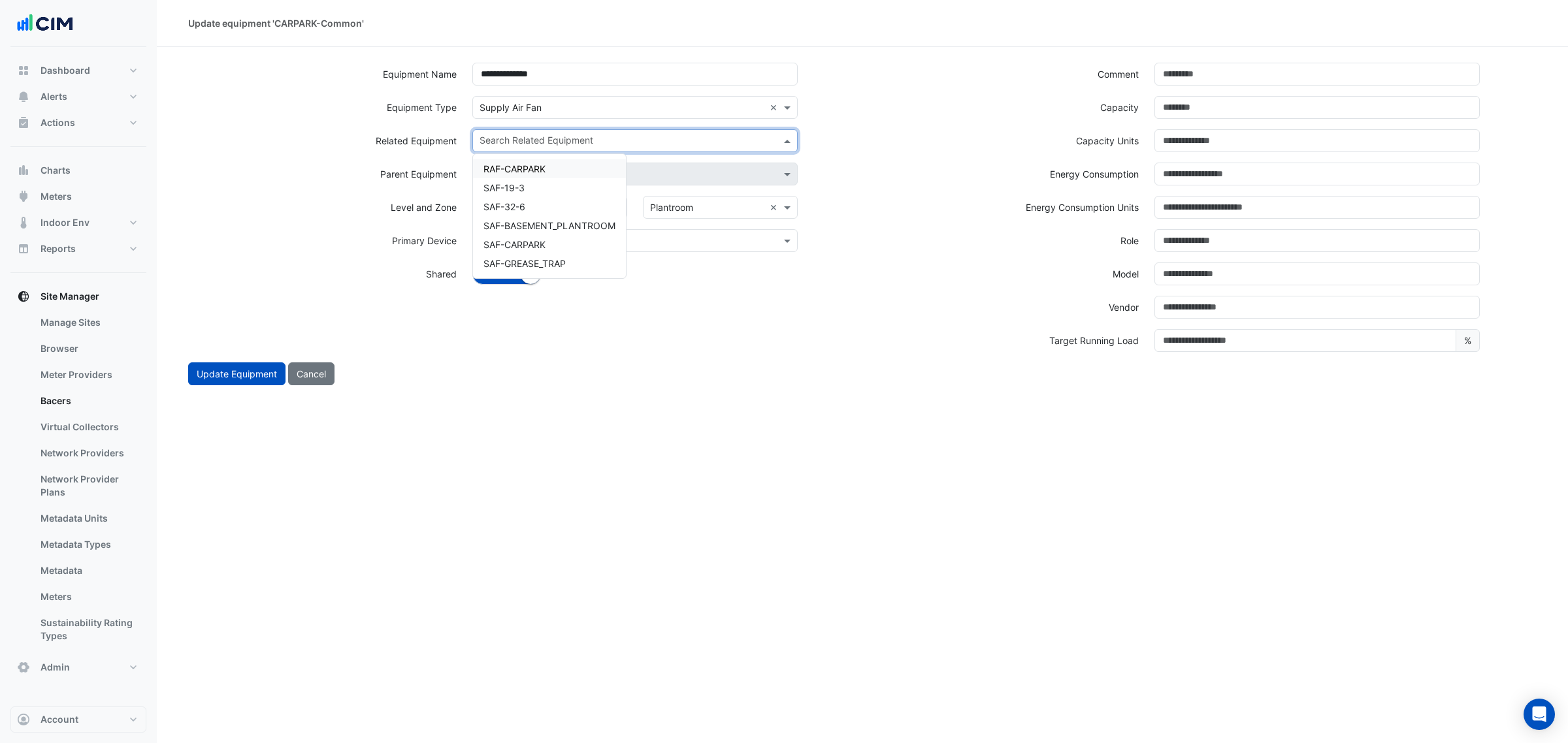
click at [542, 142] on input "text" at bounding box center [627, 142] width 296 height 14
click at [537, 167] on span "RAF-CARPARK" at bounding box center [514, 168] width 62 height 11
type input "**"
click at [546, 184] on span "SAF-CARPARK" at bounding box center [514, 187] width 62 height 11
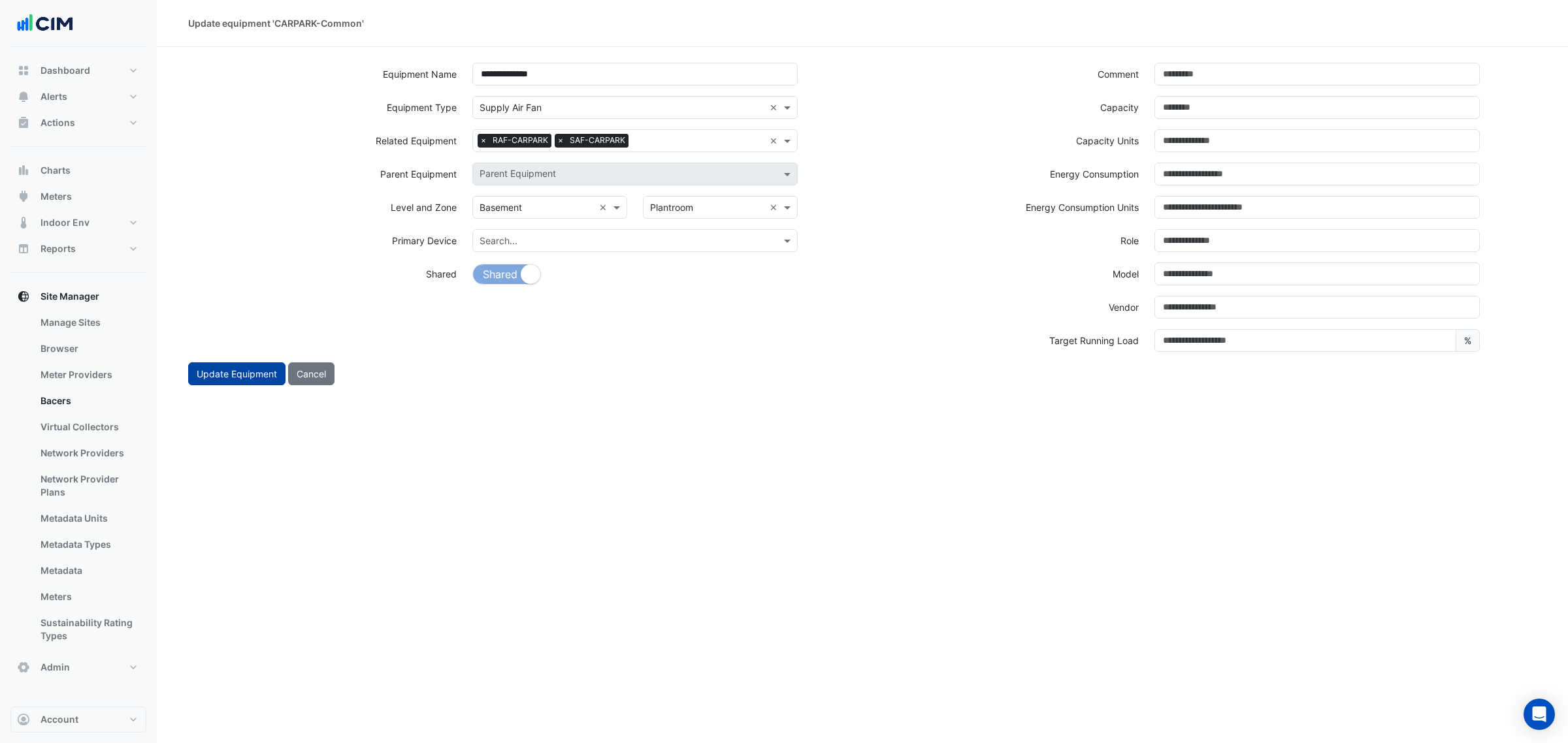
click at [237, 367] on button "Update Equipment" at bounding box center [237, 374] width 97 height 23
select select "***"
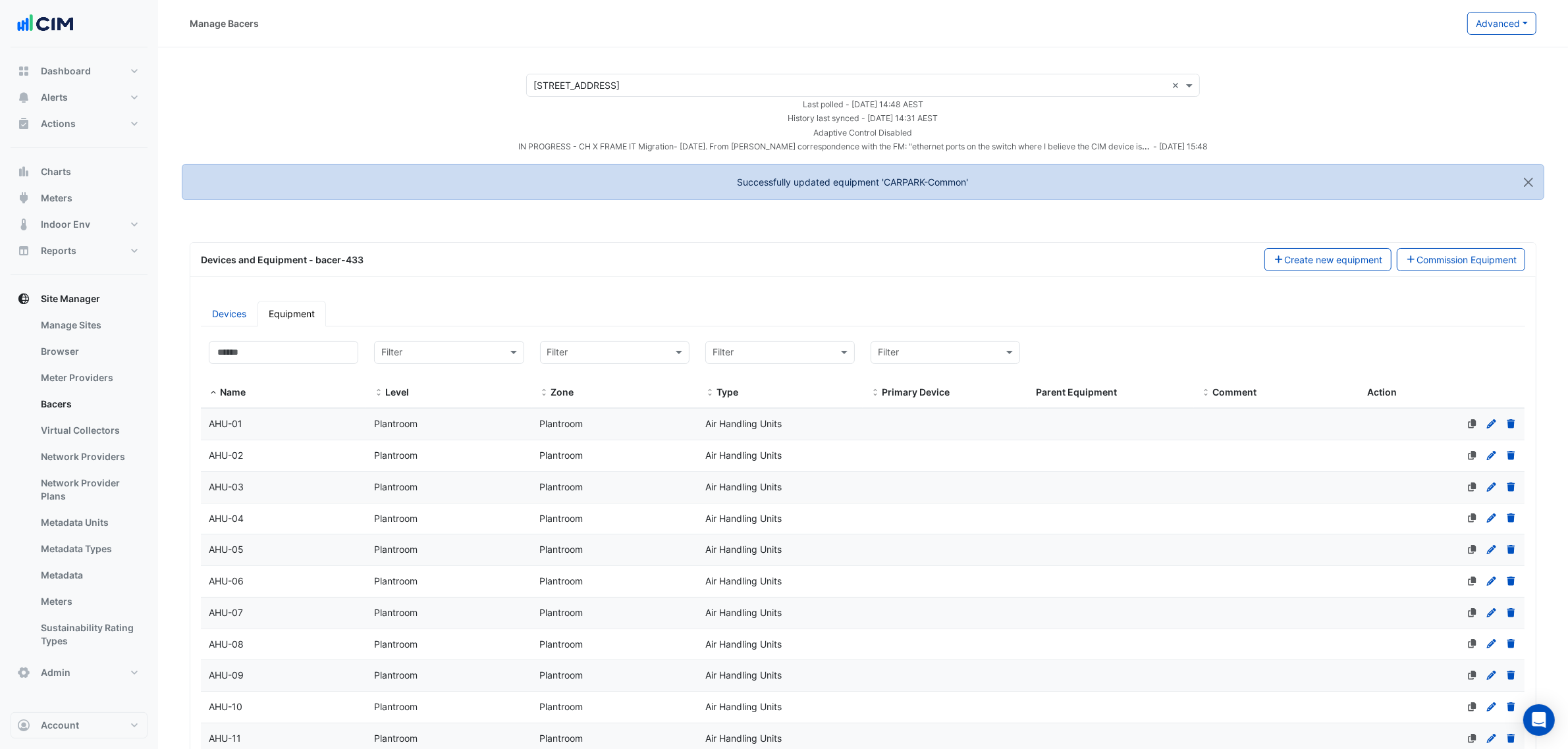
select select "***"
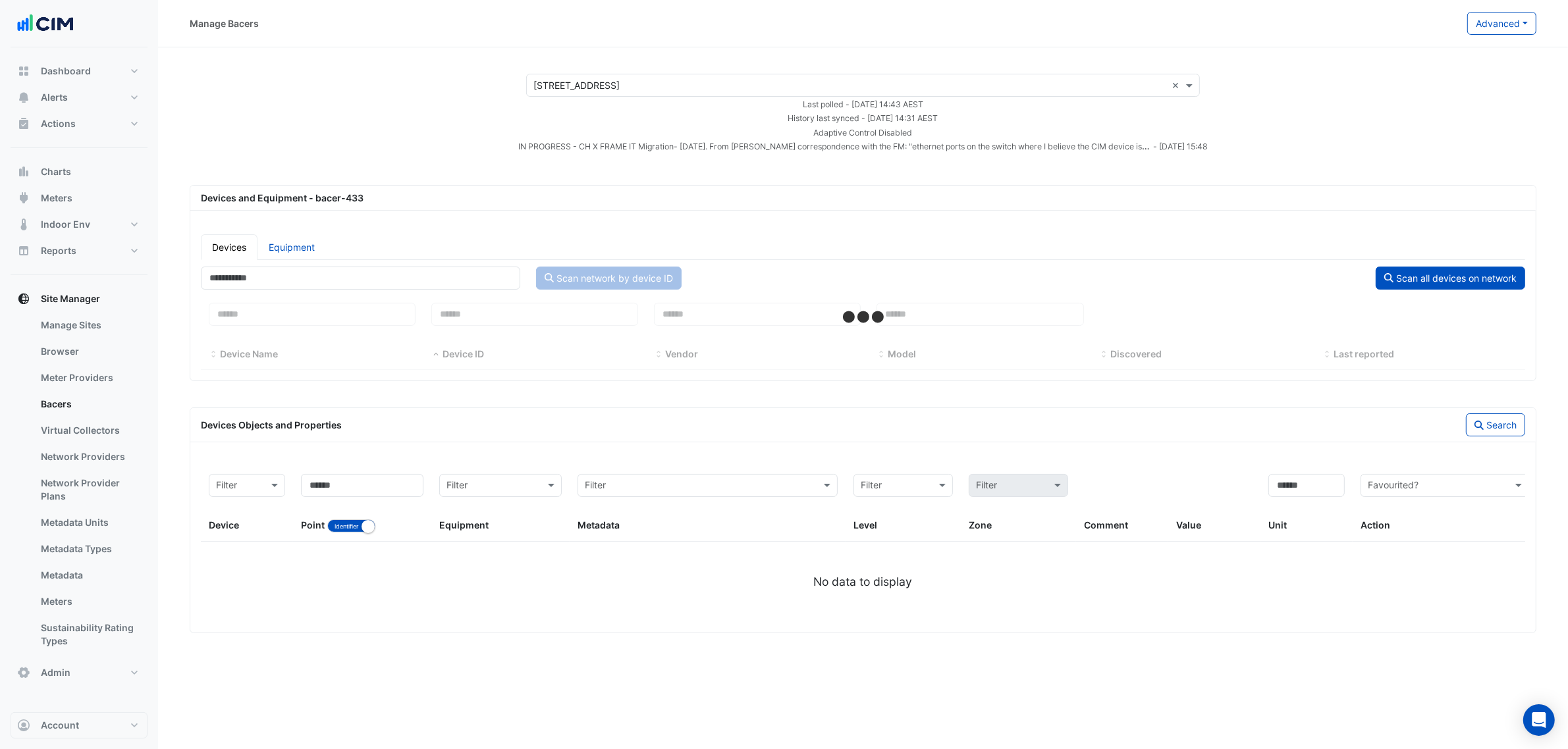
select select "***"
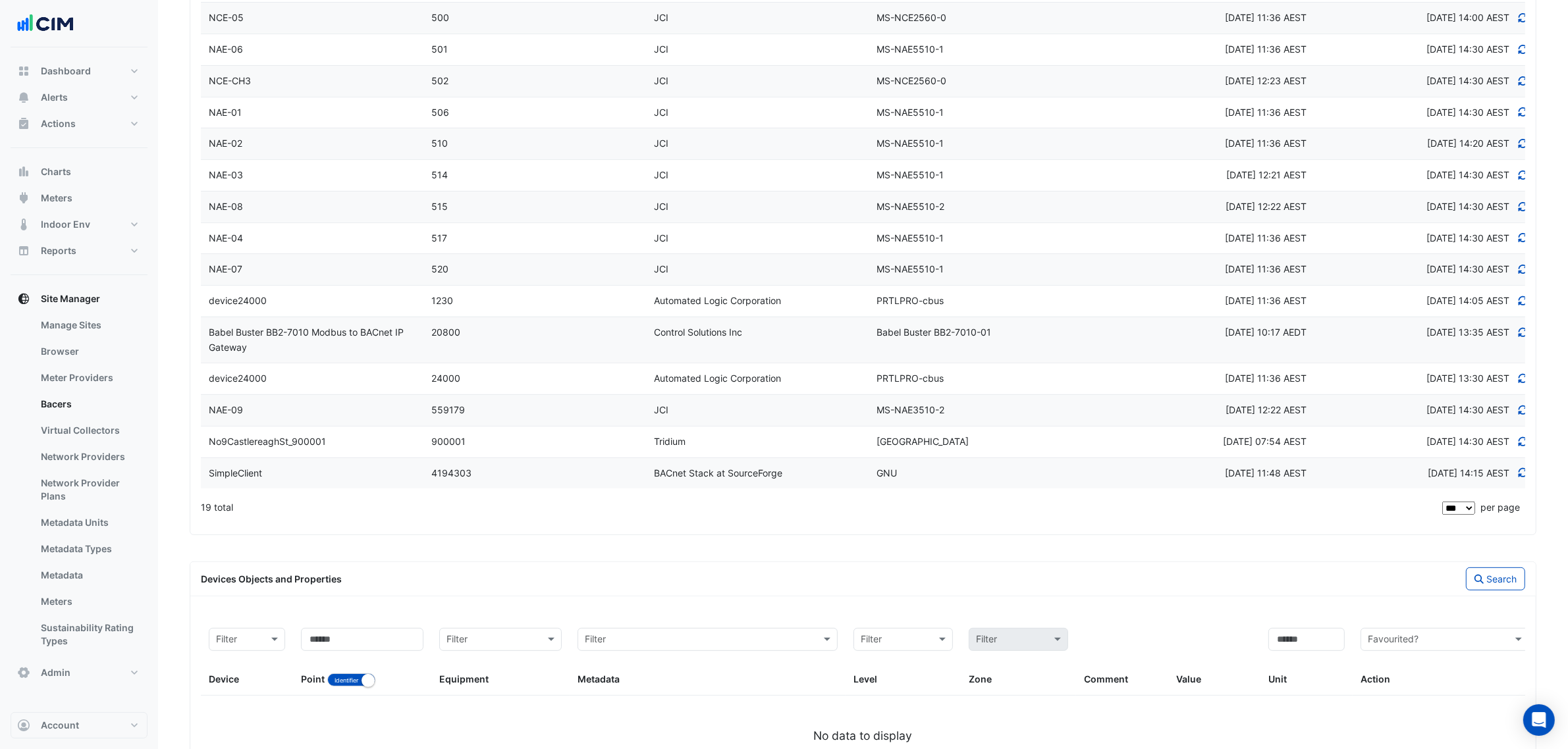
scroll to position [564, 0]
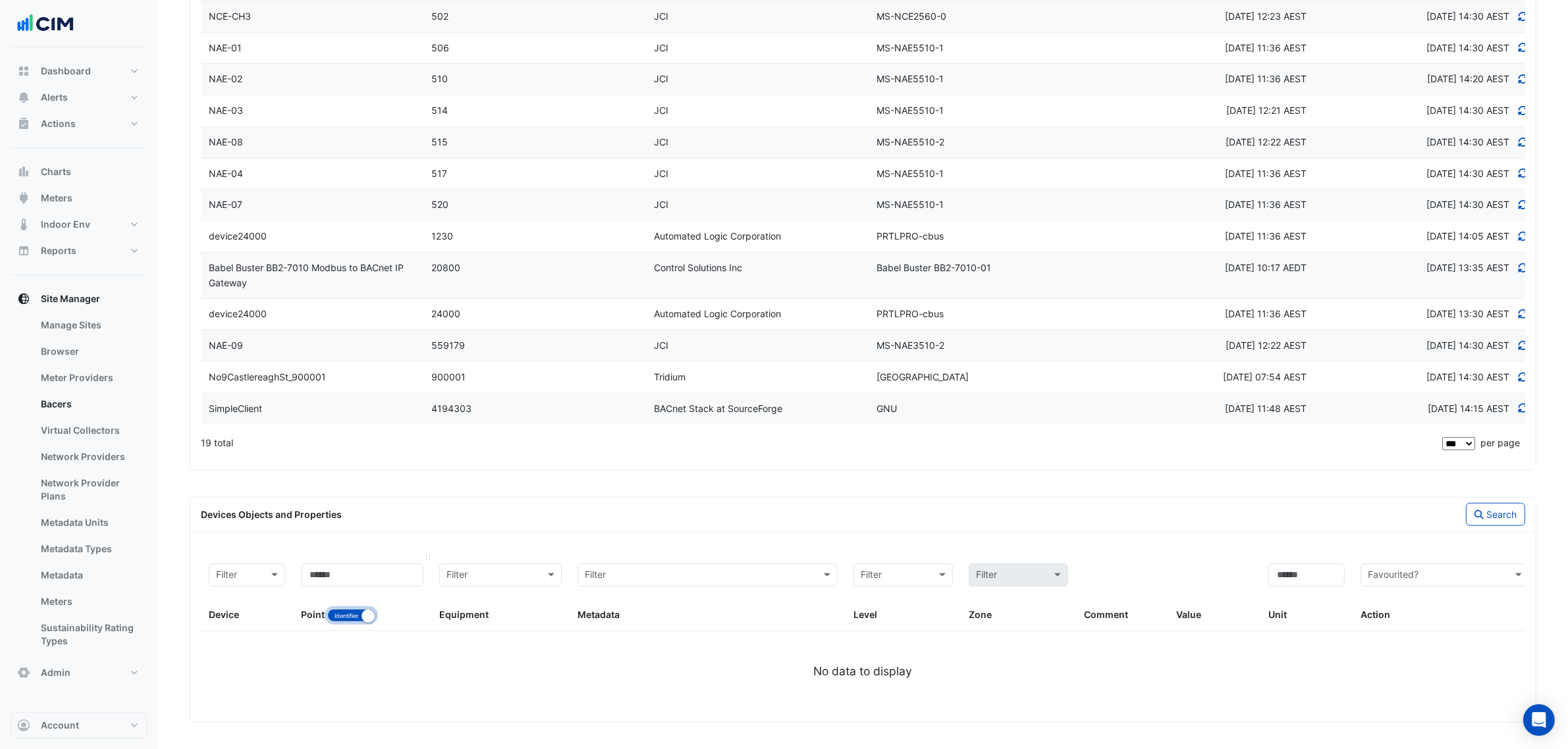
click at [360, 618] on button "Identifier Name" at bounding box center [351, 615] width 48 height 13
click at [364, 573] on input at bounding box center [362, 575] width 123 height 23
type input "*"
type input "**********"
click at [1502, 509] on button "Search" at bounding box center [1495, 515] width 59 height 23
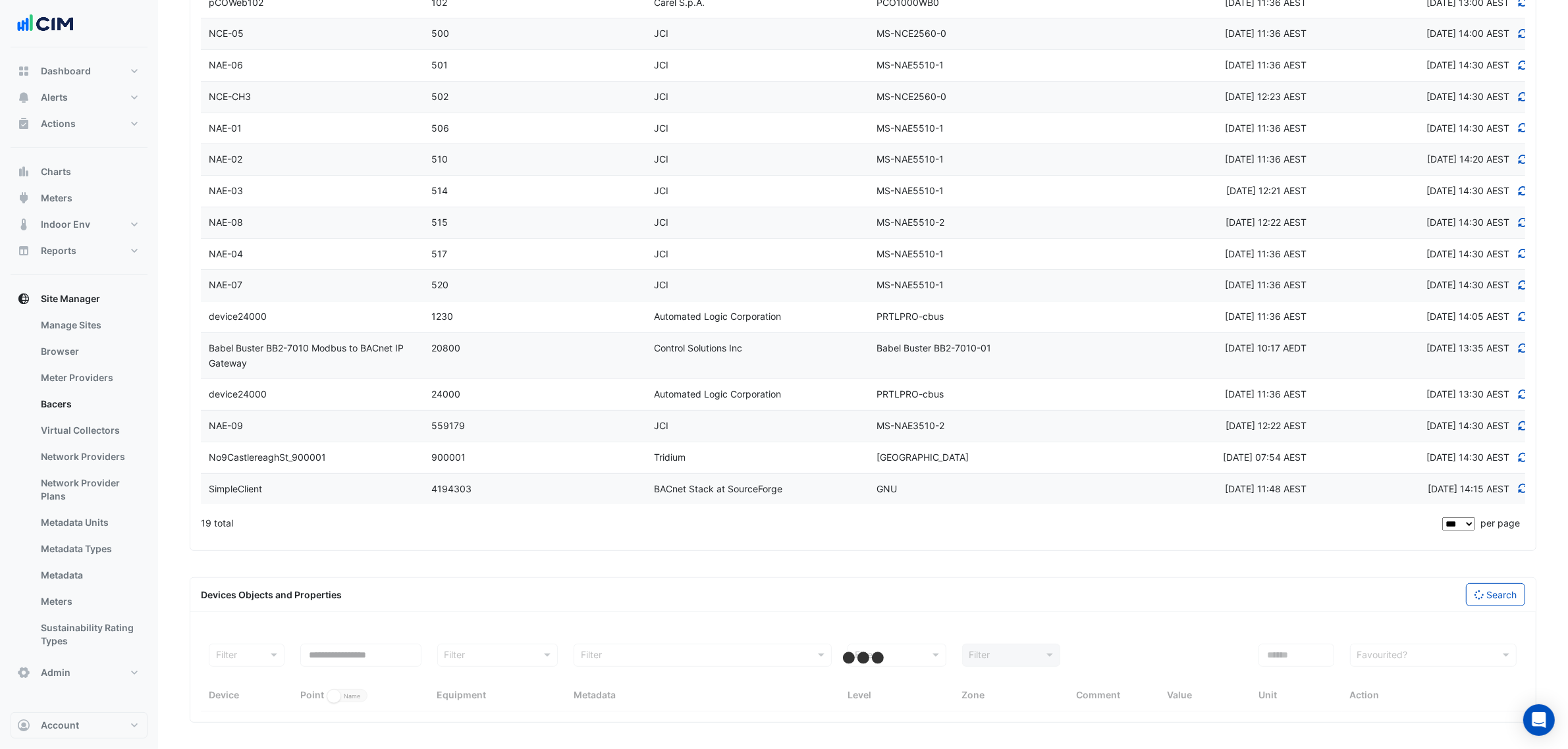
select select "***"
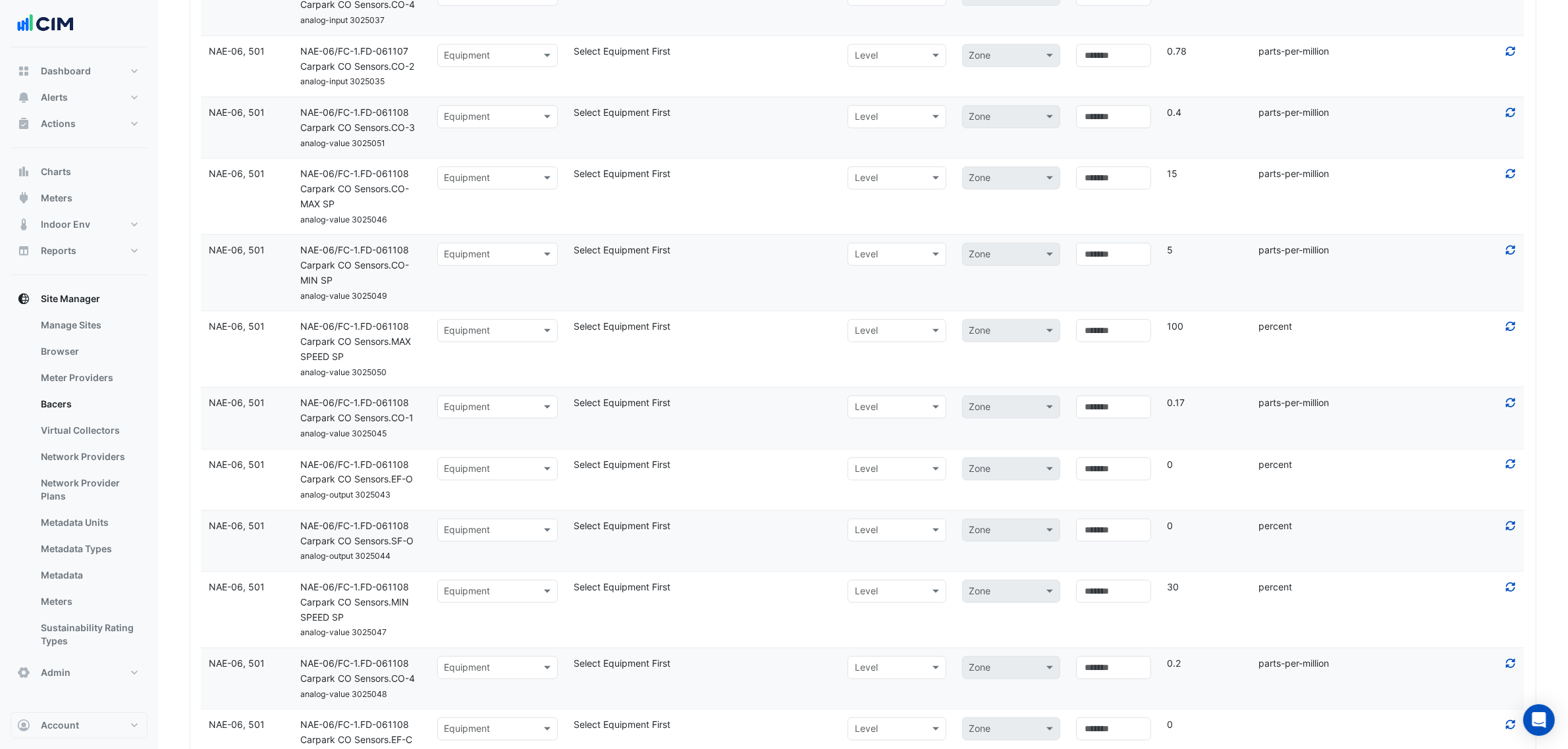
scroll to position [1564, 0]
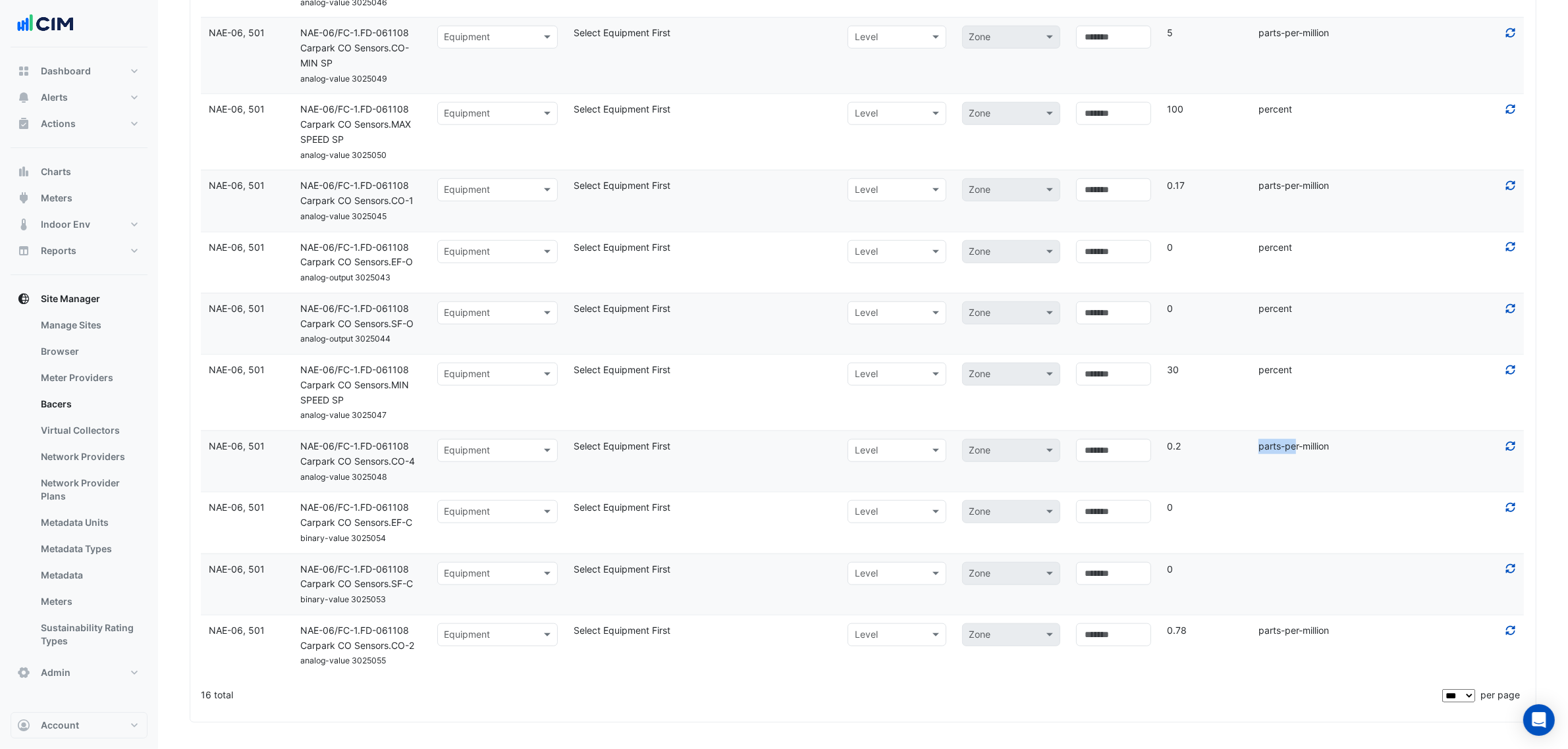
click at [1265, 450] on div "Device NAE-06, 501 Name NAE-06/FC-1.FD-061108 Carpark CO Sensors.CO-4 analog-va…" at bounding box center [863, 461] width 1324 height 61
click at [1265, 450] on div "parts-per-million" at bounding box center [1296, 447] width 92 height 15
drag, startPoint x: 1260, startPoint y: 447, endPoint x: 1329, endPoint y: 451, distance: 69.1
click at [1329, 451] on div "parts-per-million" at bounding box center [1296, 447] width 92 height 15
copy div "parts-per-million"
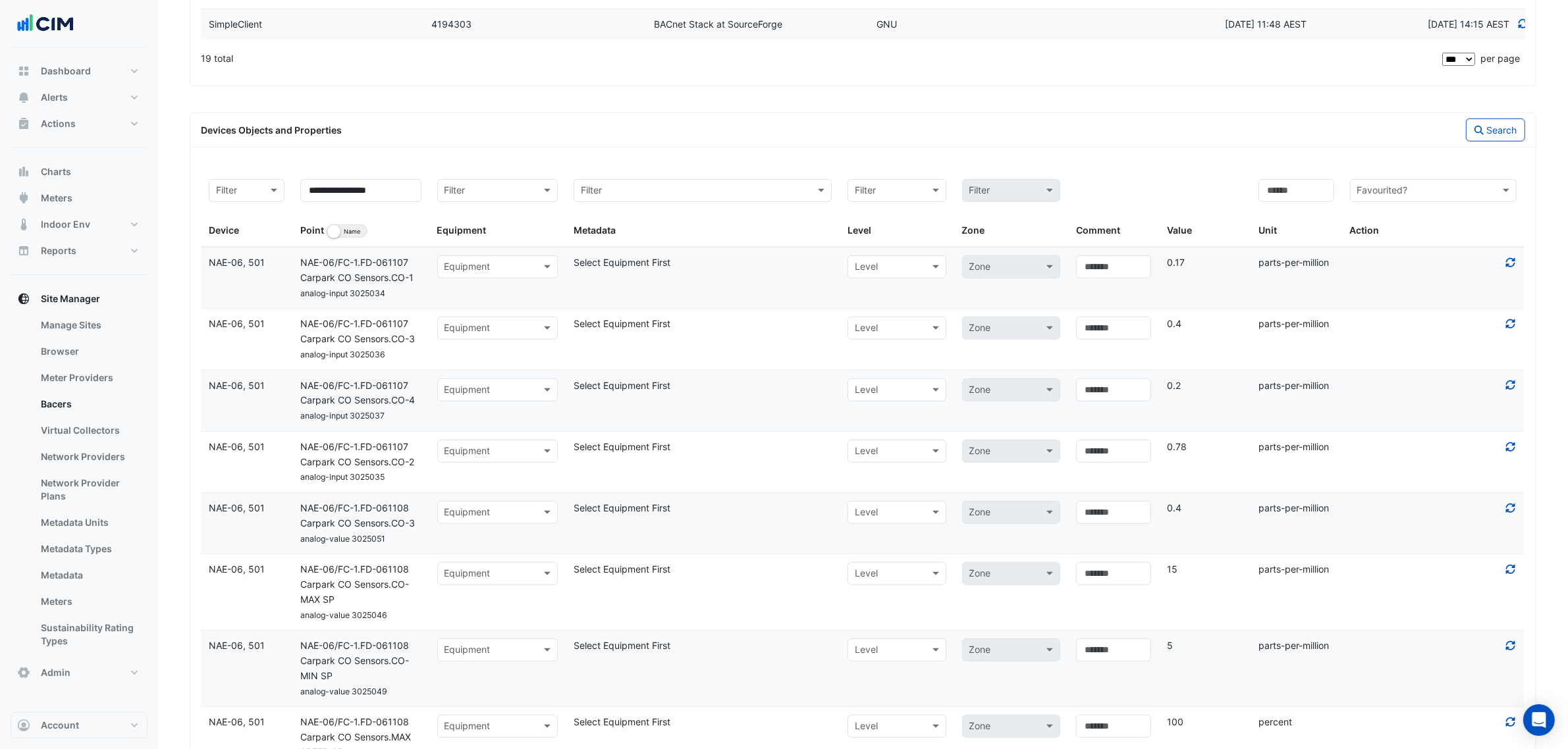
scroll to position [824, 0]
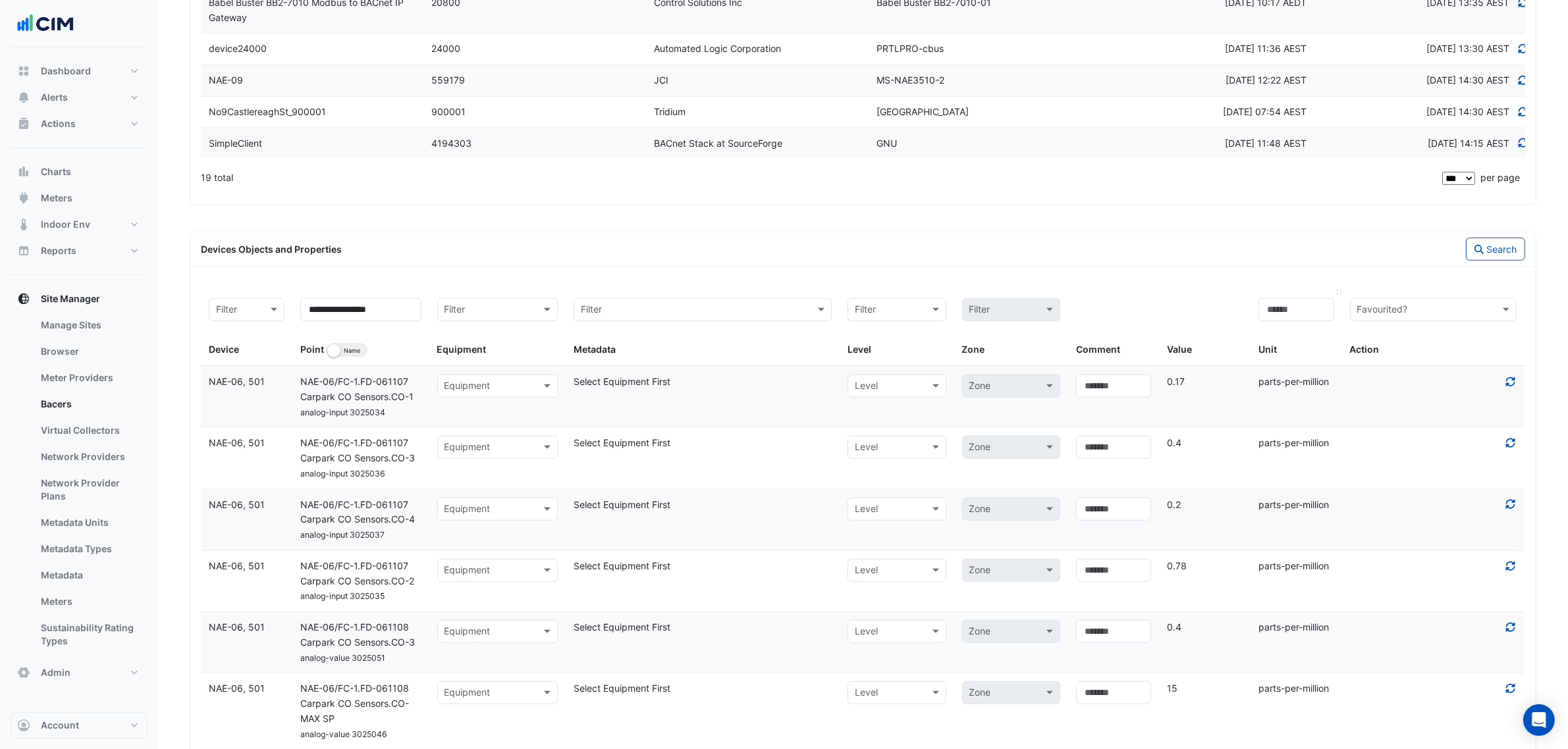
click at [1284, 328] on div "Unit" at bounding box center [1296, 328] width 76 height 59
click at [1279, 318] on input at bounding box center [1296, 310] width 76 height 23
paste input "**********"
type input "**********"
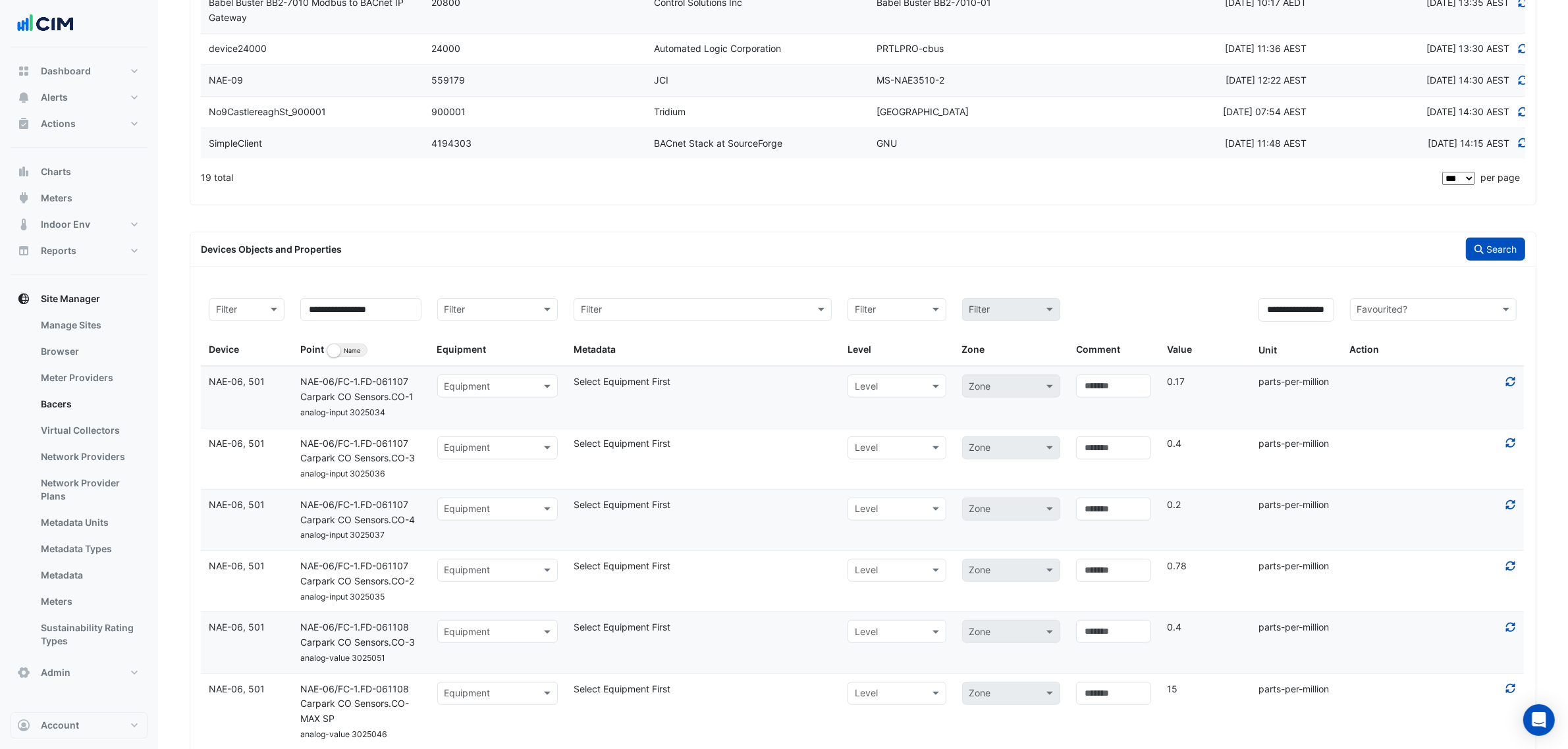
click at [1468, 260] on button "Search" at bounding box center [1495, 249] width 59 height 23
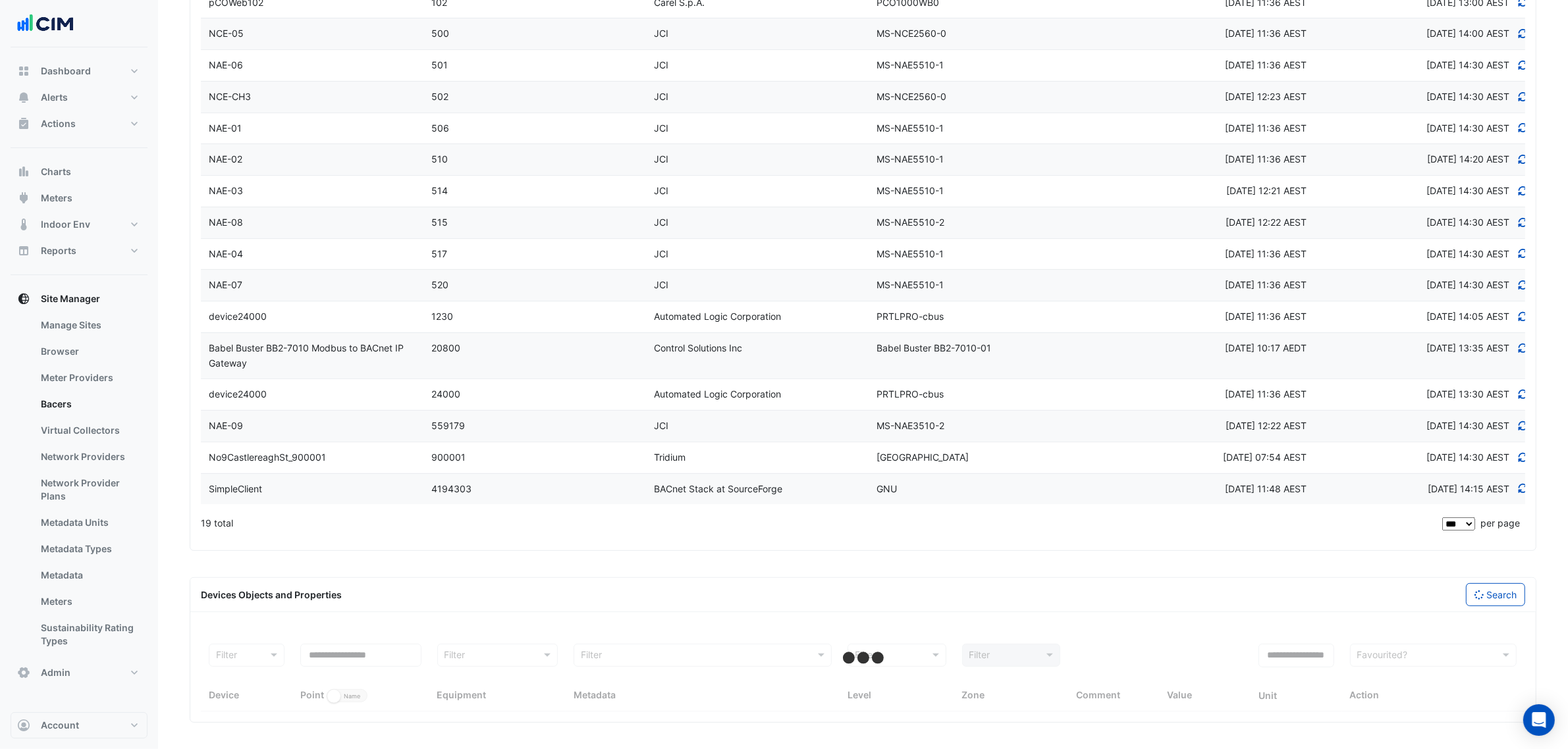
scroll to position [824, 0]
select select "***"
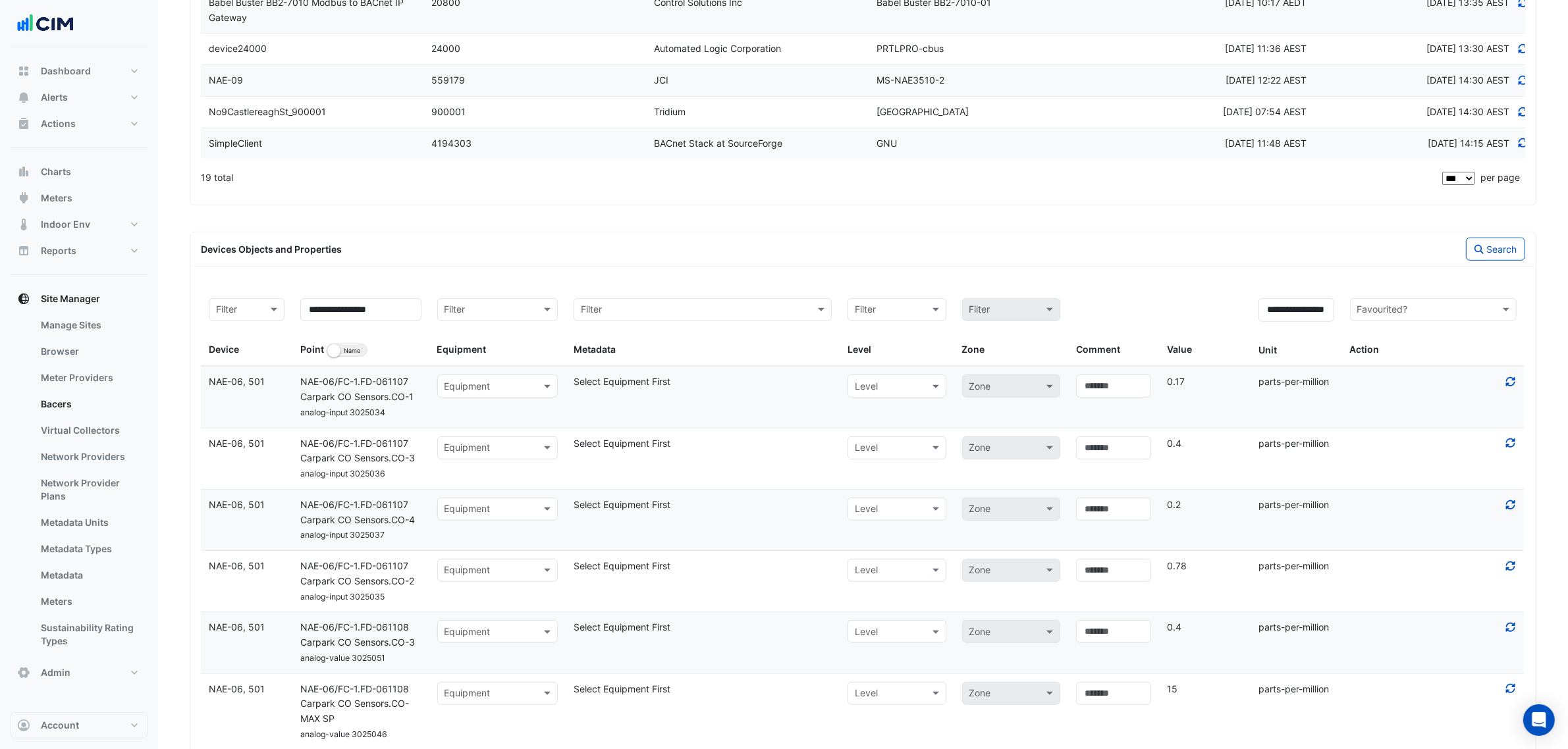
click at [470, 383] on input "text" at bounding box center [485, 387] width 80 height 15
type input "***"
click at [479, 456] on span "SAF-CARPARK" at bounding box center [479, 458] width 63 height 12
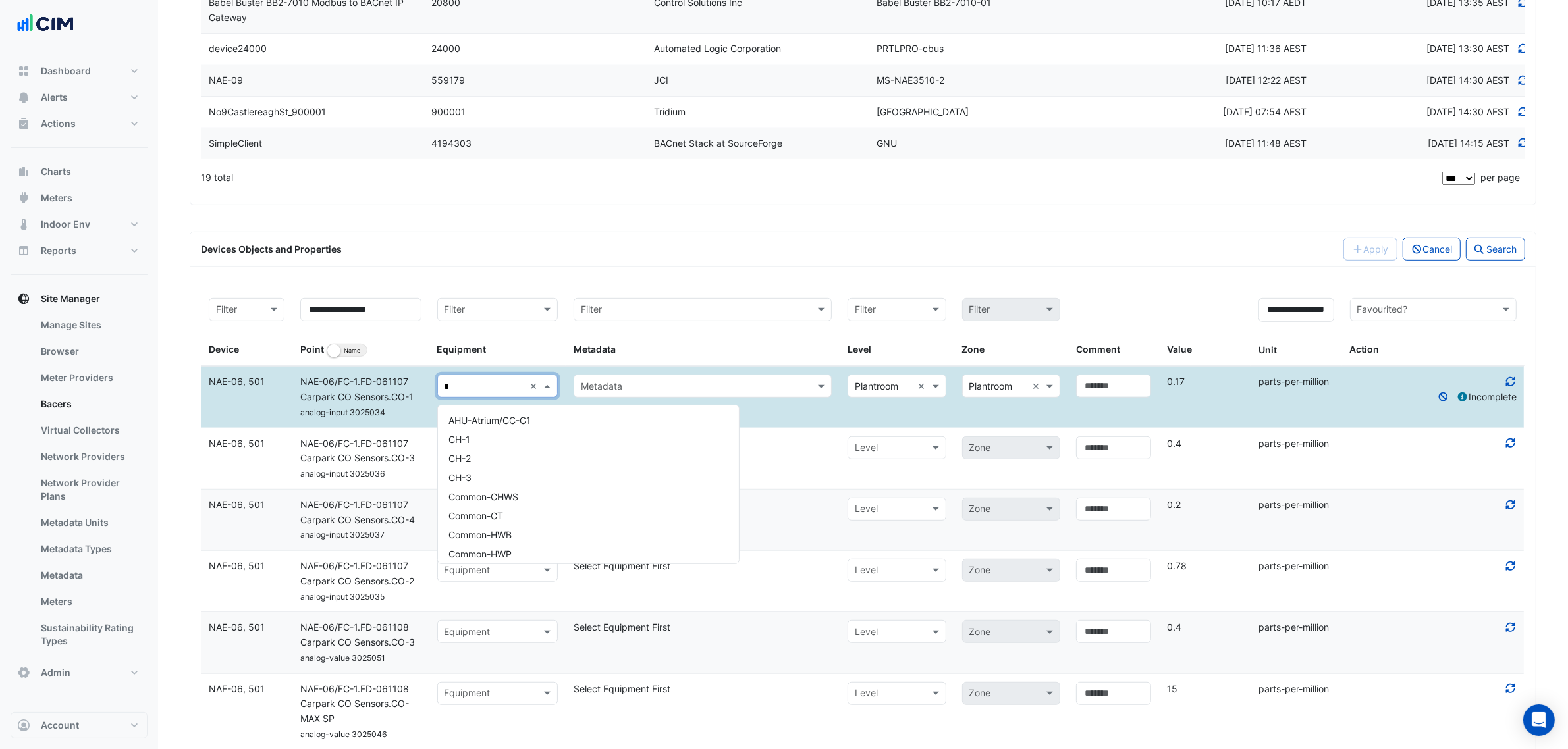
scroll to position [825, 0]
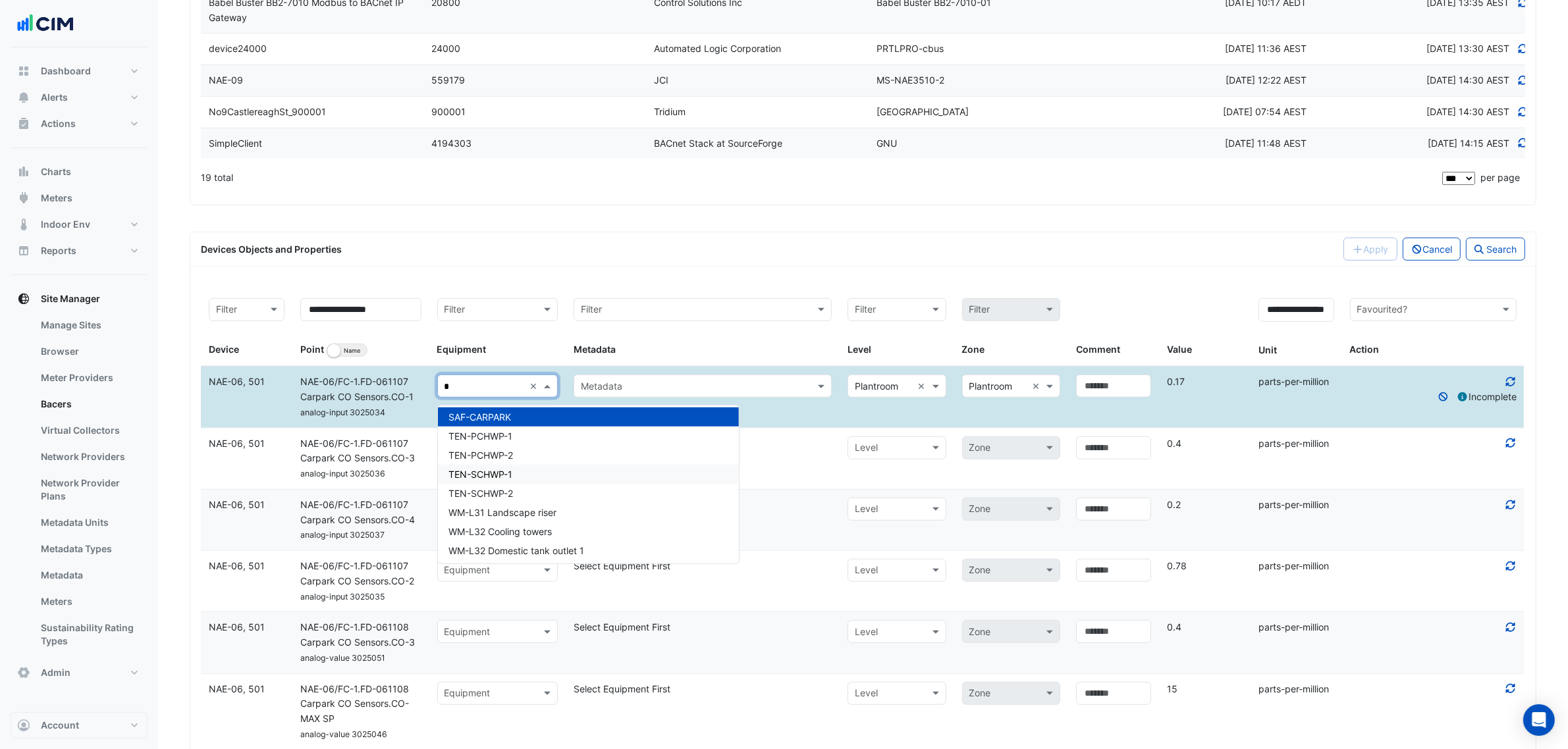
type input "*"
click at [383, 463] on span "NAE-06/FC-1.FD-061107 Carpark CO Sensors.CO-3" at bounding box center [357, 451] width 115 height 26
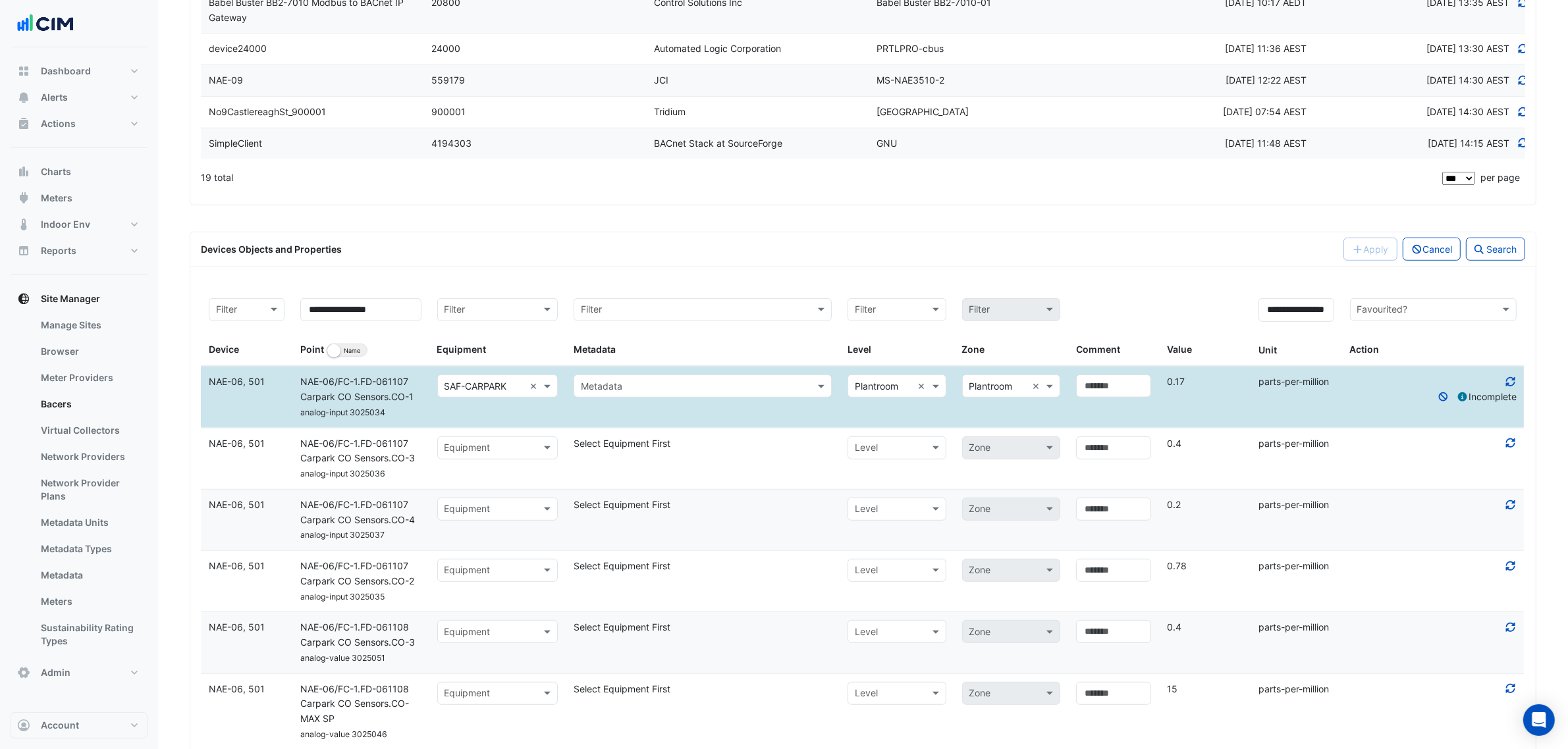
click at [461, 465] on datatable-body-cell "Select equipment Equipment" at bounding box center [498, 459] width 137 height 61
click at [462, 460] on div "Equipment" at bounding box center [498, 448] width 121 height 23
type input "**"
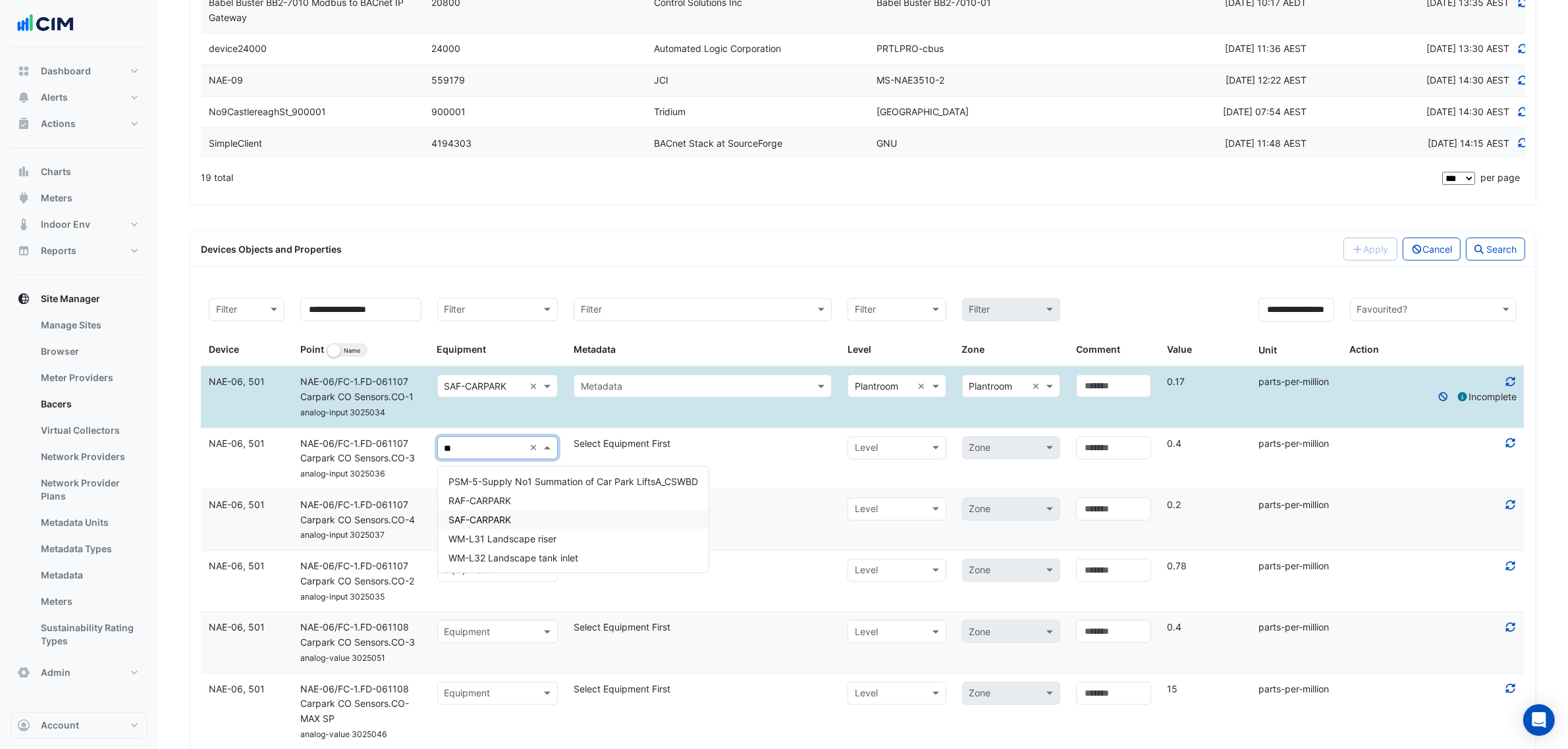
click at [497, 521] on span "SAF-CARPARK" at bounding box center [479, 520] width 63 height 12
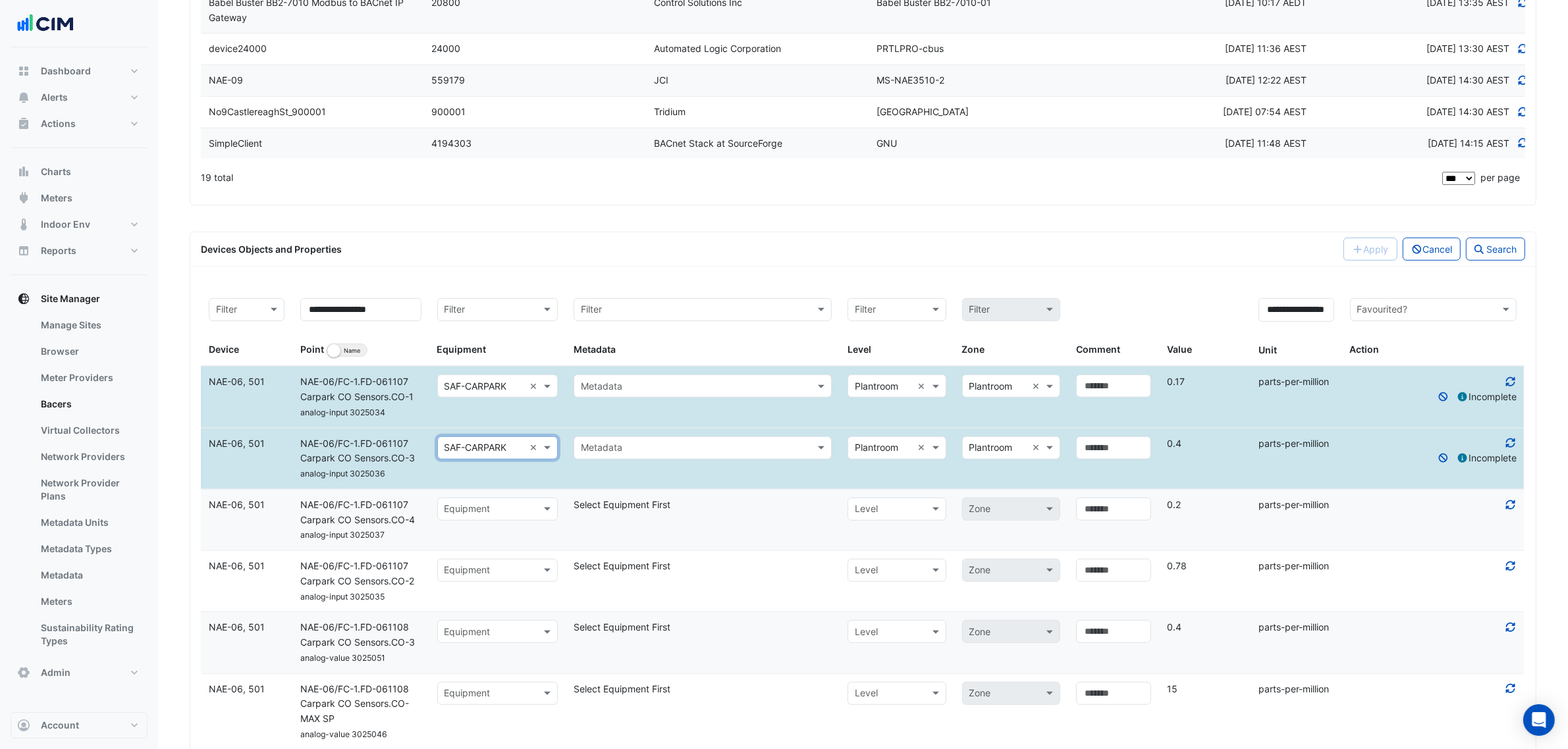
click at [496, 511] on input "text" at bounding box center [485, 510] width 80 height 15
type input "**"
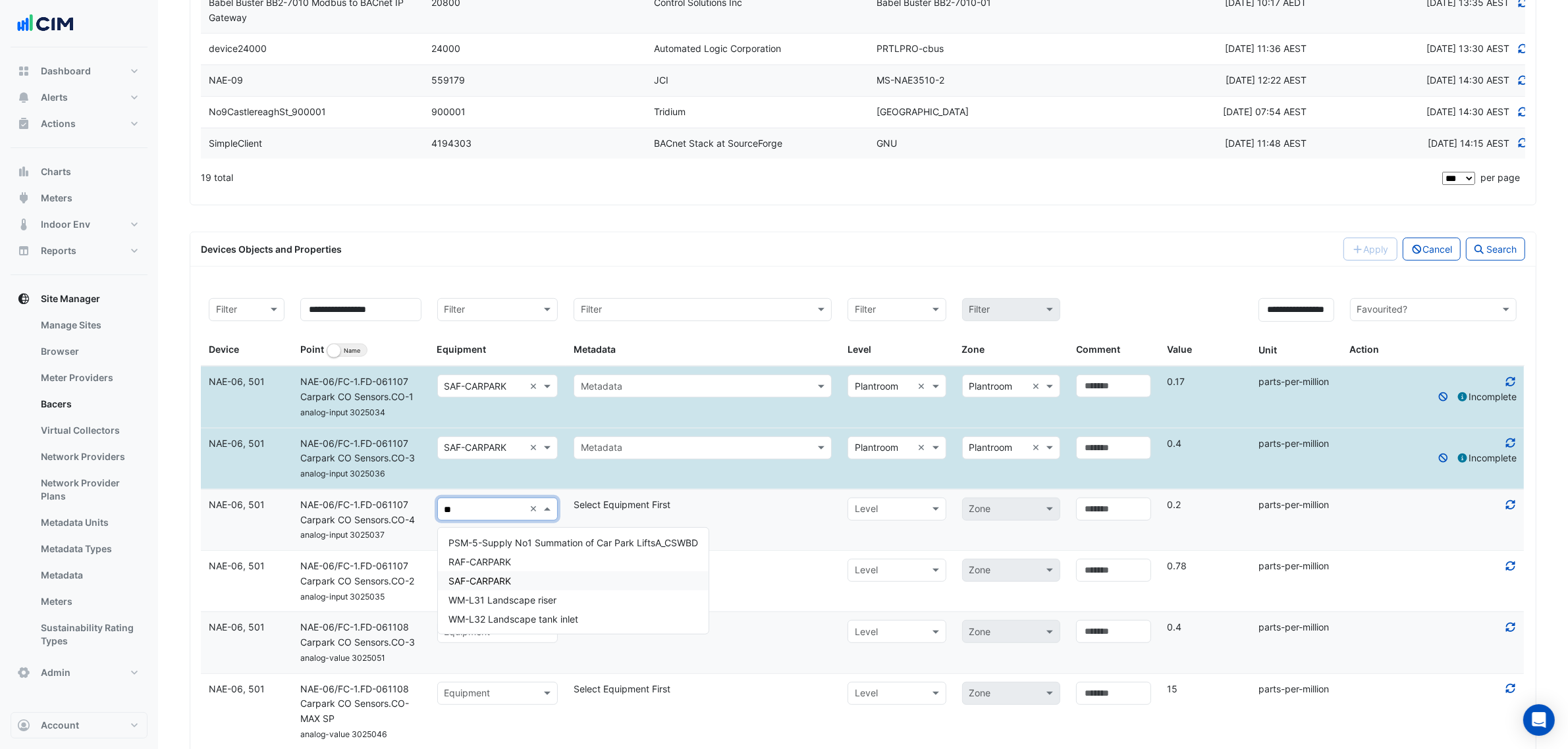
click at [489, 576] on span "SAF-CARPARK" at bounding box center [479, 581] width 63 height 12
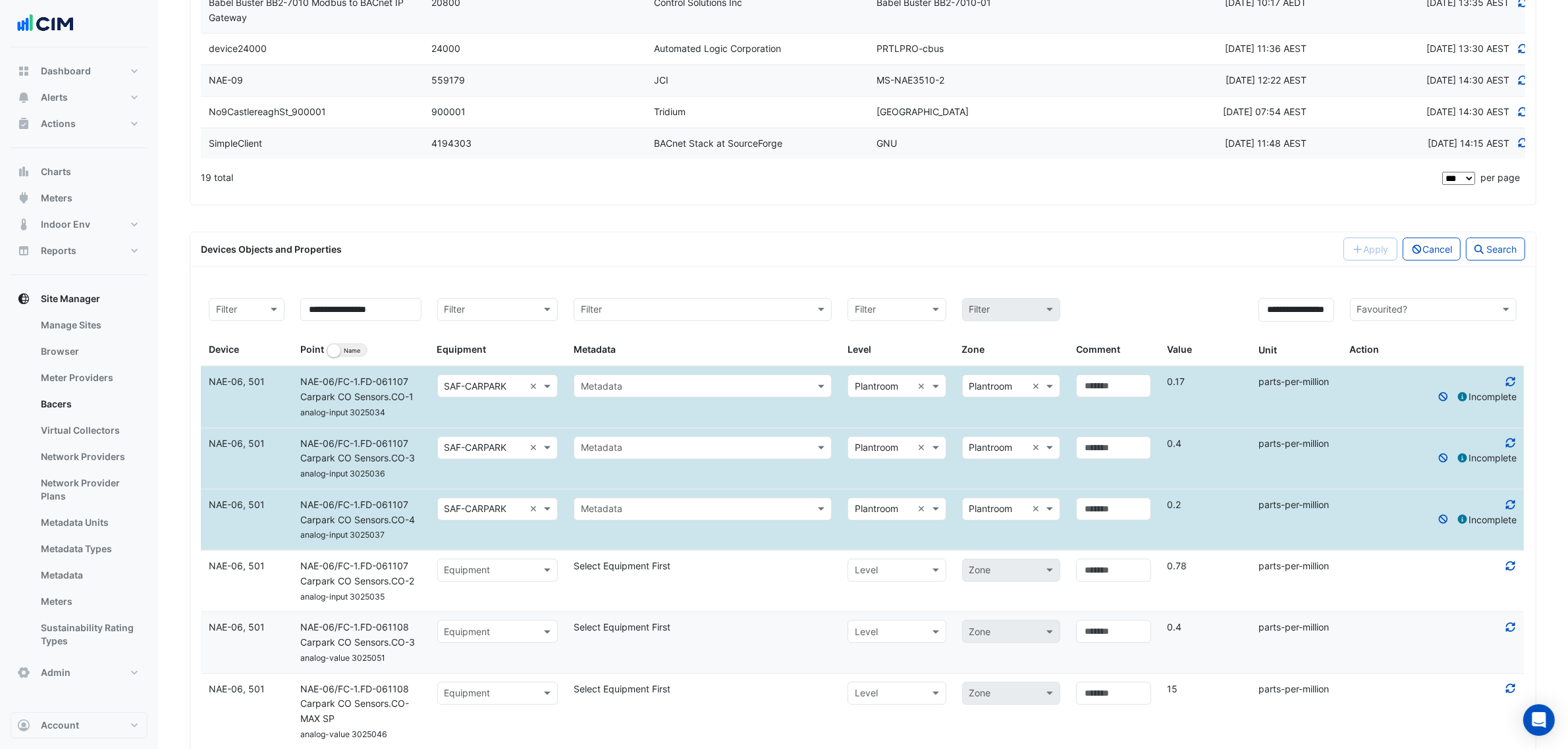
click at [485, 582] on ng-select "Equipment" at bounding box center [498, 571] width 121 height 23
click at [485, 582] on div "Equipment" at bounding box center [498, 571] width 121 height 23
type input "**"
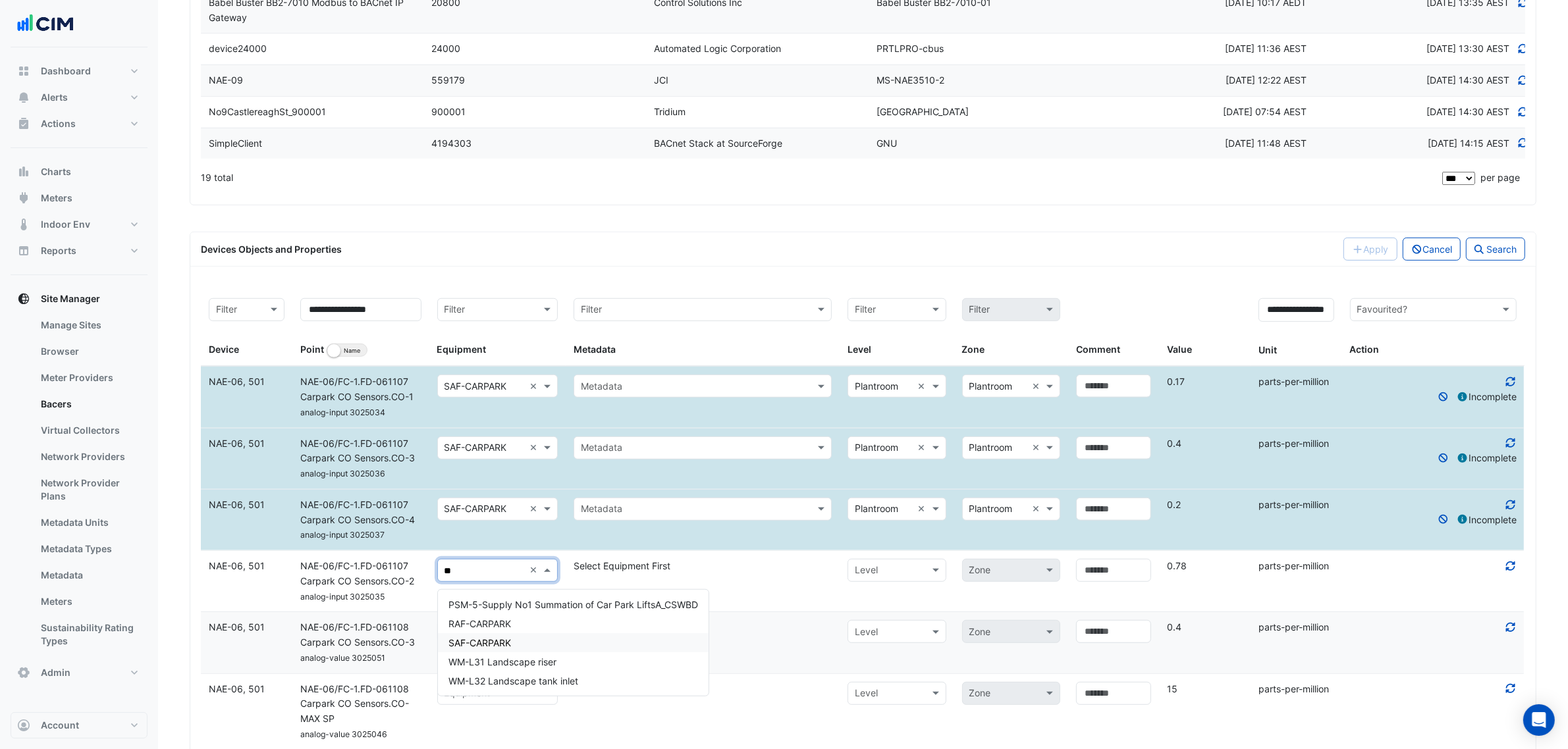
click at [483, 639] on span "SAF-CARPARK" at bounding box center [479, 643] width 63 height 12
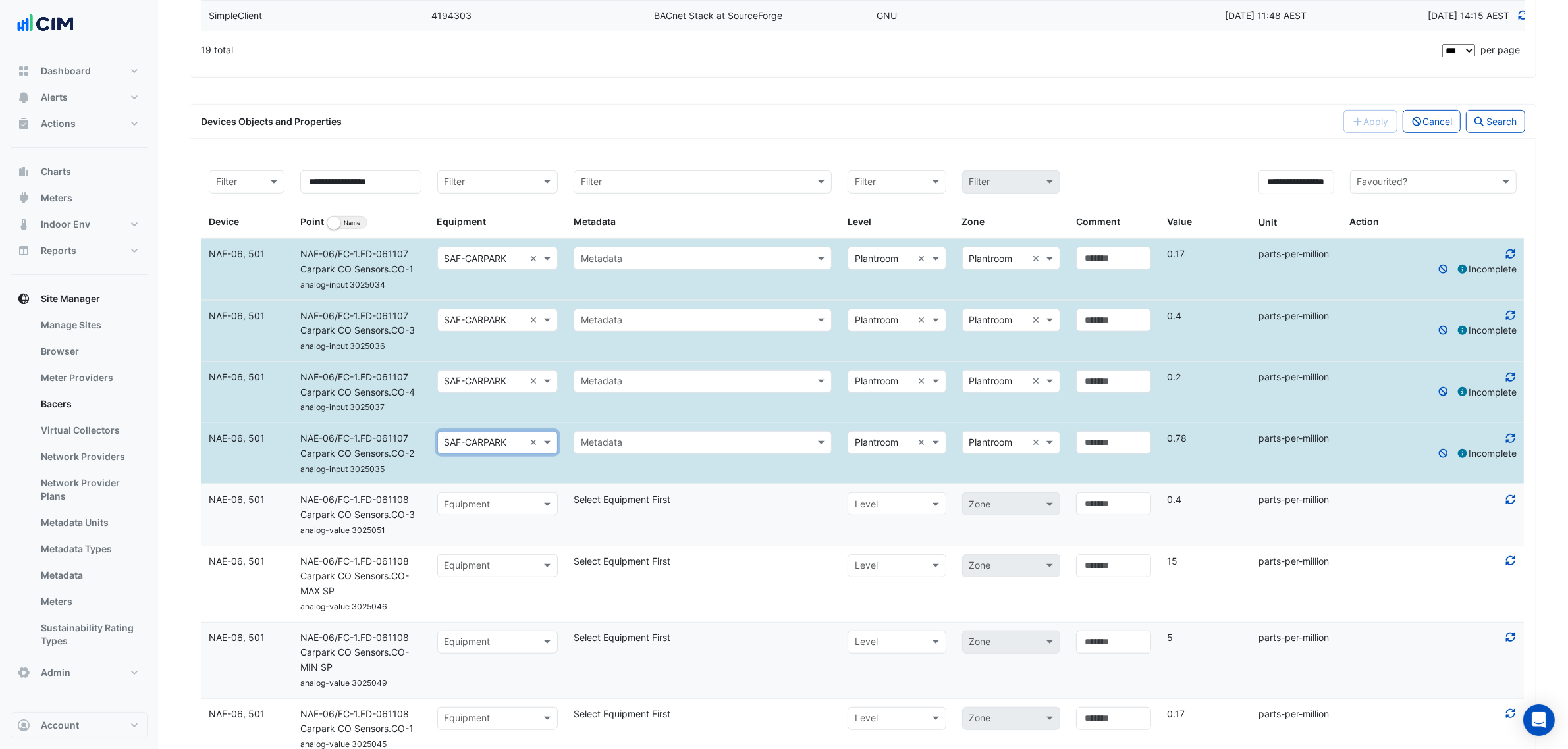
scroll to position [988, 0]
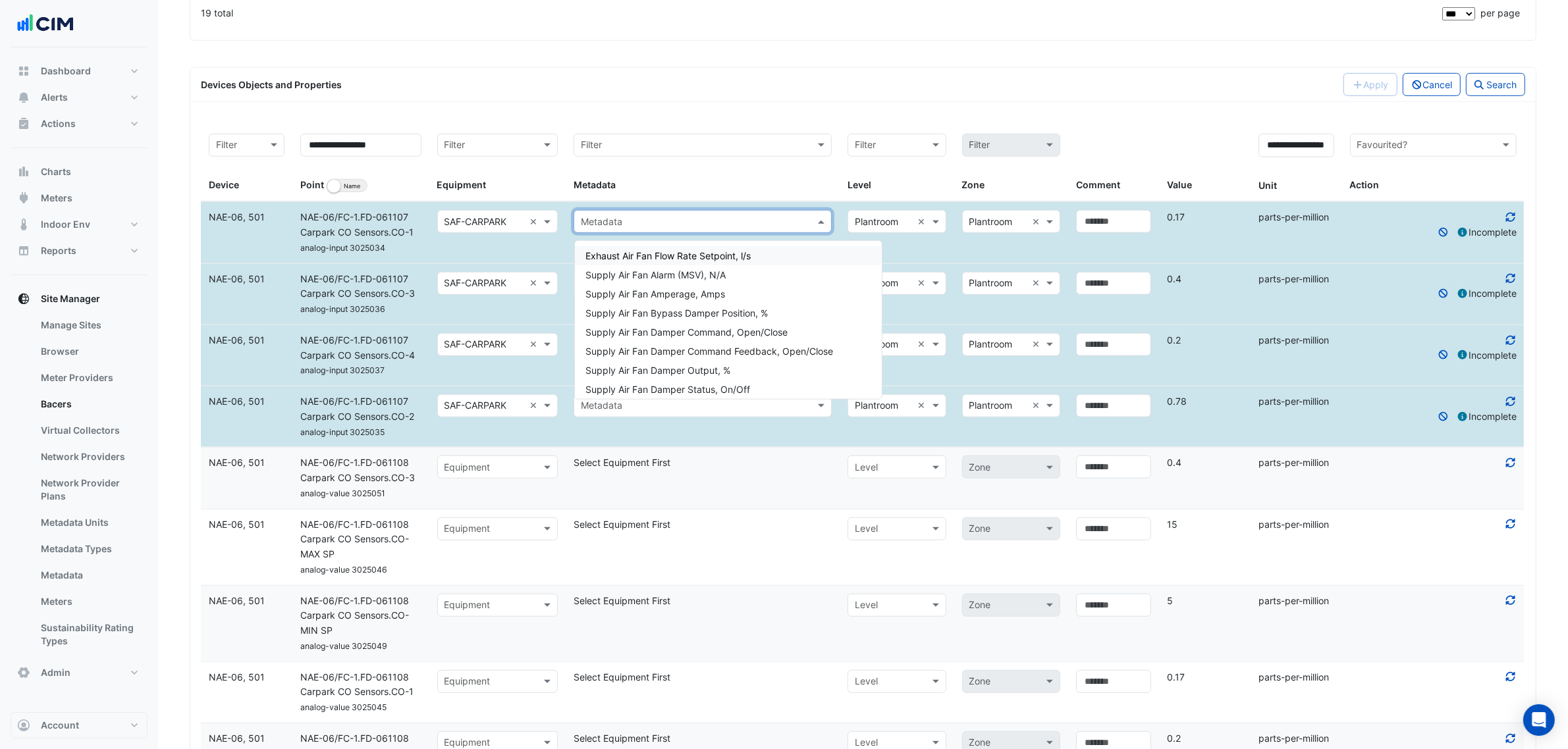
click at [647, 227] on input "text" at bounding box center [690, 222] width 218 height 15
type input "***"
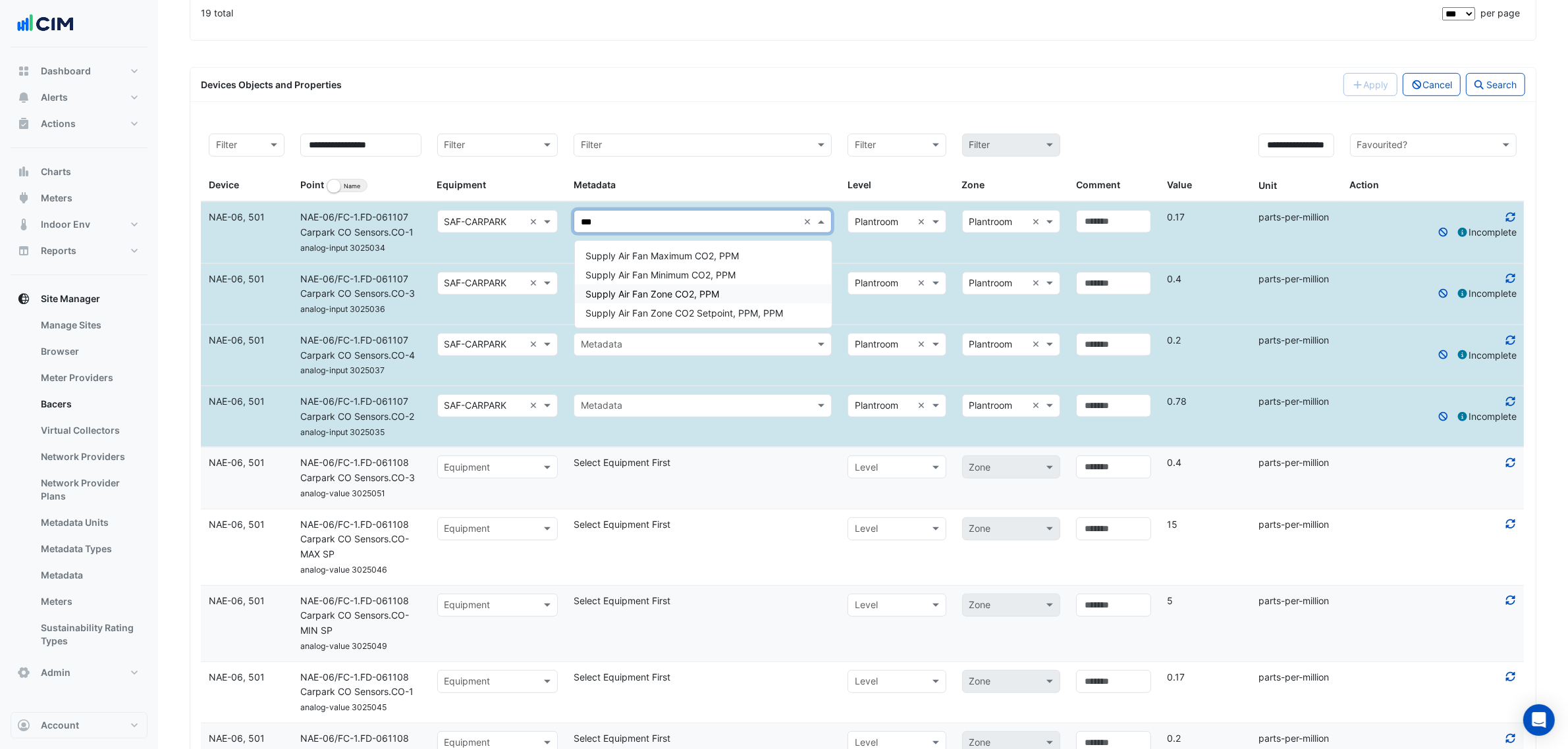
click at [713, 295] on span "Supply Air Fan Zone CO2, PPM" at bounding box center [652, 294] width 133 height 12
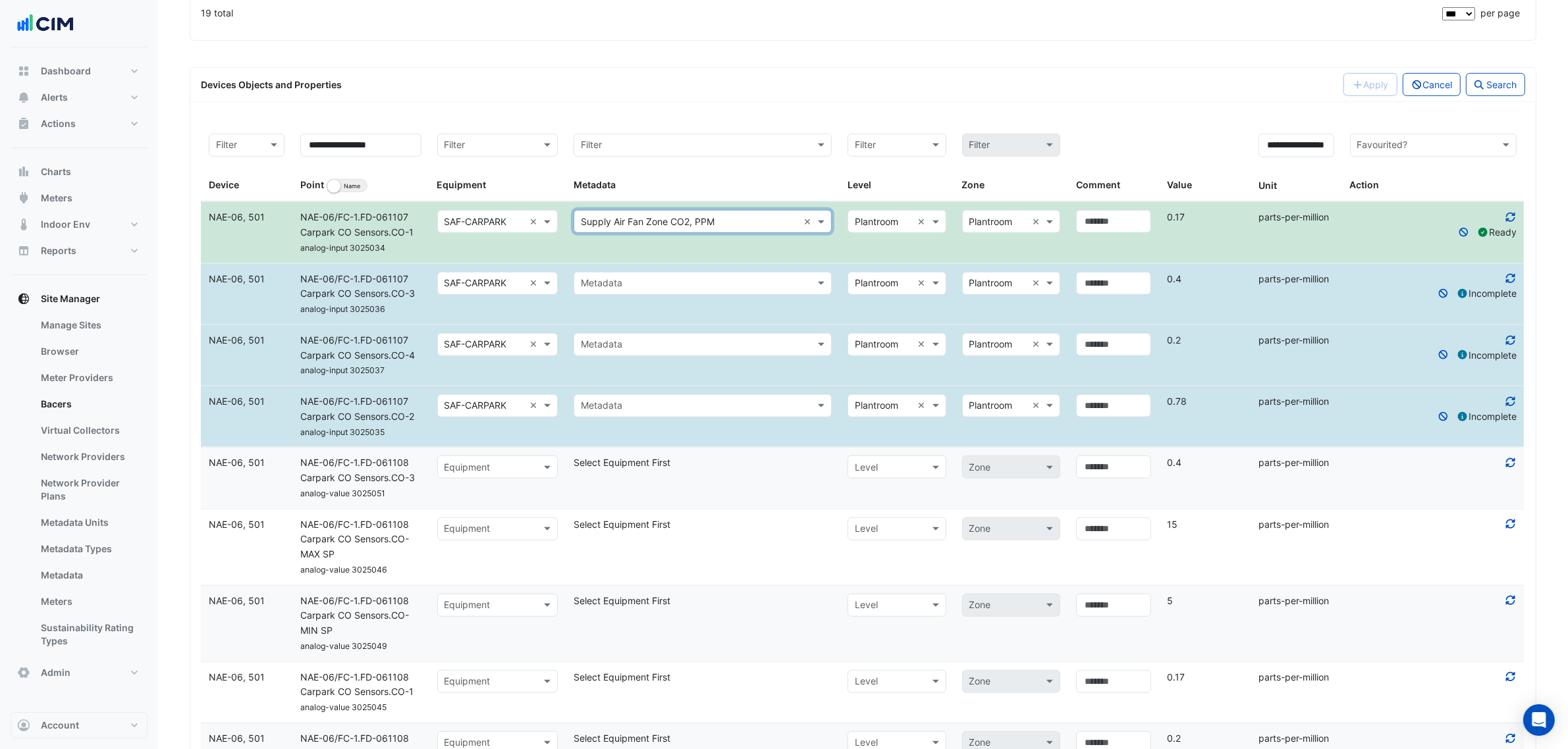
click at [691, 281] on input "text" at bounding box center [690, 284] width 218 height 15
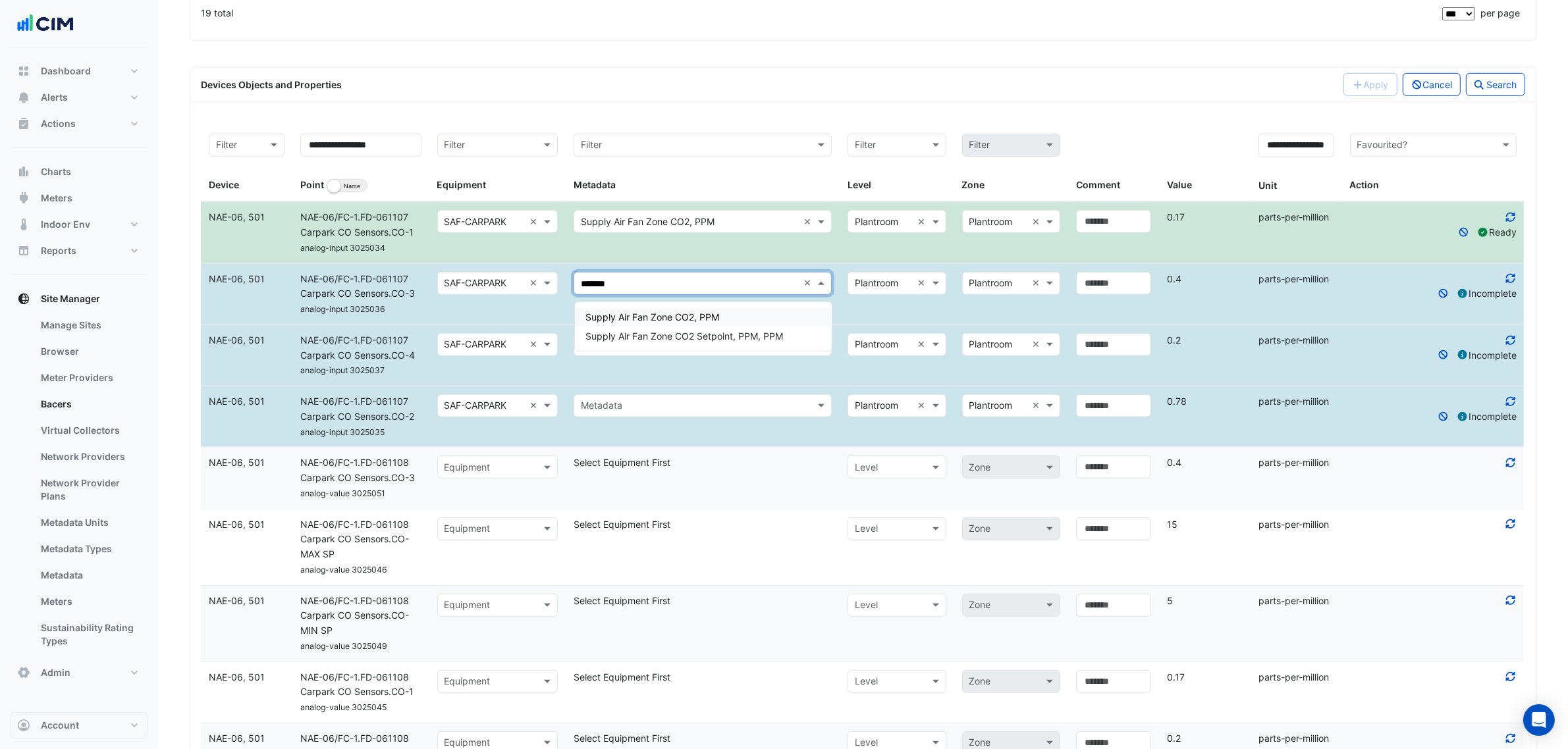
type input "********"
drag, startPoint x: 656, startPoint y: 288, endPoint x: 561, endPoint y: 293, distance: 95.1
click at [561, 293] on div "Device NAE-06, 501 Name NAE-06/FC-1.FD-061107 Carpark CO Sensors.CO-3 analog-in…" at bounding box center [863, 294] width 1324 height 61
type input "********"
click at [642, 309] on div "Supply Air Fan Zone CO2, PPM" at bounding box center [703, 317] width 257 height 19
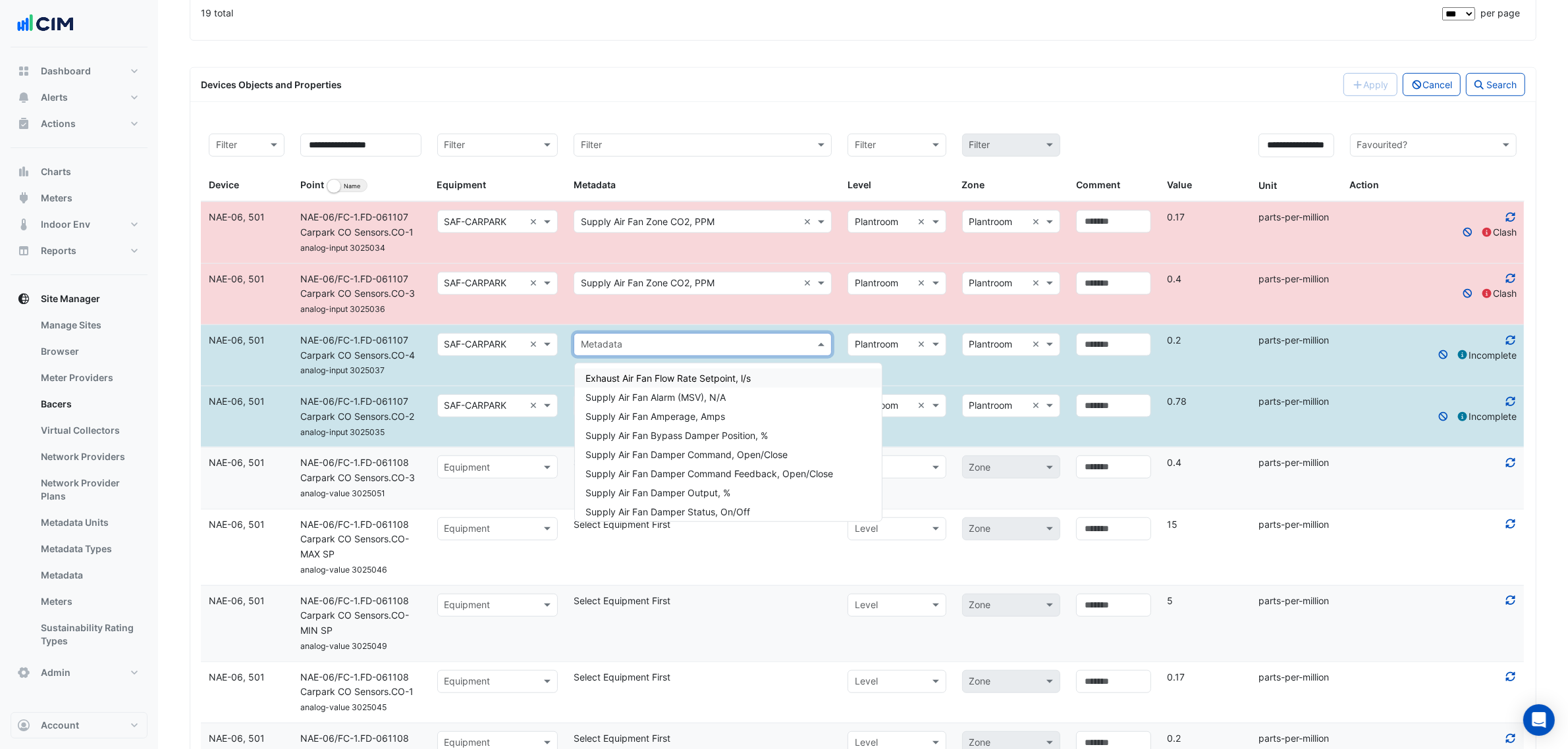
click at [657, 344] on input "text" at bounding box center [690, 346] width 218 height 15
paste input "********"
type input "********"
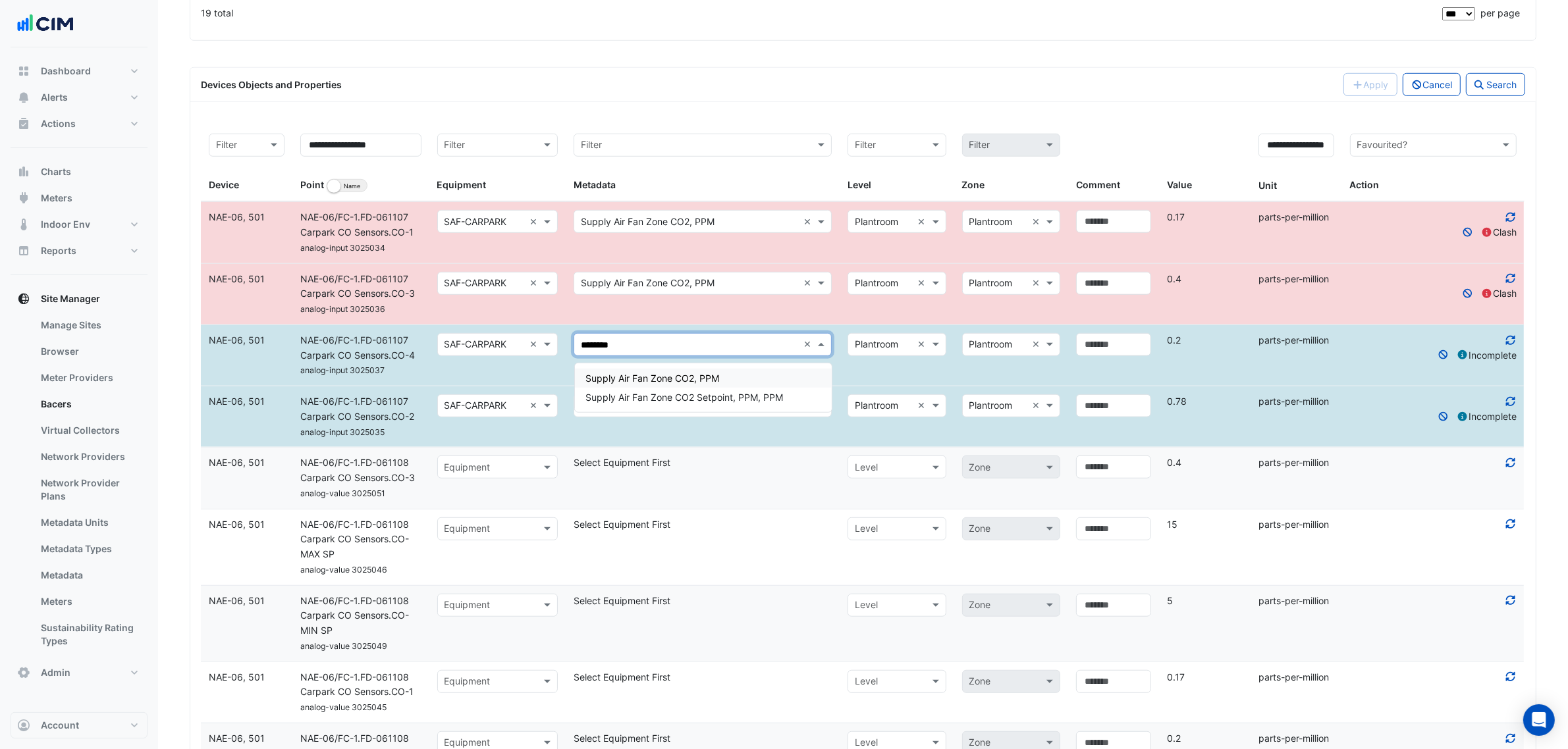
click at [653, 383] on span "Supply Air Fan Zone CO2, PPM" at bounding box center [652, 378] width 133 height 12
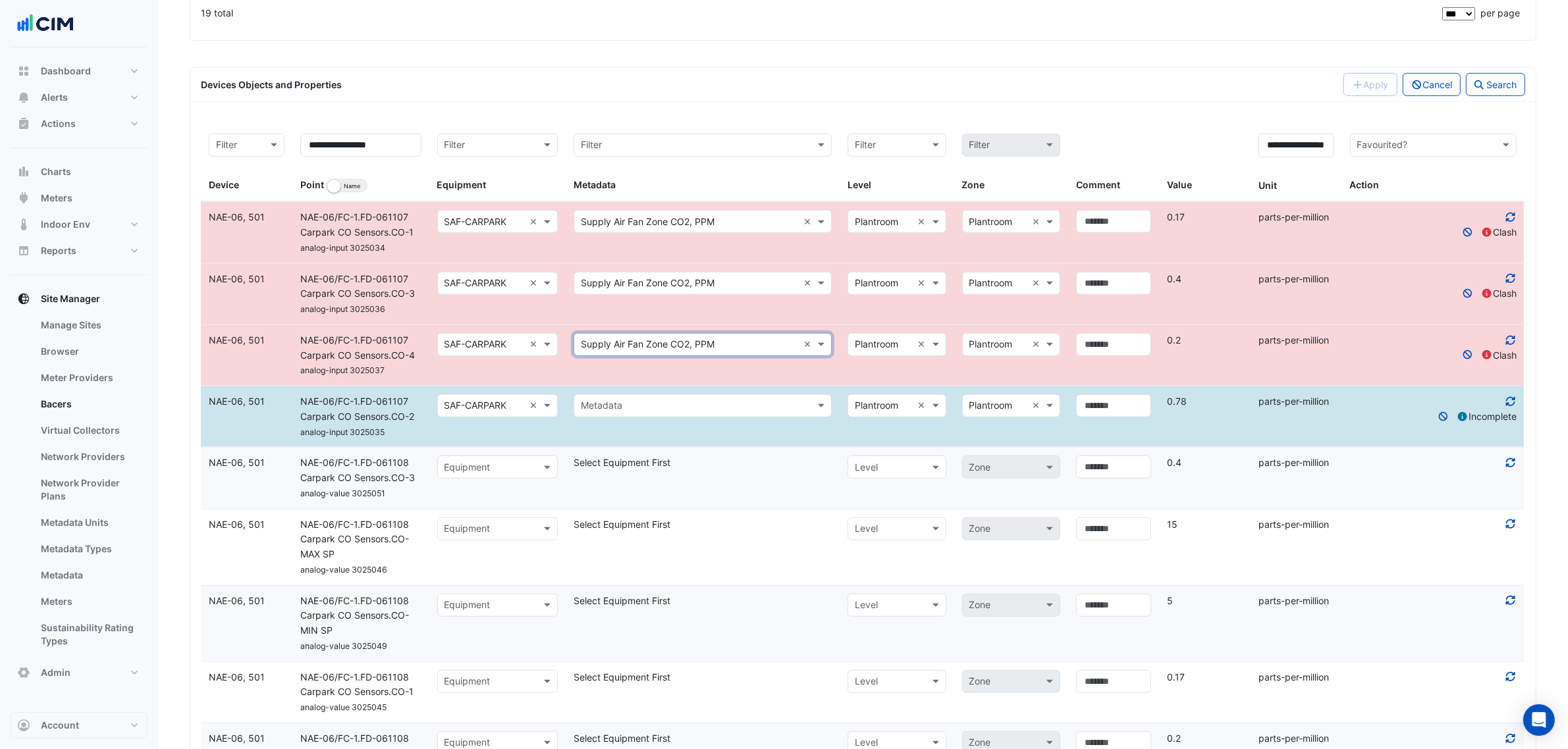
click at [659, 406] on input "text" at bounding box center [690, 407] width 218 height 15
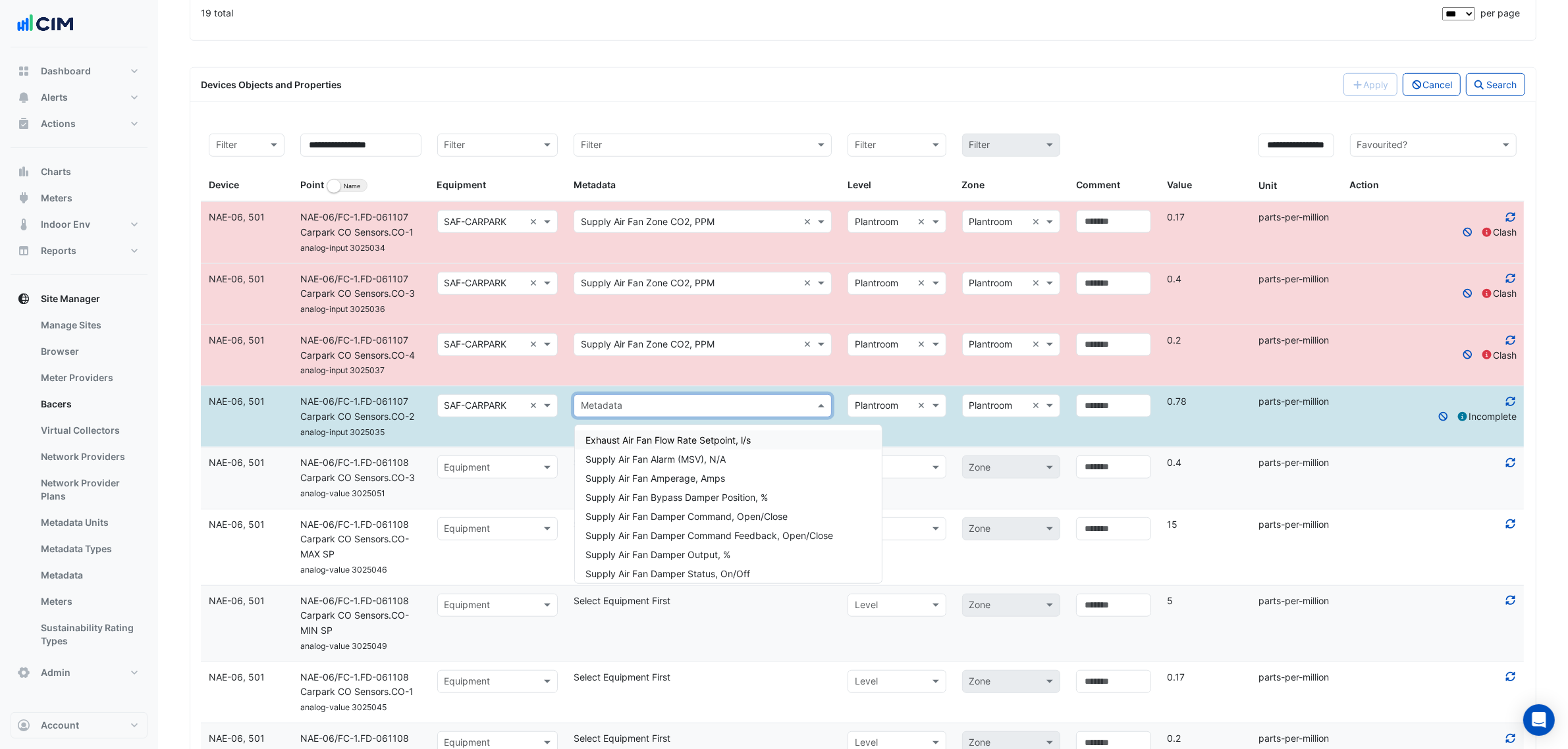
paste input "********"
type input "********"
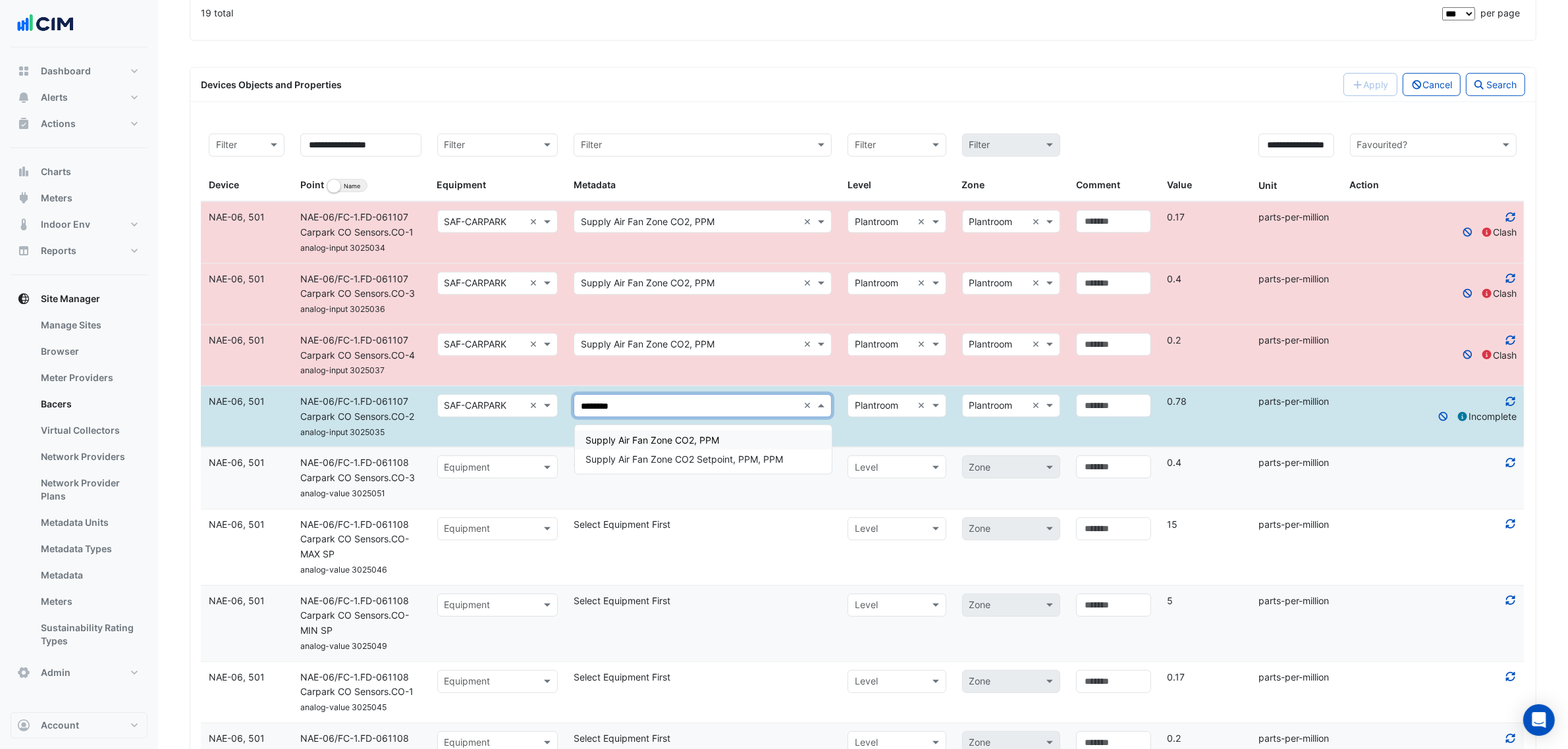
click at [663, 440] on span "Supply Air Fan Zone CO2, PPM" at bounding box center [652, 440] width 133 height 12
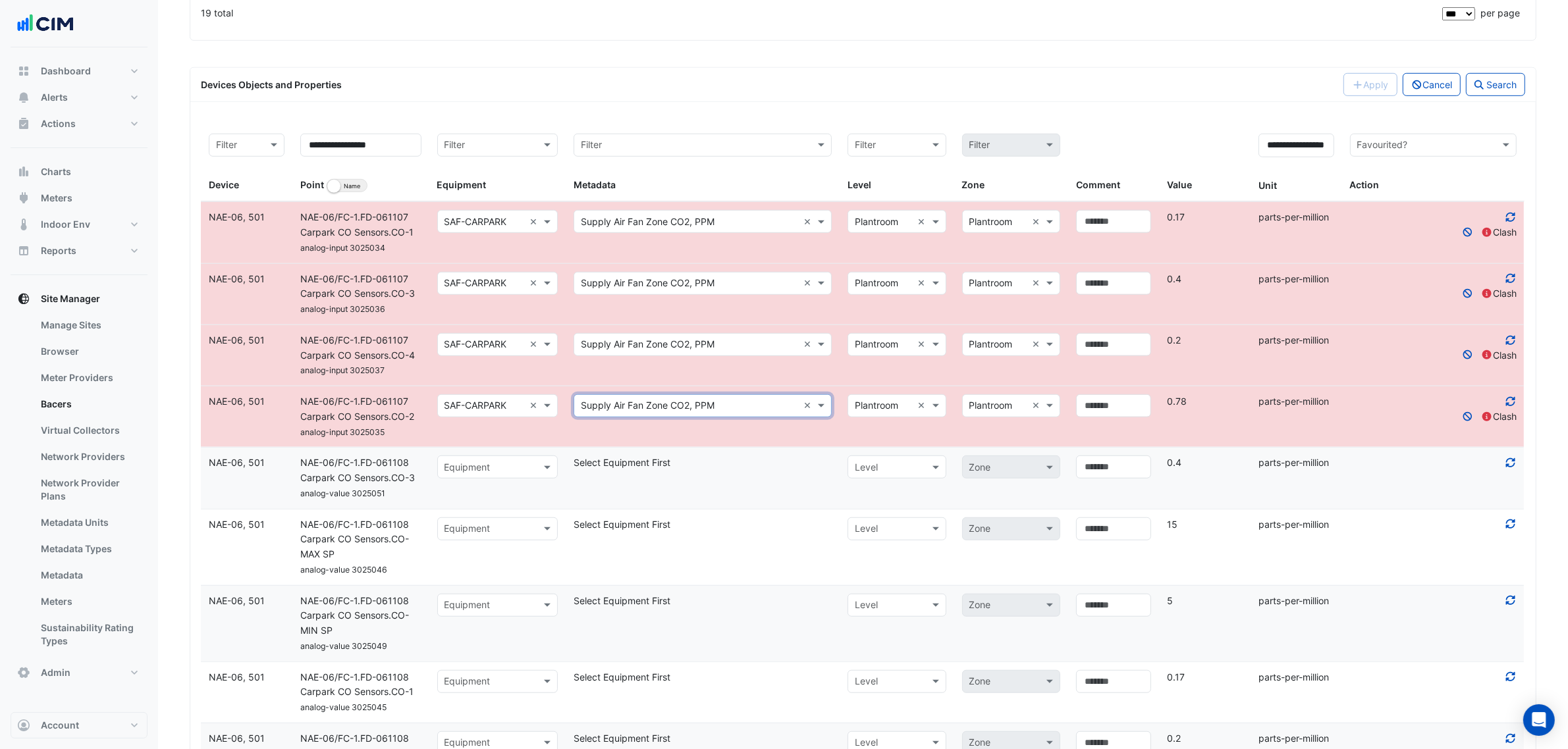
click at [860, 230] on input "text" at bounding box center [884, 222] width 57 height 15
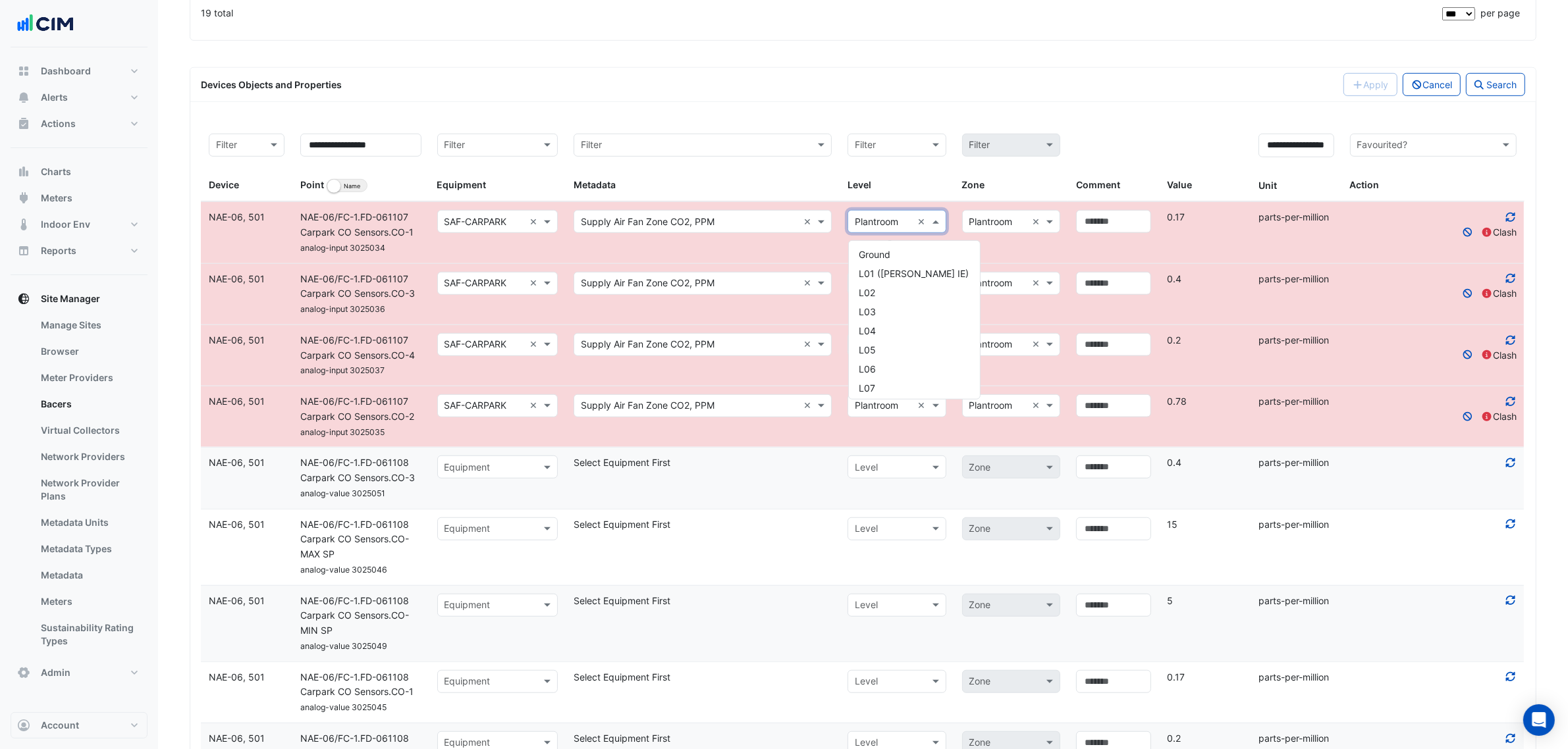
scroll to position [0, 0]
type input "**"
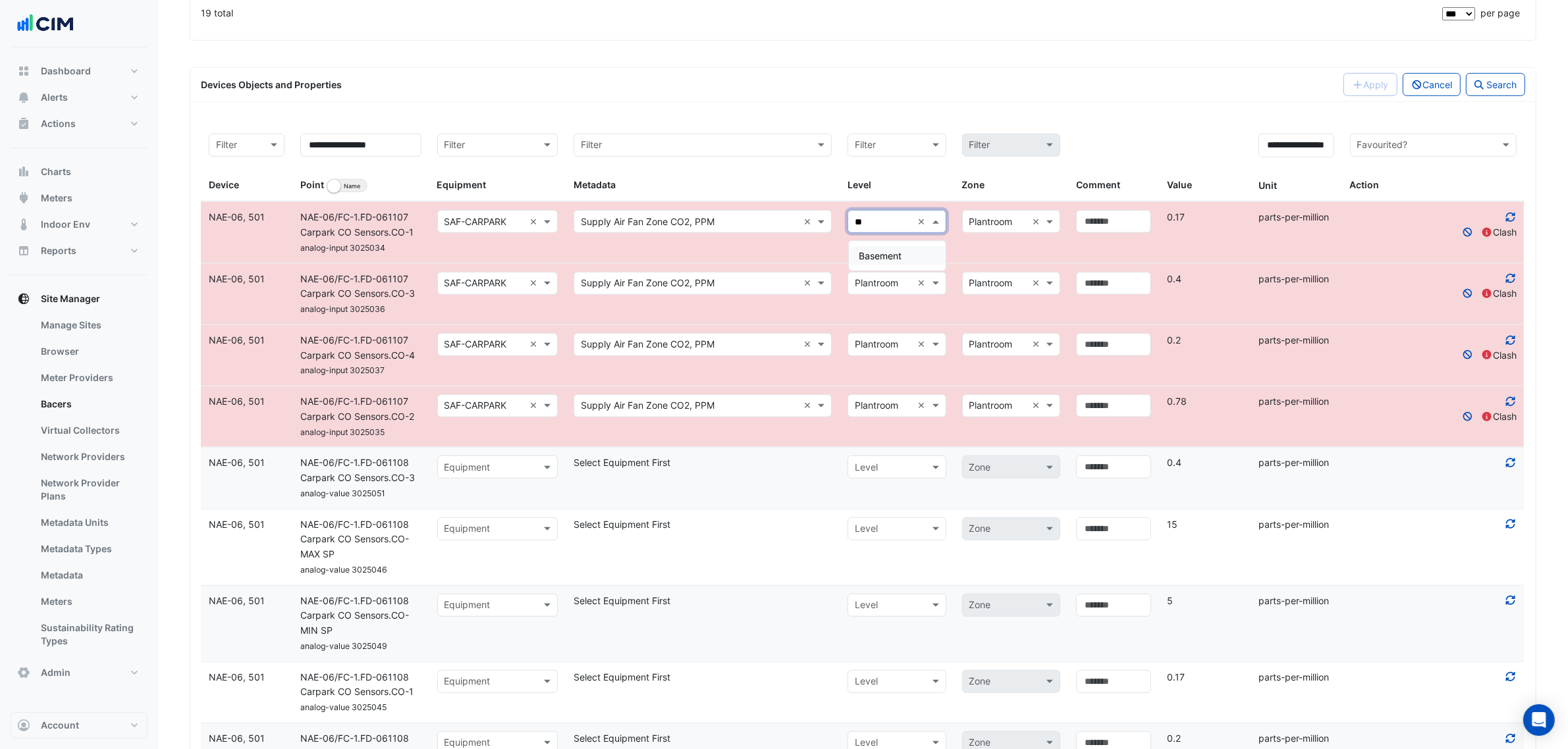
click at [893, 263] on div "Basement" at bounding box center [897, 255] width 96 height 19
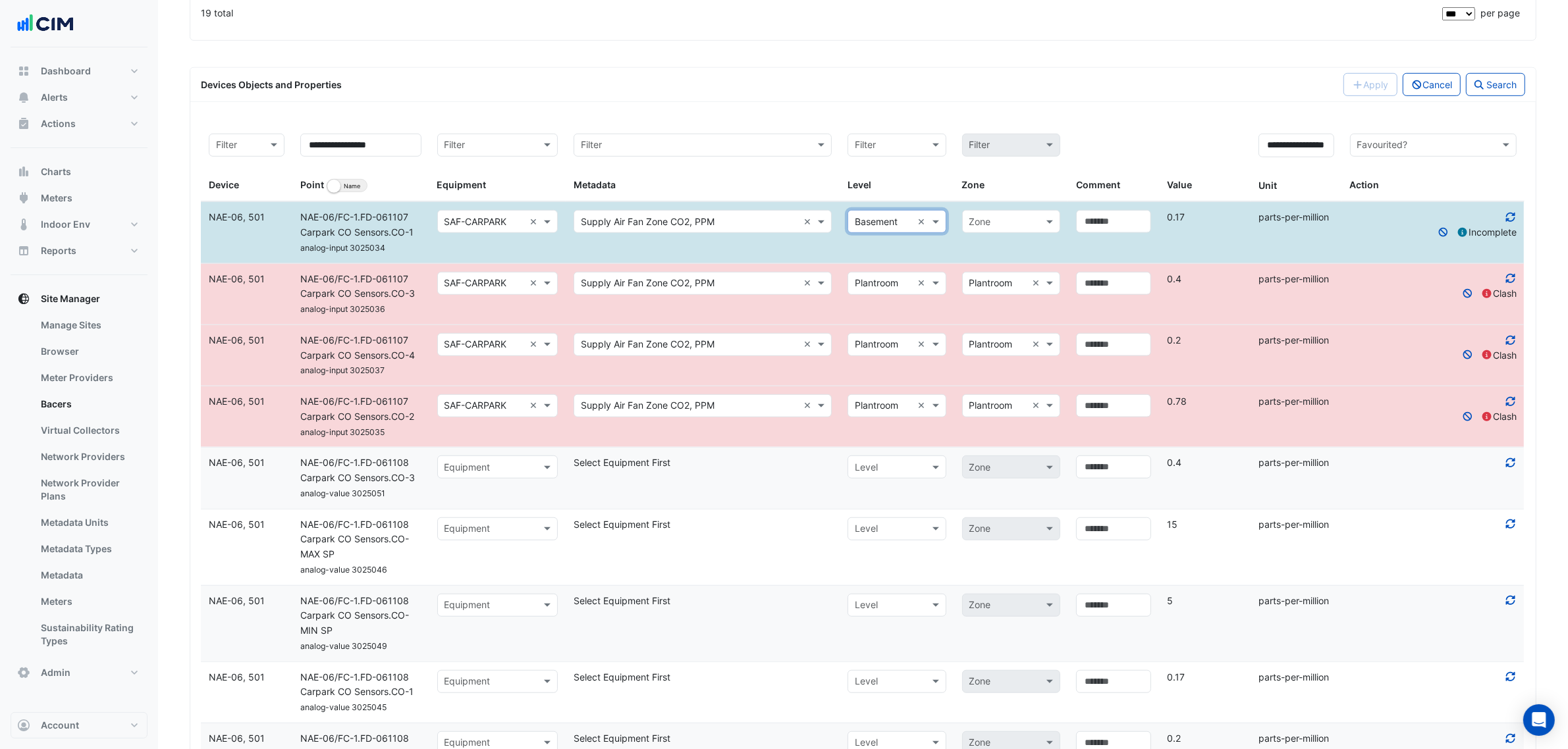
click at [891, 281] on input "text" at bounding box center [884, 284] width 57 height 15
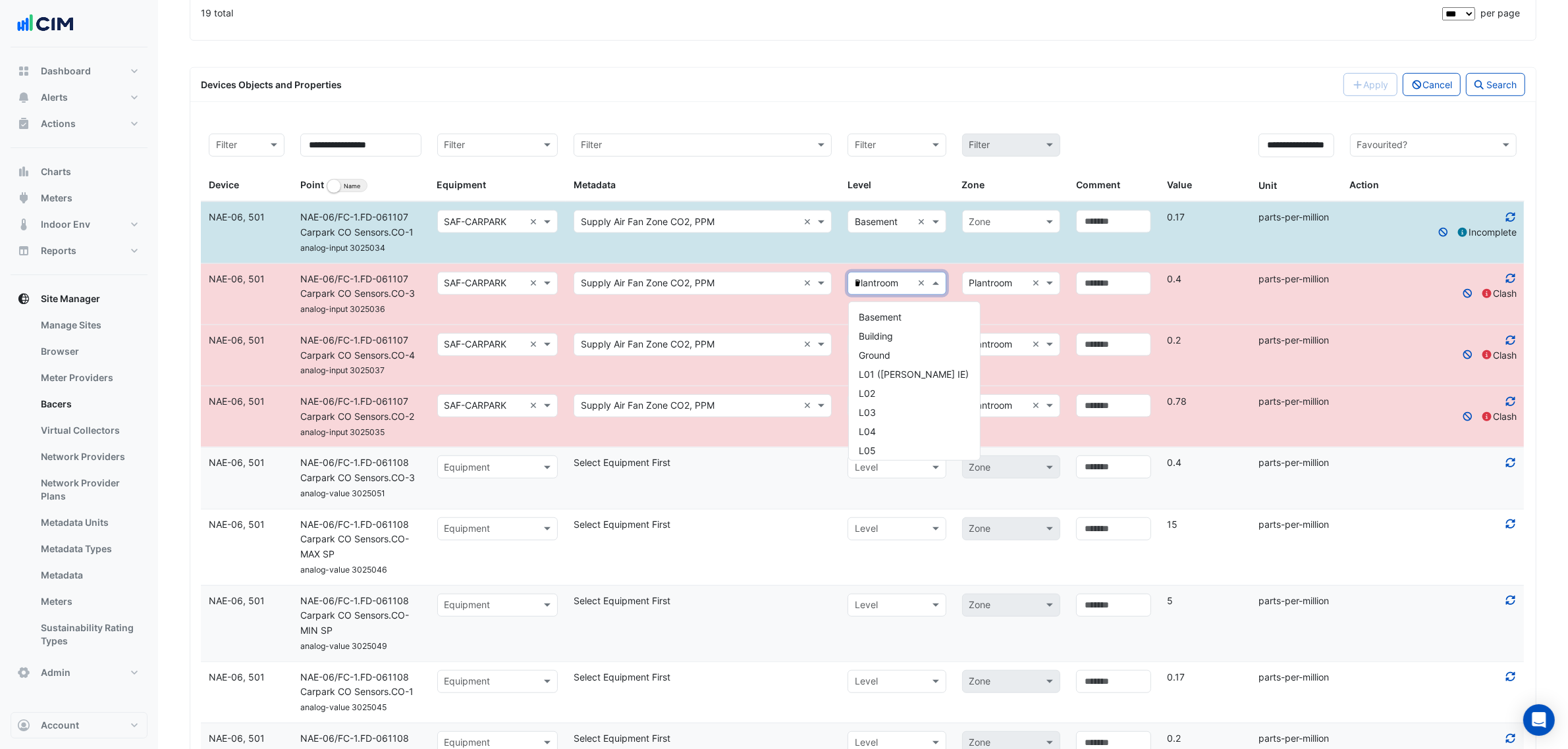
scroll to position [5, 0]
type input "**"
click at [892, 320] on span "Basement" at bounding box center [880, 317] width 42 height 12
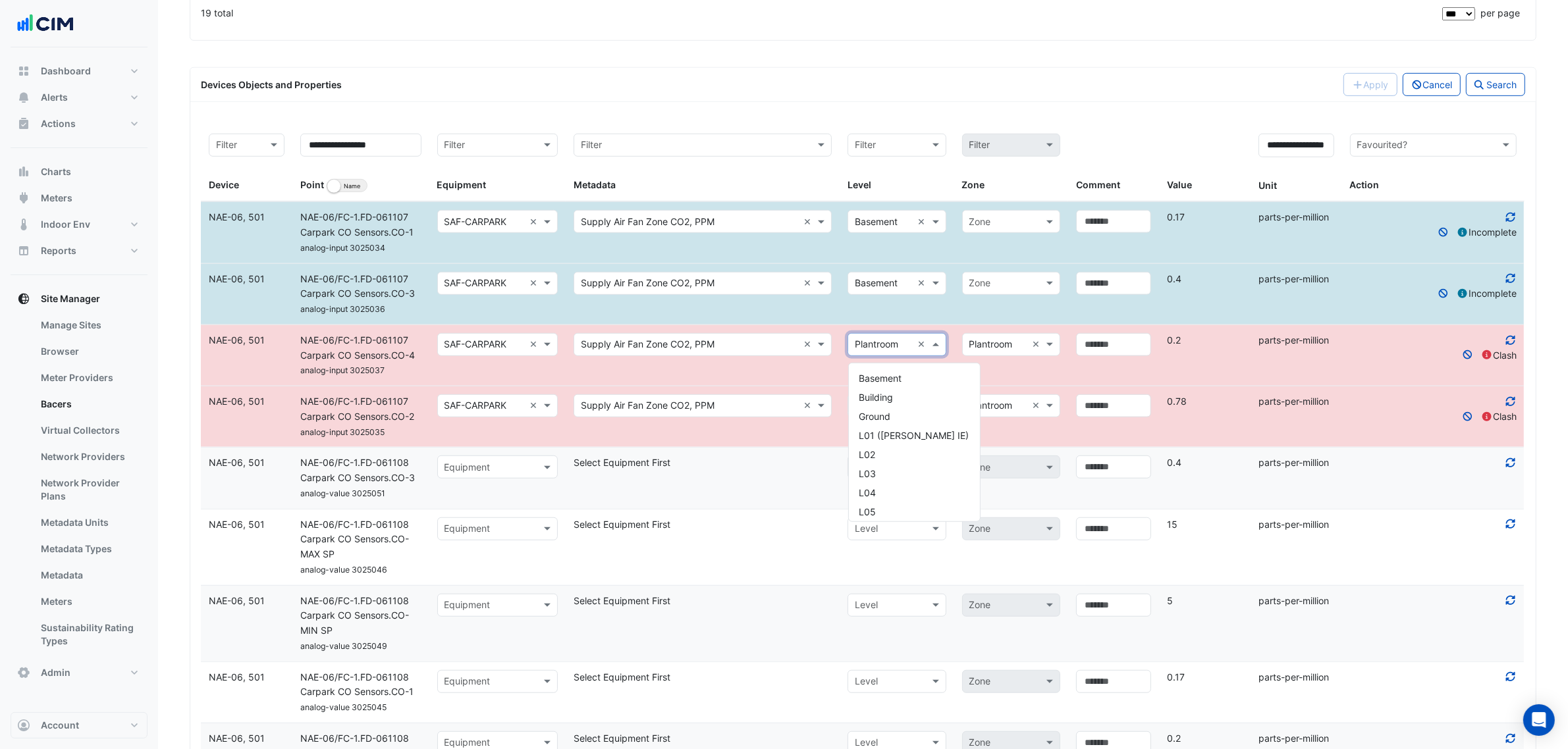
click at [894, 344] on input "text" at bounding box center [884, 346] width 57 height 15
type input "**"
click at [896, 379] on span "Basement" at bounding box center [880, 378] width 42 height 12
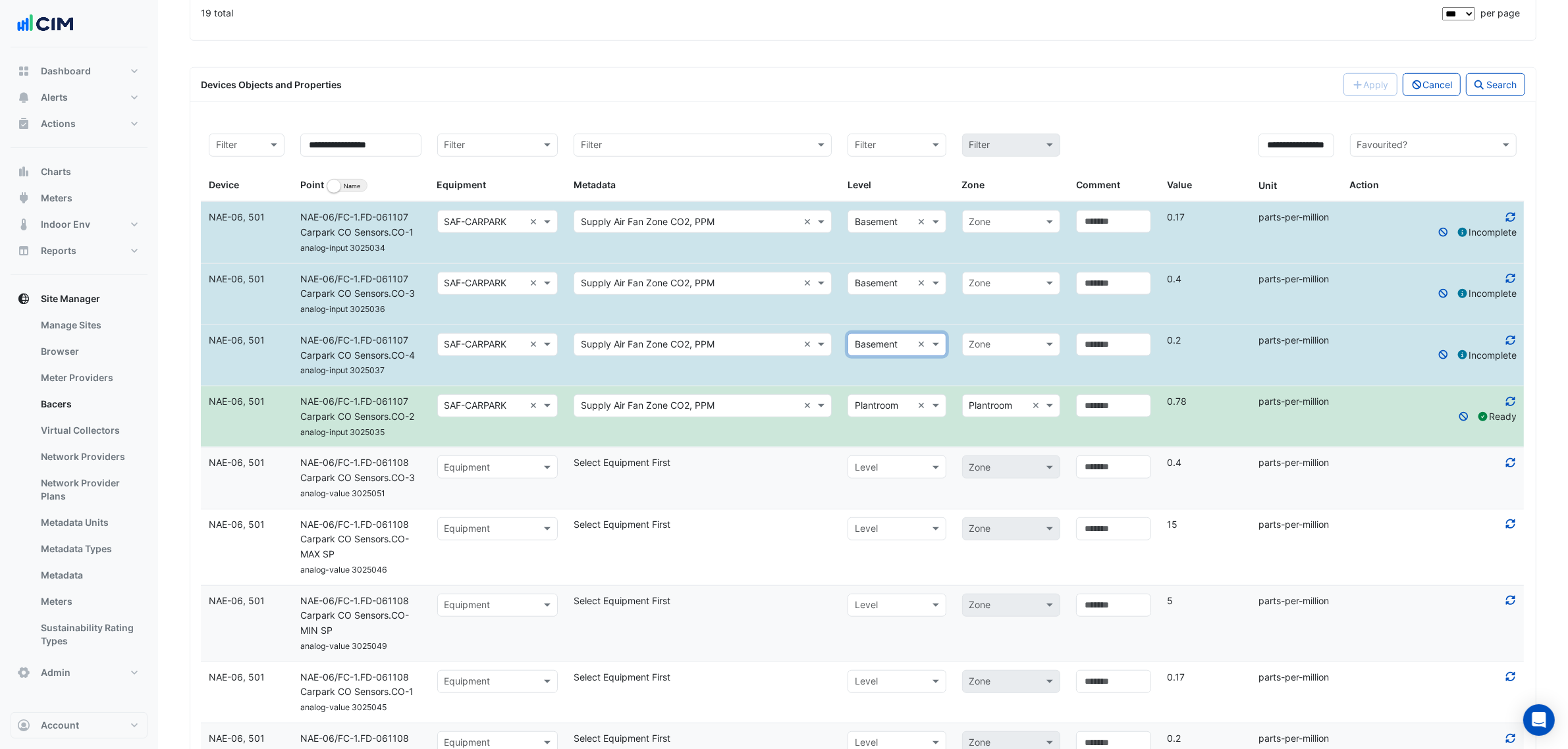
click at [888, 410] on input "text" at bounding box center [884, 407] width 57 height 15
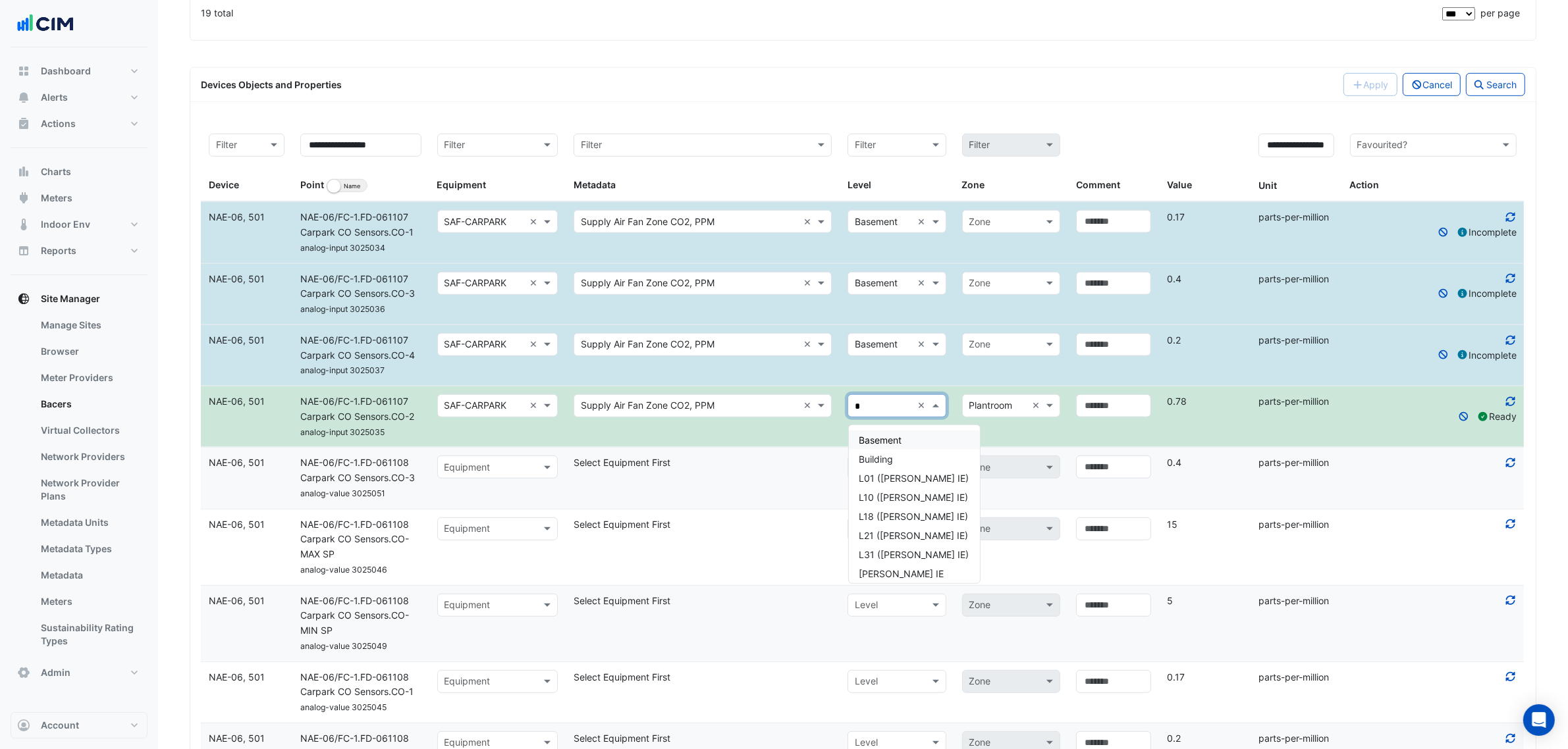
type input "**"
click at [893, 437] on span "Basement" at bounding box center [880, 440] width 42 height 12
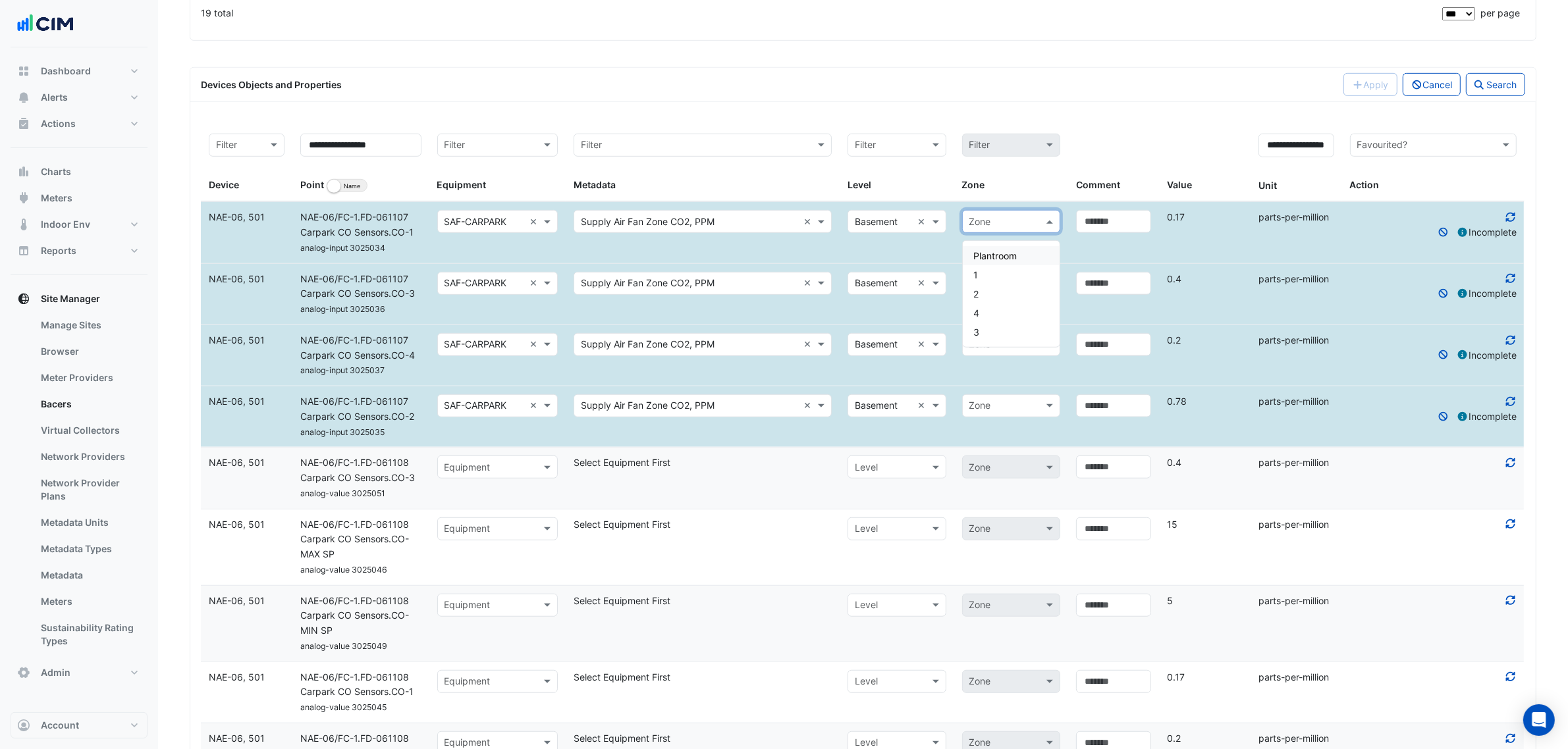
click at [986, 228] on input "text" at bounding box center [998, 222] width 57 height 15
type input "*"
click at [986, 255] on div "1" at bounding box center [1011, 255] width 96 height 19
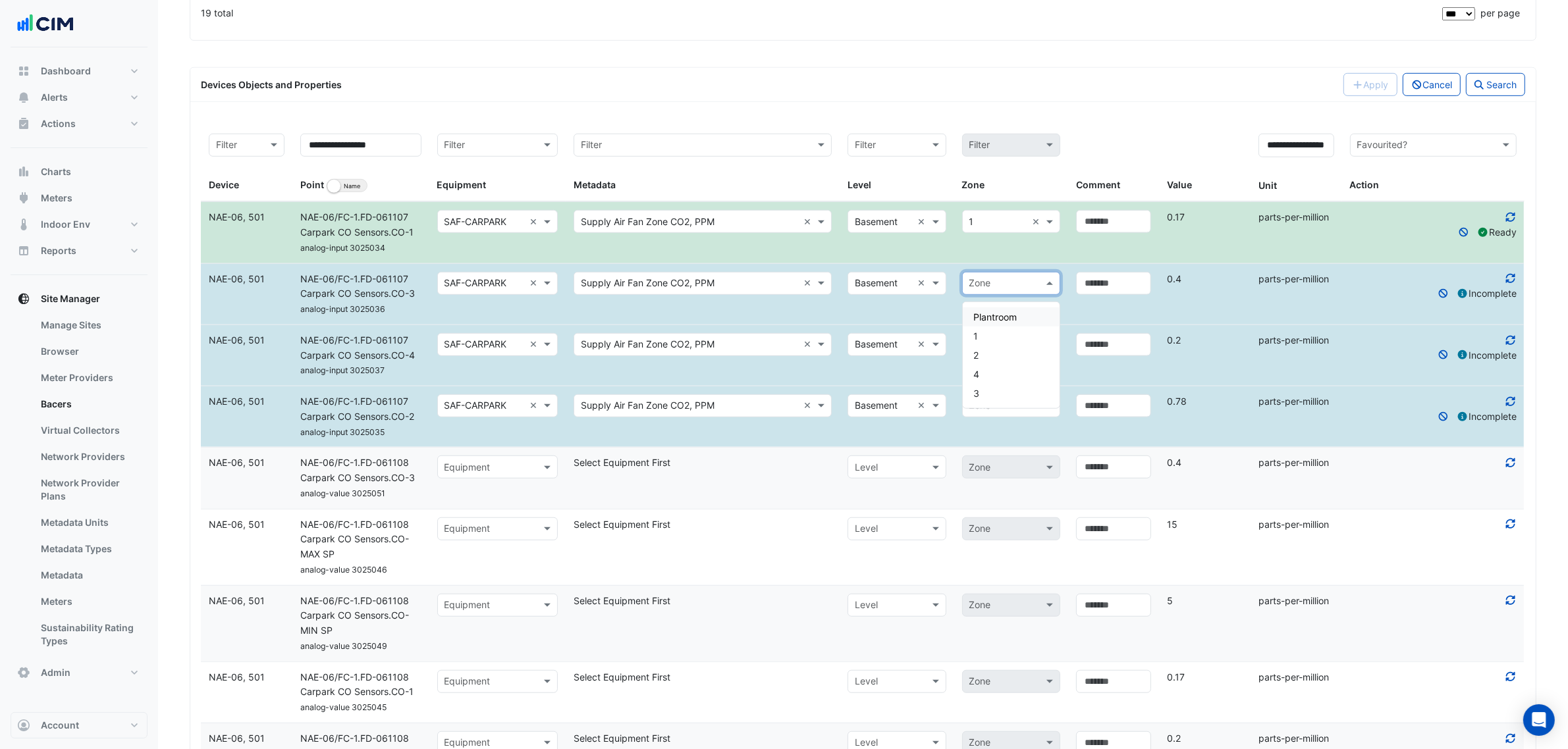
click at [990, 288] on input "text" at bounding box center [998, 284] width 57 height 15
type input "*"
click at [987, 319] on div "3" at bounding box center [1011, 317] width 96 height 19
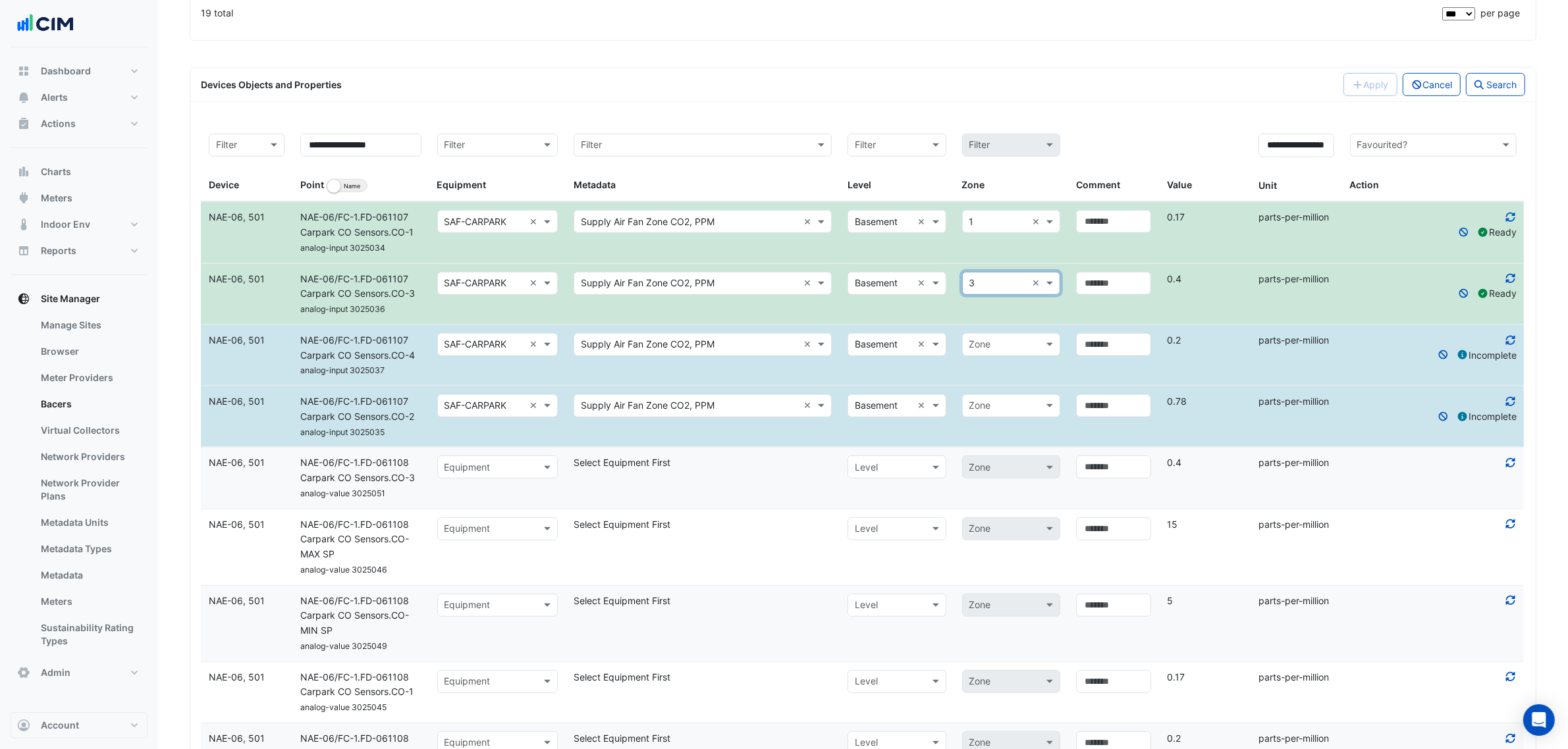
click at [987, 347] on input "text" at bounding box center [998, 346] width 57 height 15
type input "*"
click at [982, 380] on div "4" at bounding box center [1011, 378] width 96 height 19
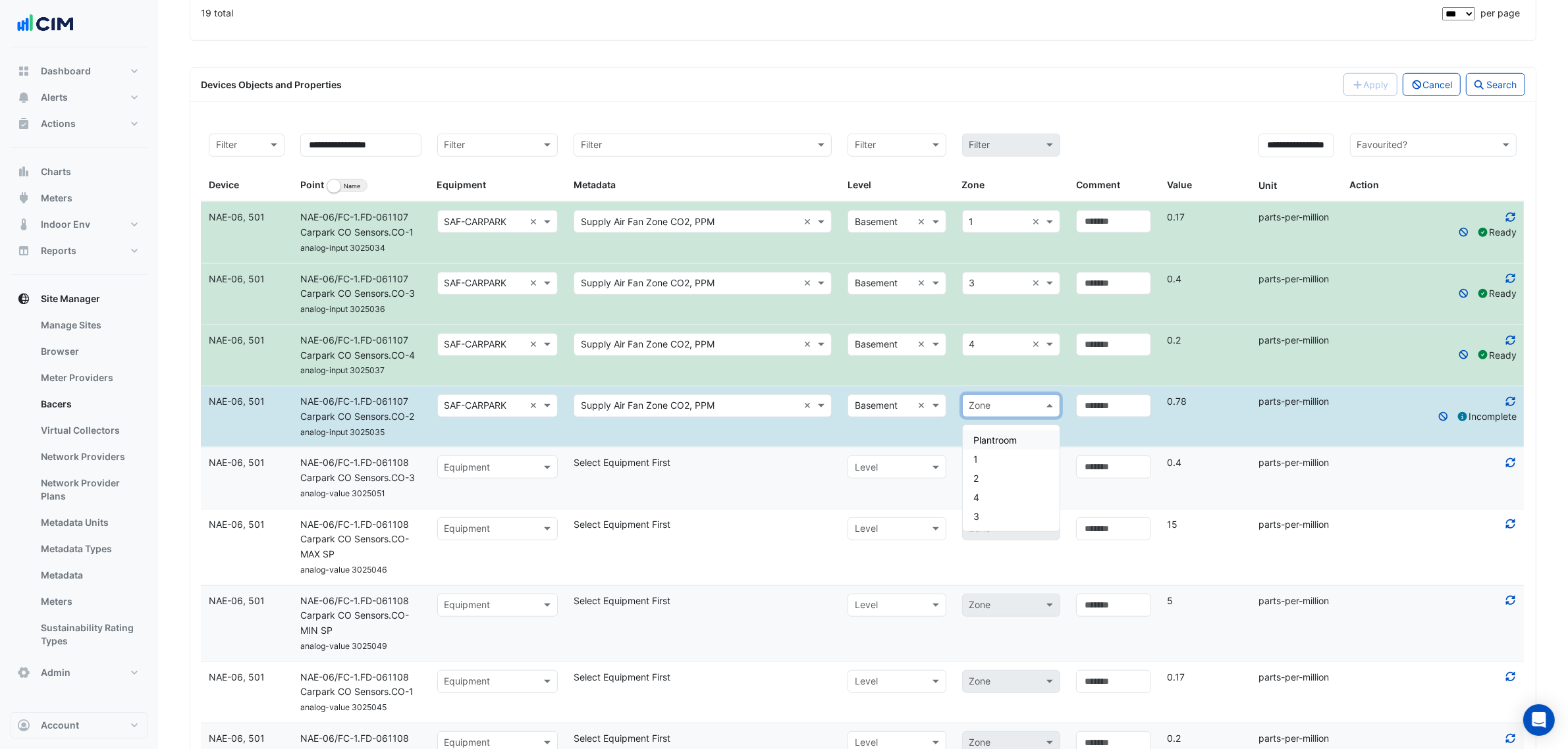
click at [982, 411] on input "text" at bounding box center [998, 407] width 57 height 15
type input "*"
click at [982, 434] on div "2" at bounding box center [1011, 440] width 96 height 19
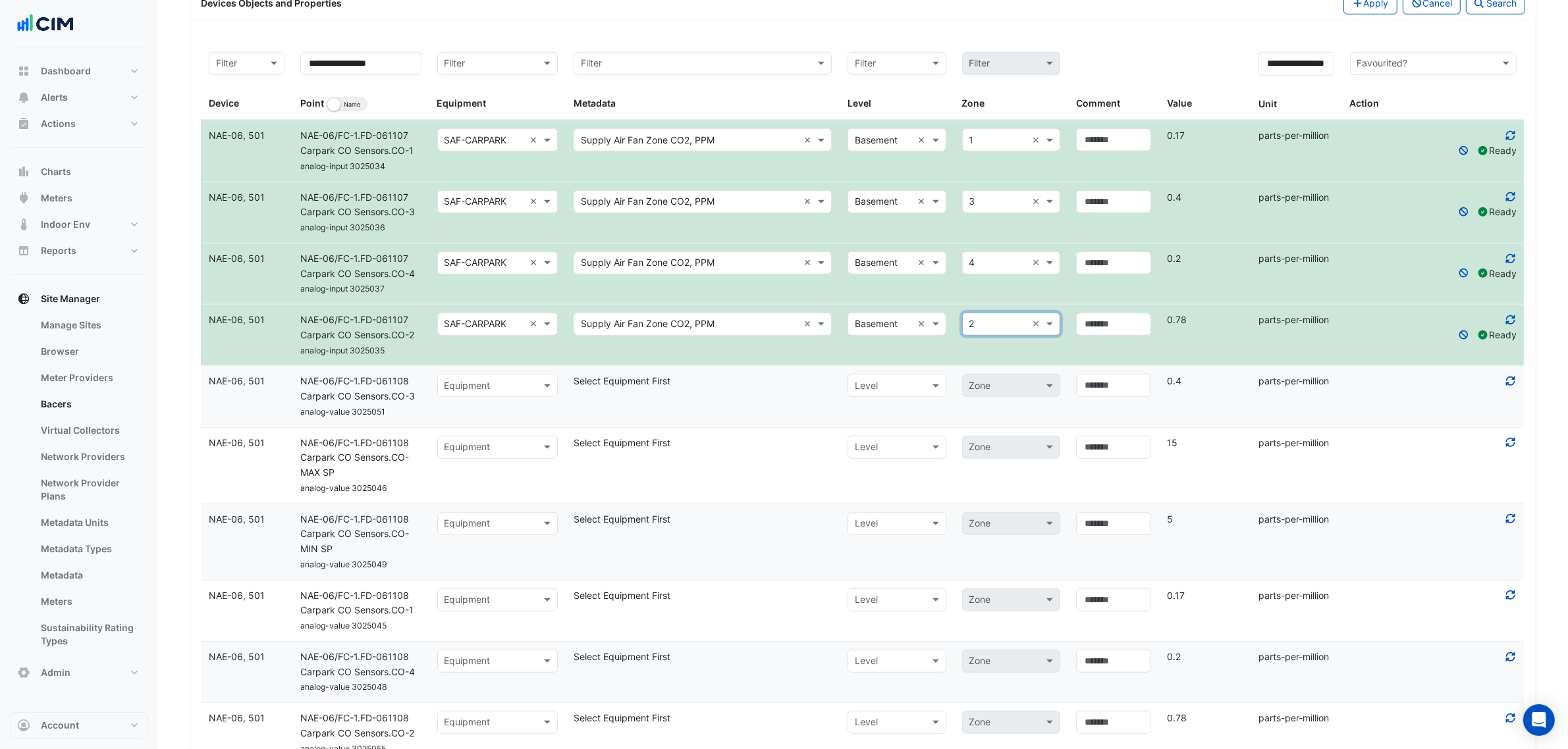
scroll to position [1071, 0]
click at [489, 396] on div "Equipment" at bounding box center [498, 385] width 121 height 23
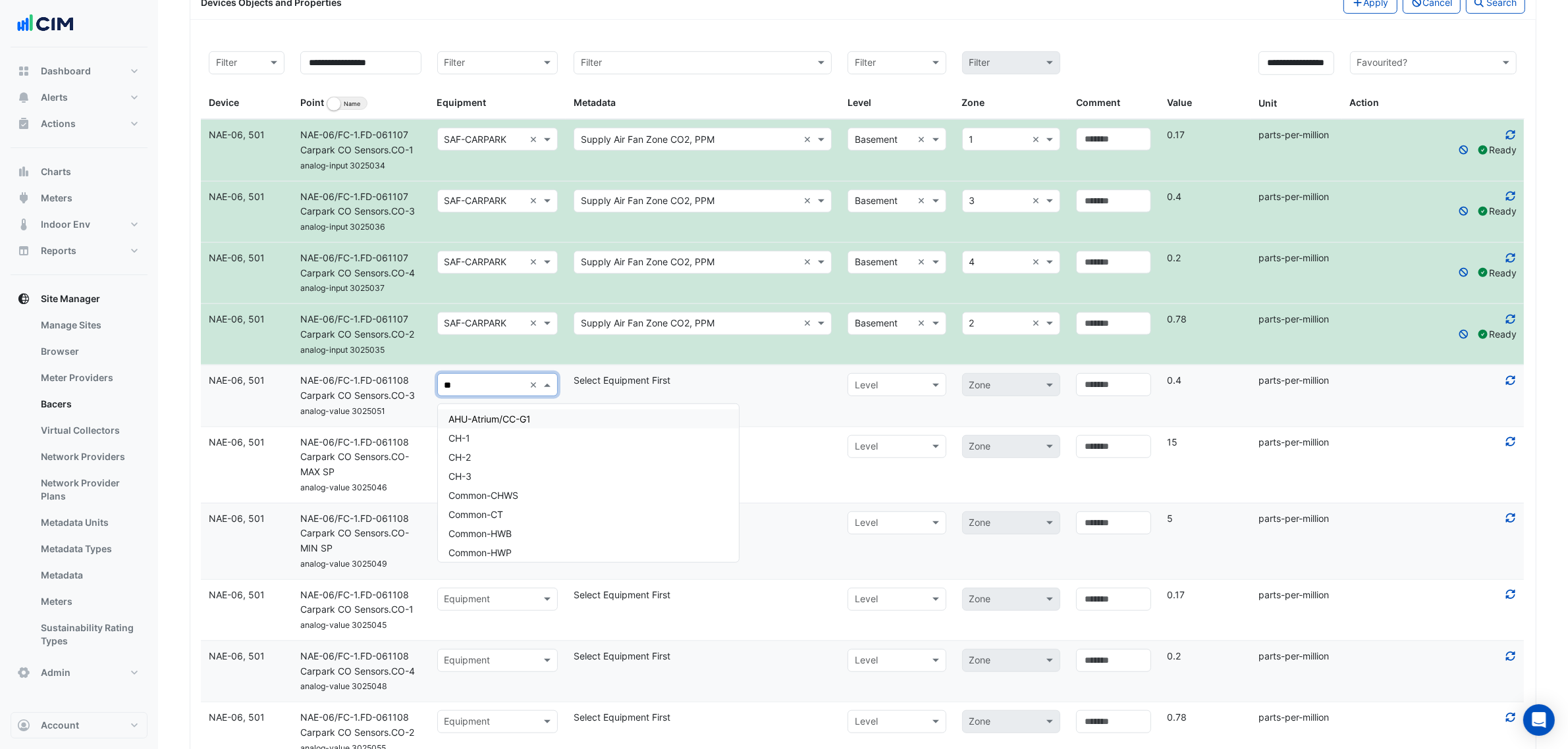
type input "***"
click at [502, 434] on span "RAF-CARPARK" at bounding box center [479, 438] width 63 height 12
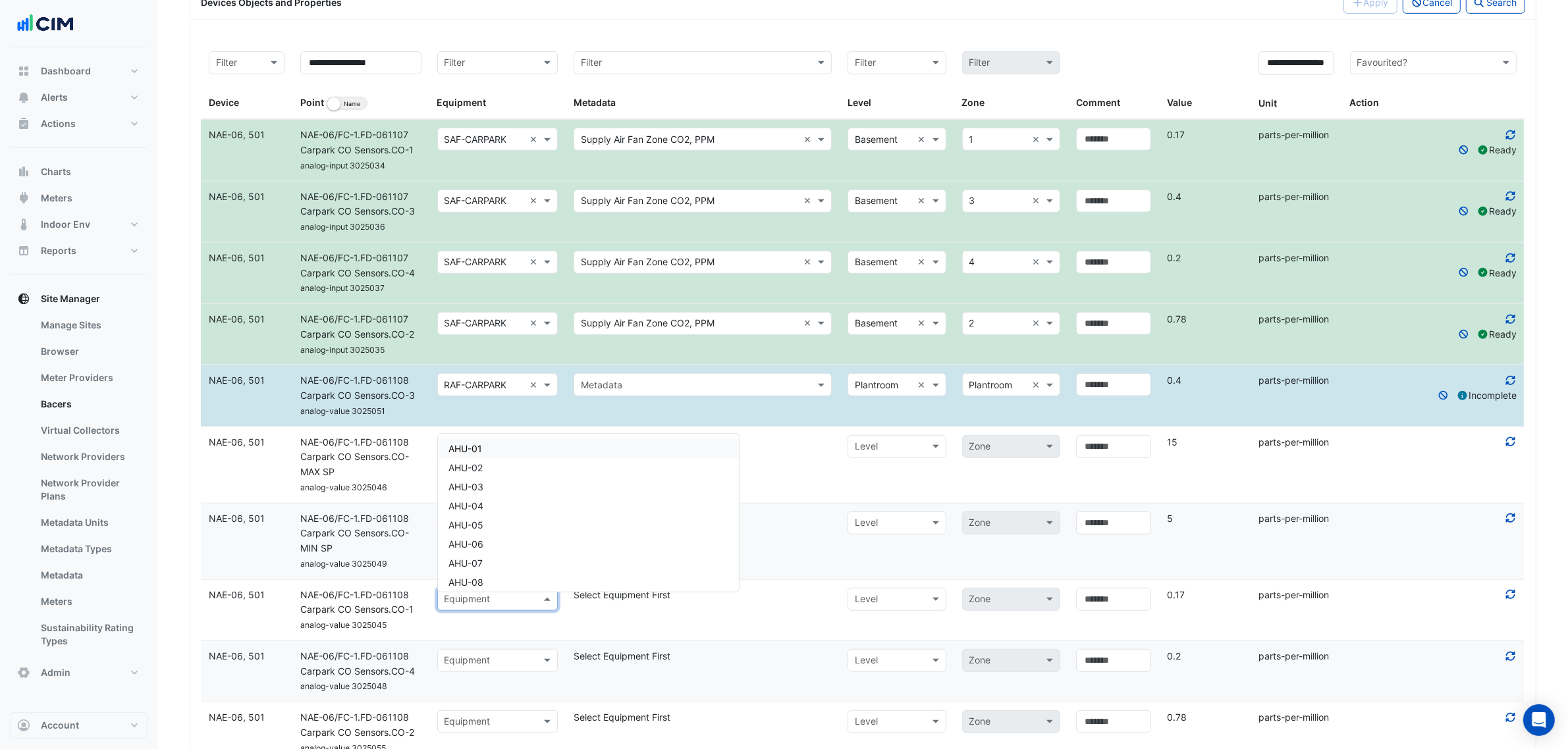
click at [482, 608] on input "text" at bounding box center [485, 600] width 80 height 15
type input "***"
click at [505, 562] on span "RAF-CARPARK" at bounding box center [479, 558] width 63 height 12
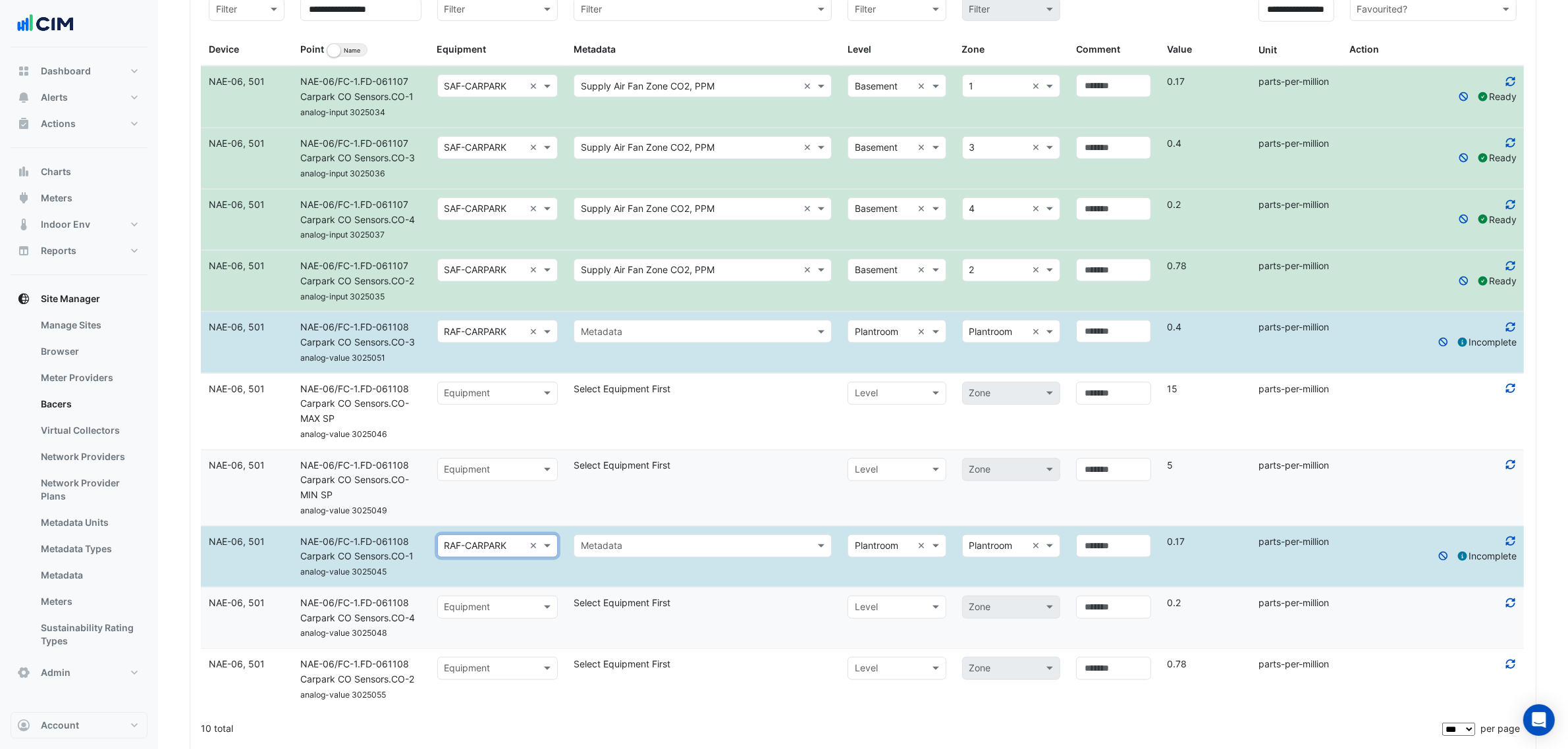
scroll to position [1152, 0]
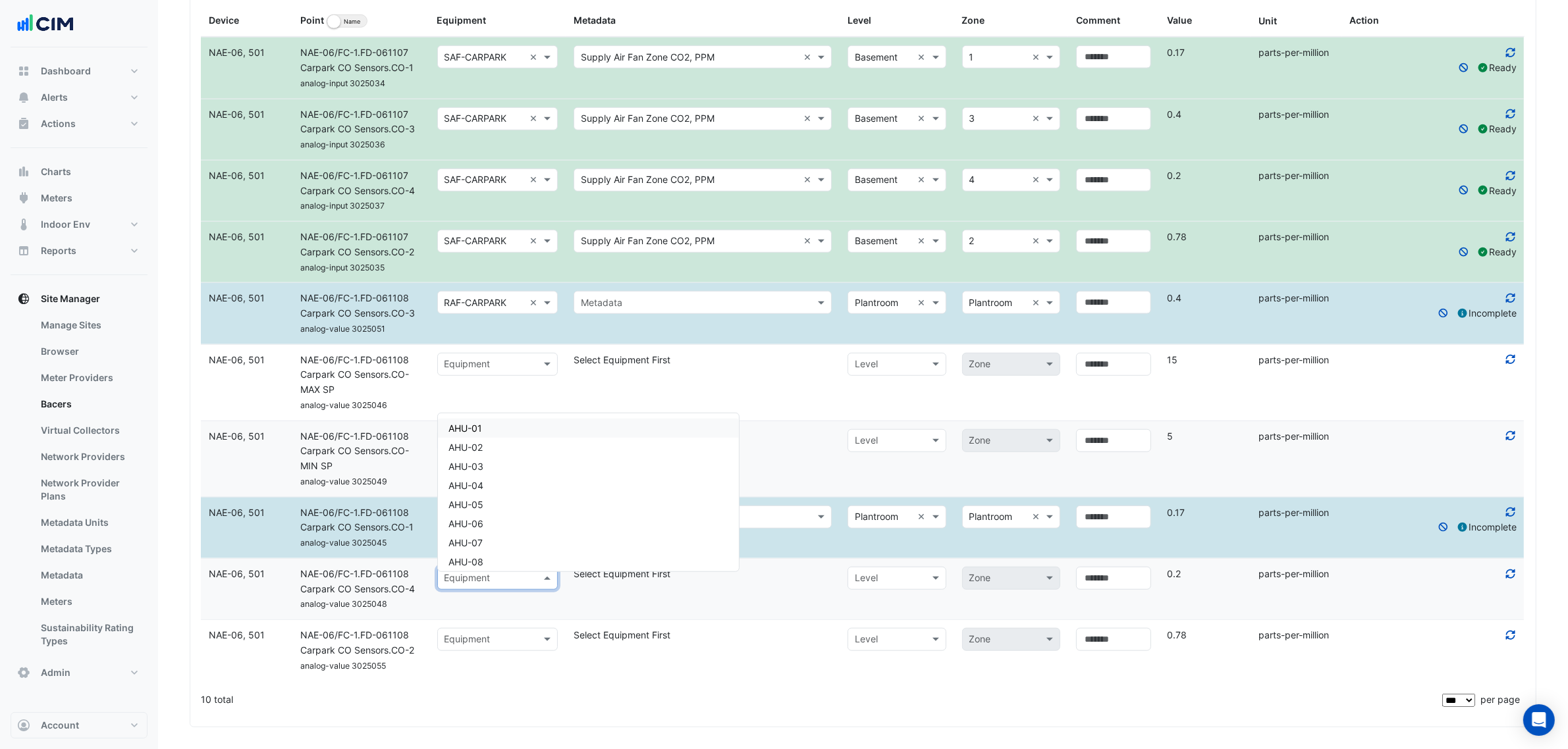
click at [494, 585] on input "text" at bounding box center [485, 579] width 80 height 15
type input "***"
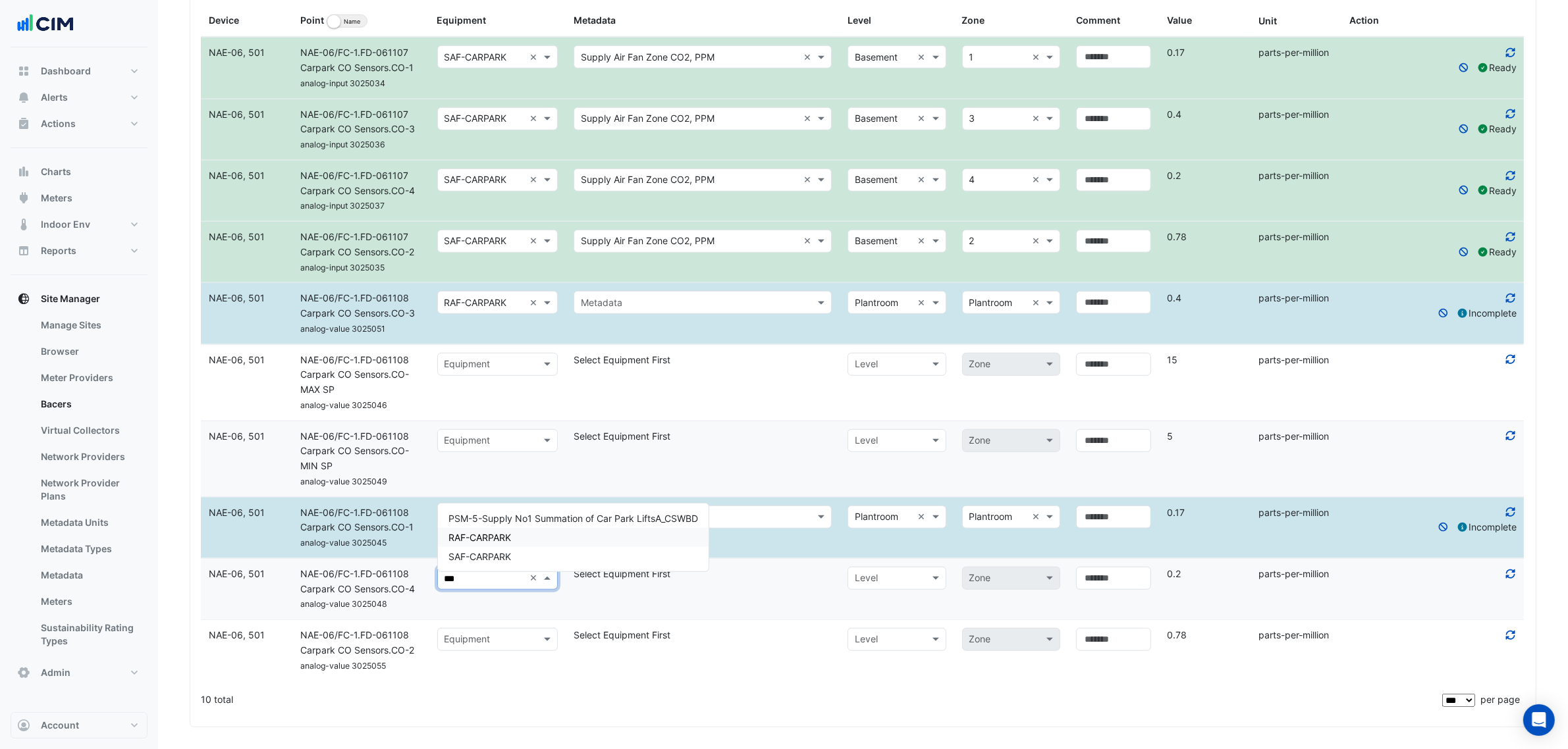
click at [486, 542] on span "RAF-CARPARK" at bounding box center [479, 538] width 63 height 12
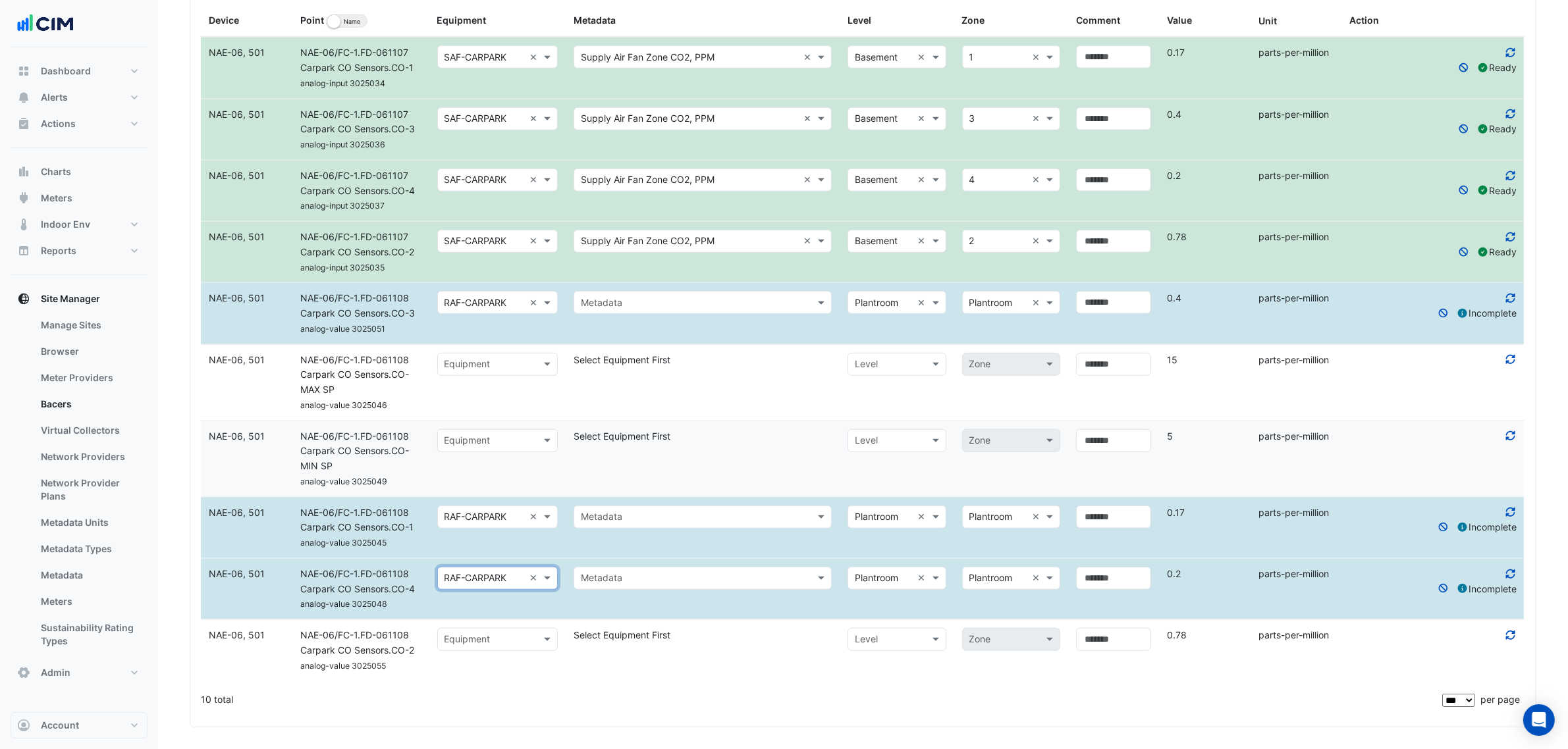
click at [492, 662] on datatable-body-cell "Select equipment Equipment" at bounding box center [498, 650] width 137 height 61
click at [498, 645] on input "text" at bounding box center [485, 640] width 80 height 15
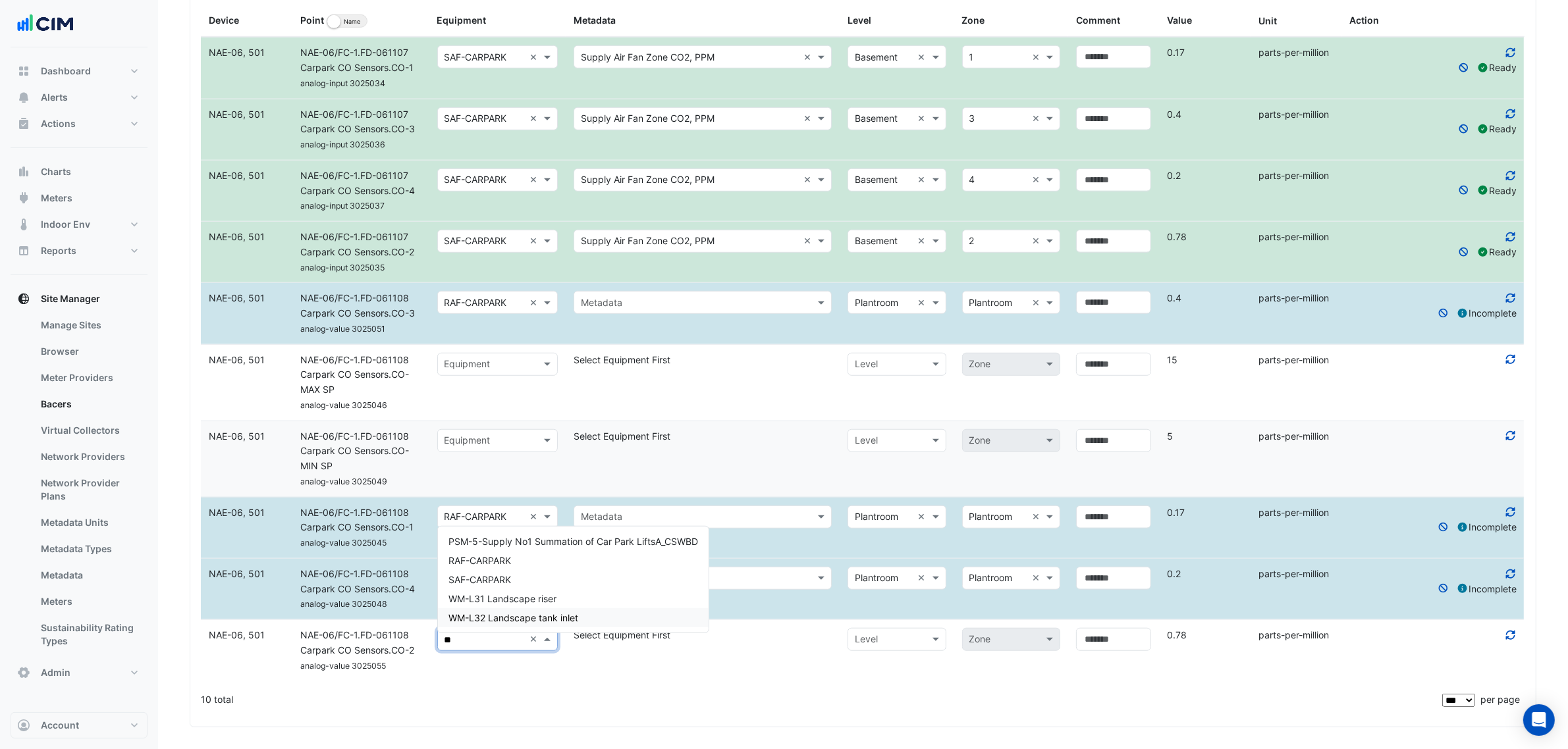
type input "***"
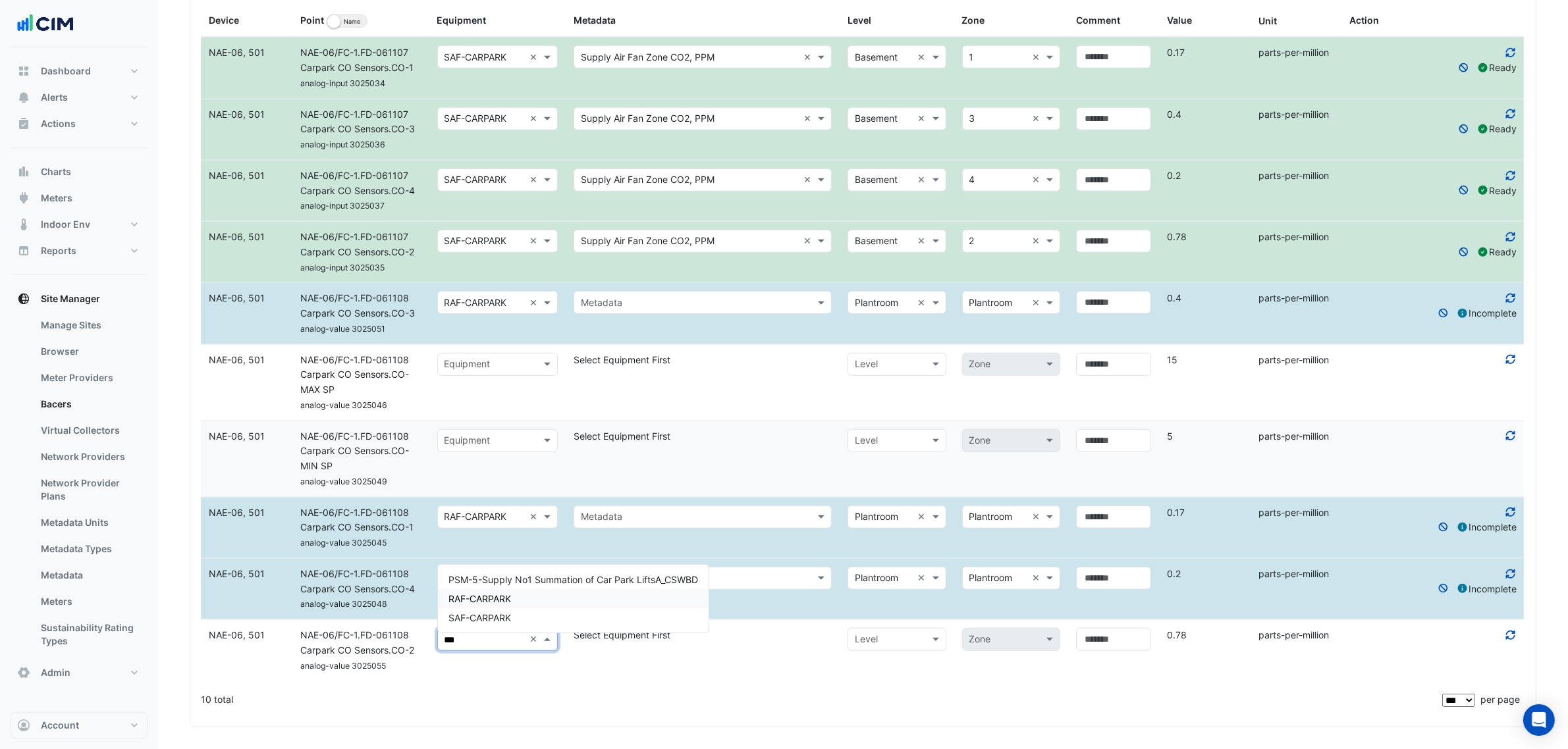
click at [496, 595] on span "RAF-CARPARK" at bounding box center [479, 599] width 63 height 12
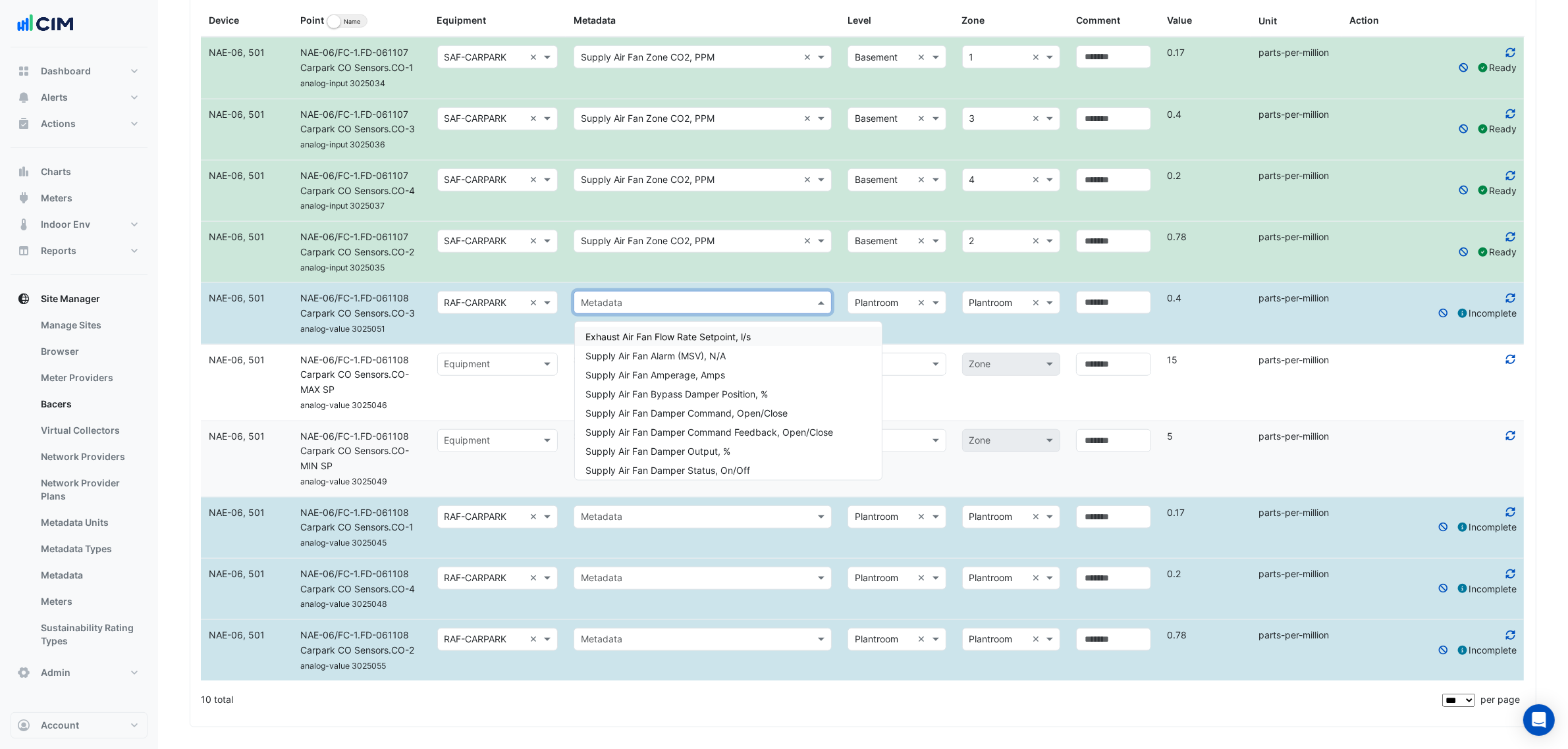
click at [655, 303] on input "text" at bounding box center [690, 303] width 218 height 15
paste input "********"
type input "********"
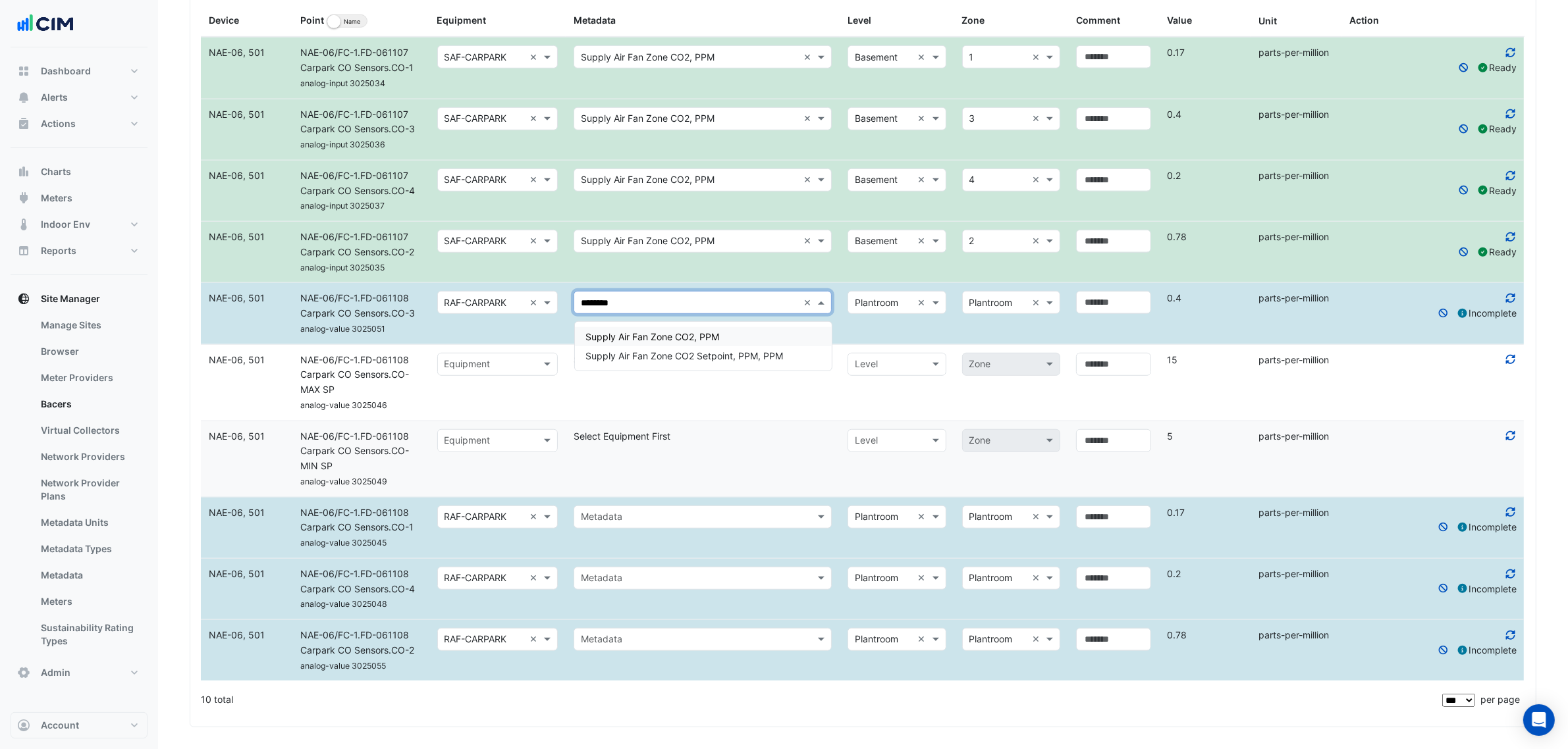
click at [659, 337] on span "Supply Air Fan Zone CO2, PPM" at bounding box center [652, 336] width 133 height 12
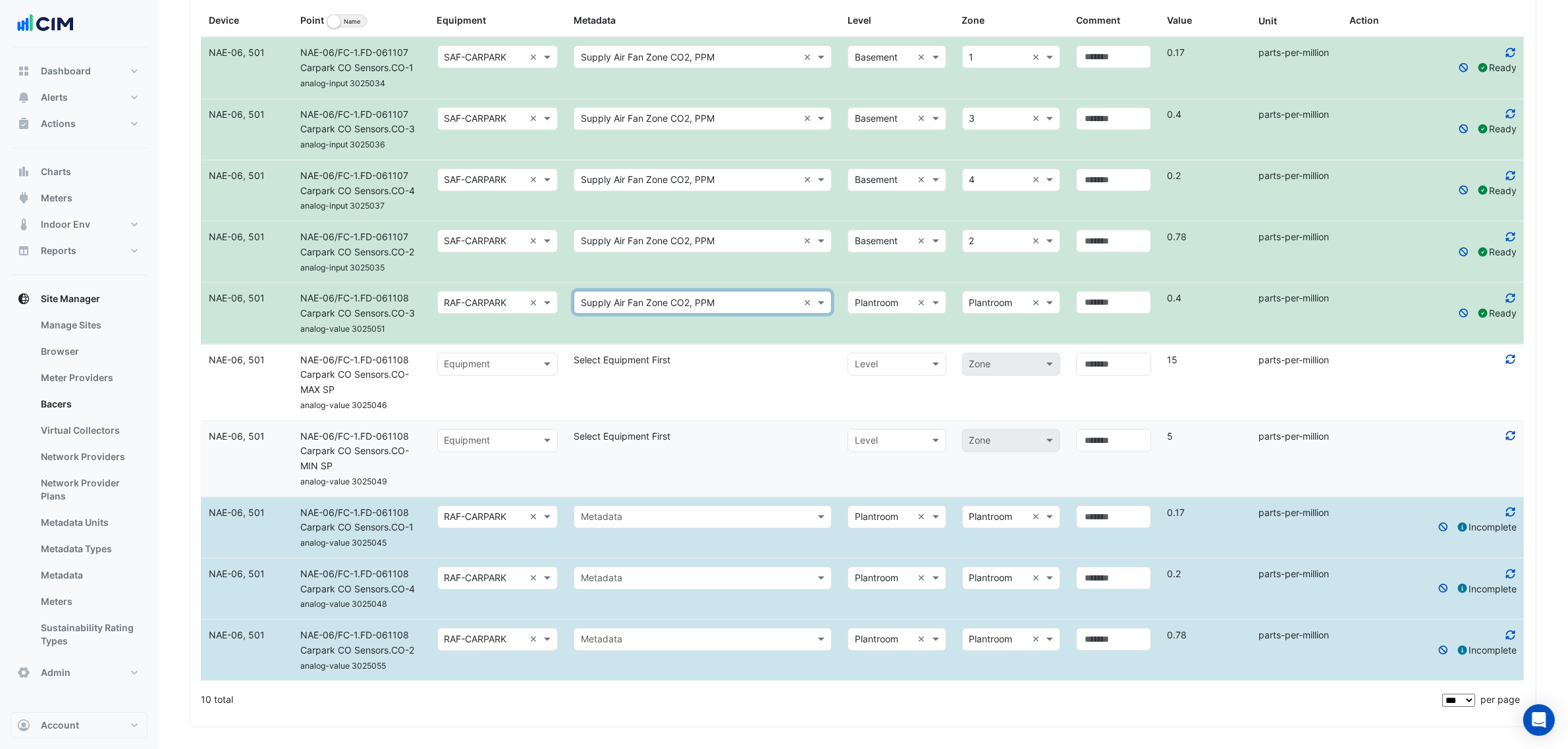
click at [650, 524] on input "text" at bounding box center [690, 518] width 218 height 15
paste input "********"
type input "********"
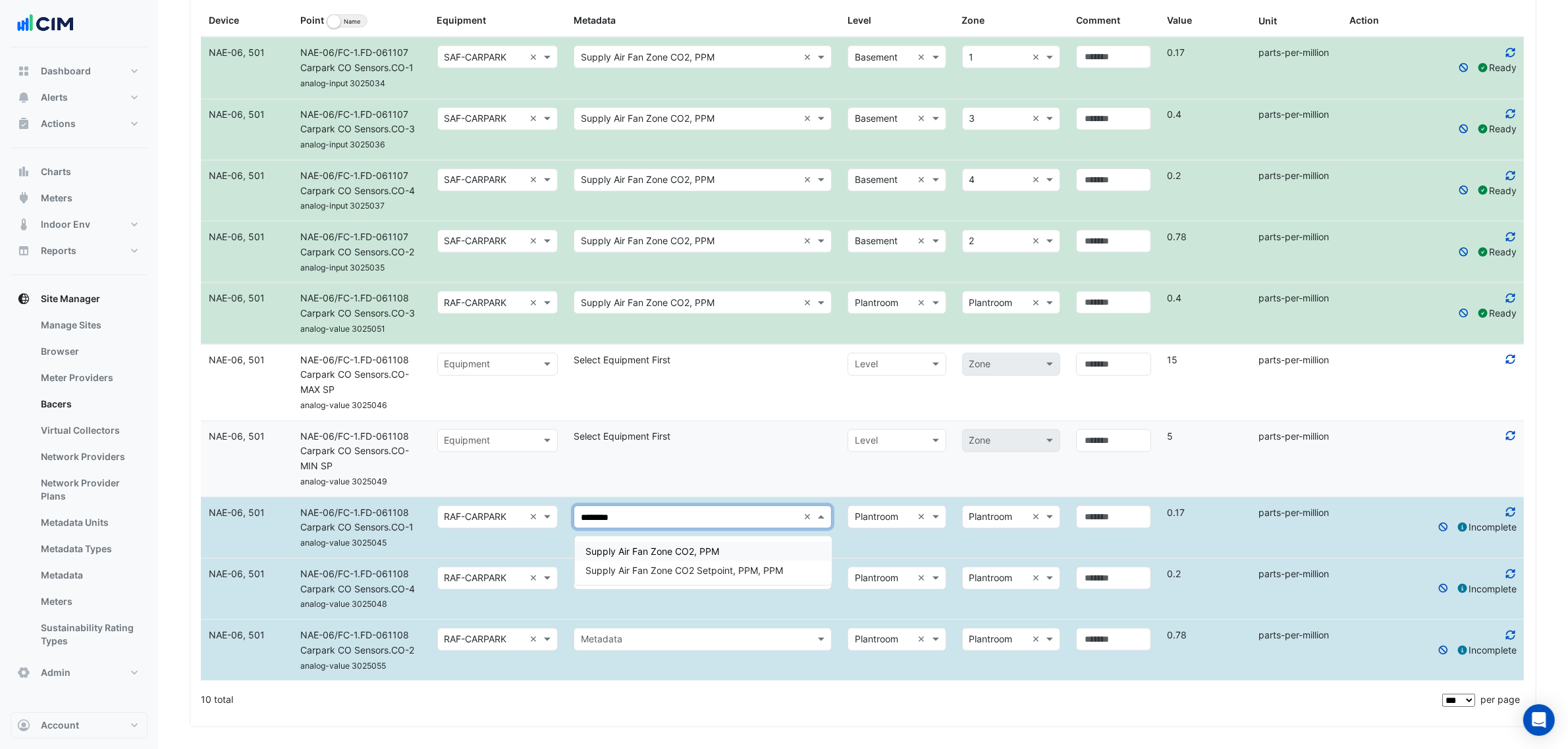
click at [640, 546] on span "Supply Air Fan Zone CO2, PPM" at bounding box center [652, 552] width 133 height 12
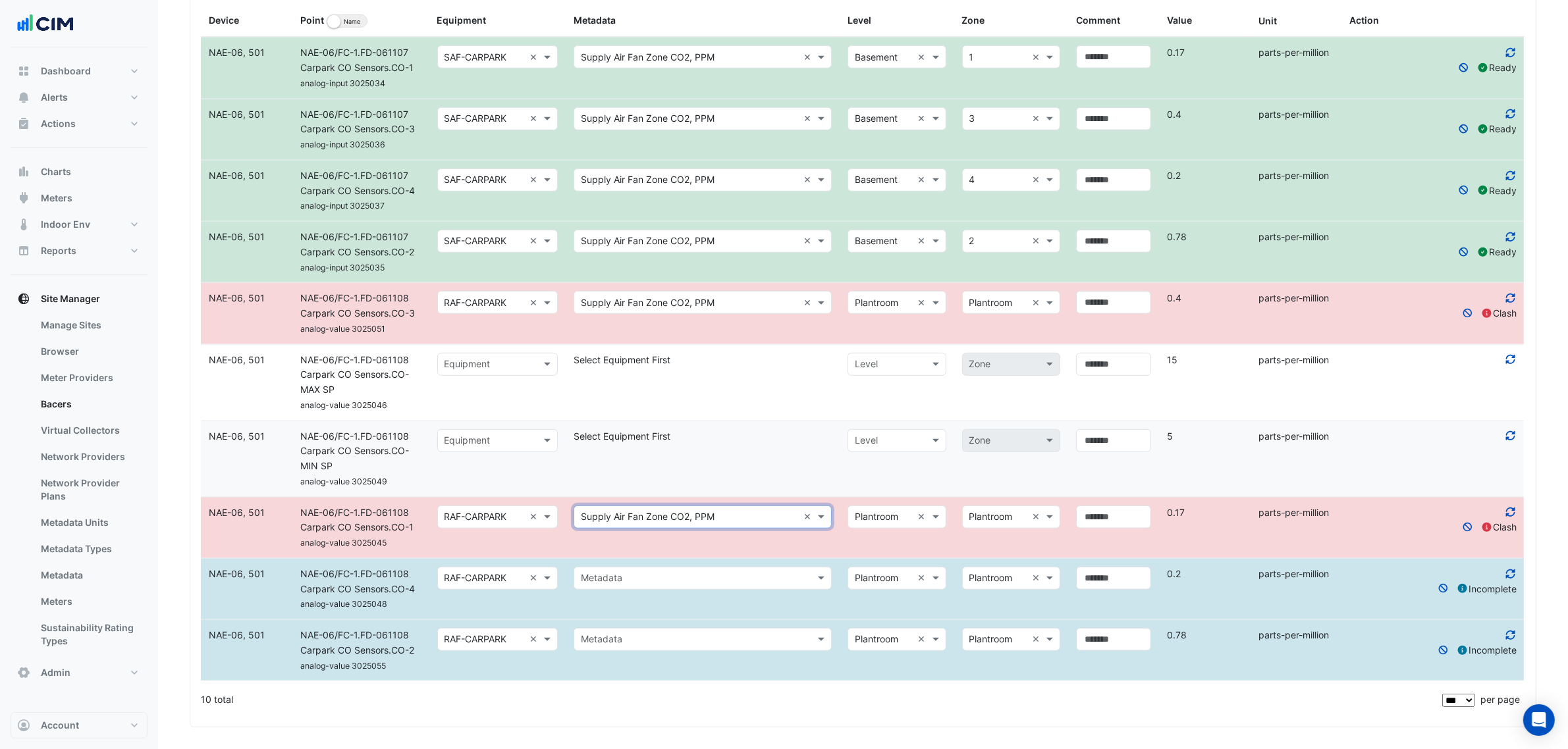
click at [646, 600] on datatable-body-cell "Select metadata Metadata" at bounding box center [702, 589] width 274 height 61
click at [640, 590] on div "Metadata" at bounding box center [702, 579] width 259 height 23
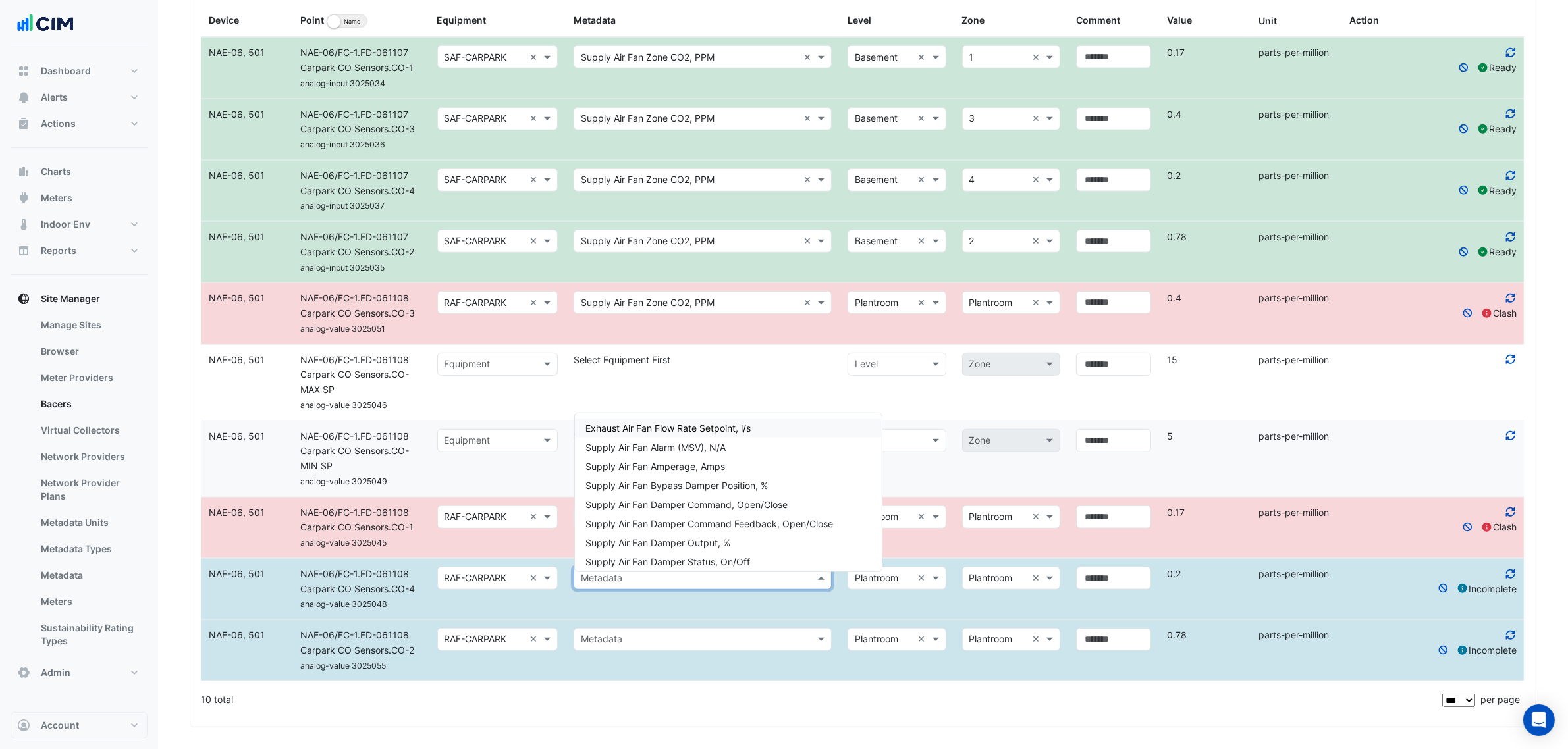
paste input "********"
type input "********"
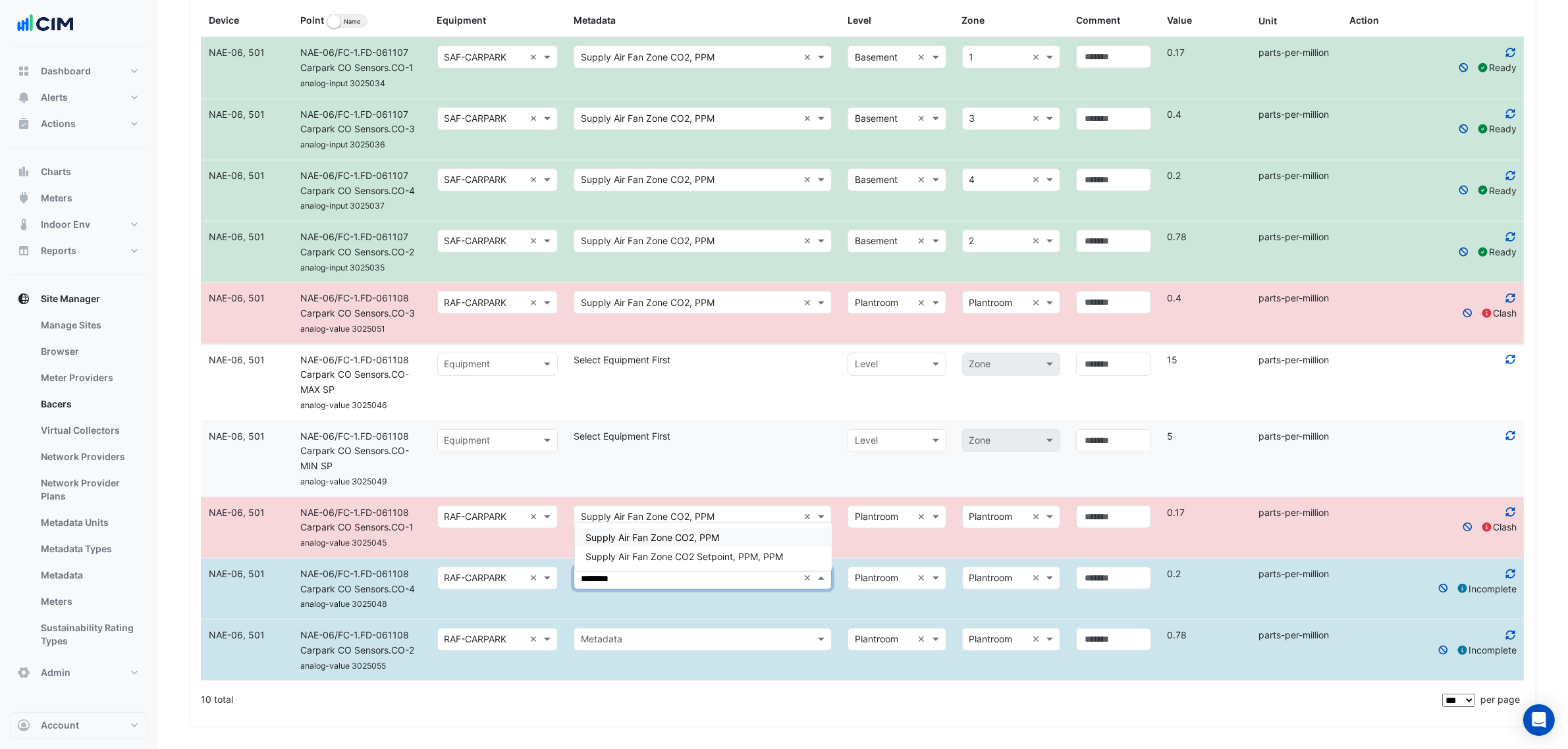
click at [627, 538] on span "Supply Air Fan Zone CO2, PPM" at bounding box center [652, 538] width 133 height 12
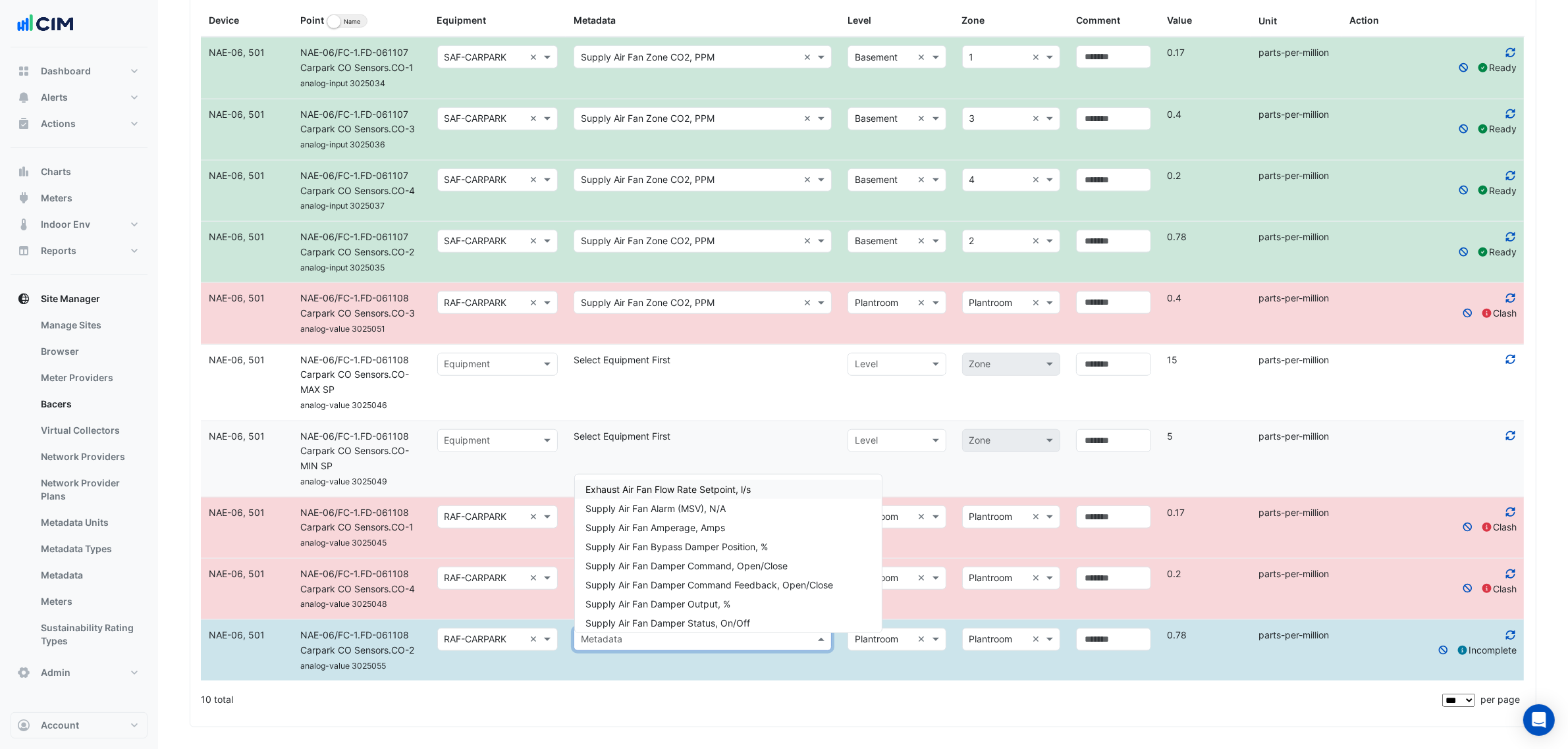
click at [636, 642] on input "text" at bounding box center [690, 640] width 218 height 15
paste input "********"
type input "********"
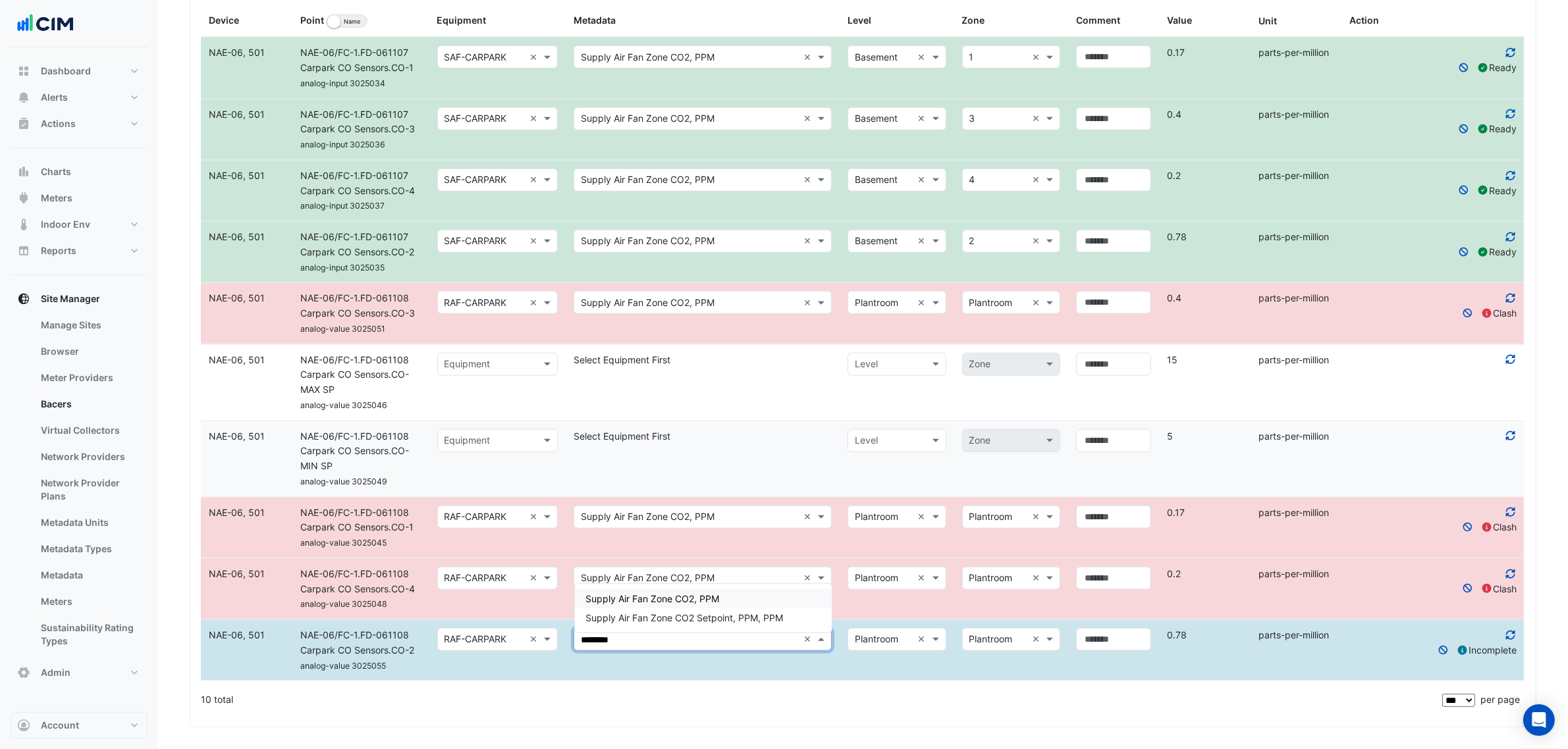
click at [659, 594] on span "Supply Air Fan Zone CO2, PPM" at bounding box center [652, 599] width 133 height 12
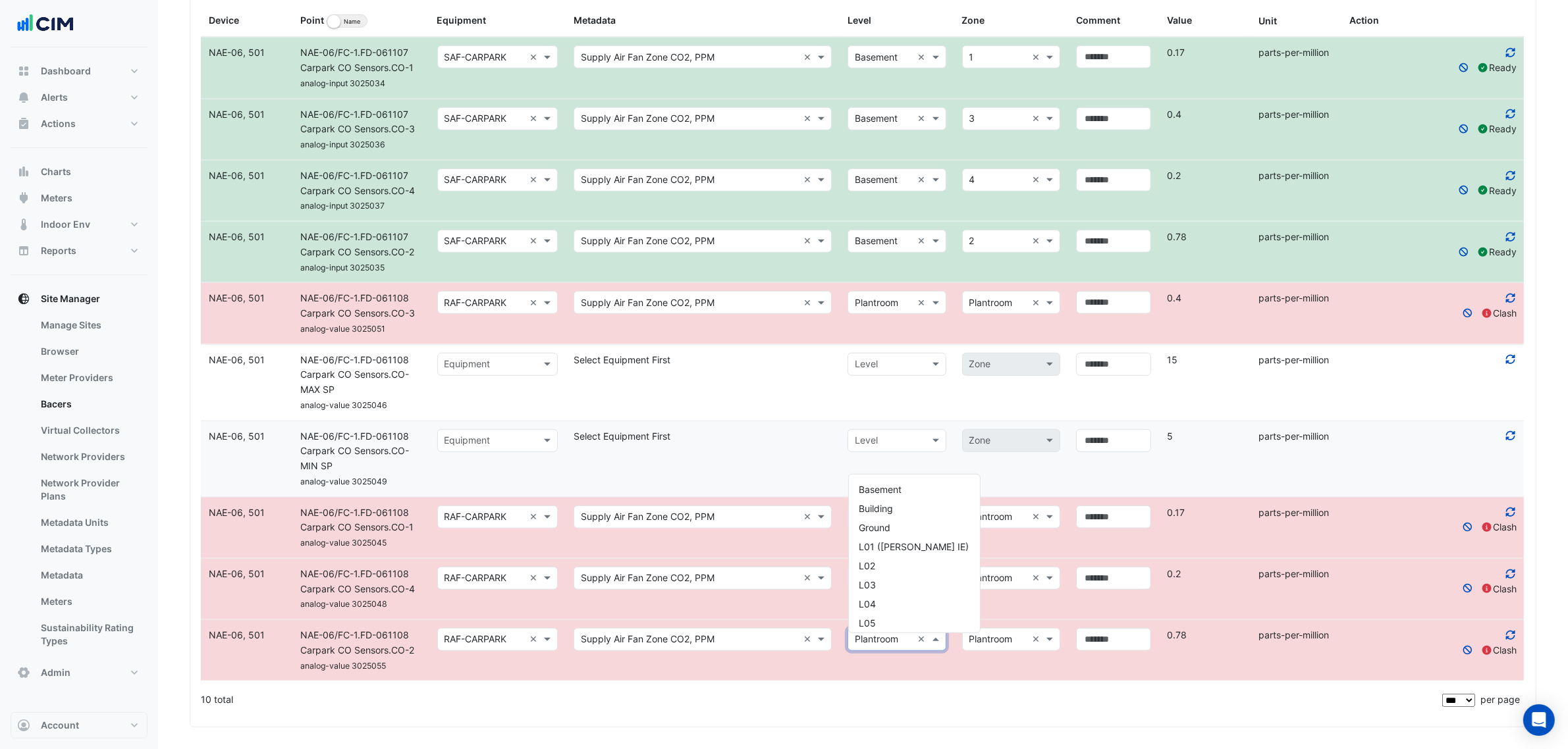
click at [930, 646] on span at bounding box center [937, 639] width 16 height 15
type input "**"
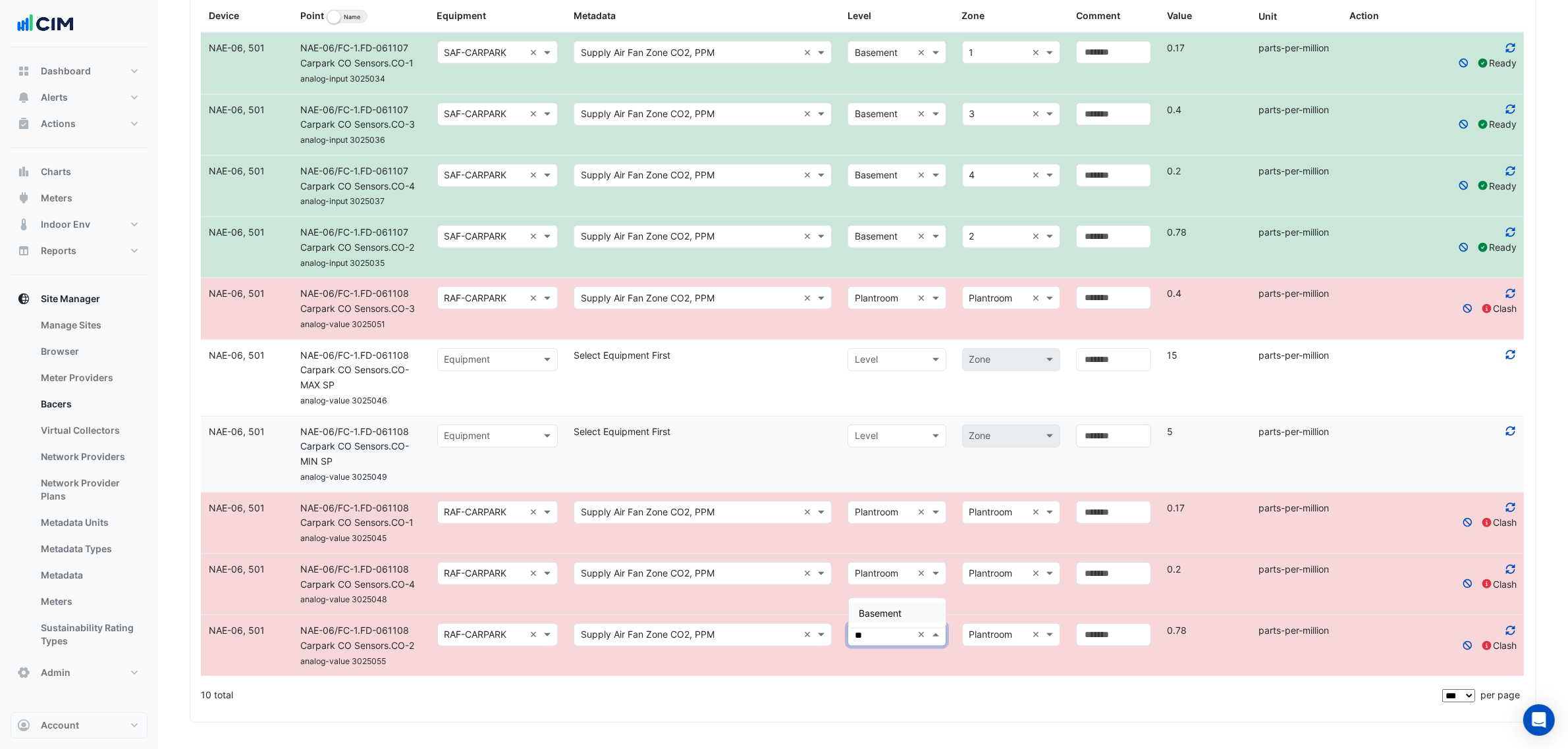
scroll to position [0, 0]
click at [879, 608] on span "Basement" at bounding box center [880, 613] width 42 height 12
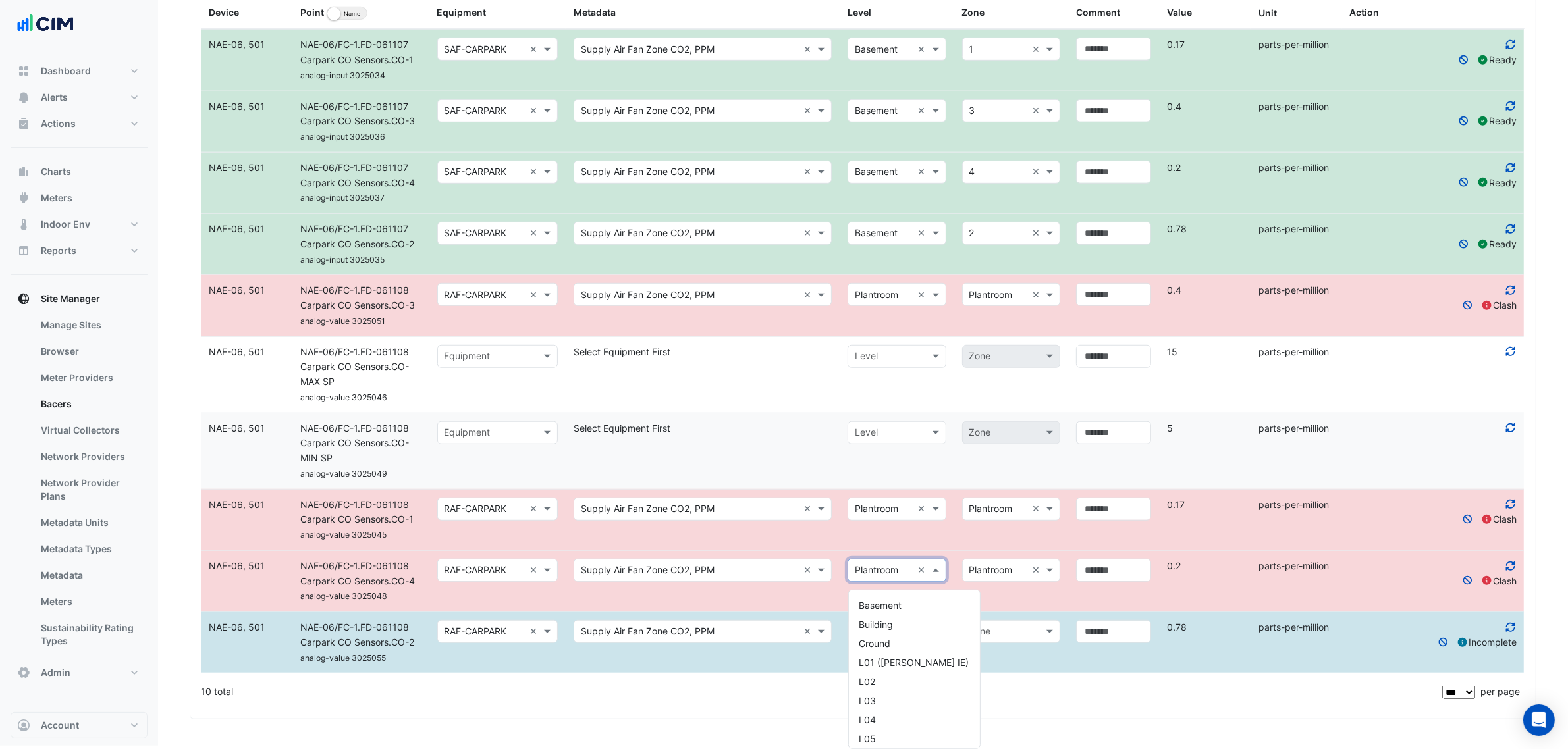
click at [880, 578] on input "text" at bounding box center [884, 572] width 57 height 15
type input "**"
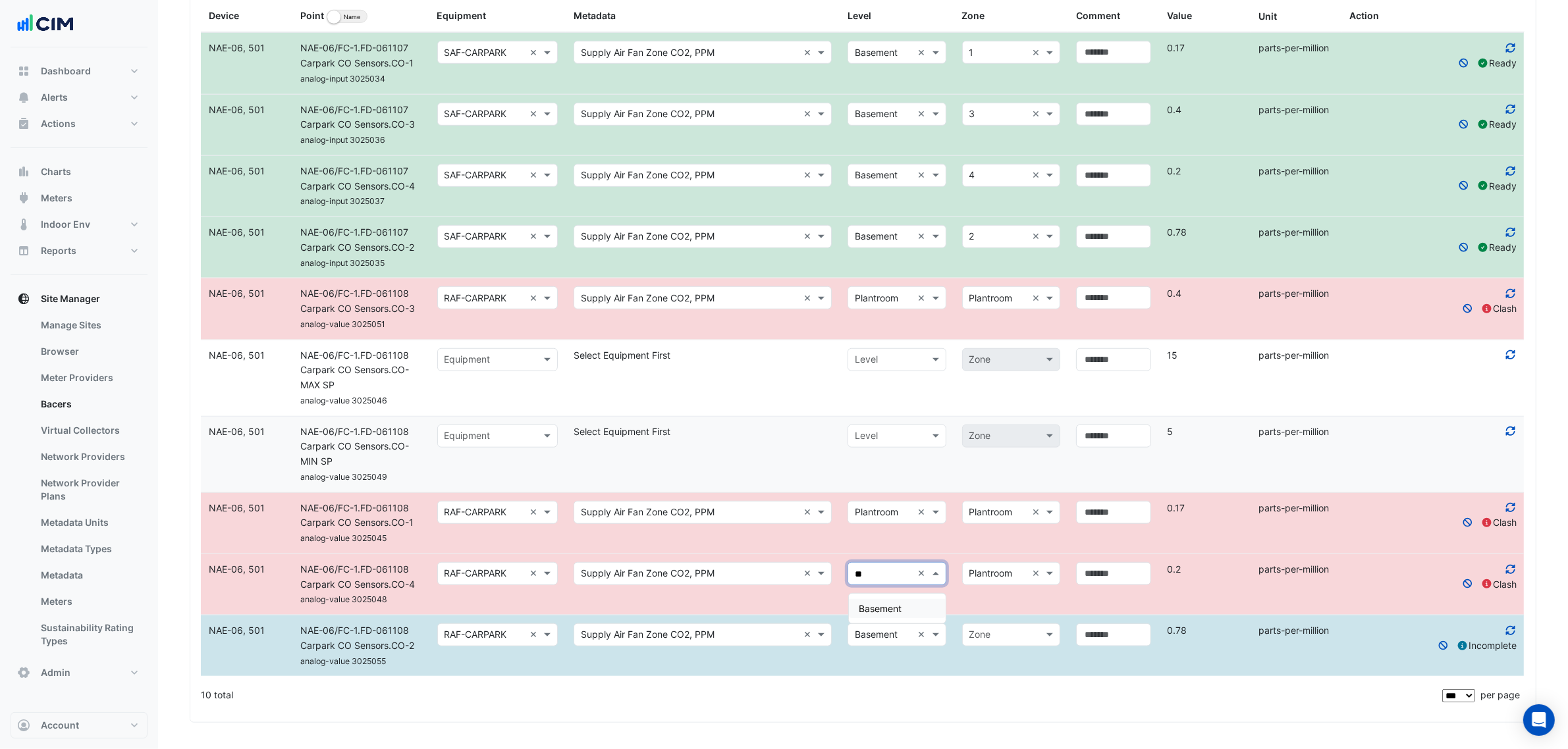
drag, startPoint x: 877, startPoint y: 599, endPoint x: 890, endPoint y: 528, distance: 72.2
click at [878, 603] on span "Basement" at bounding box center [880, 609] width 42 height 12
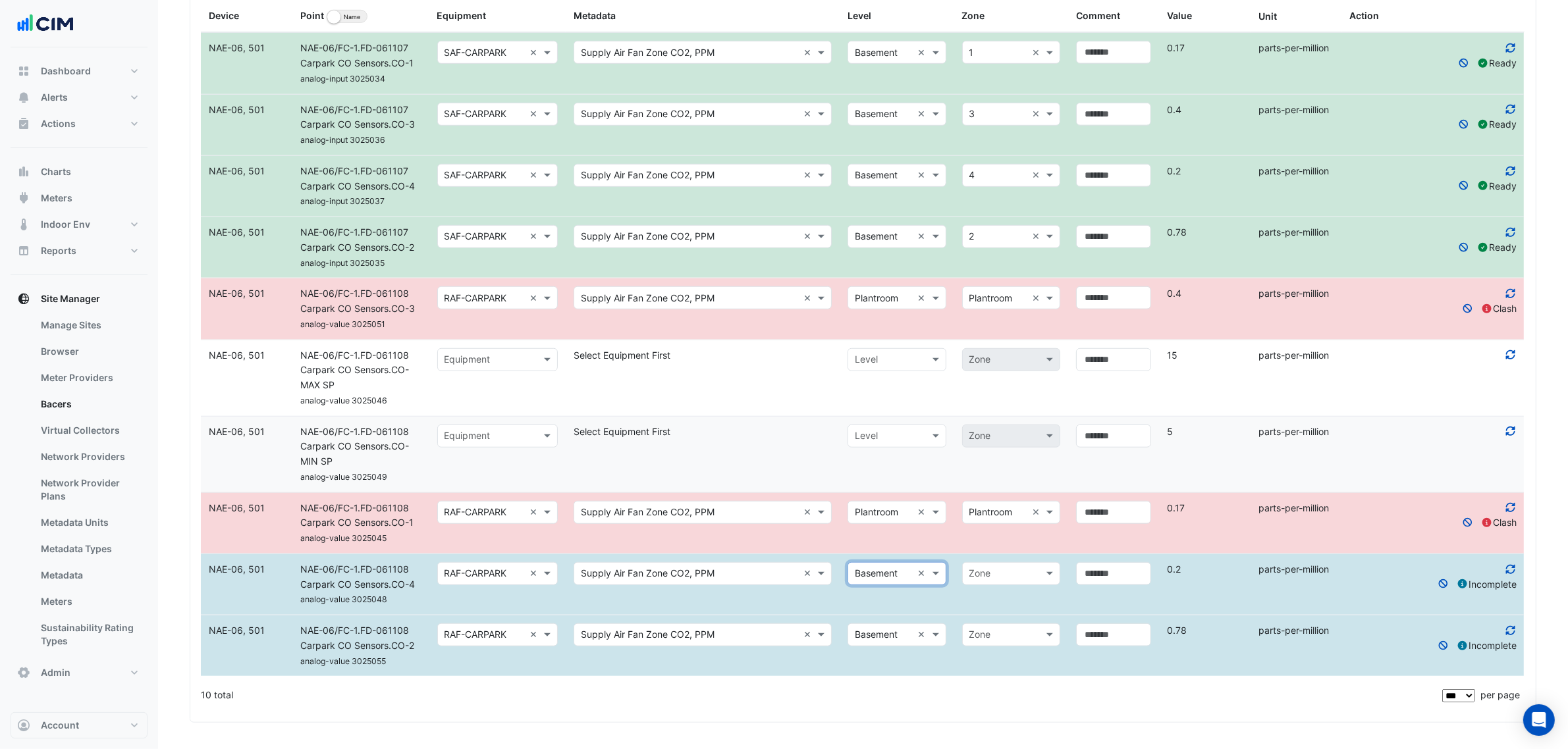
click at [890, 510] on input "text" at bounding box center [884, 513] width 57 height 15
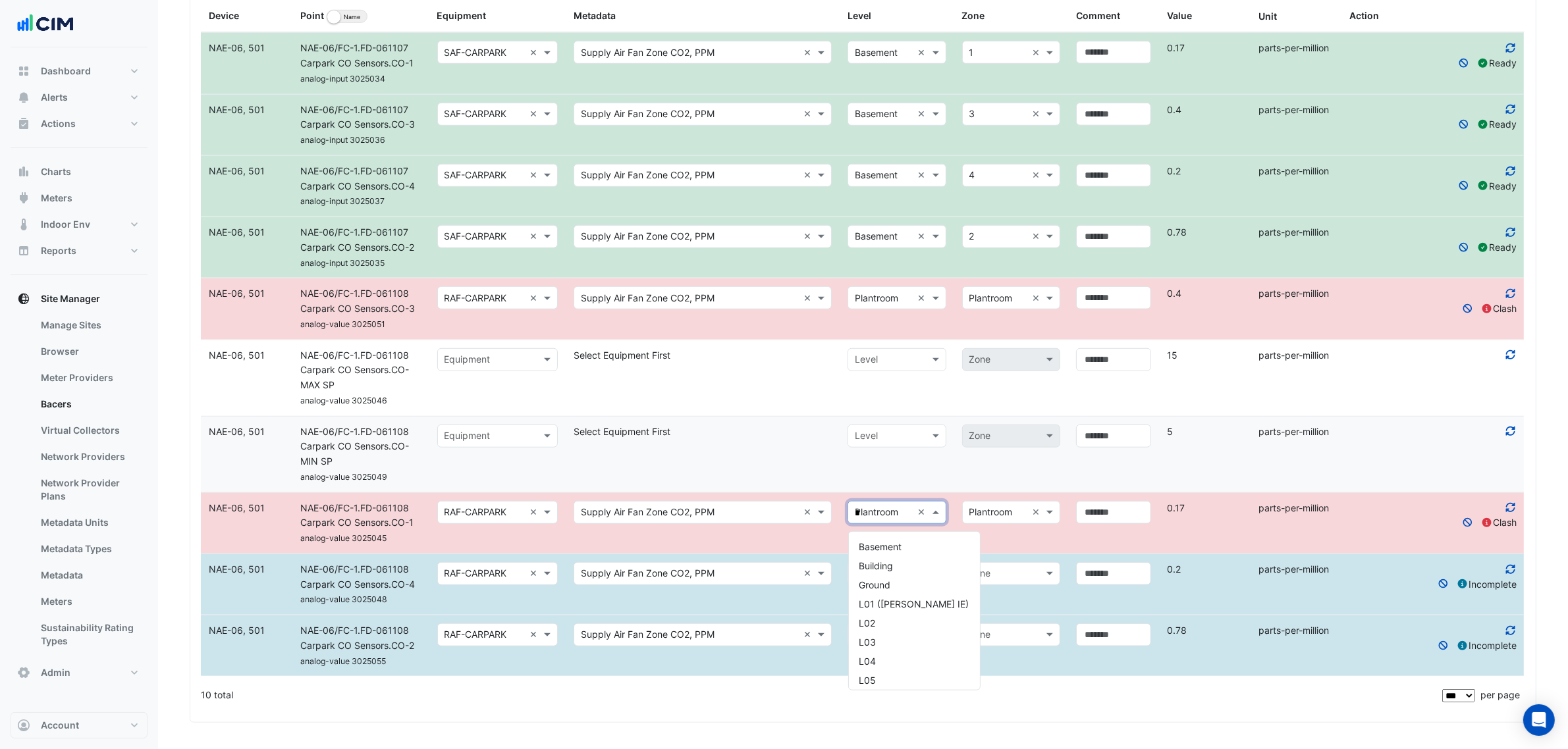
type input "**"
click at [880, 542] on span "Basement" at bounding box center [880, 547] width 42 height 12
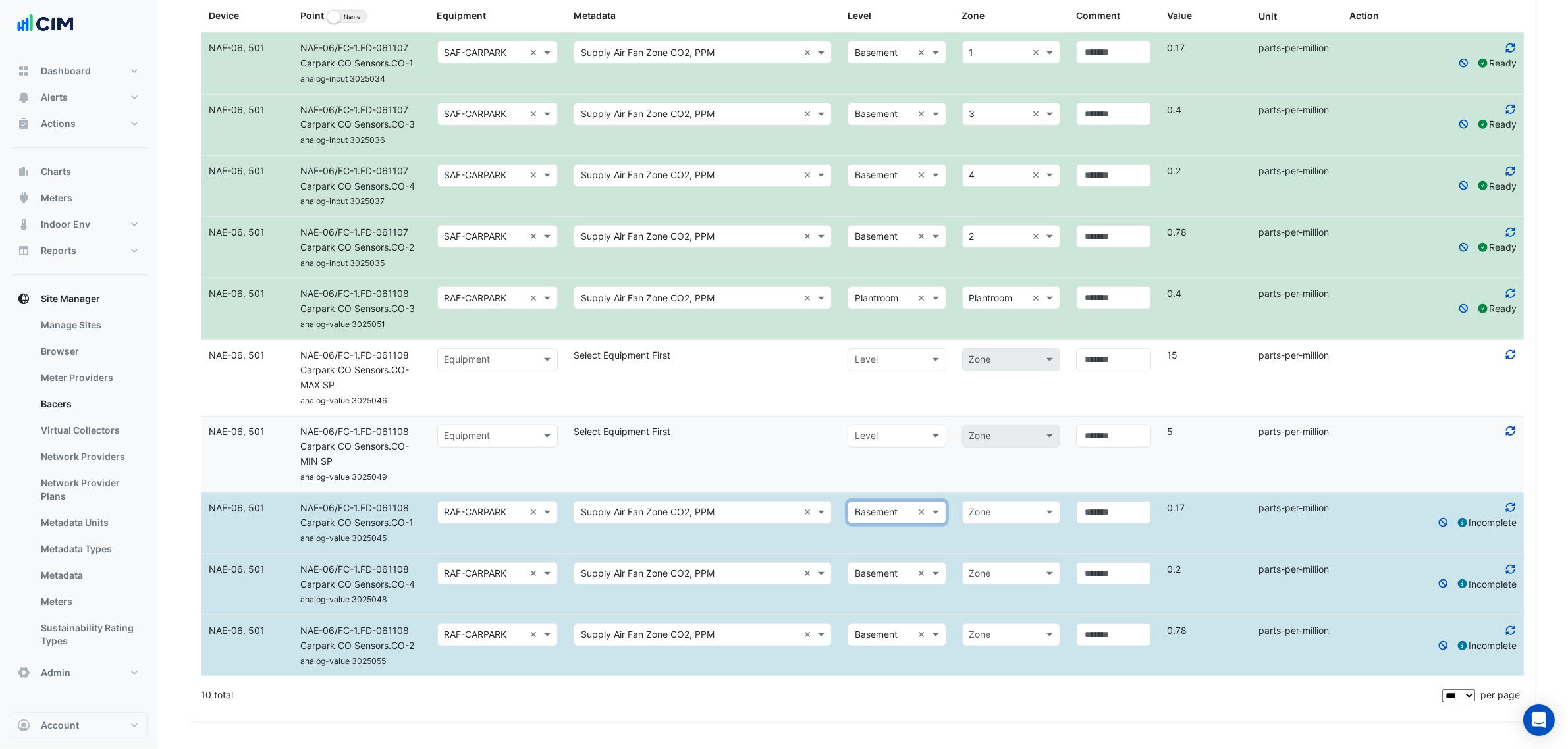
click at [870, 306] on div "× Plantroom ×" at bounding box center [896, 298] width 98 height 23
type input "**"
click at [874, 326] on span "Basement" at bounding box center [880, 332] width 42 height 12
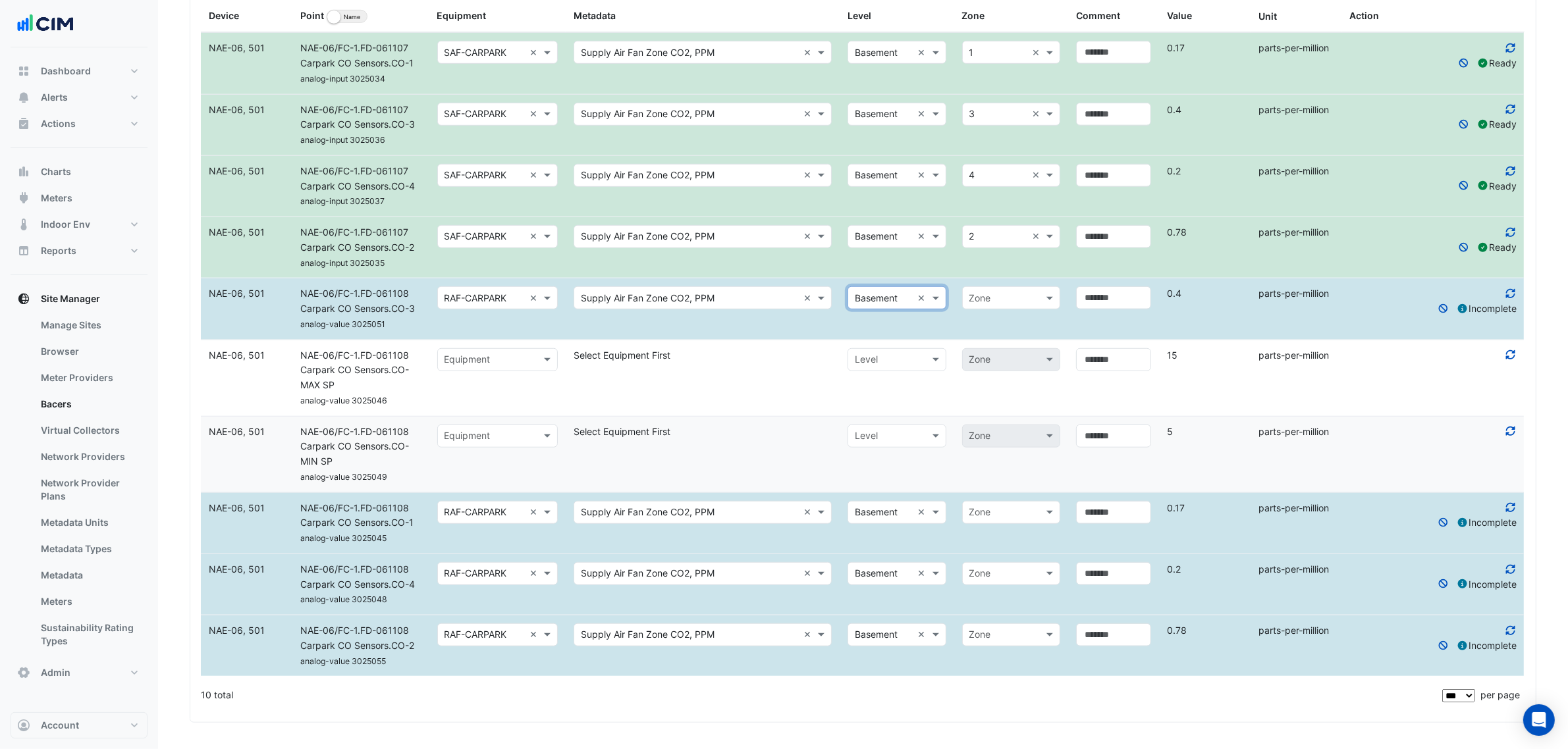
click at [968, 296] on div at bounding box center [1011, 298] width 96 height 15
type input "*"
click at [975, 322] on div "3" at bounding box center [1011, 332] width 96 height 19
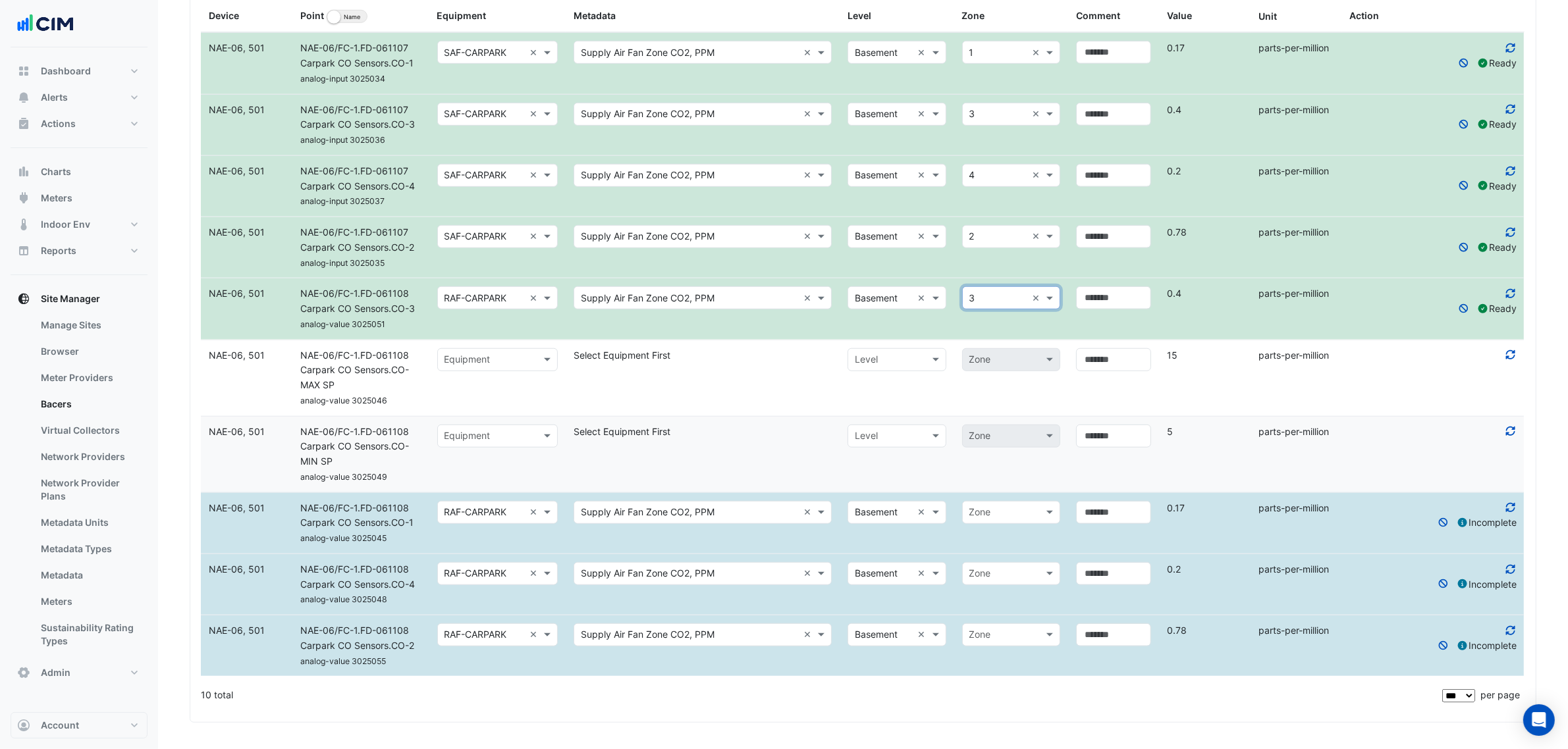
click at [983, 502] on div "Zone" at bounding box center [1011, 513] width 98 height 23
type input "*"
click at [988, 546] on div "1" at bounding box center [1011, 546] width 96 height 19
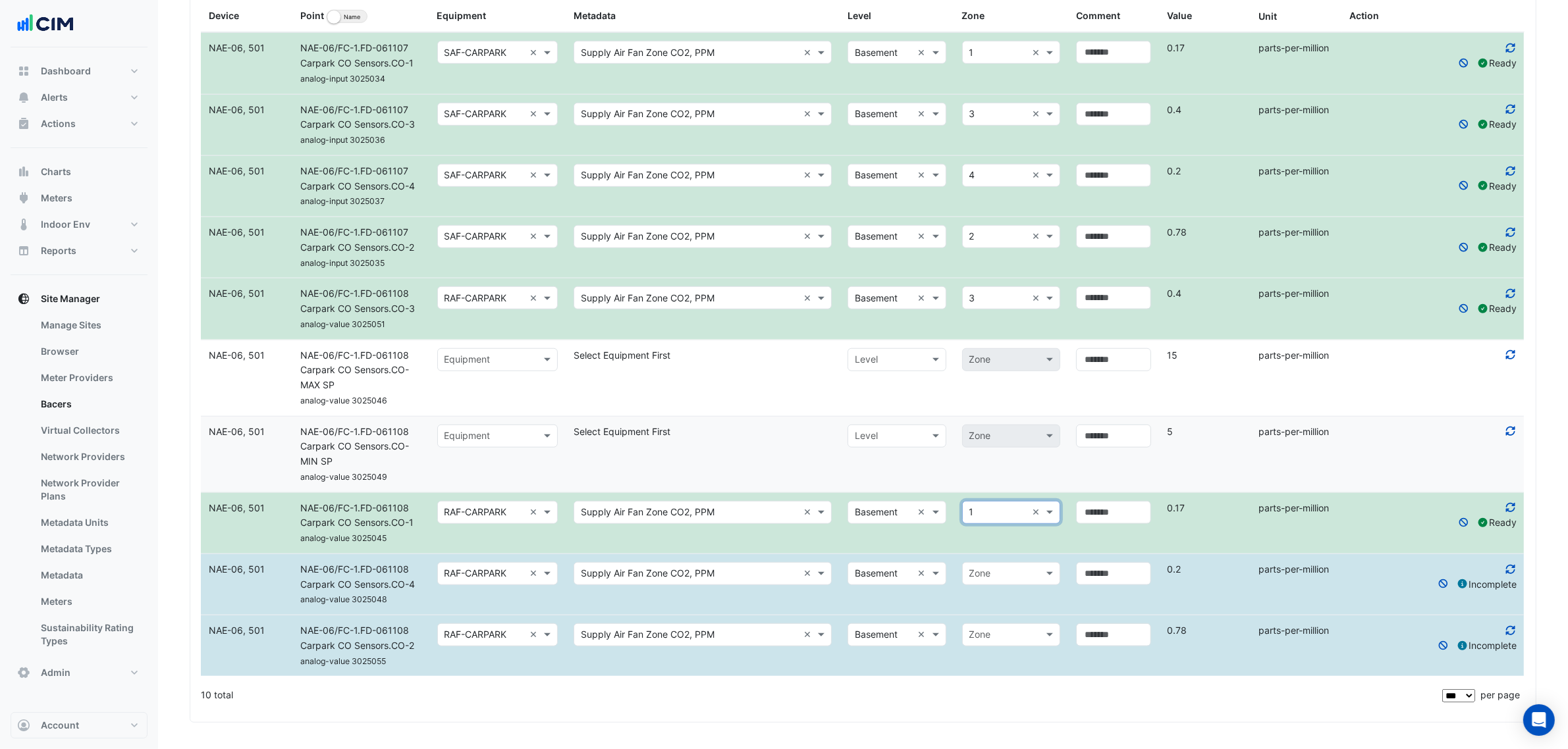
click at [992, 564] on div "Zone" at bounding box center [1011, 574] width 98 height 23
type input "*"
drag, startPoint x: 992, startPoint y: 577, endPoint x: 917, endPoint y: 582, distance: 75.2
click at [917, 582] on div "× Basement × * × No items found" at bounding box center [954, 574] width 228 height 23
type input "*"
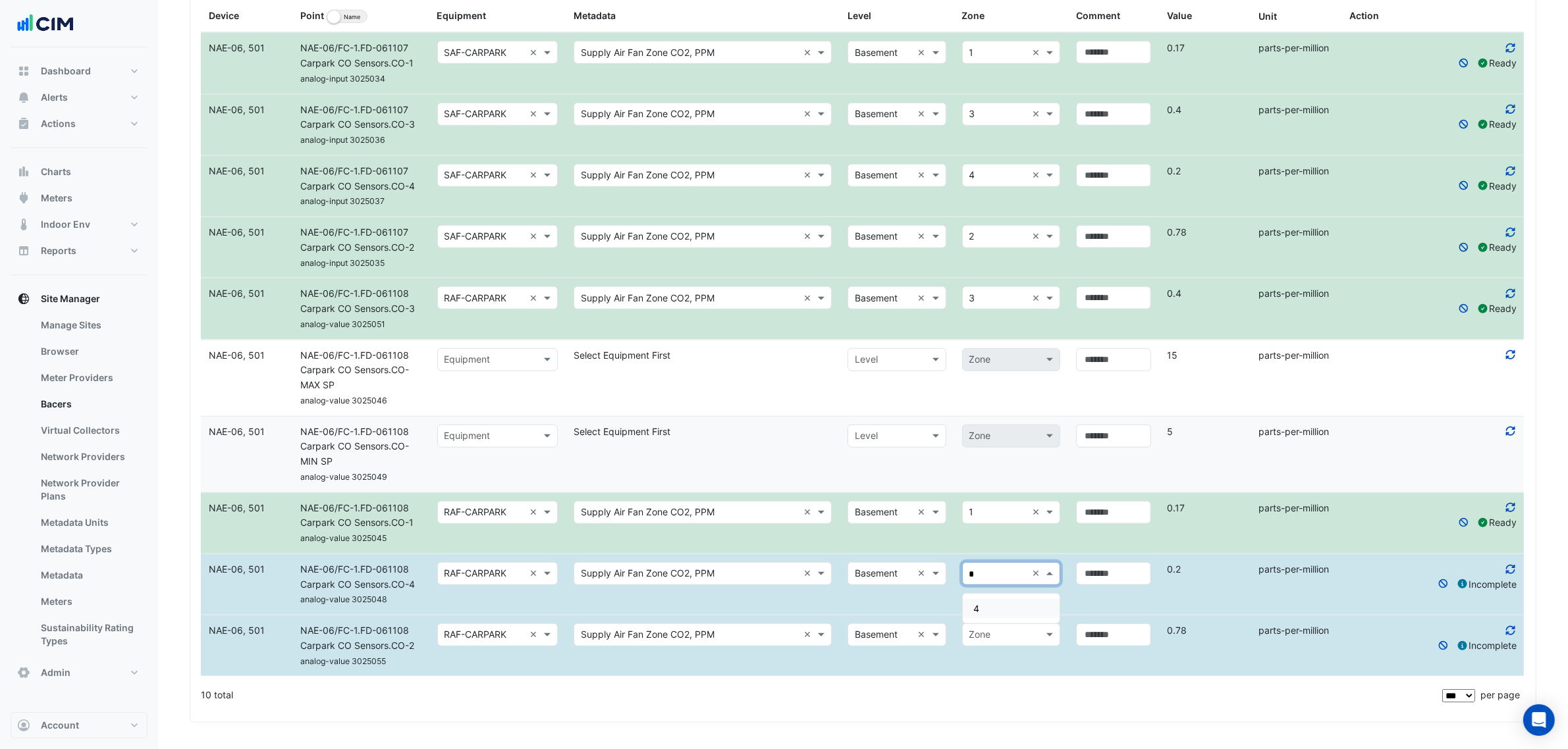
click at [978, 599] on div "4" at bounding box center [1011, 609] width 96 height 19
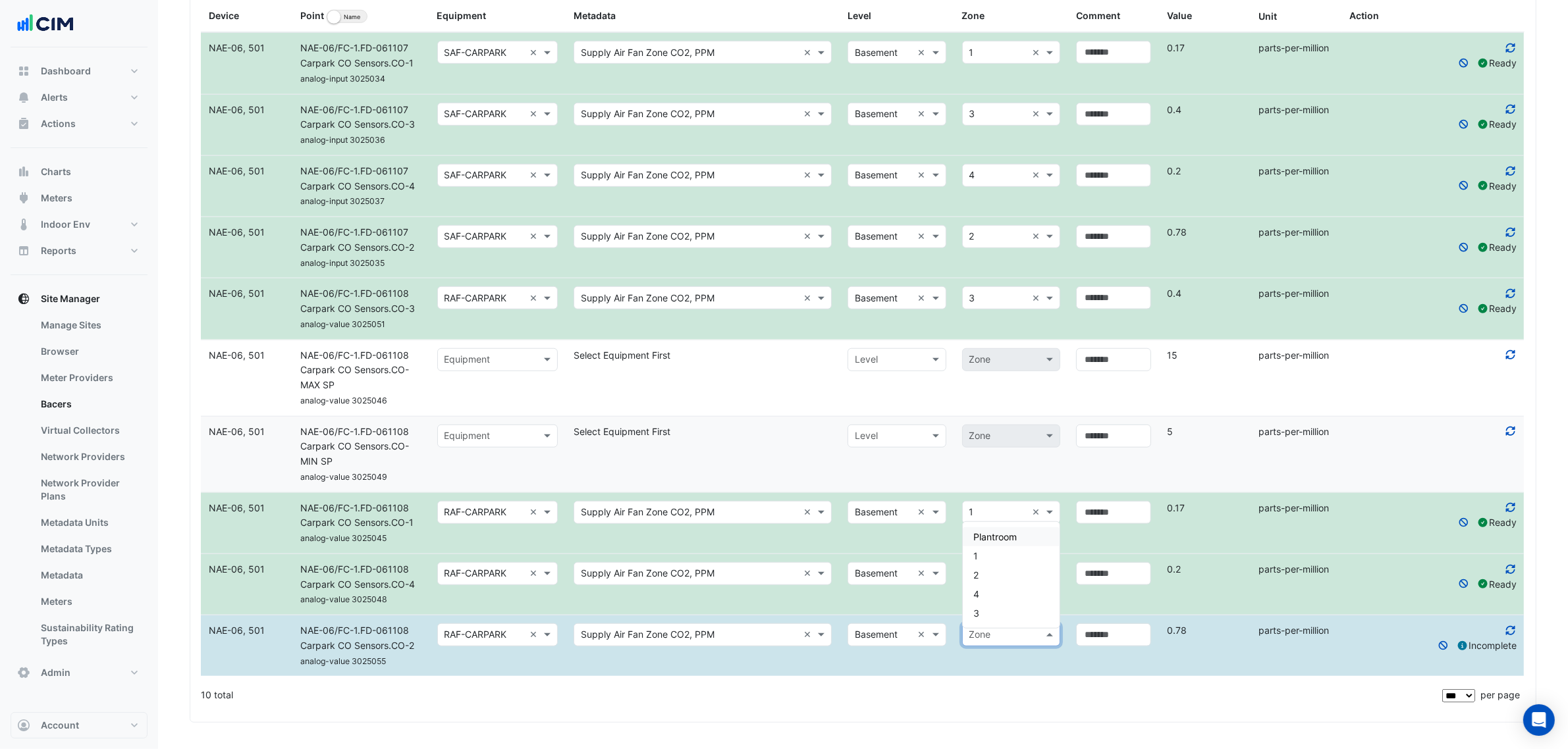
click at [989, 631] on input "text" at bounding box center [998, 636] width 57 height 15
type input "*"
click at [993, 616] on div "2" at bounding box center [1011, 613] width 96 height 19
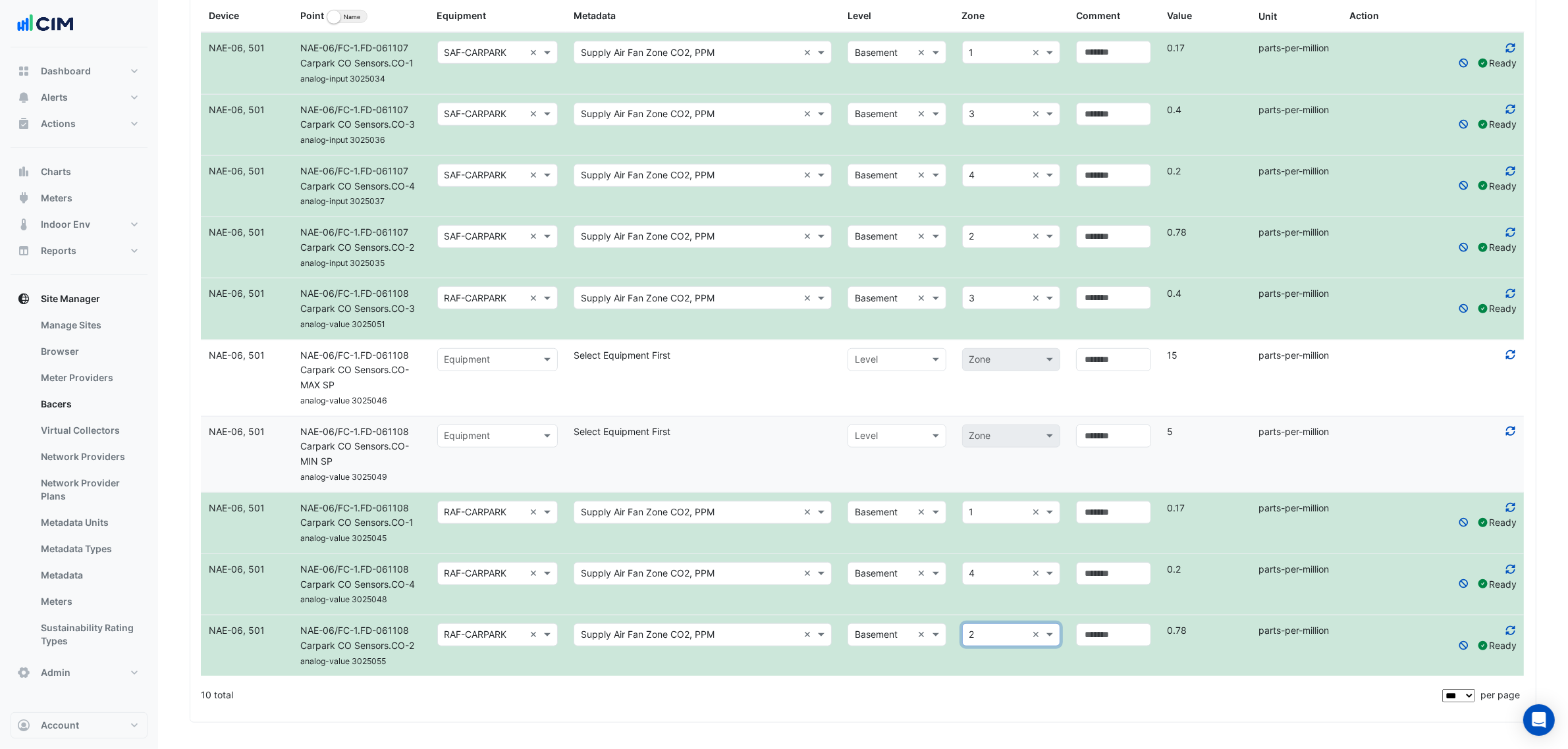
click at [995, 606] on datatable-body-cell "Select level × Basement × × 4 ×" at bounding box center [954, 585] width 228 height 61
click at [514, 357] on input "text" at bounding box center [485, 360] width 80 height 15
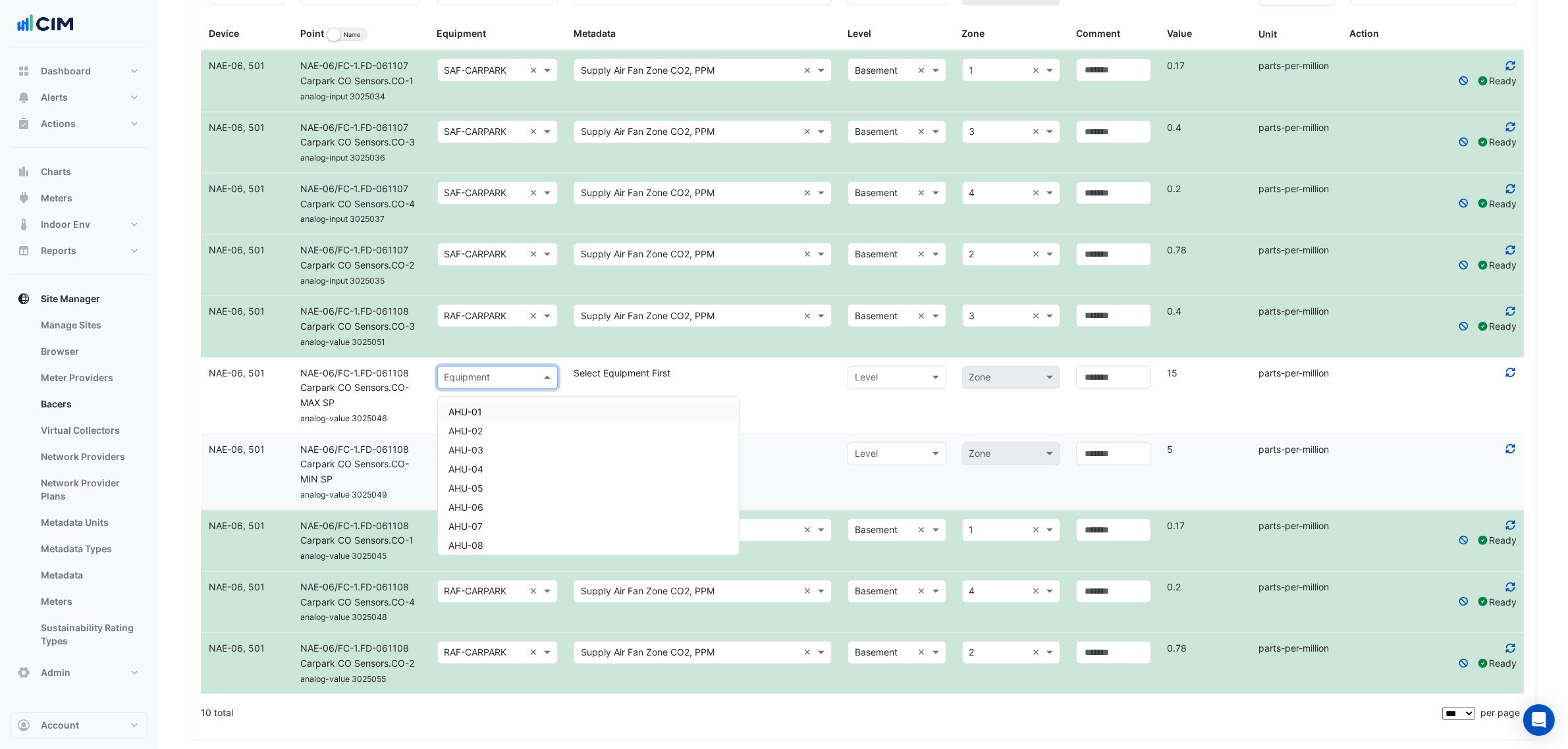
scroll to position [1164, 0]
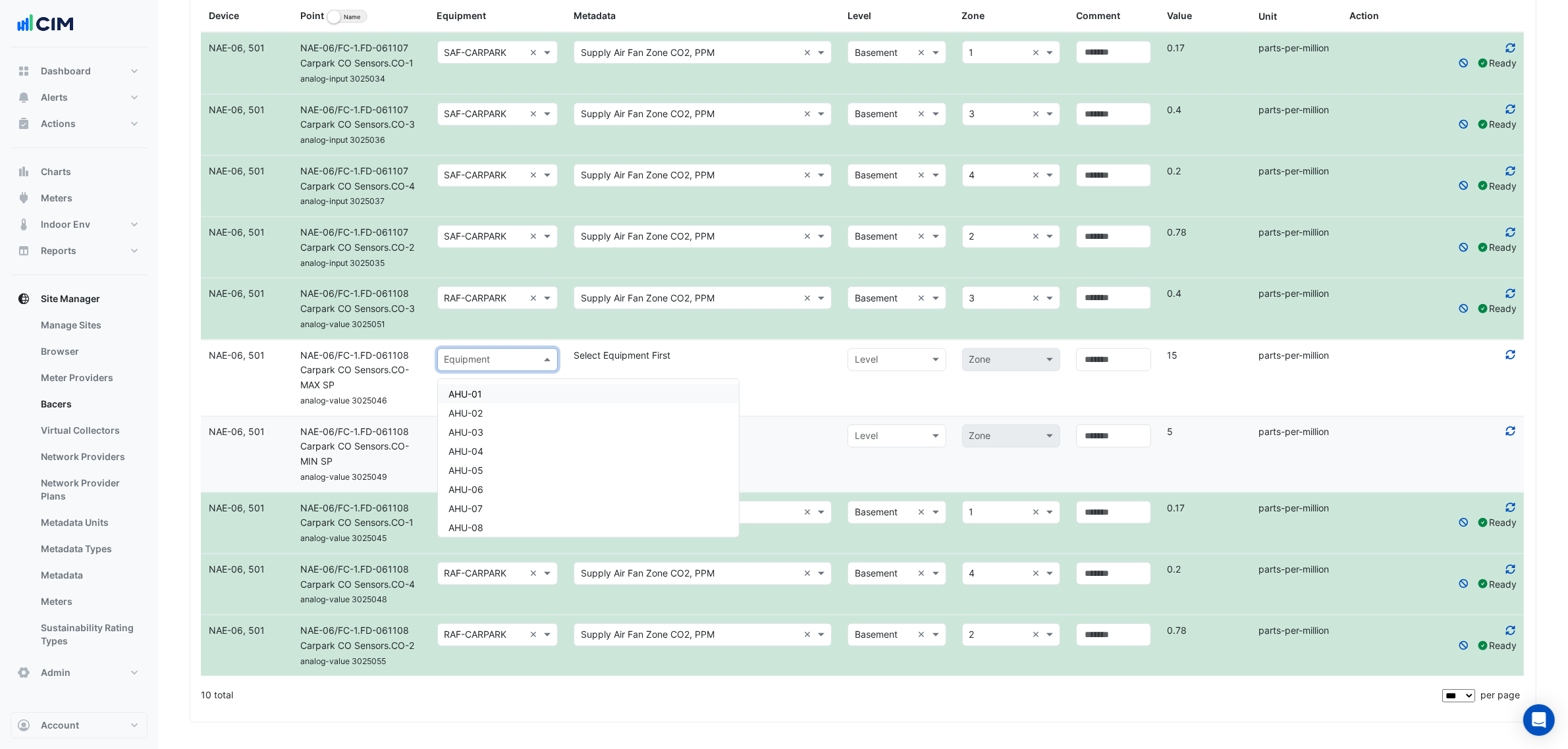
click at [968, 387] on datatable-body-cell "Select level Level Zone" at bounding box center [954, 378] width 228 height 76
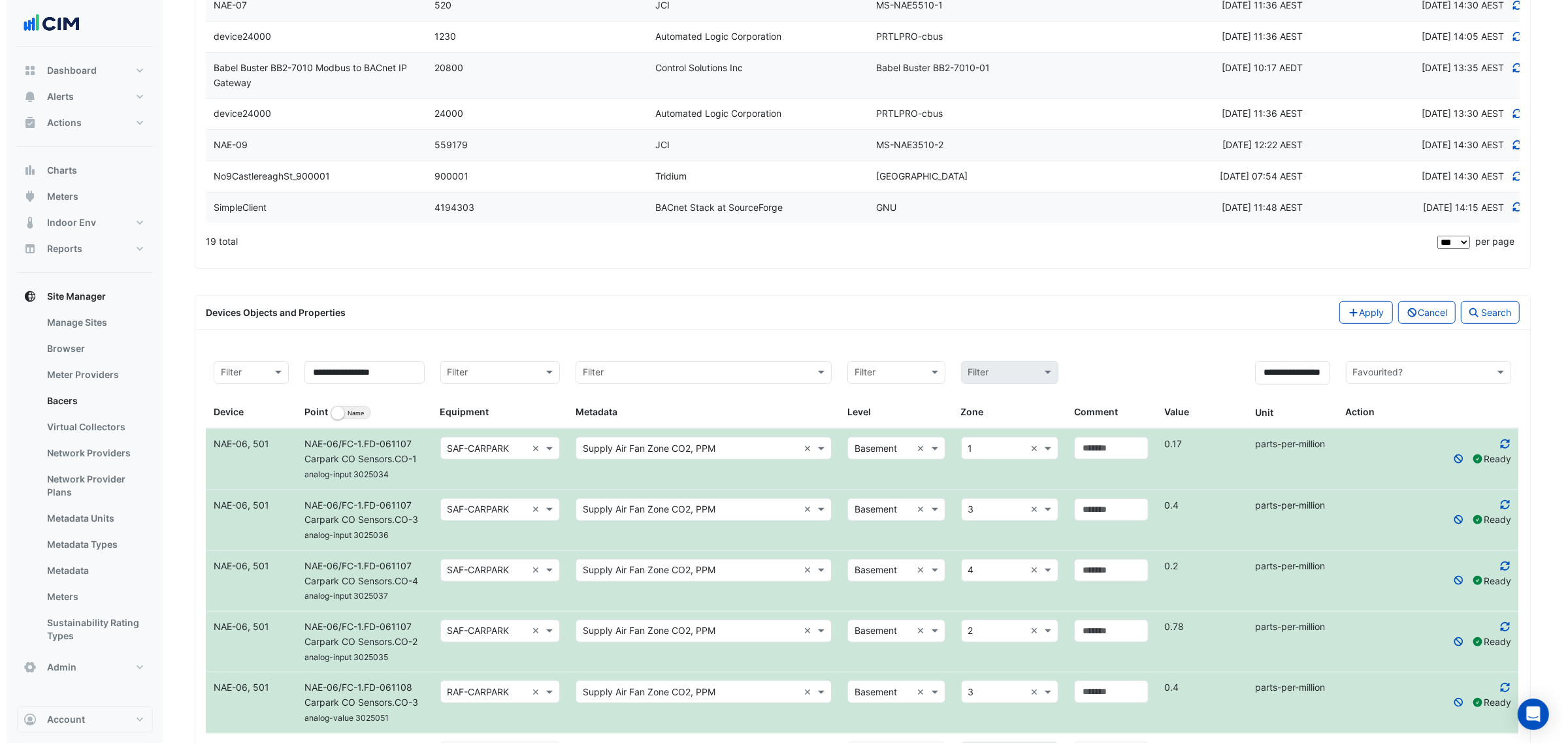
scroll to position [665, 0]
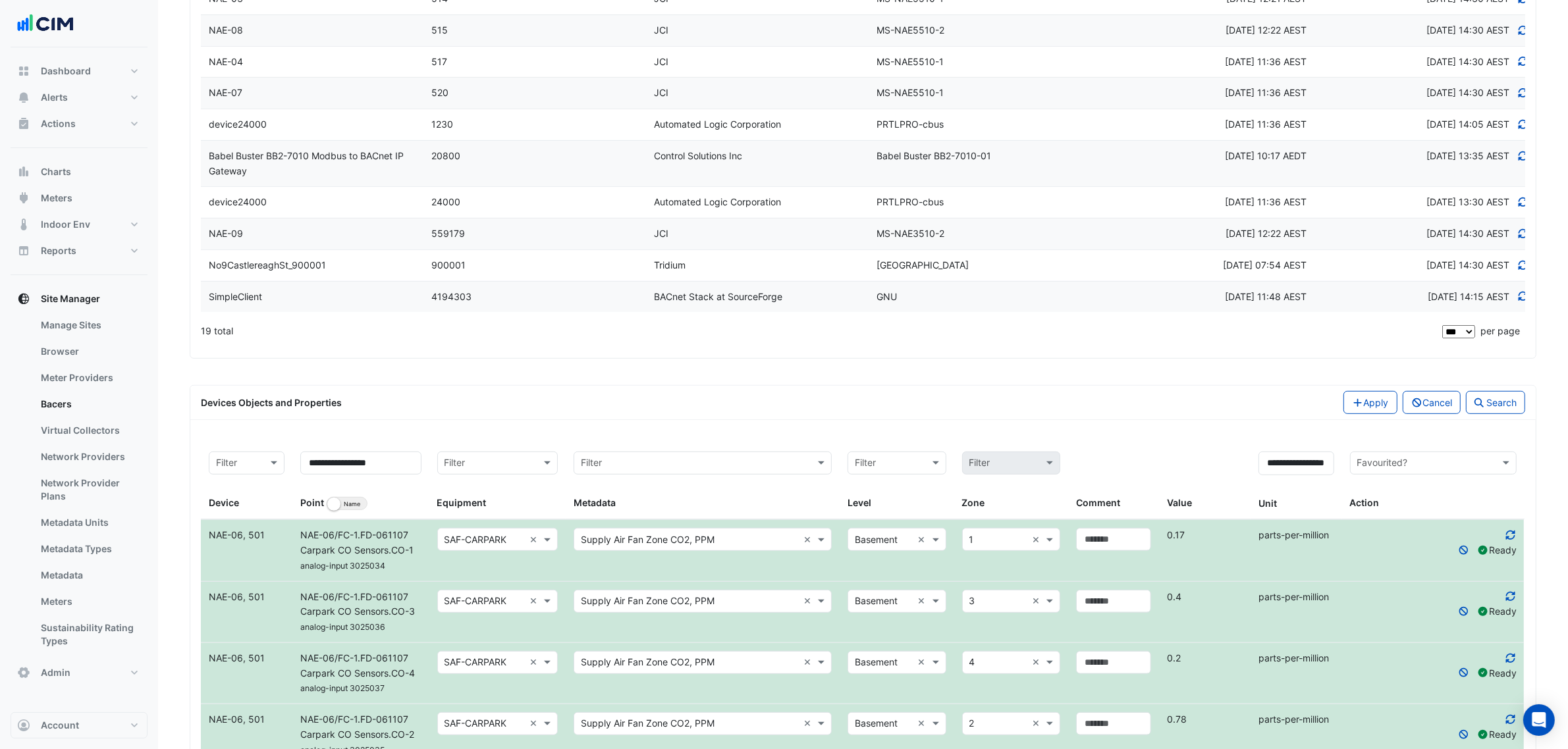
click at [1333, 400] on div "Apply Cancel Search" at bounding box center [1198, 403] width 671 height 23
click at [1352, 403] on icon "button" at bounding box center [1357, 403] width 12 height 9
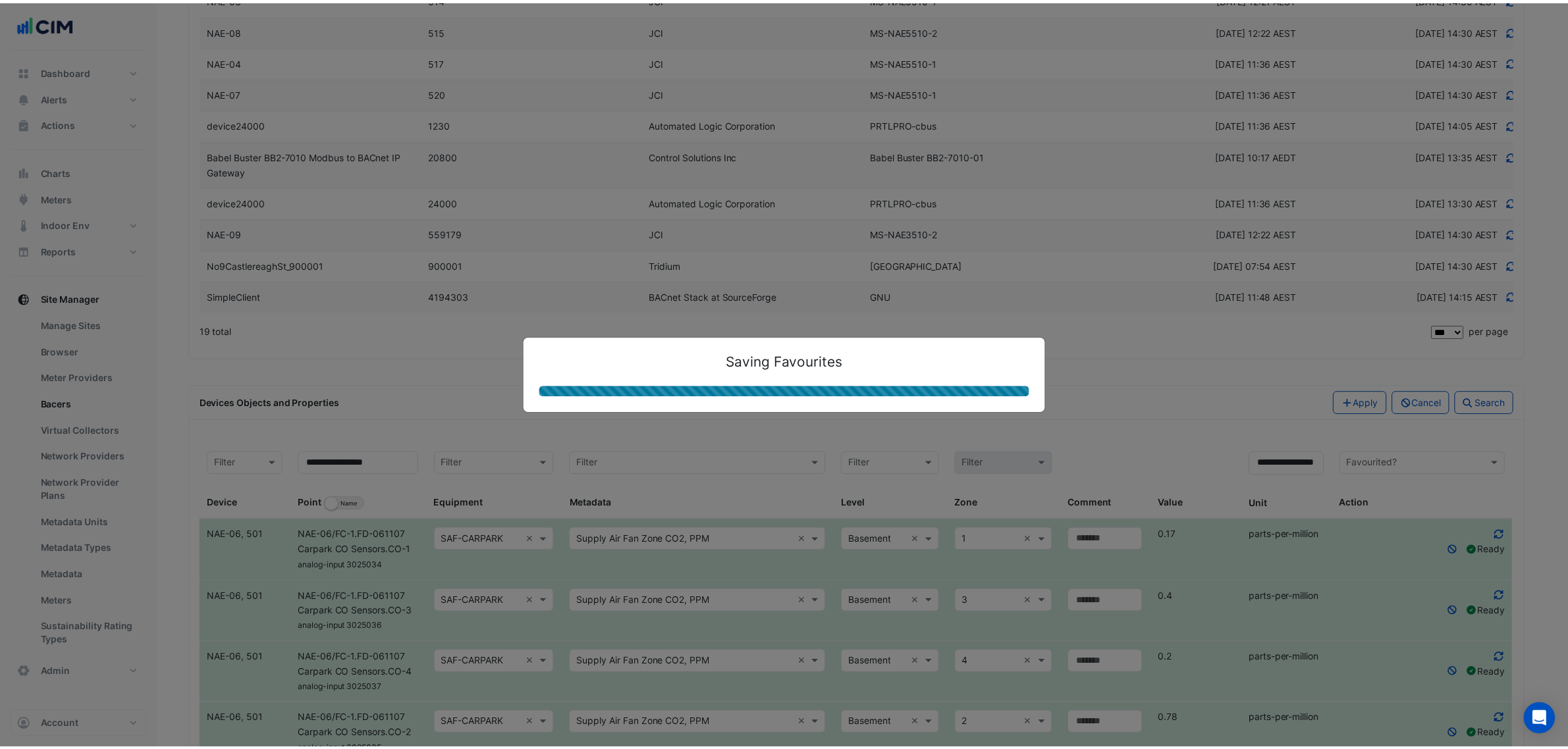
scroll to position [483, 0]
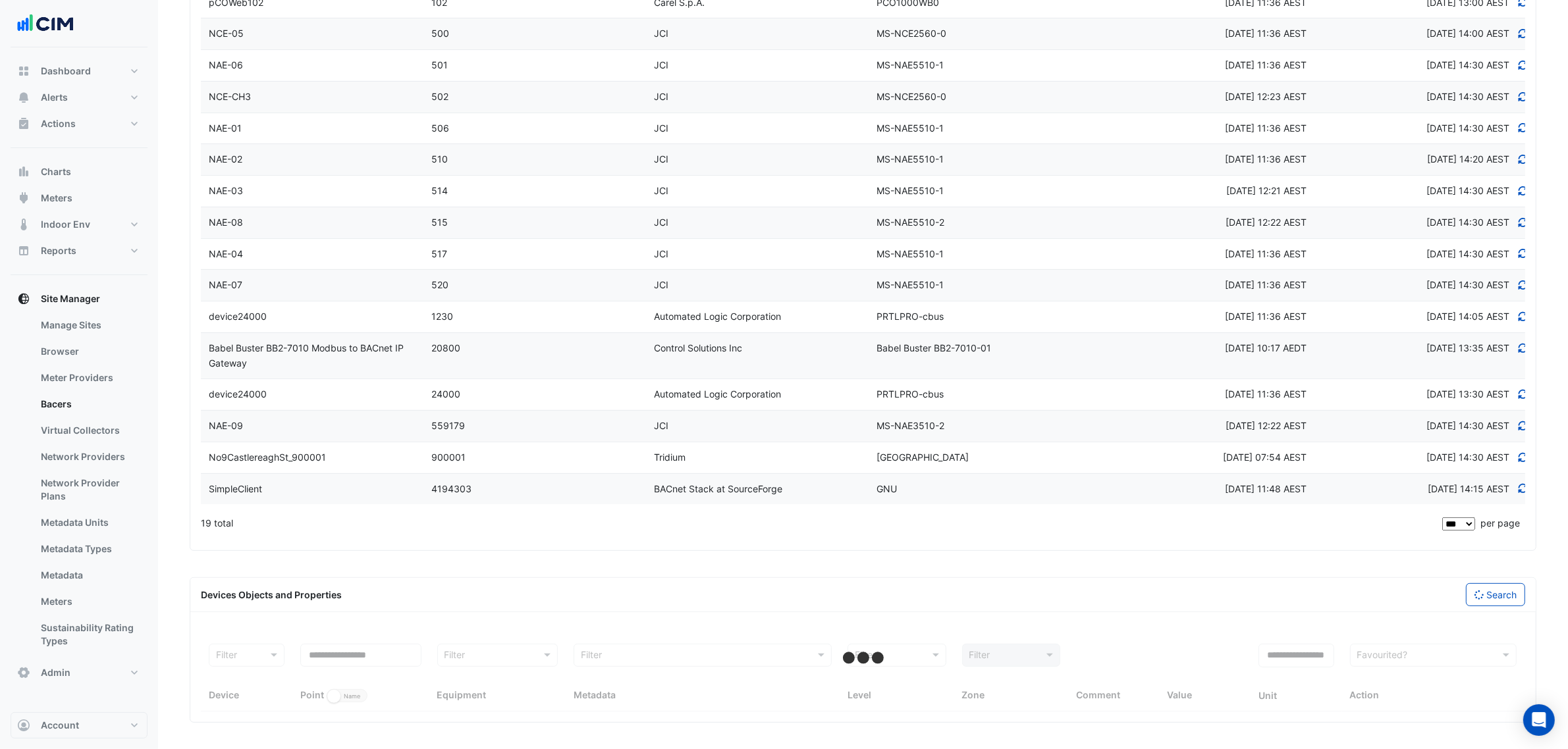
select select "***"
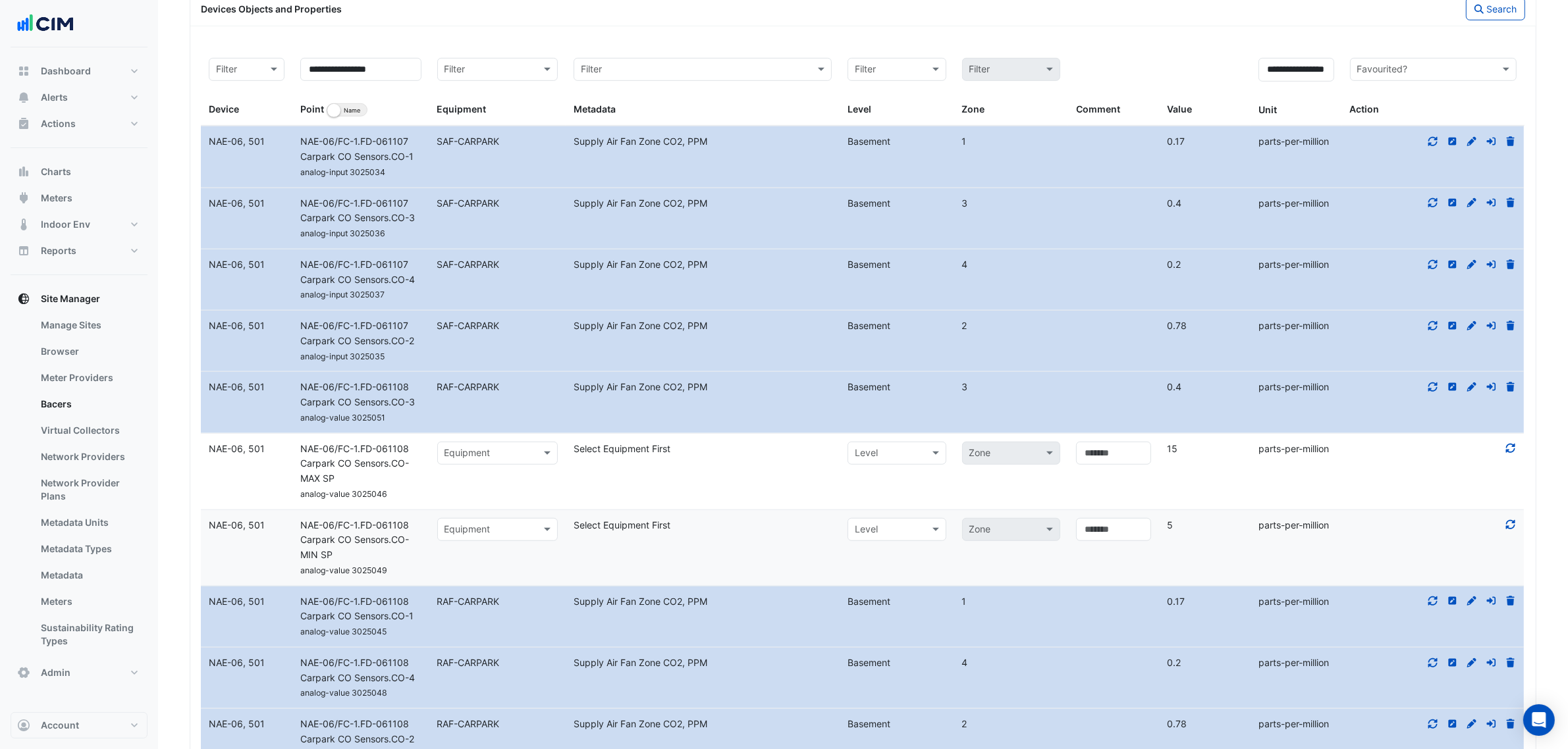
scroll to position [1141, 0]
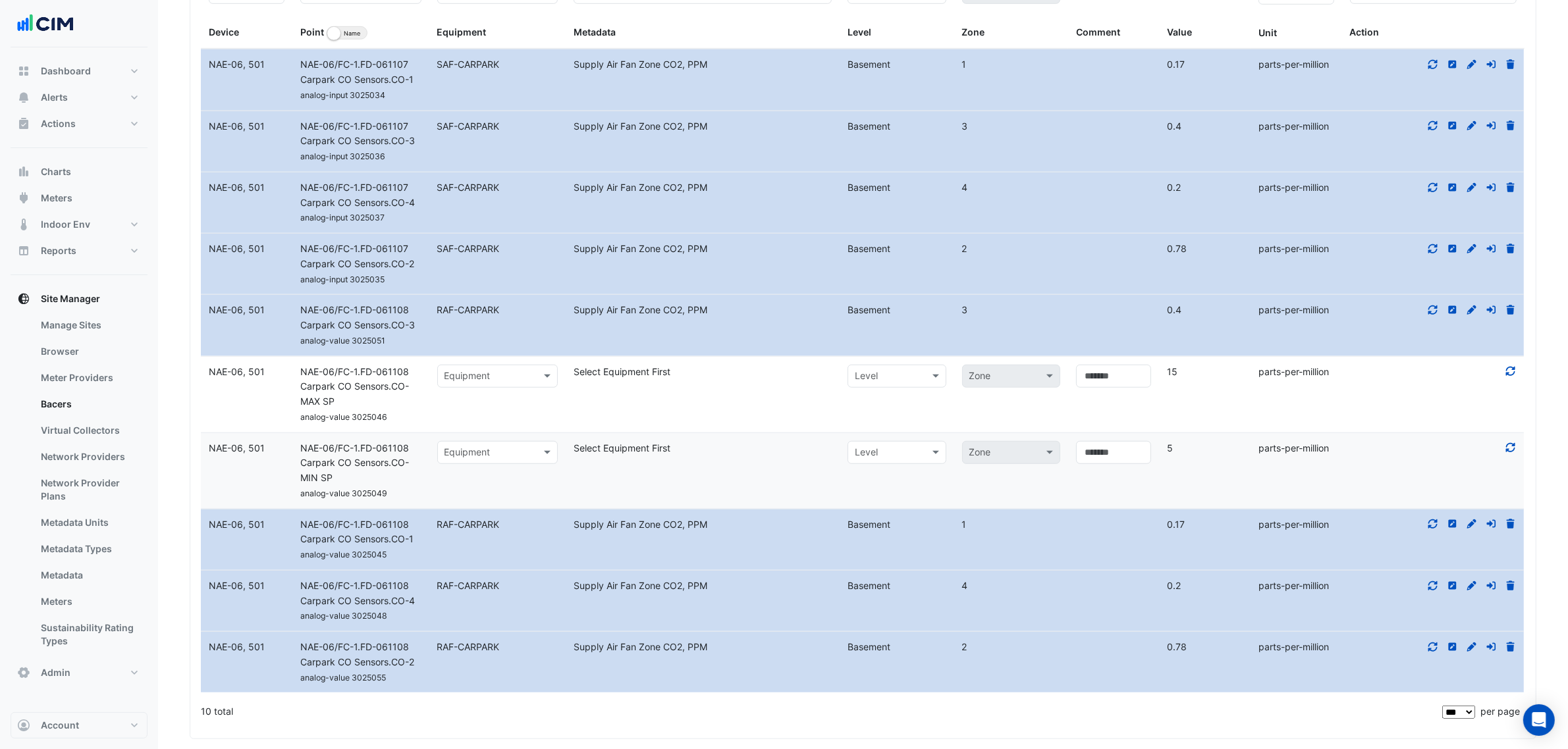
click at [492, 376] on input "text" at bounding box center [485, 377] width 80 height 15
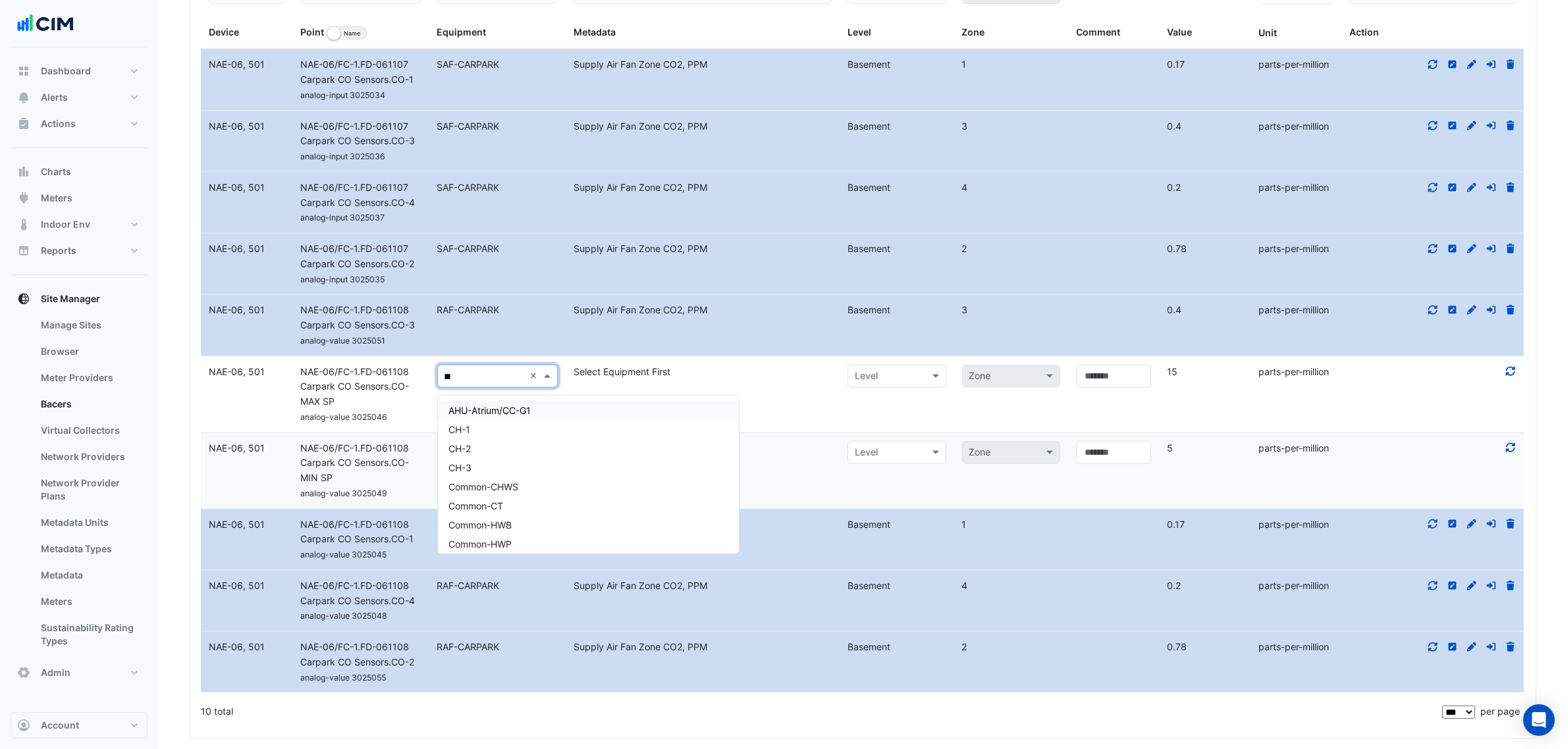
type input "***"
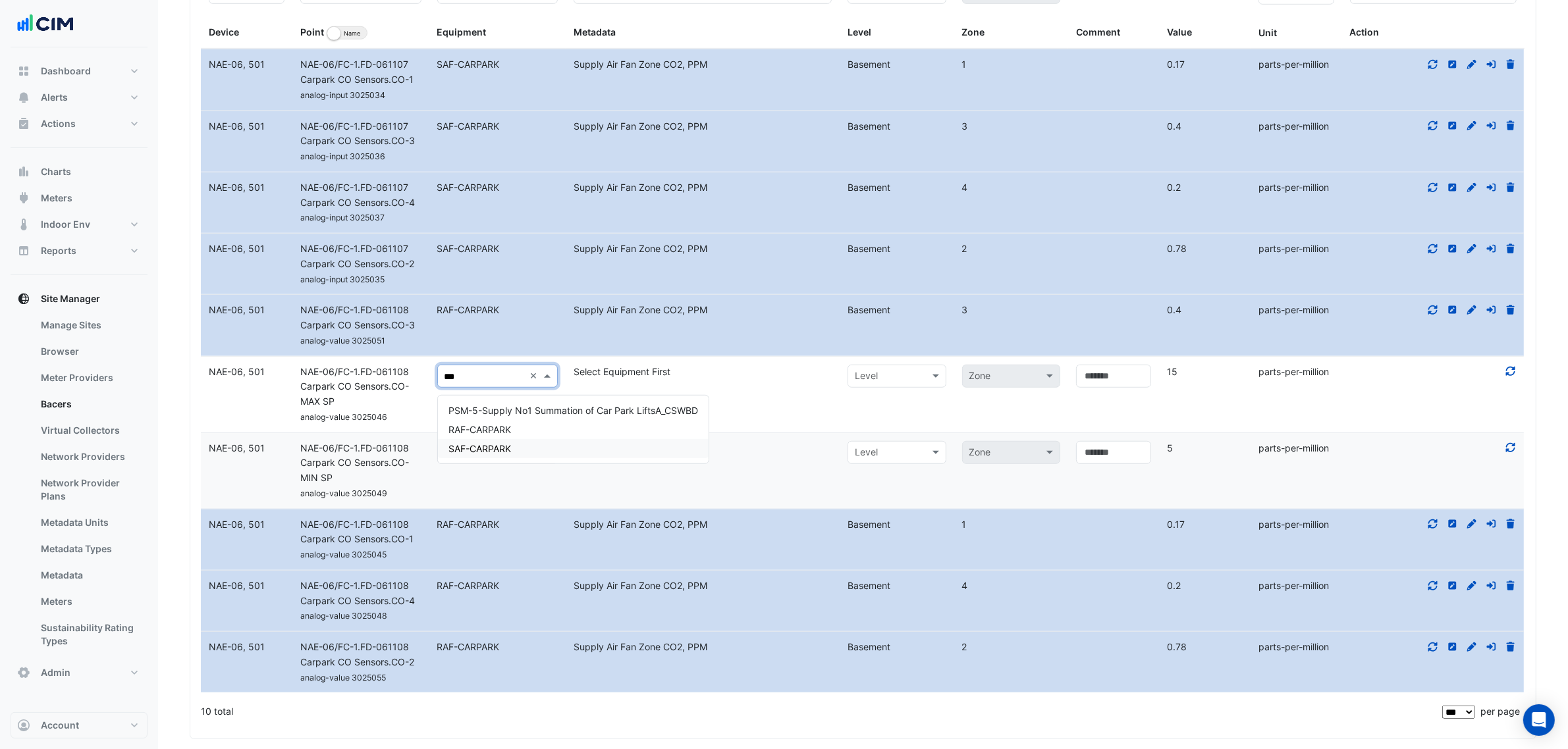
click at [505, 444] on span "SAF-CARPARK" at bounding box center [479, 448] width 63 height 12
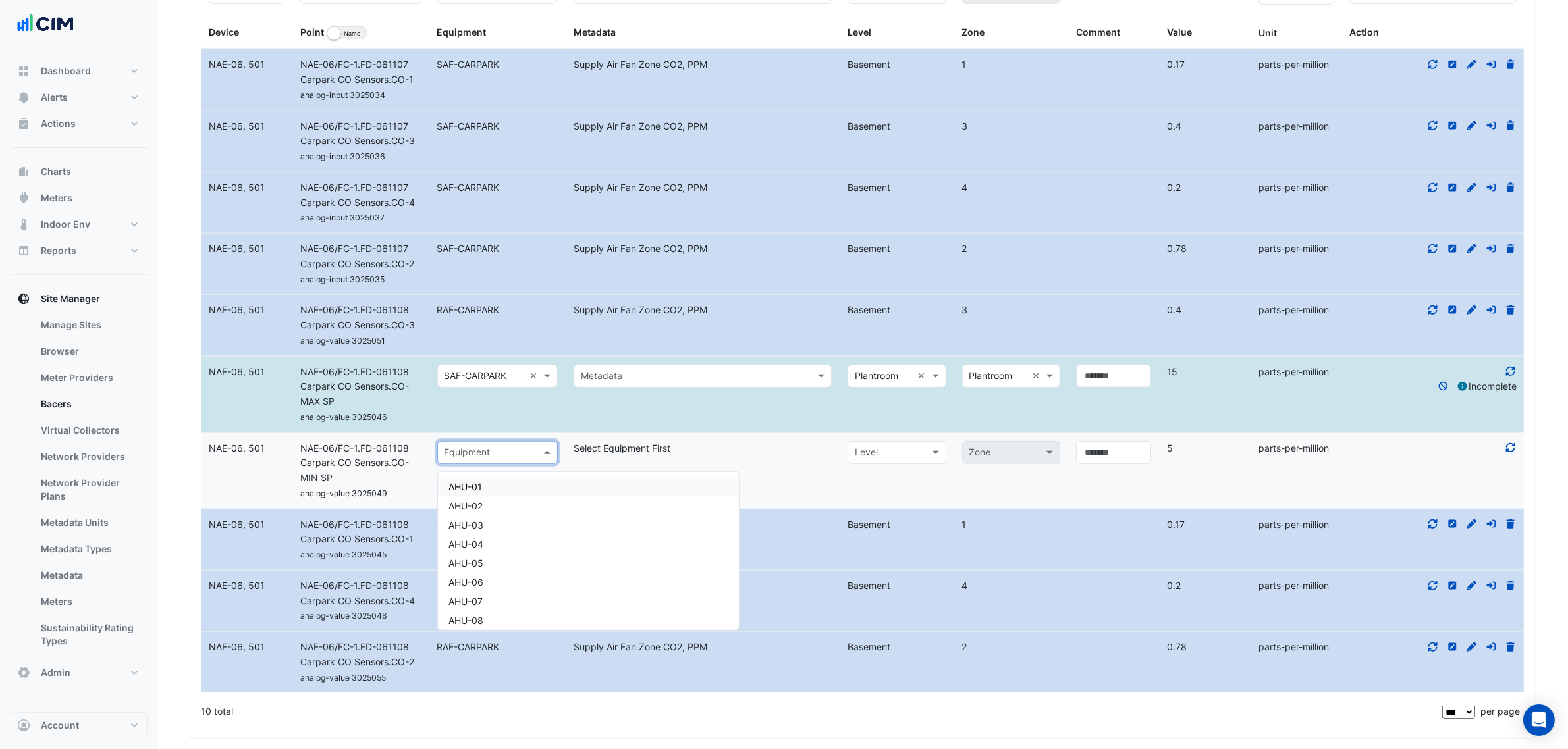
click at [497, 451] on input "text" at bounding box center [485, 454] width 80 height 15
type input "**"
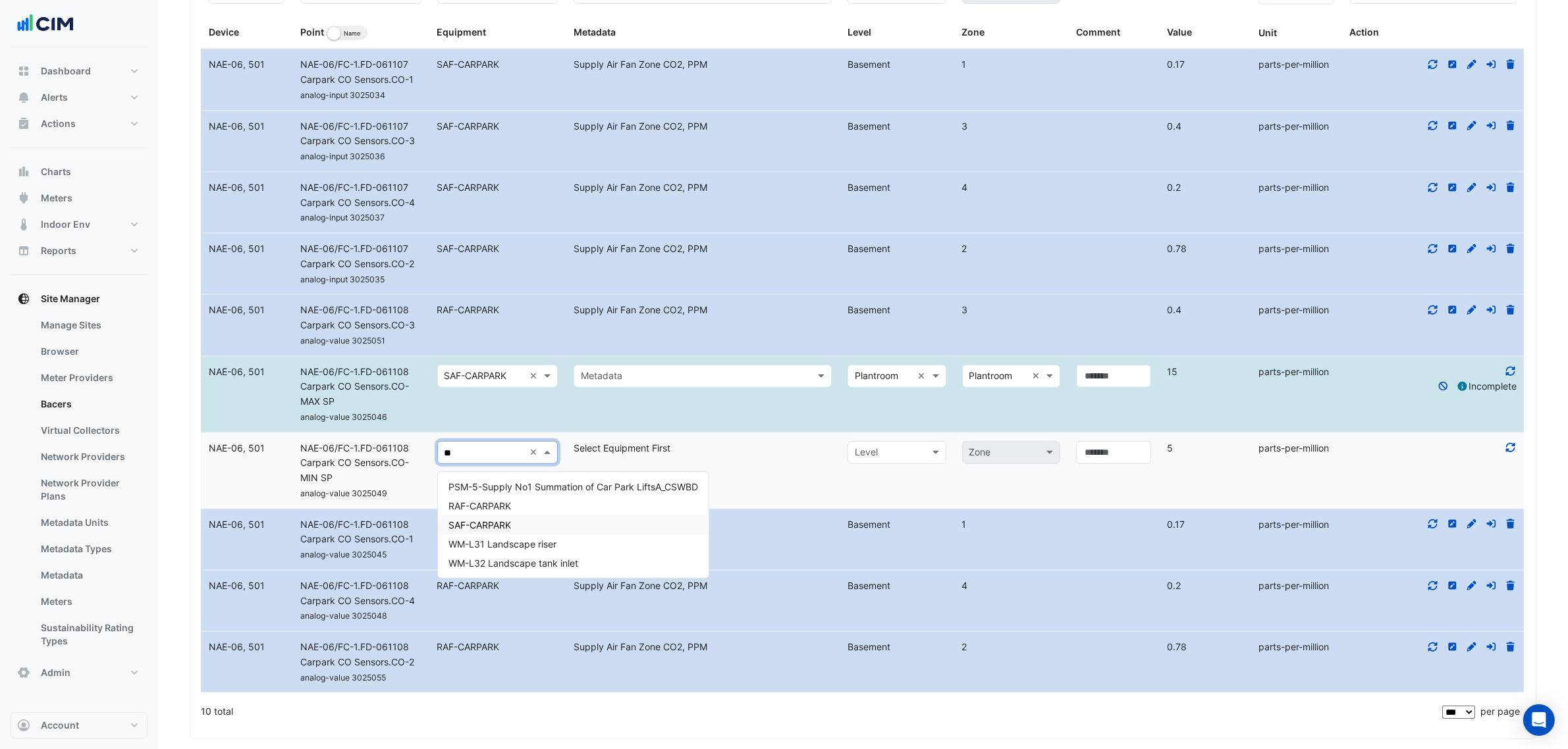
click at [502, 522] on span "SAF-CARPARK" at bounding box center [479, 525] width 63 height 12
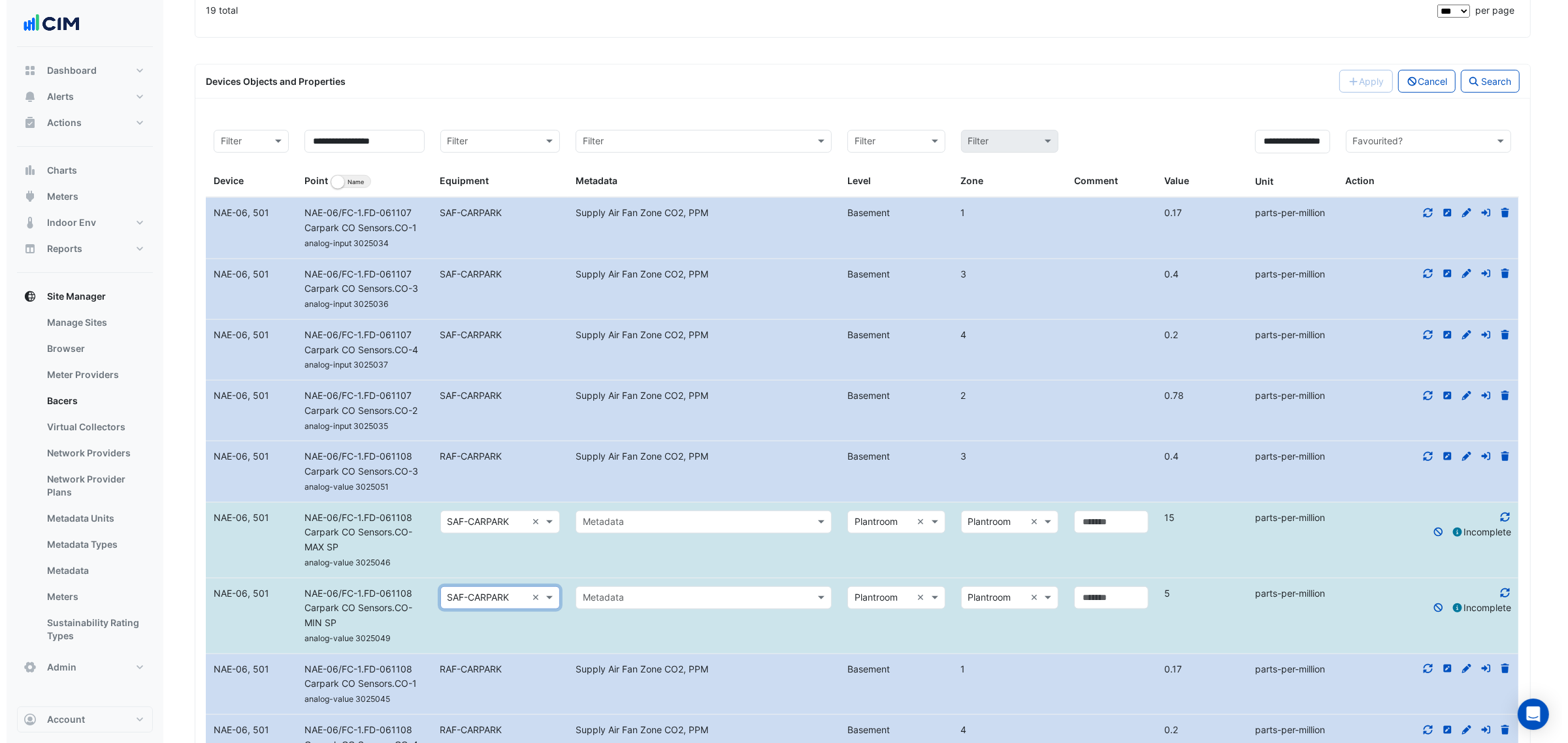
scroll to position [828, 0]
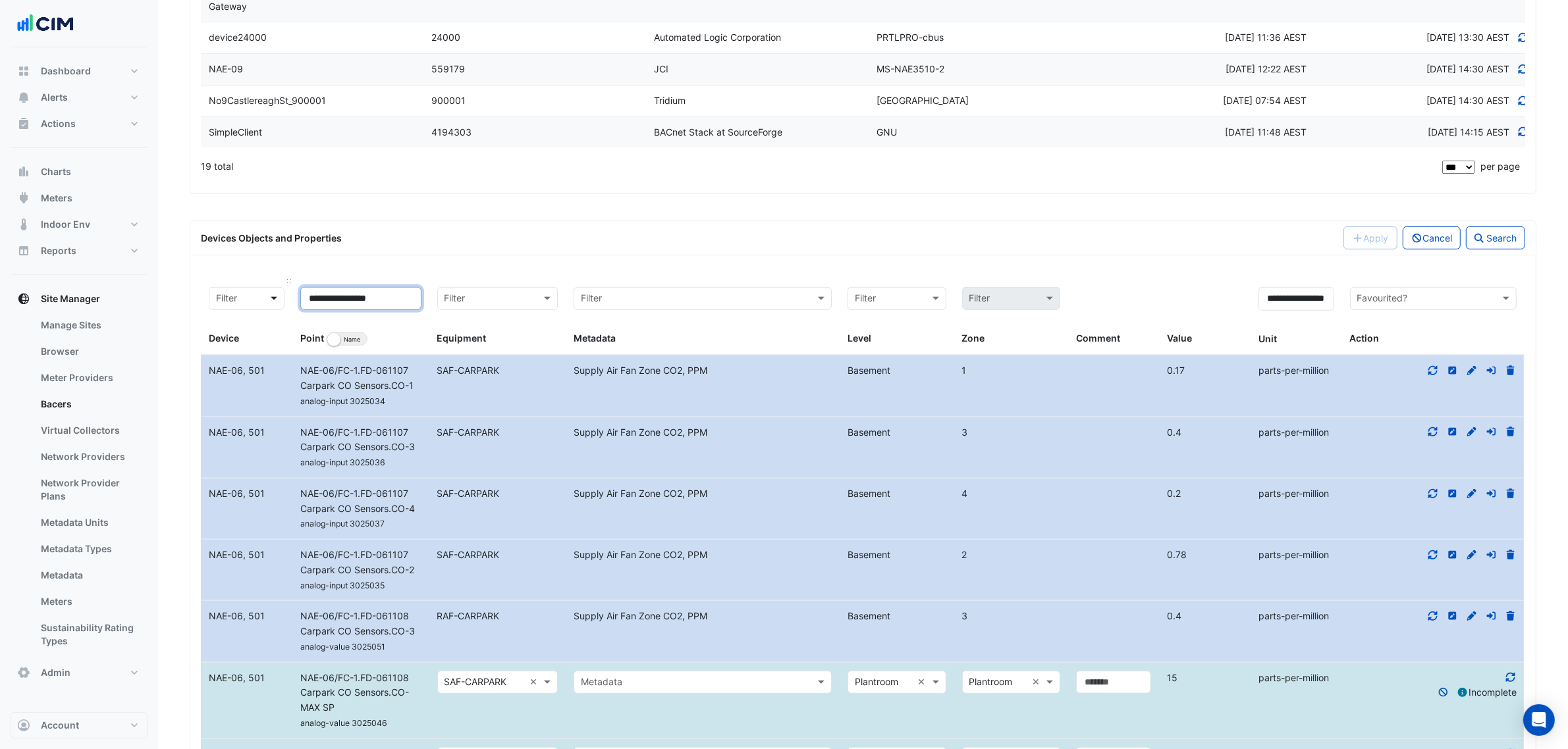
drag, startPoint x: 390, startPoint y: 303, endPoint x: 268, endPoint y: 300, distance: 122.0
click at [268, 300] on div "**********" at bounding box center [863, 317] width 1324 height 76
click at [1493, 245] on button "Search" at bounding box center [1495, 238] width 59 height 23
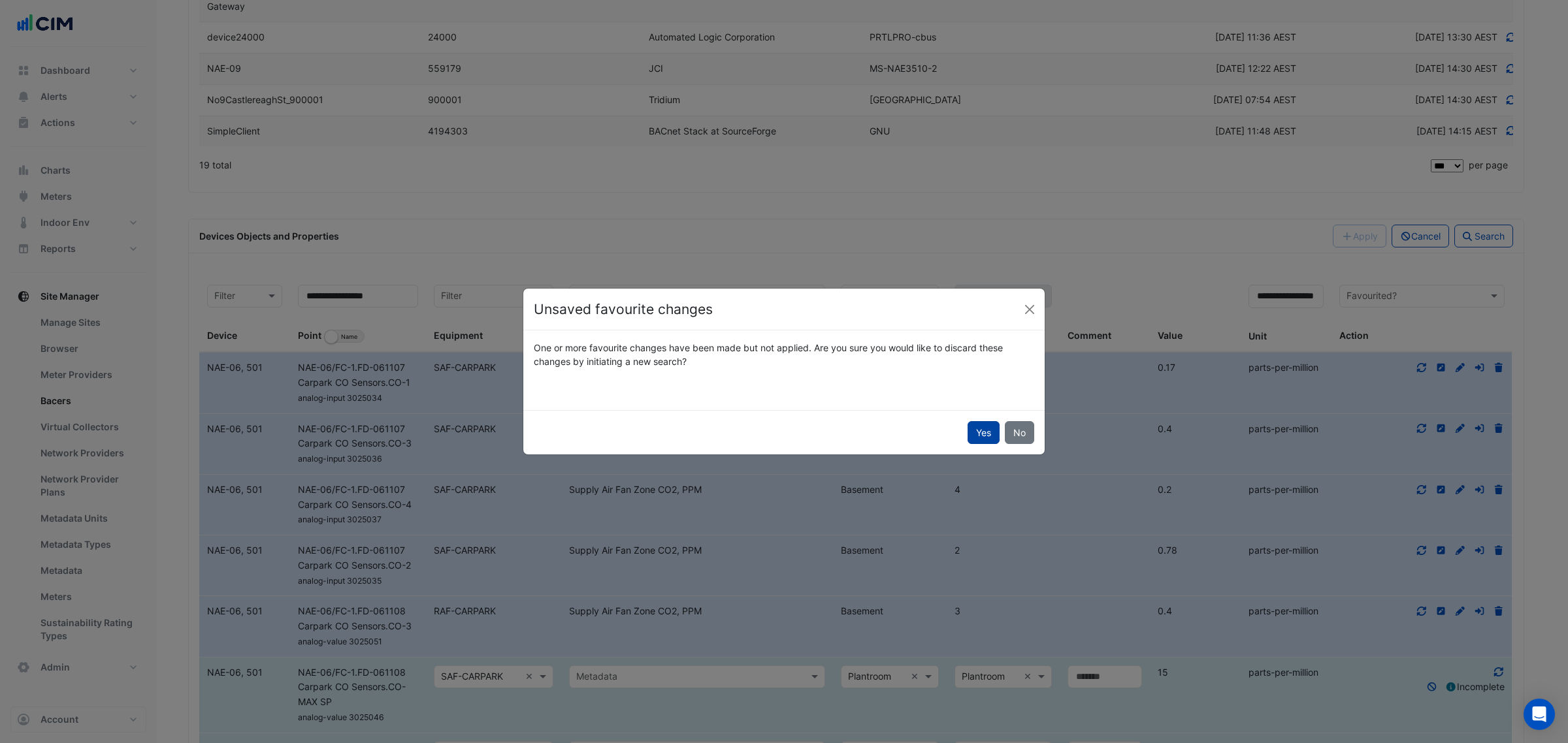
click at [995, 429] on button "Yes" at bounding box center [984, 433] width 32 height 23
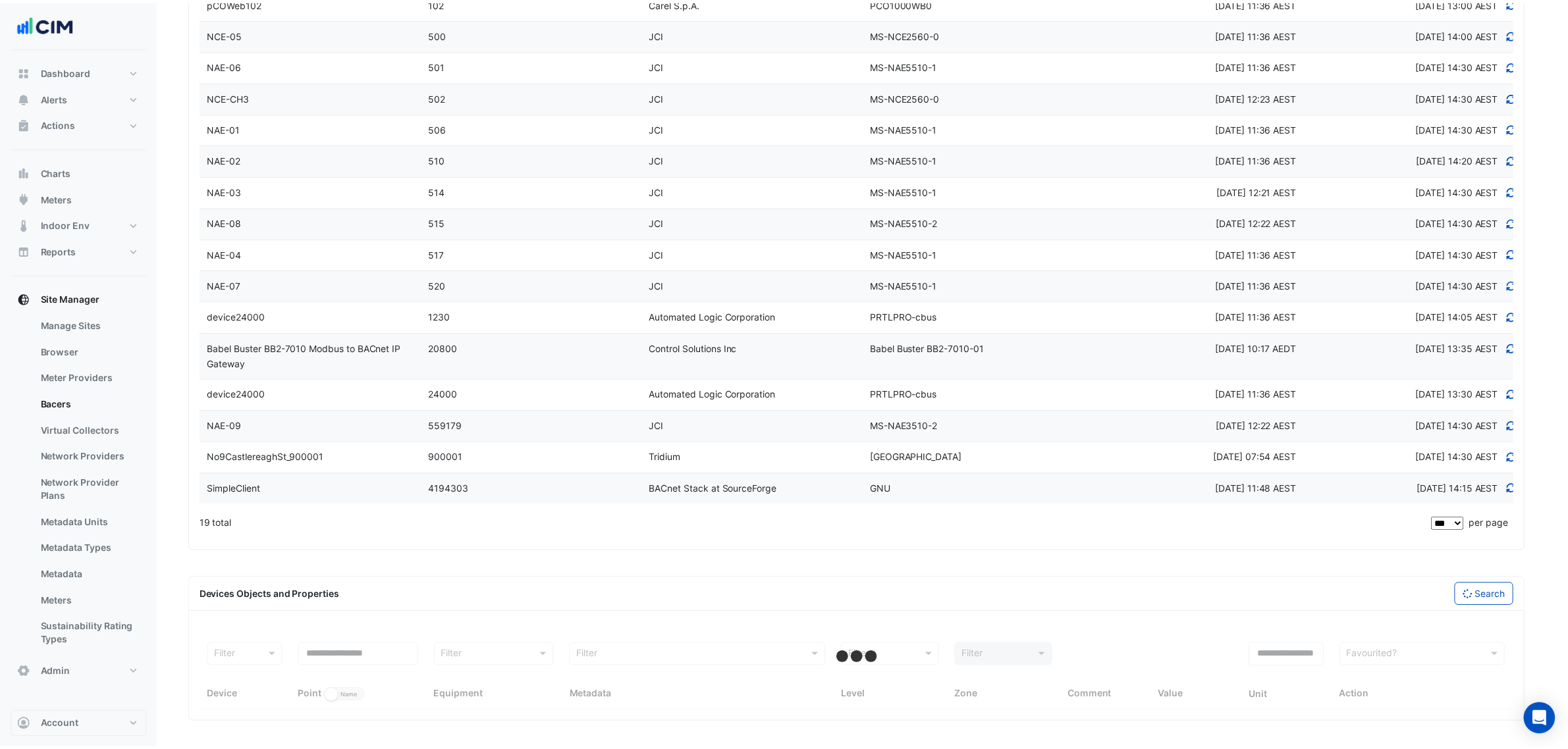
scroll to position [483, 0]
select select "***"
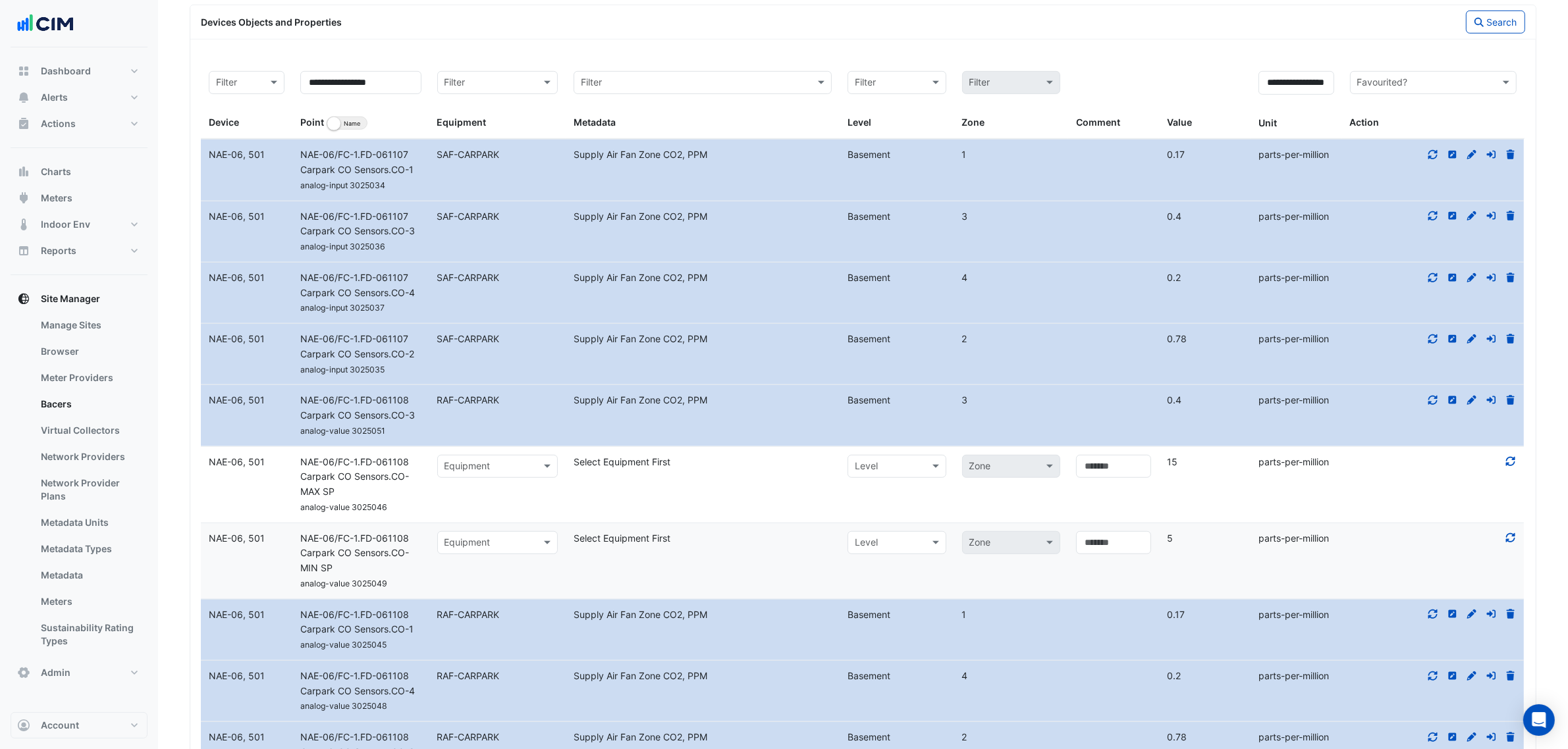
scroll to position [1141, 0]
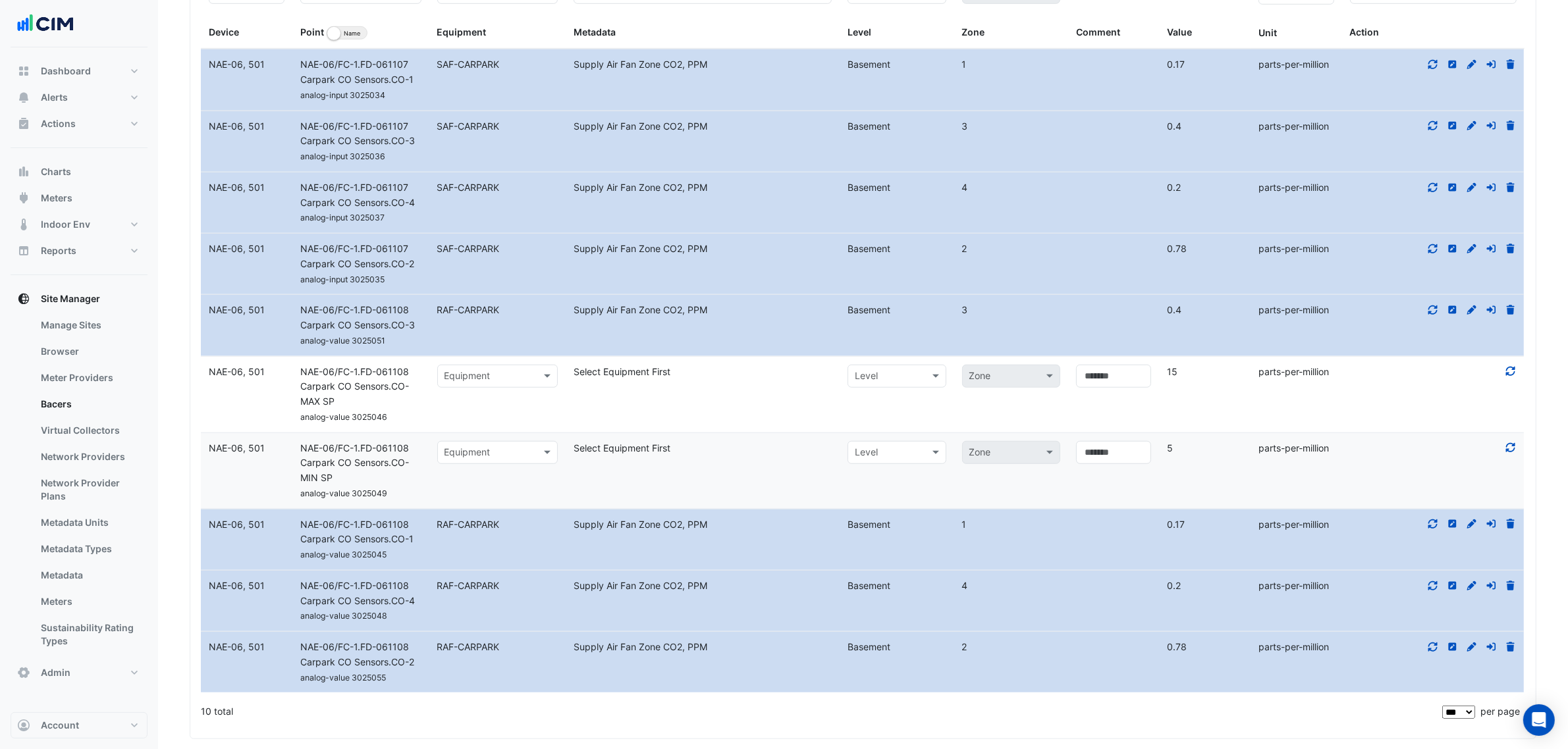
drag, startPoint x: 468, startPoint y: 395, endPoint x: 481, endPoint y: 374, distance: 24.7
click at [470, 390] on datatable-body-cell "Select equipment Equipment" at bounding box center [498, 395] width 137 height 76
click at [482, 373] on input "text" at bounding box center [485, 377] width 80 height 15
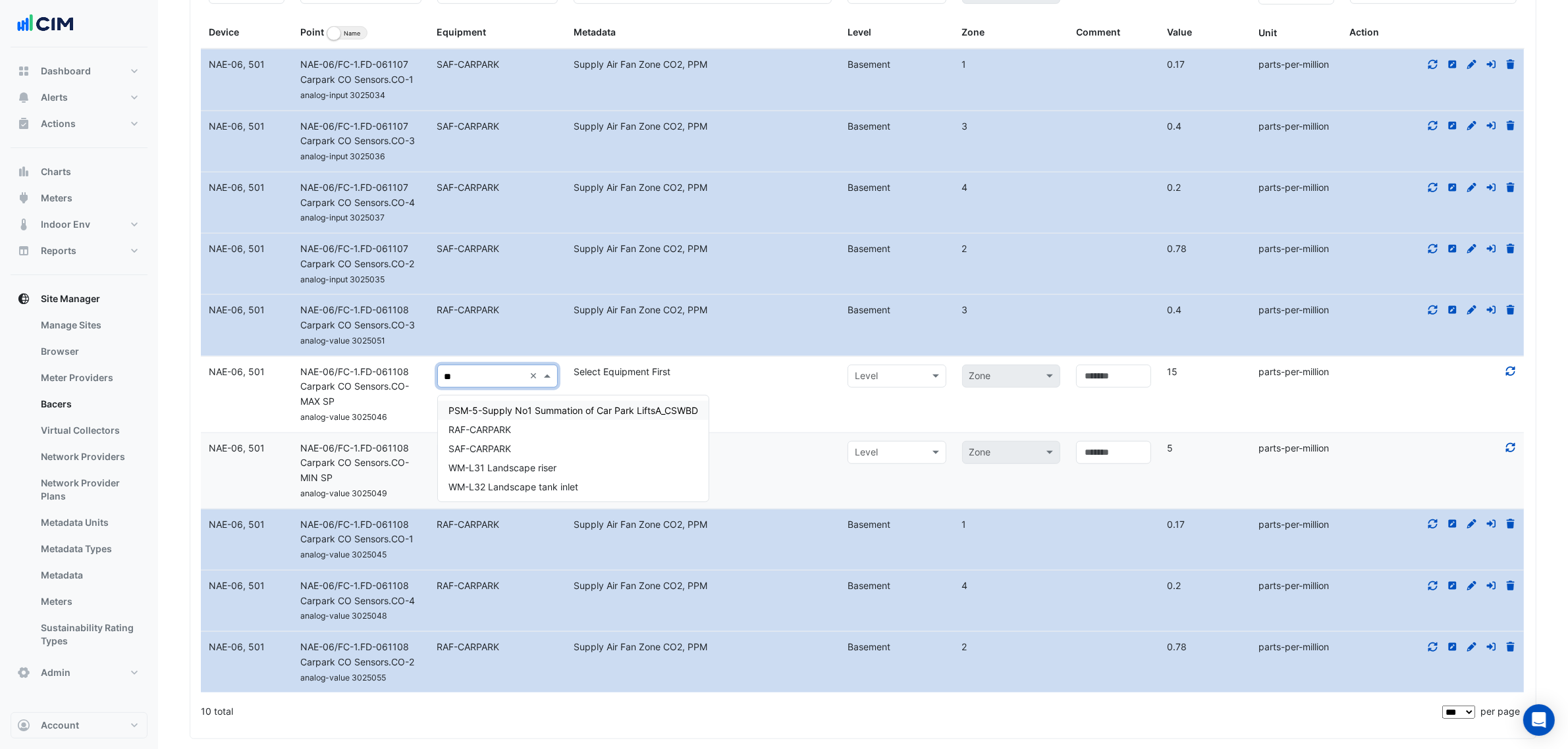
type input "***"
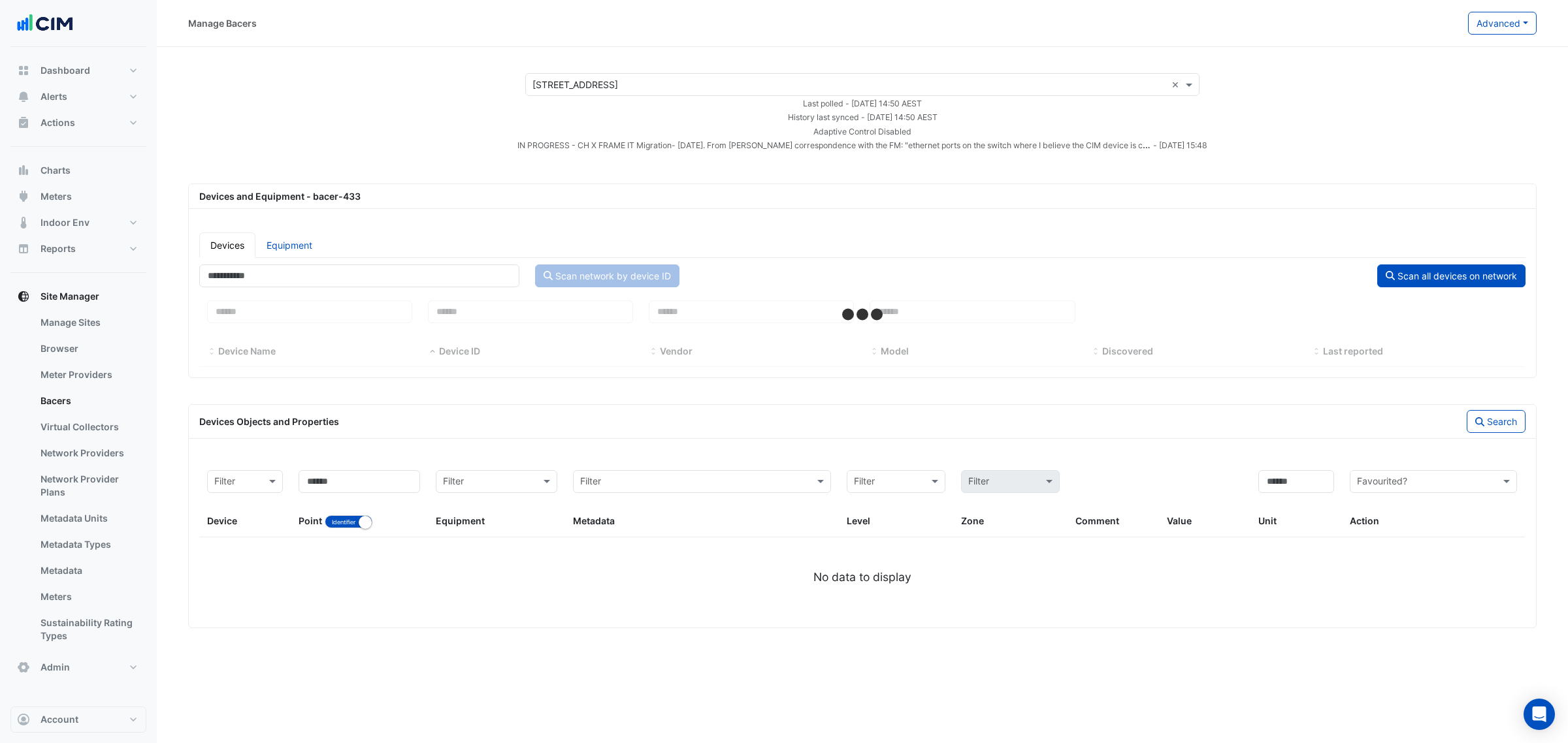
select select "***"
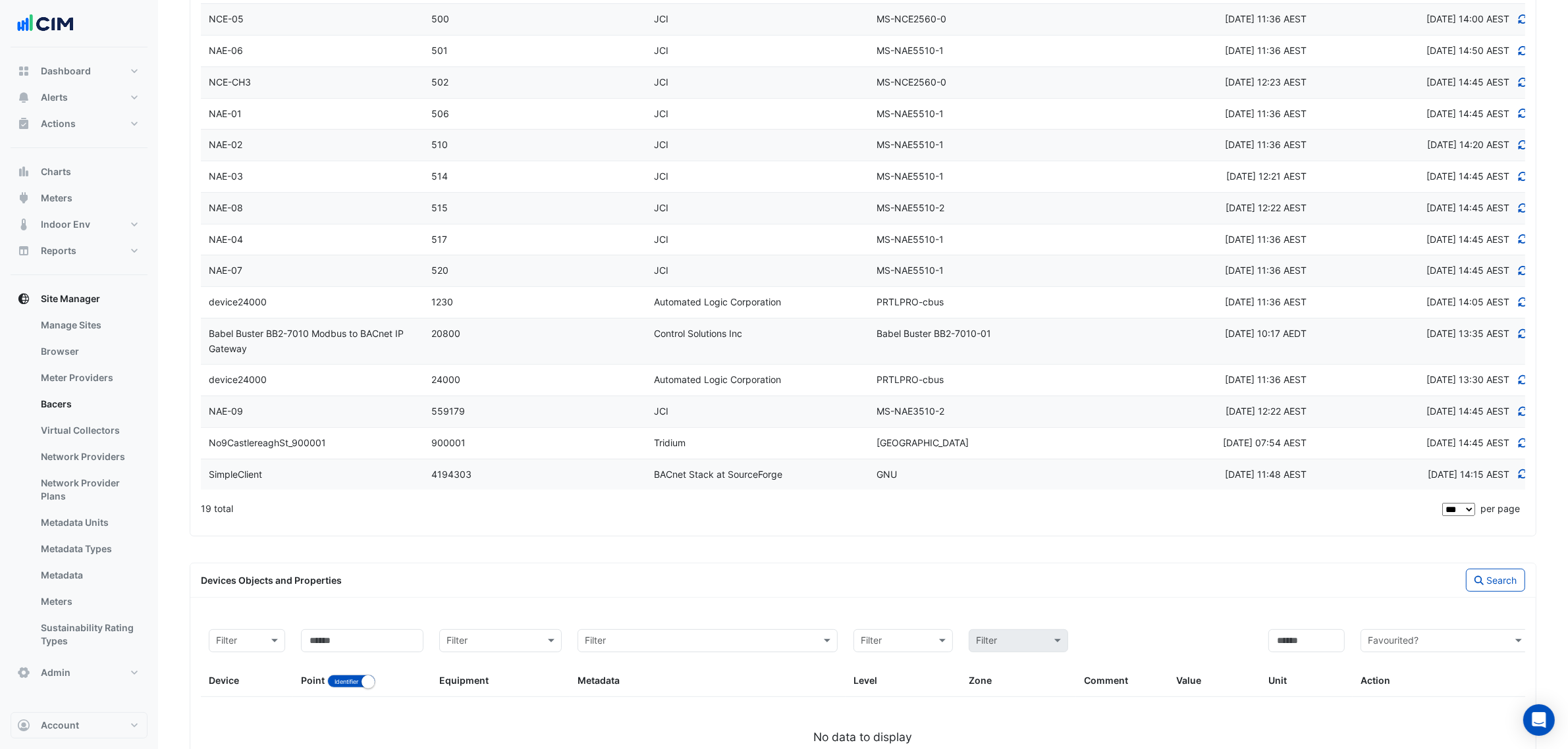
scroll to position [564, 0]
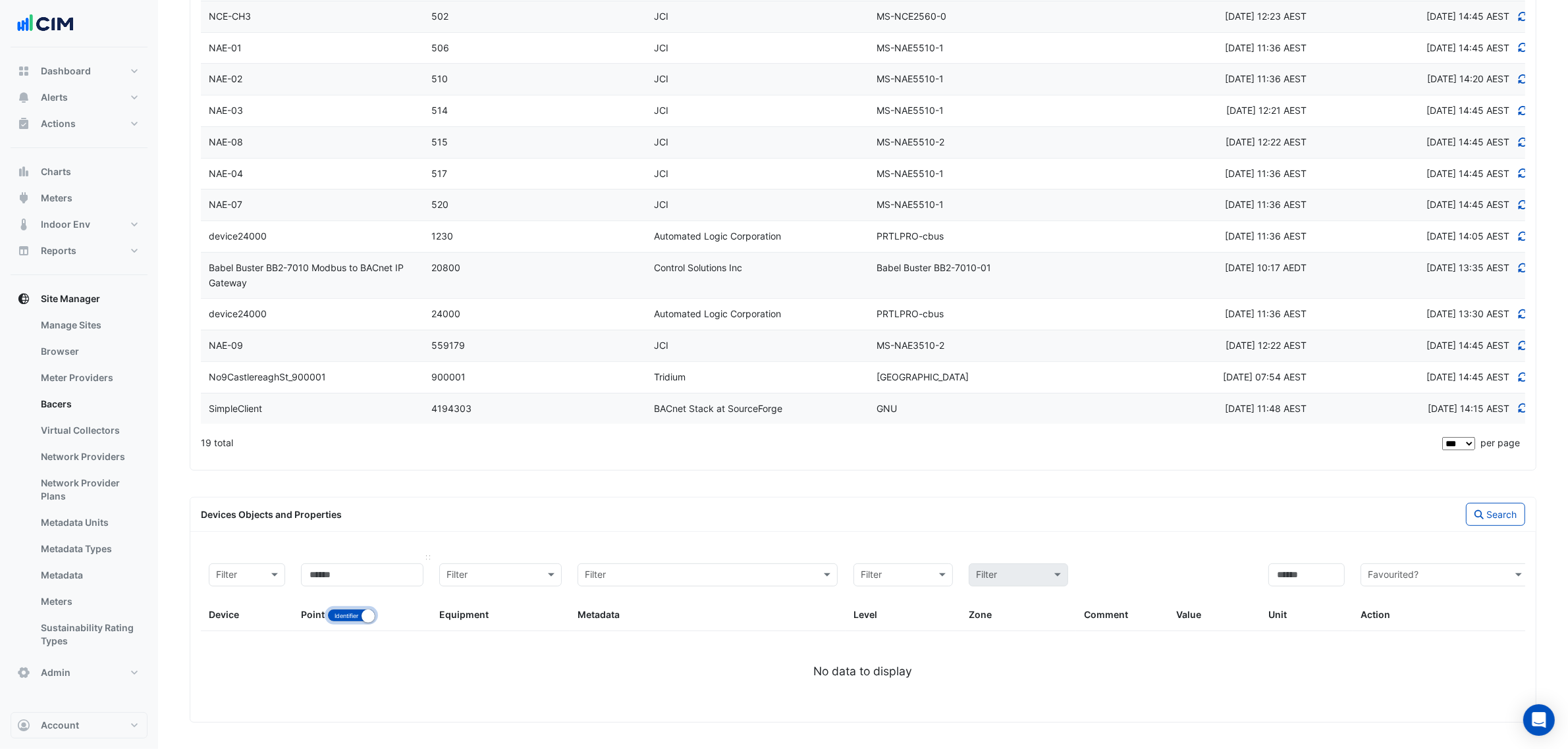
click at [338, 616] on button "Identifier Name" at bounding box center [351, 615] width 48 height 13
click at [341, 577] on input at bounding box center [362, 575] width 123 height 23
paste input "**********"
type input "**********"
click at [1485, 518] on button "Search" at bounding box center [1495, 515] width 59 height 23
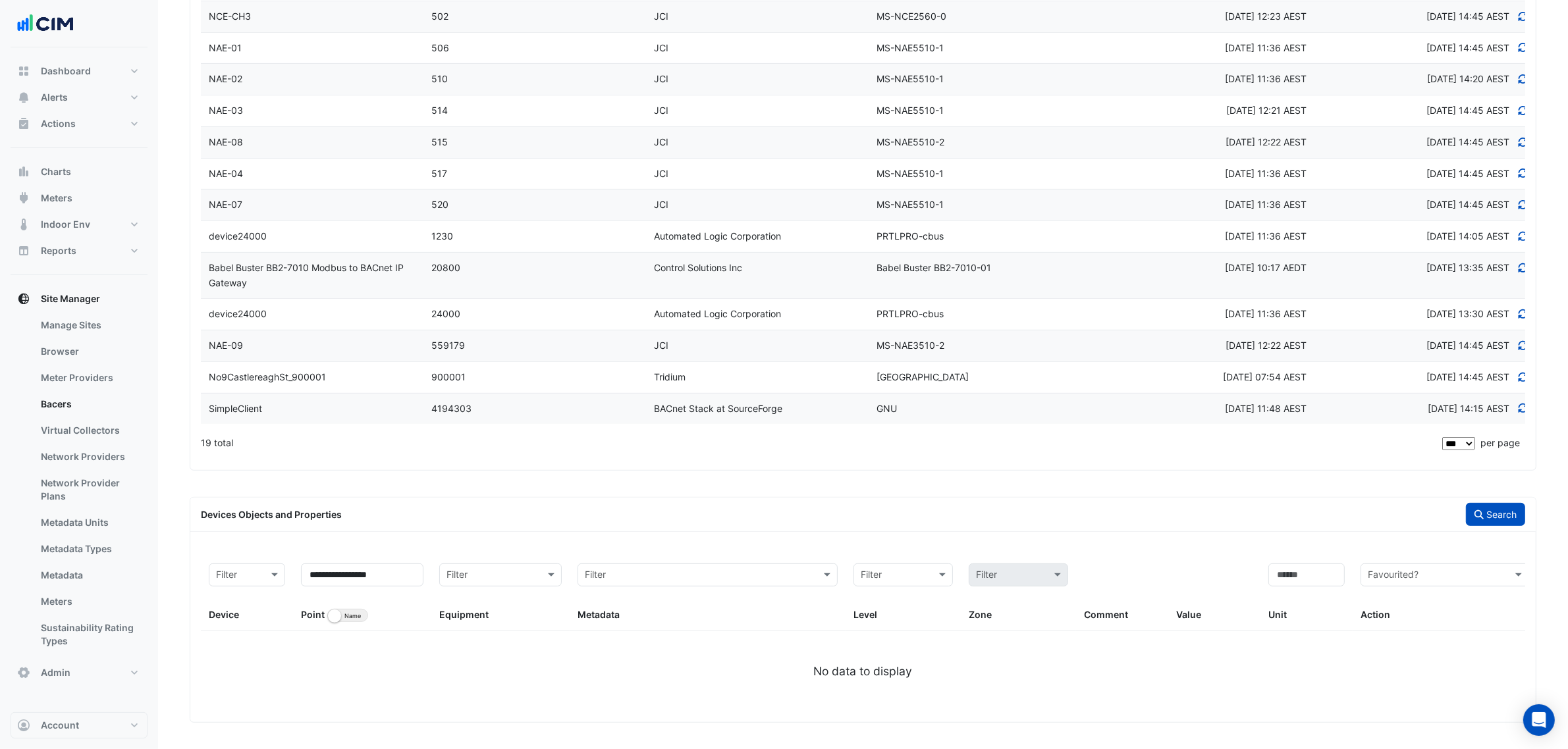
scroll to position [483, 0]
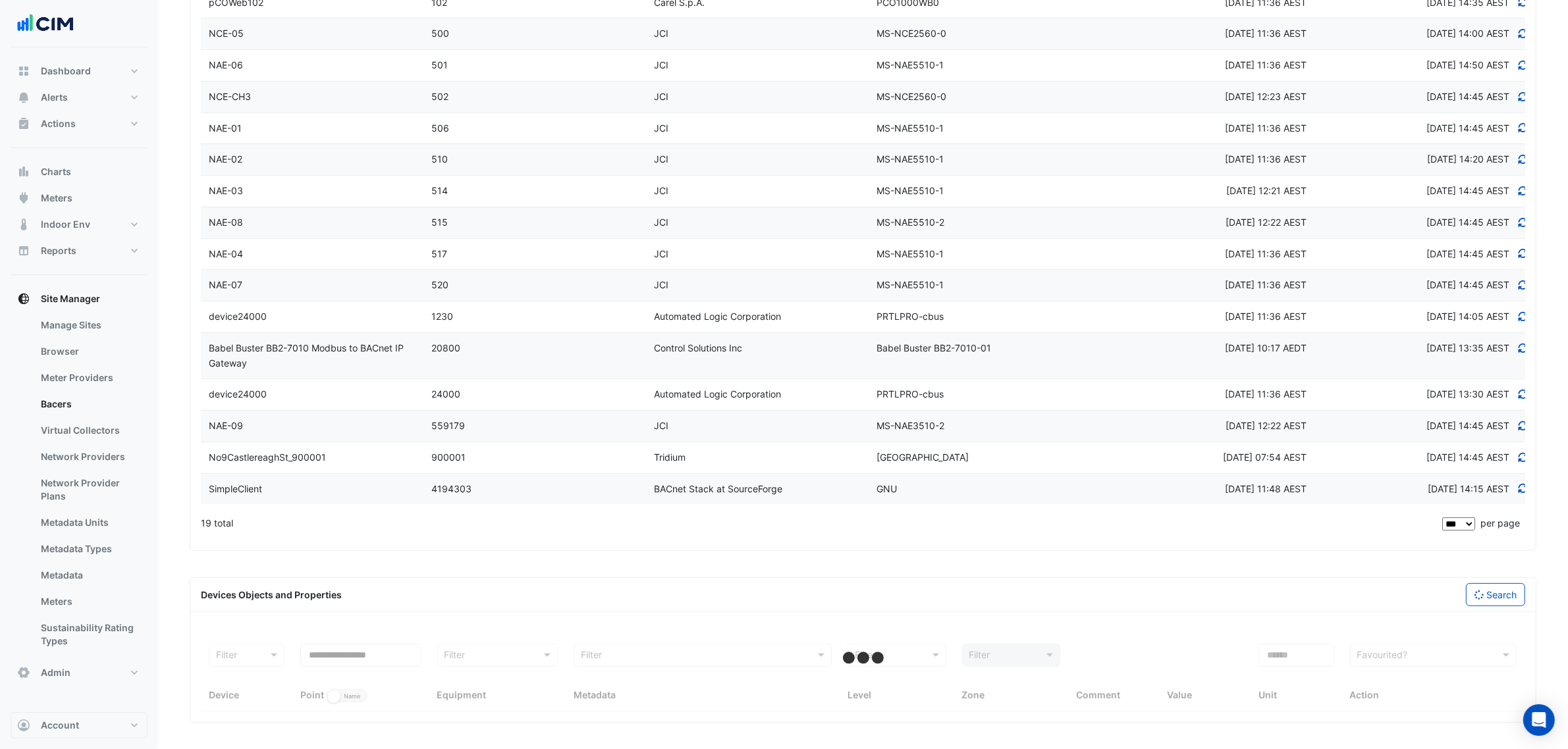
select select "***"
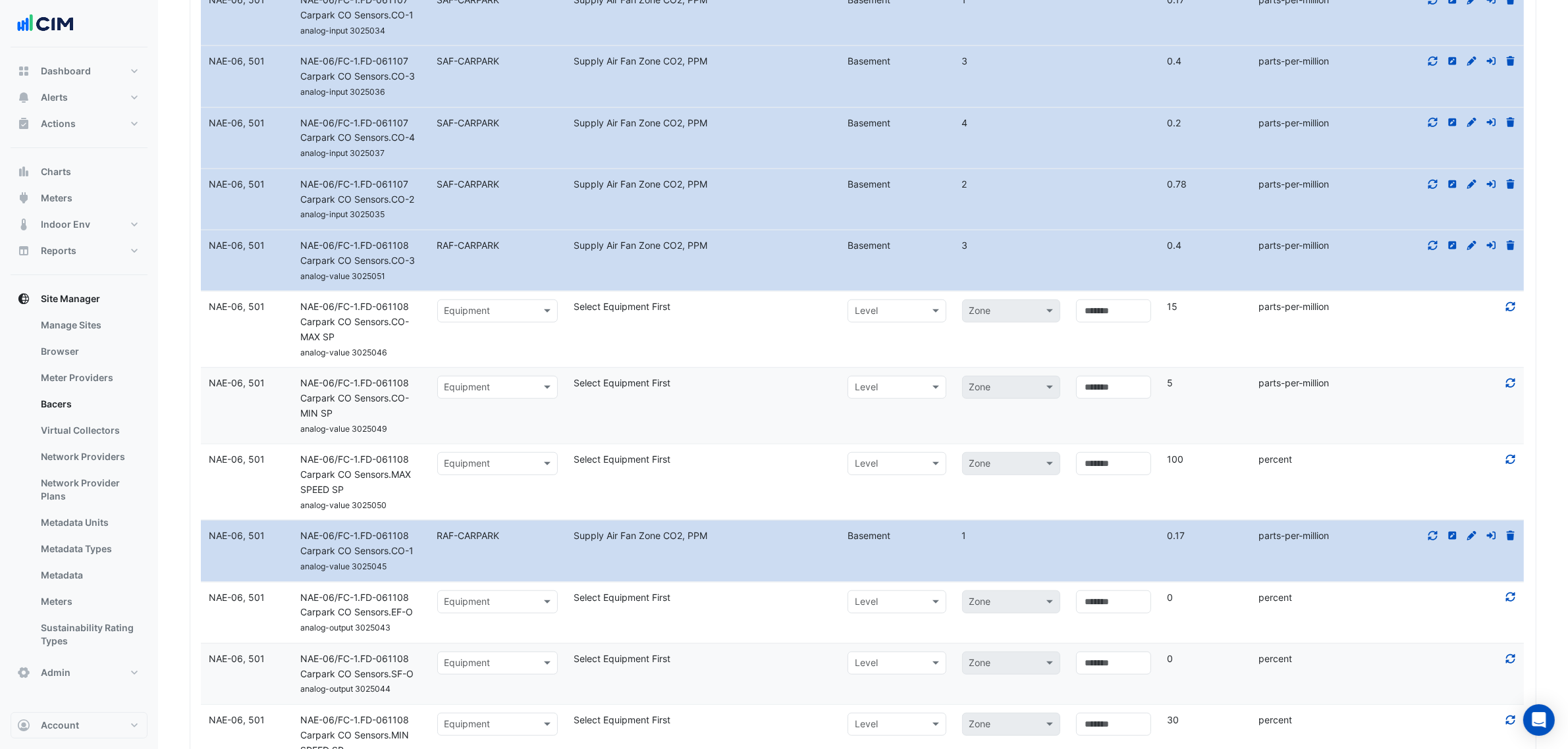
scroll to position [1222, 0]
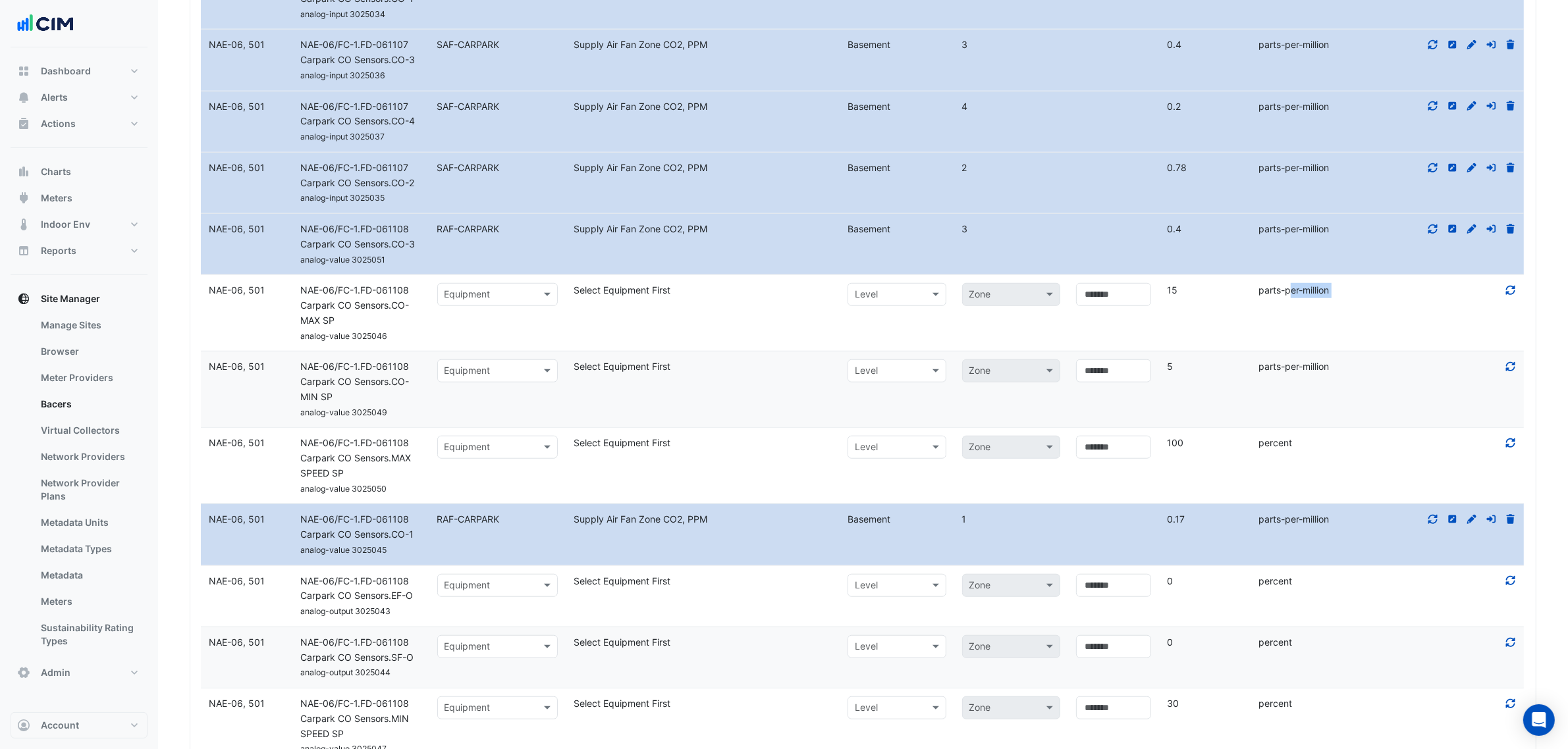
drag, startPoint x: 1255, startPoint y: 302, endPoint x: 1352, endPoint y: 313, distance: 97.6
click at [1360, 312] on div "Device NAE-06, 501 Name NAE-06/FC-1.FD-061108 Carpark CO Sensors.CO- MAX SP ana…" at bounding box center [863, 313] width 1324 height 76
copy div "parts-per-million Action"
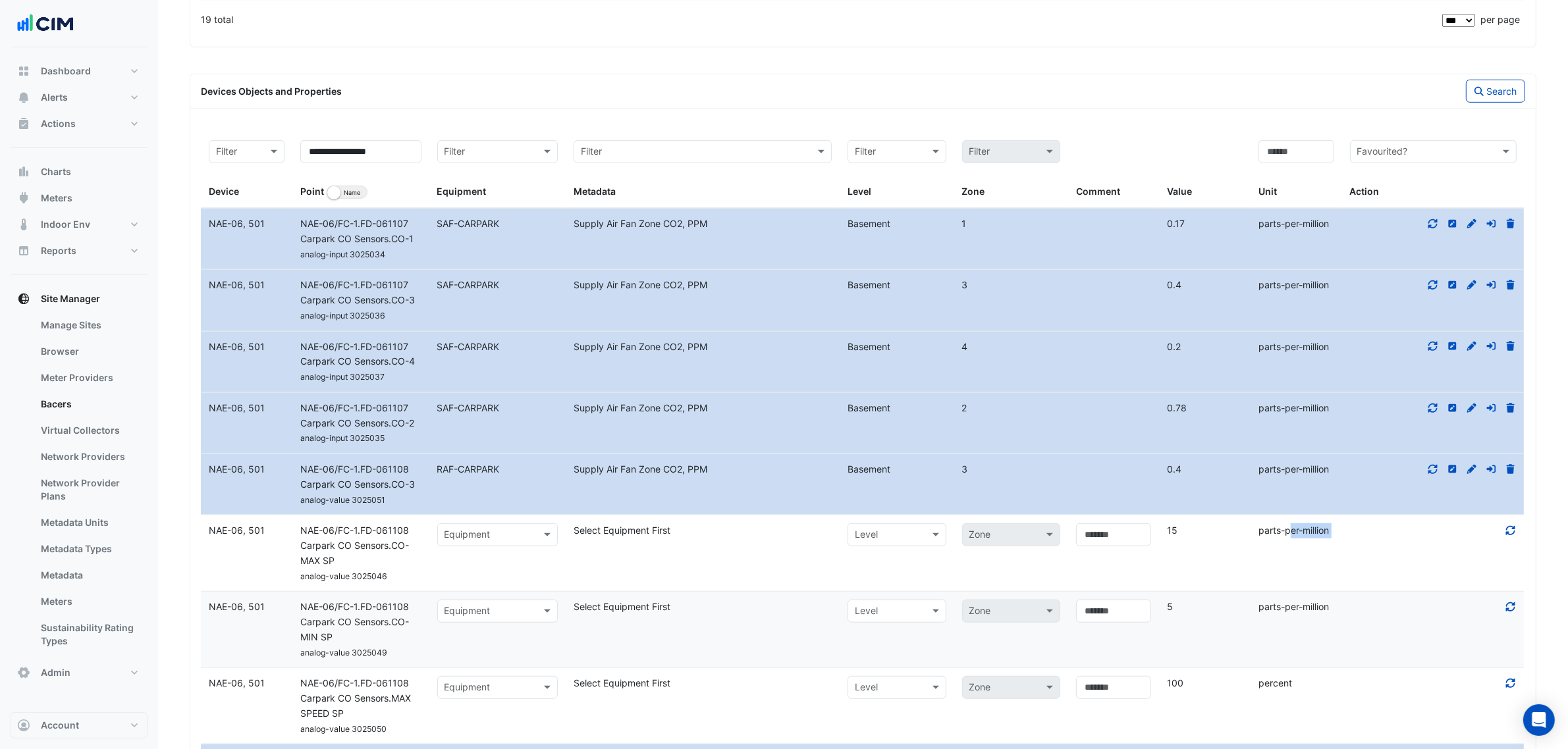
scroll to position [975, 0]
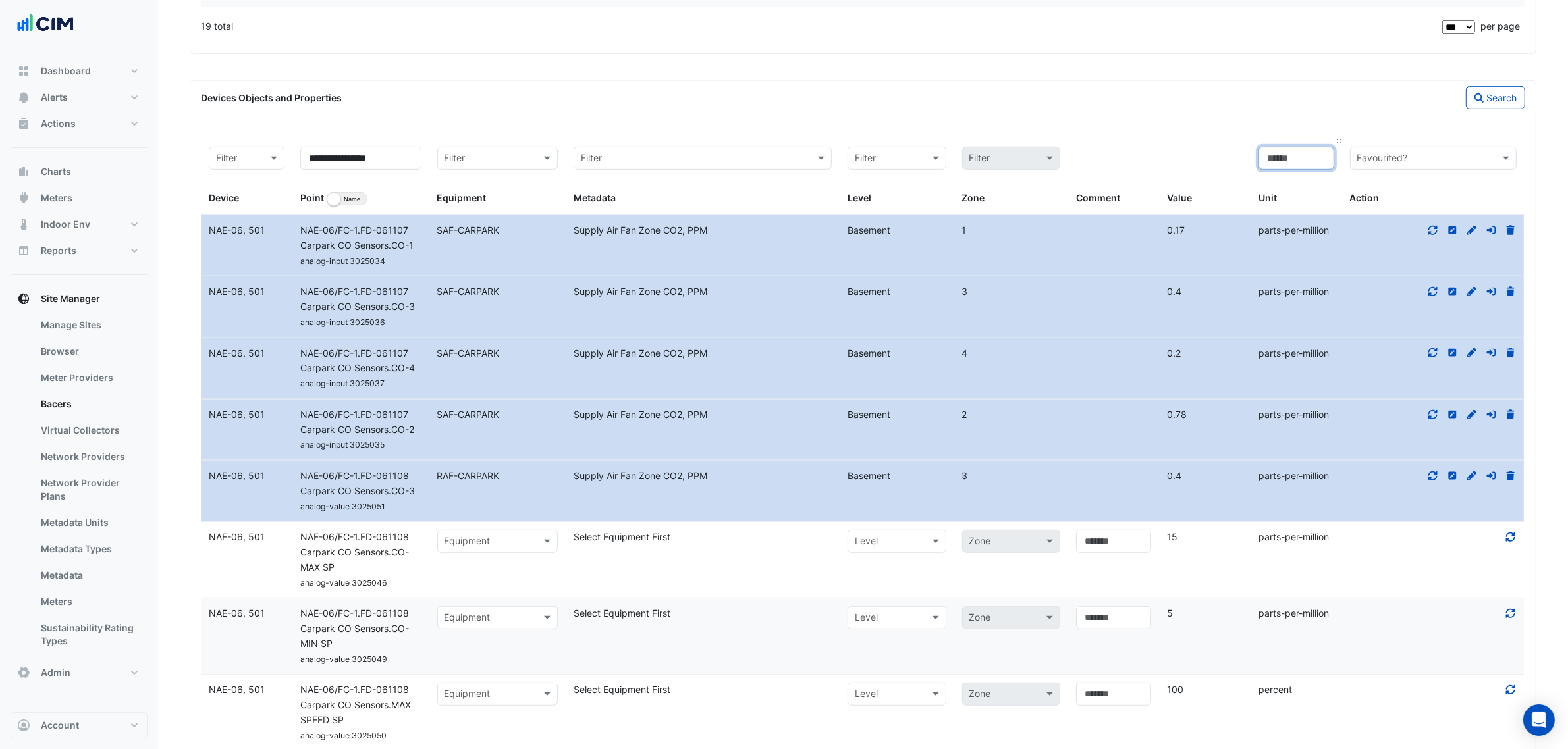
click at [1299, 160] on input at bounding box center [1296, 158] width 76 height 23
paste input "**********"
drag, startPoint x: 1326, startPoint y: 166, endPoint x: 1282, endPoint y: 162, distance: 44.2
click at [1127, 158] on div "**********" at bounding box center [863, 177] width 1324 height 76
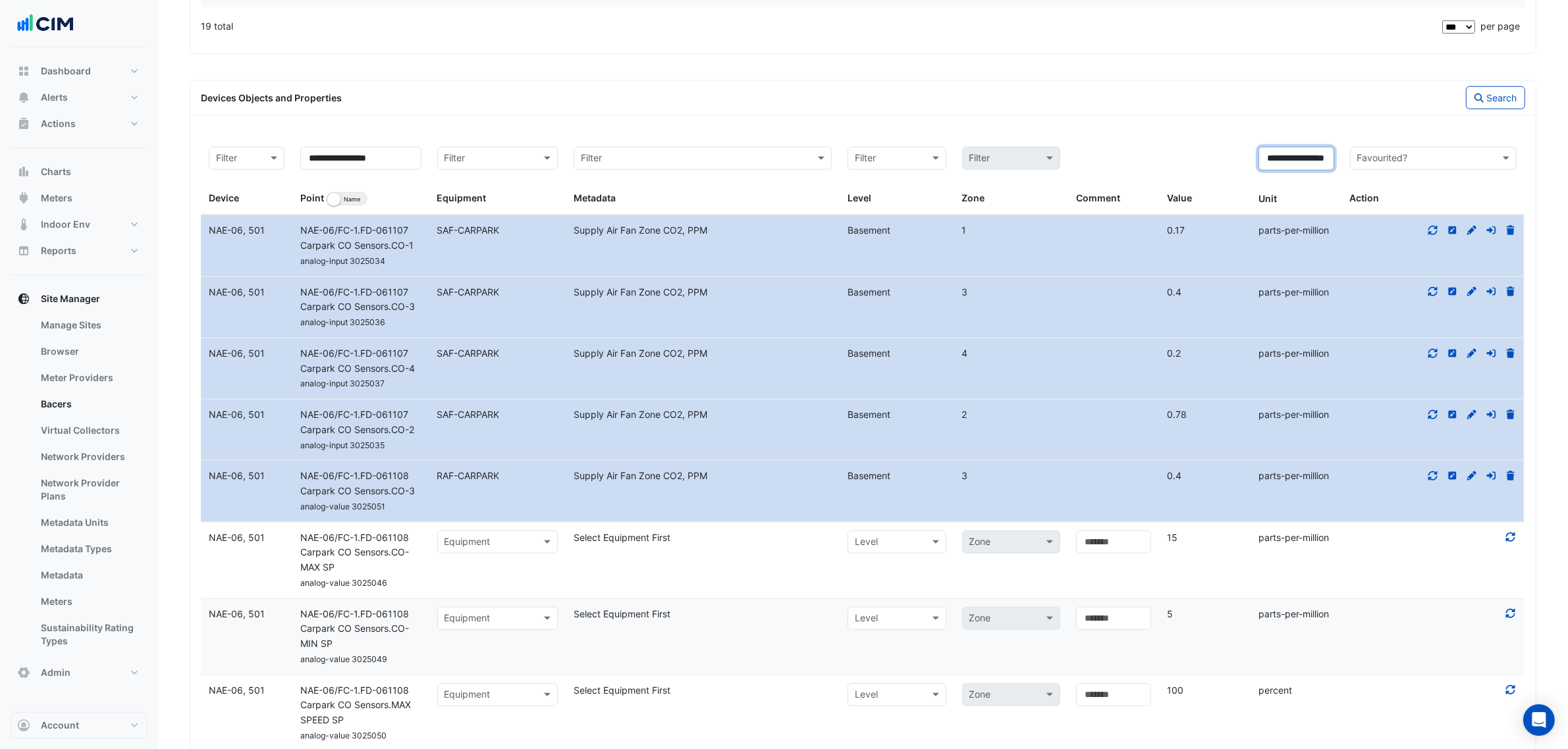
type input "**********"
click at [1492, 115] on div "Devices Objects and Properties Search" at bounding box center [863, 98] width 1346 height 34
click at [1492, 106] on button "Search" at bounding box center [1495, 98] width 59 height 23
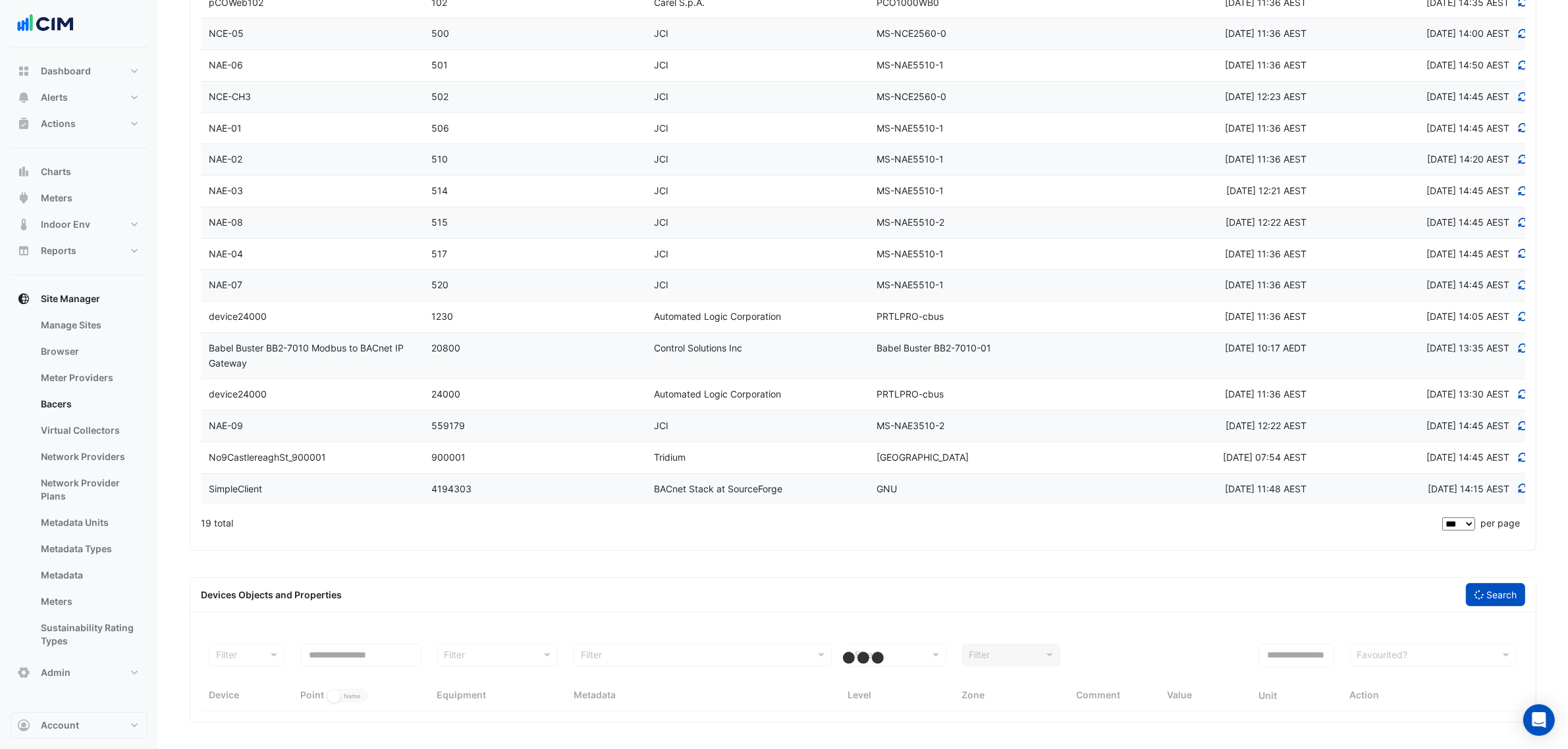
scroll to position [483, 0]
select select "***"
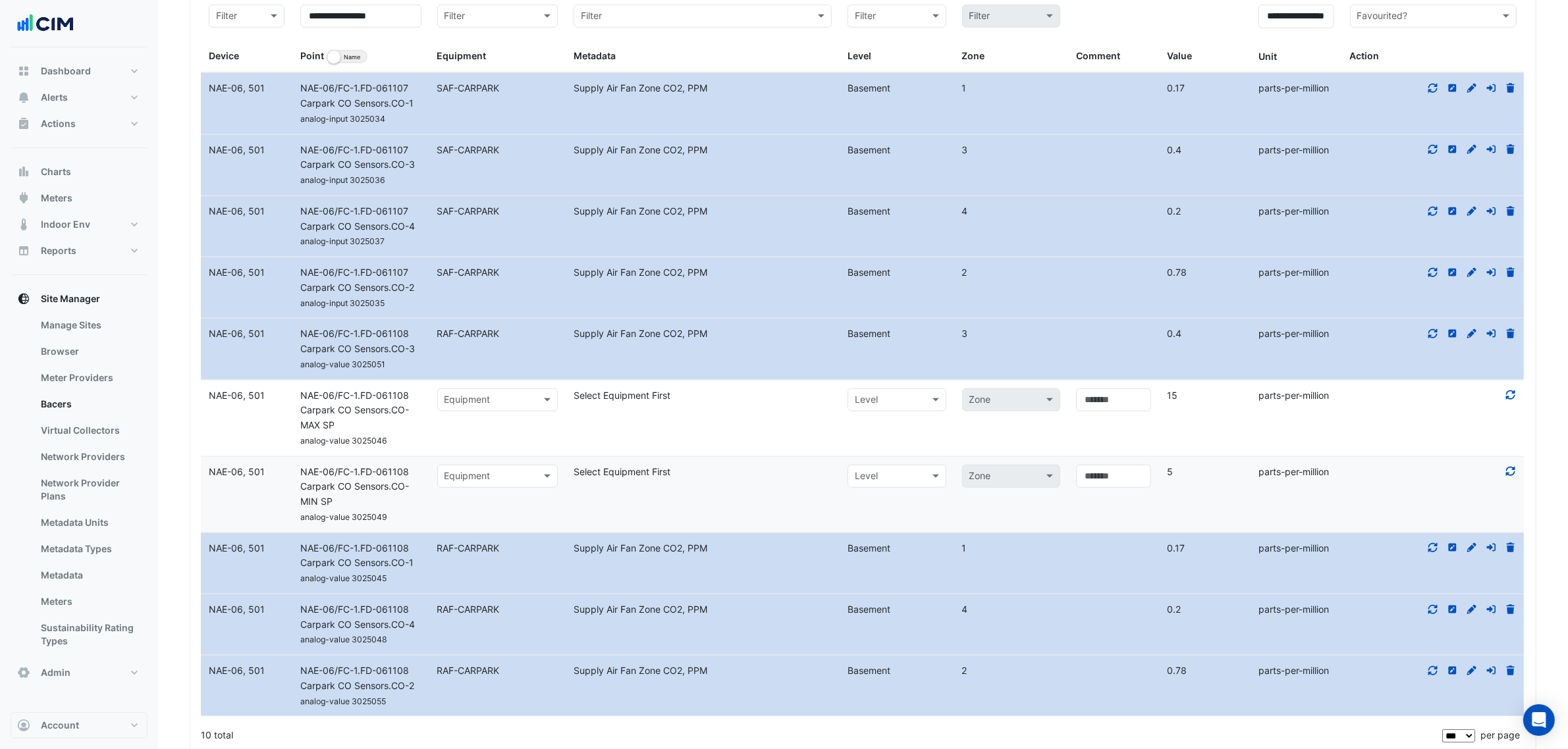
scroll to position [1164, 0]
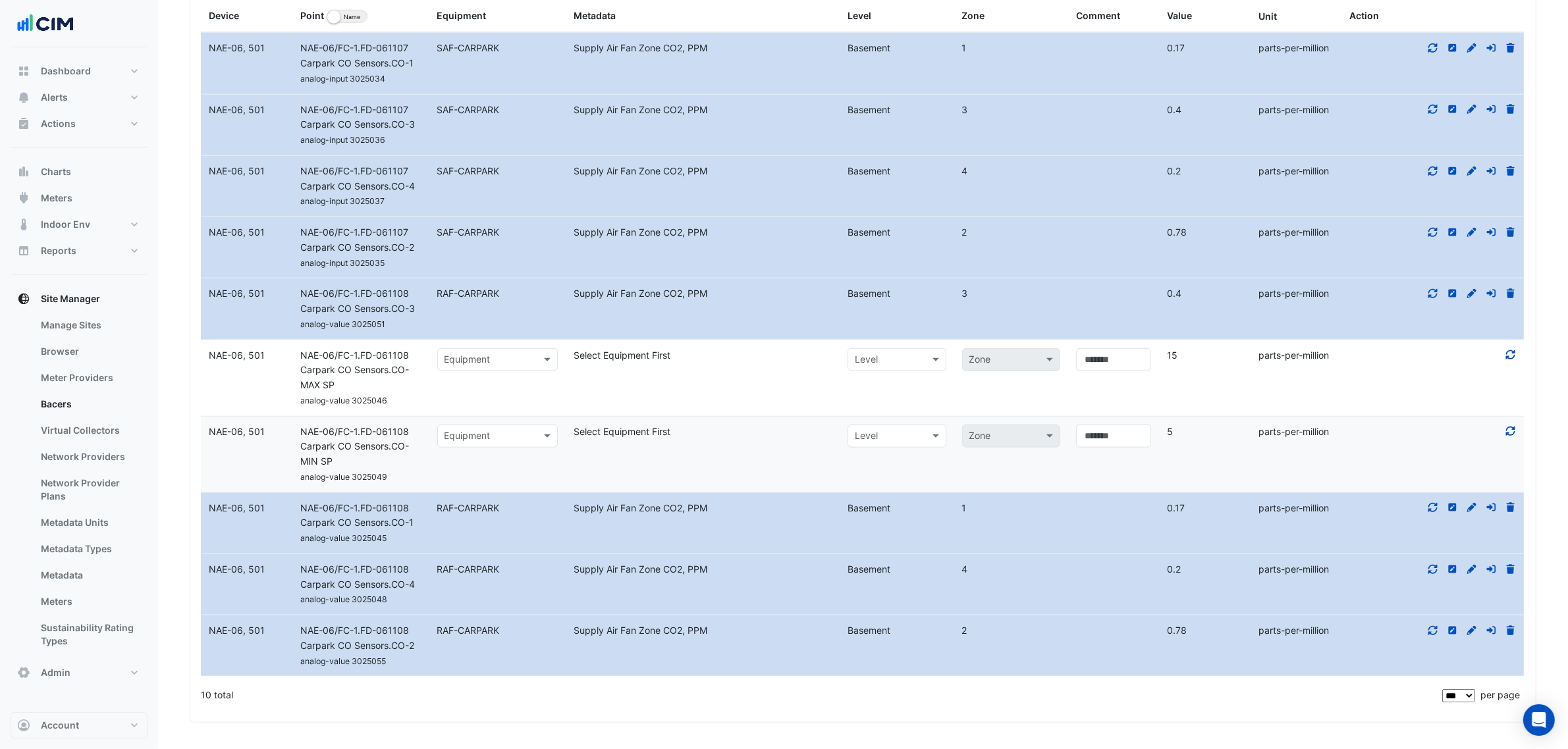
click at [479, 366] on div "Equipment" at bounding box center [498, 359] width 121 height 23
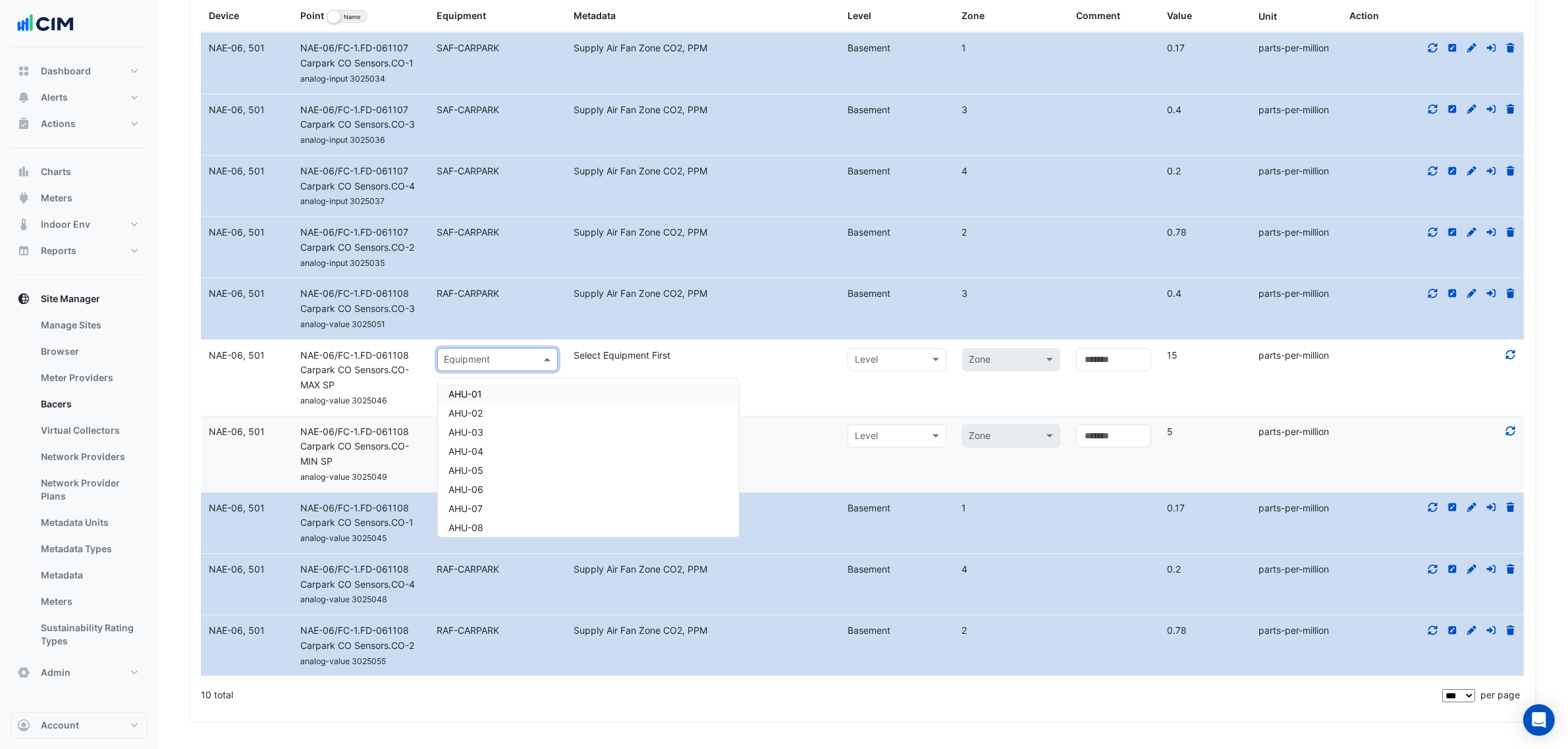
click at [476, 348] on div "Equipment" at bounding box center [498, 359] width 121 height 23
type input "***"
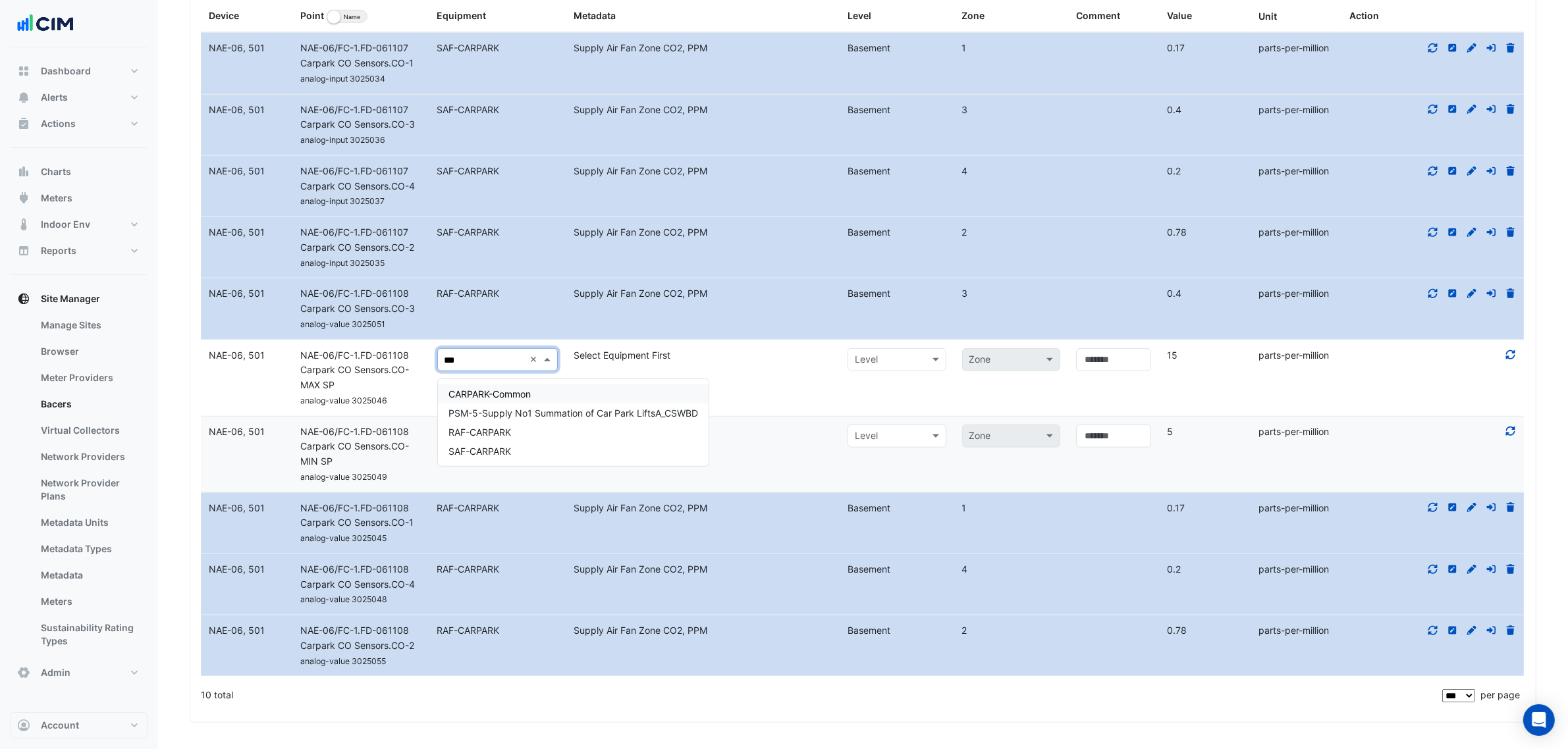
scroll to position [0, 0]
click at [507, 389] on span "CARPARK-Common" at bounding box center [489, 394] width 83 height 12
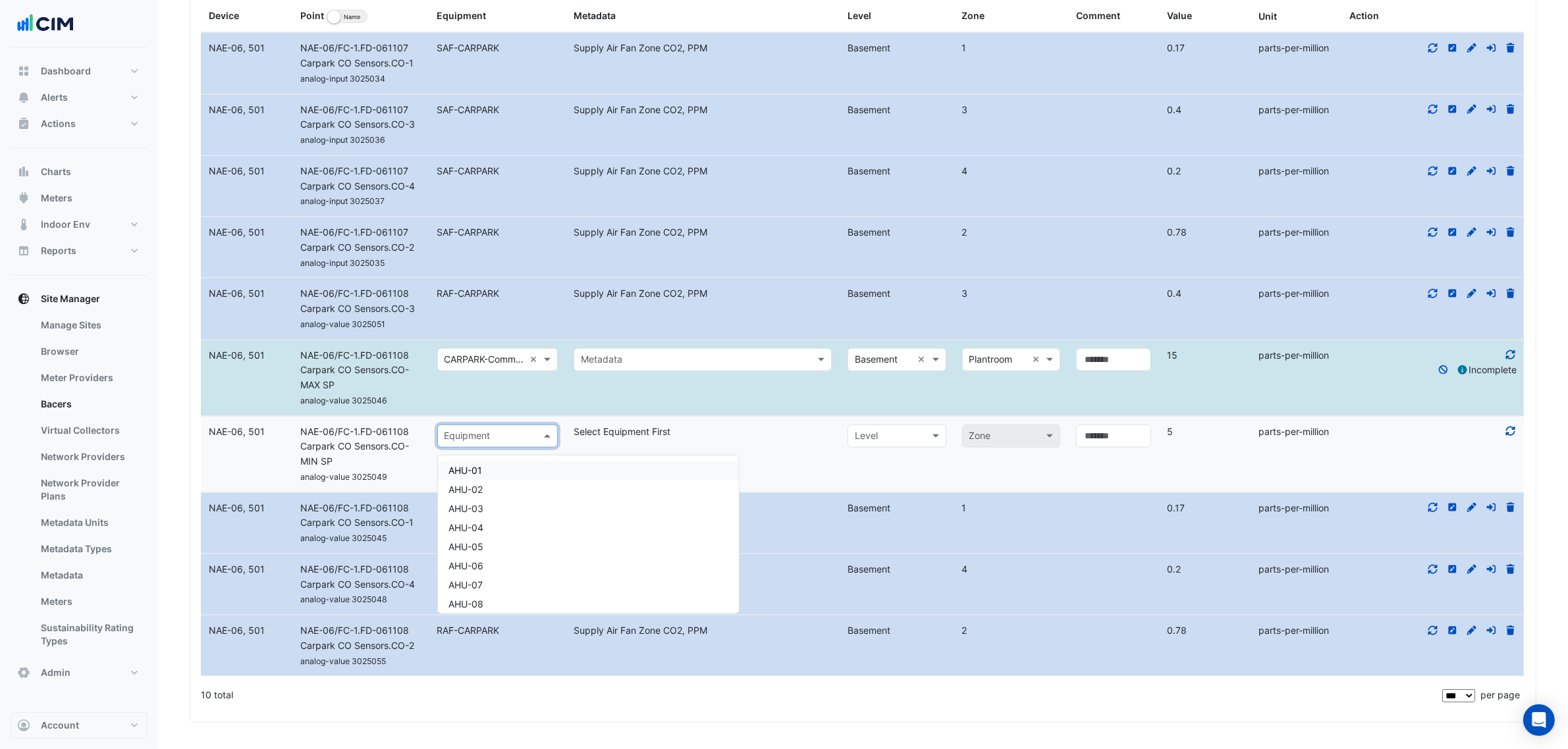
click at [498, 429] on div "Equipment" at bounding box center [498, 437] width 121 height 23
type input "***"
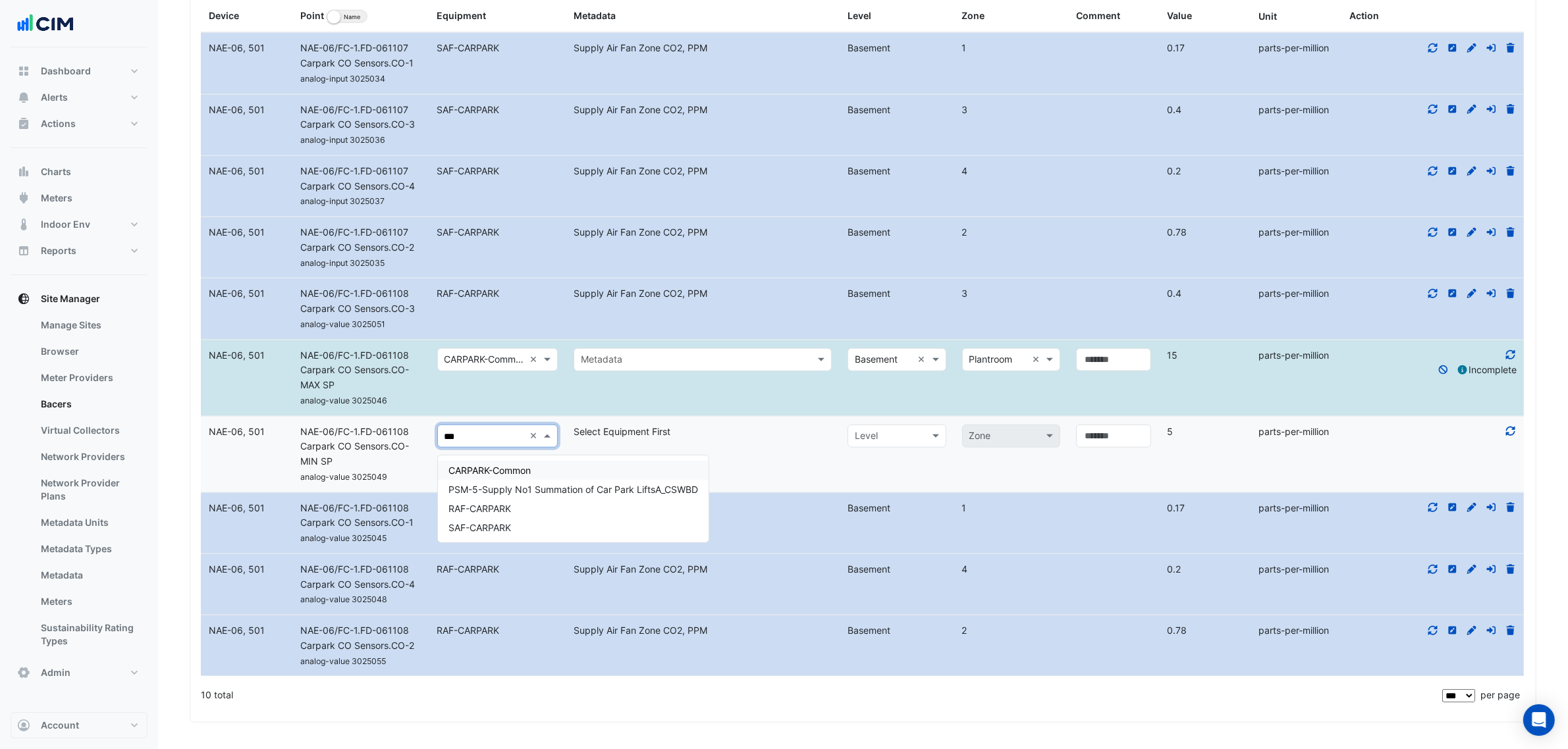
click at [502, 465] on span "CARPARK-Common" at bounding box center [489, 471] width 83 height 12
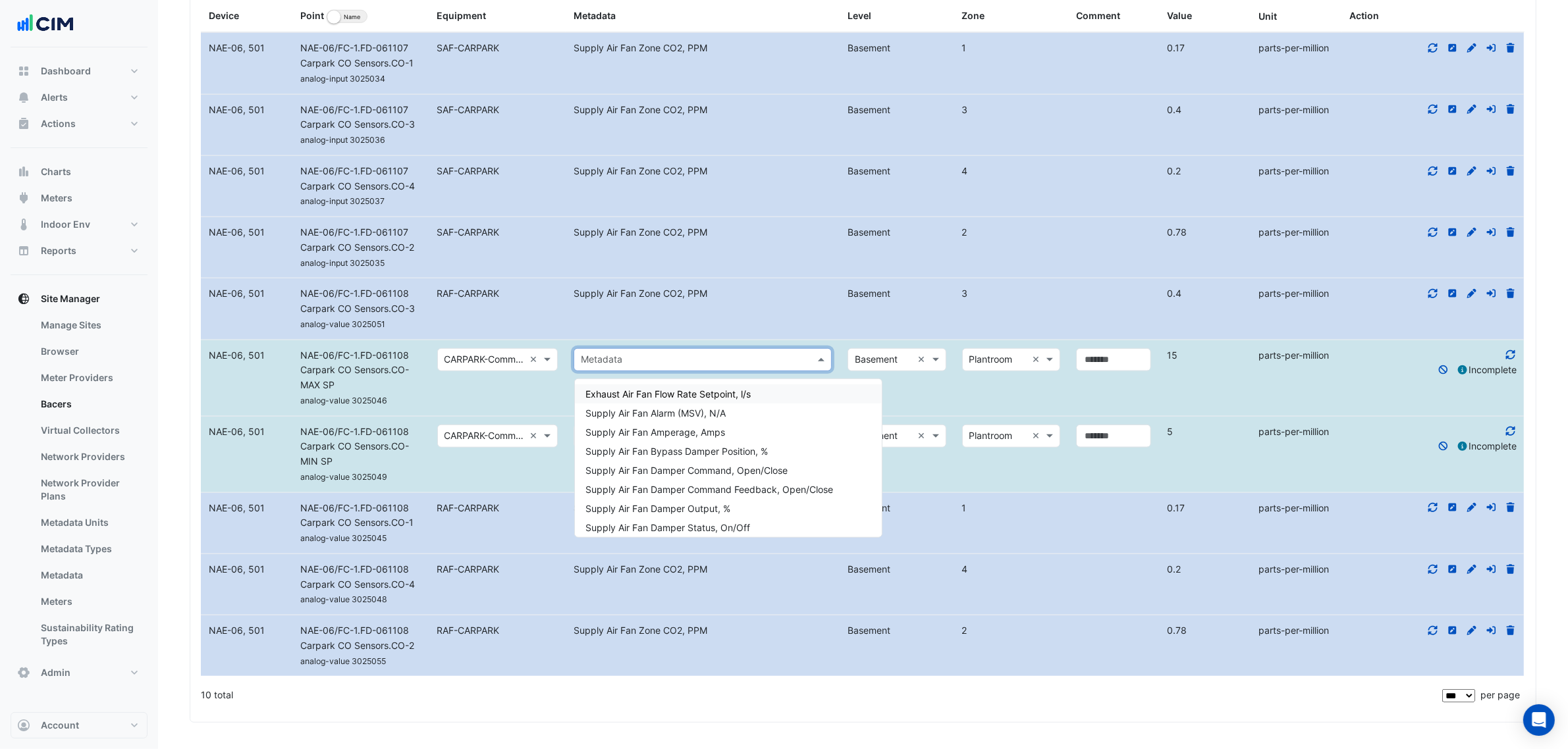
click at [601, 360] on input "text" at bounding box center [690, 360] width 218 height 15
type input "***"
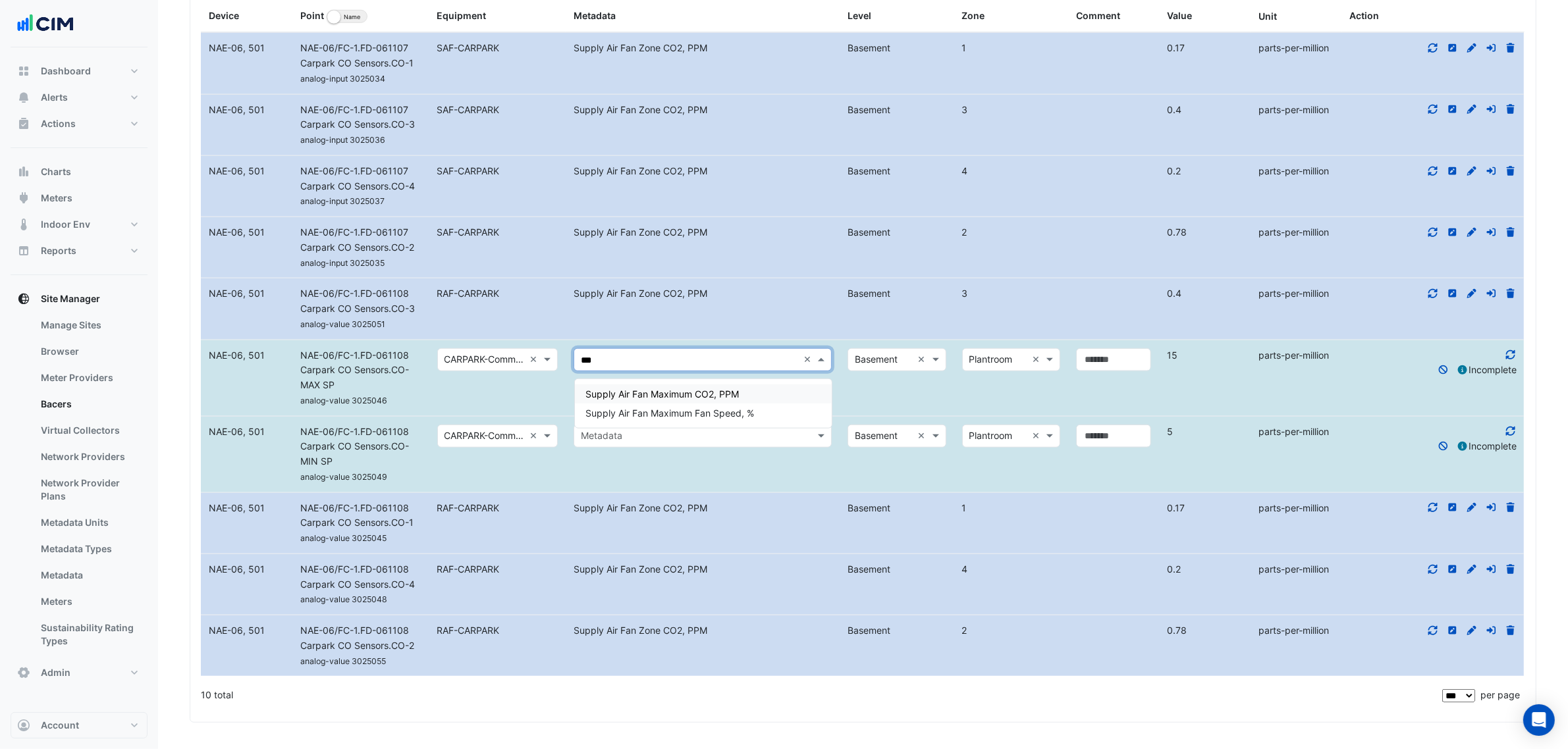
click at [657, 389] on span "Supply Air Fan Maximum CO2, PPM" at bounding box center [662, 394] width 154 height 12
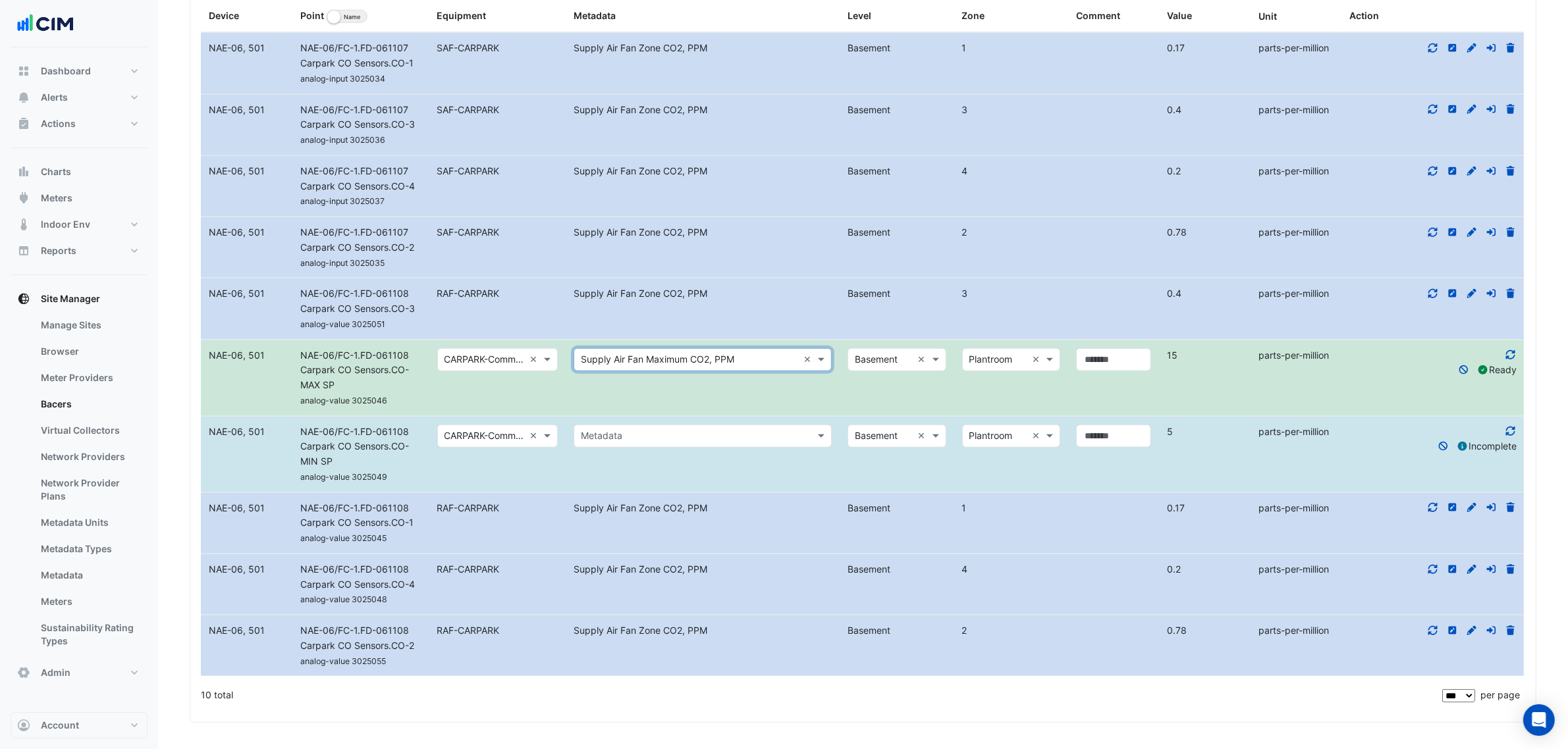
click at [681, 429] on input "text" at bounding box center [690, 437] width 218 height 15
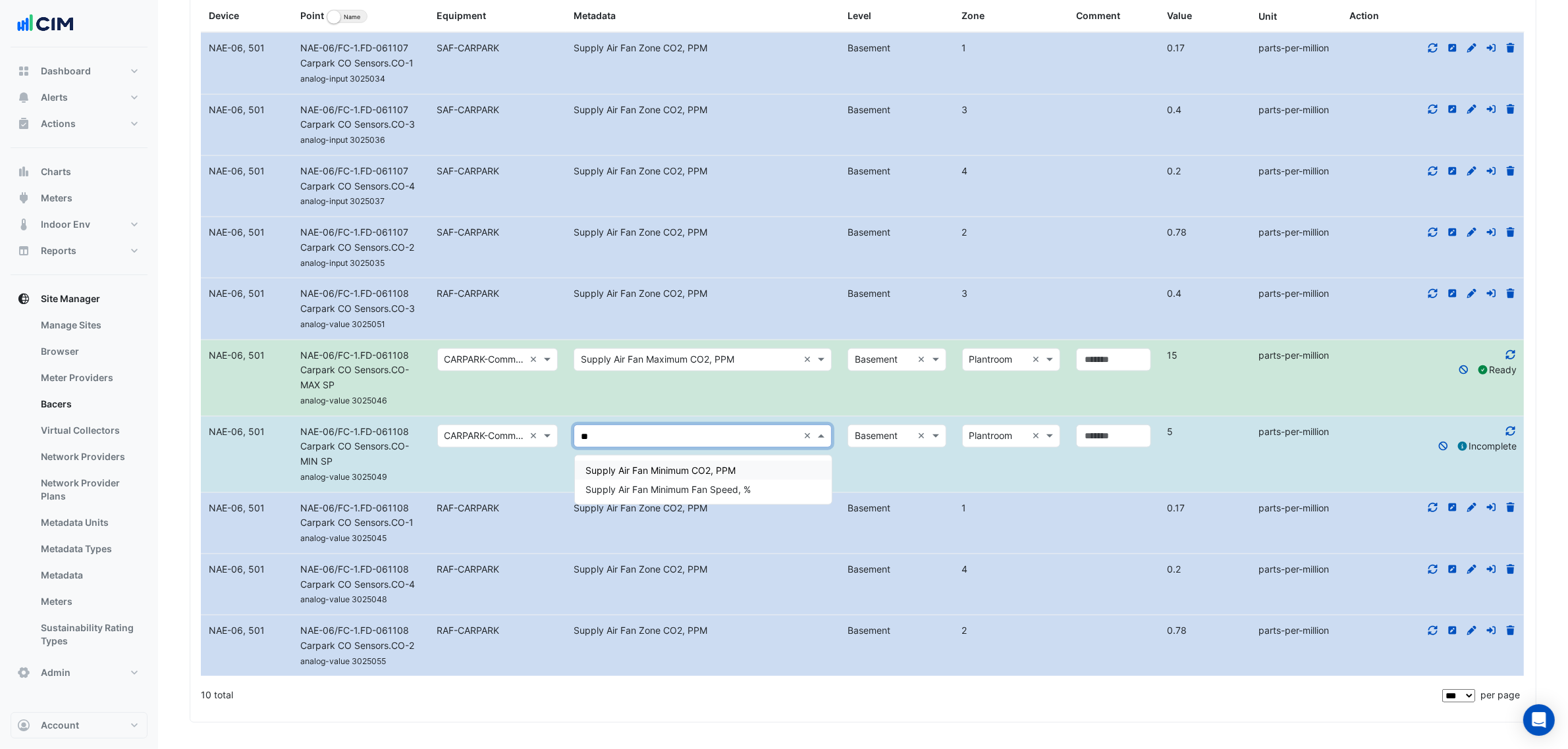
type input "***"
click at [720, 465] on span "Supply Air Fan Minimum CO2, PPM" at bounding box center [661, 471] width 150 height 12
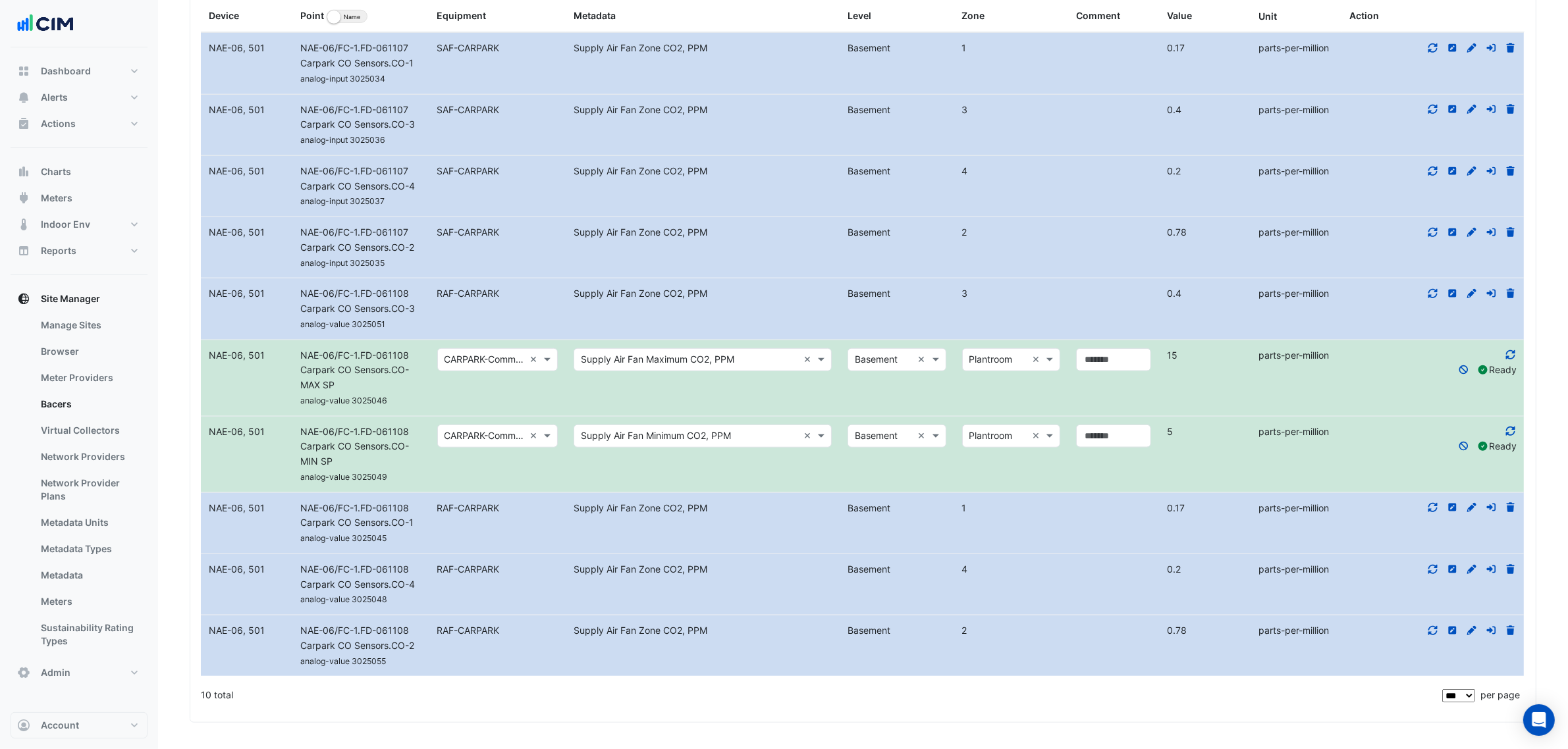
click at [854, 474] on datatable-body-cell "Select level × Basement × × Plantroom ×" at bounding box center [954, 454] width 228 height 76
click at [755, 402] on datatable-body-cell "Select metadata Supply Air Fan Maximum CO2, PPM ×" at bounding box center [702, 378] width 274 height 76
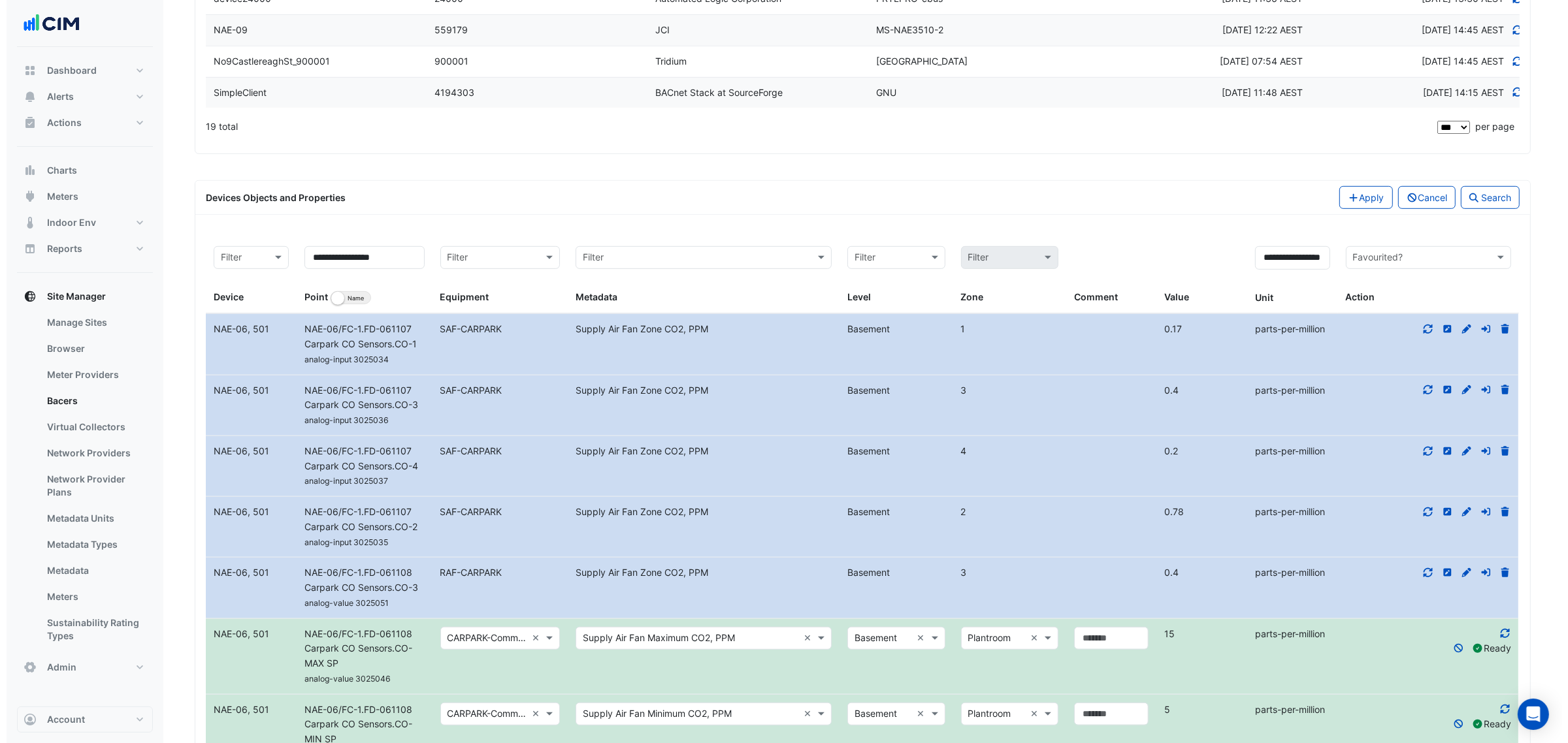
scroll to position [665, 0]
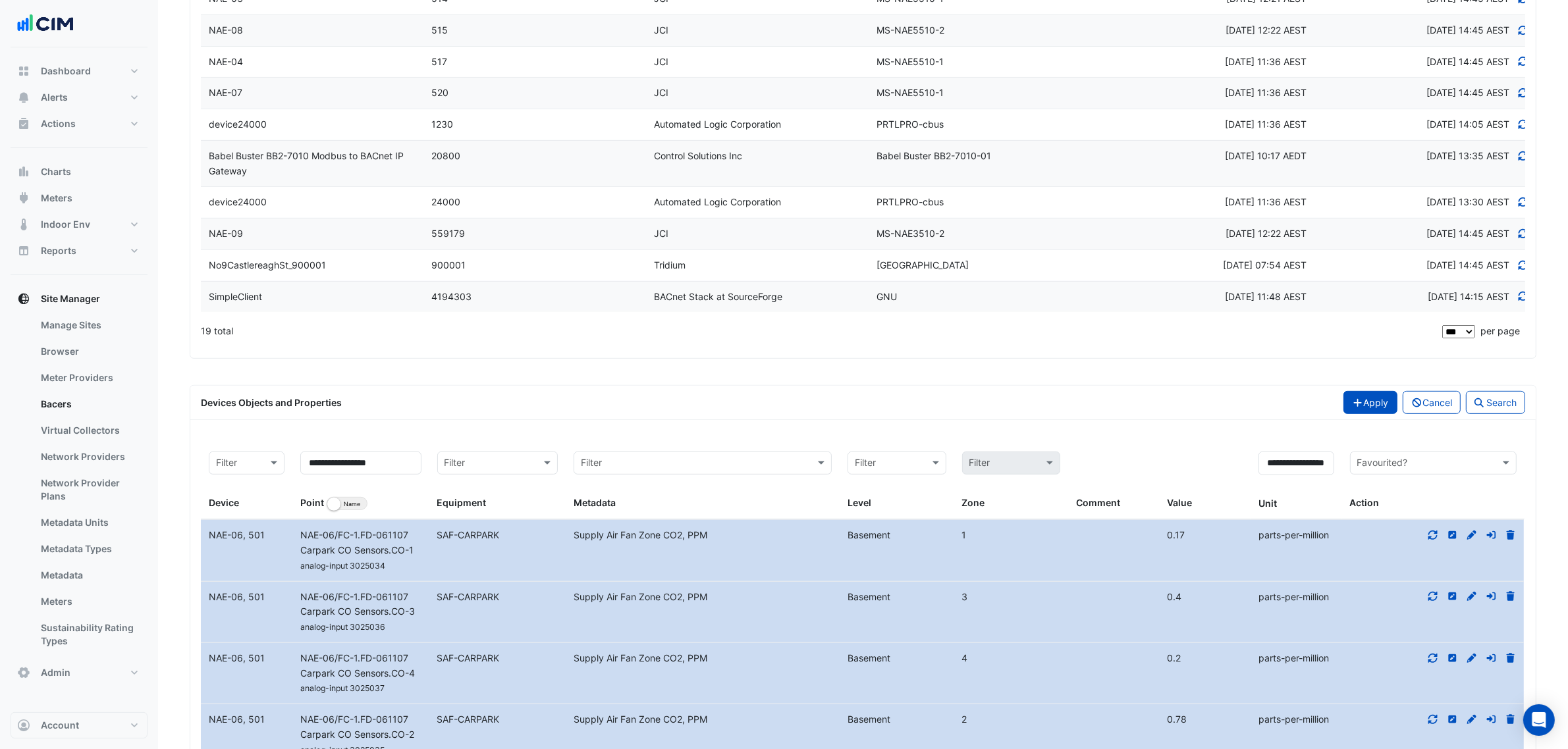
click at [1349, 400] on button "Apply" at bounding box center [1370, 403] width 54 height 23
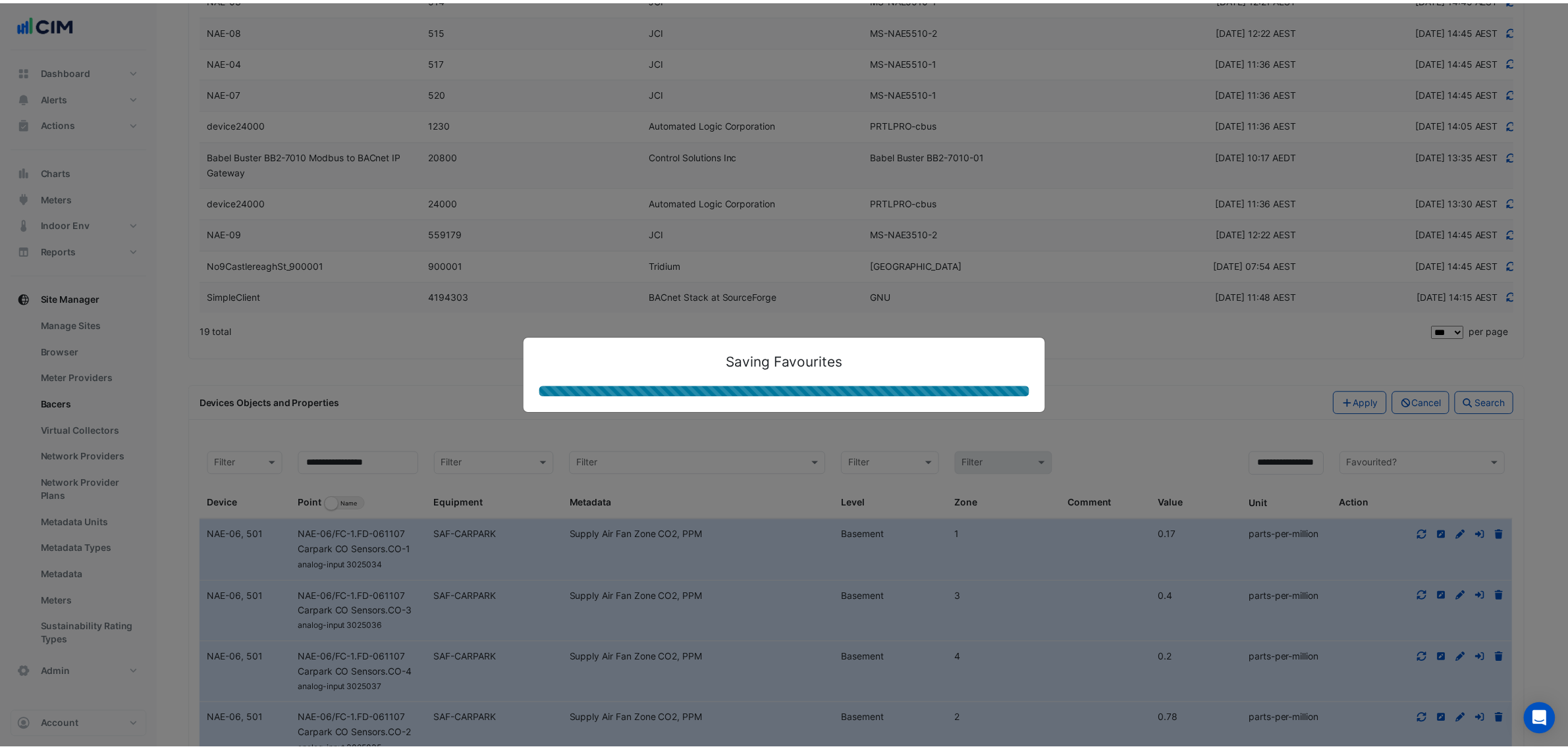
scroll to position [483, 0]
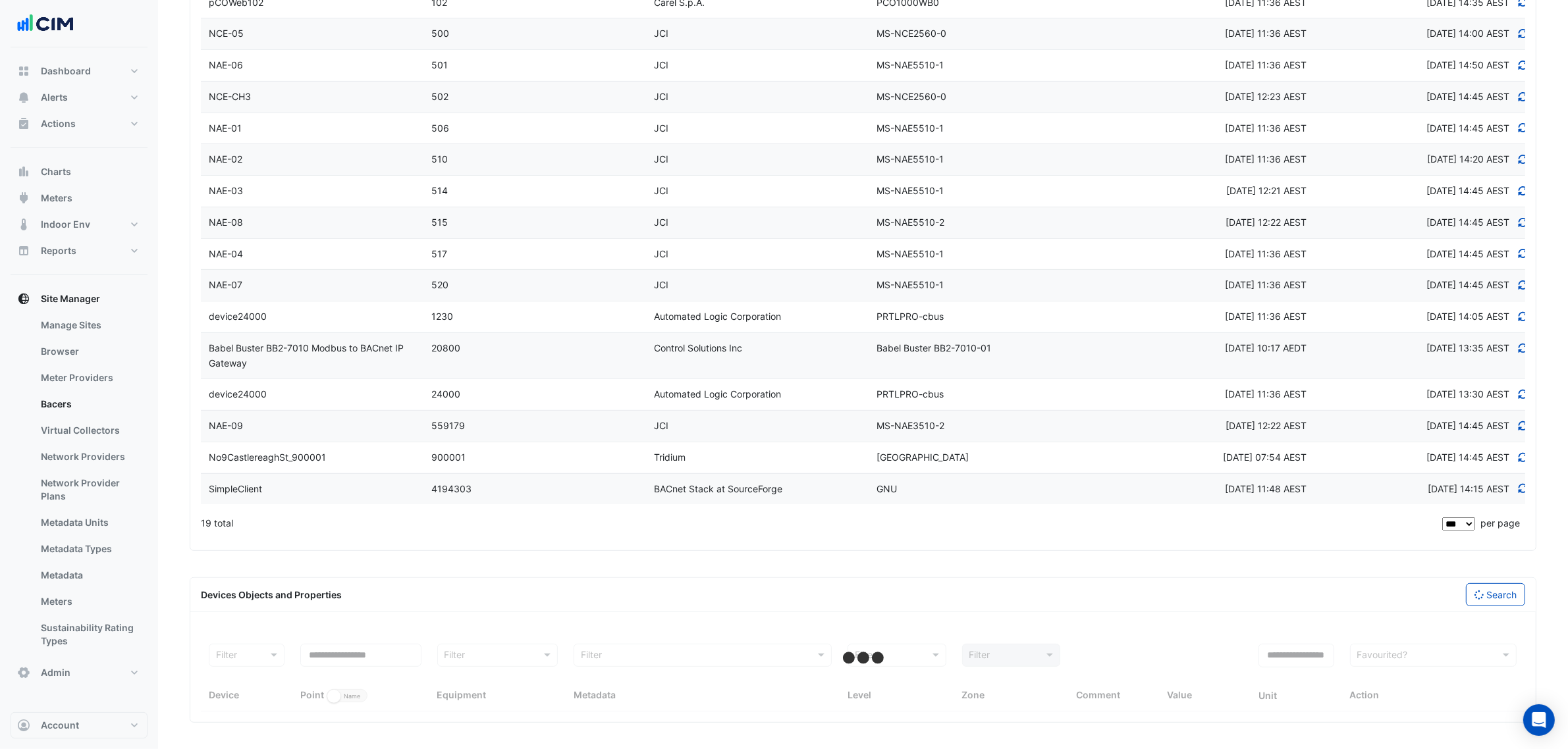
click at [1279, 461] on span "Thu 03-Jun-2021 07:54 AEST" at bounding box center [1265, 457] width 83 height 12
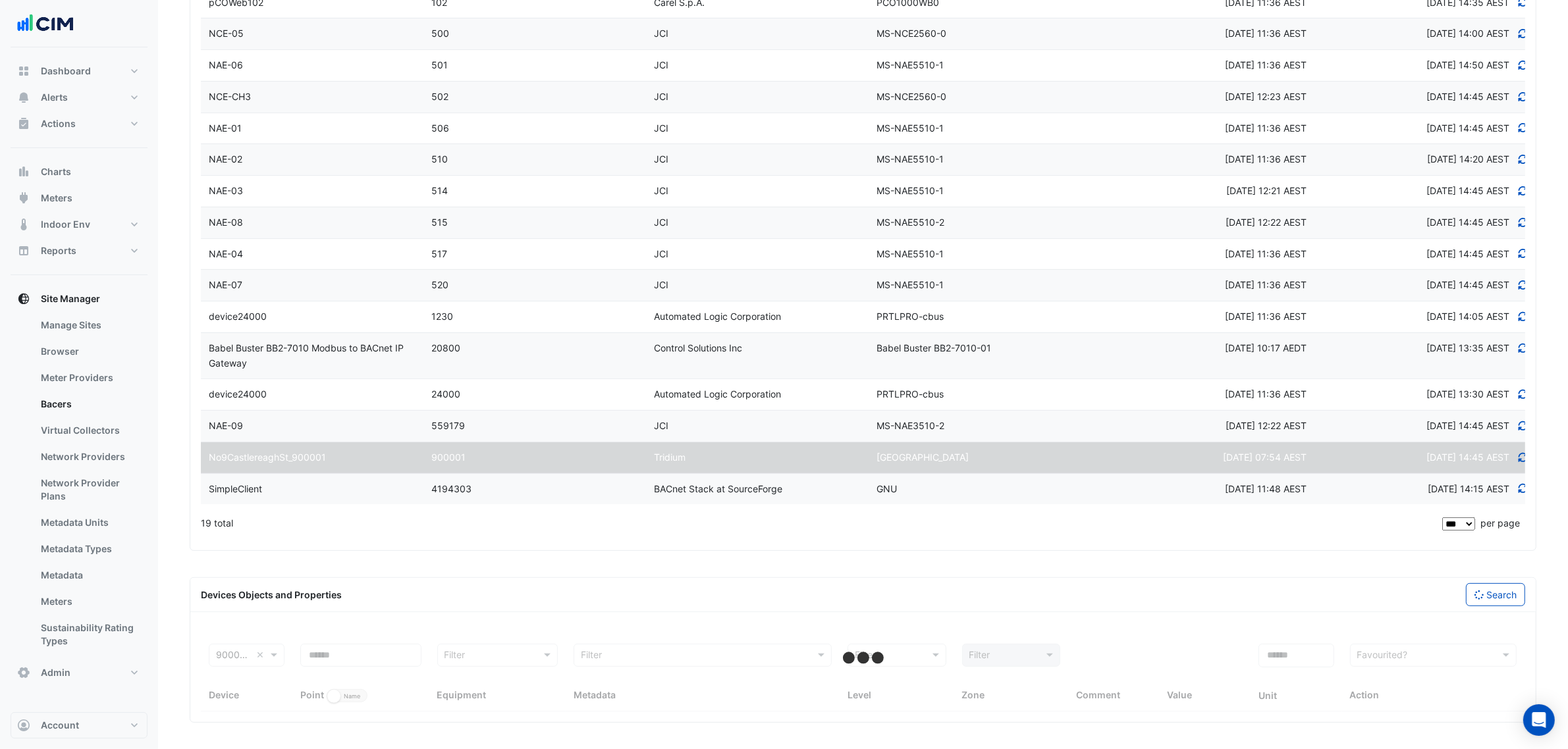
click at [801, 454] on div "Tridium" at bounding box center [757, 458] width 222 height 15
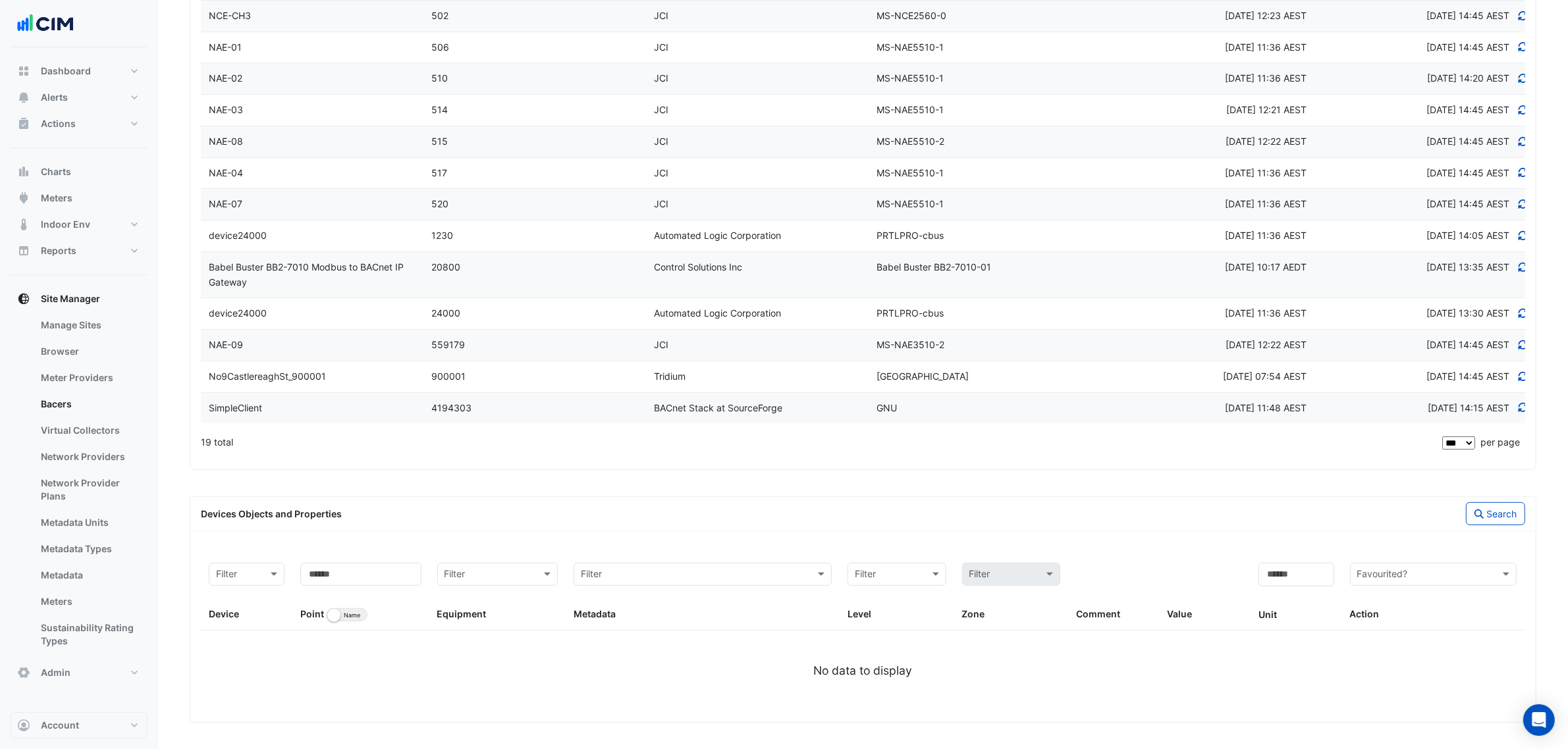
scroll to position [564, 0]
click at [341, 566] on input at bounding box center [360, 575] width 121 height 23
paste input "**********"
drag, startPoint x: 286, startPoint y: 562, endPoint x: 235, endPoint y: 557, distance: 51.2
click at [235, 557] on div "**********" at bounding box center [863, 592] width 1324 height 76
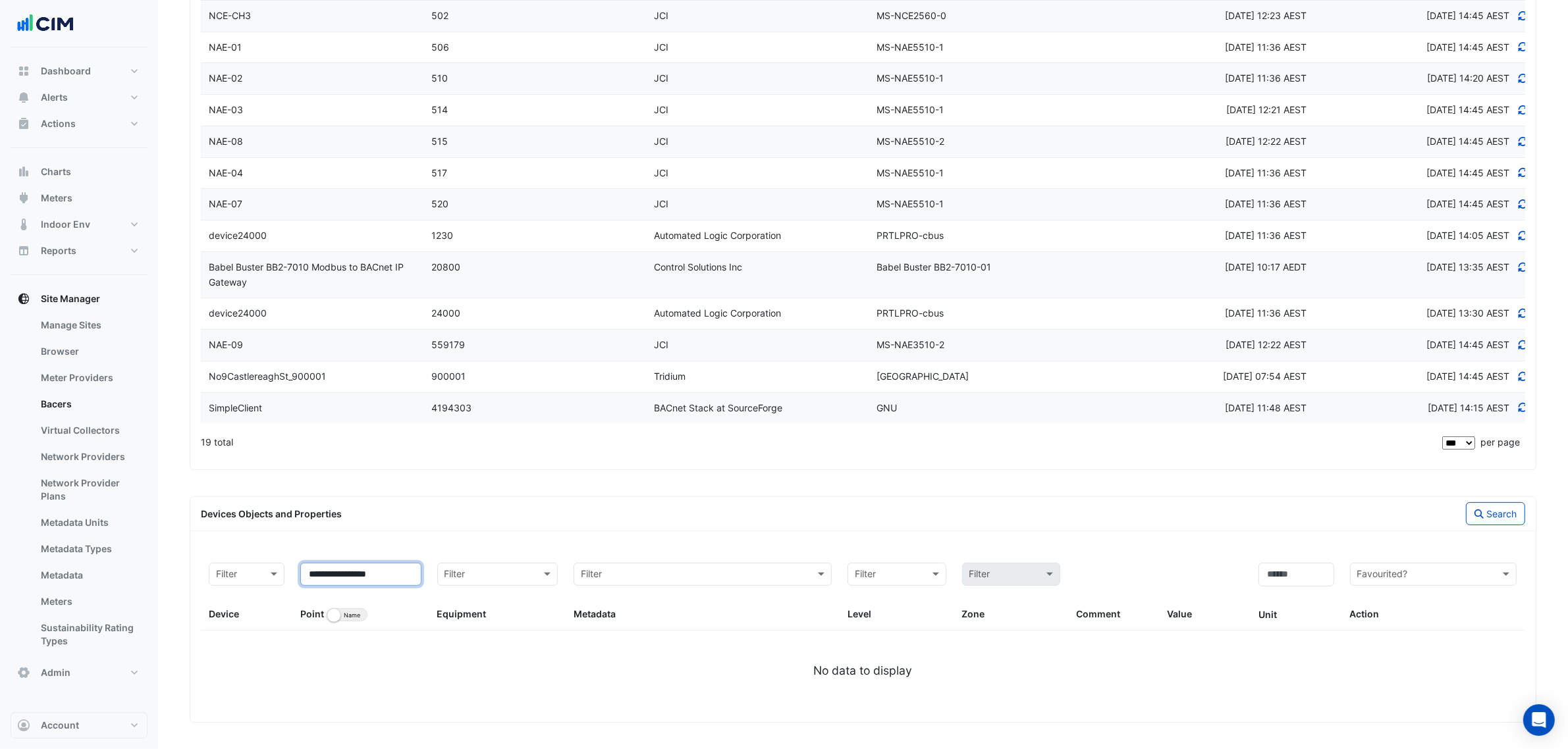
type input "**********"
drag, startPoint x: 1507, startPoint y: 528, endPoint x: 1500, endPoint y: 521, distance: 9.9
click at [1503, 527] on div "Devices Objects and Properties Search" at bounding box center [863, 514] width 1346 height 34
click at [1497, 515] on button "Search" at bounding box center [1495, 514] width 59 height 23
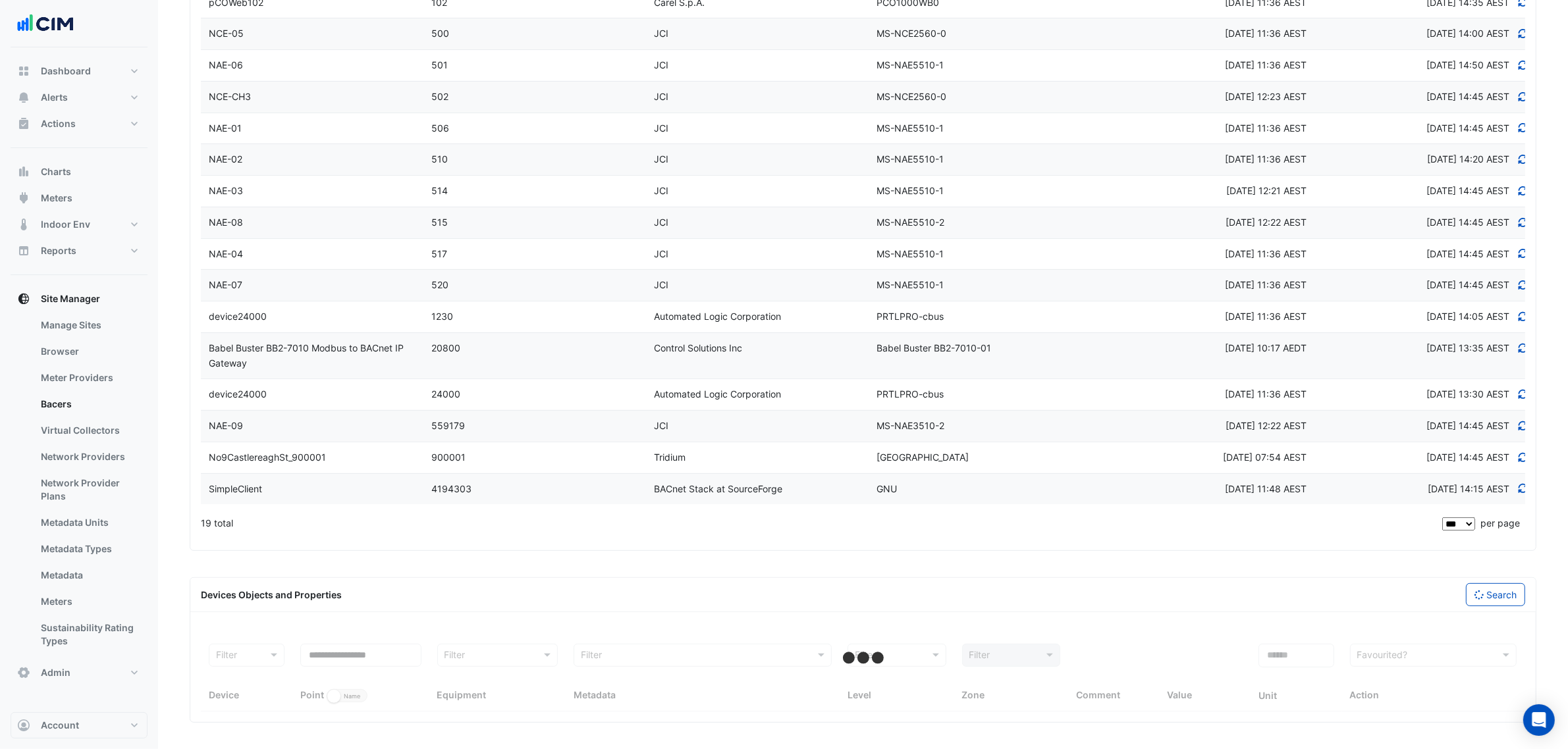
select select "***"
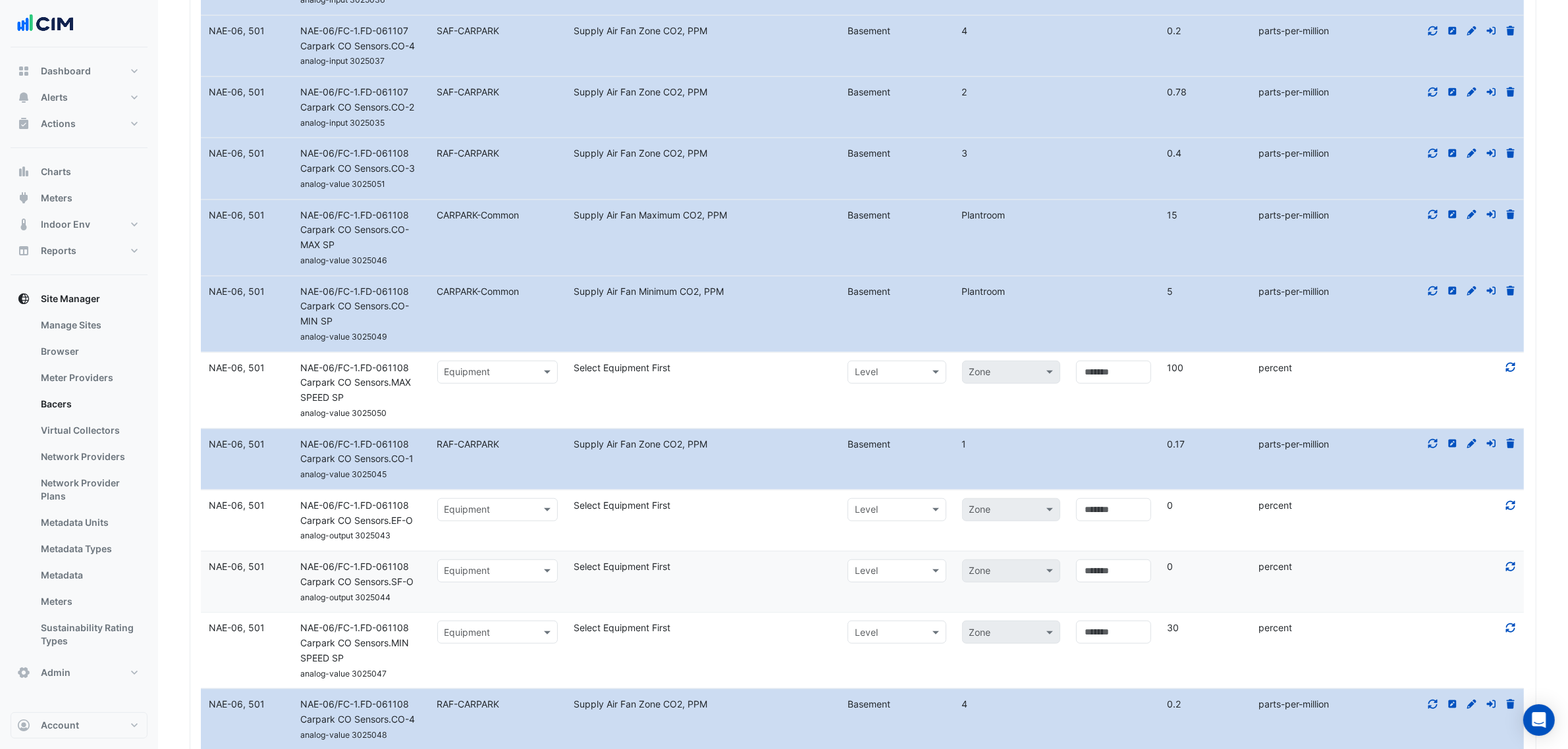
scroll to position [1304, 0]
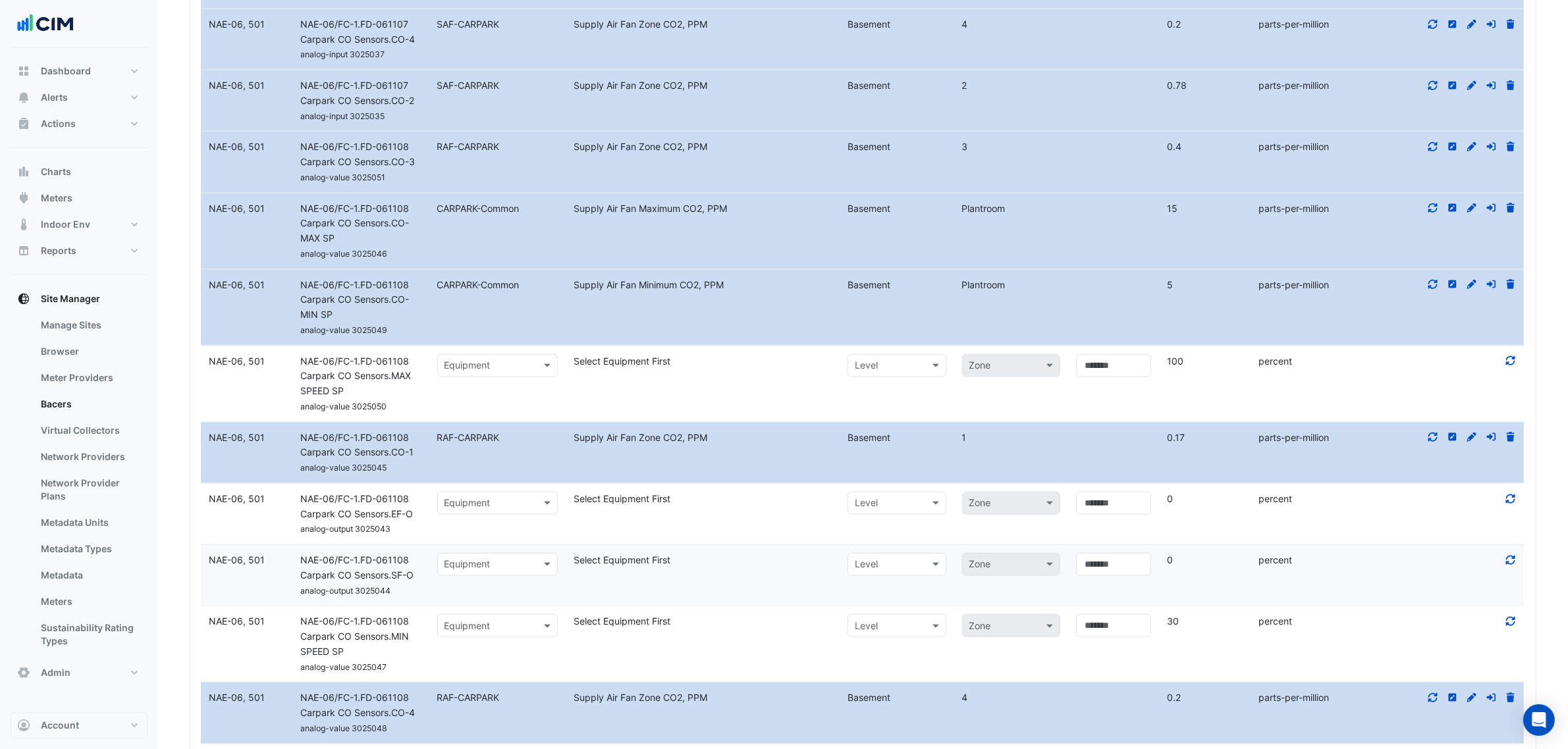
click at [483, 374] on input "text" at bounding box center [485, 366] width 80 height 15
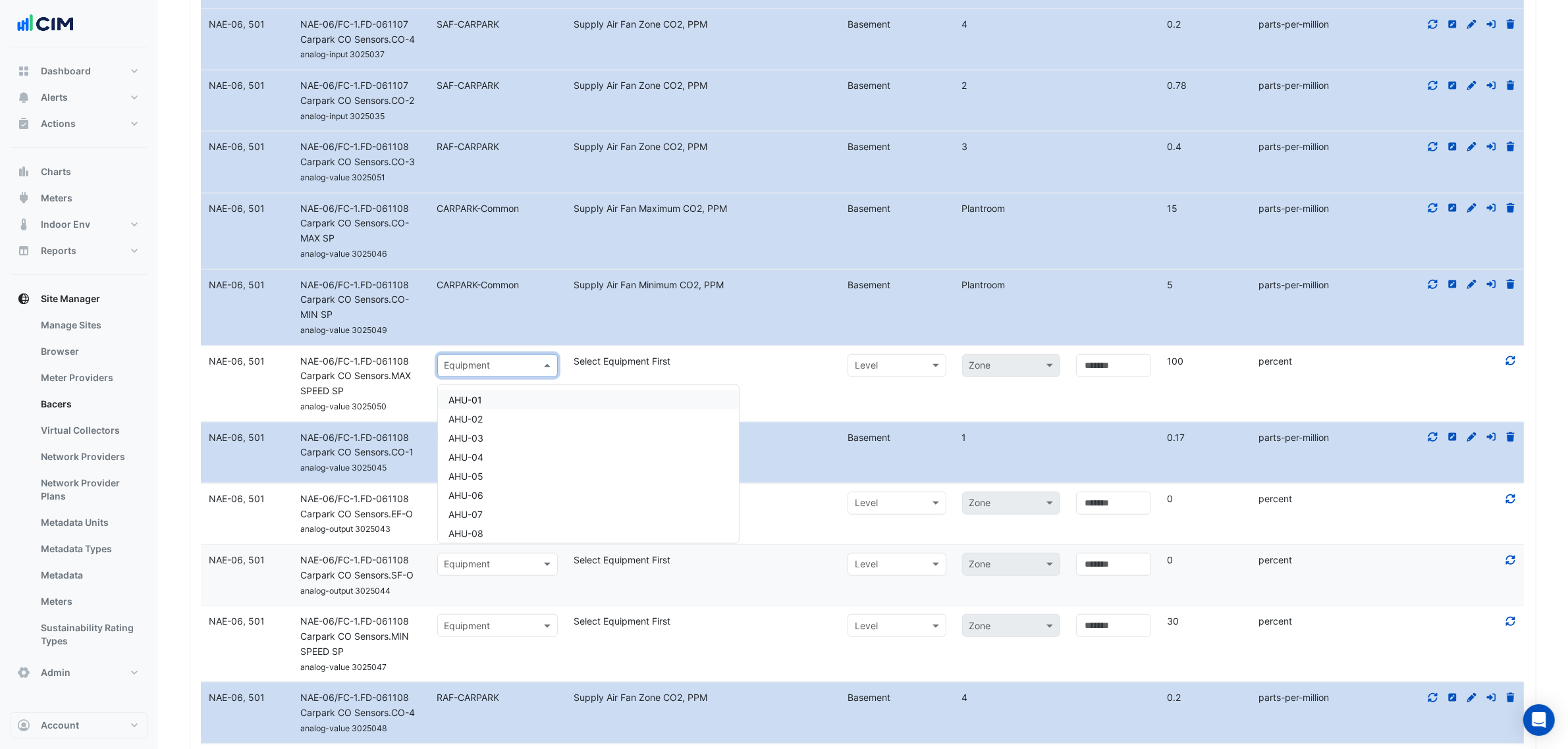
type input "*"
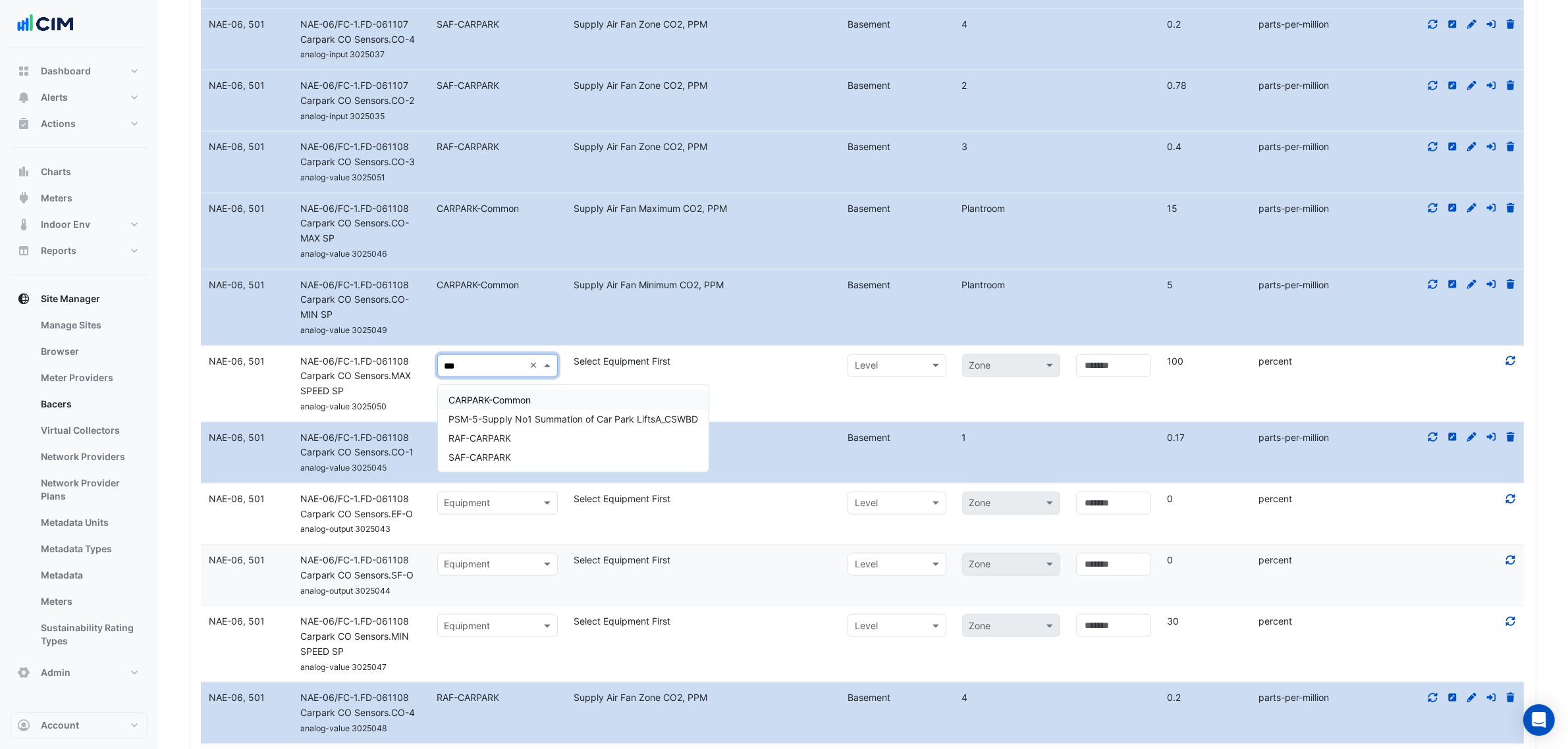
type input "****"
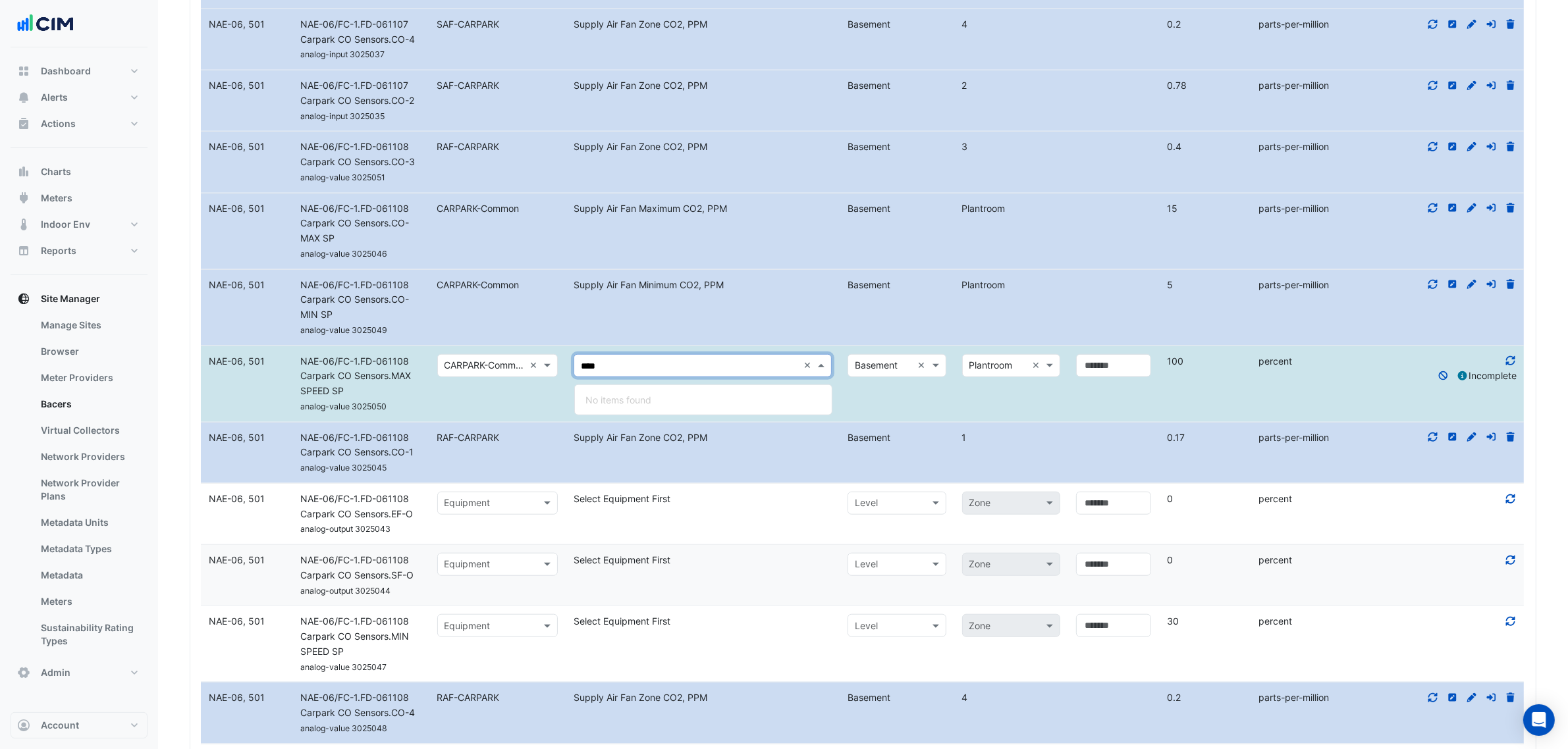
type input "***"
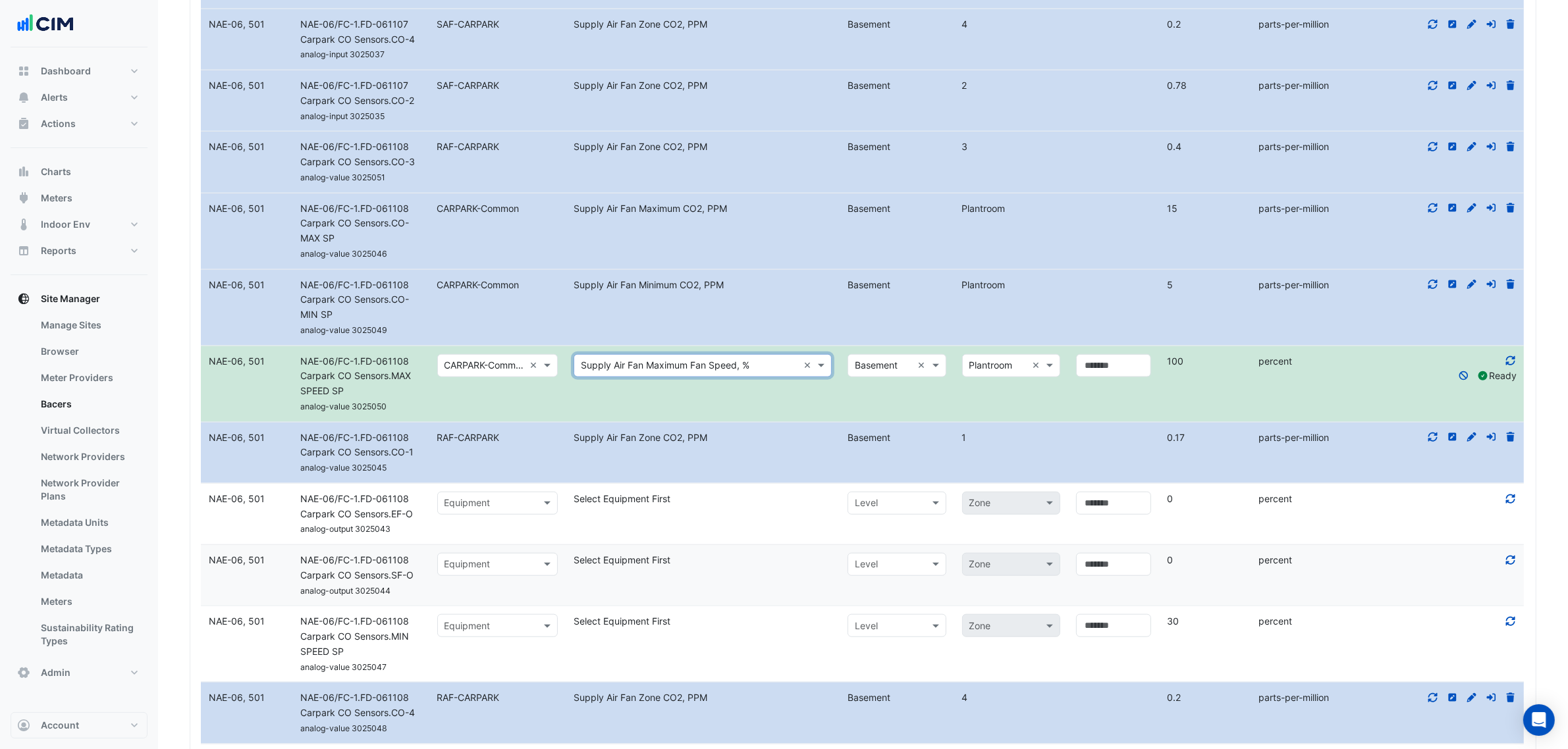
click at [485, 633] on input "text" at bounding box center [485, 626] width 80 height 15
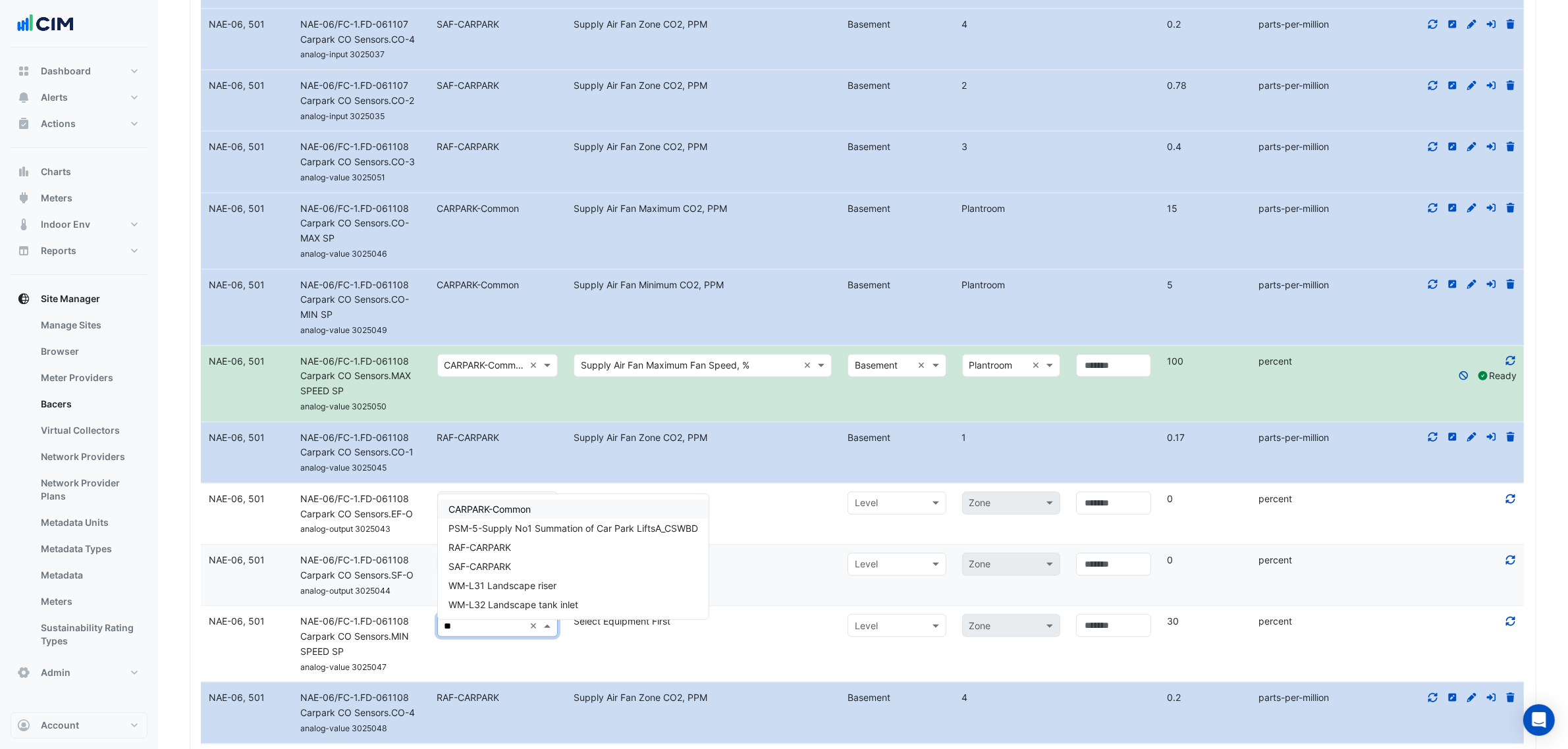
type input "***"
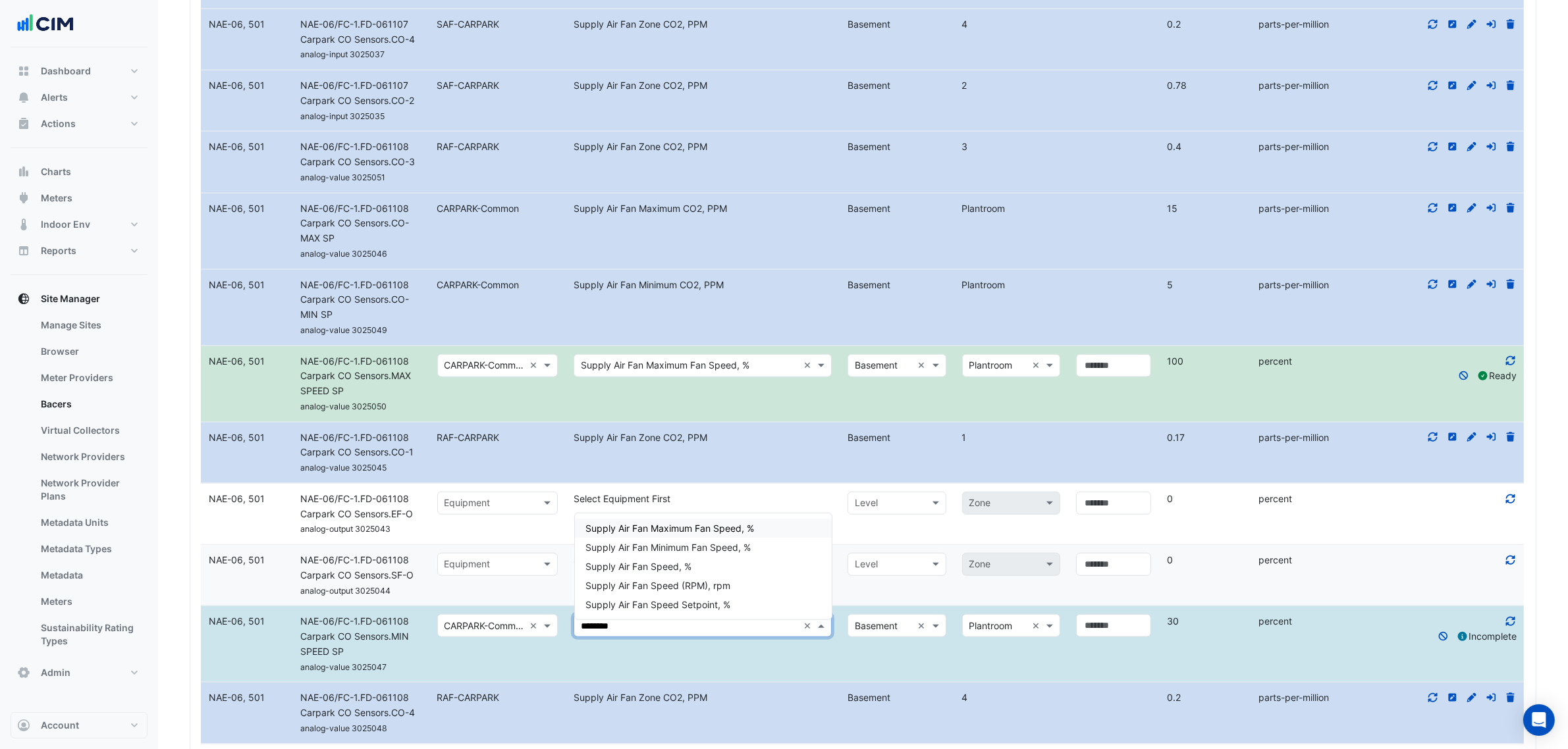
type input "*********"
click at [697, 550] on span "Supply Air Fan Minimum Fan Speed, %" at bounding box center [668, 547] width 165 height 12
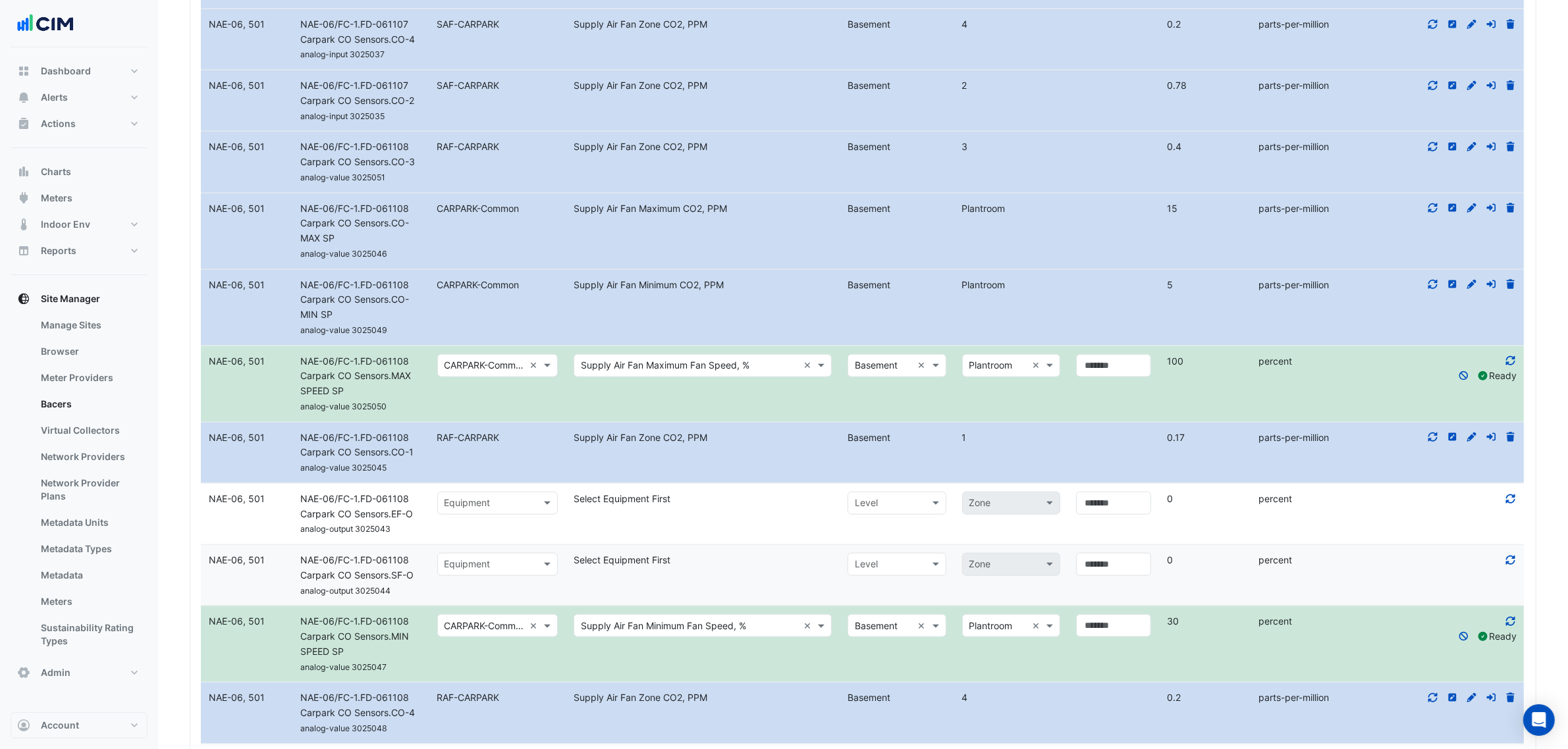
click at [697, 545] on datatable-body-cell "Select metadata Select Equipment First" at bounding box center [702, 514] width 274 height 61
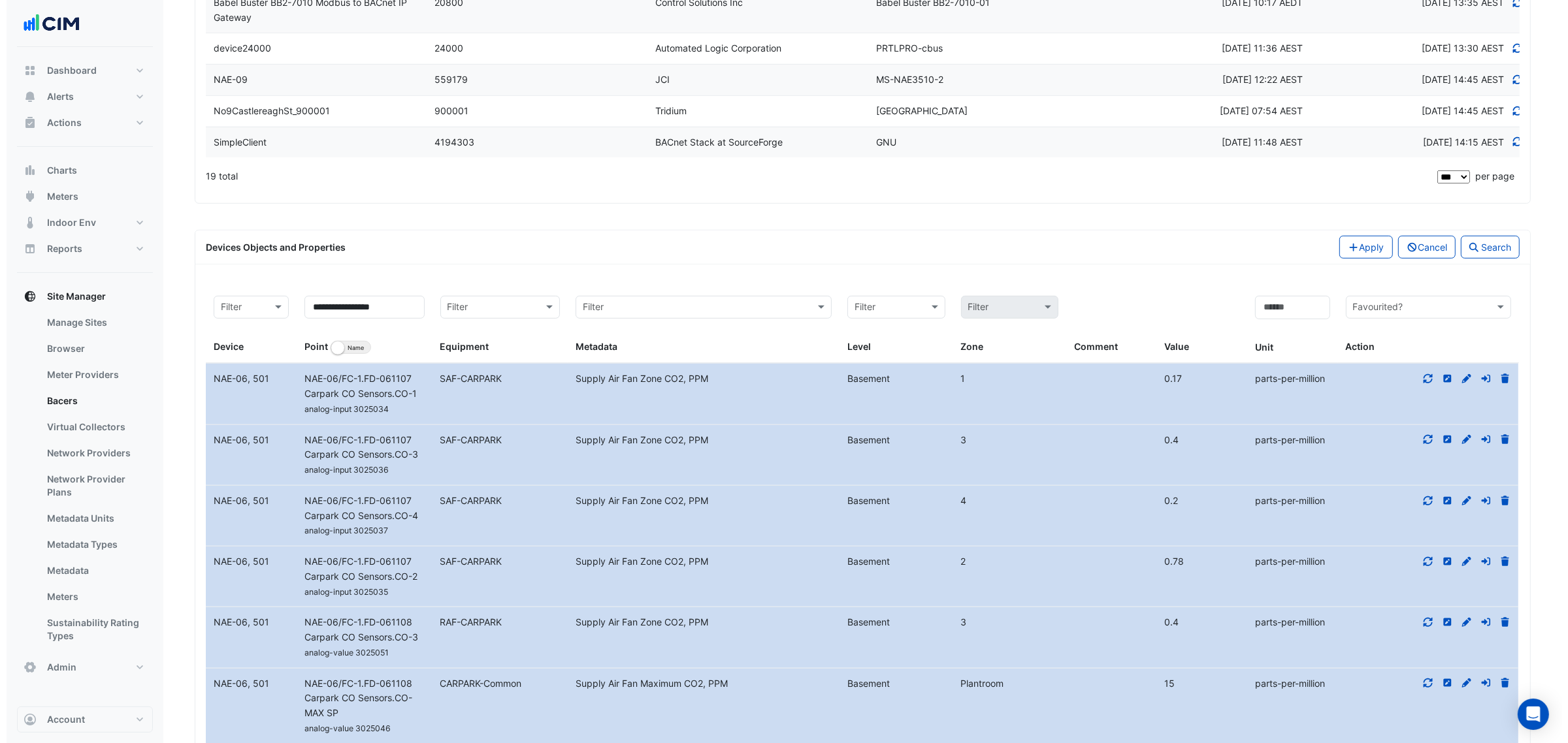
scroll to position [735, 0]
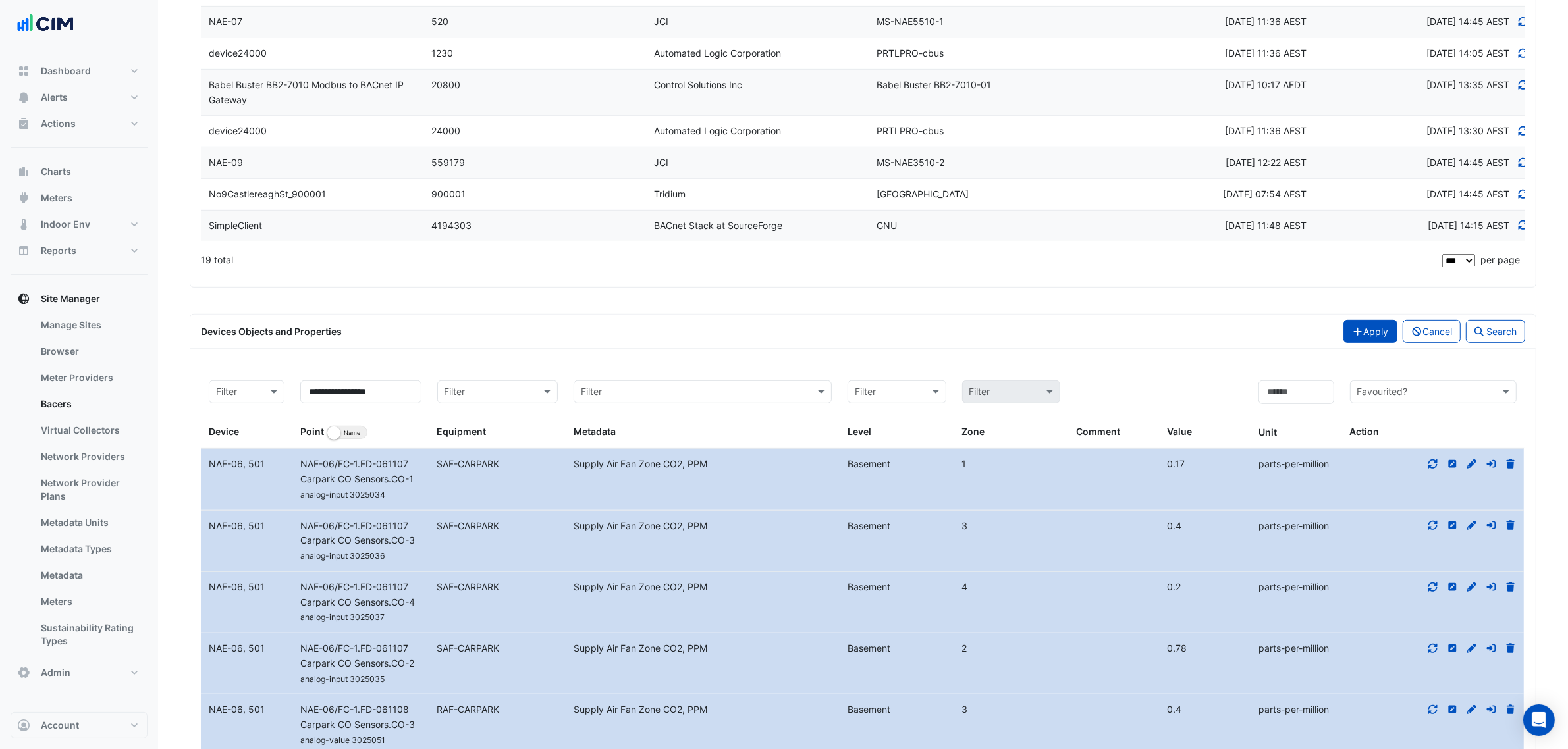
click at [1352, 334] on icon "button" at bounding box center [1357, 332] width 12 height 9
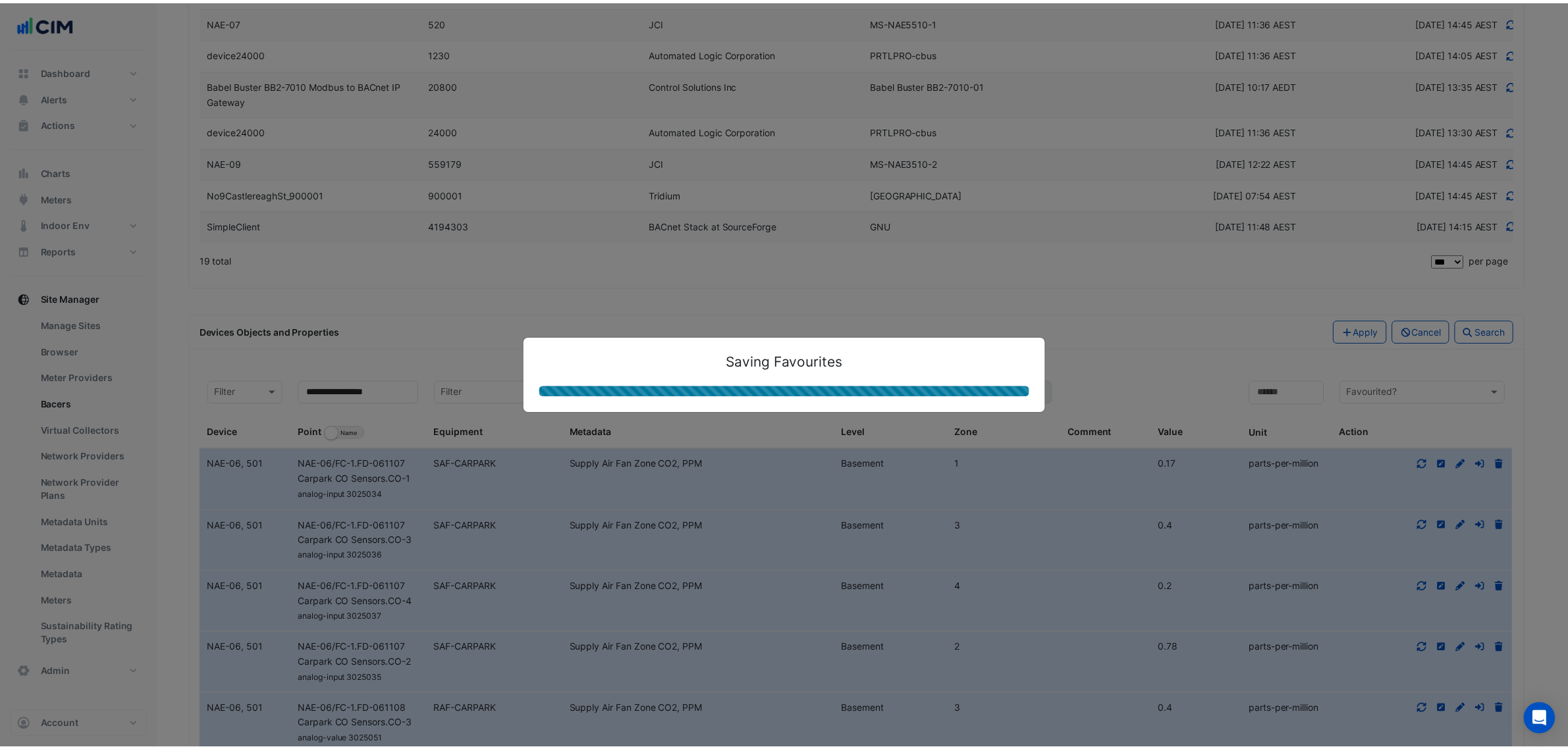
scroll to position [483, 0]
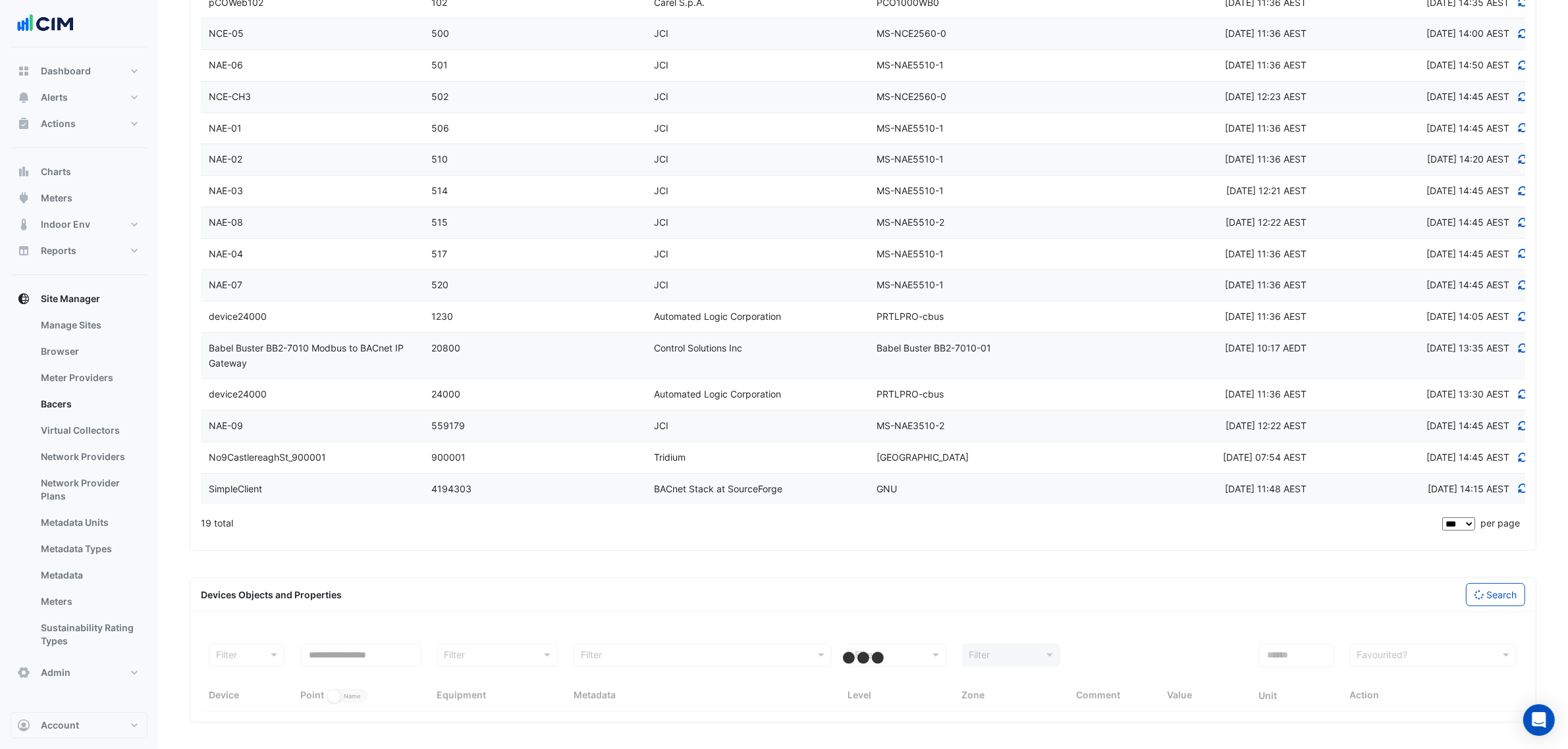
select select "***"
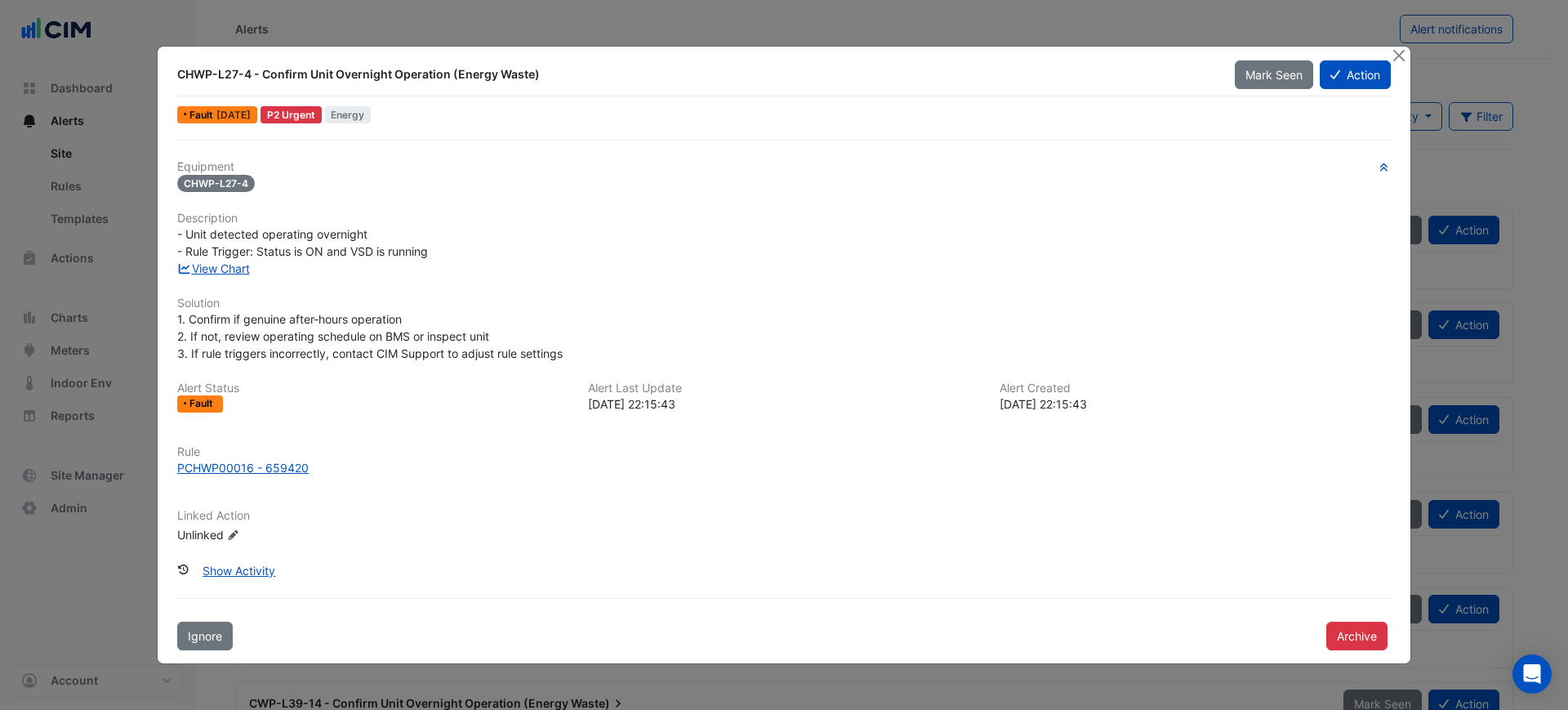
click at [204, 258] on div "- Unit detected operating overnight - Rule Trigger: Status is ON and VSD is run…" at bounding box center [784, 243] width 1213 height 34
click at [205, 264] on link "View Chart" at bounding box center [213, 268] width 73 height 14
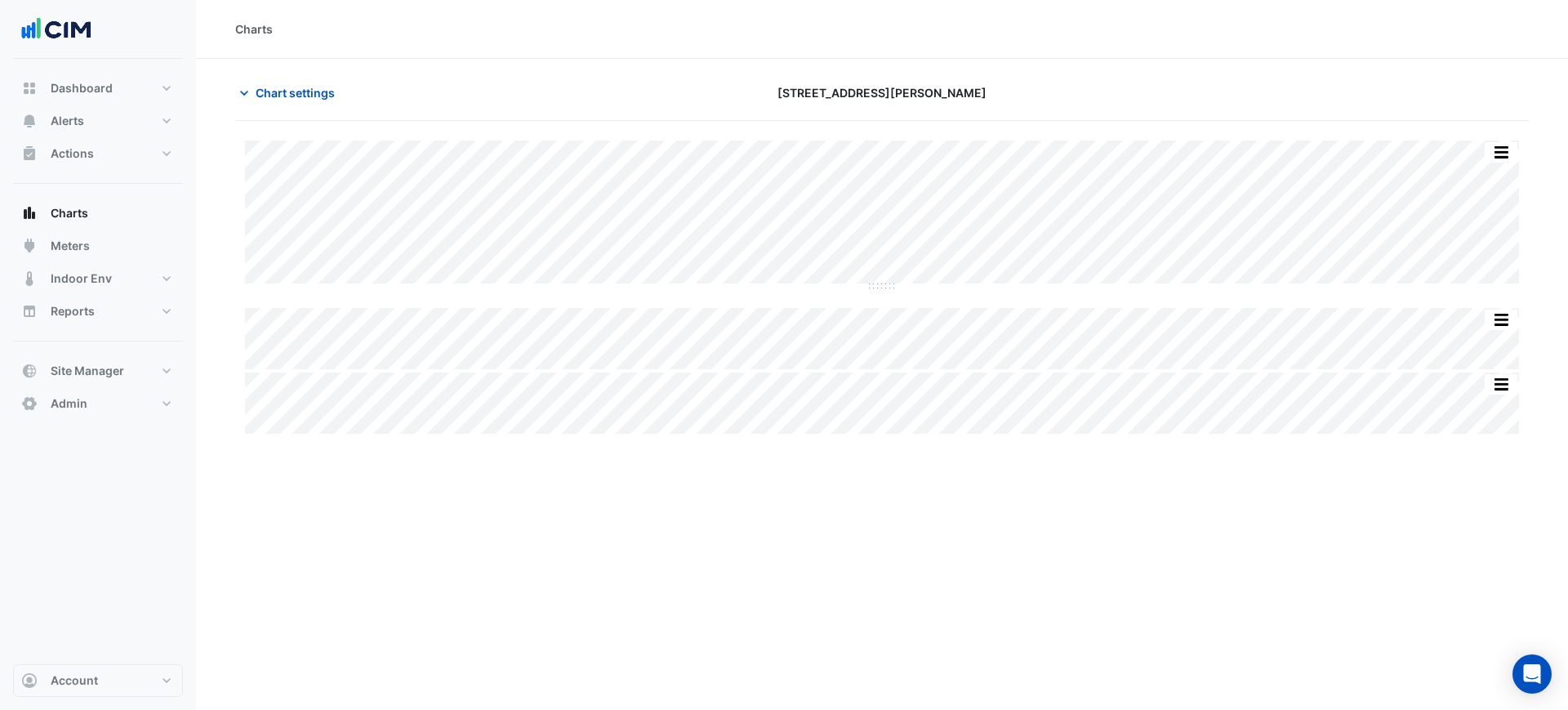
click at [1021, 463] on div "Charts Chart settings [STREET_ADDRESS][PERSON_NAME] Split by Equip Split All Sp…" at bounding box center [882, 355] width 1372 height 710
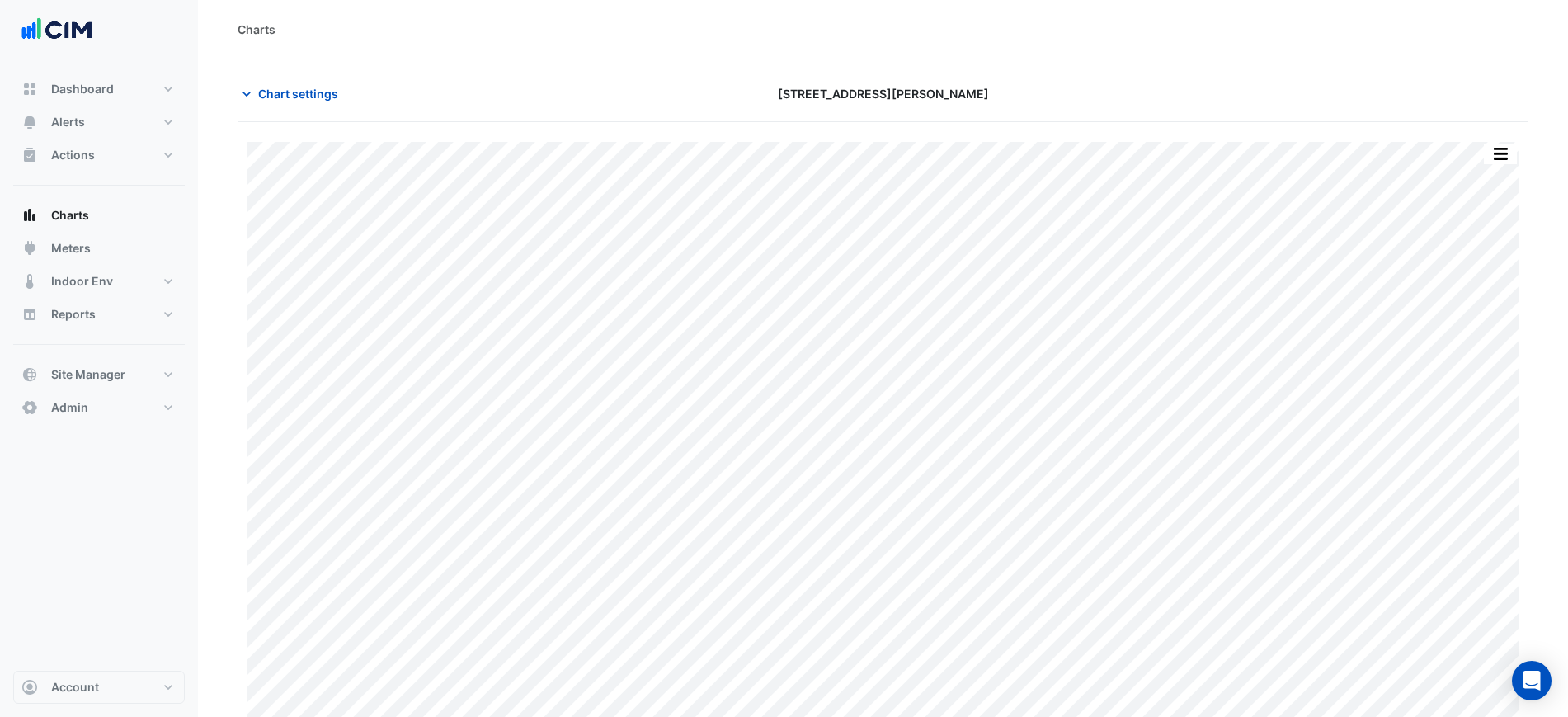
click at [1096, 104] on div "[STREET_ADDRESS][PERSON_NAME]" at bounding box center [884, 94] width 437 height 29
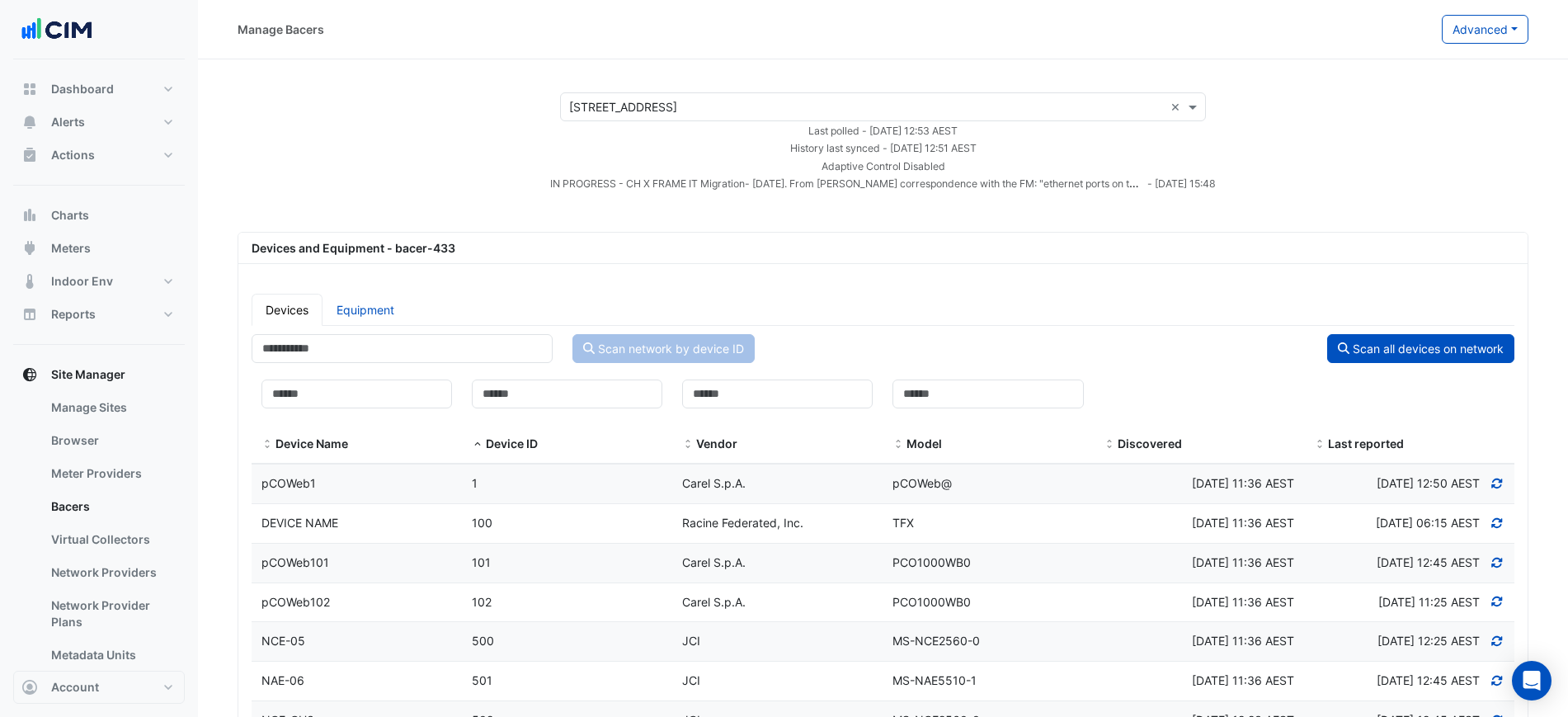
select select "***"
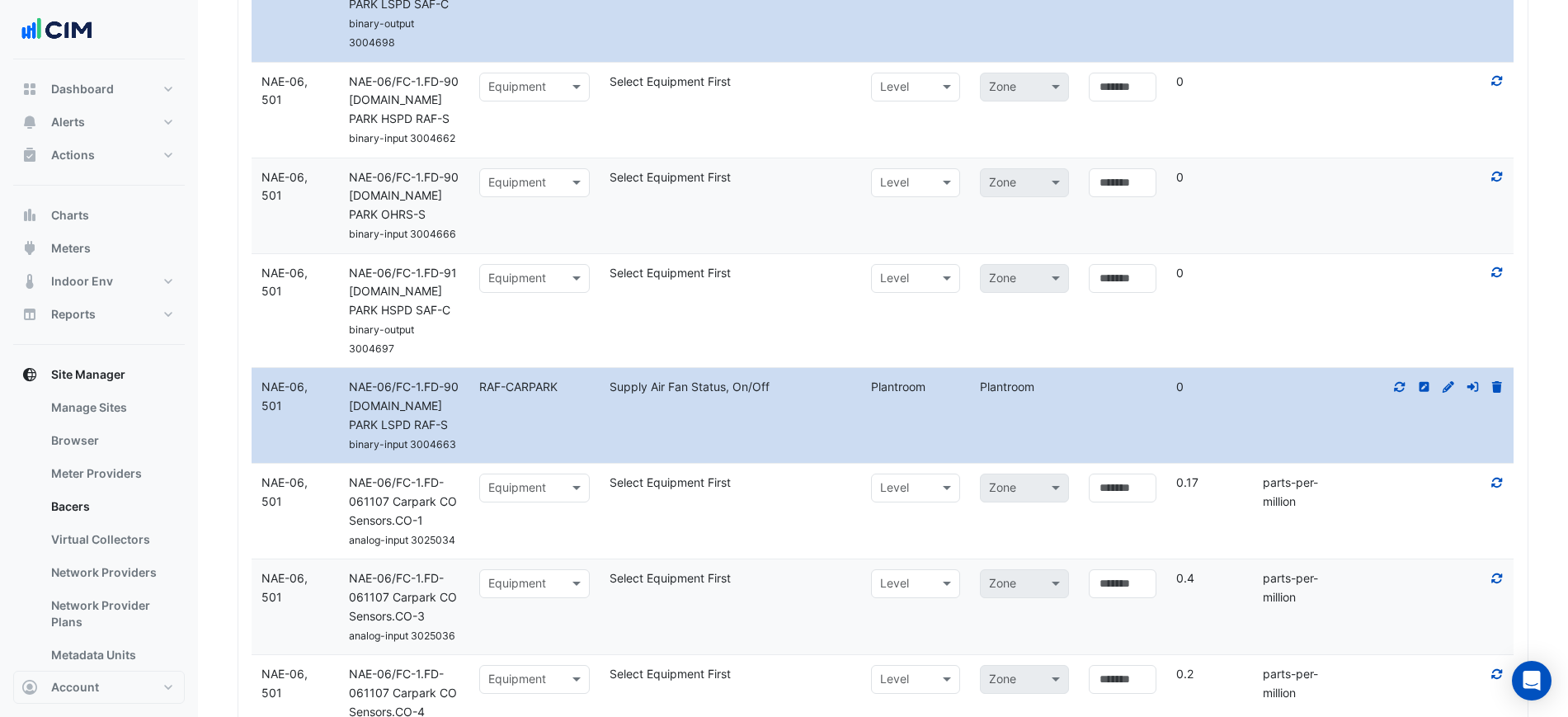
scroll to position [6415, 0]
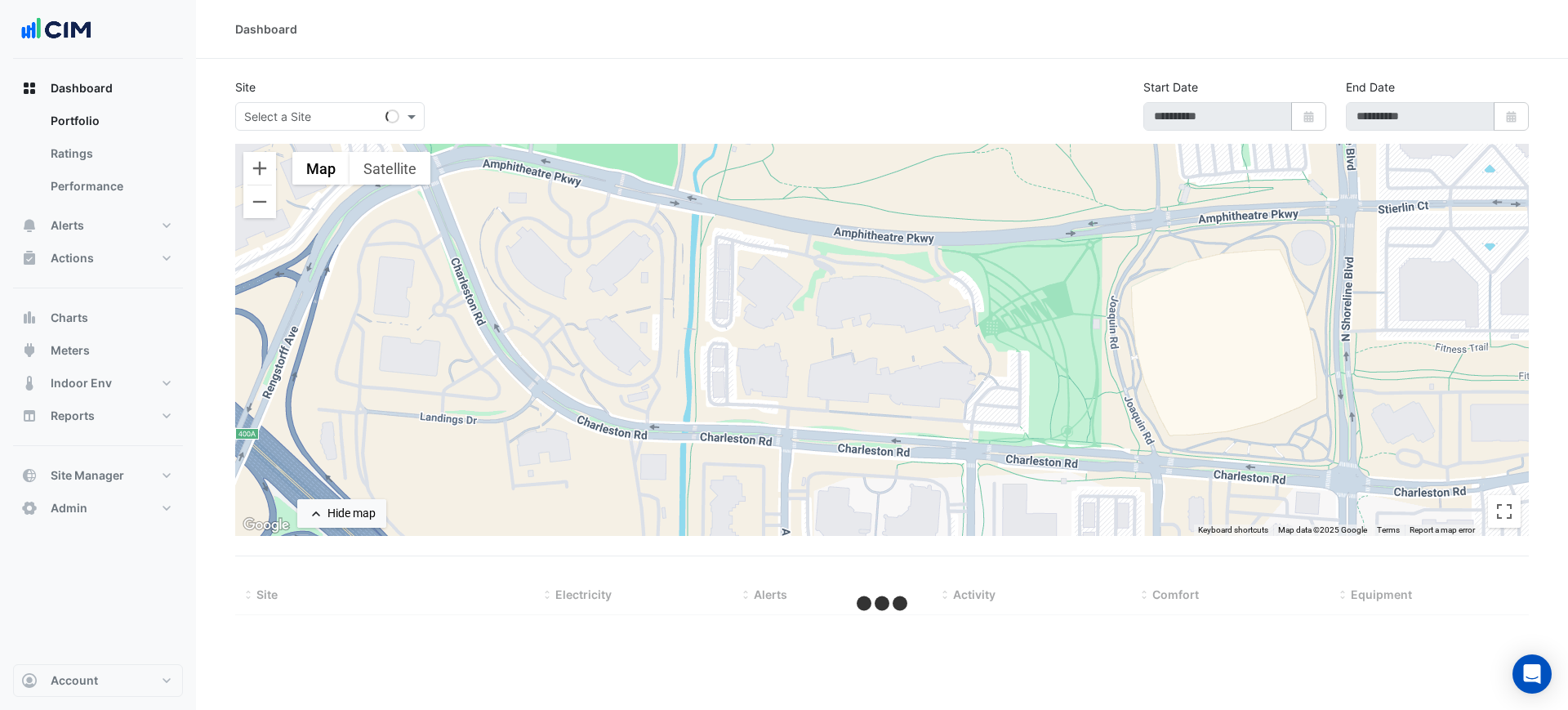
type input "**********"
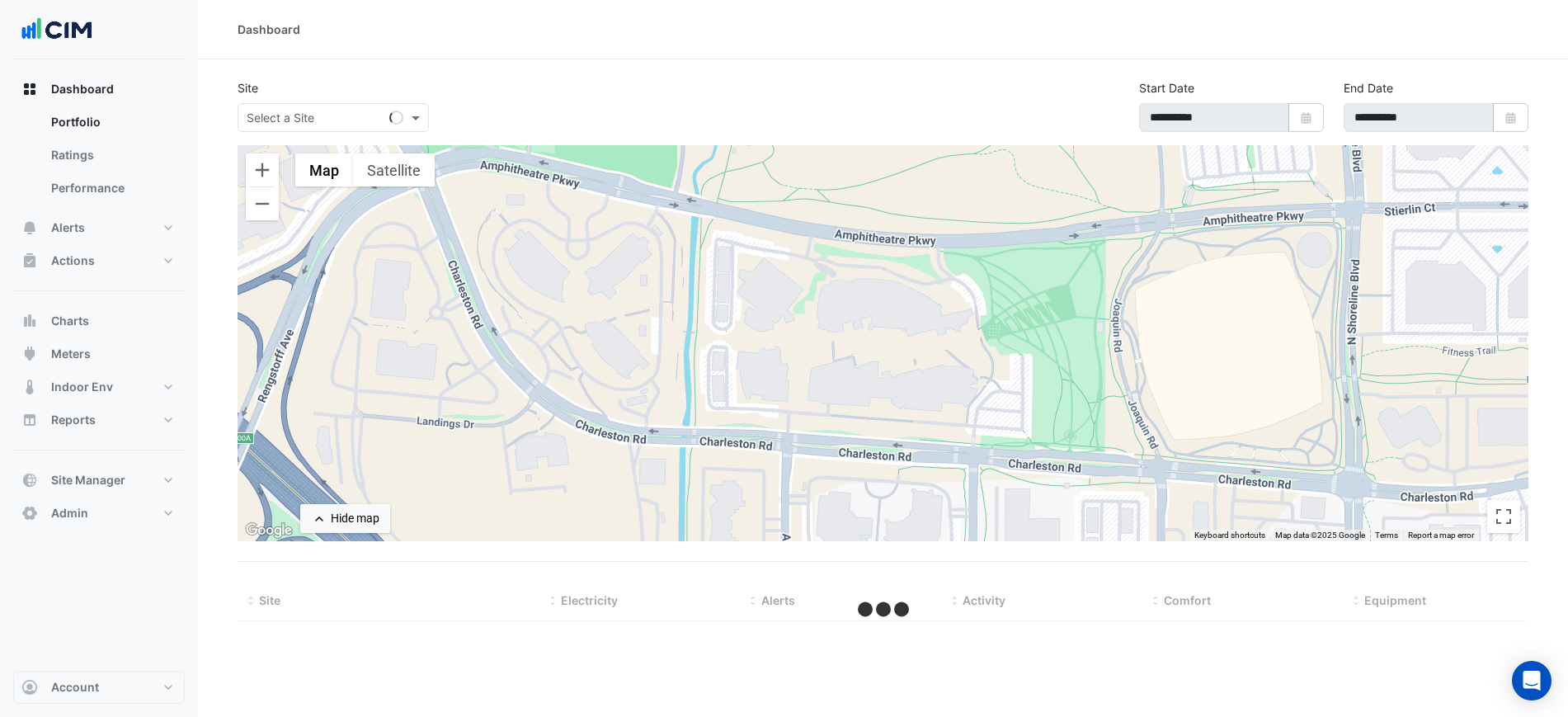
select select "***"
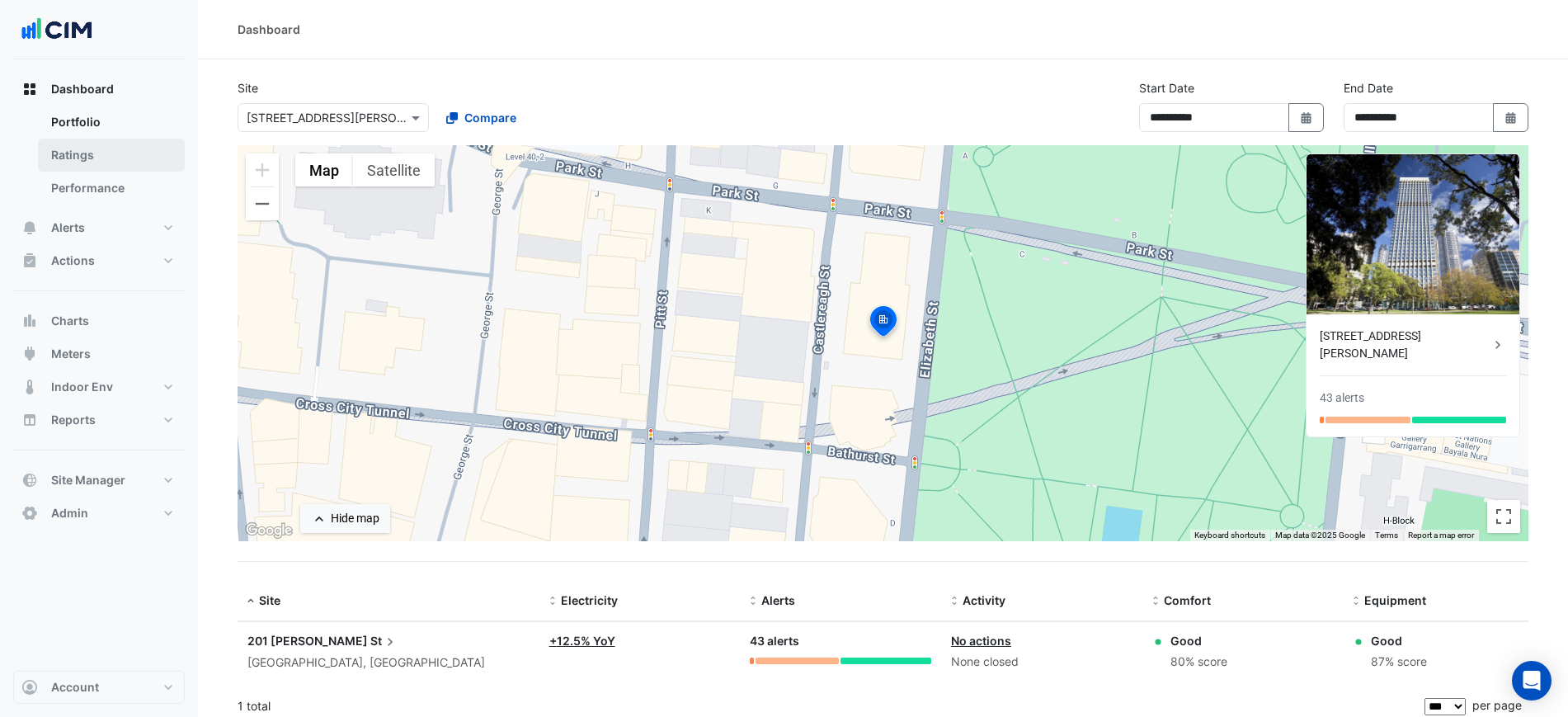
click at [102, 160] on link "Ratings" at bounding box center [111, 155] width 147 height 33
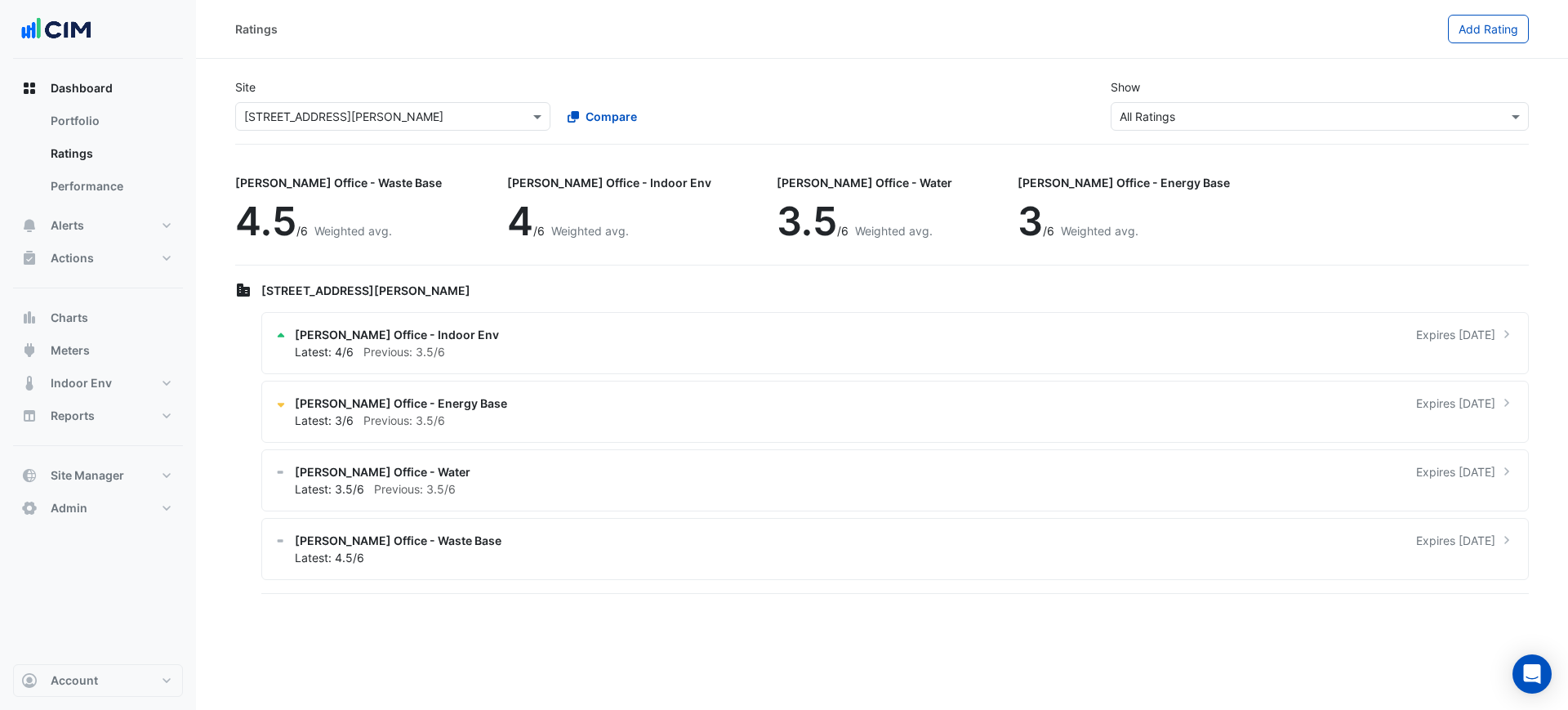
click at [372, 131] on div "Site Select a Site × [STREET_ADDRESS][PERSON_NAME] Compare Show Sustainability …" at bounding box center [882, 104] width 1313 height 78
click at [409, 119] on input "text" at bounding box center [376, 118] width 265 height 17
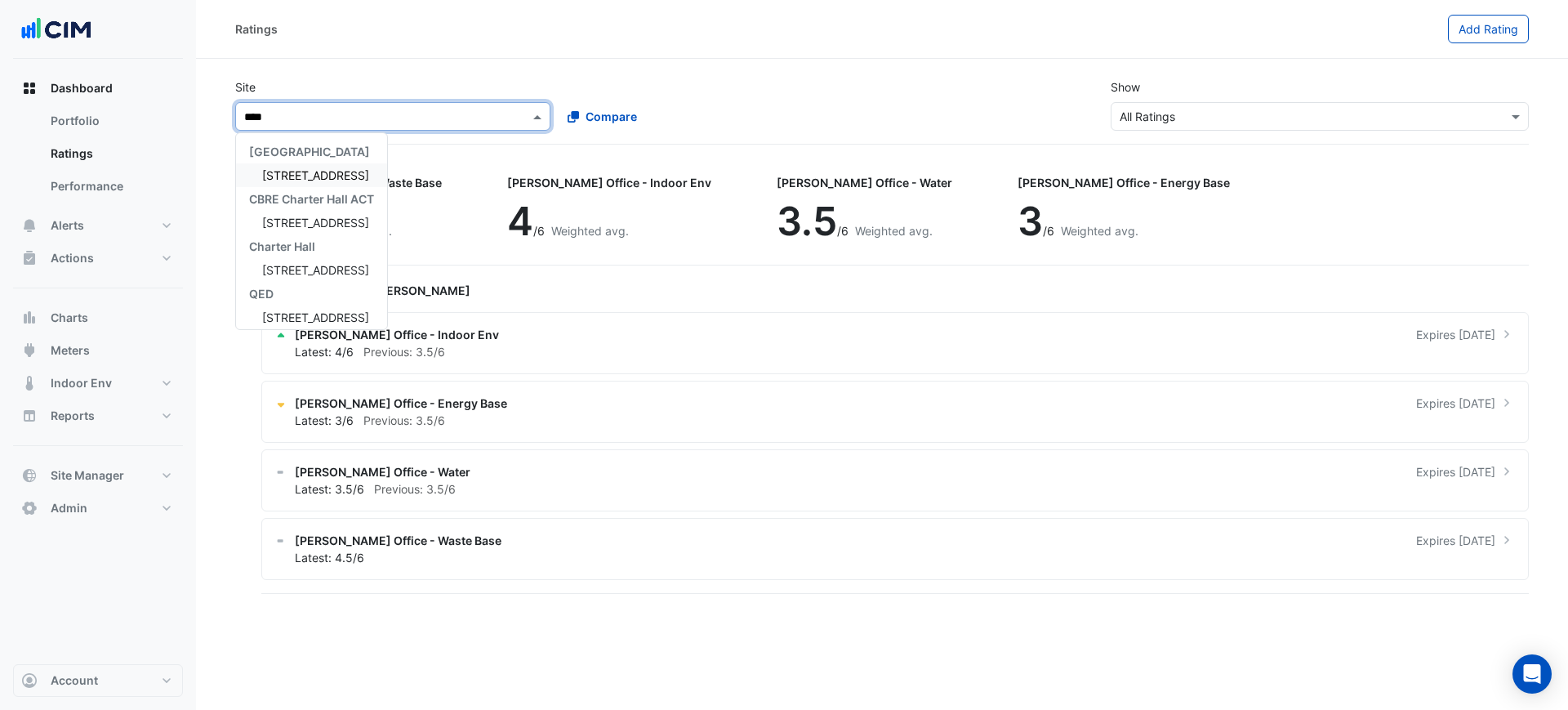
type input "*****"
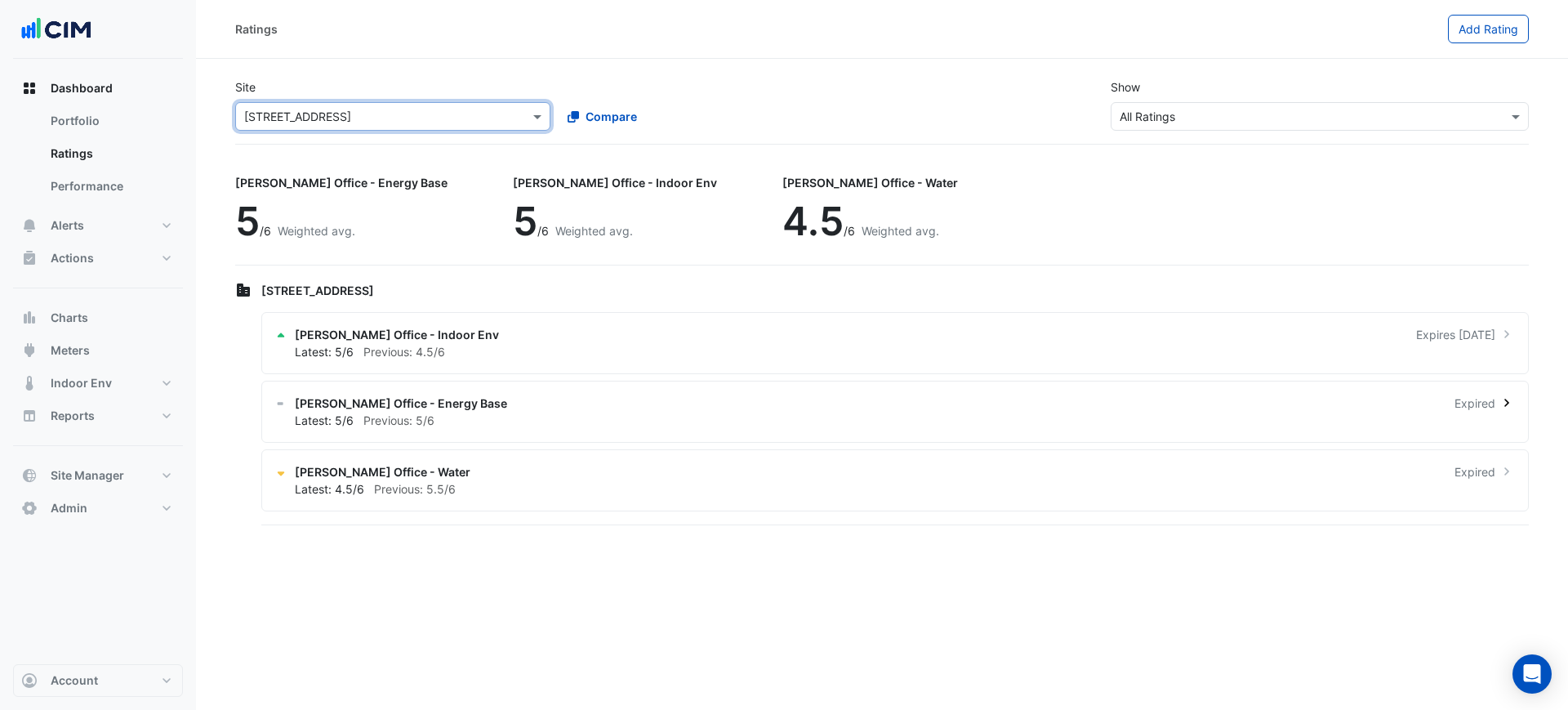
click at [638, 421] on div "Latest: 5/6 Previous: 5/6" at bounding box center [904, 420] width 1220 height 17
click at [663, 101] on ngb-offcanvas-backdrop at bounding box center [784, 355] width 1568 height 710
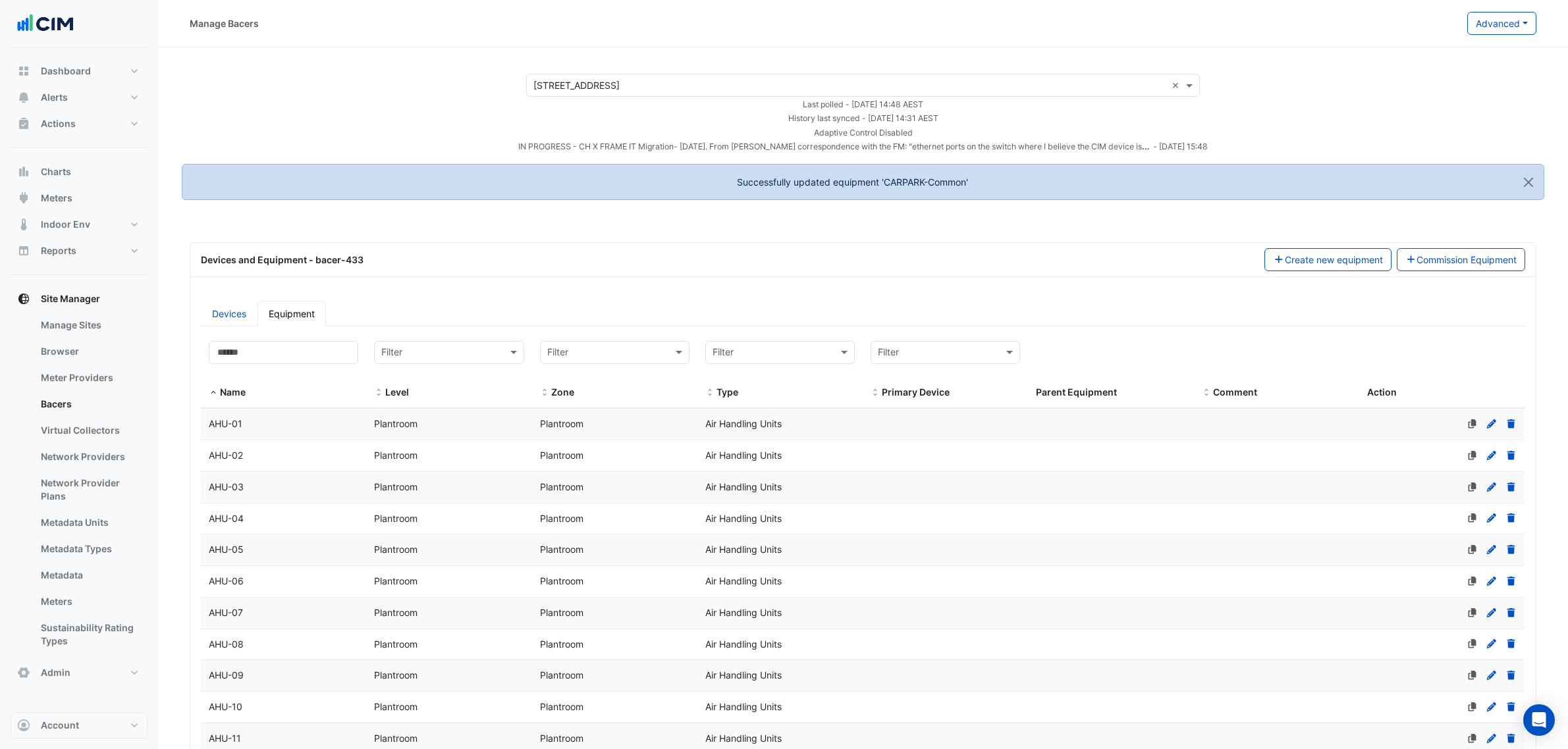
select select "***"
click at [1045, 265] on div "Devices and Equipment - bacer-433" at bounding box center [725, 260] width 1063 height 14
click at [652, 86] on input "text" at bounding box center [850, 86] width 633 height 14
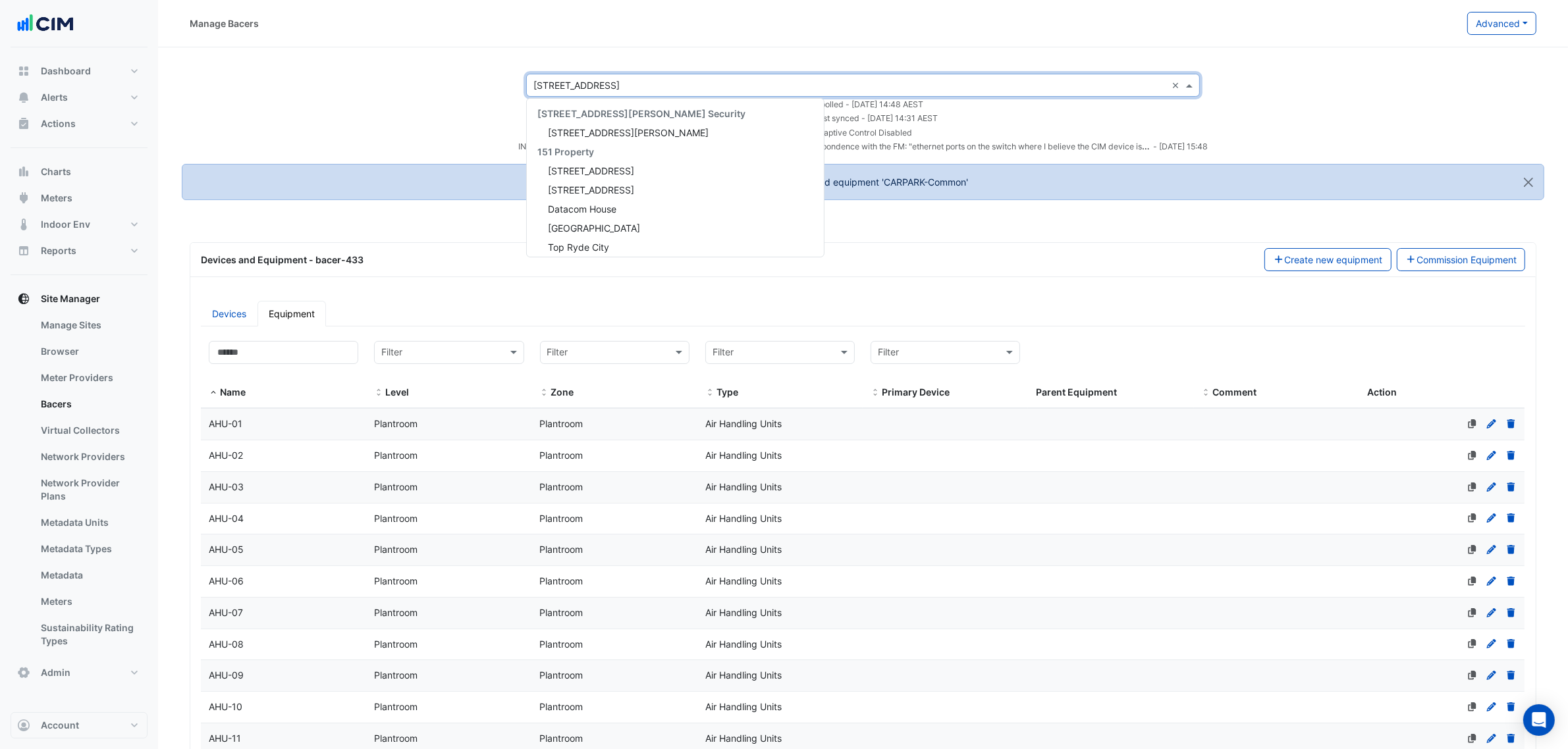
paste input "****"
type input "****"
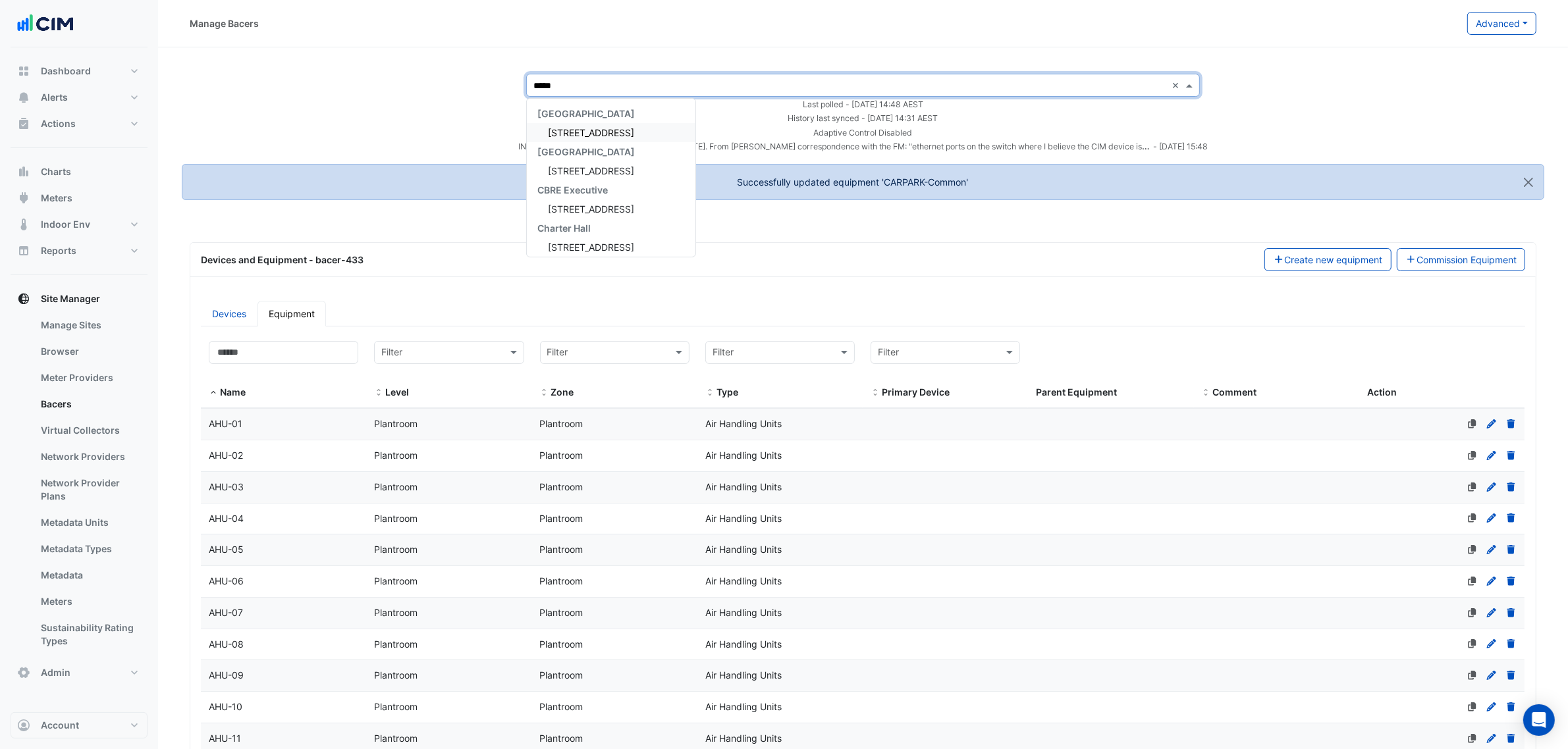
scroll to position [81, 0]
click at [569, 125] on span "[STREET_ADDRESS]" at bounding box center [591, 128] width 86 height 12
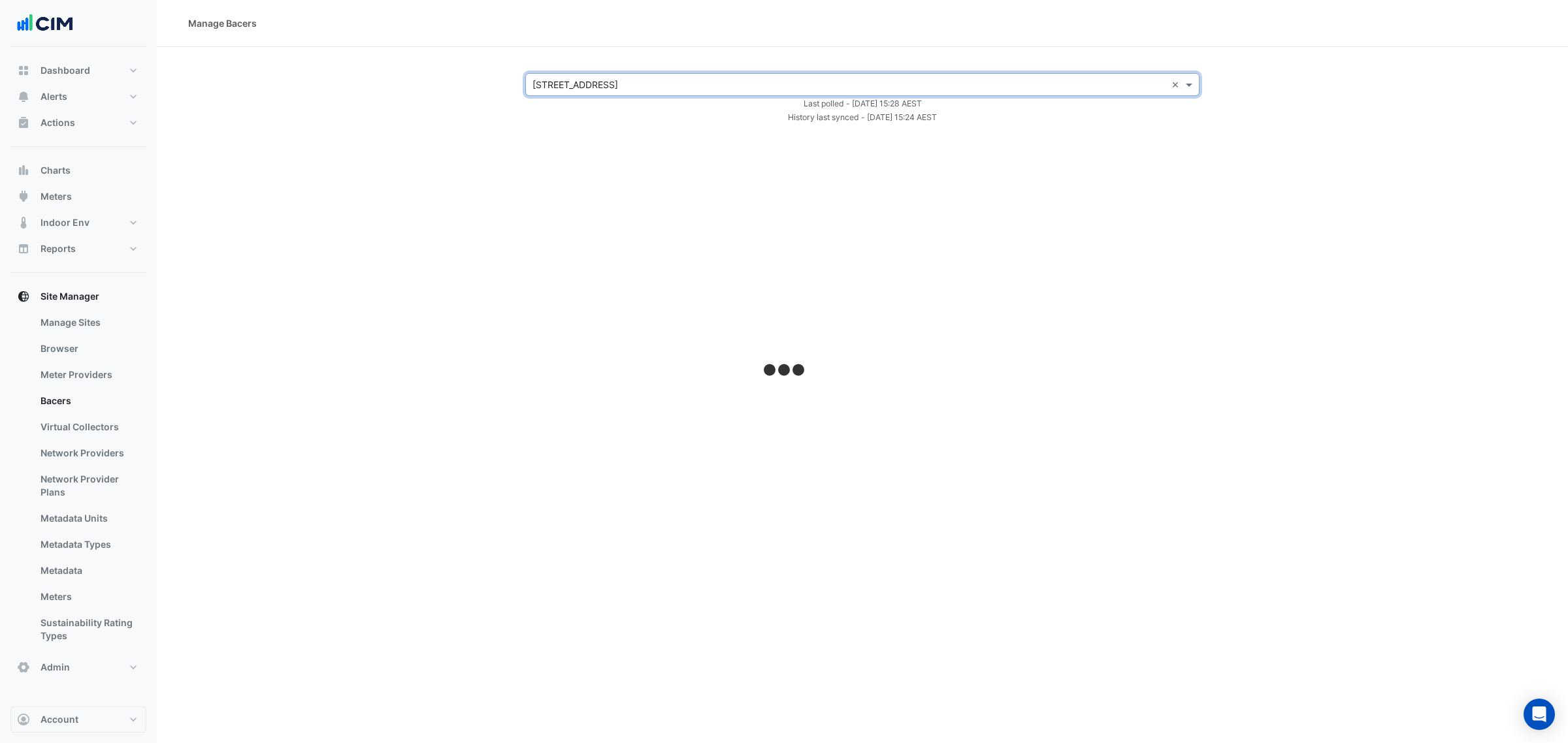
select select "***"
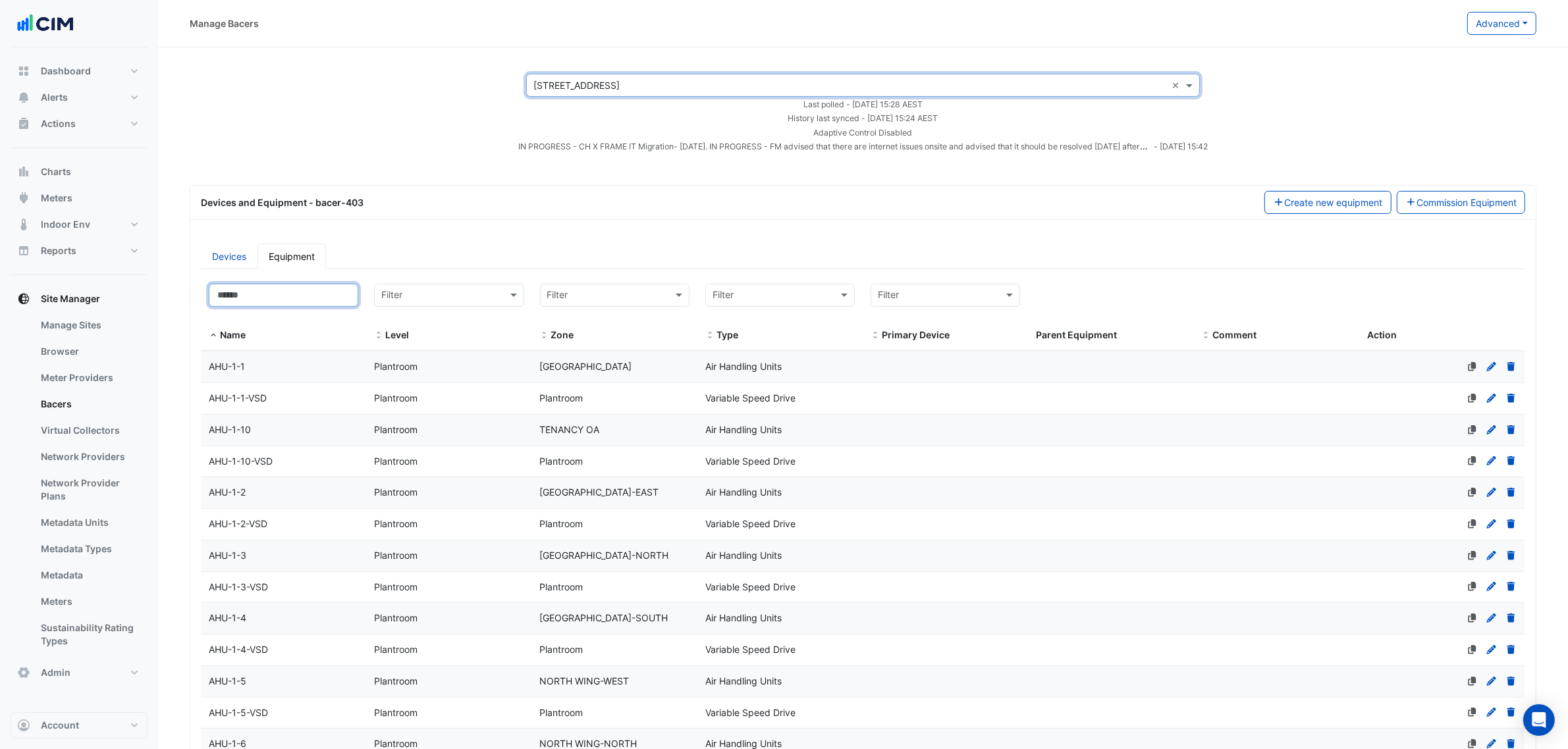
click at [278, 306] on input at bounding box center [284, 295] width 150 height 23
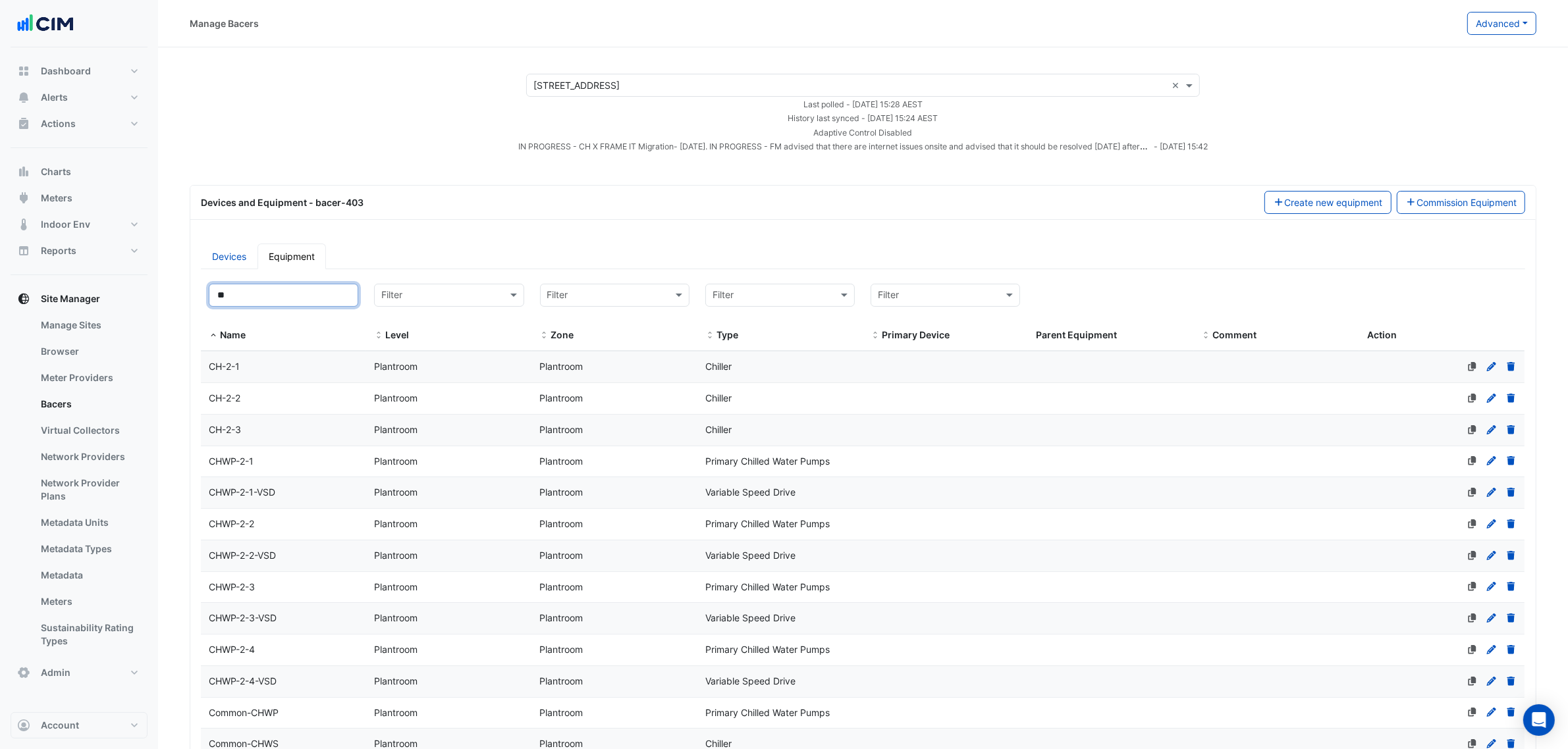
type input "**"
drag, startPoint x: 262, startPoint y: 290, endPoint x: 100, endPoint y: 293, distance: 162.0
click at [103, 293] on div "Manage Bacers Advanced View Collector Notes View scan history View Metadata Pre…" at bounding box center [784, 558] width 1568 height 1118
click at [291, 369] on div "CH-2-1" at bounding box center [283, 367] width 165 height 15
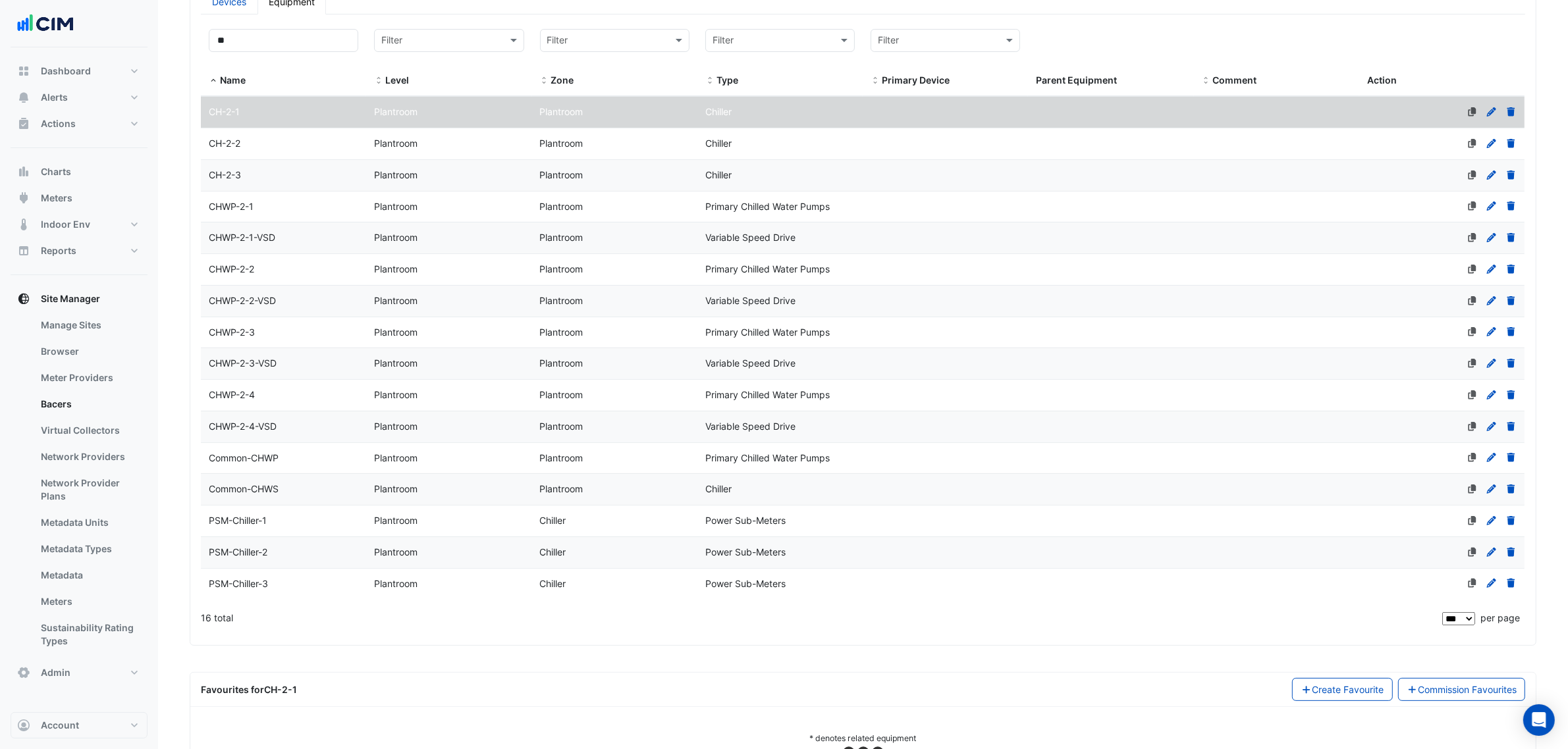
scroll to position [292, 0]
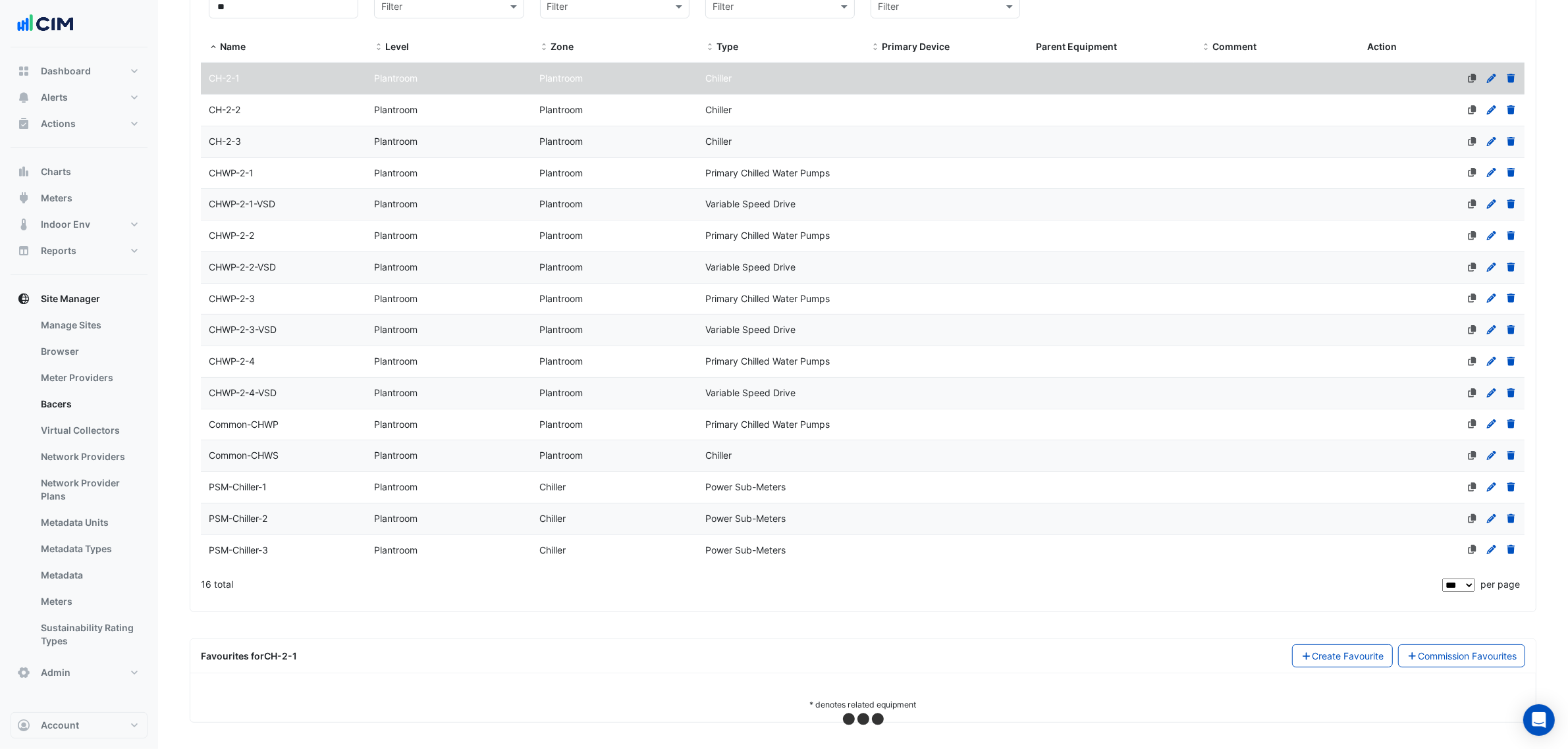
select select "***"
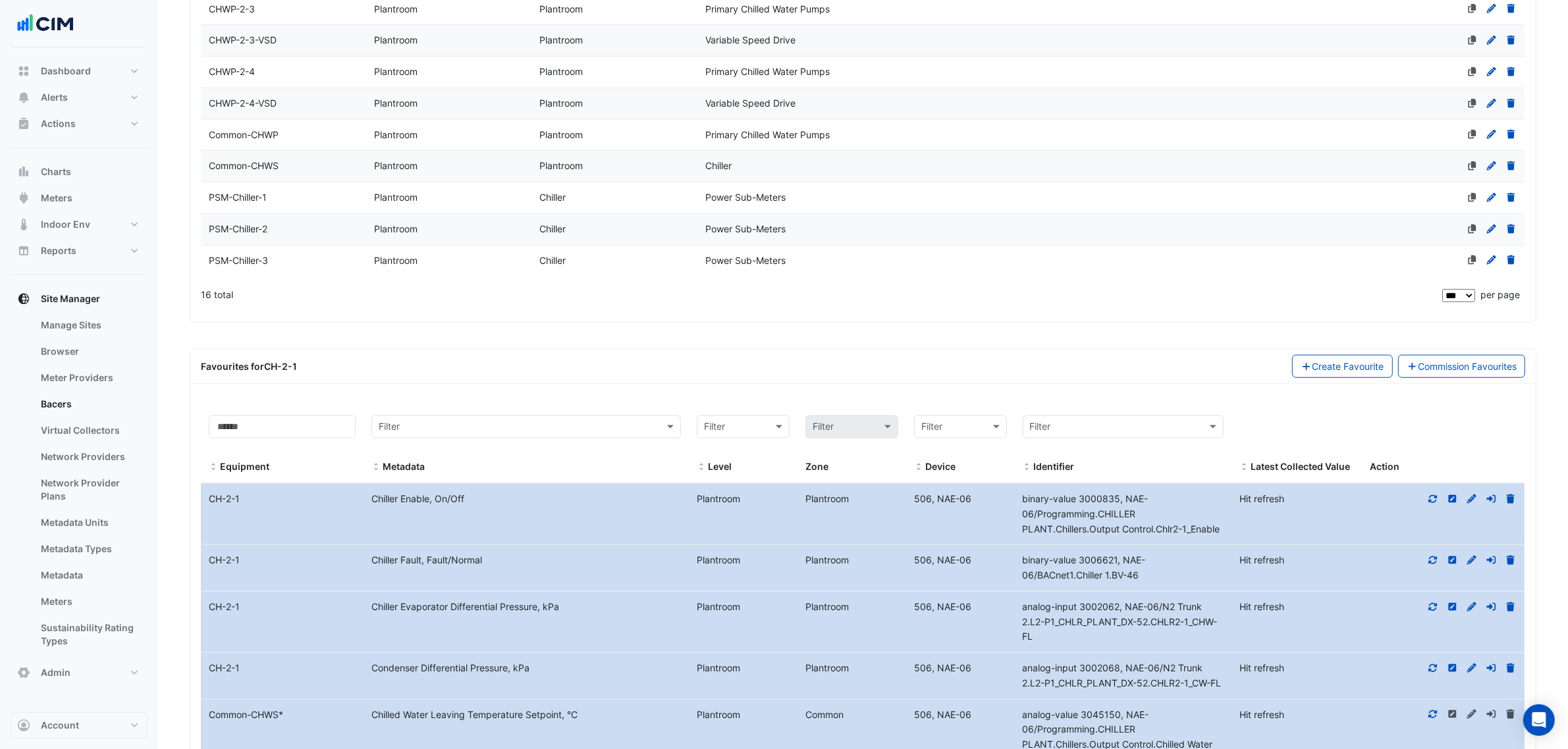
scroll to position [950, 0]
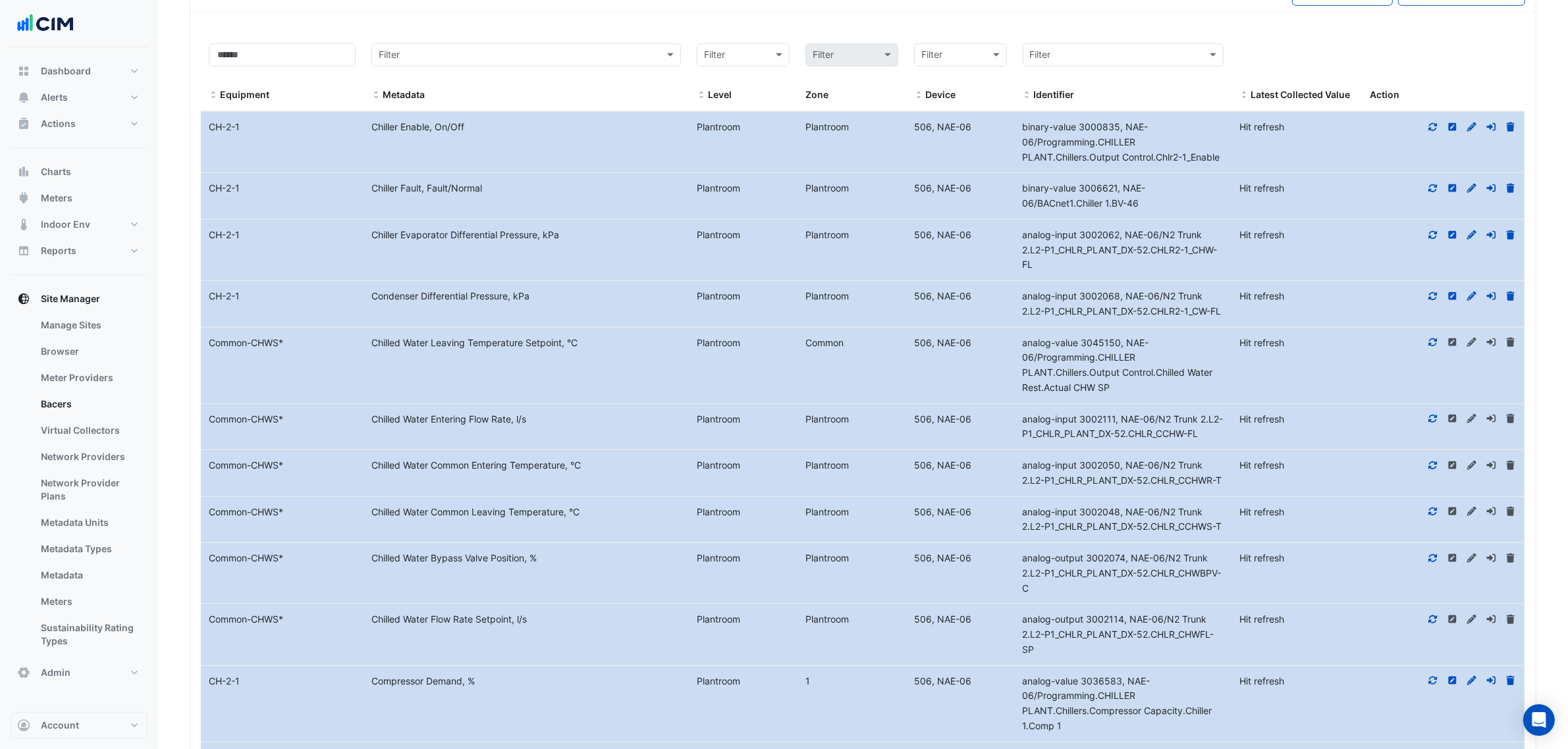
click at [1430, 131] on icon at bounding box center [1433, 127] width 8 height 8
click at [1427, 192] on div at bounding box center [1443, 189] width 163 height 15
click at [1431, 193] on icon at bounding box center [1433, 188] width 12 height 9
click at [1432, 231] on datatable-body-cell "Action" at bounding box center [1443, 250] width 163 height 61
click at [1432, 240] on icon at bounding box center [1433, 235] width 12 height 9
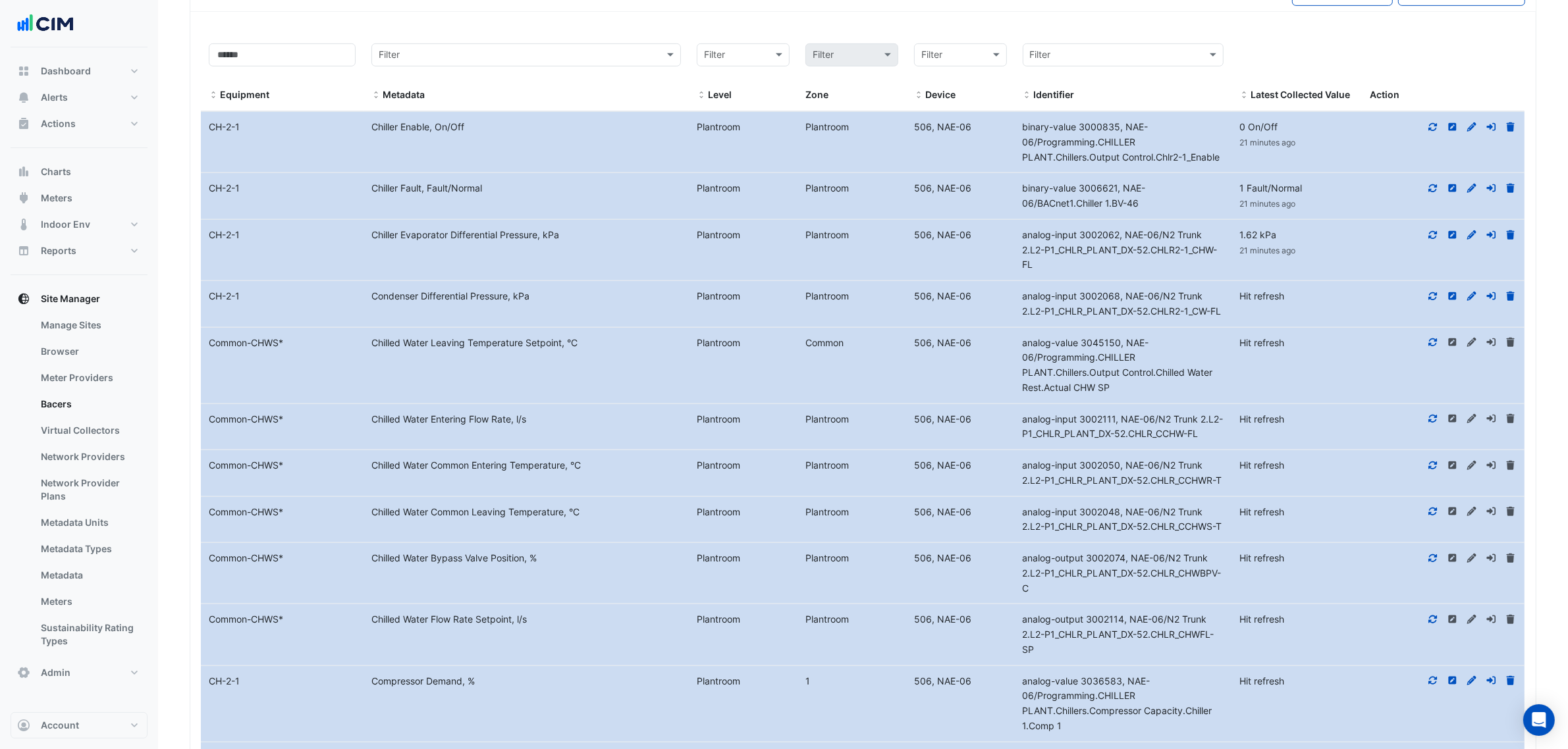
click at [1433, 290] on datatable-body-cell "Action" at bounding box center [1443, 304] width 163 height 46
click at [1431, 297] on icon at bounding box center [1433, 296] width 12 height 9
click at [1436, 348] on fa-icon at bounding box center [1433, 342] width 12 height 12
click at [1423, 427] on div at bounding box center [1443, 420] width 163 height 15
click at [1426, 427] on div at bounding box center [1443, 420] width 163 height 15
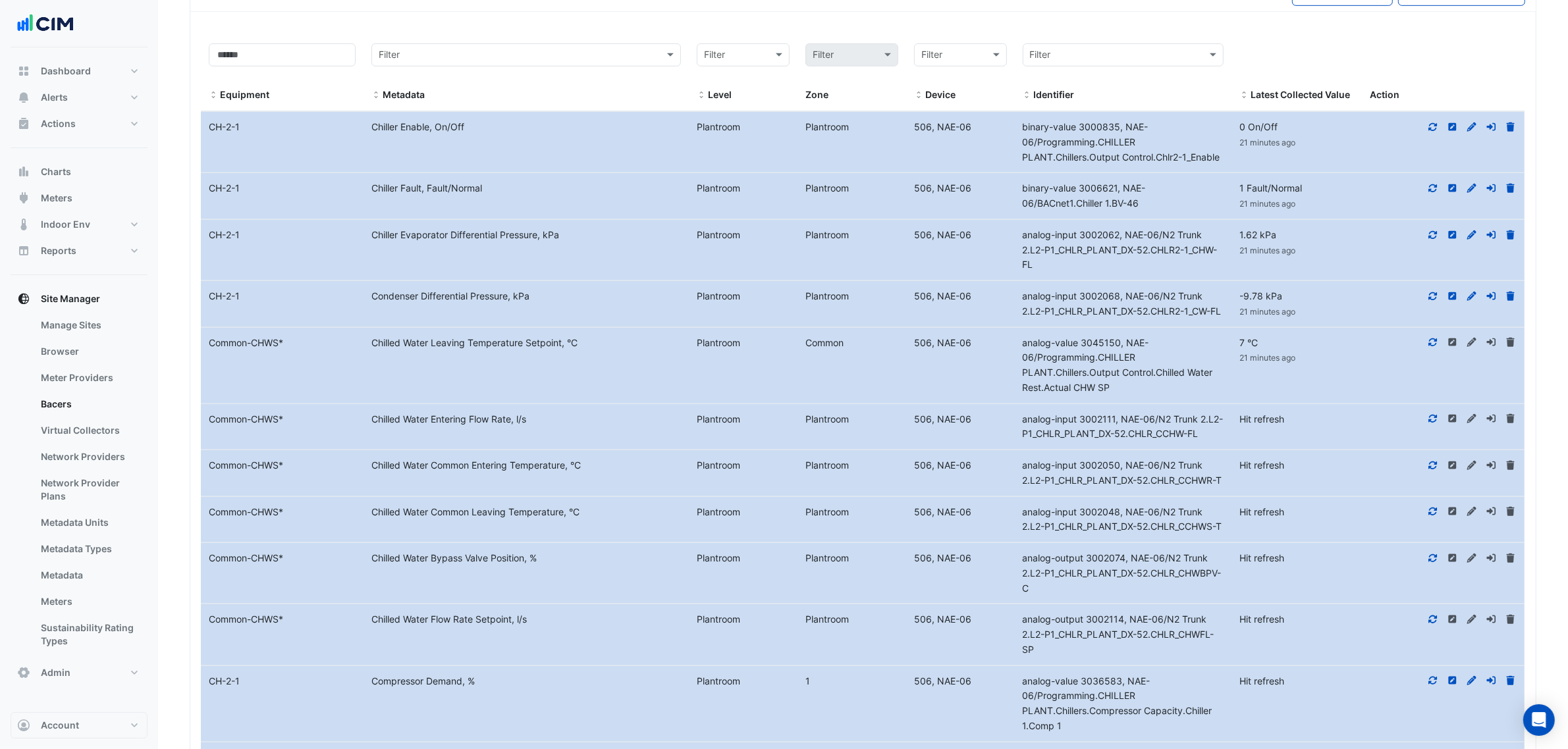
click at [1431, 423] on icon at bounding box center [1433, 419] width 8 height 8
click at [1427, 474] on div at bounding box center [1443, 466] width 163 height 15
click at [1431, 470] on icon at bounding box center [1433, 465] width 8 height 8
click at [1428, 516] on icon at bounding box center [1433, 511] width 12 height 9
drag, startPoint x: 1429, startPoint y: 613, endPoint x: 1431, endPoint y: 622, distance: 9.2
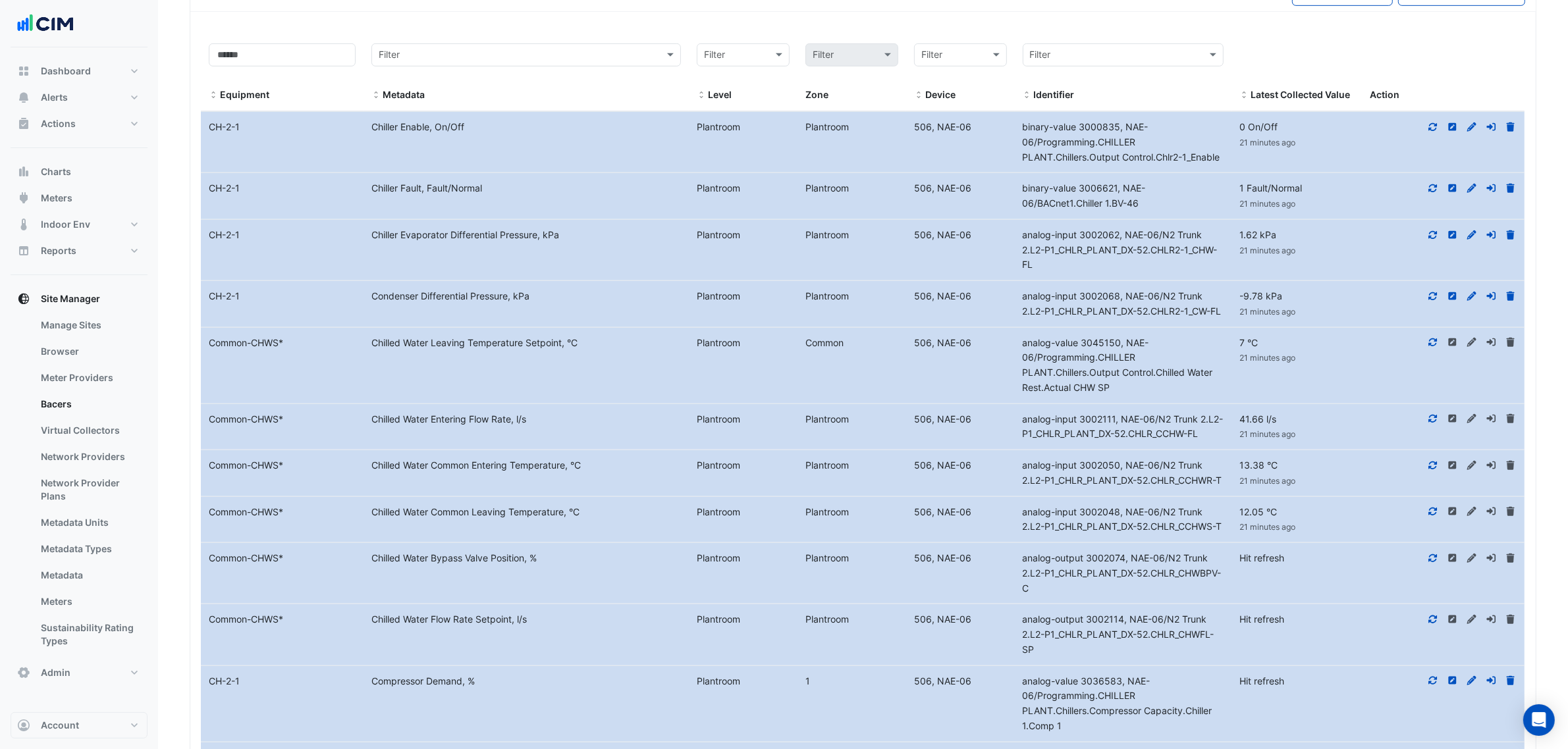
click at [1429, 604] on datatable-body-cell "Action" at bounding box center [1443, 573] width 163 height 61
click at [1432, 563] on icon at bounding box center [1433, 558] width 12 height 9
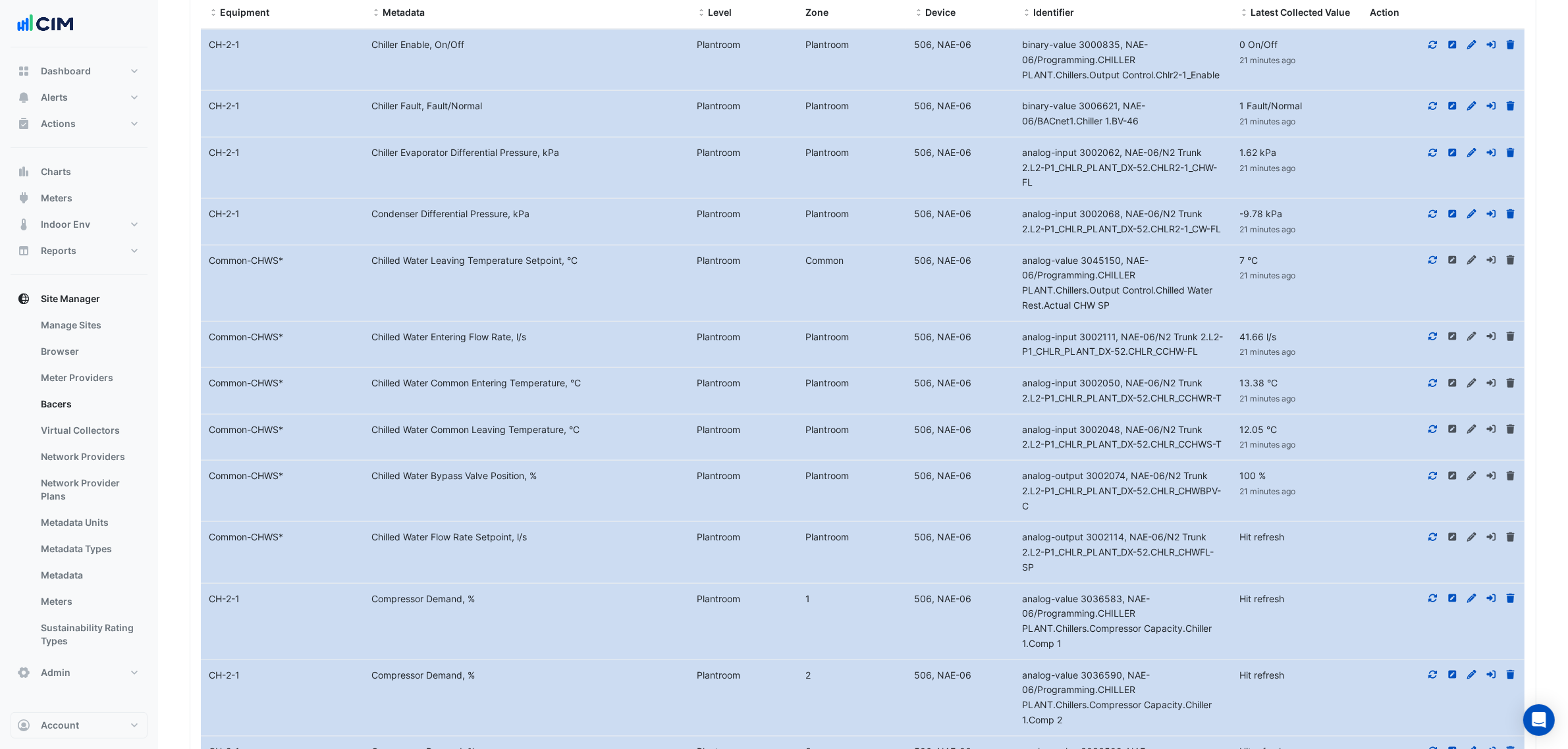
click at [1433, 542] on icon at bounding box center [1433, 537] width 12 height 9
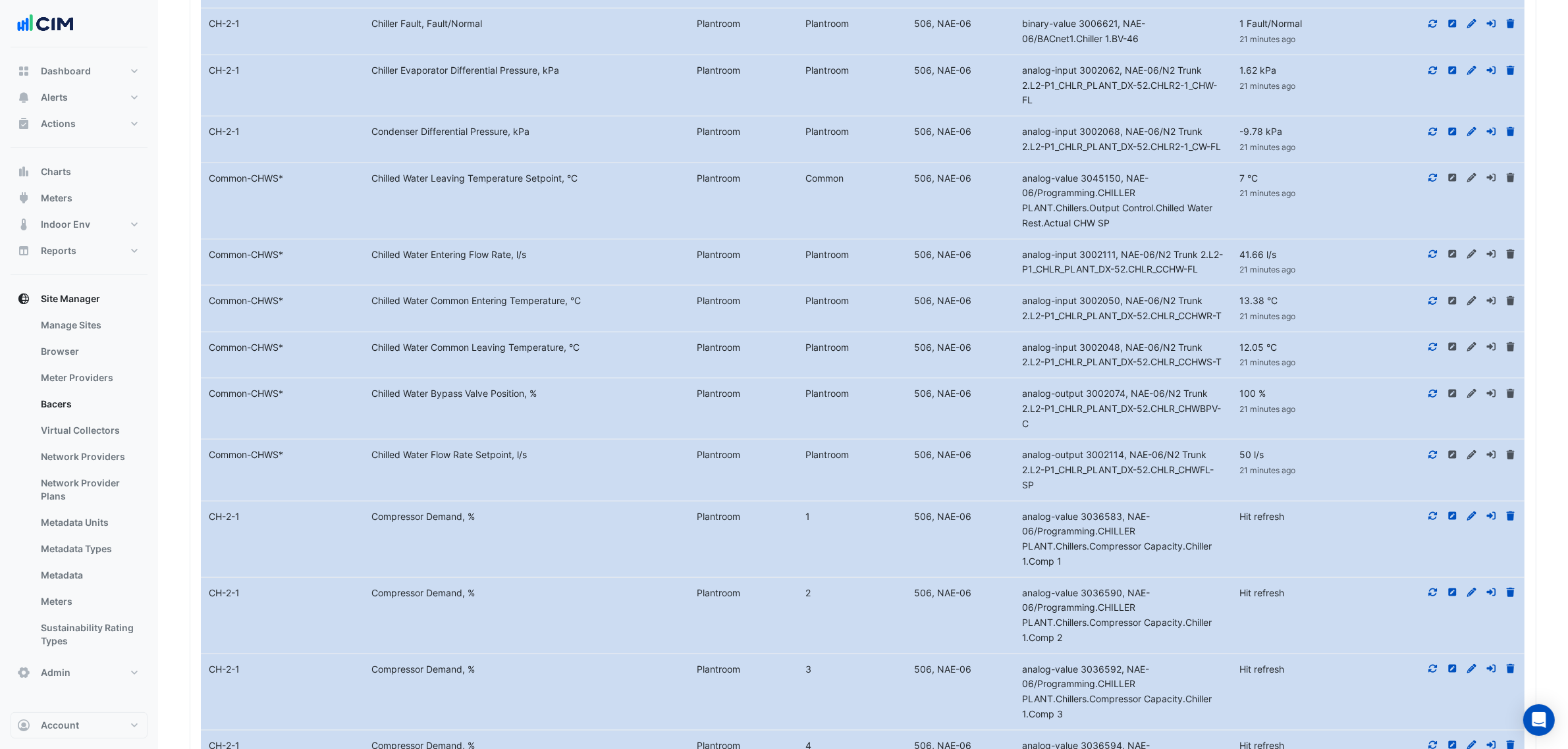
click at [1433, 521] on icon at bounding box center [1433, 516] width 12 height 9
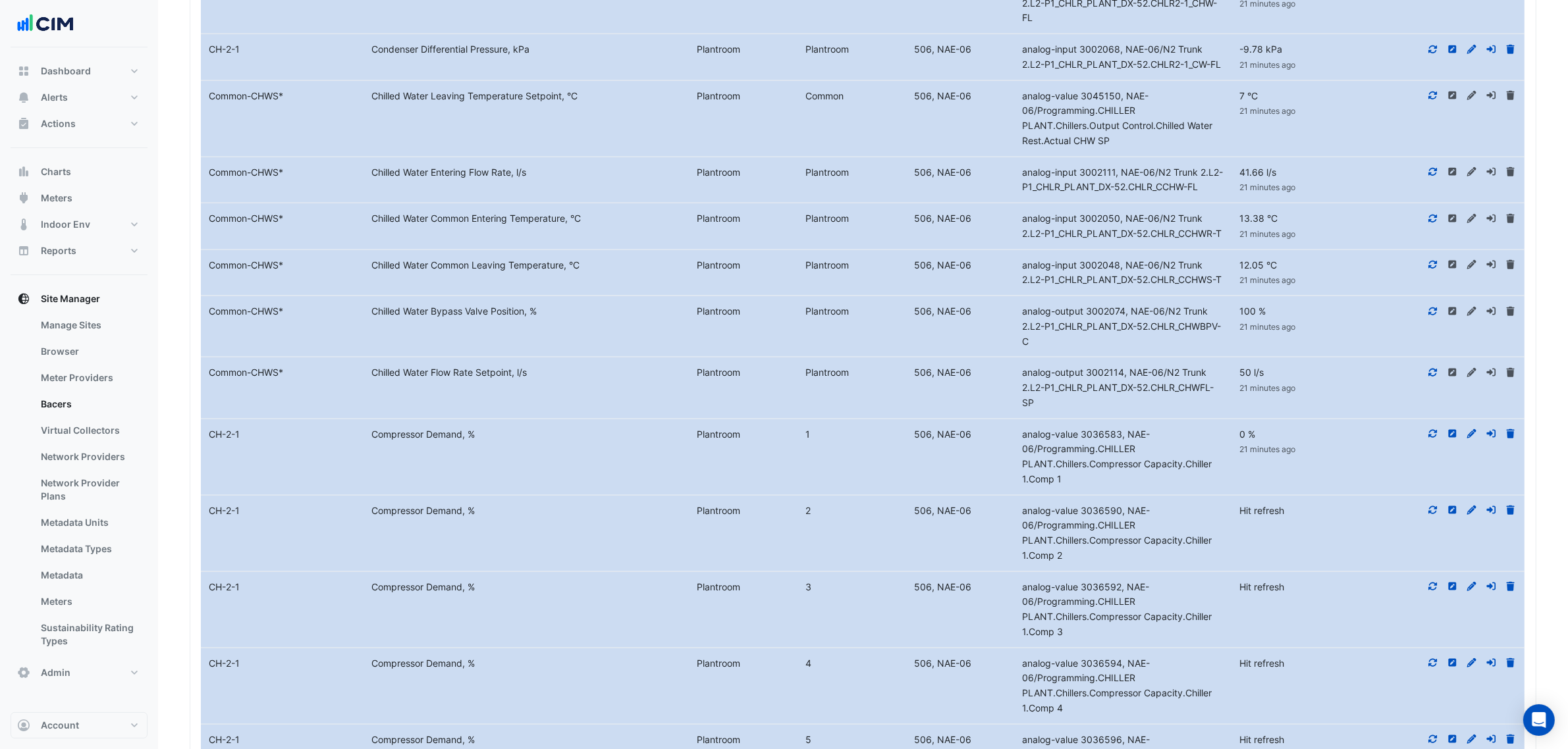
click at [1435, 515] on icon at bounding box center [1433, 510] width 12 height 9
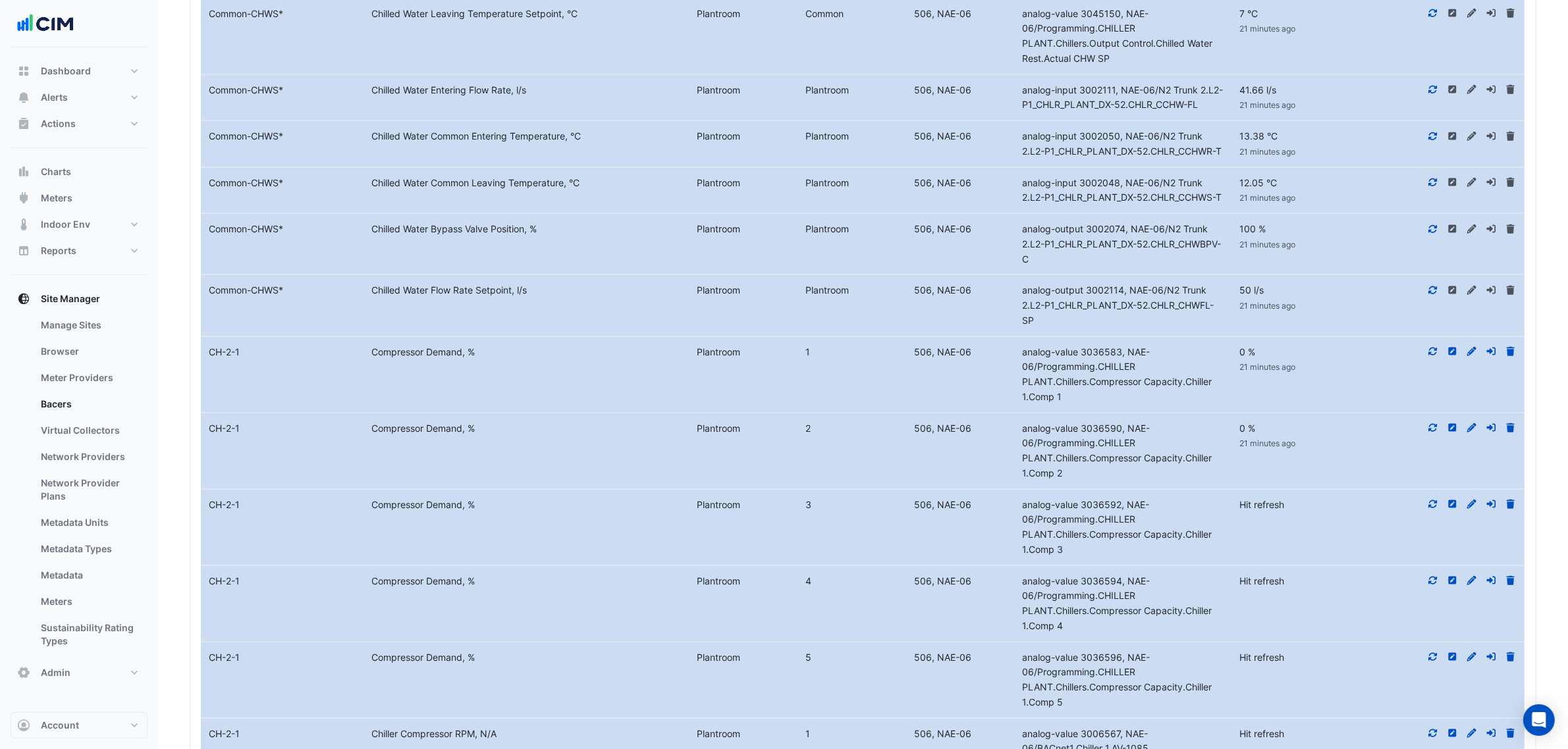
click at [1432, 508] on icon at bounding box center [1433, 504] width 8 height 8
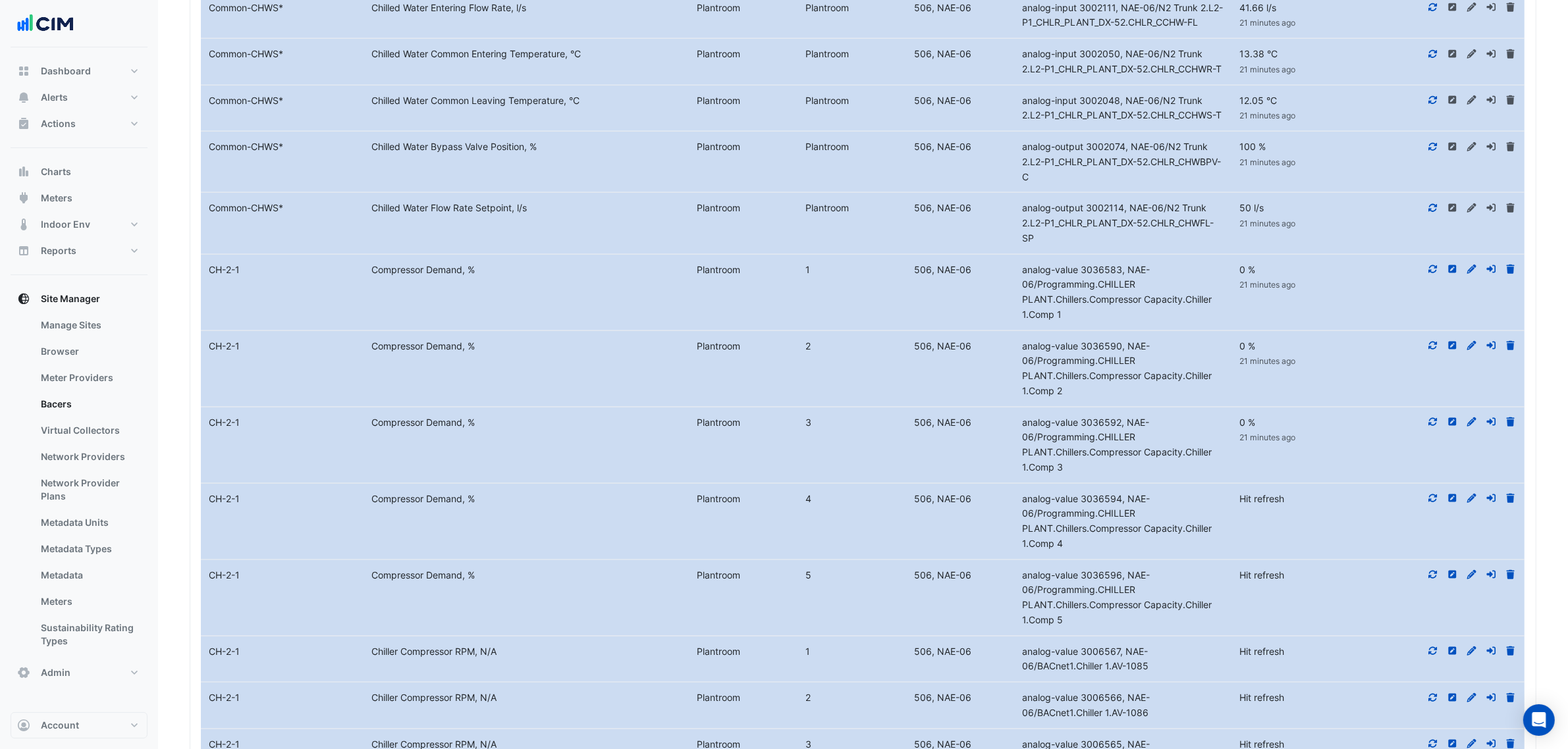
click at [1431, 504] on fa-icon at bounding box center [1433, 498] width 12 height 12
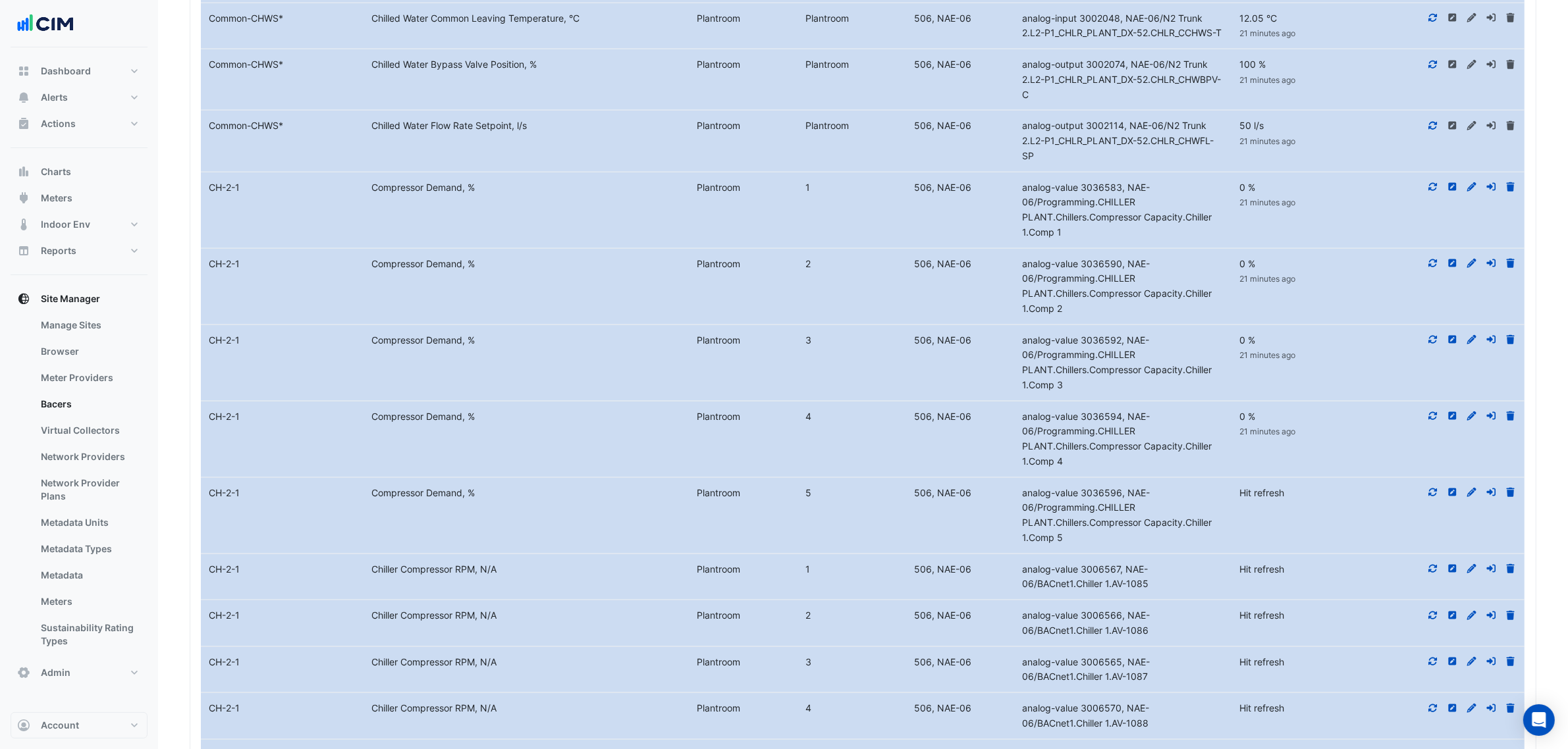
click at [1431, 497] on icon at bounding box center [1433, 492] width 12 height 9
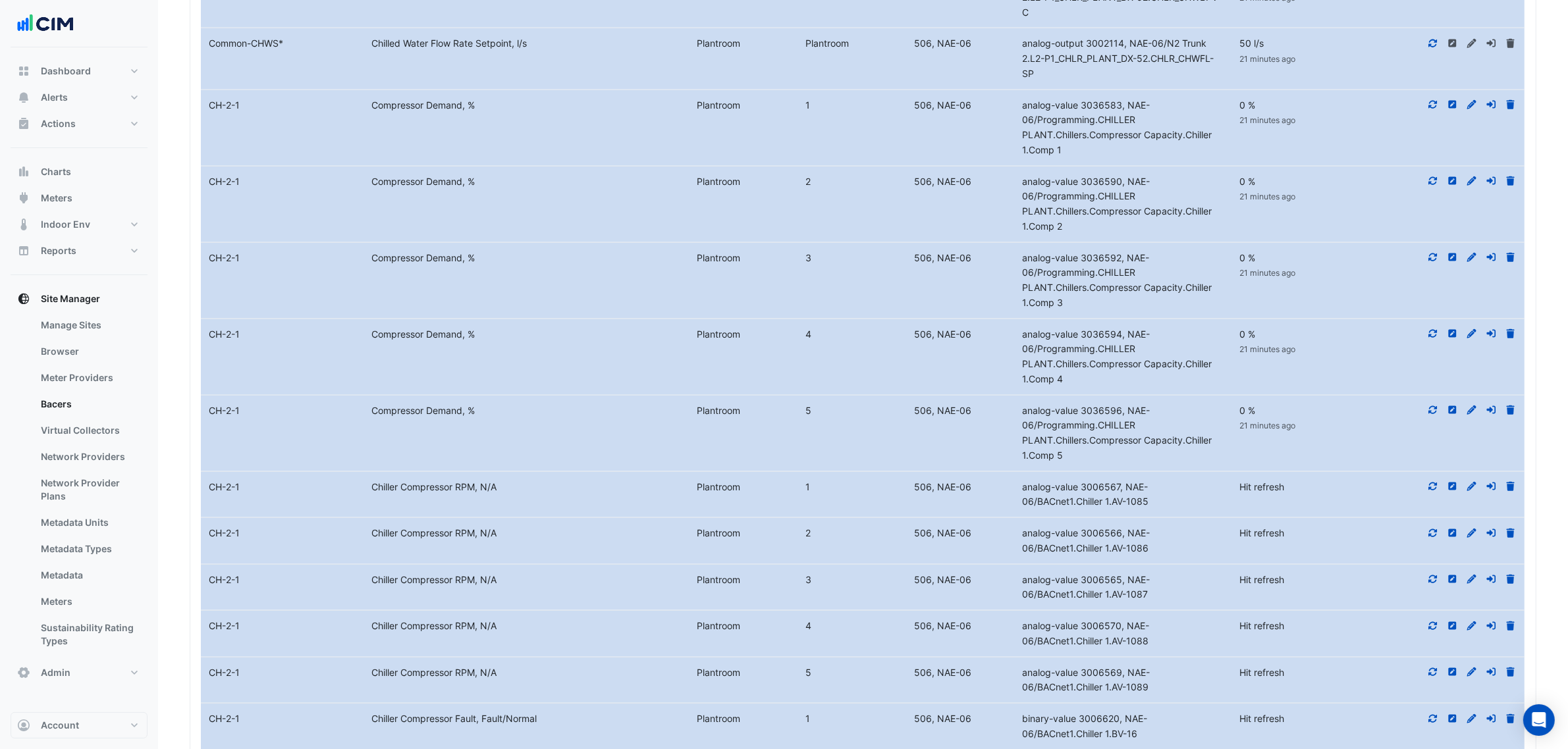
click at [1431, 495] on div at bounding box center [1443, 488] width 163 height 15
click at [1436, 491] on icon at bounding box center [1433, 487] width 8 height 8
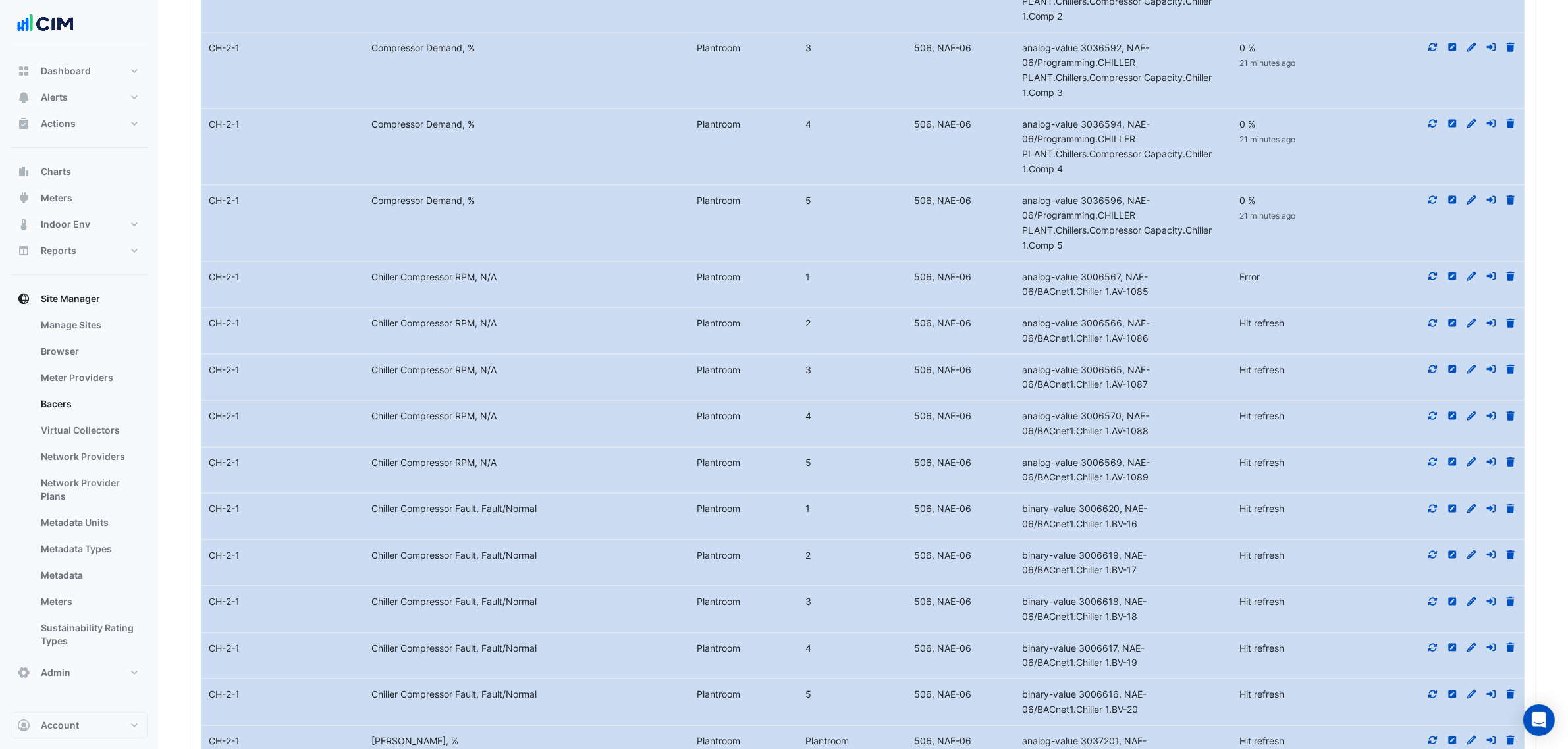
scroll to position [1773, 0]
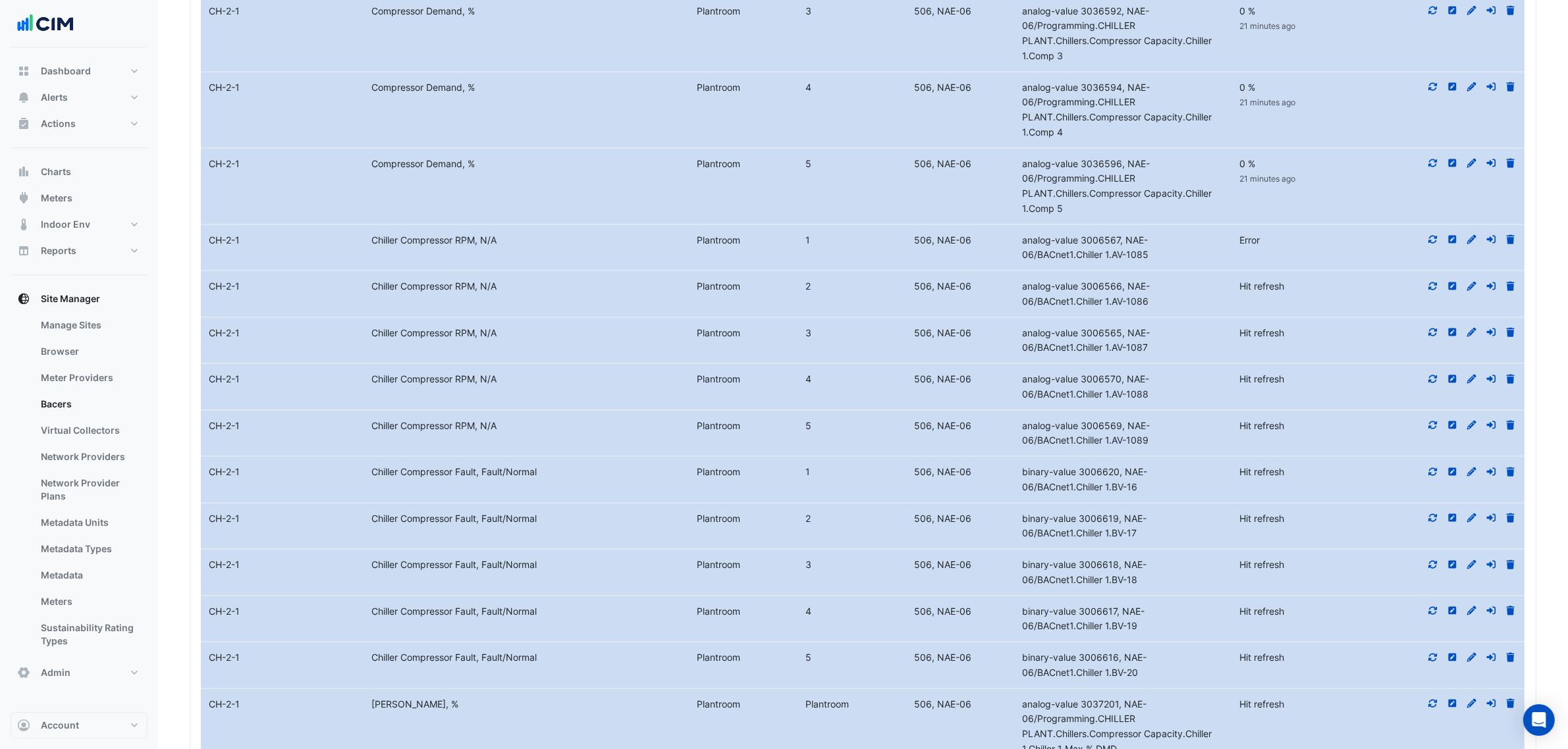
click at [1438, 291] on icon at bounding box center [1433, 286] width 12 height 9
click at [1436, 341] on div at bounding box center [1443, 333] width 163 height 15
click at [1435, 339] on fa-icon at bounding box center [1433, 332] width 12 height 12
click at [1432, 337] on icon at bounding box center [1433, 332] width 12 height 9
click at [1426, 387] on div at bounding box center [1443, 380] width 163 height 15
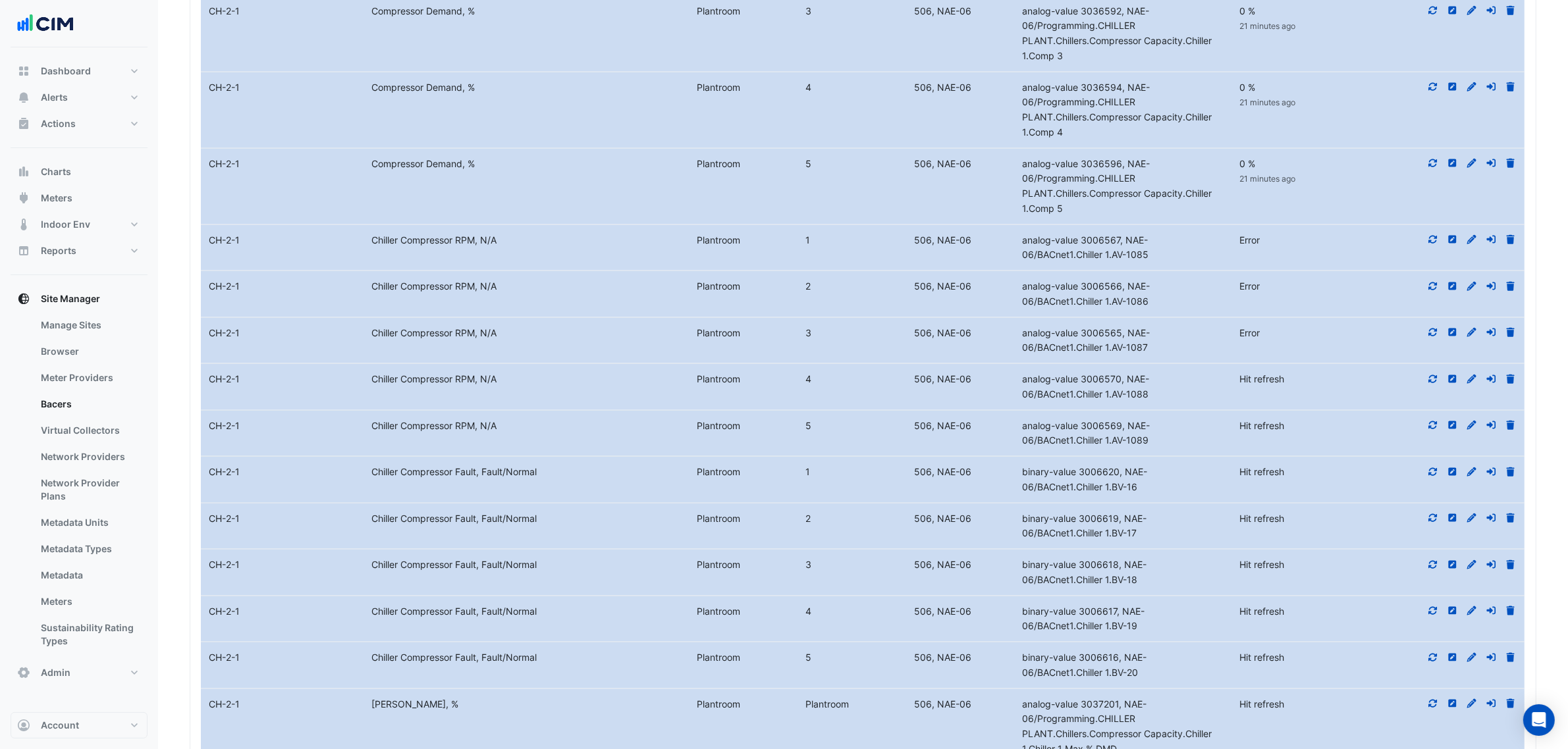
click at [1433, 384] on icon at bounding box center [1433, 380] width 12 height 9
click at [1438, 430] on icon at bounding box center [1433, 425] width 12 height 9
click at [1433, 477] on icon at bounding box center [1433, 472] width 12 height 9
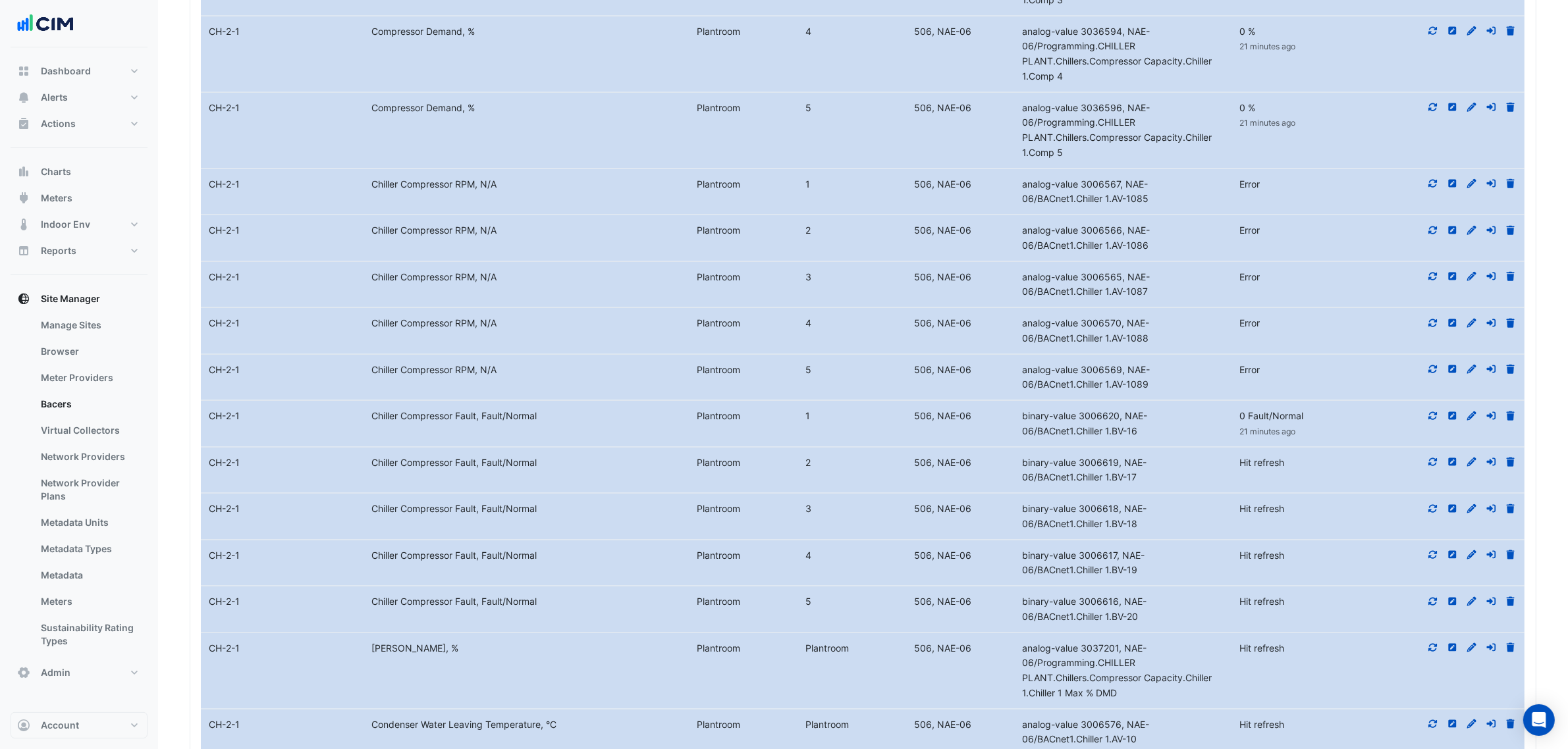
scroll to position [1855, 0]
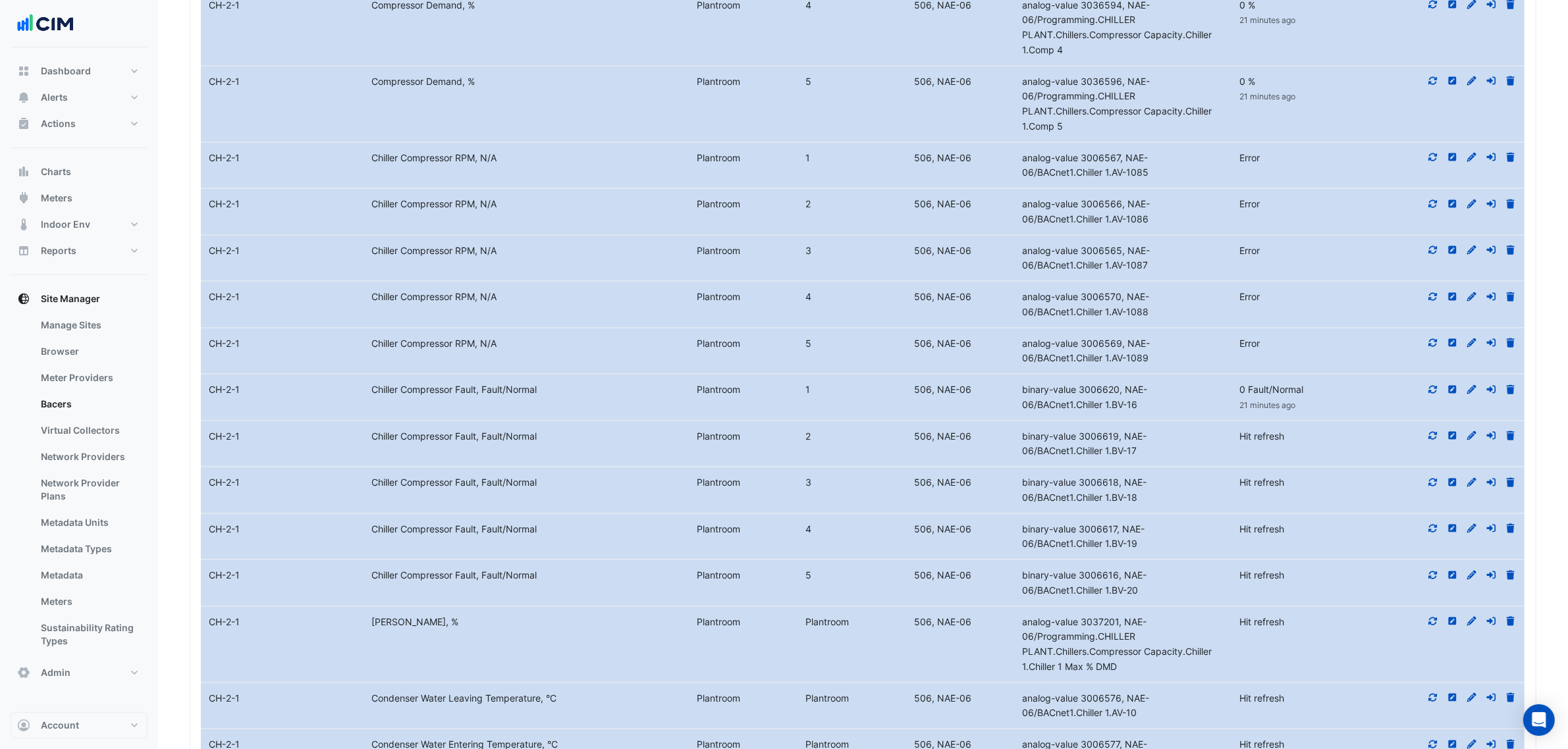
click at [1431, 444] on div at bounding box center [1443, 437] width 163 height 15
click at [1431, 440] on icon at bounding box center [1433, 436] width 12 height 9
click at [1431, 514] on datatable-body-cell "Action" at bounding box center [1443, 491] width 163 height 46
click at [1431, 488] on fa-icon at bounding box center [1433, 482] width 12 height 12
click at [1428, 560] on datatable-body-cell "Action" at bounding box center [1443, 538] width 163 height 46
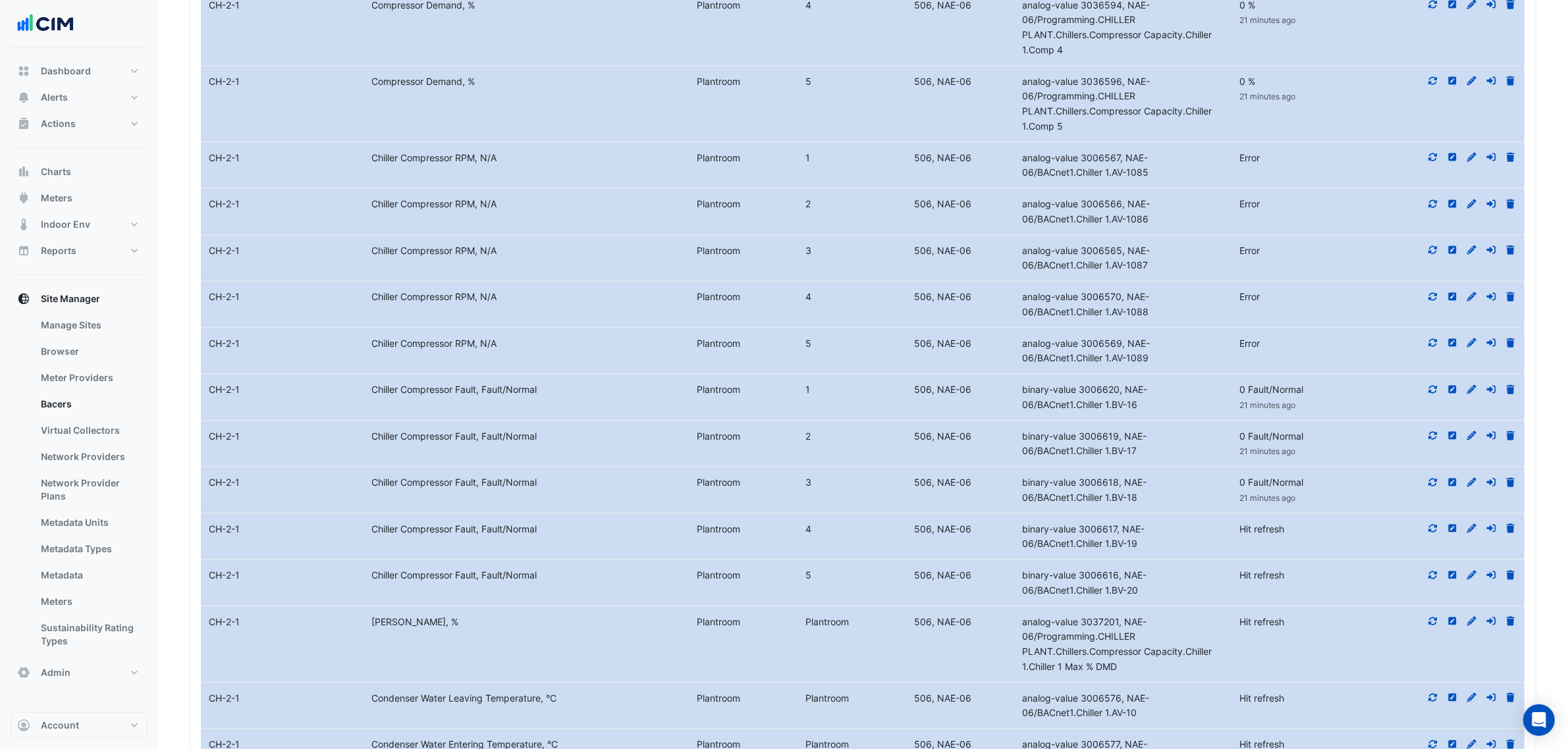
click at [1434, 560] on datatable-body-cell "Action" at bounding box center [1443, 538] width 163 height 46
click at [1432, 533] on icon at bounding box center [1433, 528] width 12 height 9
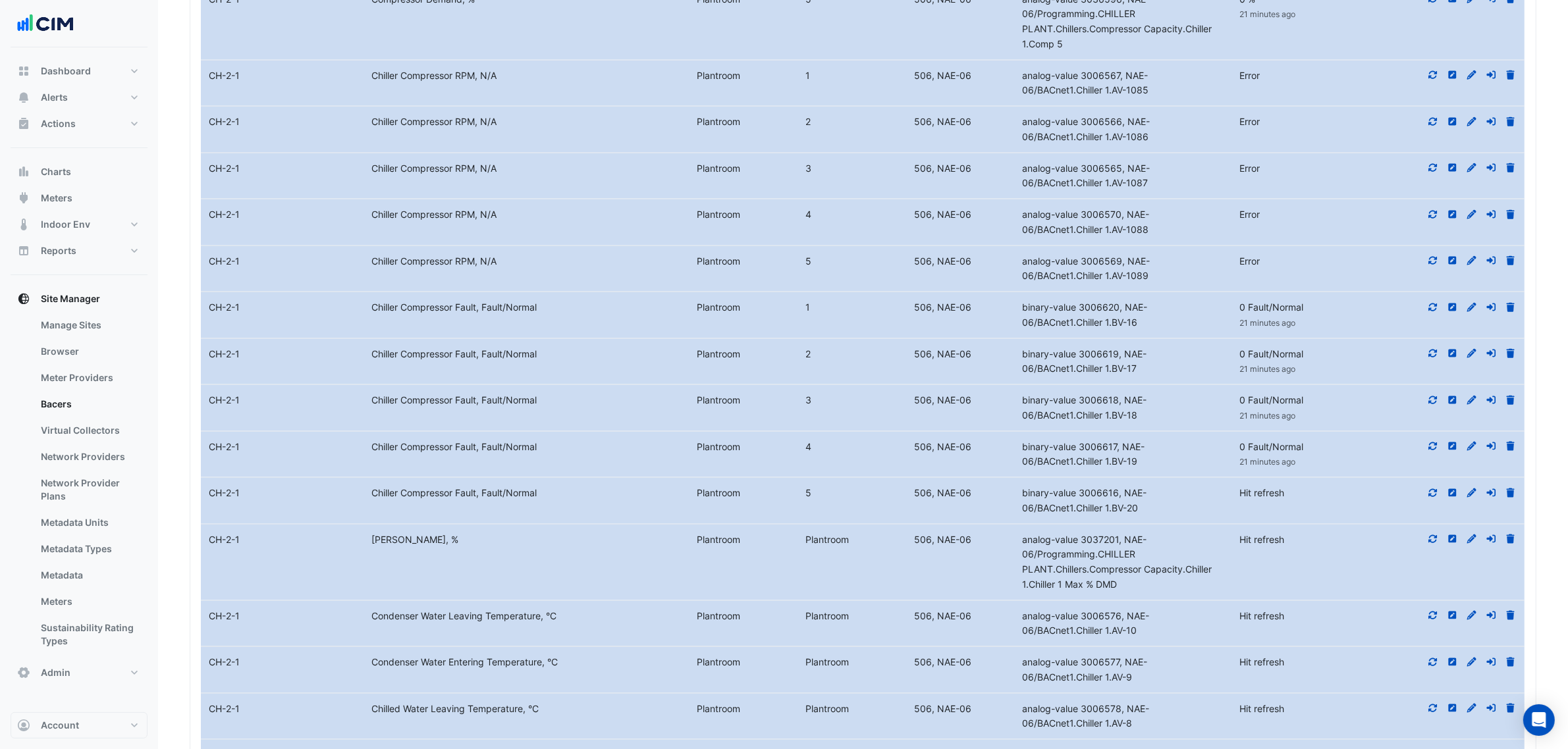
click at [1435, 498] on icon at bounding box center [1433, 493] width 12 height 9
click at [1436, 524] on datatable-body-cell "Action" at bounding box center [1443, 501] width 163 height 46
click at [1435, 545] on fa-icon at bounding box center [1433, 539] width 12 height 12
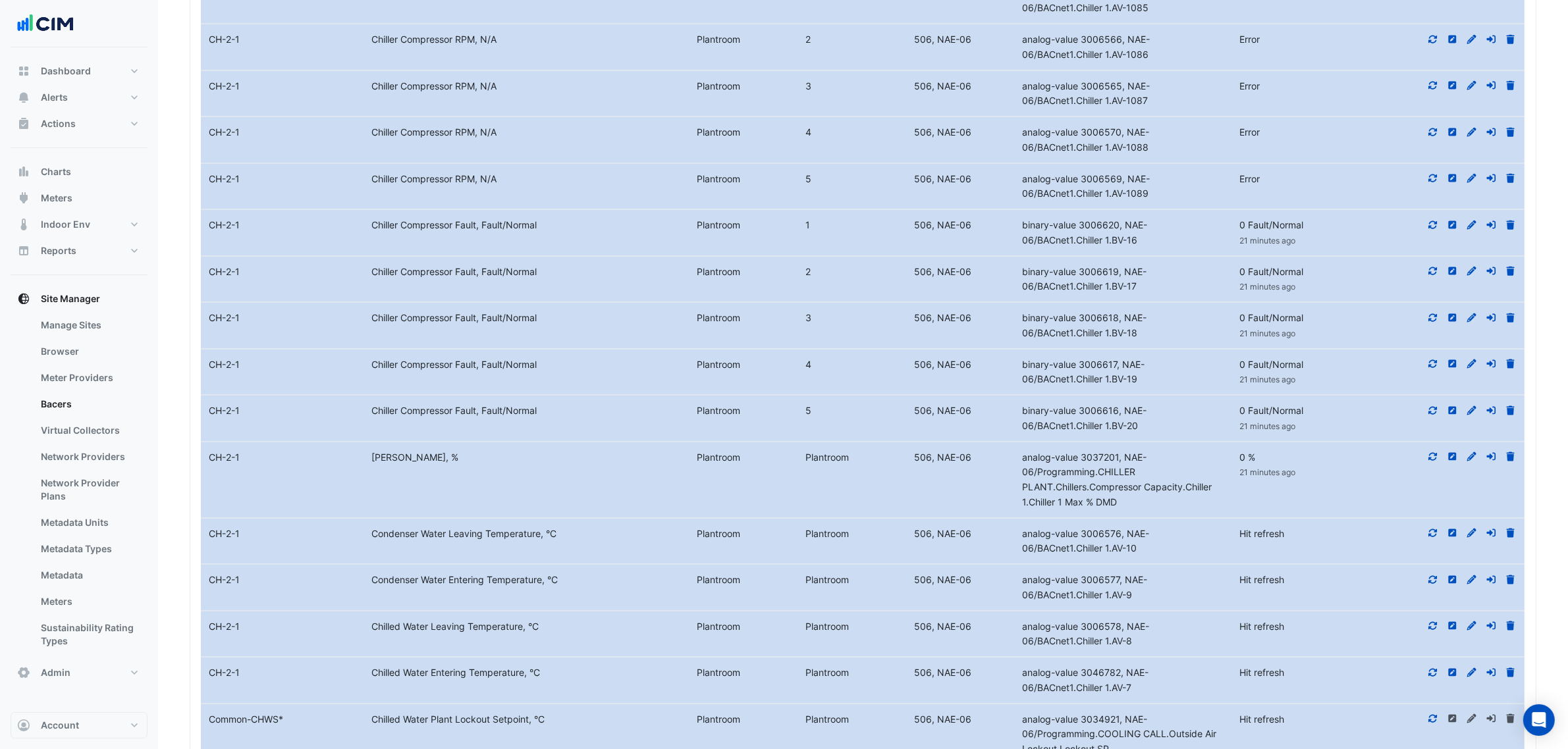
click at [1433, 538] on icon at bounding box center [1433, 533] width 12 height 9
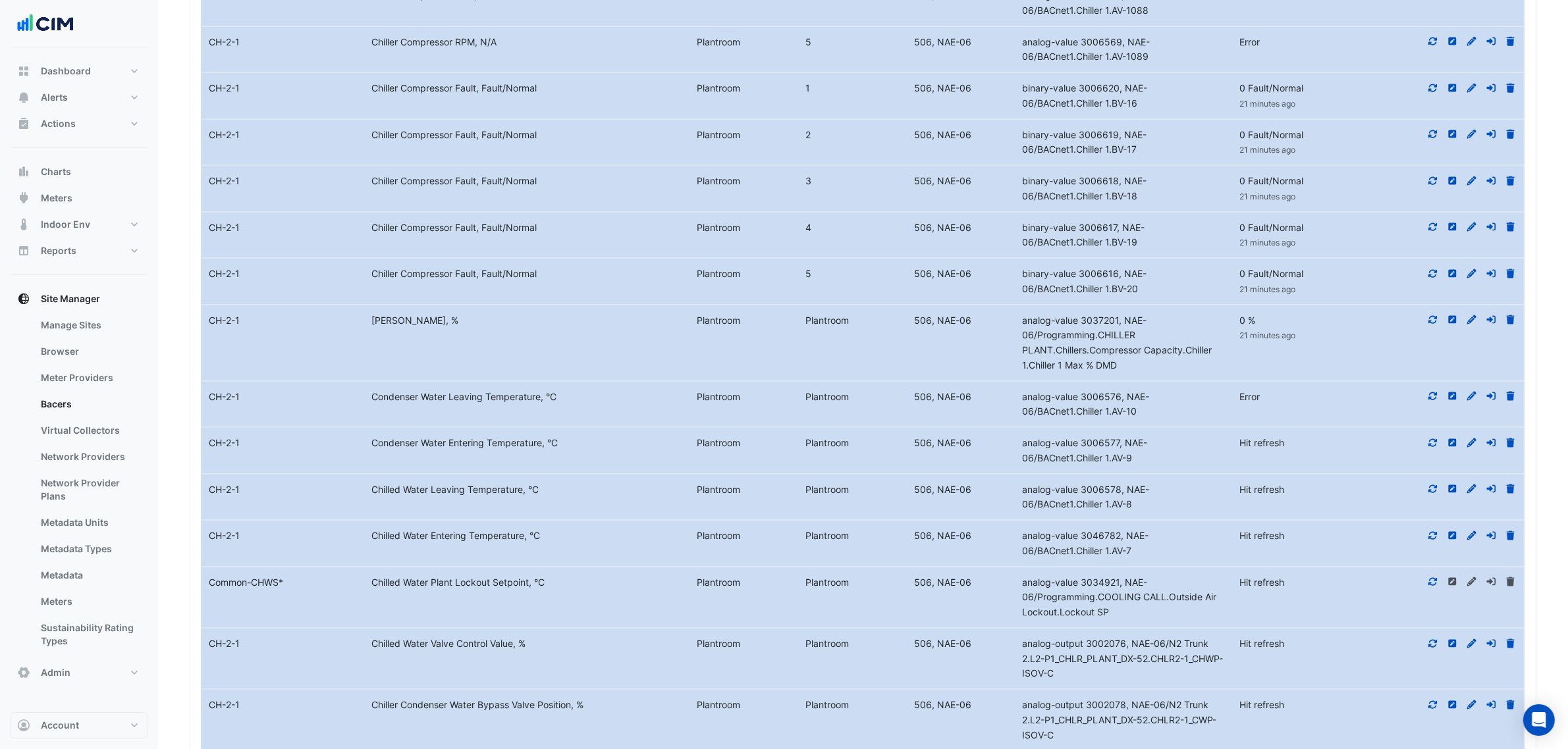
scroll to position [2185, 0]
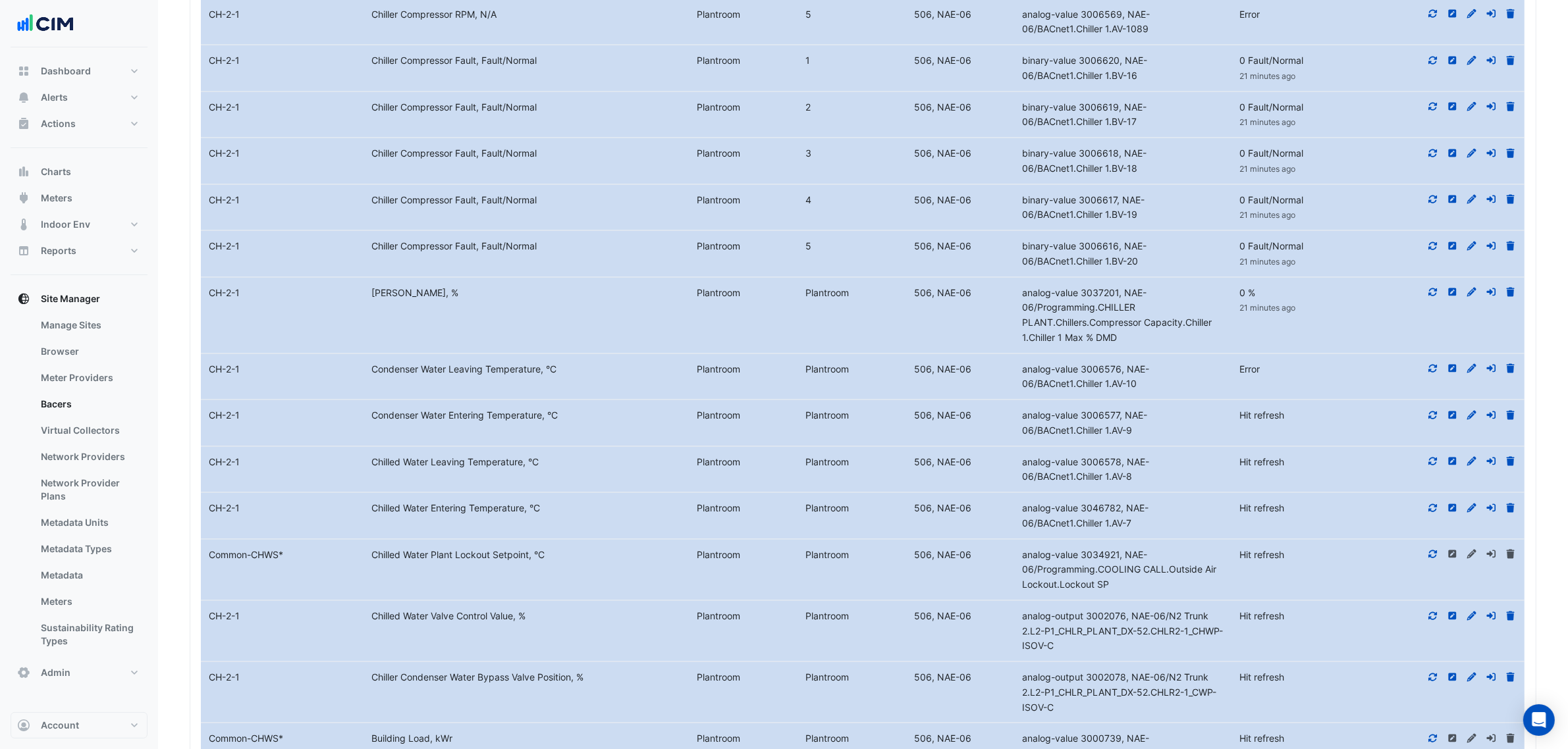
click at [1436, 420] on icon at bounding box center [1433, 415] width 8 height 8
click at [1424, 493] on datatable-body-cell "Action" at bounding box center [1443, 471] width 163 height 46
click at [1431, 493] on datatable-body-cell "Action" at bounding box center [1443, 471] width 163 height 46
click at [1431, 466] on icon at bounding box center [1433, 461] width 12 height 9
click at [1431, 539] on datatable-body-cell "Action" at bounding box center [1443, 516] width 163 height 46
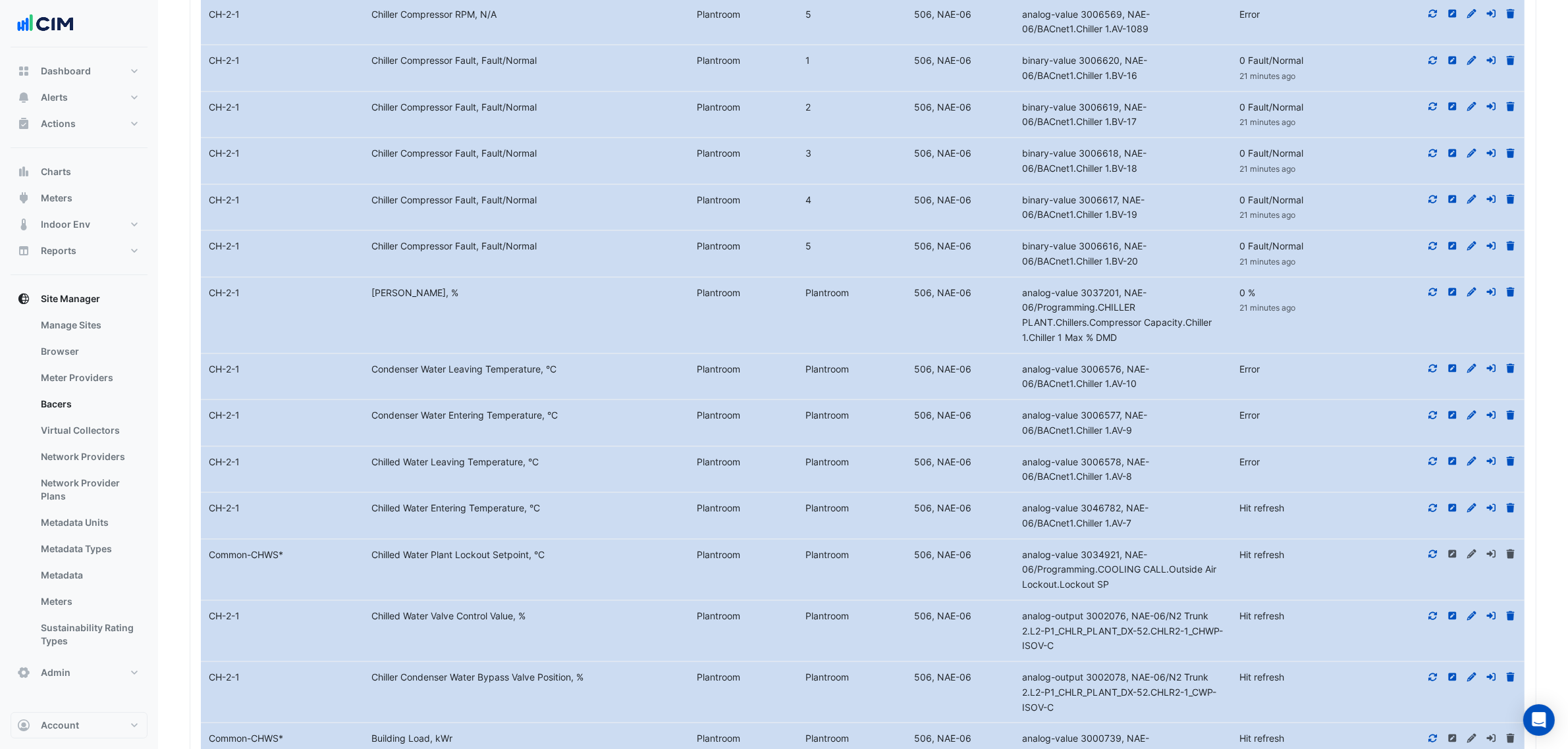
click at [1432, 516] on div at bounding box center [1443, 509] width 163 height 15
click at [1437, 512] on icon at bounding box center [1433, 508] width 8 height 8
click at [1433, 559] on icon at bounding box center [1433, 555] width 12 height 9
click at [1433, 624] on div at bounding box center [1443, 616] width 163 height 15
click at [1435, 621] on icon at bounding box center [1433, 616] width 12 height 9
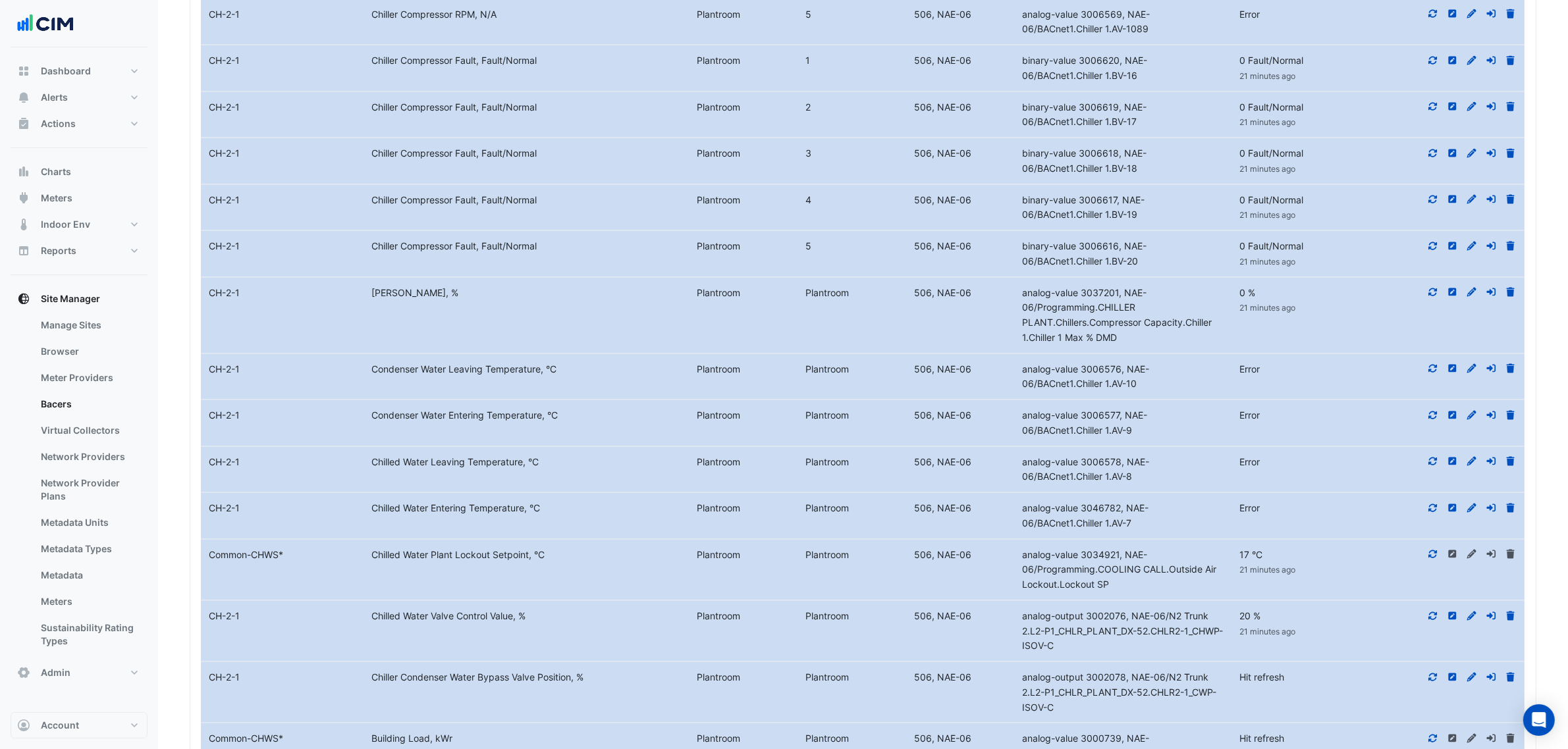
scroll to position [2267, 0]
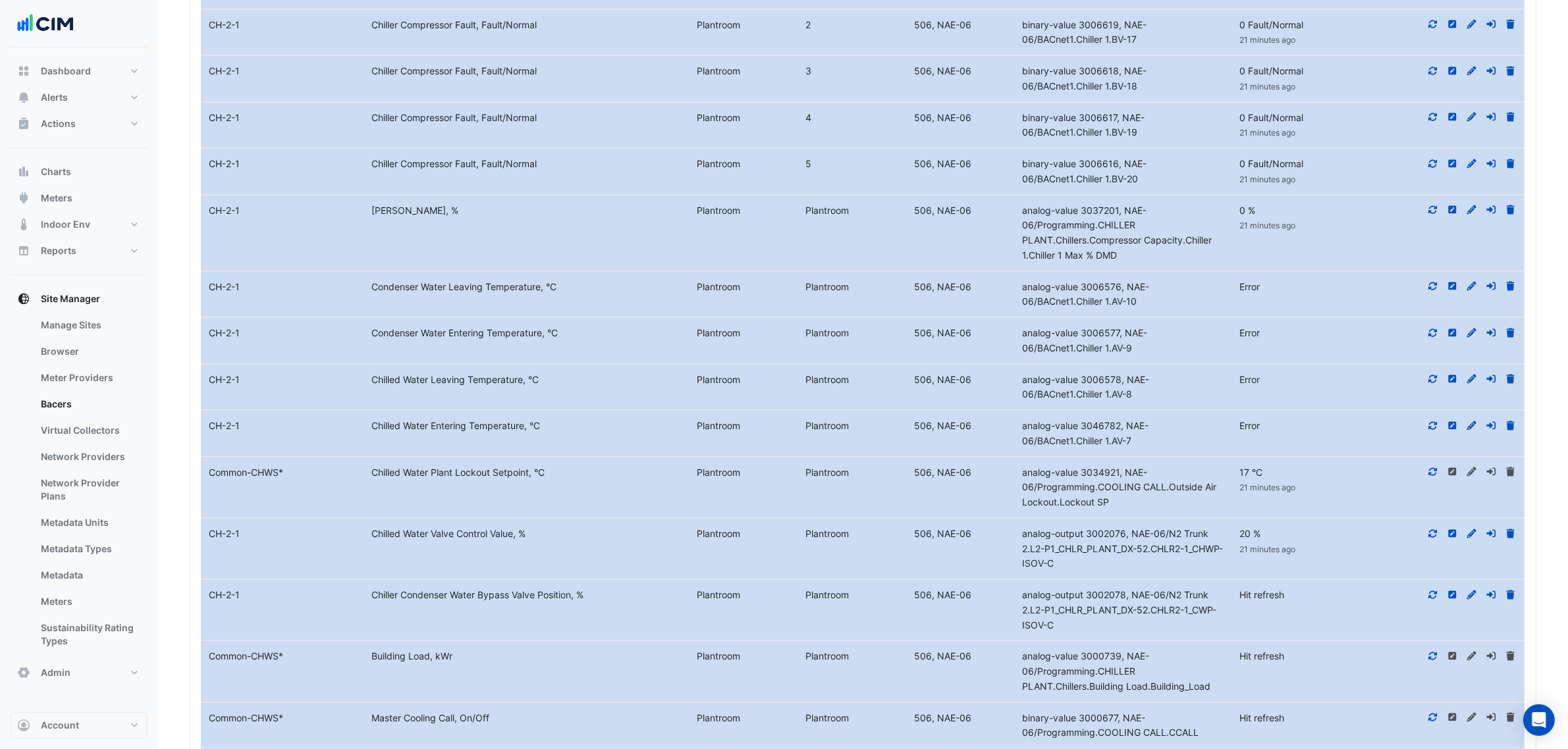
click at [1429, 538] on icon at bounding box center [1433, 534] width 12 height 9
click at [1426, 603] on div at bounding box center [1443, 595] width 163 height 15
click at [1427, 603] on div at bounding box center [1443, 595] width 163 height 15
click at [1423, 603] on div at bounding box center [1443, 595] width 163 height 15
click at [1429, 600] on icon at bounding box center [1433, 595] width 12 height 9
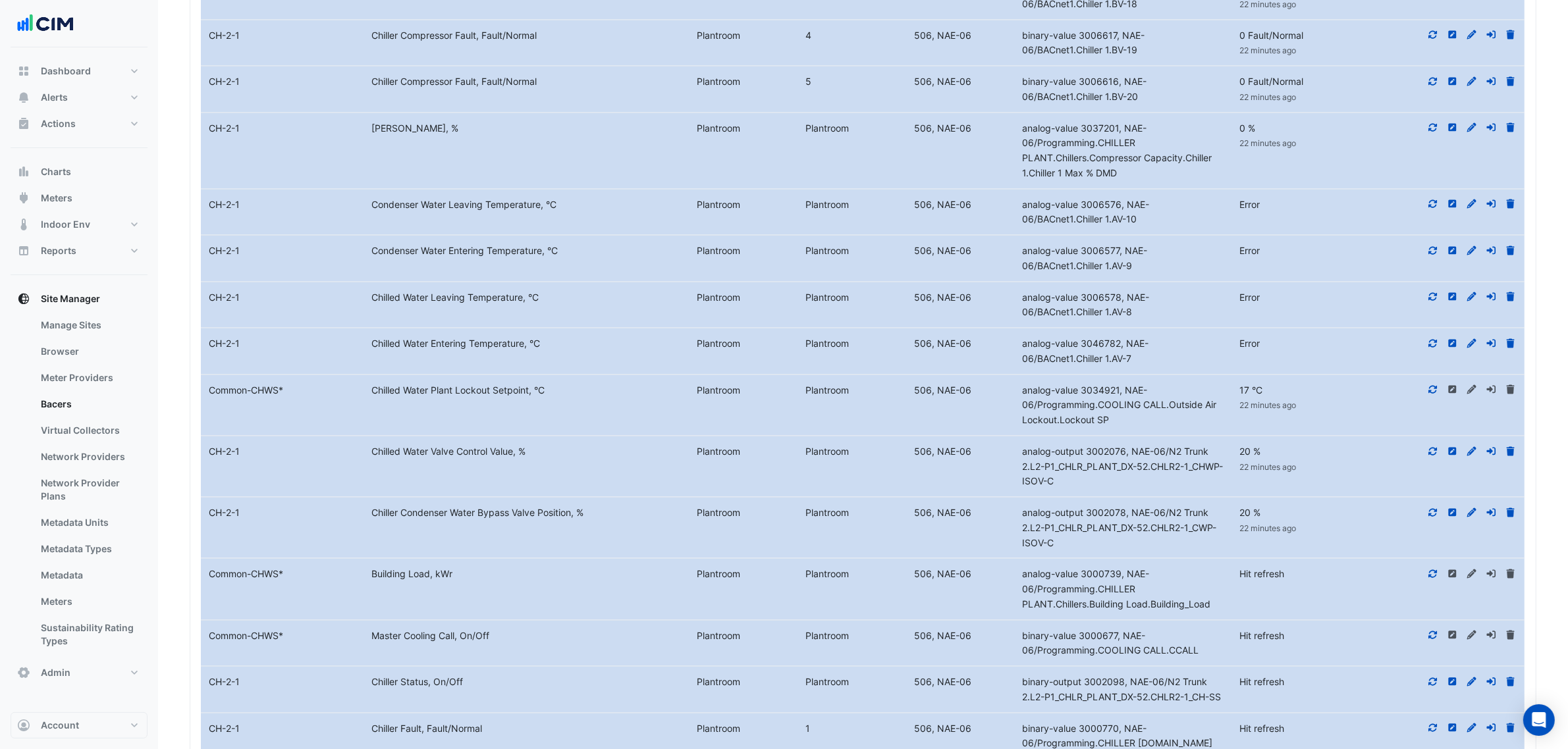
click at [1436, 578] on icon at bounding box center [1433, 574] width 8 height 8
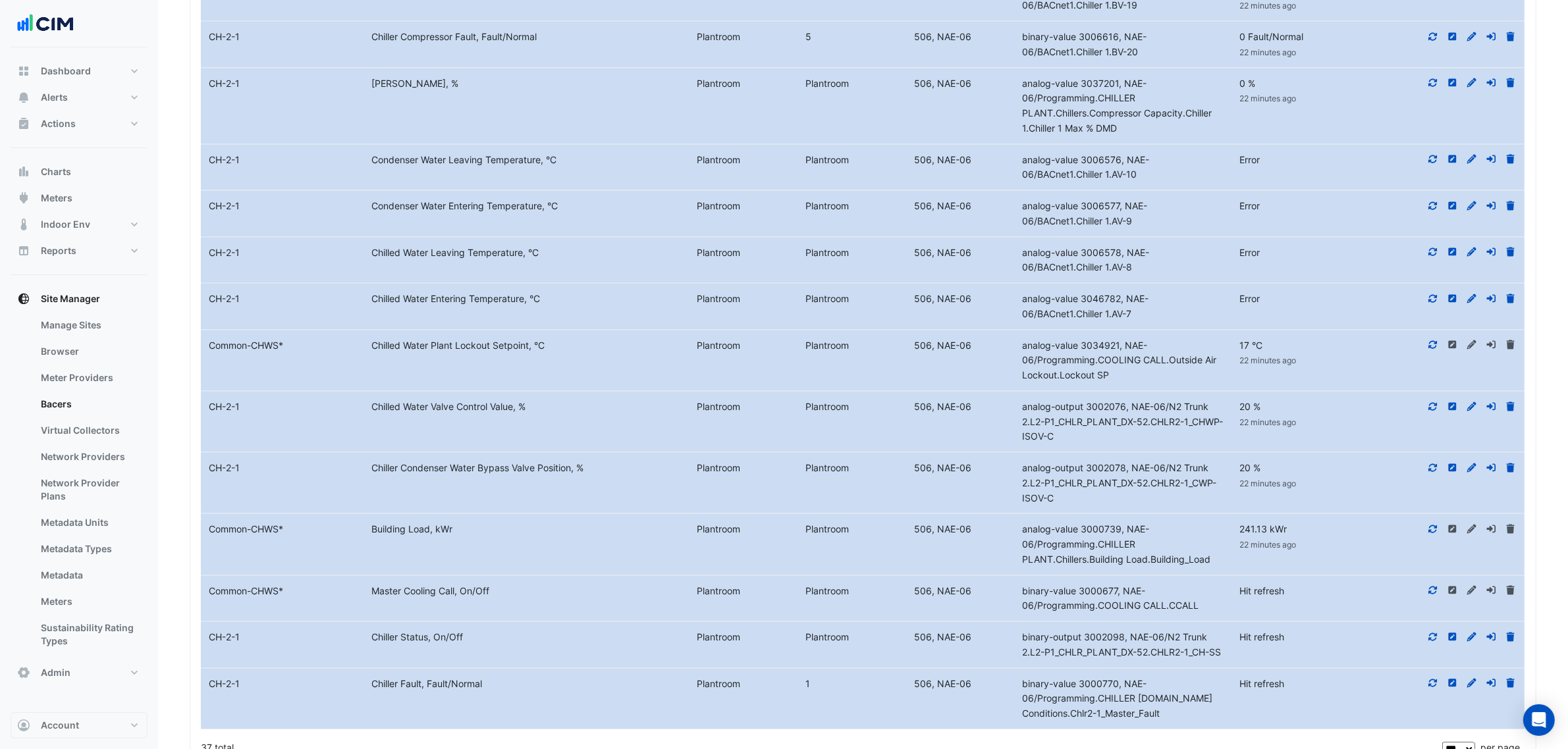
scroll to position [2431, 0]
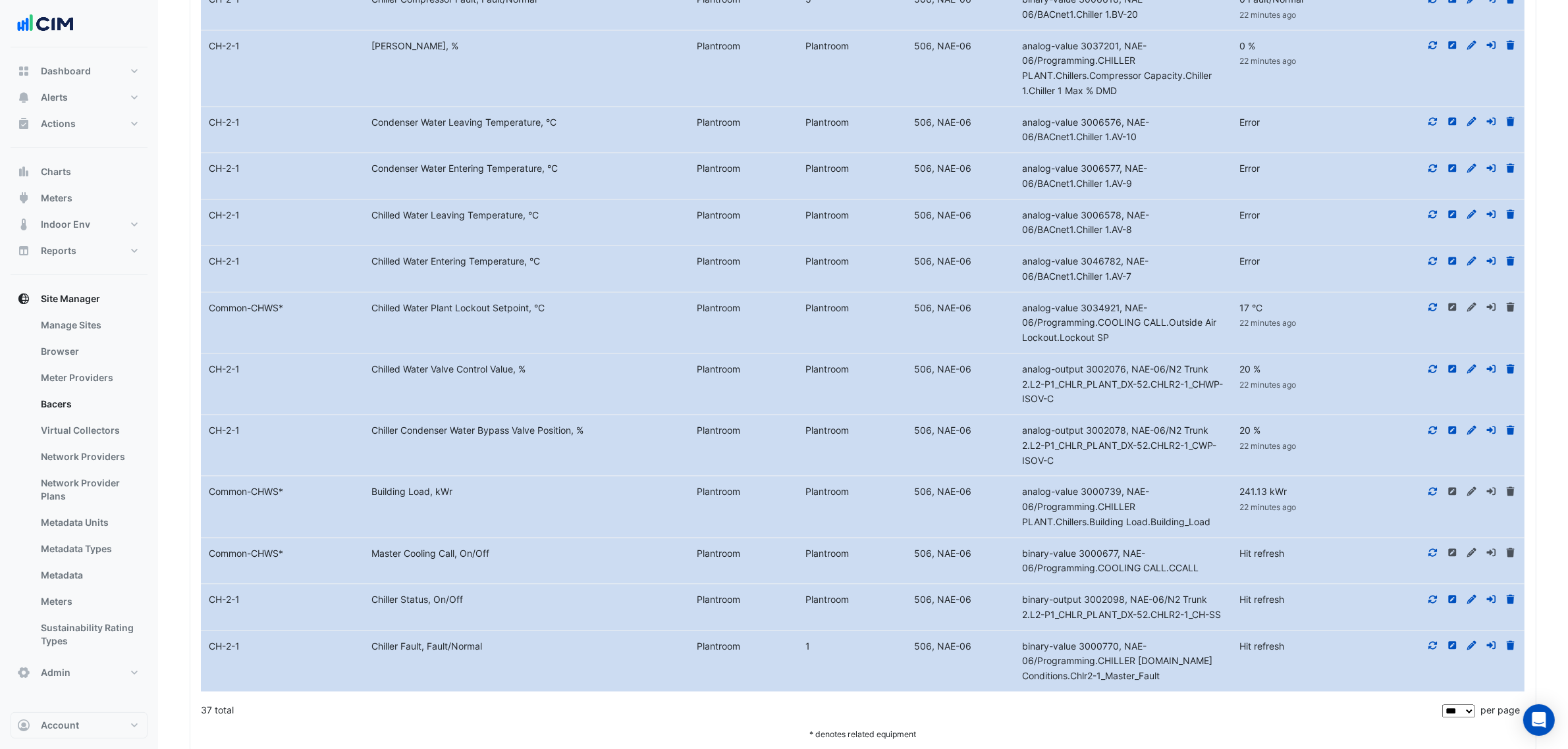
click at [1435, 558] on icon at bounding box center [1433, 553] width 12 height 9
click at [1426, 631] on datatable-body-cell "Action" at bounding box center [1443, 608] width 163 height 46
click at [1429, 605] on icon at bounding box center [1433, 600] width 12 height 9
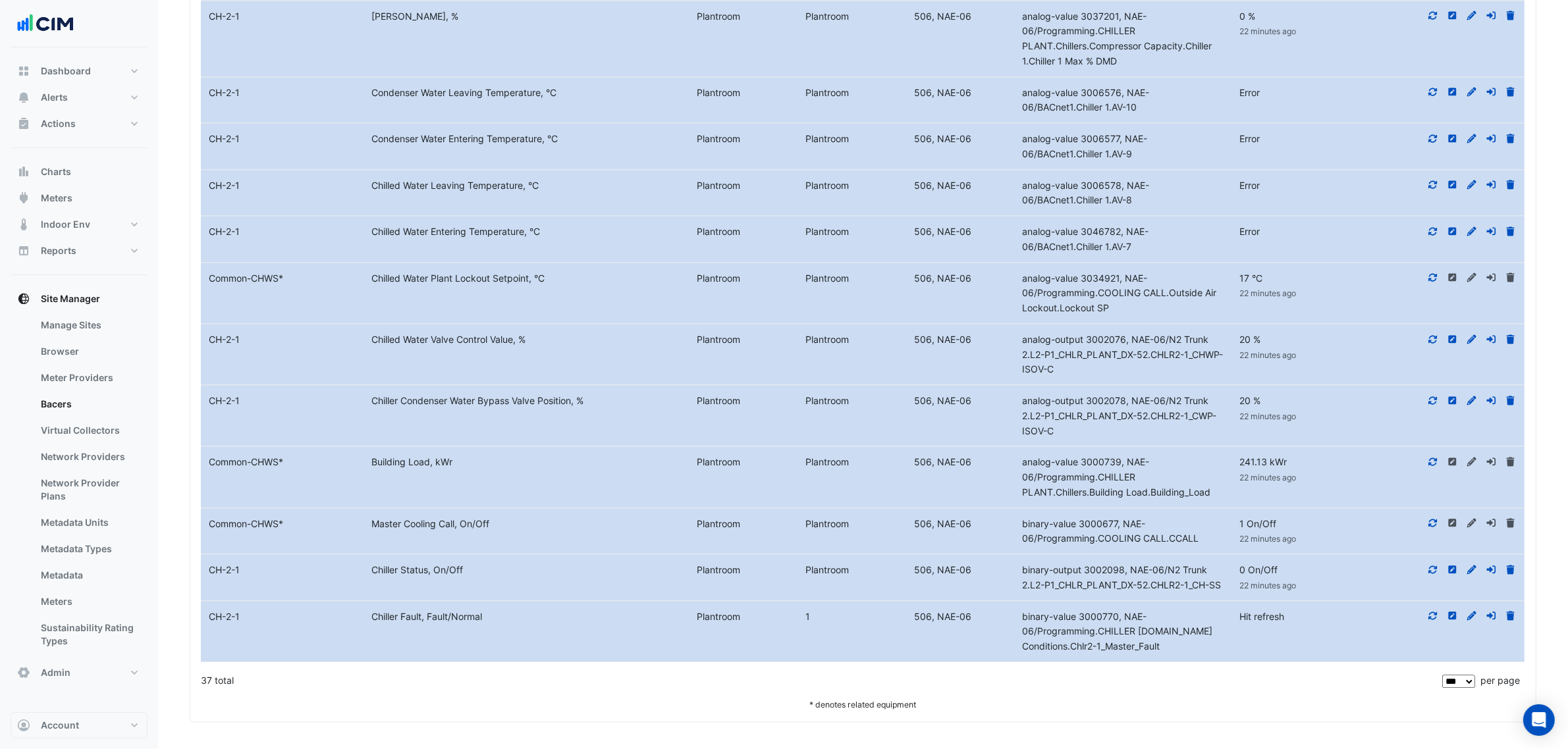
scroll to position [2514, 0]
click at [1436, 640] on datatable-body-cell "Action" at bounding box center [1443, 632] width 163 height 61
click at [1436, 620] on icon at bounding box center [1433, 616] width 8 height 8
click at [1365, 600] on datatable-body-cell "Action" at bounding box center [1443, 578] width 163 height 46
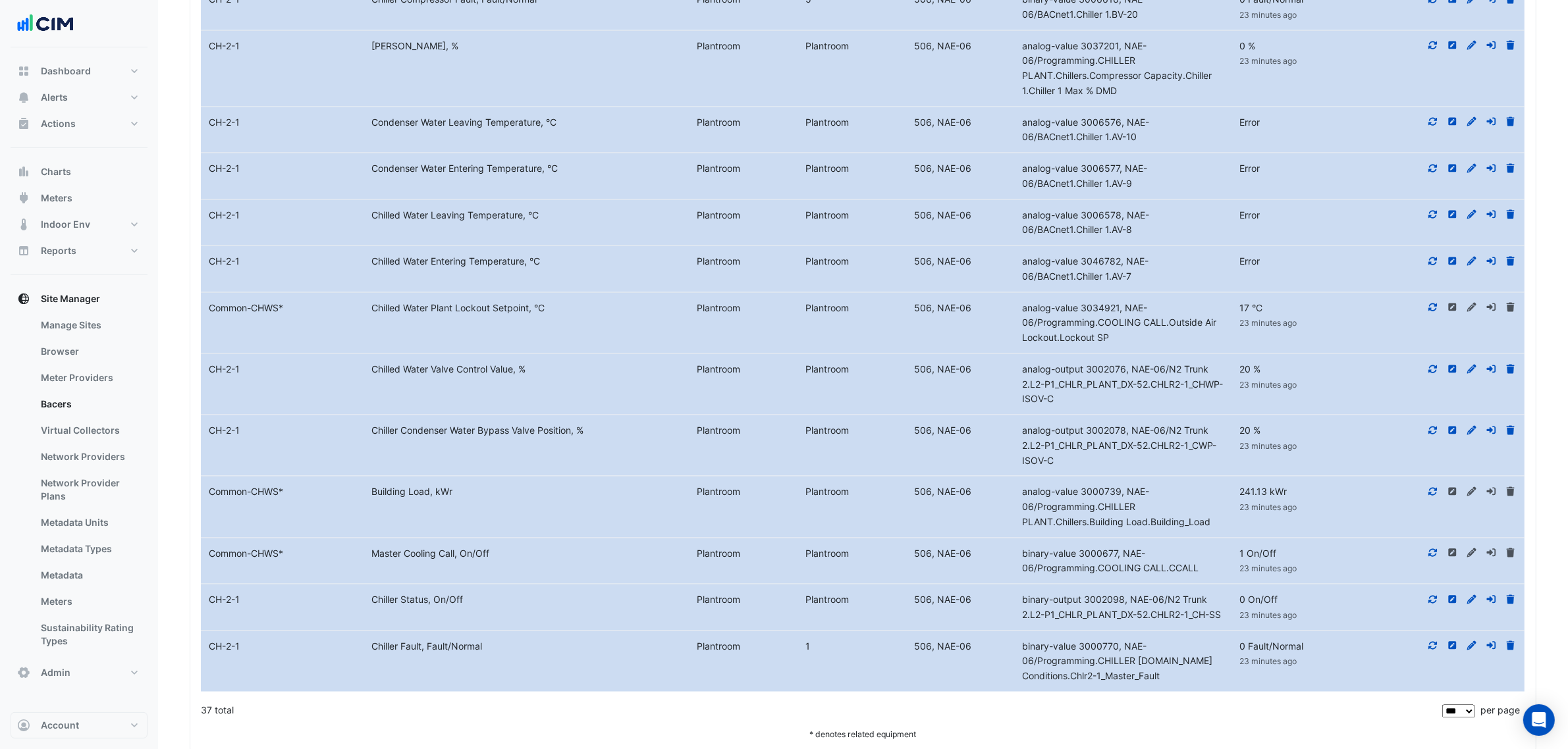
click at [903, 223] on div "Plantroom" at bounding box center [852, 216] width 109 height 15
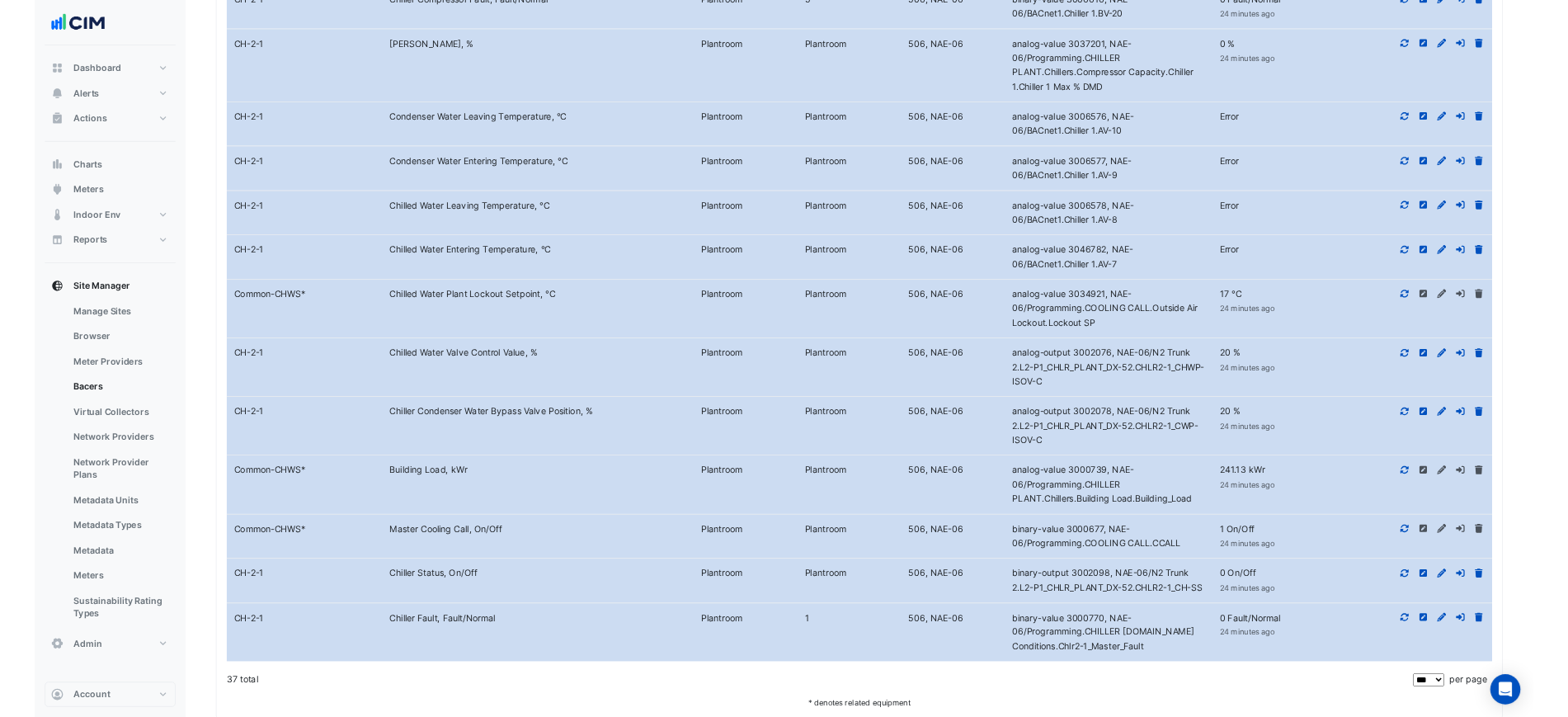
scroll to position [3140, 0]
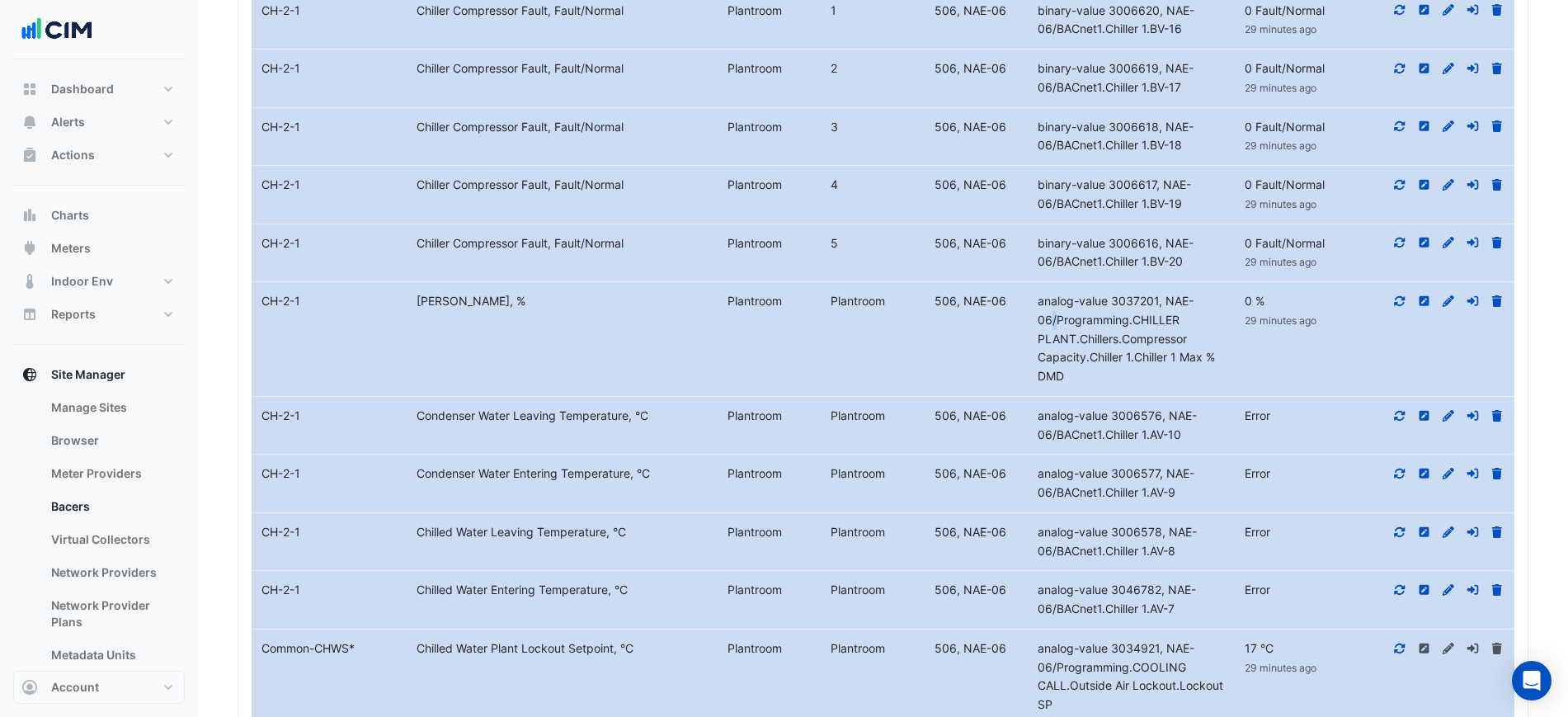
click at [1179, 307] on div "analog-value 3037201, NAE-06/Programming.CHILLER PLANT.Chillers.Compressor Capa…" at bounding box center [1131, 338] width 207 height 94
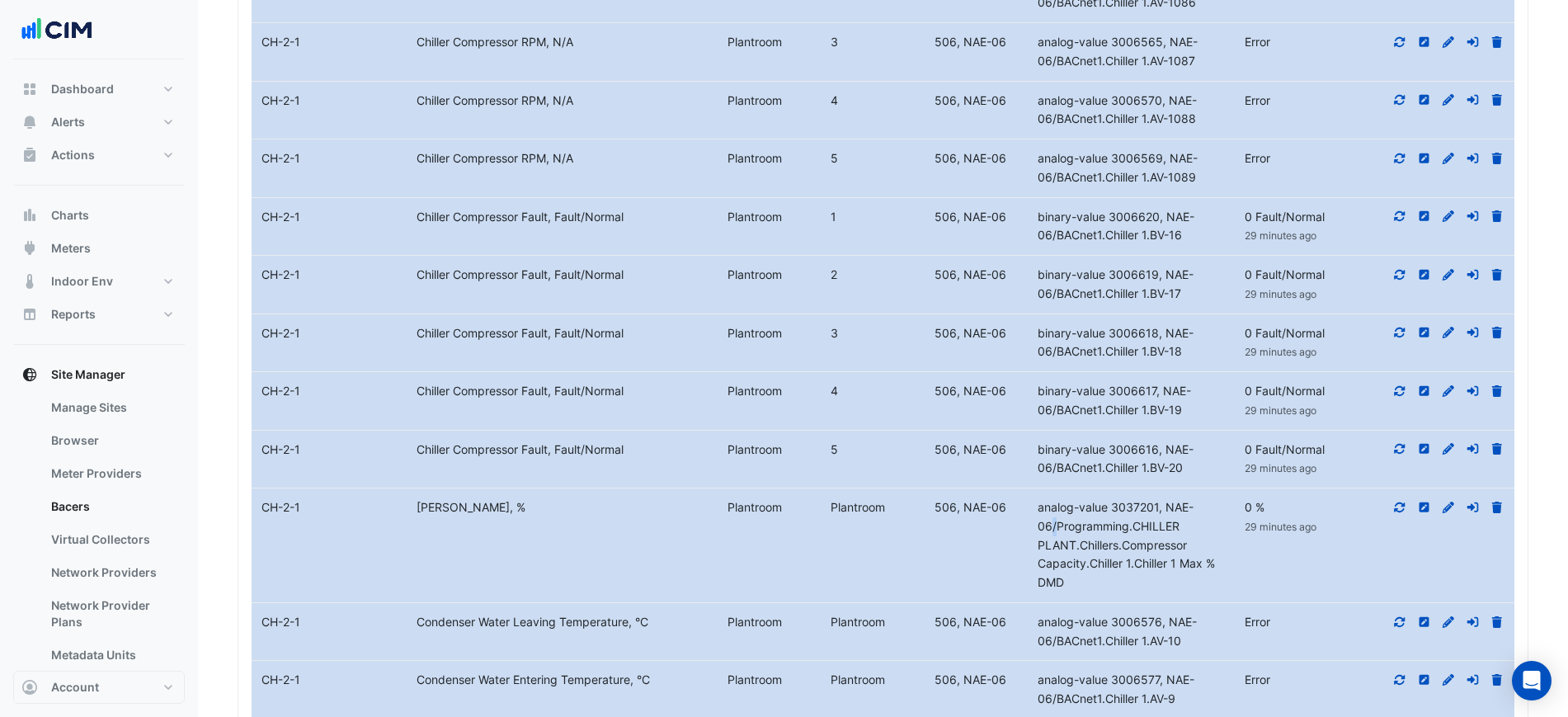
scroll to position [3346, 0]
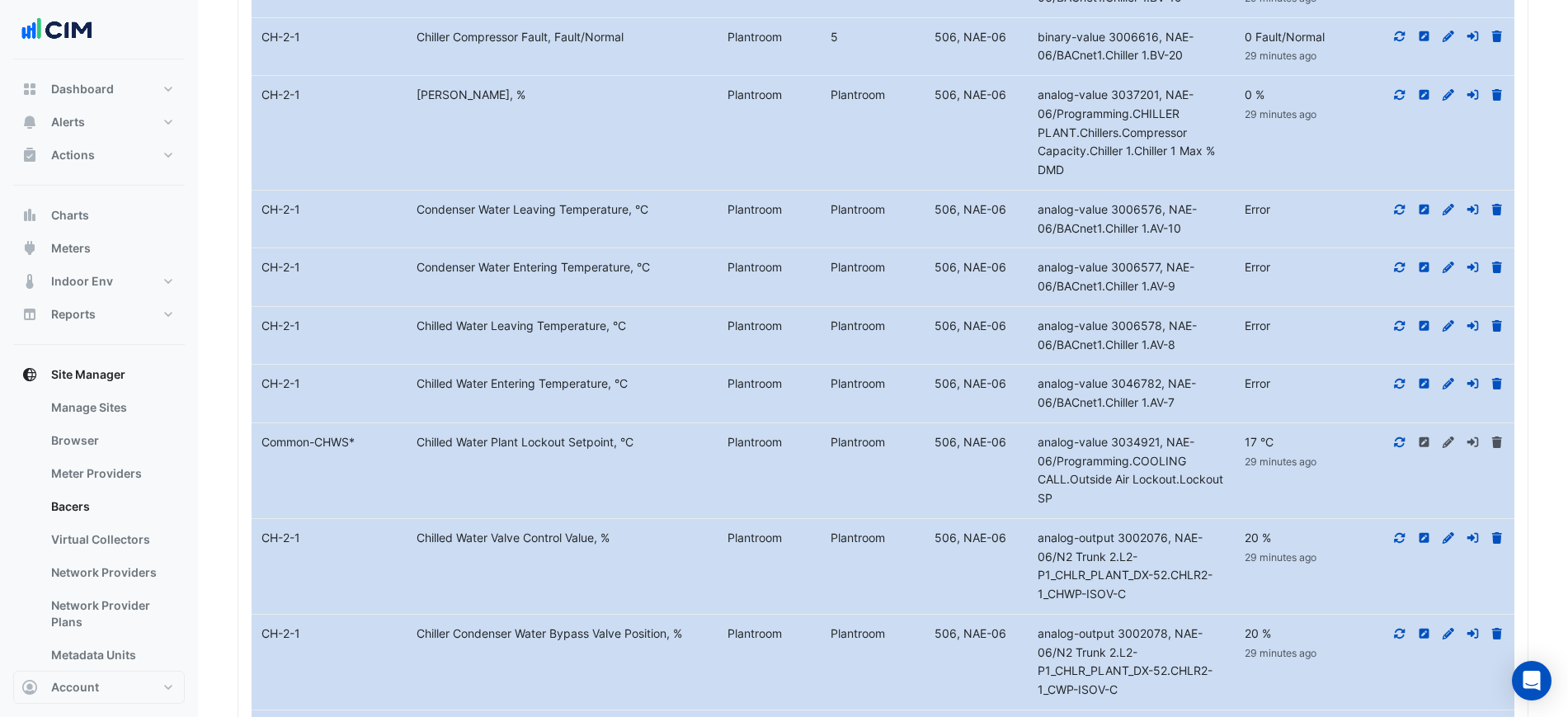
click at [592, 194] on datatable-body-cell "Metadata Condenser Water Leaving Temperature, °C" at bounding box center [562, 219] width 310 height 58
drag, startPoint x: 662, startPoint y: 206, endPoint x: 288, endPoint y: 219, distance: 374.2
click at [301, 219] on div "Equipment Name CH-2-1 Metadata Condenser Water Leaving Temperature, °C Level Pl…" at bounding box center [883, 219] width 1263 height 58
drag, startPoint x: 643, startPoint y: 313, endPoint x: 662, endPoint y: 340, distance: 33.0
click at [643, 324] on datatable-body-cell "Metadata Chilled Water Leaving Temperature, °C" at bounding box center [562, 335] width 310 height 58
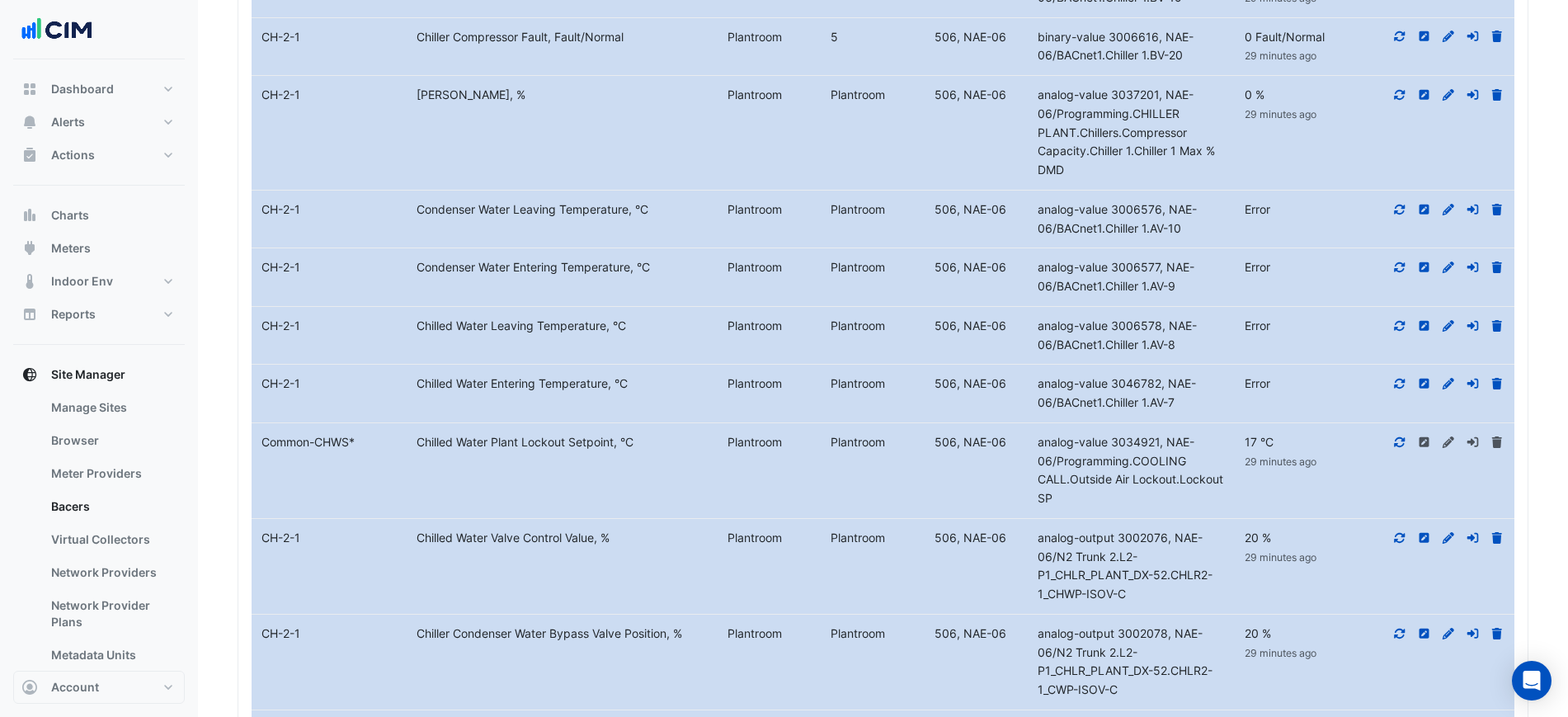
drag, startPoint x: 670, startPoint y: 343, endPoint x: 355, endPoint y: 345, distance: 315.0
click at [355, 345] on div "Equipment Name CH-2-1 Metadata Chilled Water Leaving Temperature, °C Level Plan…" at bounding box center [883, 335] width 1263 height 58
click at [962, 348] on datatable-body-cell "Device 506, NAE-06" at bounding box center [976, 335] width 103 height 58
drag, startPoint x: 1177, startPoint y: 346, endPoint x: 1133, endPoint y: 330, distance: 46.8
click at [1133, 330] on span "analog-value 3006578, NAE-06/BACnet1.Chiller 1.AV-8" at bounding box center [1118, 334] width 160 height 33
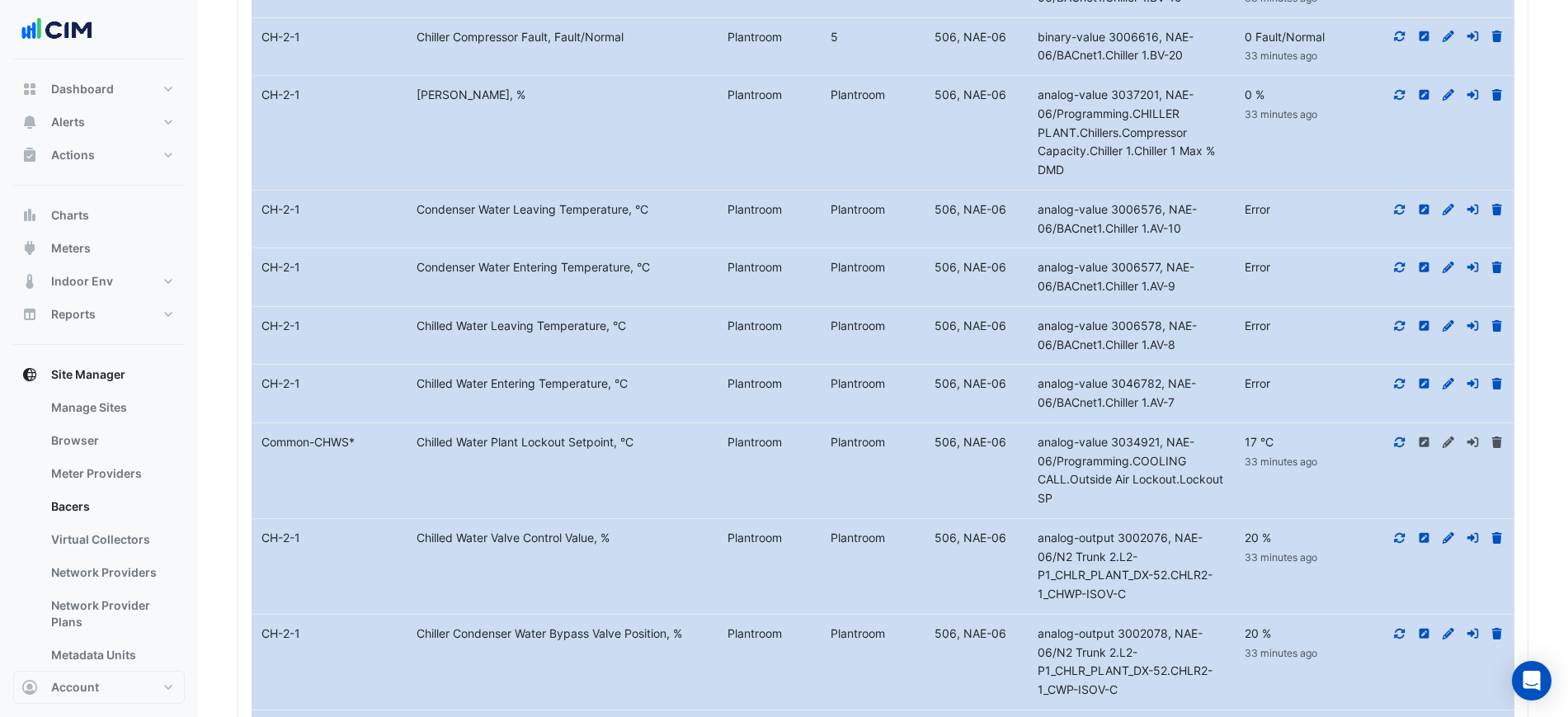
click at [892, 251] on datatable-body-cell "Level Plantroom Plantroom" at bounding box center [822, 277] width 207 height 58
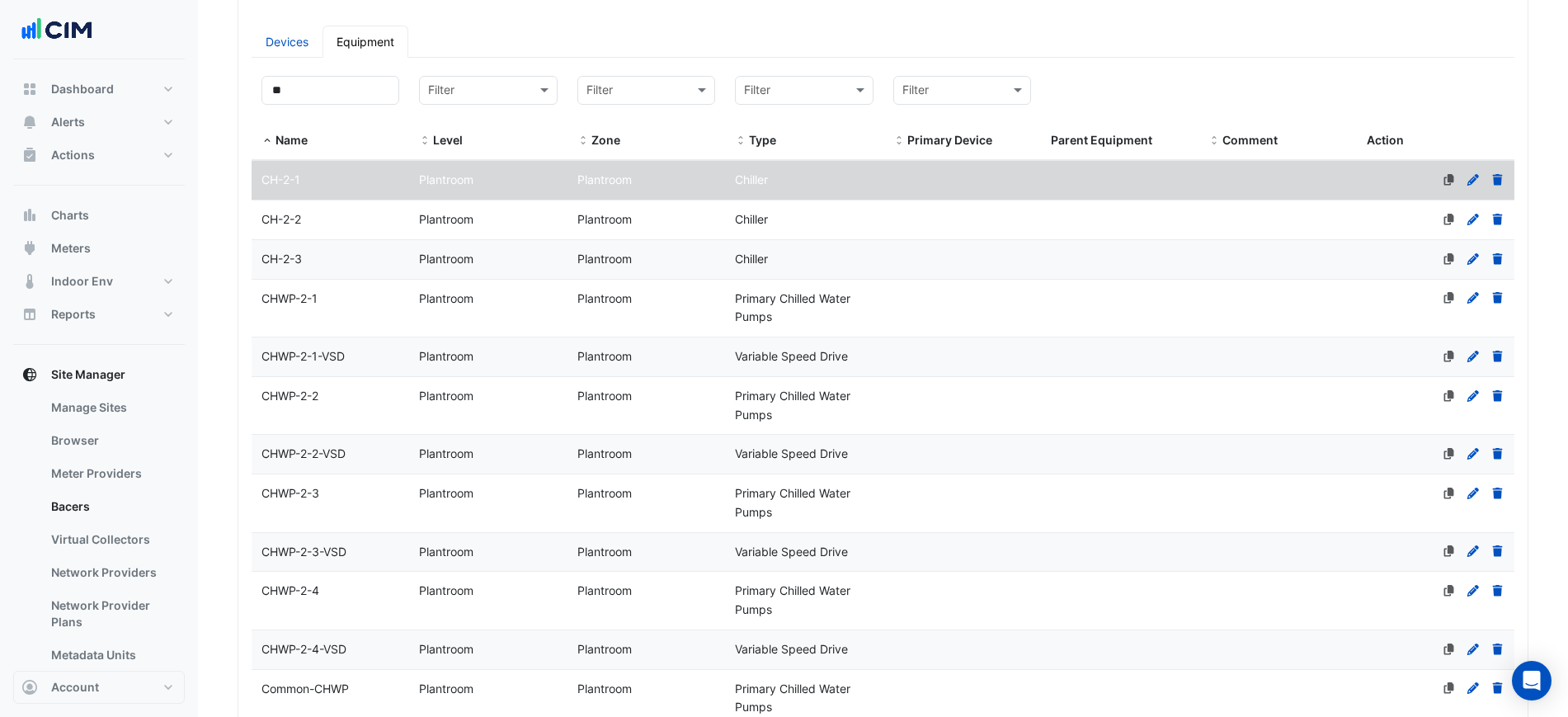
scroll to position [0, 0]
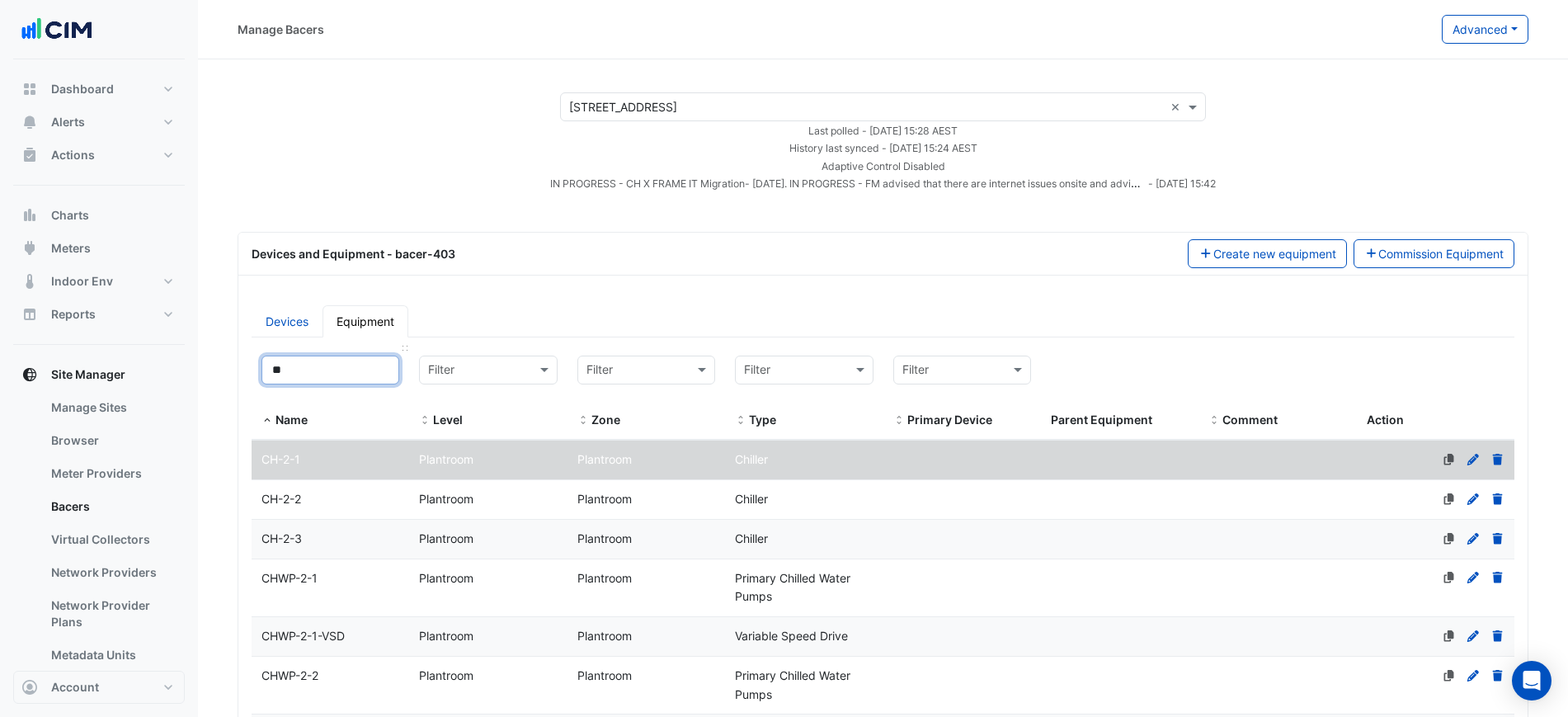
click at [320, 368] on input "**" at bounding box center [331, 370] width 138 height 29
click at [377, 487] on datatable-body-cell "Name CH-2-2" at bounding box center [330, 500] width 158 height 39
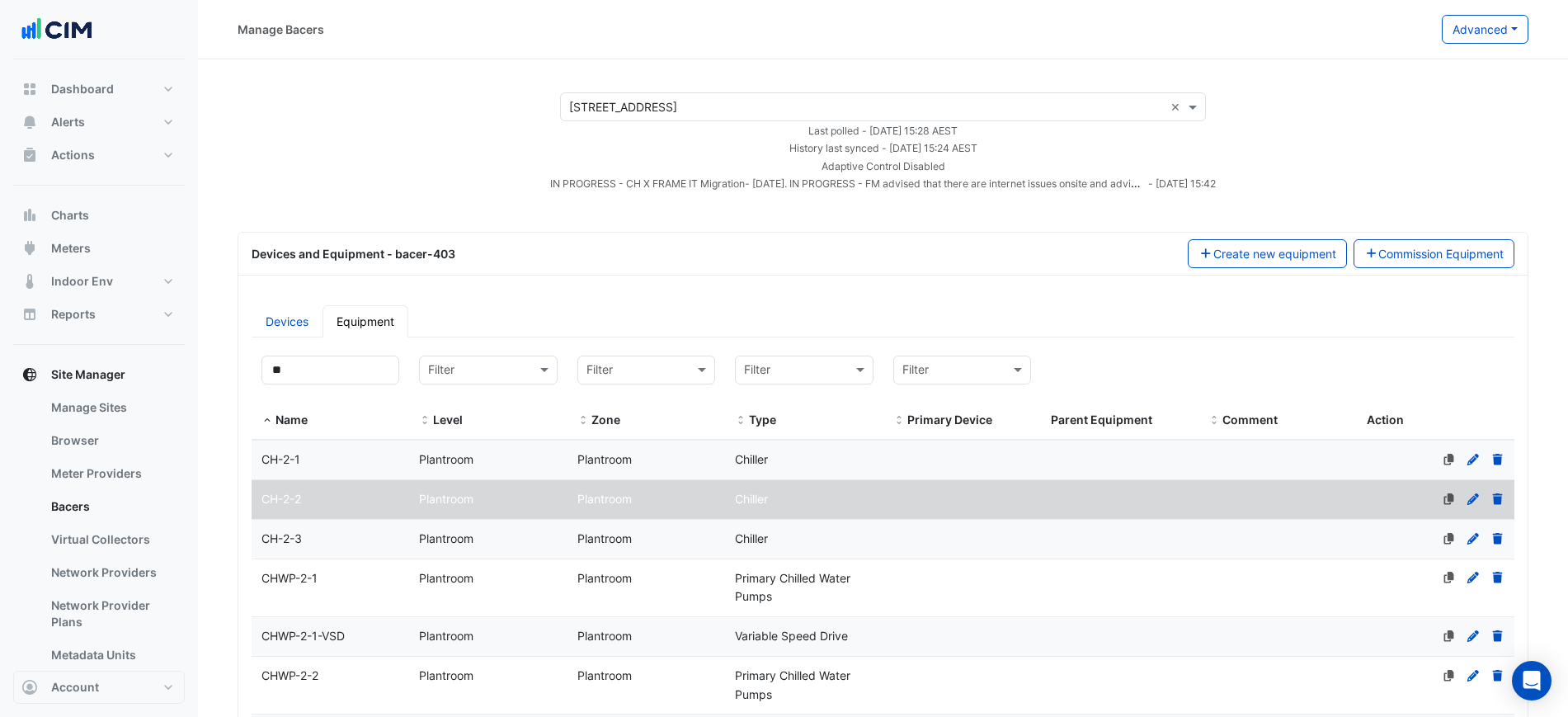
scroll to position [413, 0]
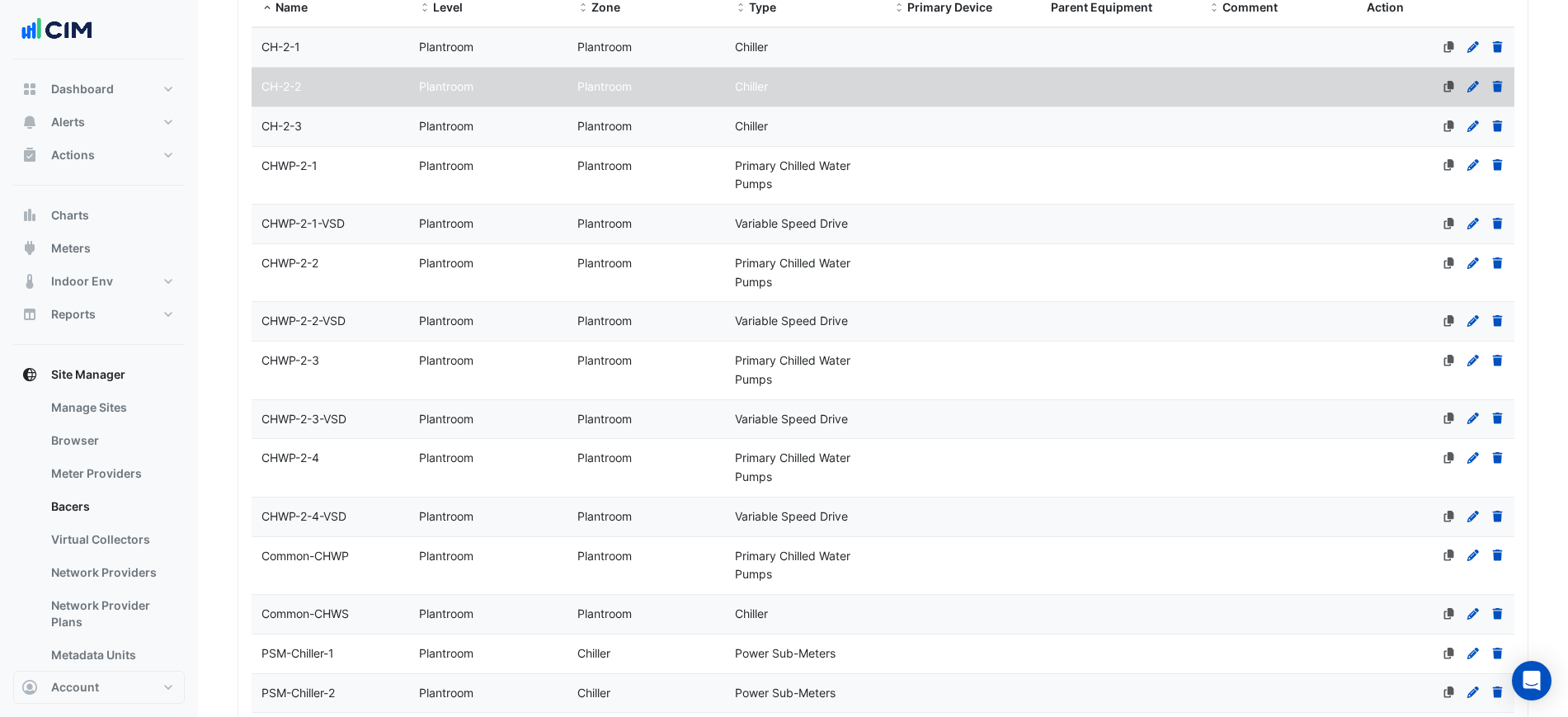
select select "***"
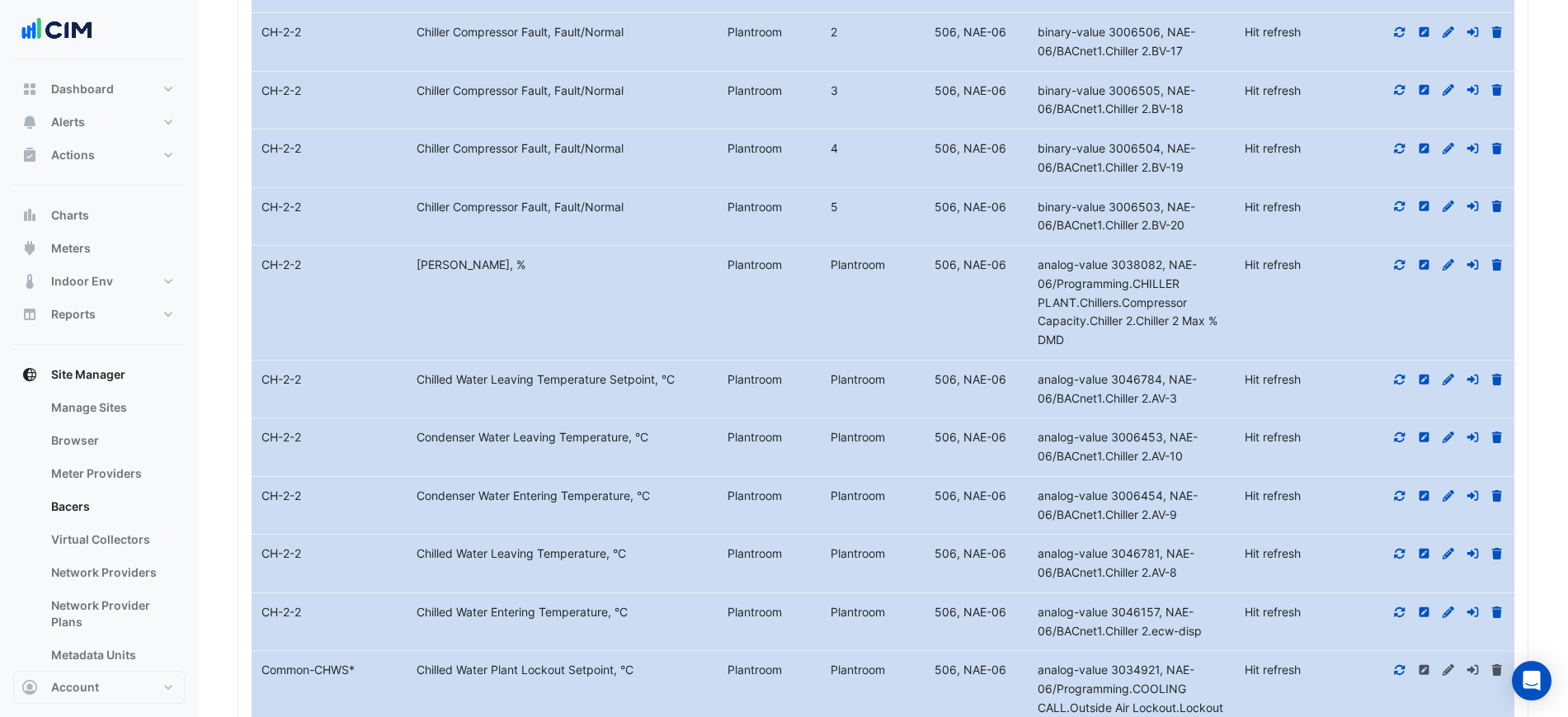
scroll to position [3299, 0]
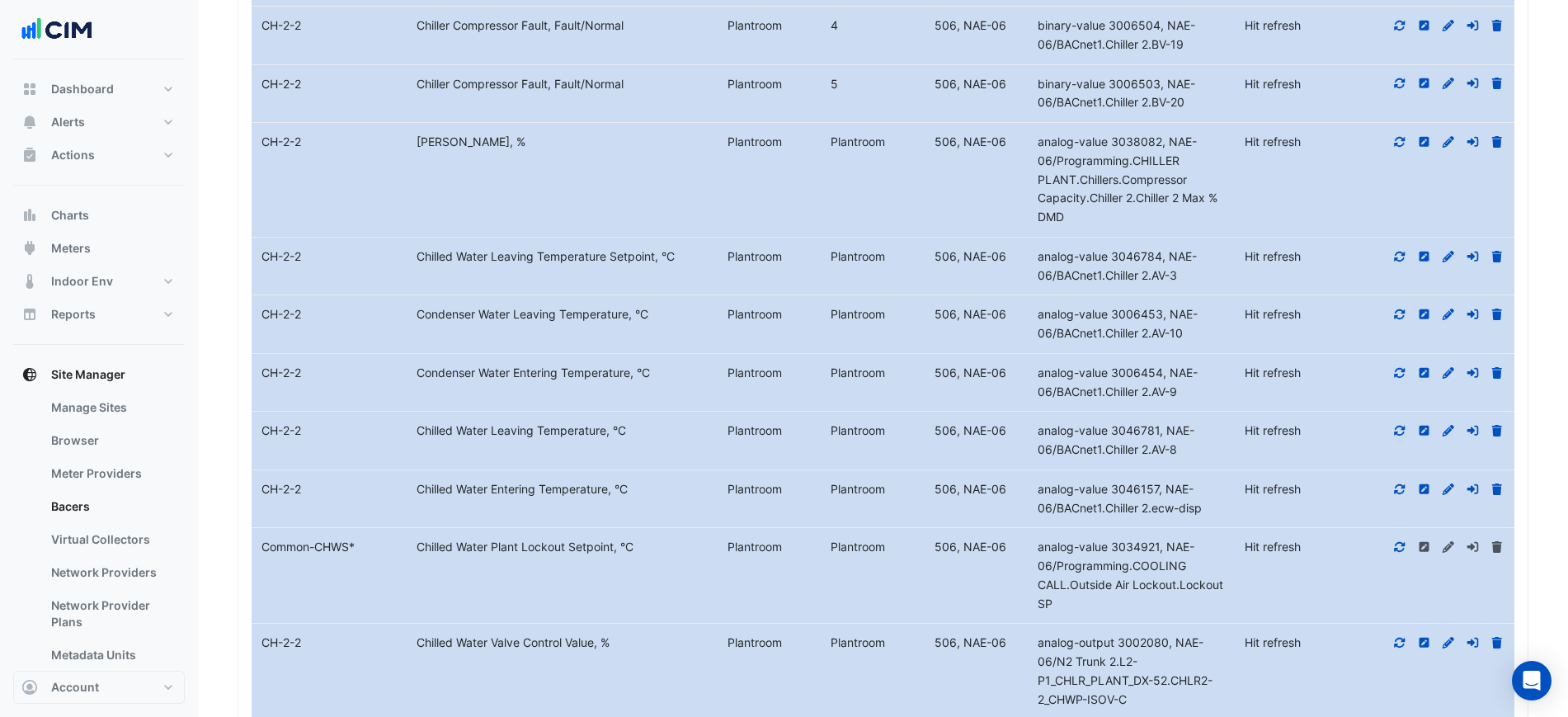
click at [1394, 320] on fa-icon at bounding box center [1400, 313] width 15 height 14
click at [1398, 358] on datatable-body-cell "Action" at bounding box center [1437, 383] width 155 height 58
click at [1399, 365] on fa-icon at bounding box center [1400, 372] width 15 height 14
click at [1400, 369] on icon at bounding box center [1400, 373] width 15 height 12
click at [1396, 421] on datatable-body-cell "Action" at bounding box center [1437, 441] width 155 height 58
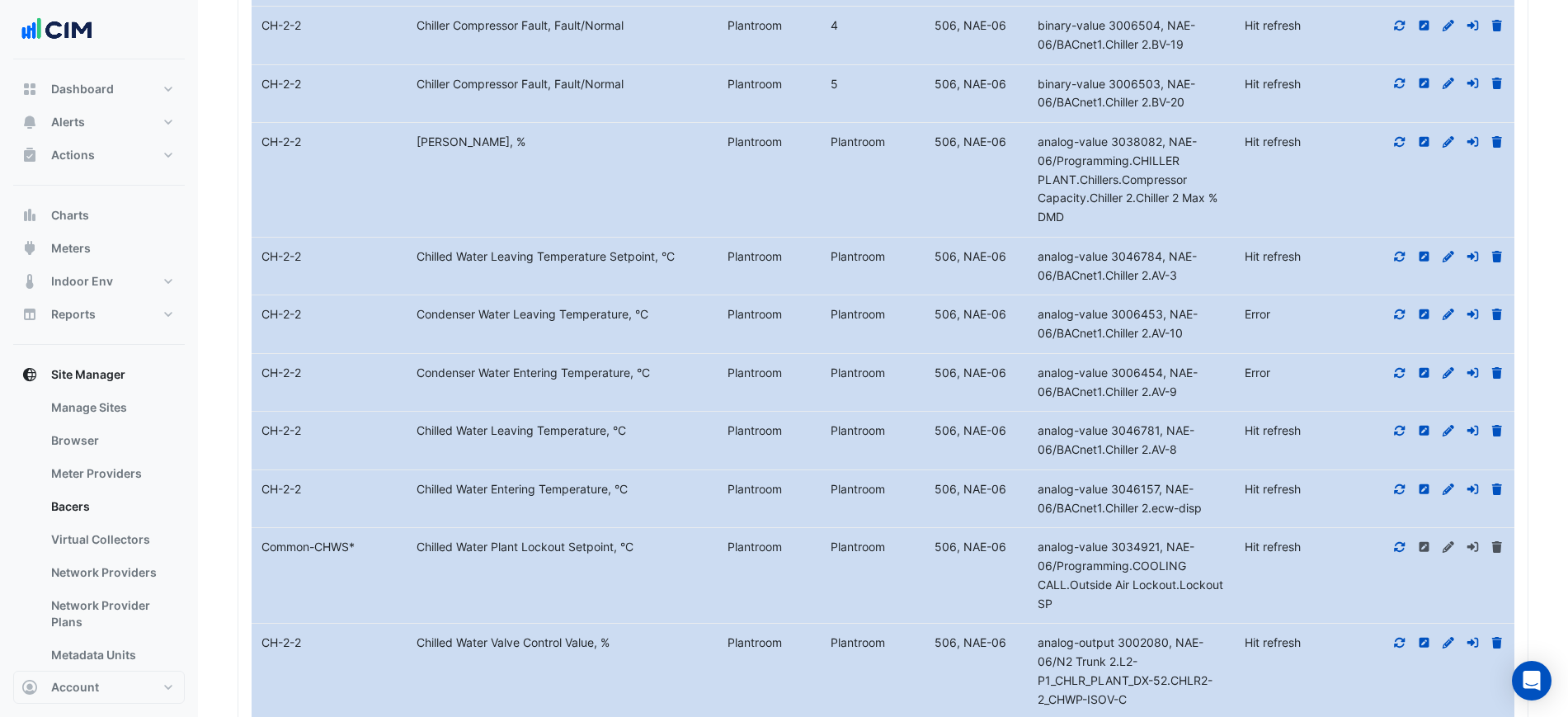
click at [1400, 431] on icon at bounding box center [1400, 431] width 15 height 12
drag, startPoint x: 1400, startPoint y: 474, endPoint x: 1403, endPoint y: 487, distance: 13.3
click at [1400, 475] on datatable-body-cell "Action" at bounding box center [1437, 499] width 155 height 58
click at [1403, 487] on icon at bounding box center [1400, 489] width 15 height 12
click at [1176, 289] on datatable-body-cell "Identifier analog-value 3046784, NAE-06/BACnet1.Chiller 2.AV-3" at bounding box center [1131, 267] width 207 height 58
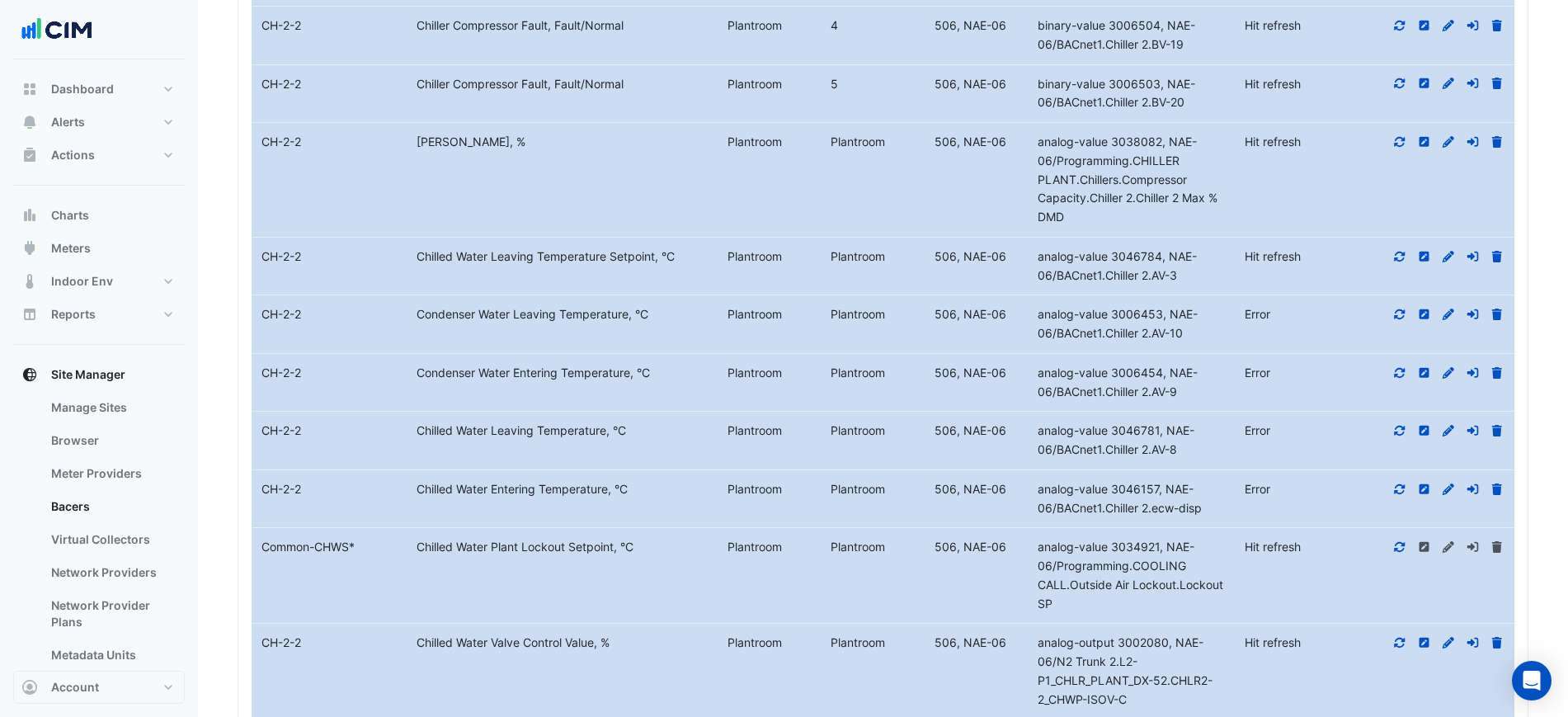
click at [1234, 179] on div "analog-value 3038082, NAE-06/Programming.CHILLER PLANT.Chillers.Compressor Capa…" at bounding box center [1131, 179] width 207 height 94
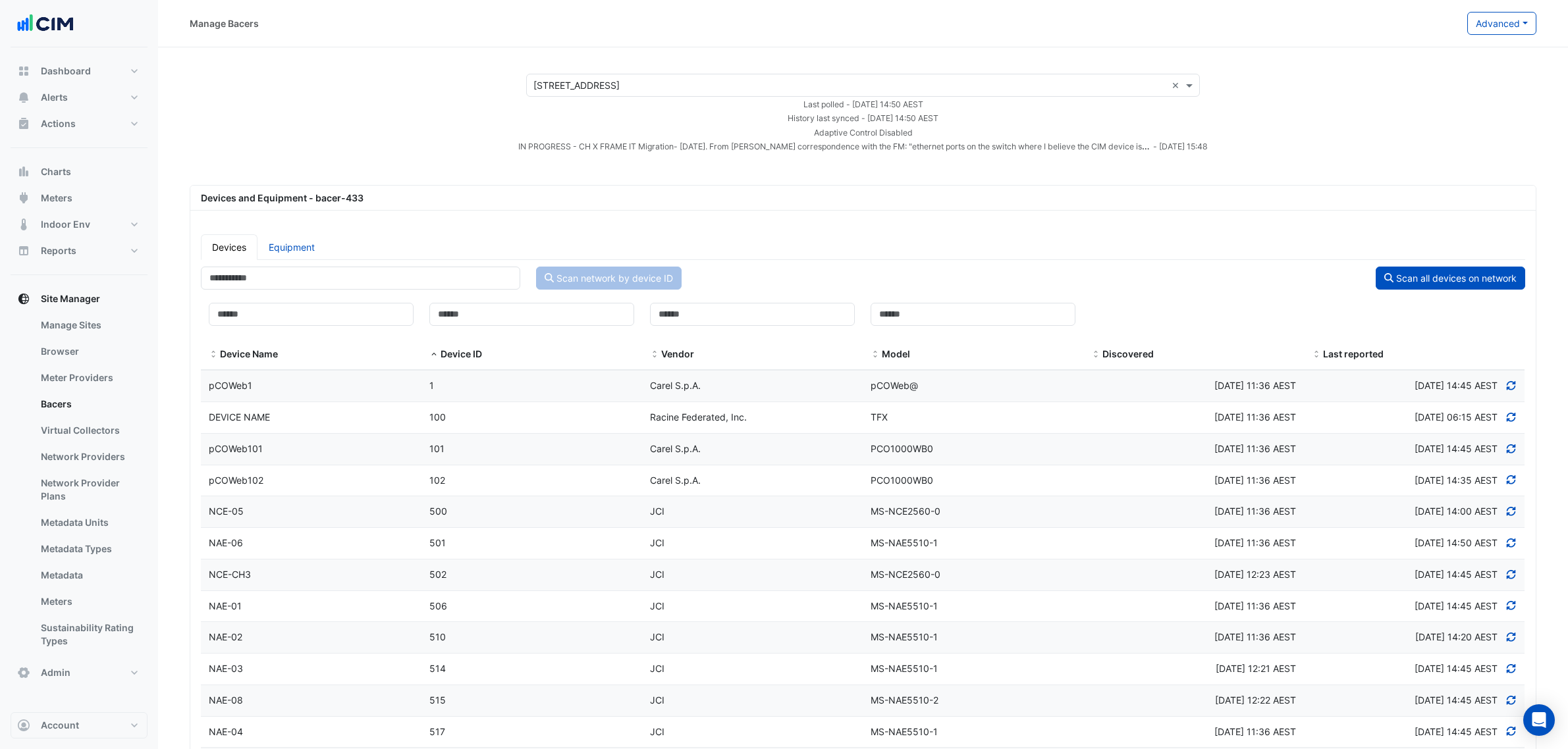
select select "***"
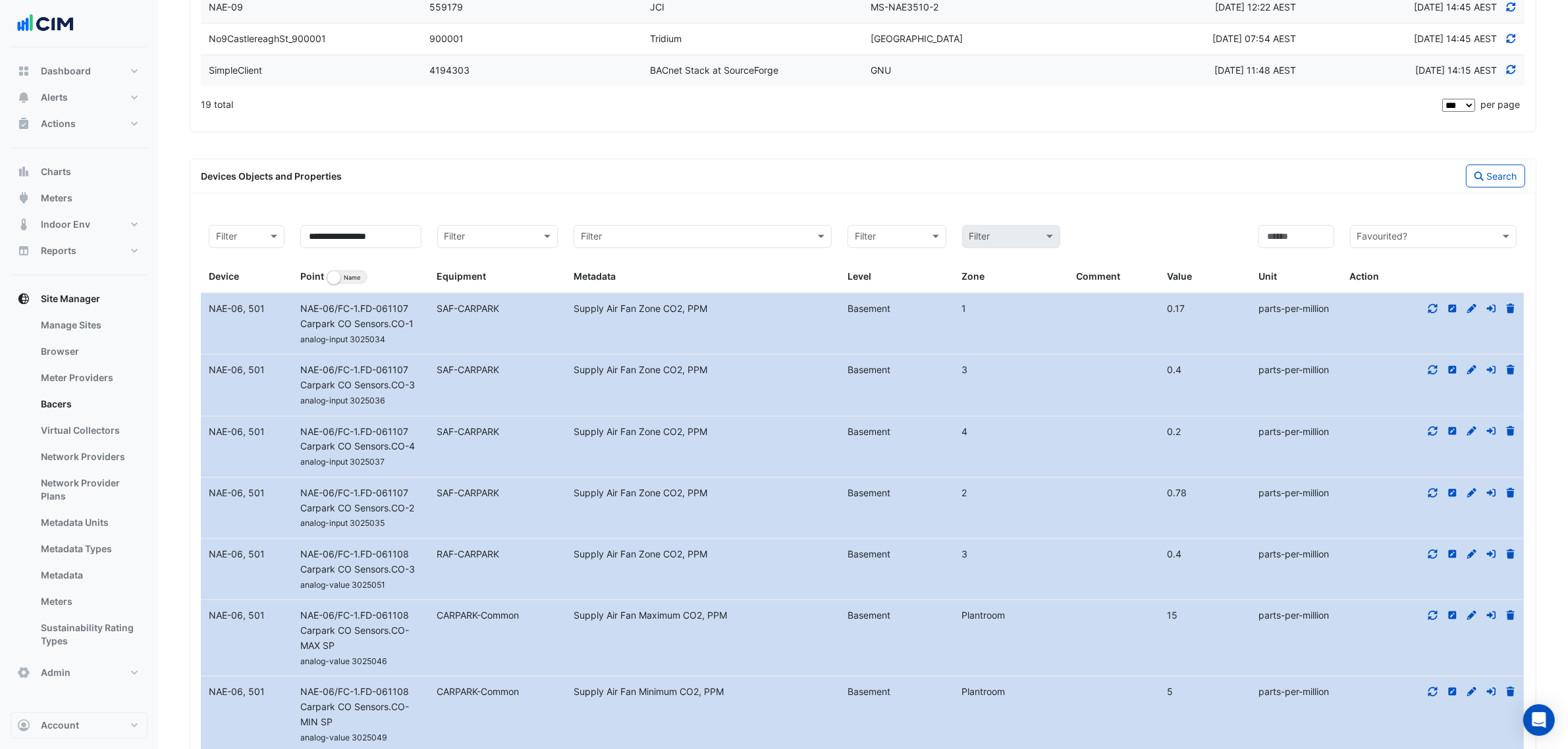
scroll to position [977, 0]
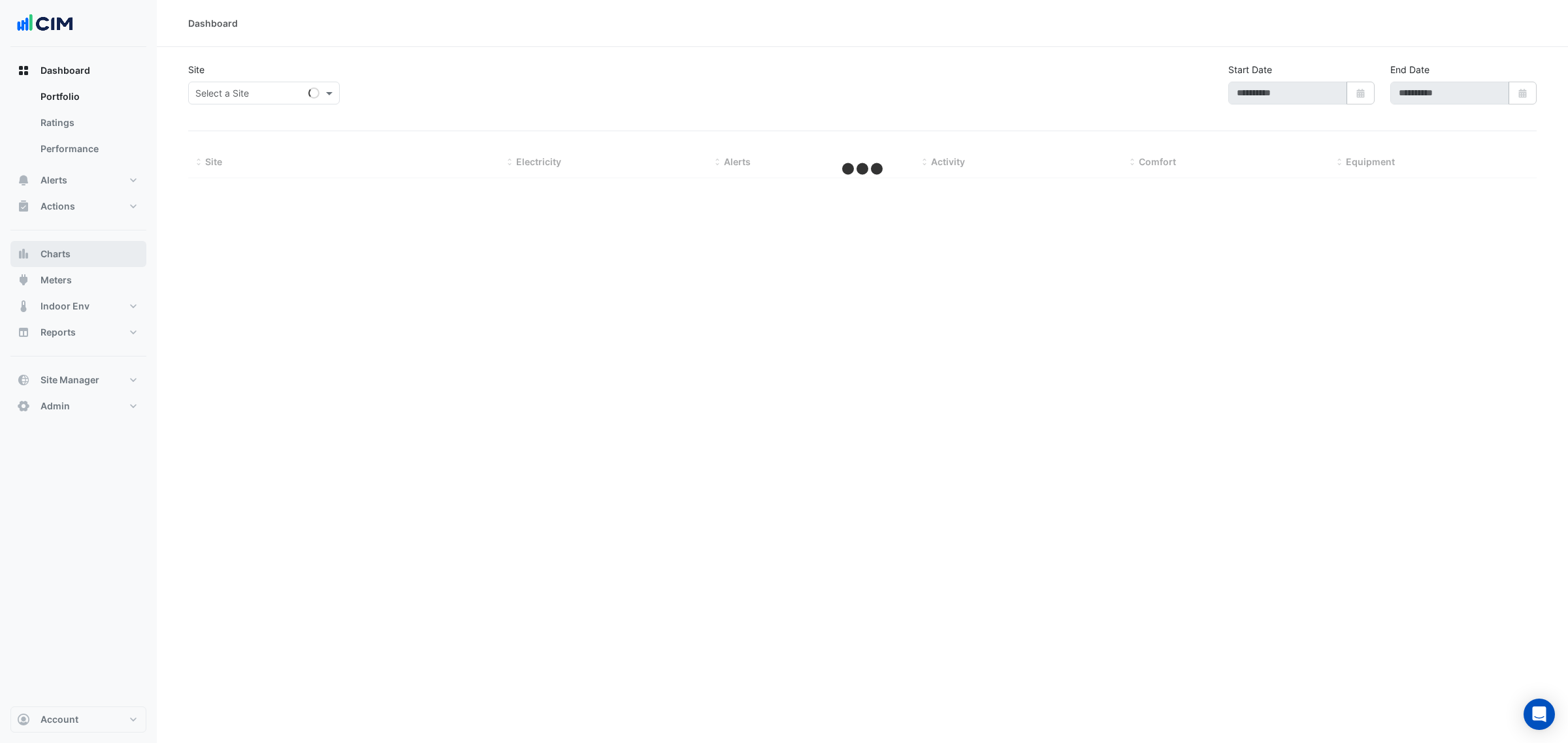
click at [91, 259] on button "Charts" at bounding box center [79, 254] width 136 height 26
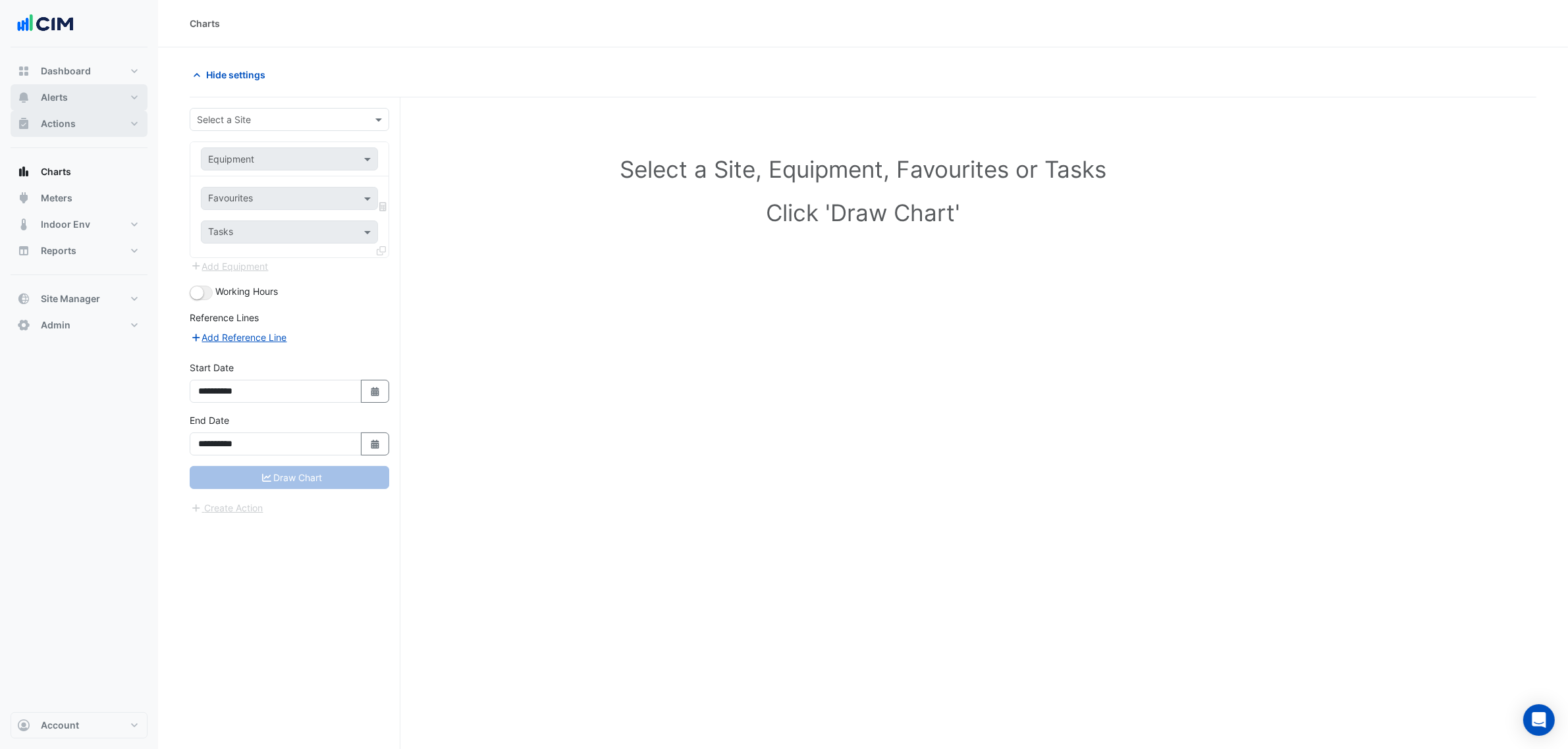
drag, startPoint x: 115, startPoint y: 119, endPoint x: 110, endPoint y: 106, distance: 13.9
click at [115, 119] on button "Actions" at bounding box center [79, 123] width 137 height 26
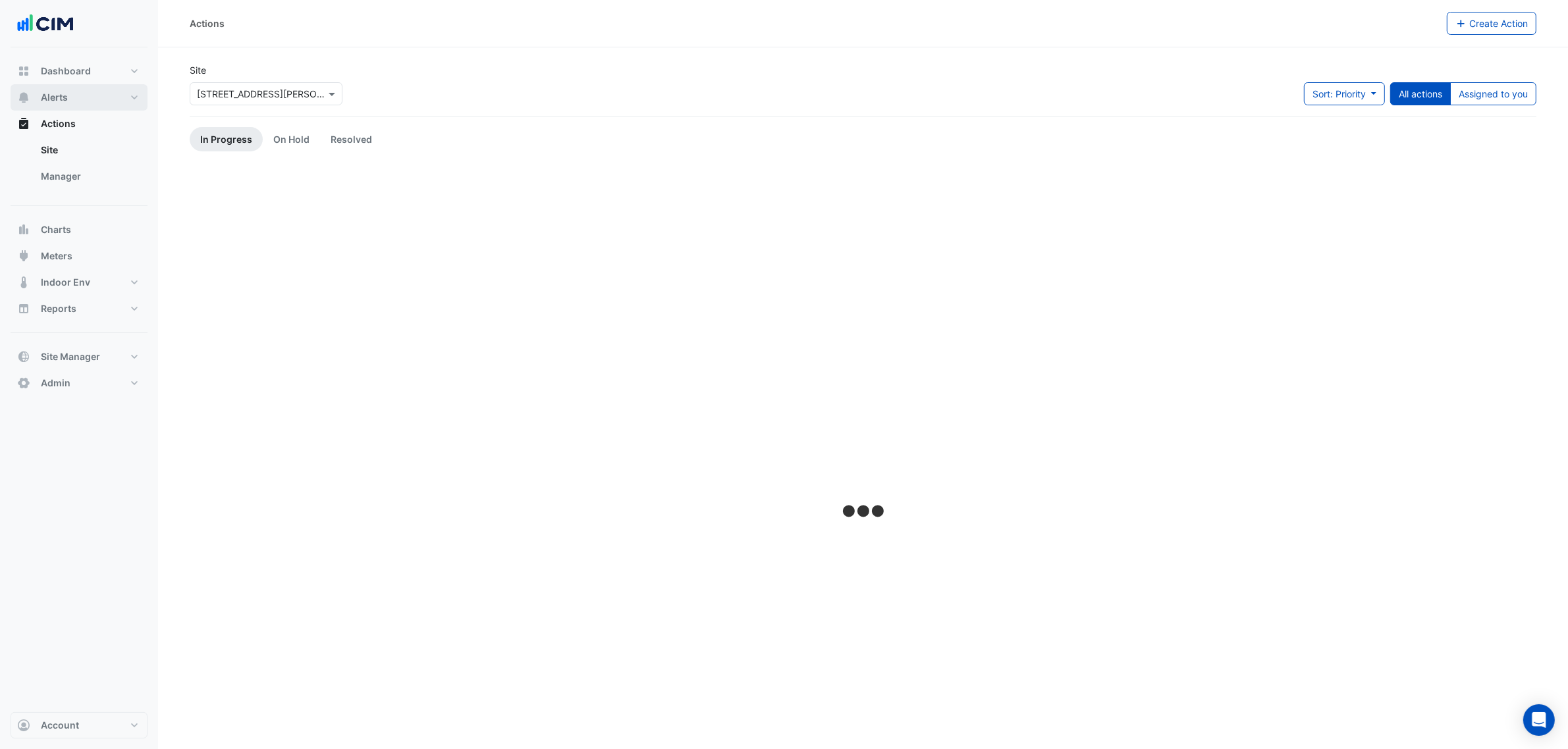
click at [106, 100] on button "Alerts" at bounding box center [79, 97] width 137 height 26
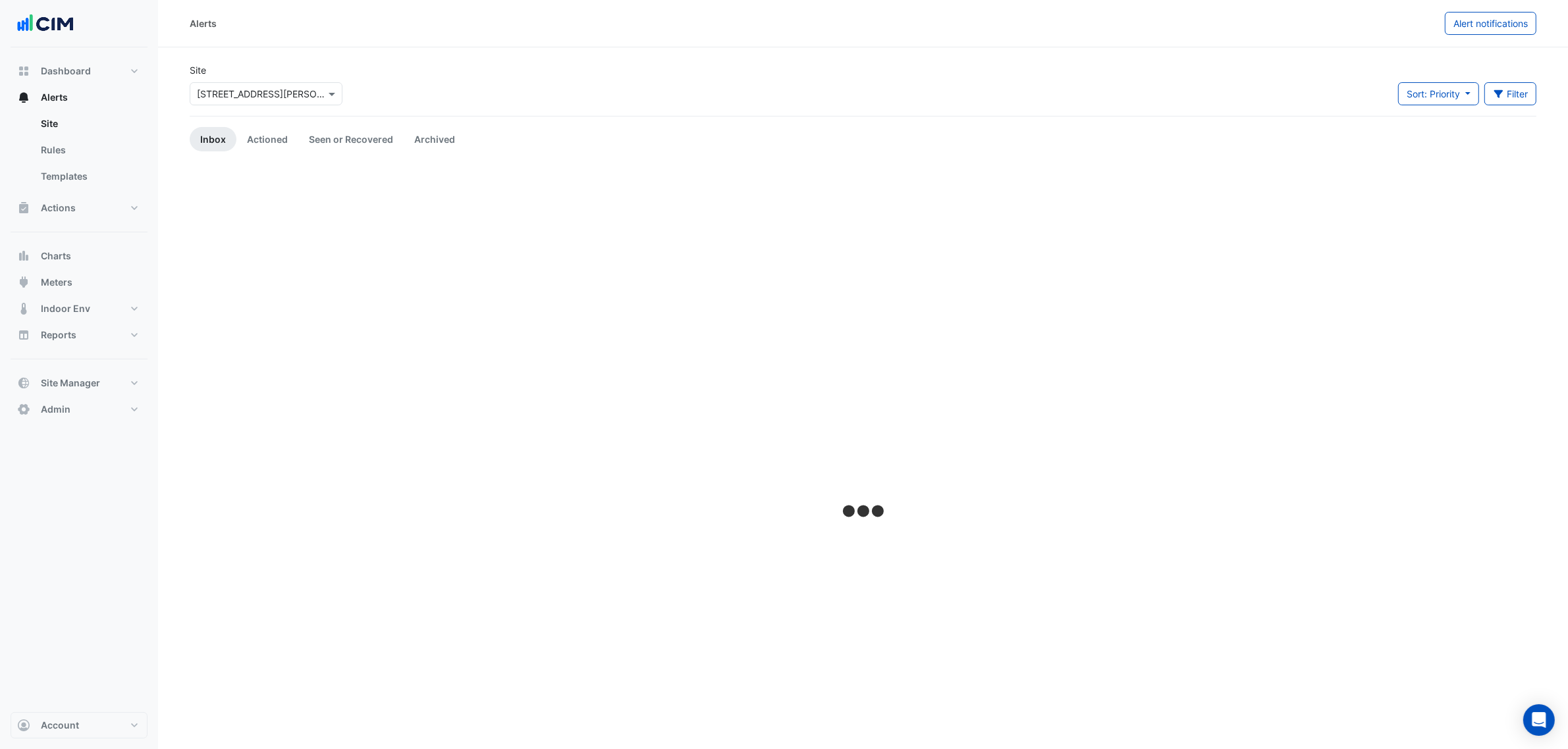
click at [209, 83] on div "Select a Site × [STREET_ADDRESS][PERSON_NAME]" at bounding box center [266, 94] width 153 height 23
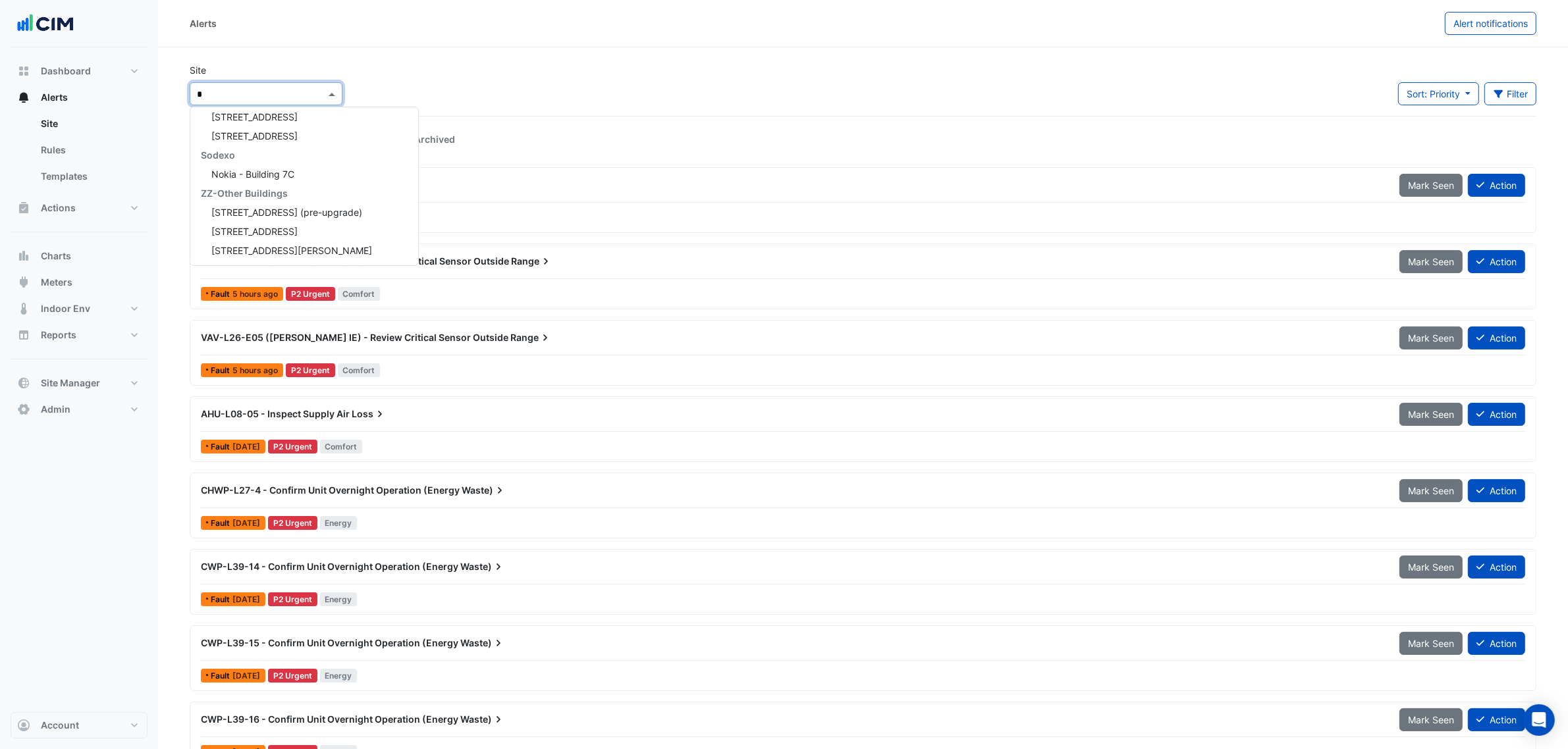
scroll to position [482, 0]
type input "**"
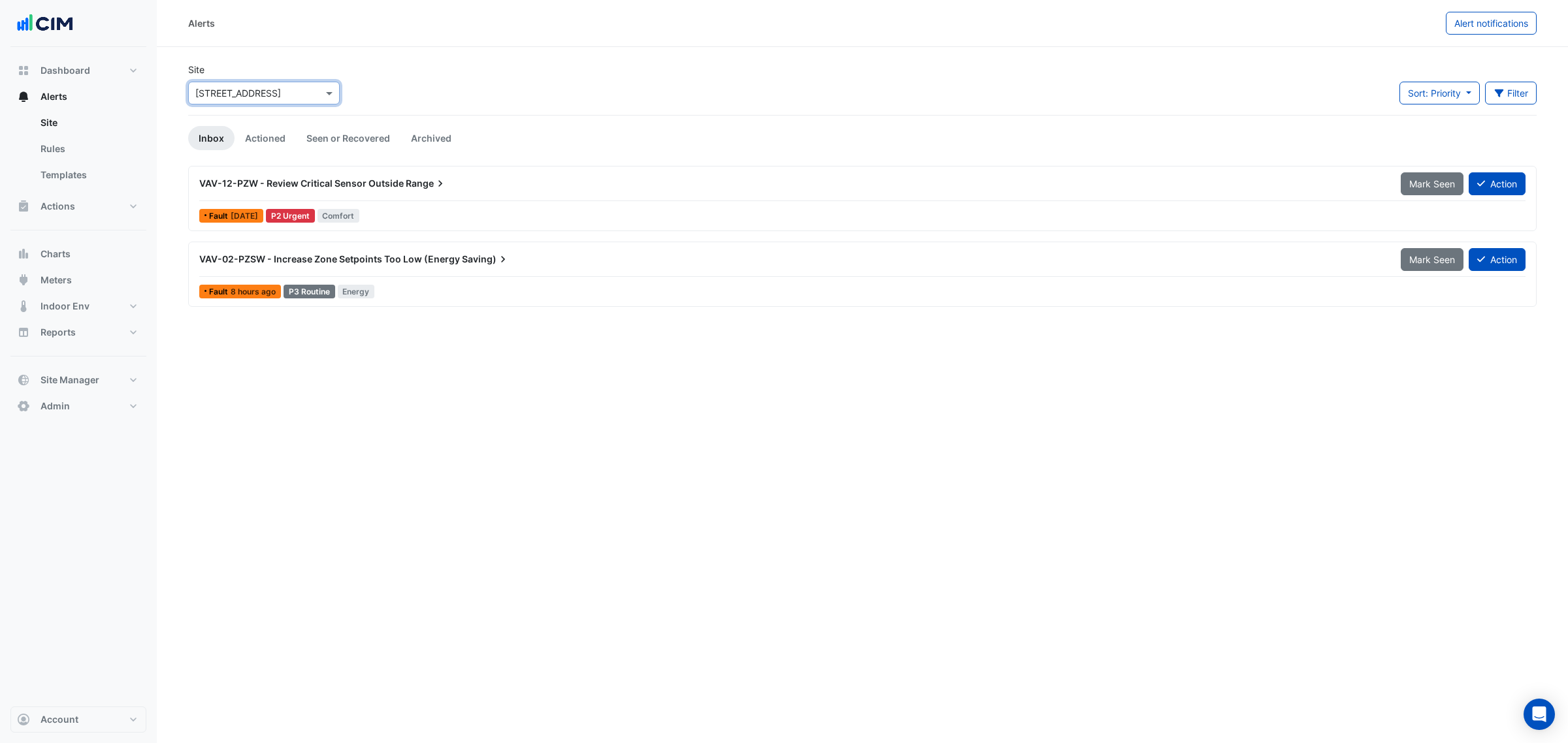
click at [479, 197] on div "VAV-12-PZW - Review Critical Sensor Outside Range Mark Seen Action" at bounding box center [862, 186] width 1327 height 29
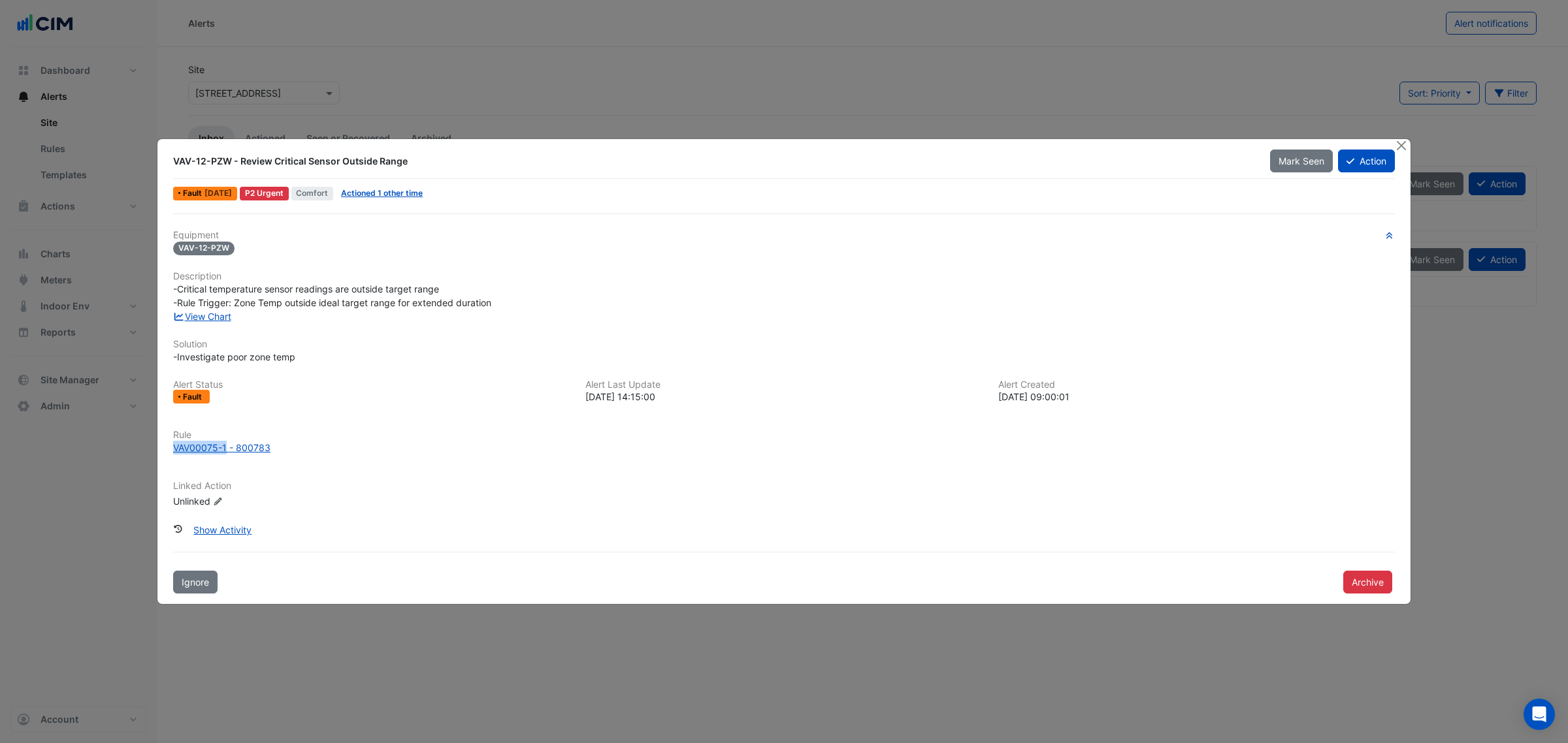
drag, startPoint x: 168, startPoint y: 451, endPoint x: 226, endPoint y: 458, distance: 58.4
click at [226, 458] on div "Rule VAV00075-1 - 800783" at bounding box center [784, 448] width 1238 height 35
copy div "VAV00075-1"
click at [1356, 161] on button "Action" at bounding box center [1367, 161] width 57 height 23
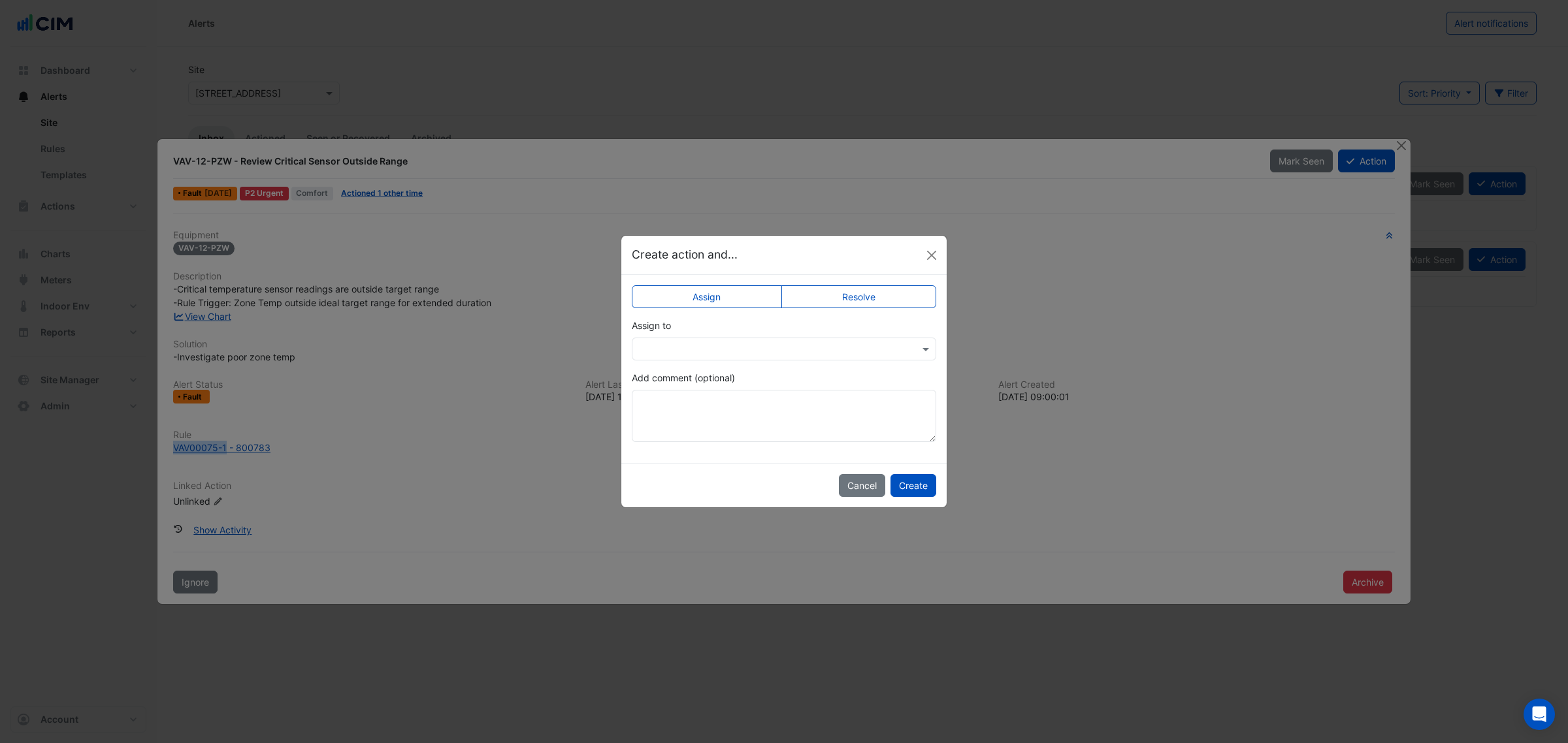
click at [903, 301] on label "Resolve" at bounding box center [859, 297] width 155 height 23
click at [735, 416] on textarea "Add comment (optional)" at bounding box center [784, 416] width 305 height 52
drag, startPoint x: 746, startPoint y: 400, endPoint x: 716, endPoint y: 406, distance: 30.6
click at [716, 406] on textarea "**********" at bounding box center [784, 416] width 305 height 52
click at [818, 397] on textarea "**********" at bounding box center [784, 416] width 305 height 52
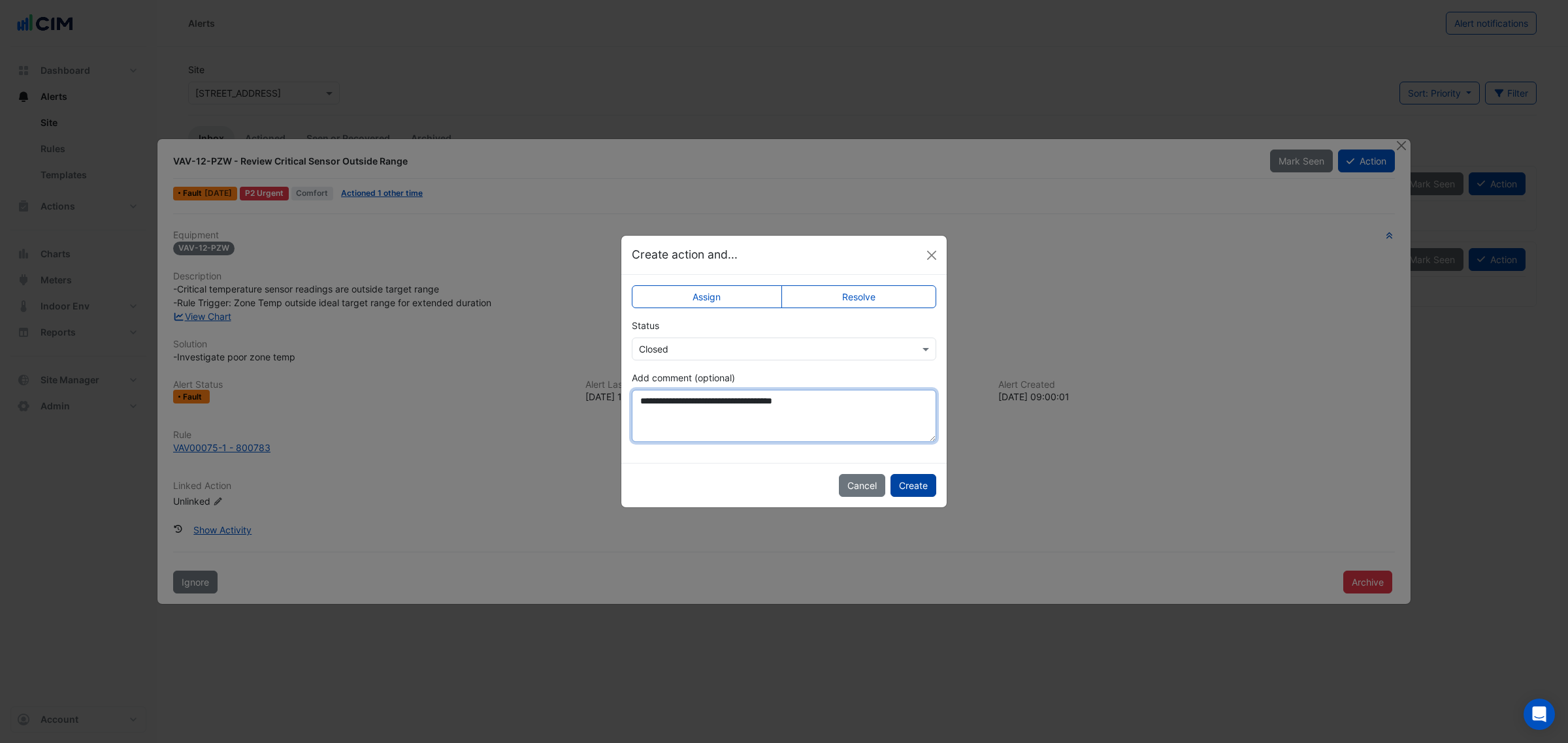
type textarea "**********"
click at [909, 484] on button "Create" at bounding box center [913, 486] width 46 height 23
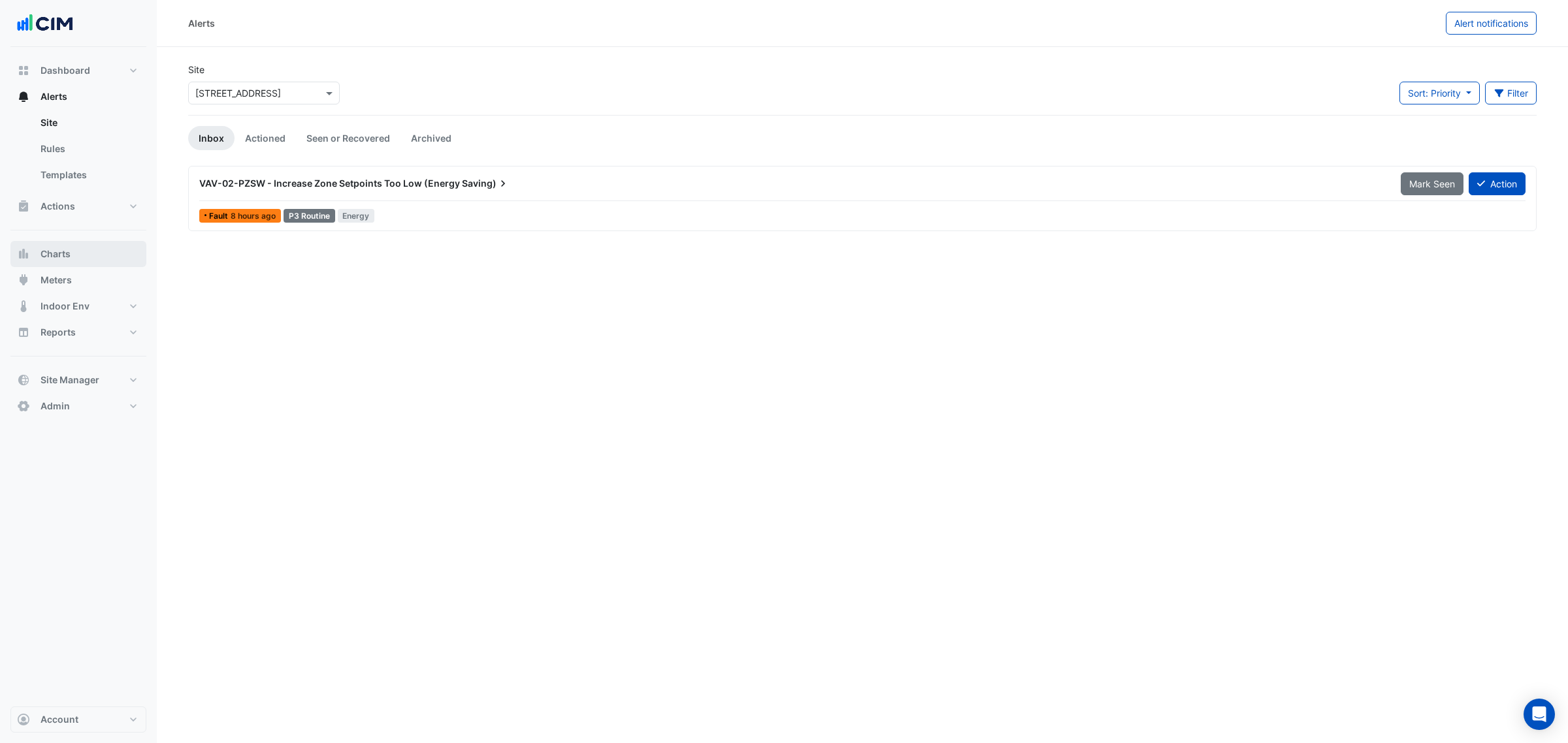
click at [72, 252] on button "Charts" at bounding box center [79, 254] width 136 height 26
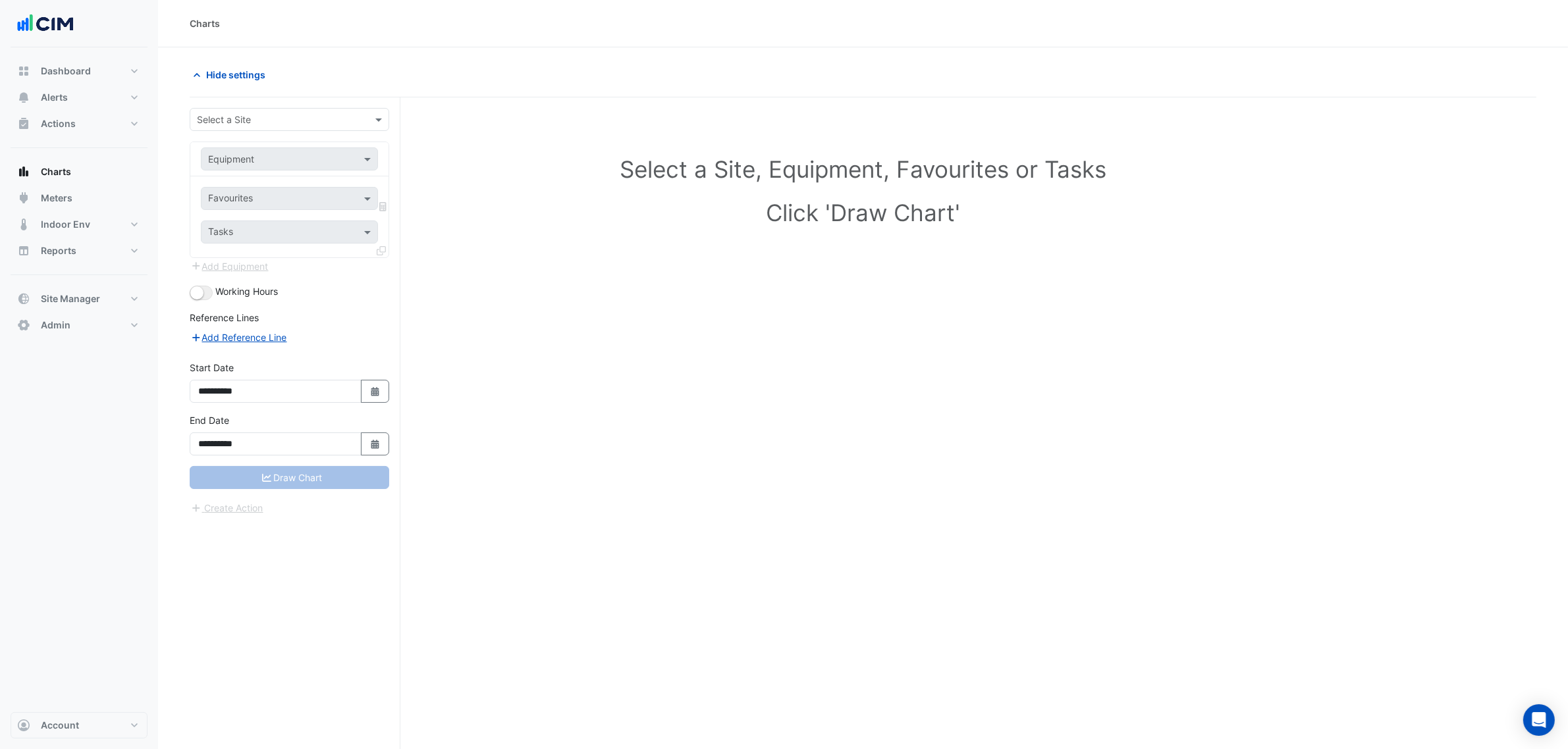
click at [251, 117] on input "text" at bounding box center [276, 120] width 159 height 14
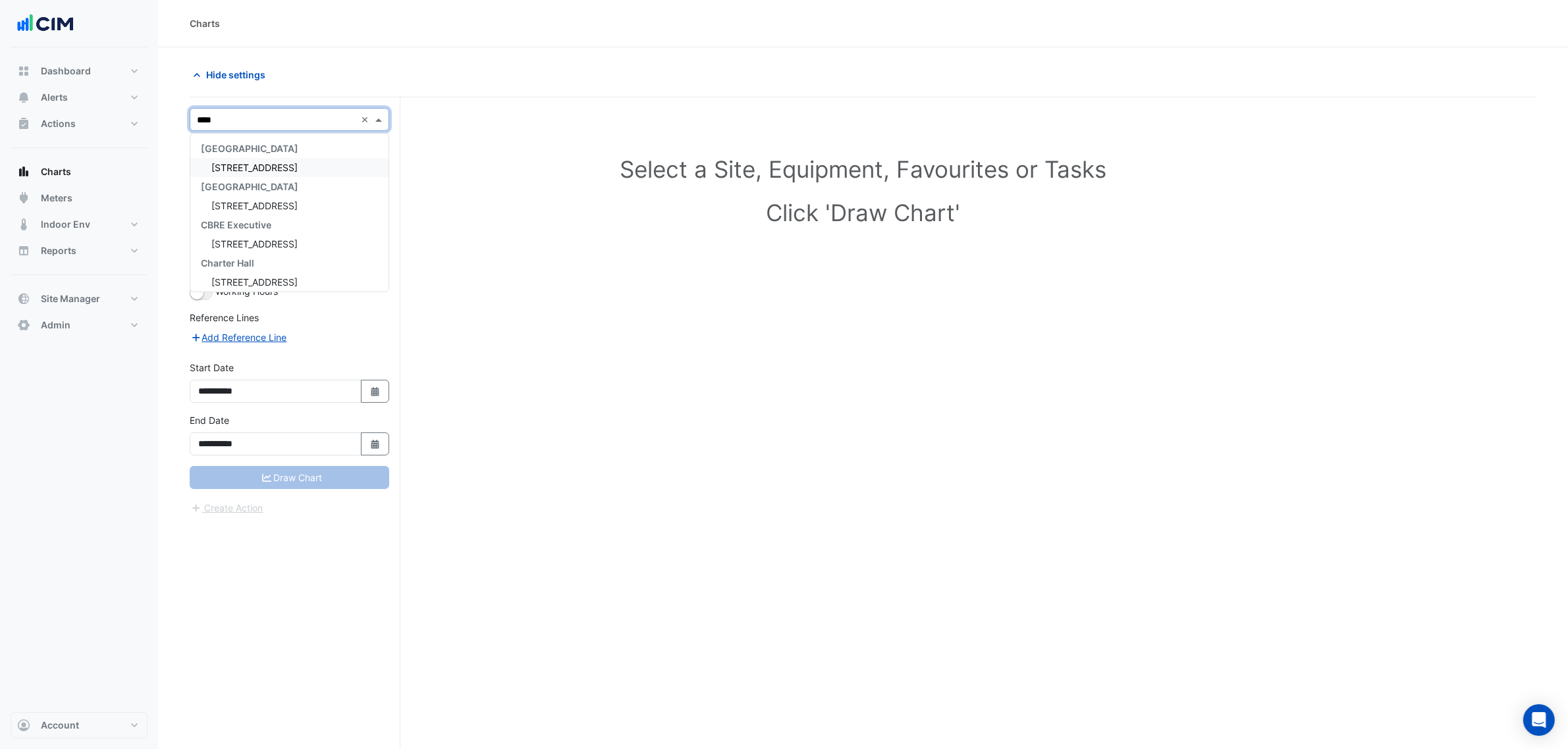
type input "*****"
type input "***"
click at [296, 201] on input "text" at bounding box center [275, 200] width 133 height 14
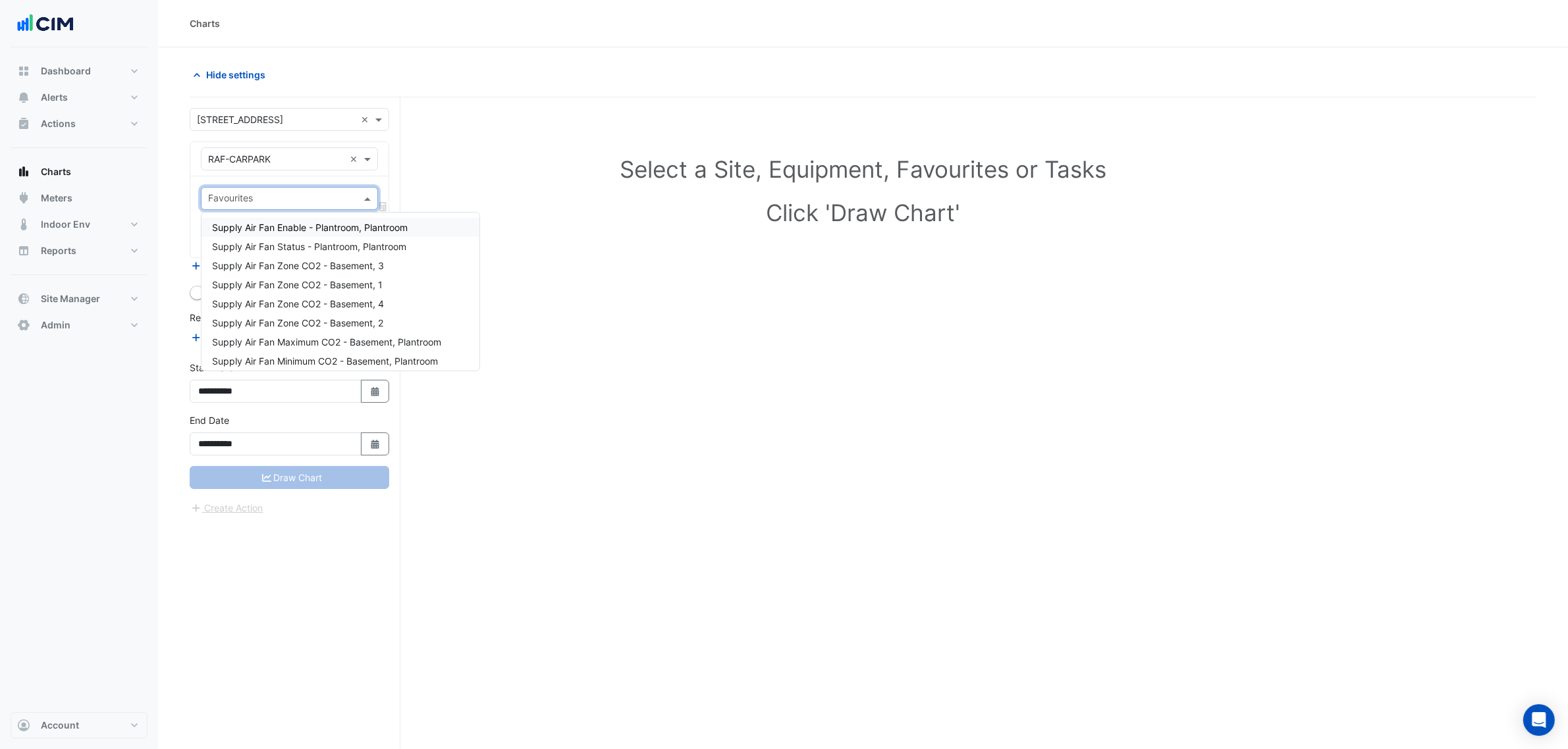
click at [277, 231] on span "Supply Air Fan Enable - Plantroom, Plantroom" at bounding box center [309, 228] width 195 height 12
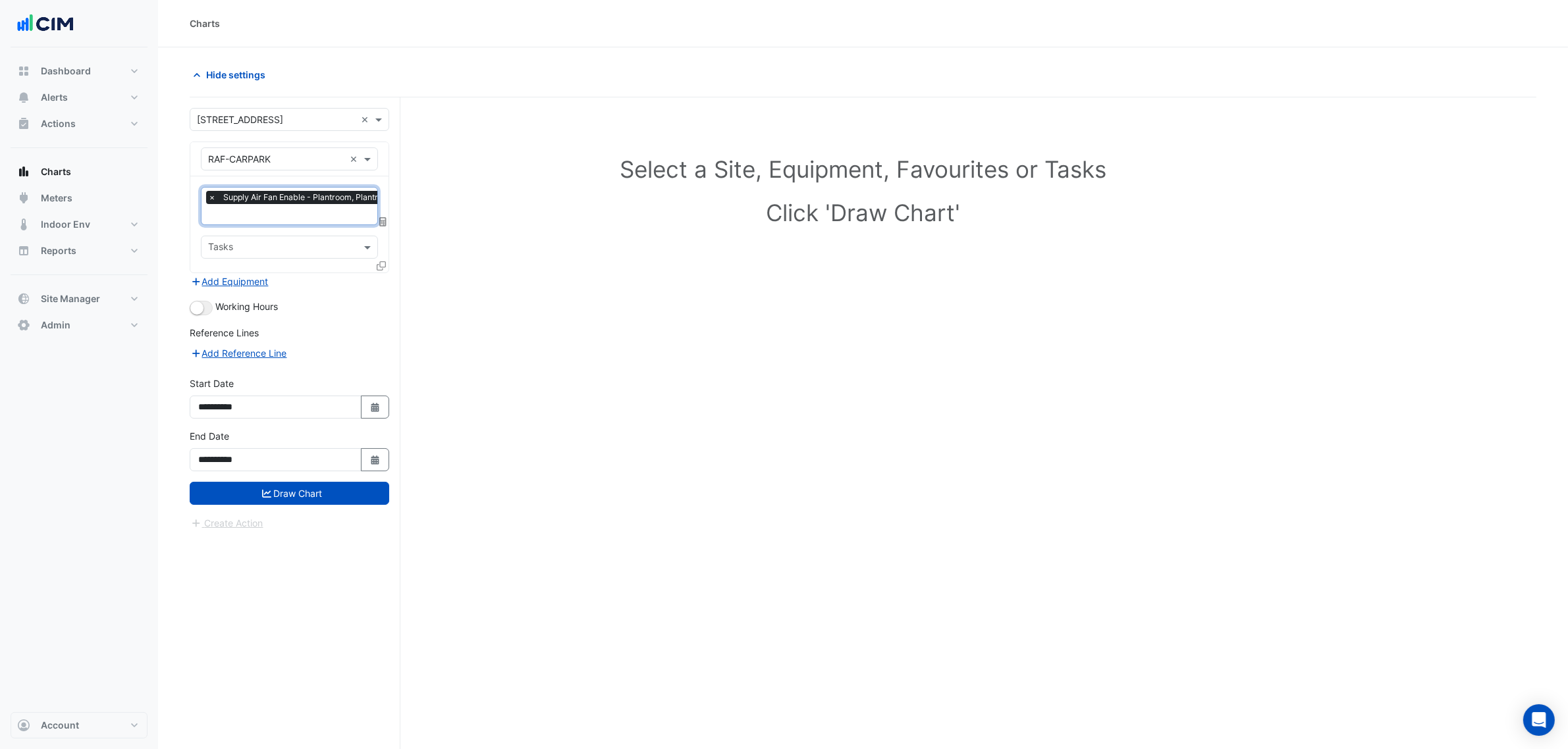
click at [276, 228] on div "Favourites × Supply Air Fan Enable - Plantroom, Plantroom × Tasks" at bounding box center [289, 224] width 198 height 96
click at [277, 238] on div "Tasks" at bounding box center [279, 247] width 154 height 20
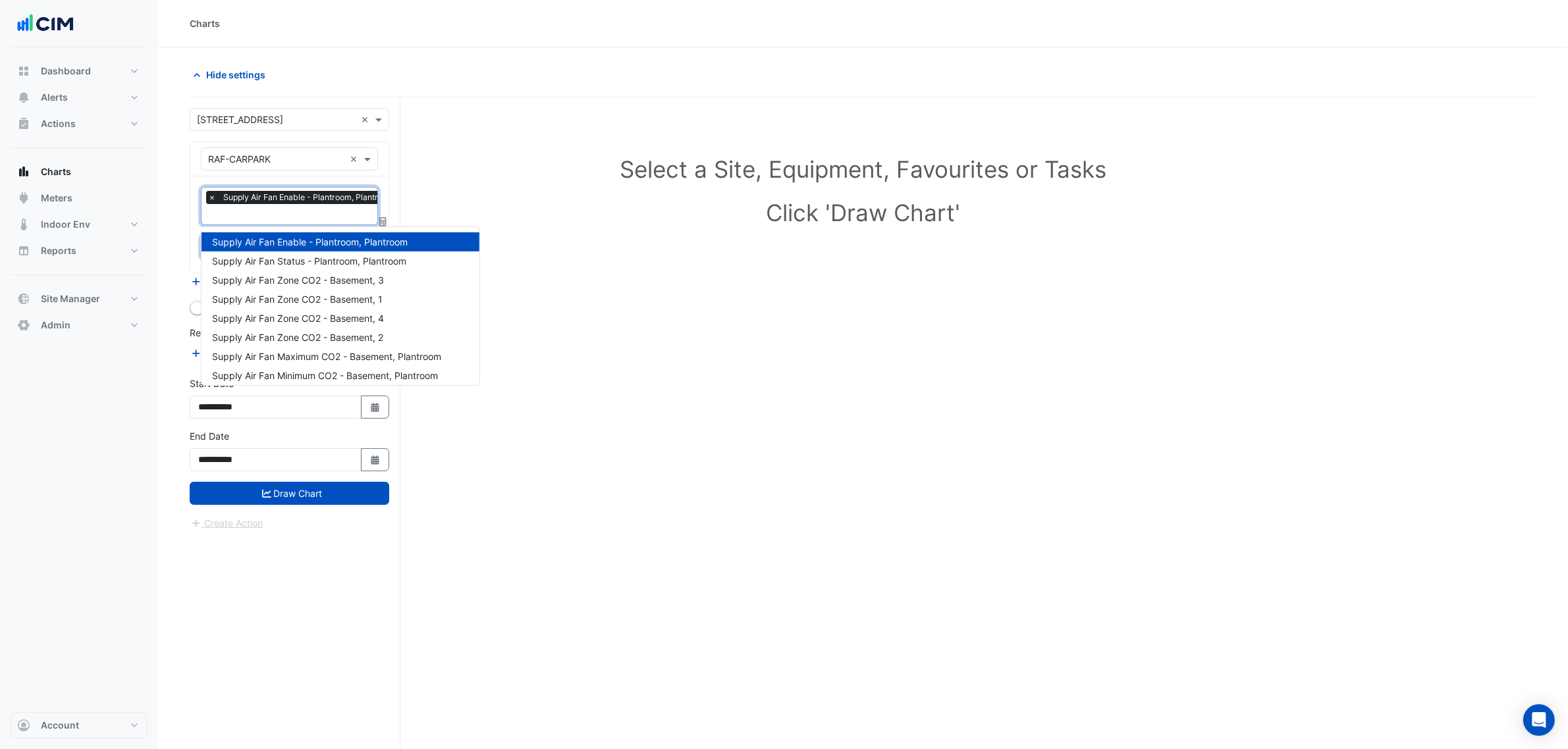
click at [277, 222] on input "text" at bounding box center [305, 216] width 193 height 14
click at [281, 251] on div "Supply Air Fan Status - Plantroom, Plantroom" at bounding box center [340, 261] width 278 height 19
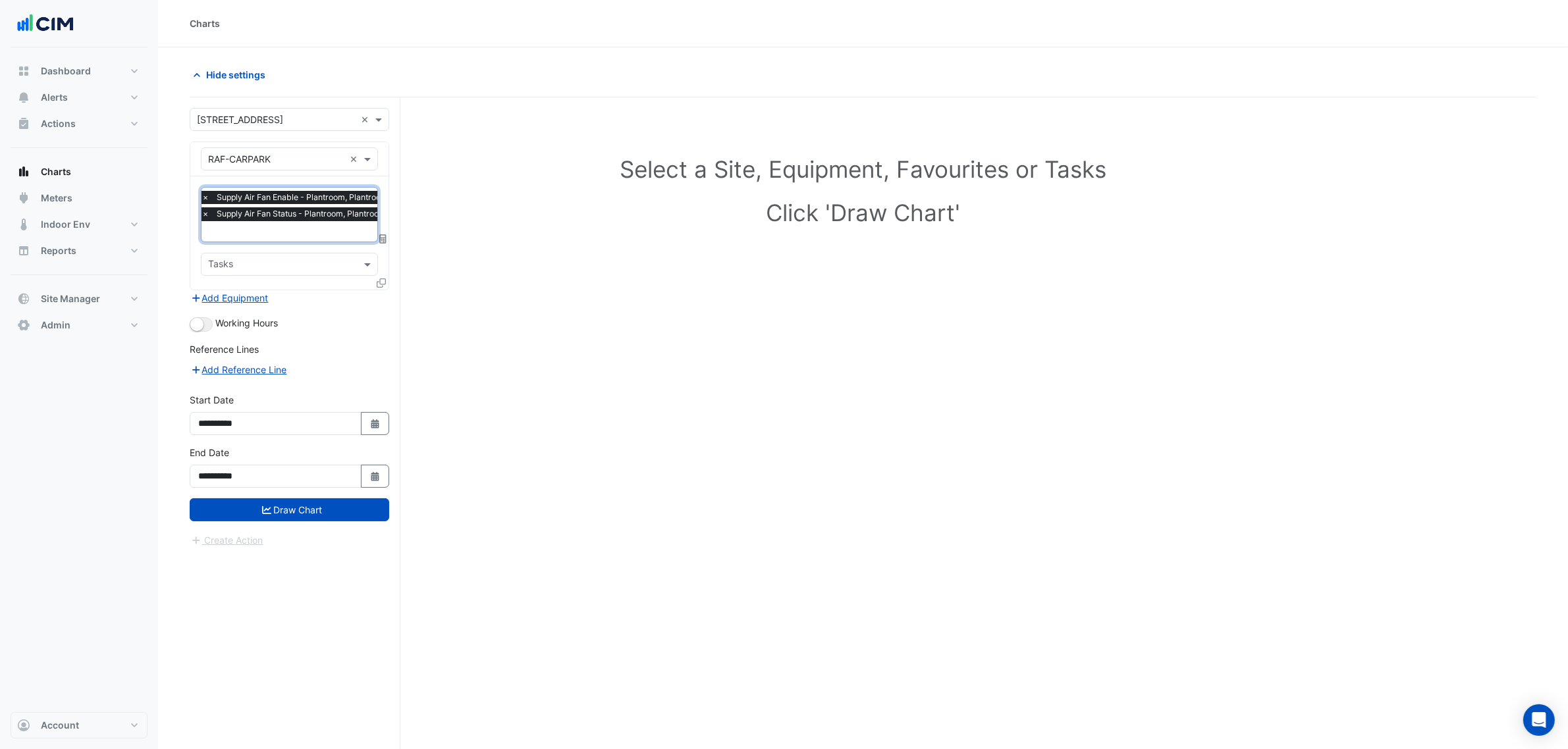
click at [279, 204] on div "× Supply Air Fan Enable - Plantroom, Plantroom × Supply Air Fan Status - Plantr…" at bounding box center [297, 208] width 195 height 34
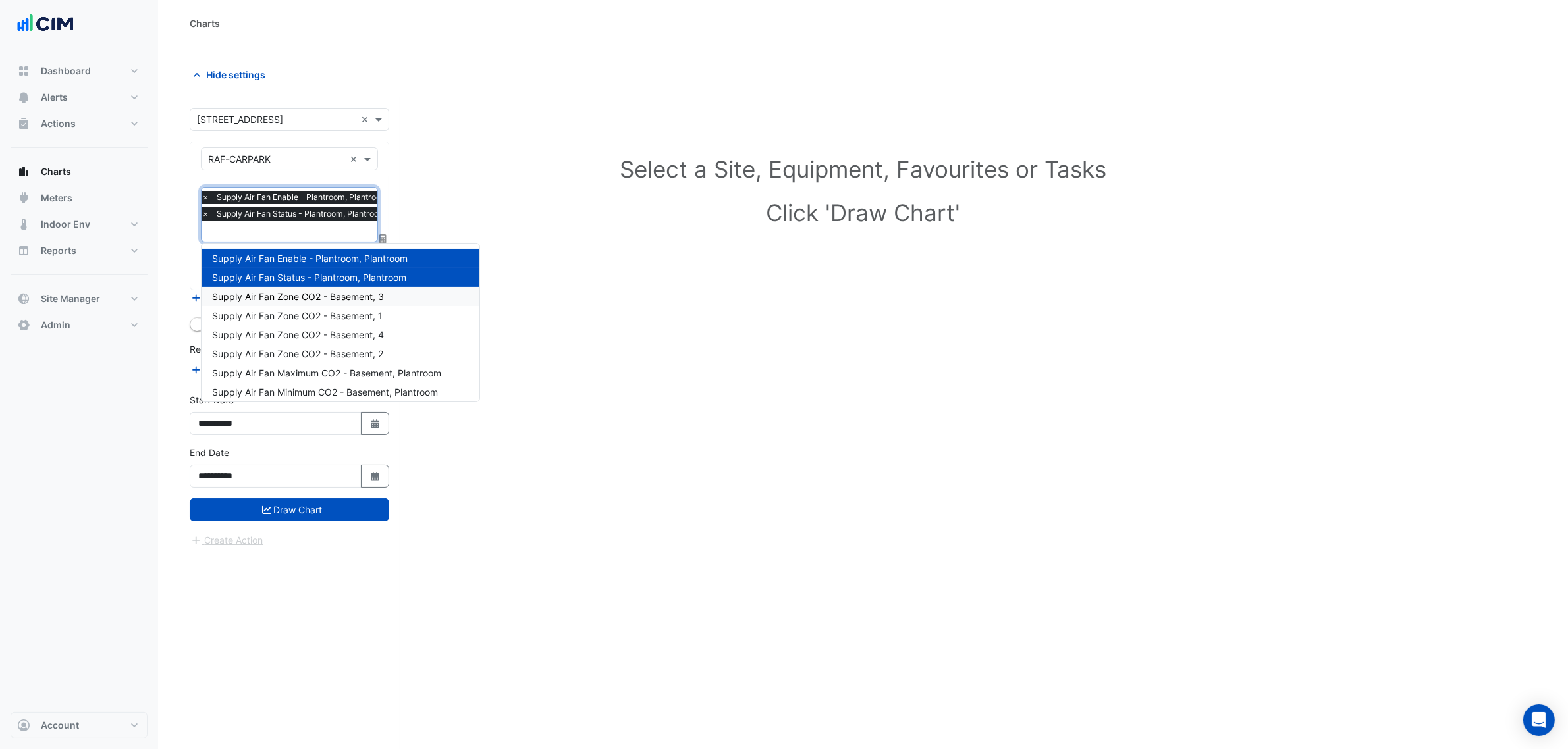
click at [289, 293] on span "Supply Air Fan Zone CO2 - Basement, 3" at bounding box center [298, 296] width 172 height 12
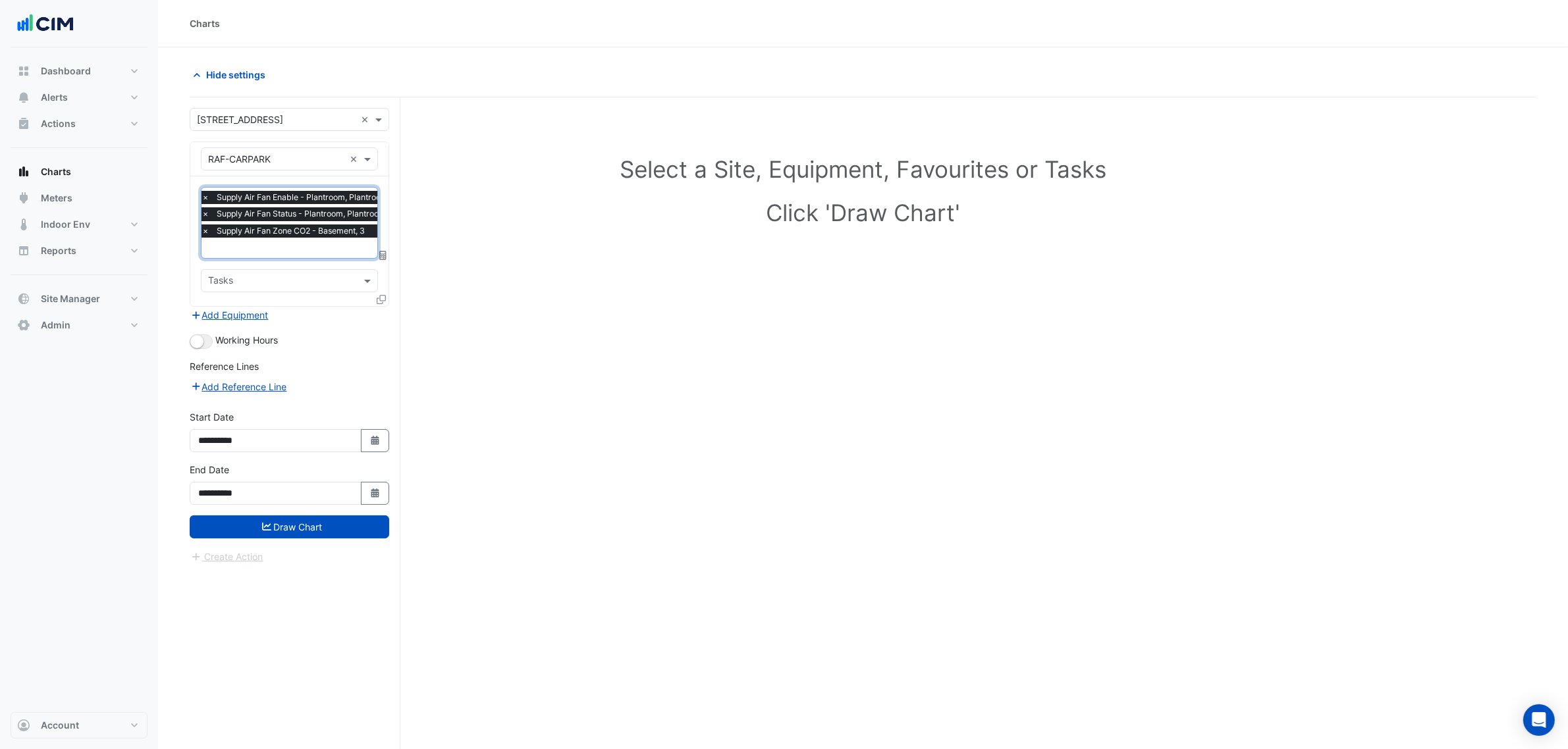
click at [282, 214] on span "Supply Air Fan Status - Plantroom, Plantroom" at bounding box center [302, 214] width 176 height 13
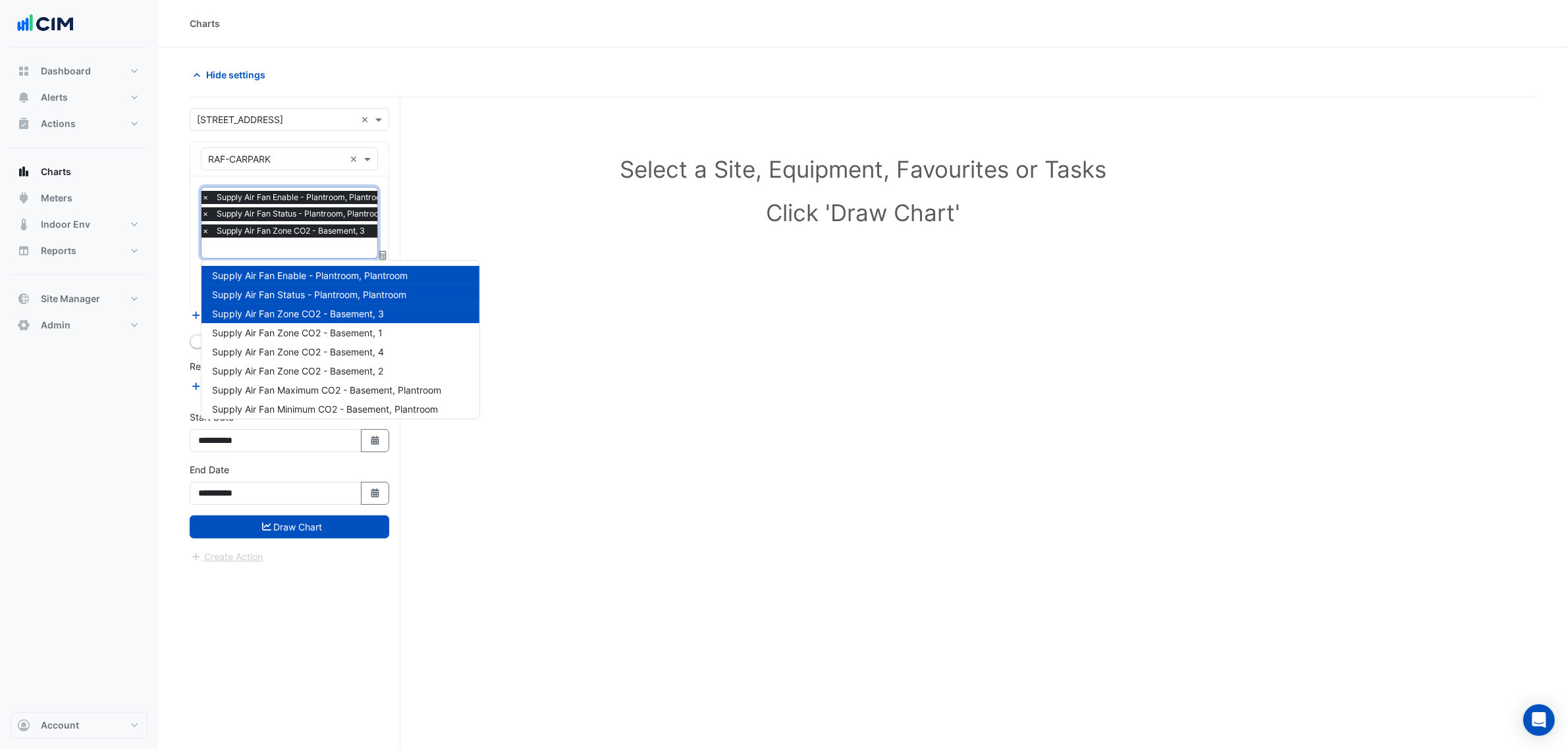
click at [281, 324] on div "Supply Air Fan Zone CO2 - Basement, 1" at bounding box center [340, 332] width 278 height 19
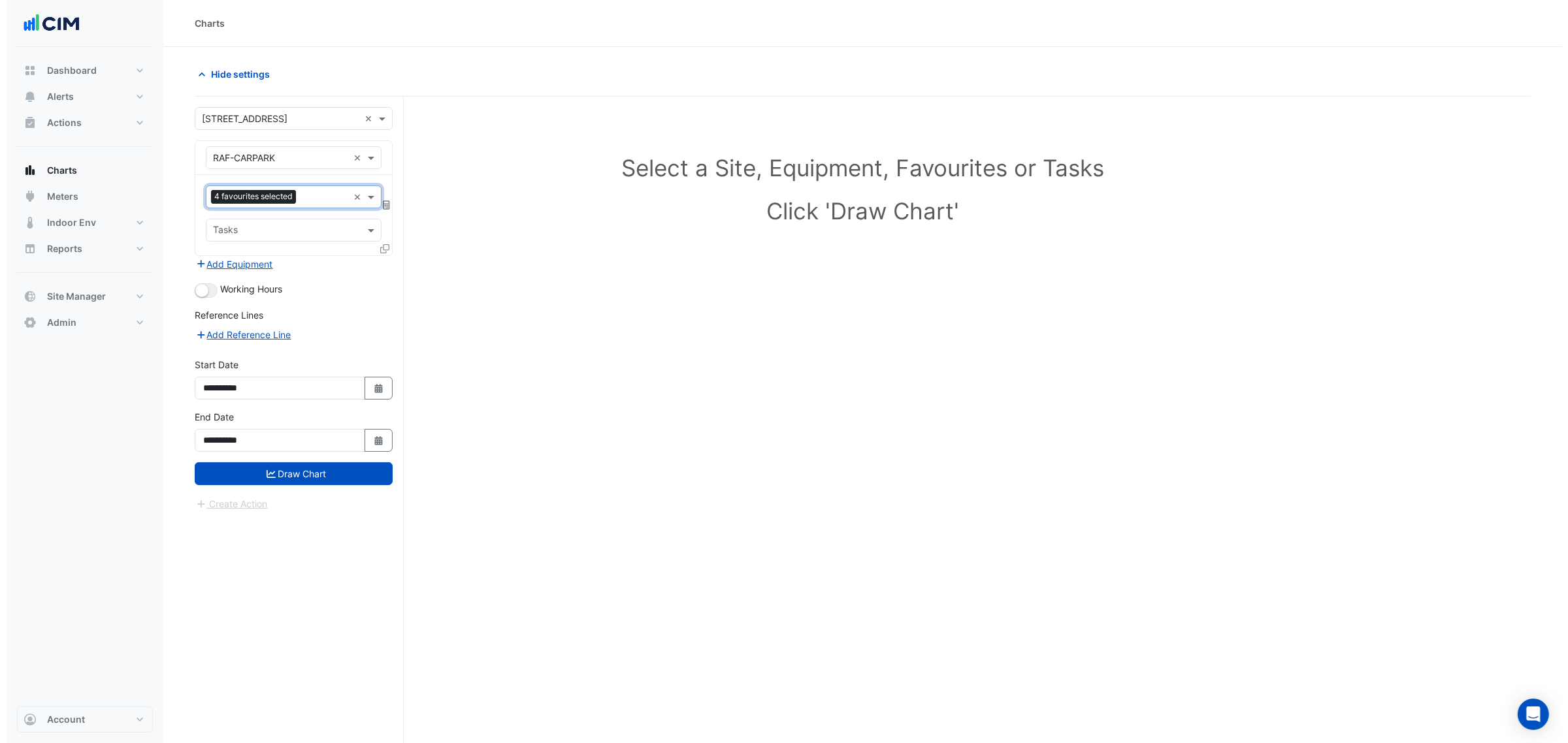
scroll to position [0, 0]
click at [266, 213] on div "Favourites 4 favourites selected × Tasks" at bounding box center [287, 215] width 197 height 80
click at [262, 211] on div "Favourites 4 favourites selected × Tasks" at bounding box center [287, 215] width 197 height 80
click at [262, 206] on div "4 favourites selected" at bounding box center [248, 197] width 88 height 16
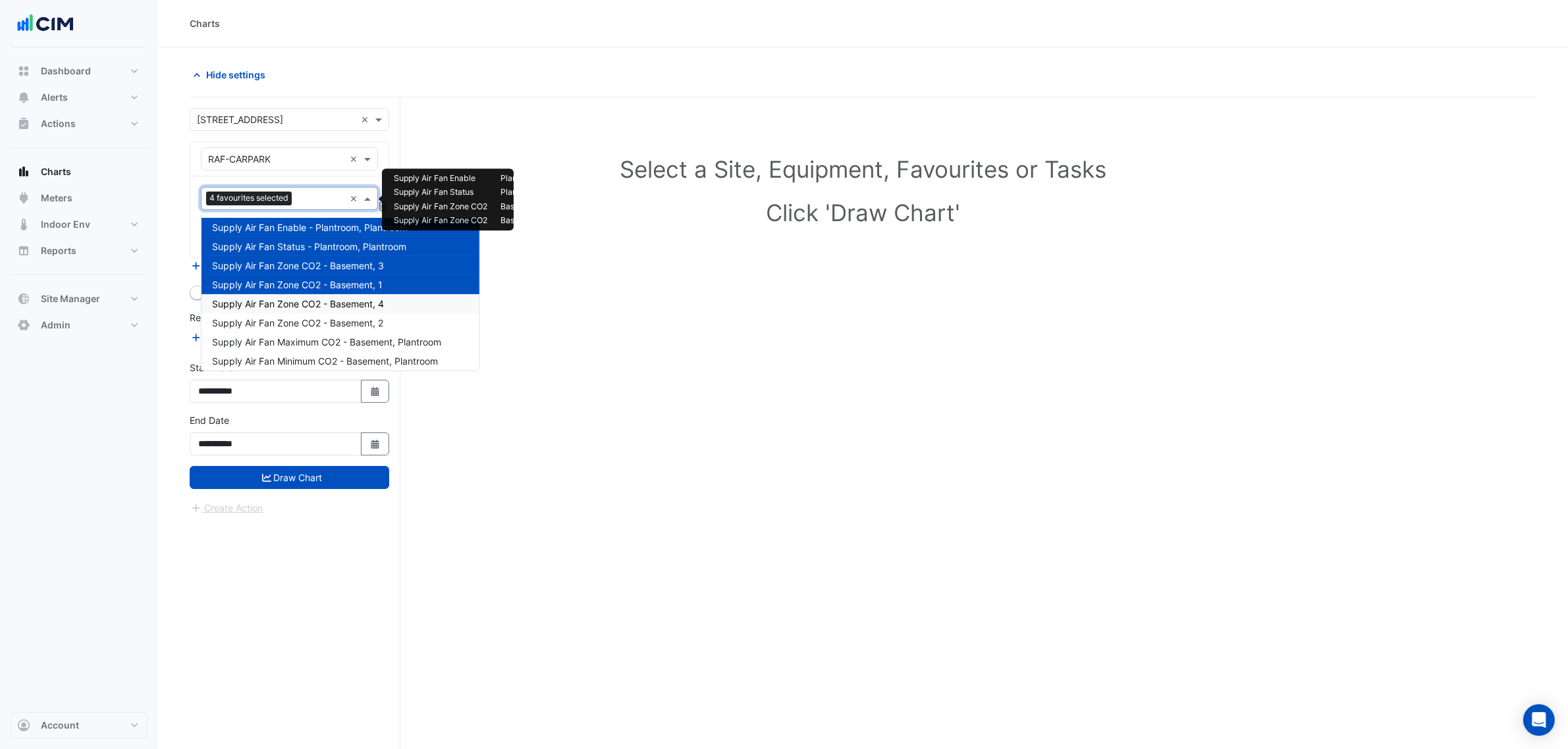
click at [286, 312] on div "Supply Air Fan Zone CO2 - Basement, 4" at bounding box center [340, 304] width 278 height 19
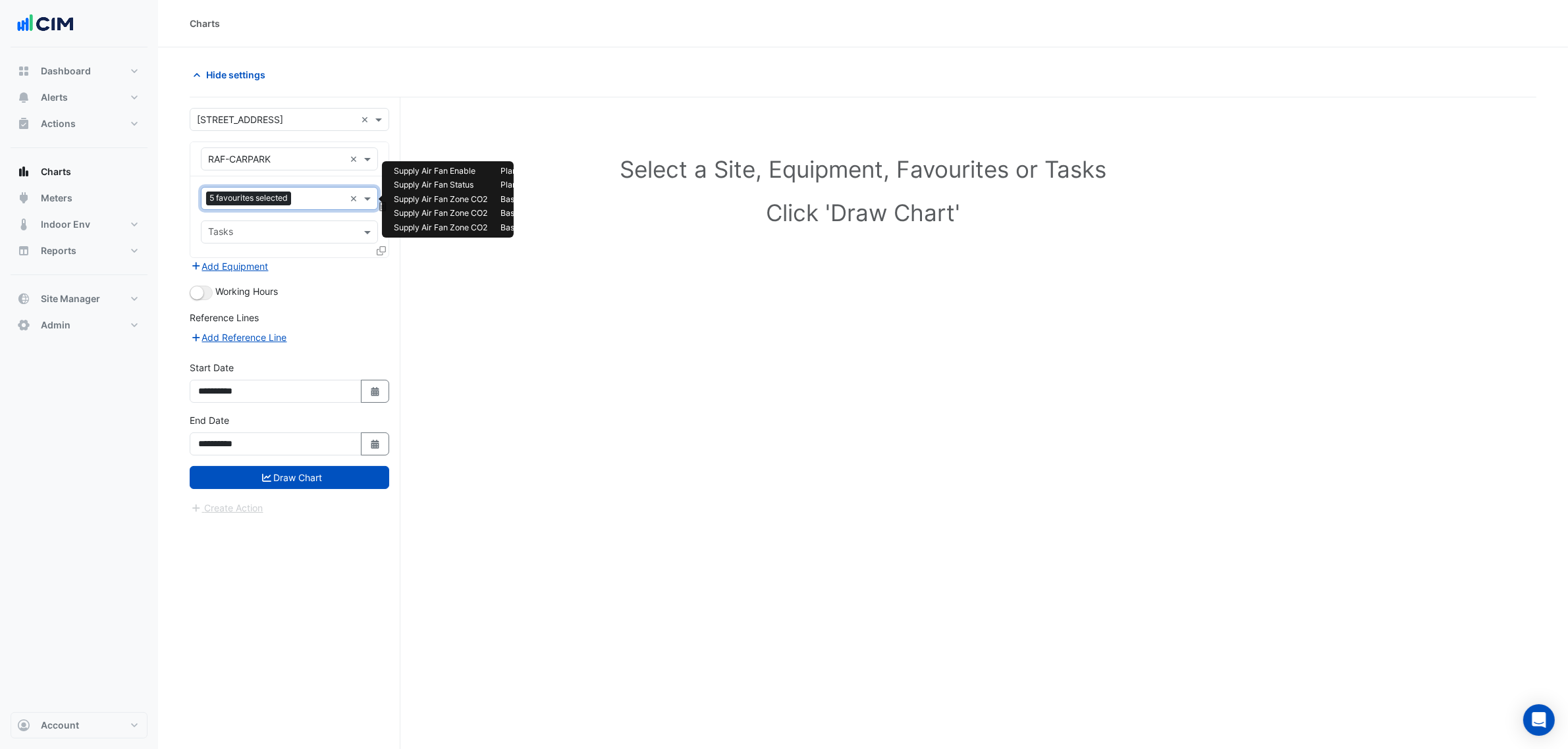
click at [292, 185] on div "Favourites 5 favourites selected × Tasks" at bounding box center [289, 217] width 198 height 81
click at [290, 210] on div "Favourites 5 favourites selected ×" at bounding box center [289, 198] width 177 height 23
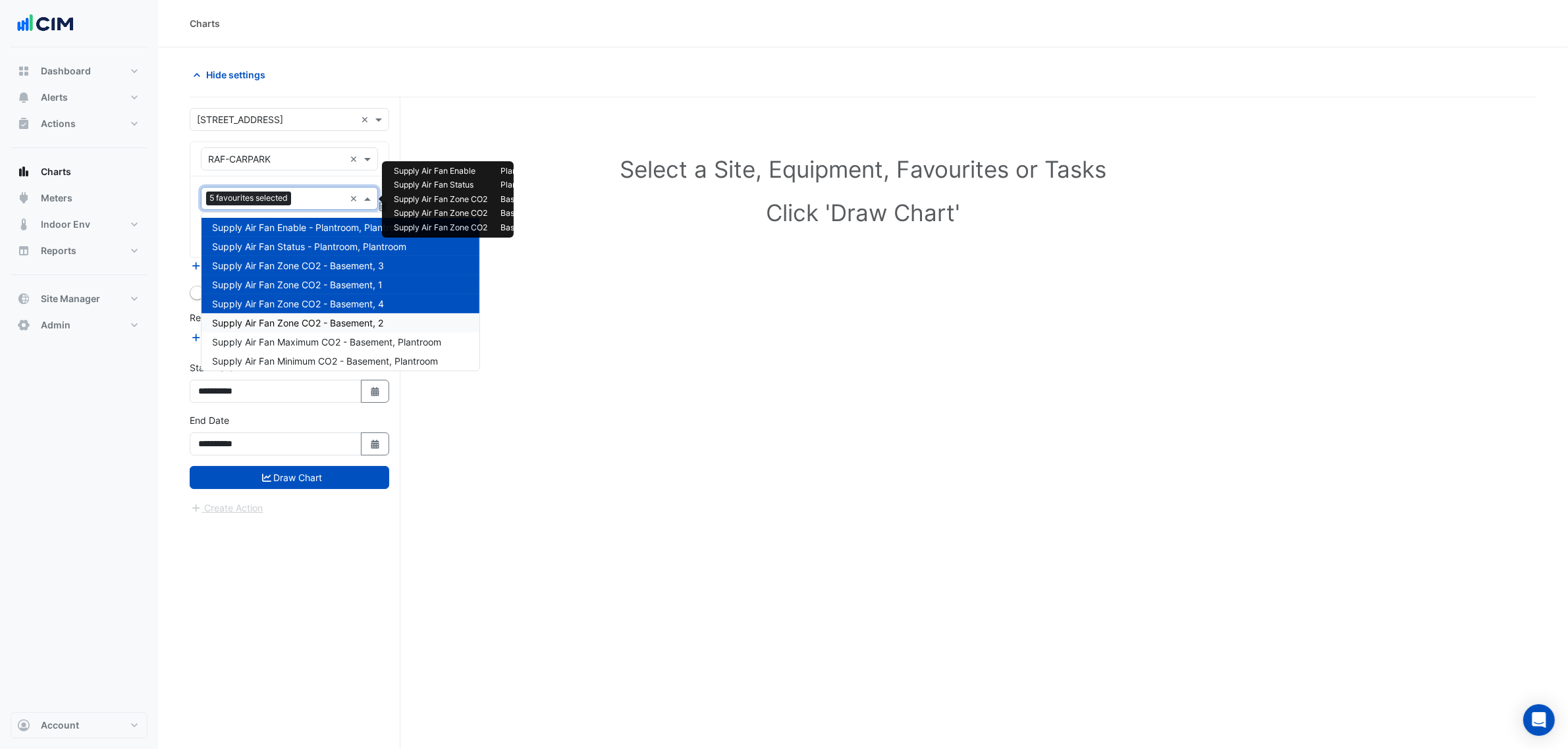
click at [298, 313] on div "Supply Air Fan Zone CO2 - Basement, 2" at bounding box center [340, 322] width 278 height 19
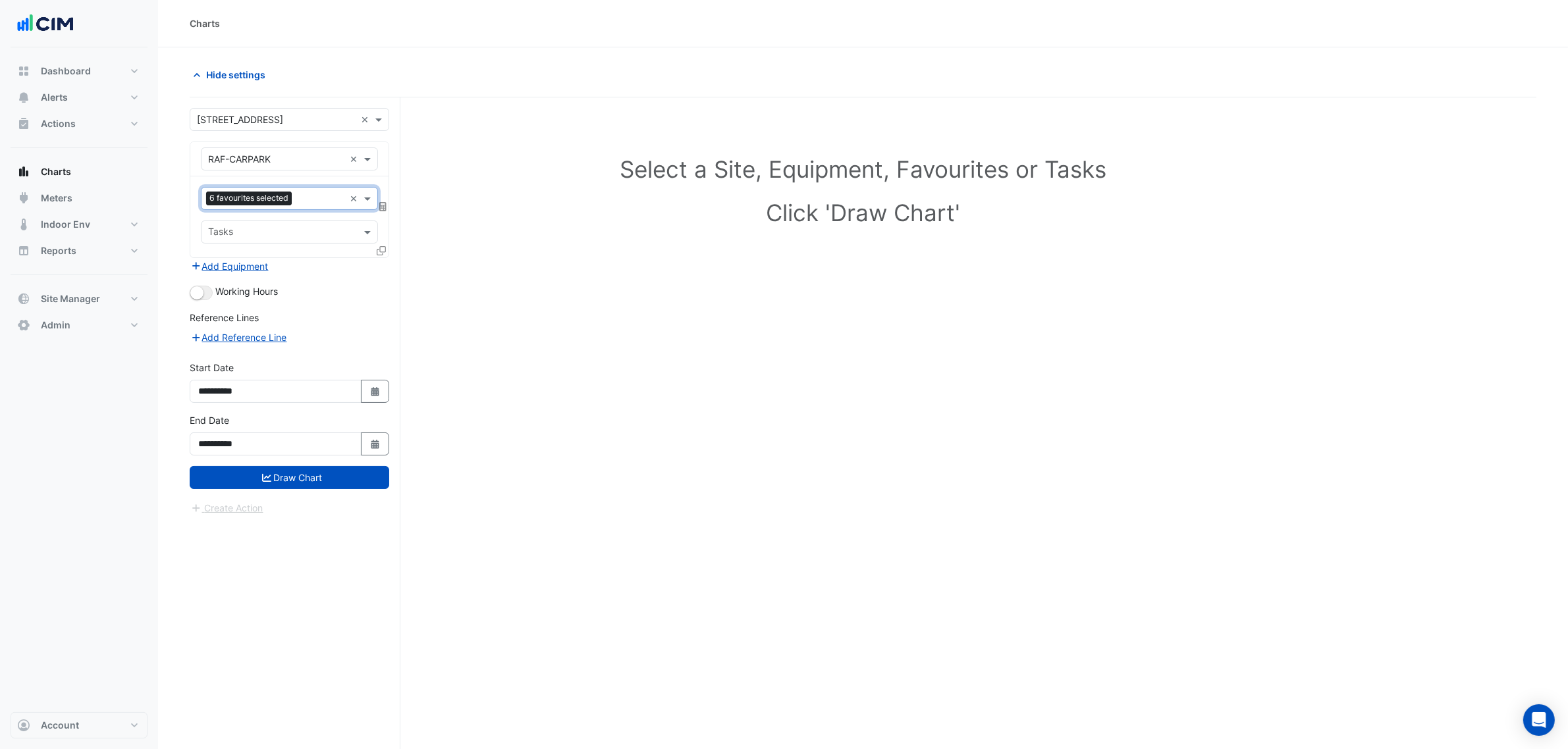
click at [295, 194] on div "6 favourites selected" at bounding box center [250, 199] width 89 height 16
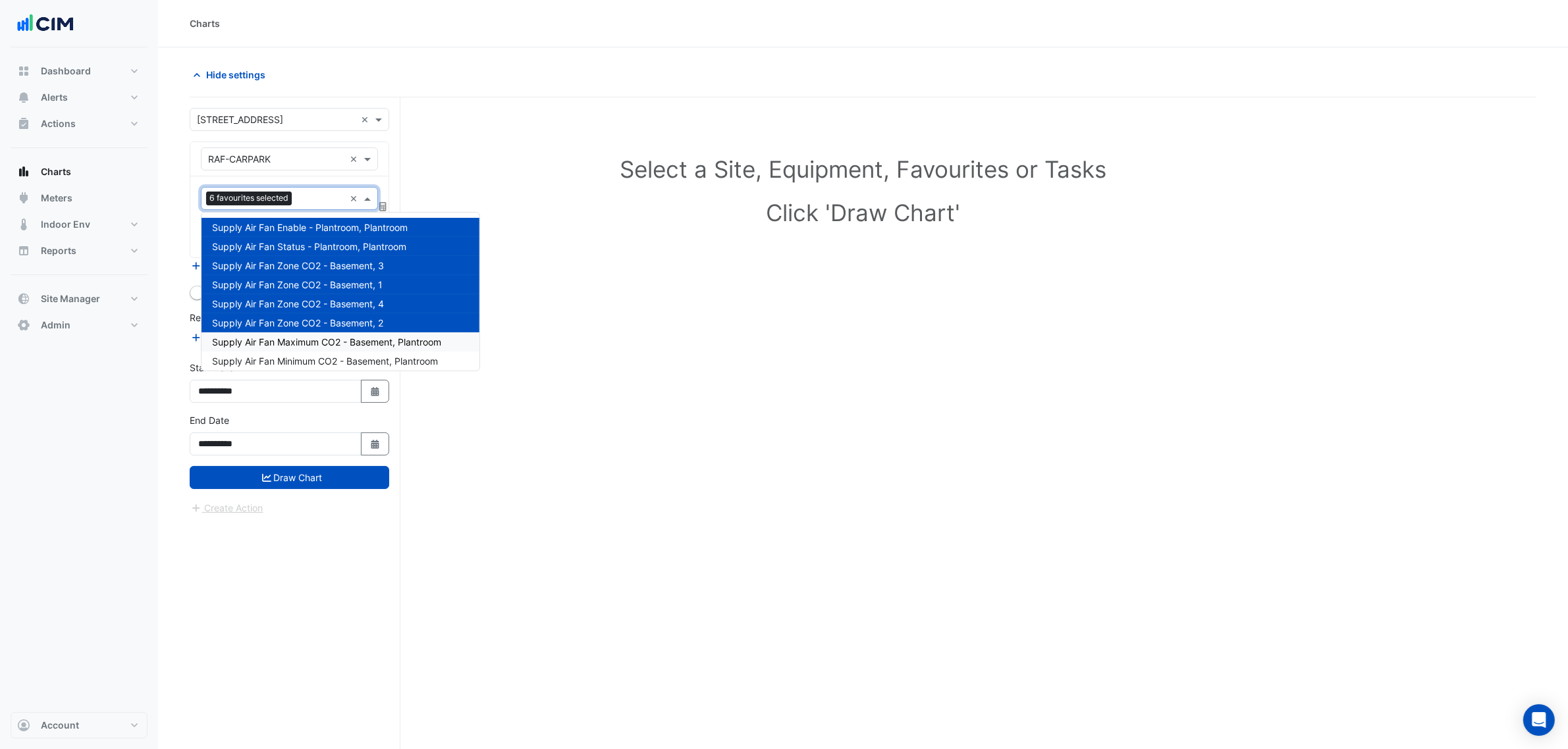
click at [299, 340] on span "Supply Air Fan Maximum CO2 - Basement, Plantroom" at bounding box center [326, 342] width 229 height 12
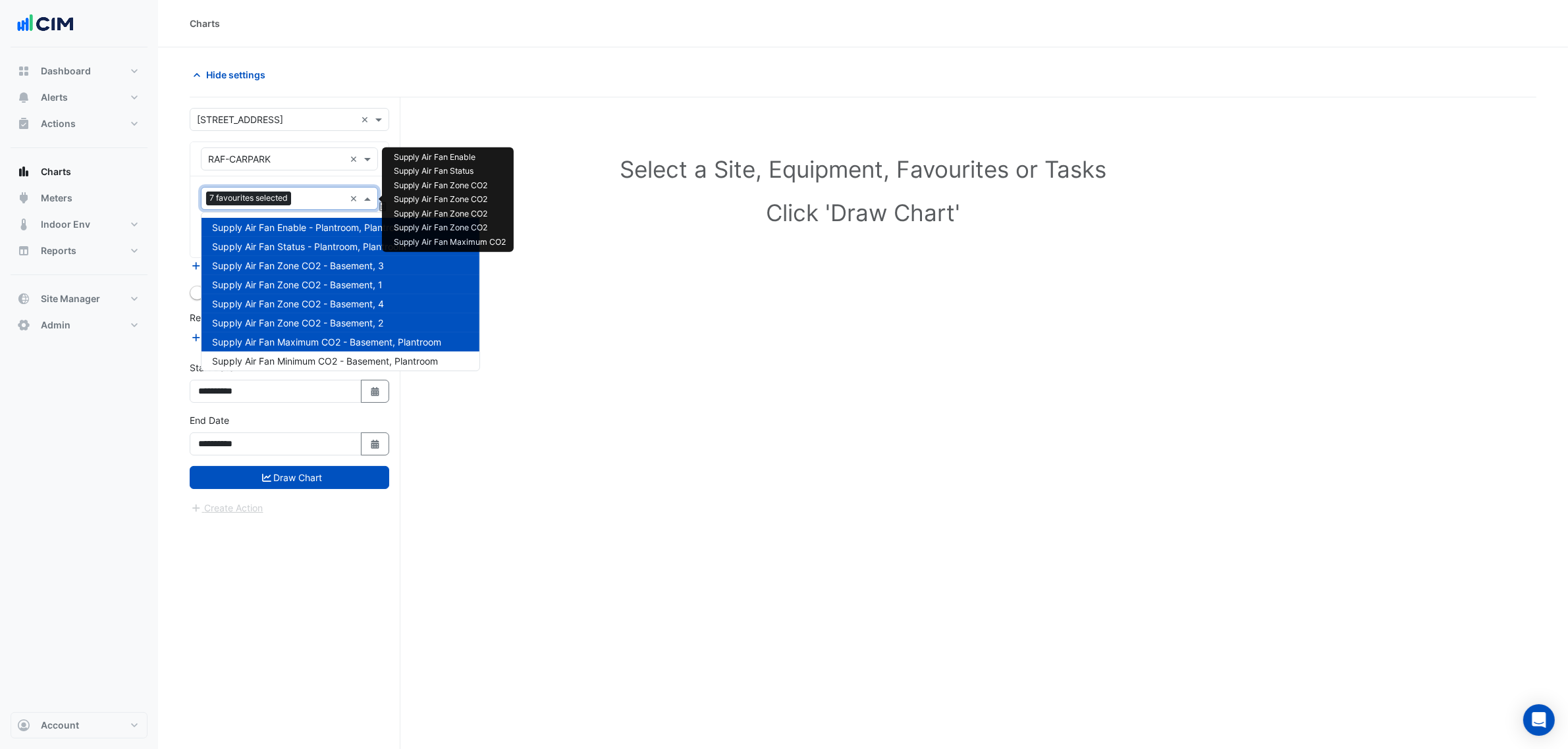
click at [284, 204] on span "7 favourites selected" at bounding box center [248, 197] width 85 height 13
click at [293, 350] on div "Supply Air Fan Maximum CO2 - Basement, Plantroom" at bounding box center [340, 342] width 278 height 19
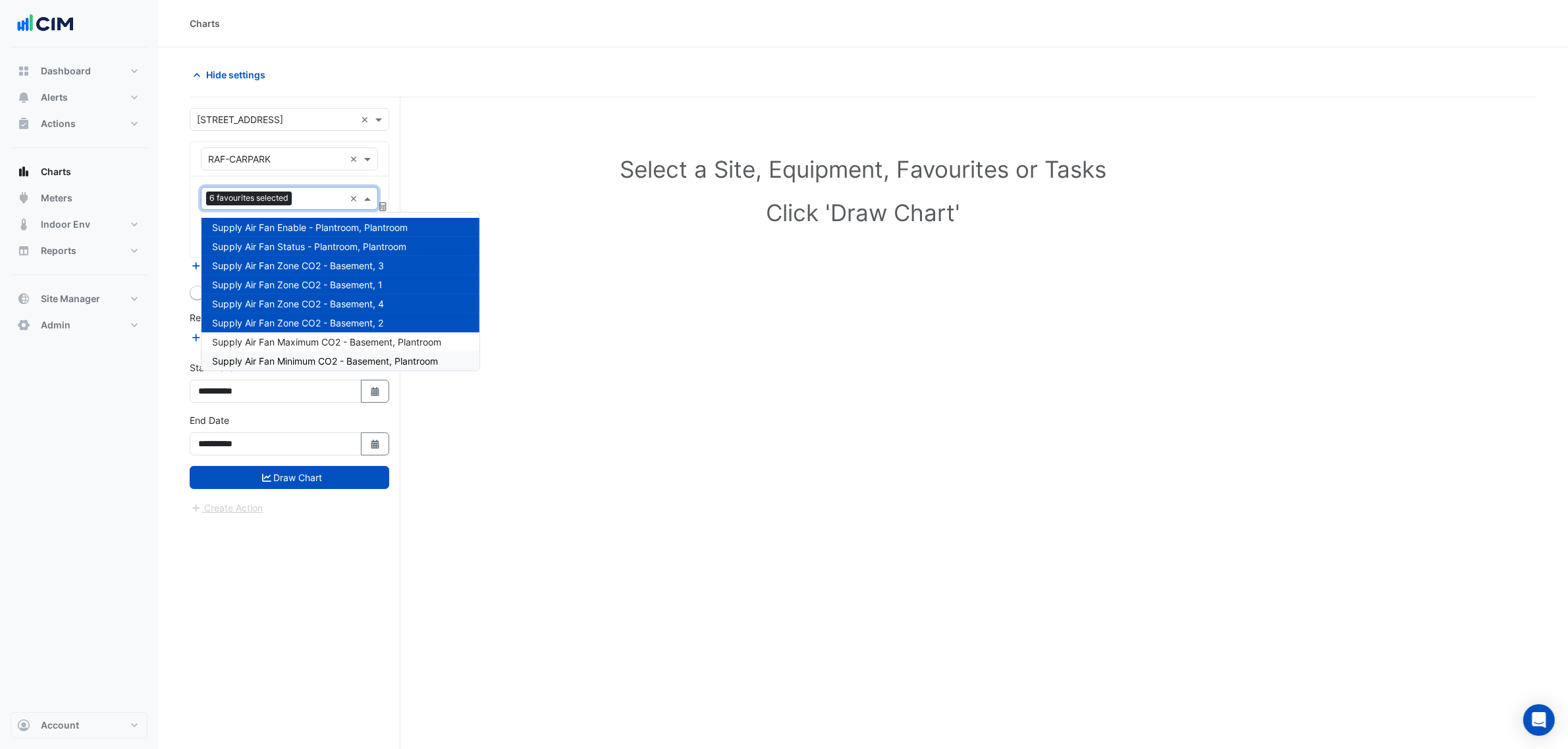
click at [299, 352] on div "Supply Air Fan Minimum CO2 - Basement, Plantroom" at bounding box center [340, 361] width 278 height 19
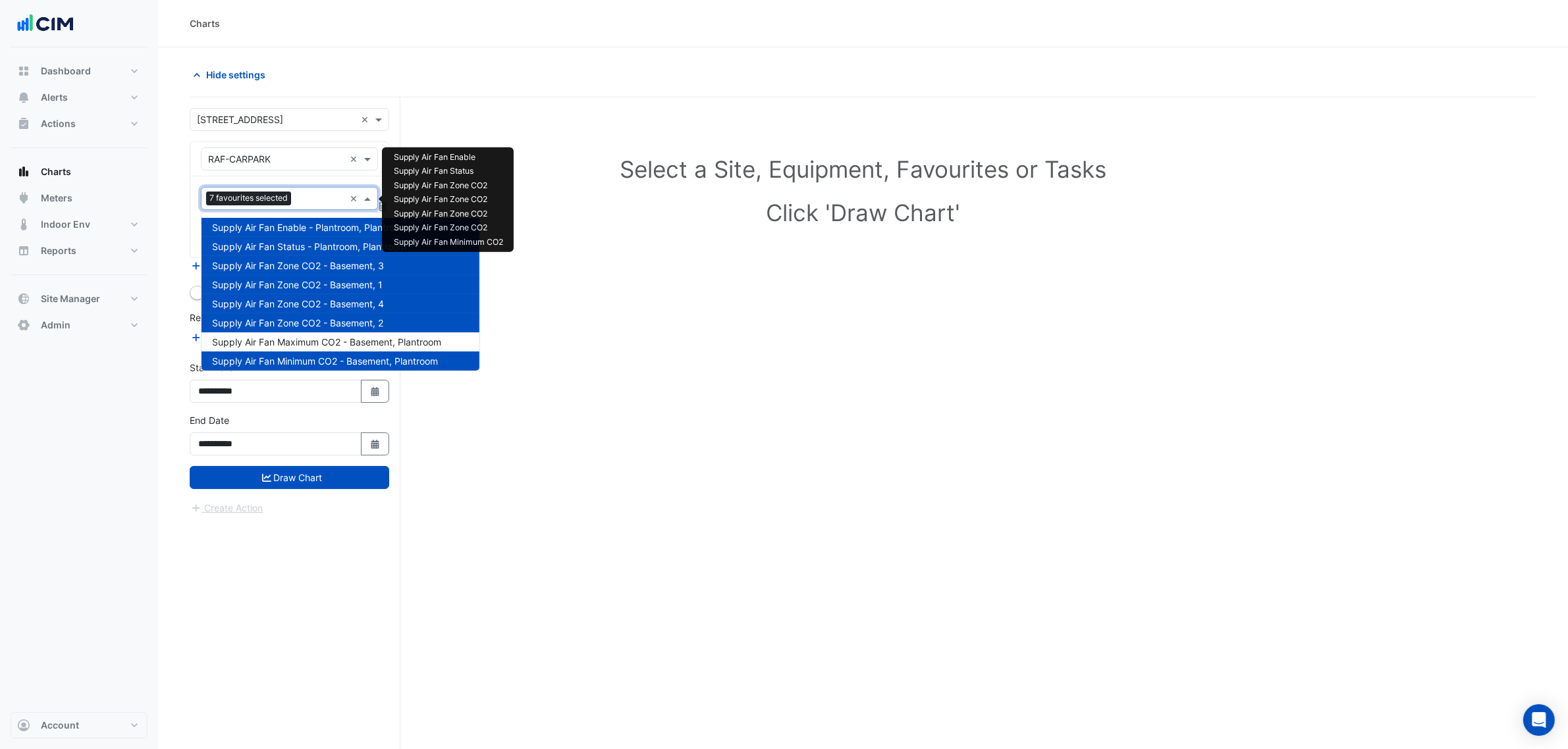
click at [292, 206] on div "7 favourites selected" at bounding box center [250, 199] width 88 height 16
click at [299, 339] on span "Supply Air Fan Maximum CO2 - Basement, Plantroom" at bounding box center [326, 342] width 229 height 12
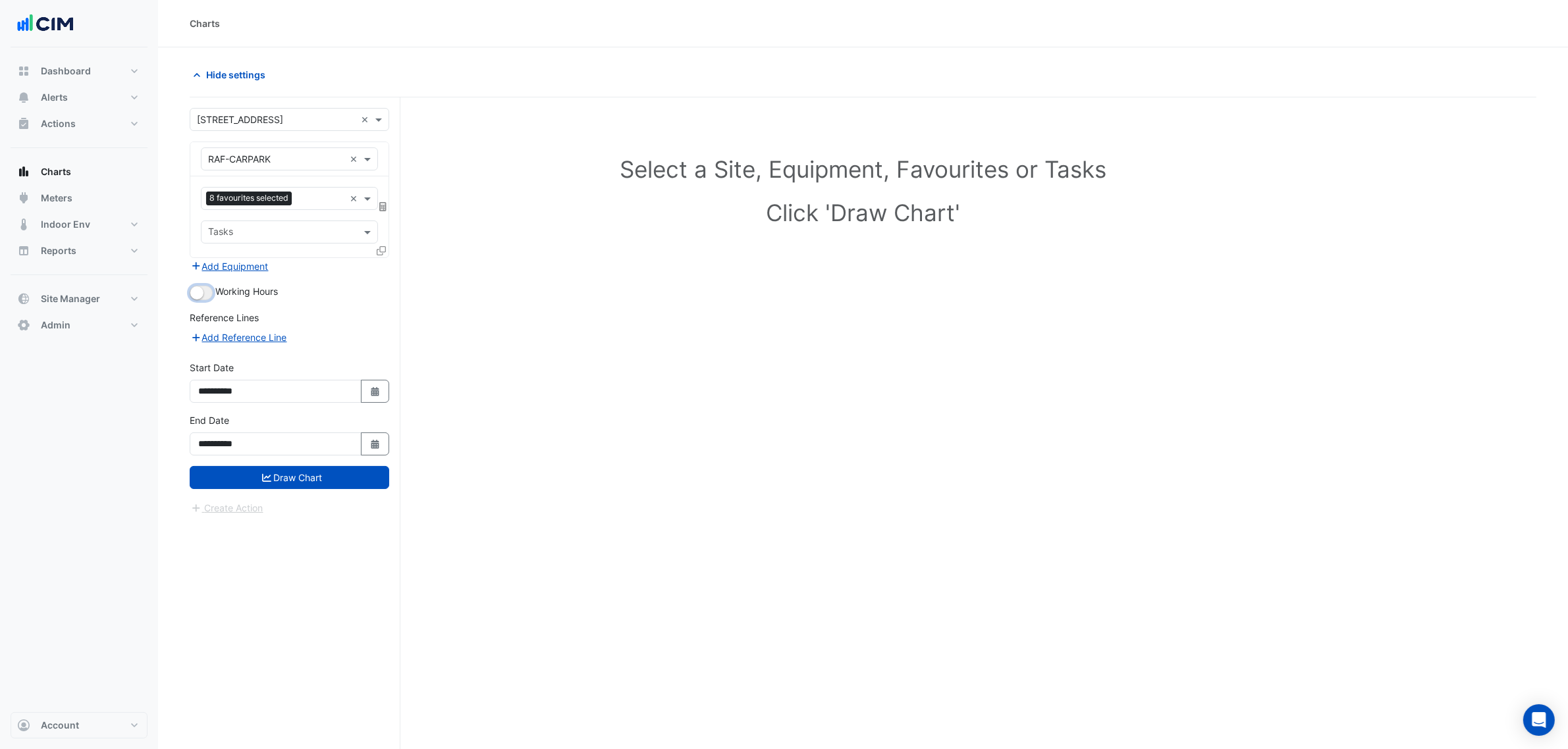
click at [199, 294] on small "button" at bounding box center [197, 292] width 13 height 13
click at [290, 473] on button "Draw Chart" at bounding box center [289, 477] width 200 height 23
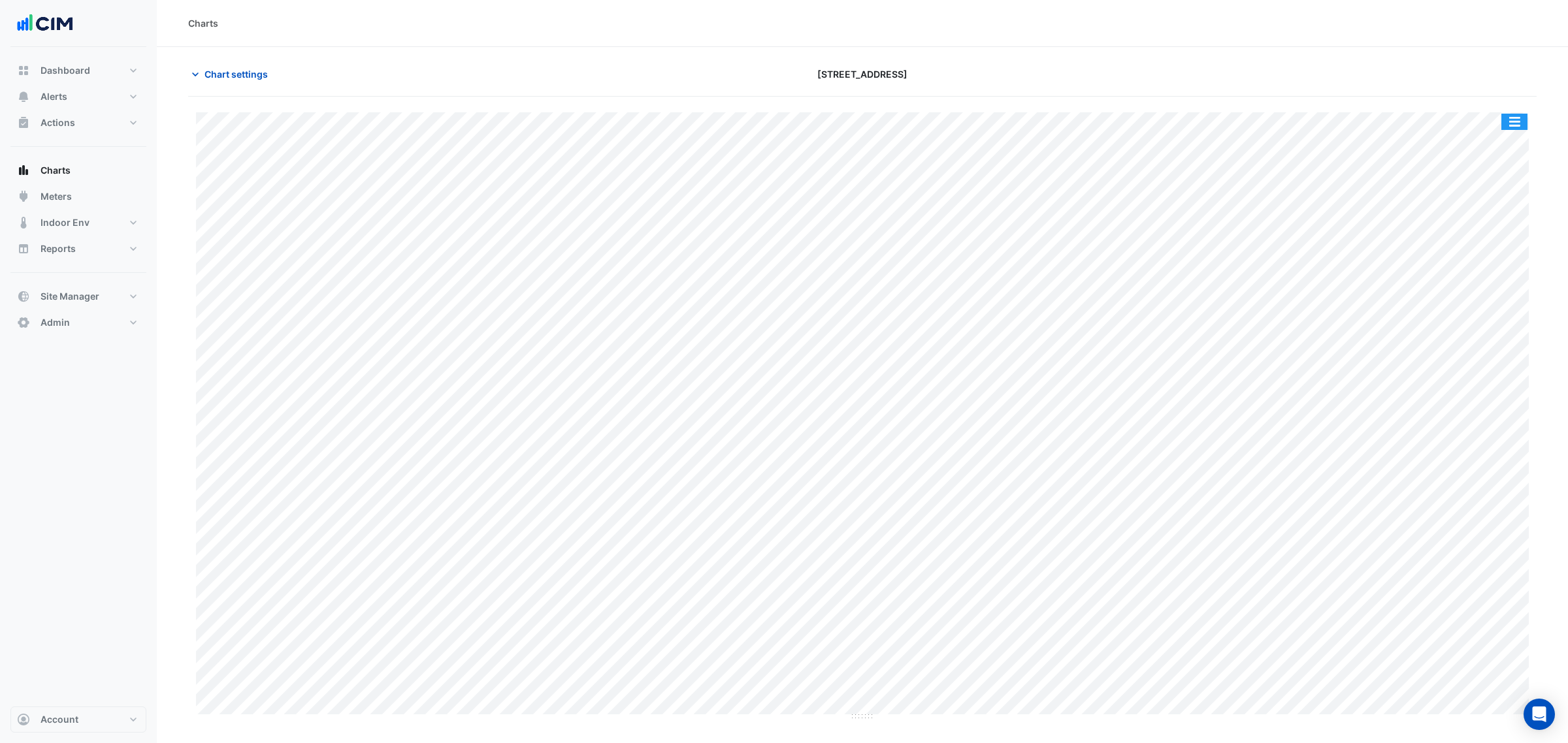
click at [1504, 125] on button "button" at bounding box center [1514, 122] width 26 height 16
click at [1487, 92] on div "Chart settings 9 Castlereagh Street" at bounding box center [863, 80] width 1349 height 34
click at [1504, 116] on button "button" at bounding box center [1514, 122] width 26 height 16
click at [1501, 141] on div "Split by Unit" at bounding box center [1488, 145] width 78 height 24
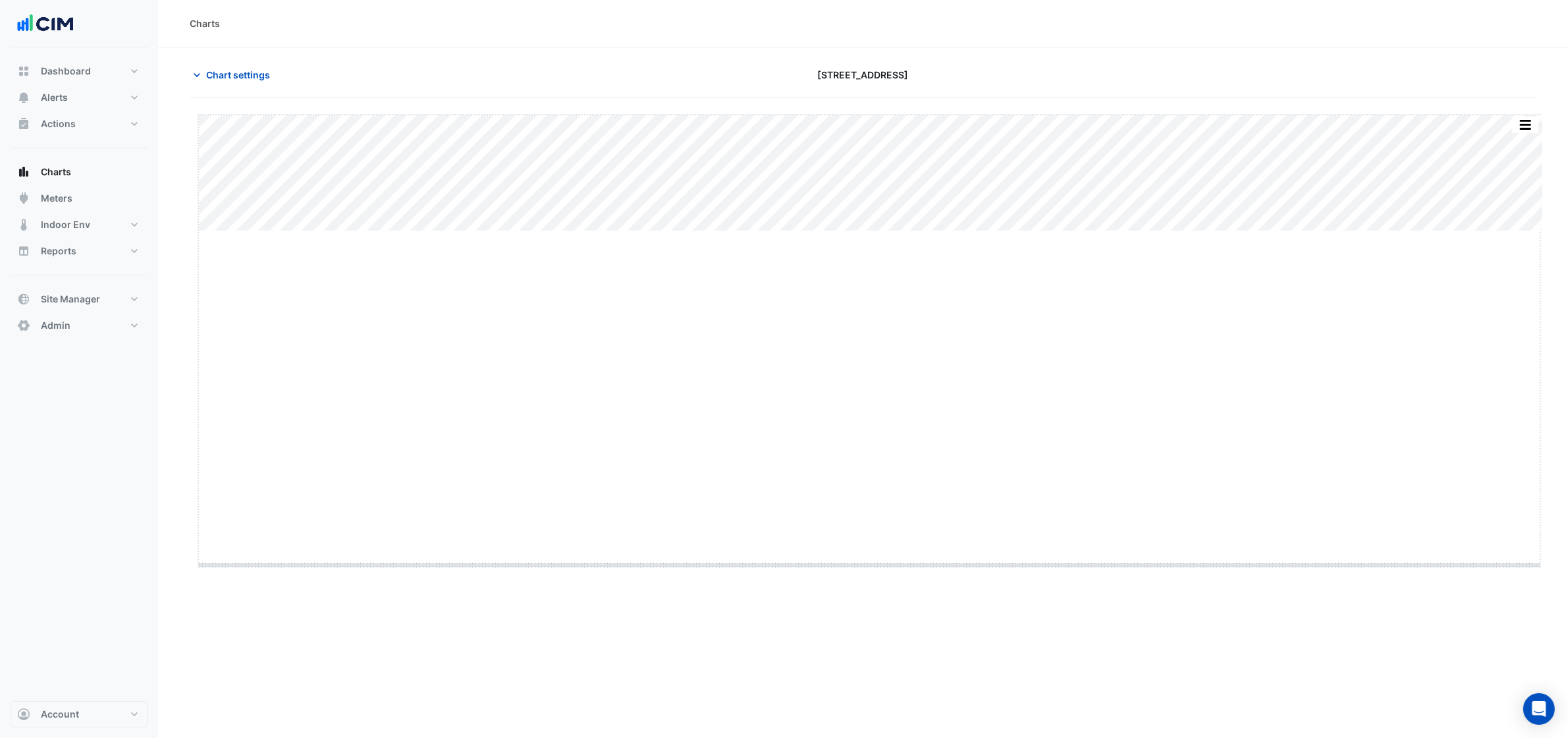
drag, startPoint x: 863, startPoint y: 229, endPoint x: 842, endPoint y: 564, distance: 335.7
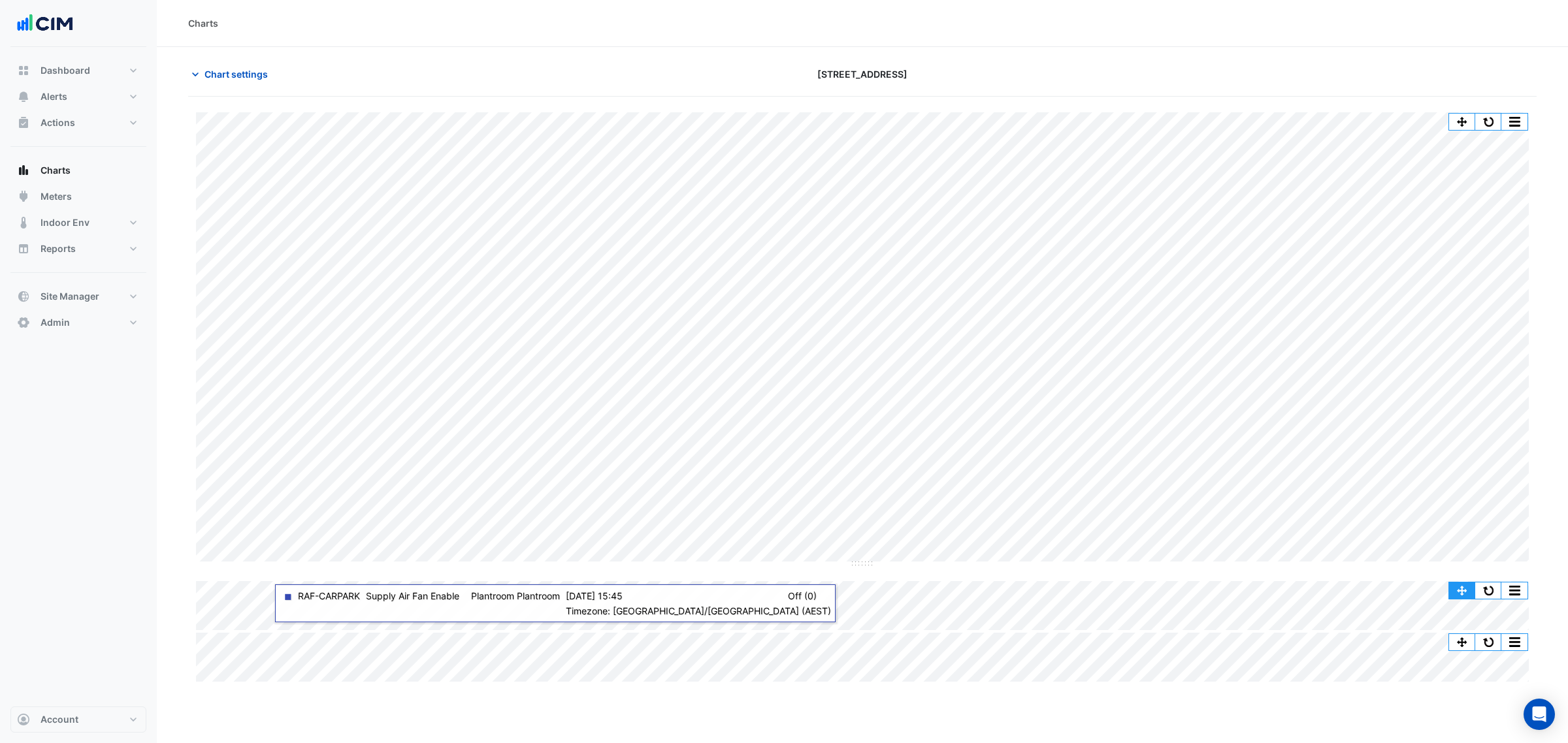
click at [1461, 589] on button "button" at bounding box center [1462, 590] width 26 height 16
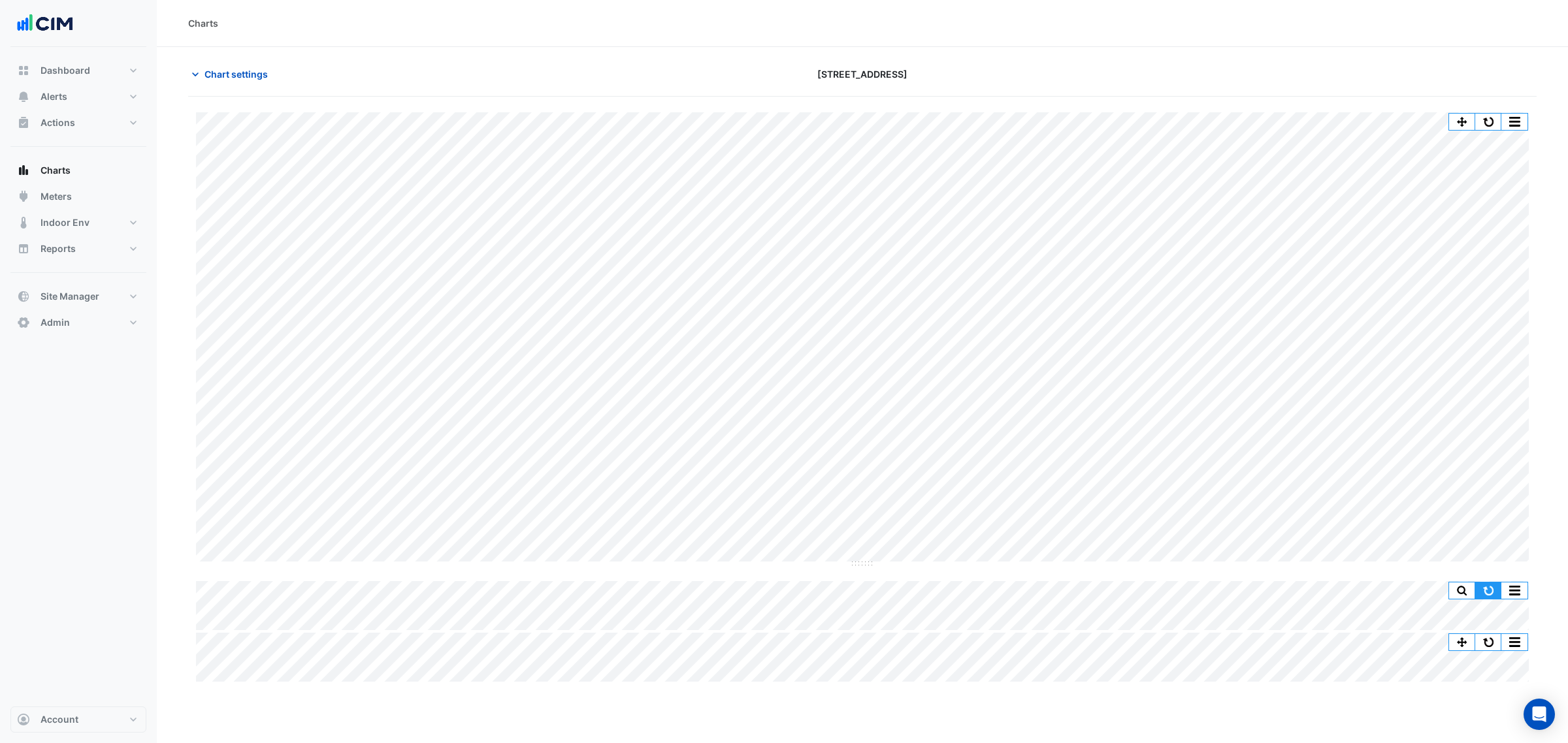
click at [1481, 585] on button "button" at bounding box center [1488, 590] width 26 height 16
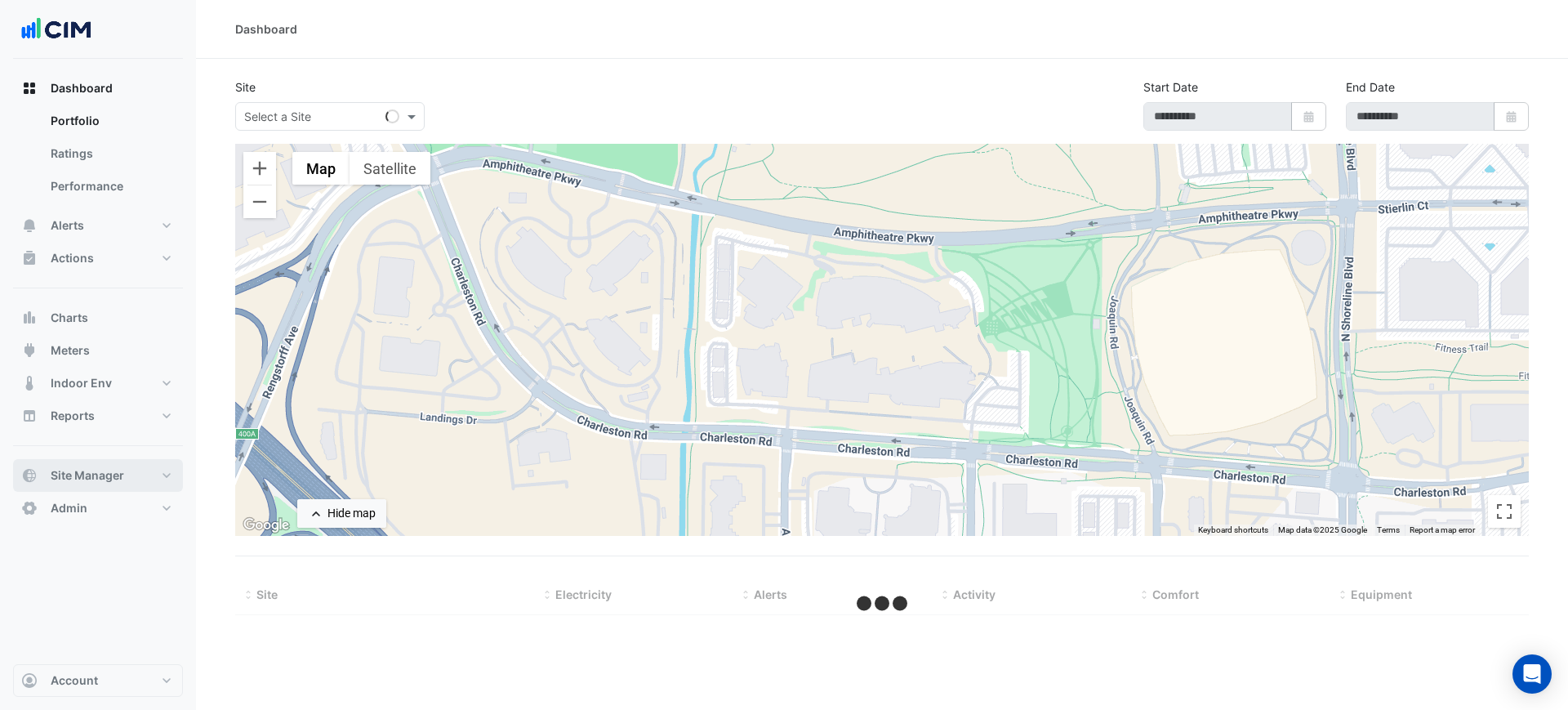
click at [138, 461] on button "Site Manager" at bounding box center [99, 476] width 170 height 33
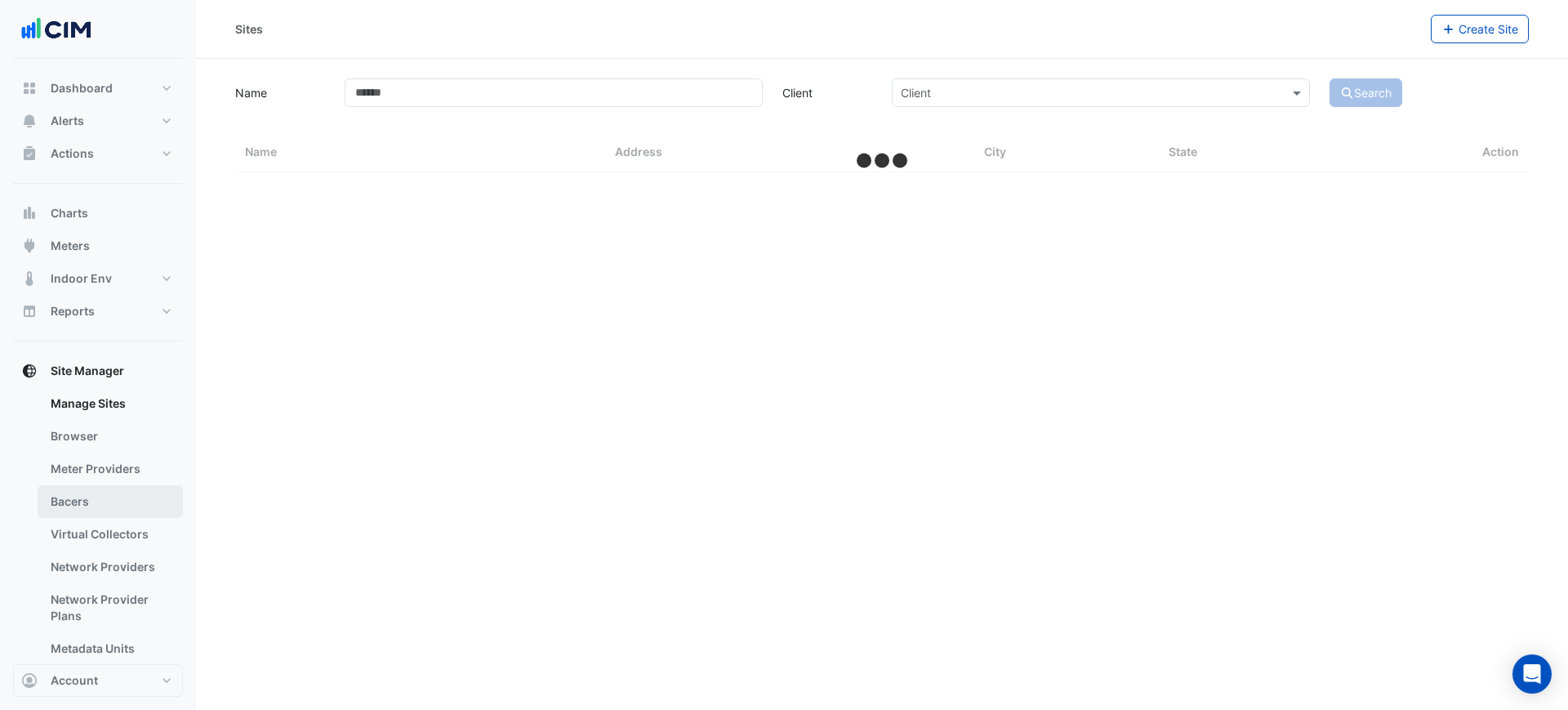
click at [120, 496] on link "Bacers" at bounding box center [110, 501] width 145 height 33
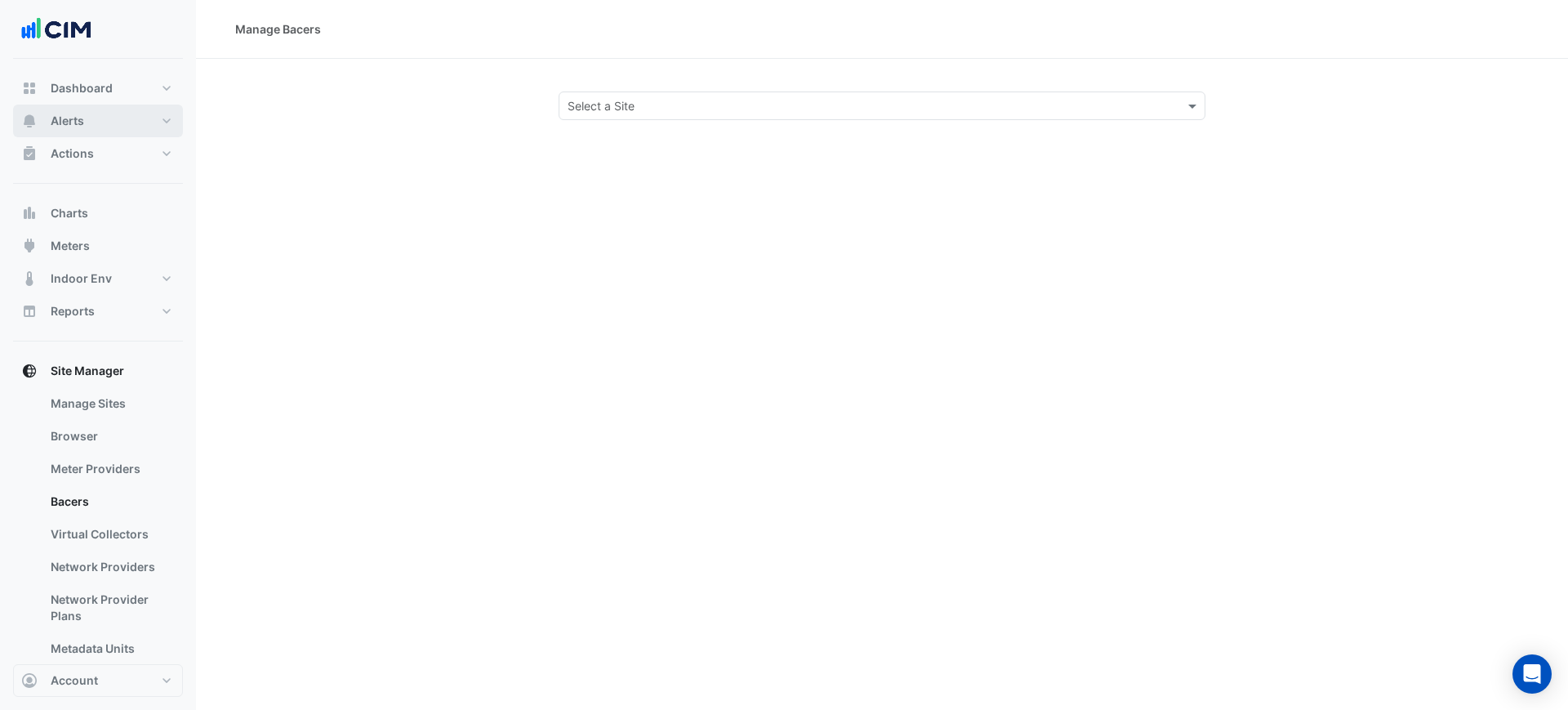
click at [100, 113] on button "Alerts" at bounding box center [99, 121] width 170 height 33
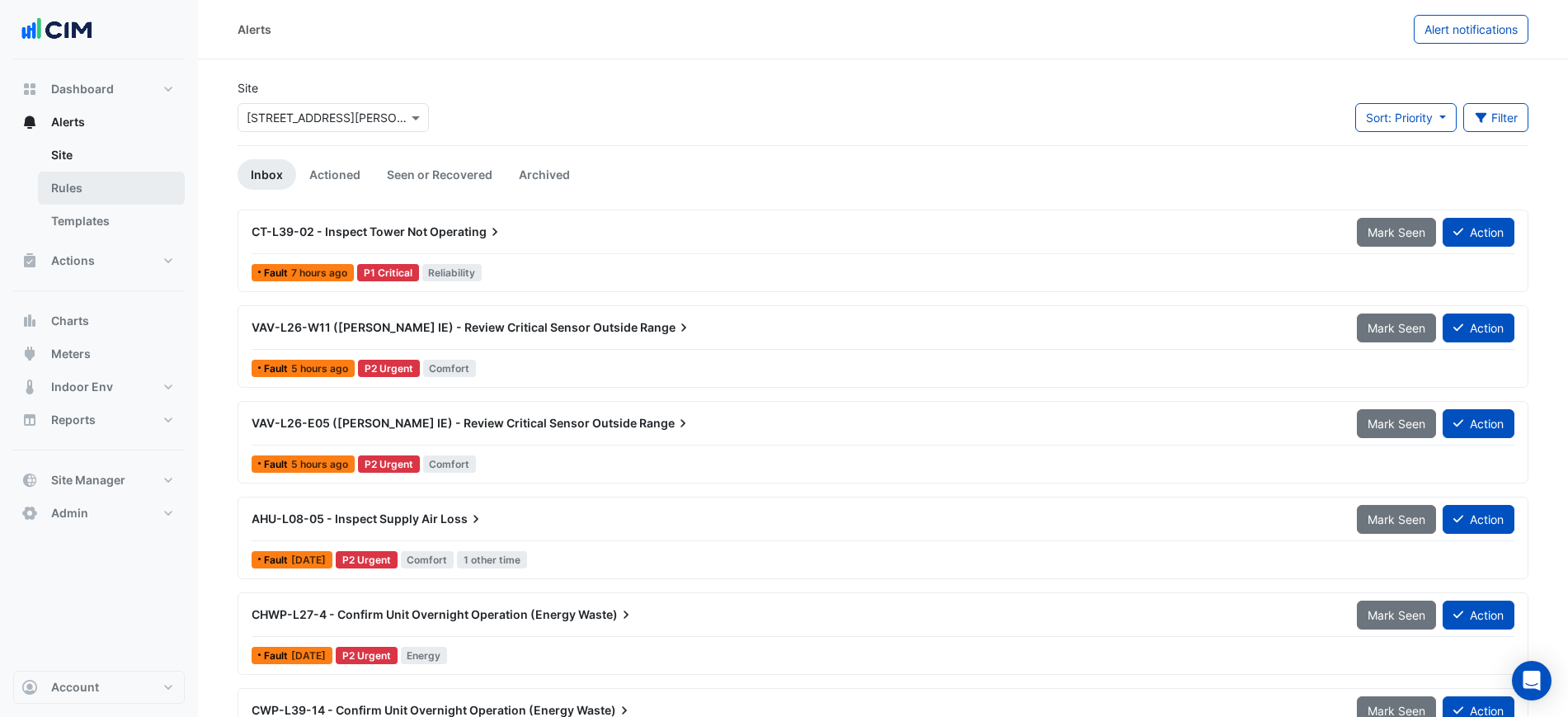
click at [99, 187] on link "Rules" at bounding box center [111, 188] width 147 height 33
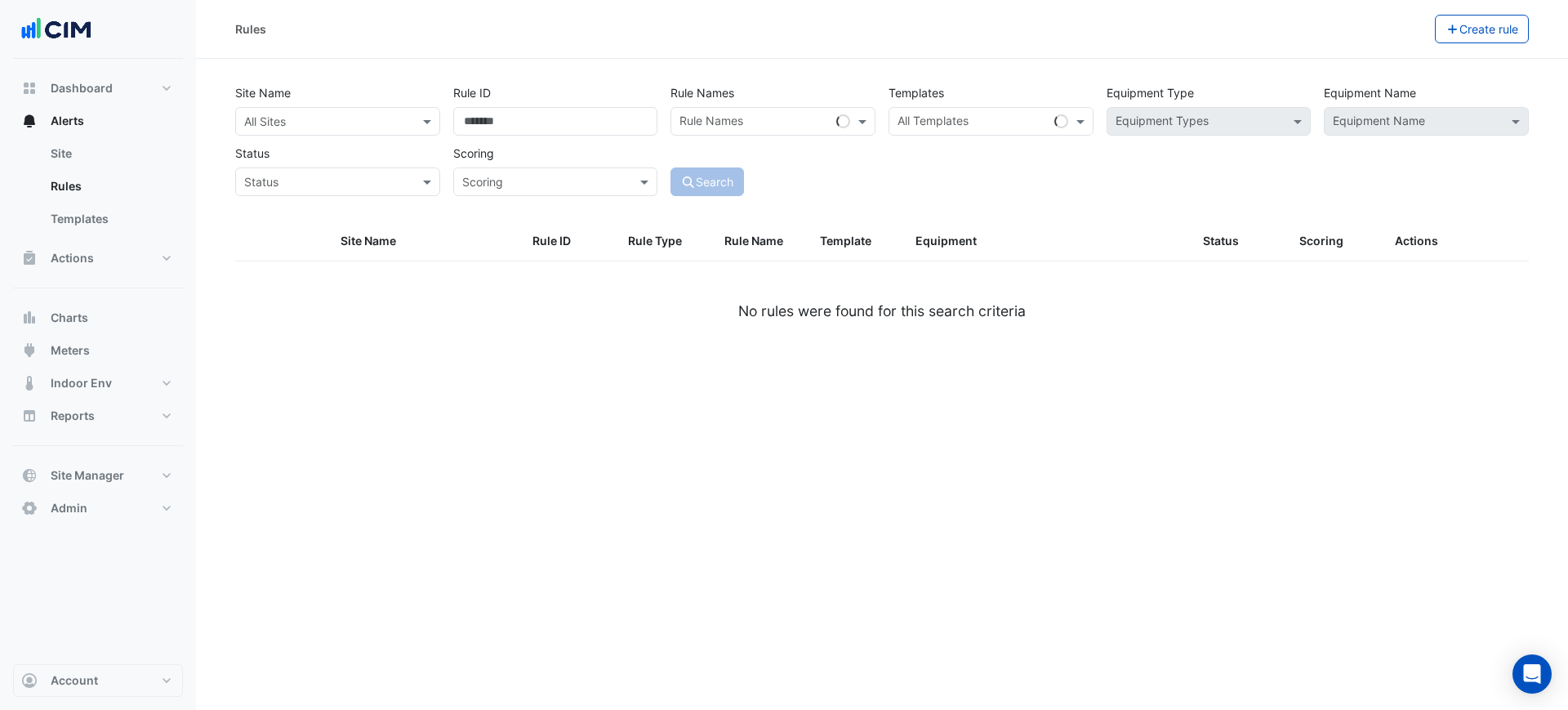
click at [291, 114] on input "text" at bounding box center [320, 122] width 154 height 17
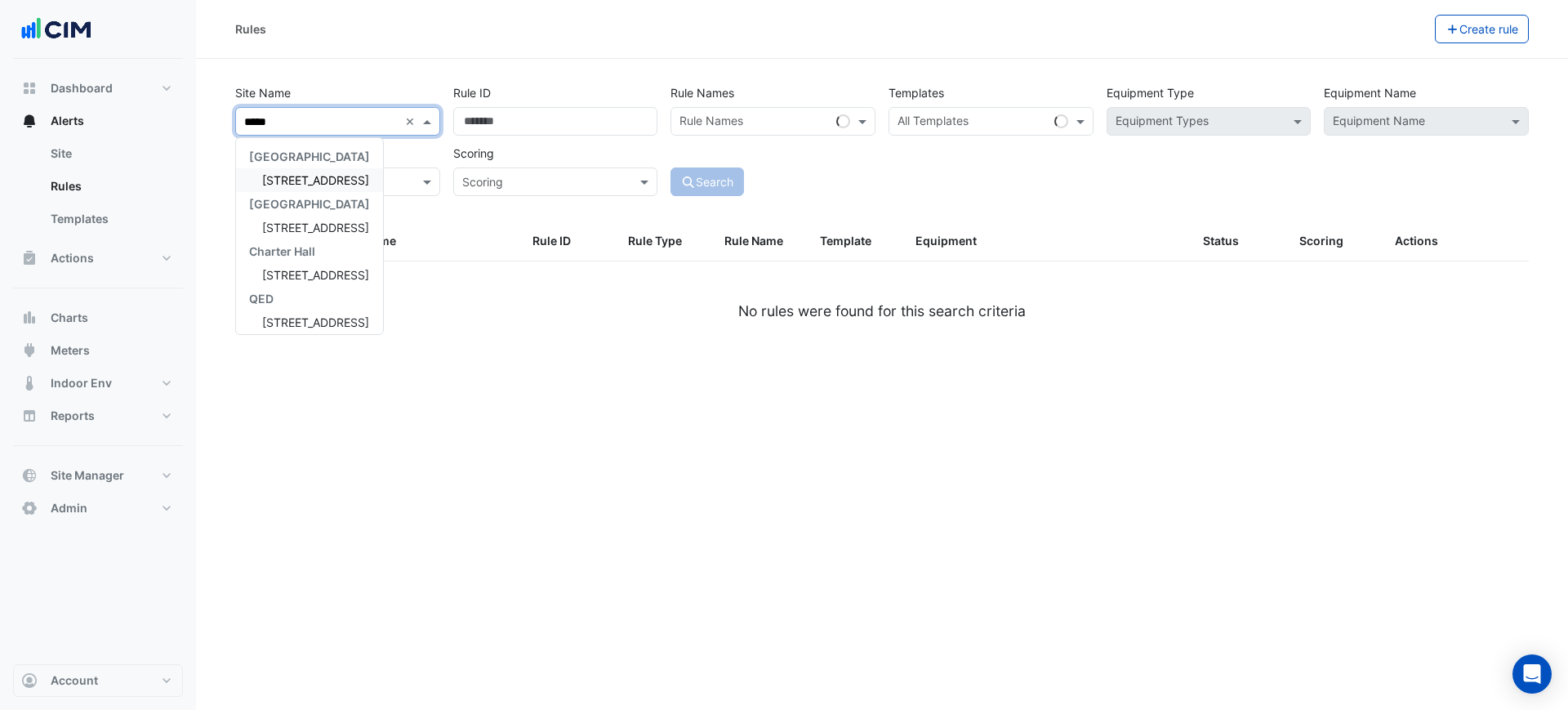
type input "******"
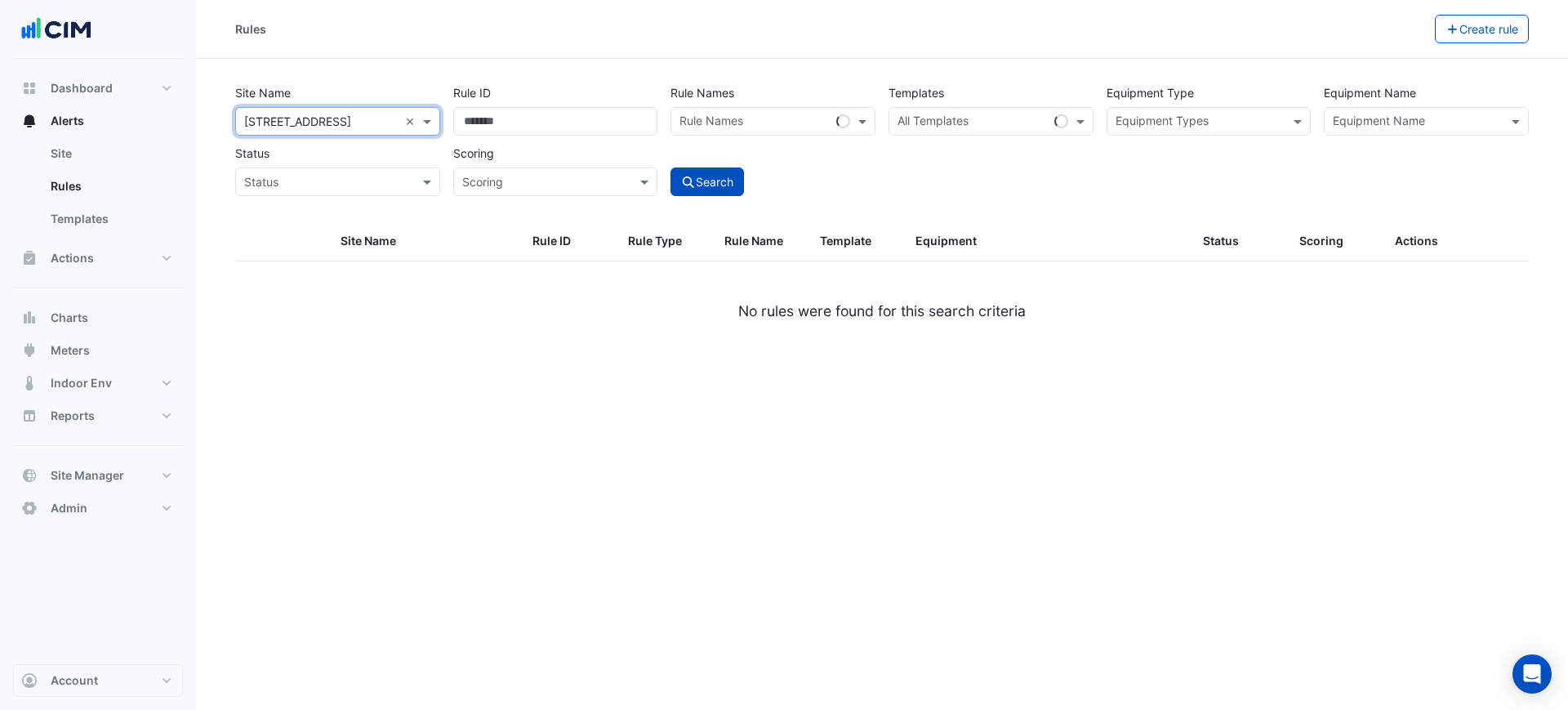
click at [982, 114] on div "All Templates" at bounding box center [968, 122] width 159 height 25
paste input "**********"
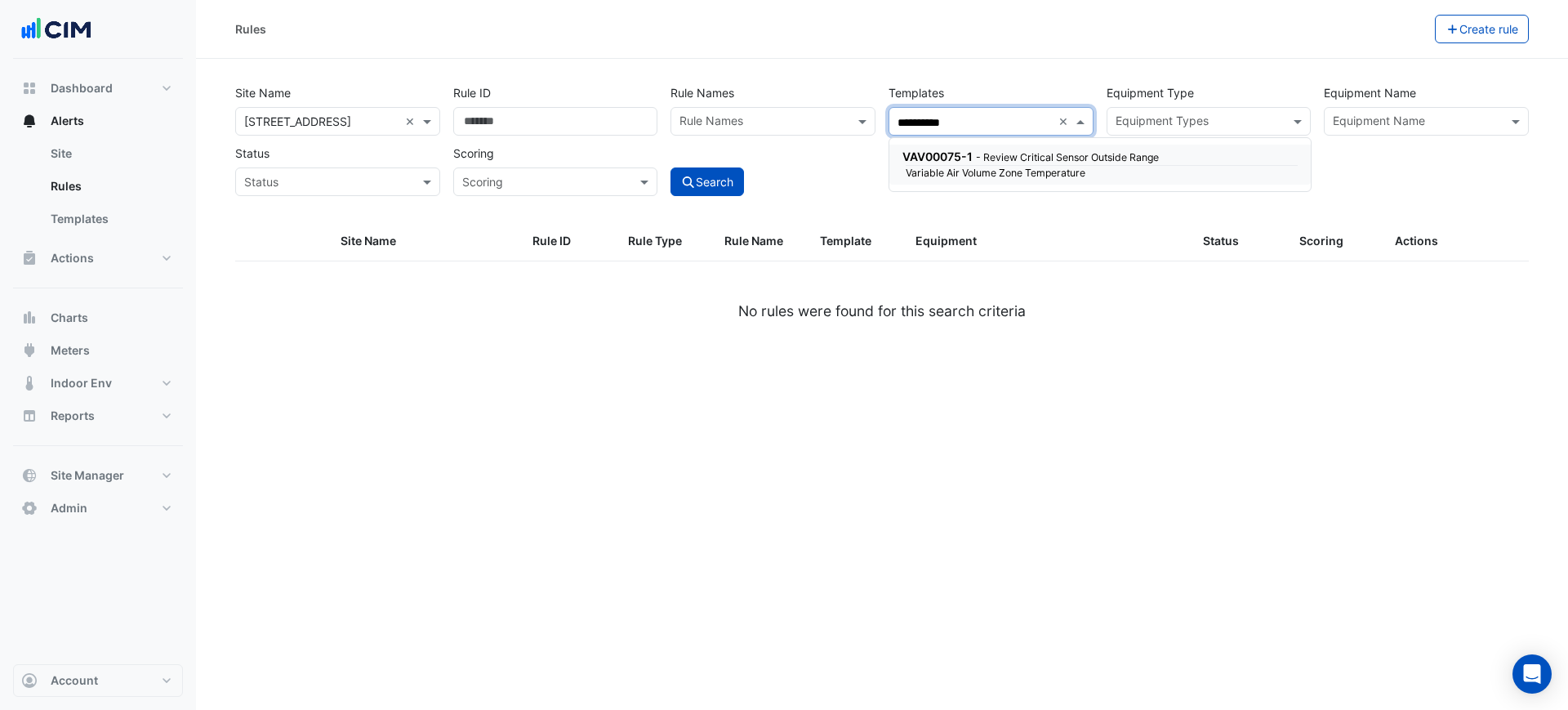
click at [1007, 155] on small "- Review Critical Sensor Outside Range" at bounding box center [1067, 157] width 183 height 12
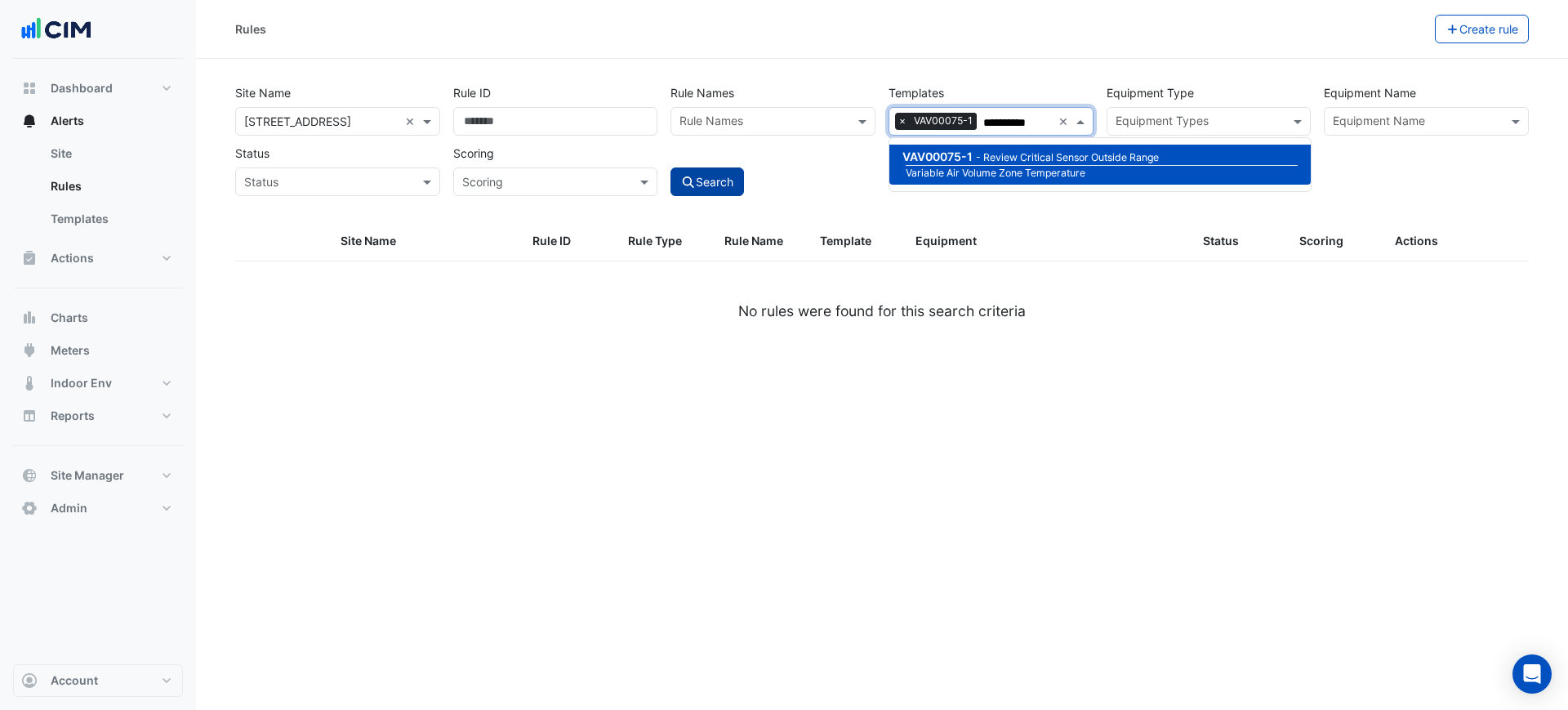
type input "**********"
click at [697, 192] on button "Search" at bounding box center [707, 182] width 74 height 29
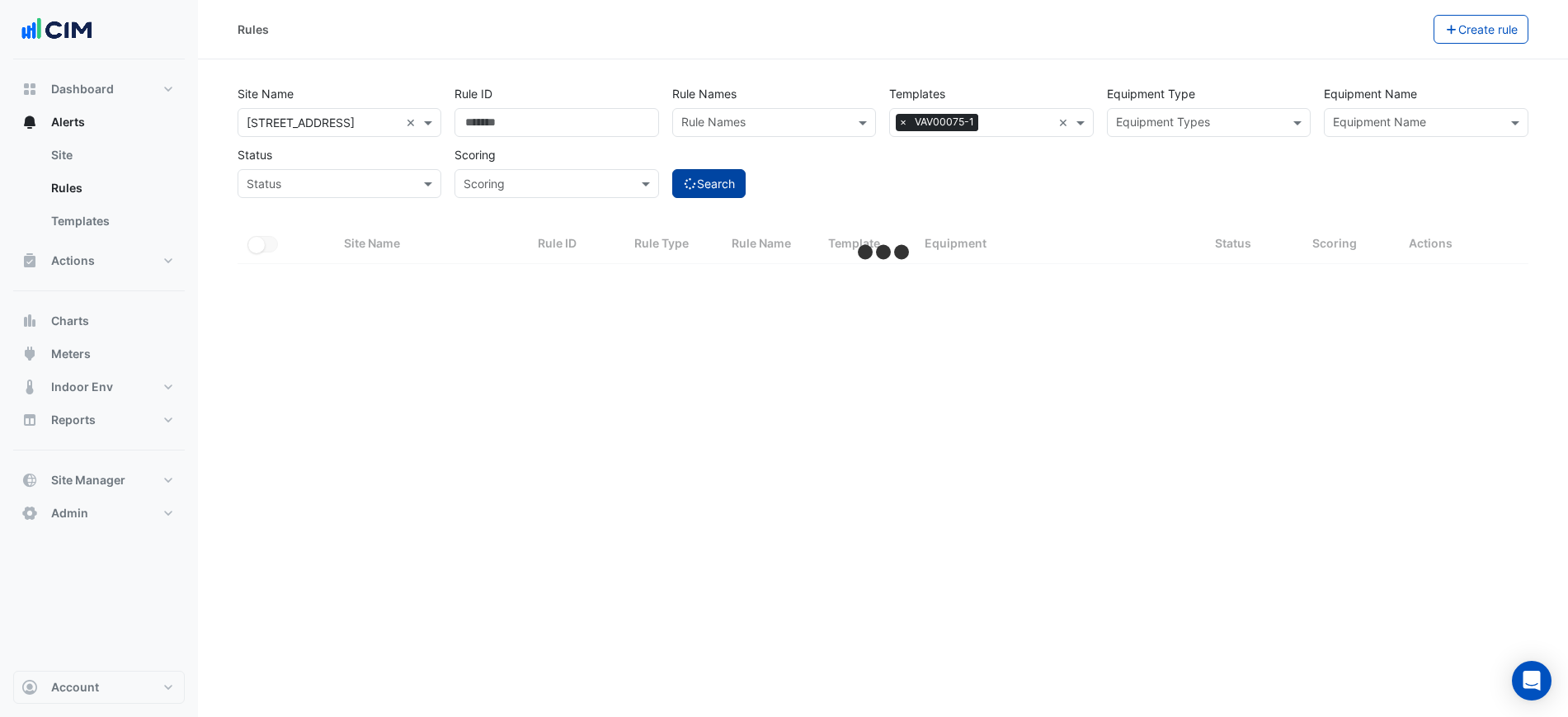
select select "***"
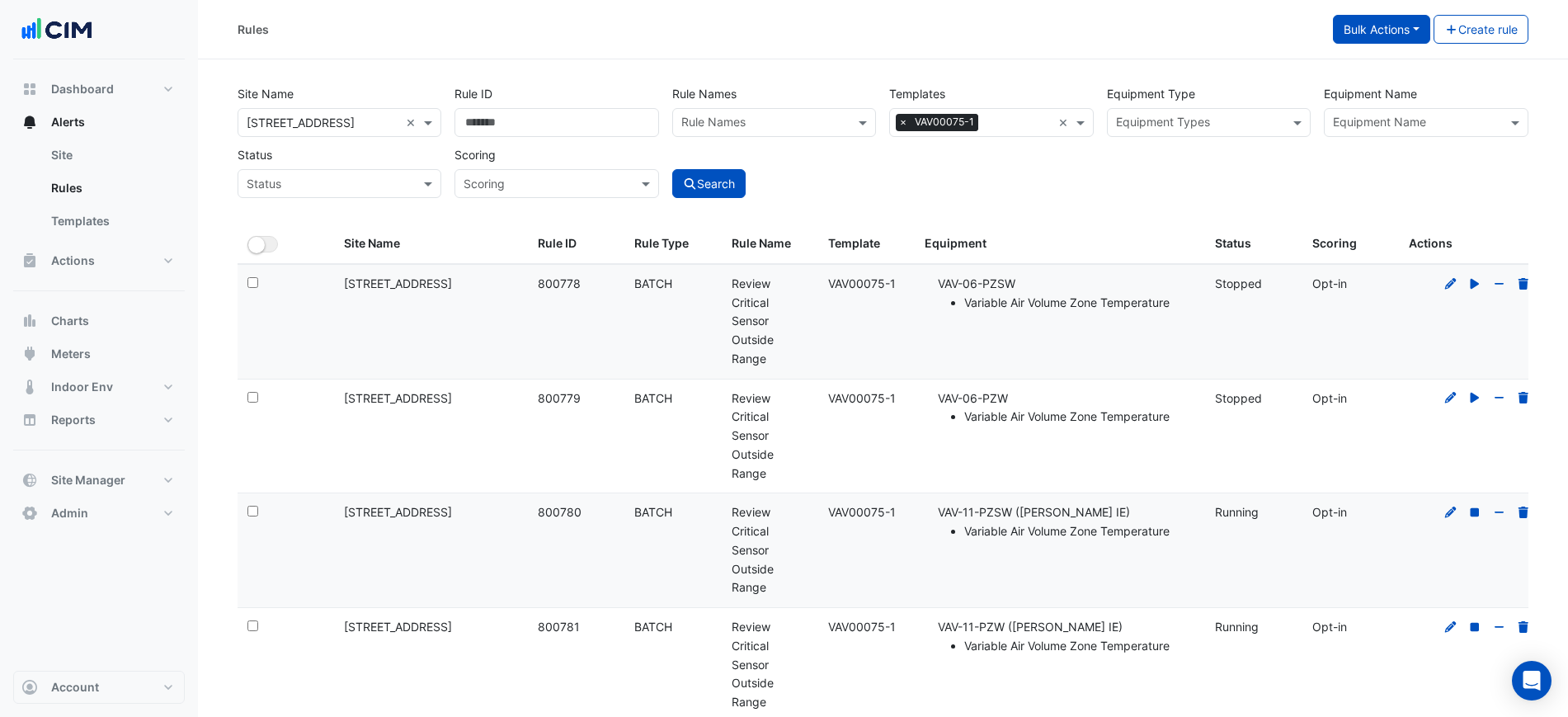
click at [1379, 35] on button "Bulk Actions" at bounding box center [1381, 29] width 98 height 29
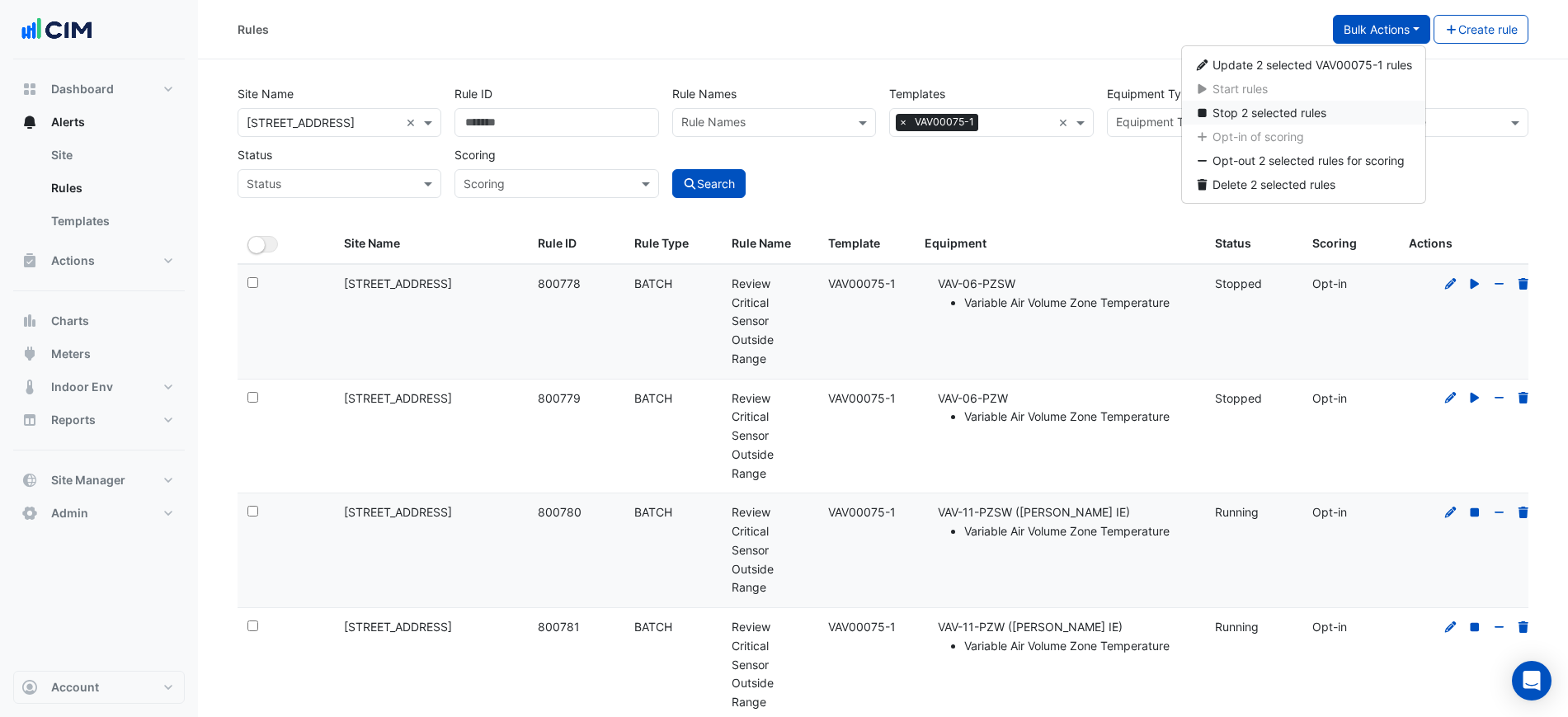
click at [1315, 105] on span "Stop 2 selected rules" at bounding box center [1270, 112] width 114 height 14
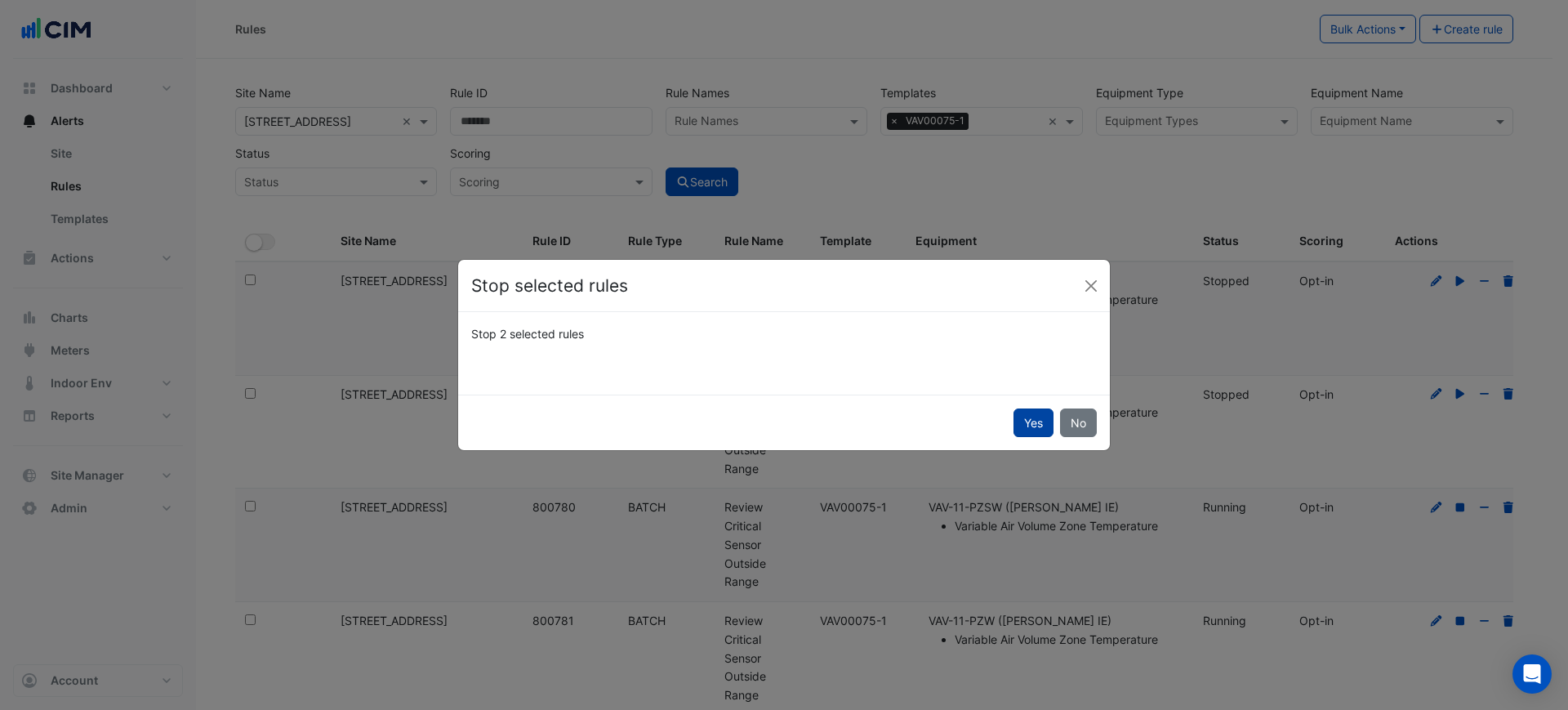
click at [1030, 427] on button "Yes" at bounding box center [1033, 423] width 40 height 29
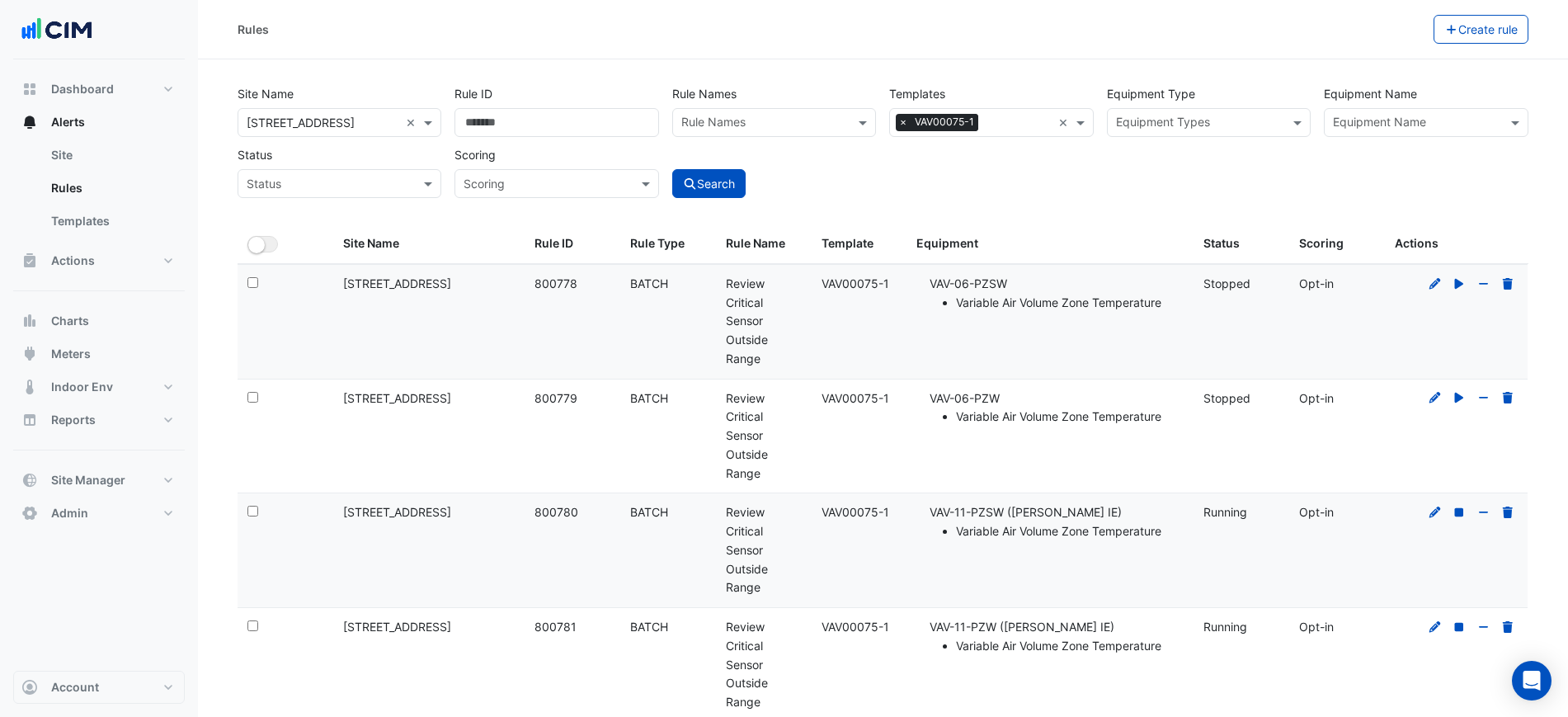
click at [1014, 43] on div "Rules Create rule" at bounding box center [884, 29] width 1371 height 59
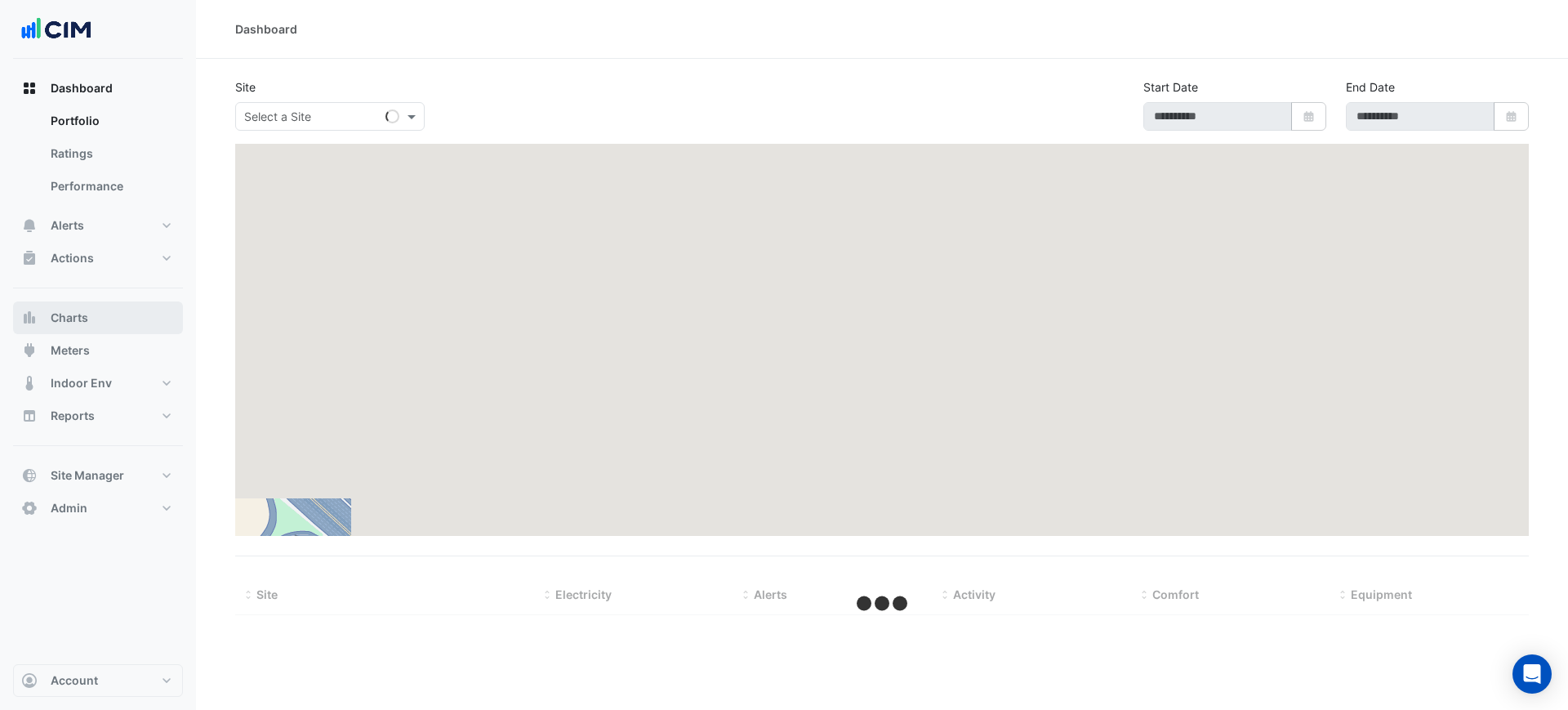
click at [101, 304] on button "Charts" at bounding box center [99, 318] width 170 height 33
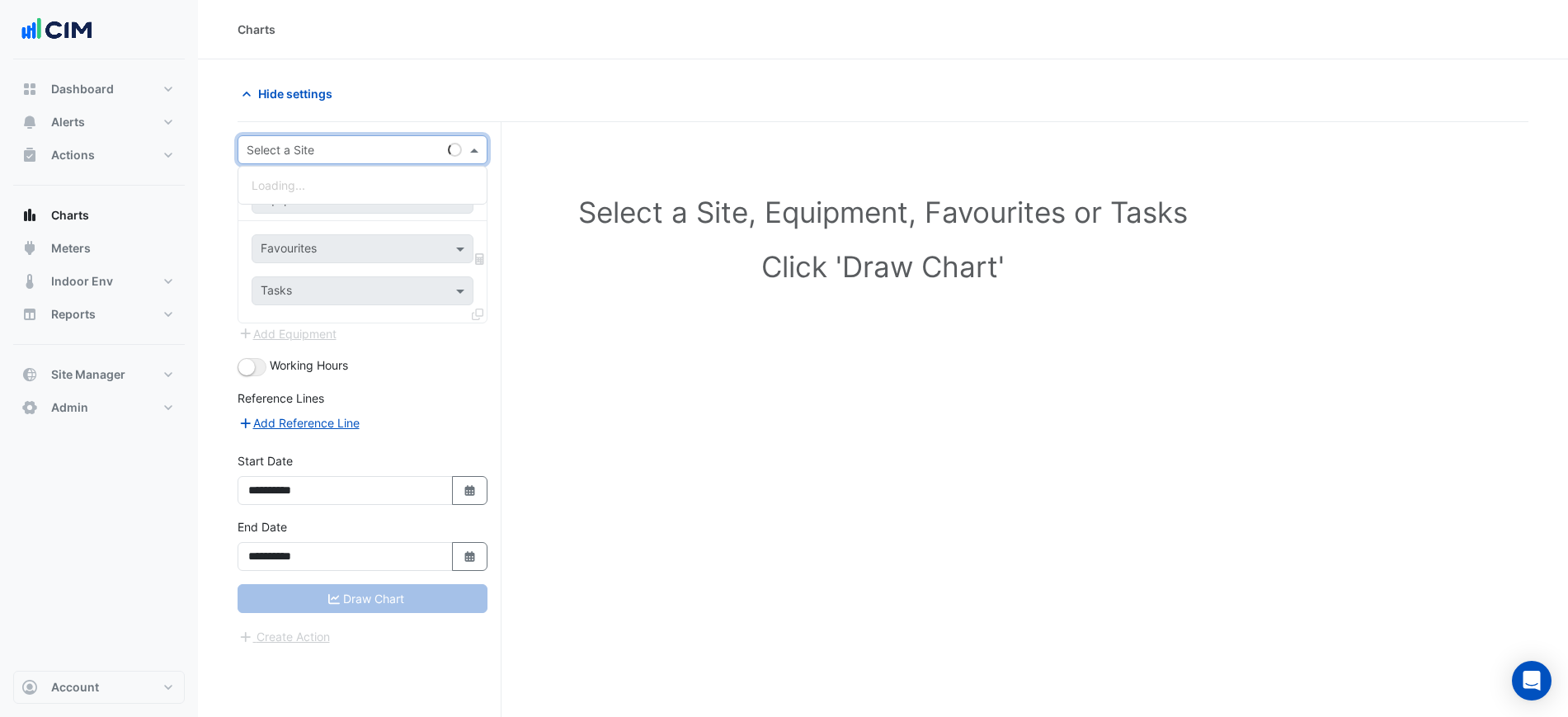
click at [311, 147] on input "text" at bounding box center [346, 151] width 199 height 17
click at [90, 134] on button "Alerts" at bounding box center [100, 122] width 172 height 33
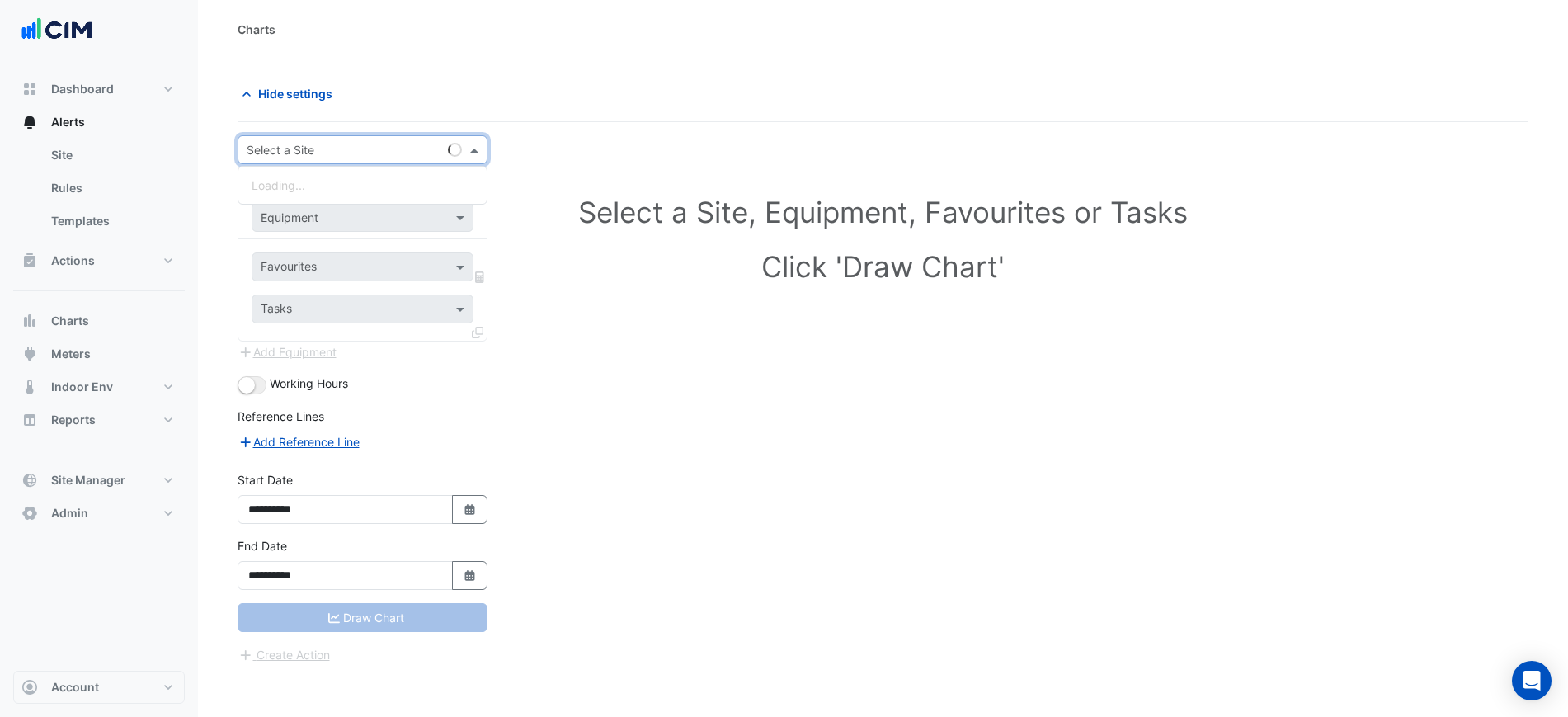
drag, startPoint x: 285, startPoint y: 134, endPoint x: 300, endPoint y: 145, distance: 18.6
click at [287, 135] on div "Select a Site" at bounding box center [363, 150] width 250 height 29
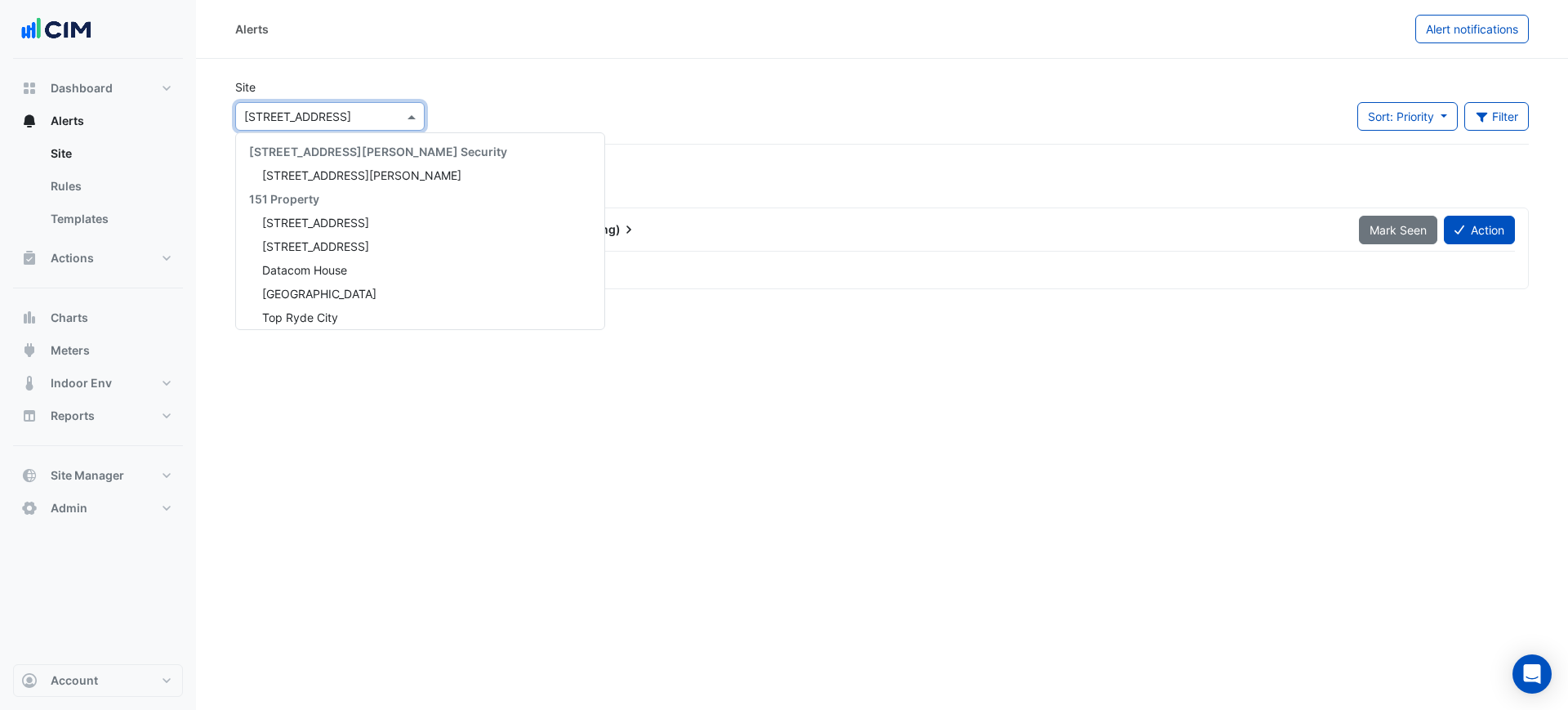
click at [285, 116] on input "text" at bounding box center [313, 118] width 139 height 17
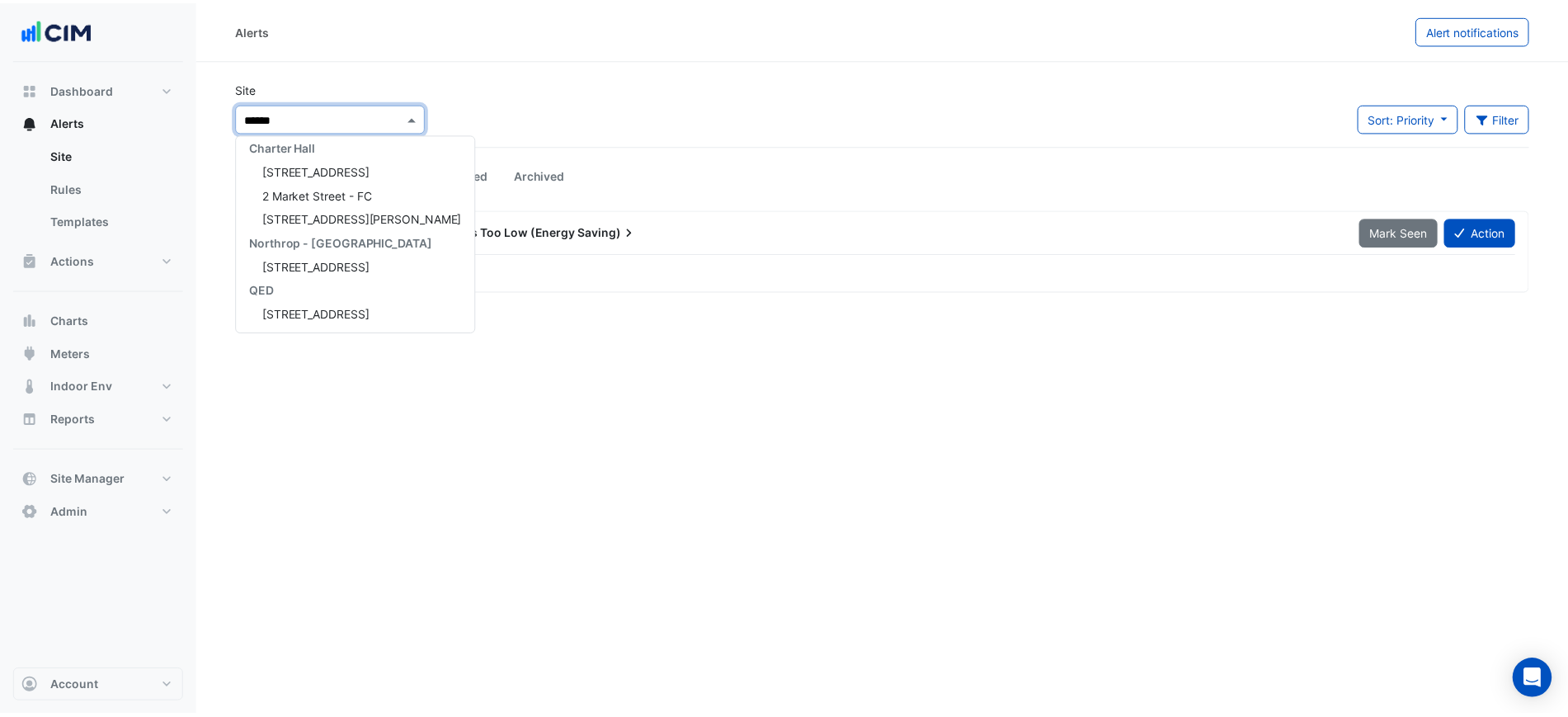
scroll to position [150, 0]
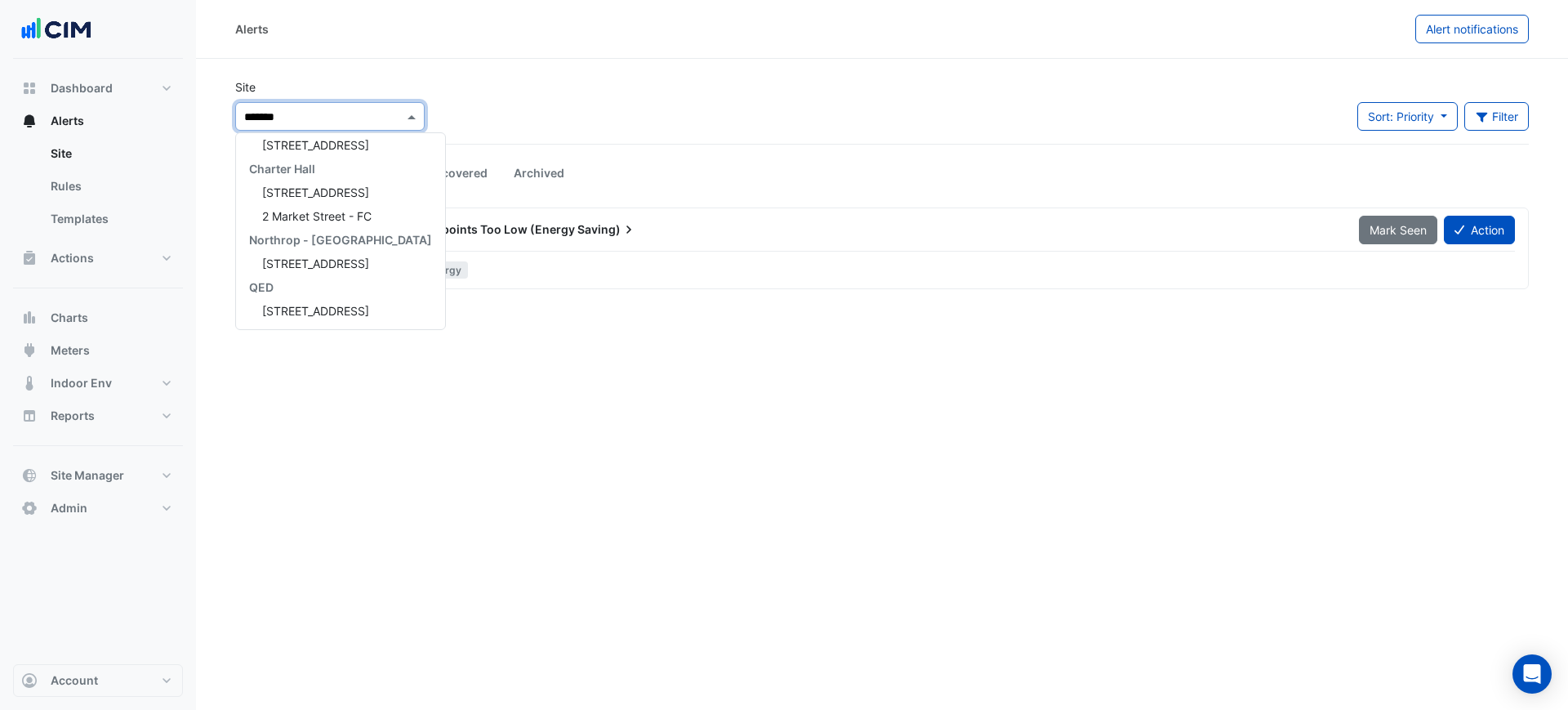
type input "********"
click at [314, 149] on span "[STREET_ADDRESS]" at bounding box center [316, 144] width 107 height 14
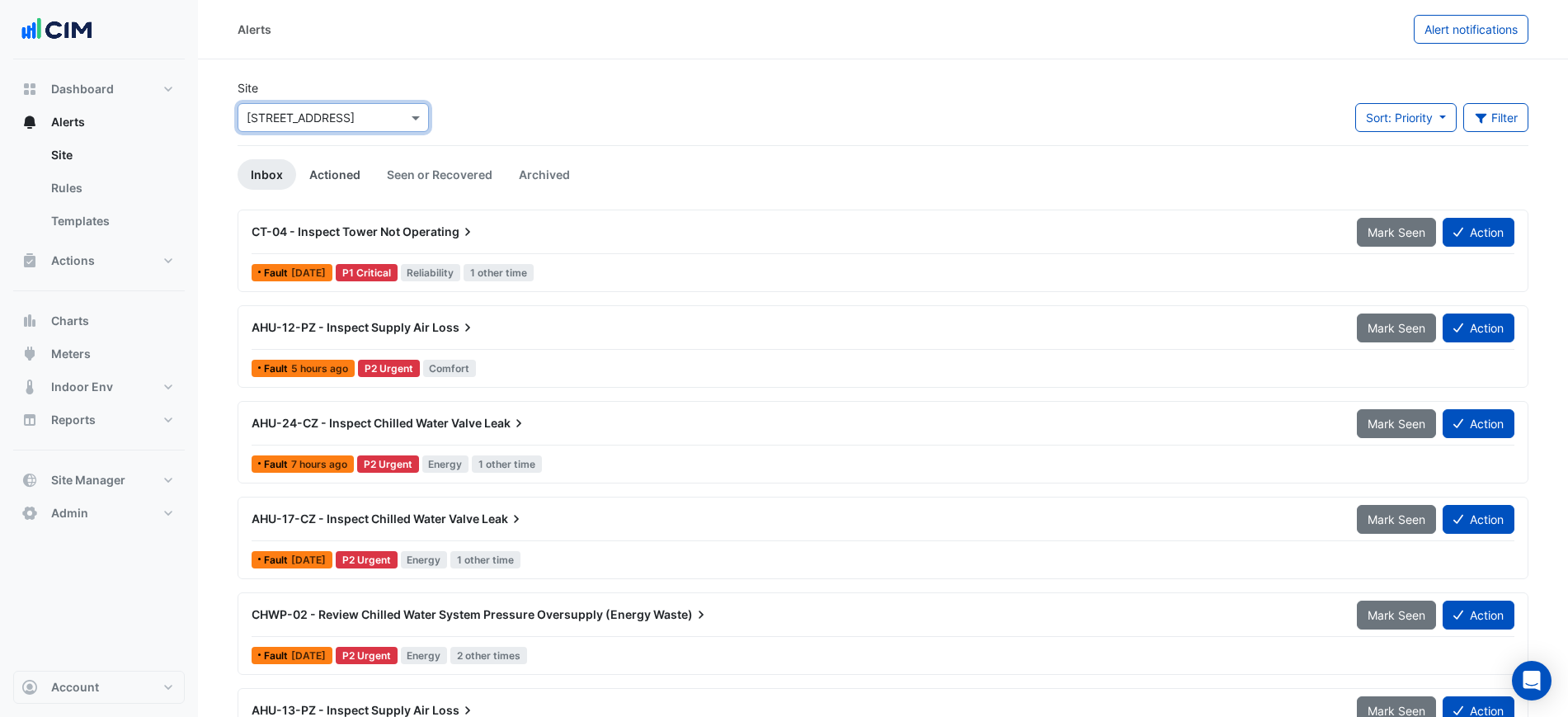
click at [318, 175] on link "Actioned" at bounding box center [334, 175] width 77 height 31
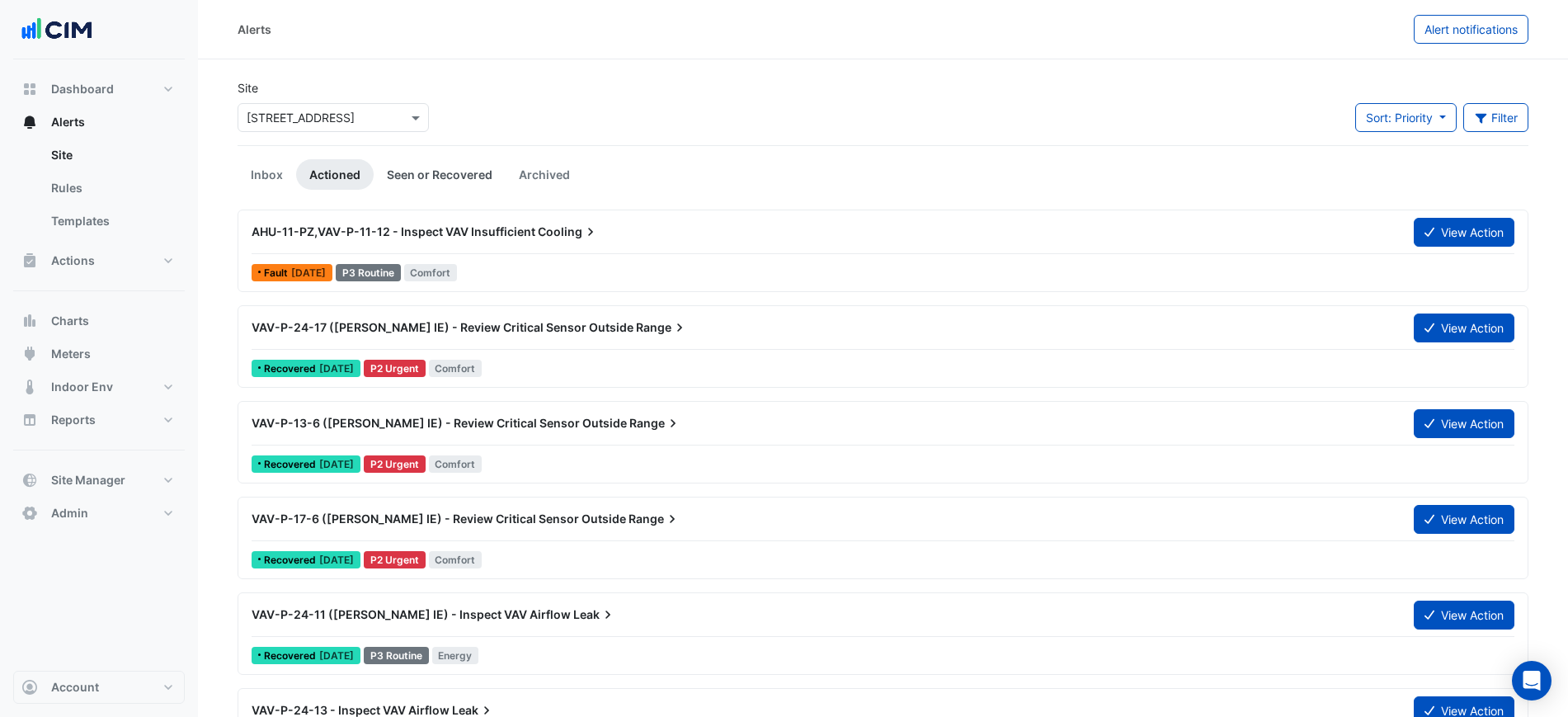
click at [382, 166] on link "Seen or Recovered" at bounding box center [440, 175] width 132 height 31
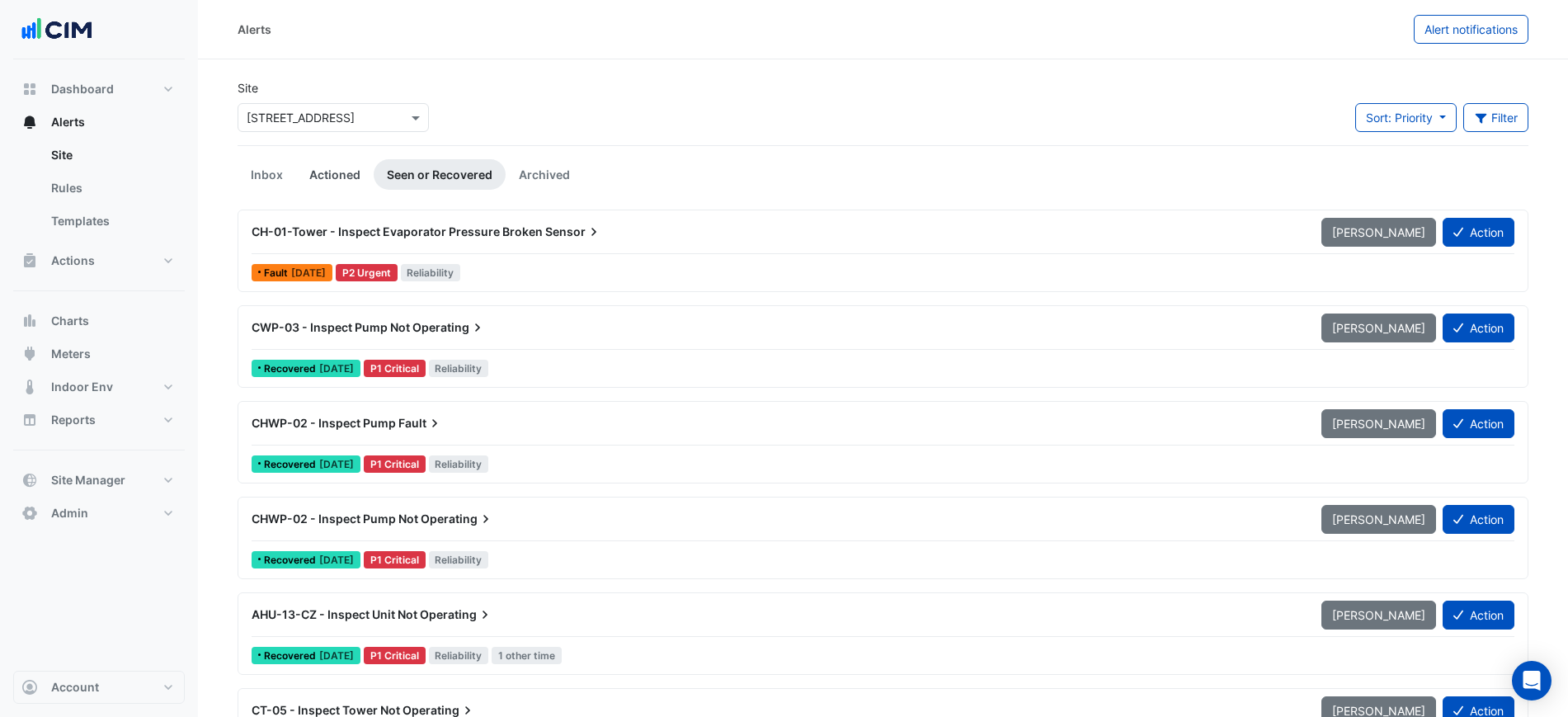
click at [331, 172] on link "Actioned" at bounding box center [334, 175] width 77 height 31
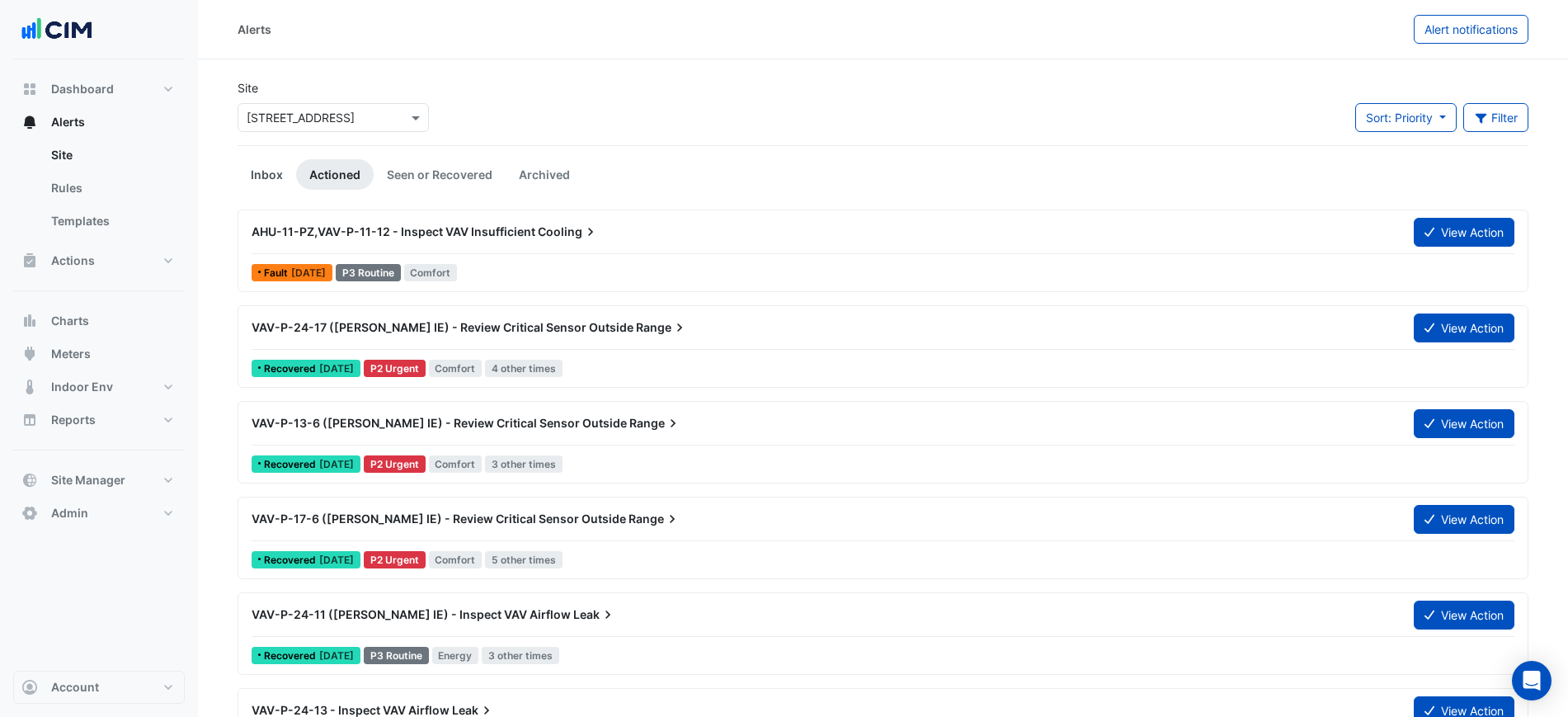
click at [272, 173] on link "Inbox" at bounding box center [267, 175] width 59 height 31
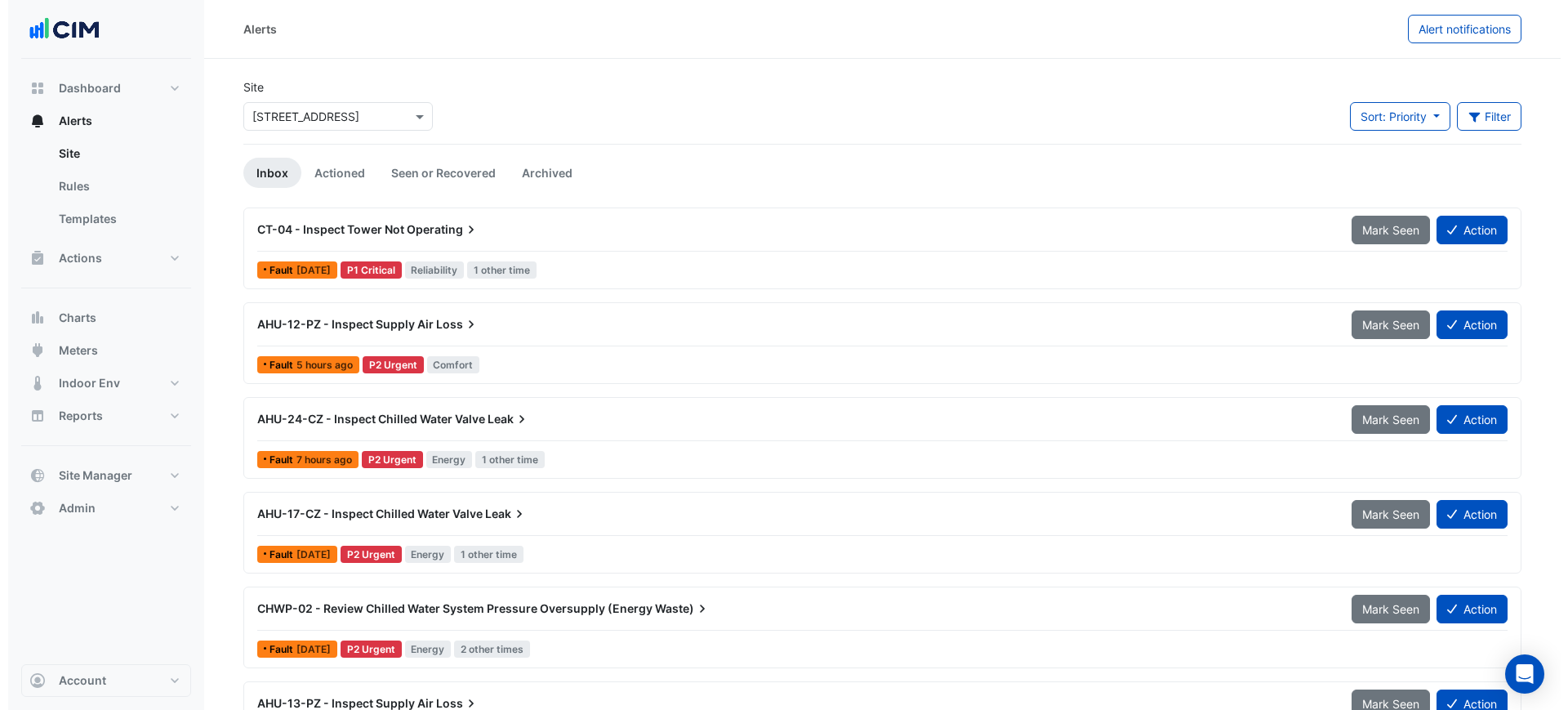
scroll to position [102, 0]
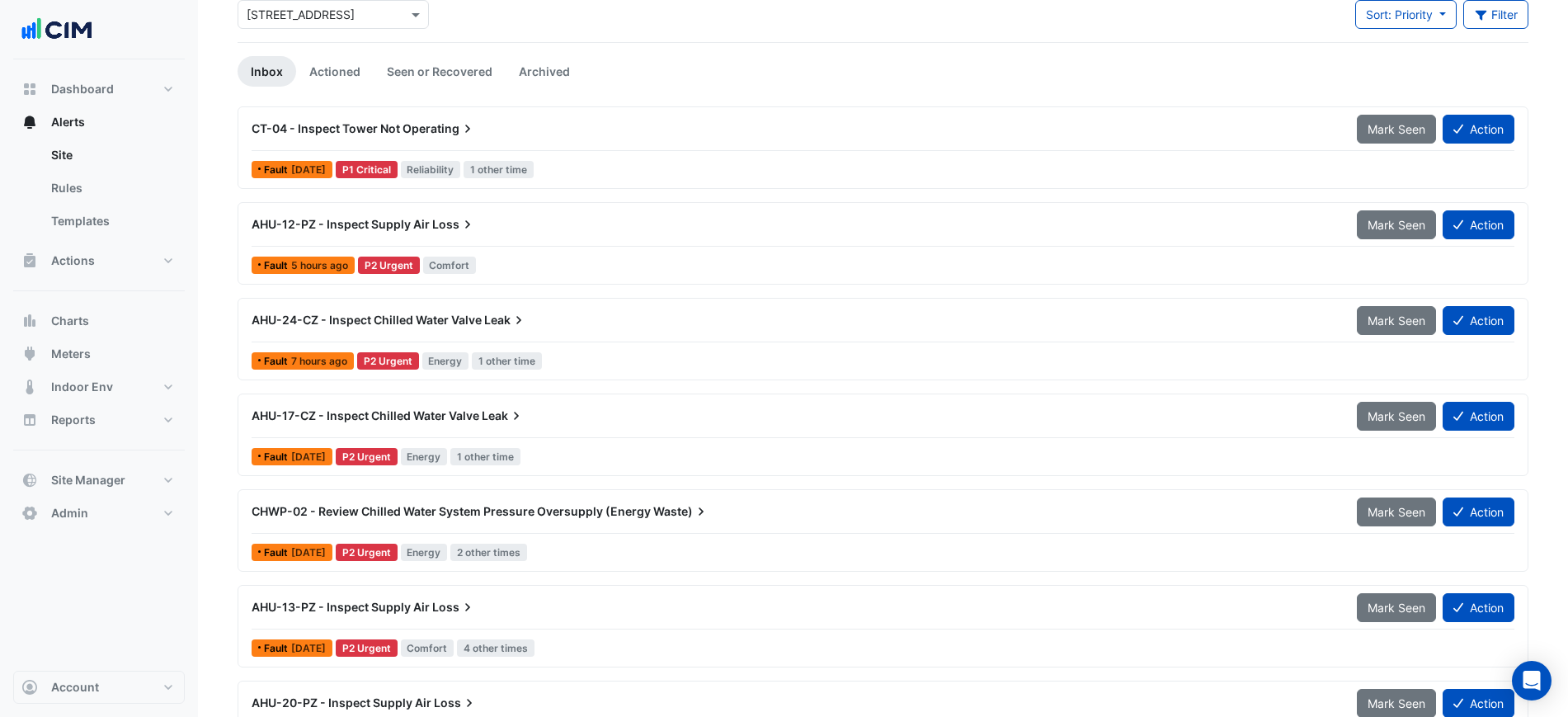
click at [577, 331] on div "AHU-24-CZ - Inspect Chilled Water Valve Leak" at bounding box center [795, 320] width 1106 height 30
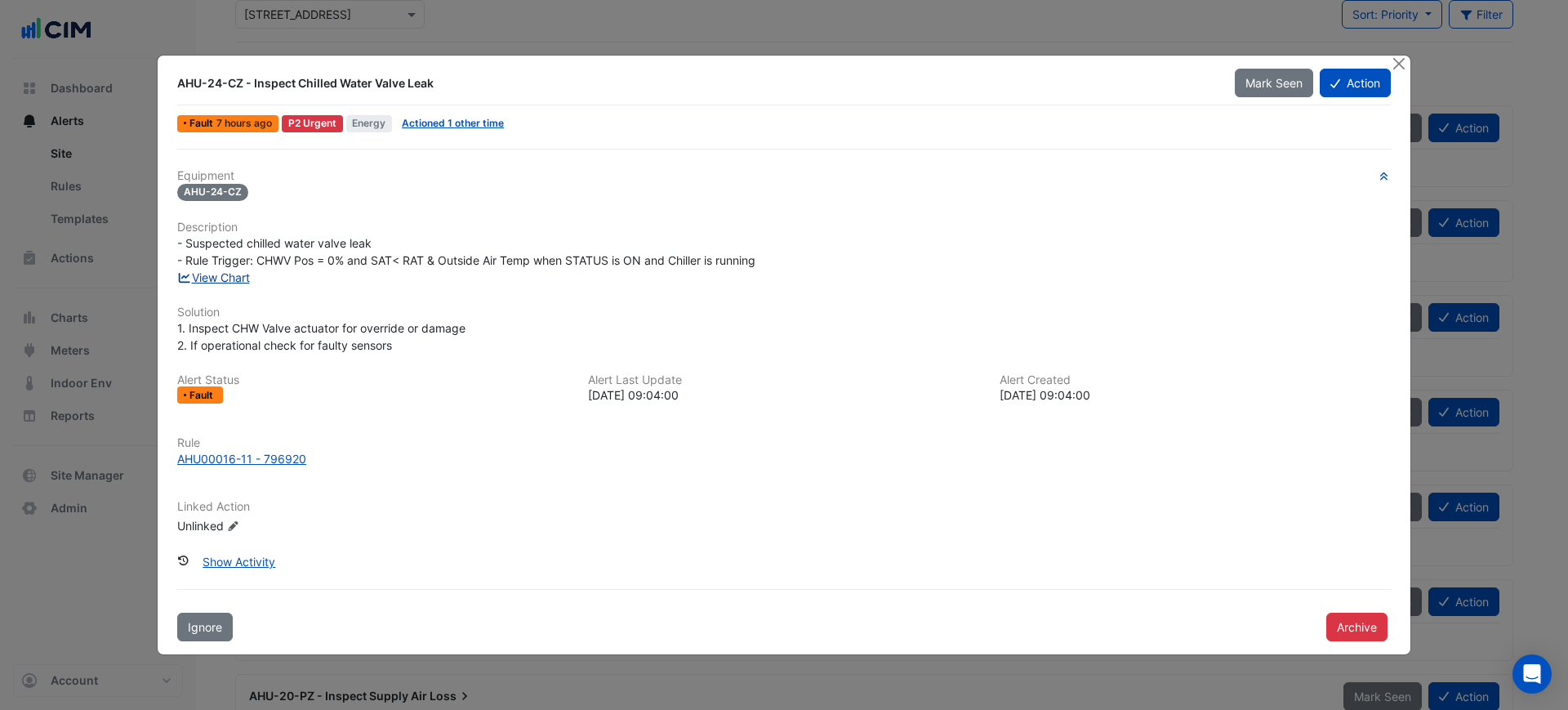
click at [240, 278] on link "View Chart" at bounding box center [213, 277] width 73 height 14
drag, startPoint x: 410, startPoint y: 114, endPoint x: 427, endPoint y: 118, distance: 17.5
click at [418, 116] on span "Actioned 1 other time" at bounding box center [453, 123] width 115 height 17
click at [427, 118] on link "Actioned 1 other time" at bounding box center [453, 122] width 102 height 12
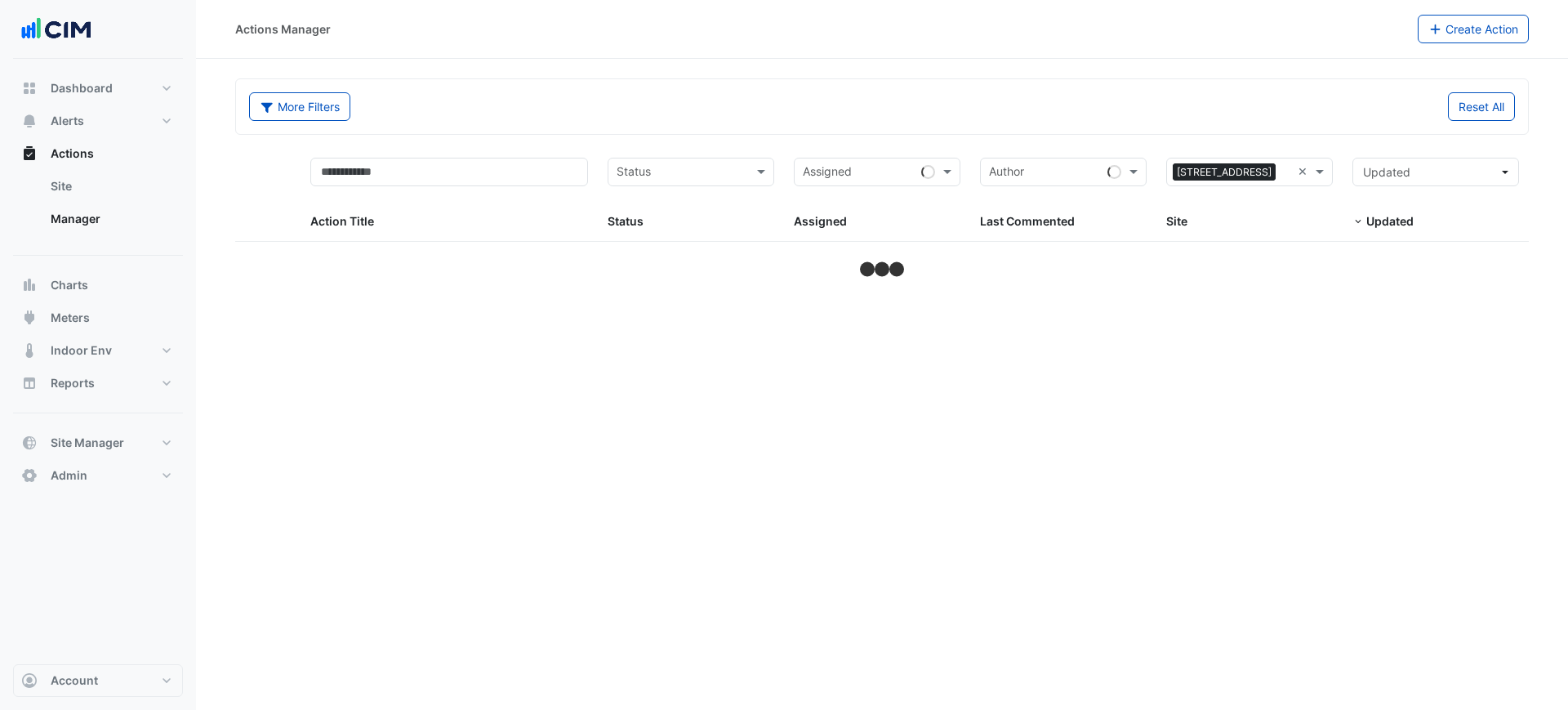
select select "***"
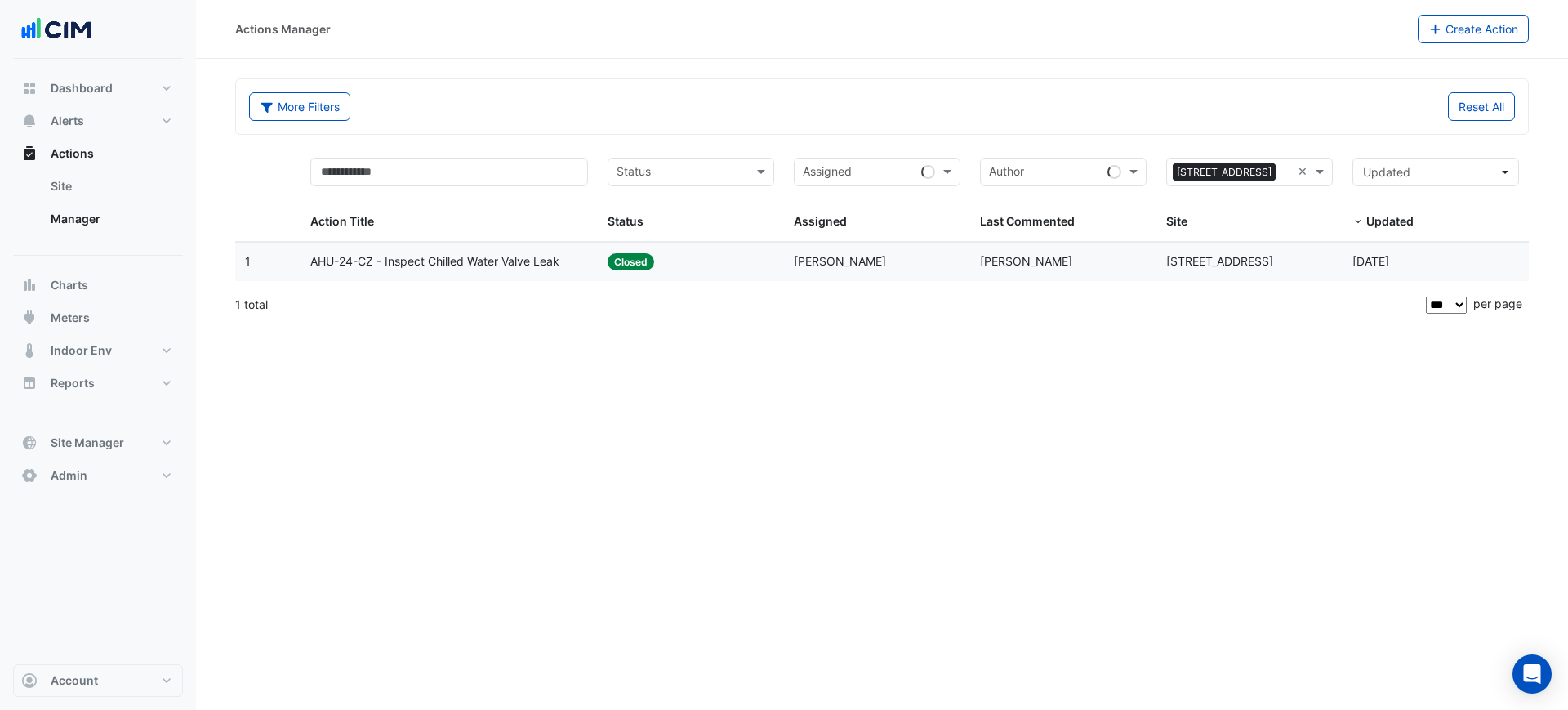
click at [850, 254] on span "George Argyropoulos" at bounding box center [840, 260] width 92 height 14
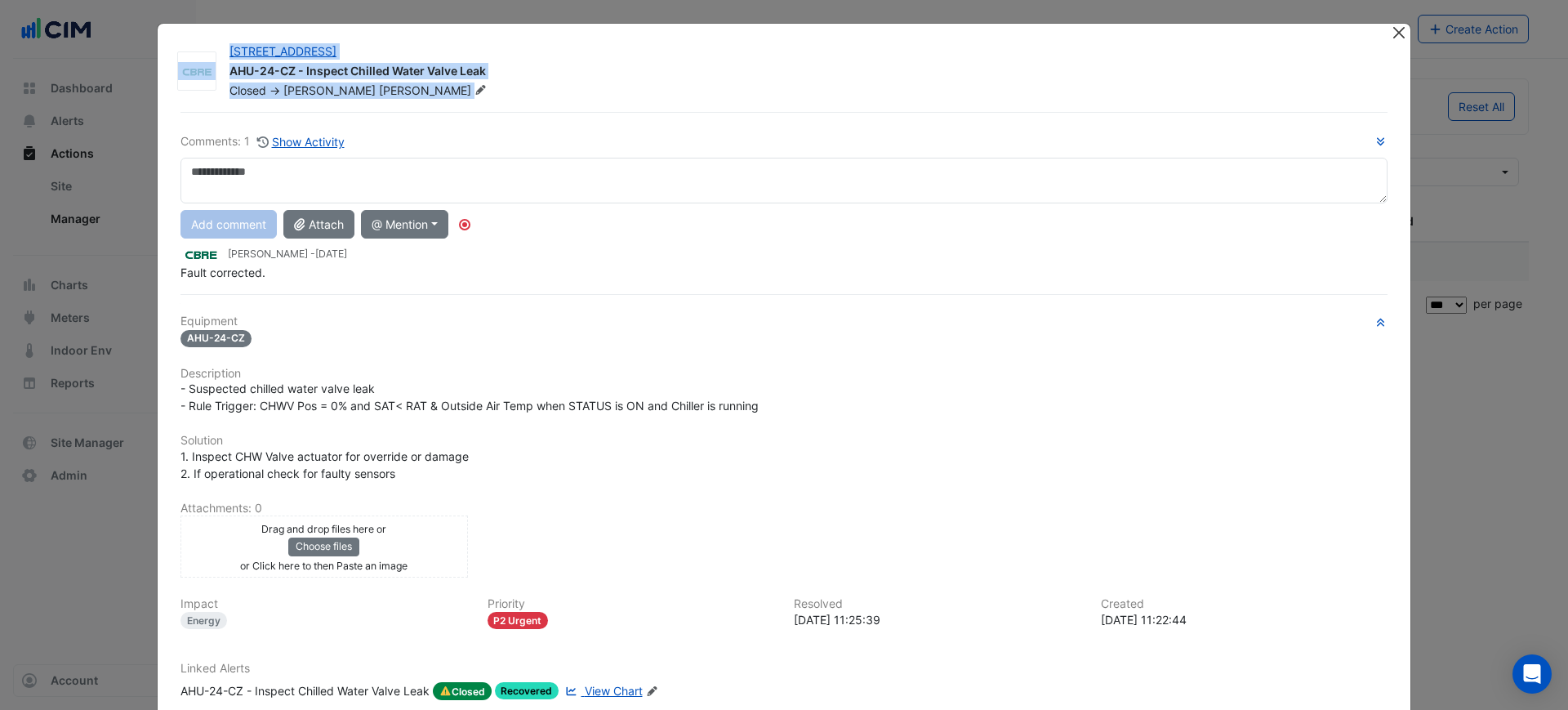
drag, startPoint x: 1380, startPoint y: 34, endPoint x: 1391, endPoint y: 33, distance: 11.0
click at [1384, 33] on app-escalated-ticket-details-modal "2 Market Street AHU-24-CZ - Inspect Chilled Water Valve Leak Closed -> George A…" at bounding box center [784, 406] width 1252 height 765
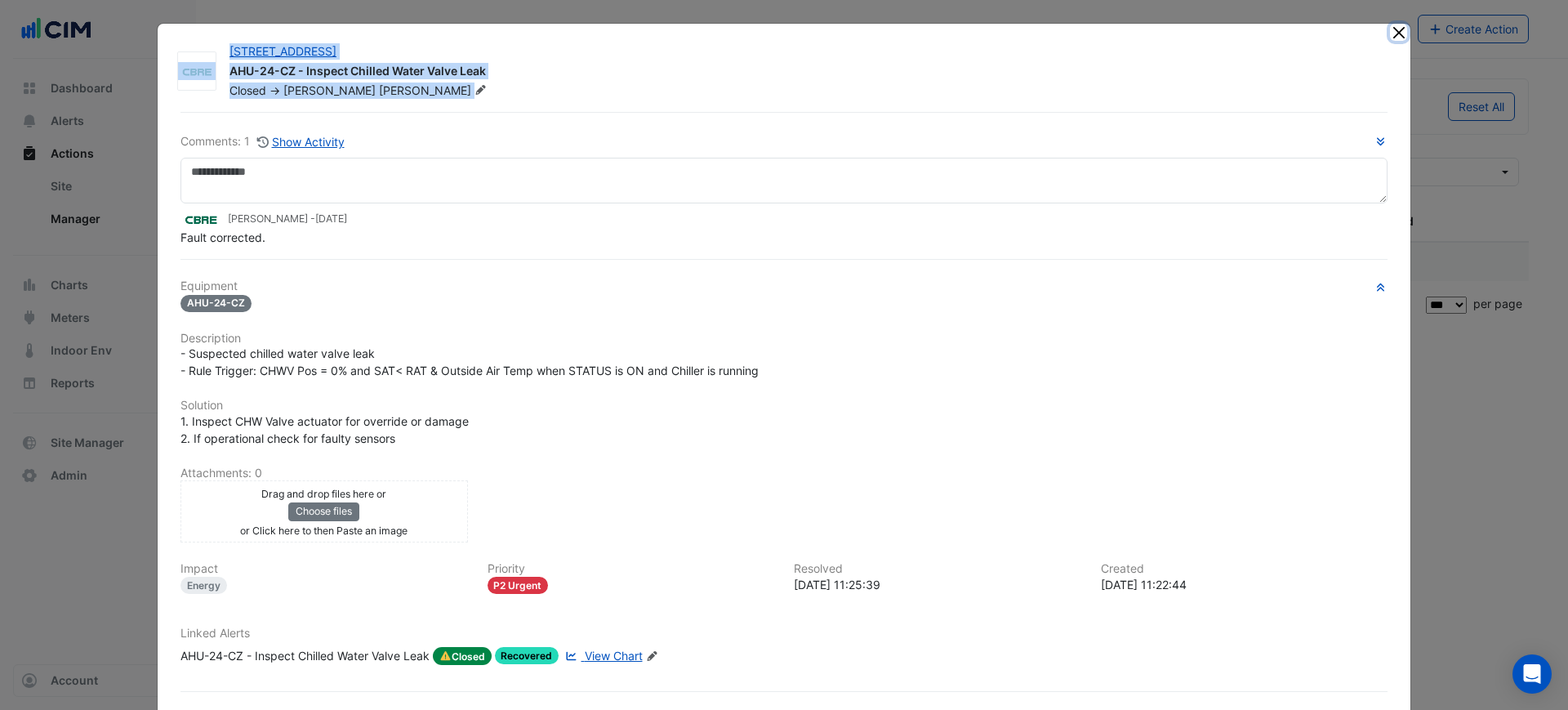
click at [1391, 33] on button "Close" at bounding box center [1399, 33] width 17 height 17
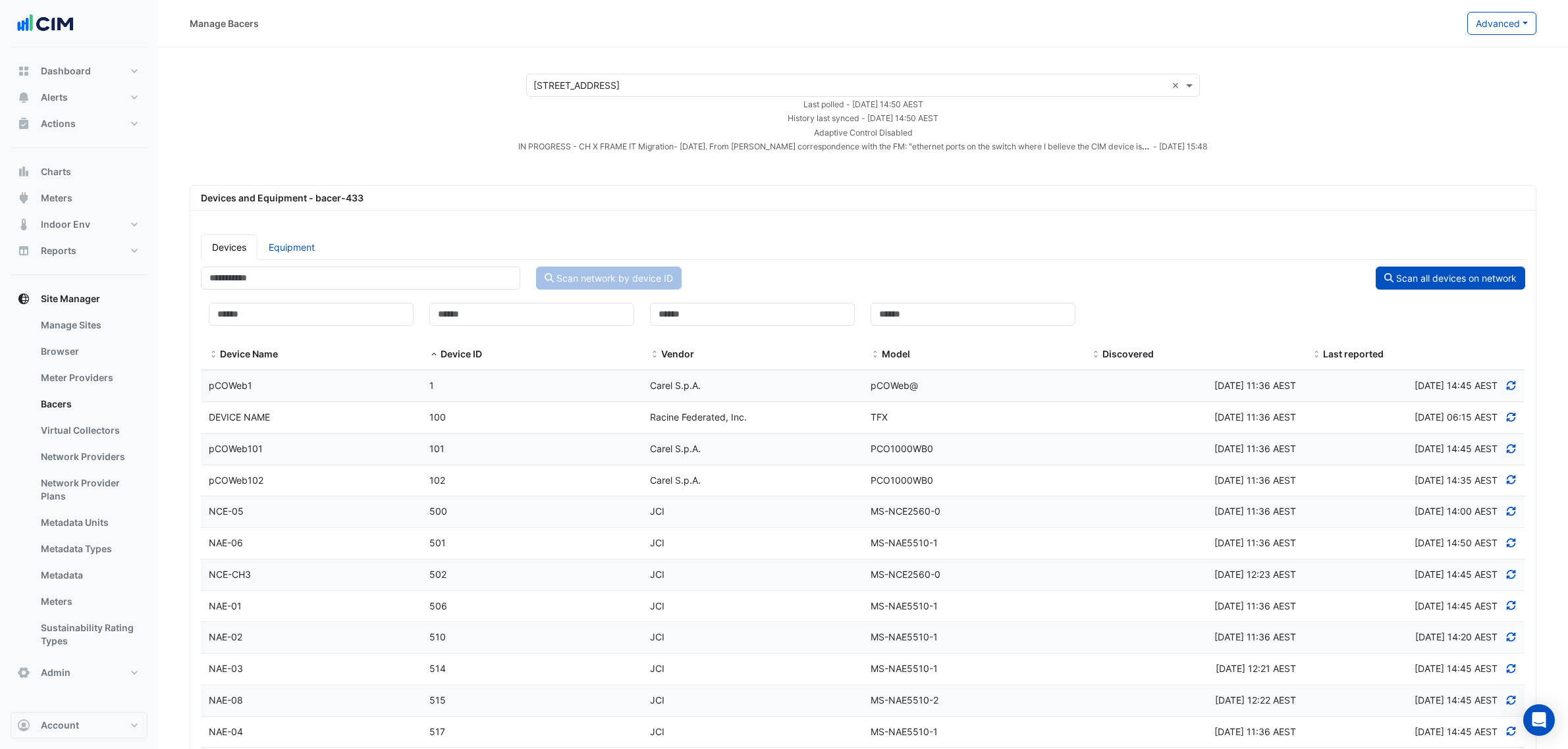
select select "***"
